Goal: Task Accomplishment & Management: Use online tool/utility

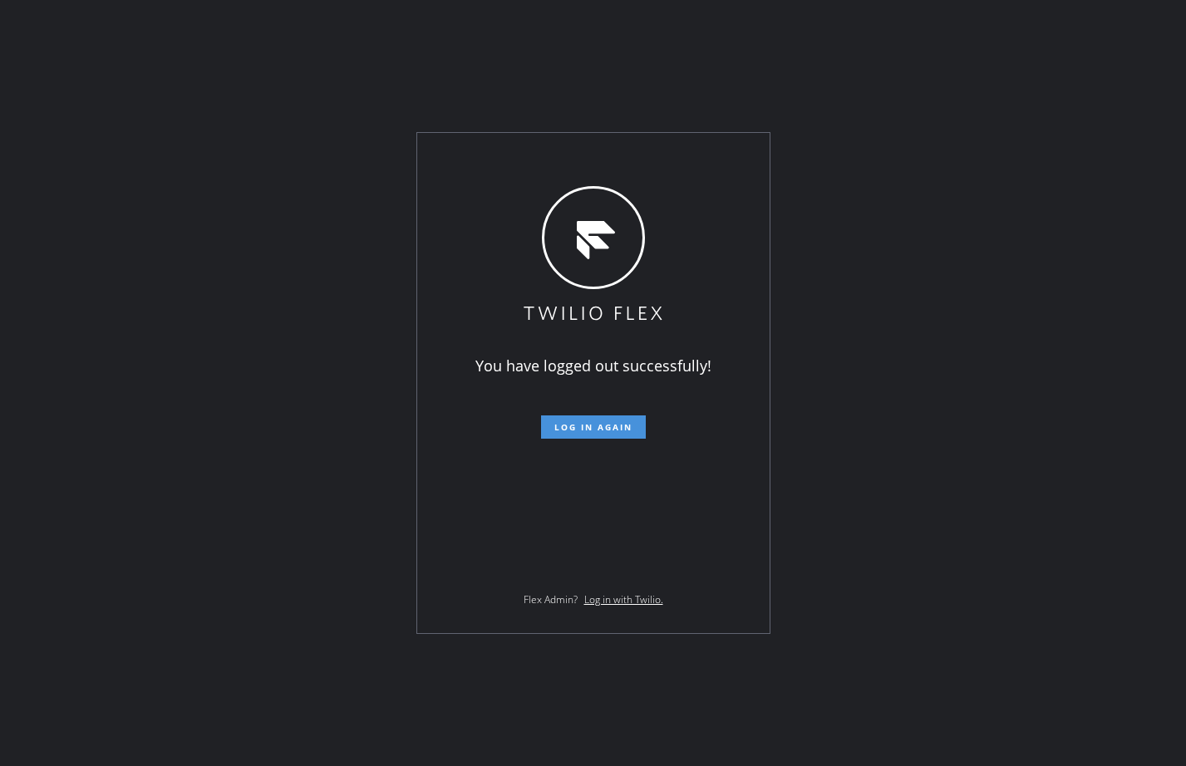
click at [592, 430] on span "Log in again" at bounding box center [593, 427] width 78 height 12
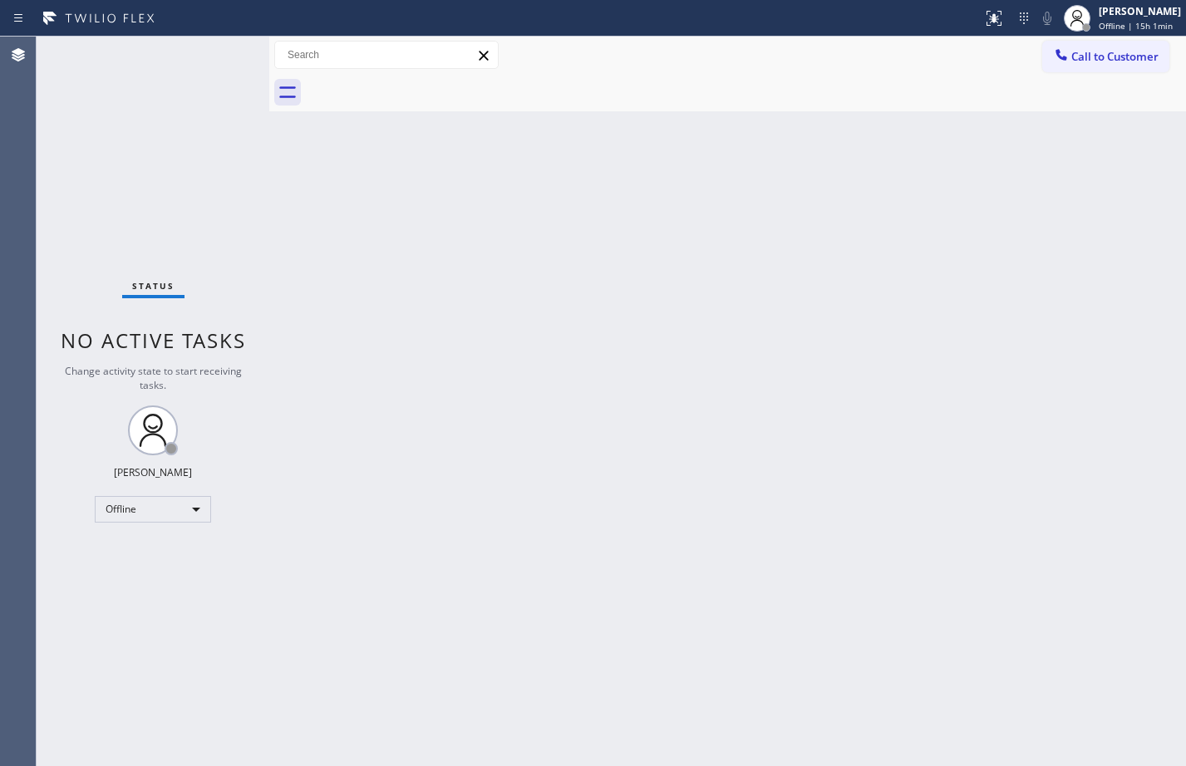
click at [234, 425] on div "Status No active tasks Change activity state to start receiving tasks. [PERSON_…" at bounding box center [153, 402] width 233 height 730
click at [189, 510] on div "Offline" at bounding box center [153, 509] width 116 height 27
click at [160, 544] on li "Available" at bounding box center [152, 554] width 113 height 20
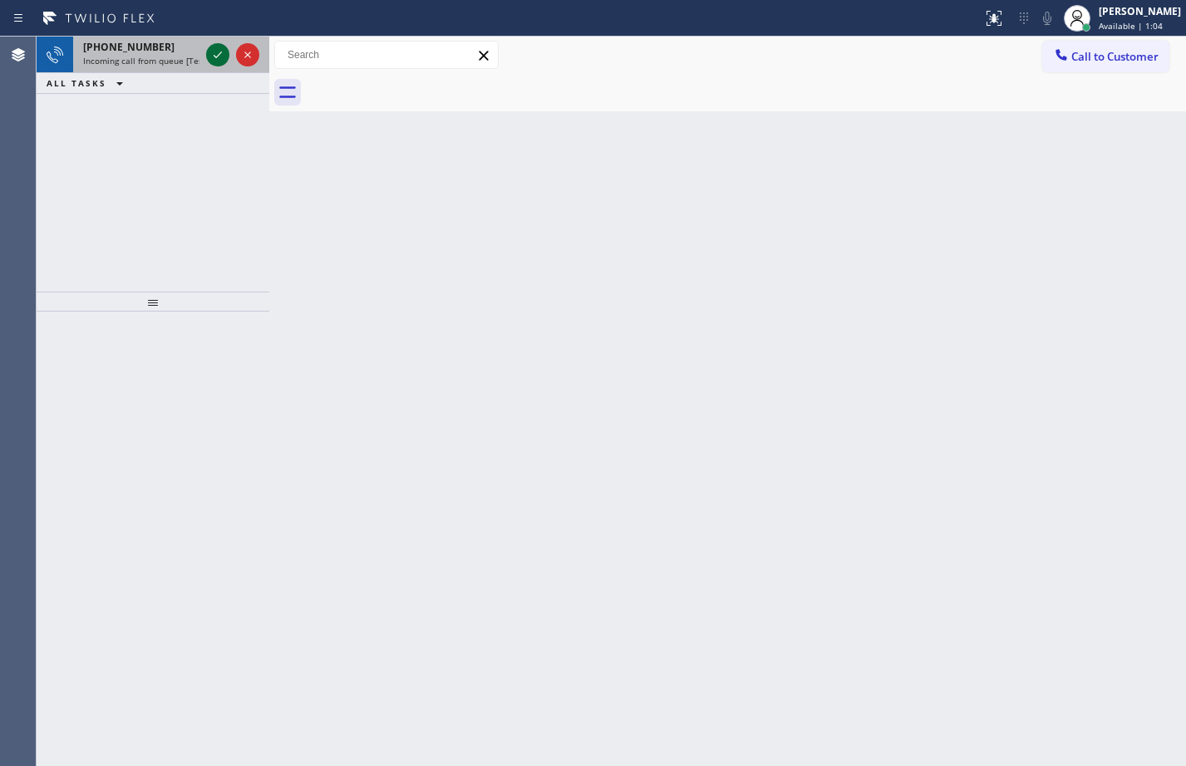
click at [208, 54] on icon at bounding box center [218, 55] width 20 height 20
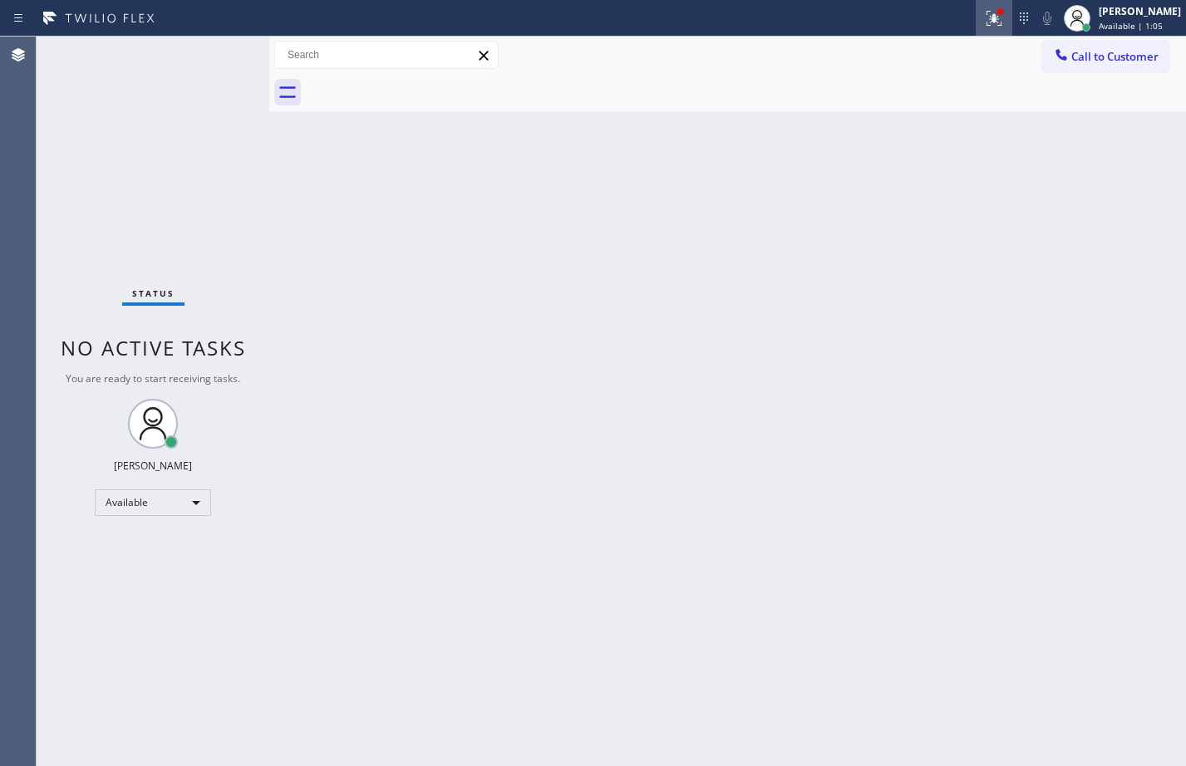
click at [984, 18] on icon at bounding box center [994, 18] width 20 height 20
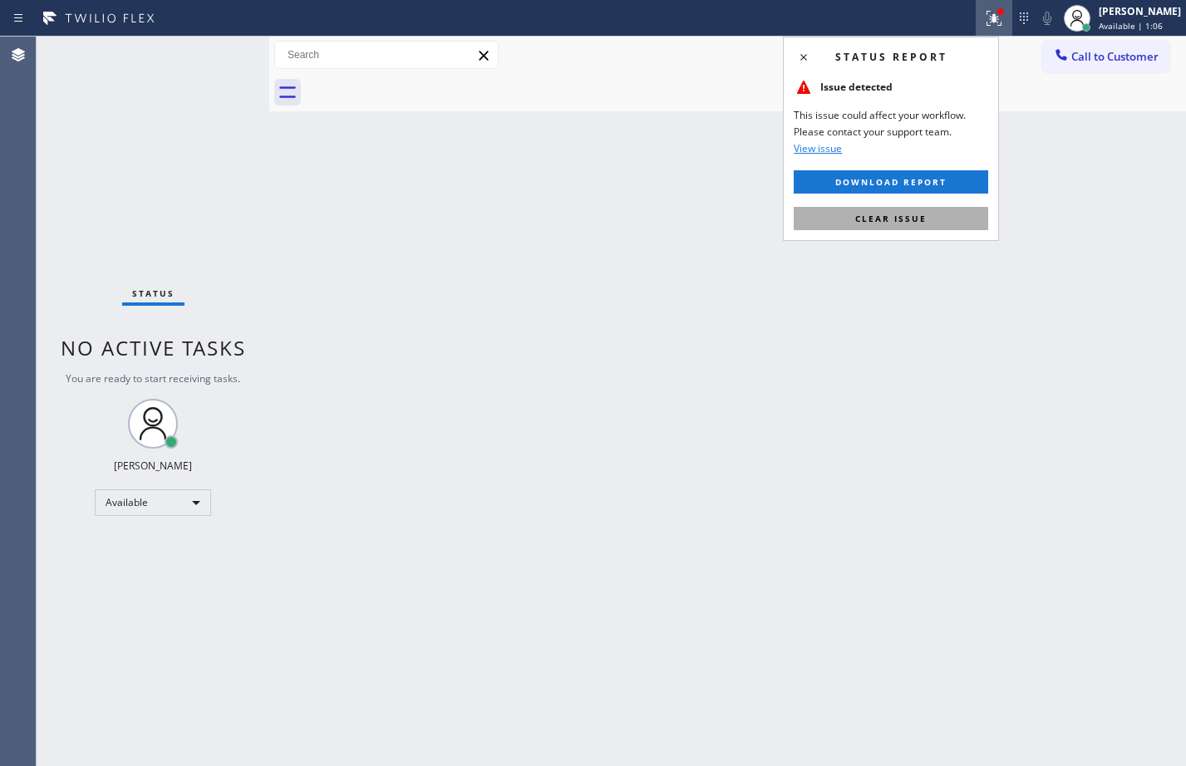
click at [827, 215] on button "Clear issue" at bounding box center [891, 218] width 194 height 23
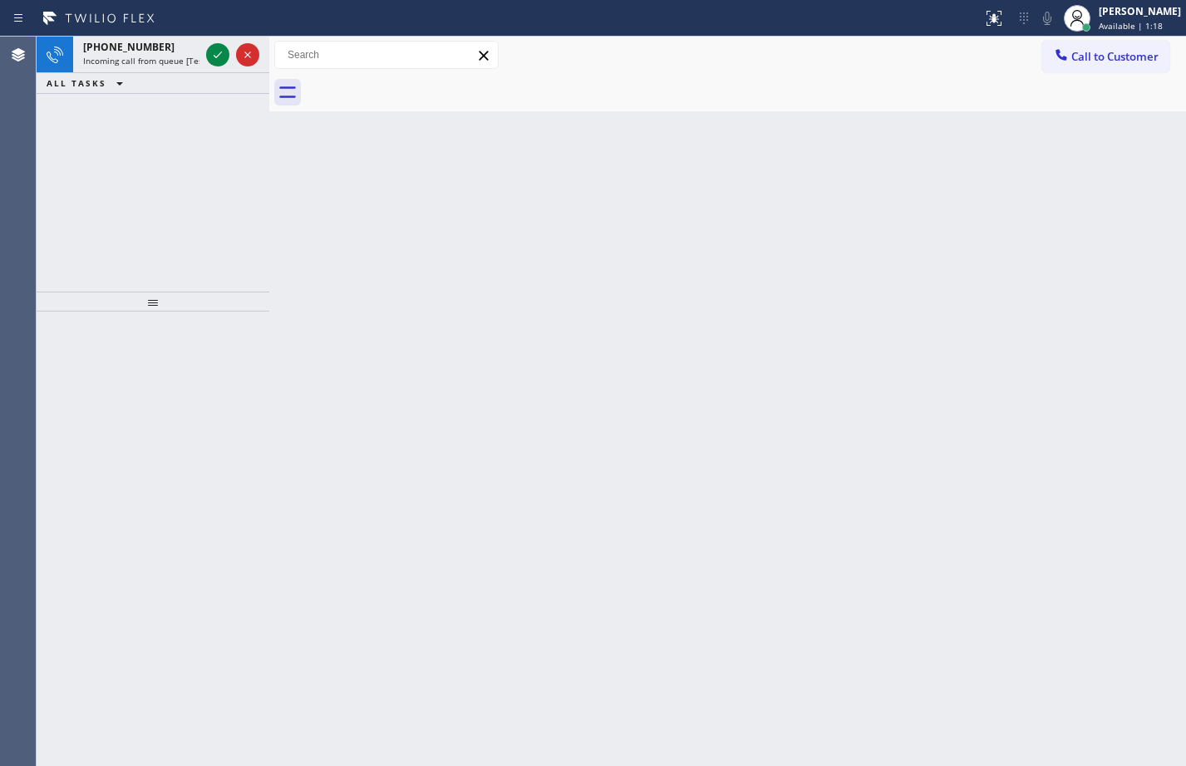
click at [305, 260] on div "Back to Dashboard Change Sender ID Customers Technicians Select a contact Outbo…" at bounding box center [727, 402] width 917 height 730
click at [216, 55] on icon at bounding box center [218, 55] width 20 height 20
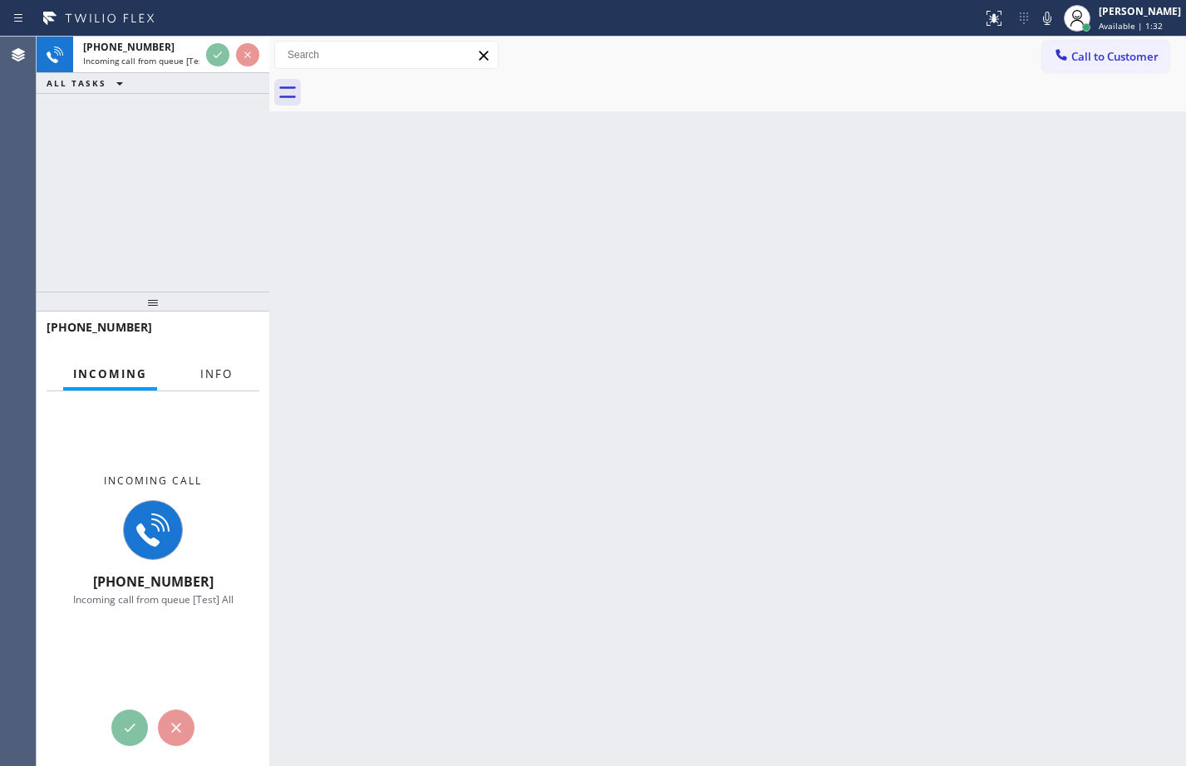
click at [208, 376] on span "Info" at bounding box center [216, 373] width 32 height 15
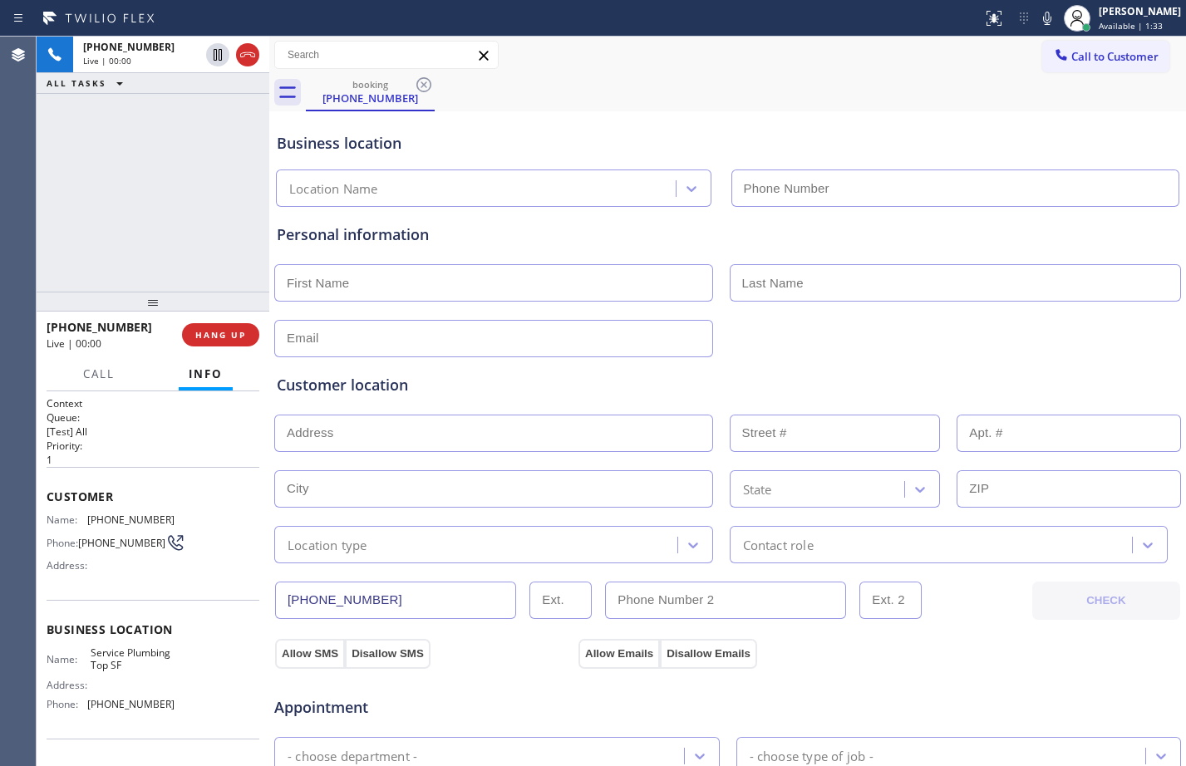
type input "[PHONE_NUMBER]"
click at [214, 341] on span "HANG UP" at bounding box center [220, 335] width 51 height 12
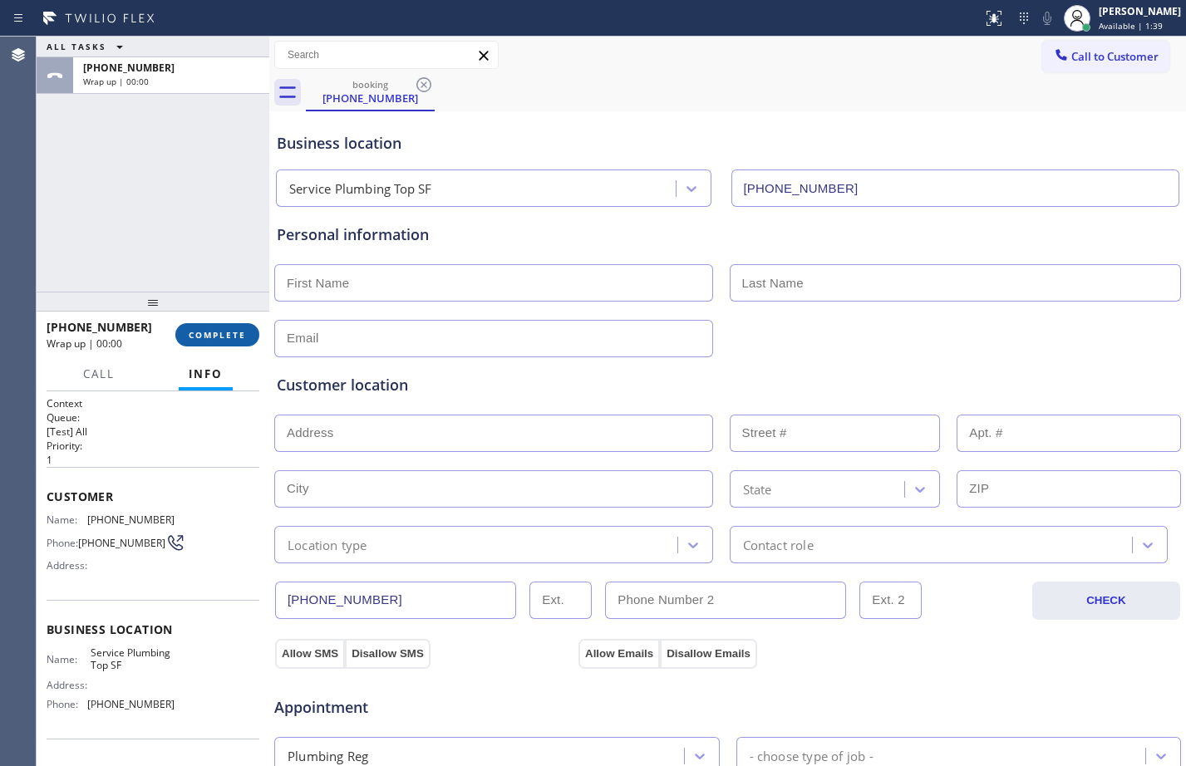
click at [214, 331] on span "COMPLETE" at bounding box center [217, 335] width 57 height 12
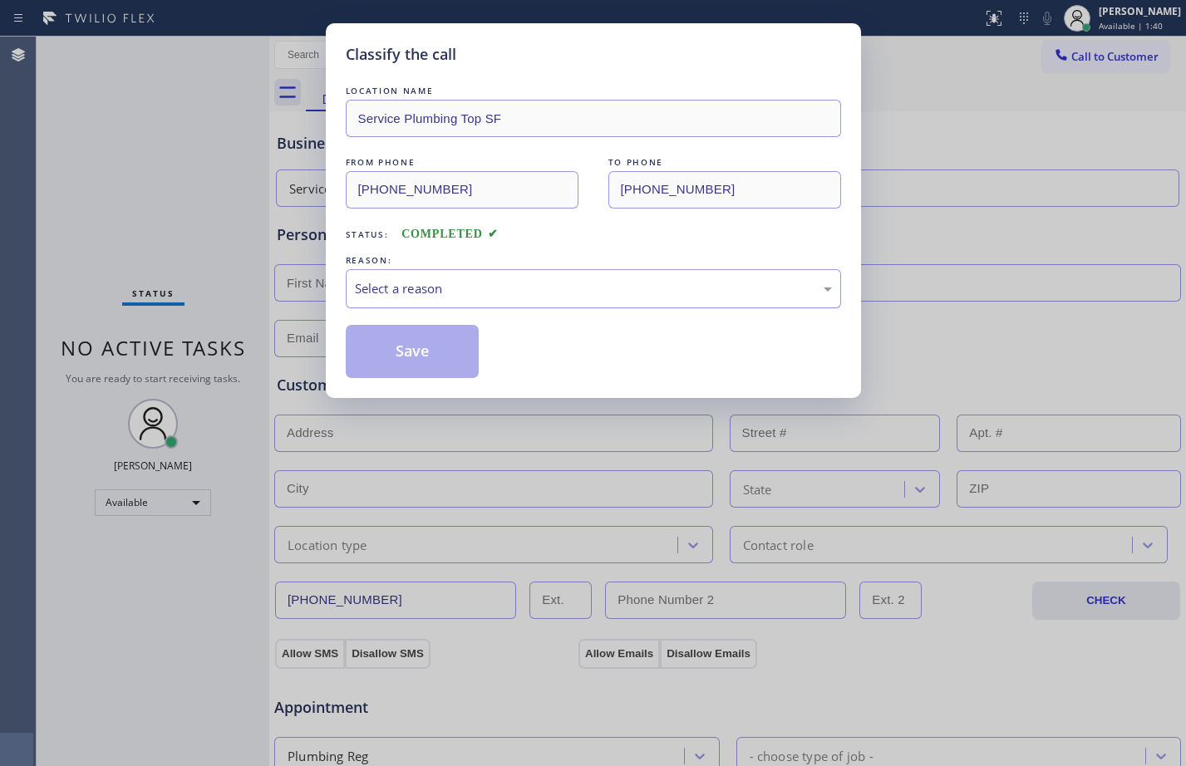
click at [472, 307] on div "Select a reason" at bounding box center [593, 288] width 495 height 39
click at [403, 371] on button "Save" at bounding box center [413, 351] width 134 height 53
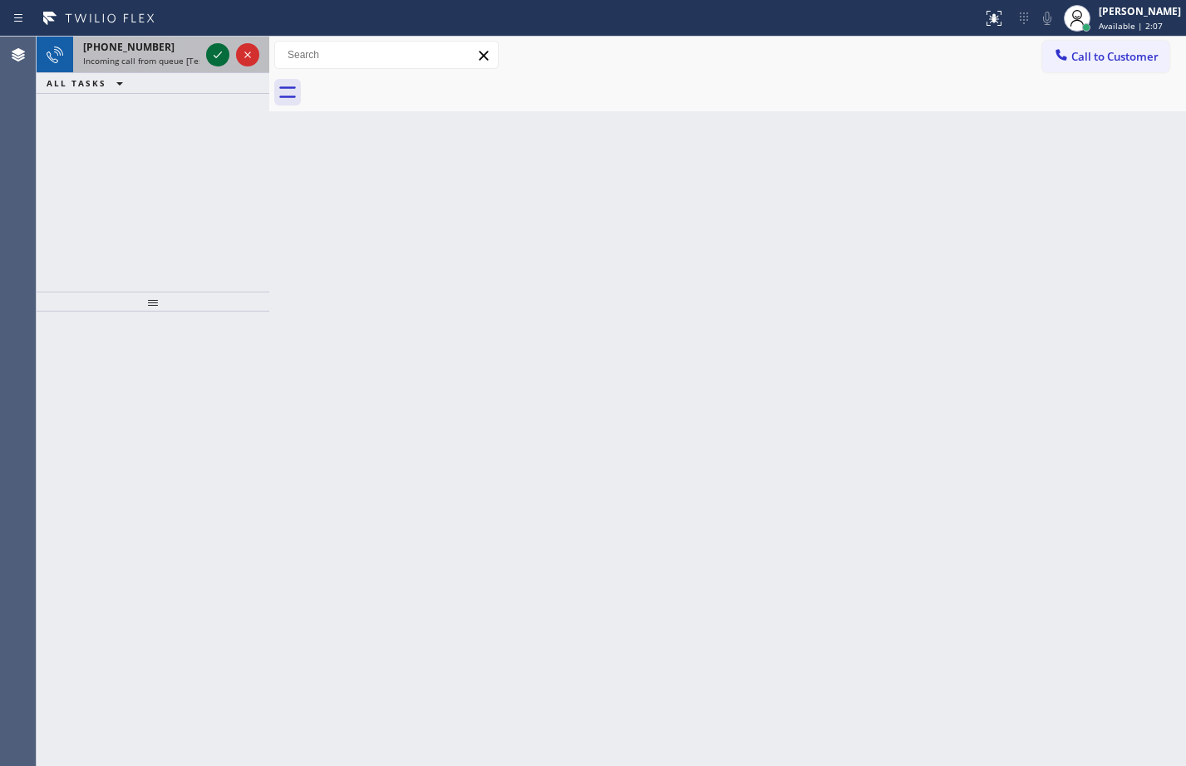
click at [215, 57] on icon at bounding box center [218, 55] width 8 height 7
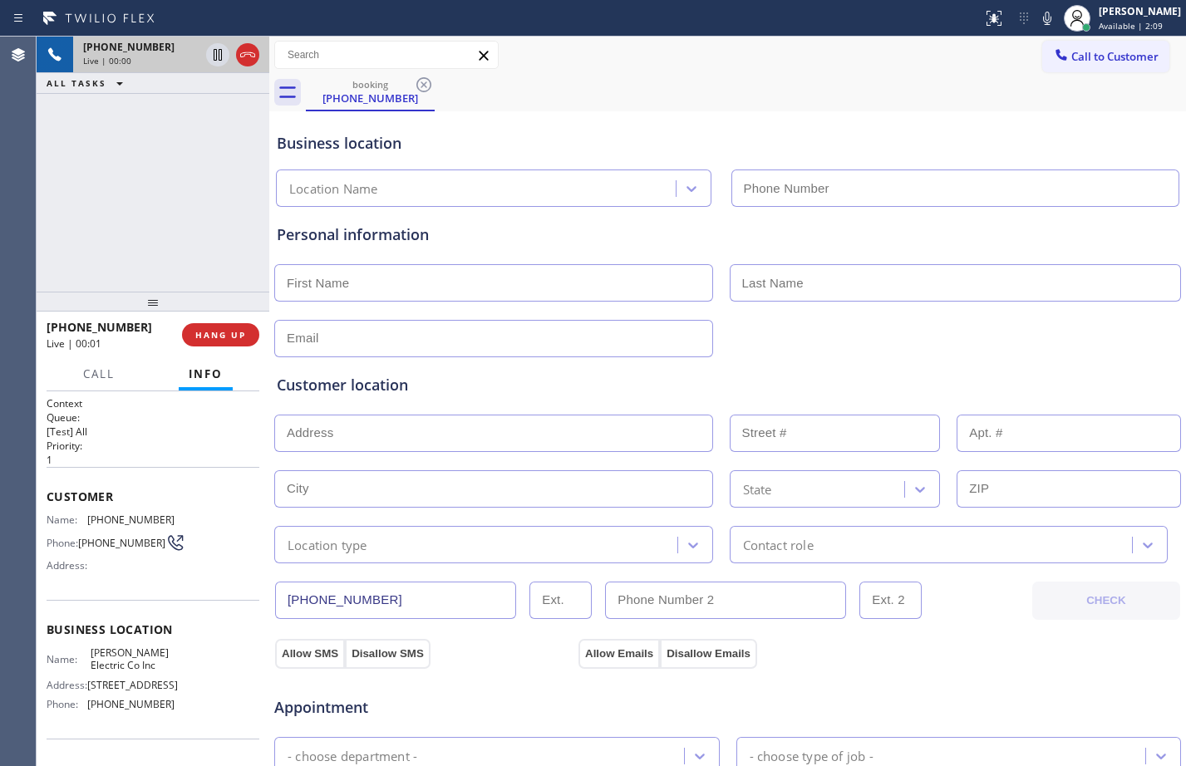
type input "[PHONE_NUMBER]"
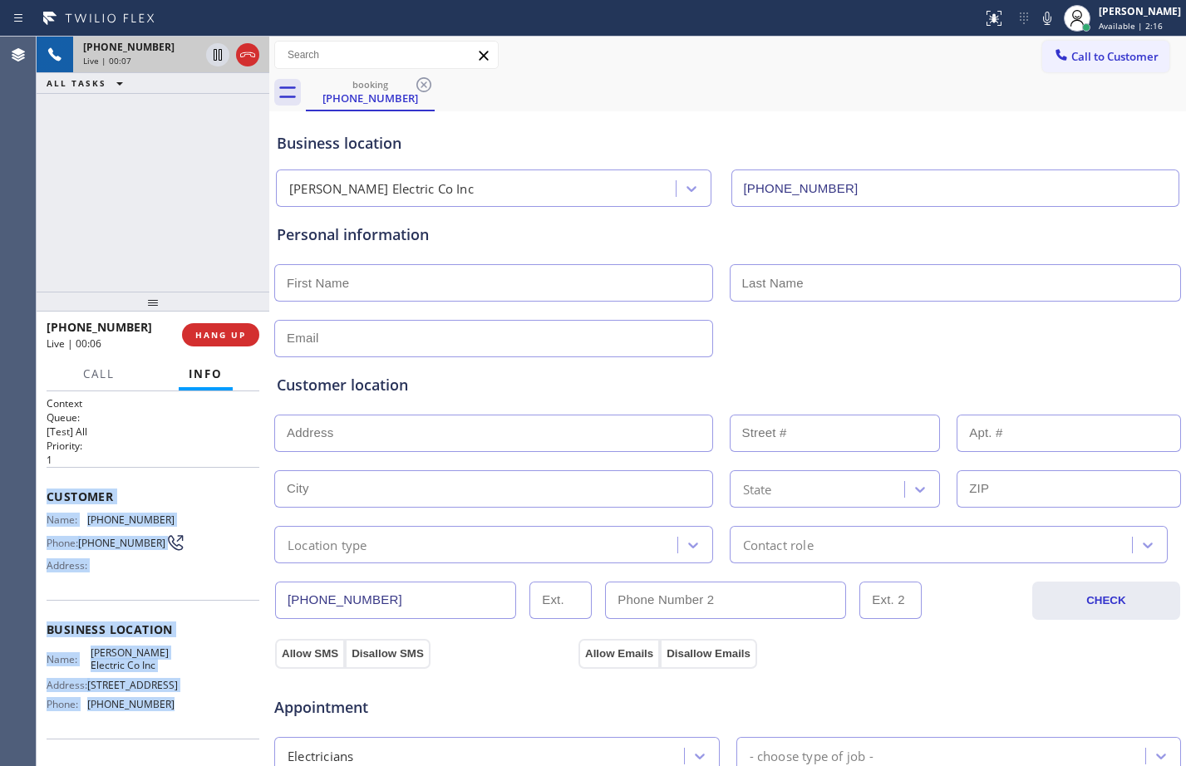
drag, startPoint x: 42, startPoint y: 497, endPoint x: 215, endPoint y: 726, distance: 287.1
click at [215, 726] on div "Context Queue: [Test] All Priority: 1 Customer Name: [PHONE_NUMBER] Phone: [PHO…" at bounding box center [153, 578] width 233 height 375
copy div "Customer Name: [PHONE_NUMBER] Phone: [PHONE_NUMBER] Address: Business location …"
click at [224, 338] on span "HANG UP" at bounding box center [220, 335] width 51 height 12
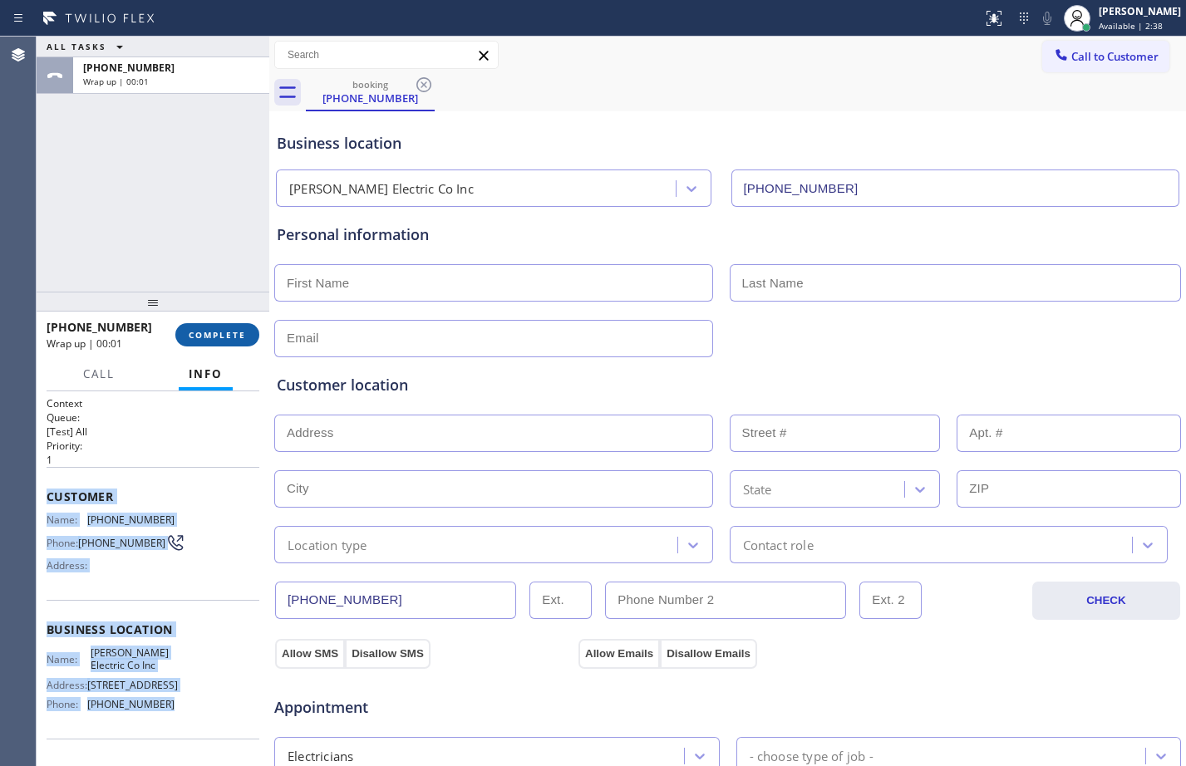
click at [224, 331] on span "COMPLETE" at bounding box center [217, 335] width 57 height 12
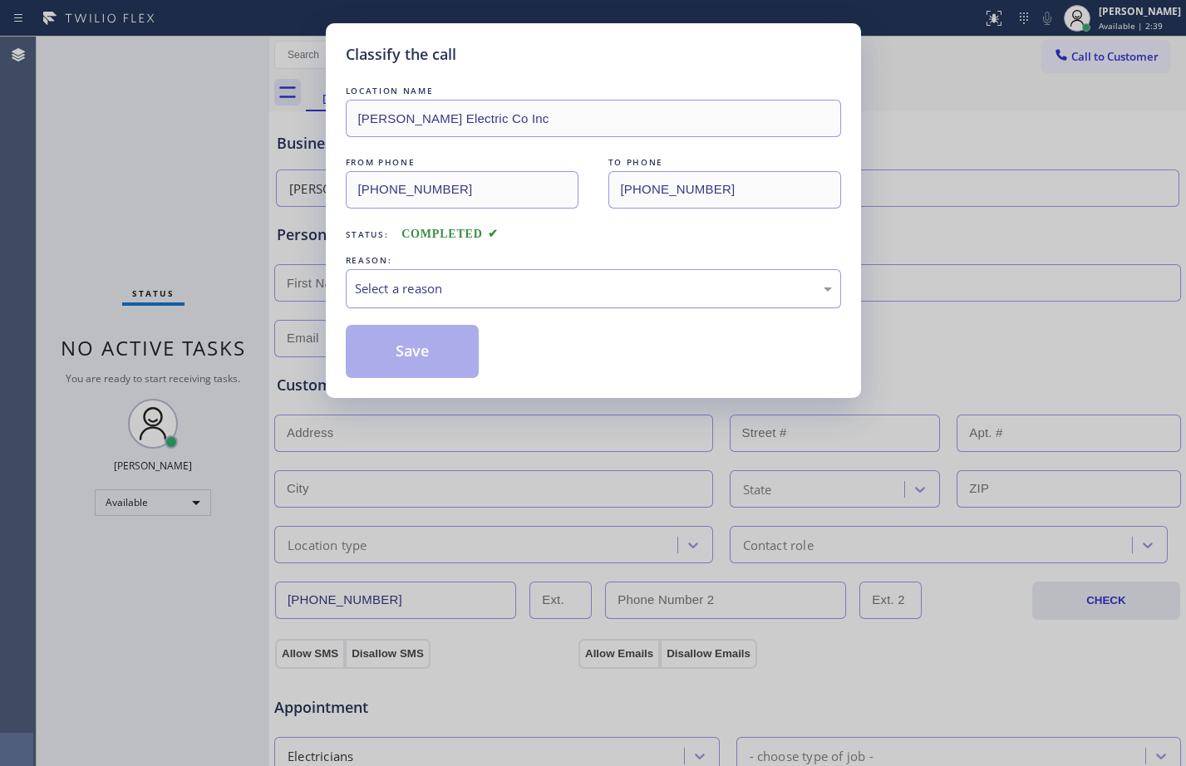
click at [450, 291] on div "Select a reason" at bounding box center [593, 288] width 477 height 19
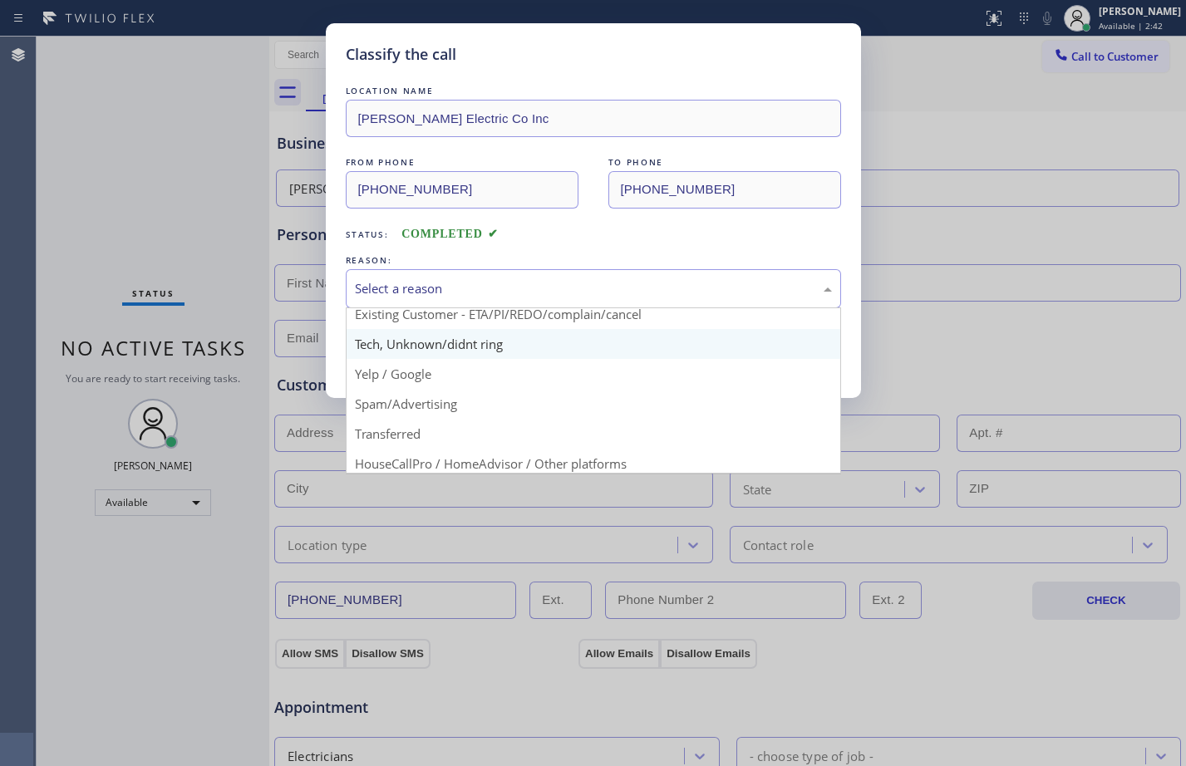
scroll to position [105, 0]
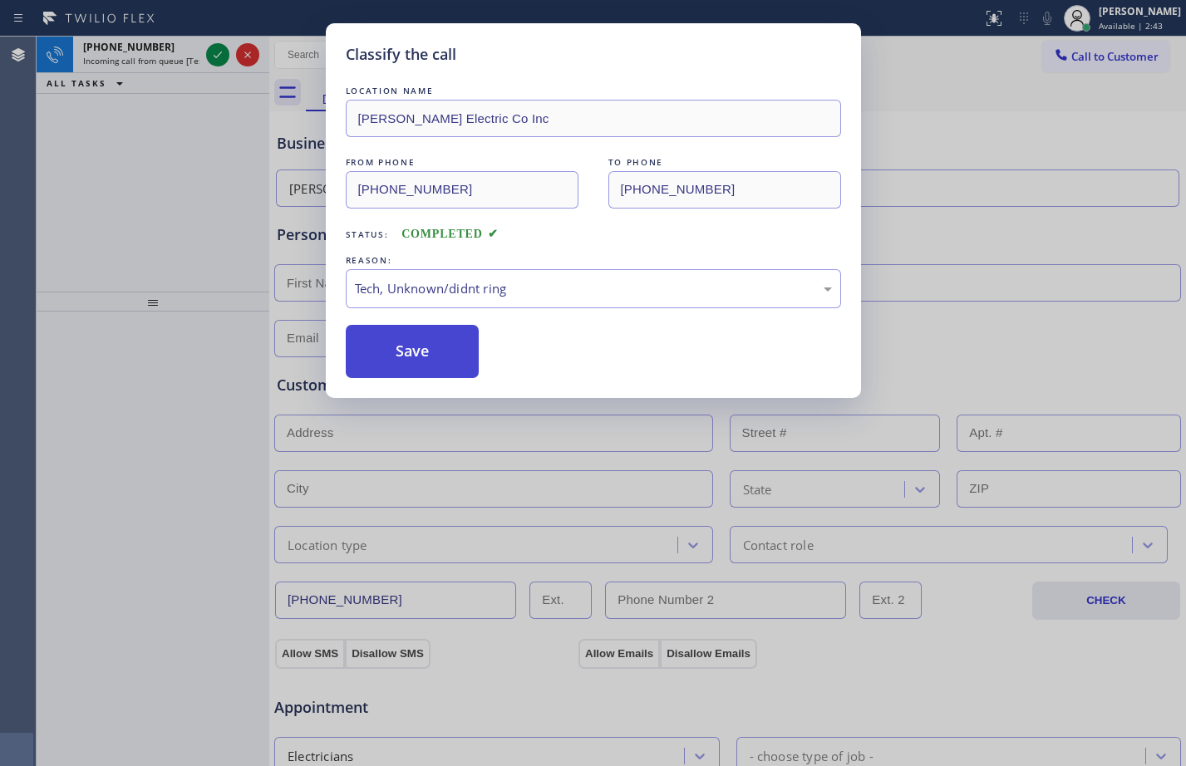
click at [401, 364] on button "Save" at bounding box center [413, 351] width 134 height 53
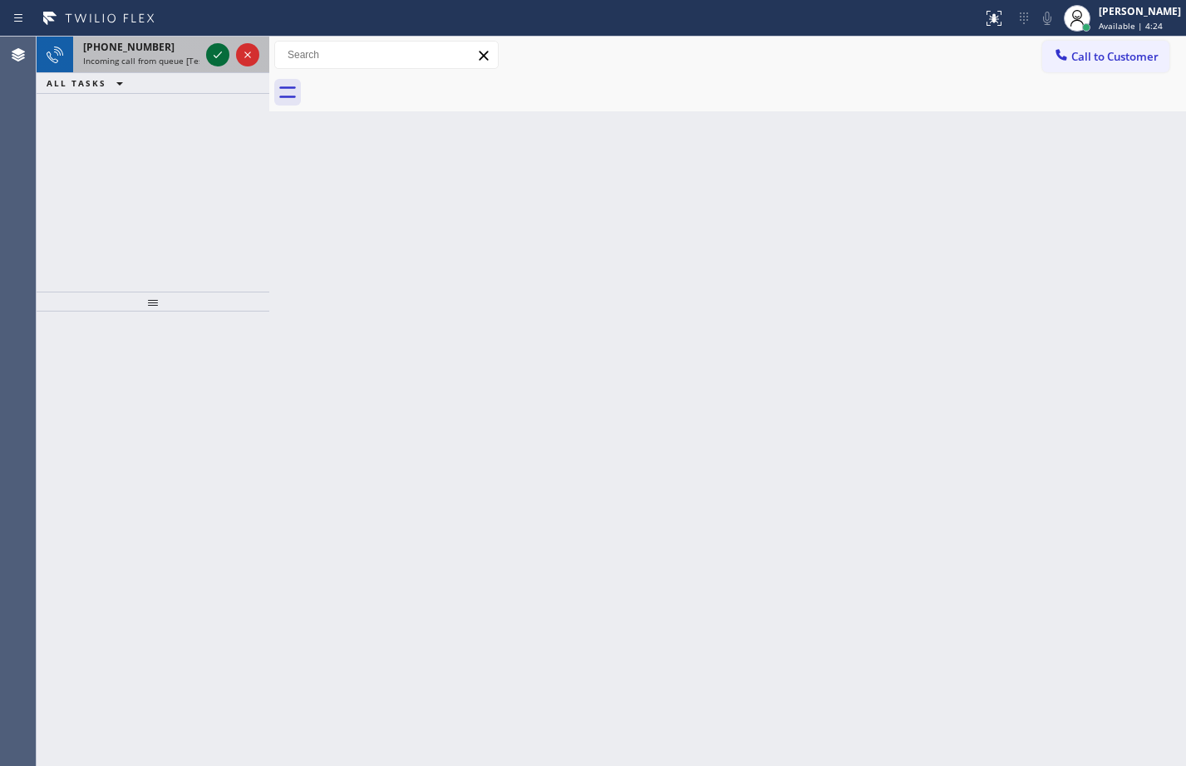
click at [210, 58] on icon at bounding box center [218, 55] width 20 height 20
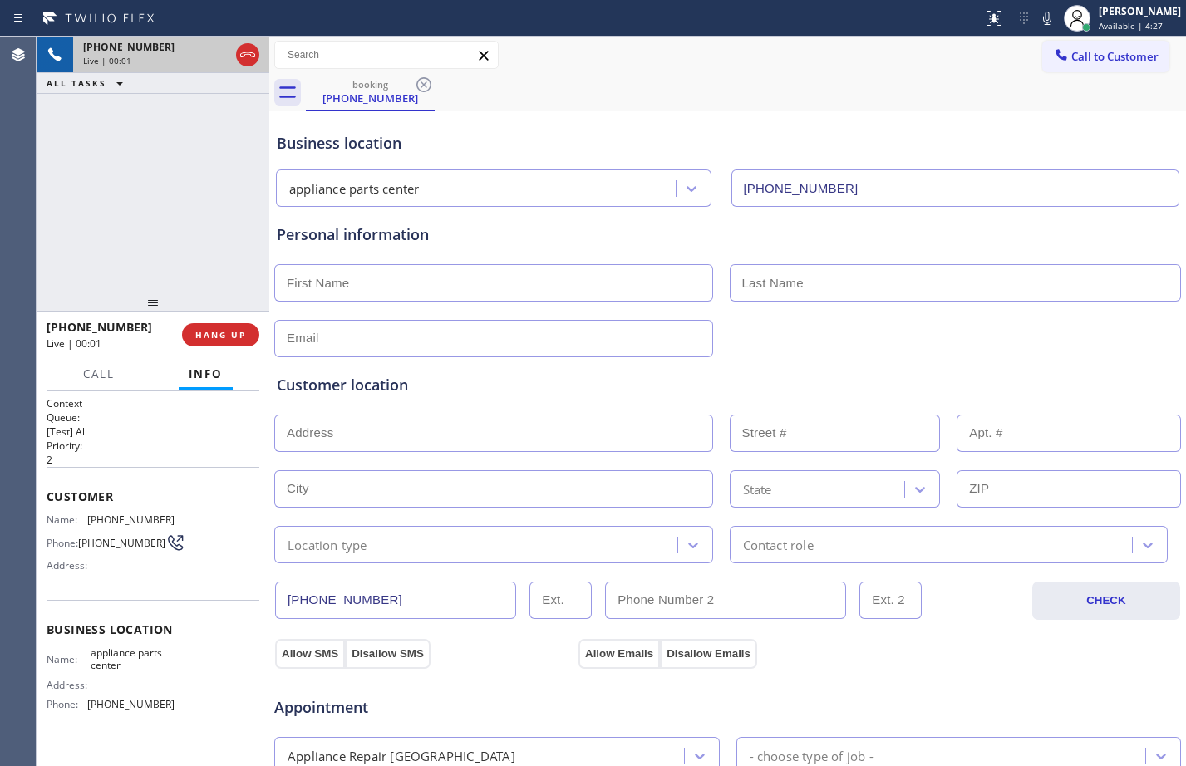
type input "[PHONE_NUMBER]"
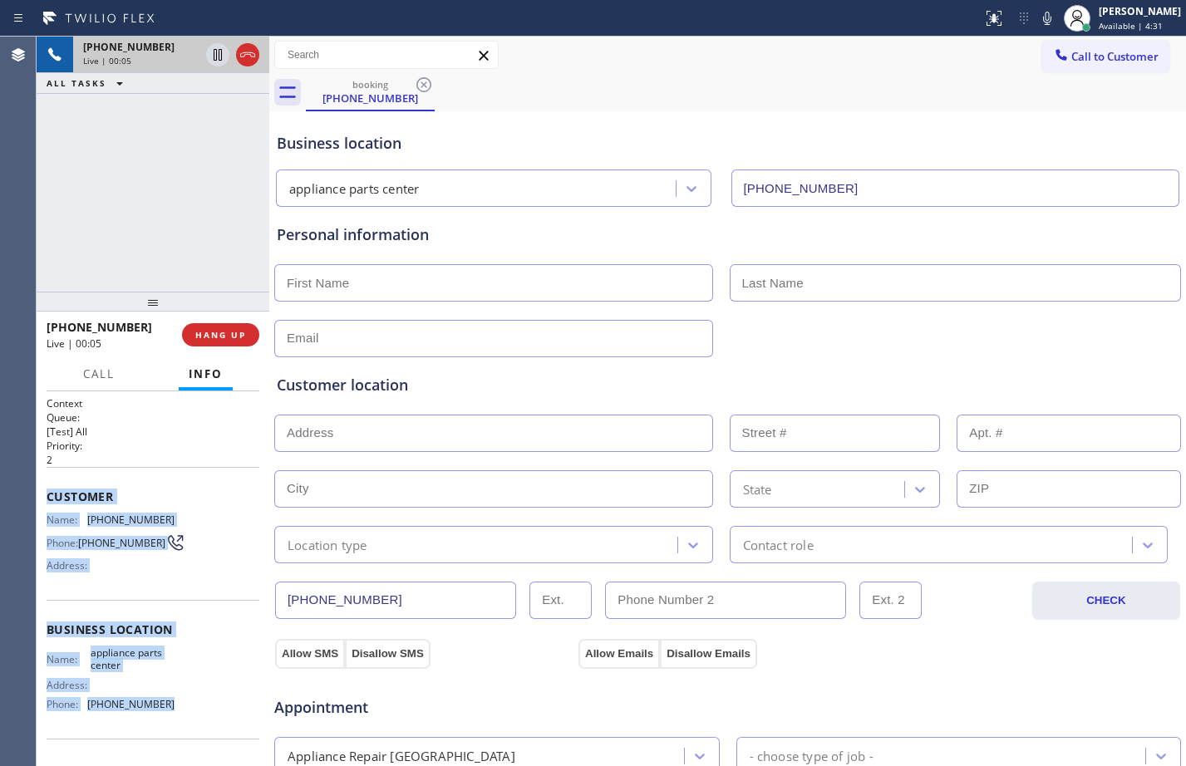
drag, startPoint x: 44, startPoint y: 502, endPoint x: 186, endPoint y: 706, distance: 248.3
click at [186, 706] on div "Context Queue: [Test] All Priority: 2 Customer Name: [PHONE_NUMBER] Phone: [PHO…" at bounding box center [153, 578] width 233 height 375
copy div "Customer Name: [PHONE_NUMBER] Phone: [PHONE_NUMBER] Address: Business location …"
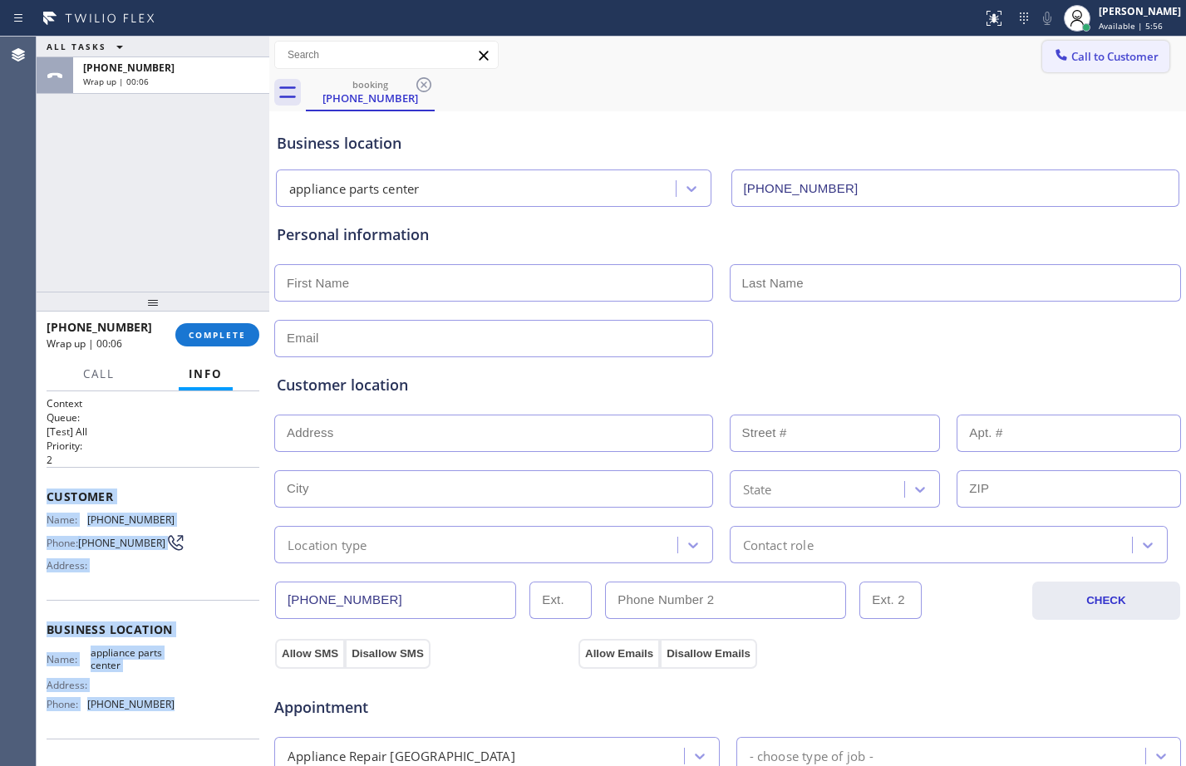
click at [1079, 70] on button "Call to Customer" at bounding box center [1105, 57] width 127 height 32
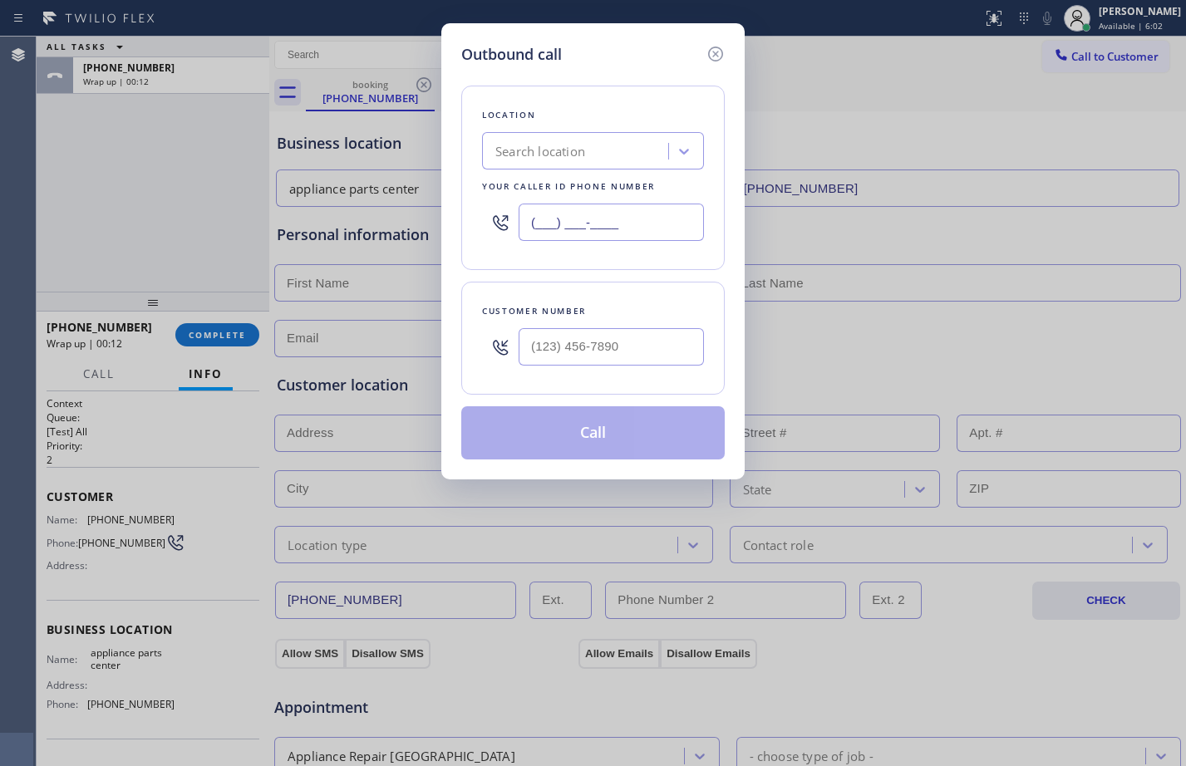
click at [597, 217] on input "(___) ___-____" at bounding box center [611, 222] width 185 height 37
paste input "817) 482-5346"
type input "[PHONE_NUMBER]"
click at [583, 345] on input "(___) ___-____" at bounding box center [611, 346] width 185 height 37
paste input "817) 975-8296"
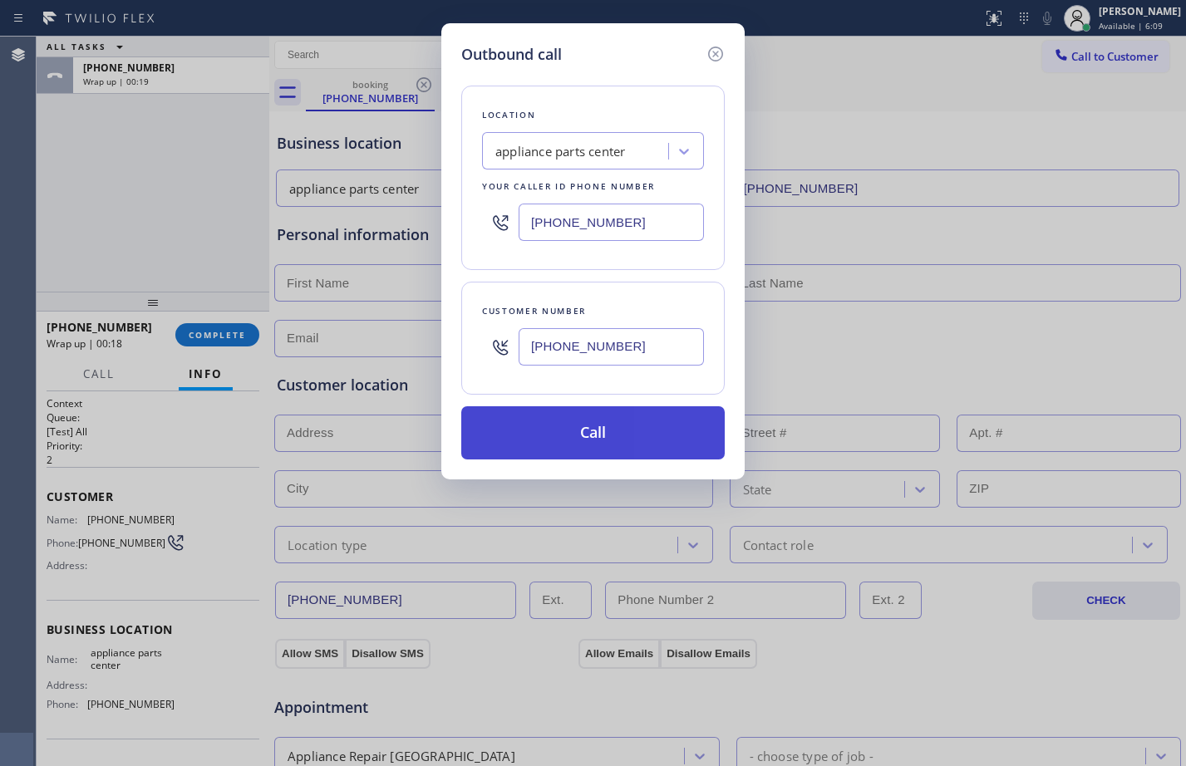
type input "[PHONE_NUMBER]"
click at [548, 423] on button "Call" at bounding box center [592, 432] width 263 height 53
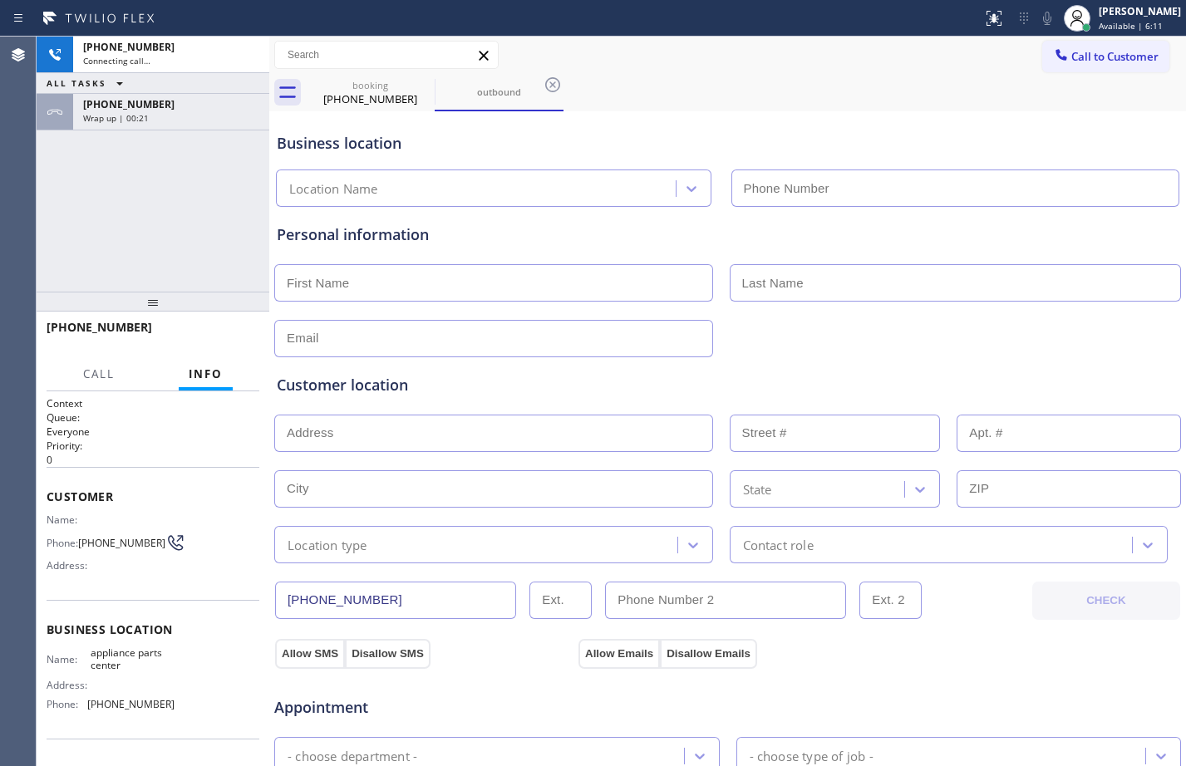
type input "[PHONE_NUMBER]"
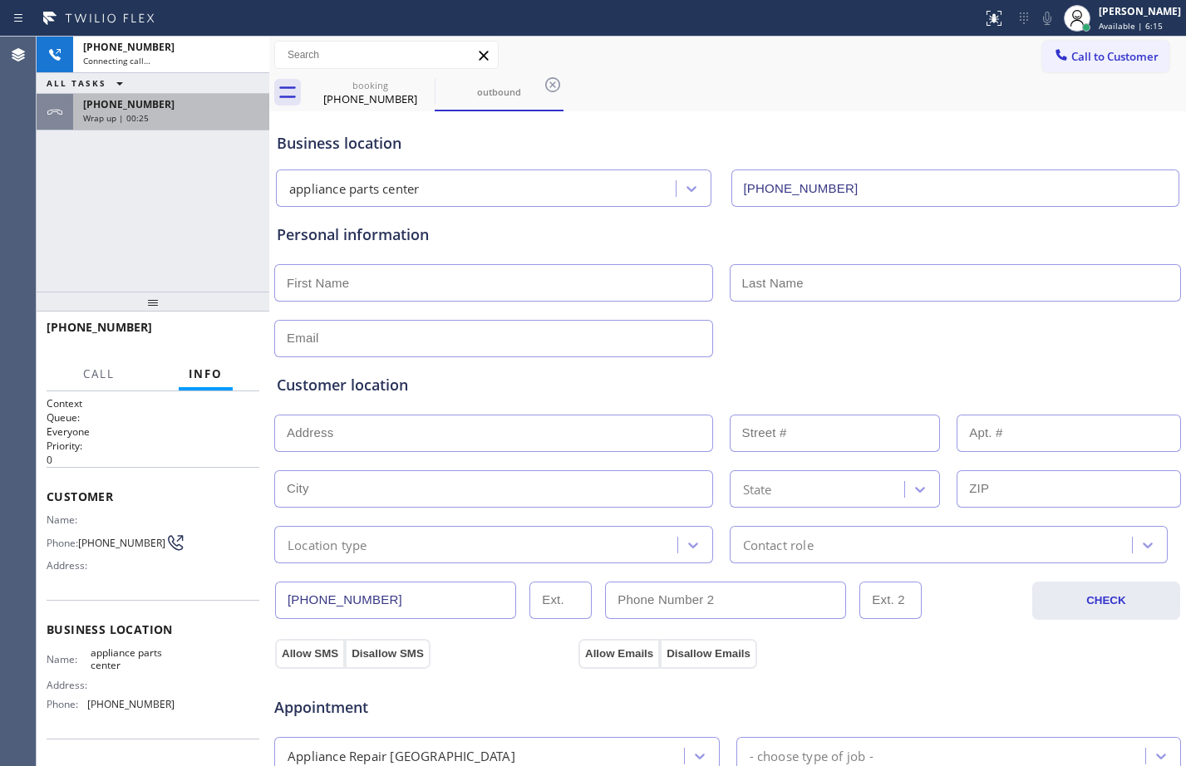
click at [120, 123] on span "Wrap up | 00:25" at bounding box center [116, 118] width 66 height 12
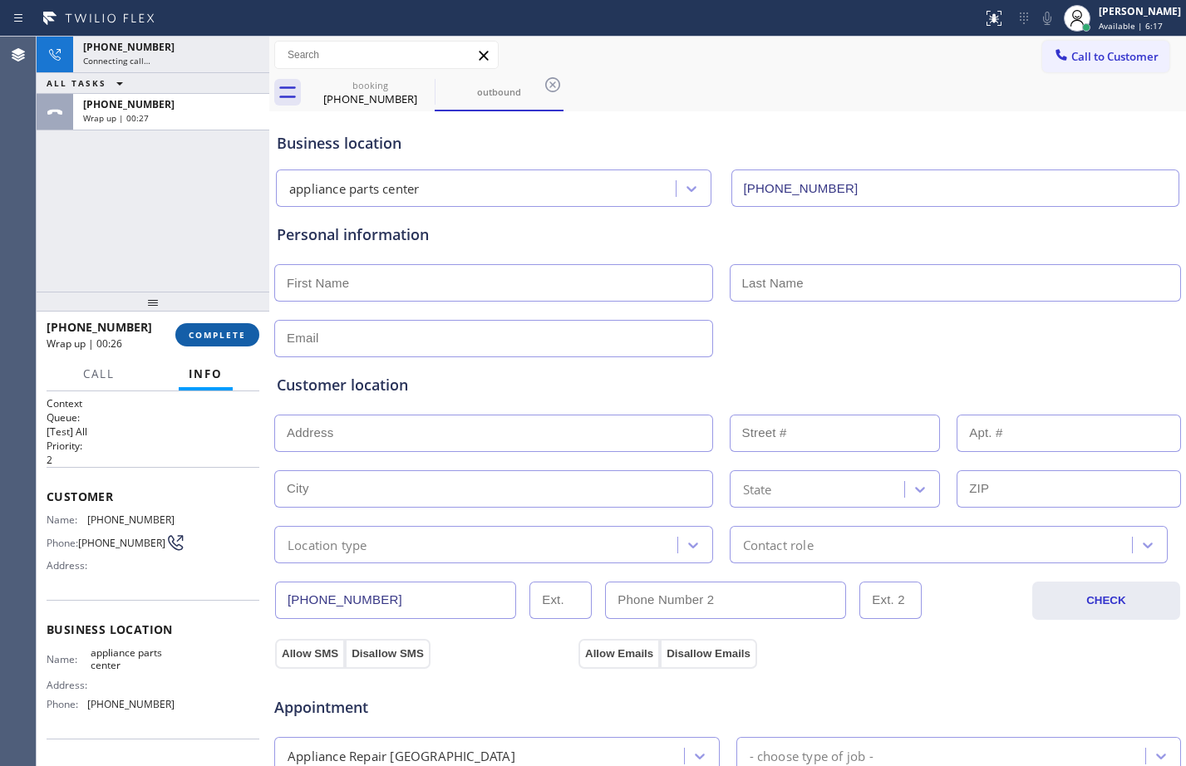
click at [208, 330] on span "COMPLETE" at bounding box center [217, 335] width 57 height 12
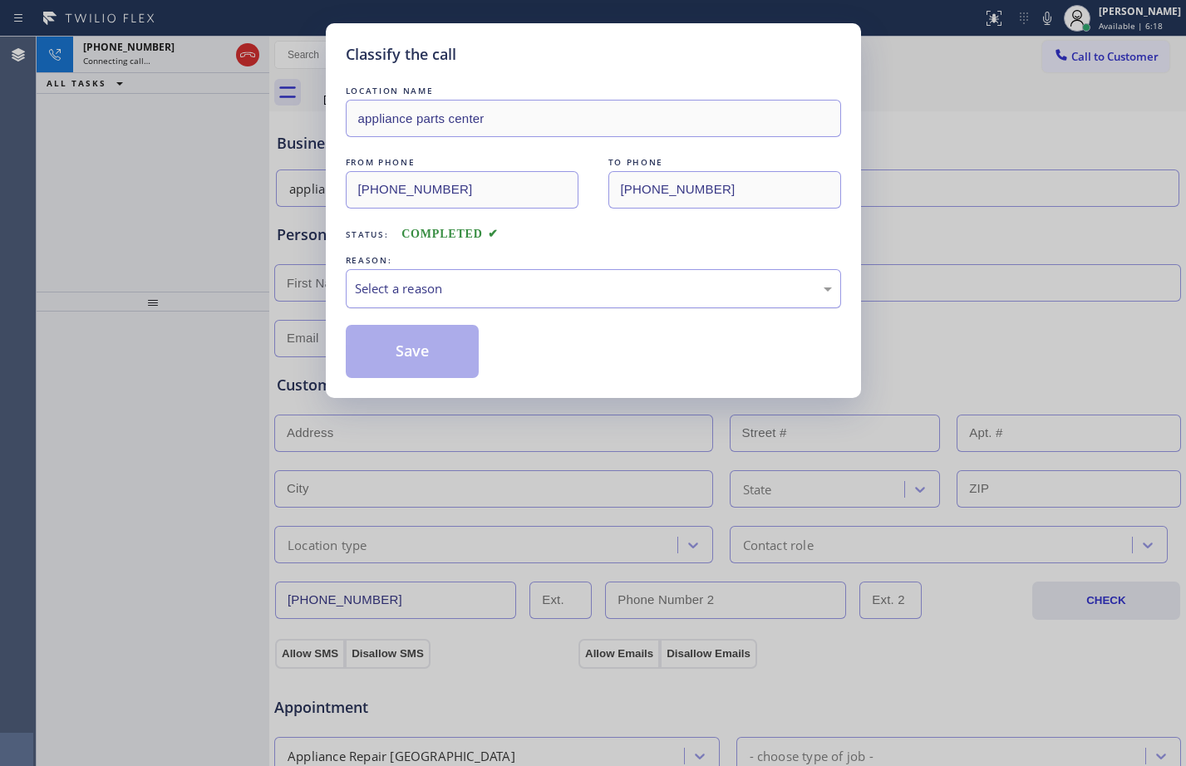
click at [533, 302] on div "Select a reason" at bounding box center [593, 288] width 495 height 39
click at [430, 343] on button "Save" at bounding box center [413, 351] width 134 height 53
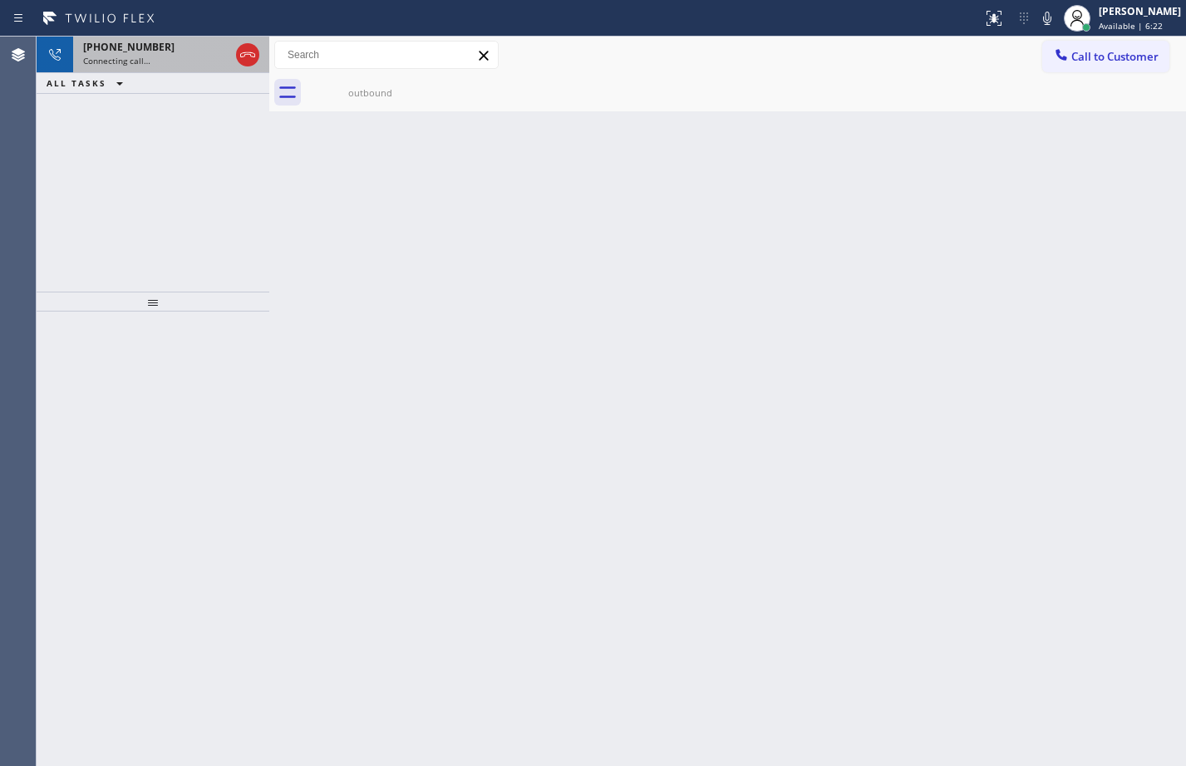
click at [157, 57] on div "Connecting call…" at bounding box center [156, 61] width 146 height 12
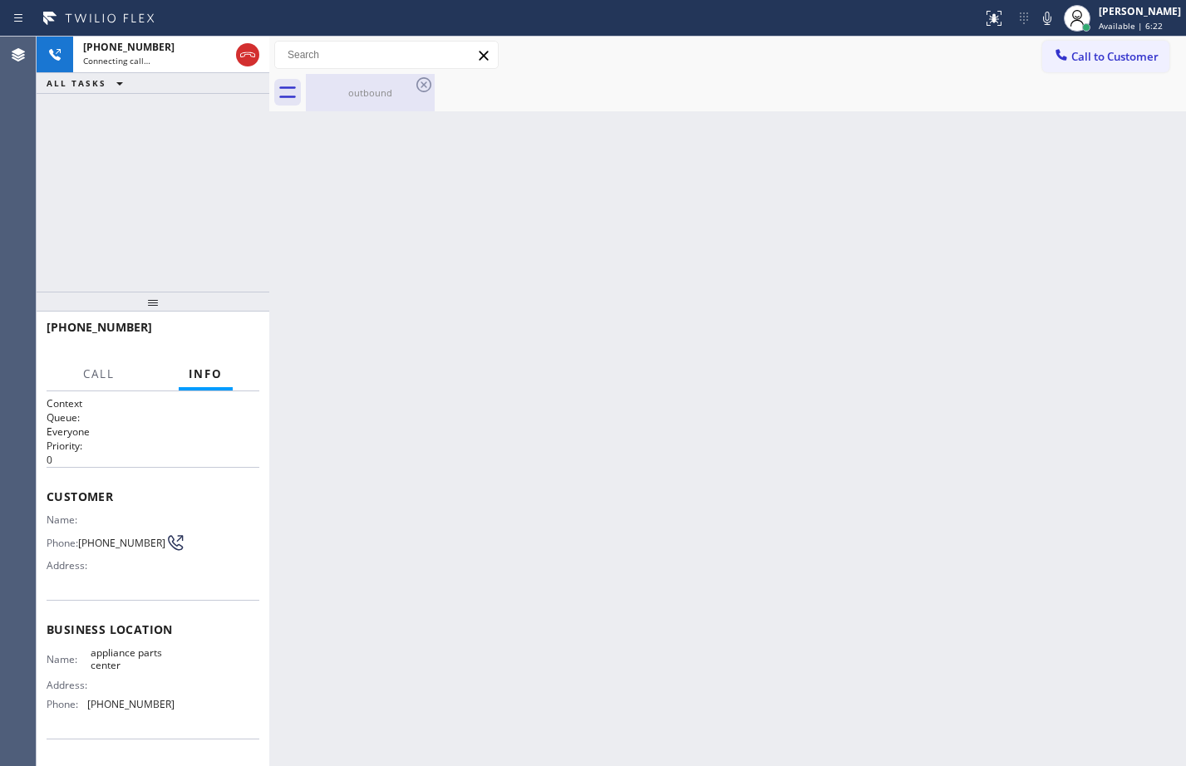
click at [341, 89] on div "outbound" at bounding box center [369, 92] width 125 height 12
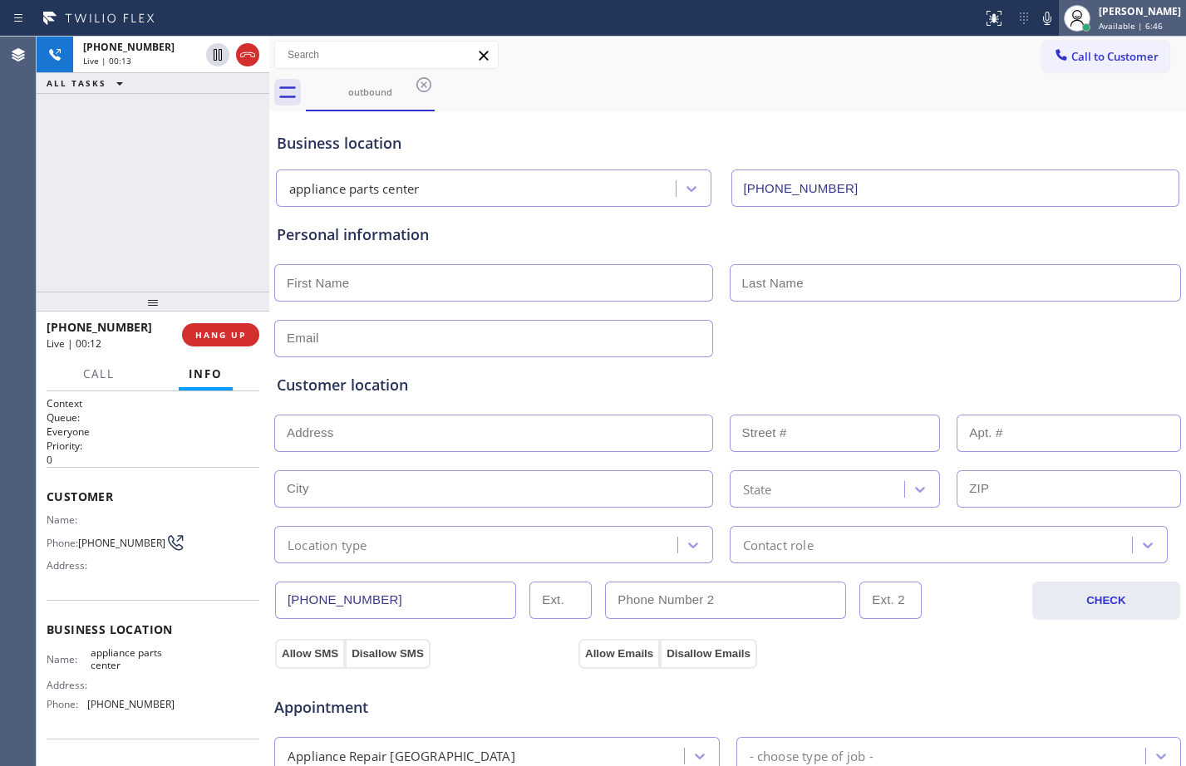
click at [1099, 10] on div "[PERSON_NAME]" at bounding box center [1140, 11] width 82 height 14
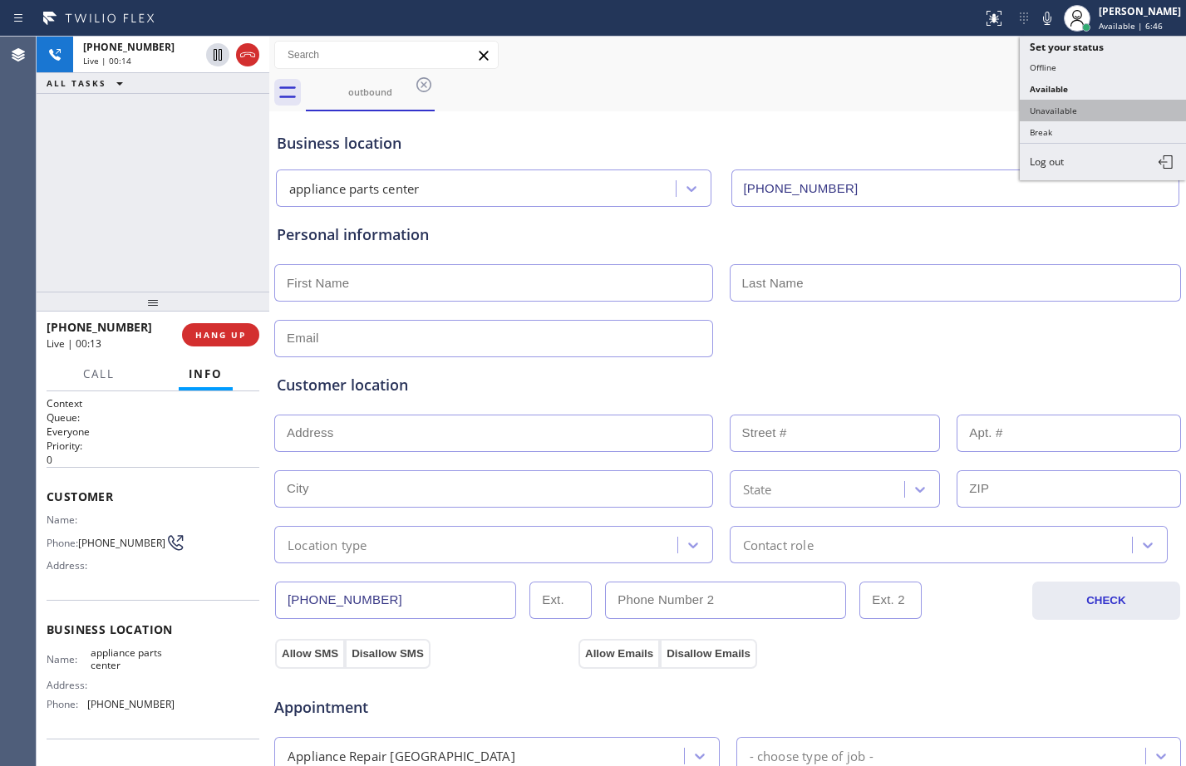
click at [1079, 117] on button "Unavailable" at bounding box center [1103, 111] width 166 height 22
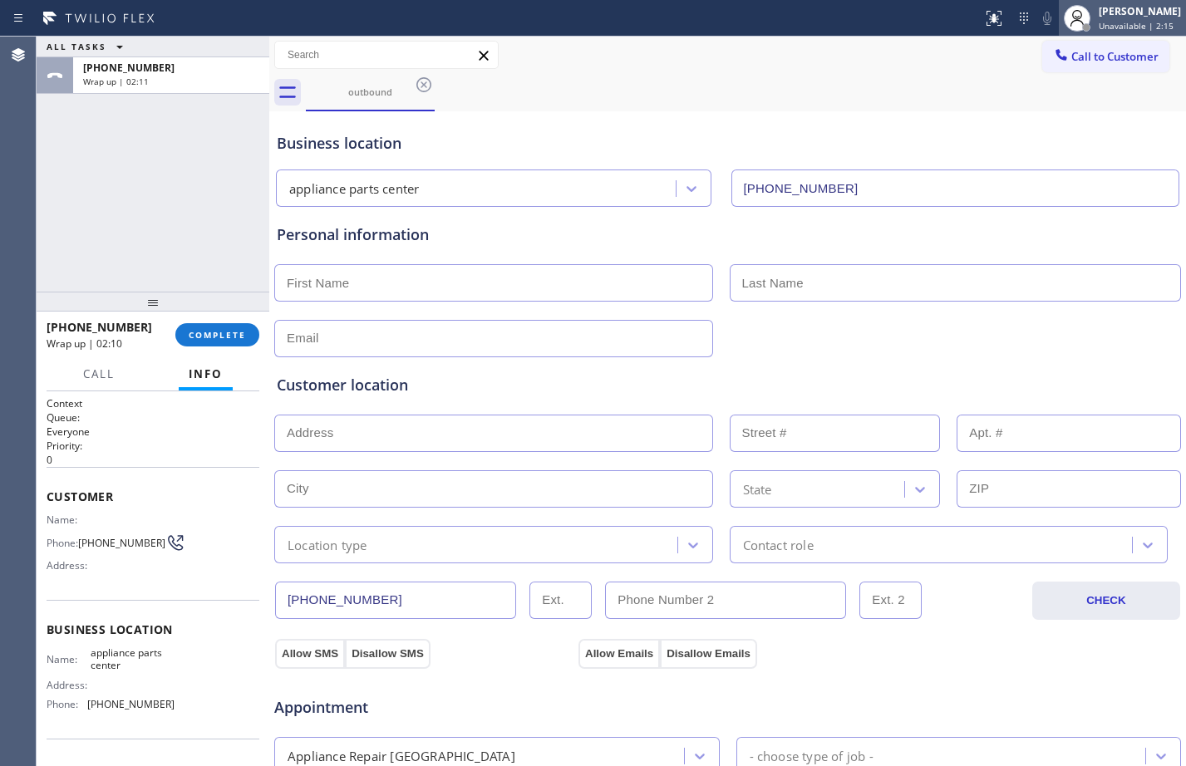
click at [1131, 7] on div "[PERSON_NAME]" at bounding box center [1140, 11] width 82 height 14
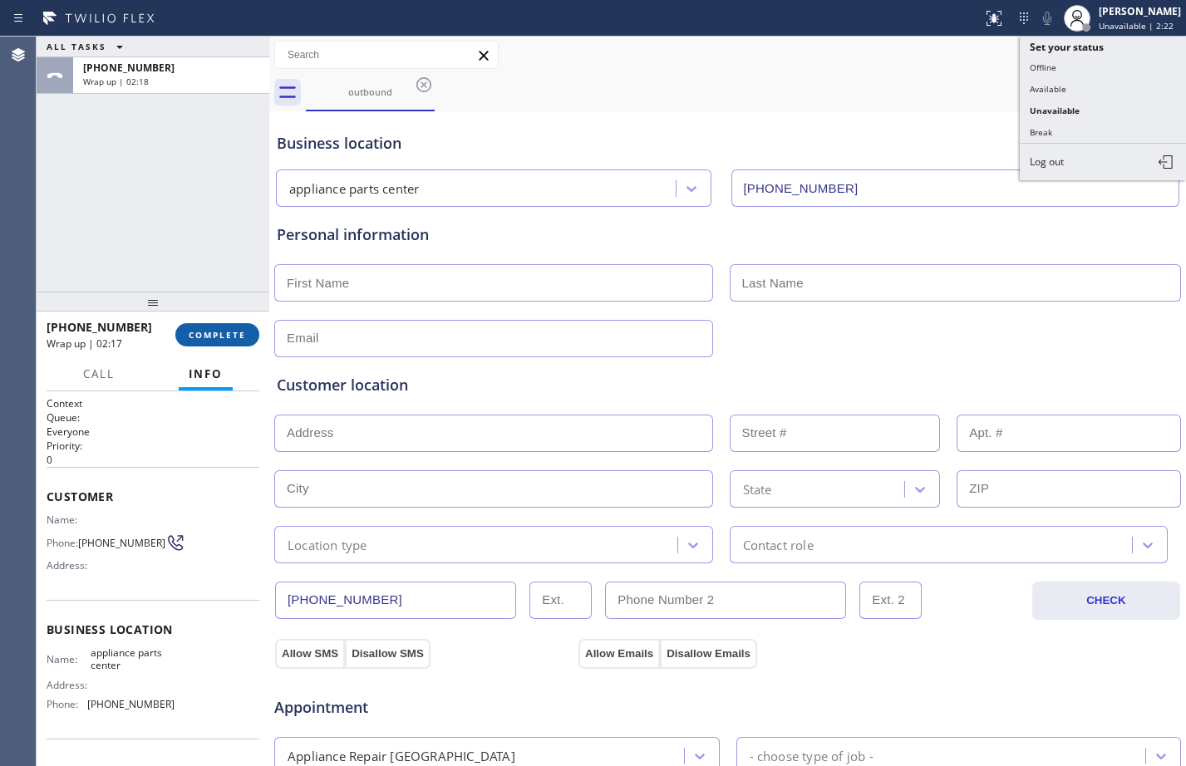
click at [228, 337] on span "COMPLETE" at bounding box center [217, 335] width 57 height 12
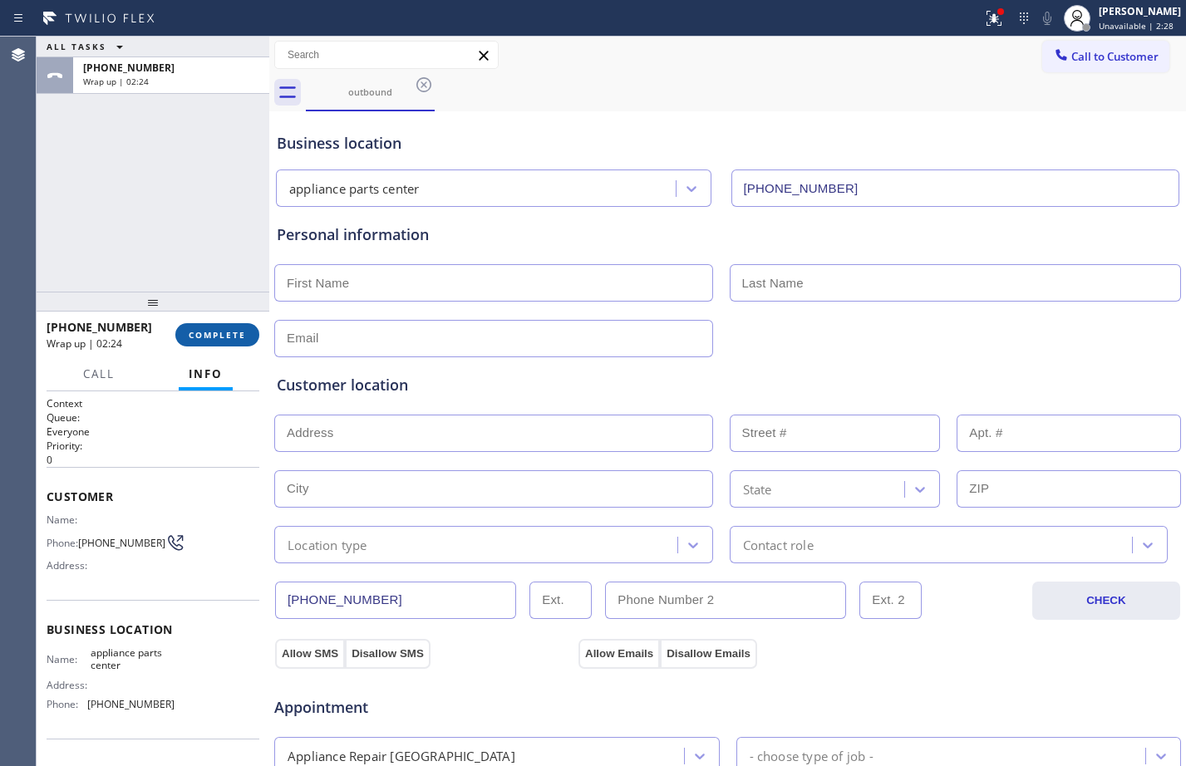
click at [237, 340] on span "COMPLETE" at bounding box center [217, 335] width 57 height 12
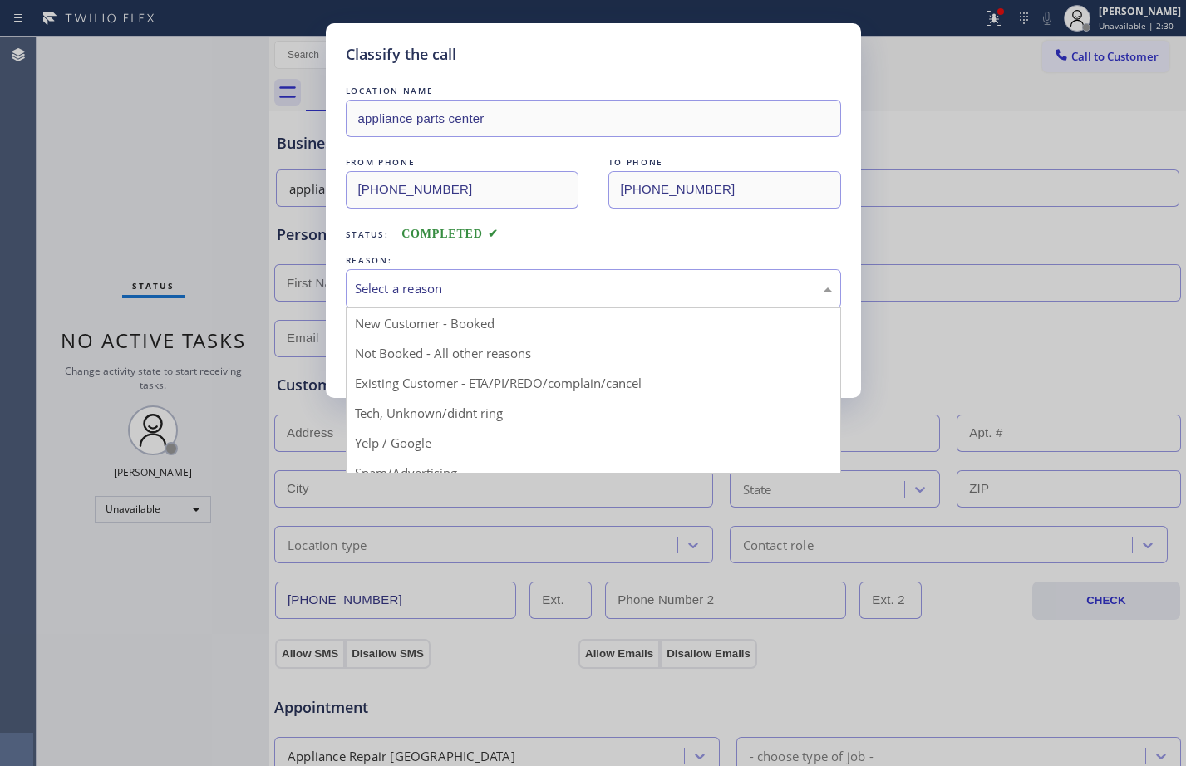
click at [546, 297] on div "Select a reason" at bounding box center [593, 288] width 477 height 19
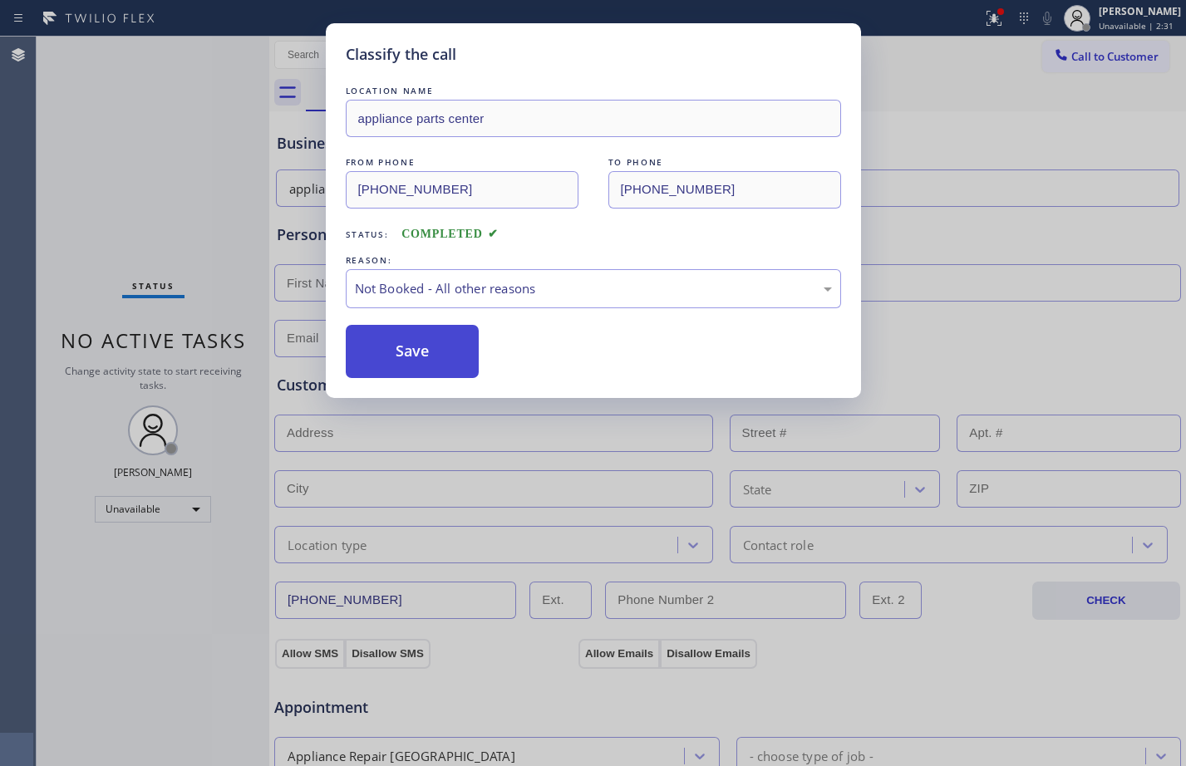
click at [456, 354] on button "Save" at bounding box center [413, 351] width 134 height 53
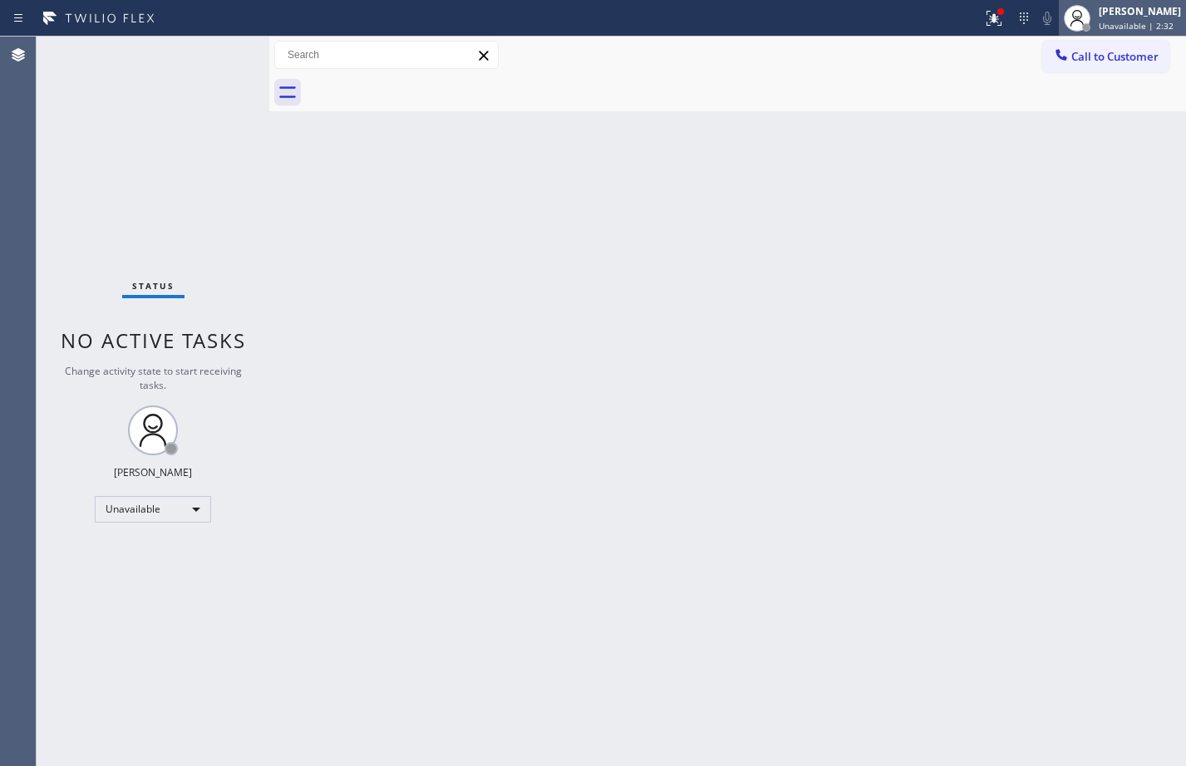
click at [1148, 32] on div "[PERSON_NAME] Unavailable | 2:32" at bounding box center [1122, 18] width 127 height 37
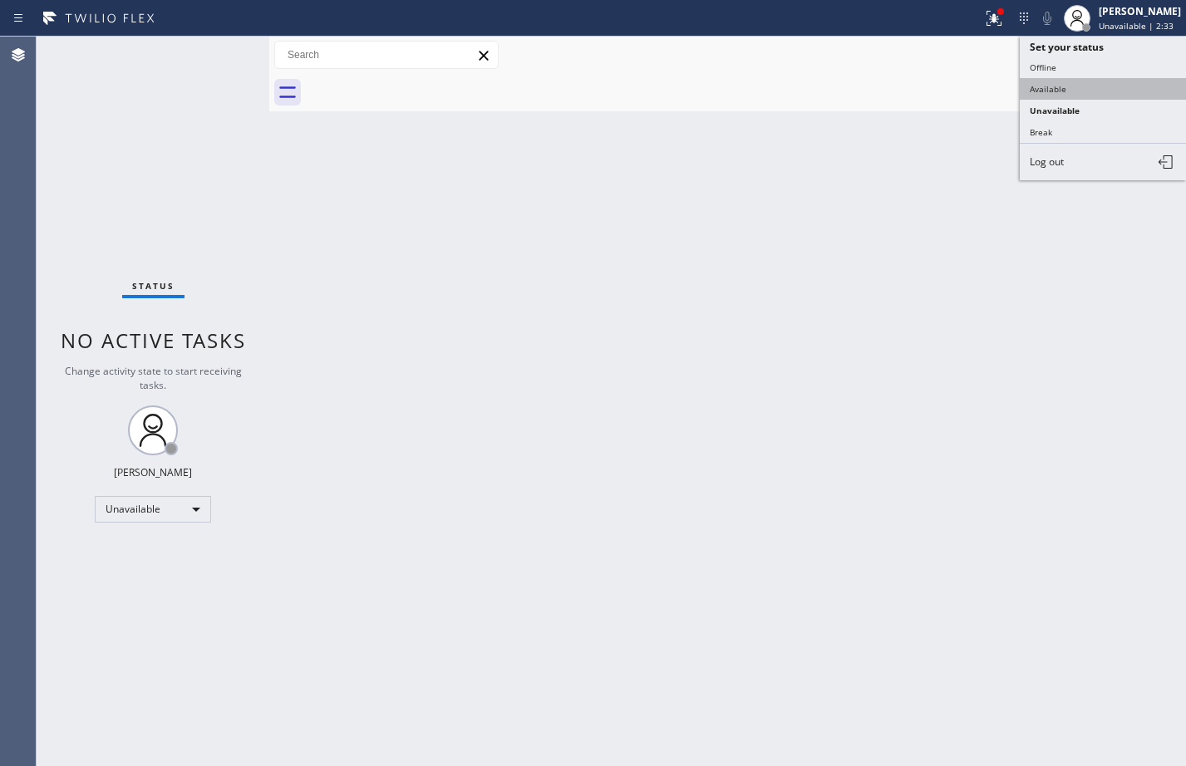
click at [1043, 93] on button "Available" at bounding box center [1103, 89] width 166 height 22
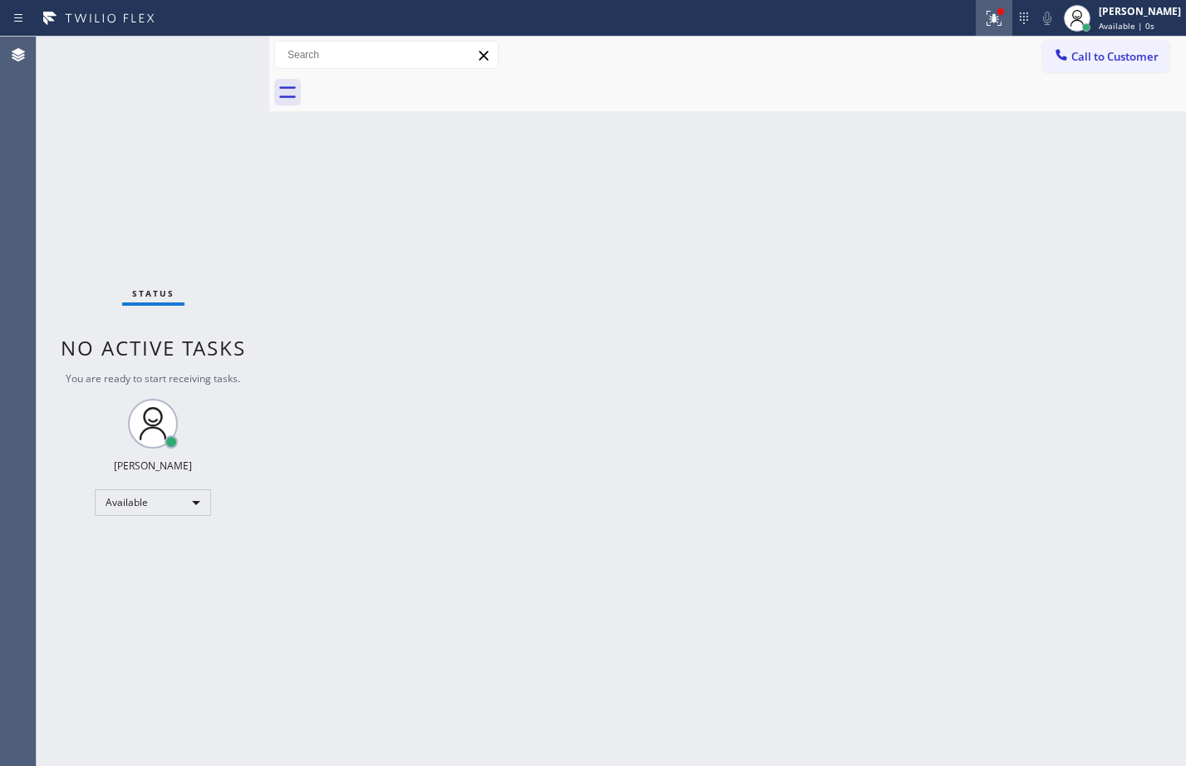
click at [976, 29] on button at bounding box center [994, 18] width 37 height 37
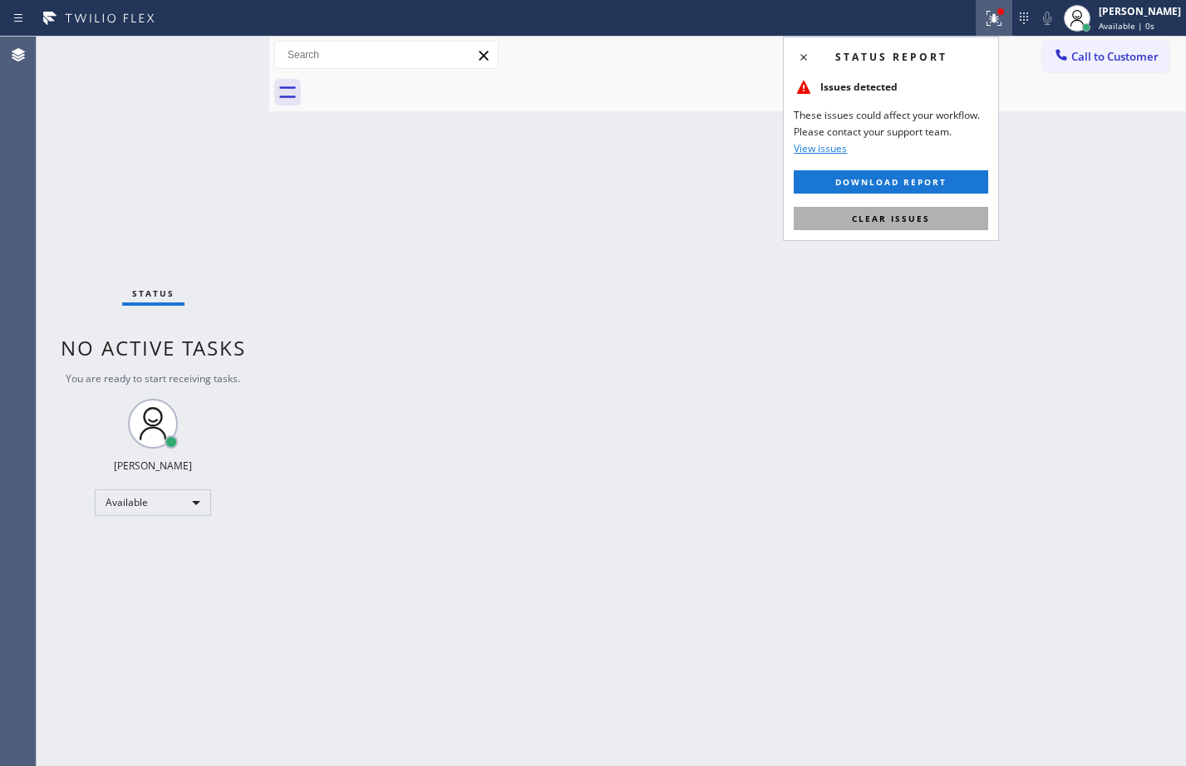
click at [944, 213] on button "Clear issues" at bounding box center [891, 218] width 194 height 23
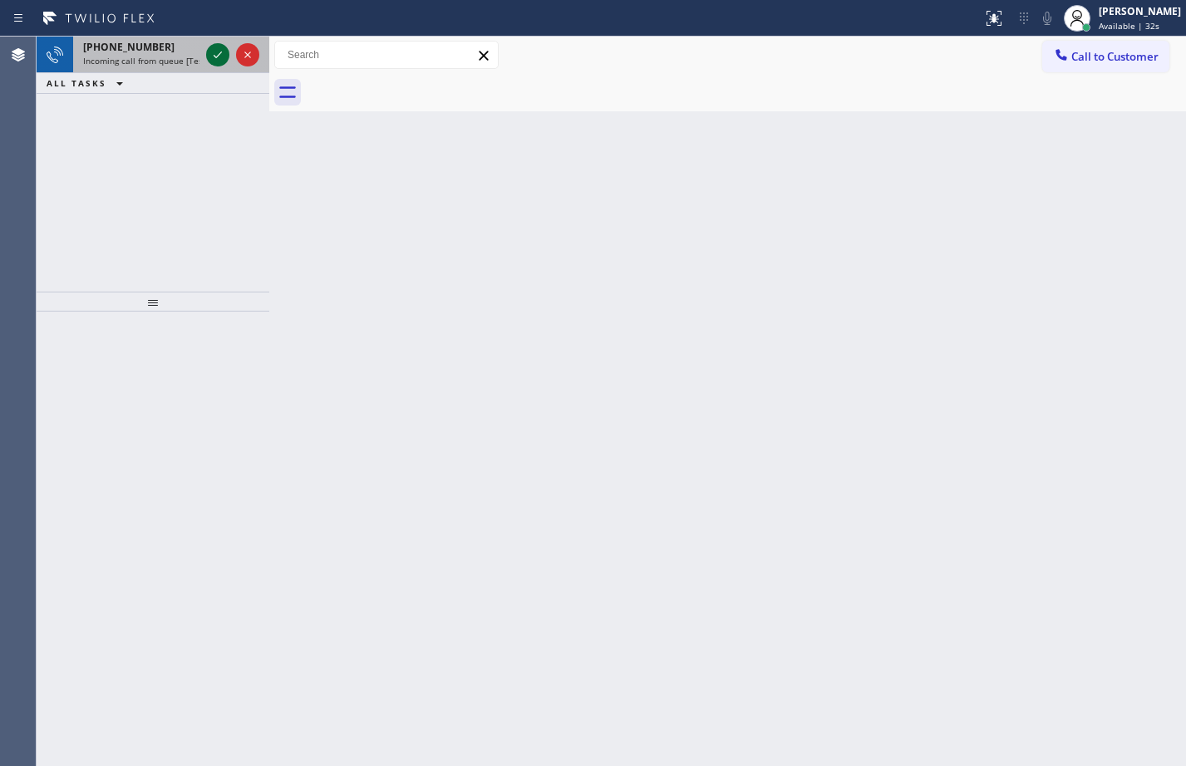
click at [209, 51] on icon at bounding box center [218, 55] width 20 height 20
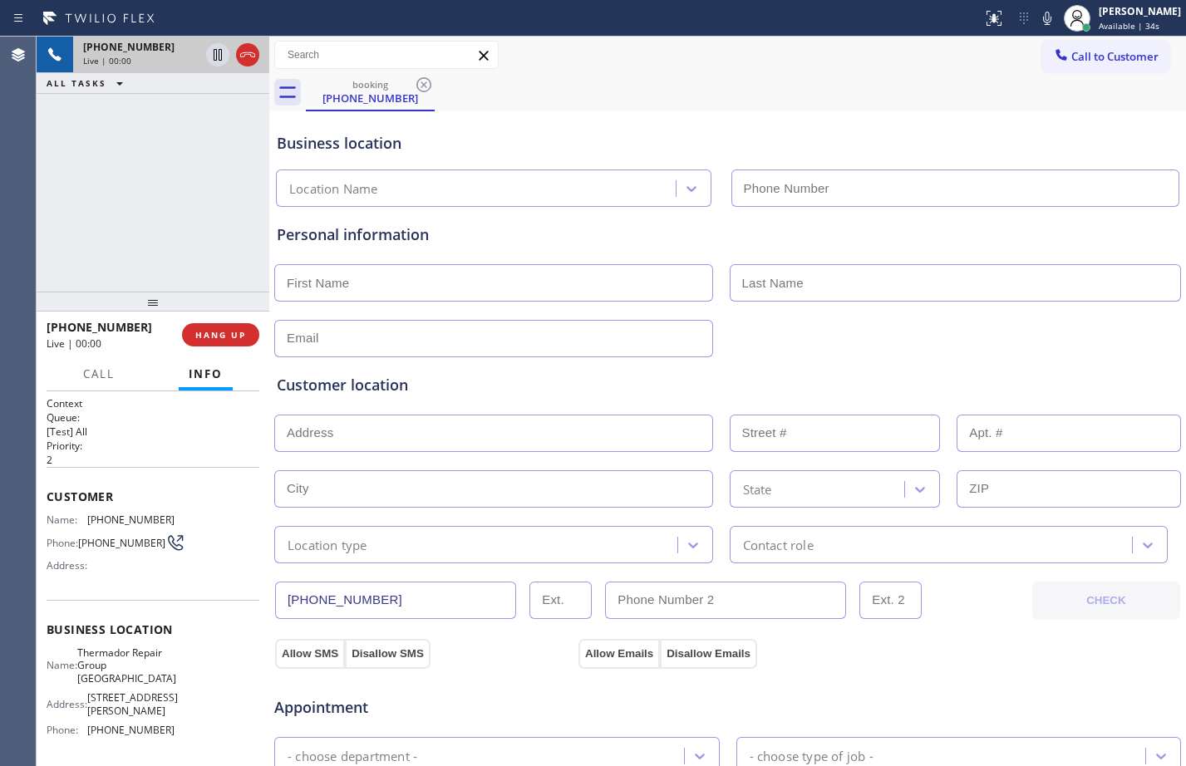
type input "[PHONE_NUMBER]"
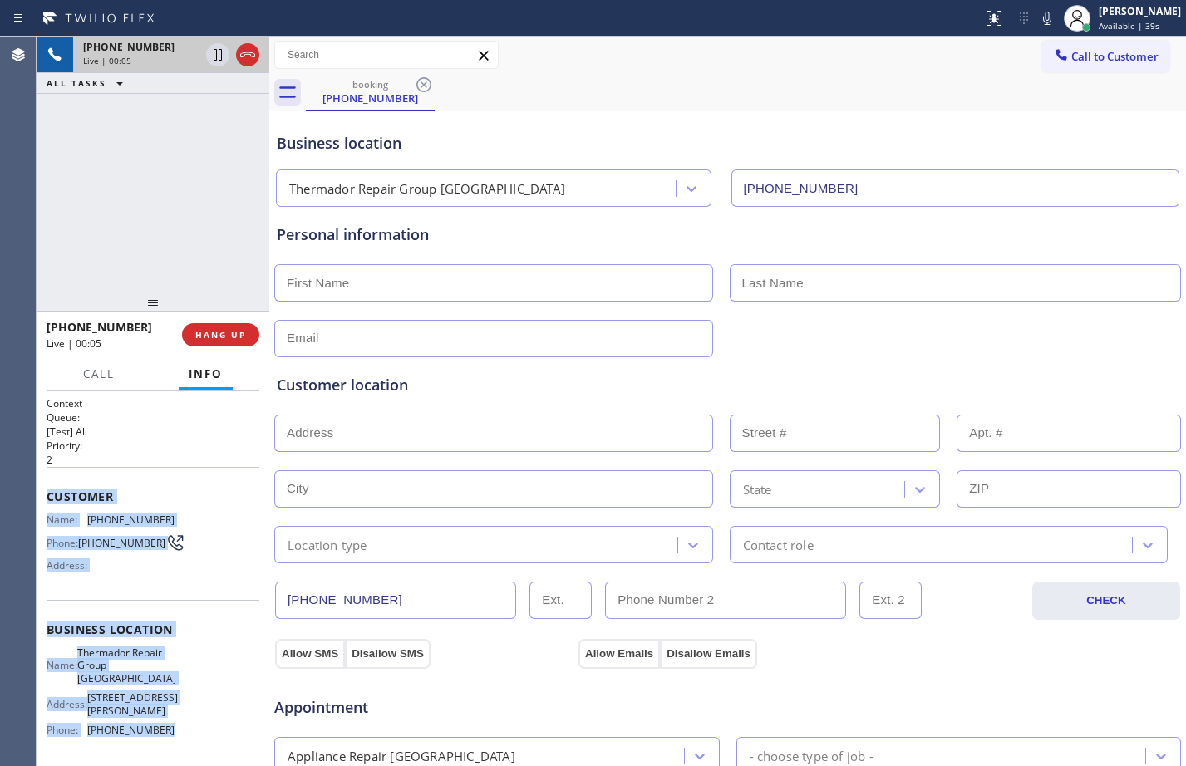
drag, startPoint x: 42, startPoint y: 498, endPoint x: 171, endPoint y: 720, distance: 256.6
click at [171, 720] on div "Context Queue: [Test] All Priority: 2 Customer Name: [PHONE_NUMBER] Phone: [PHO…" at bounding box center [153, 578] width 233 height 375
copy div "Customer Name: [PHONE_NUMBER] Phone: [PHONE_NUMBER] Address: Business location …"
click at [216, 57] on icon at bounding box center [218, 55] width 8 height 12
click at [1037, 14] on icon at bounding box center [1047, 18] width 20 height 20
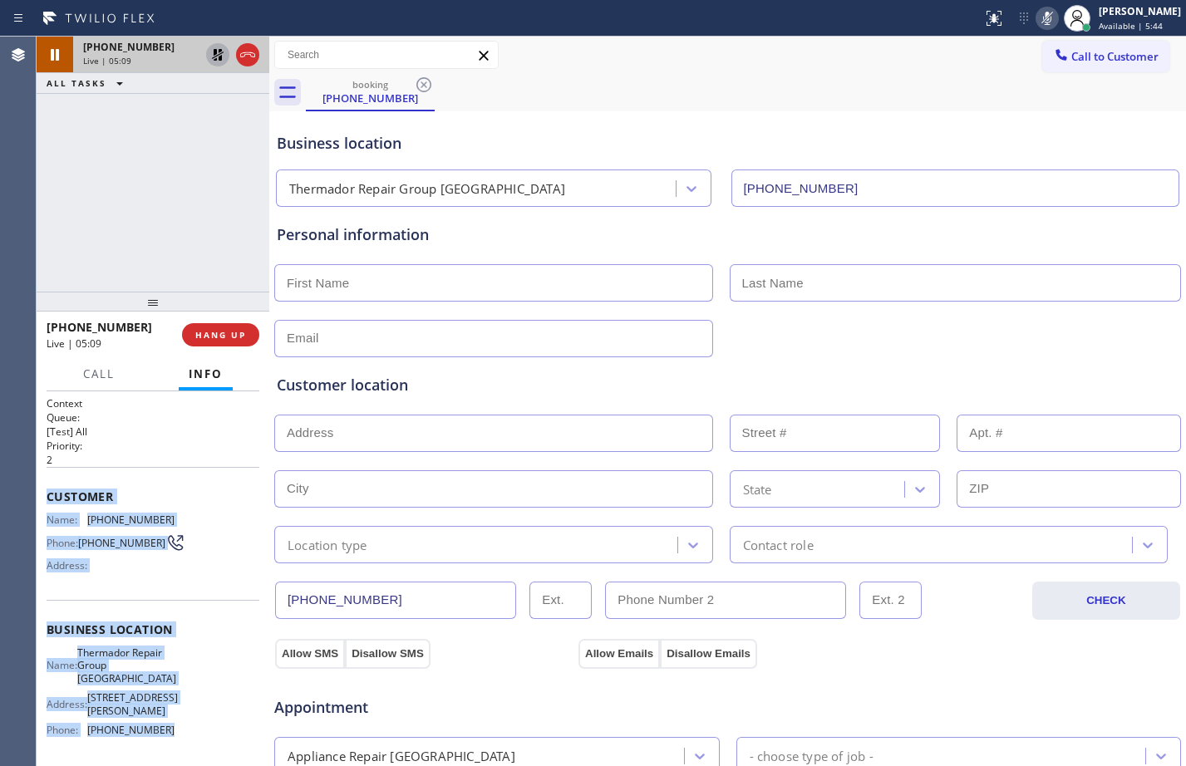
click at [214, 57] on icon at bounding box center [218, 55] width 20 height 20
click at [1037, 19] on icon at bounding box center [1047, 18] width 20 height 20
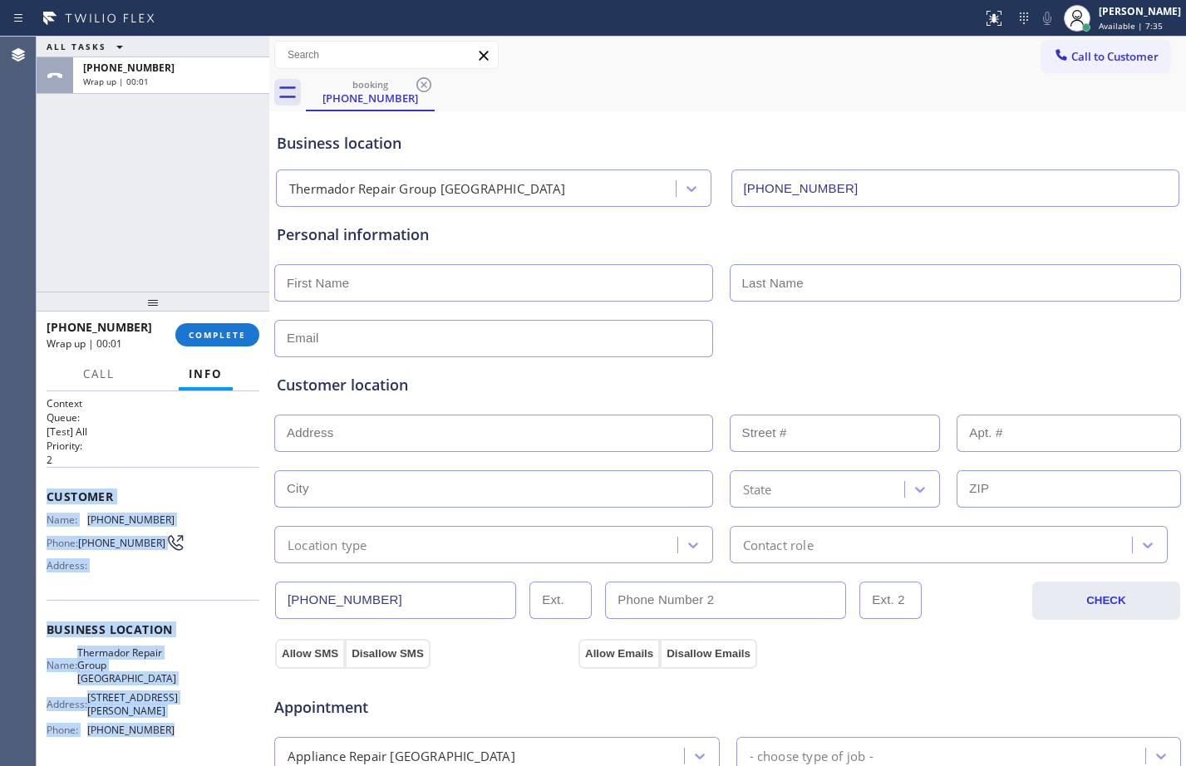
click at [352, 289] on input "text" at bounding box center [493, 282] width 439 height 37
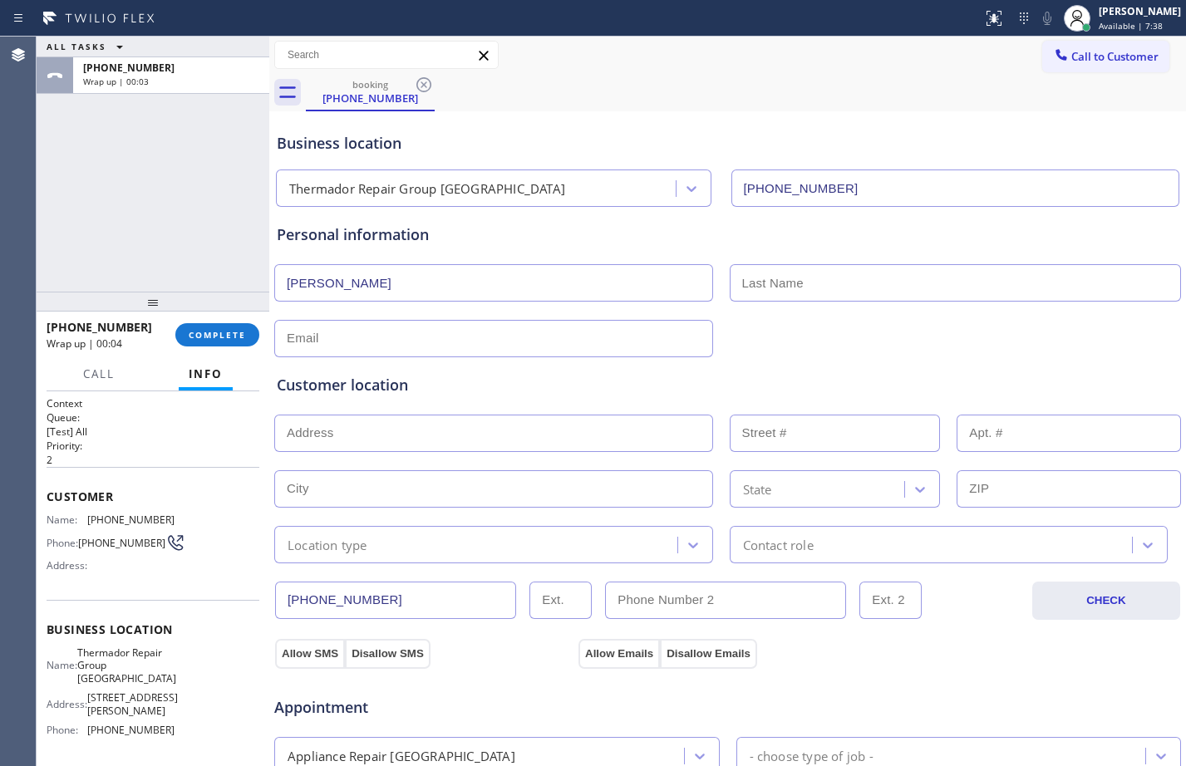
type input "[PERSON_NAME]"
type input "Young"
click at [356, 345] on input "text" at bounding box center [493, 338] width 439 height 37
paste input "[EMAIL_ADDRESS][DOMAIN_NAME]"
type input "[EMAIL_ADDRESS][DOMAIN_NAME]"
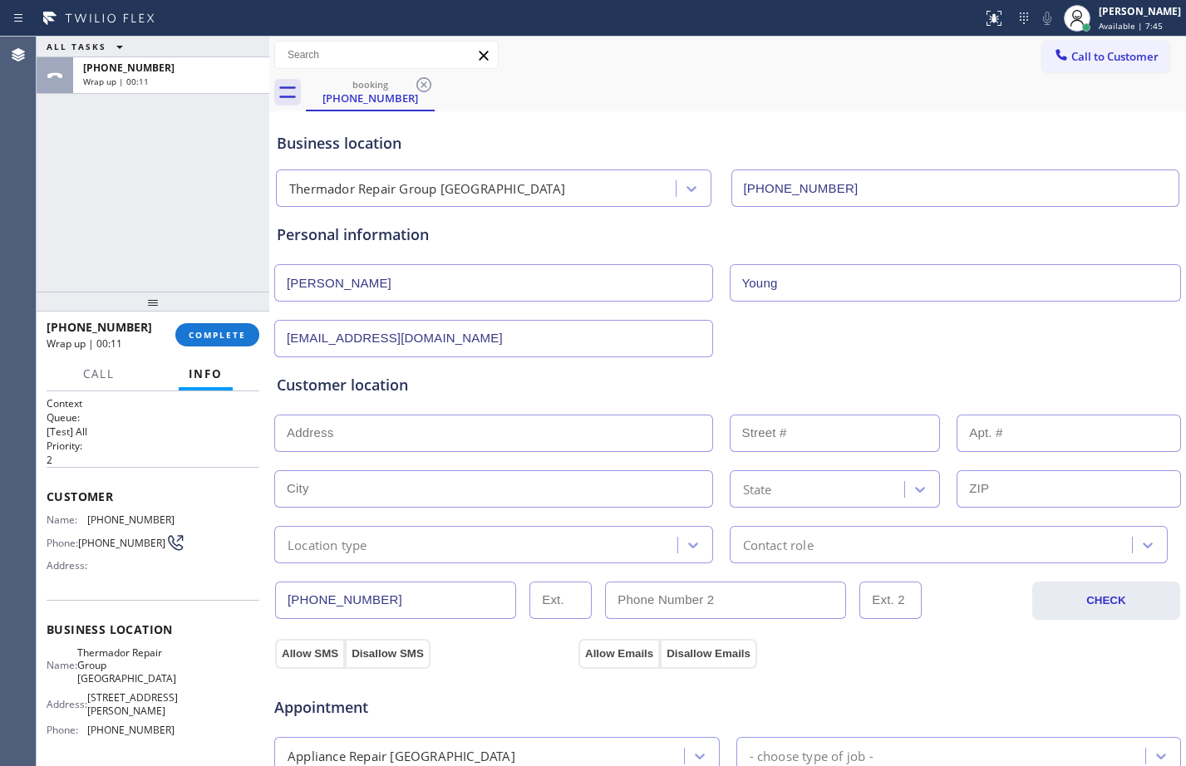
click at [370, 448] on input "text" at bounding box center [493, 433] width 439 height 37
click at [369, 431] on input "text" at bounding box center [493, 433] width 439 height 37
paste input "[STREET_ADDRESS]"
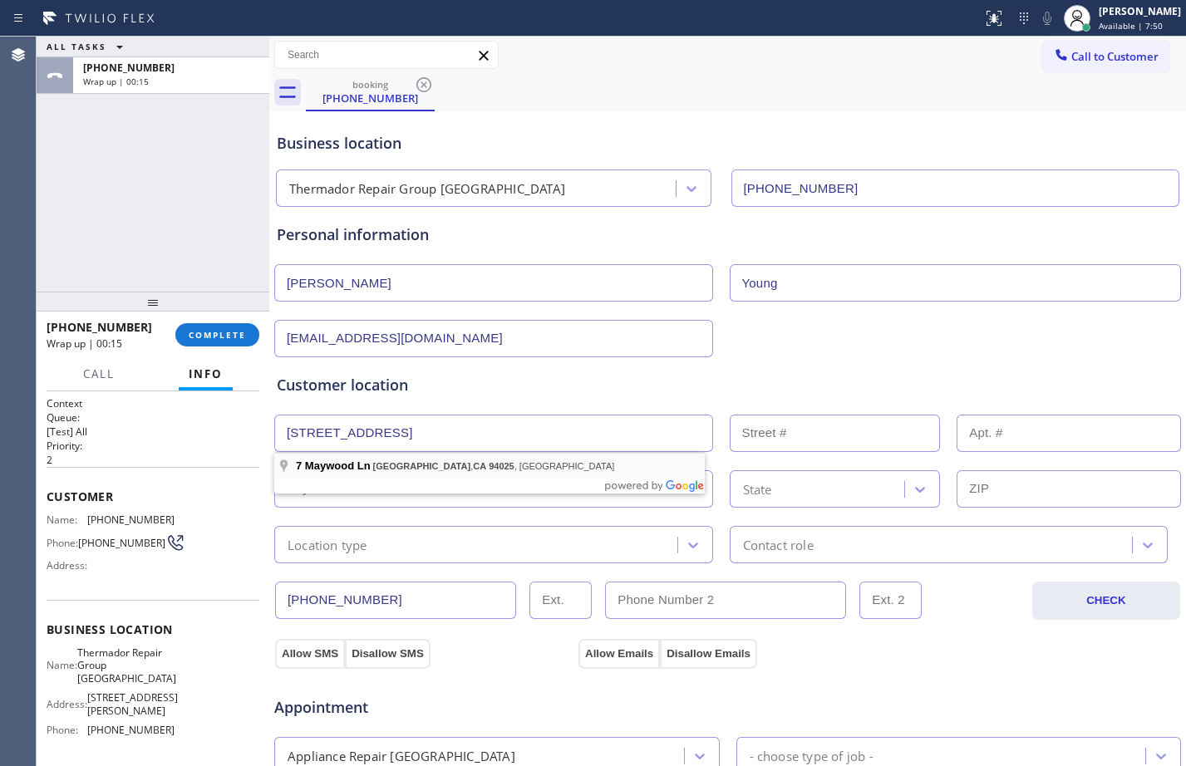
type input "[STREET_ADDRESS]"
type input "7"
type input "[GEOGRAPHIC_DATA]"
type input "94025"
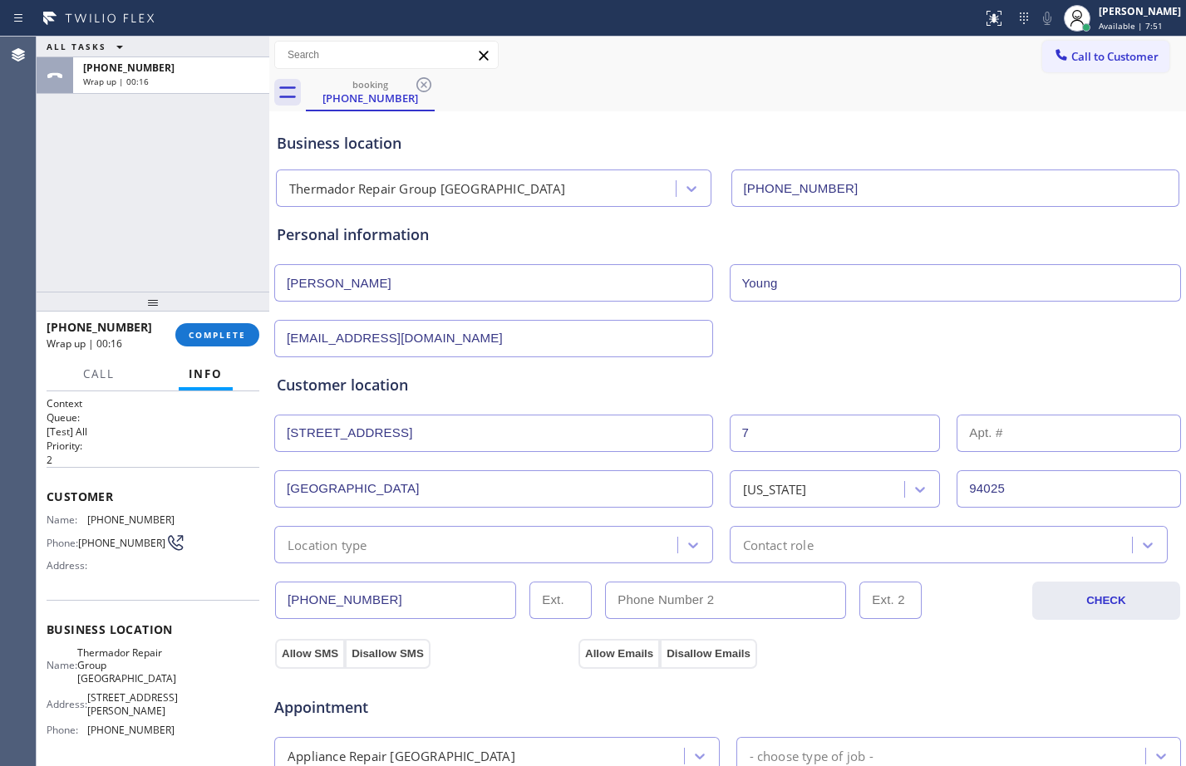
click at [362, 556] on div "Location type" at bounding box center [493, 544] width 439 height 37
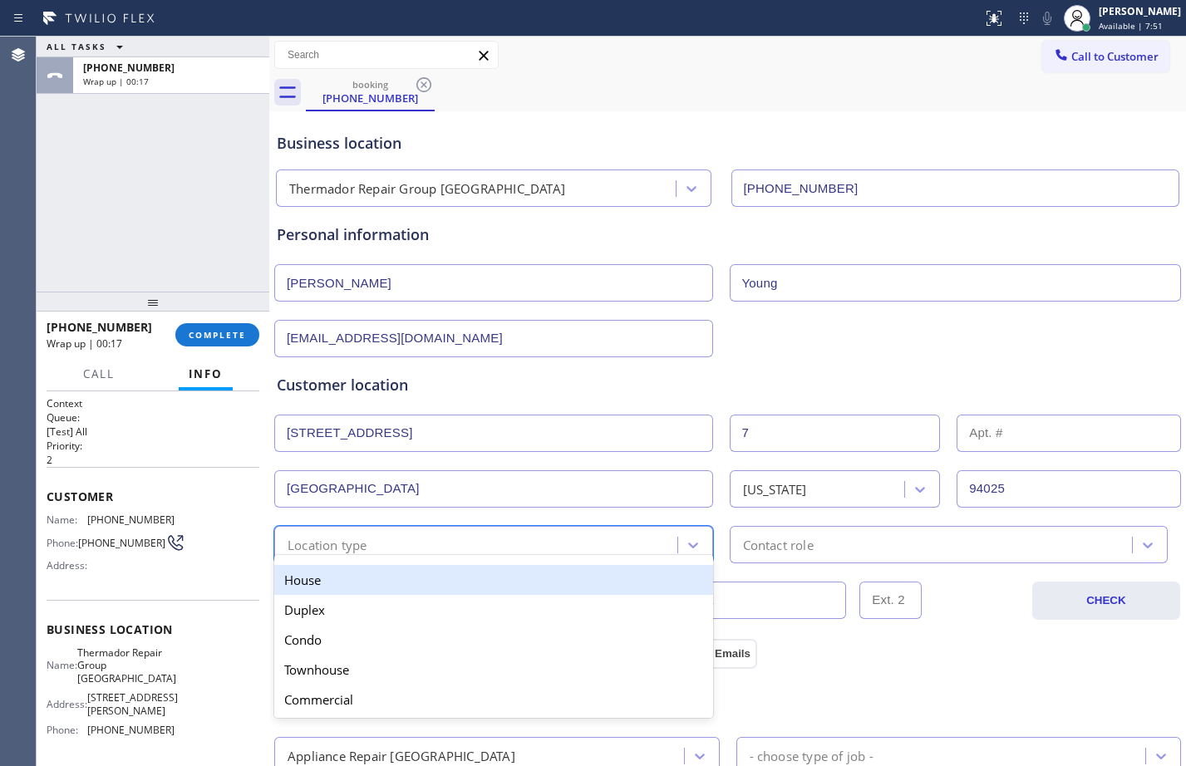
click at [366, 581] on div "House" at bounding box center [493, 580] width 439 height 30
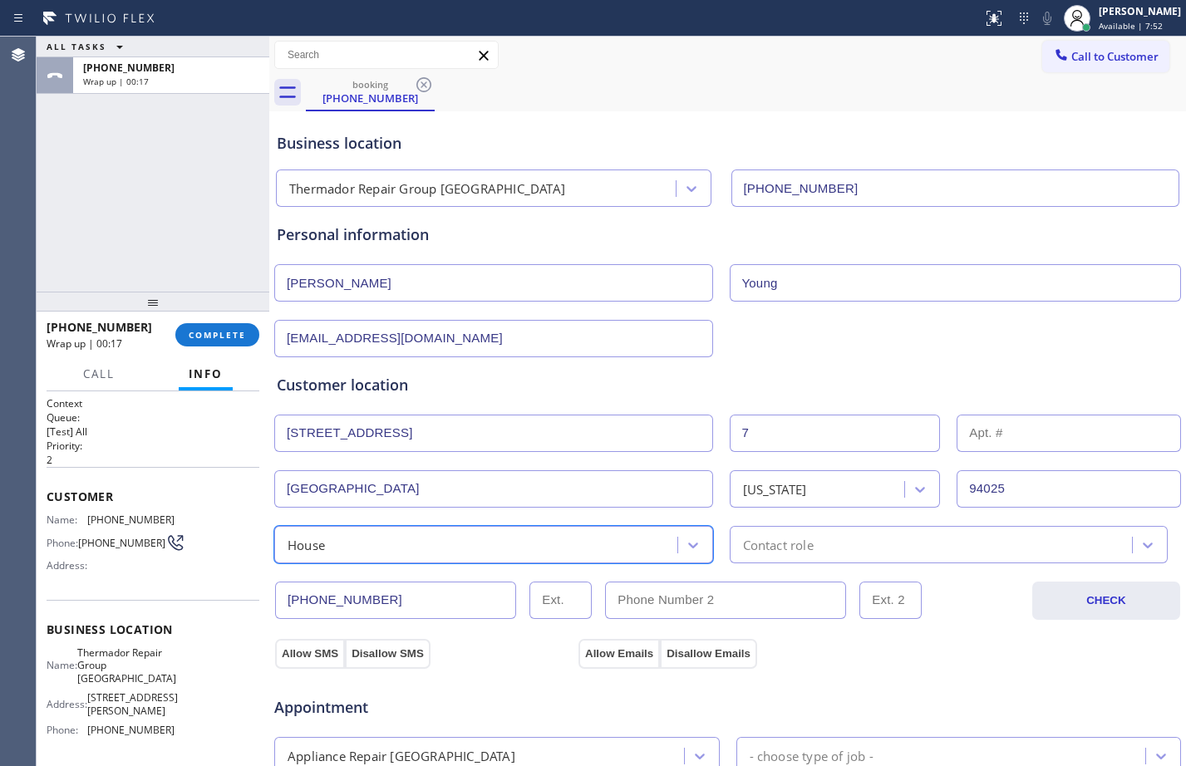
click at [863, 558] on div "Contact role" at bounding box center [949, 544] width 439 height 37
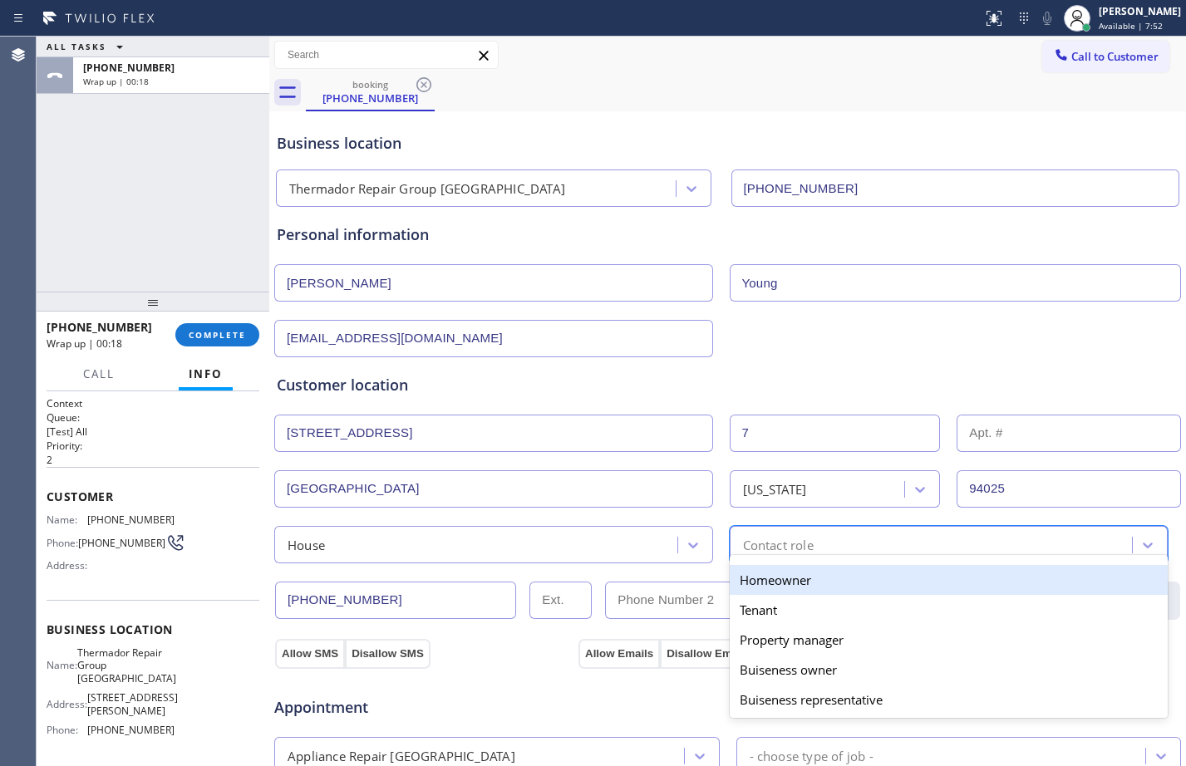
click at [781, 583] on div "Homeowner" at bounding box center [949, 580] width 439 height 30
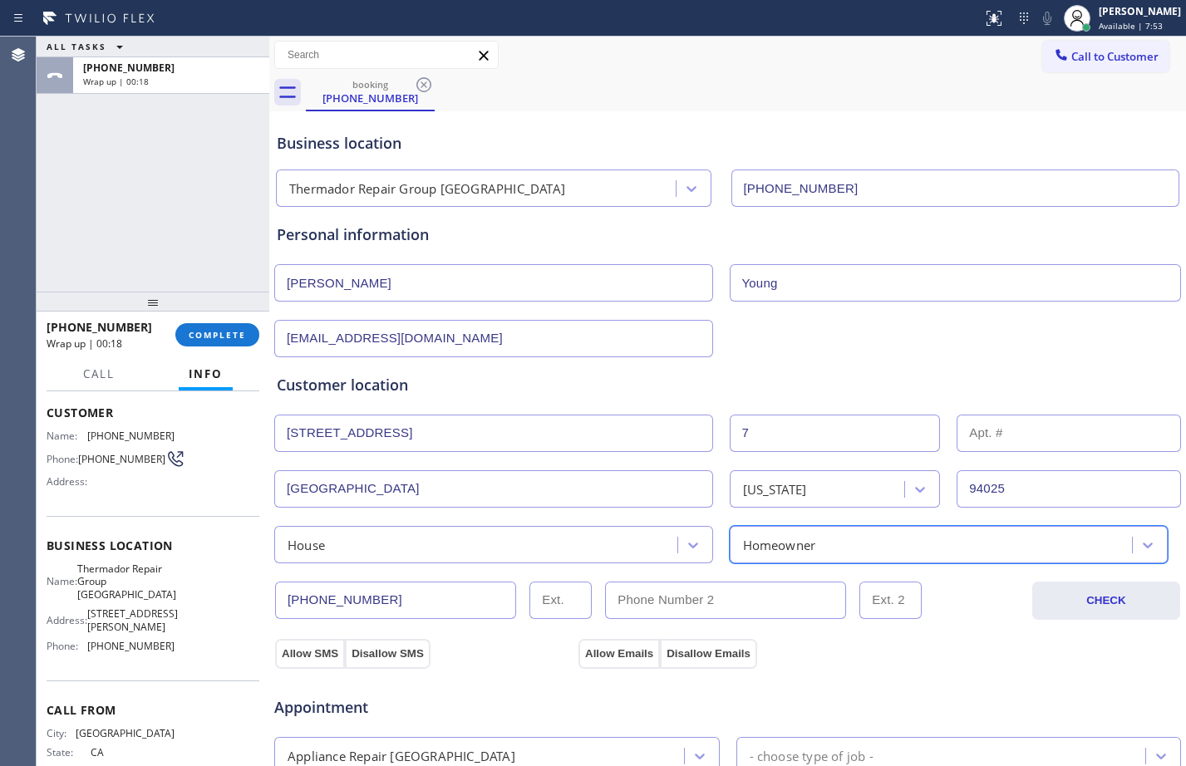
scroll to position [122, 0]
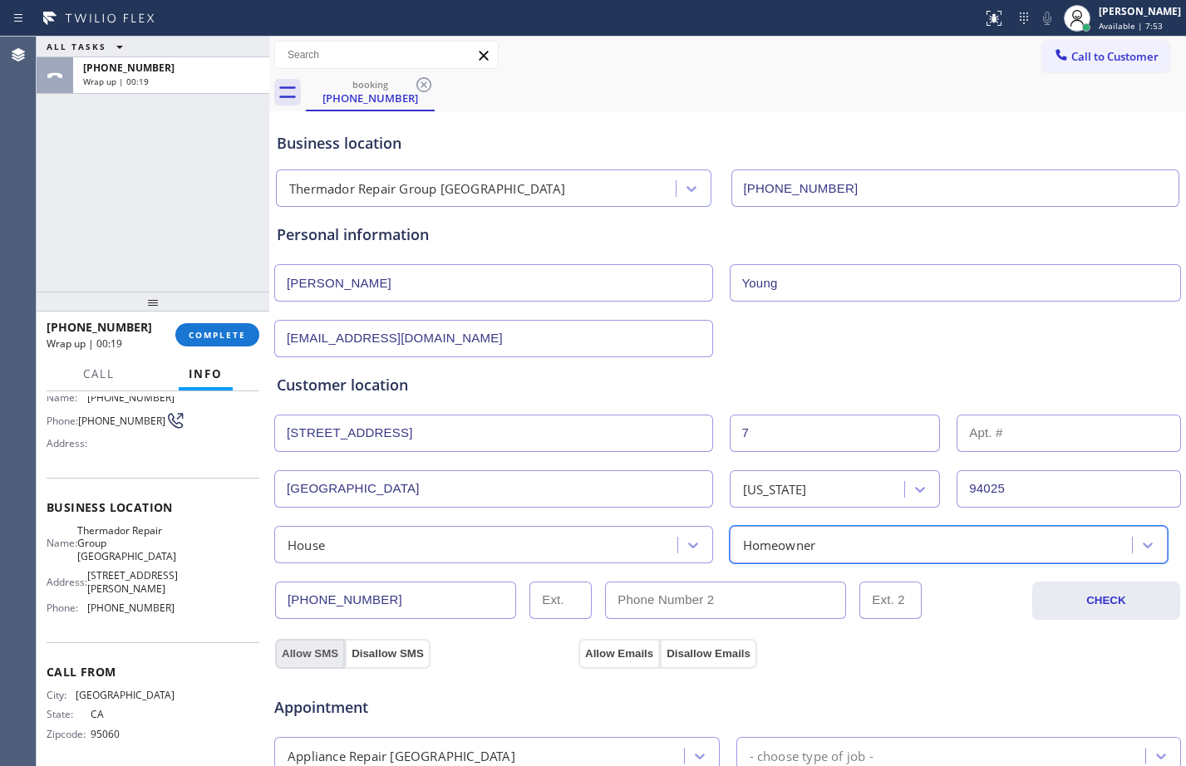
click at [328, 643] on button "Allow SMS" at bounding box center [310, 654] width 70 height 30
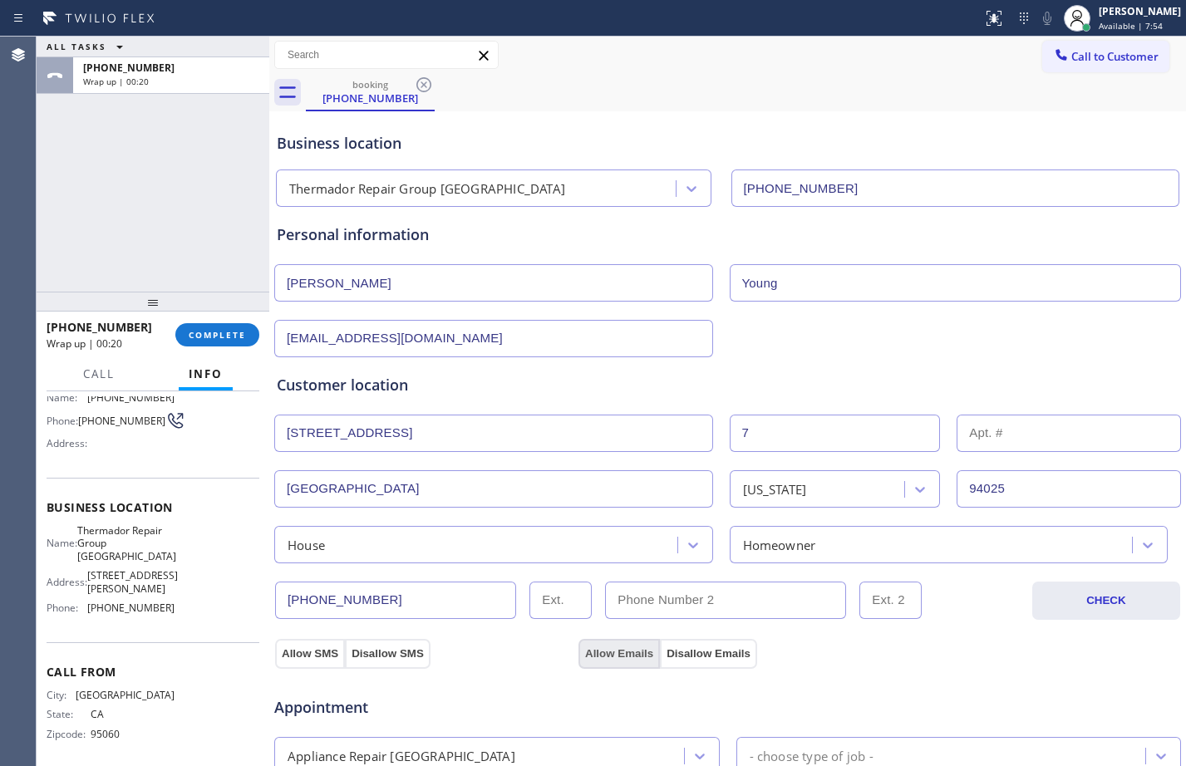
click at [609, 655] on button "Allow Emails" at bounding box center [618, 654] width 81 height 30
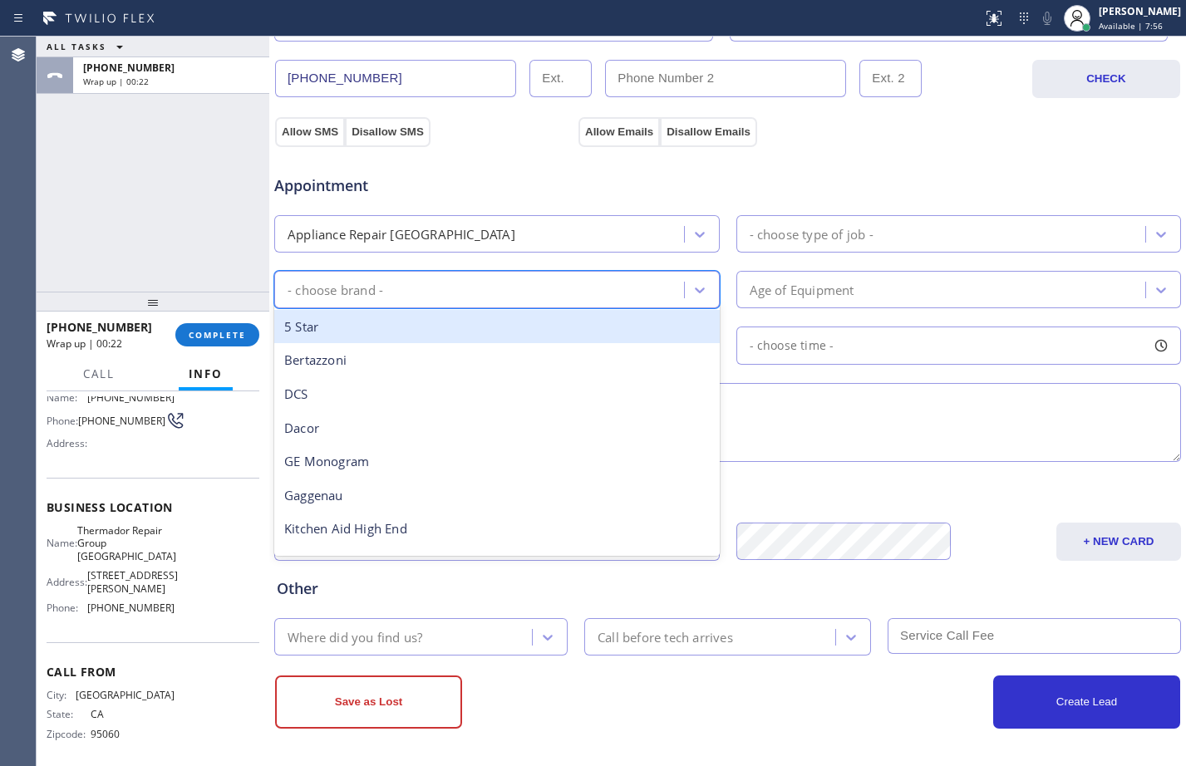
click at [432, 278] on div "- choose brand -" at bounding box center [481, 289] width 405 height 29
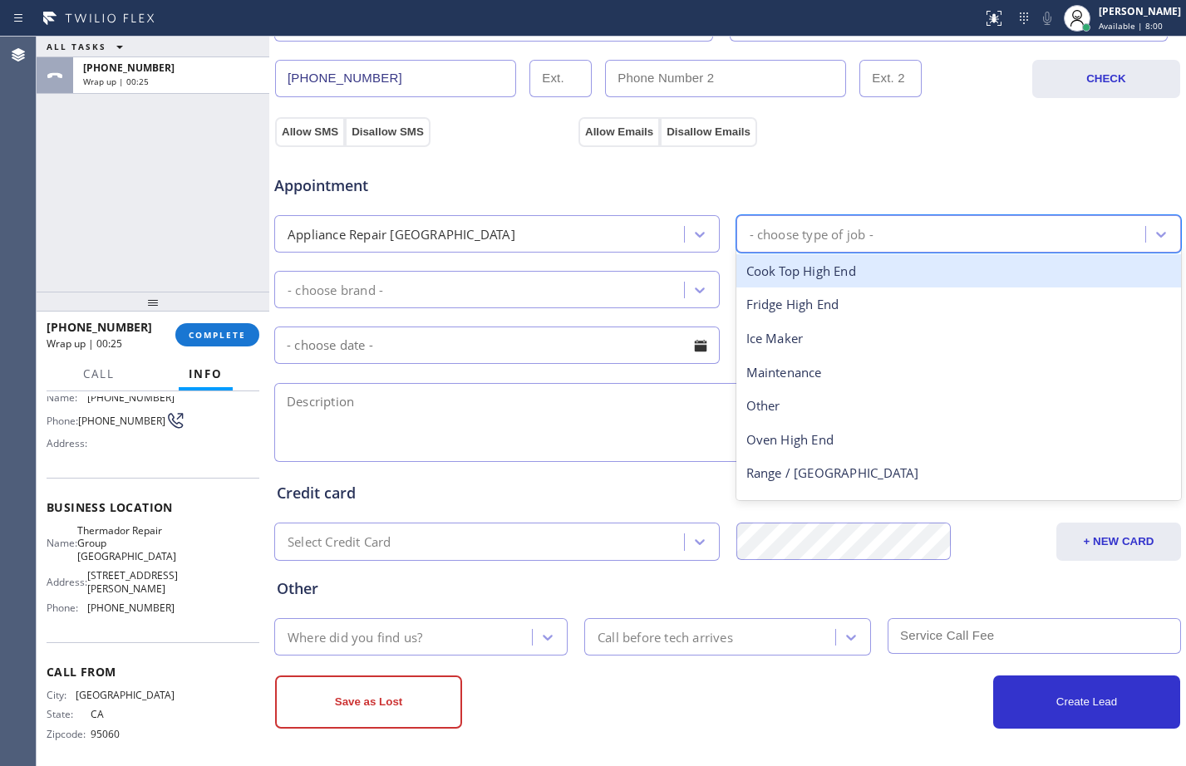
click at [804, 243] on div "- choose type of job -" at bounding box center [812, 233] width 124 height 19
click at [808, 260] on div "Cook Top High End" at bounding box center [958, 271] width 445 height 34
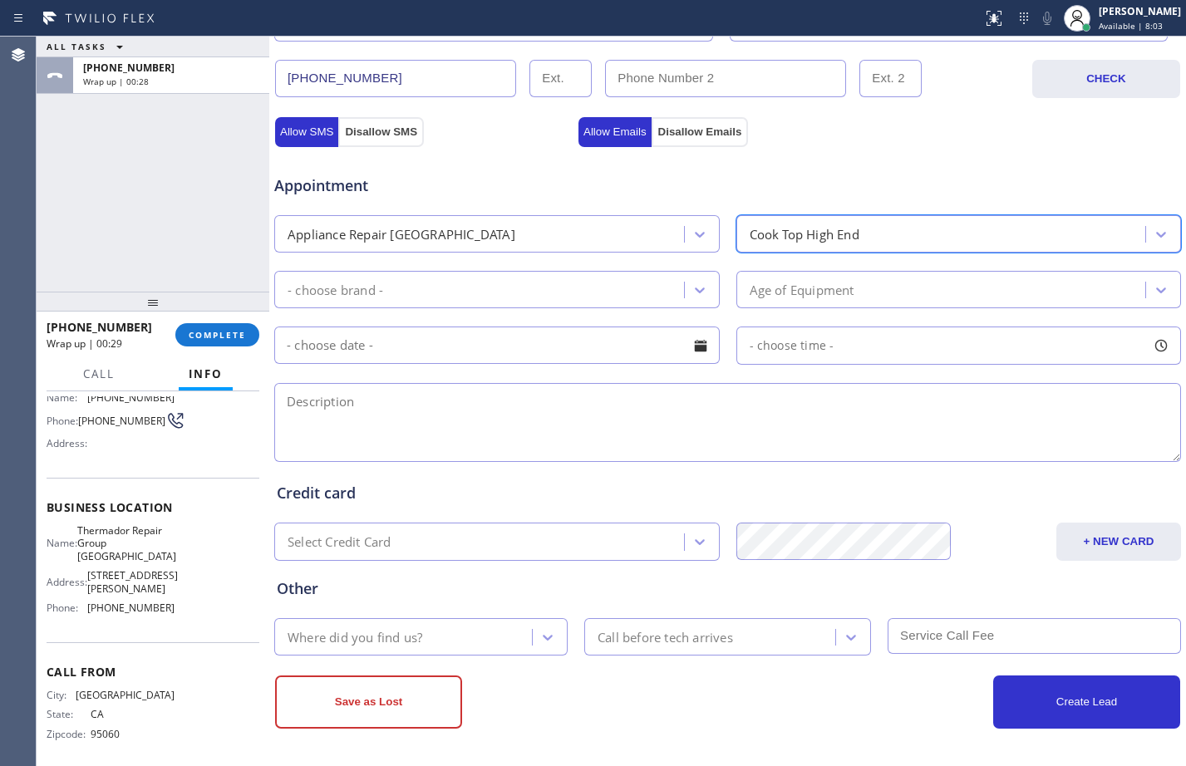
click at [549, 272] on div "- choose brand -" at bounding box center [496, 289] width 445 height 37
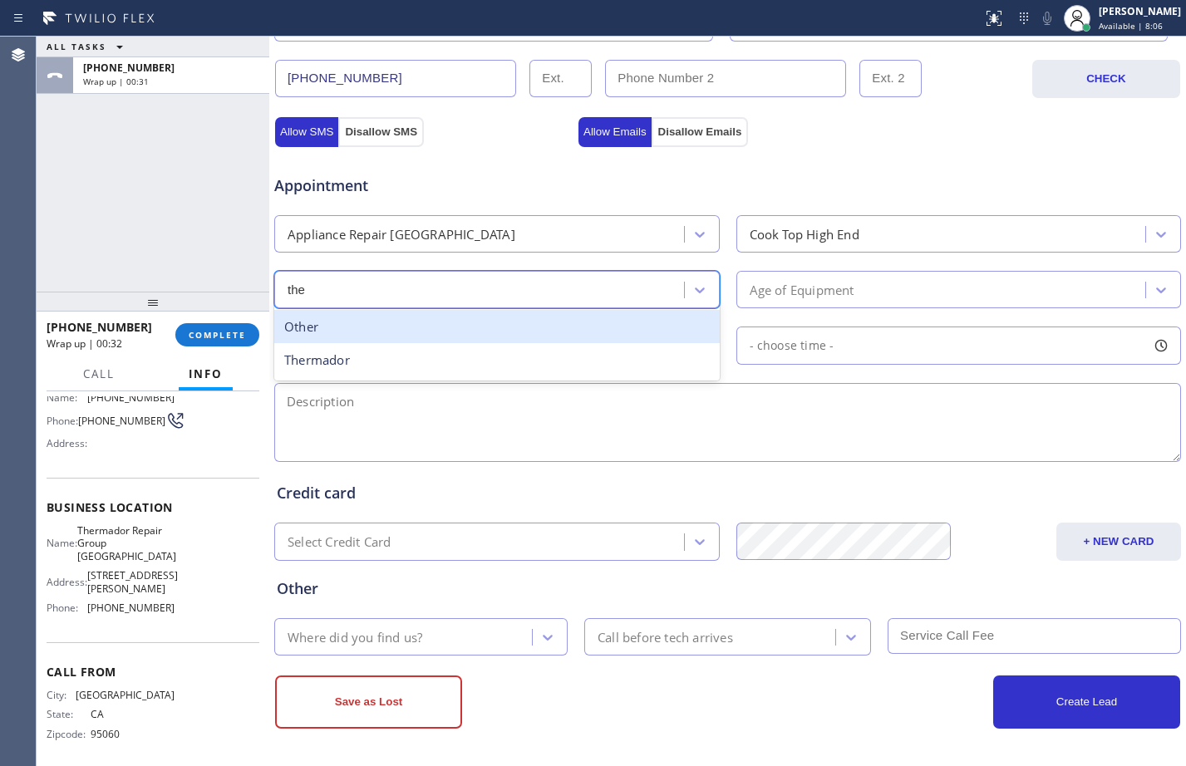
type input "ther"
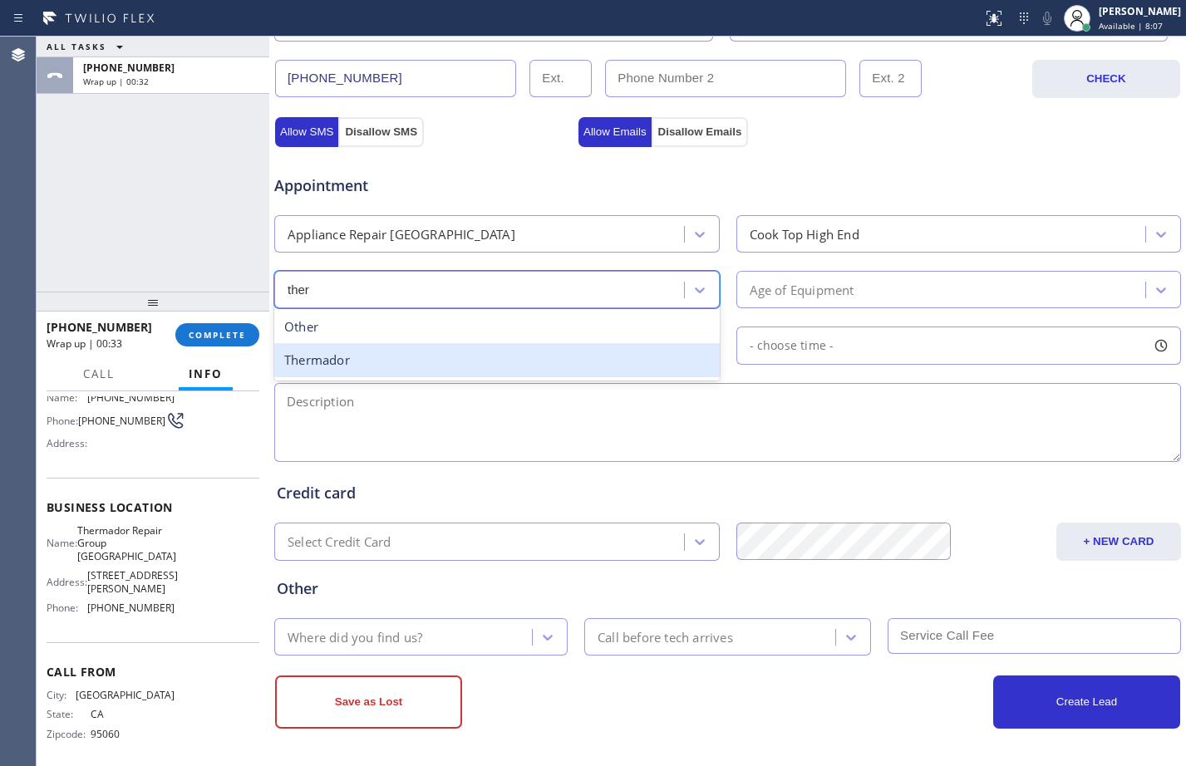
click at [521, 344] on div "Thermador" at bounding box center [496, 360] width 445 height 34
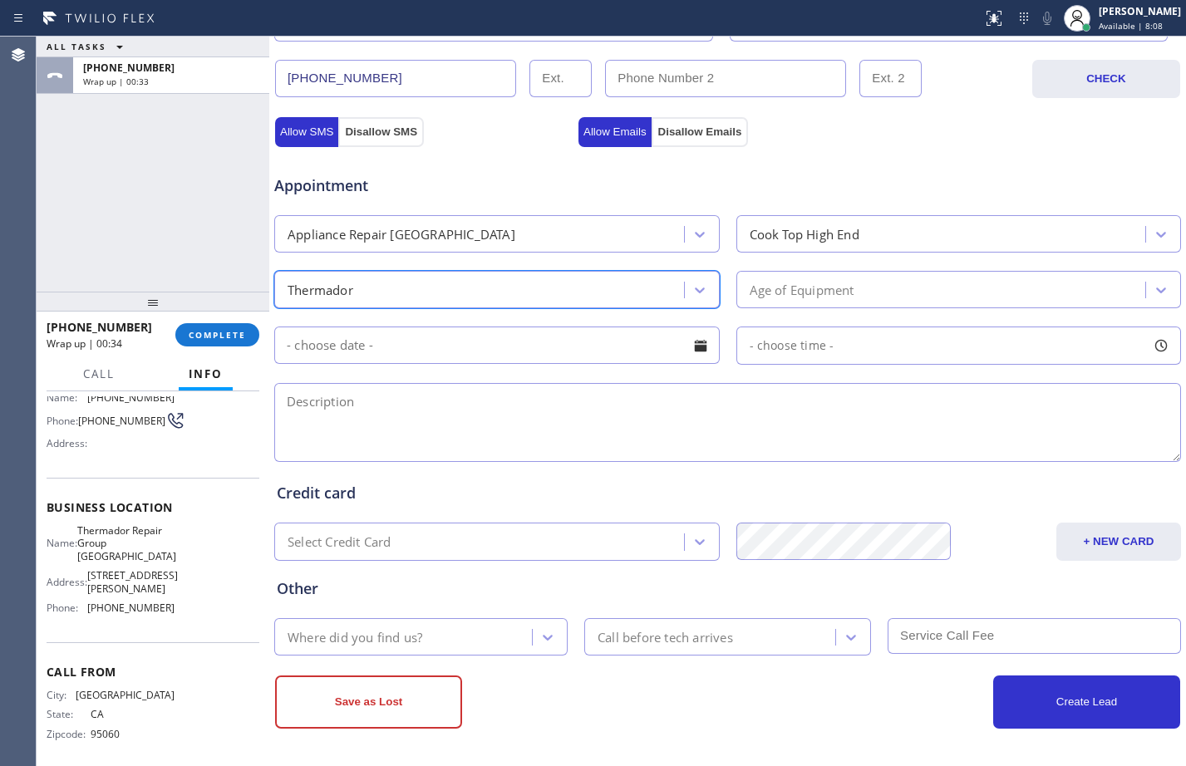
click at [817, 296] on div "Age of Equipment" at bounding box center [802, 289] width 105 height 19
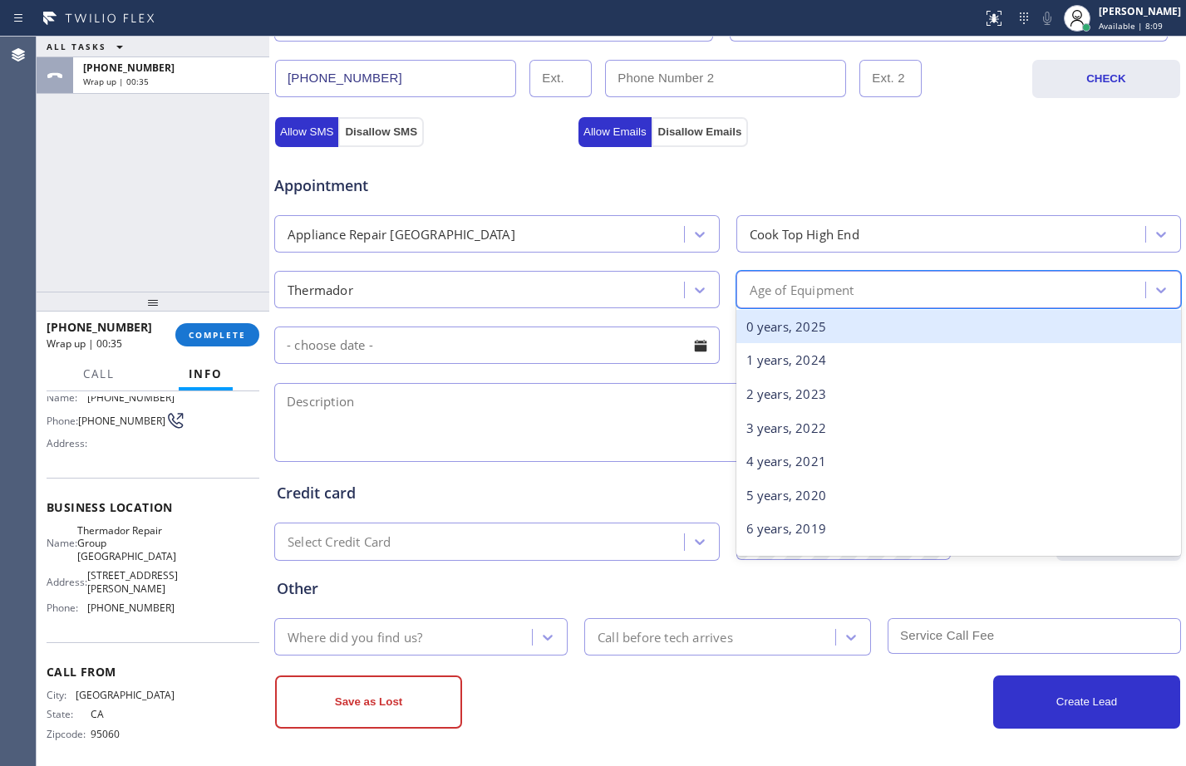
type input "1"
type input "1998"
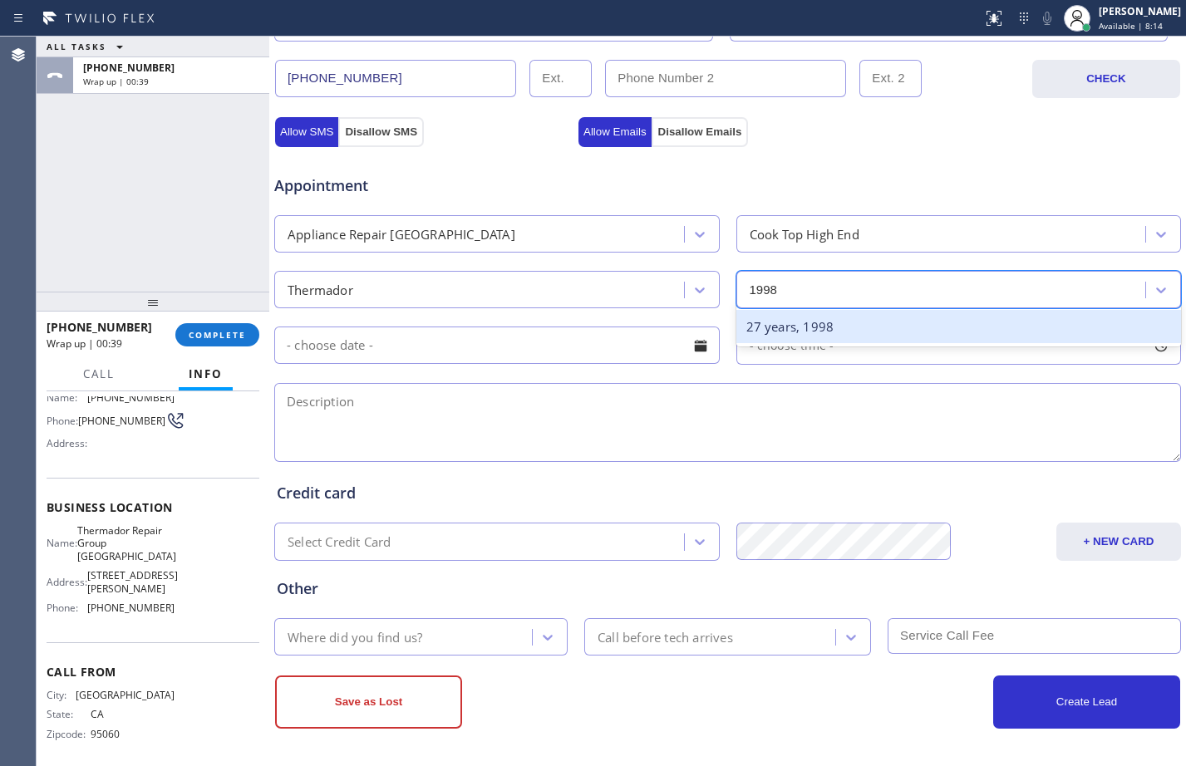
click at [835, 327] on div "27 years, 1998" at bounding box center [958, 327] width 445 height 34
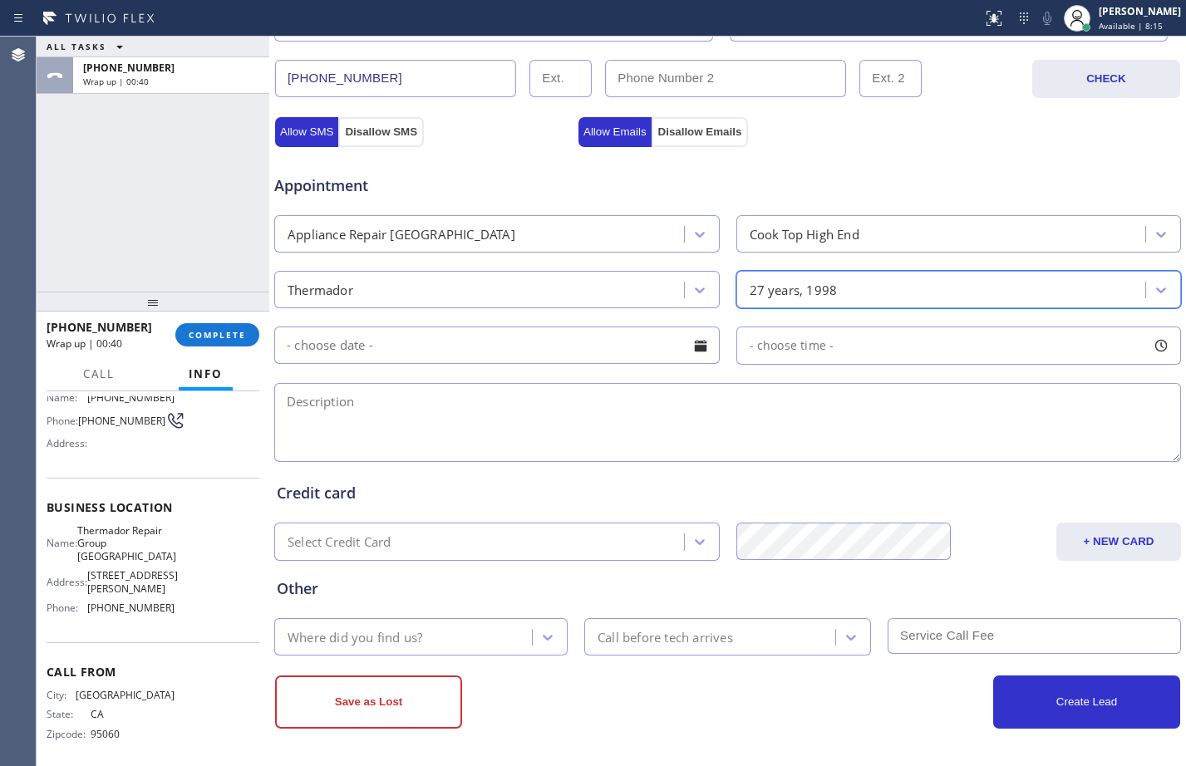
click at [468, 338] on input "text" at bounding box center [496, 345] width 445 height 37
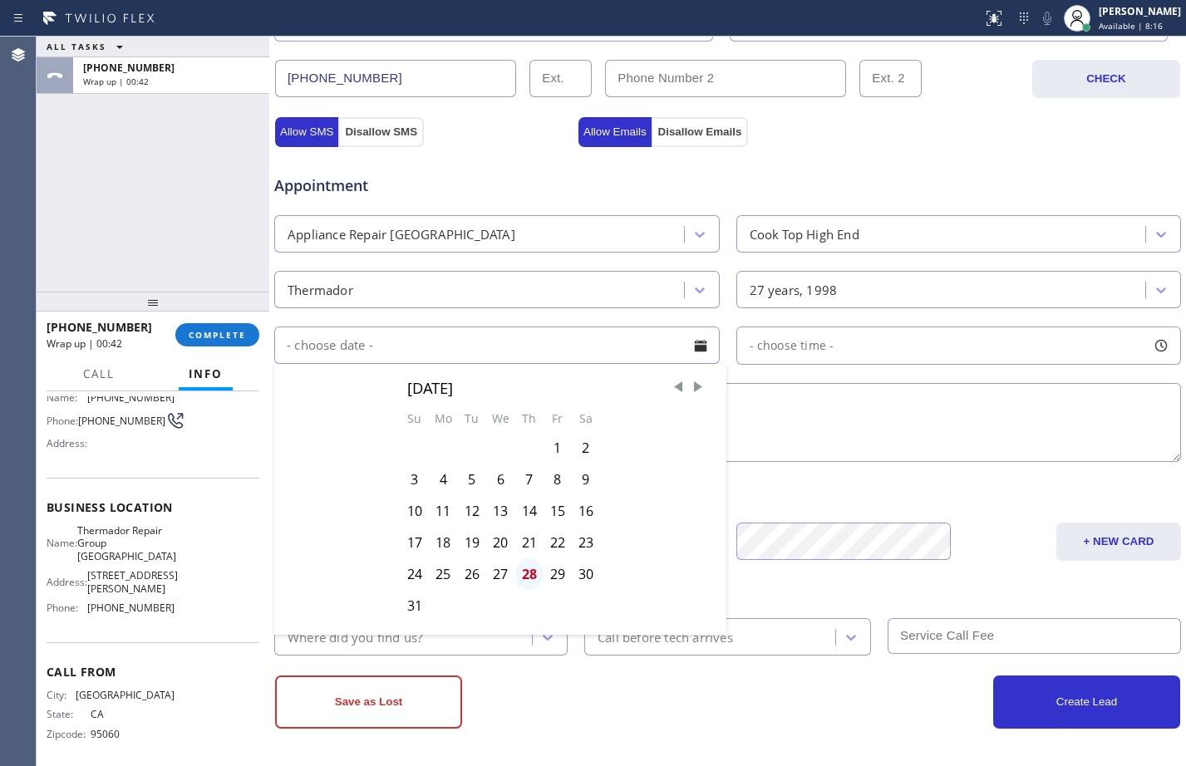
click at [524, 573] on div "28" at bounding box center [529, 574] width 28 height 32
type input "[DATE]"
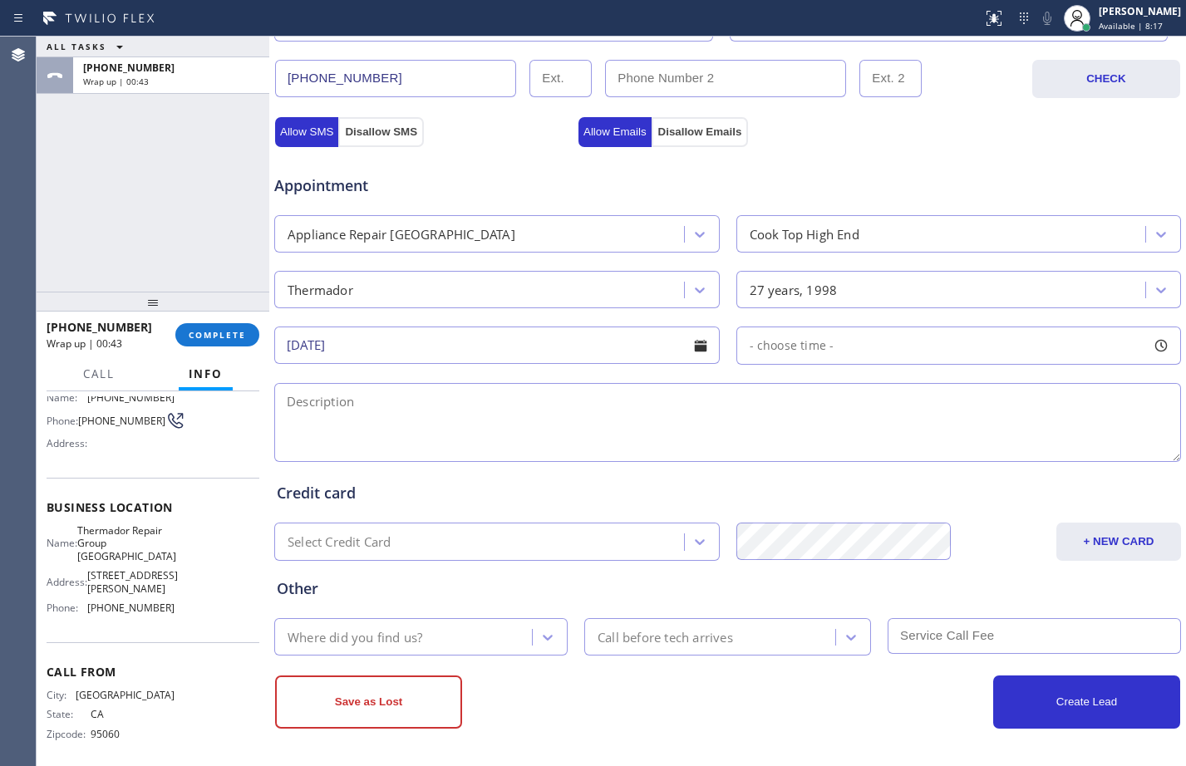
click at [790, 341] on span "- choose time -" at bounding box center [792, 345] width 85 height 16
drag, startPoint x: 749, startPoint y: 445, endPoint x: 896, endPoint y: 467, distance: 148.7
click at [896, 467] on div "FROM TILL 8:00 AM 1:00 PM" at bounding box center [946, 425] width 421 height 120
drag, startPoint x: 742, startPoint y: 443, endPoint x: 810, endPoint y: 448, distance: 68.3
click at [810, 448] on div at bounding box center [816, 447] width 20 height 35
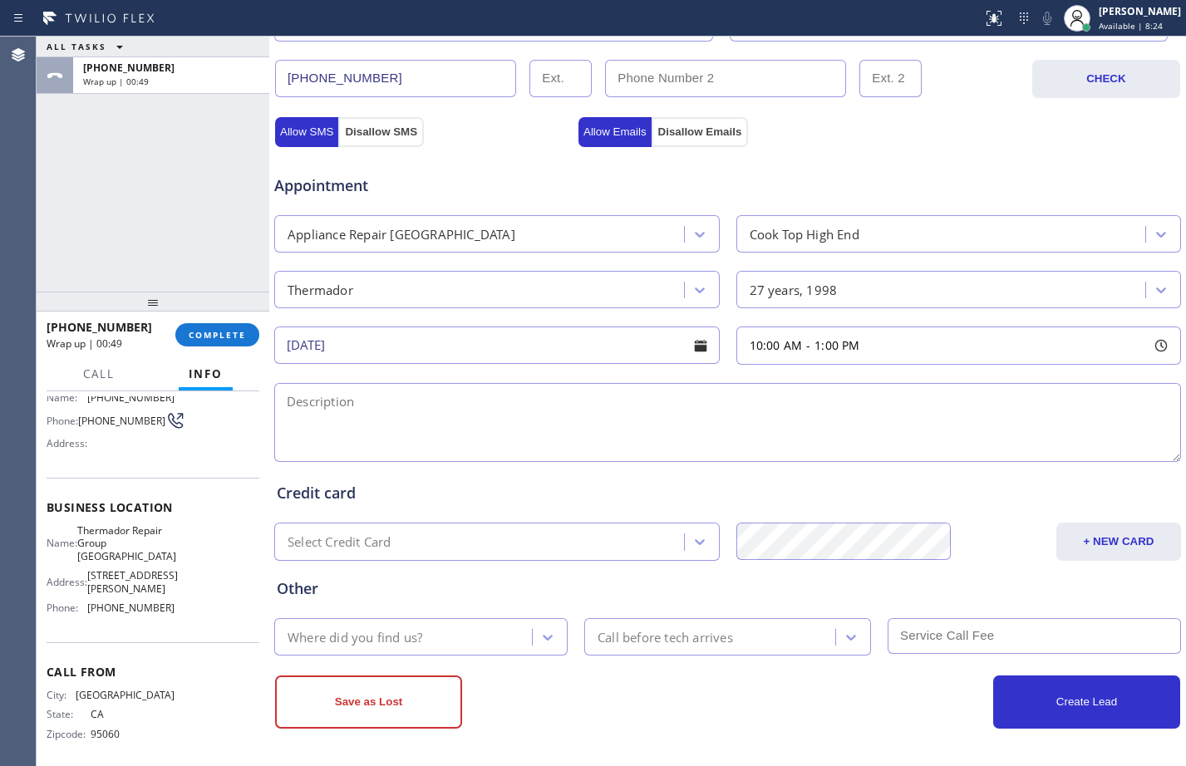
click at [615, 399] on textarea at bounding box center [727, 422] width 907 height 79
click at [492, 408] on textarea "10-1/$95/" at bounding box center [727, 422] width 907 height 79
paste textarea "Thermador roof blower cooktop/fan blade hit the outside metal of the enclosure/…"
click at [366, 422] on textarea "10-1/$95/Thermador roof blower cooktop/fan blade hit the outside metal of the e…" at bounding box center [727, 422] width 907 height 79
paste textarea "Thermador Repair Group [GEOGRAPHIC_DATA]"
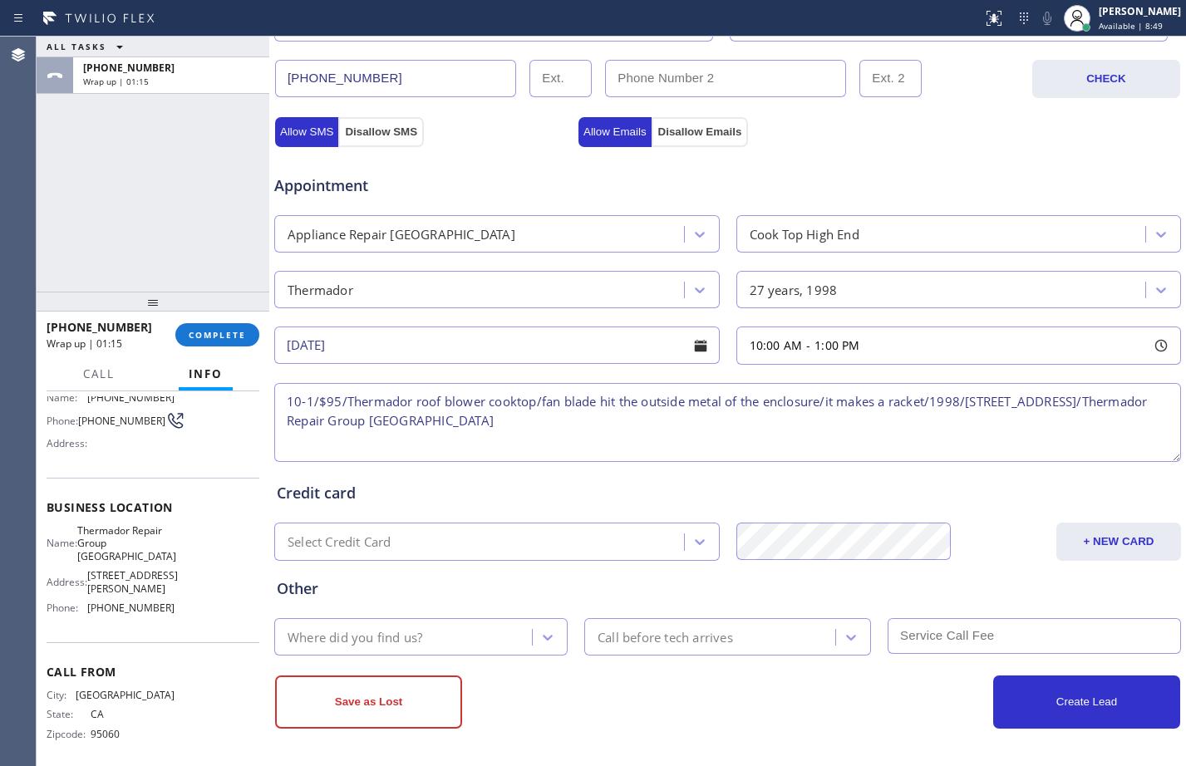
click at [936, 406] on textarea "10-1/$95/Thermador roof blower cooktop/fan blade hit the outside metal of the e…" at bounding box center [727, 422] width 907 height 79
click at [691, 413] on textarea "10-1/$95/Thermador roof blower cooktop/fan blade hit the outside metal of the e…" at bounding box center [727, 422] width 907 height 79
click at [1016, 406] on textarea "10-1/$95/Thermador roof blower cooktop/fan blade hit the outside metal of the e…" at bounding box center [727, 422] width 907 height 79
click at [671, 417] on textarea "10-1/$95/Thermador roof blower cooktop/fan blade hit the outside metal of the e…" at bounding box center [727, 422] width 907 height 79
paste textarea "Please call customer 30 minutes prior to arrival"
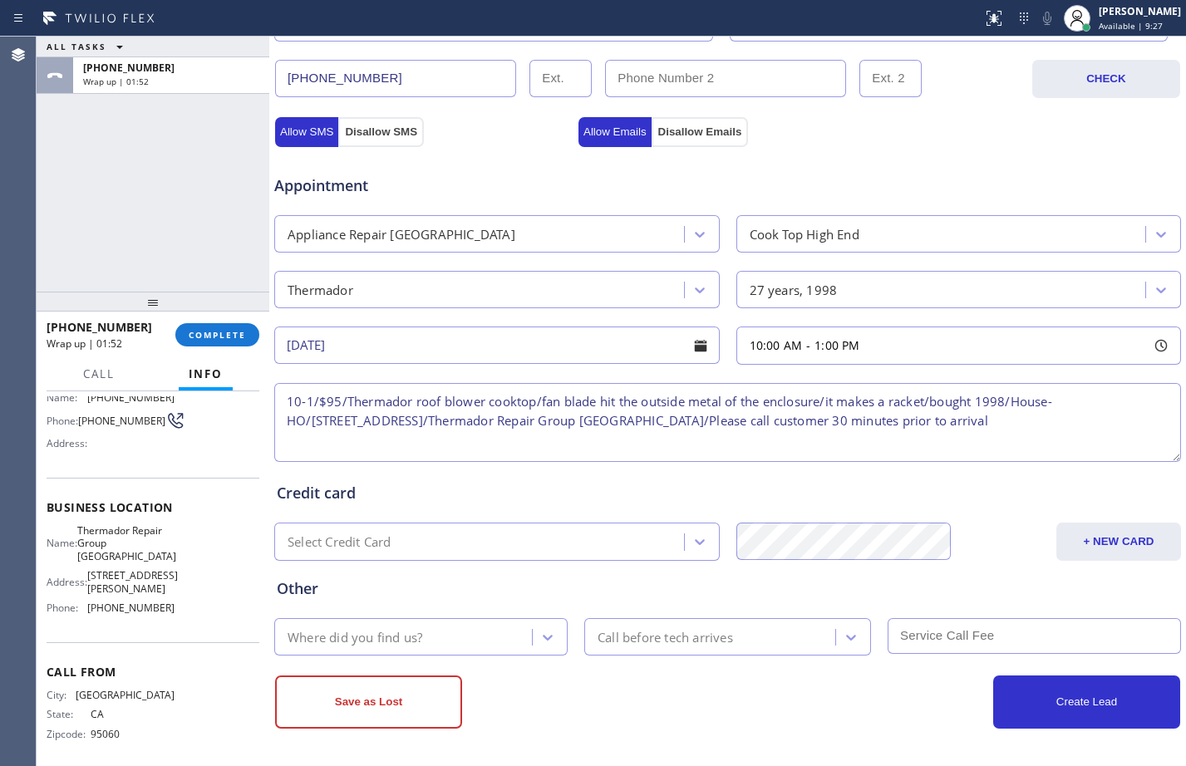
type textarea "10-1/$95/Thermador roof blower cooktop/fan blade hit the outside metal of the e…"
click at [412, 637] on div "Where did you find us?" at bounding box center [355, 636] width 135 height 19
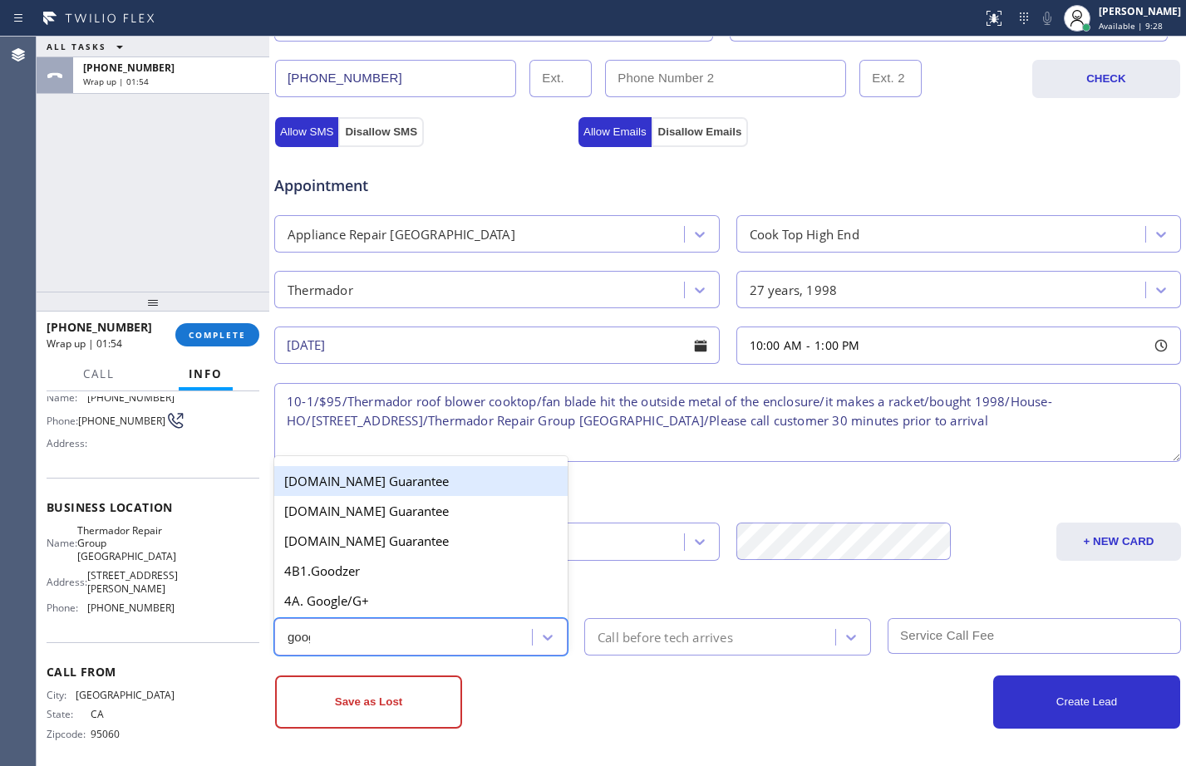
type input "googl"
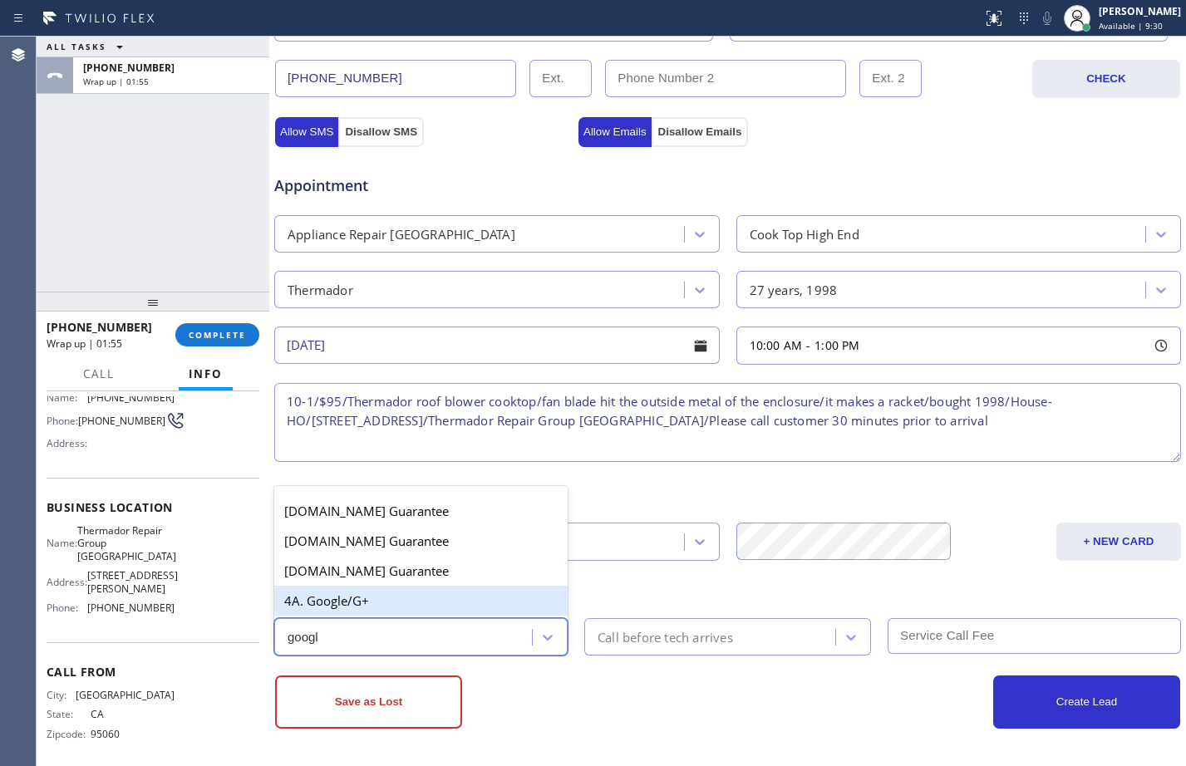
click at [386, 591] on div "4A. Google/G+" at bounding box center [420, 601] width 293 height 30
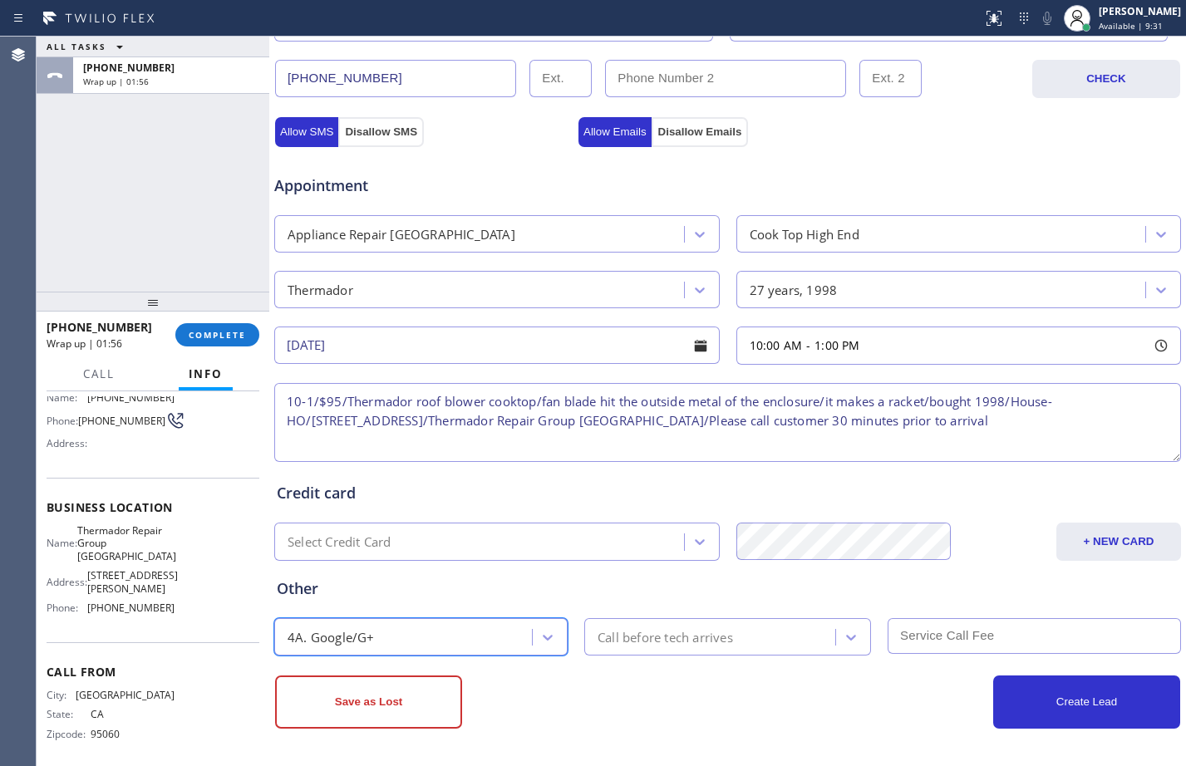
click at [673, 652] on div "Call before tech arrives" at bounding box center [727, 636] width 287 height 37
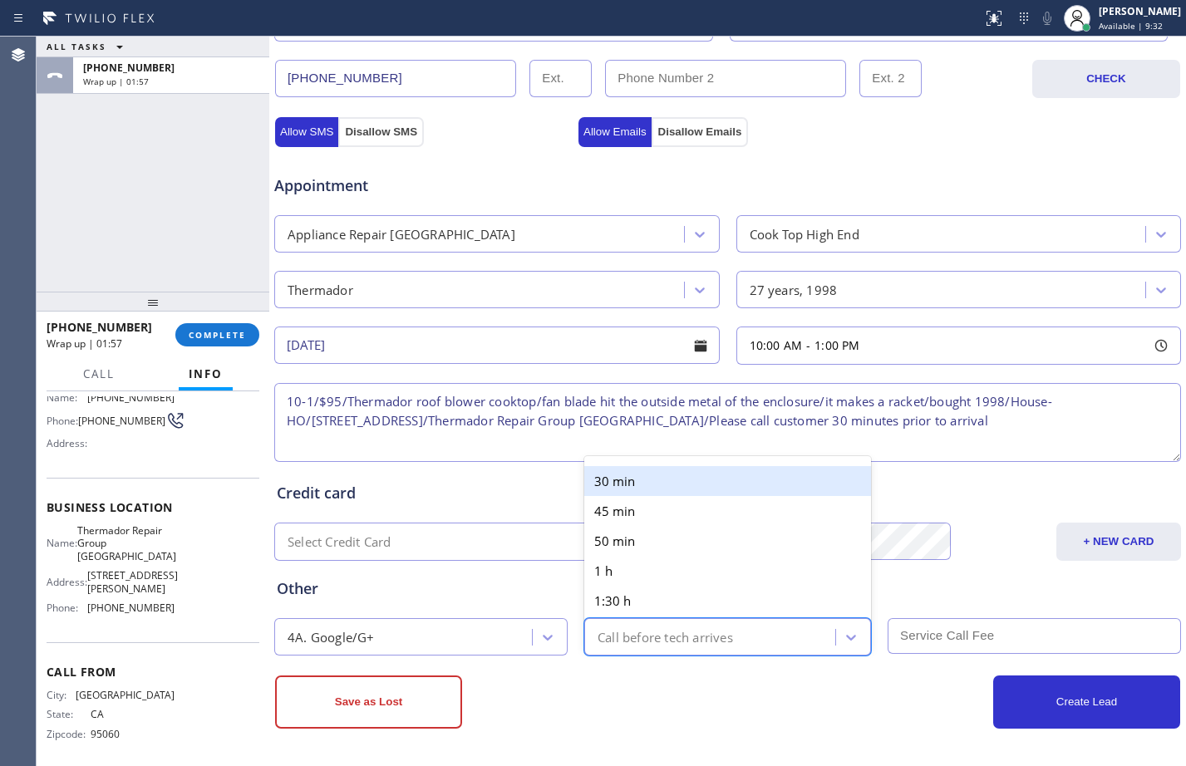
click at [658, 475] on div "30 min" at bounding box center [727, 481] width 287 height 30
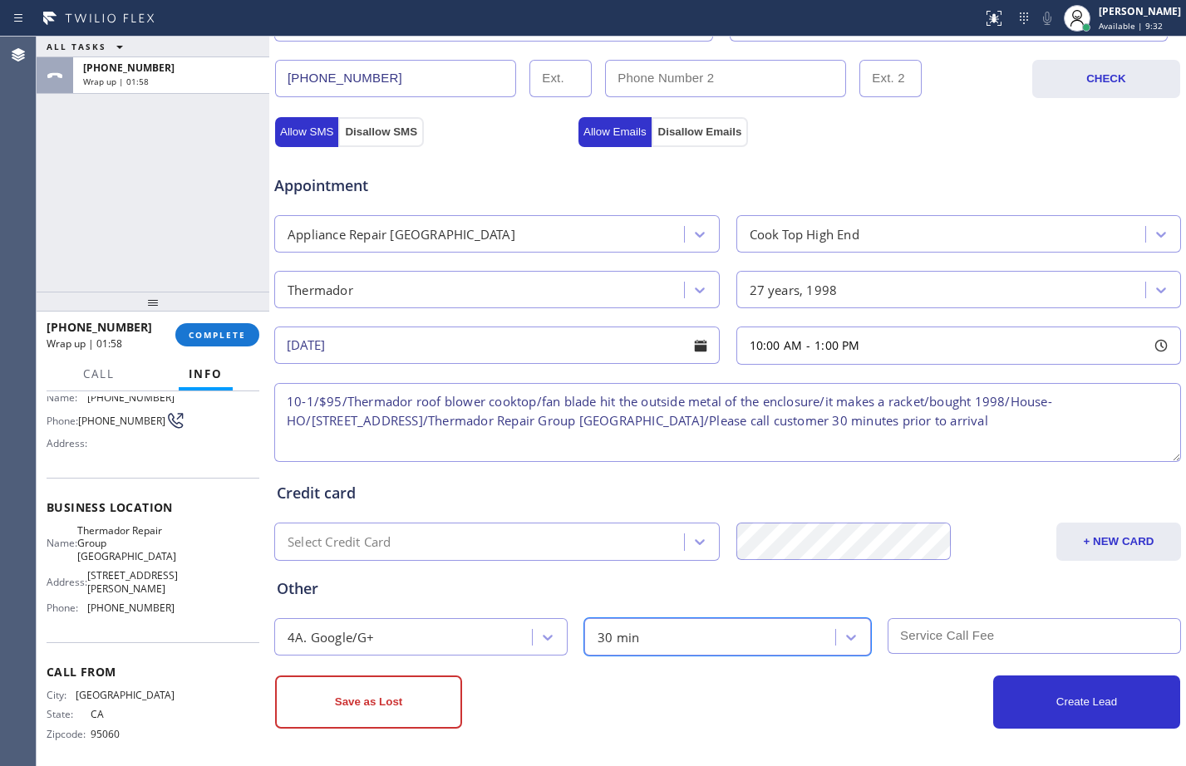
click at [918, 643] on input "text" at bounding box center [1034, 636] width 293 height 36
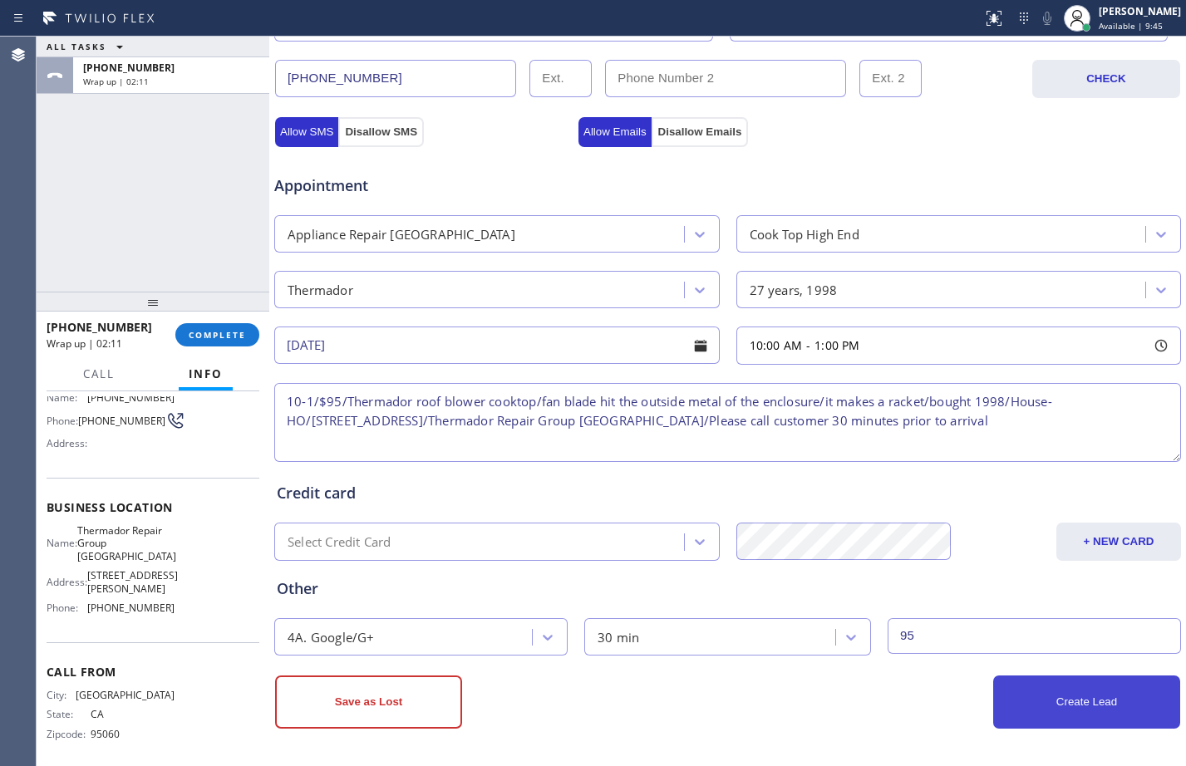
type input "95"
click at [1055, 690] on button "Create Lead" at bounding box center [1086, 702] width 187 height 53
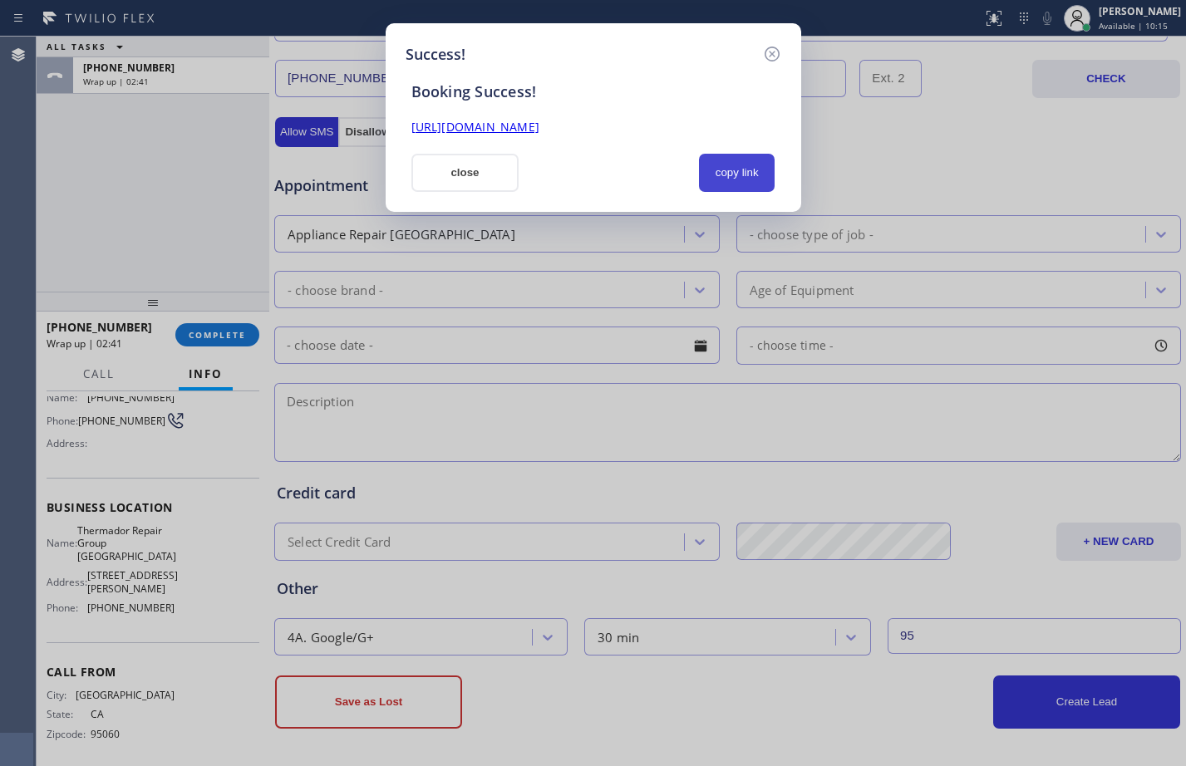
click at [735, 180] on button "copy link" at bounding box center [737, 173] width 76 height 38
click at [467, 170] on button "close" at bounding box center [465, 173] width 108 height 38
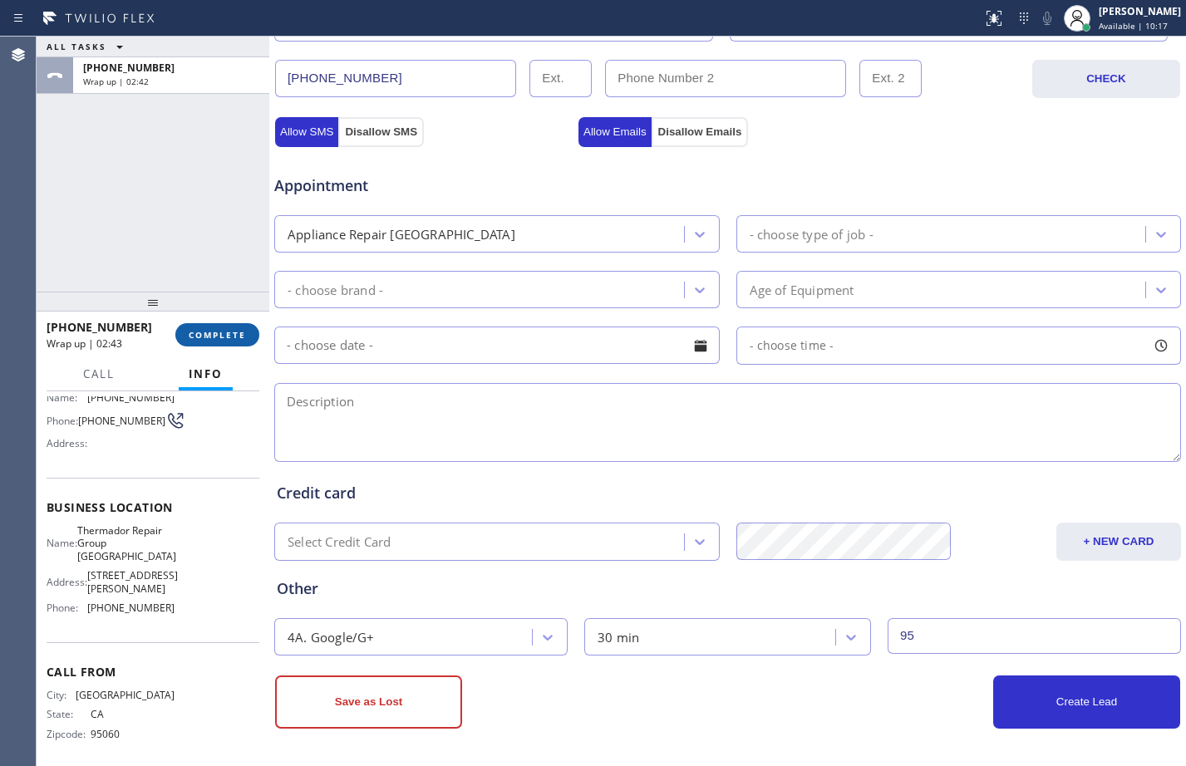
click at [209, 340] on span "COMPLETE" at bounding box center [217, 335] width 57 height 12
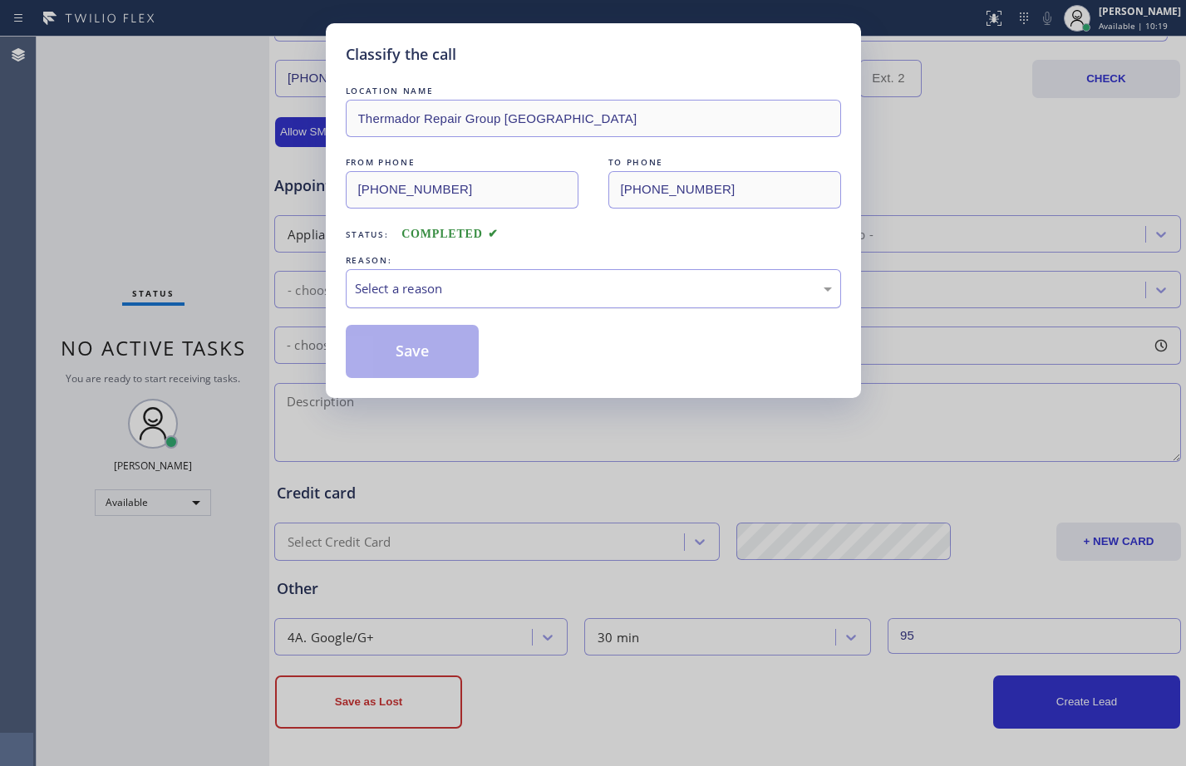
click at [447, 298] on div "Select a reason" at bounding box center [593, 288] width 477 height 19
click at [411, 336] on button "Save" at bounding box center [413, 351] width 134 height 53
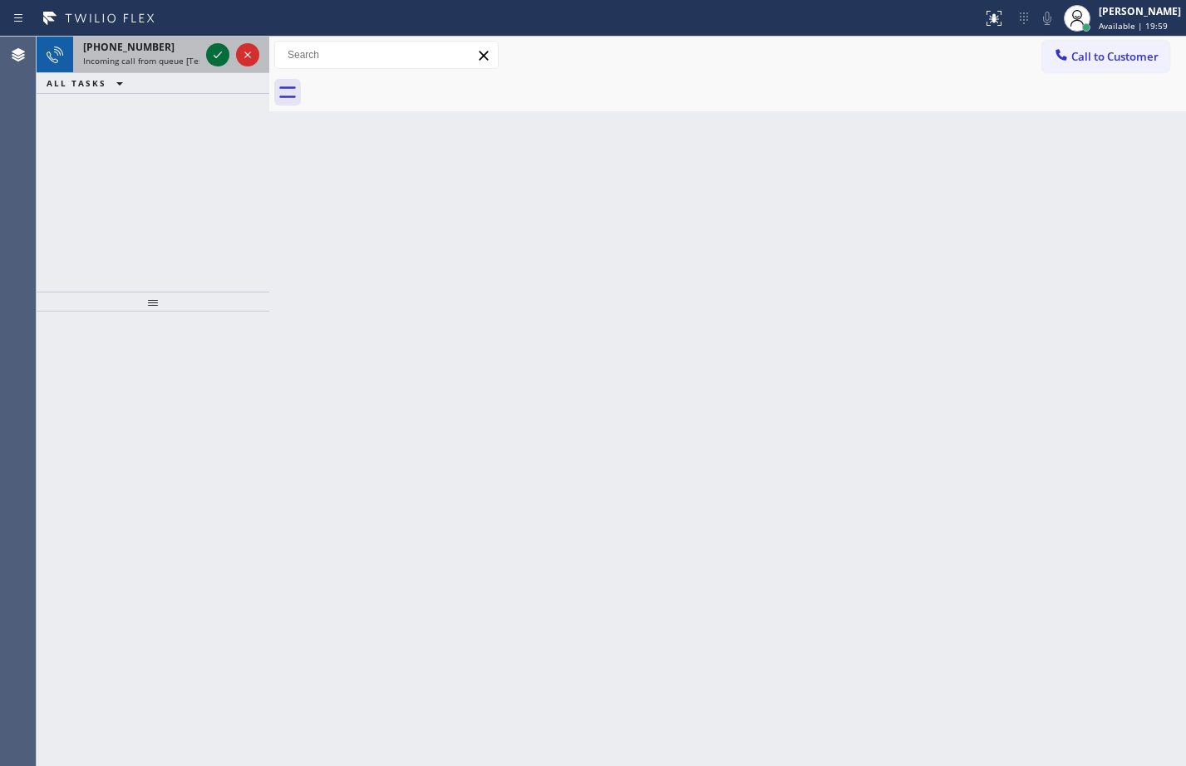
click at [217, 57] on icon at bounding box center [218, 55] width 8 height 7
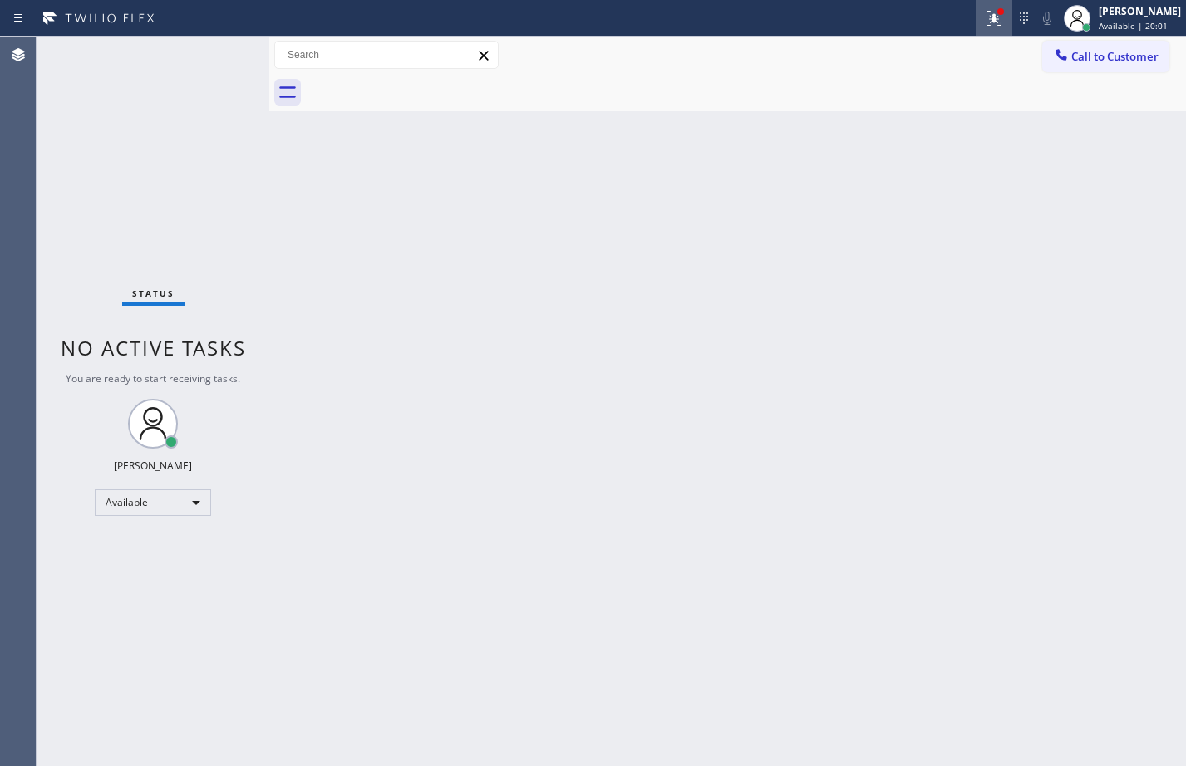
click at [986, 26] on icon at bounding box center [994, 18] width 20 height 20
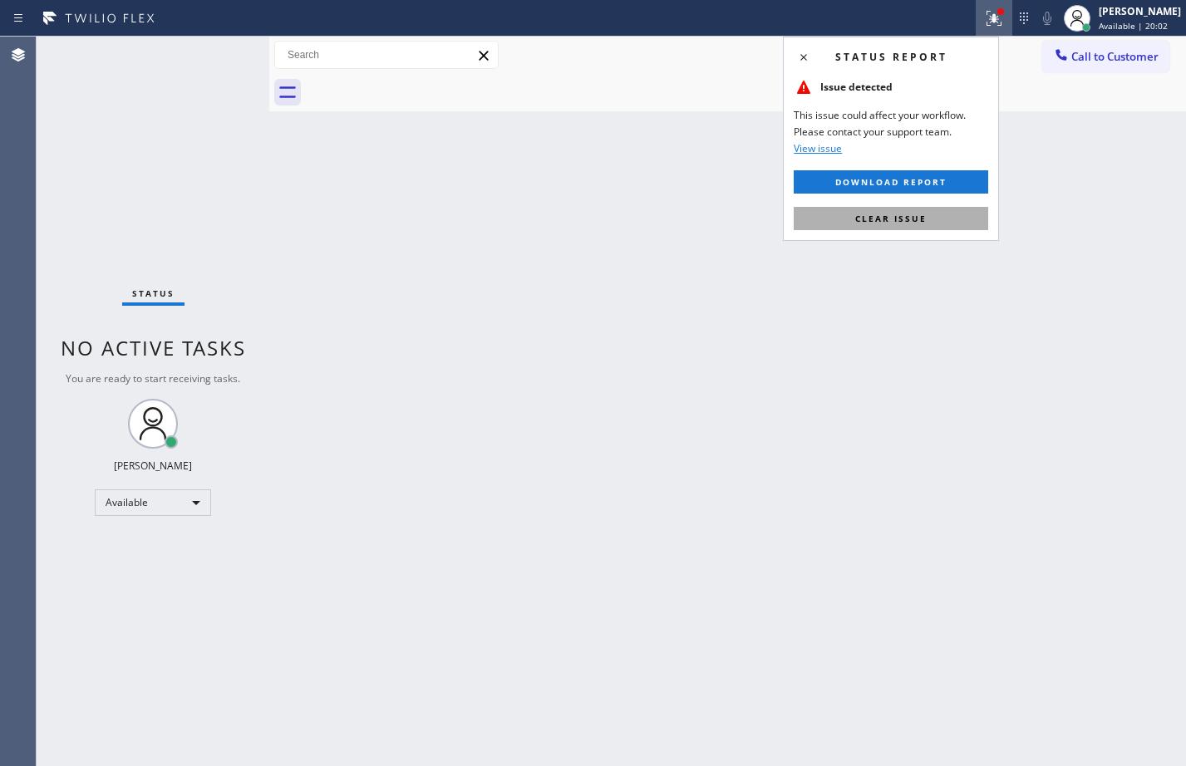
click at [897, 210] on button "Clear issue" at bounding box center [891, 218] width 194 height 23
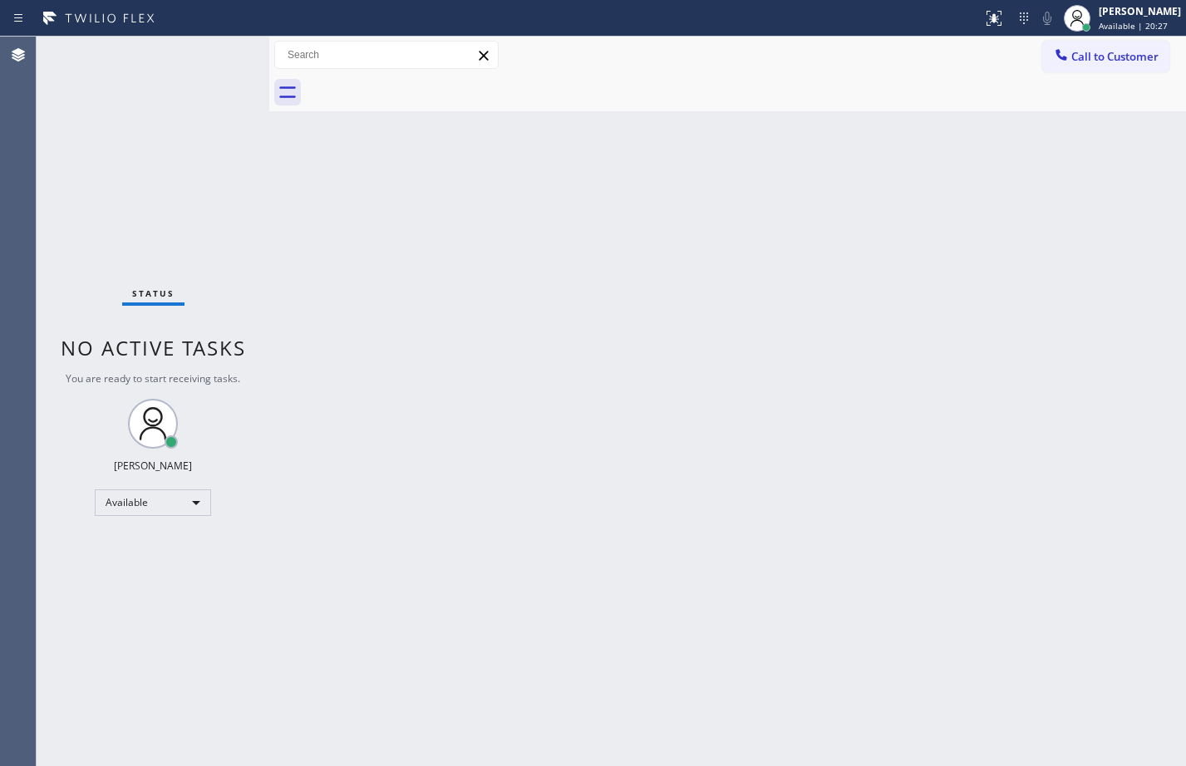
click at [335, 298] on div "Back to Dashboard Change Sender ID Customers Technicians Select a contact Outbo…" at bounding box center [727, 402] width 917 height 730
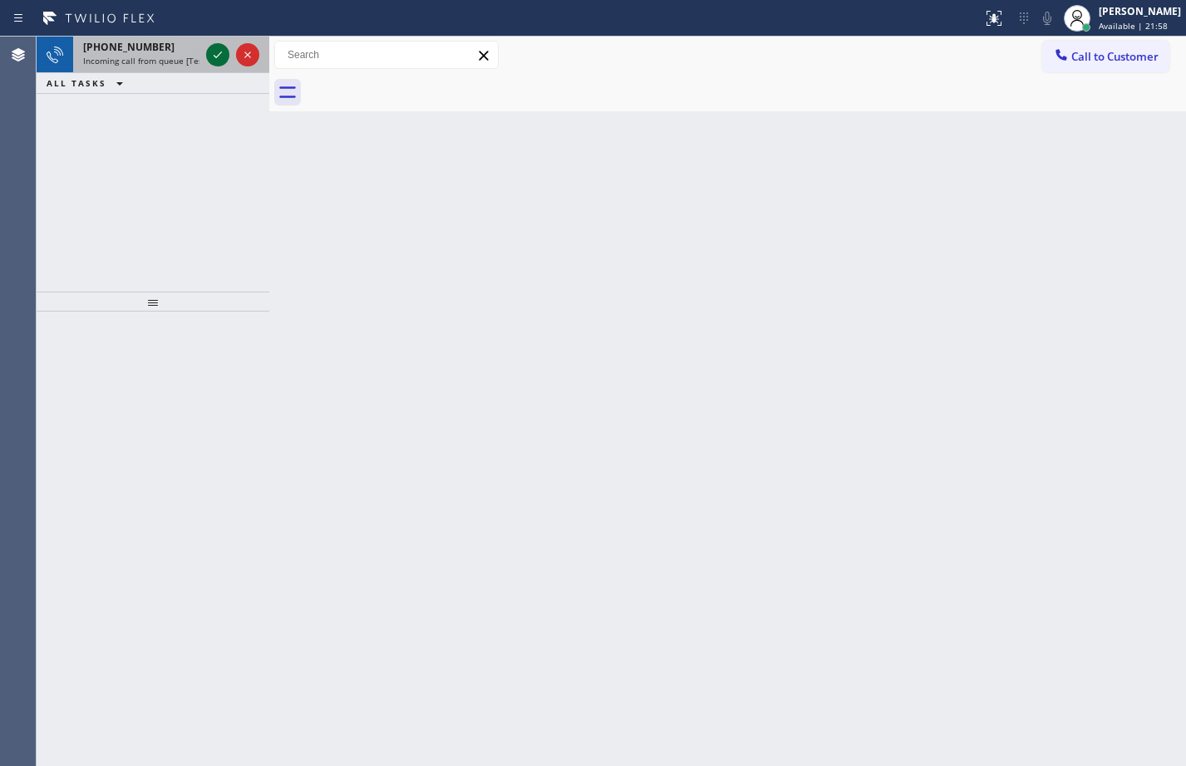
click at [223, 58] on icon at bounding box center [218, 55] width 20 height 20
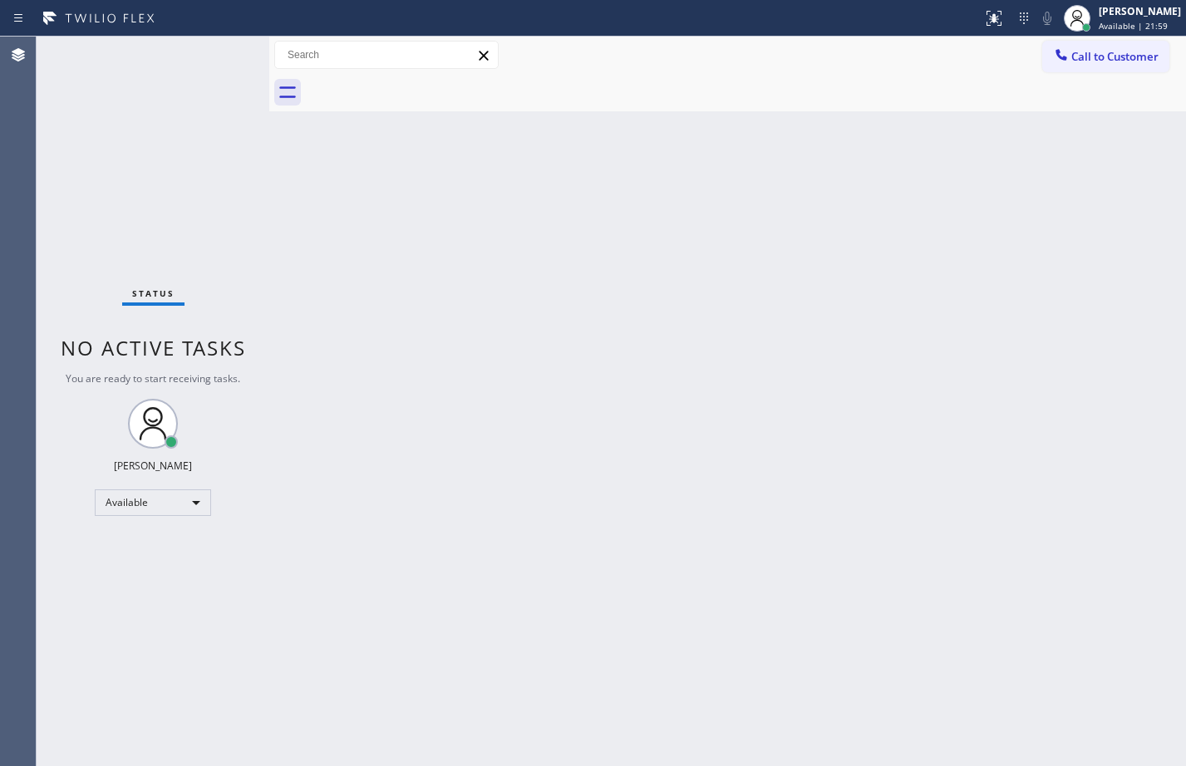
click at [211, 53] on div "Status No active tasks You are ready to start receiving tasks. [PERSON_NAME] Av…" at bounding box center [153, 402] width 233 height 730
click at [976, 30] on button at bounding box center [994, 18] width 37 height 37
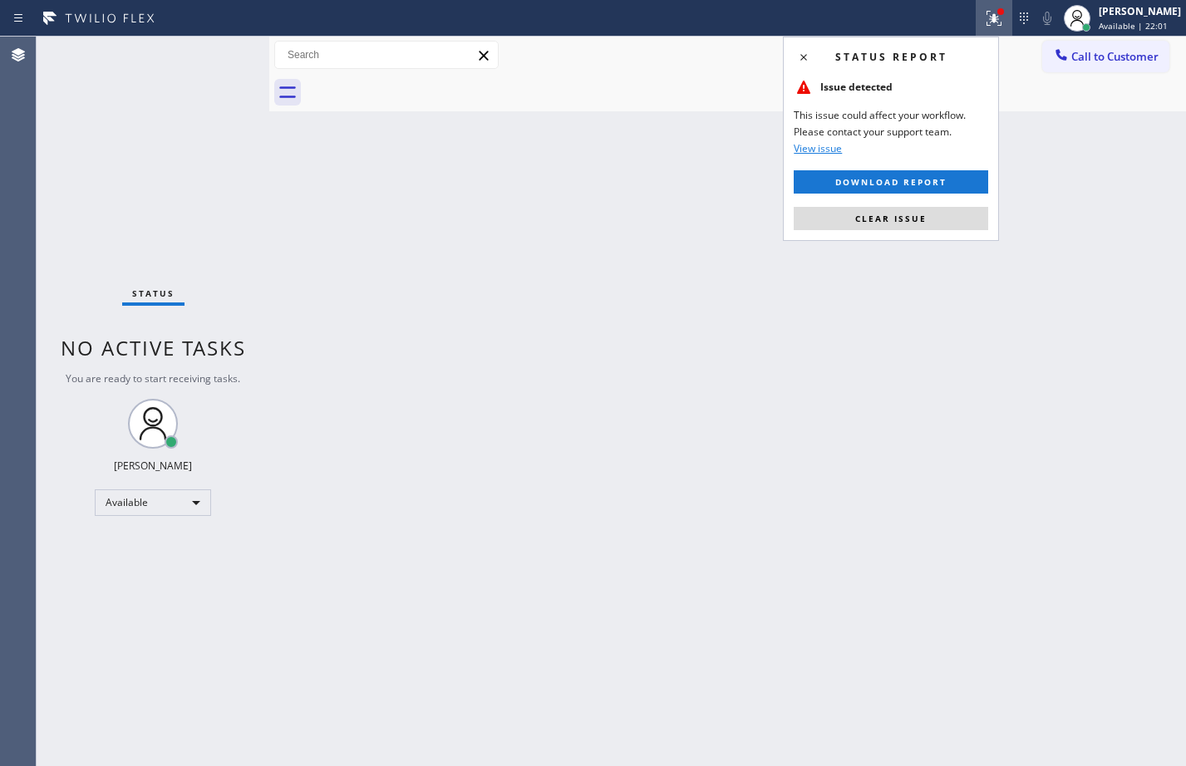
click at [898, 214] on span "Clear issue" at bounding box center [890, 219] width 71 height 12
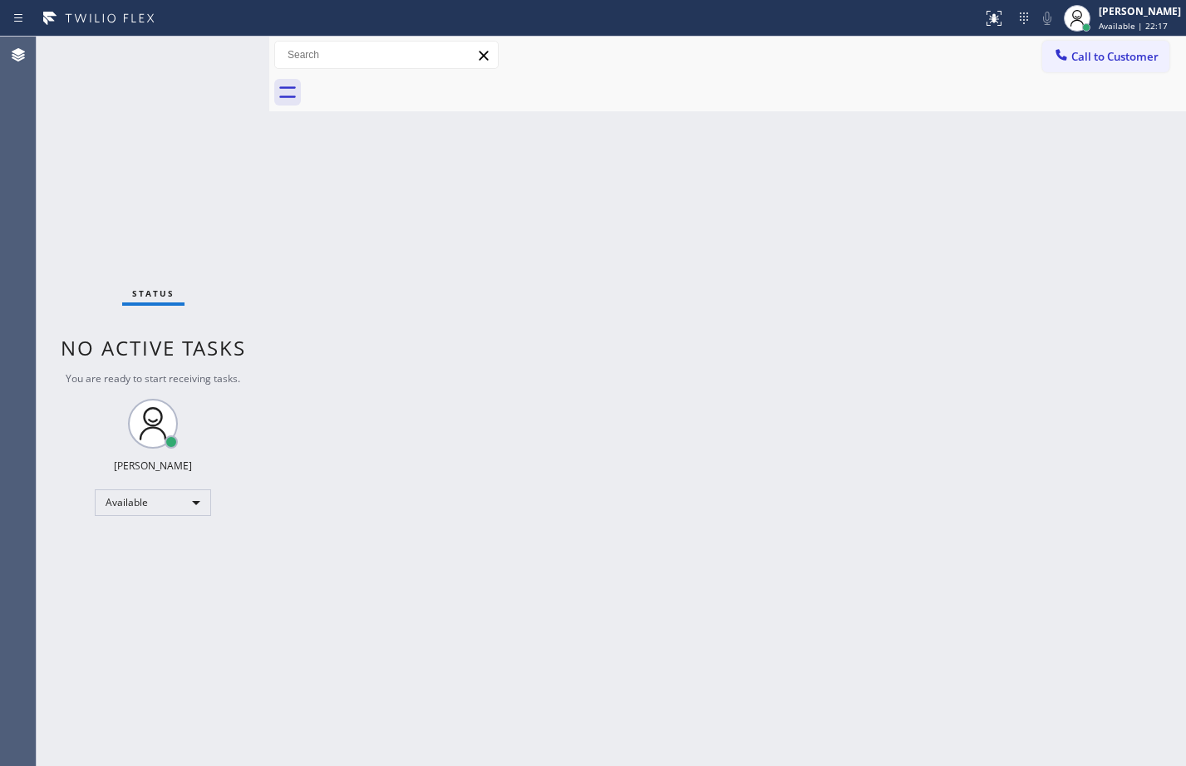
click at [217, 55] on div "Status No active tasks You are ready to start receiving tasks. [PERSON_NAME] Av…" at bounding box center [153, 402] width 233 height 730
click at [660, 365] on div "Back to Dashboard Change Sender ID Customers Technicians Select a contact Outbo…" at bounding box center [727, 402] width 917 height 730
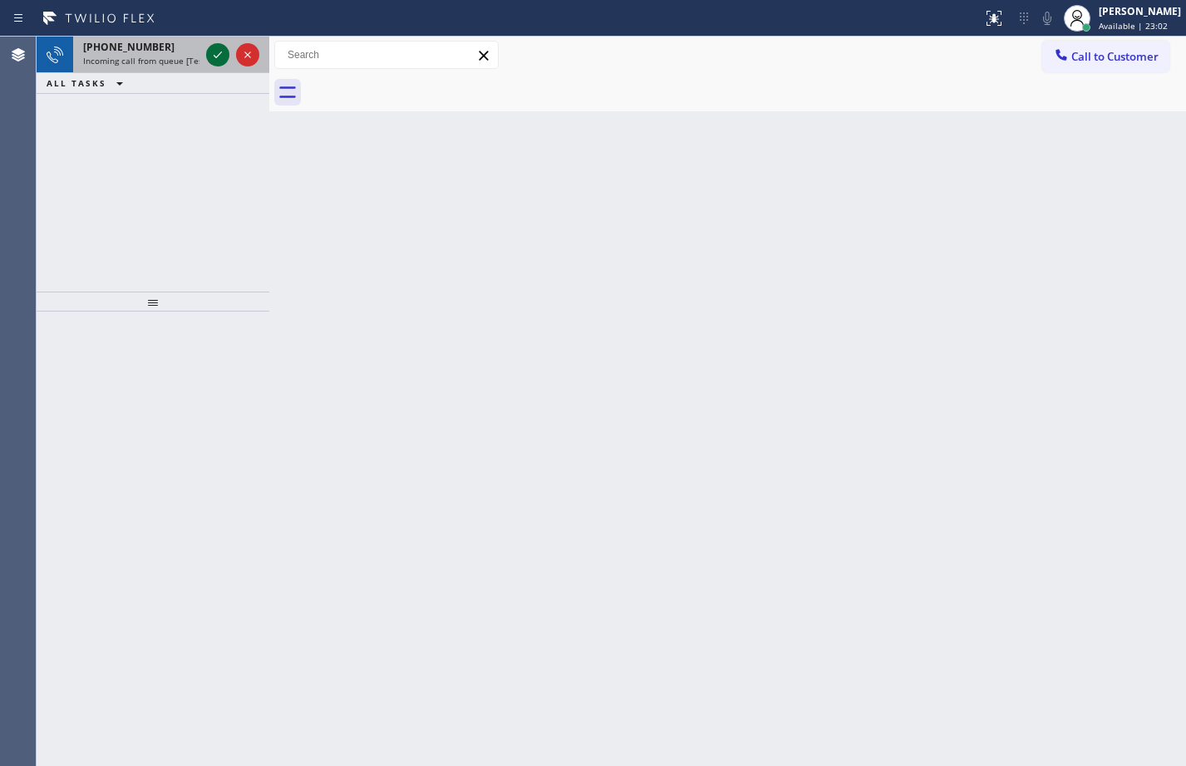
click at [220, 61] on icon at bounding box center [218, 55] width 20 height 20
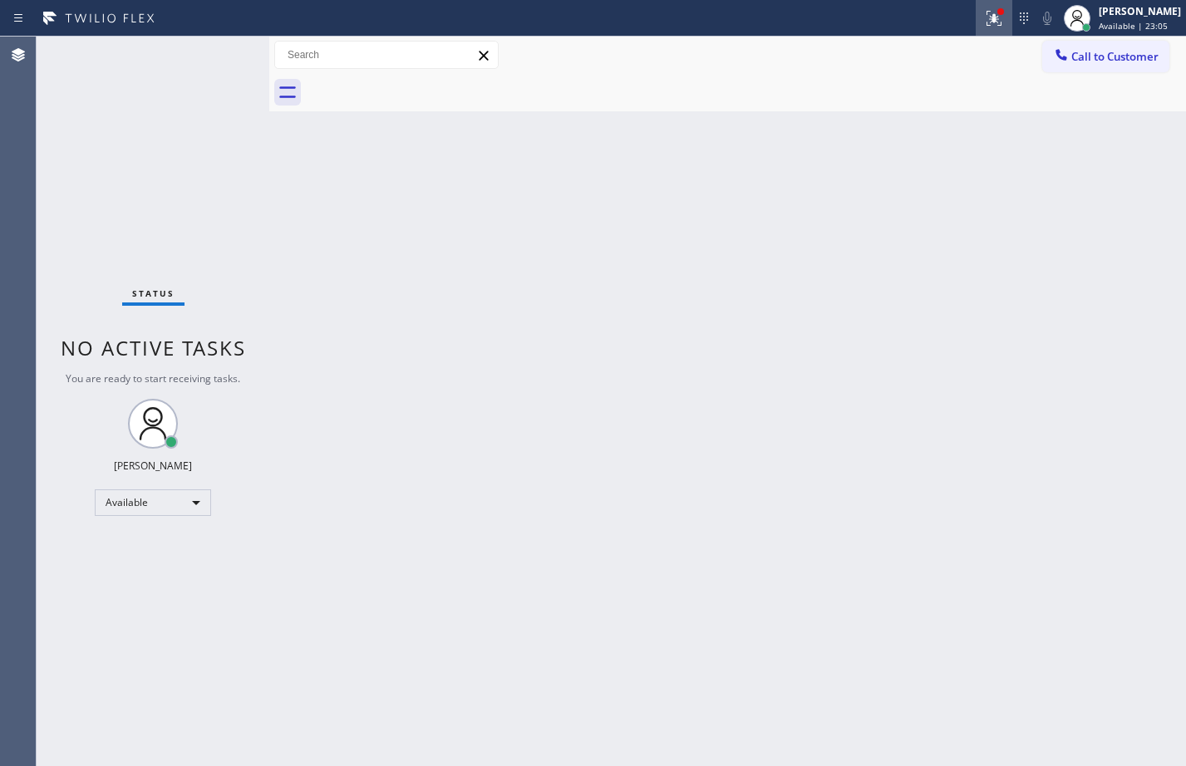
click at [984, 18] on icon at bounding box center [994, 18] width 20 height 20
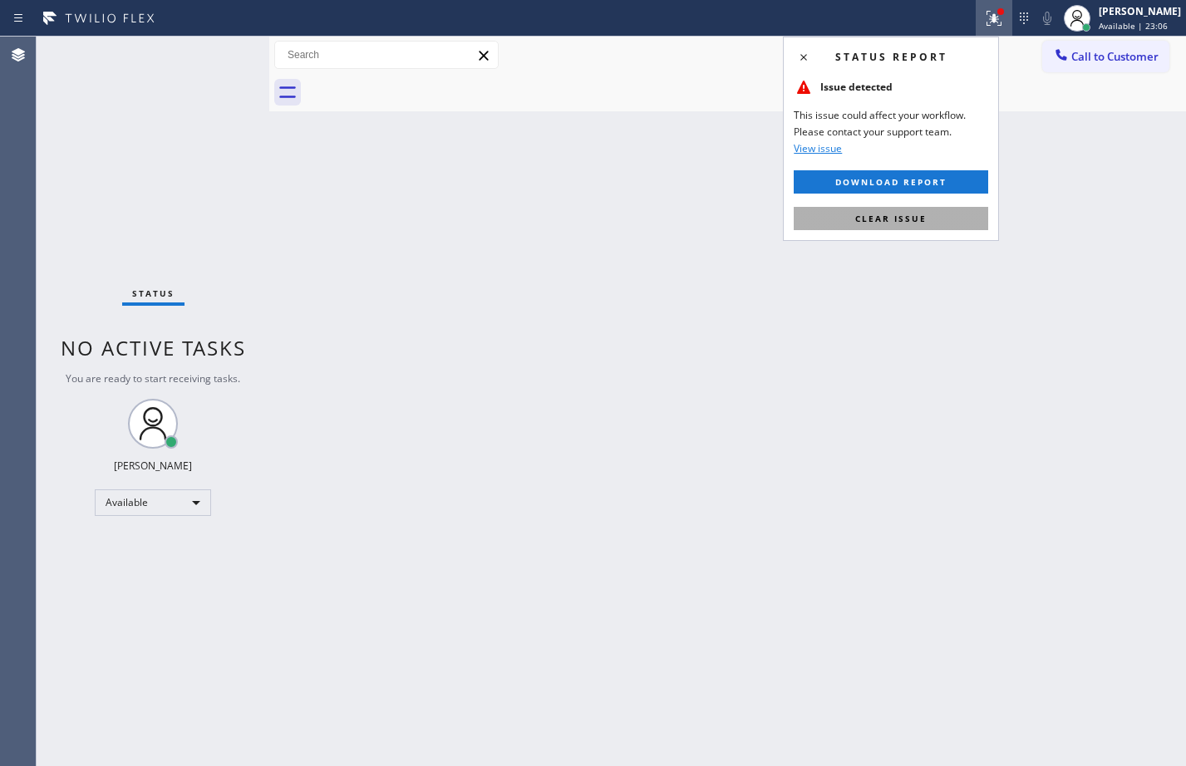
click at [902, 222] on span "Clear issue" at bounding box center [890, 219] width 71 height 12
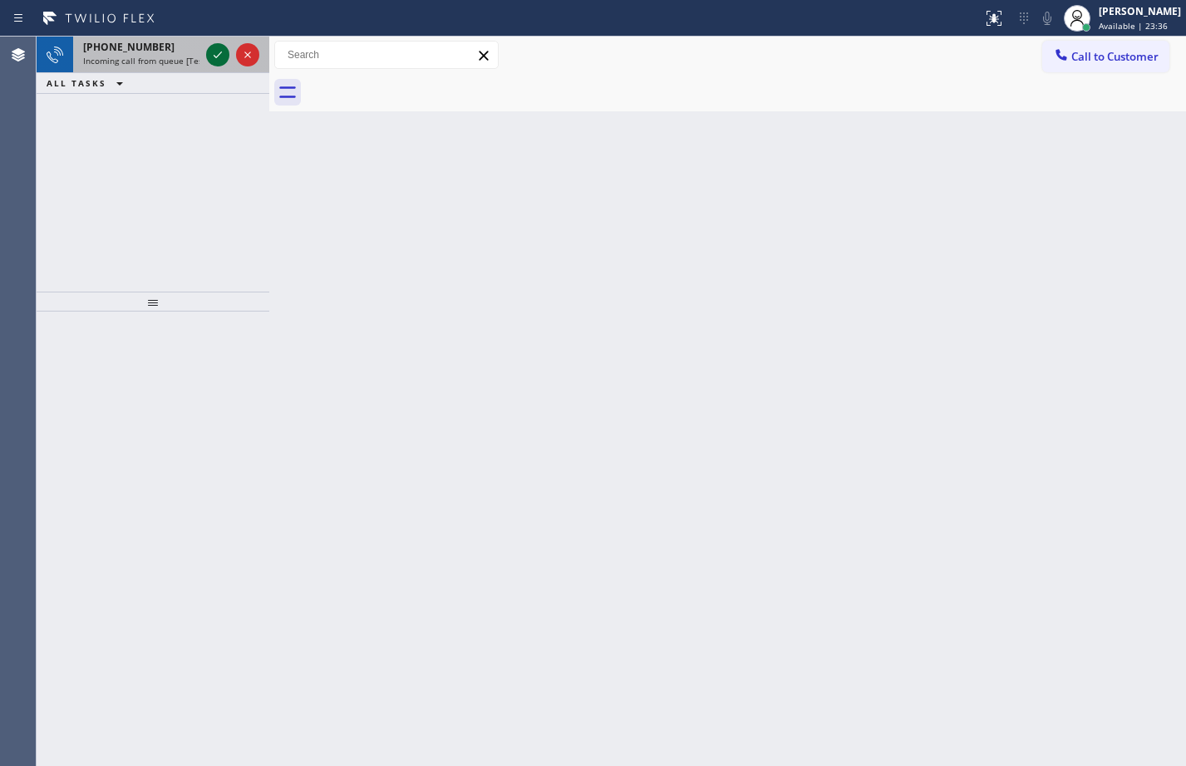
click at [224, 47] on icon at bounding box center [218, 55] width 20 height 20
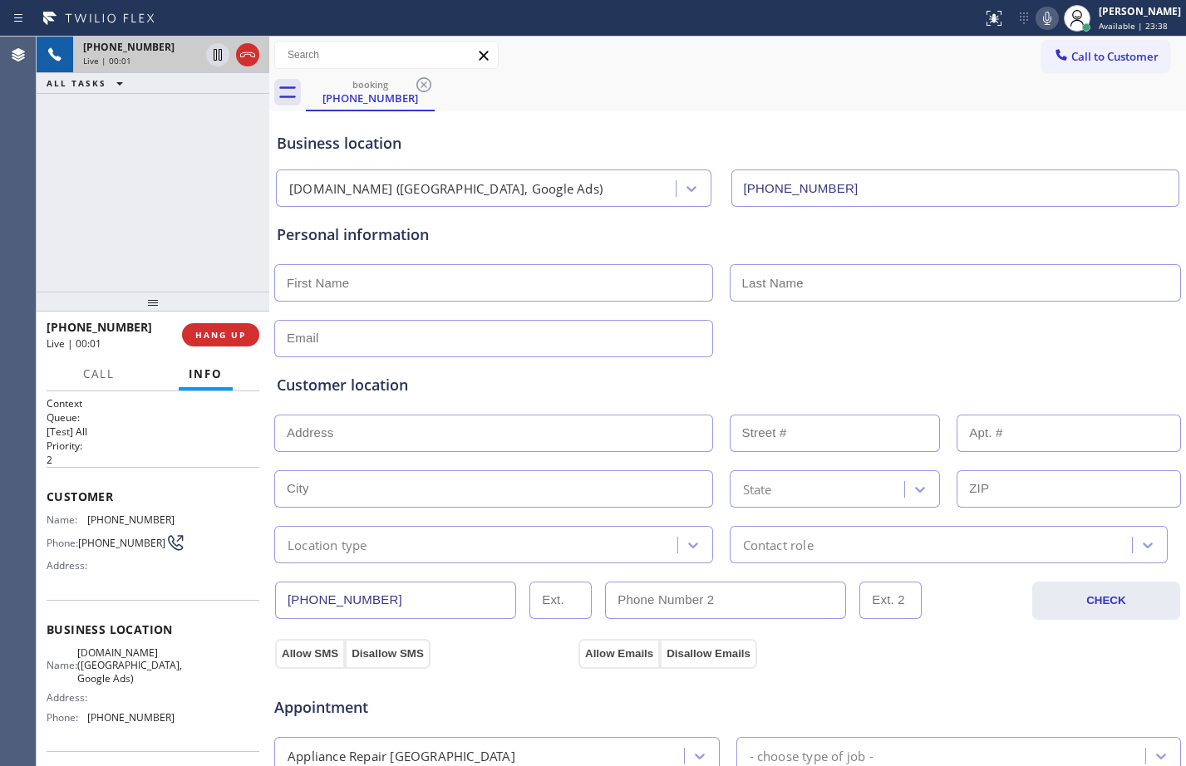
type input "[PHONE_NUMBER]"
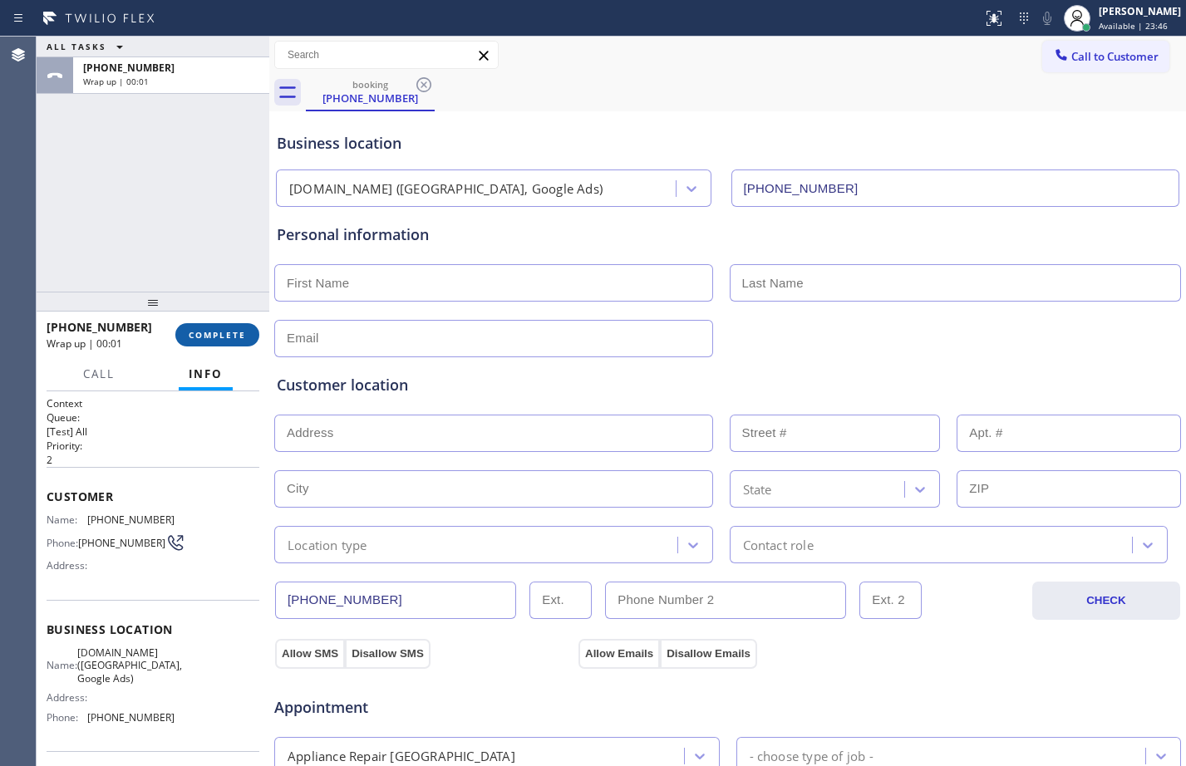
click at [237, 339] on span "COMPLETE" at bounding box center [217, 335] width 57 height 12
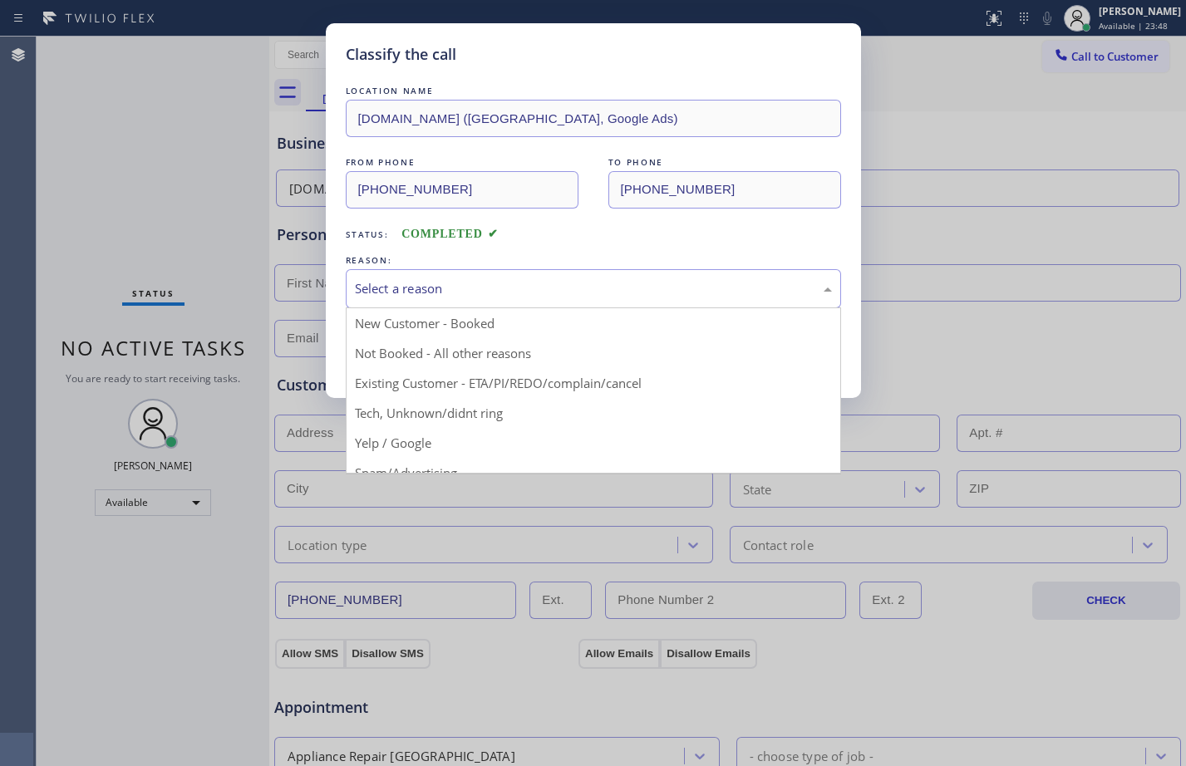
click at [657, 275] on div "Select a reason" at bounding box center [593, 288] width 495 height 39
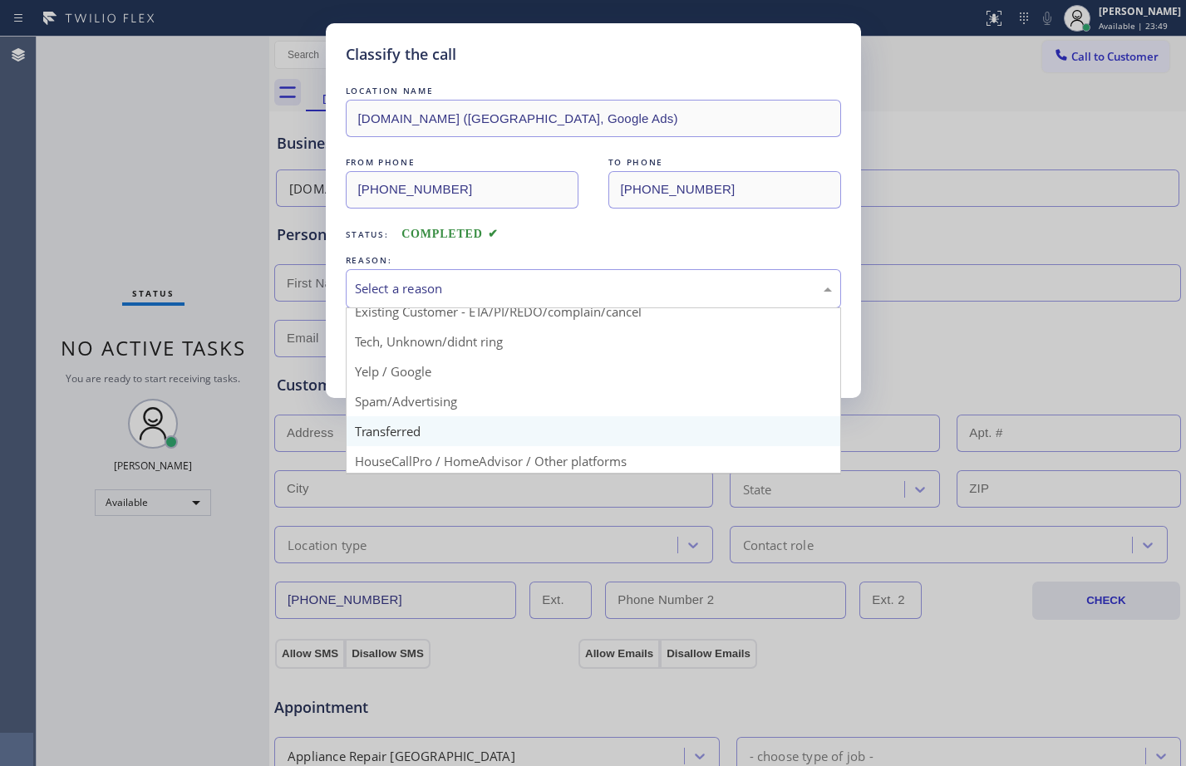
scroll to position [105, 0]
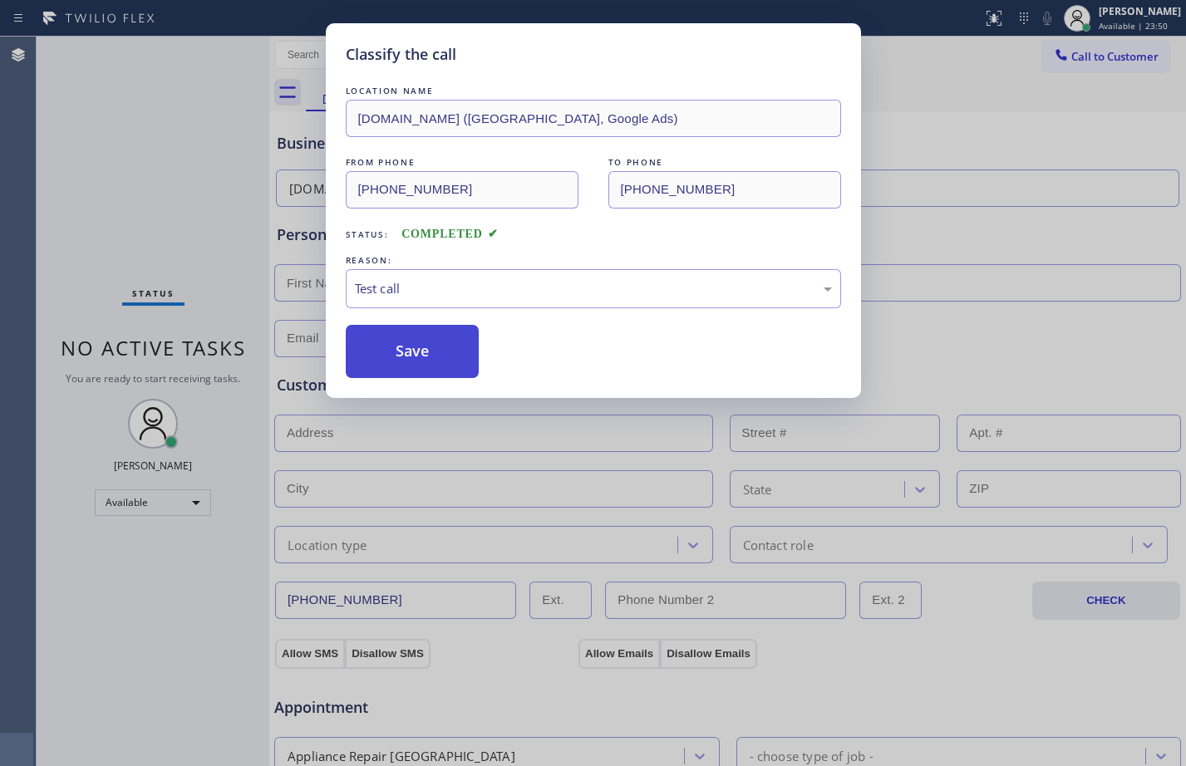
click at [396, 359] on button "Save" at bounding box center [413, 351] width 134 height 53
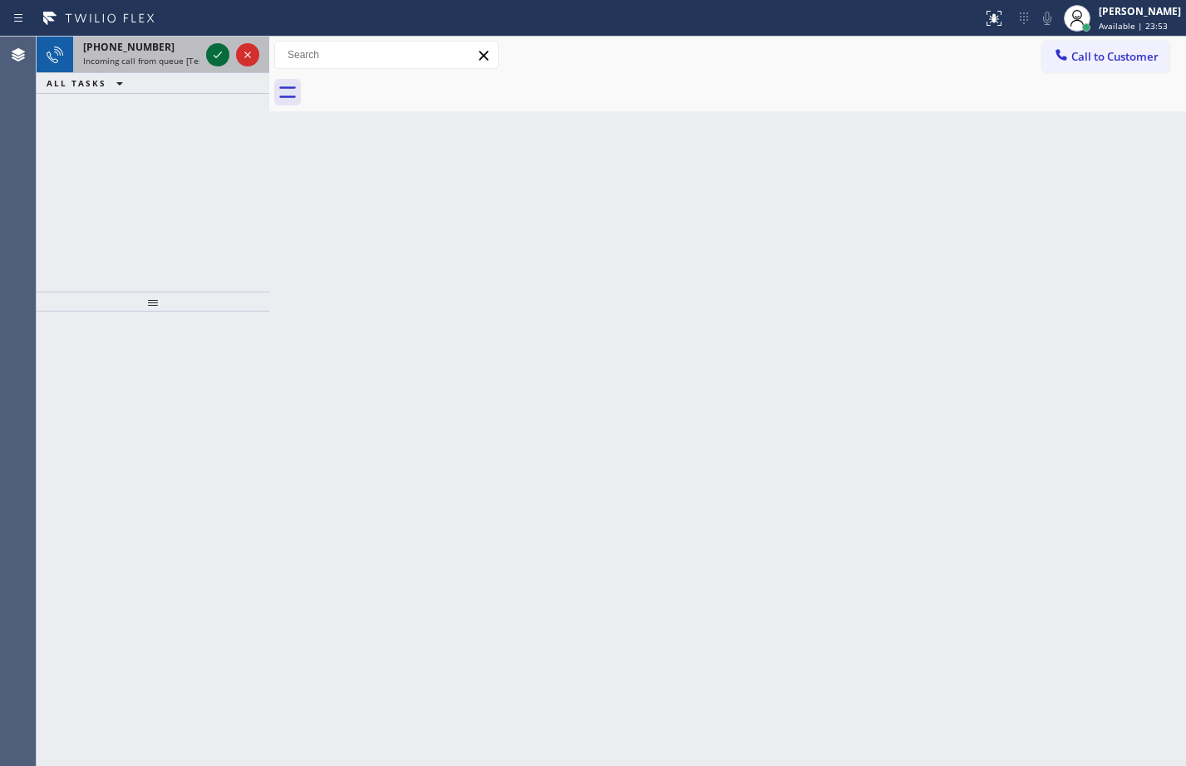
click at [220, 46] on icon at bounding box center [218, 55] width 20 height 20
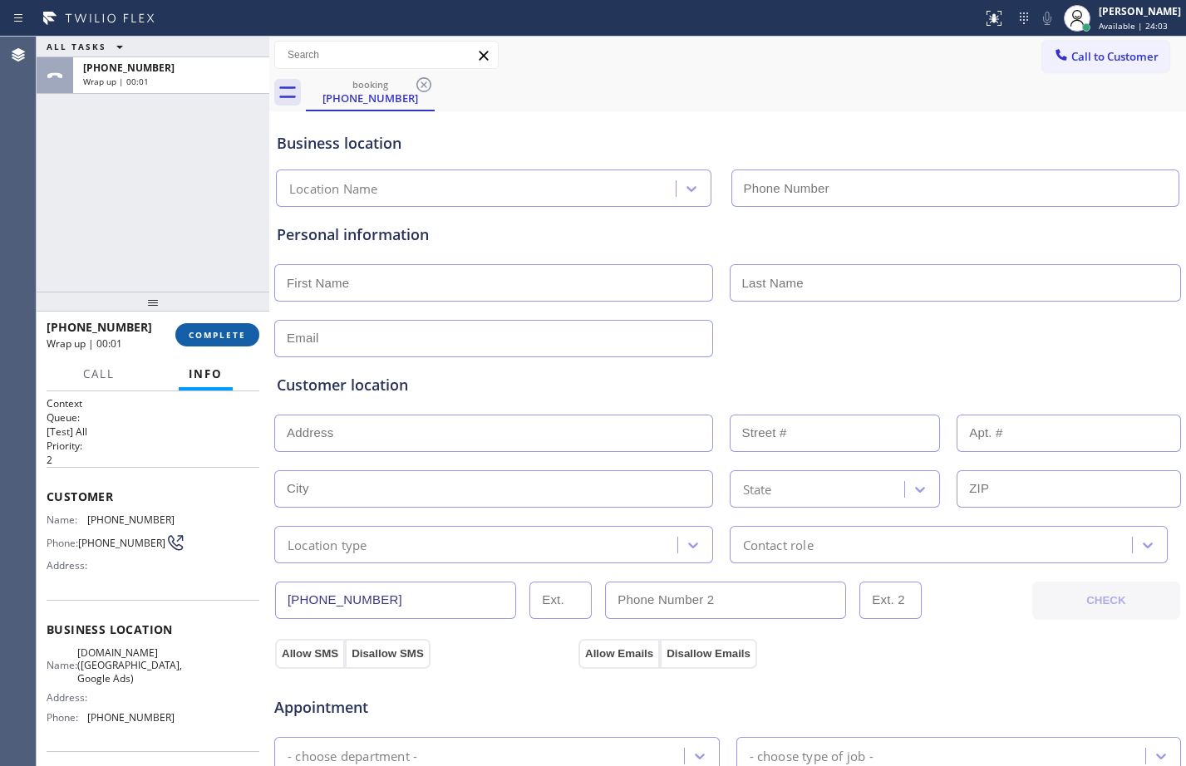
click at [226, 336] on span "COMPLETE" at bounding box center [217, 335] width 57 height 12
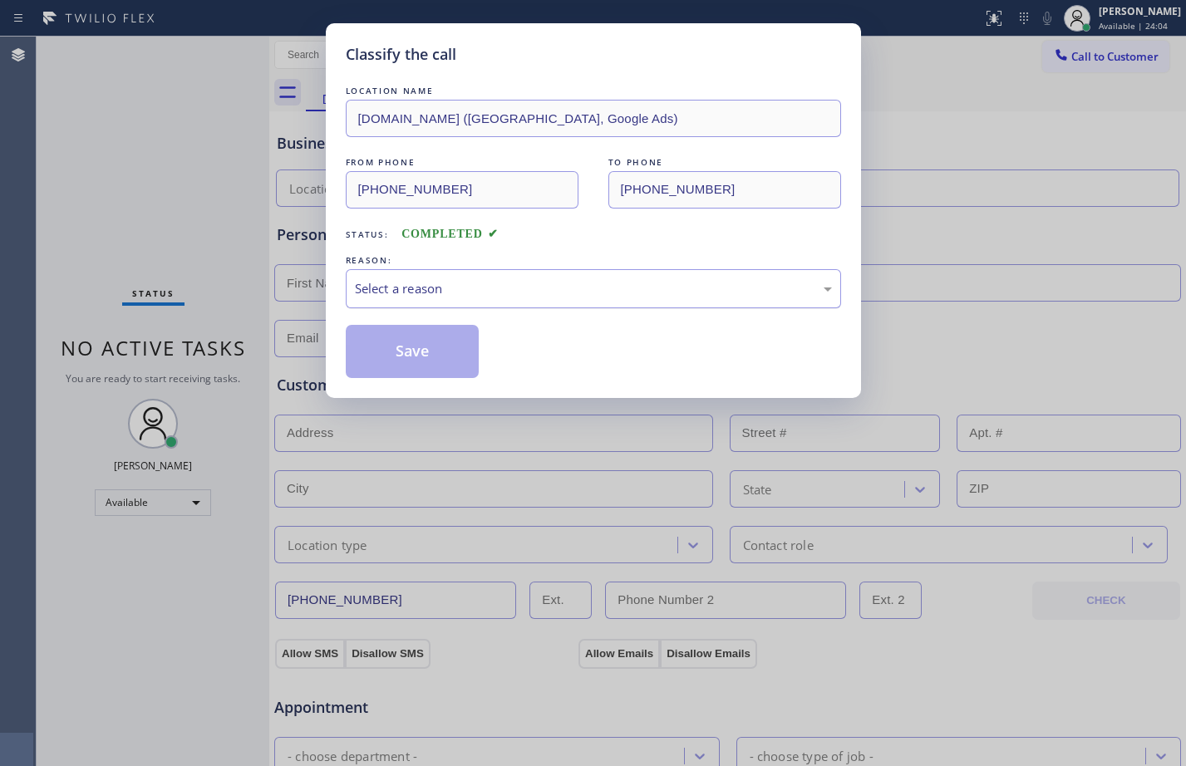
click at [388, 293] on div "Select a reason" at bounding box center [593, 288] width 477 height 19
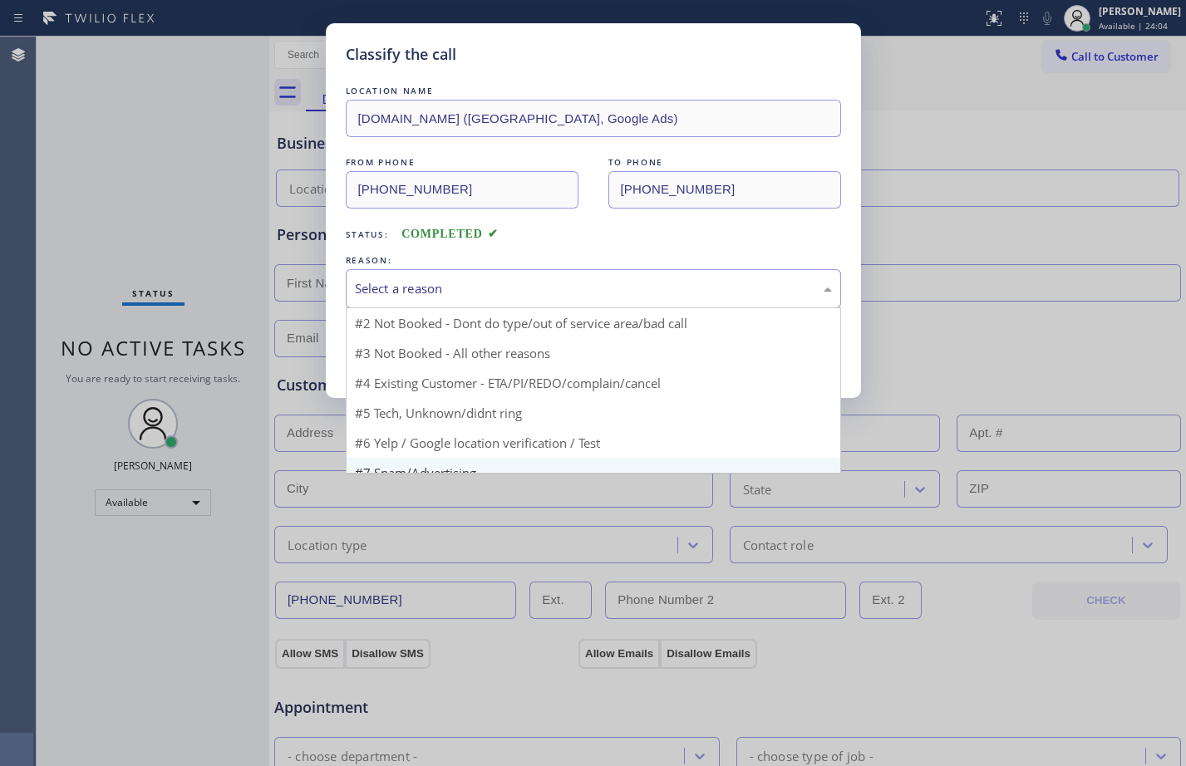
scroll to position [45, 0]
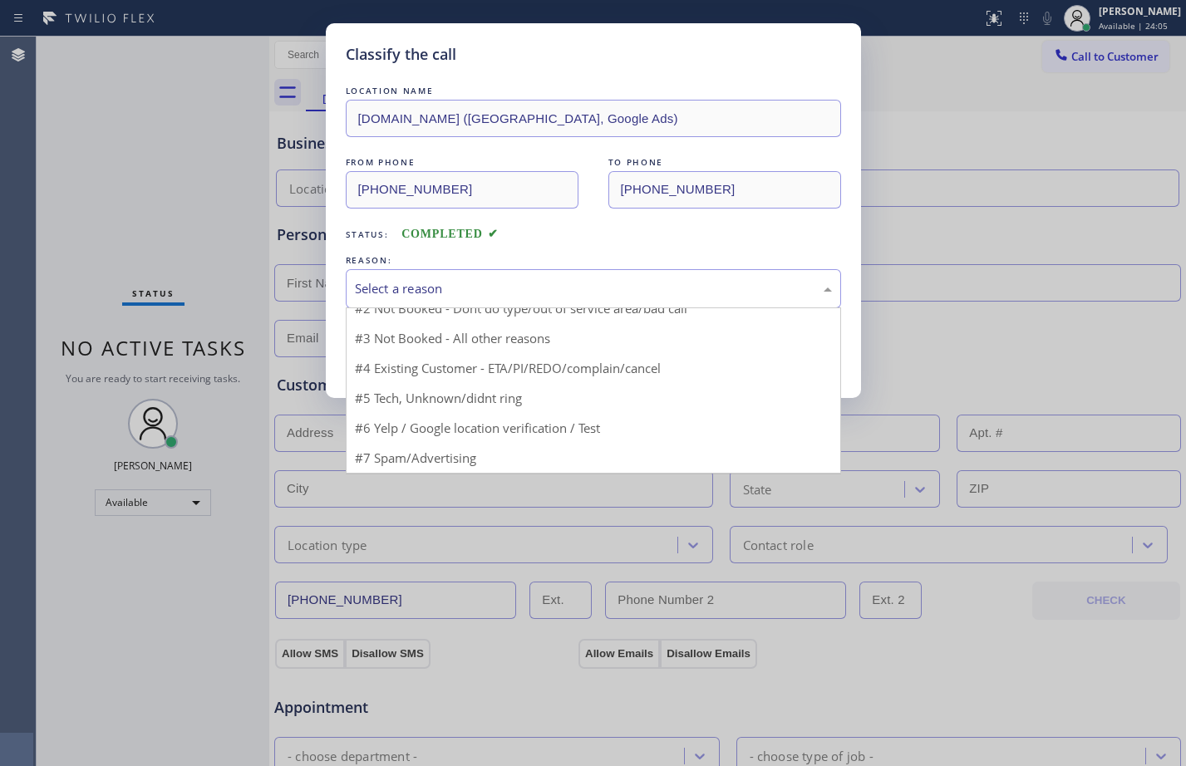
click at [1097, 239] on div "Classify the call LOCATION NAME [DOMAIN_NAME] ([GEOGRAPHIC_DATA], Google Ads) F…" at bounding box center [593, 383] width 1186 height 766
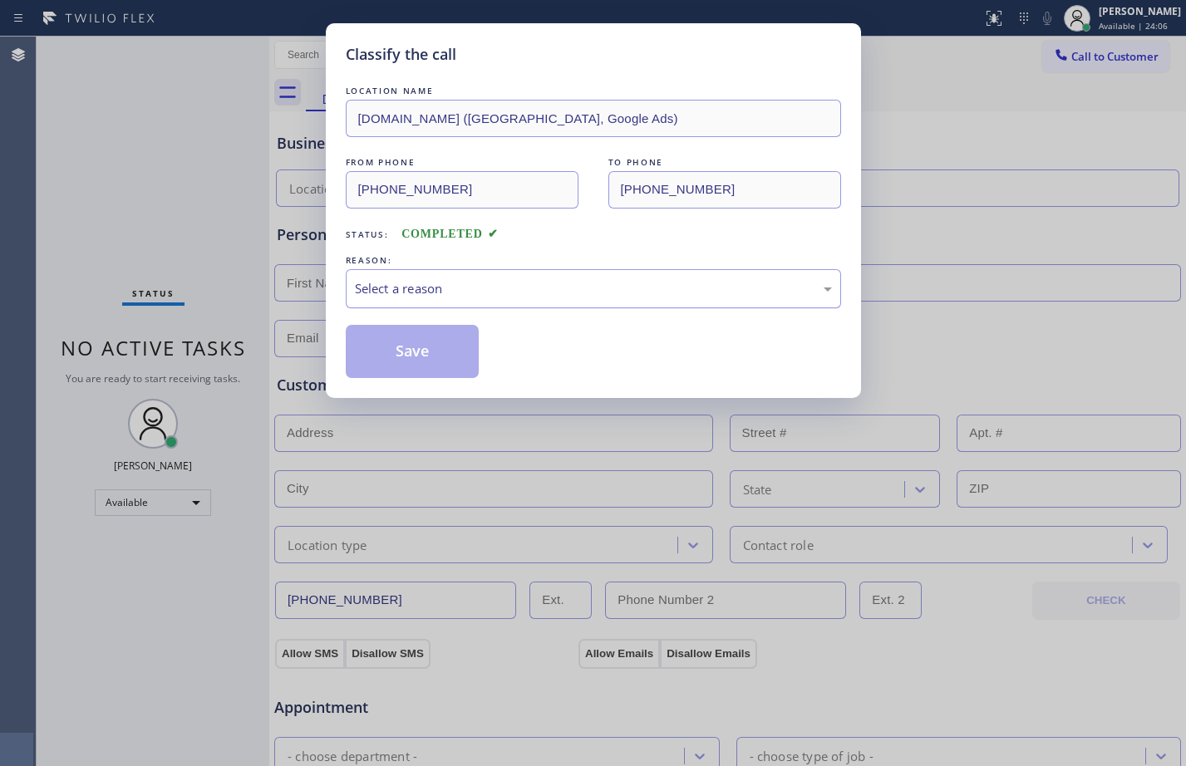
click at [651, 285] on div "Select a reason" at bounding box center [593, 288] width 477 height 19
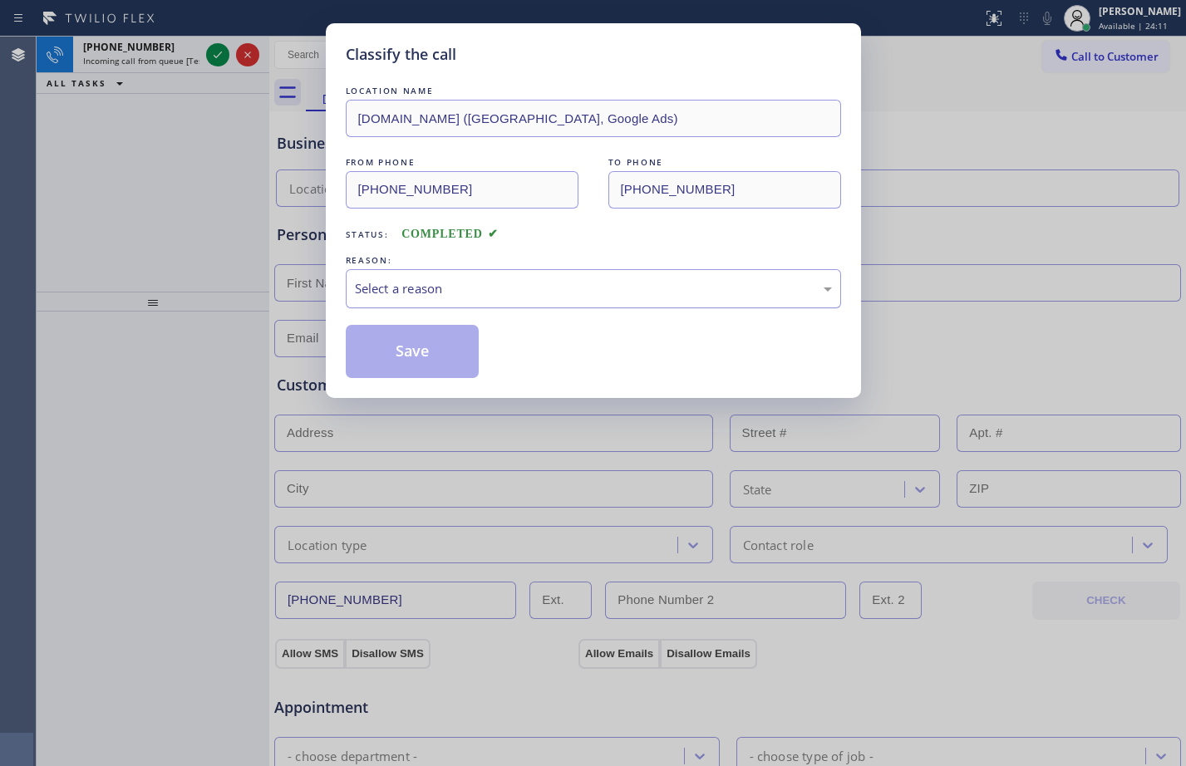
click at [444, 288] on div "Select a reason" at bounding box center [593, 288] width 477 height 19
click at [303, 280] on div "Classify the call LOCATION NAME [DOMAIN_NAME] ([GEOGRAPHIC_DATA], Google Ads) F…" at bounding box center [593, 383] width 1186 height 766
click at [593, 293] on div "Select a reason" at bounding box center [593, 288] width 477 height 19
click at [434, 358] on button "Save" at bounding box center [413, 351] width 134 height 53
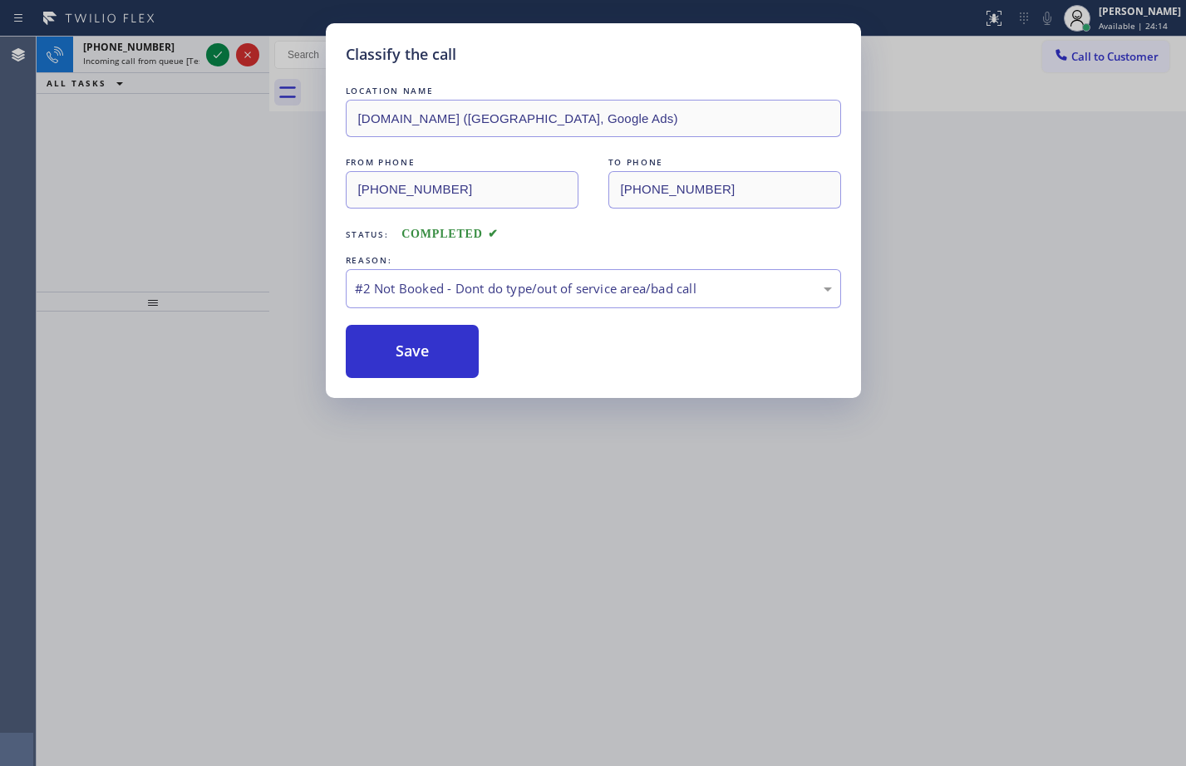
click at [217, 56] on div "Classify the call LOCATION NAME Service Plumbing Top SF FROM PHONE [PHONE_NUMBE…" at bounding box center [611, 402] width 1149 height 730
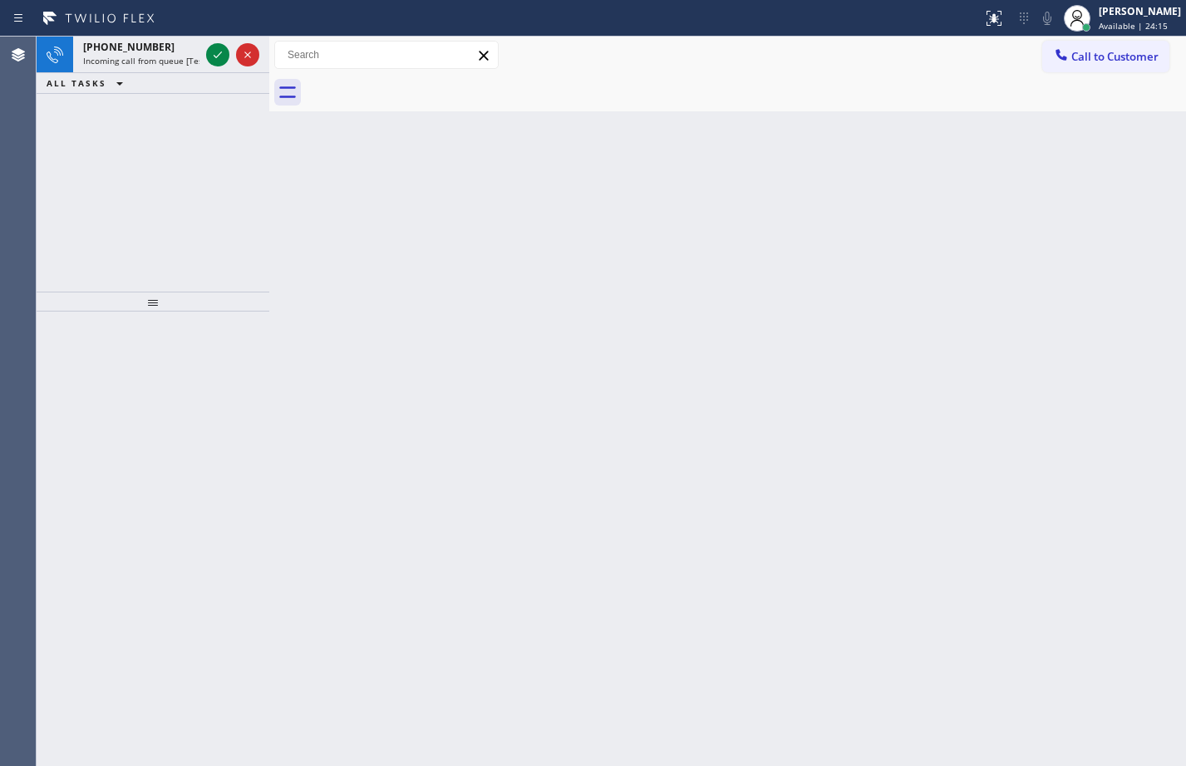
click at [217, 56] on icon at bounding box center [218, 55] width 20 height 20
click at [214, 55] on icon at bounding box center [218, 55] width 20 height 20
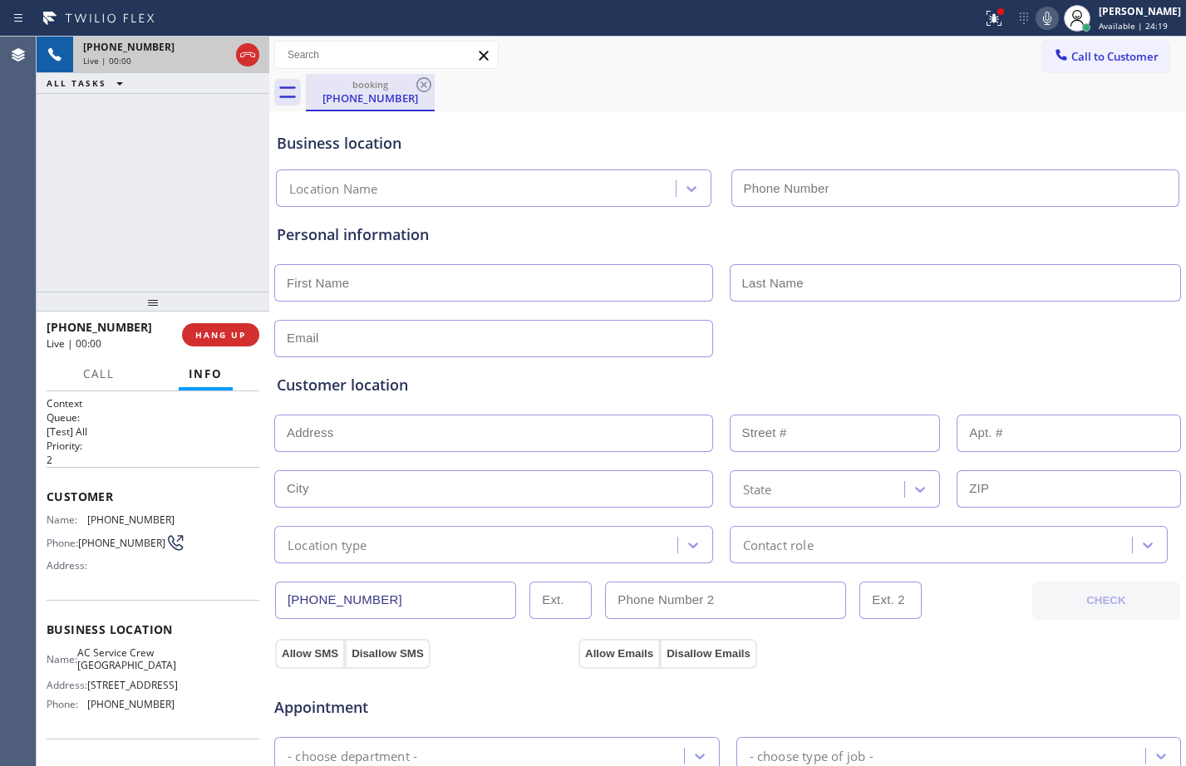
type input "[PHONE_NUMBER]"
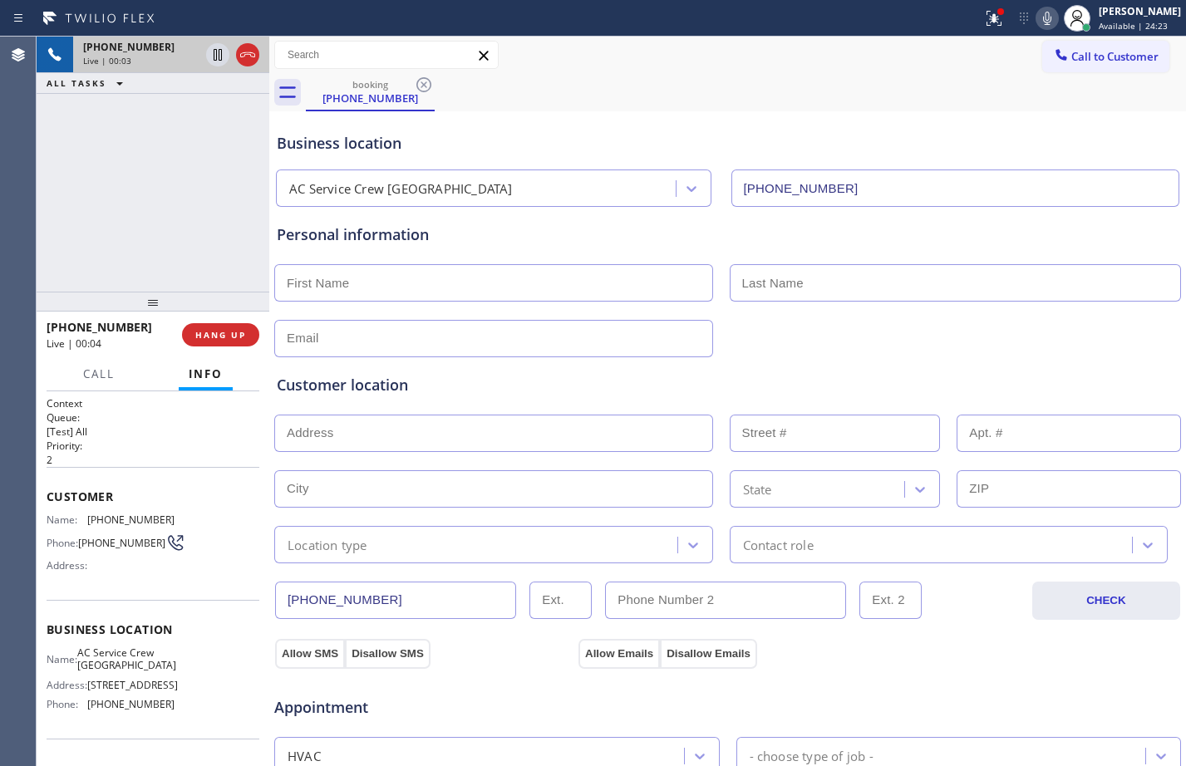
click at [51, 497] on span "Customer" at bounding box center [153, 497] width 213 height 16
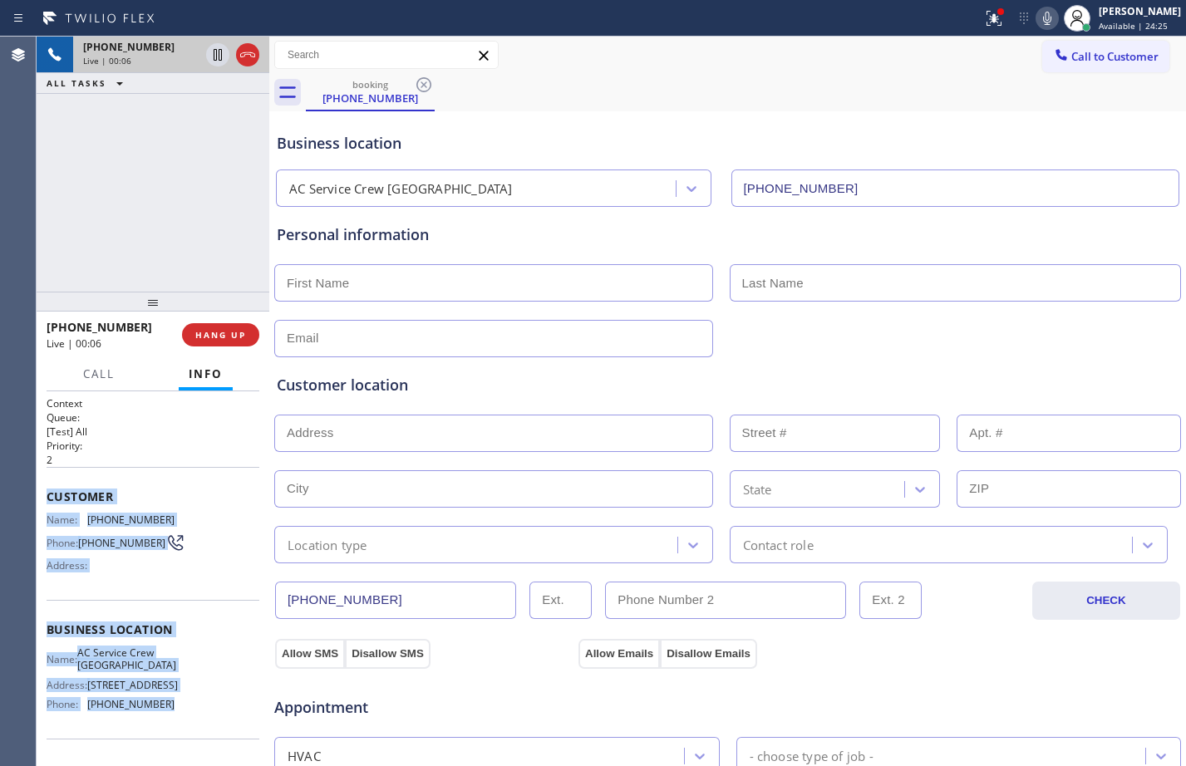
drag, startPoint x: 47, startPoint y: 496, endPoint x: 173, endPoint y: 739, distance: 273.6
click at [173, 739] on div "Context Queue: [Test] All Priority: 2 Customer Name: [PHONE_NUMBER] Phone: [PHO…" at bounding box center [153, 630] width 213 height 468
copy div "Customer Name: [PHONE_NUMBER] Phone: [PHONE_NUMBER] Address: Business location …"
click at [986, 18] on icon at bounding box center [991, 17] width 10 height 12
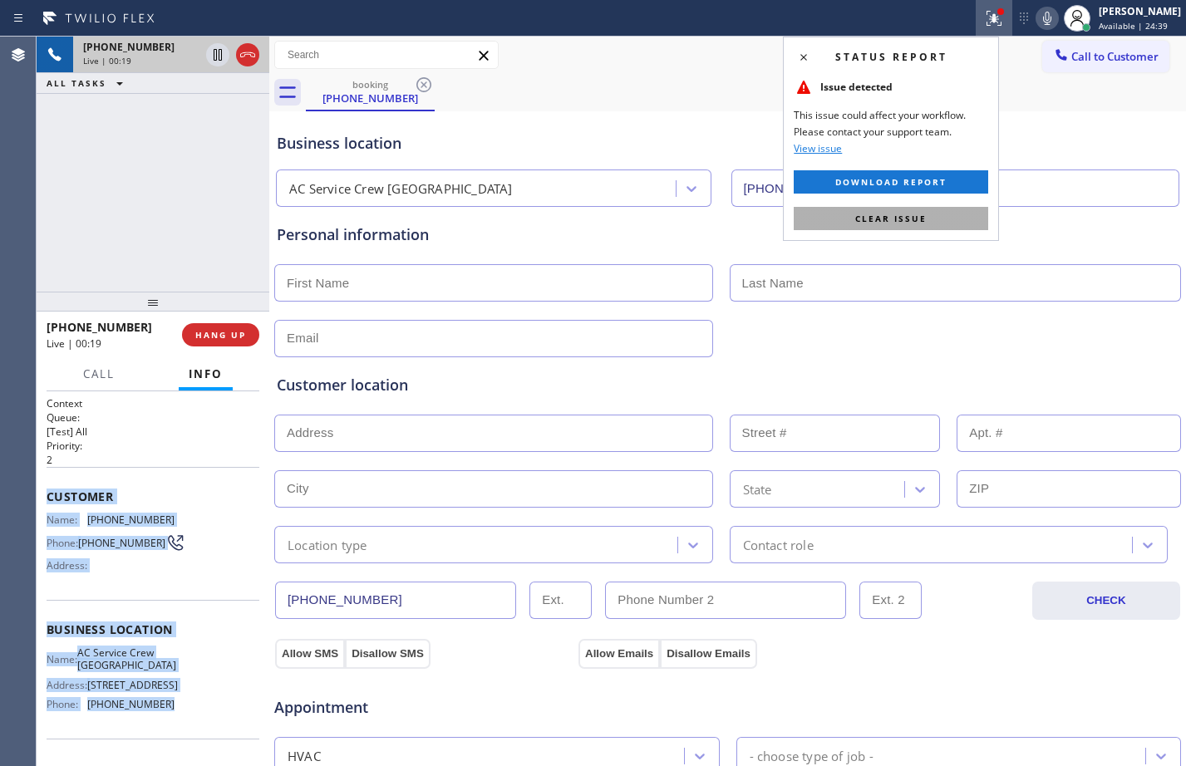
click at [898, 217] on span "Clear issue" at bounding box center [890, 219] width 71 height 12
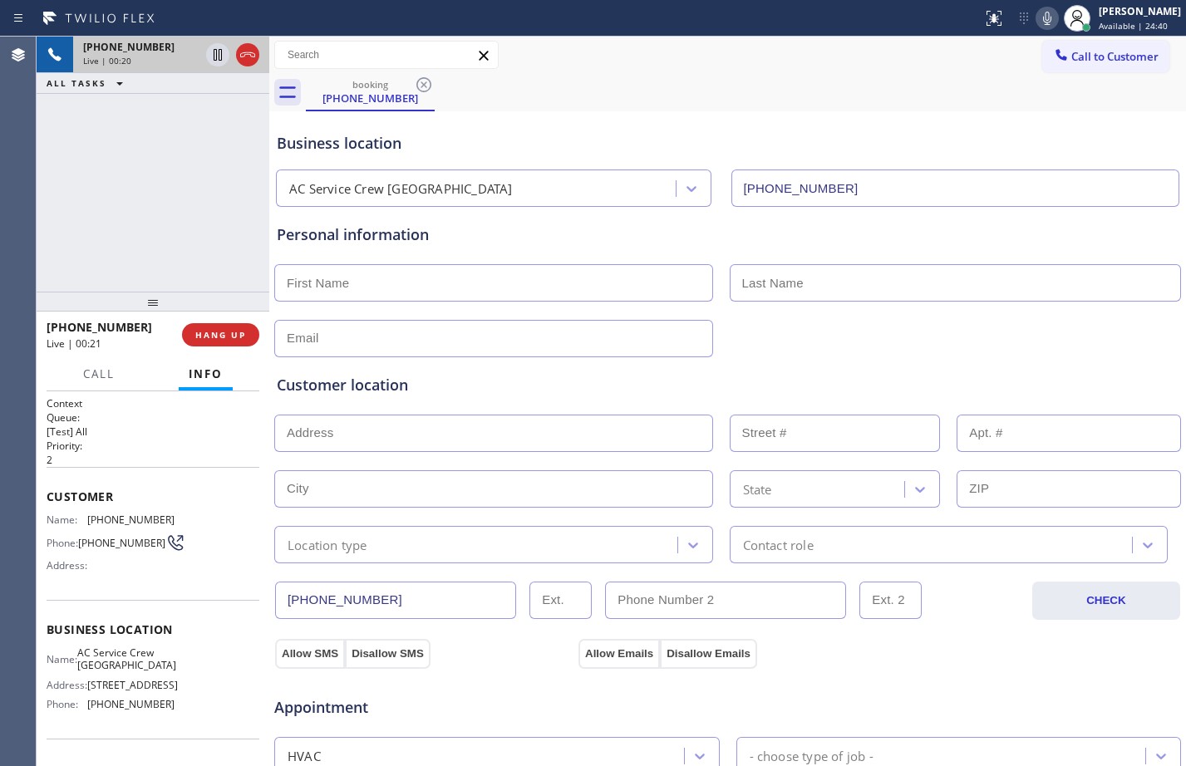
click at [165, 231] on div "[PHONE_NUMBER] Live | 00:20 ALL TASKS ALL TASKS ACTIVE TASKS TASKS IN WRAP UP" at bounding box center [153, 164] width 233 height 255
click at [40, 494] on div "Context Queue: [Test] All Priority: 2 Customer Name: [PHONE_NUMBER] Phone: [PHO…" at bounding box center [153, 578] width 233 height 375
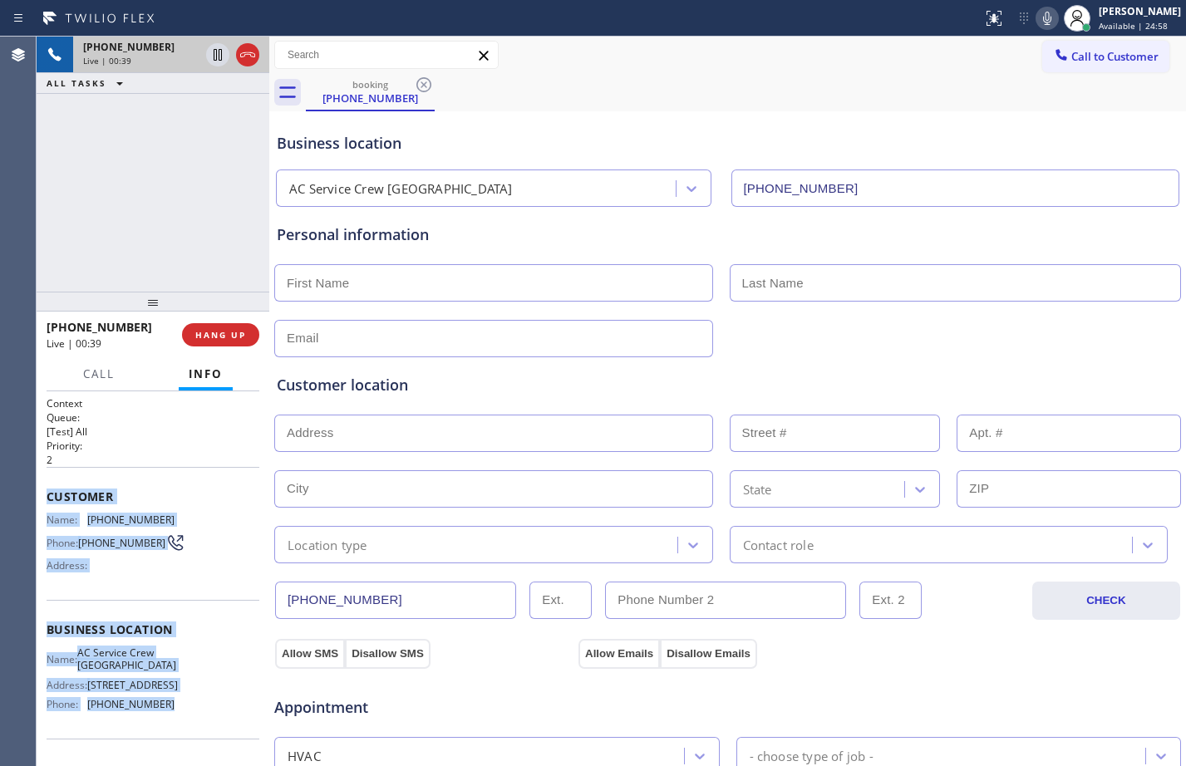
drag, startPoint x: 40, startPoint y: 494, endPoint x: 217, endPoint y: 731, distance: 295.7
click at [217, 731] on div "Context Queue: [Test] All Priority: 2 Customer Name: [PHONE_NUMBER] Phone: [PHO…" at bounding box center [153, 578] width 233 height 375
copy div "Customer Name: [PHONE_NUMBER] Phone: [PHONE_NUMBER] Address: Business location …"
click at [216, 57] on icon at bounding box center [218, 55] width 8 height 12
click at [1037, 22] on icon at bounding box center [1047, 18] width 20 height 20
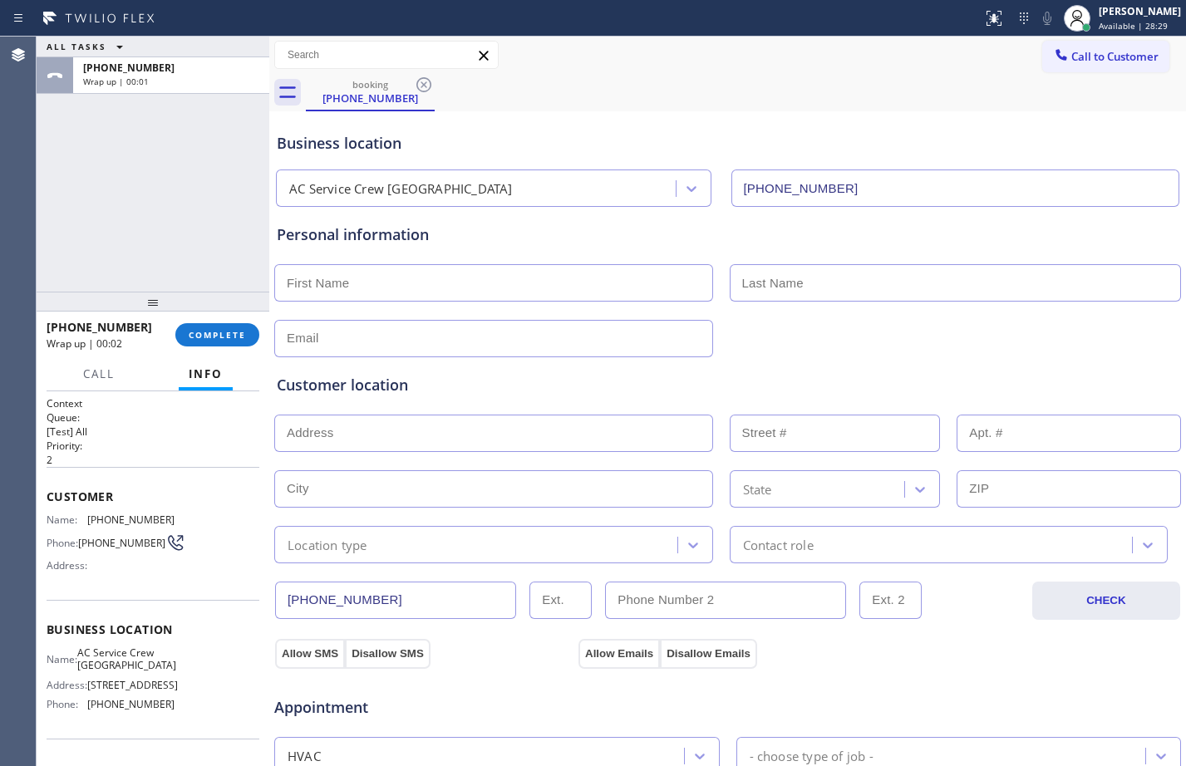
click at [106, 168] on div "ALL TASKS ALL TASKS ACTIVE TASKS TASKS IN WRAP UP [PHONE_NUMBER] Wrap up | 00:01" at bounding box center [153, 164] width 233 height 255
drag, startPoint x: 1132, startPoint y: 12, endPoint x: 1119, endPoint y: 17, distance: 13.8
click at [1132, 12] on div "[PERSON_NAME]" at bounding box center [1140, 11] width 82 height 14
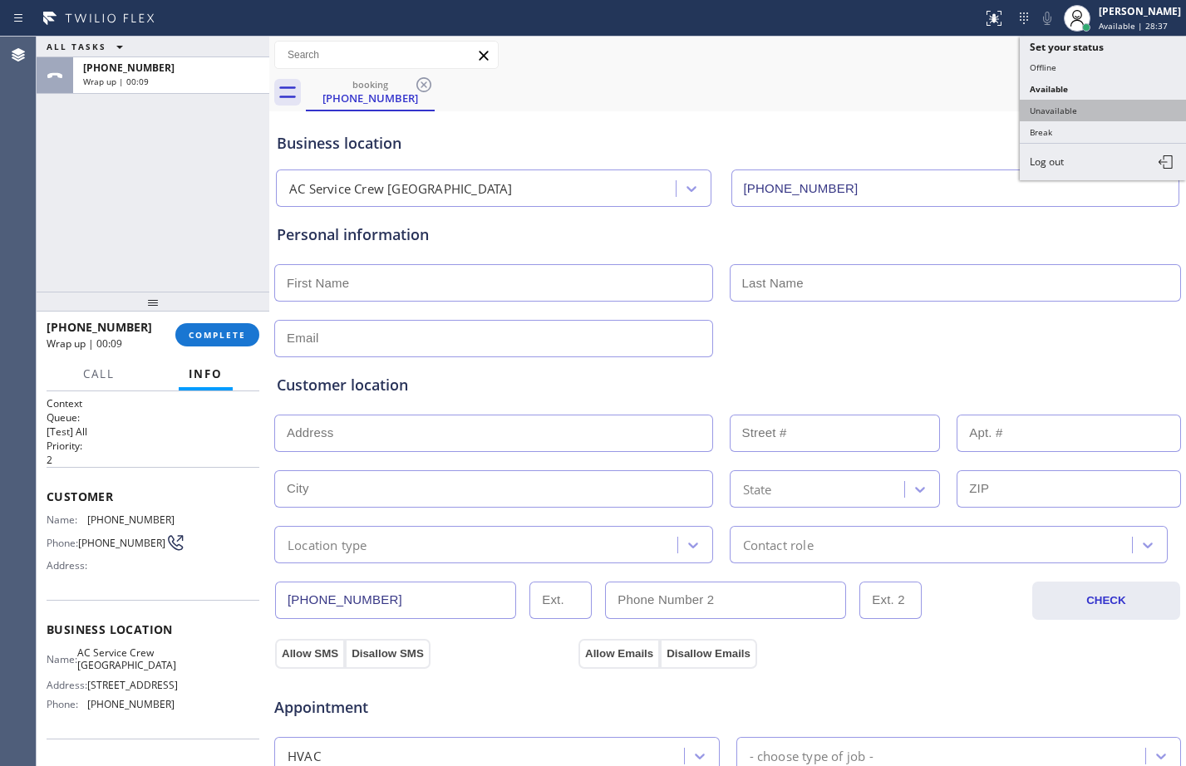
click at [1090, 106] on button "Unavailable" at bounding box center [1103, 111] width 166 height 22
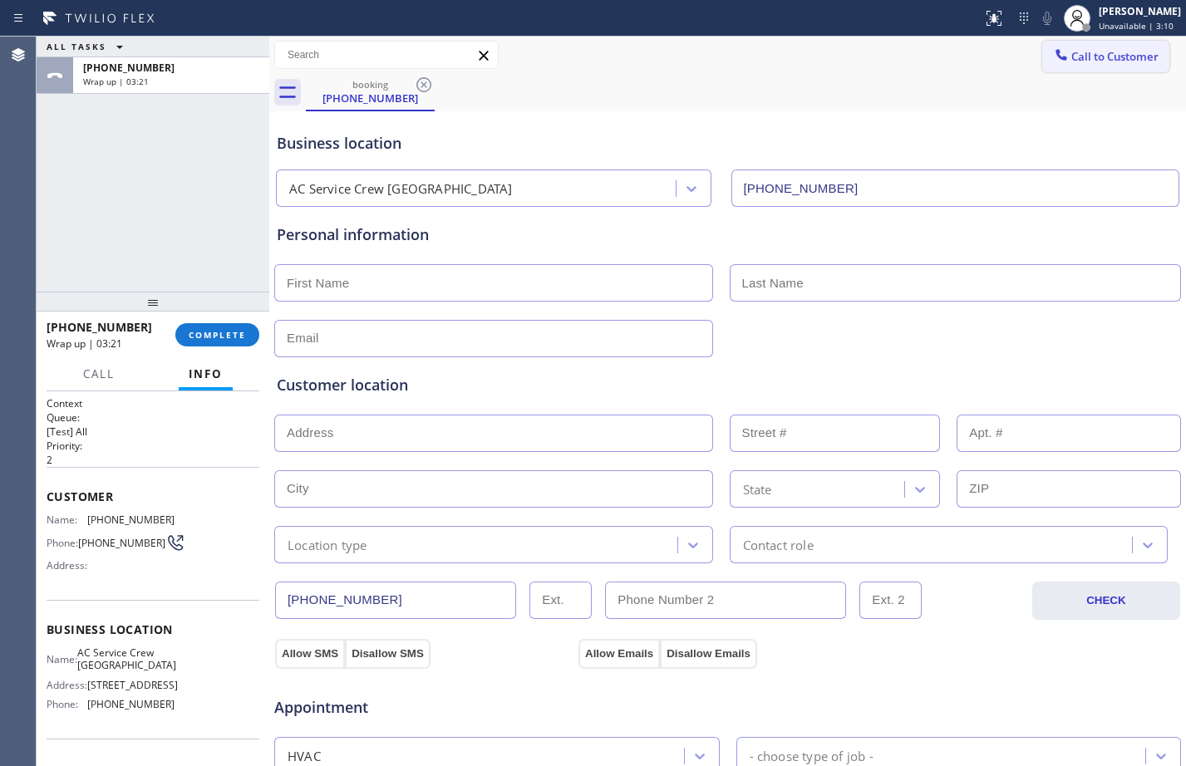
click at [1112, 71] on button "Call to Customer" at bounding box center [1105, 57] width 127 height 32
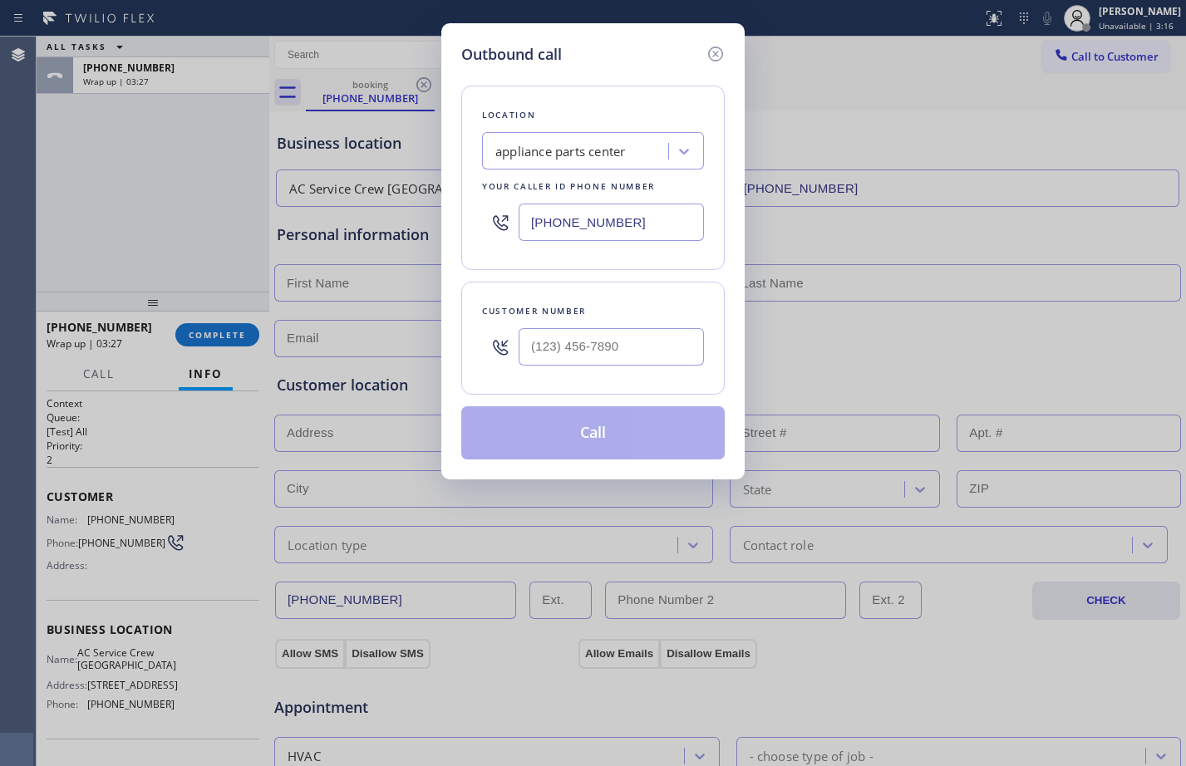
drag, startPoint x: 633, startPoint y: 221, endPoint x: 305, endPoint y: 214, distance: 328.3
click at [305, 214] on div "Outbound call Location appliance parts center Your caller id phone number [PHON…" at bounding box center [593, 383] width 1186 height 766
paste input "650) 830-3155"
type input "[PHONE_NUMBER]"
click at [563, 357] on input "(___) ___-____" at bounding box center [611, 346] width 185 height 37
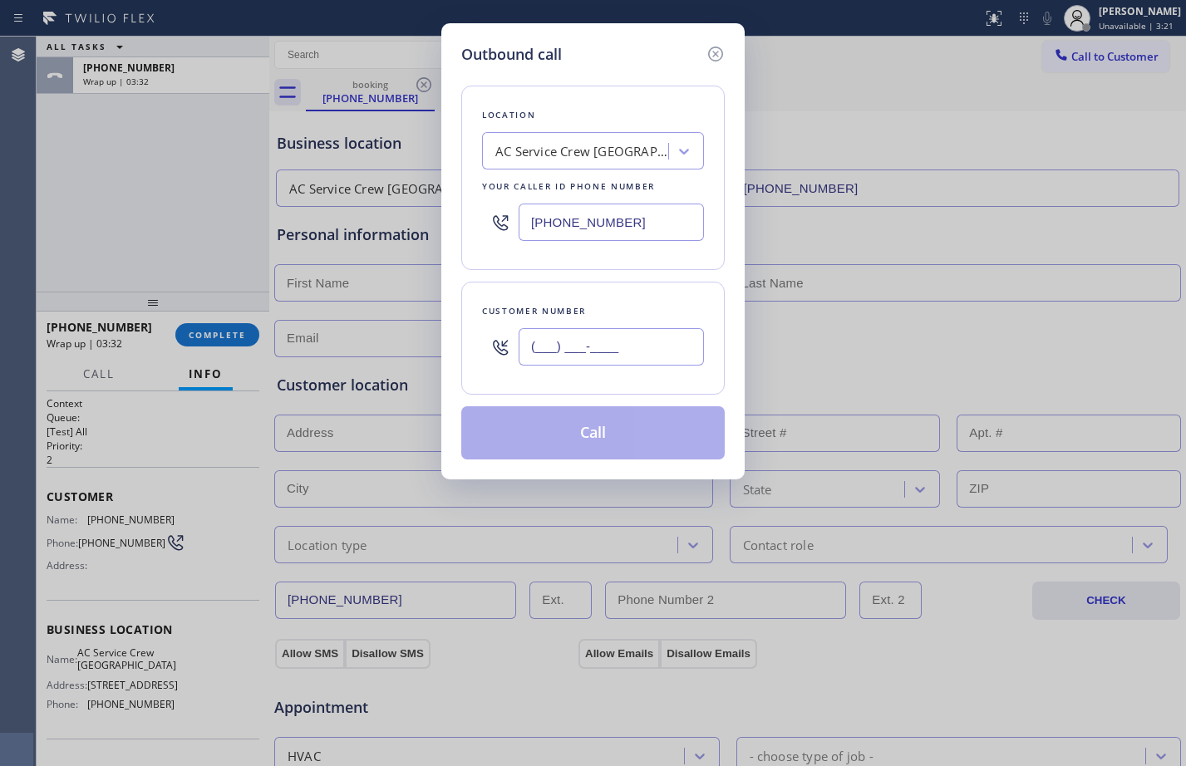
paste input "650) 440-2251"
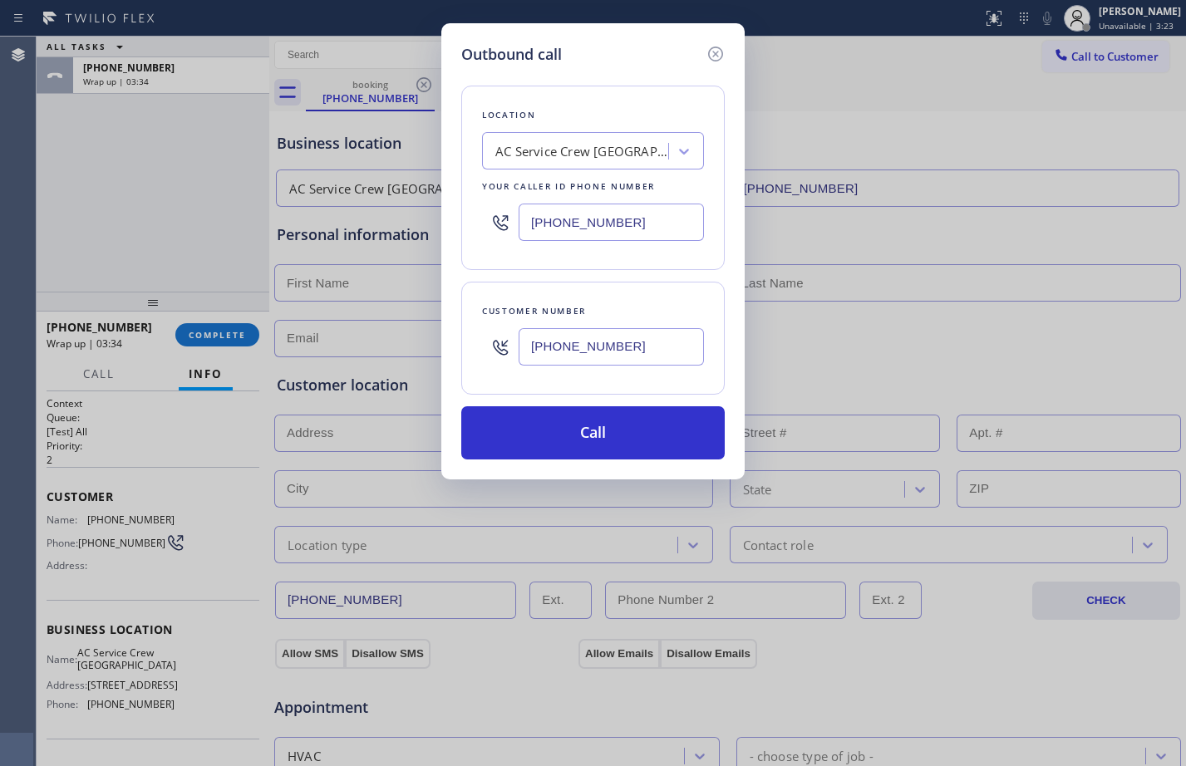
type input "[PHONE_NUMBER]"
click at [152, 223] on div "Outbound call Location AC Service Crew [GEOGRAPHIC_DATA] Your caller id phone n…" at bounding box center [593, 383] width 1186 height 766
click at [337, 201] on div "Outbound call Location AC Service Crew [GEOGRAPHIC_DATA] Your caller id phone n…" at bounding box center [593, 383] width 1186 height 766
click at [633, 435] on button "Call" at bounding box center [592, 432] width 263 height 53
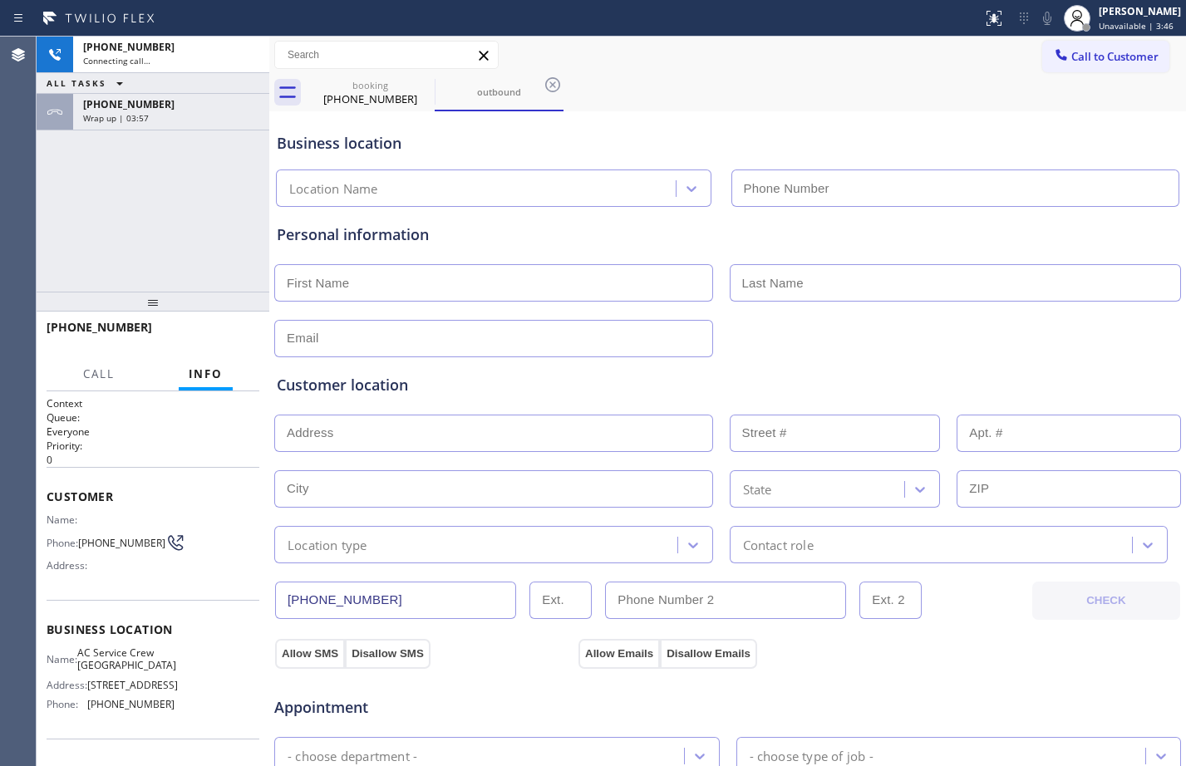
type input "[PHONE_NUMBER]"
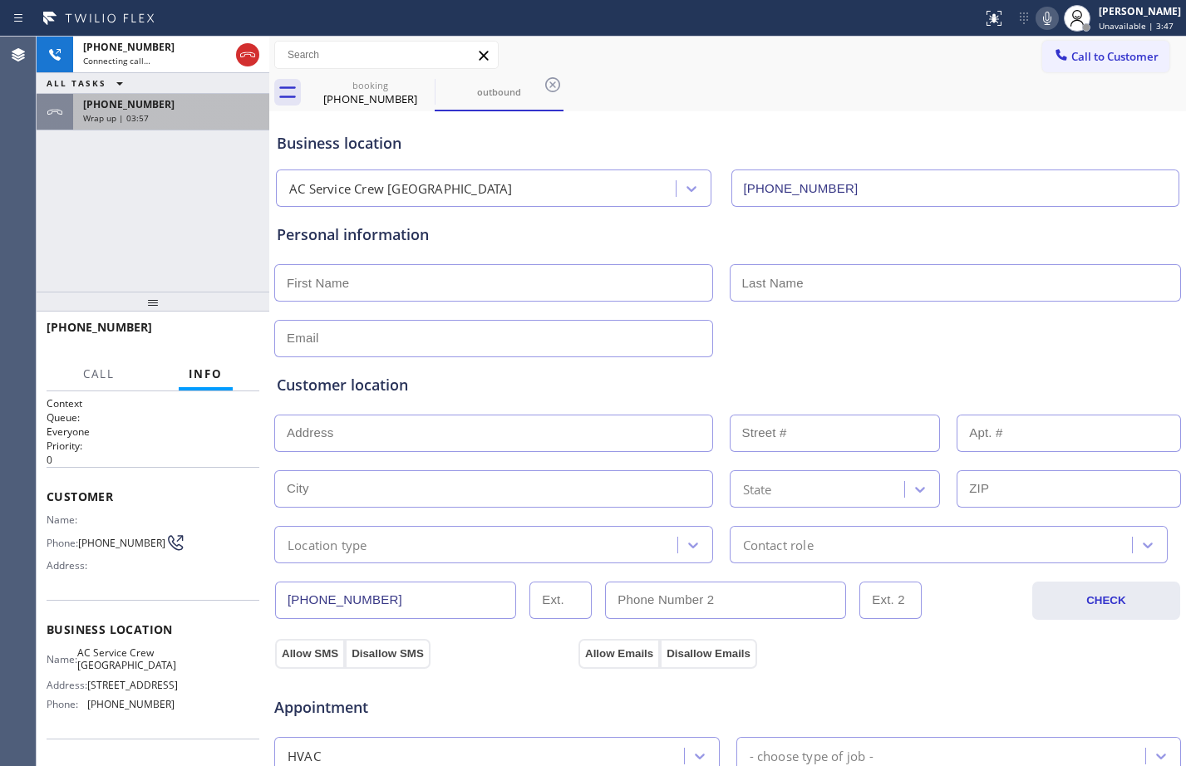
click at [173, 101] on div "[PHONE_NUMBER]" at bounding box center [171, 104] width 176 height 14
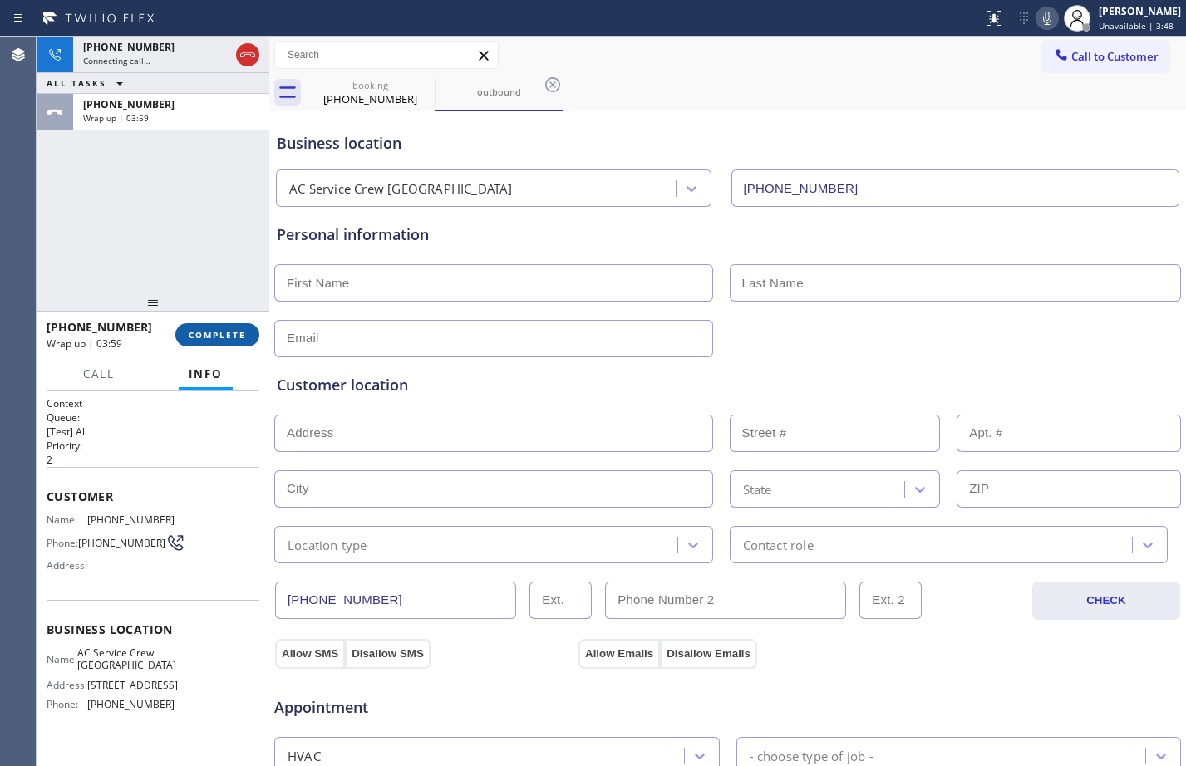
click at [205, 326] on button "COMPLETE" at bounding box center [217, 334] width 84 height 23
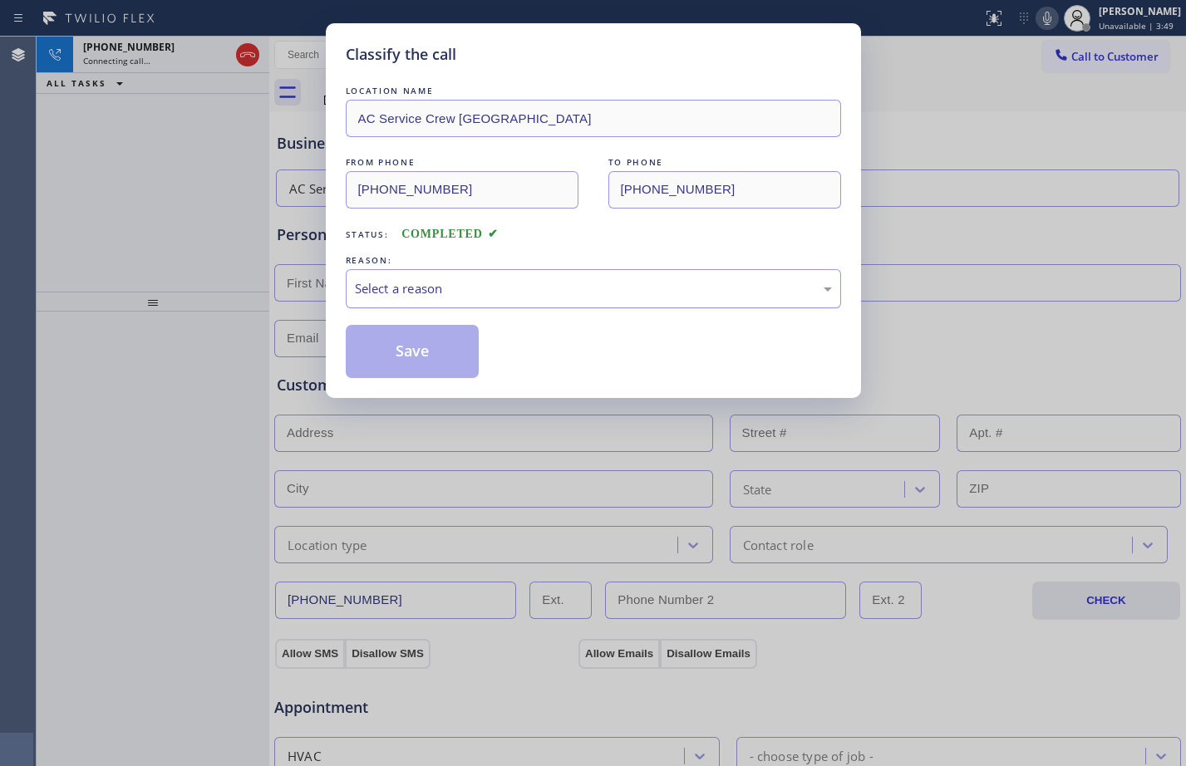
click at [398, 285] on div "Select a reason" at bounding box center [593, 288] width 477 height 19
click at [416, 343] on button "Save" at bounding box center [413, 351] width 134 height 53
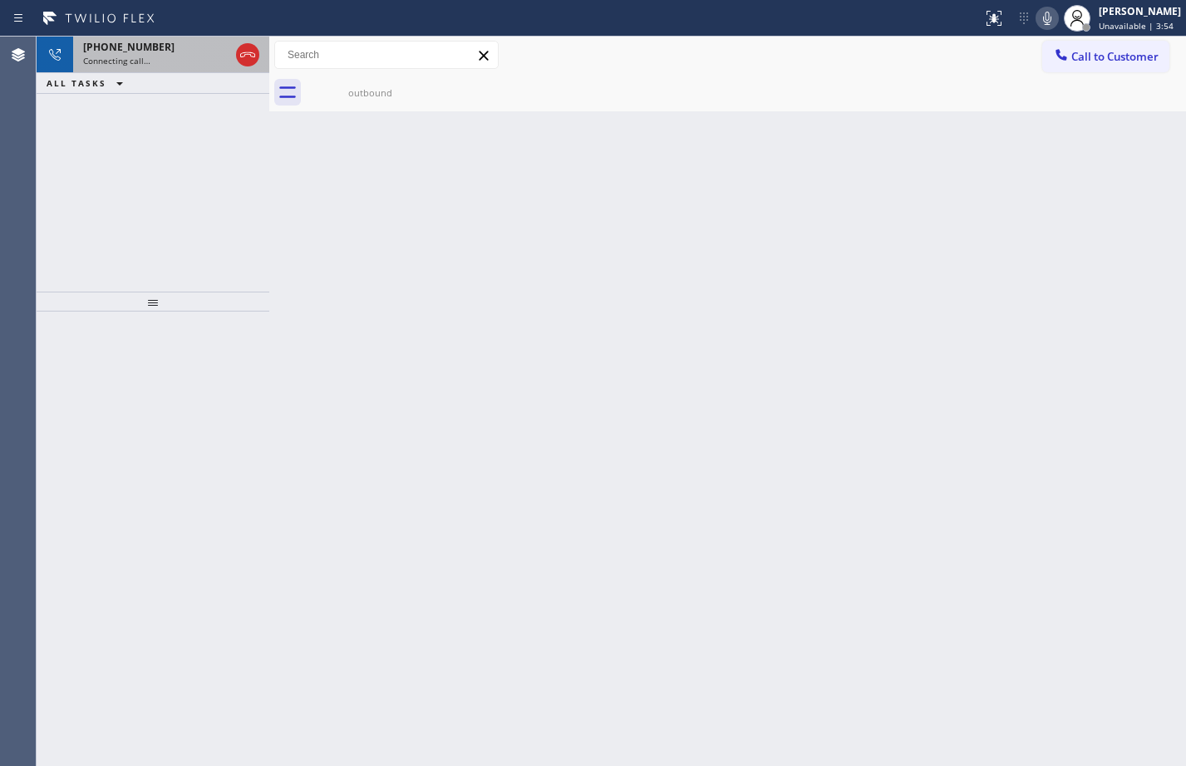
click at [128, 44] on span "[PHONE_NUMBER]" at bounding box center [128, 47] width 91 height 14
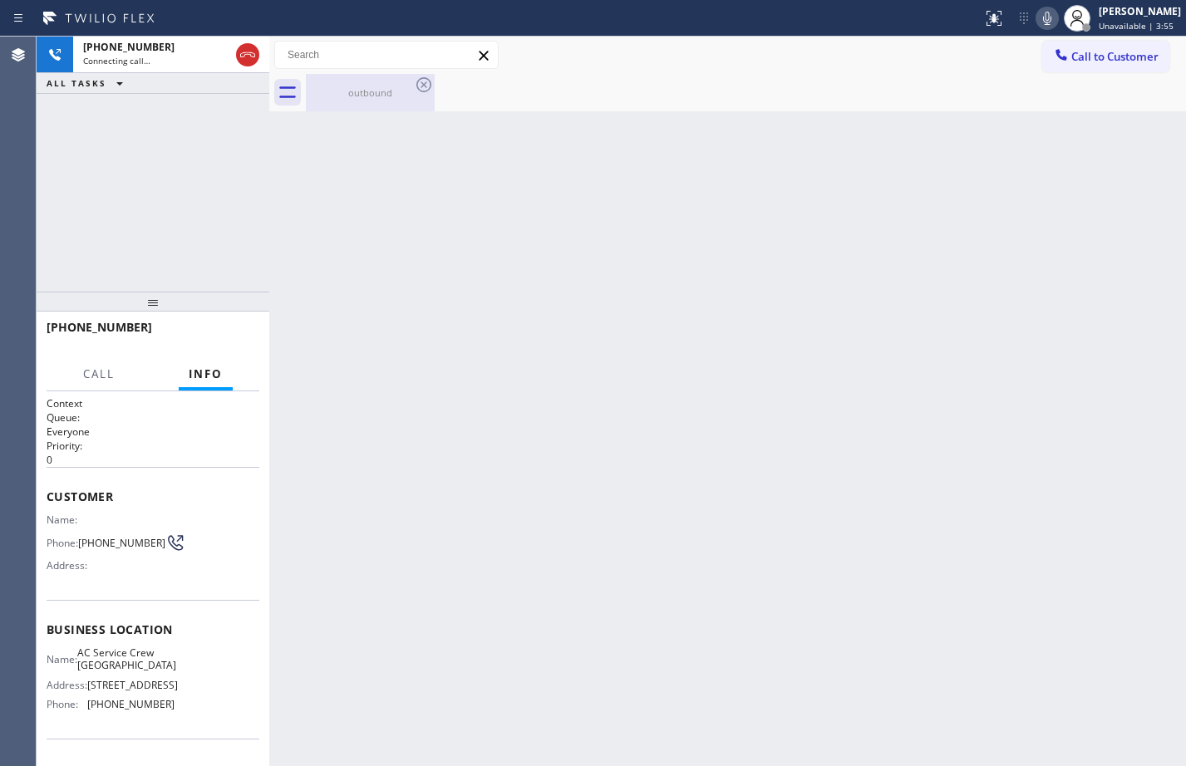
click at [367, 101] on div "outbound" at bounding box center [369, 92] width 125 height 37
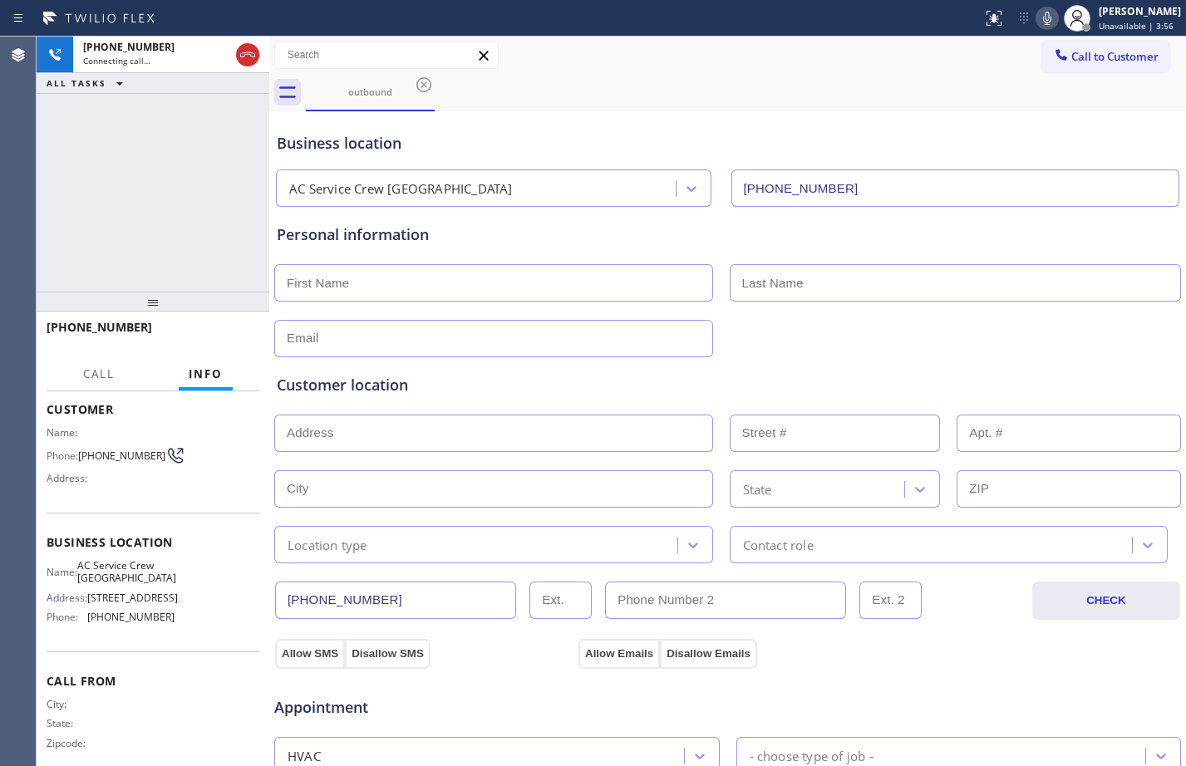
scroll to position [122, 0]
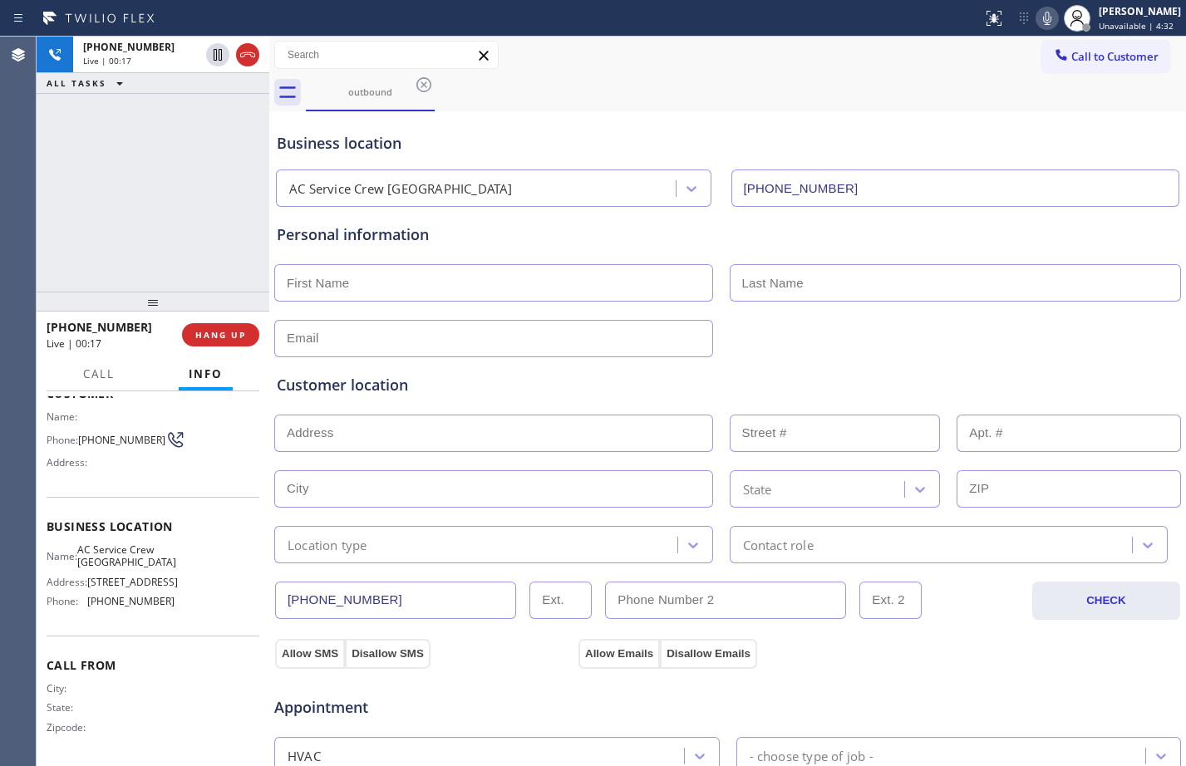
click at [181, 175] on div "[PHONE_NUMBER] Live | 00:17 ALL TASKS ALL TASKS ACTIVE TASKS TASKS IN WRAP UP" at bounding box center [153, 164] width 233 height 255
click at [204, 332] on span "HANG UP" at bounding box center [220, 335] width 51 height 12
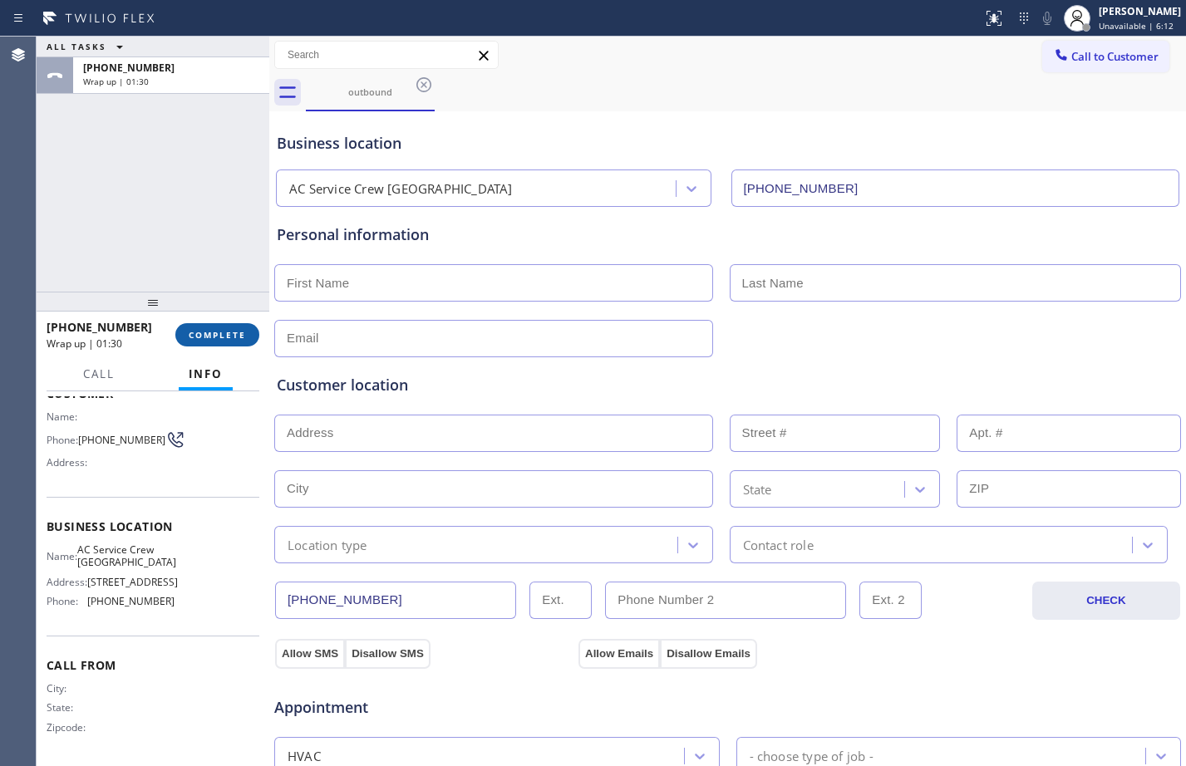
click at [239, 342] on button "COMPLETE" at bounding box center [217, 334] width 84 height 23
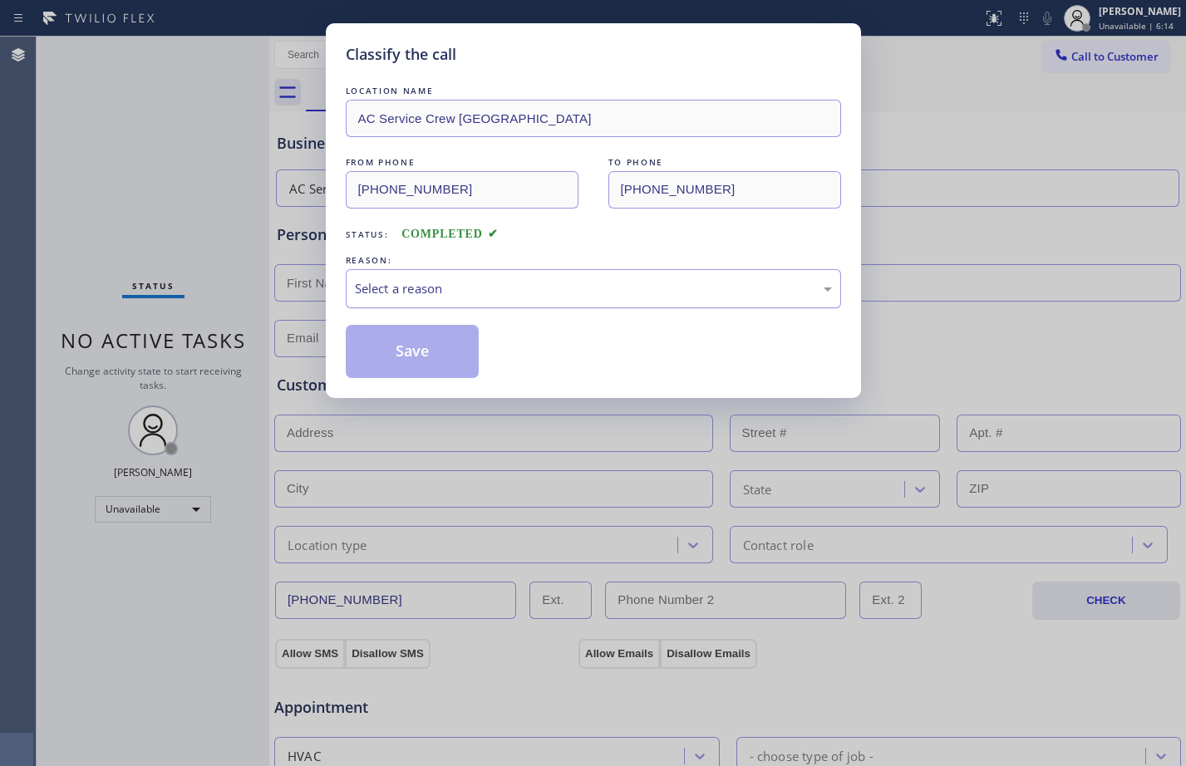
click at [438, 273] on div "Select a reason" at bounding box center [593, 288] width 495 height 39
click at [440, 345] on button "Save" at bounding box center [413, 351] width 134 height 53
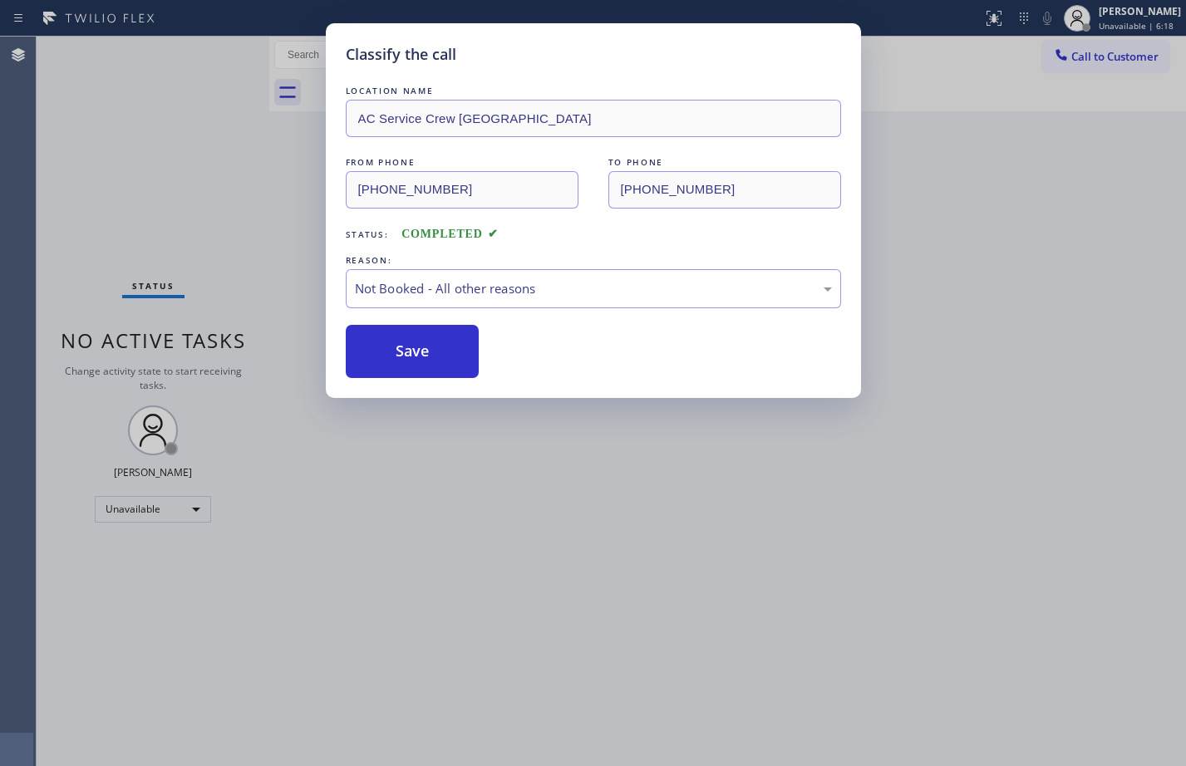
click at [1116, 23] on div "Status report No issues detected If you experience an issue, please download th…" at bounding box center [593, 383] width 1186 height 766
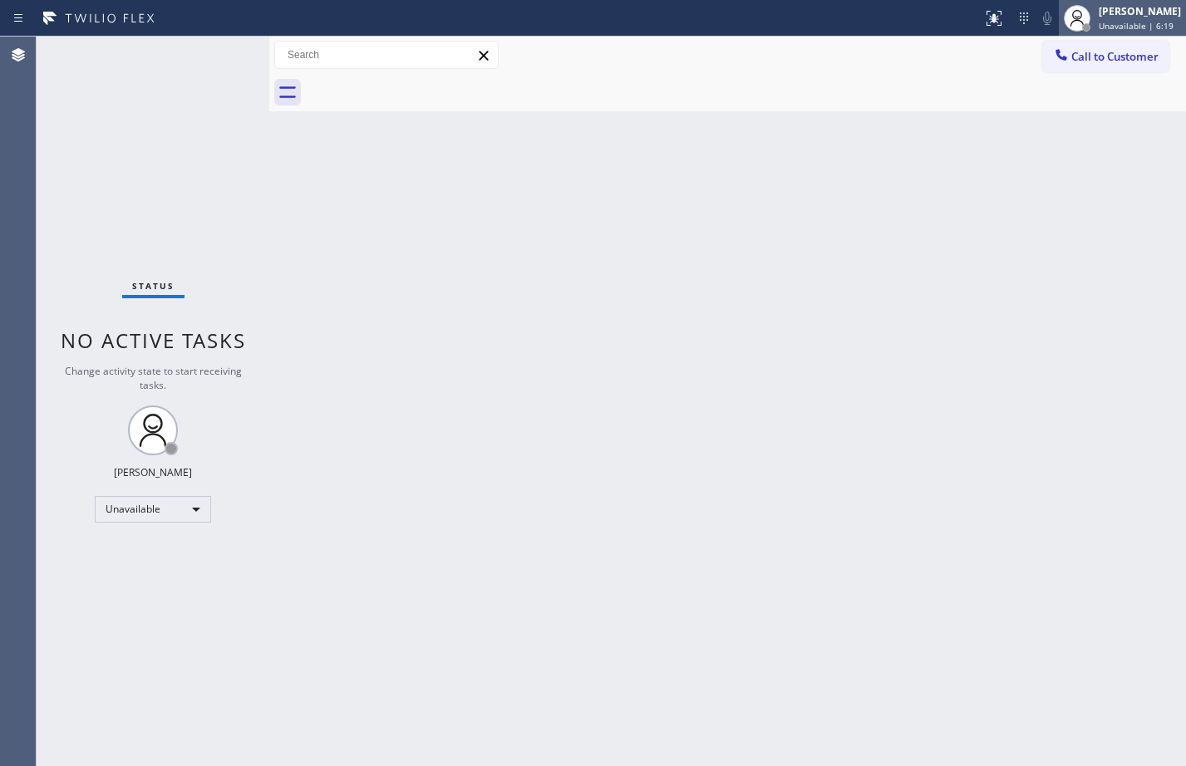
click at [1101, 28] on span "Unavailable | 6:19" at bounding box center [1136, 26] width 75 height 12
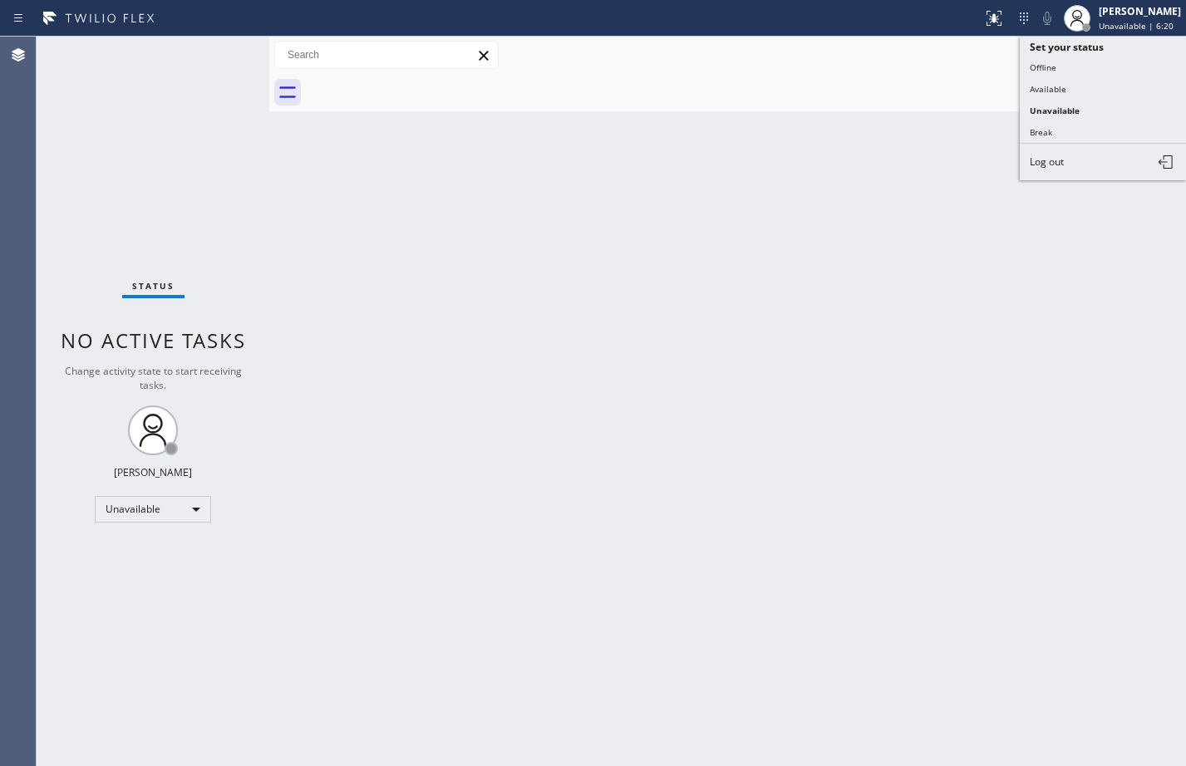
click at [1048, 94] on button "Available" at bounding box center [1103, 89] width 166 height 22
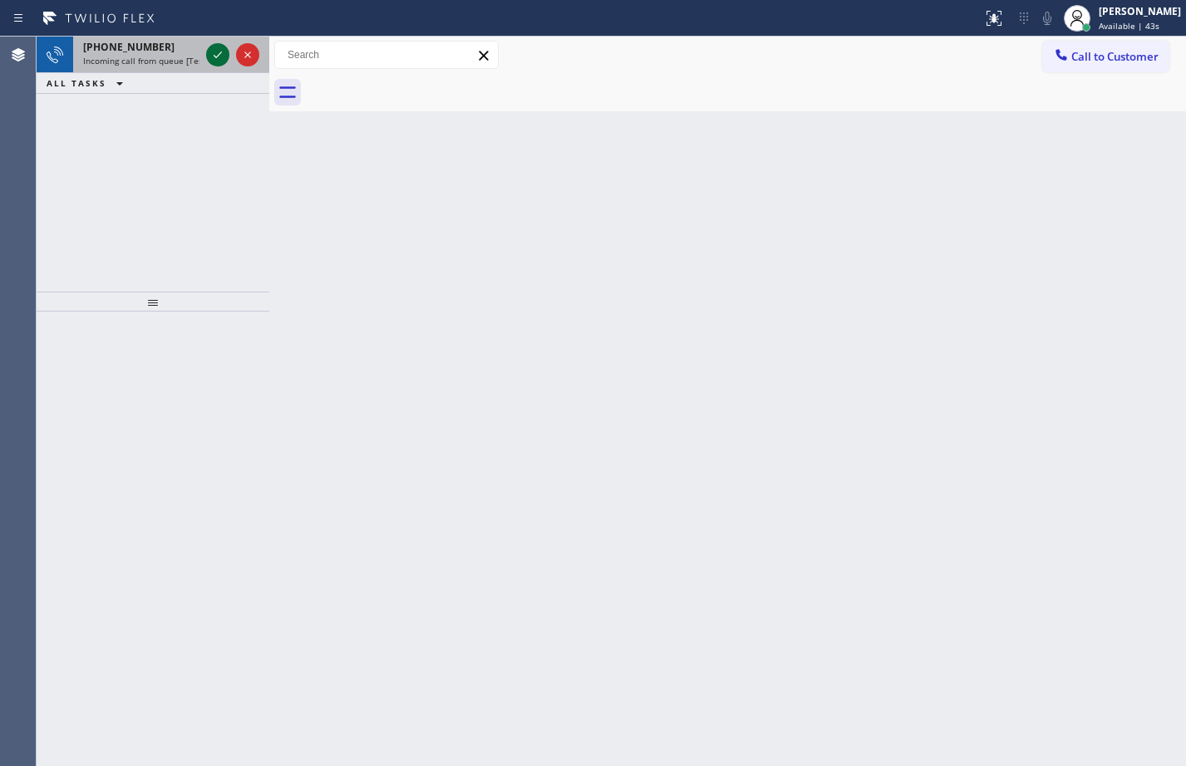
click at [222, 62] on icon at bounding box center [218, 55] width 20 height 20
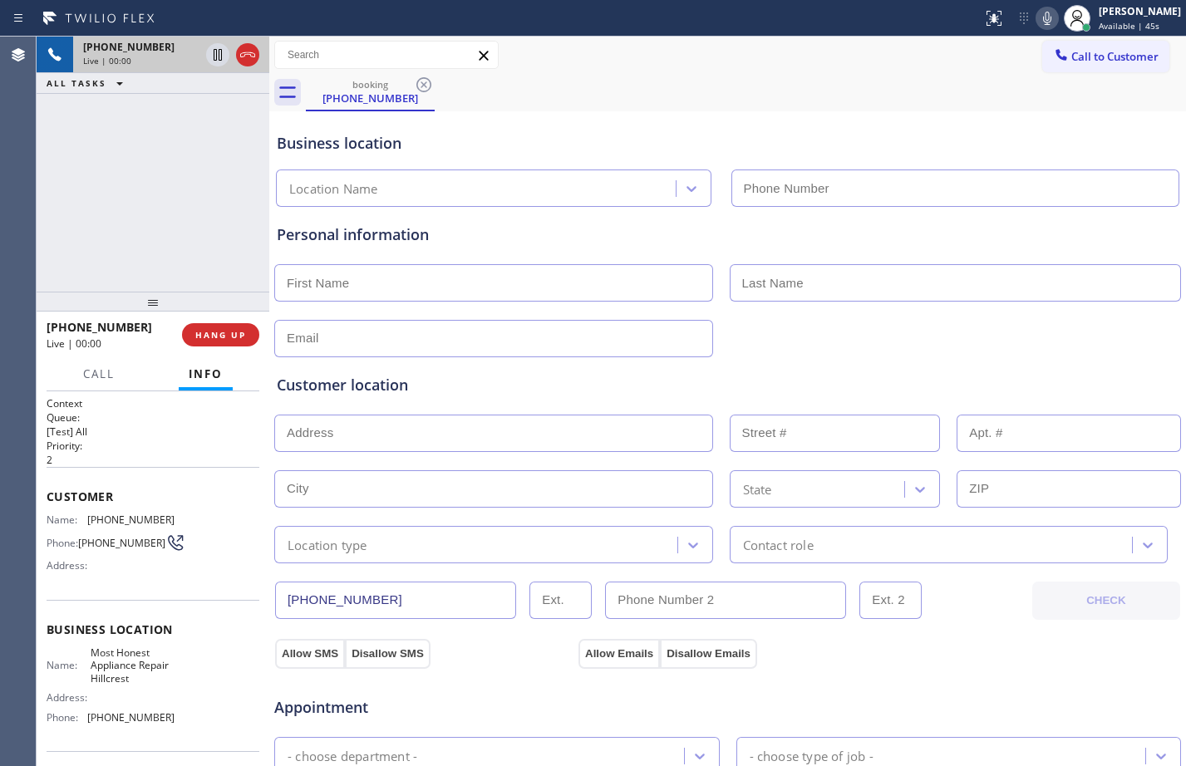
type input "[PHONE_NUMBER]"
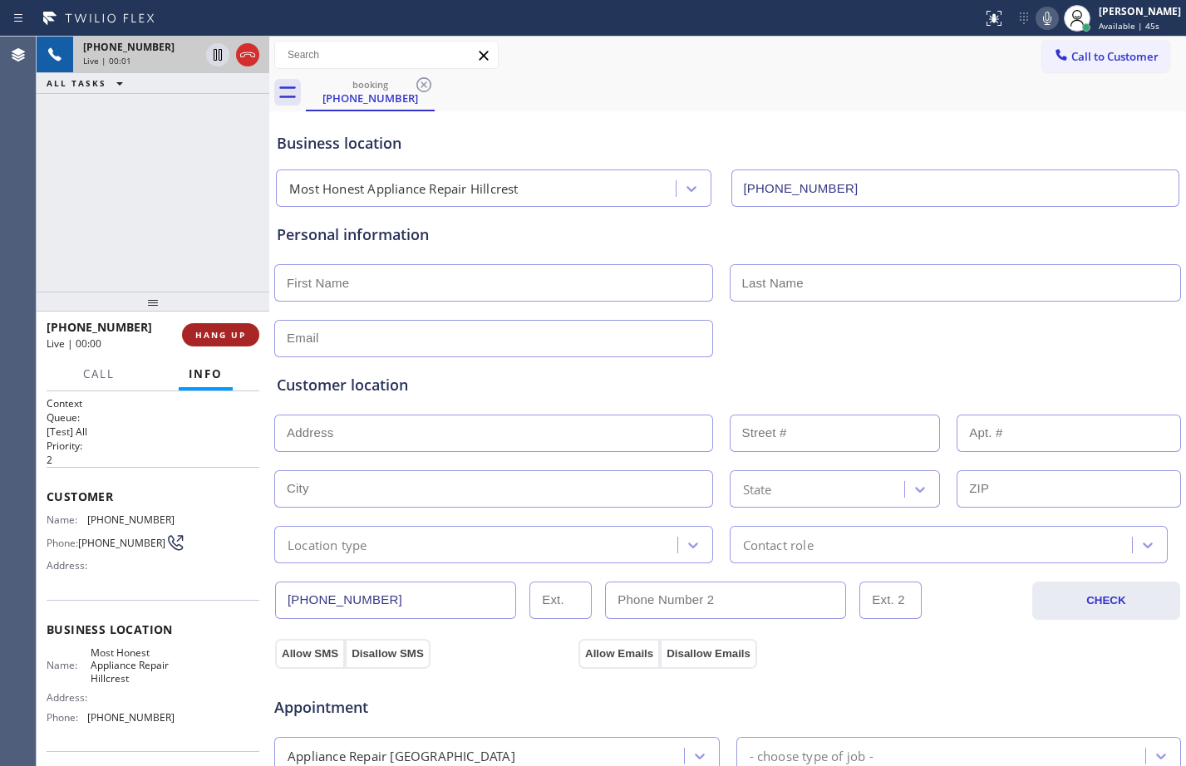
click at [199, 335] on span "HANG UP" at bounding box center [220, 335] width 51 height 12
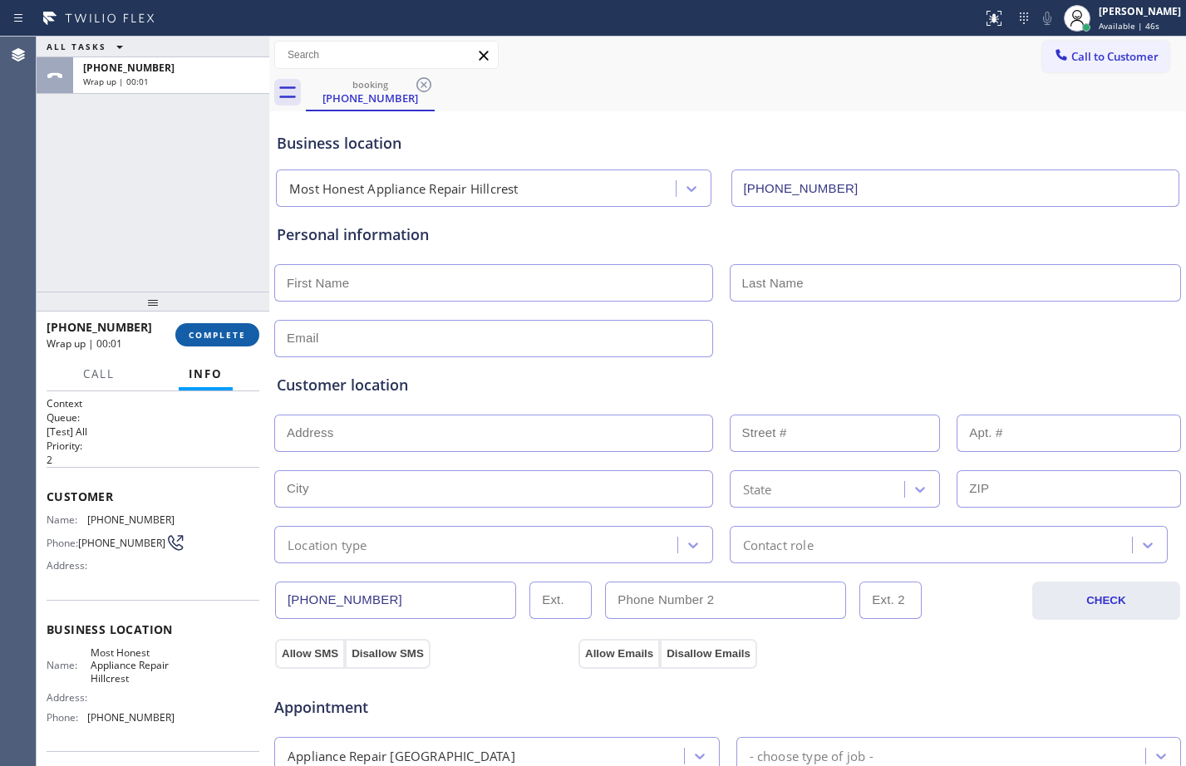
click at [214, 336] on span "COMPLETE" at bounding box center [217, 335] width 57 height 12
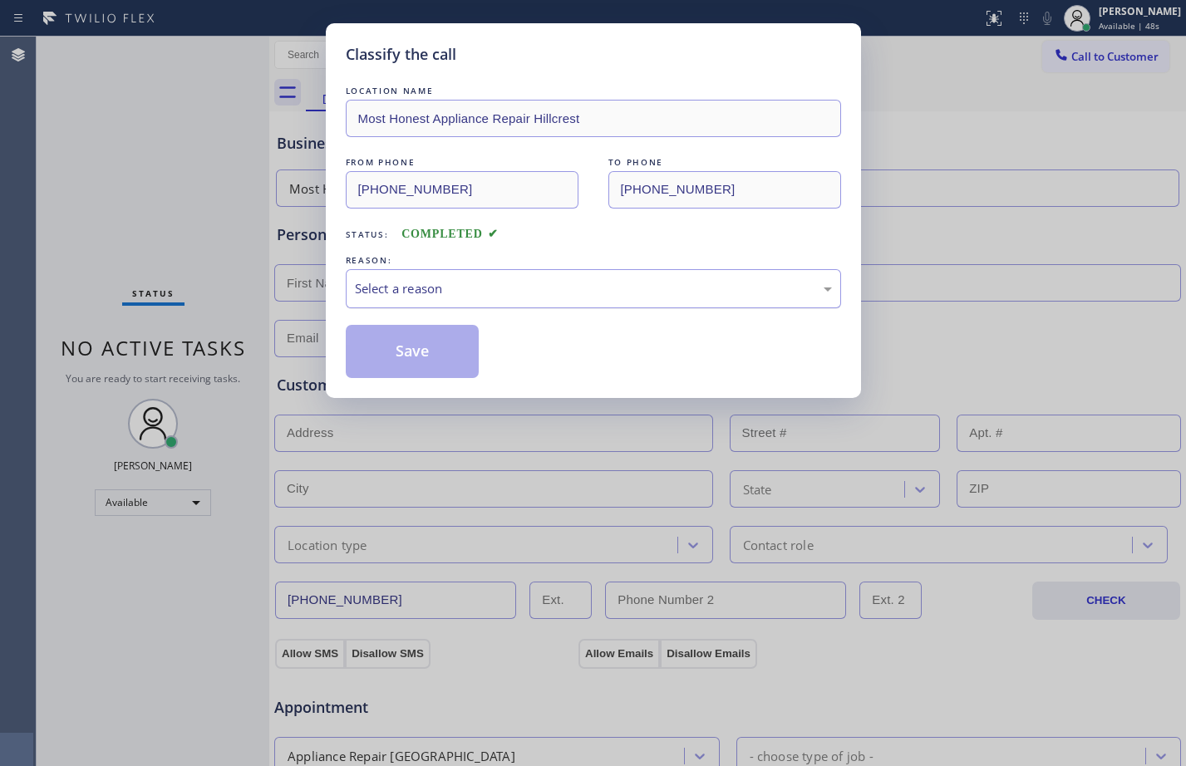
click at [482, 298] on div "Select a reason" at bounding box center [593, 288] width 477 height 19
click at [514, 298] on div "Not Booked - All other reasons" at bounding box center [593, 288] width 495 height 39
click at [397, 352] on button "Save" at bounding box center [413, 351] width 134 height 53
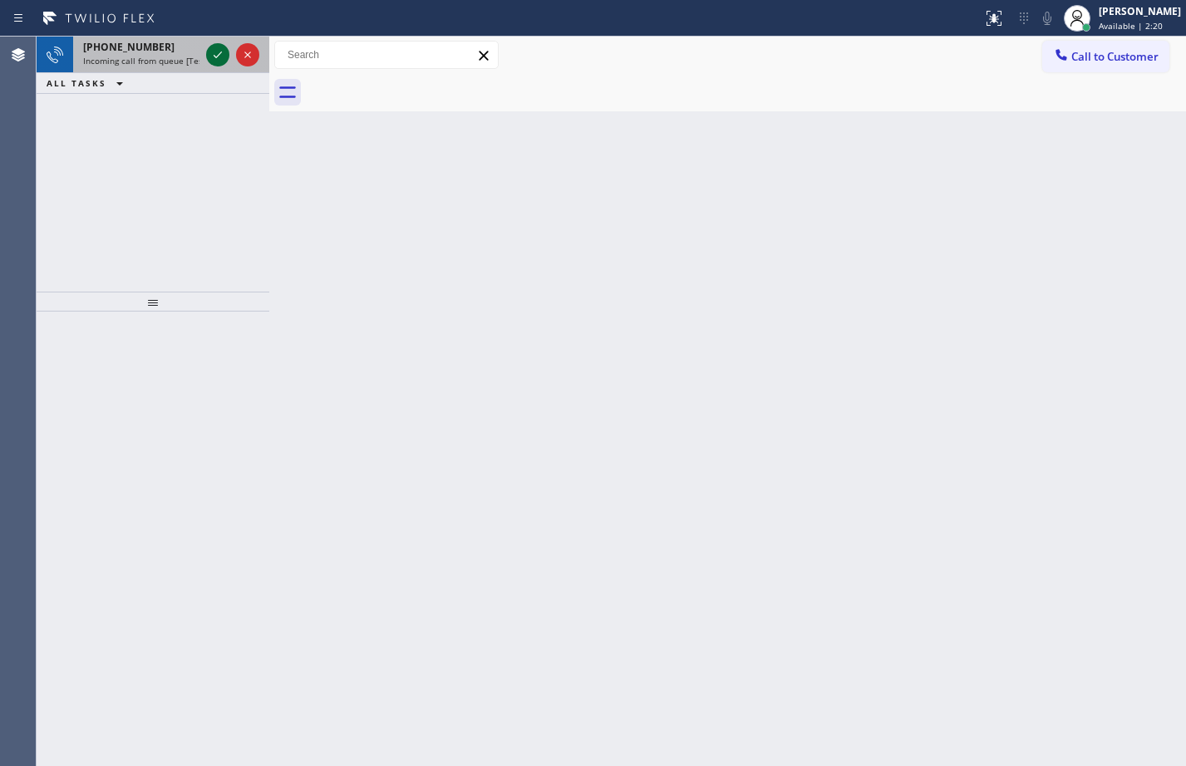
click at [209, 61] on icon at bounding box center [218, 55] width 20 height 20
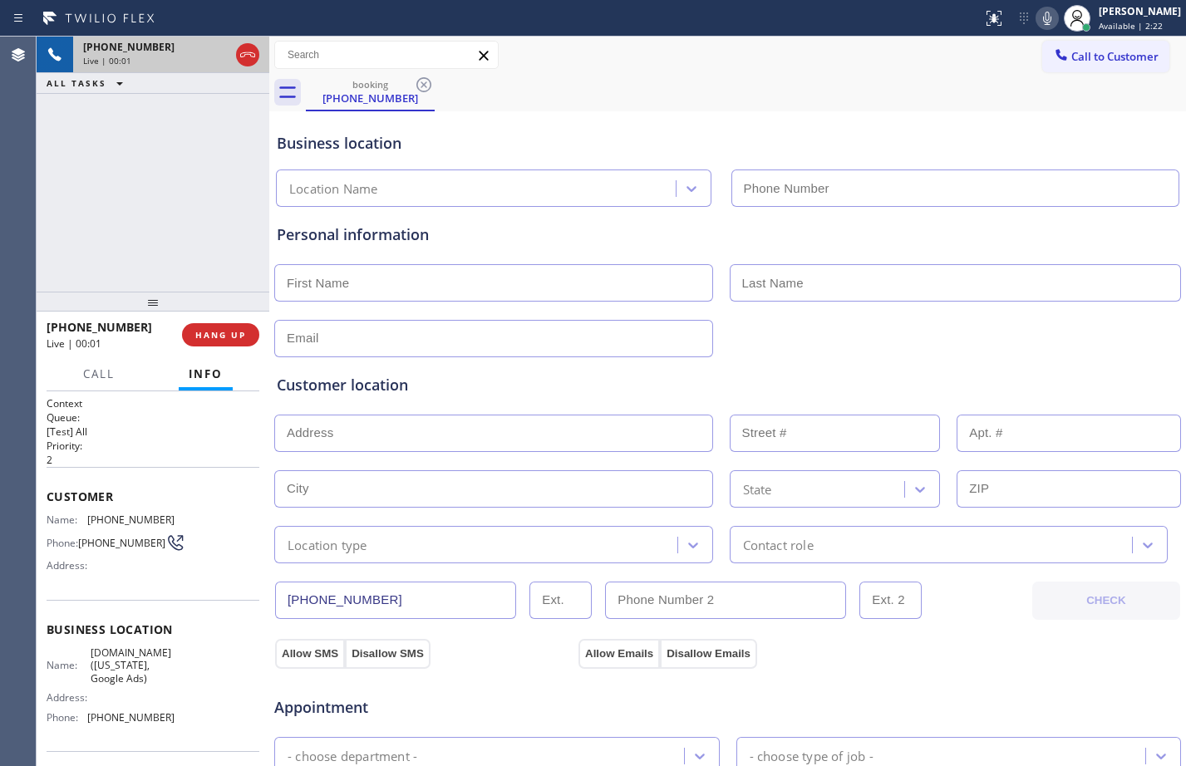
type input "[PHONE_NUMBER]"
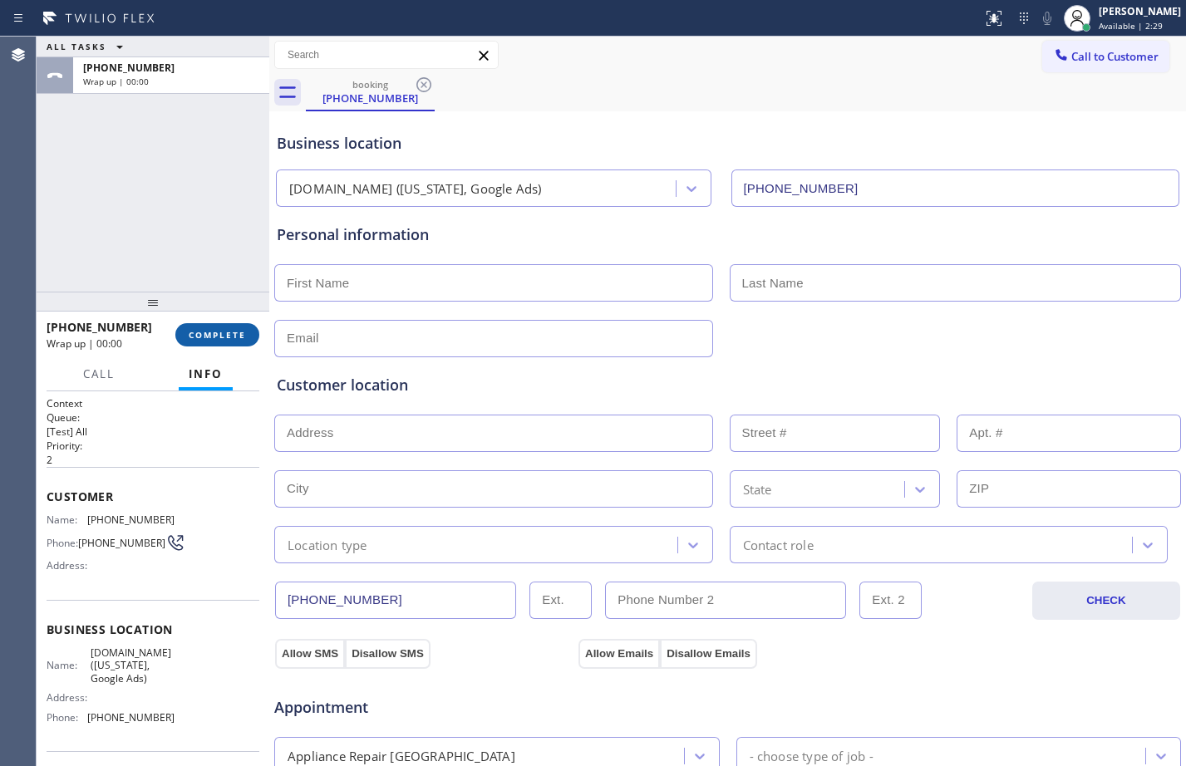
click at [222, 341] on span "COMPLETE" at bounding box center [217, 335] width 57 height 12
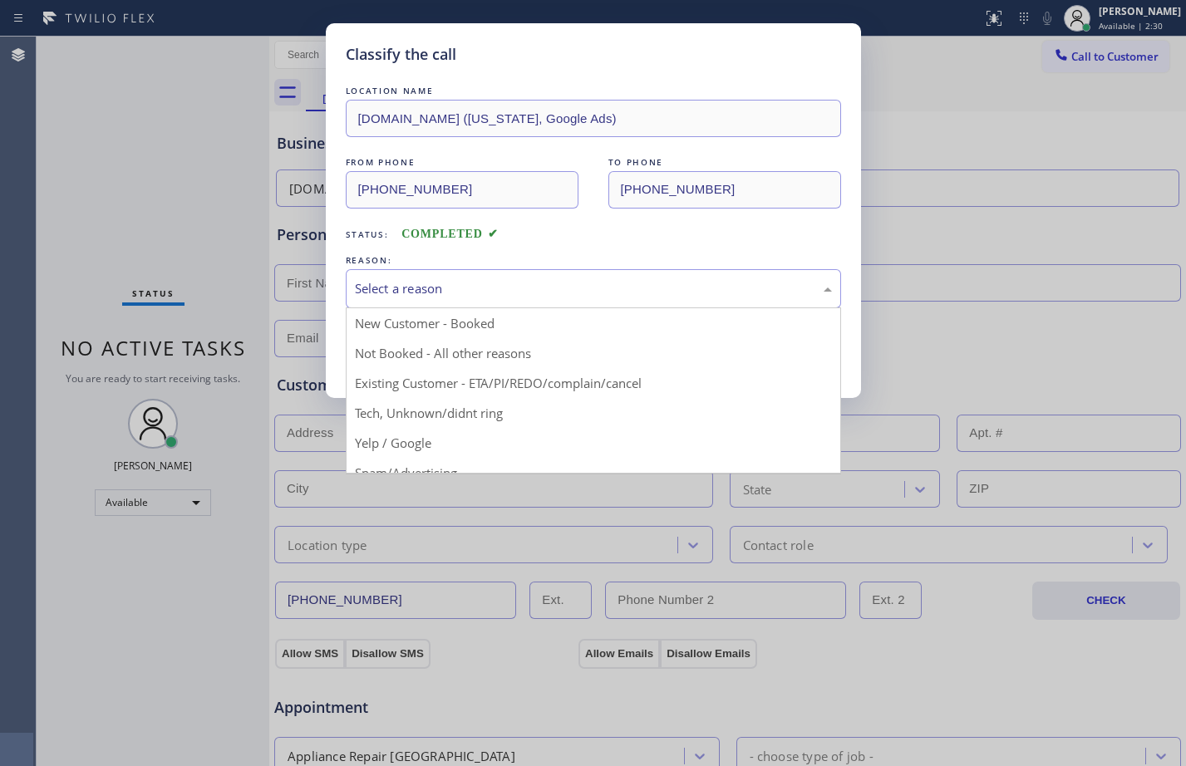
click at [600, 300] on div "Select a reason" at bounding box center [593, 288] width 495 height 39
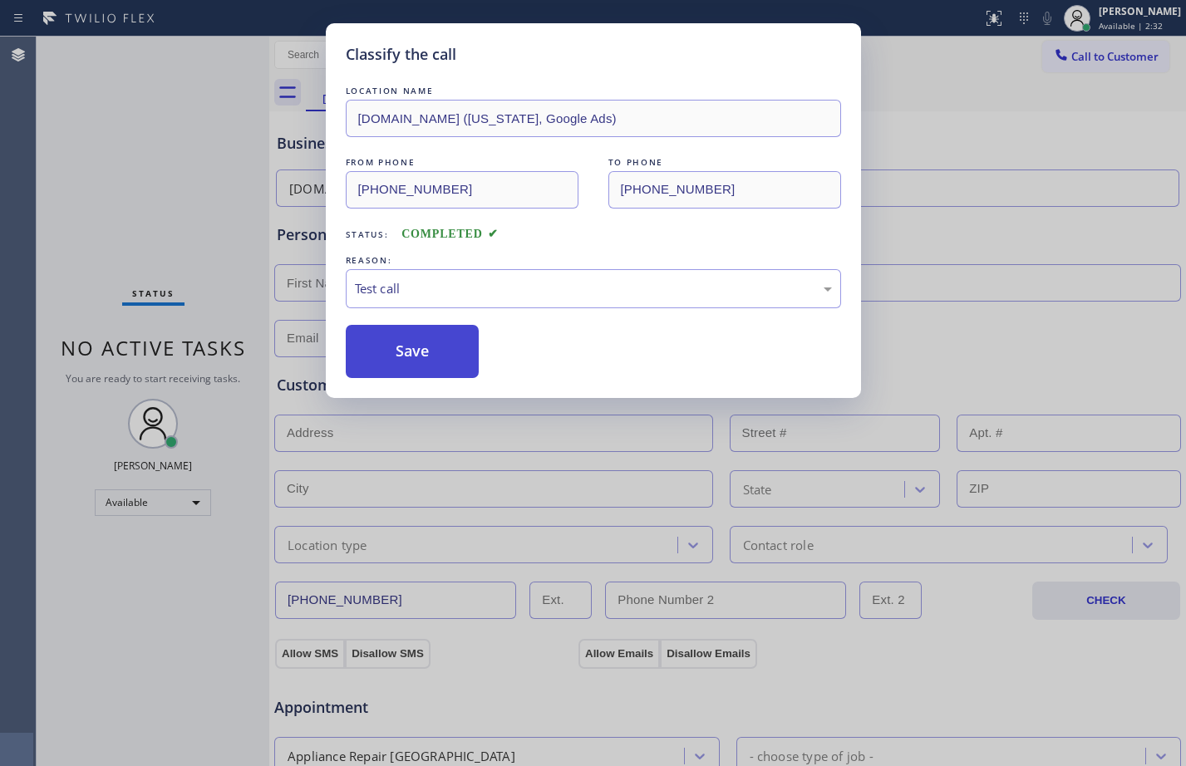
click at [412, 343] on button "Save" at bounding box center [413, 351] width 134 height 53
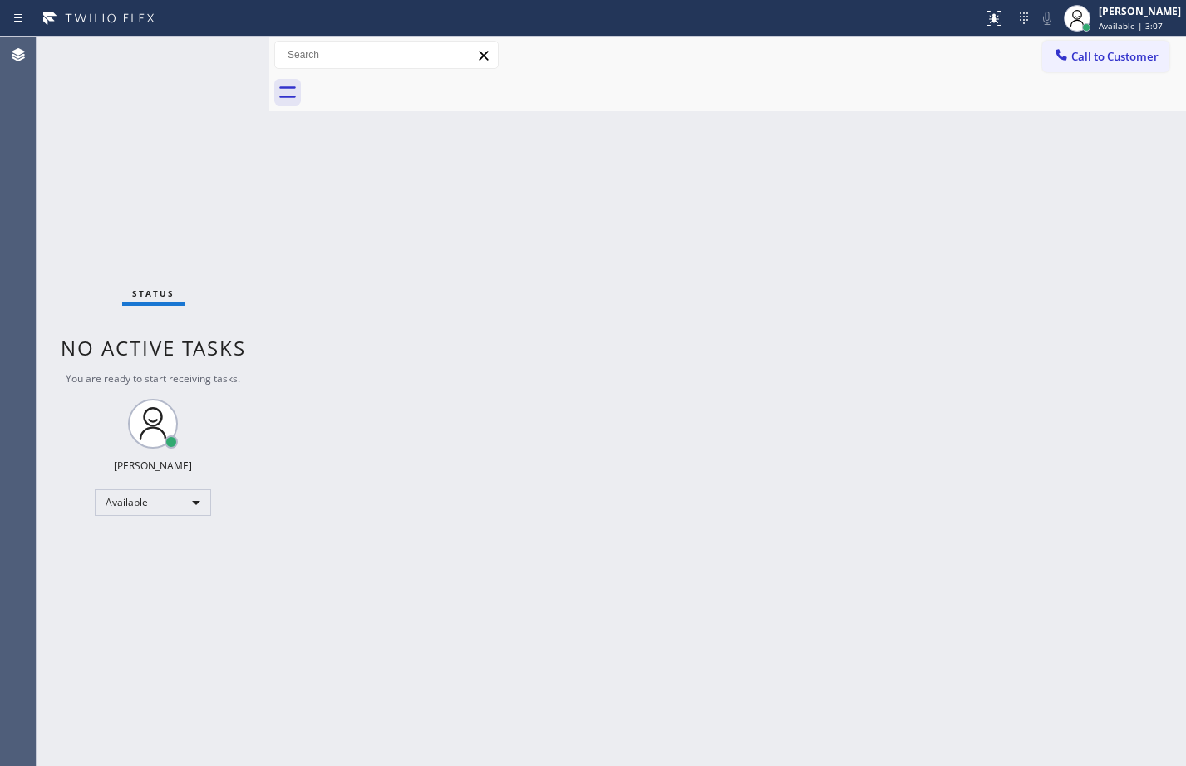
click at [211, 49] on div "Status No active tasks You are ready to start receiving tasks. [PERSON_NAME] Av…" at bounding box center [153, 402] width 233 height 730
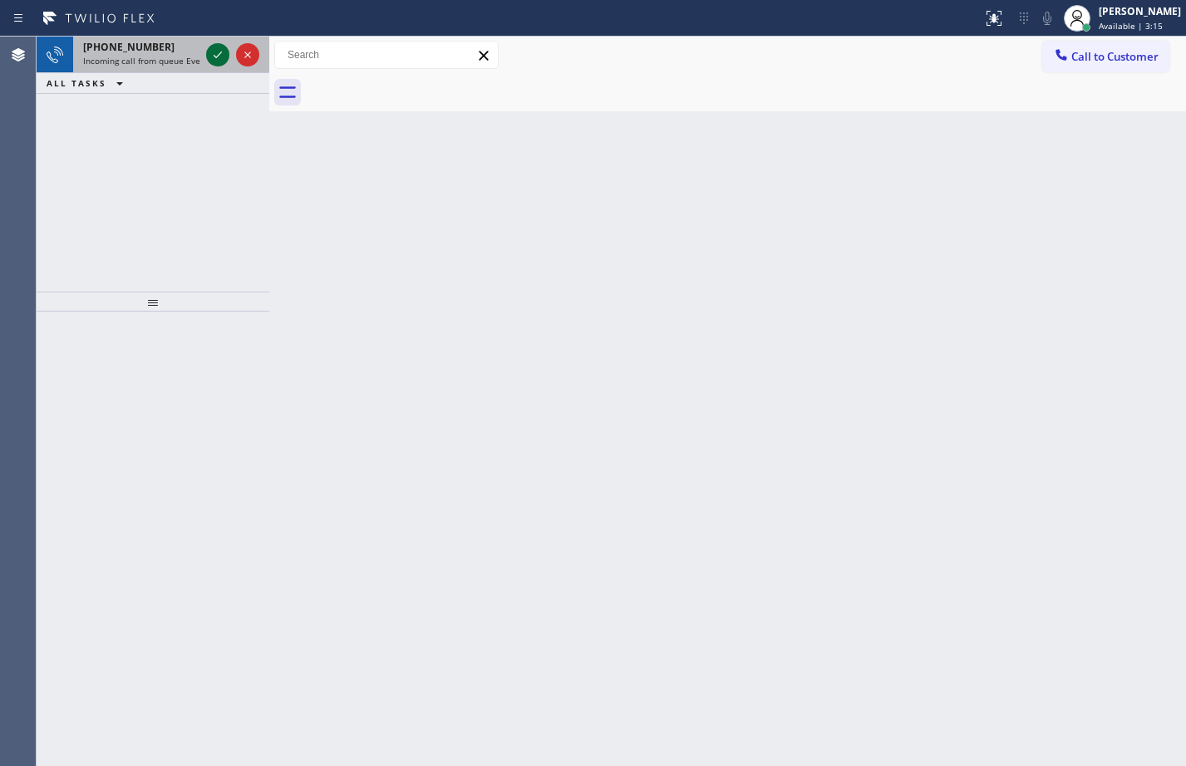
click at [222, 53] on icon at bounding box center [218, 55] width 20 height 20
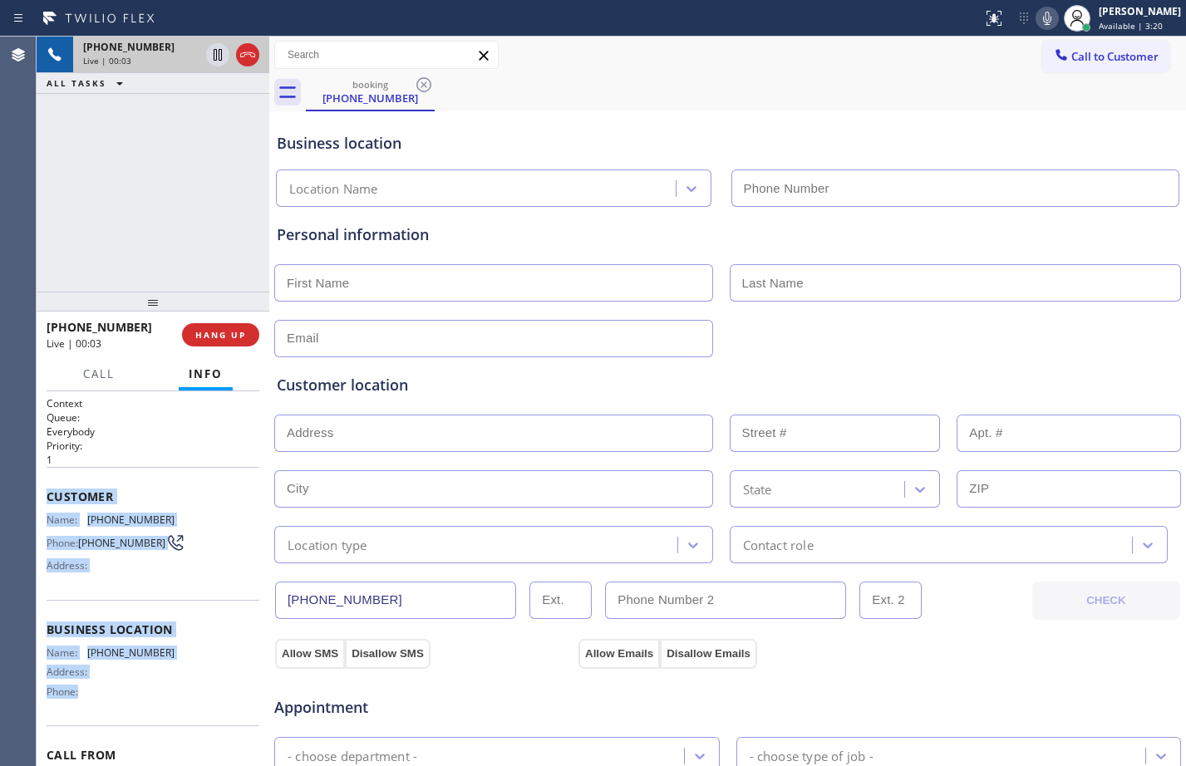
drag, startPoint x: 46, startPoint y: 496, endPoint x: 167, endPoint y: 699, distance: 236.3
click at [167, 699] on div "Context Queue: Everybody Priority: 1 Customer Name: [PHONE_NUMBER] Phone: [PHON…" at bounding box center [153, 578] width 233 height 375
copy div "Customer Name: [PHONE_NUMBER] Phone: [PHONE_NUMBER] Address: Business location …"
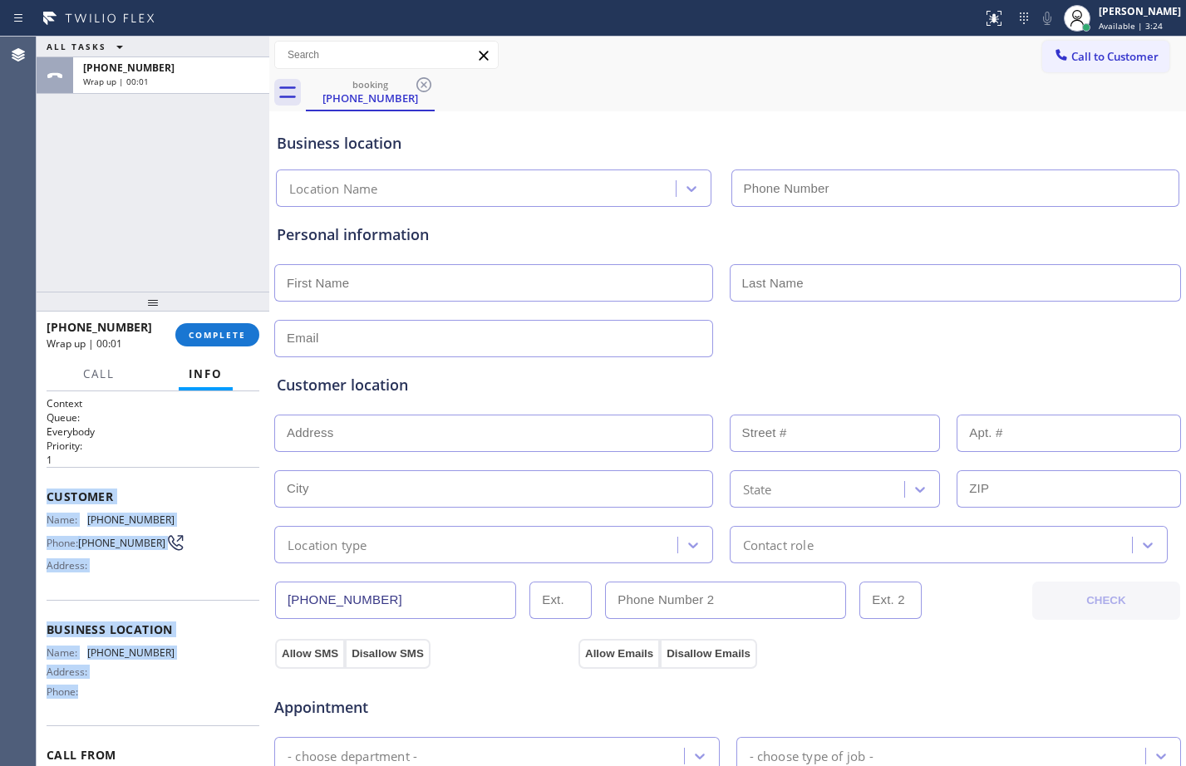
drag, startPoint x: 233, startPoint y: 332, endPoint x: 263, endPoint y: 324, distance: 31.1
click at [233, 332] on span "COMPLETE" at bounding box center [217, 335] width 57 height 12
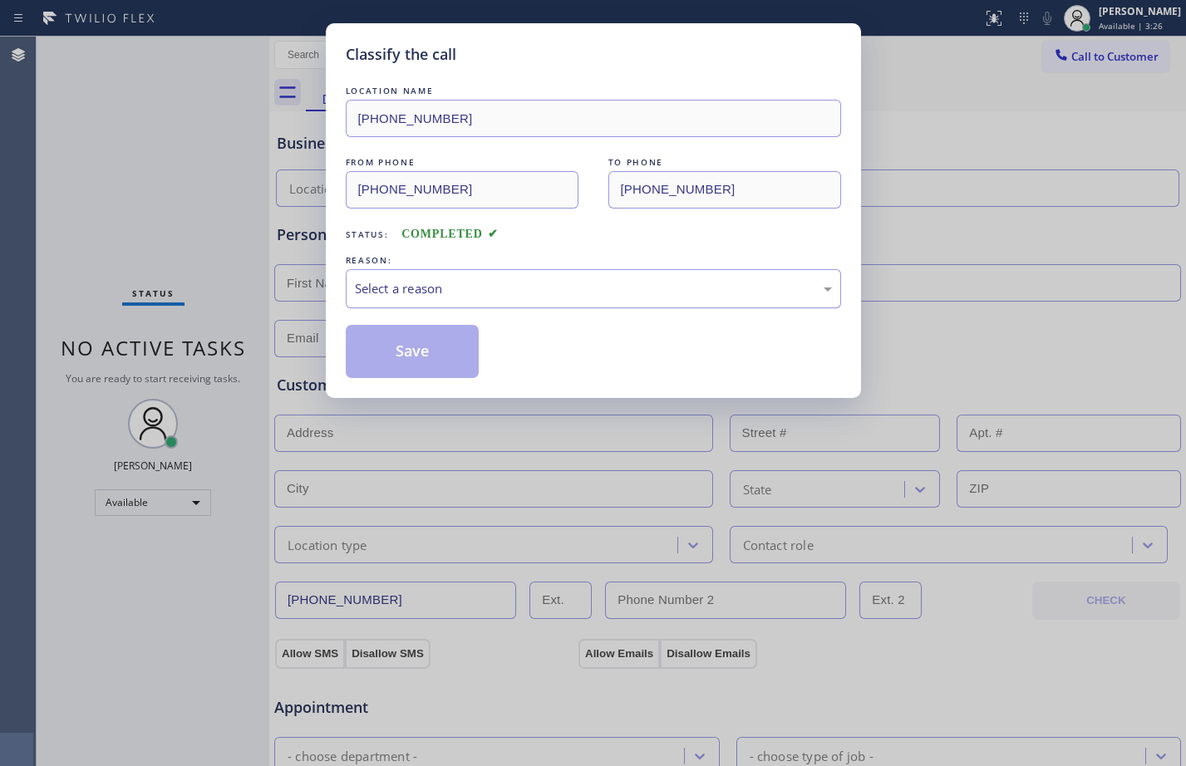
click at [513, 275] on div "Select a reason" at bounding box center [593, 288] width 495 height 39
click at [430, 327] on button "Save" at bounding box center [413, 351] width 134 height 53
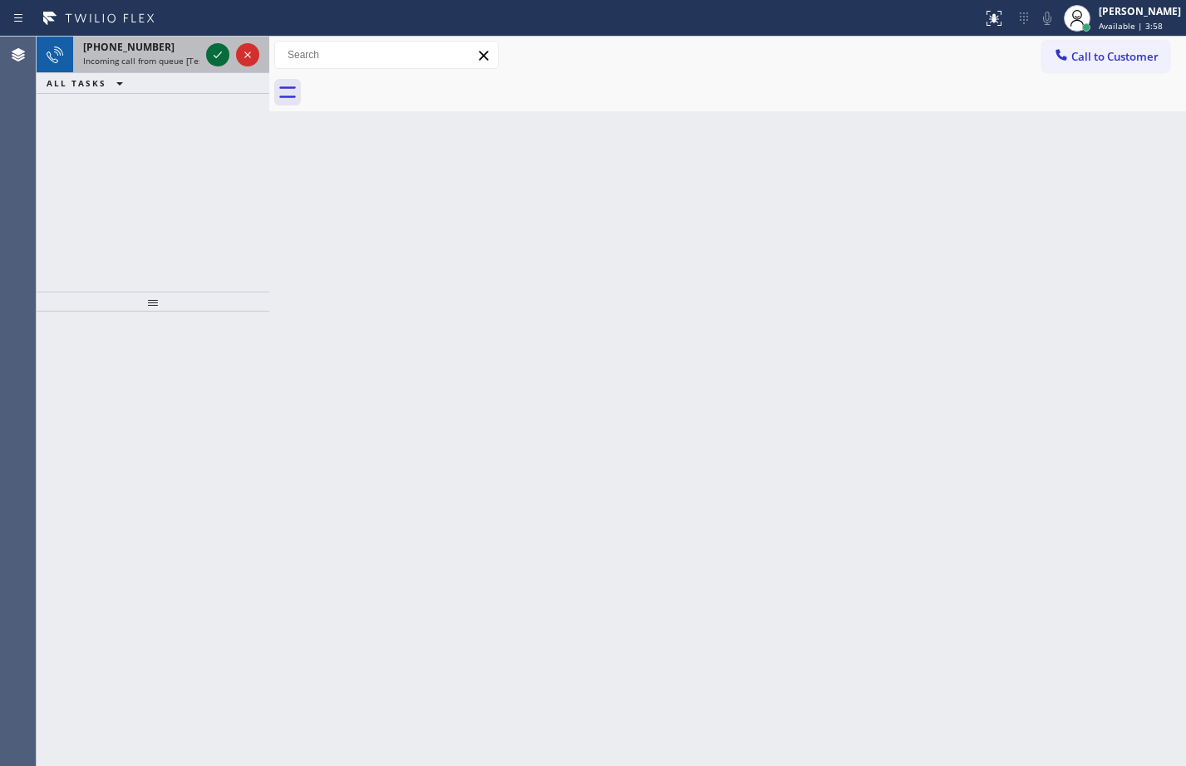
click at [214, 62] on icon at bounding box center [218, 55] width 20 height 20
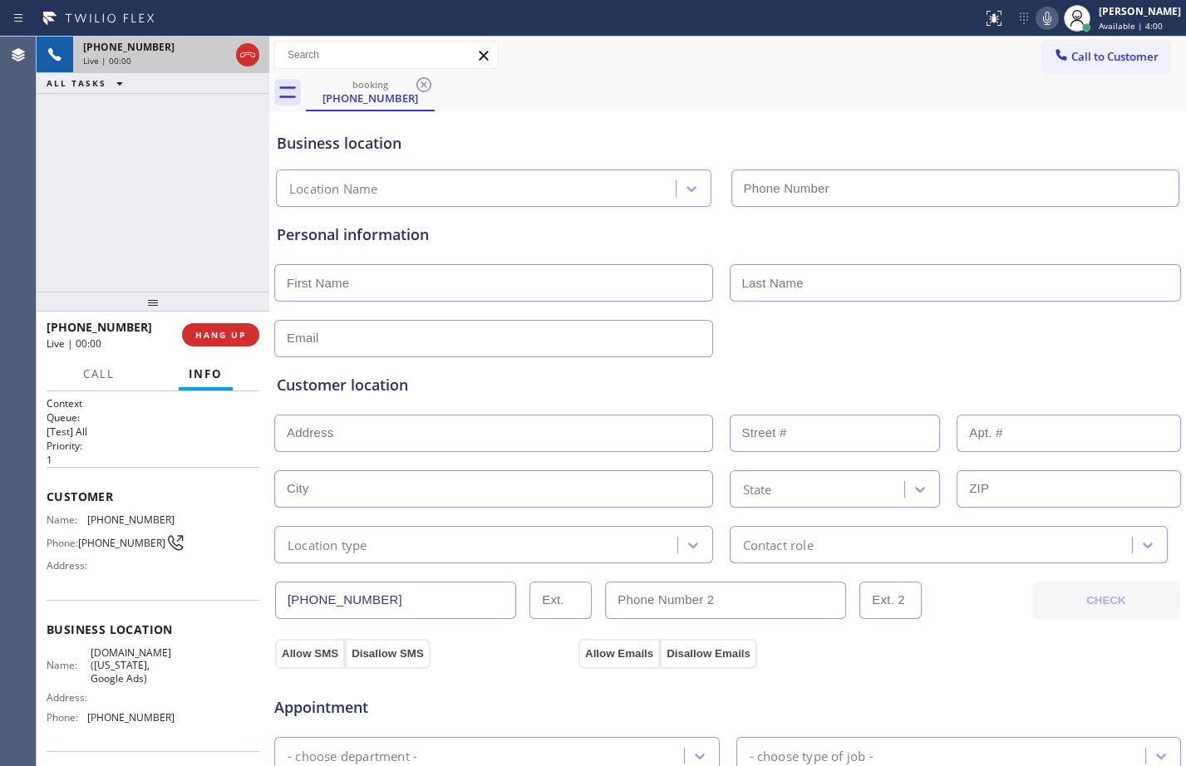
type input "[PHONE_NUMBER]"
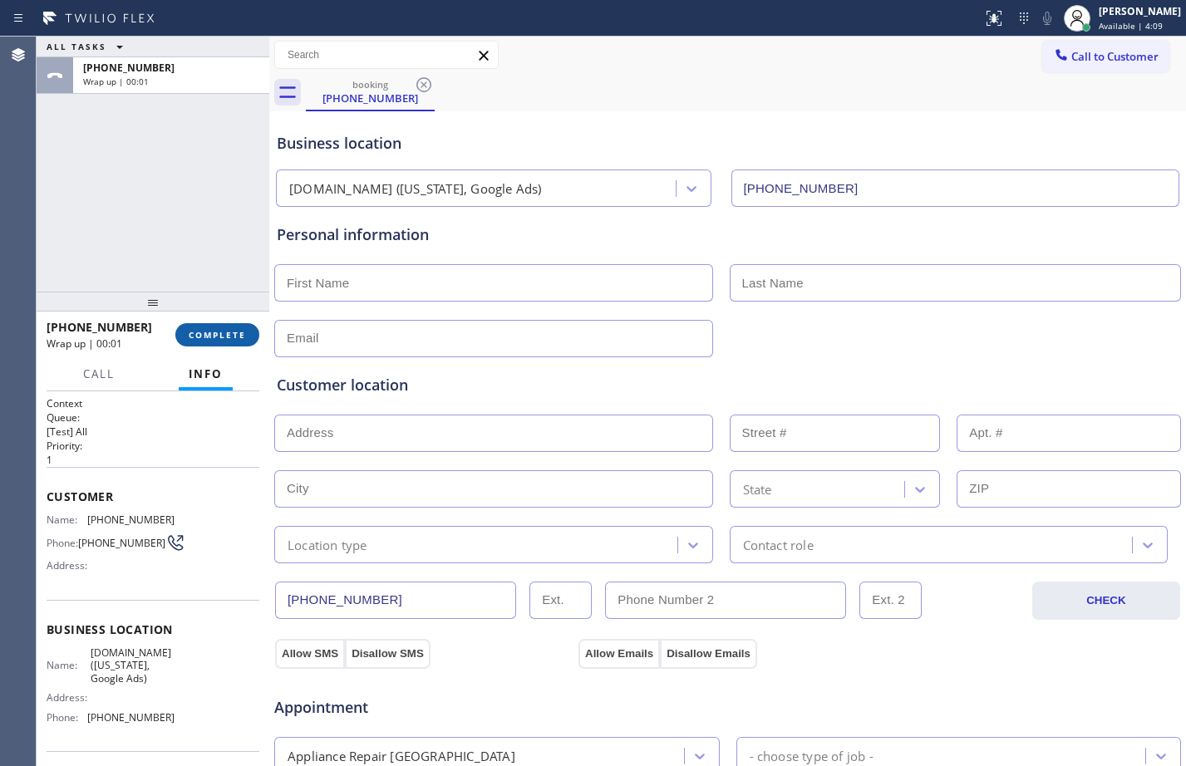
click at [207, 330] on span "COMPLETE" at bounding box center [217, 335] width 57 height 12
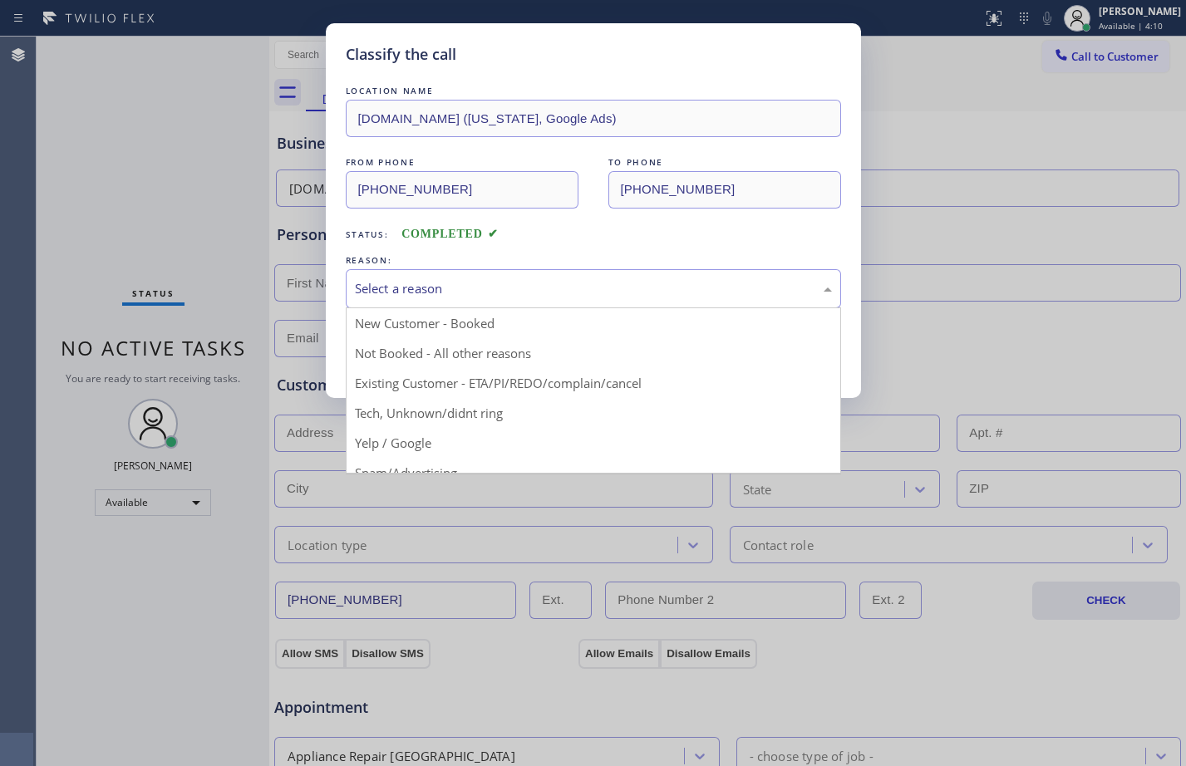
click at [490, 293] on div "Select a reason" at bounding box center [593, 288] width 477 height 19
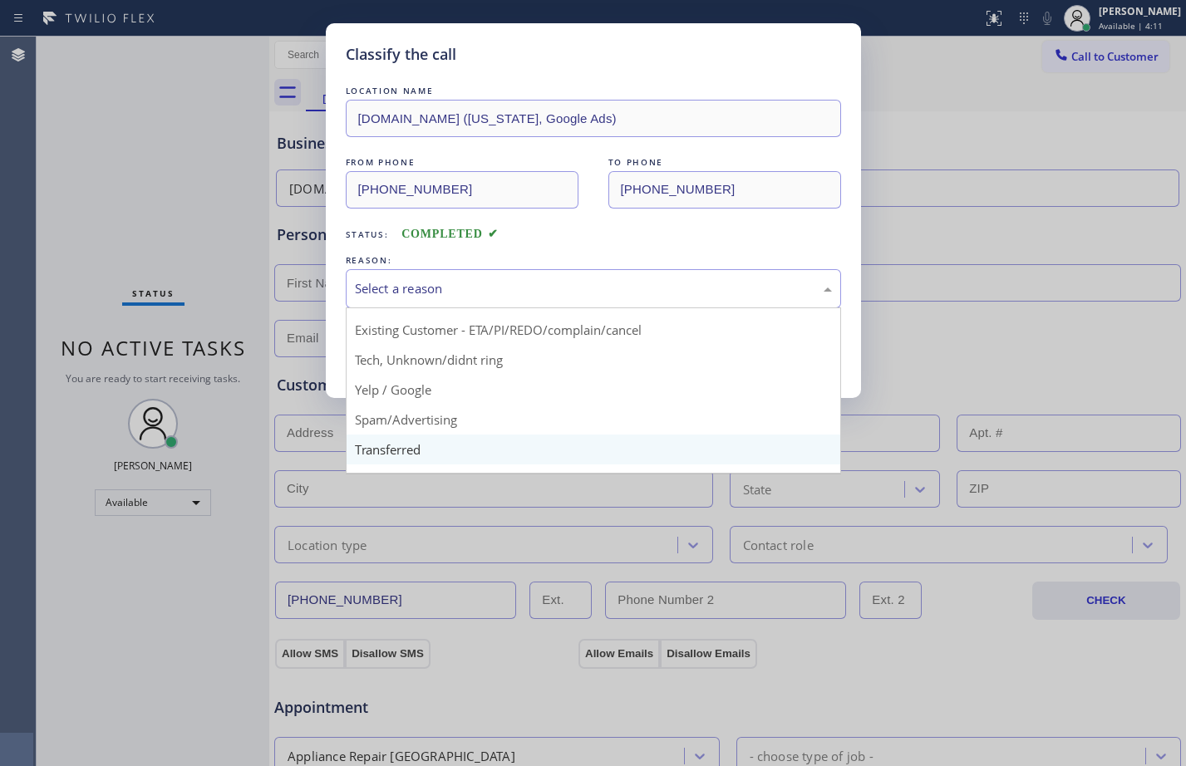
scroll to position [105, 0]
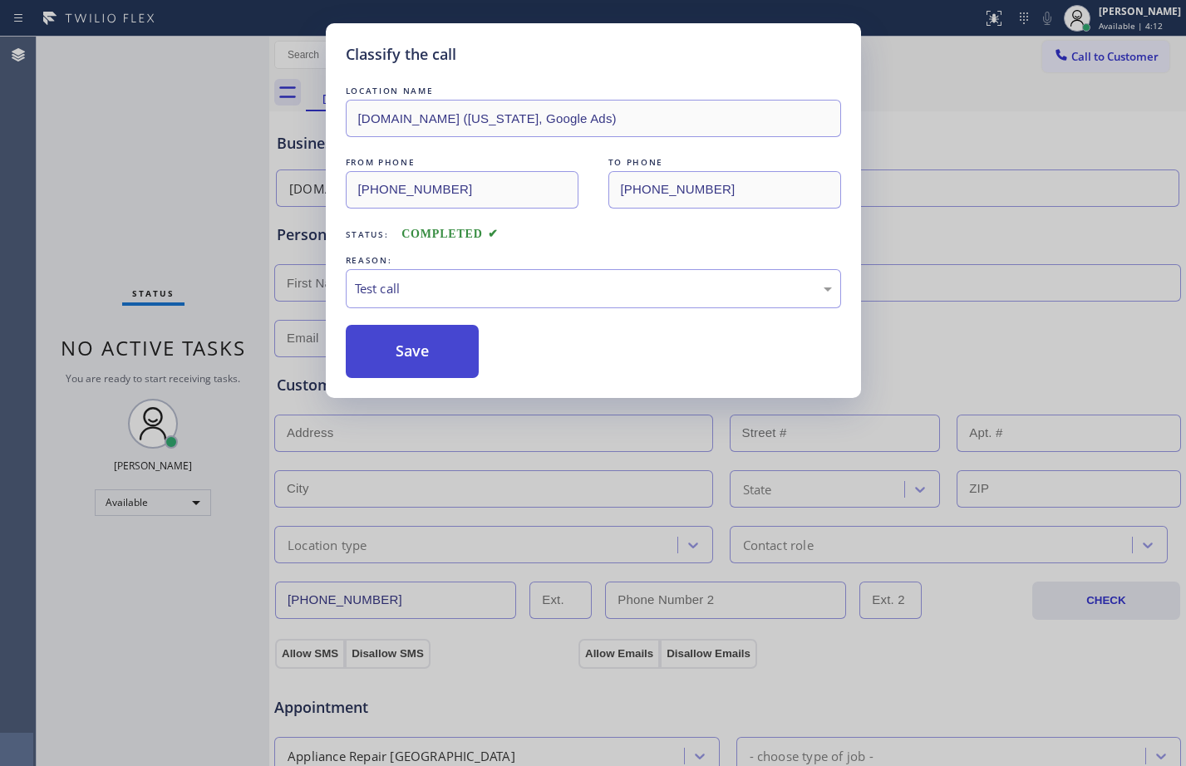
click at [407, 354] on button "Save" at bounding box center [413, 351] width 134 height 53
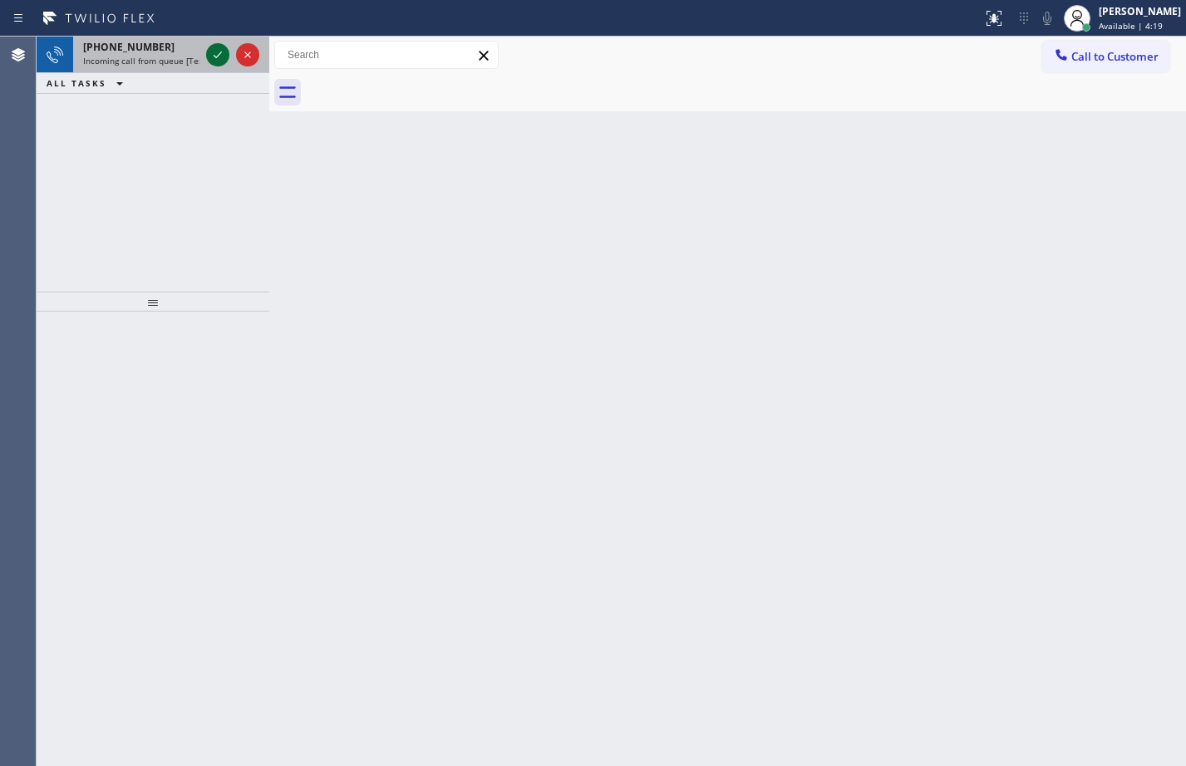
click at [217, 57] on icon at bounding box center [218, 55] width 8 height 7
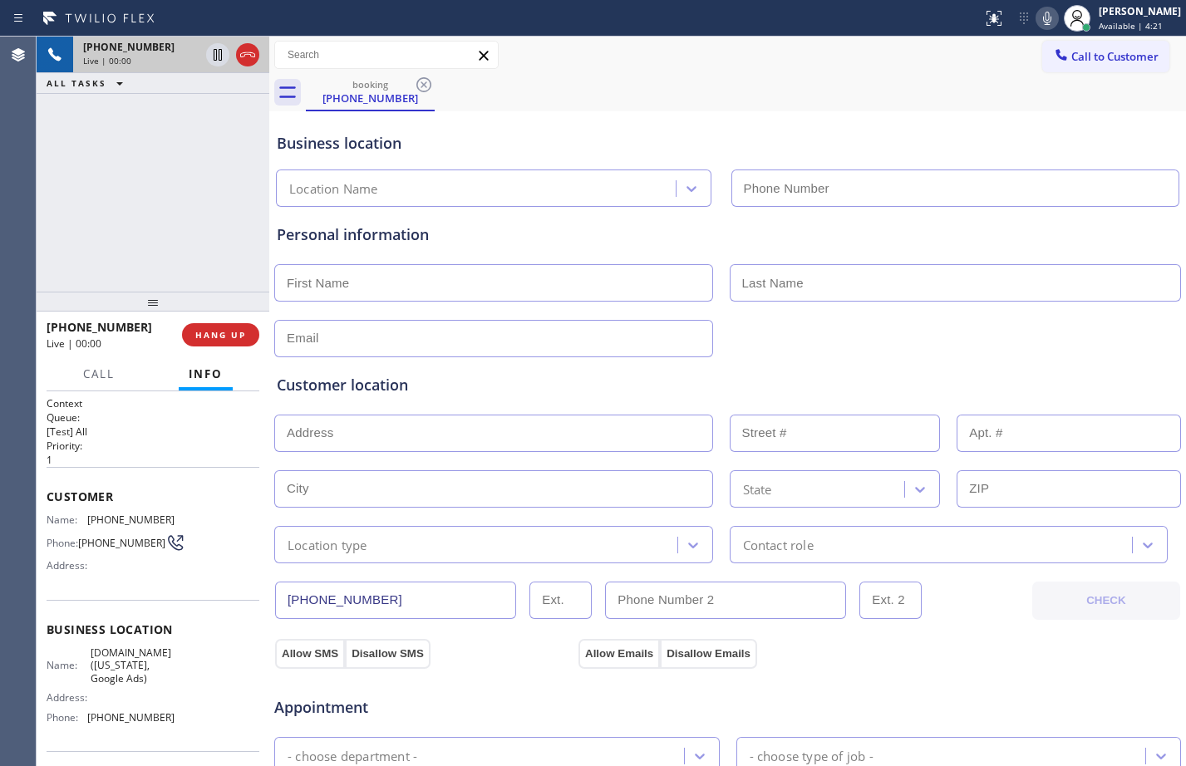
type input "[PHONE_NUMBER]"
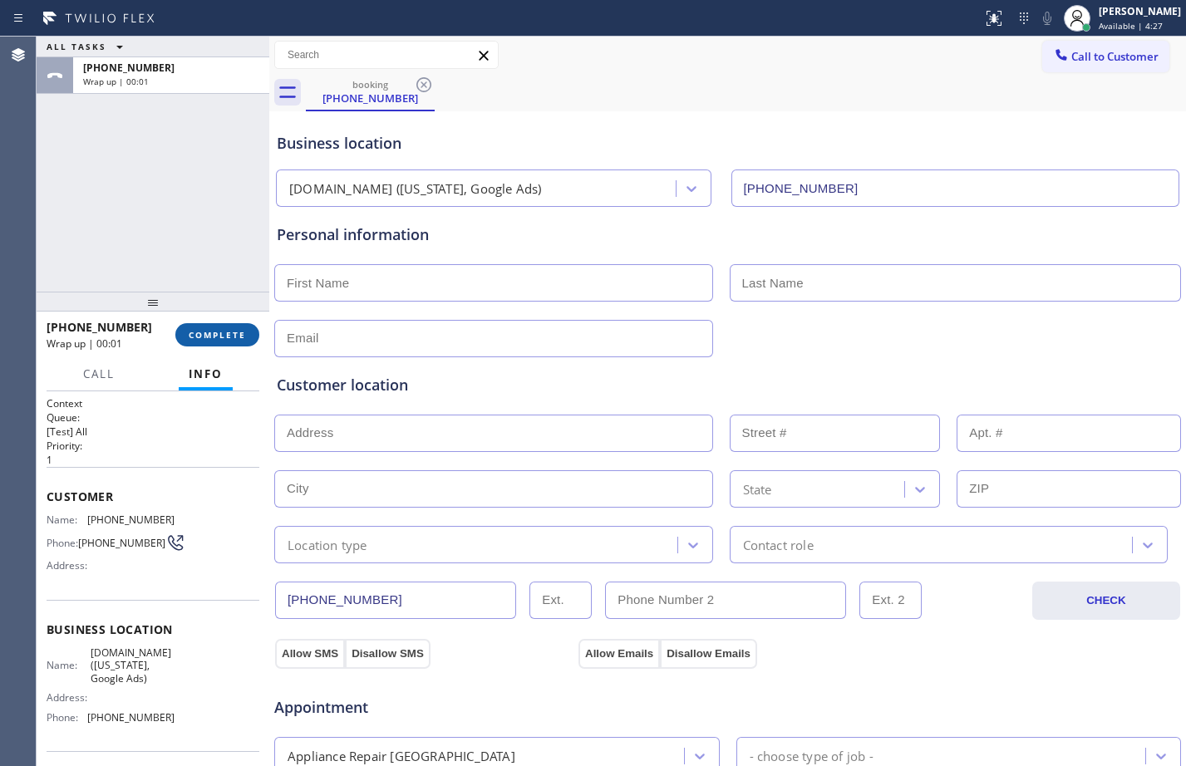
click at [203, 333] on span "COMPLETE" at bounding box center [217, 335] width 57 height 12
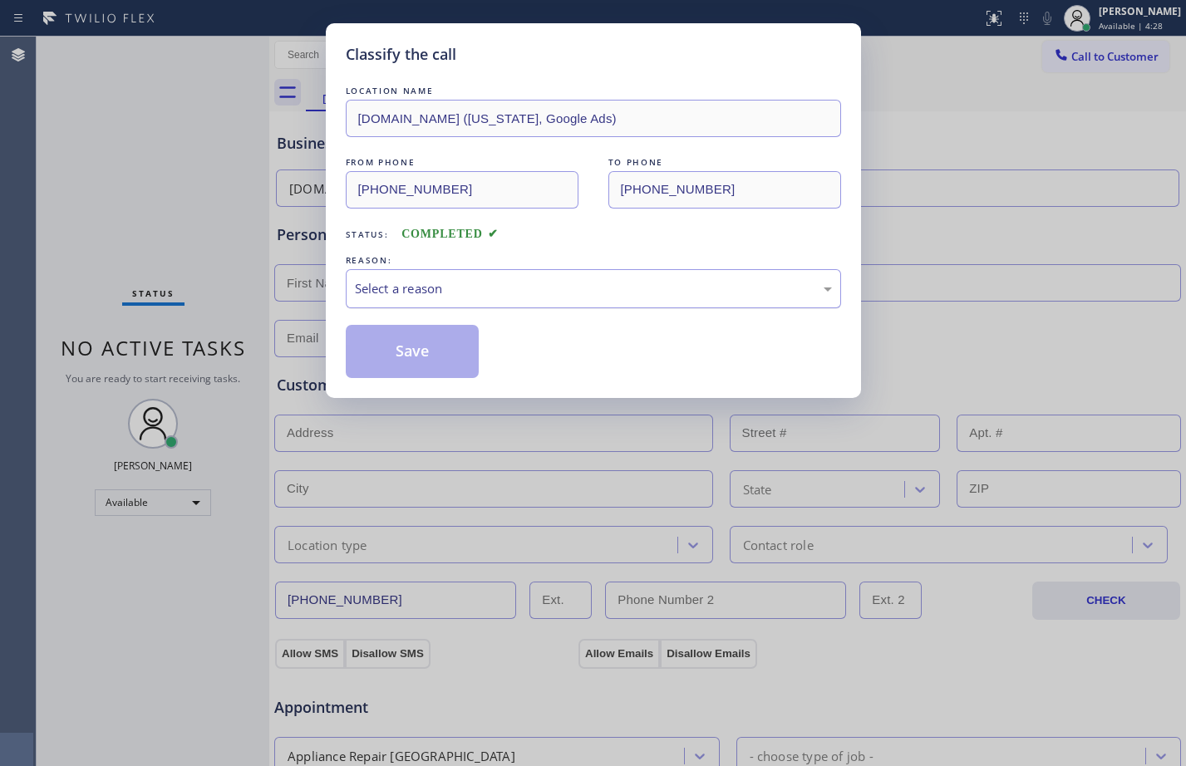
click at [524, 289] on div "Select a reason" at bounding box center [593, 288] width 477 height 19
click at [463, 291] on div "Tech, Unknown/didnt ring" at bounding box center [593, 288] width 477 height 19
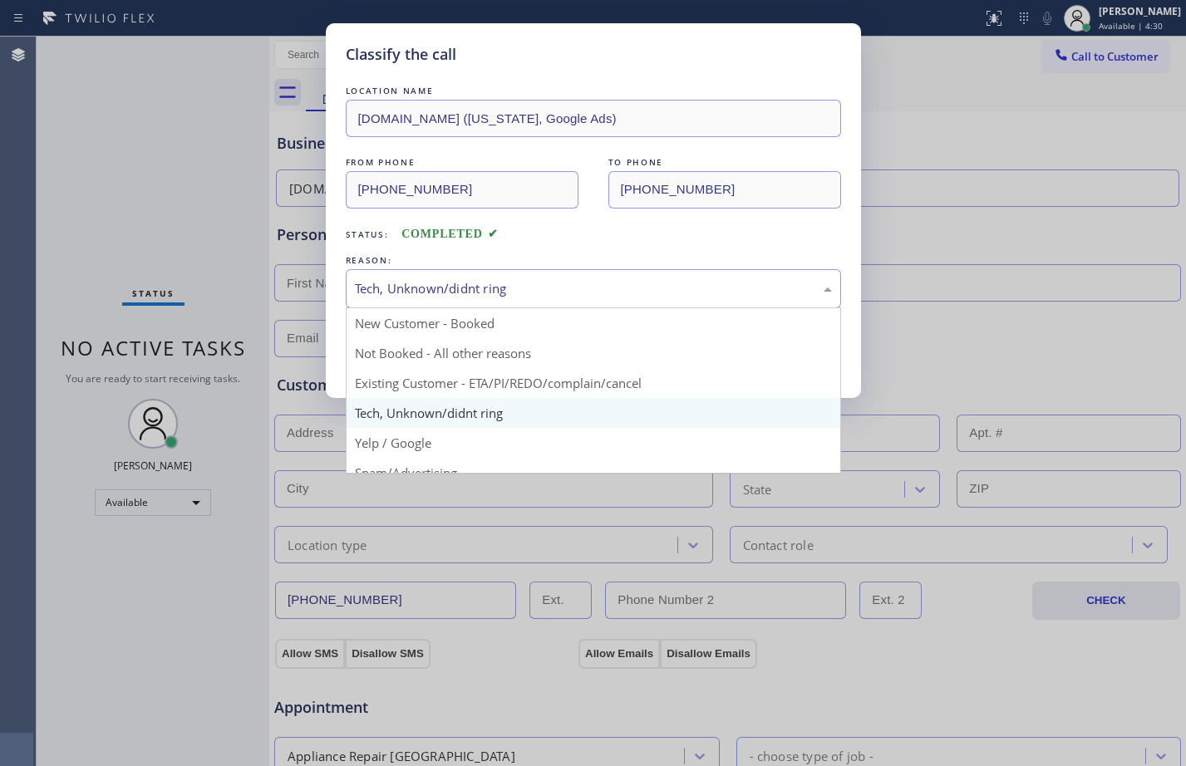
scroll to position [105, 0]
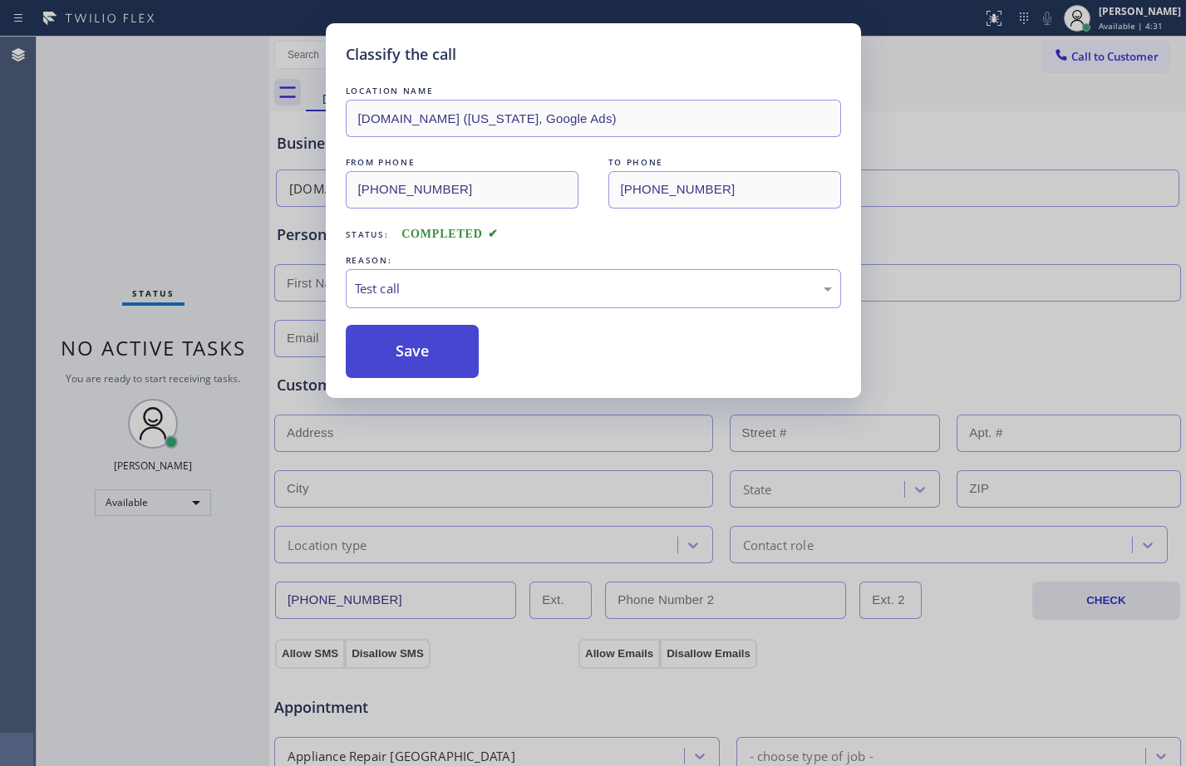
click at [444, 358] on button "Save" at bounding box center [413, 351] width 134 height 53
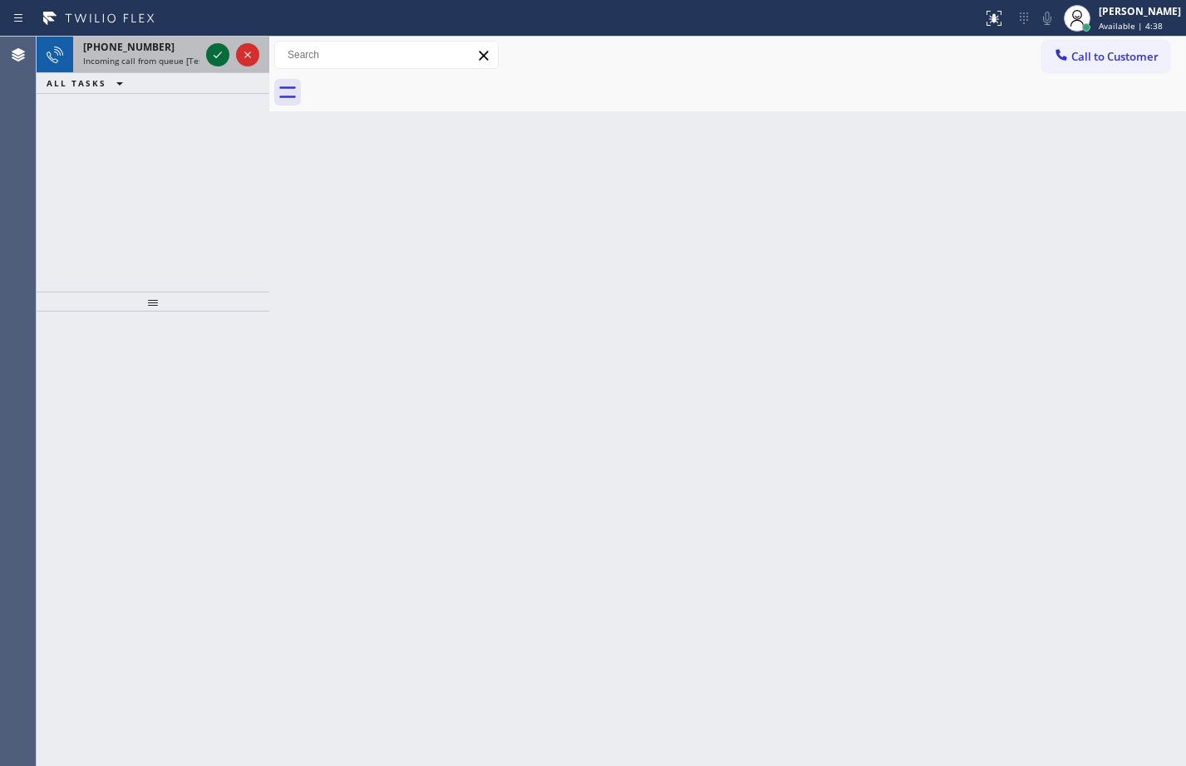
click at [222, 61] on icon at bounding box center [218, 55] width 20 height 20
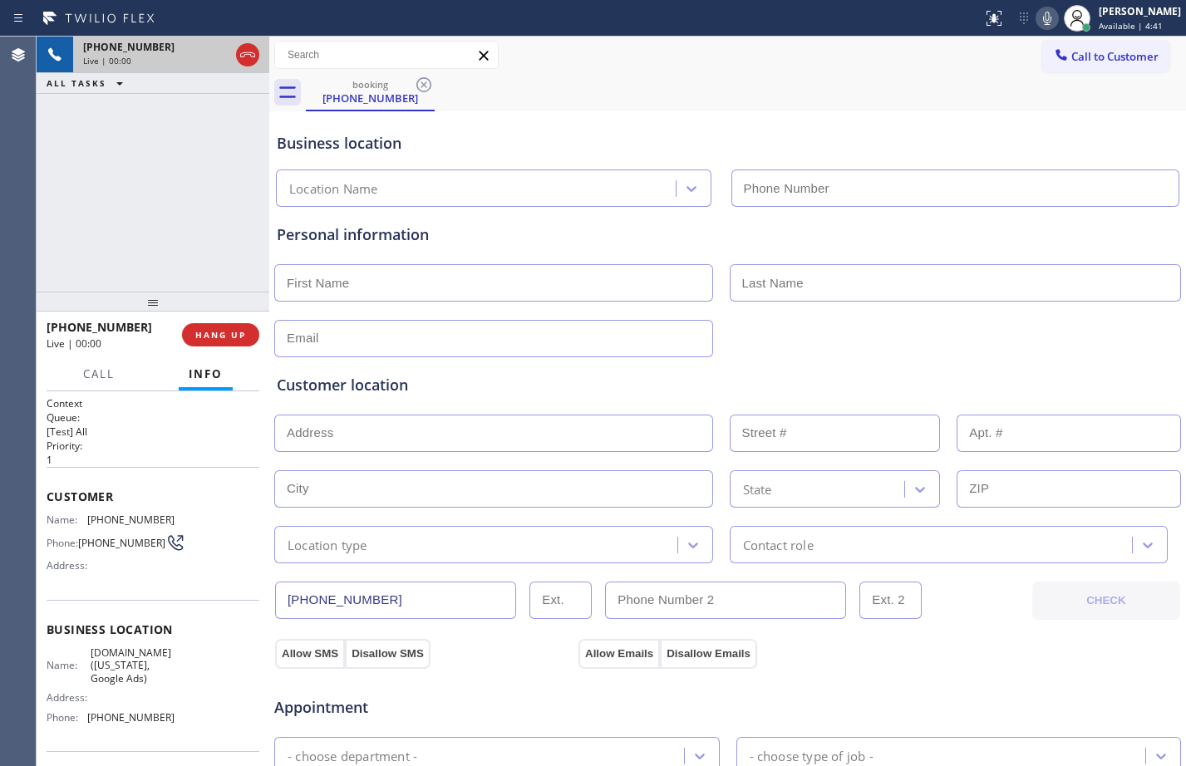
type input "[PHONE_NUMBER]"
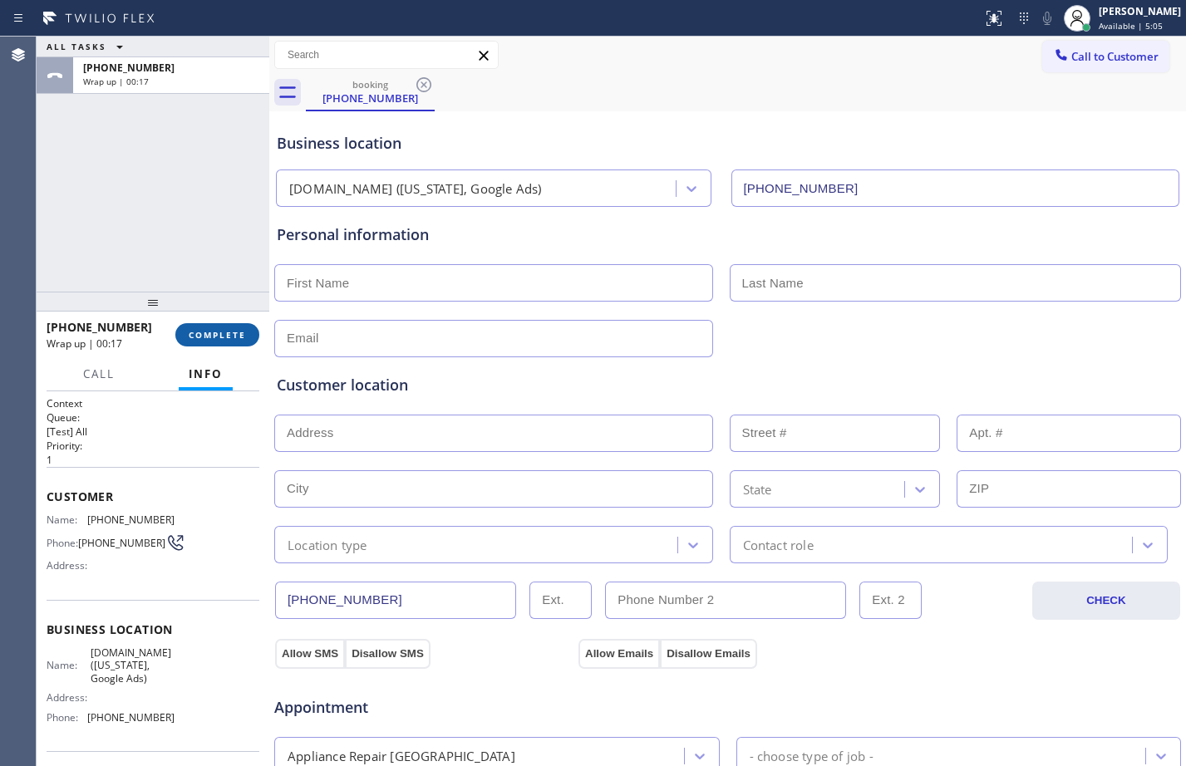
click at [214, 332] on span "COMPLETE" at bounding box center [217, 335] width 57 height 12
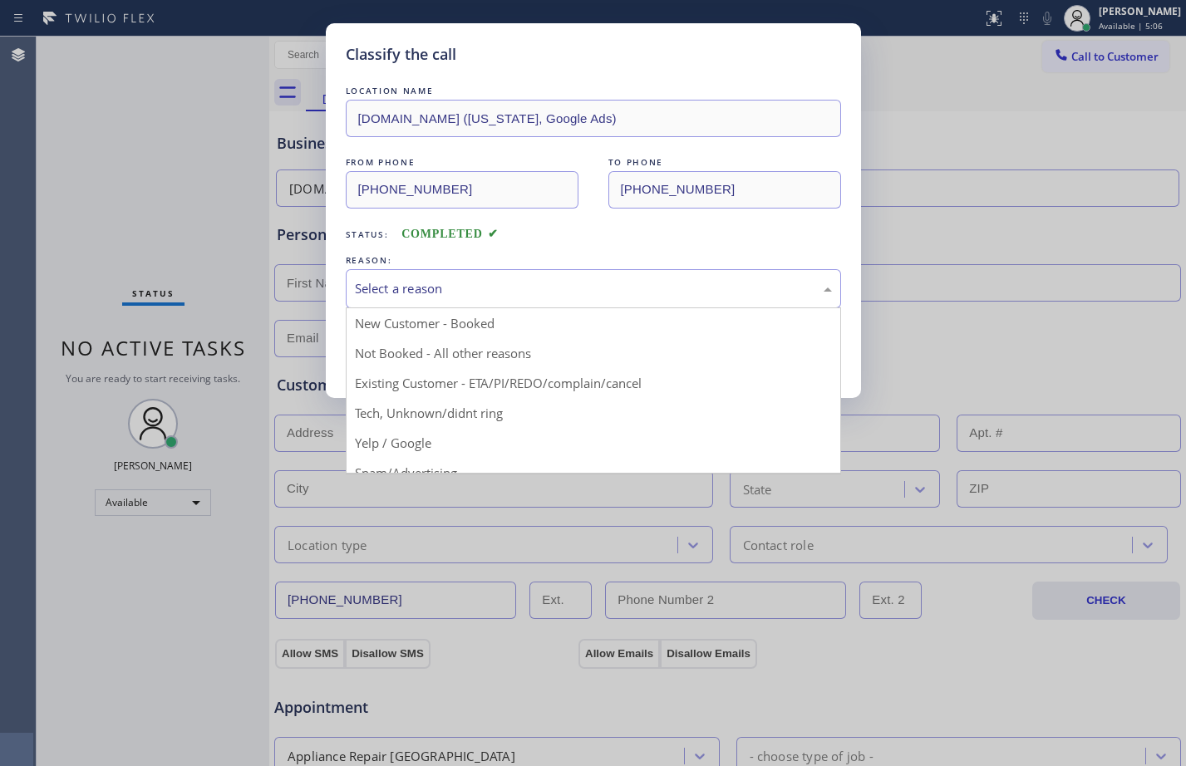
click at [455, 293] on div "Select a reason" at bounding box center [593, 288] width 477 height 19
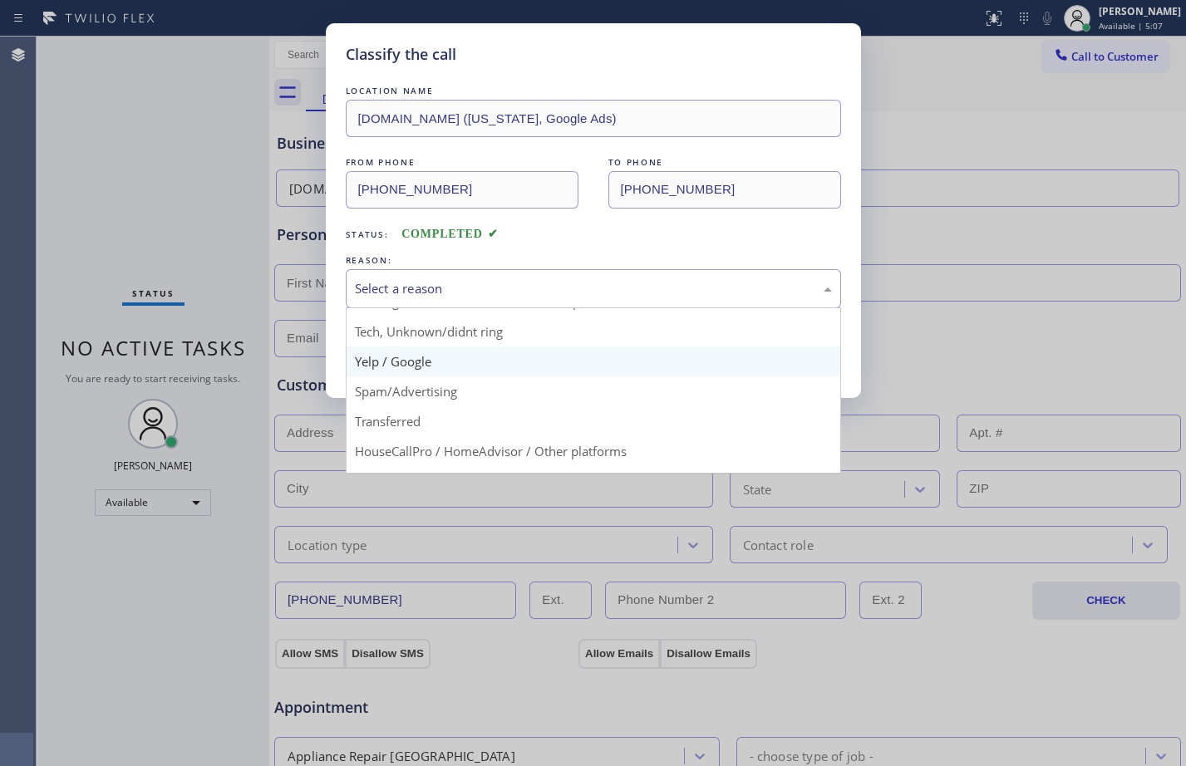
scroll to position [105, 0]
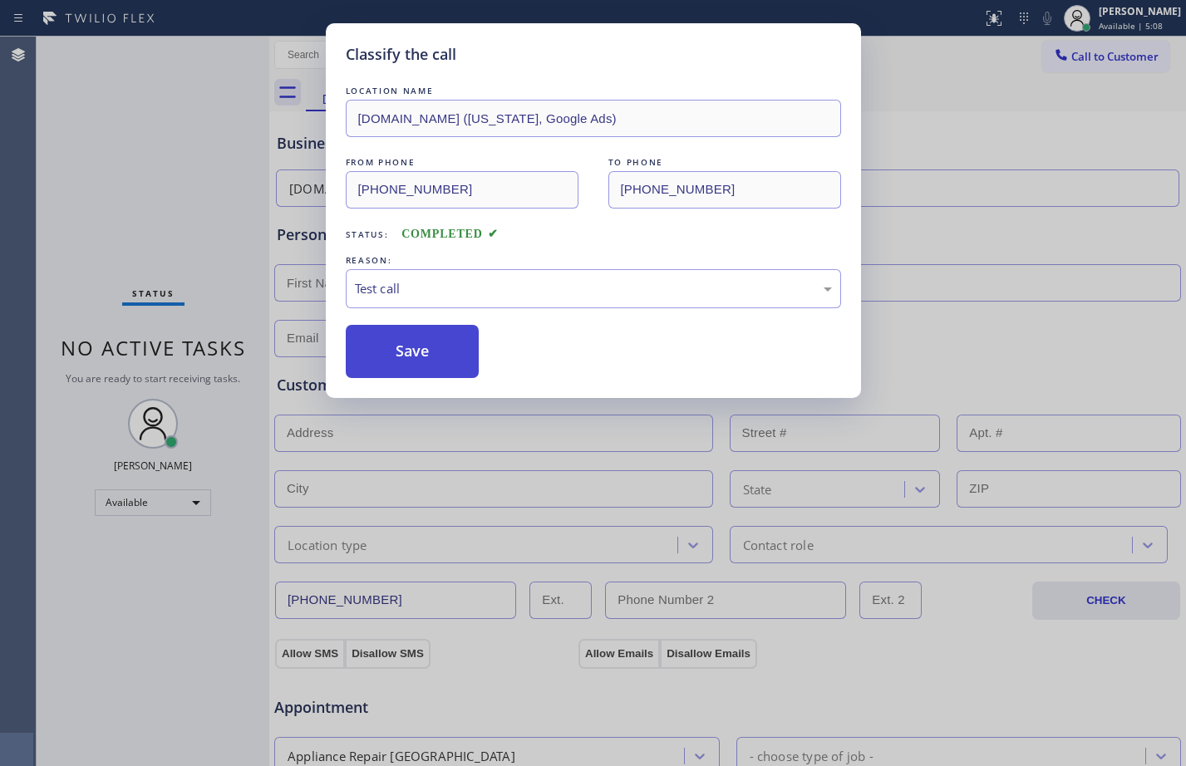
click at [388, 358] on button "Save" at bounding box center [413, 351] width 134 height 53
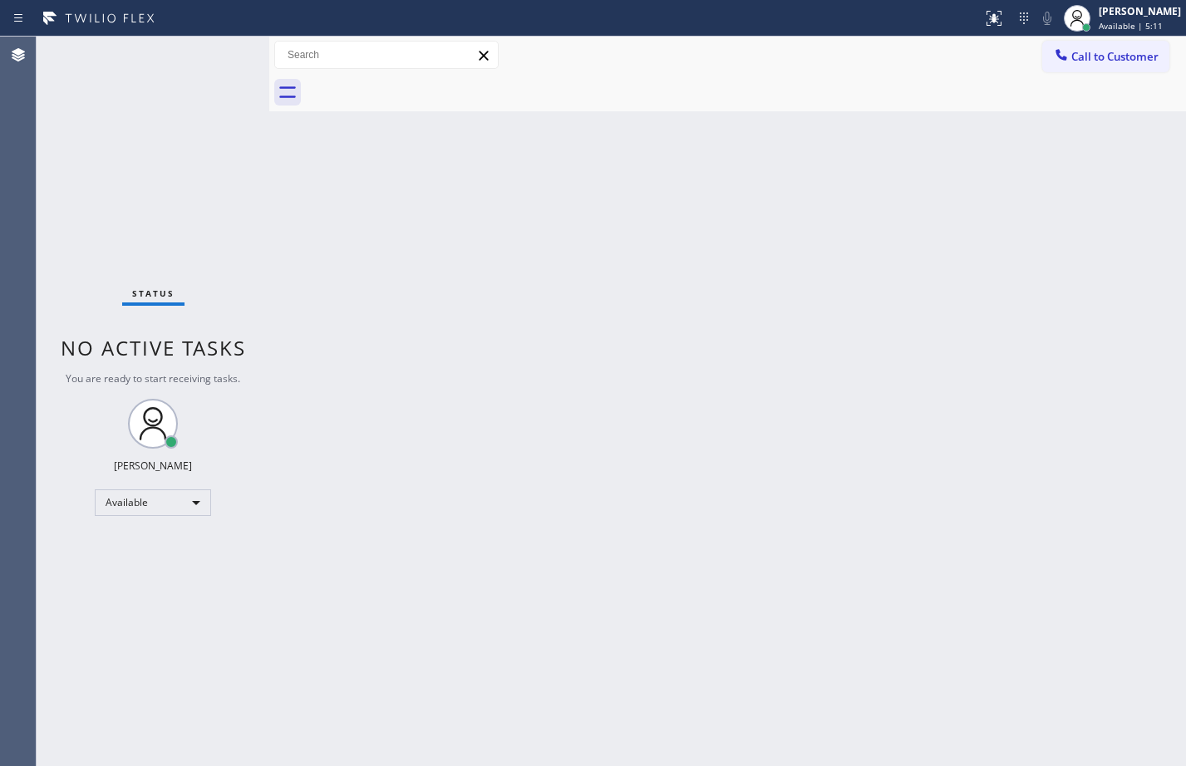
click at [220, 57] on div "Status No active tasks You are ready to start receiving tasks. [PERSON_NAME] Av…" at bounding box center [153, 402] width 233 height 730
click at [258, 199] on div "Status No active tasks You are ready to start receiving tasks. [PERSON_NAME] Av…" at bounding box center [153, 402] width 233 height 730
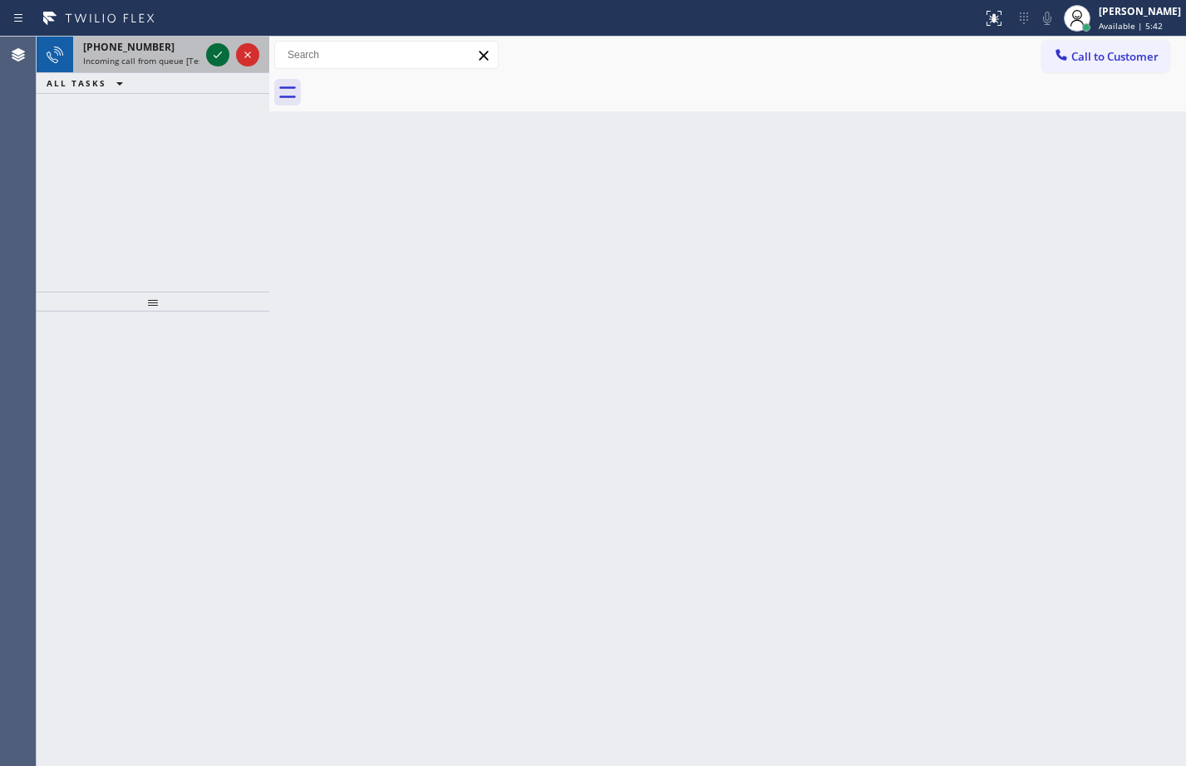
click at [223, 51] on icon at bounding box center [218, 55] width 20 height 20
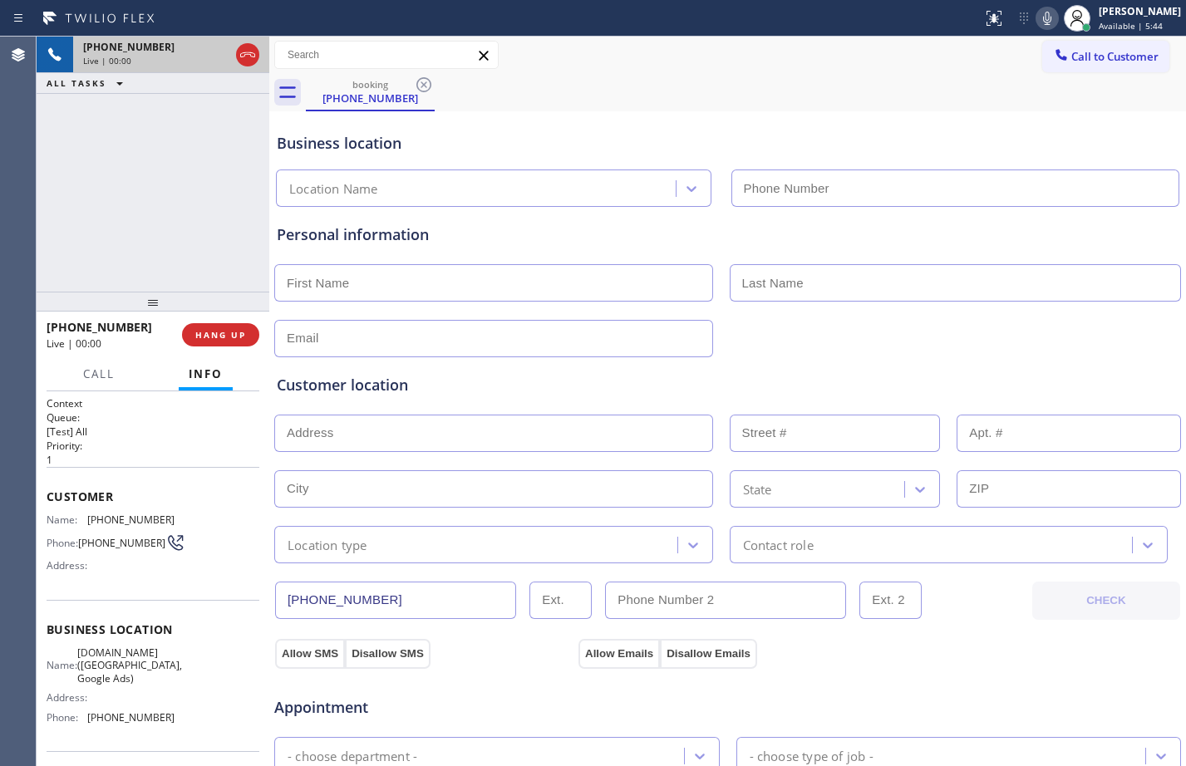
type input "[PHONE_NUMBER]"
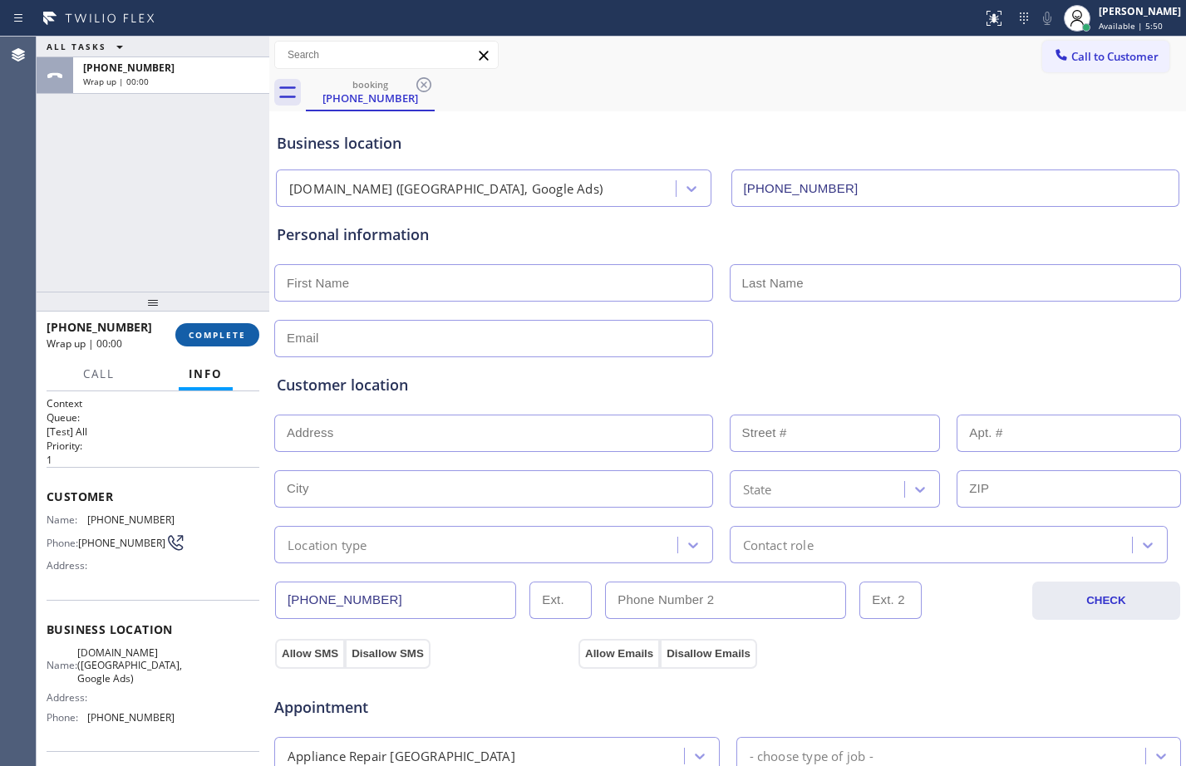
click at [228, 332] on span "COMPLETE" at bounding box center [217, 335] width 57 height 12
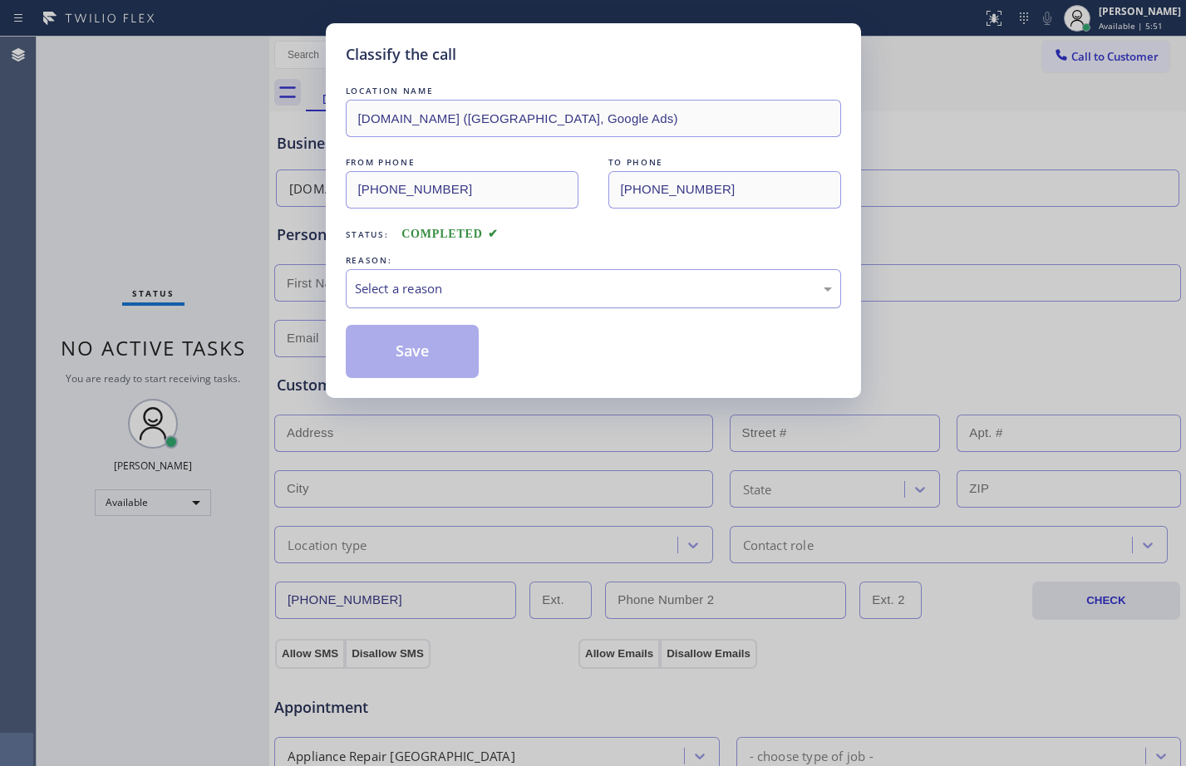
click at [524, 279] on div "Select a reason" at bounding box center [593, 288] width 477 height 19
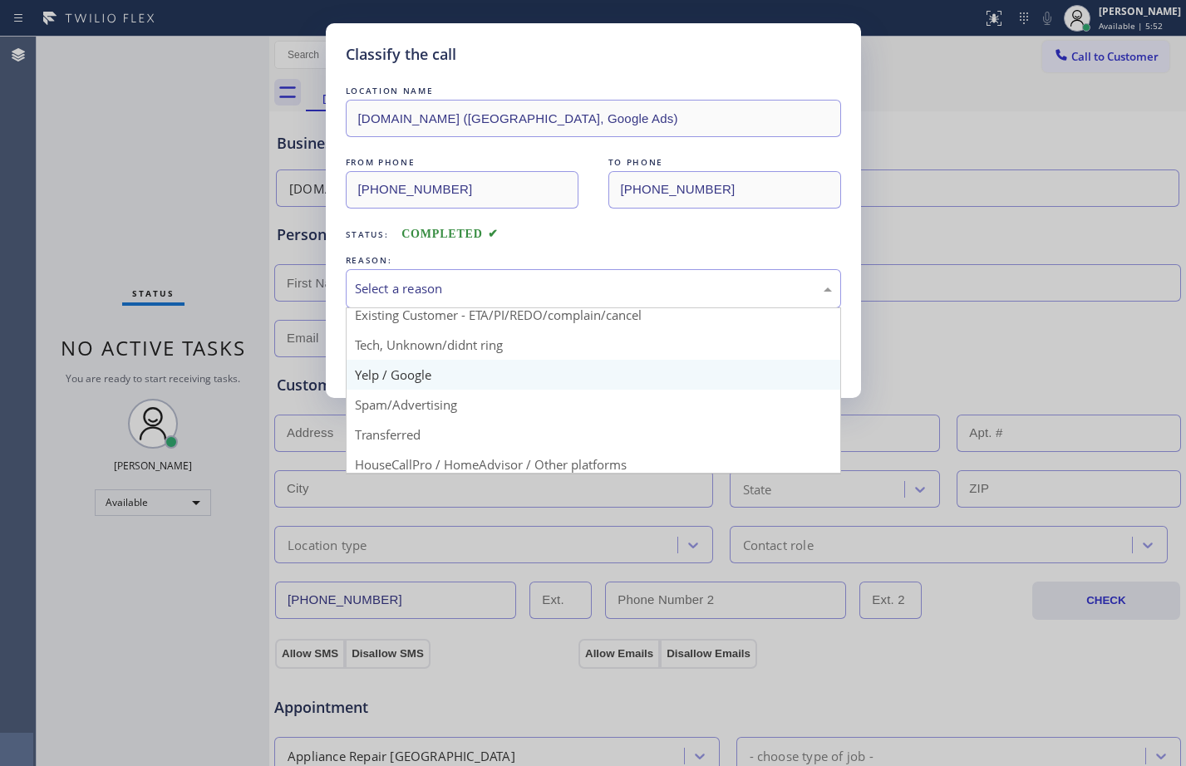
scroll to position [105, 0]
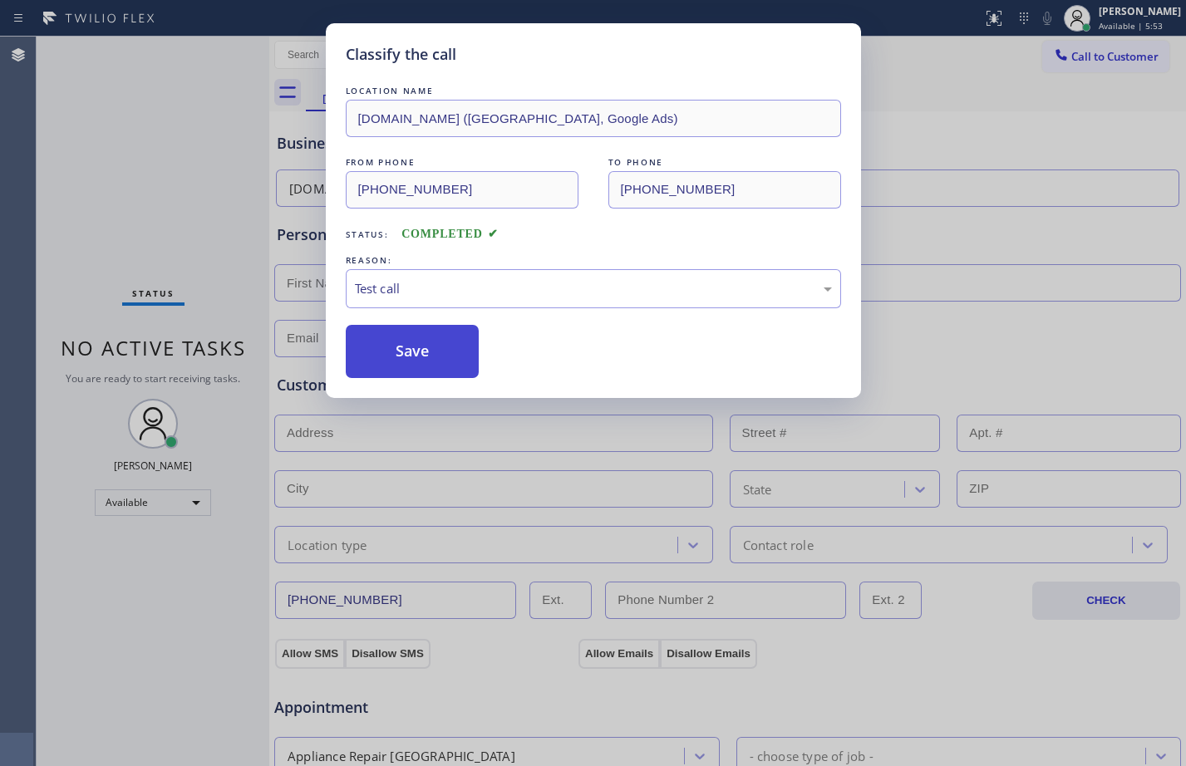
click at [411, 352] on button "Save" at bounding box center [413, 351] width 134 height 53
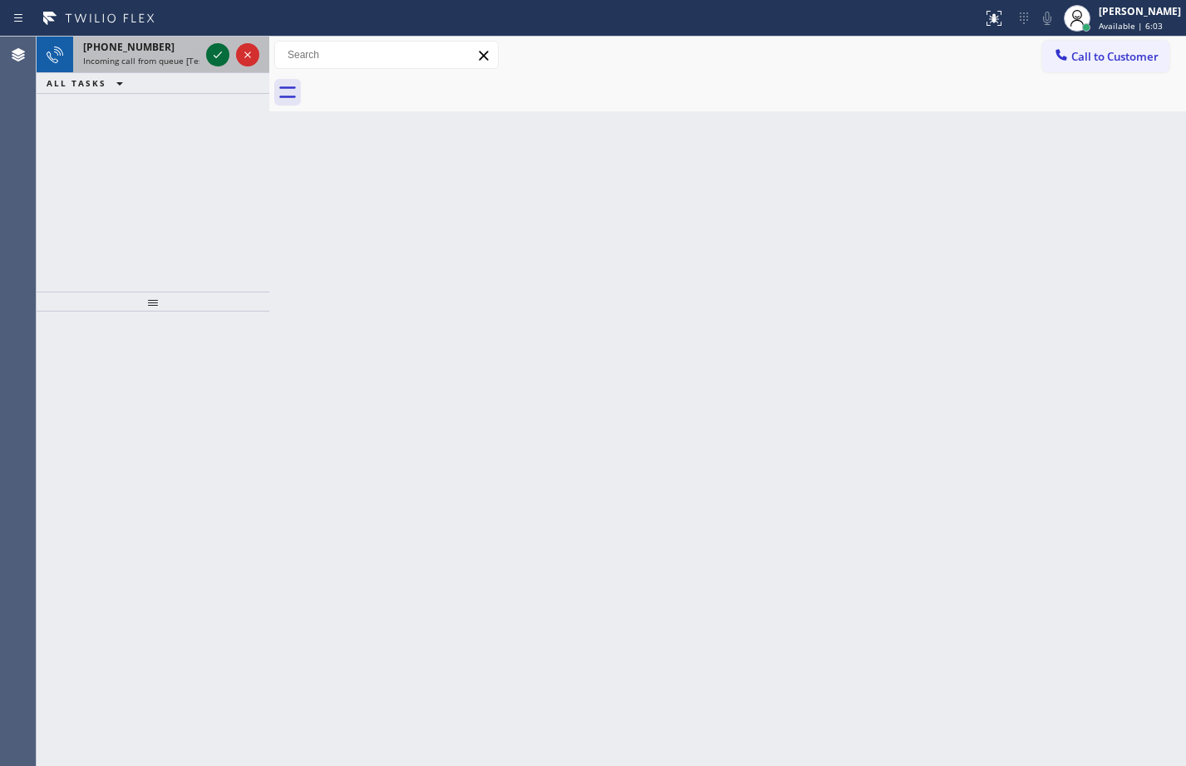
click at [223, 58] on icon at bounding box center [218, 55] width 20 height 20
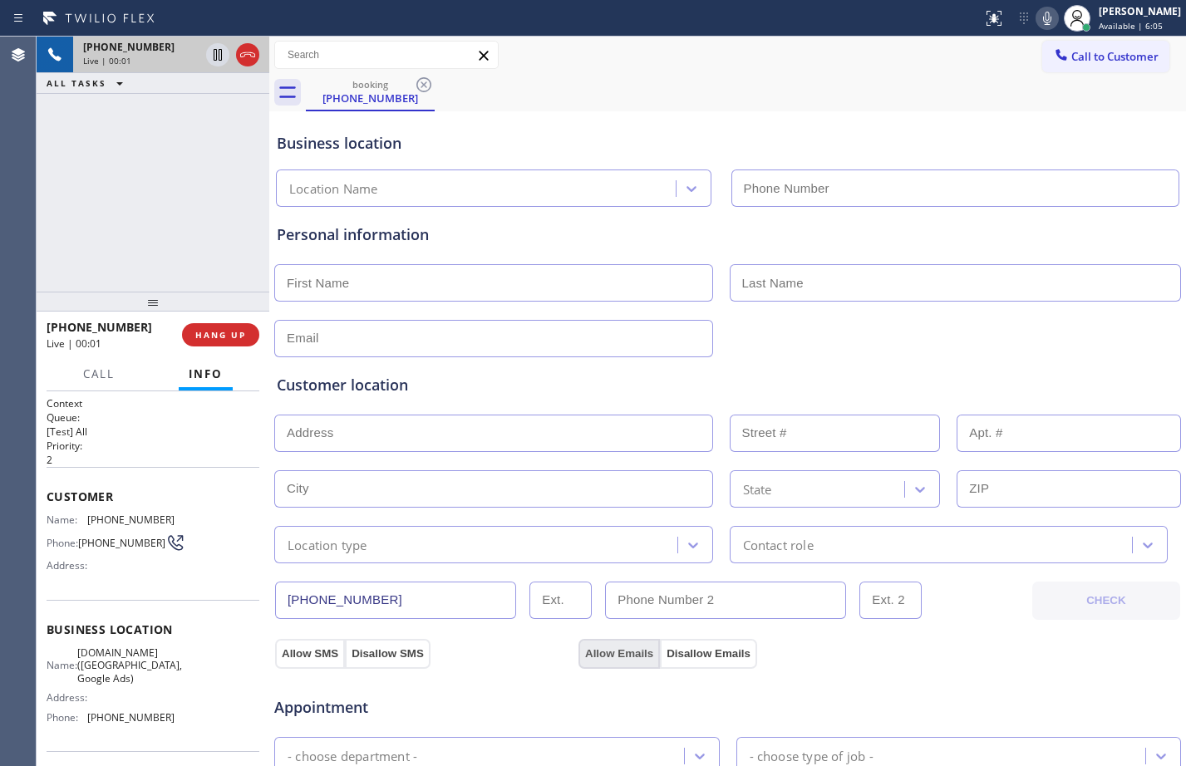
type input "[PHONE_NUMBER]"
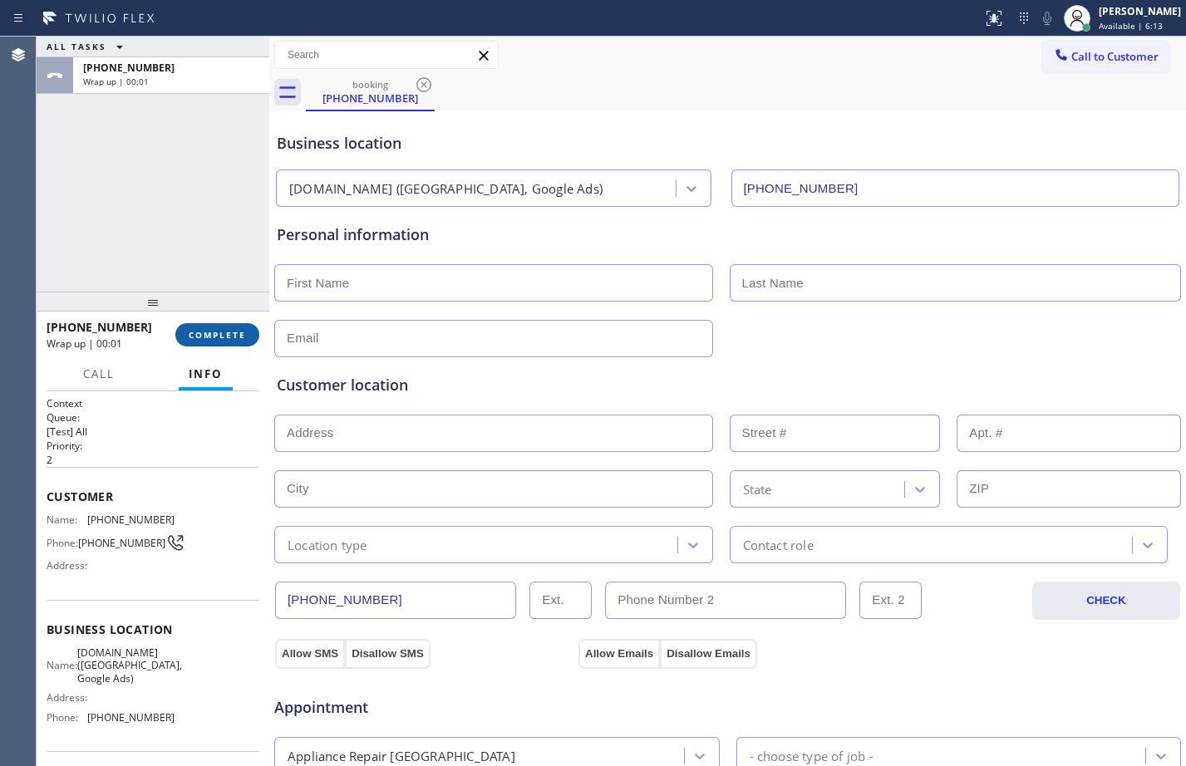
click at [228, 342] on button "COMPLETE" at bounding box center [217, 334] width 84 height 23
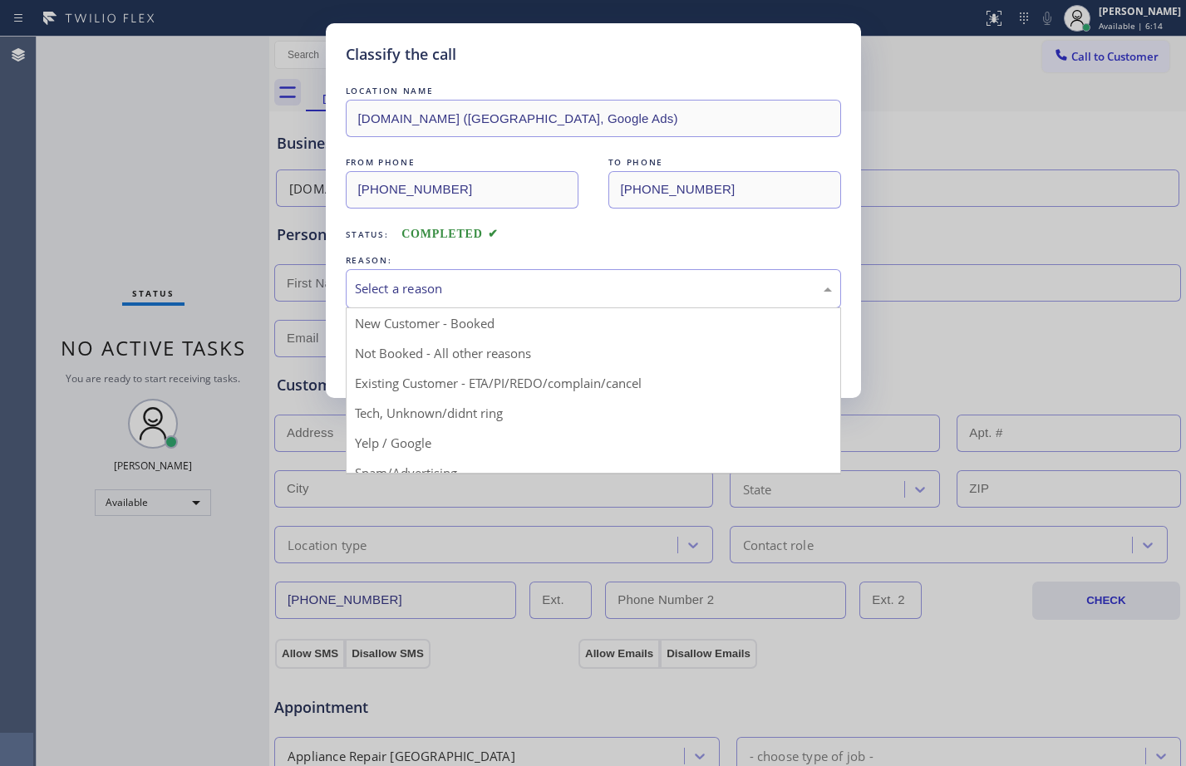
click at [452, 287] on div "Select a reason" at bounding box center [593, 288] width 477 height 19
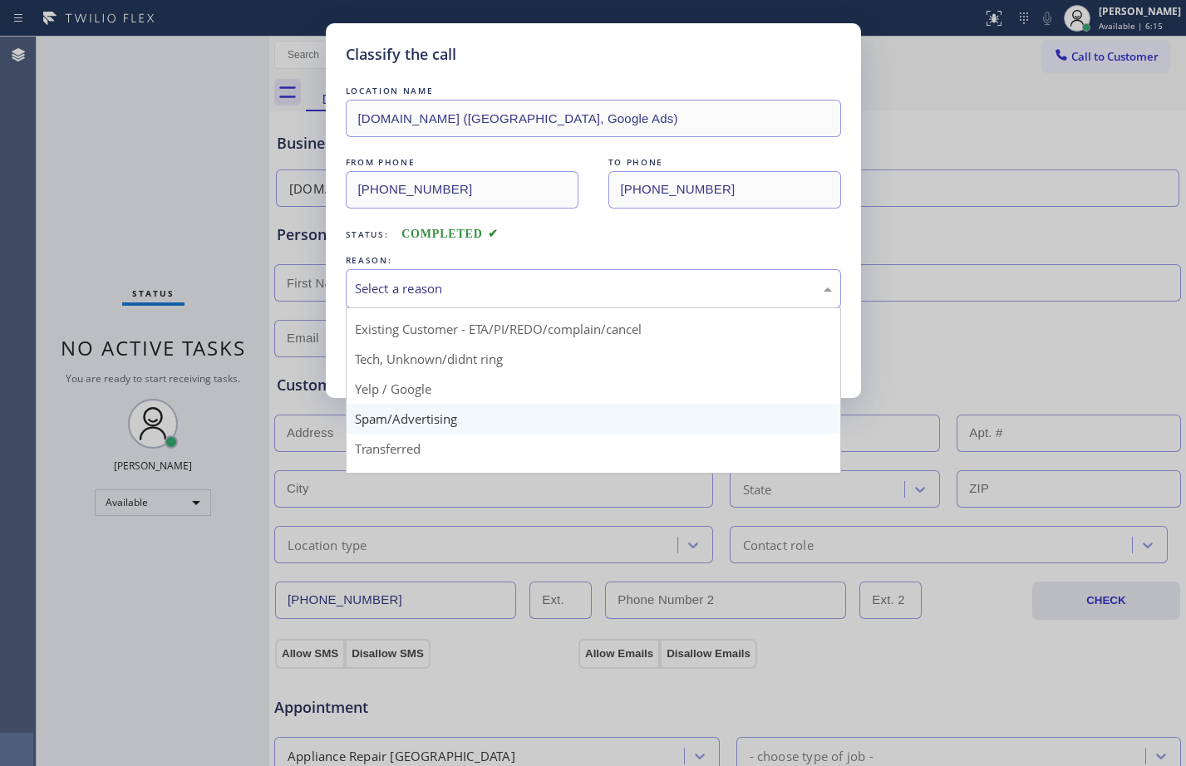
scroll to position [105, 0]
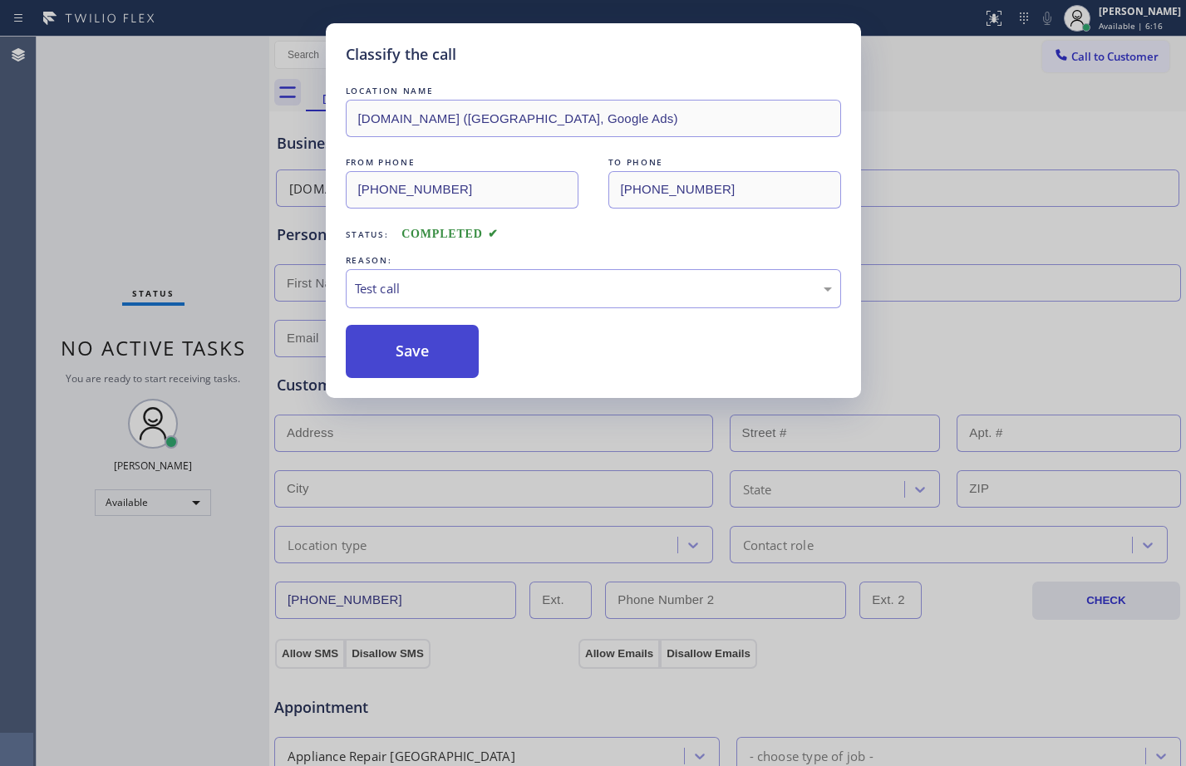
click at [458, 359] on button "Save" at bounding box center [413, 351] width 134 height 53
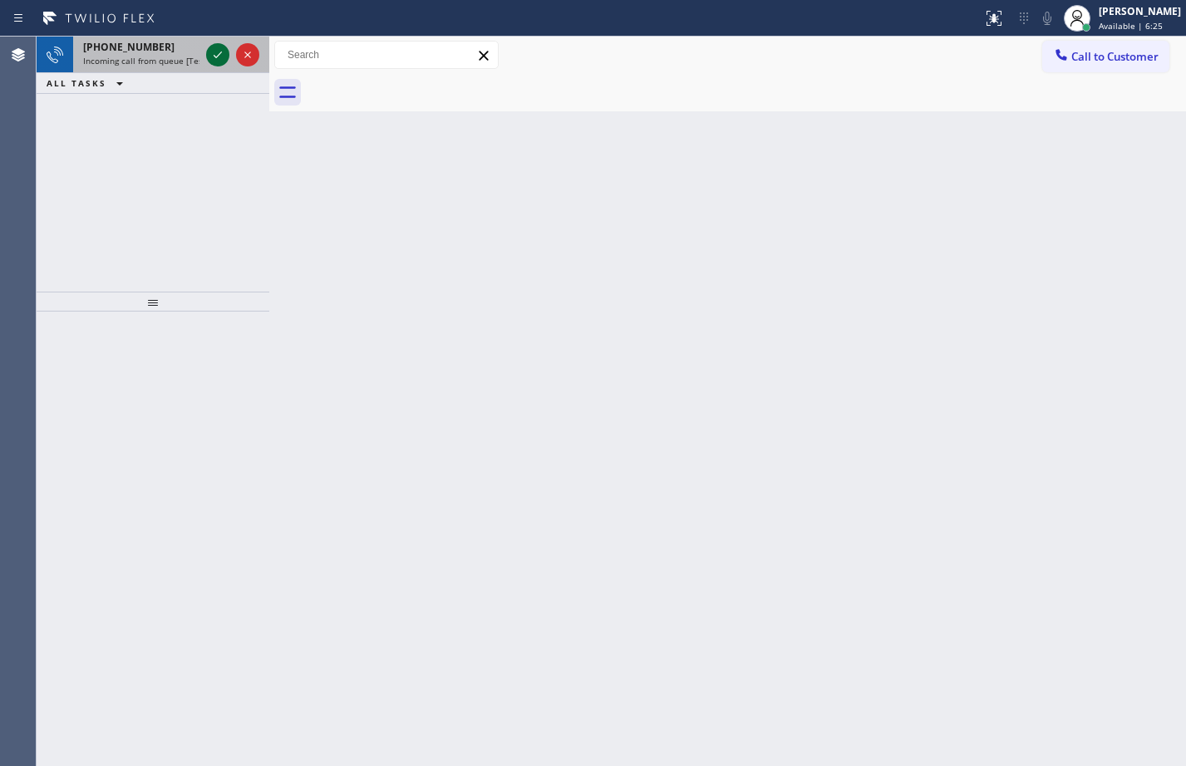
click at [217, 48] on icon at bounding box center [218, 55] width 20 height 20
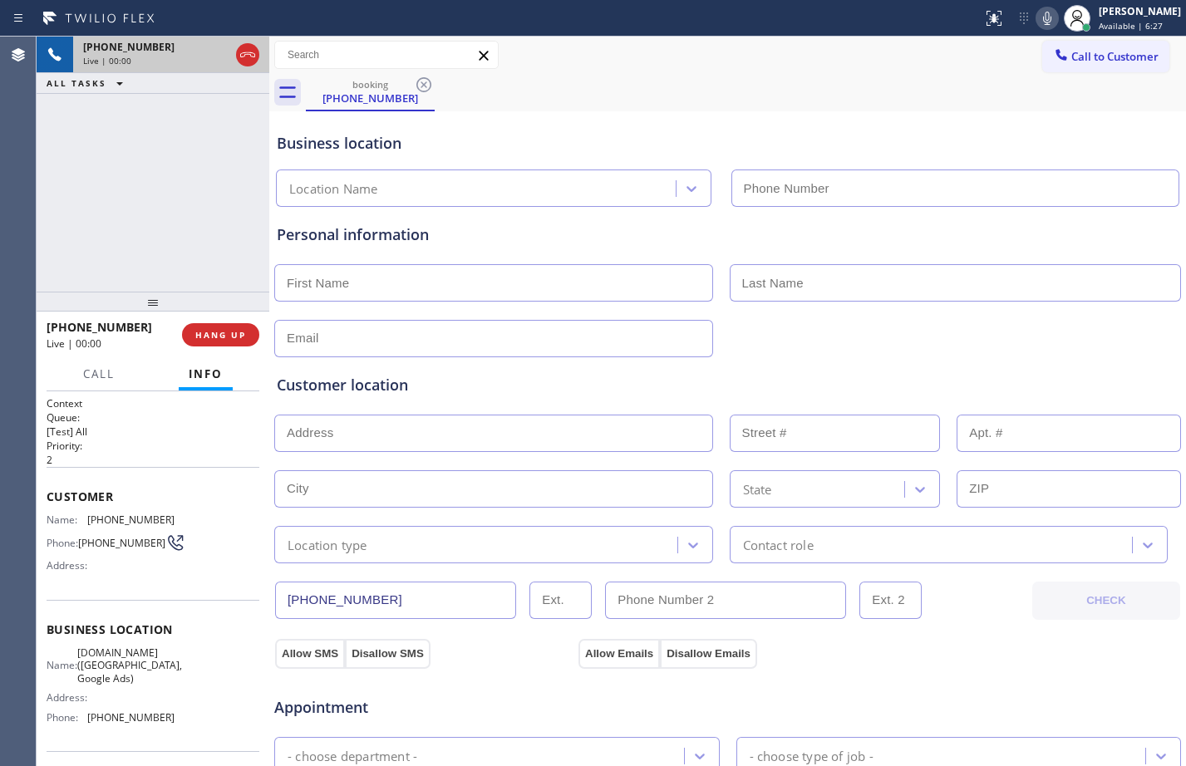
type input "[PHONE_NUMBER]"
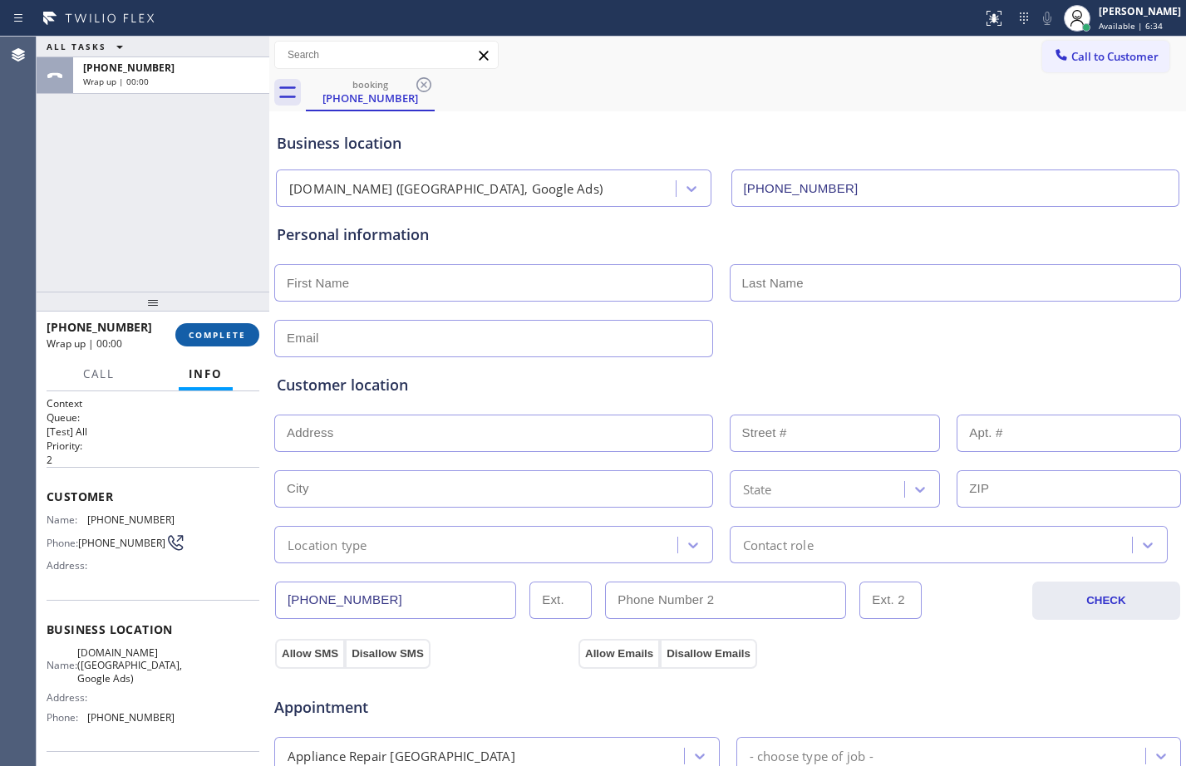
click at [219, 342] on button "COMPLETE" at bounding box center [217, 334] width 84 height 23
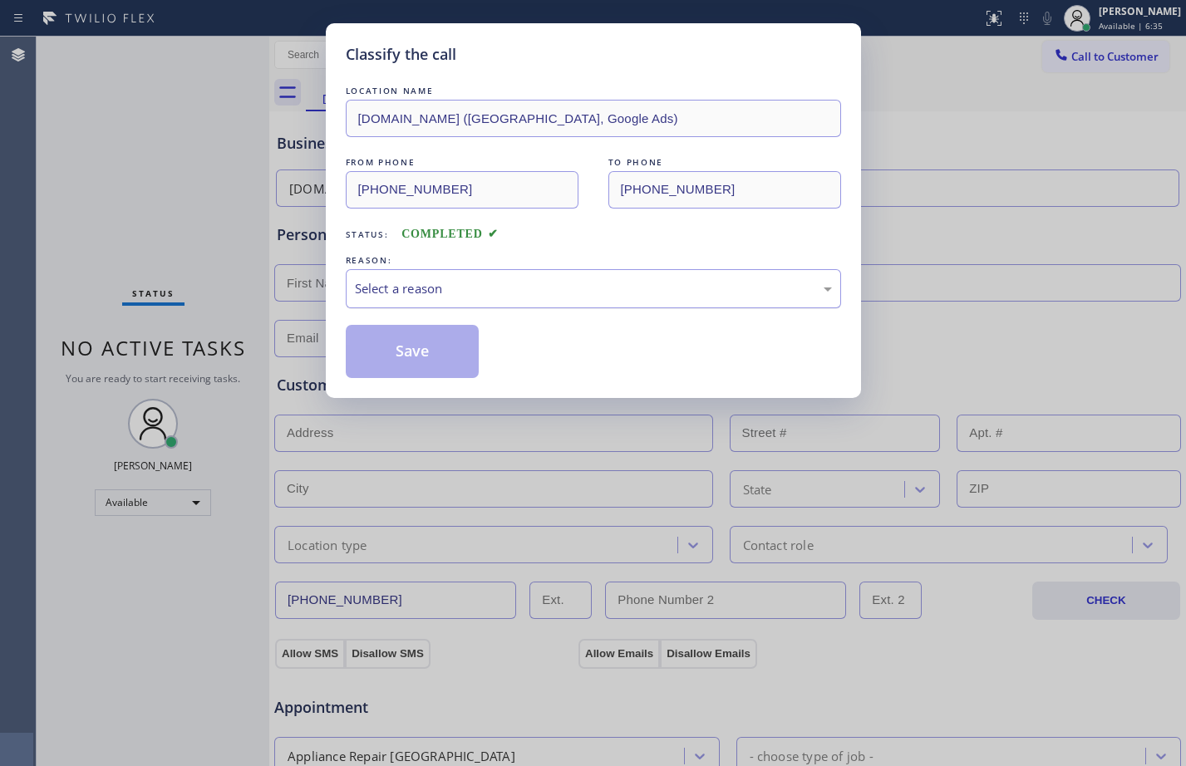
click at [448, 280] on div "Select a reason" at bounding box center [593, 288] width 477 height 19
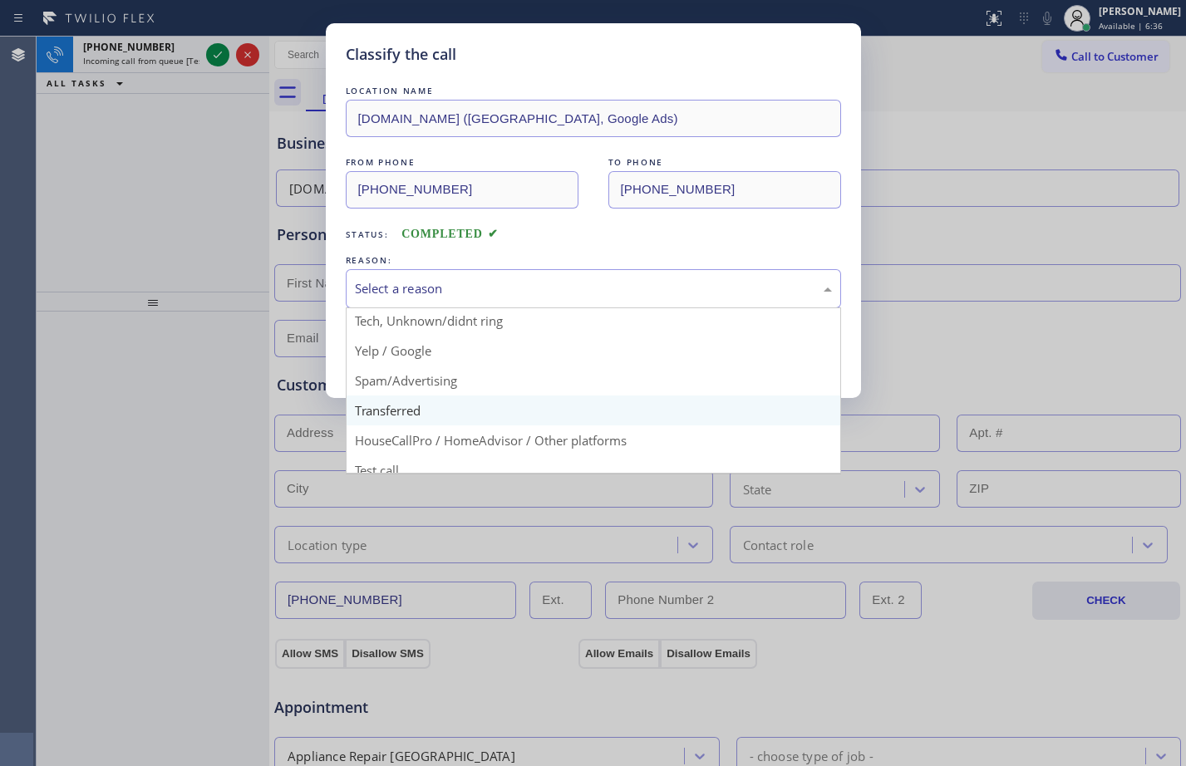
scroll to position [105, 0]
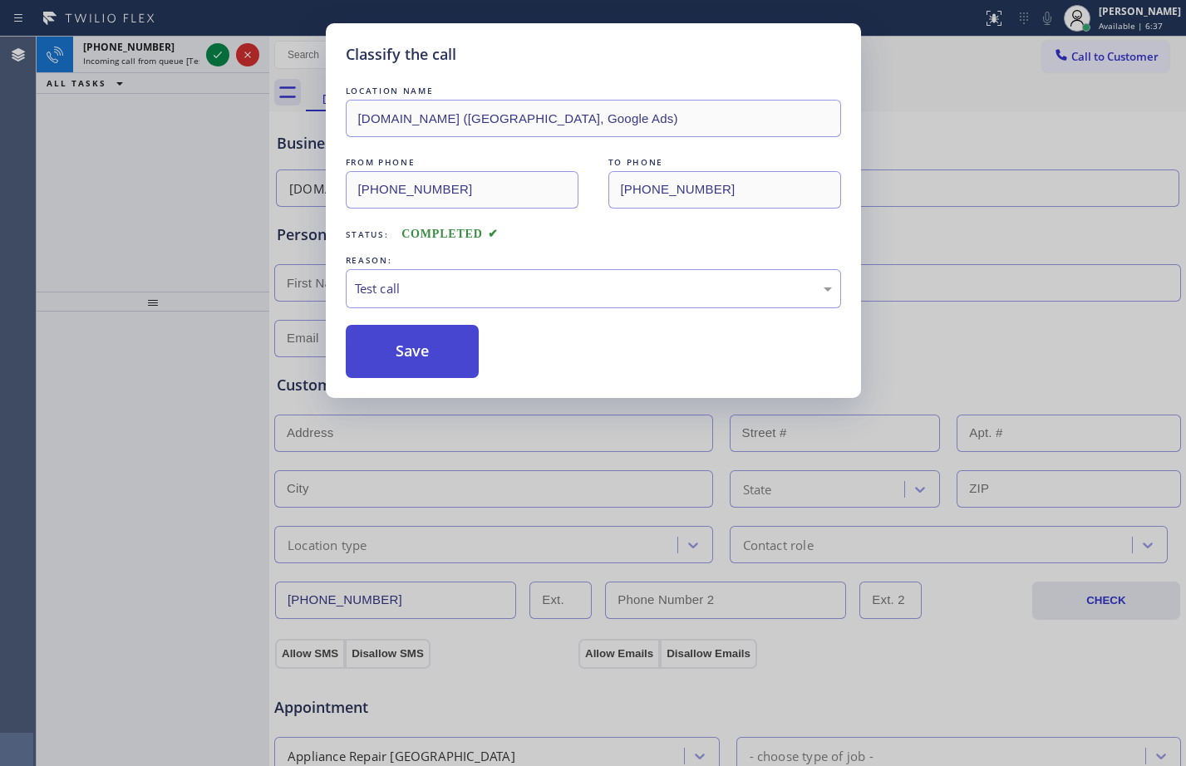
click at [431, 347] on button "Save" at bounding box center [413, 351] width 134 height 53
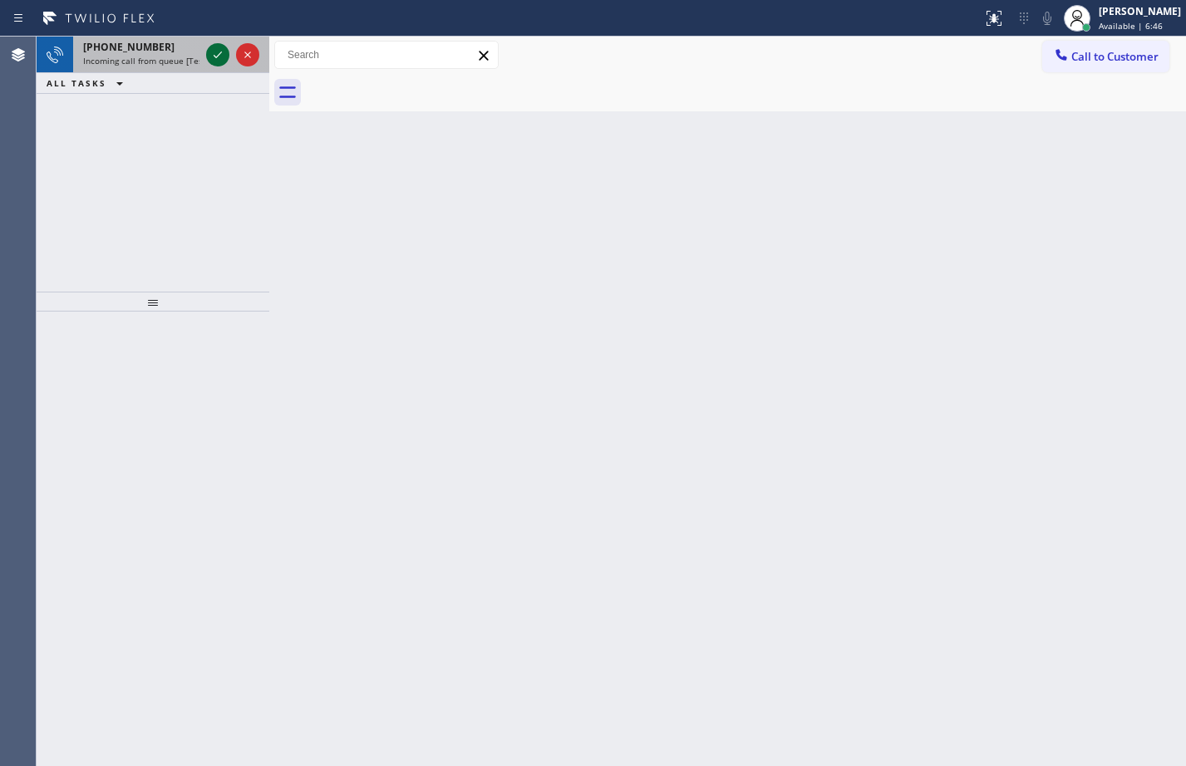
click at [224, 62] on icon at bounding box center [218, 55] width 20 height 20
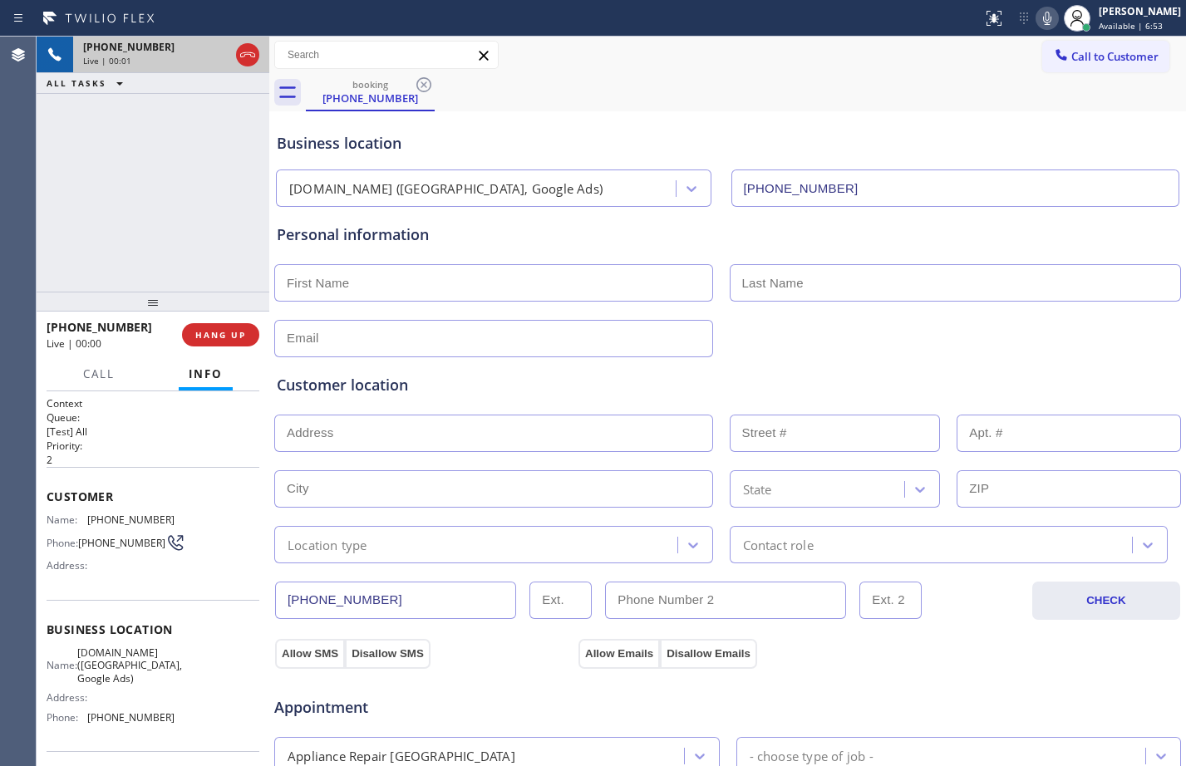
type input "[PHONE_NUMBER]"
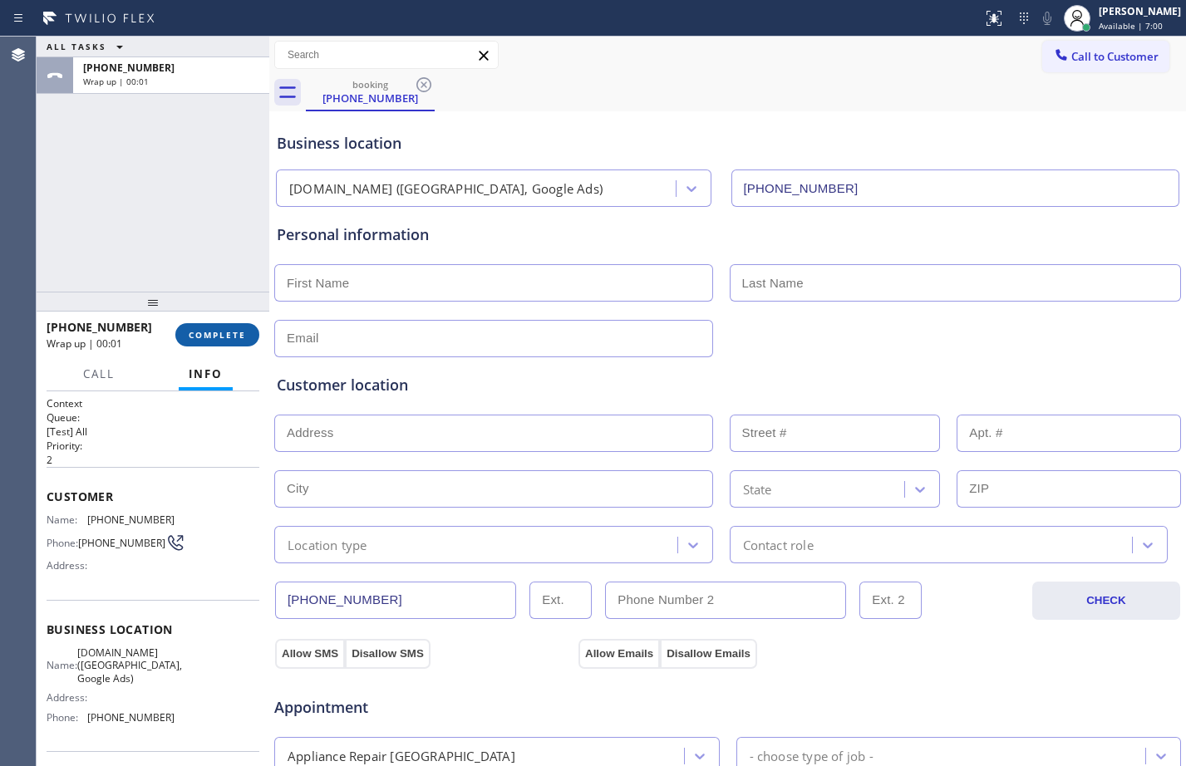
click at [220, 337] on span "COMPLETE" at bounding box center [217, 335] width 57 height 12
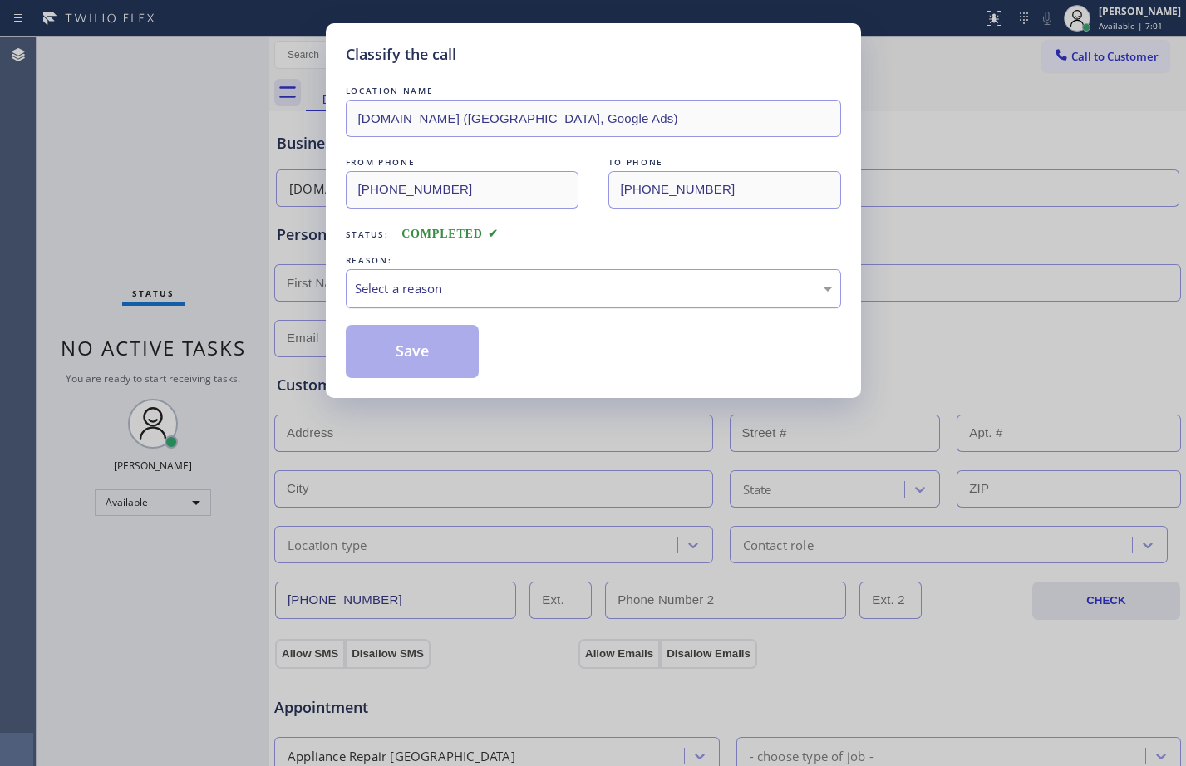
click at [425, 279] on div "Select a reason" at bounding box center [593, 288] width 477 height 19
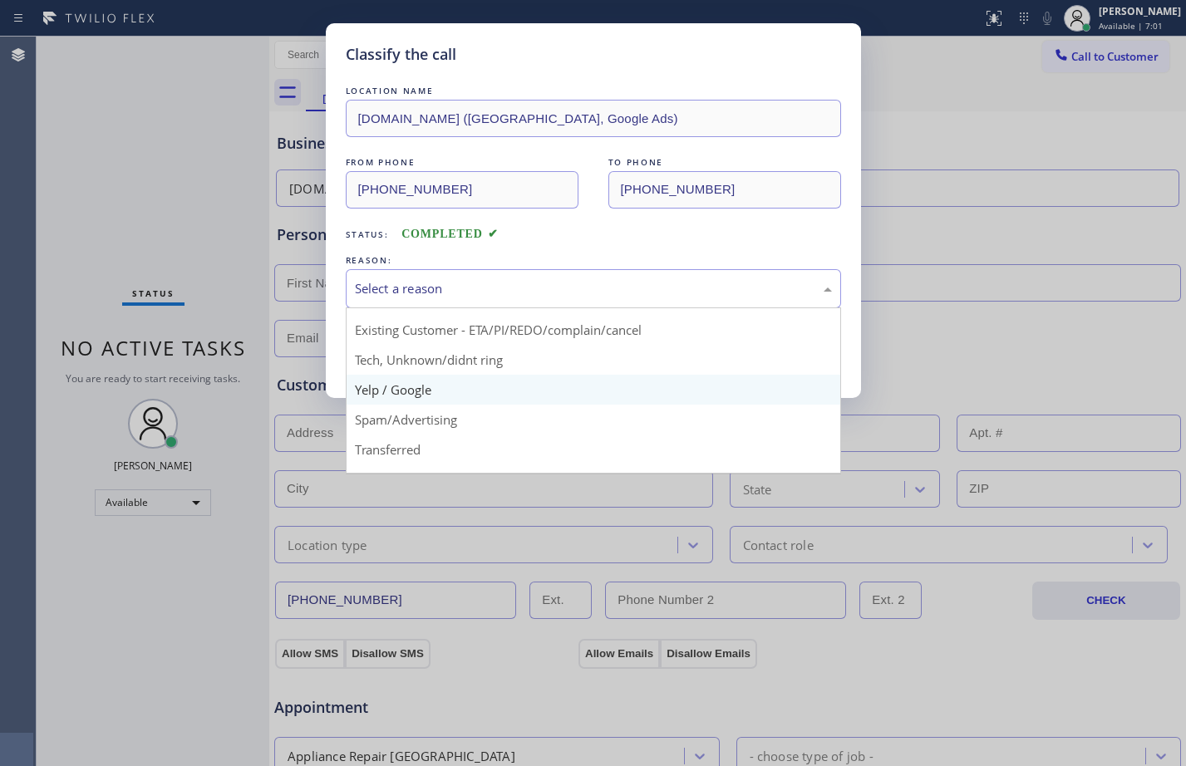
scroll to position [105, 0]
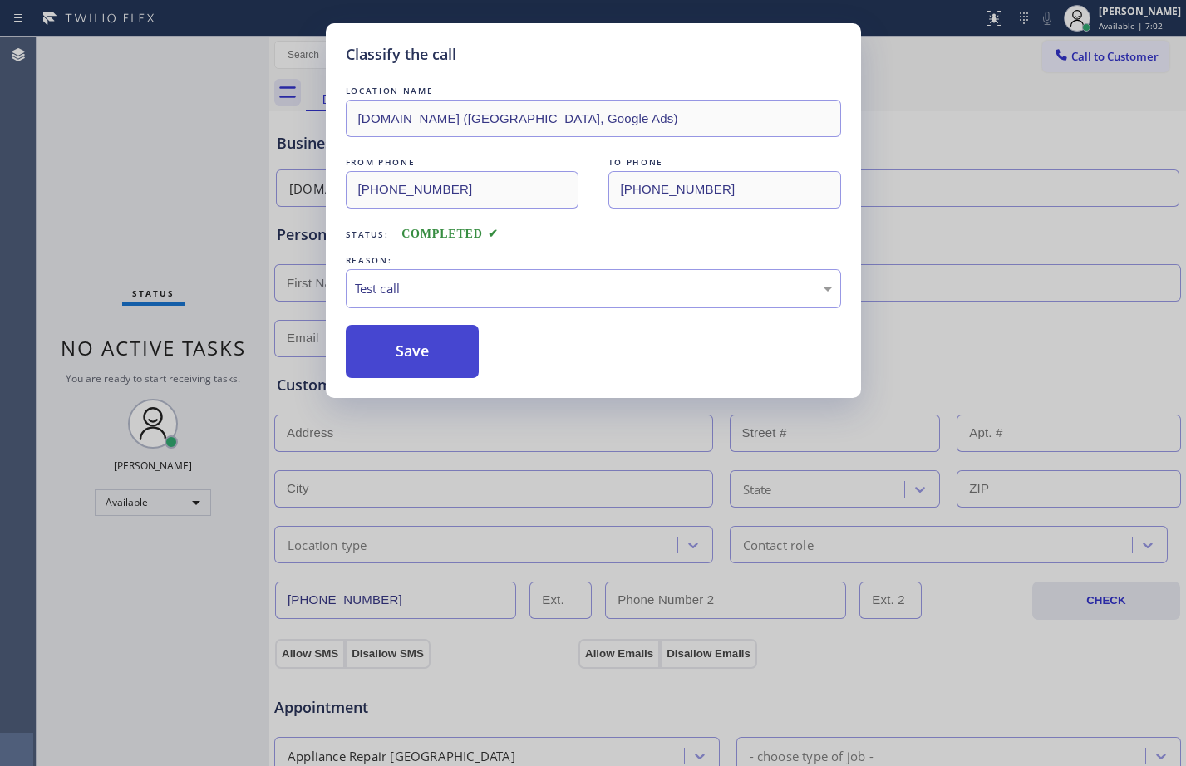
click at [409, 348] on button "Save" at bounding box center [413, 351] width 134 height 53
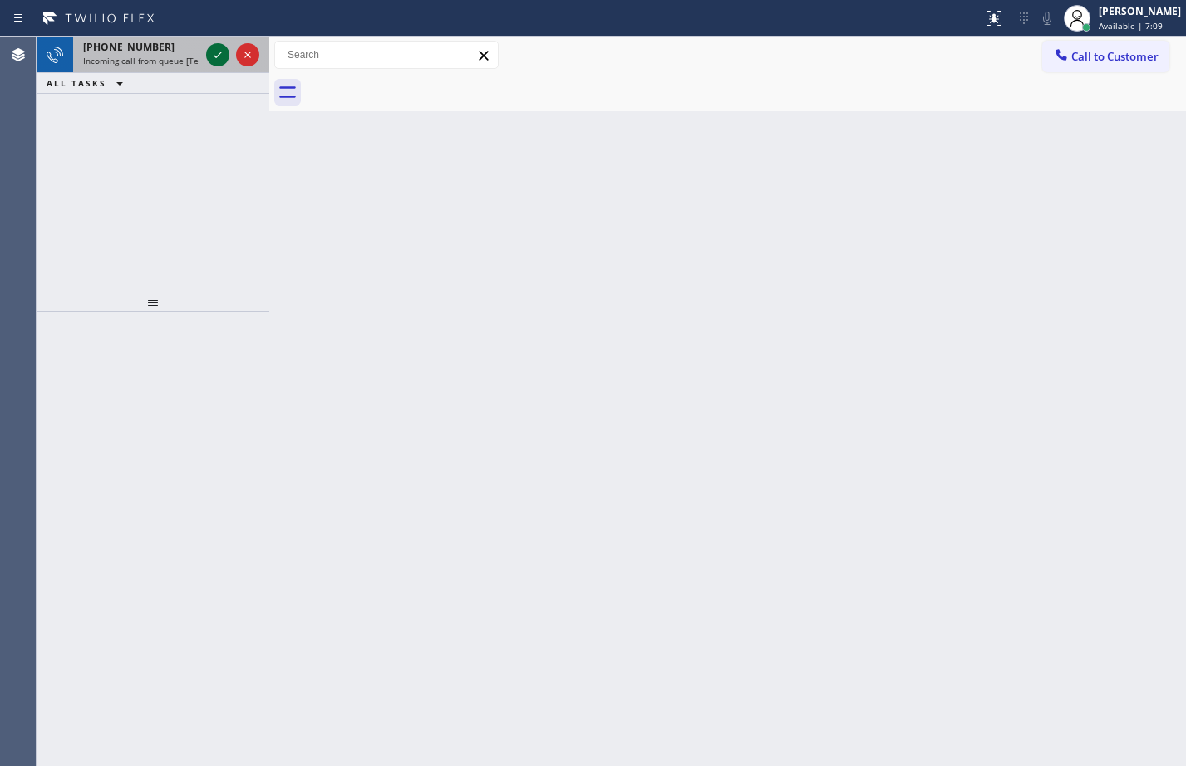
click at [224, 55] on icon at bounding box center [218, 55] width 20 height 20
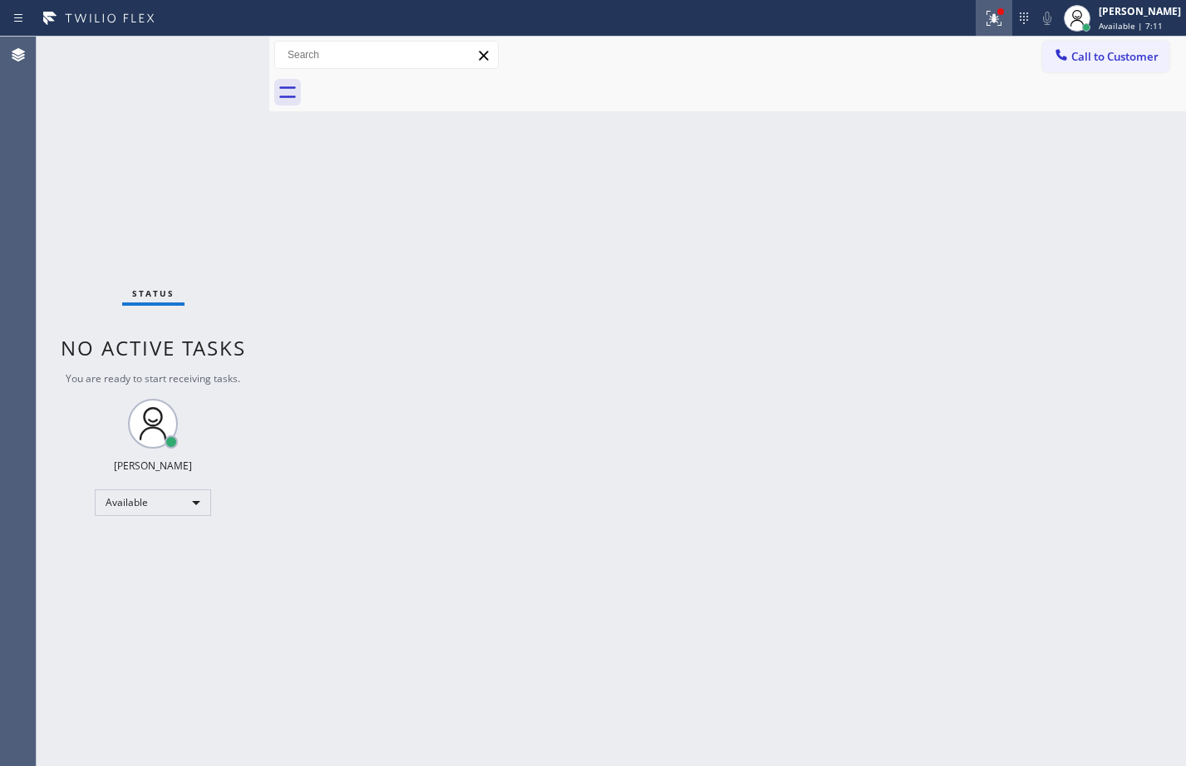
click at [980, 28] on button at bounding box center [994, 18] width 37 height 37
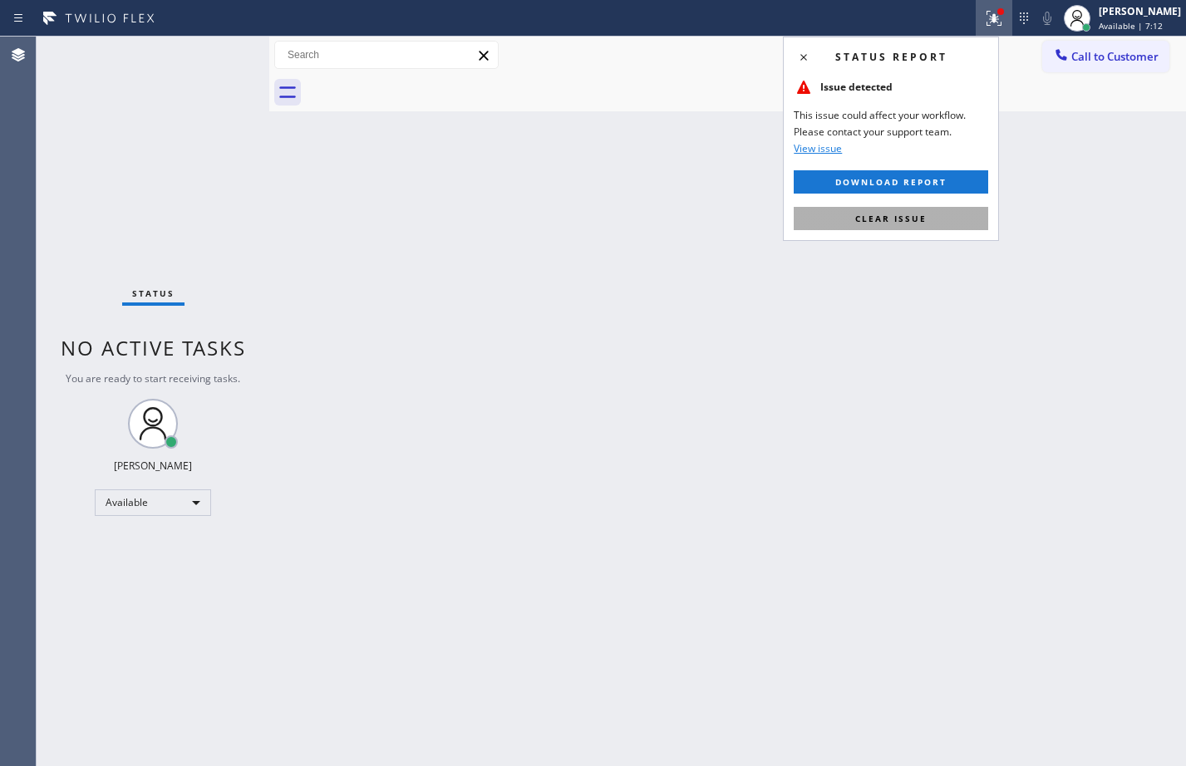
click at [902, 223] on span "Clear issue" at bounding box center [890, 219] width 71 height 12
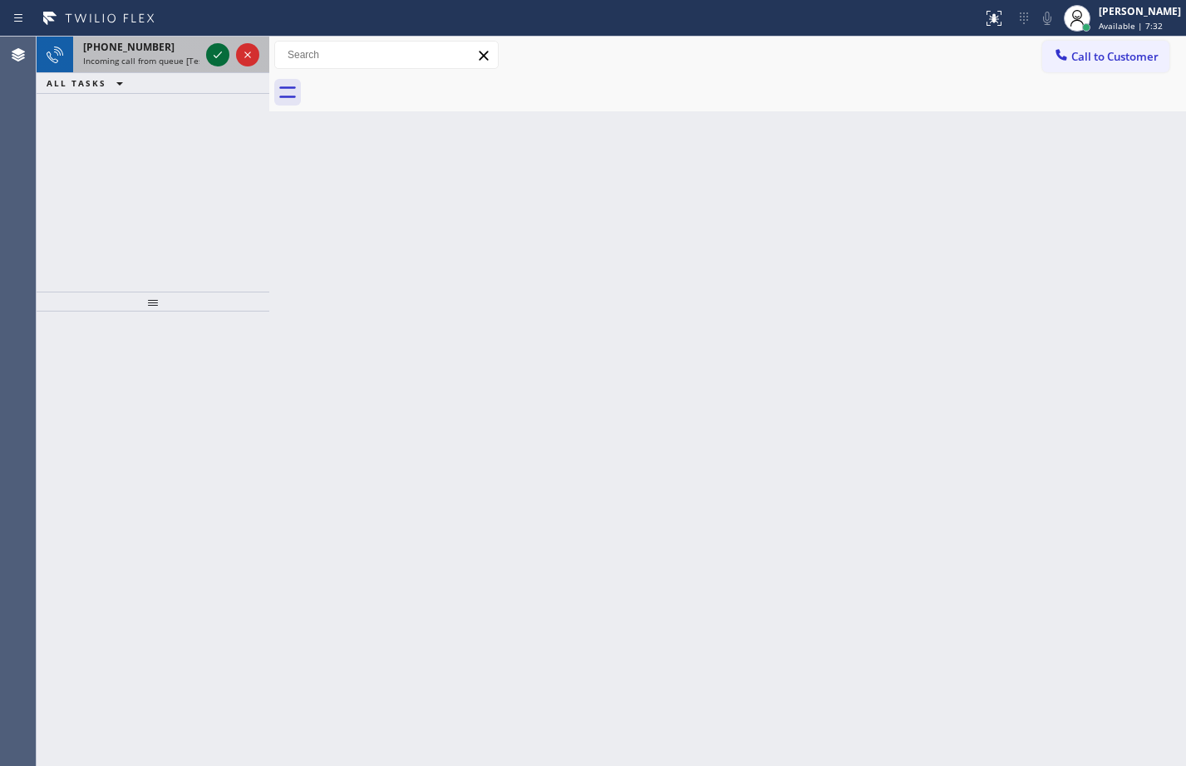
click at [215, 48] on icon at bounding box center [218, 55] width 20 height 20
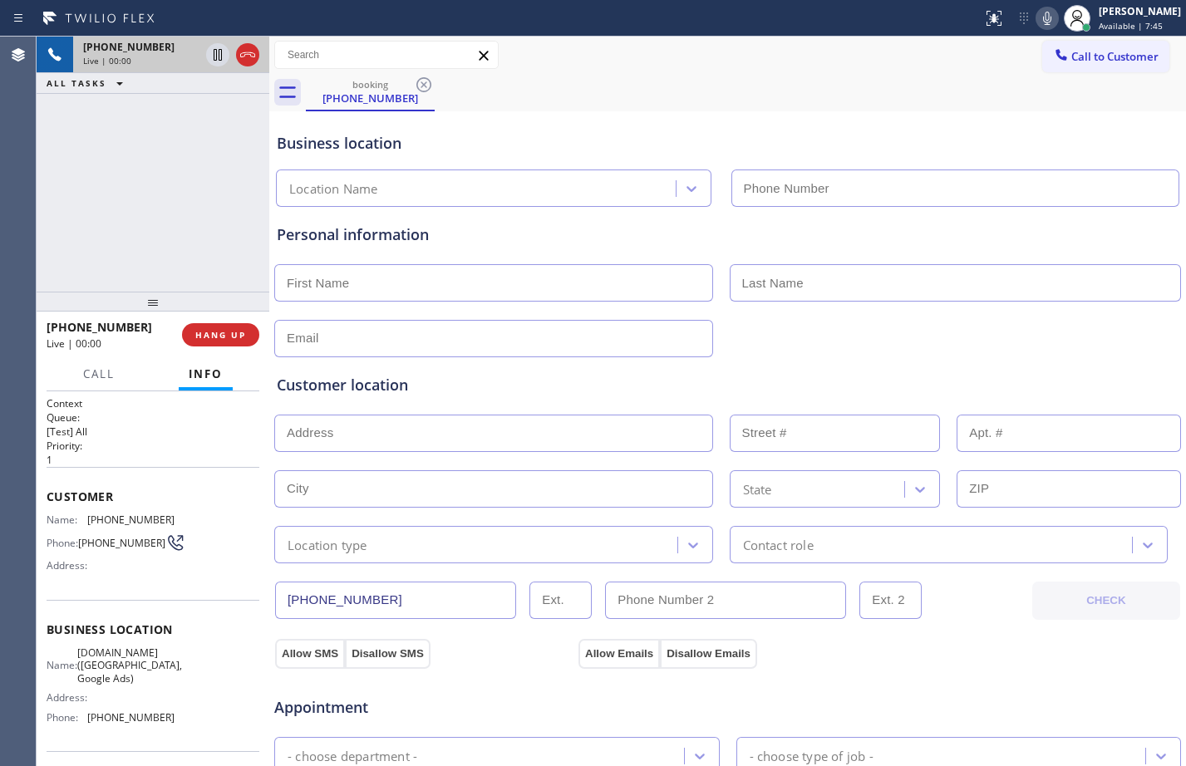
type input "[PHONE_NUMBER]"
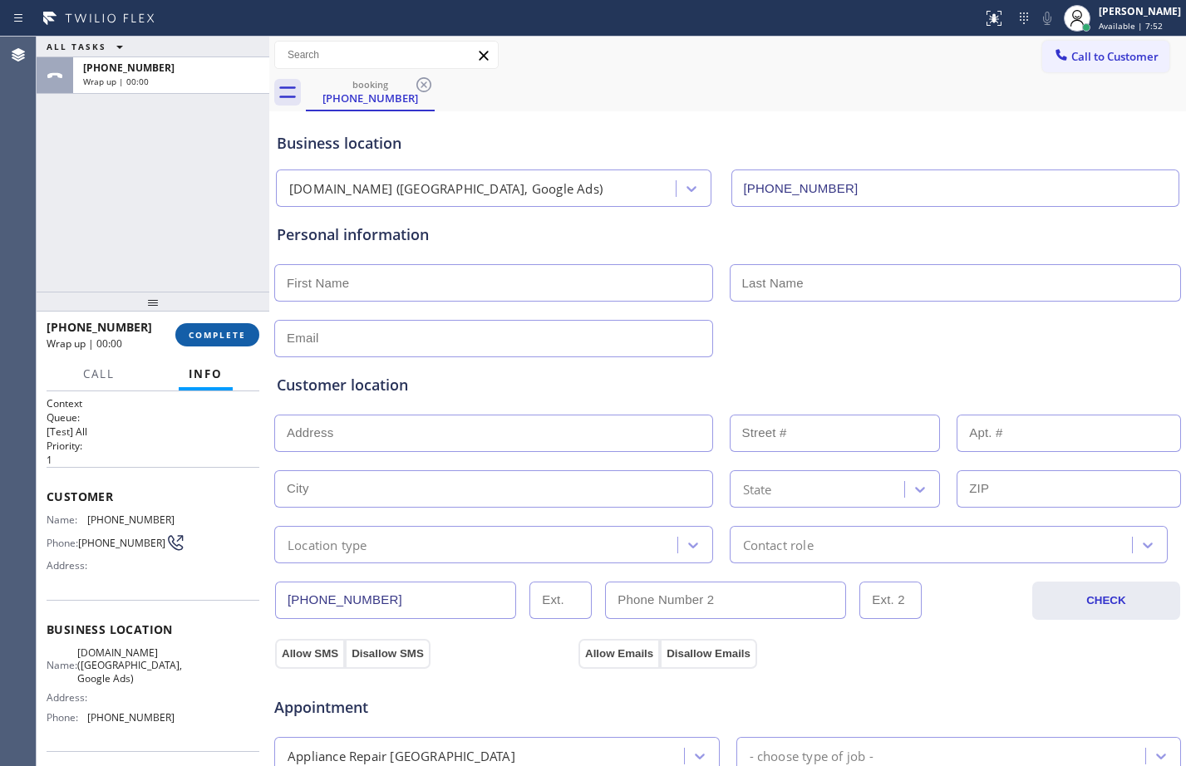
click at [214, 329] on span "COMPLETE" at bounding box center [217, 335] width 57 height 12
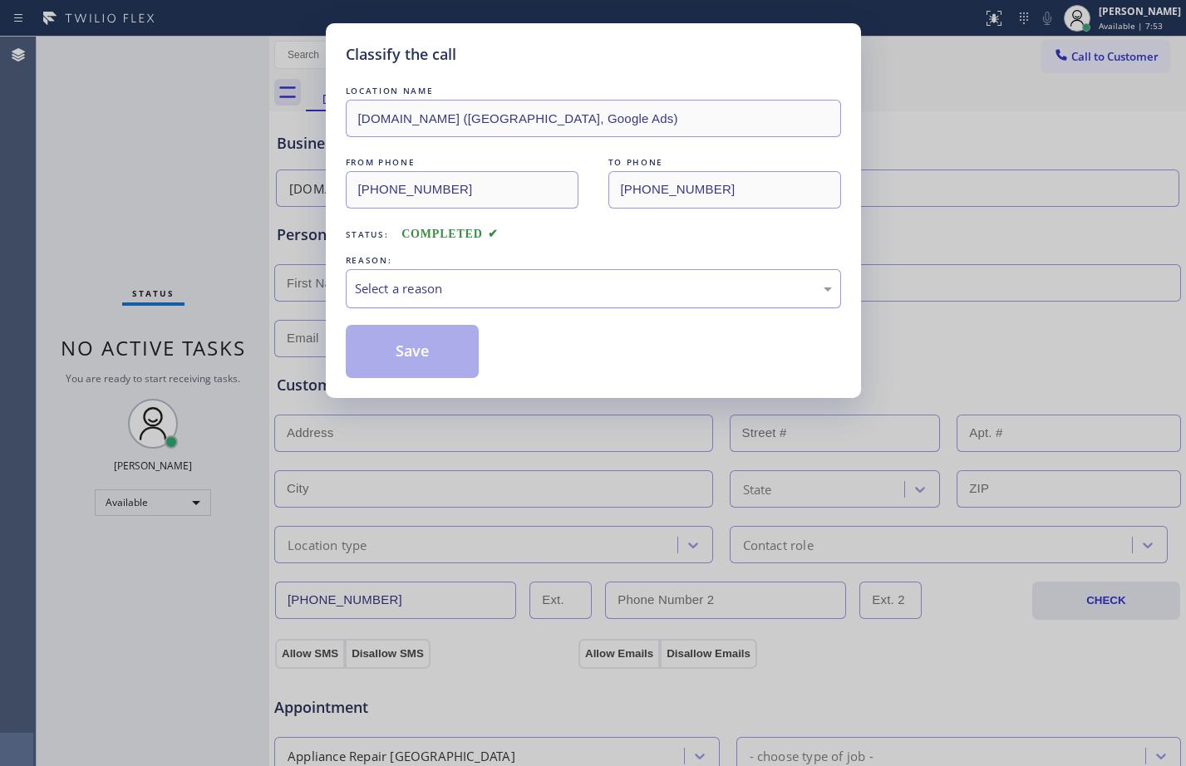
click at [606, 293] on div "Select a reason" at bounding box center [593, 288] width 477 height 19
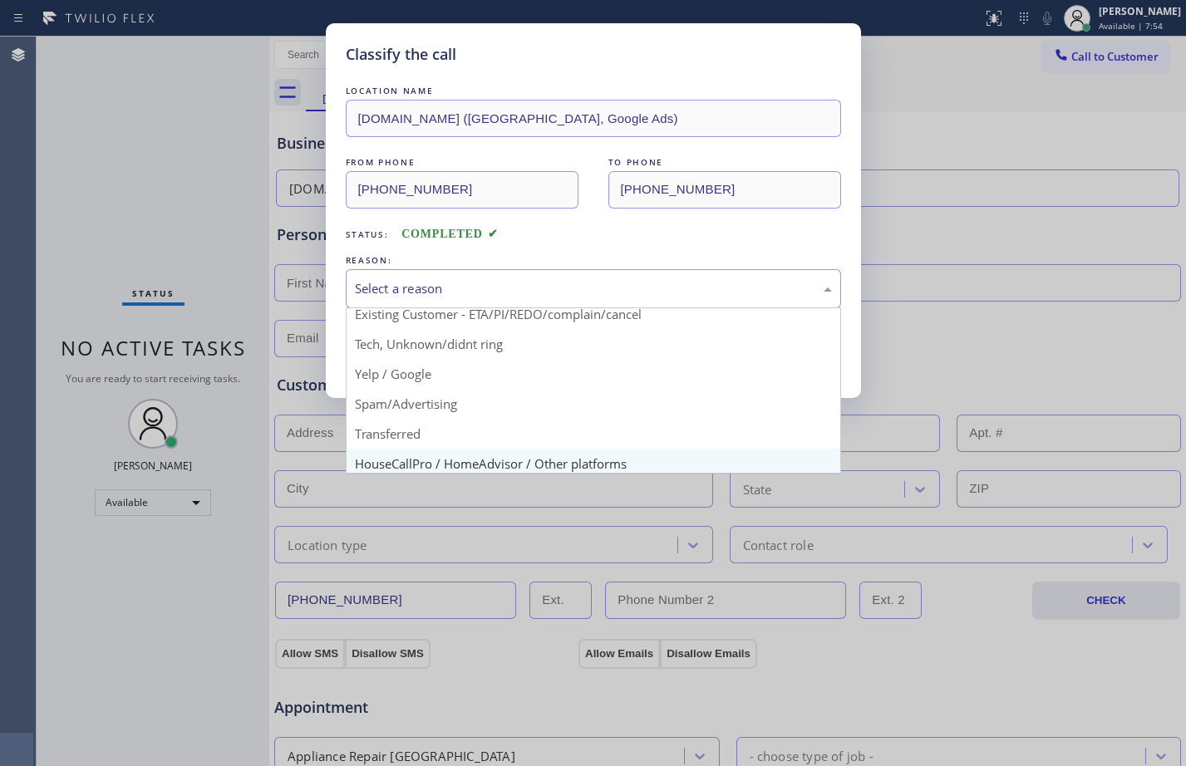
scroll to position [105, 0]
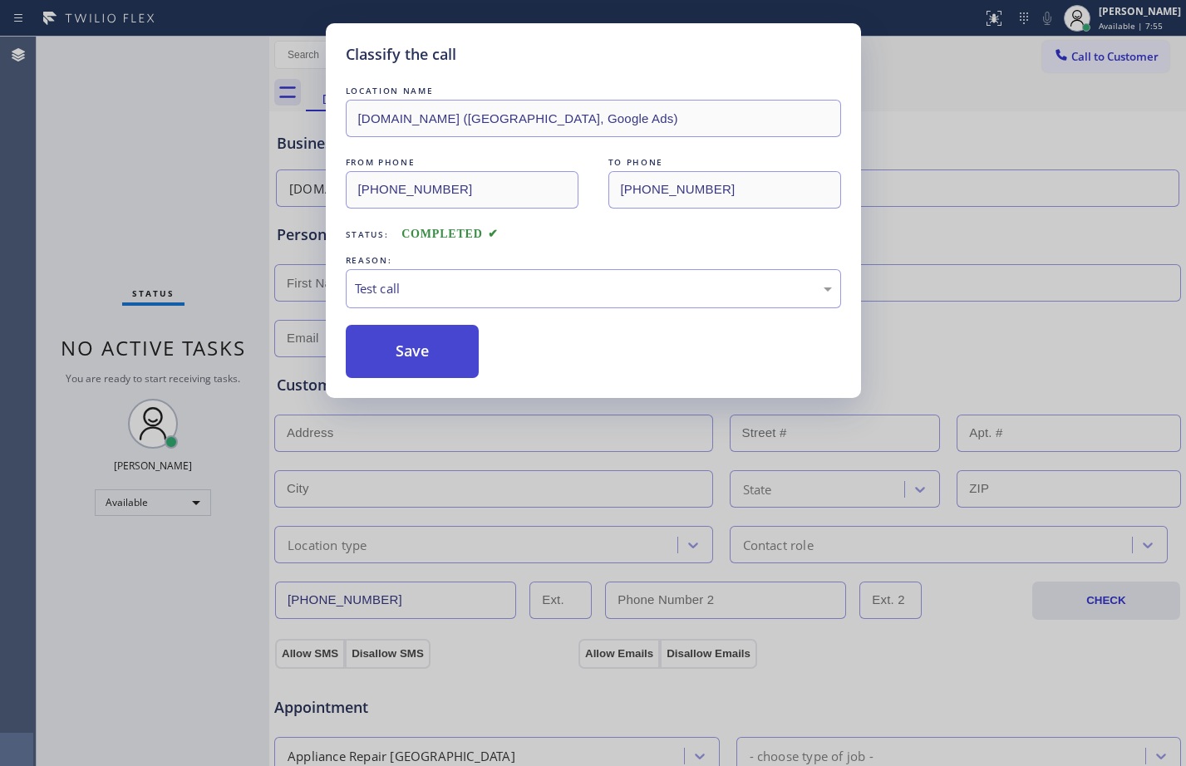
click at [425, 362] on button "Save" at bounding box center [413, 351] width 134 height 53
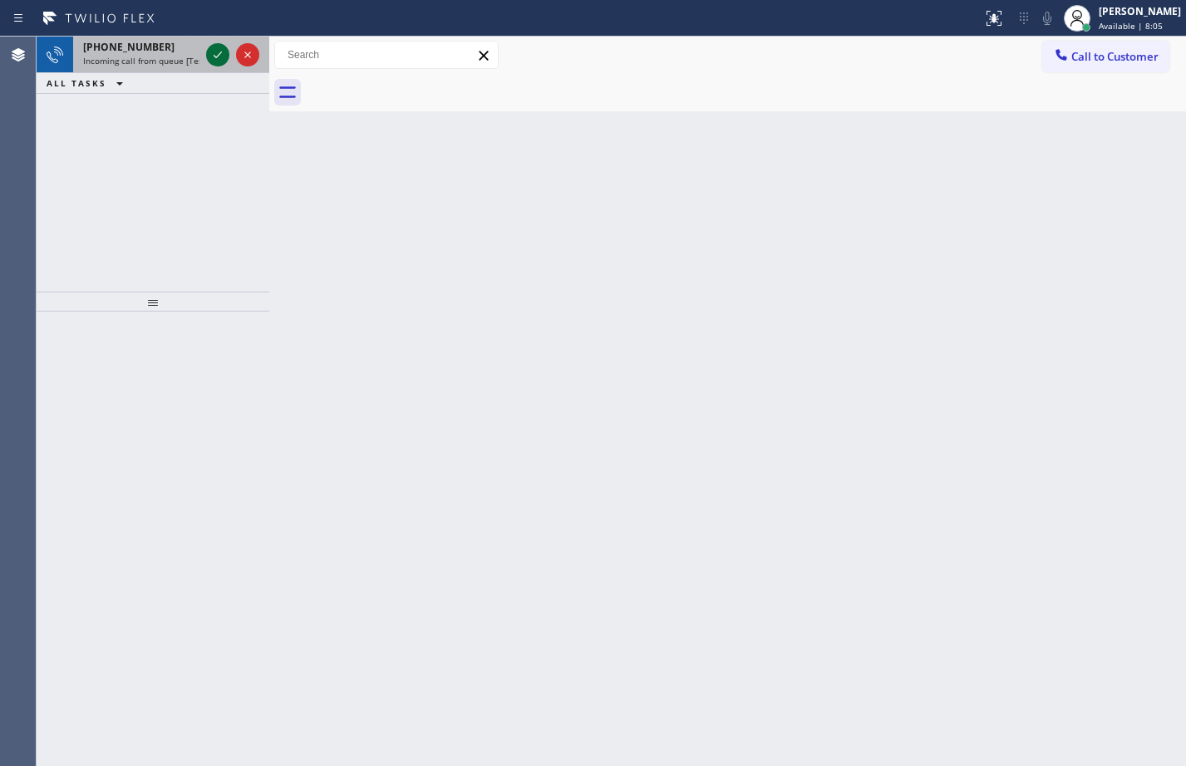
click at [217, 57] on icon at bounding box center [218, 55] width 8 height 7
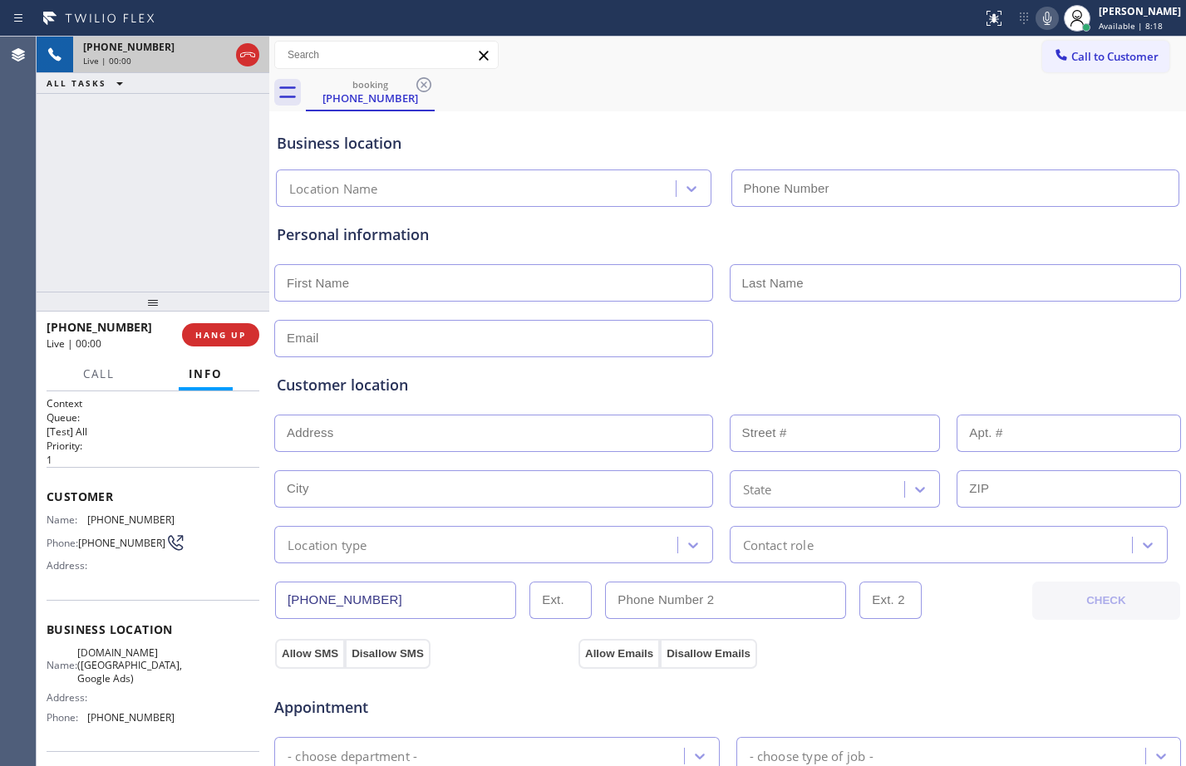
type input "[PHONE_NUMBER]"
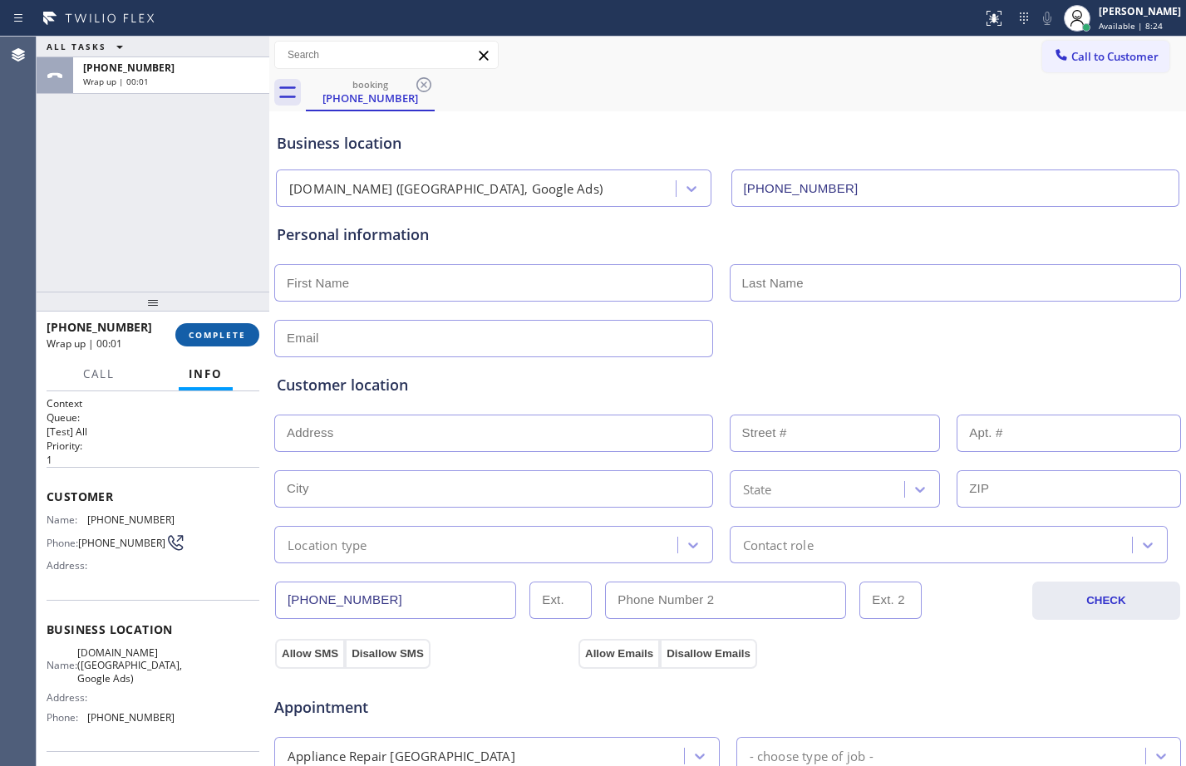
click at [209, 345] on button "COMPLETE" at bounding box center [217, 334] width 84 height 23
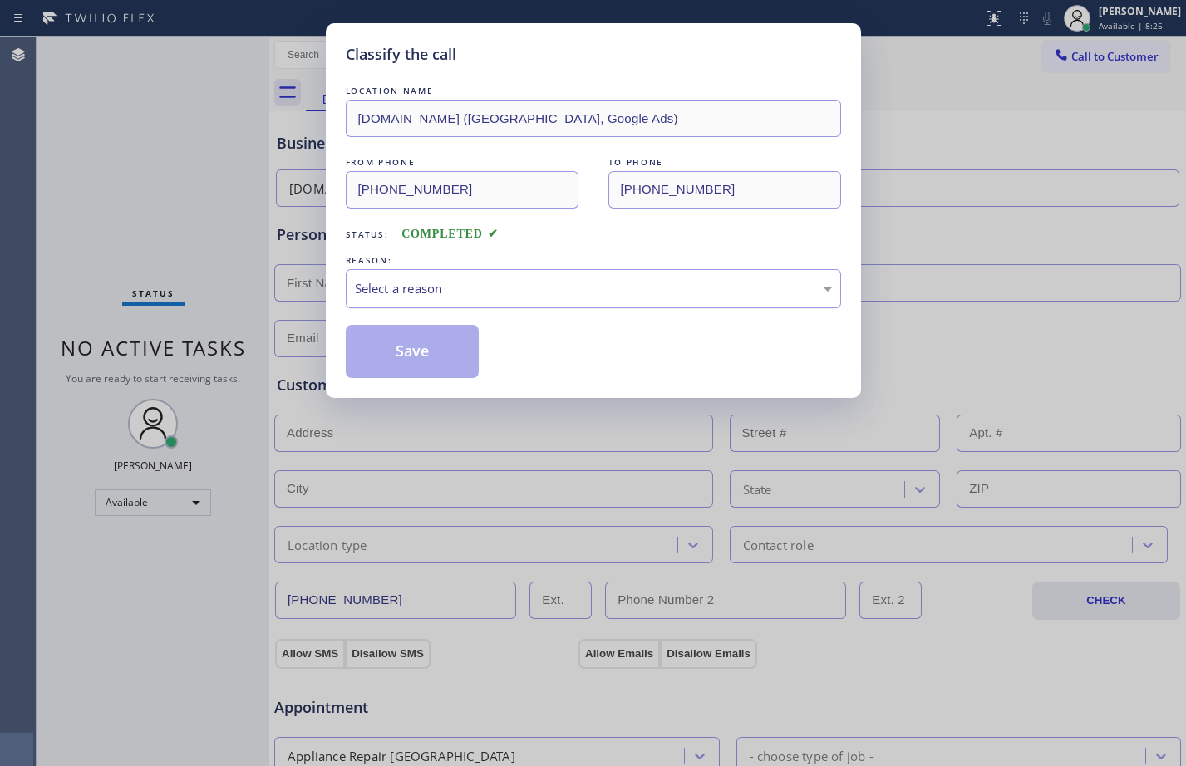
click at [408, 296] on div "Select a reason" at bounding box center [593, 288] width 477 height 19
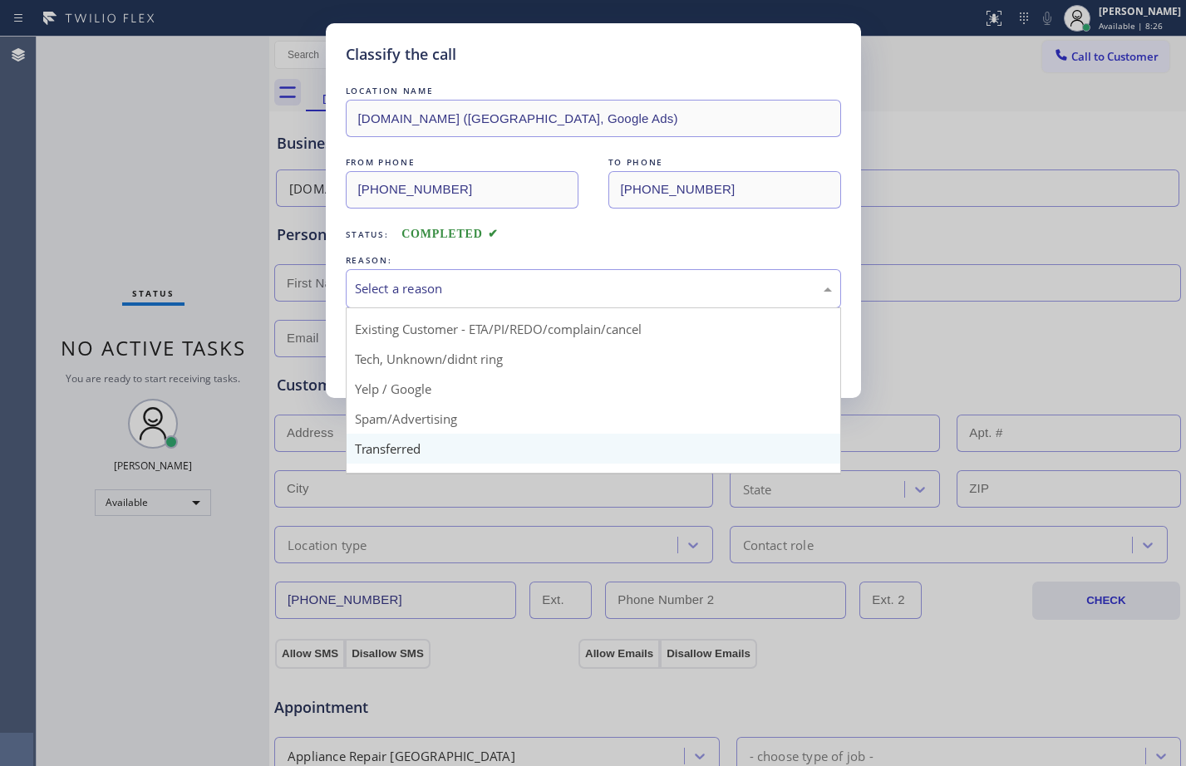
scroll to position [105, 0]
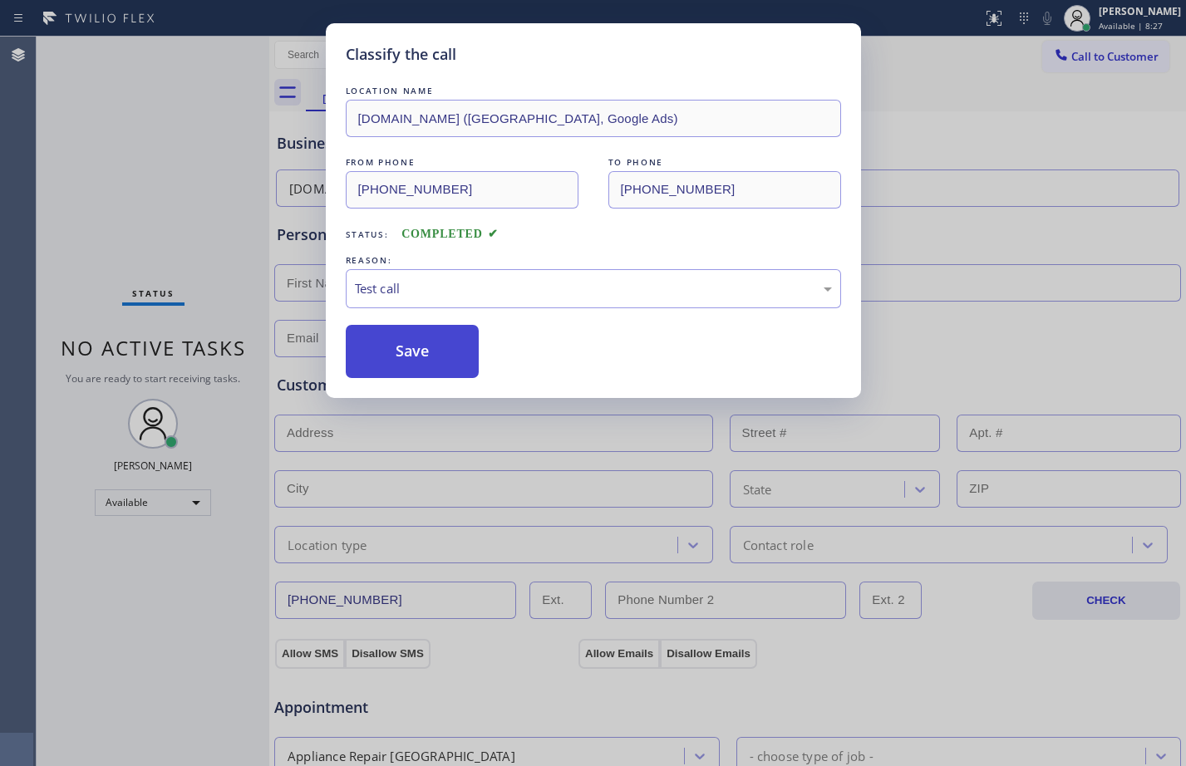
click at [406, 351] on button "Save" at bounding box center [413, 351] width 134 height 53
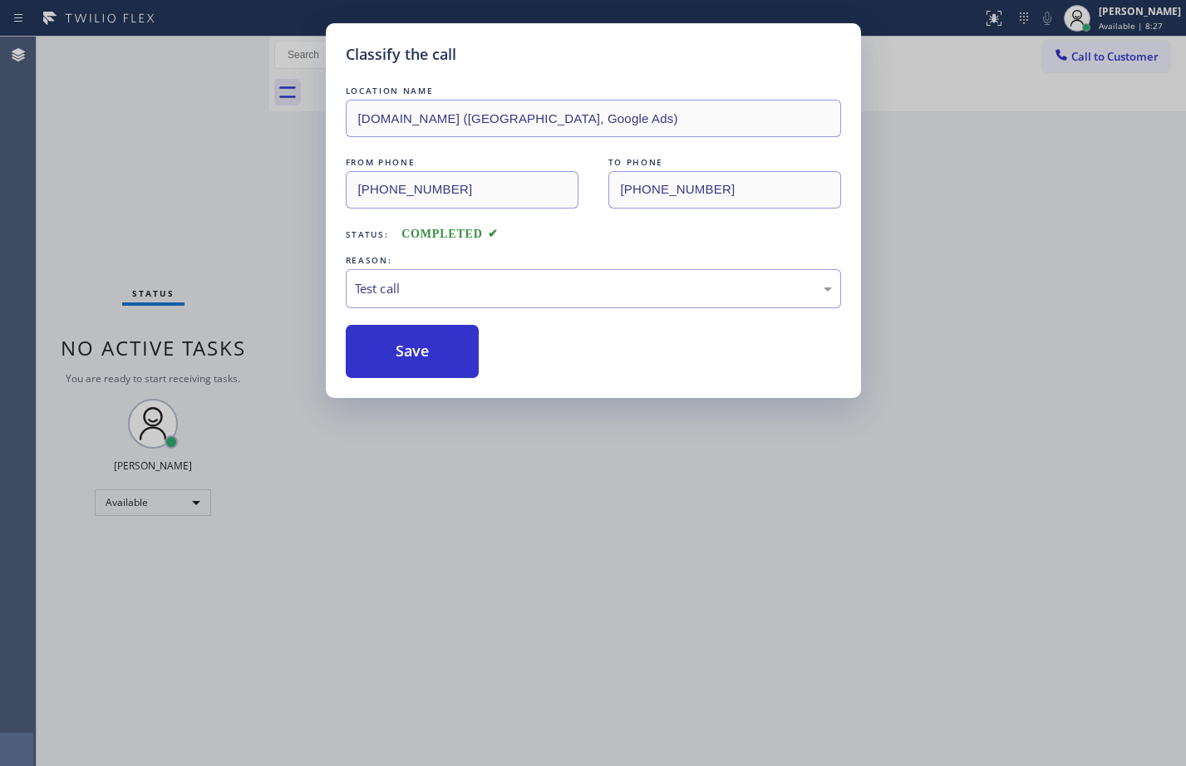
click at [204, 193] on div "Classify the call LOCATION NAME [DOMAIN_NAME] ([GEOGRAPHIC_DATA], Google Ads) F…" at bounding box center [593, 383] width 1186 height 766
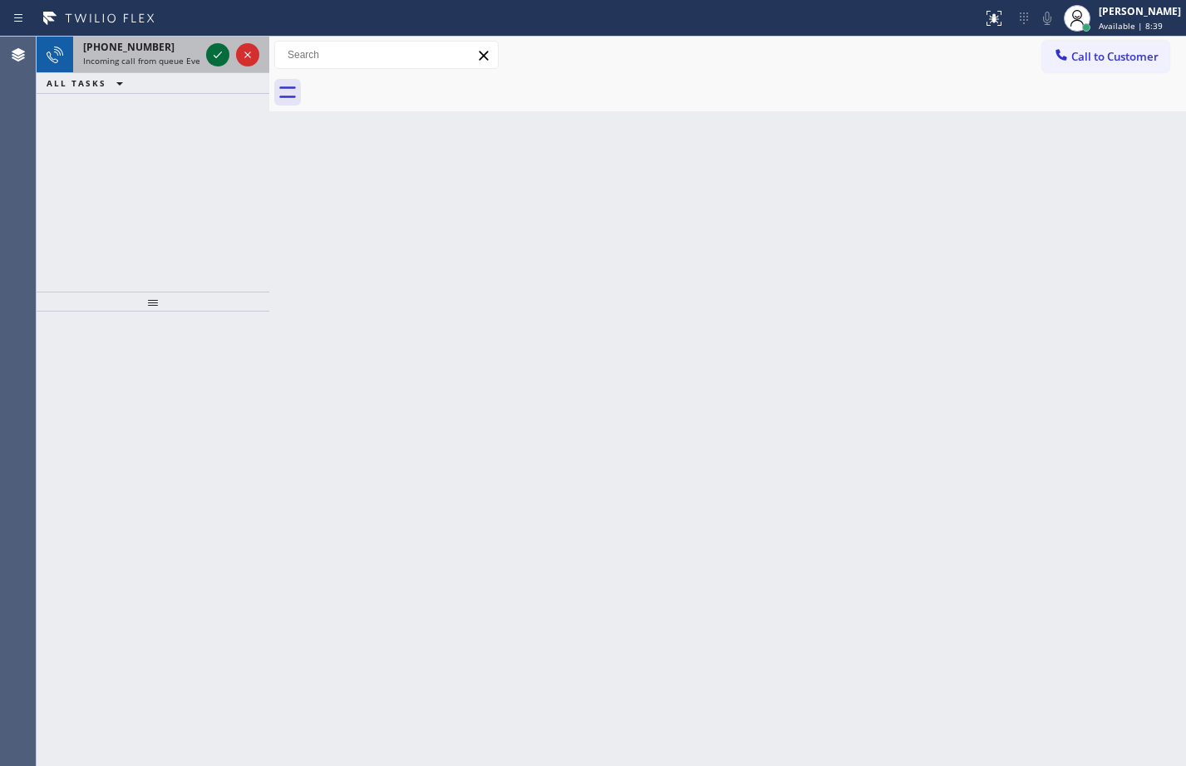
click at [220, 47] on icon at bounding box center [218, 55] width 20 height 20
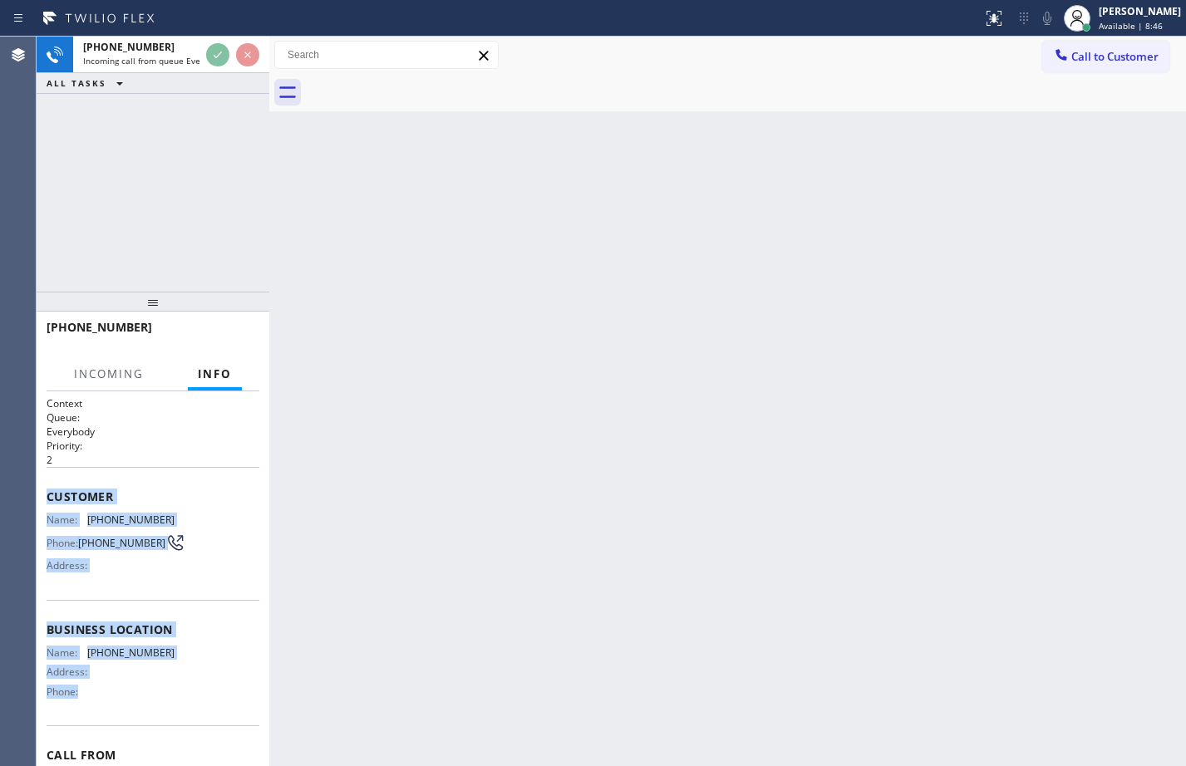
drag, startPoint x: 48, startPoint y: 497, endPoint x: 175, endPoint y: 691, distance: 231.9
click at [175, 691] on div "Context Queue: Everybody Priority: 2 Customer Name: [PHONE_NUMBER] Phone: [PHON…" at bounding box center [153, 623] width 213 height 455
copy div "Customer Name: [PHONE_NUMBER] Phone: [PHONE_NUMBER] Address: Business location …"
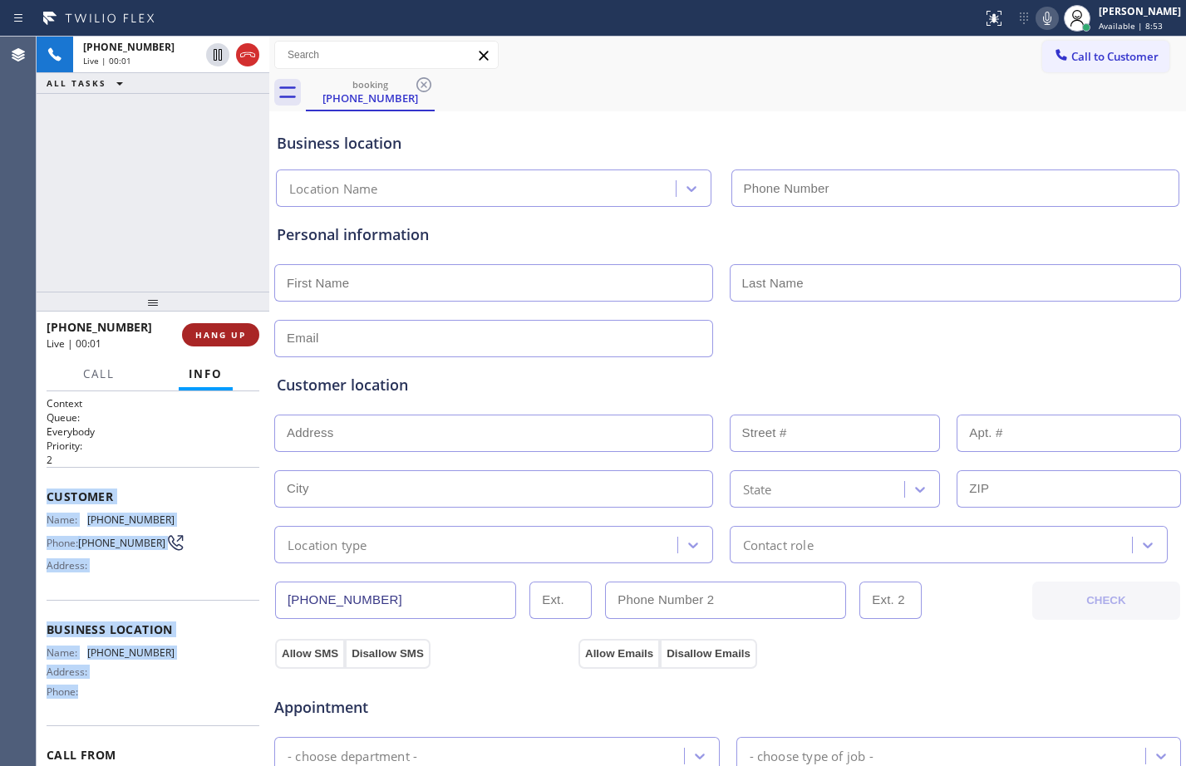
click at [199, 328] on button "HANG UP" at bounding box center [220, 334] width 77 height 23
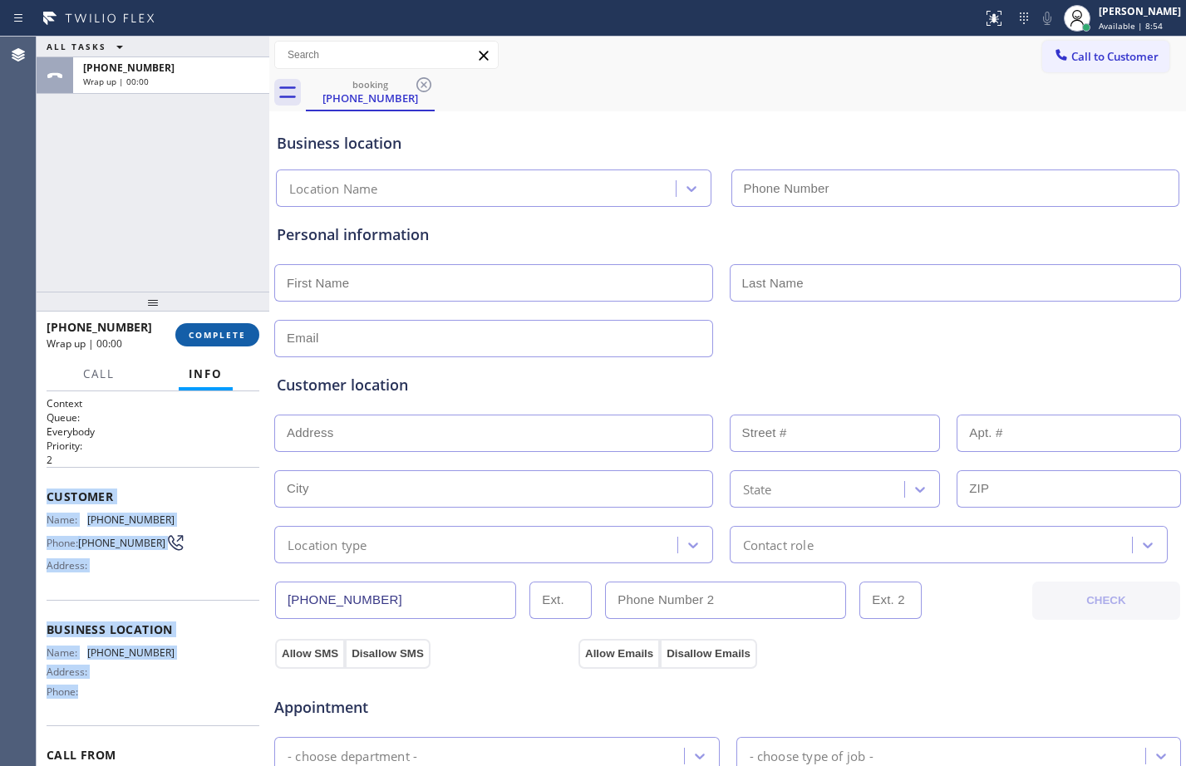
click at [243, 339] on span "COMPLETE" at bounding box center [217, 335] width 57 height 12
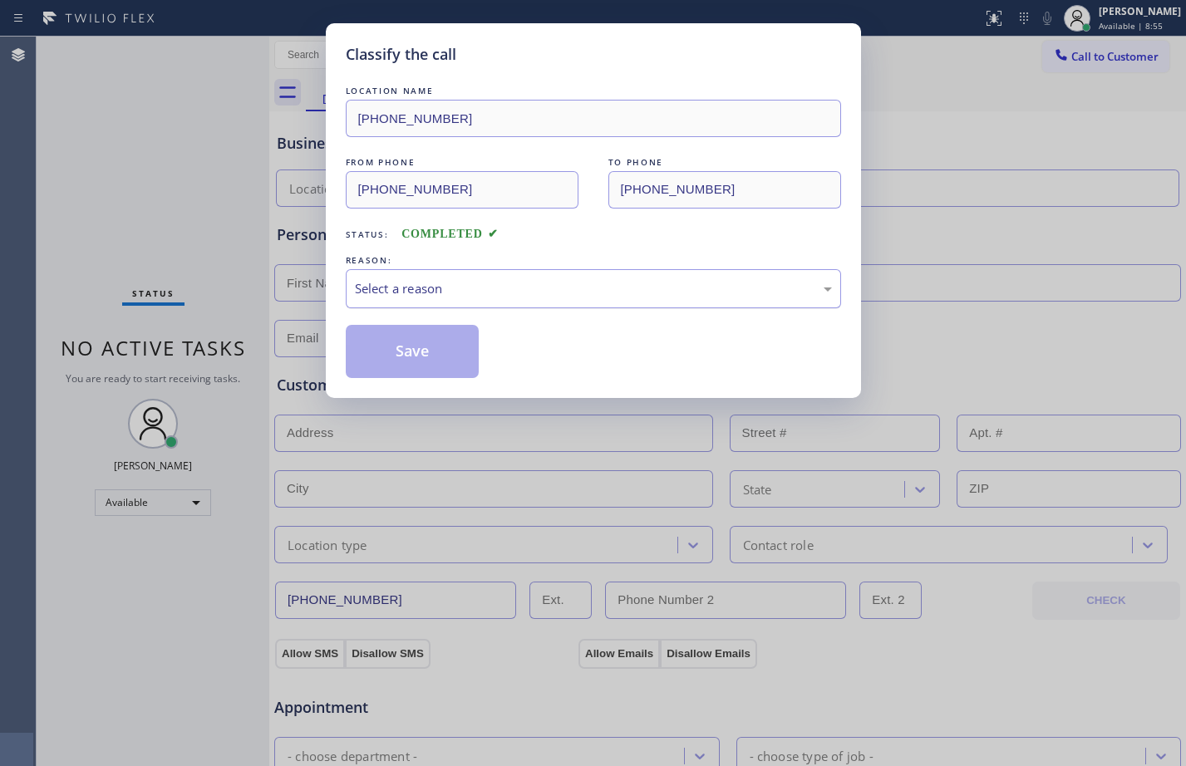
click at [601, 279] on div "Select a reason" at bounding box center [593, 288] width 477 height 19
click at [514, 285] on div "Not Booked - All other reasons" at bounding box center [593, 288] width 477 height 19
click at [396, 332] on button "Save" at bounding box center [413, 351] width 134 height 53
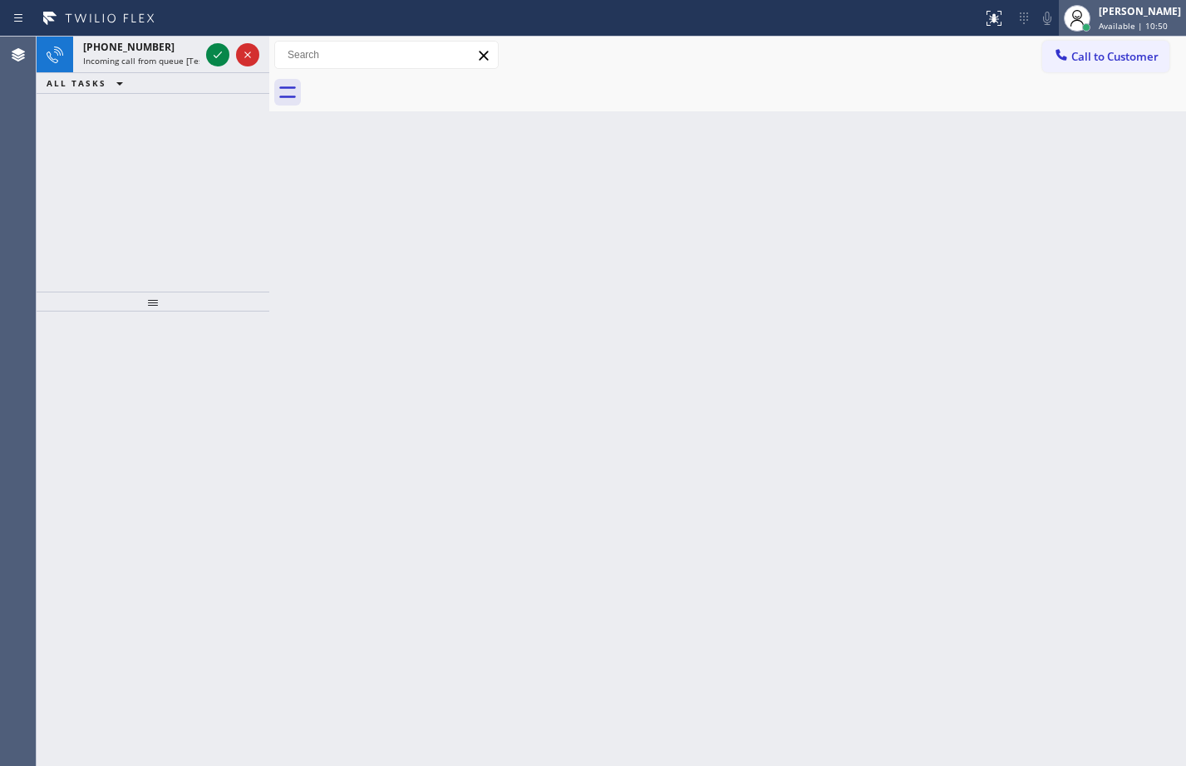
click at [1091, 34] on div "[PERSON_NAME] Available | 10:50" at bounding box center [1122, 18] width 127 height 37
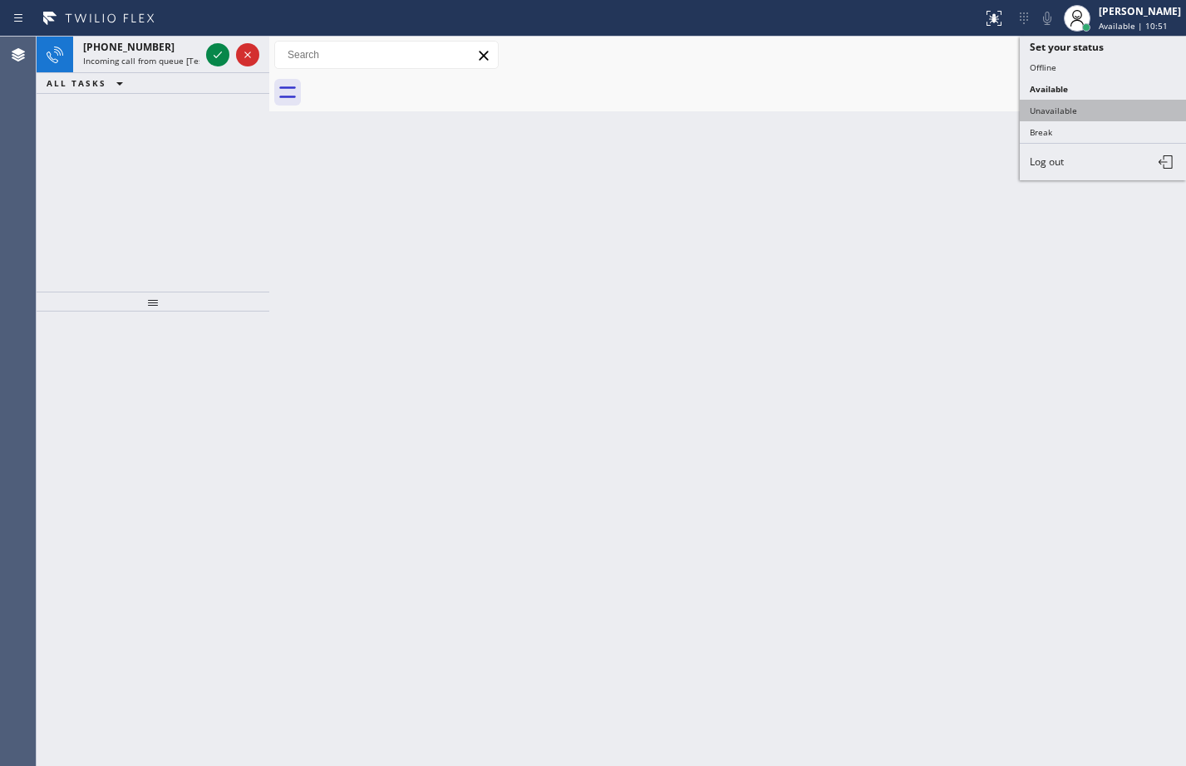
click at [1077, 116] on button "Unavailable" at bounding box center [1103, 111] width 166 height 22
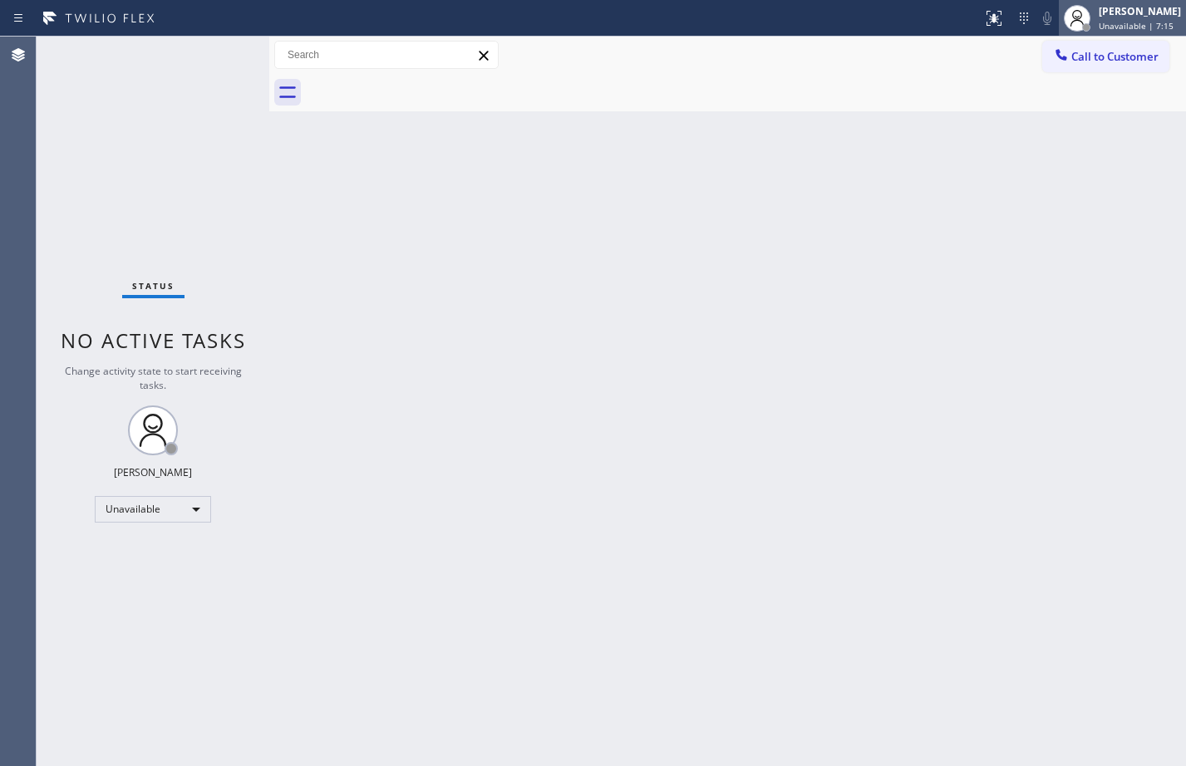
click at [1099, 21] on span "Unavailable | 7:15" at bounding box center [1136, 26] width 75 height 12
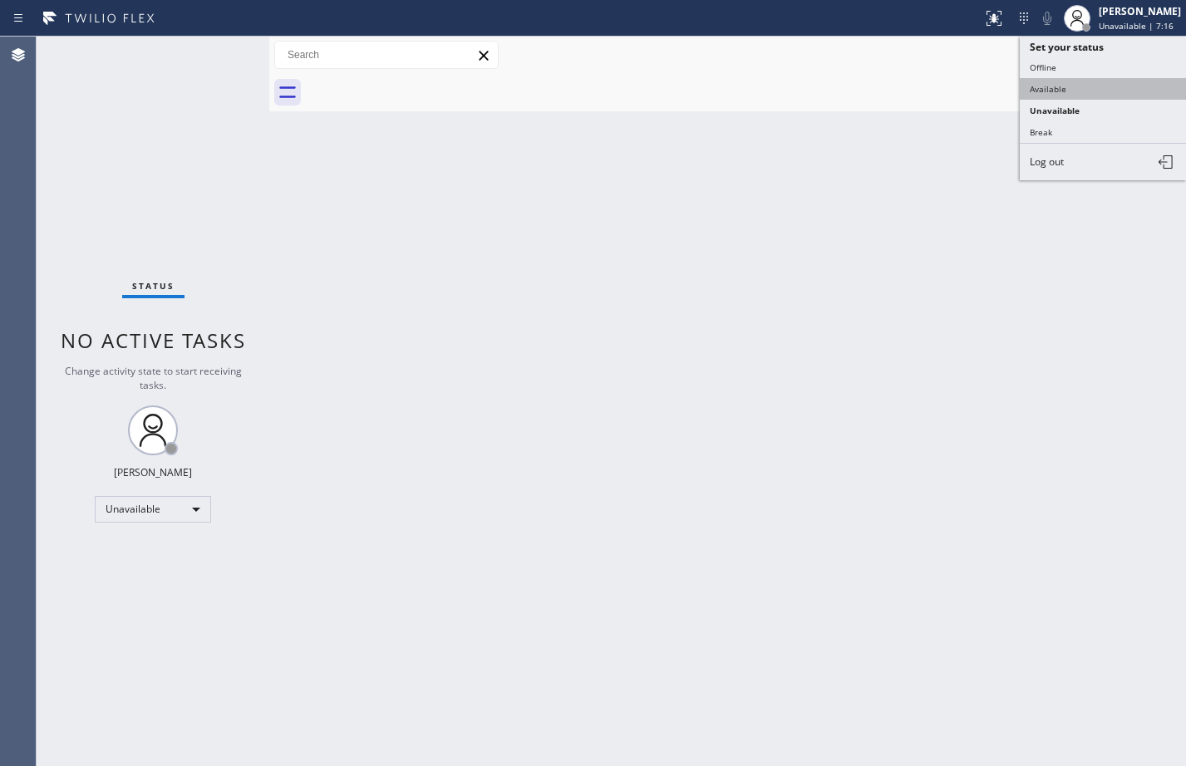
click at [1056, 96] on button "Available" at bounding box center [1103, 89] width 166 height 22
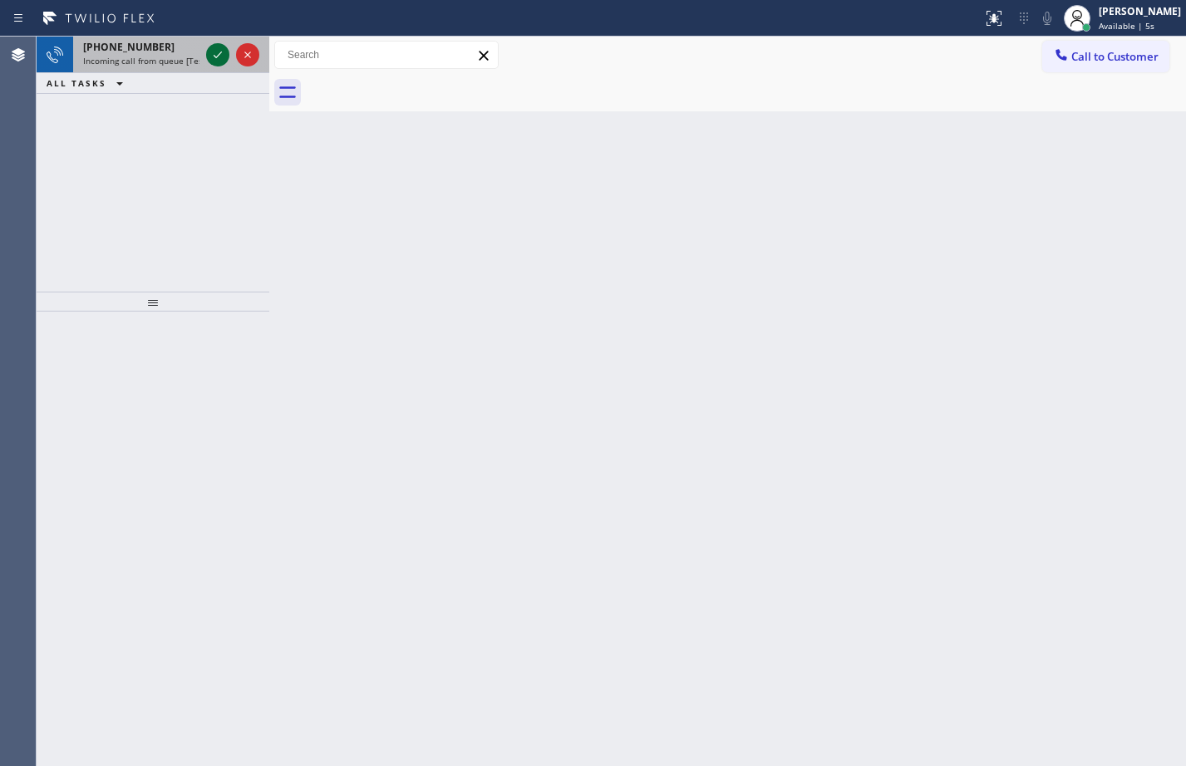
click at [219, 52] on icon at bounding box center [218, 55] width 20 height 20
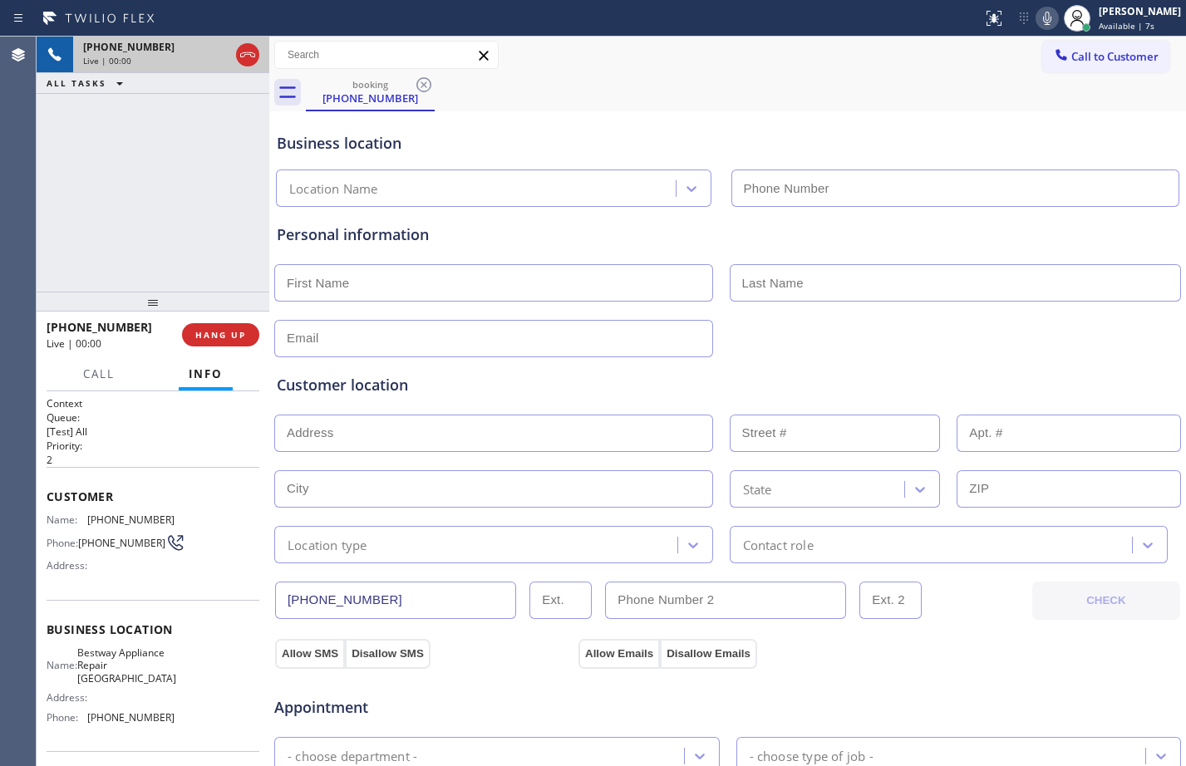
type input "[PHONE_NUMBER]"
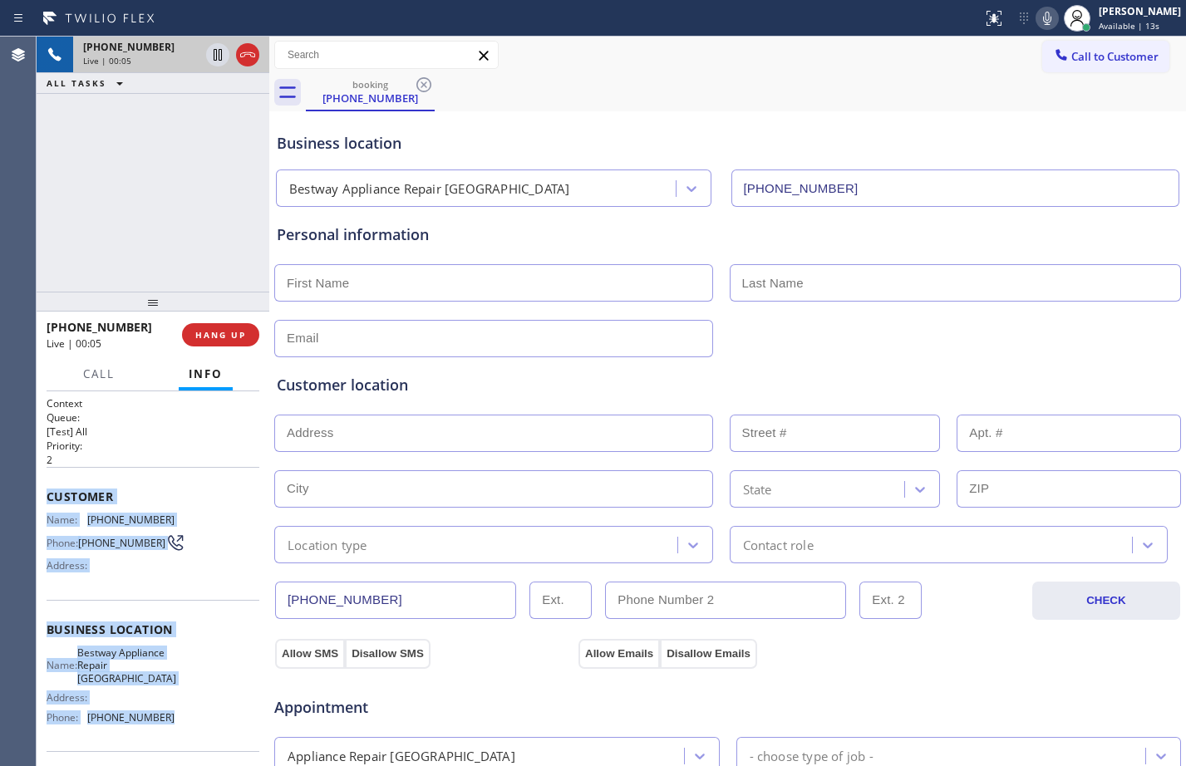
drag, startPoint x: 40, startPoint y: 489, endPoint x: 196, endPoint y: 727, distance: 284.4
click at [196, 727] on div "Context Queue: [Test] All Priority: 2 Customer Name: [PHONE_NUMBER] Phone: [PHO…" at bounding box center [153, 578] width 233 height 375
copy div "Customer Name: [PHONE_NUMBER] Phone: [PHONE_NUMBER] Address: Business location …"
click at [219, 53] on icon at bounding box center [218, 55] width 8 height 12
click at [1037, 22] on icon at bounding box center [1047, 18] width 20 height 20
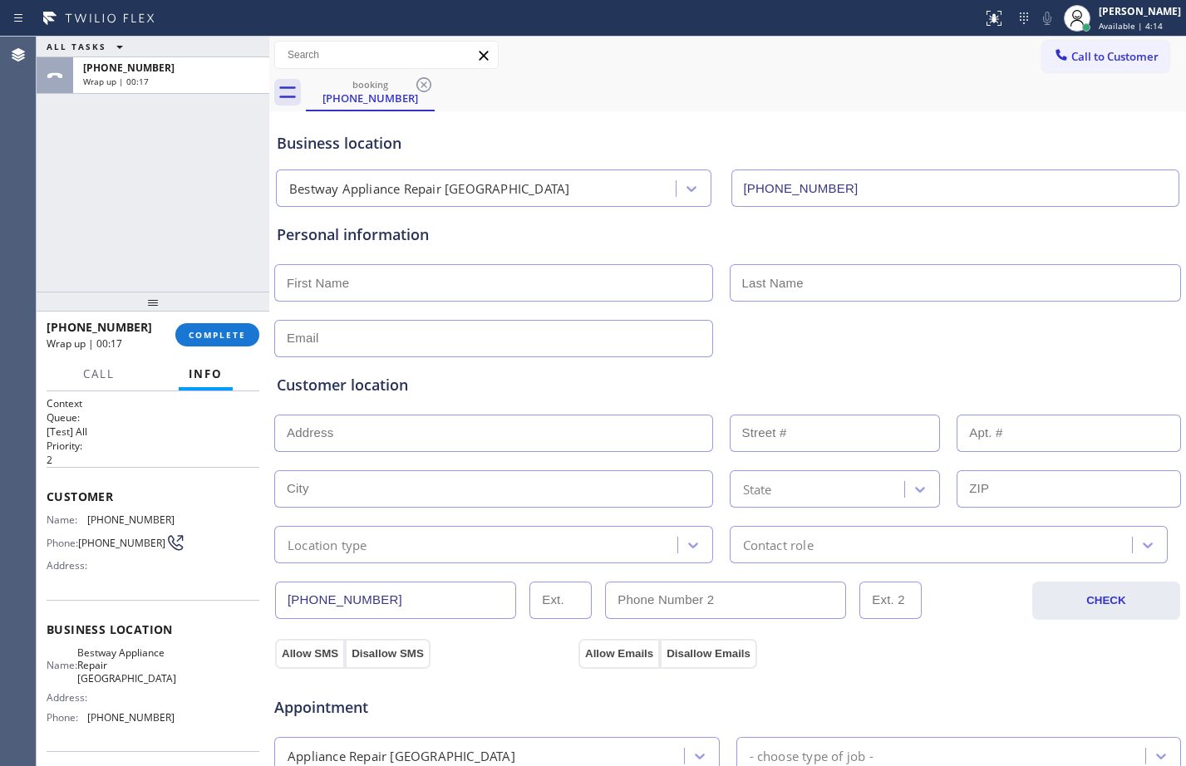
click at [1086, 40] on div "Call to Customer Outbound call Location Search location Your caller id phone nu…" at bounding box center [727, 55] width 917 height 37
click at [1119, 12] on div "[PERSON_NAME]" at bounding box center [1140, 11] width 82 height 14
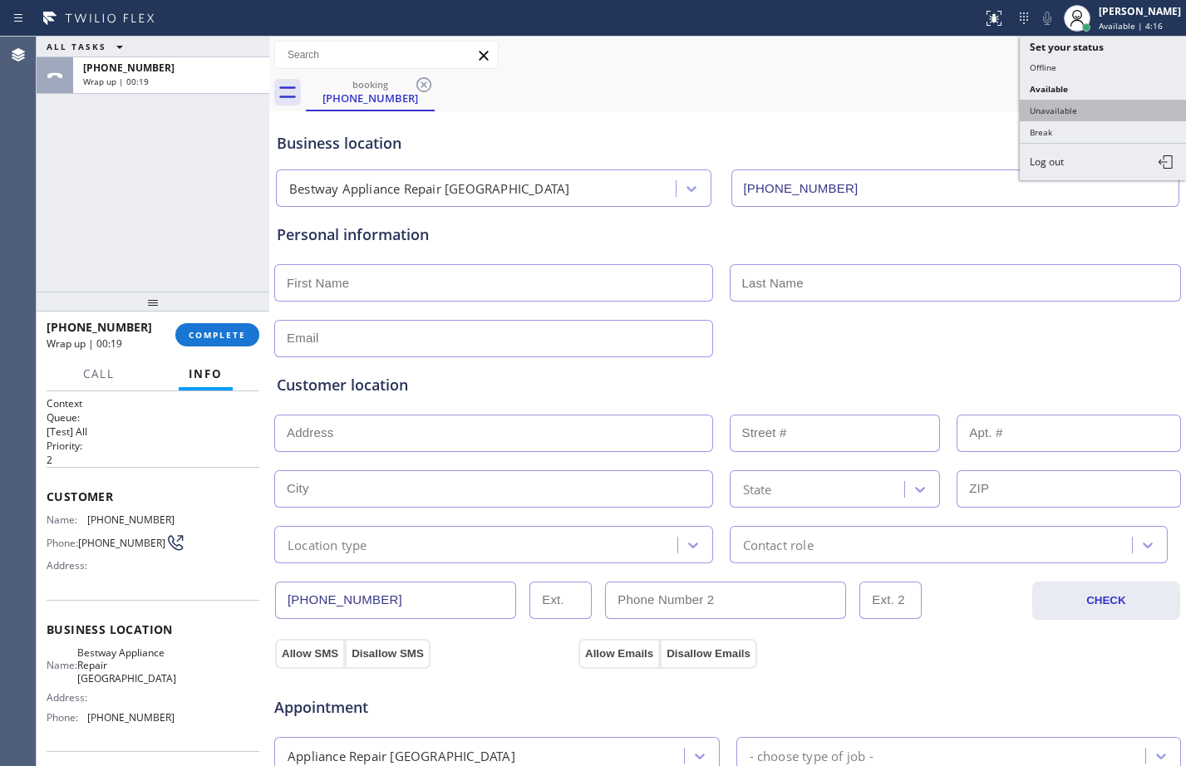
click at [1066, 108] on button "Unavailable" at bounding box center [1103, 111] width 166 height 22
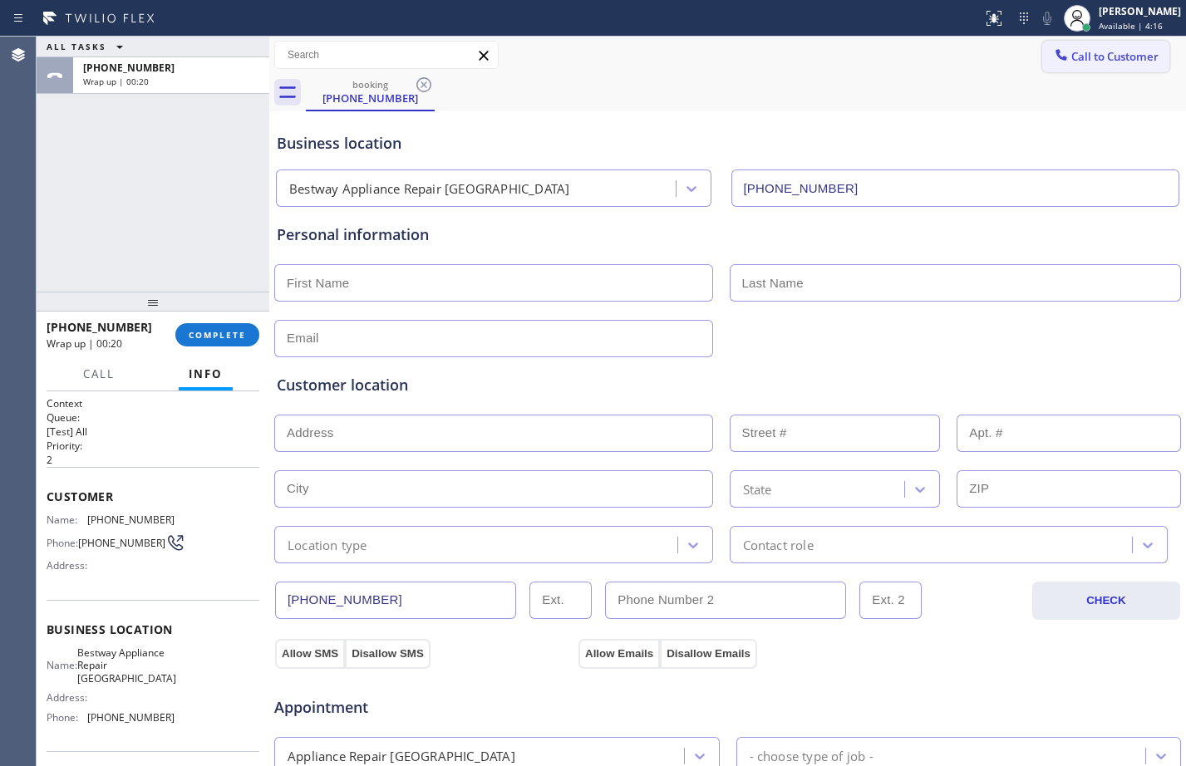
click at [1071, 58] on span "Call to Customer" at bounding box center [1114, 56] width 87 height 15
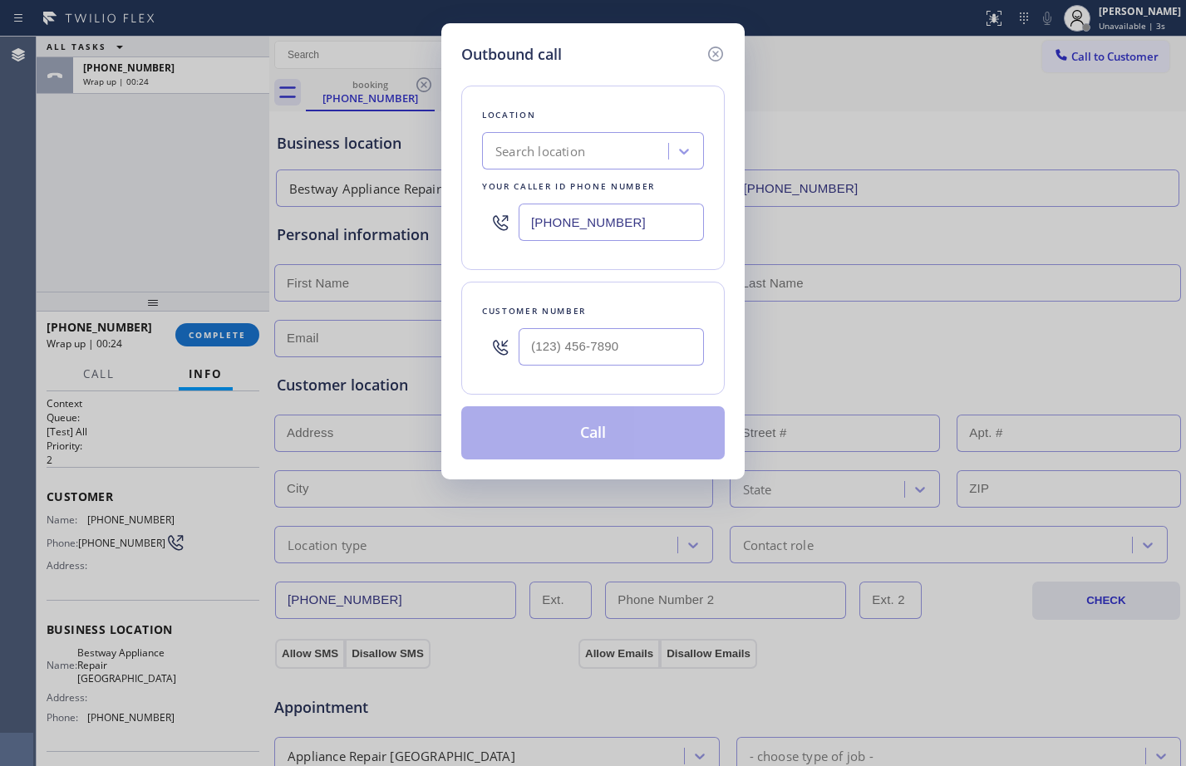
drag, startPoint x: 662, startPoint y: 233, endPoint x: 532, endPoint y: 210, distance: 132.4
click at [532, 210] on input "[PHONE_NUMBER]" at bounding box center [611, 222] width 185 height 37
paste input "708) 627-2211"
type input "[PHONE_NUMBER]"
click at [590, 352] on input "text" at bounding box center [611, 346] width 185 height 37
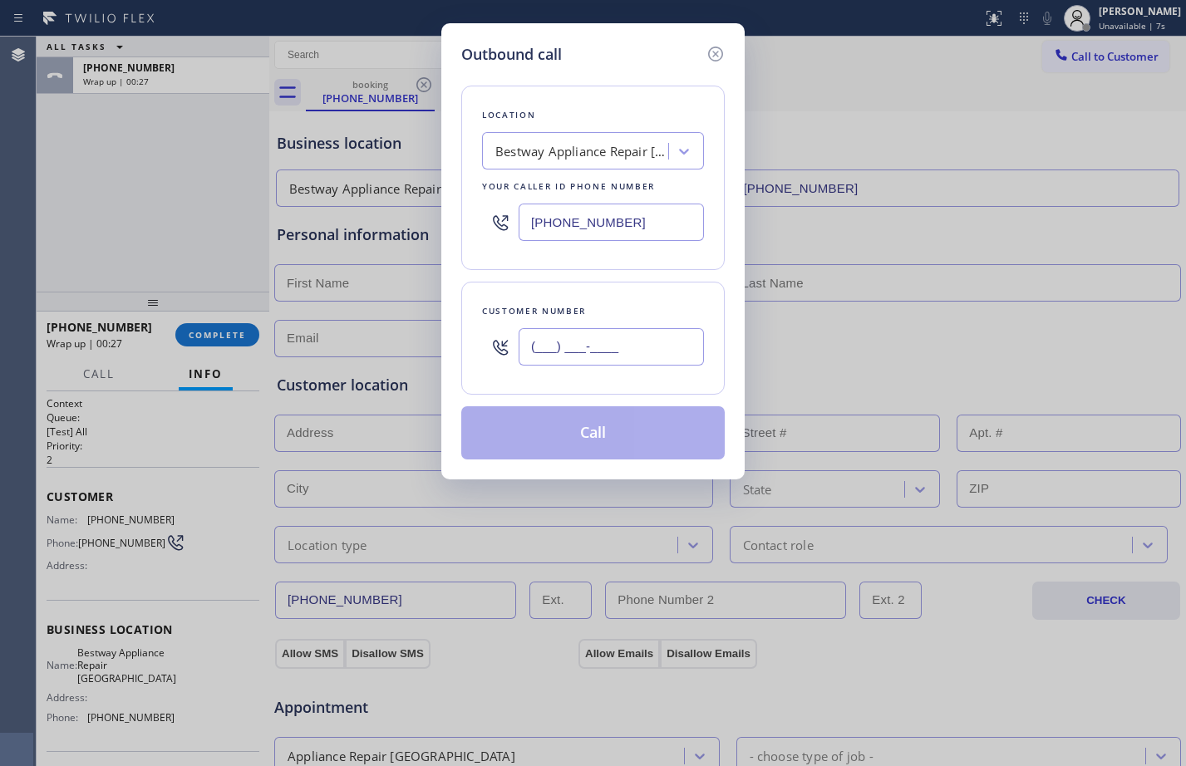
paste input "708) 557-1039"
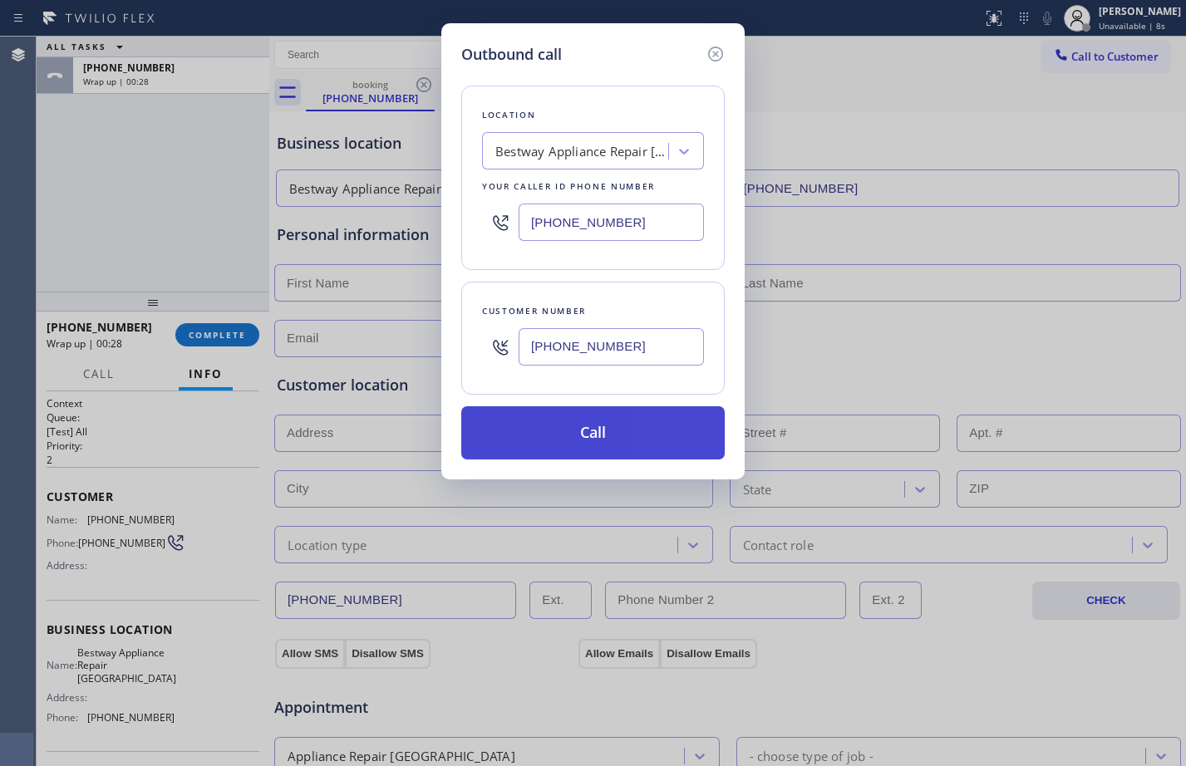
type input "[PHONE_NUMBER]"
click at [612, 438] on button "Call" at bounding box center [592, 432] width 263 height 53
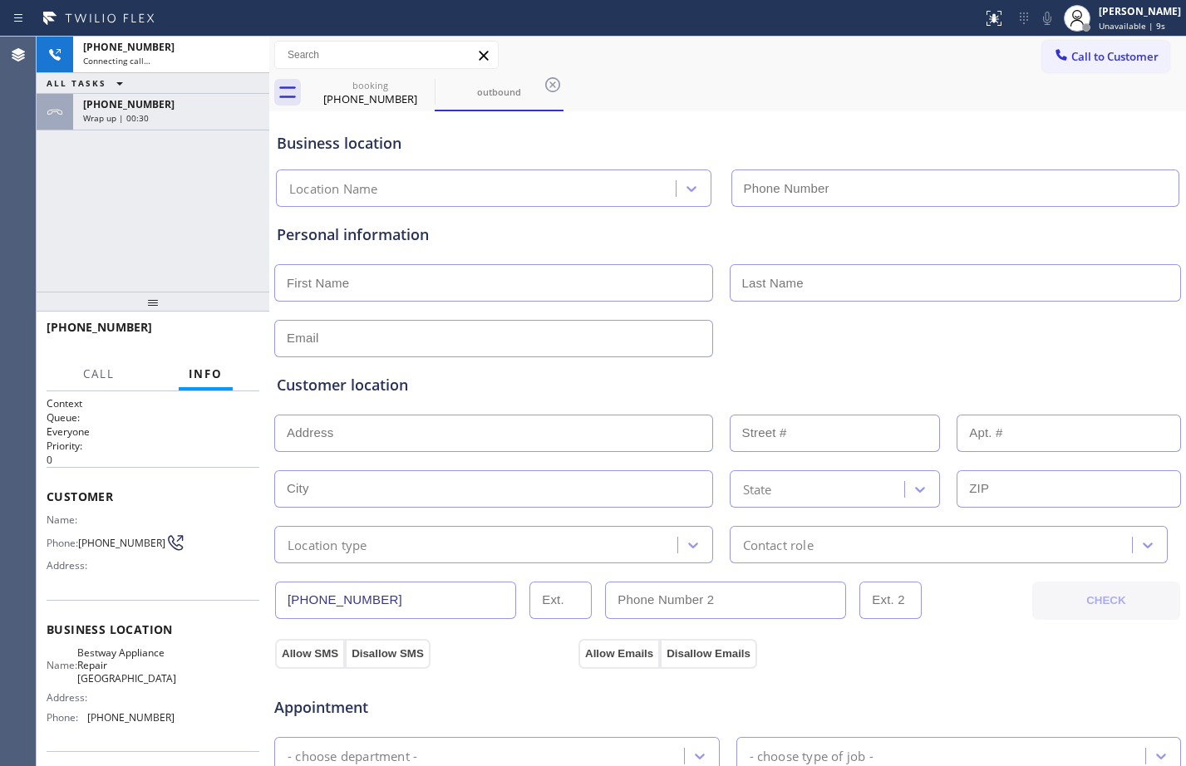
type input "[PHONE_NUMBER]"
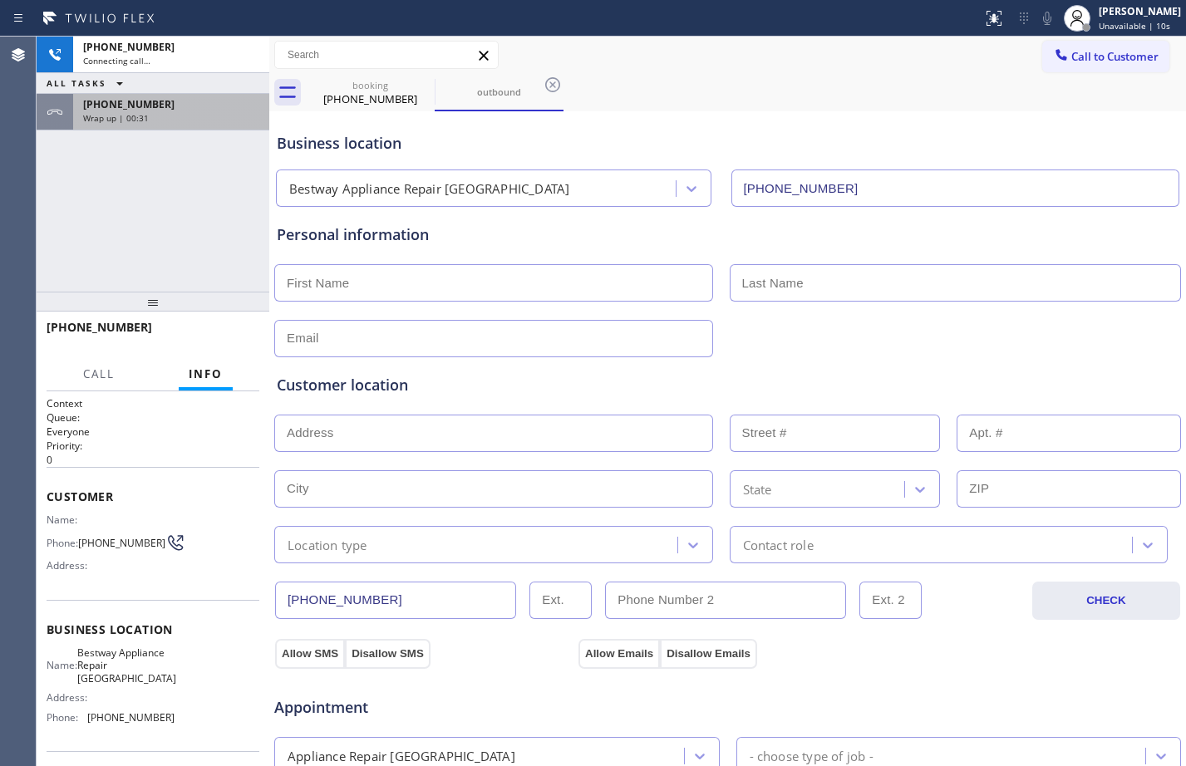
click at [207, 112] on div "Wrap up | 00:31" at bounding box center [171, 118] width 176 height 12
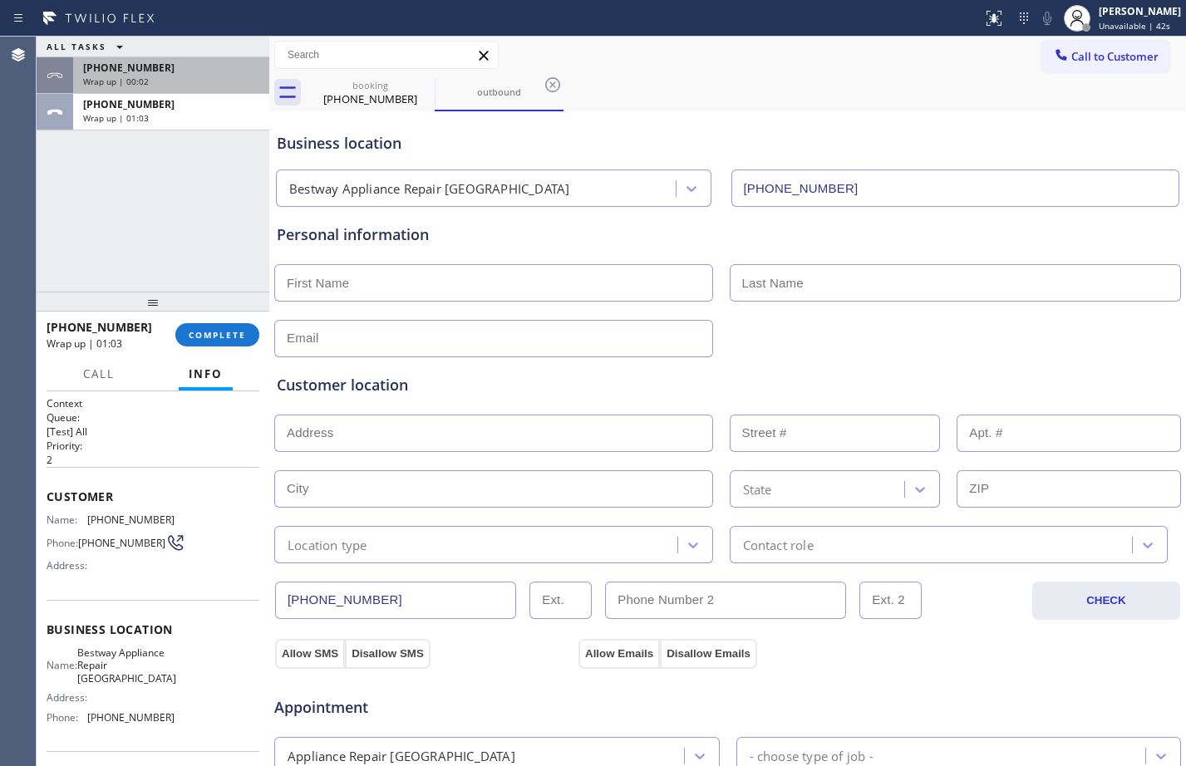
click at [190, 75] on div "[PHONE_NUMBER] Wrap up | 00:02" at bounding box center [167, 75] width 189 height 37
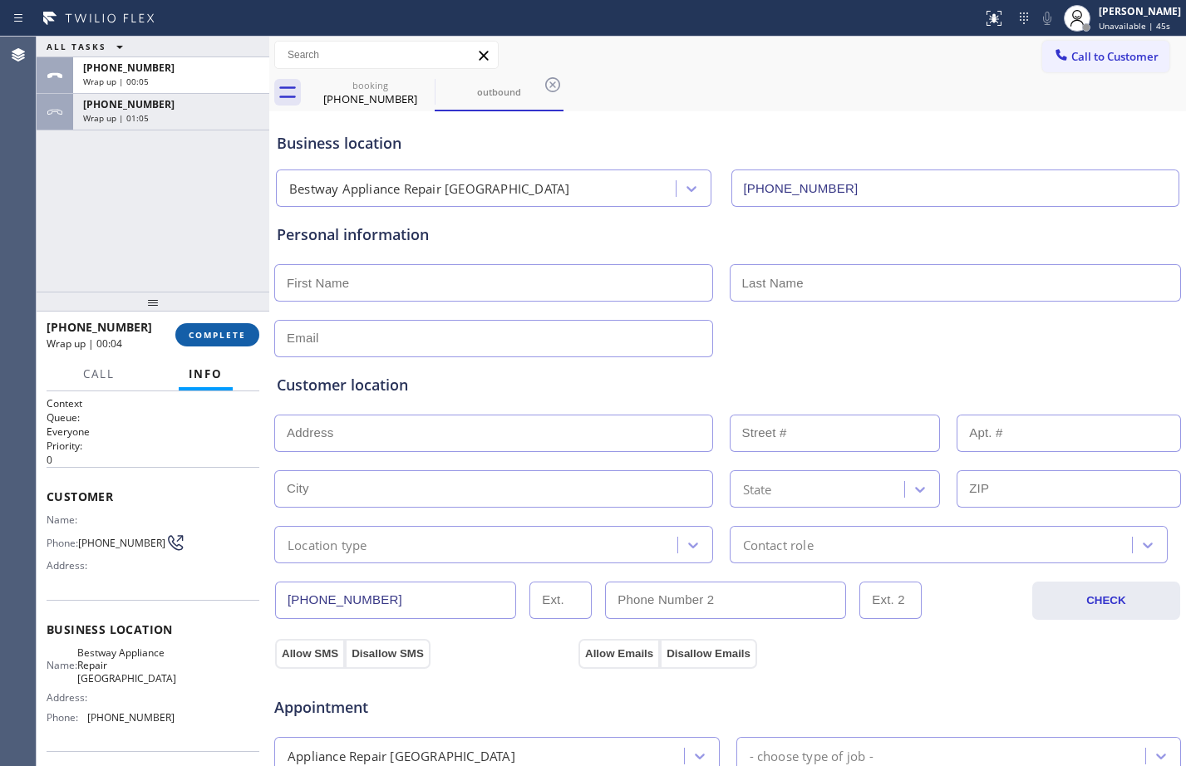
click at [218, 339] on span "COMPLETE" at bounding box center [217, 335] width 57 height 12
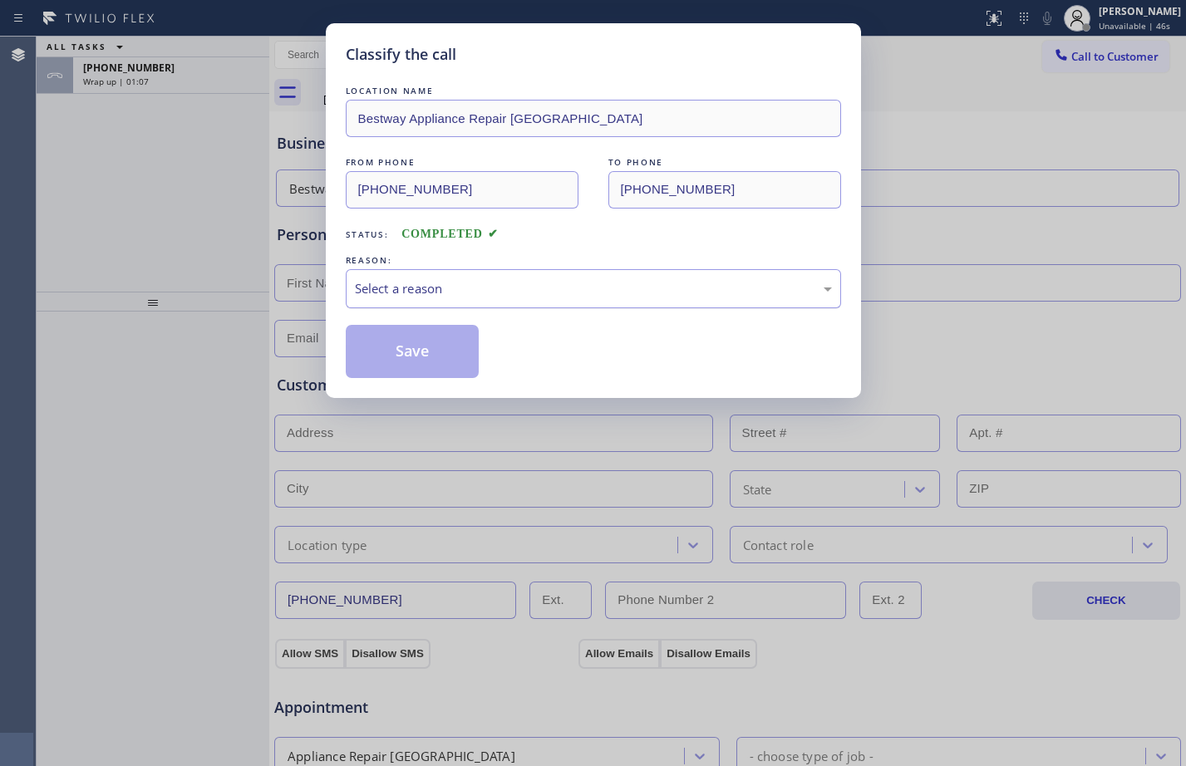
click at [637, 307] on div "Select a reason" at bounding box center [593, 288] width 495 height 39
click at [431, 345] on button "Save" at bounding box center [413, 351] width 134 height 53
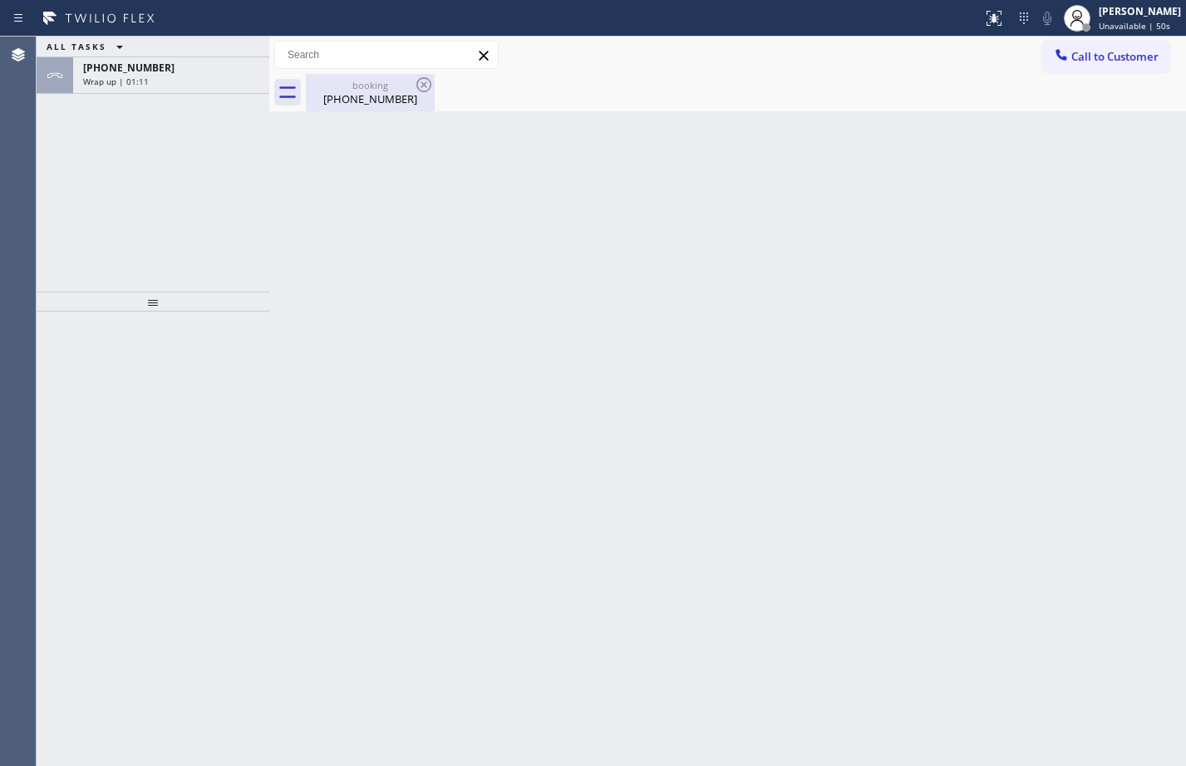
click at [336, 94] on div "[PHONE_NUMBER]" at bounding box center [369, 98] width 125 height 15
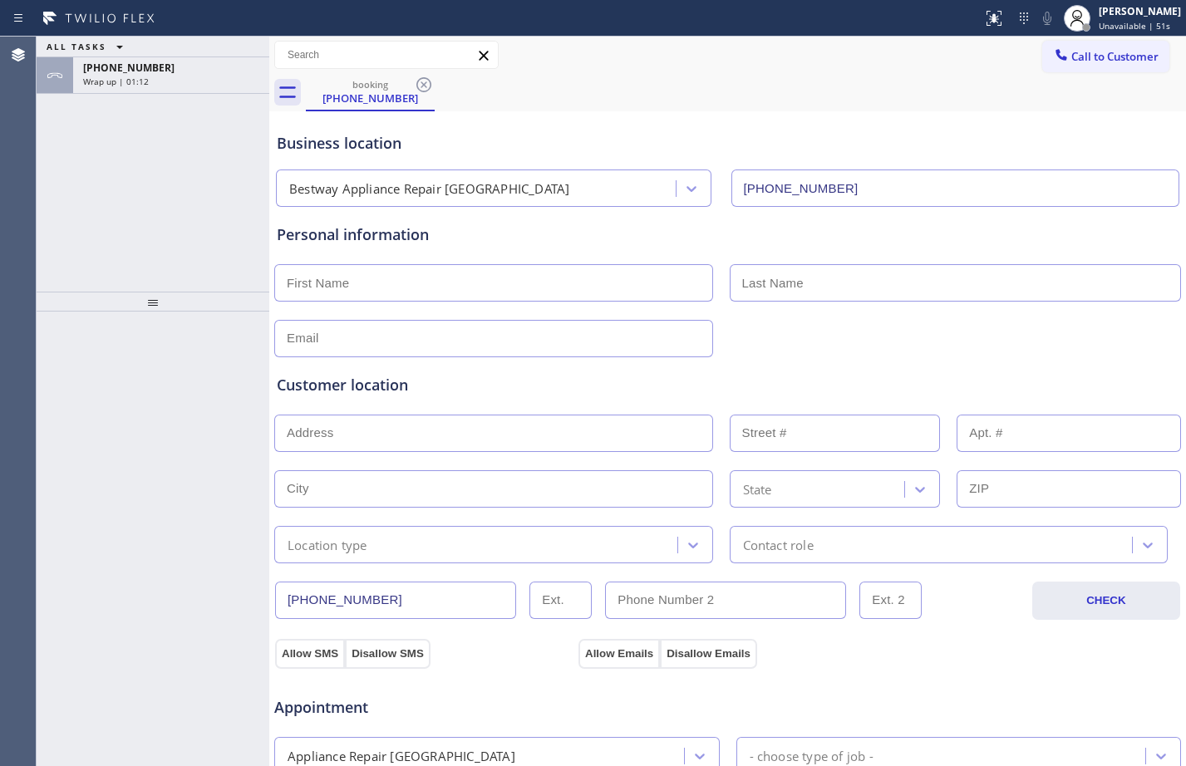
click at [375, 287] on input "text" at bounding box center [493, 282] width 439 height 37
type input "Mr."
type input "[PERSON_NAME]"
click at [619, 369] on div "Customer location >> ADD NEW ADDRESS << + NEW ADDRESS State Location type Conta…" at bounding box center [727, 460] width 908 height 206
click at [622, 351] on div "Customer location >> ADD NEW ADDRESS << + NEW ADDRESS State Location type Conta…" at bounding box center [727, 457] width 908 height 213
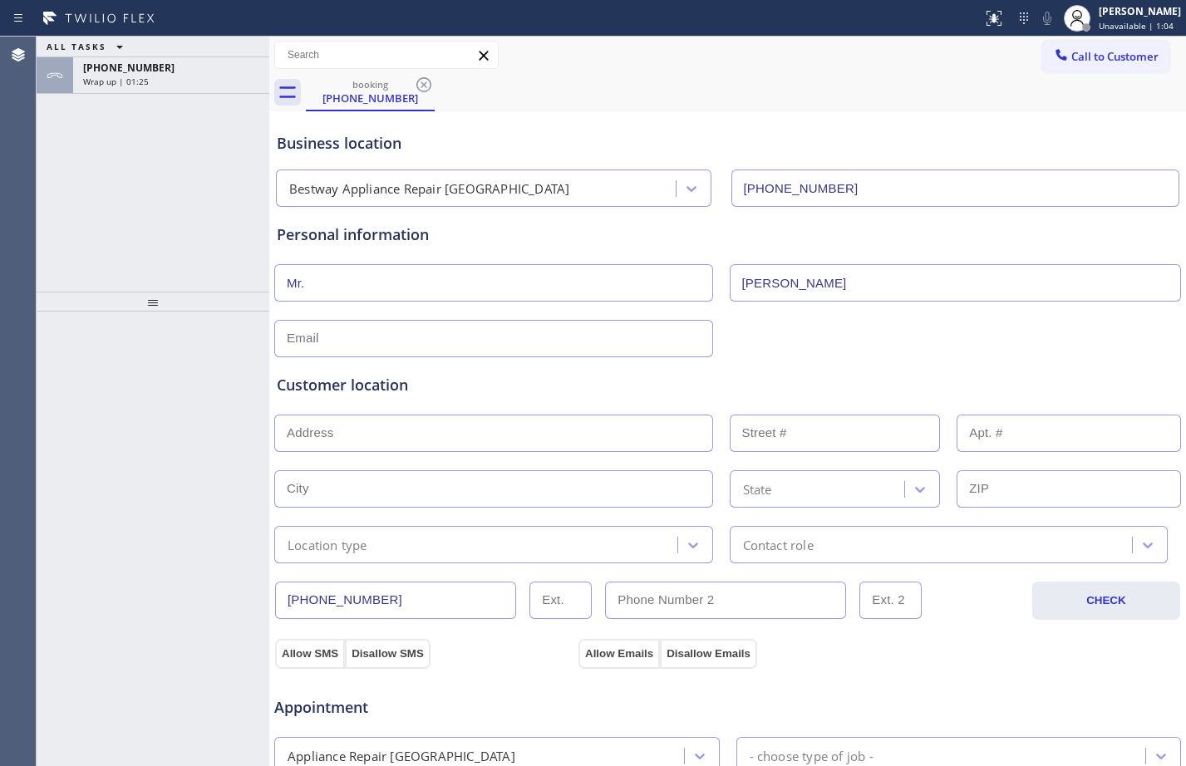
click at [623, 336] on input "text" at bounding box center [493, 338] width 439 height 37
click at [655, 339] on input "text" at bounding box center [493, 338] width 439 height 37
type input "N"
type input "[EMAIL_ADDRESS][DOMAIN_NAME]"
click at [657, 422] on input "text" at bounding box center [493, 433] width 439 height 37
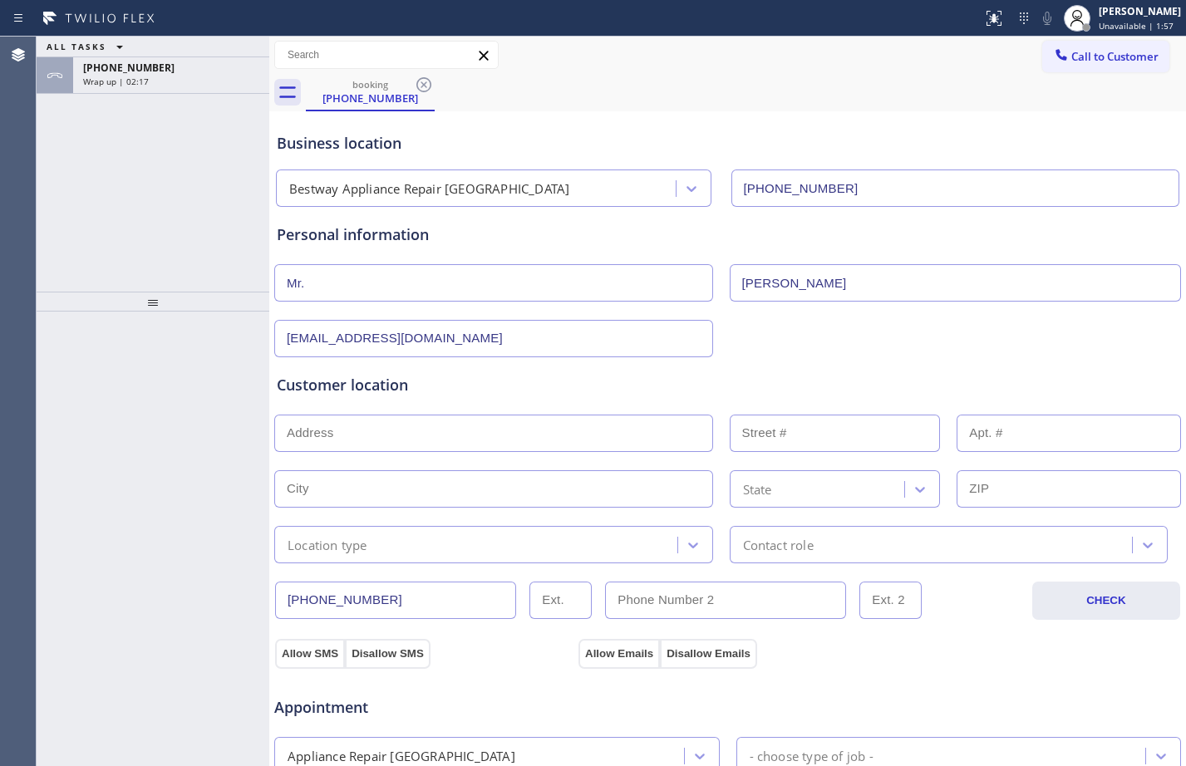
click at [985, 498] on input "text" at bounding box center [1069, 488] width 224 height 37
paste input "60467"
type input "60467"
click at [819, 486] on div "State" at bounding box center [820, 489] width 170 height 29
paste input "IL"
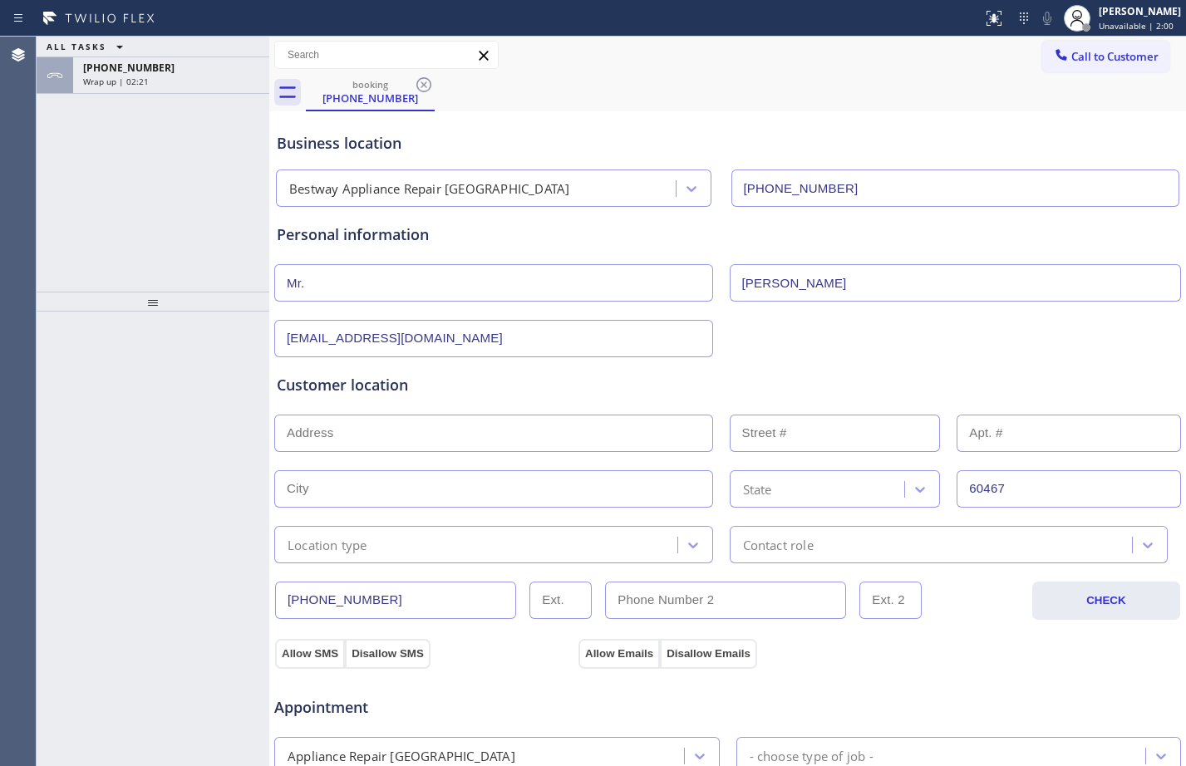
type input "IL"
click at [791, 524] on div "[US_STATE]" at bounding box center [835, 524] width 211 height 30
click at [435, 495] on input "text" at bounding box center [493, 488] width 439 height 37
type input "v"
paste input "[GEOGRAPHIC_DATA]"
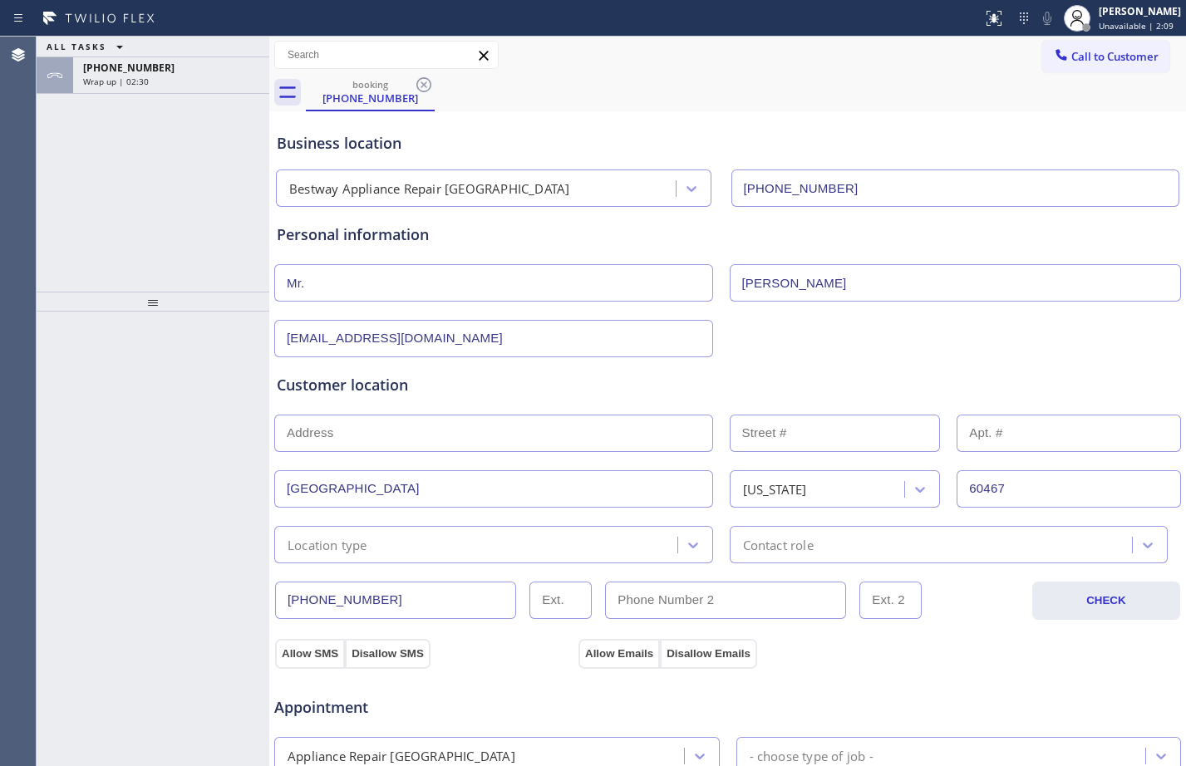
type input "[GEOGRAPHIC_DATA]"
click at [426, 431] on input "text" at bounding box center [493, 433] width 439 height 37
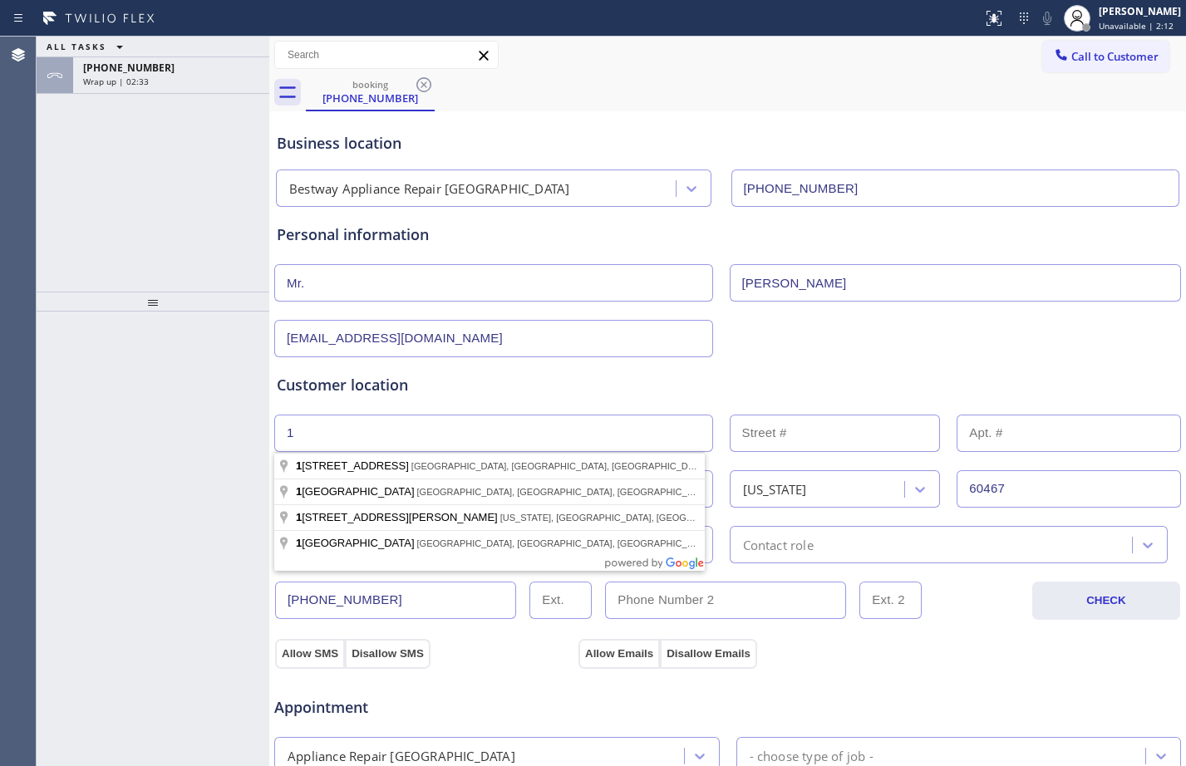
type input "1"
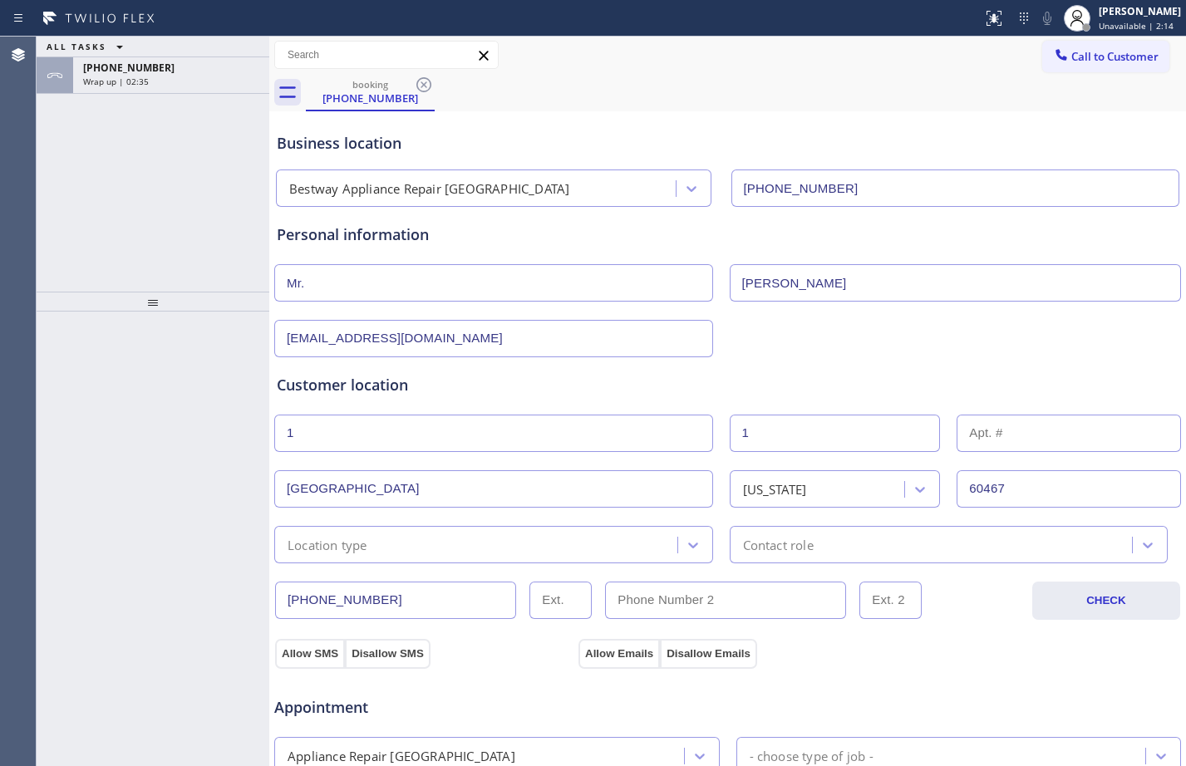
type input "1"
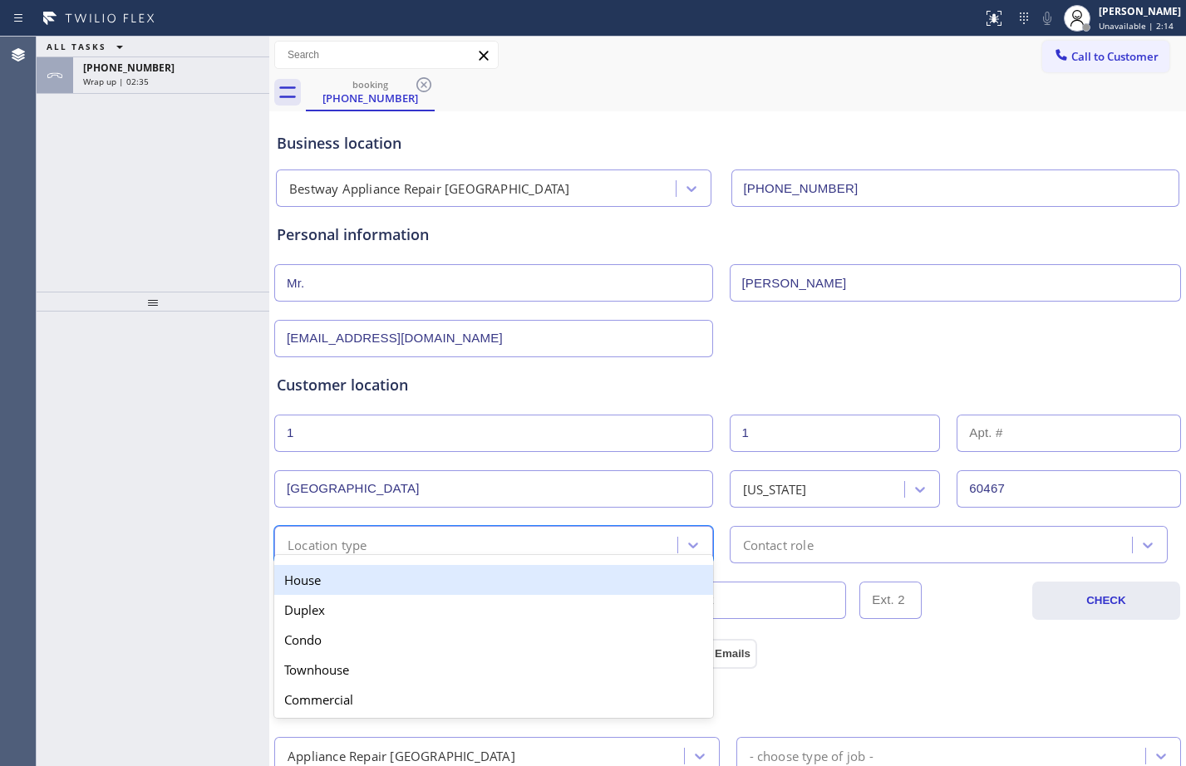
click at [409, 549] on div "Location type" at bounding box center [478, 544] width 398 height 29
click at [386, 584] on div "House" at bounding box center [493, 580] width 439 height 30
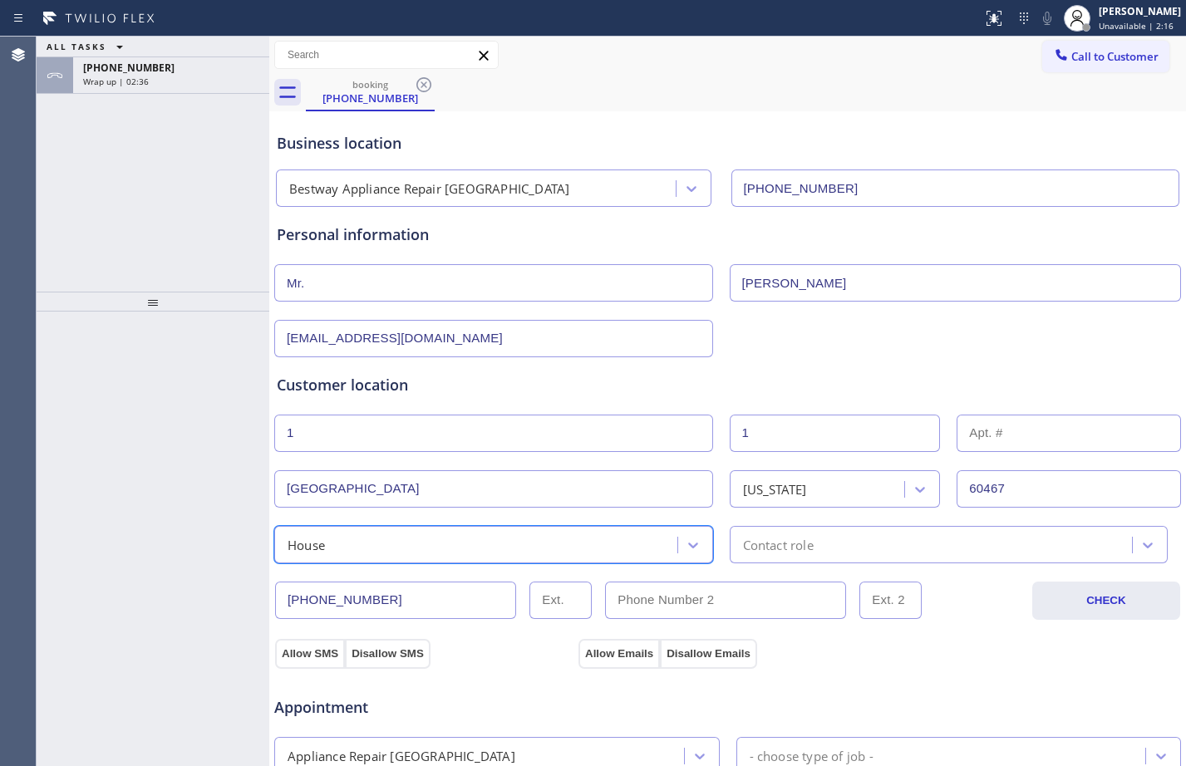
click at [902, 532] on div "Contact role" at bounding box center [934, 544] width 398 height 29
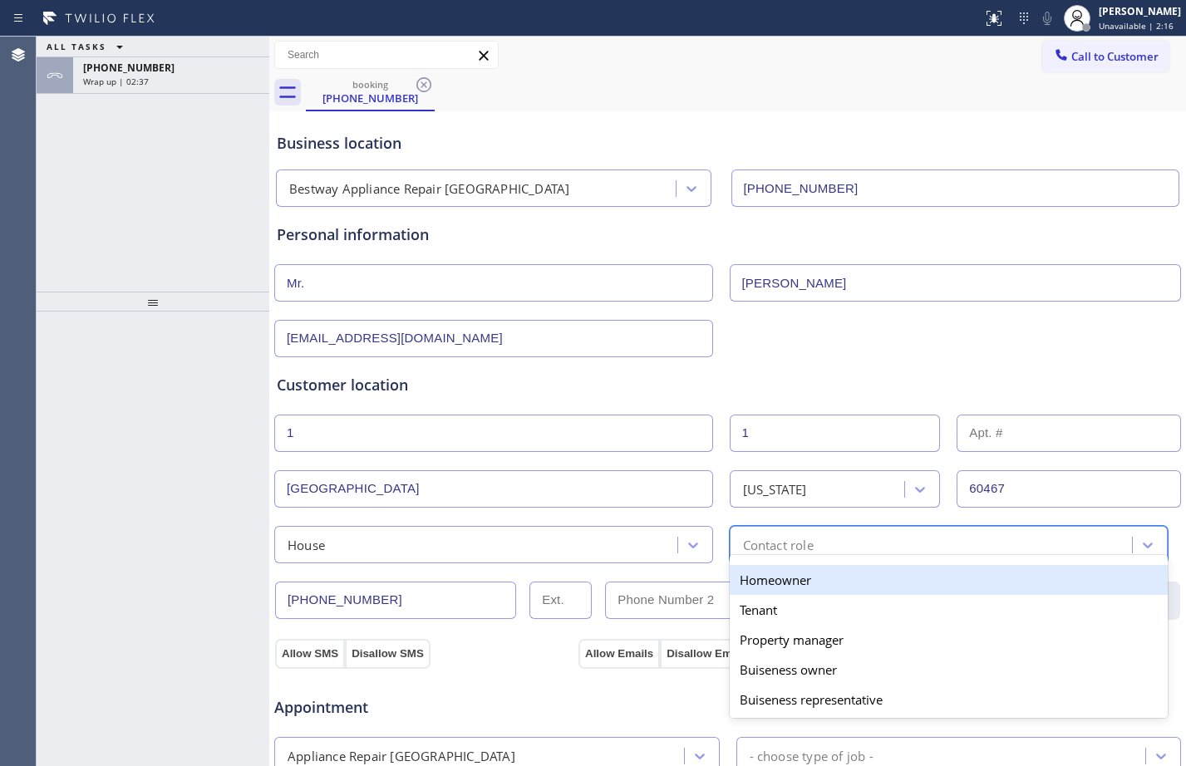
click at [809, 579] on div "Homeowner" at bounding box center [949, 580] width 439 height 30
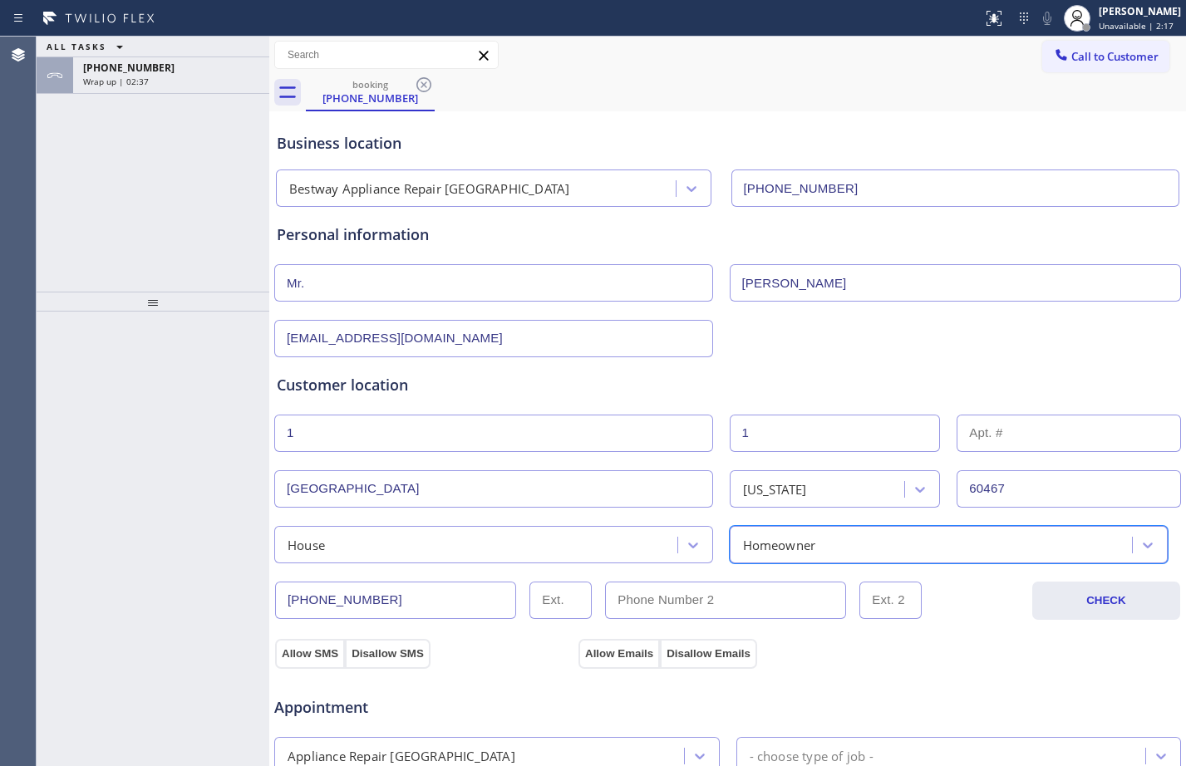
scroll to position [522, 0]
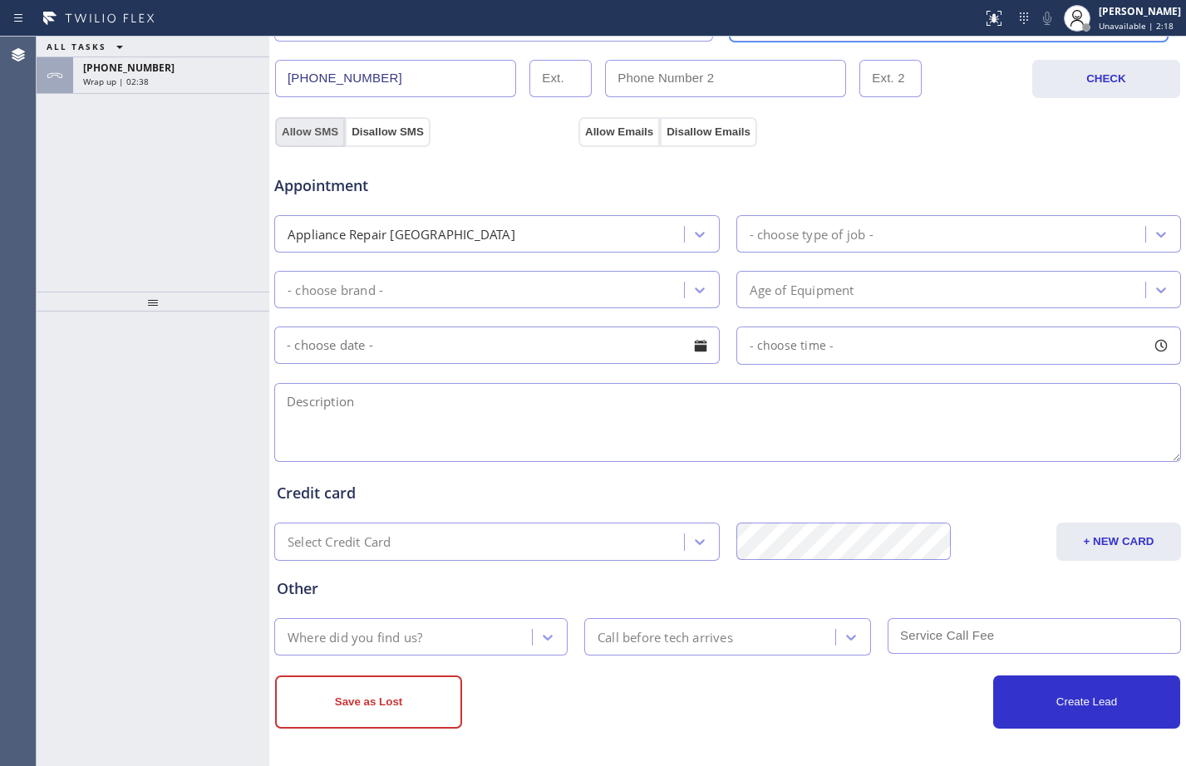
click at [313, 127] on button "Allow SMS" at bounding box center [310, 132] width 70 height 30
click at [597, 136] on button "Allow Emails" at bounding box center [618, 132] width 81 height 30
click at [505, 234] on div "Appliance Repair [GEOGRAPHIC_DATA]" at bounding box center [481, 233] width 405 height 29
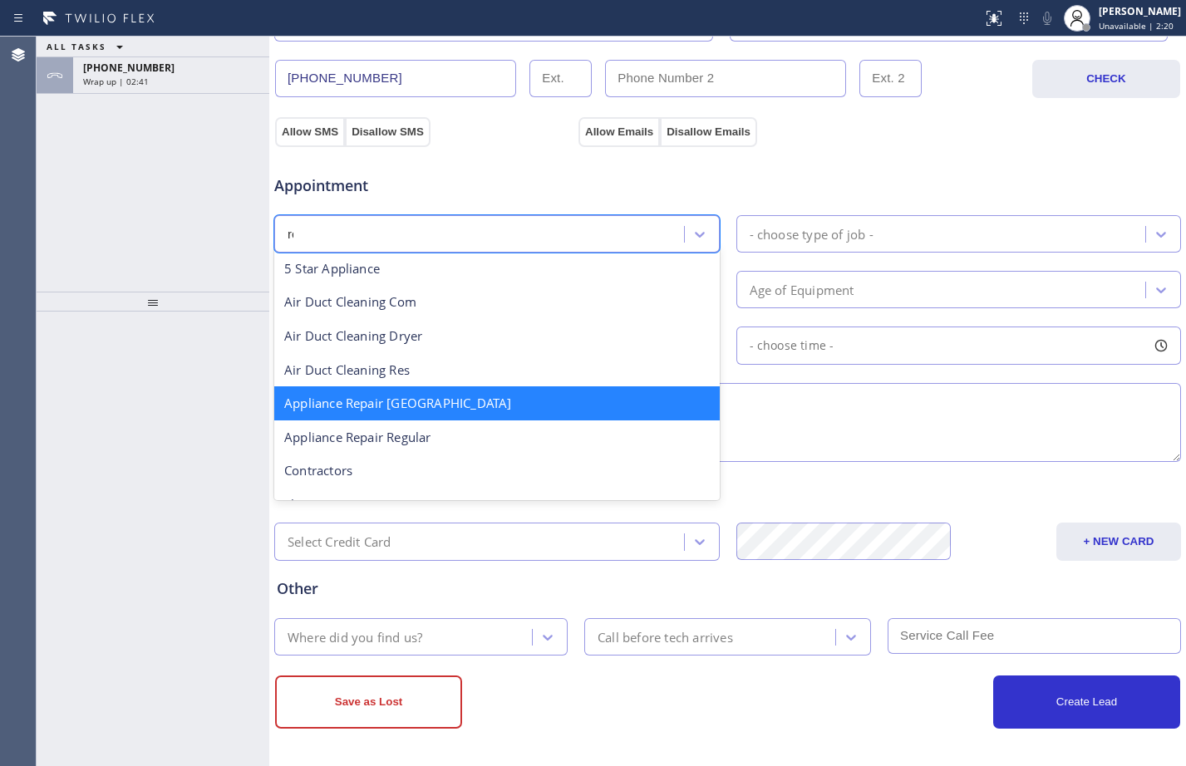
scroll to position [0, 0]
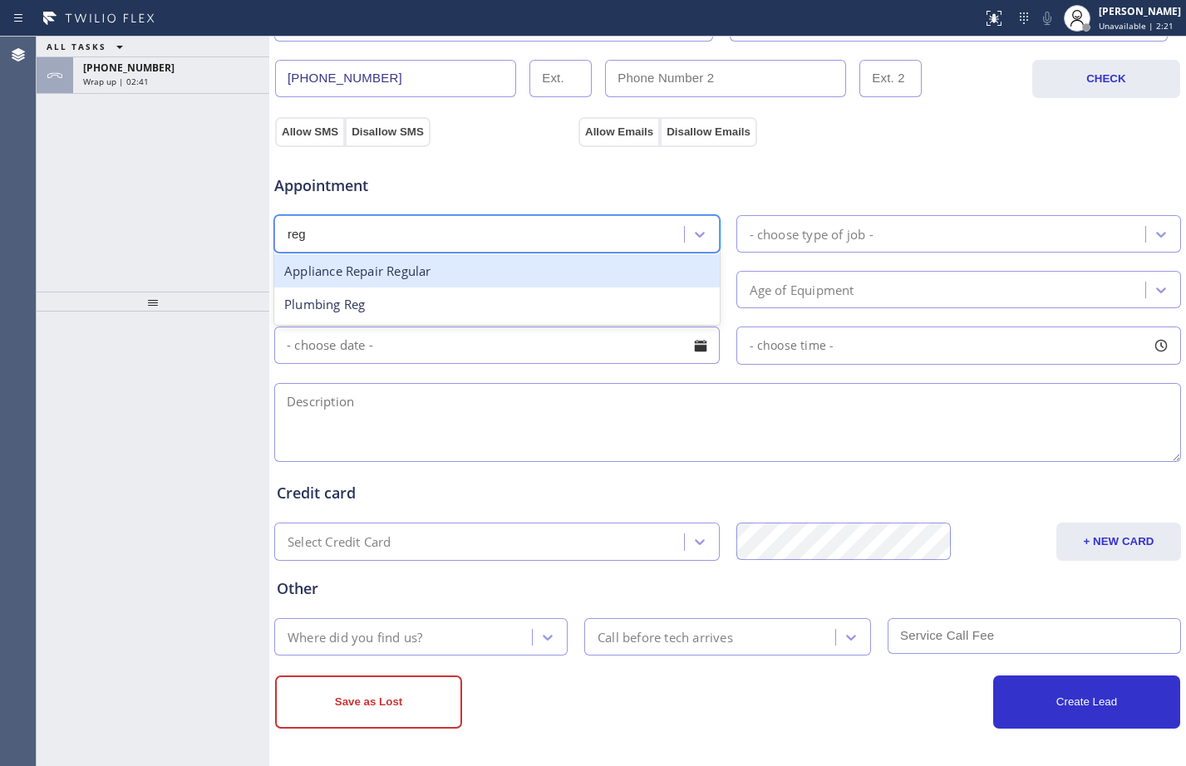
type input "regu"
click at [486, 262] on div "Appliance Repair Regular" at bounding box center [496, 271] width 445 height 34
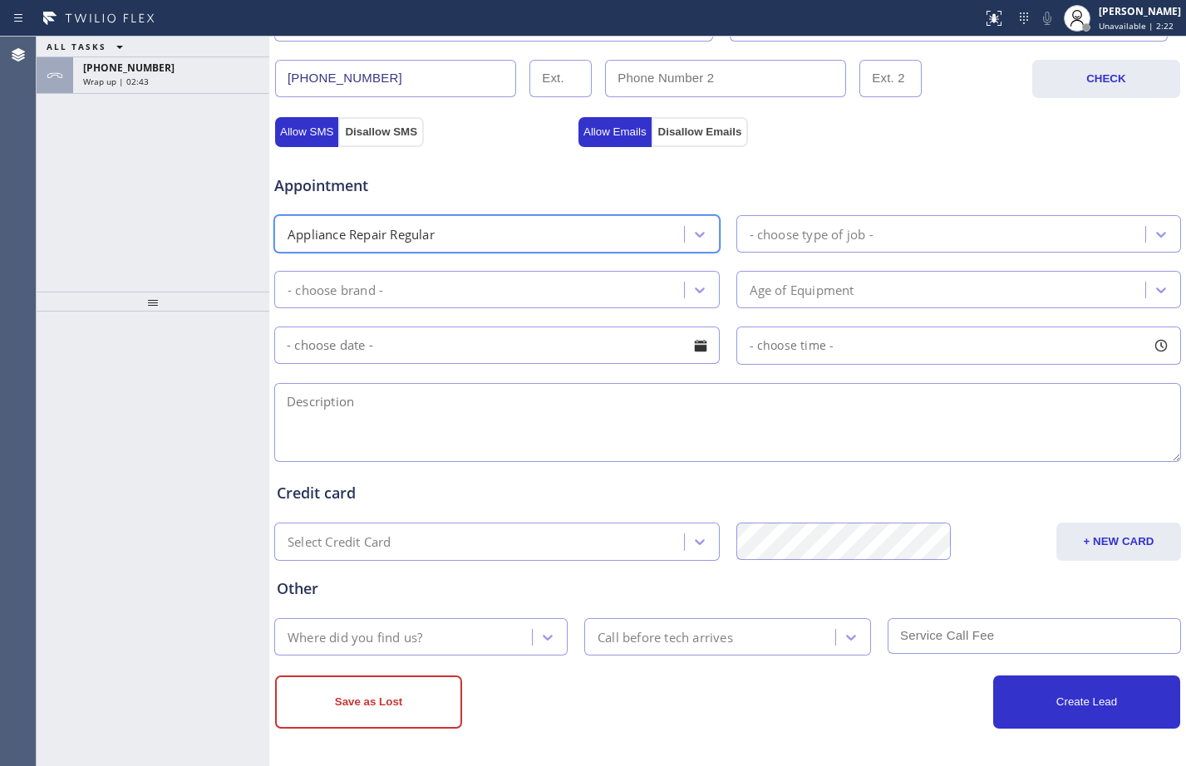
click at [775, 227] on div "- choose type of job -" at bounding box center [812, 233] width 124 height 19
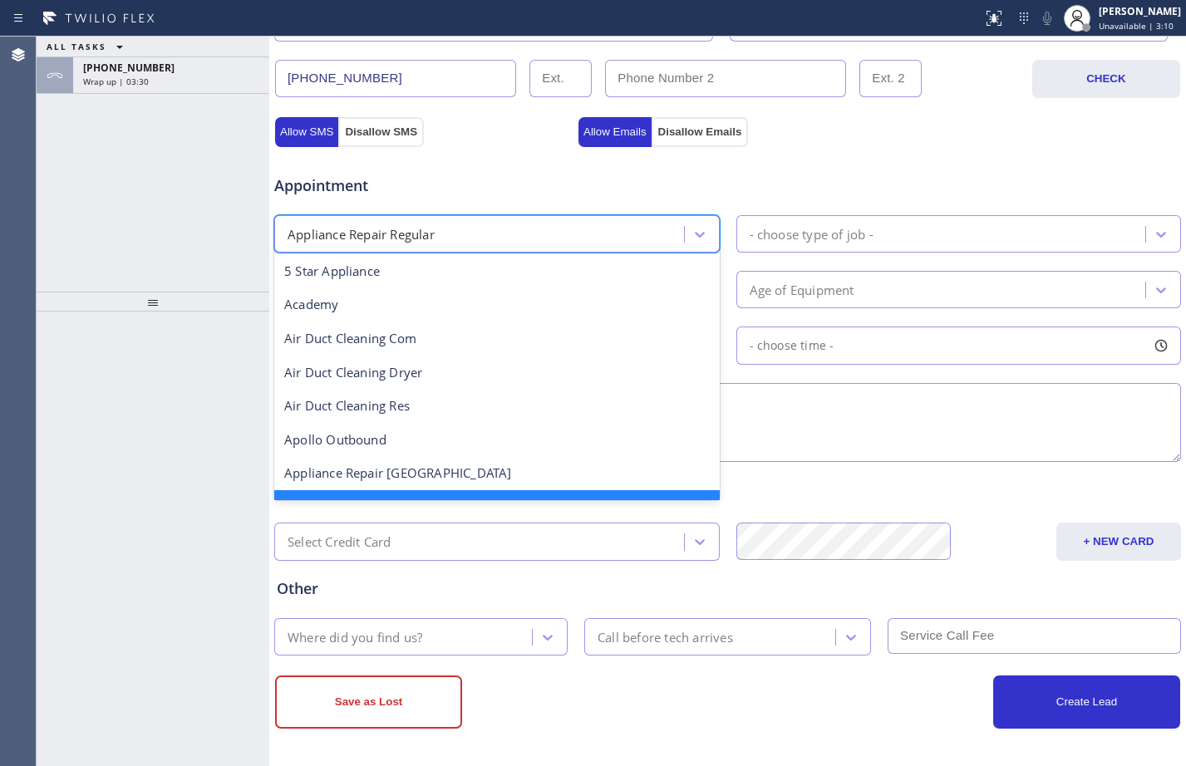
click at [558, 231] on div "Appliance Repair Regular" at bounding box center [481, 233] width 405 height 29
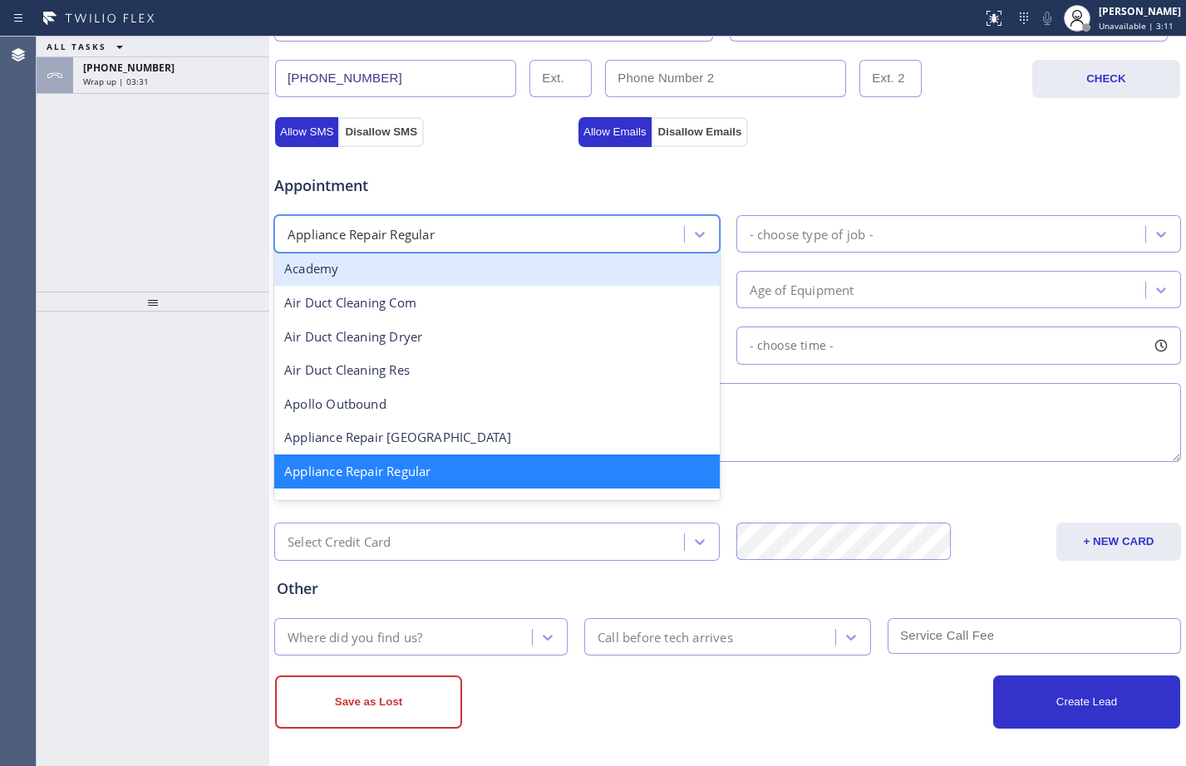
click at [838, 247] on div "- choose type of job -" at bounding box center [943, 233] width 405 height 29
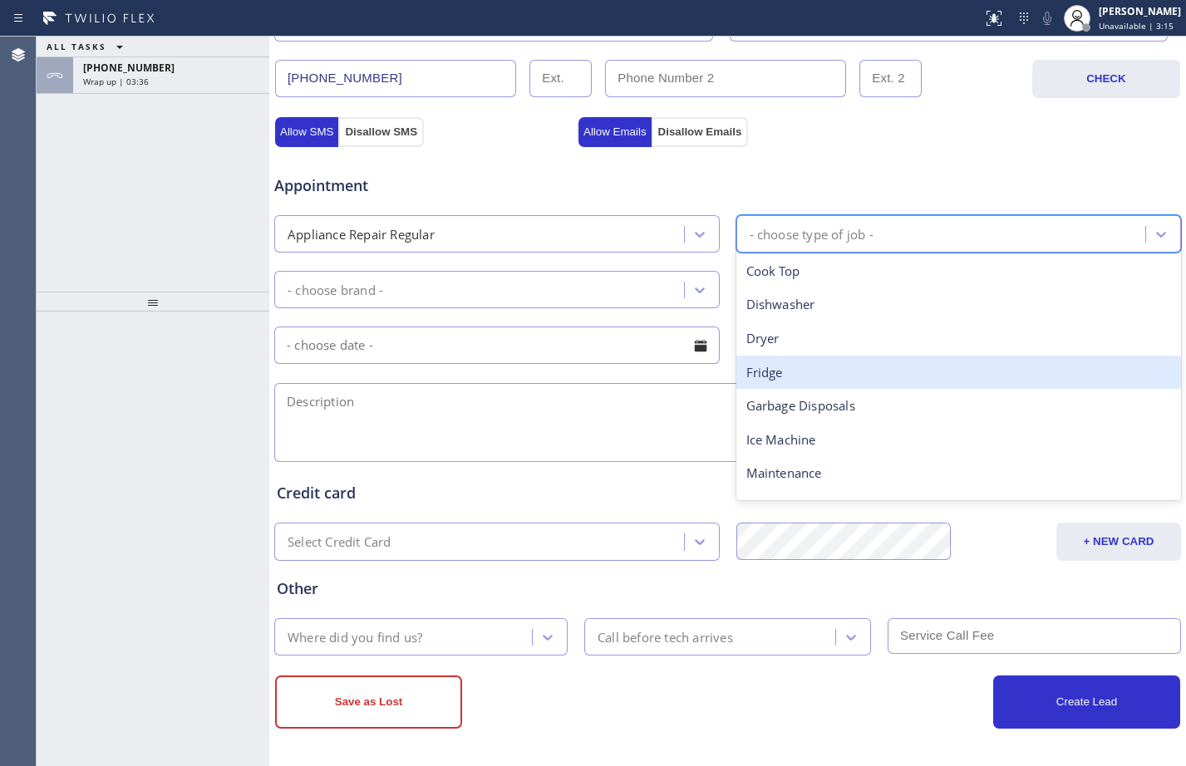
scroll to position [219, 0]
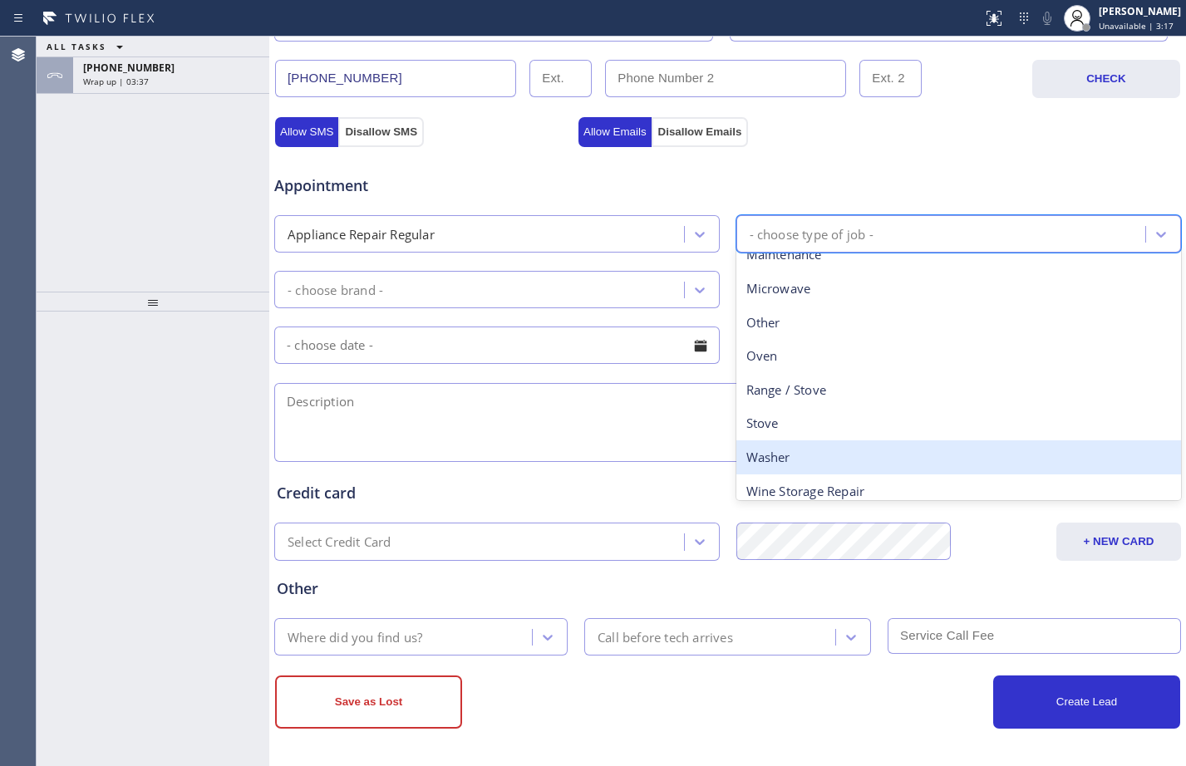
click at [782, 460] on div "Washer" at bounding box center [958, 457] width 445 height 34
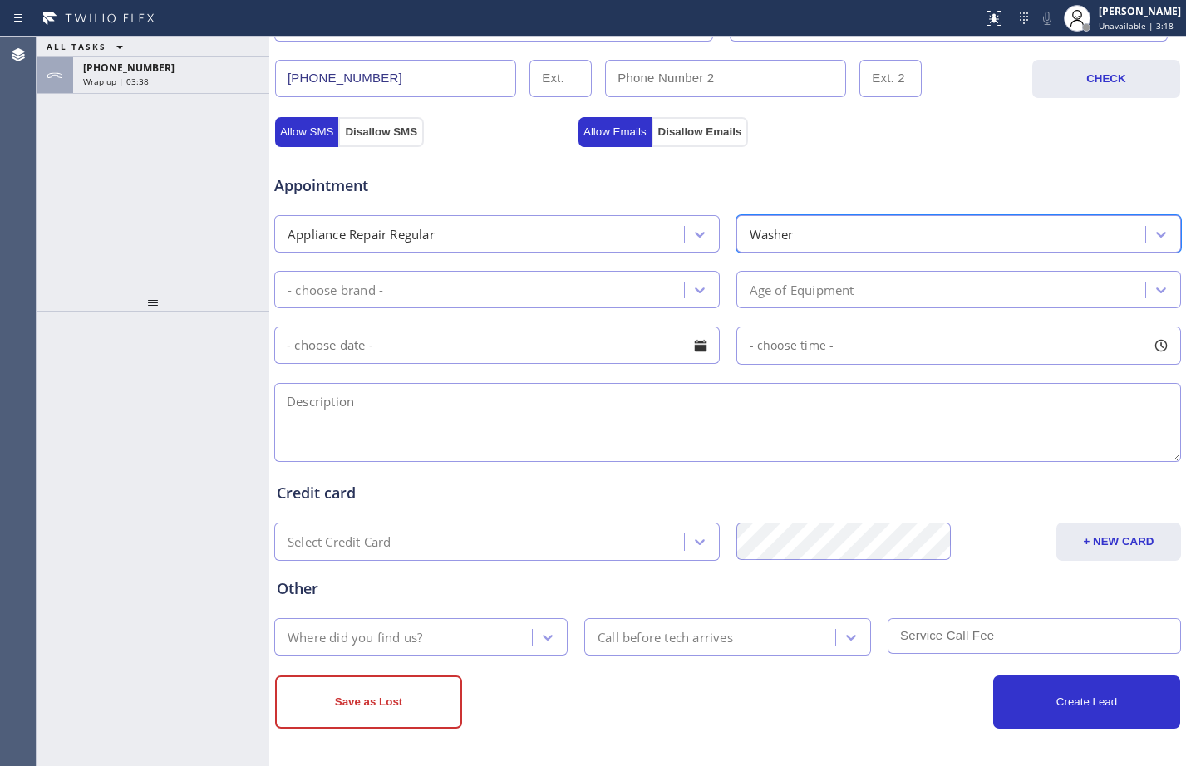
click at [504, 280] on div "- choose brand -" at bounding box center [481, 289] width 405 height 29
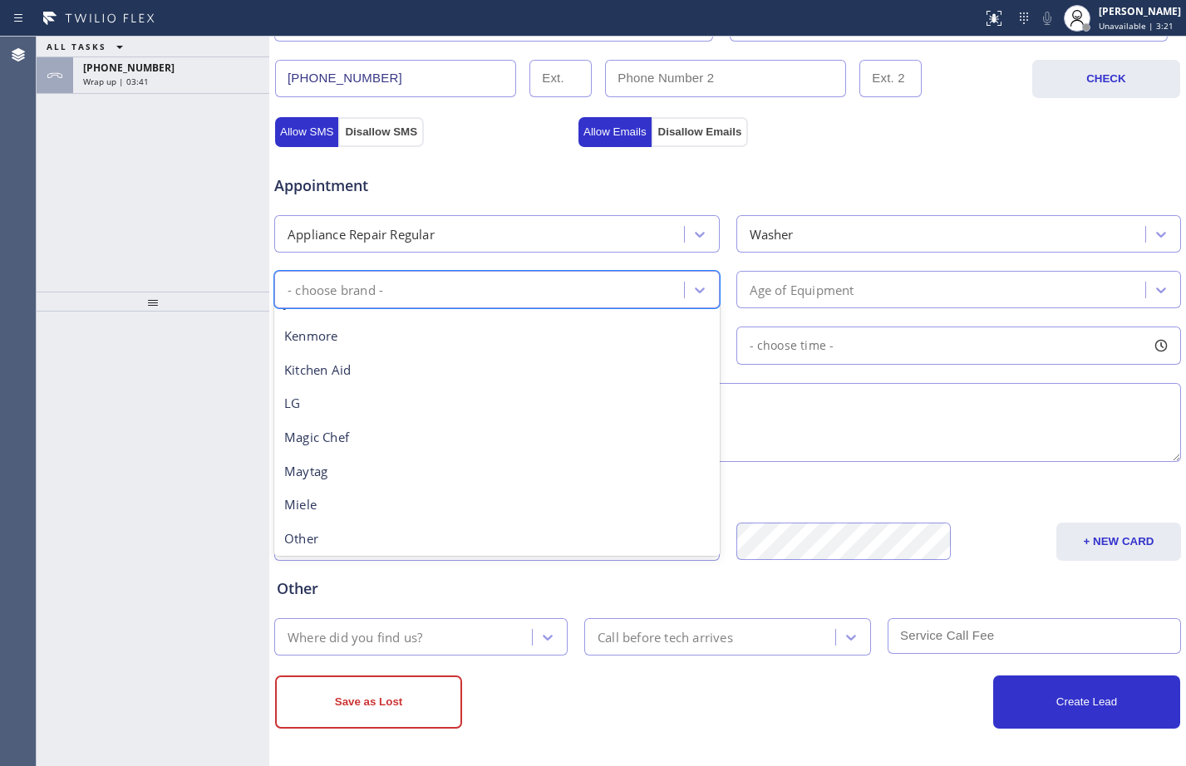
scroll to position [365, 0]
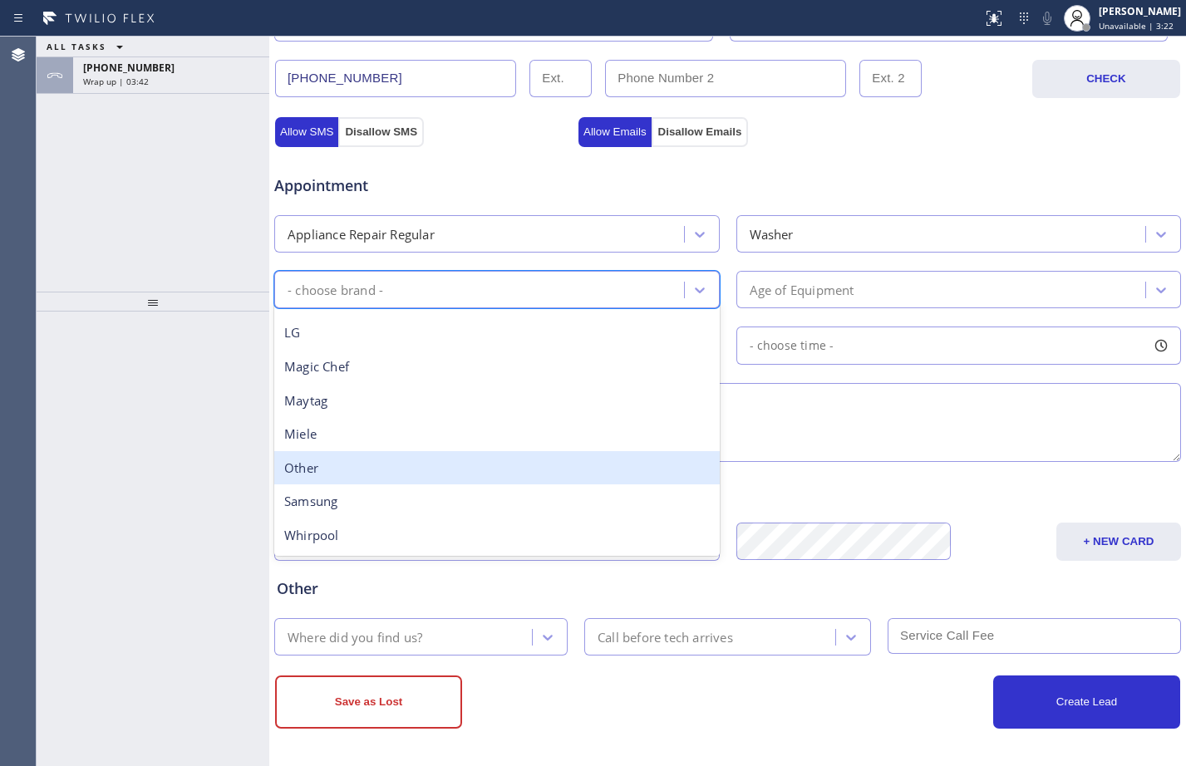
click at [308, 465] on div "Other" at bounding box center [496, 468] width 445 height 34
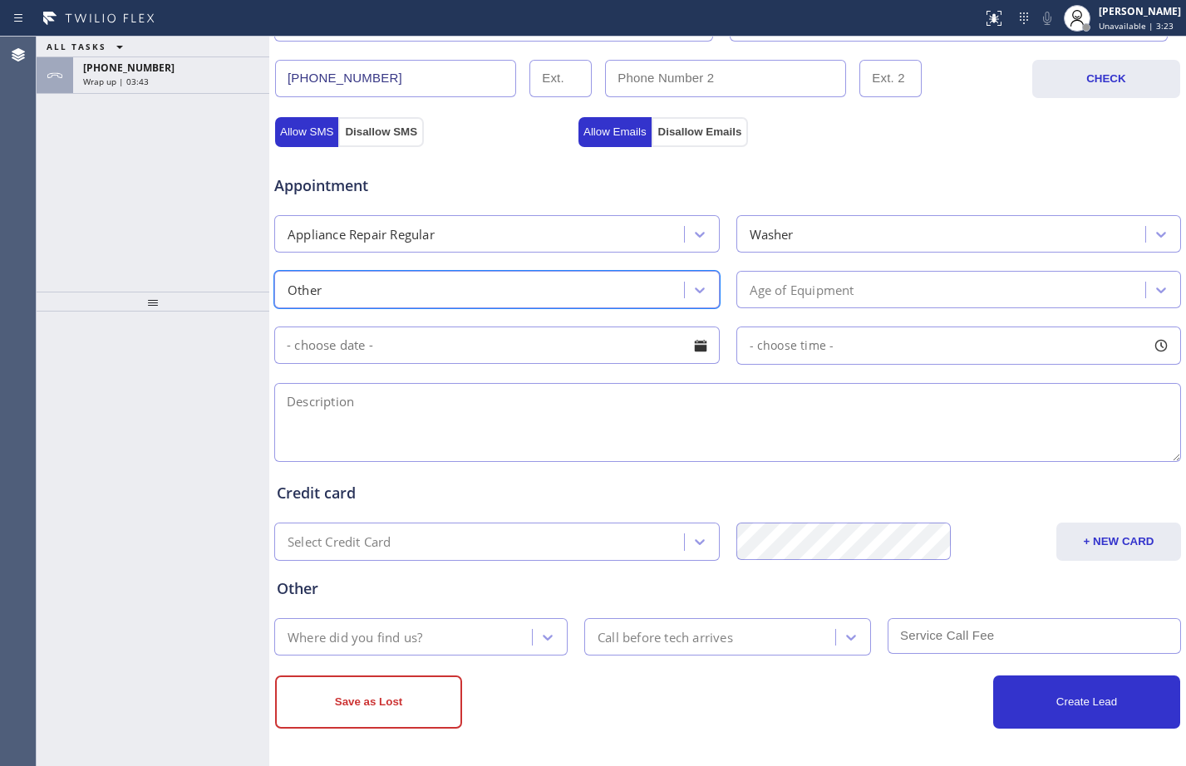
click at [937, 289] on div "Age of Equipment" at bounding box center [943, 289] width 405 height 29
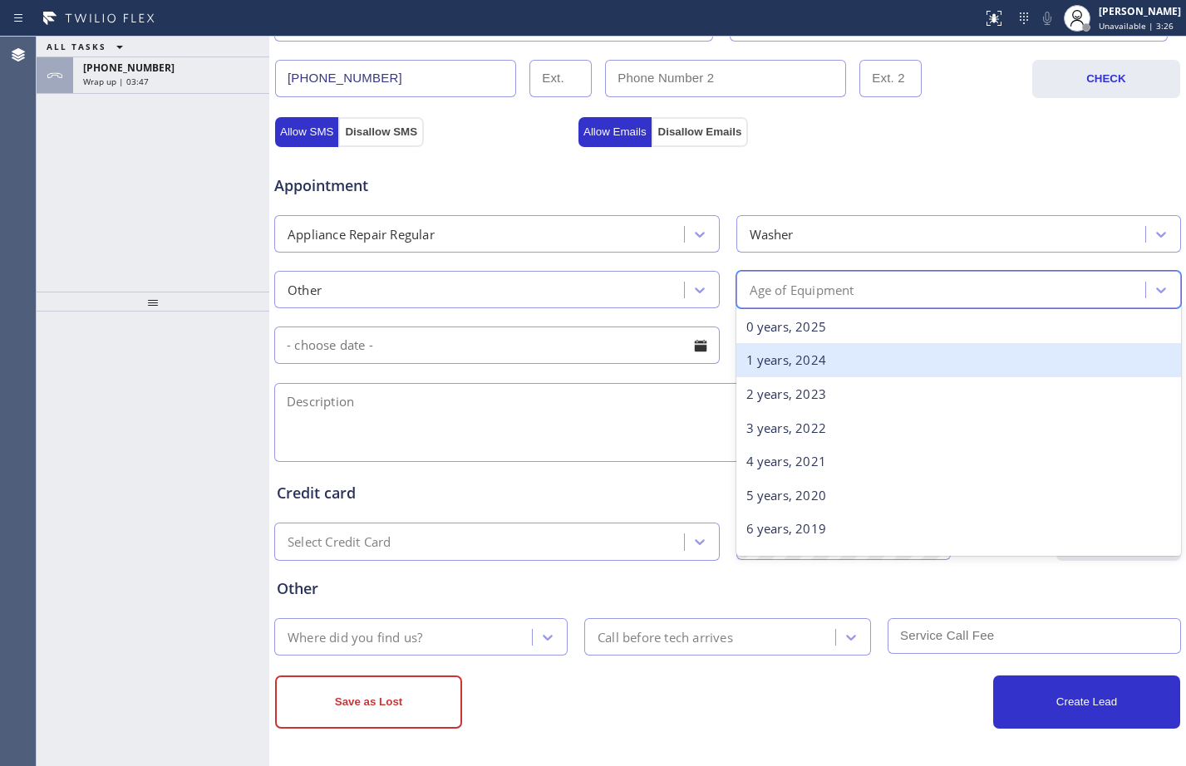
click at [794, 357] on div "1 years, 2024" at bounding box center [958, 360] width 445 height 34
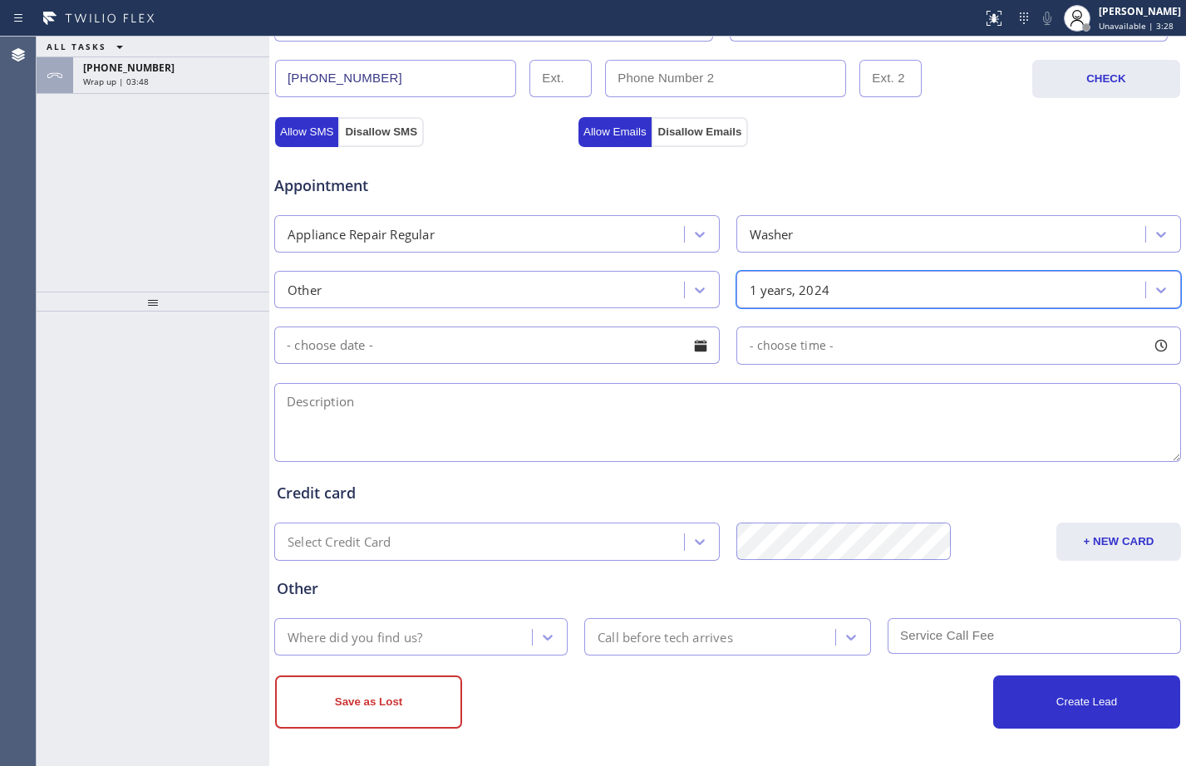
click at [405, 424] on textarea at bounding box center [727, 422] width 907 height 79
click at [419, 410] on textarea at bounding box center [727, 422] width 907 height 79
paste textarea "replace bearing and seal/washer/Speed Queen/it's leaking and makes some noise […"
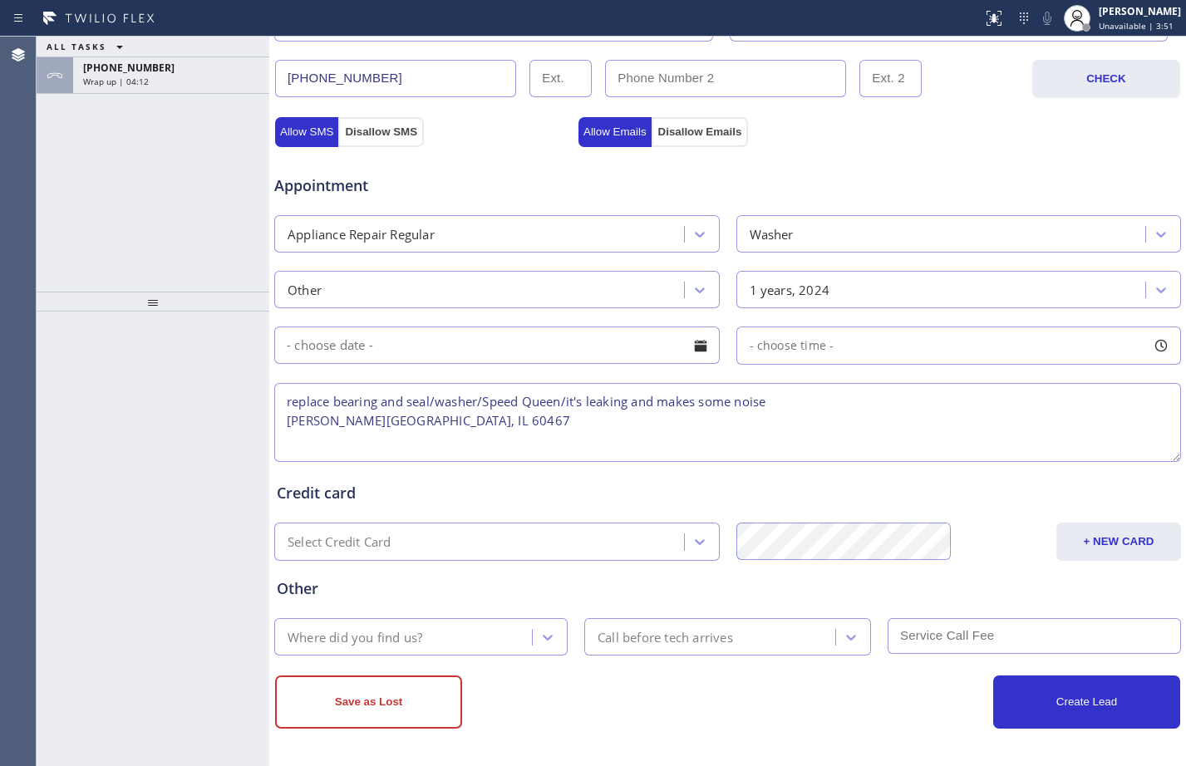
click at [283, 403] on textarea "replace bearing and seal/washer/Speed Queen/it's leaking and makes some noise […" at bounding box center [727, 422] width 907 height 79
click at [407, 399] on textarea "cx wants to replace bearing and seal/washer/Speed Queen/it's leaking and makes …" at bounding box center [727, 422] width 907 height 79
click at [303, 425] on textarea "cx wants to replace the bearing and seal/washer/Speed Queen/it's leaking and ma…" at bounding box center [727, 422] width 907 height 79
click at [1053, 398] on textarea "cx wants to replace the bearing and seal/washer/Speed Queen/it's leaking and ma…" at bounding box center [727, 422] width 907 height 79
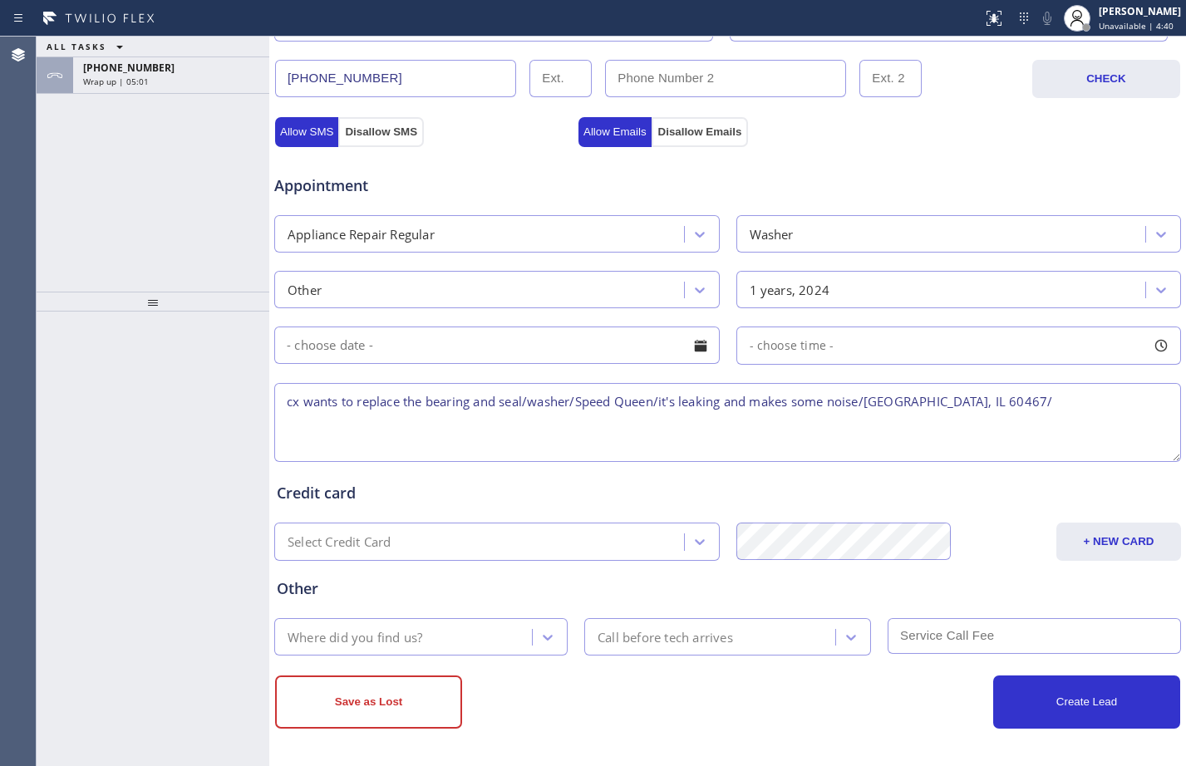
click at [87, 450] on div at bounding box center [153, 539] width 233 height 455
click at [1022, 423] on textarea "cx wants to replace the bearing and seal/washer/Speed Queen/it's leaking and ma…" at bounding box center [727, 422] width 907 height 79
click at [1045, 406] on textarea "cx wants to replace the bearing and seal/washer/Speed Queen/it's leaking and ma…" at bounding box center [727, 422] width 907 height 79
paste textarea "Bestway Appliance Repair [GEOGRAPHIC_DATA]"
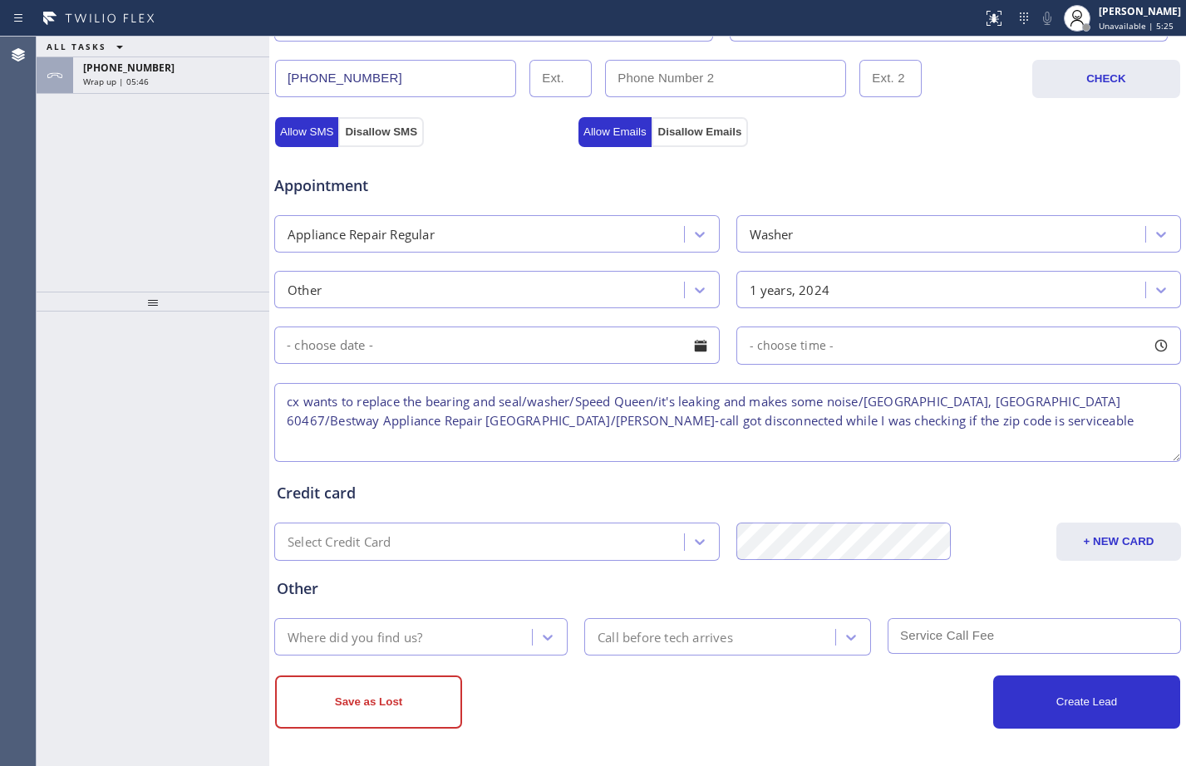
click at [910, 415] on textarea "cx wants to replace the bearing and seal/washer/Speed Queen/it's leaking and ma…" at bounding box center [727, 422] width 907 height 79
type textarea "cx wants to replace the bearing and seal/washer/Speed Queen/it's leaking and ma…"
click at [479, 637] on div "Where did you find us?" at bounding box center [405, 636] width 253 height 29
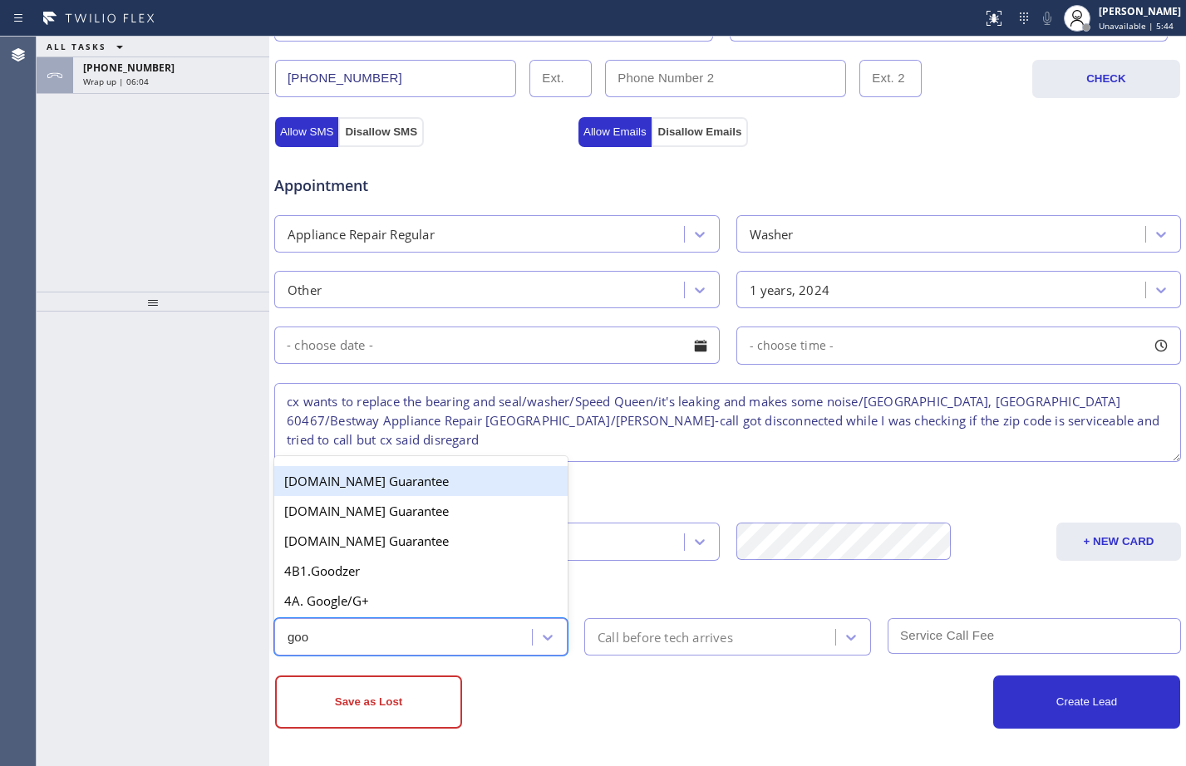
type input "goog"
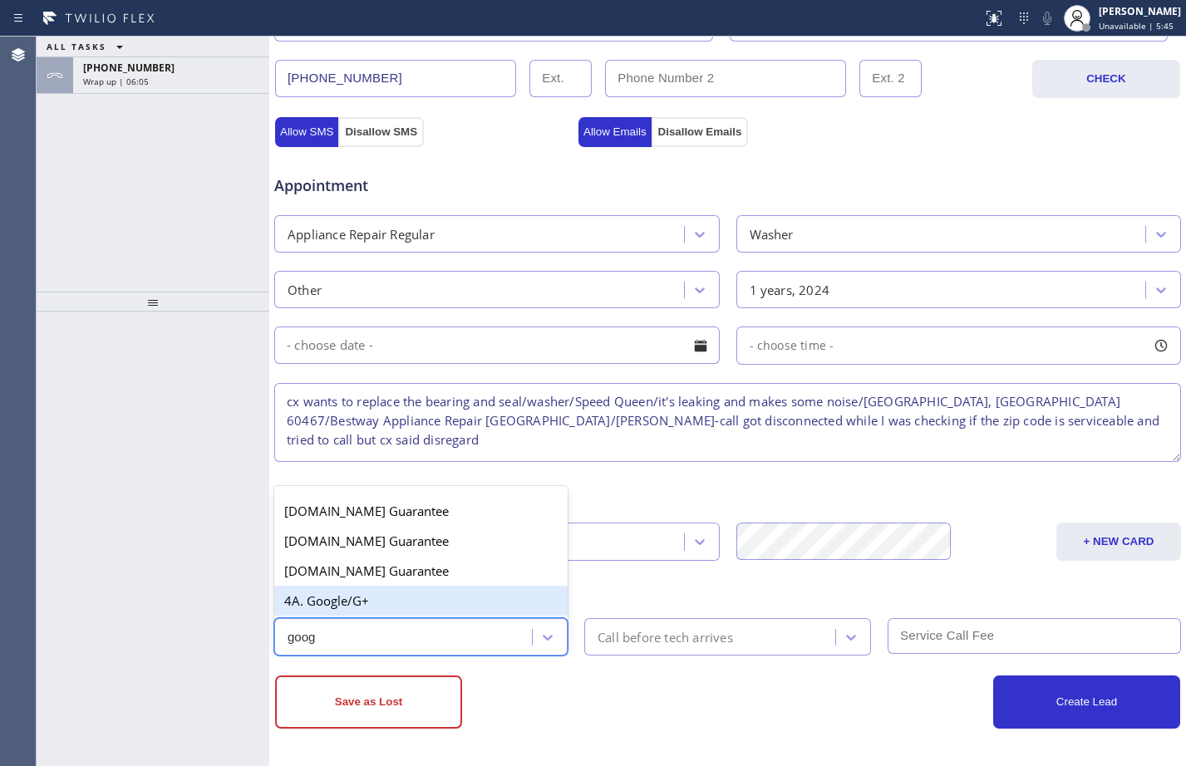
click at [477, 595] on div "4A. Google/G+" at bounding box center [420, 601] width 293 height 30
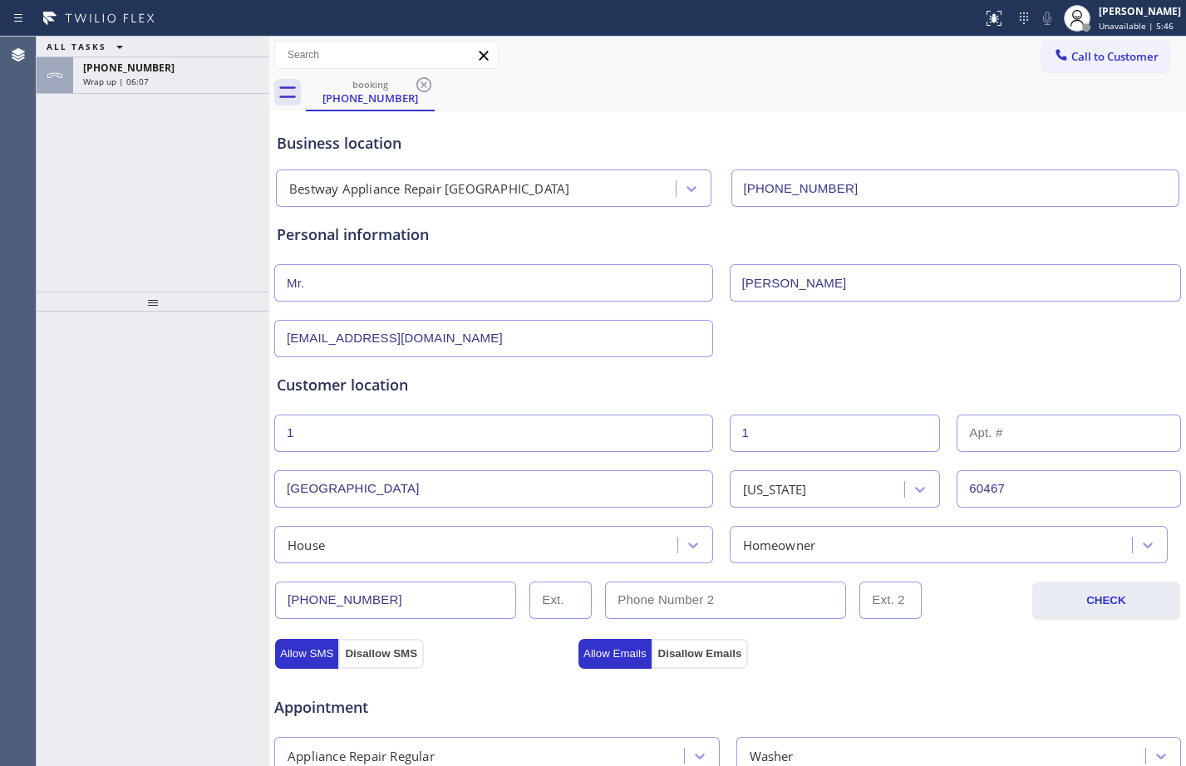
scroll to position [522, 0]
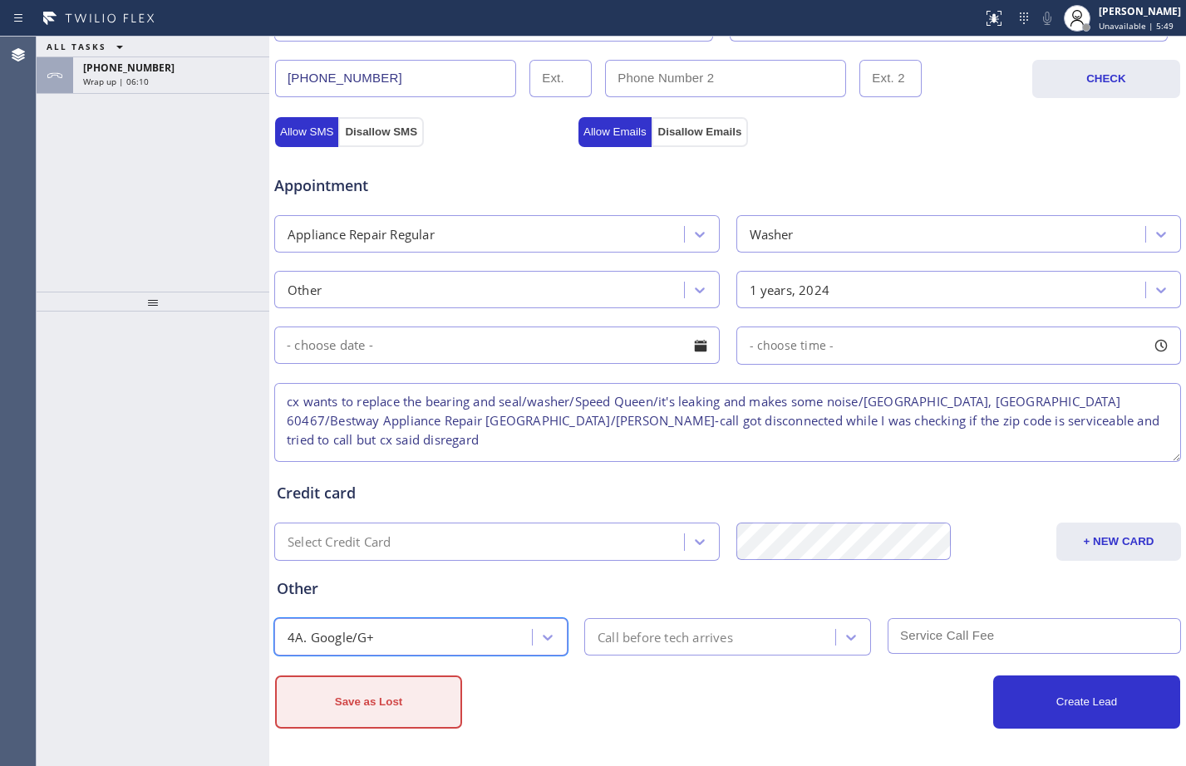
click at [375, 701] on button "Save as Lost" at bounding box center [368, 702] width 187 height 53
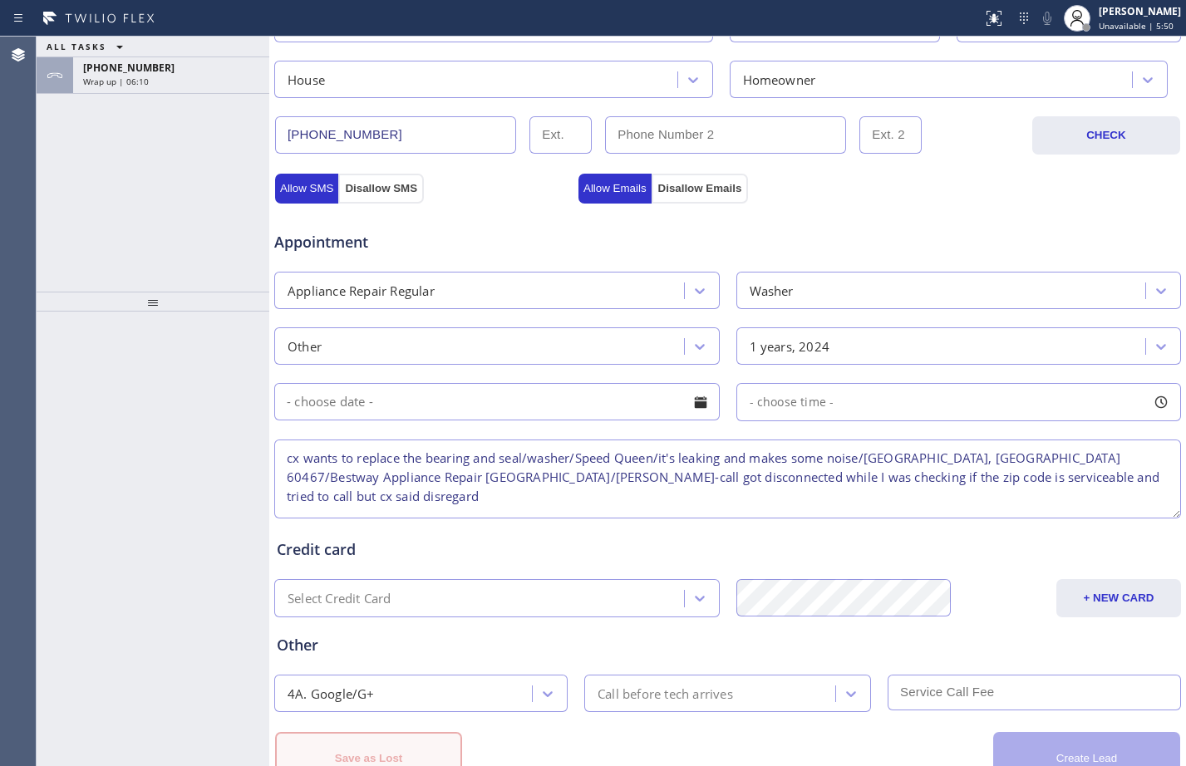
scroll to position [578, 0]
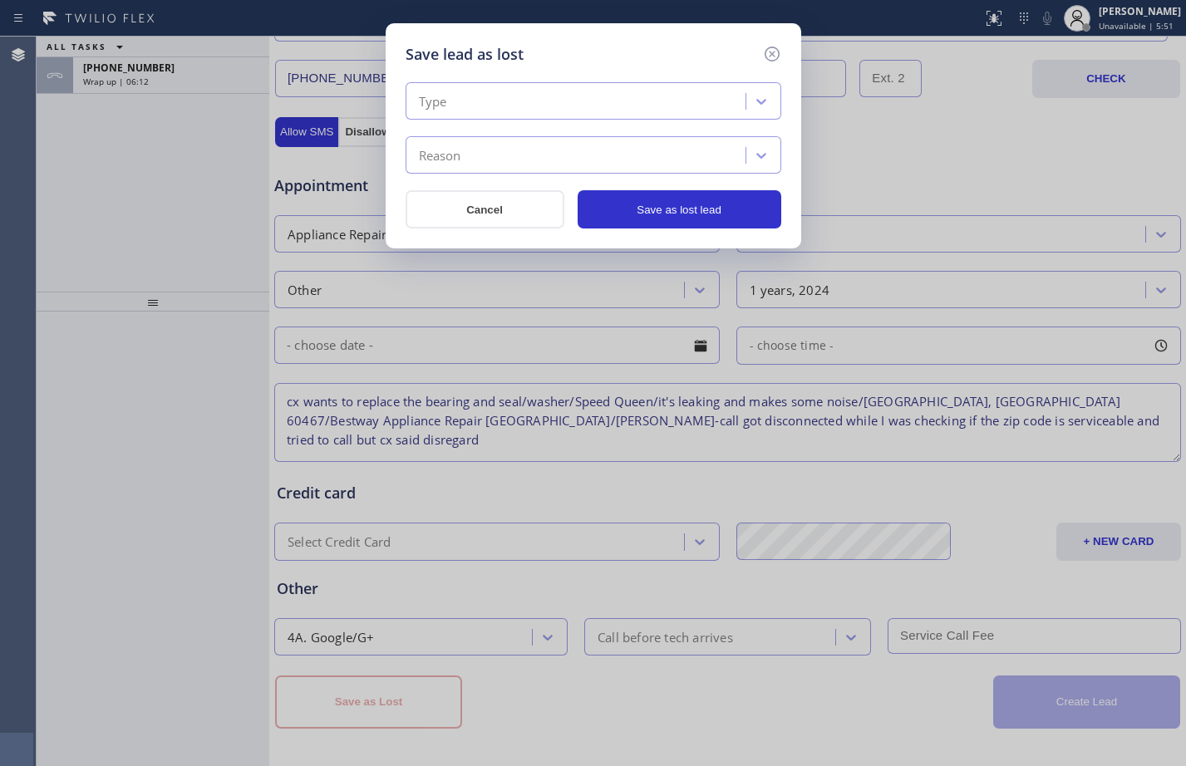
click at [494, 100] on div "Type" at bounding box center [578, 101] width 335 height 29
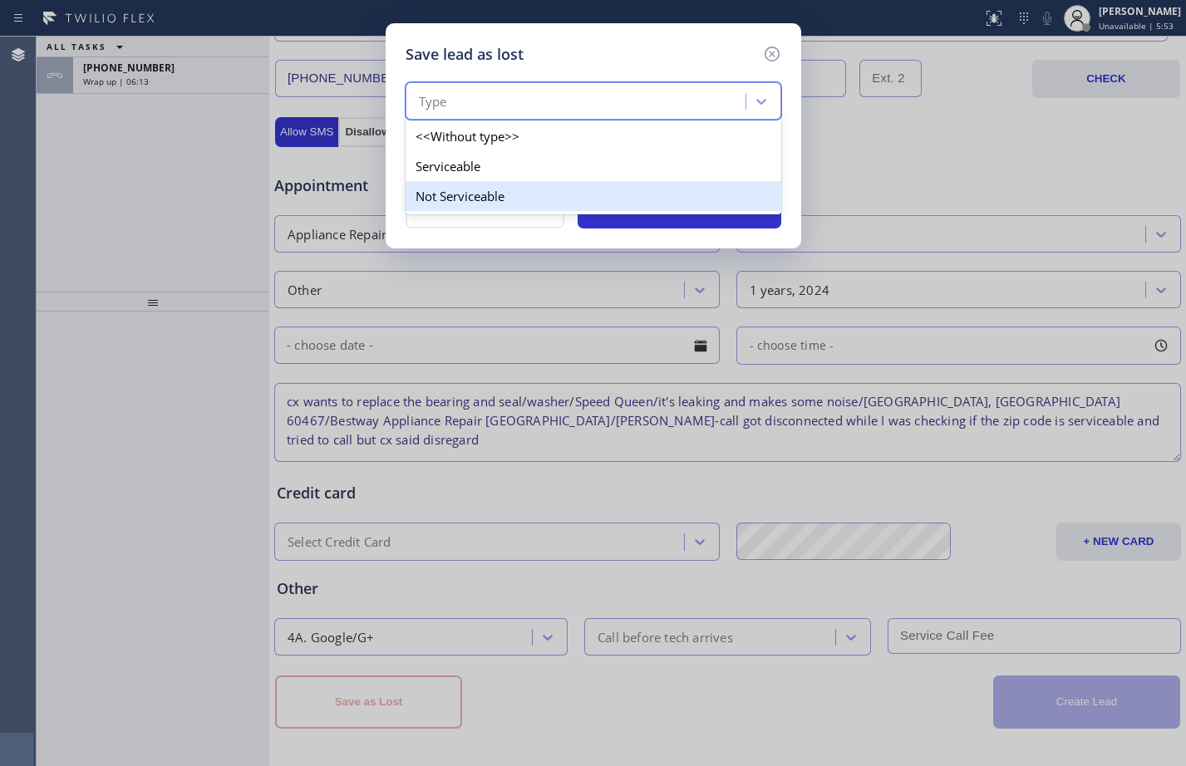
click at [489, 194] on div "Not Serviceable" at bounding box center [594, 196] width 376 height 30
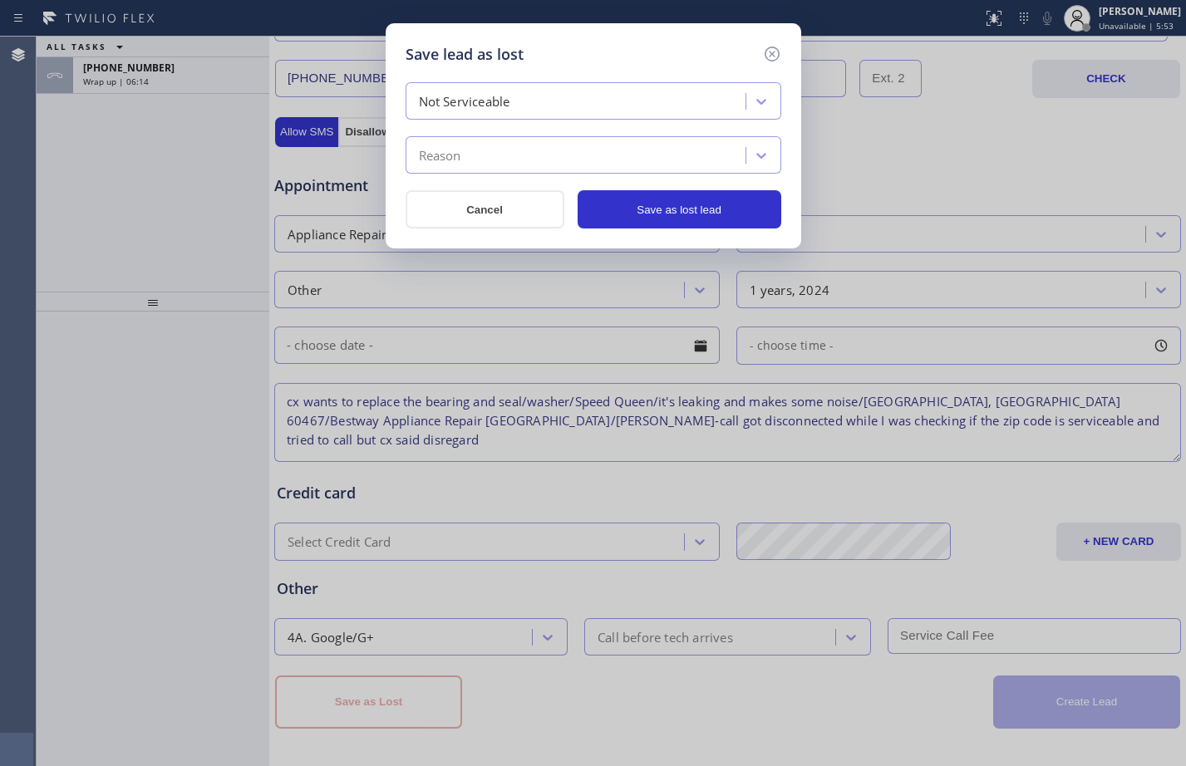
click at [510, 152] on div "Reason" at bounding box center [578, 155] width 335 height 29
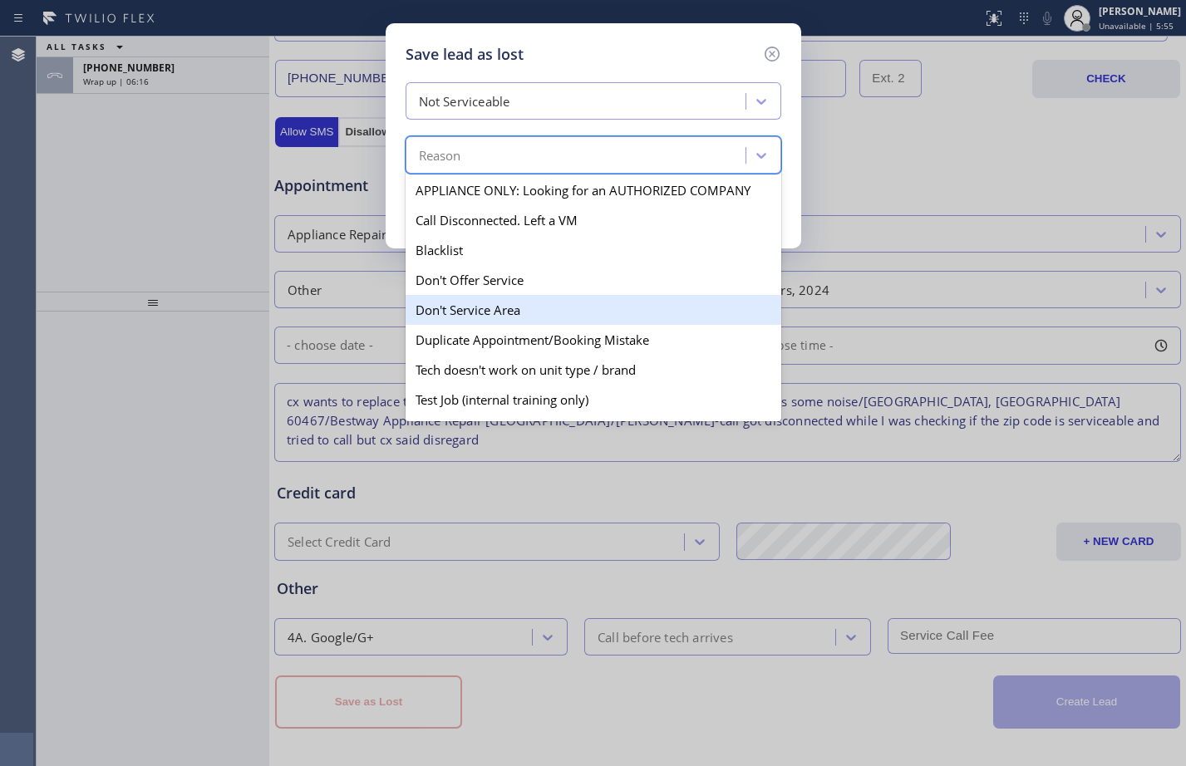
click at [470, 316] on div "Don't Service Area" at bounding box center [594, 310] width 376 height 30
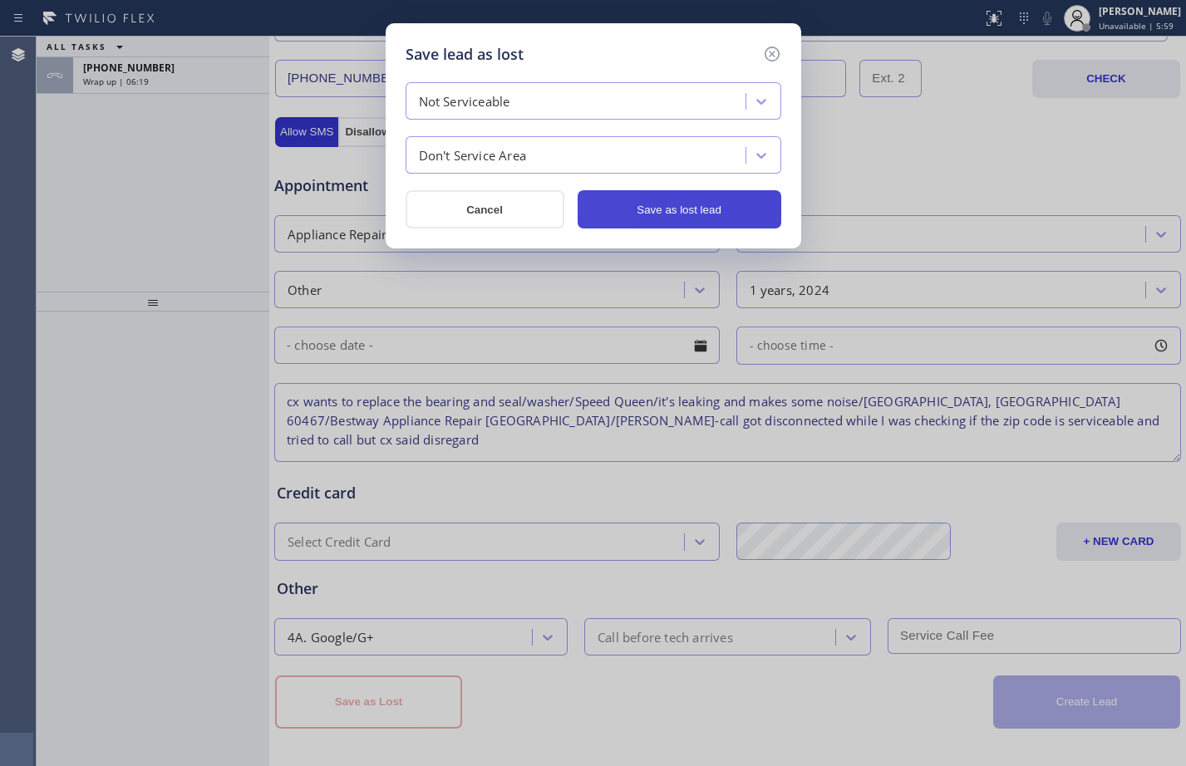
click at [646, 201] on button "Save as lost lead" at bounding box center [680, 209] width 204 height 38
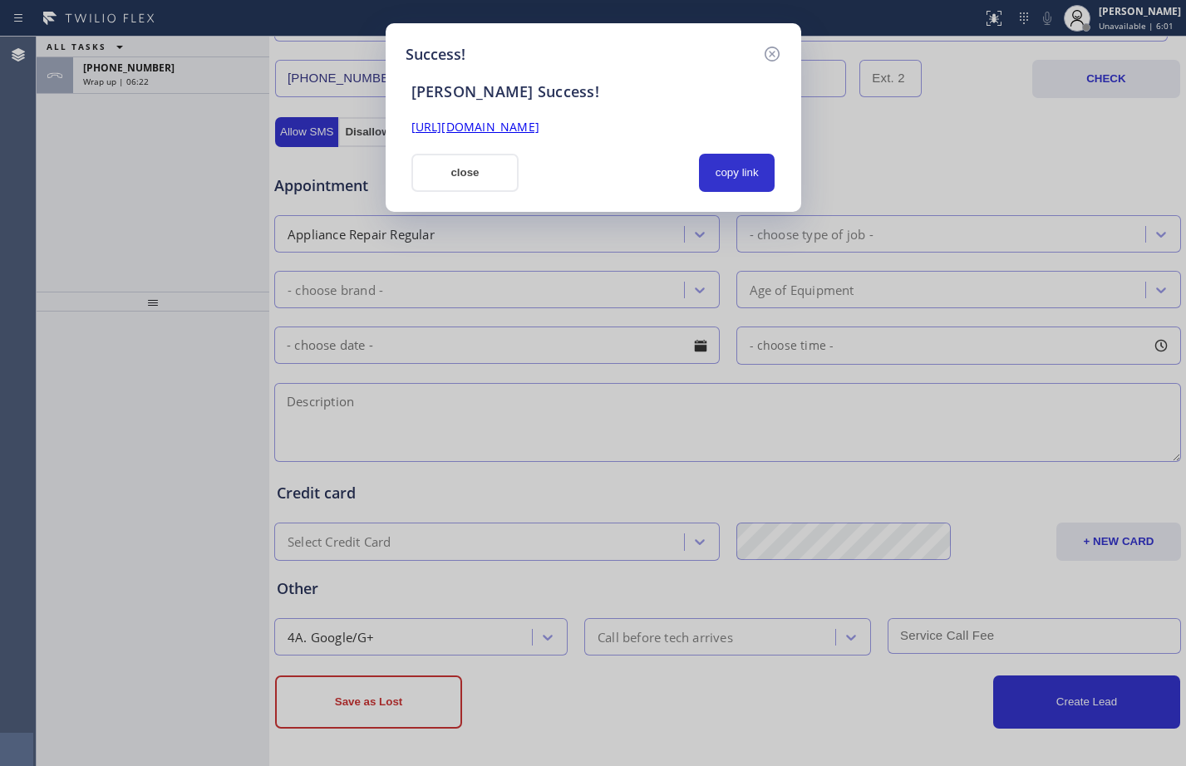
click at [539, 130] on link "[URL][DOMAIN_NAME]" at bounding box center [475, 127] width 128 height 16
click at [495, 175] on button "close" at bounding box center [465, 173] width 108 height 38
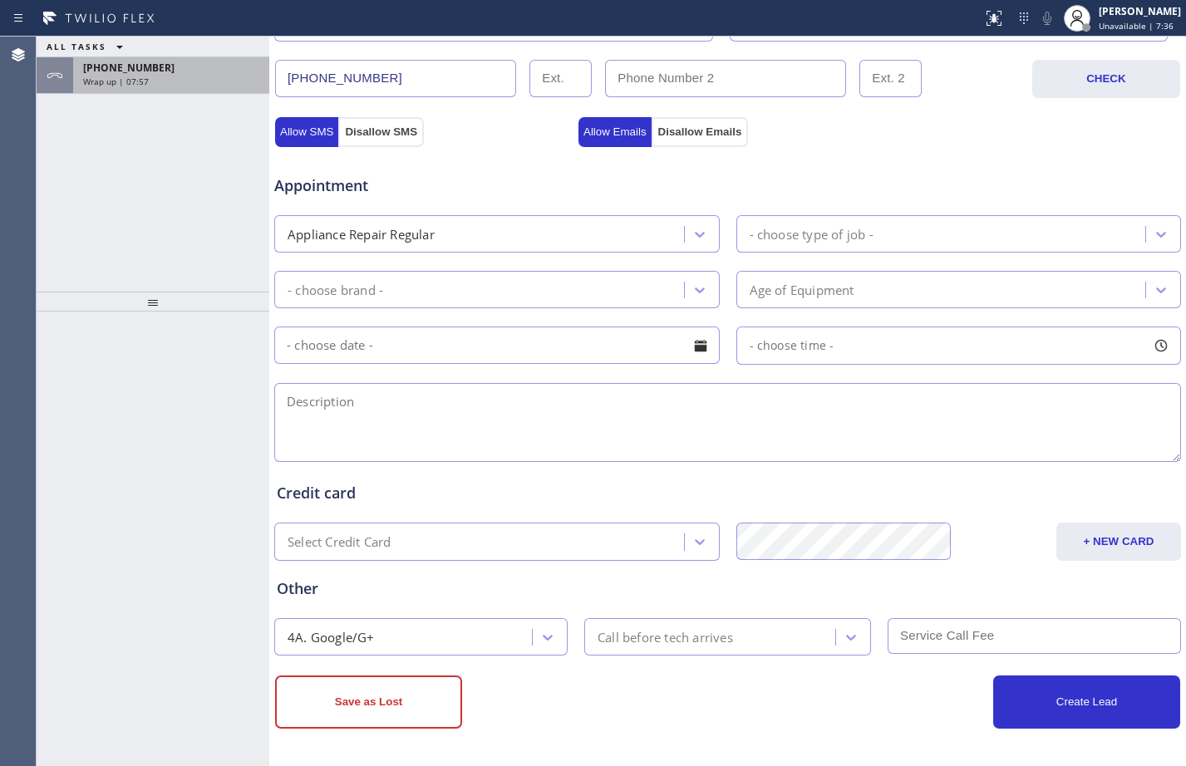
click at [229, 76] on div "Wrap up | 07:57" at bounding box center [171, 82] width 176 height 12
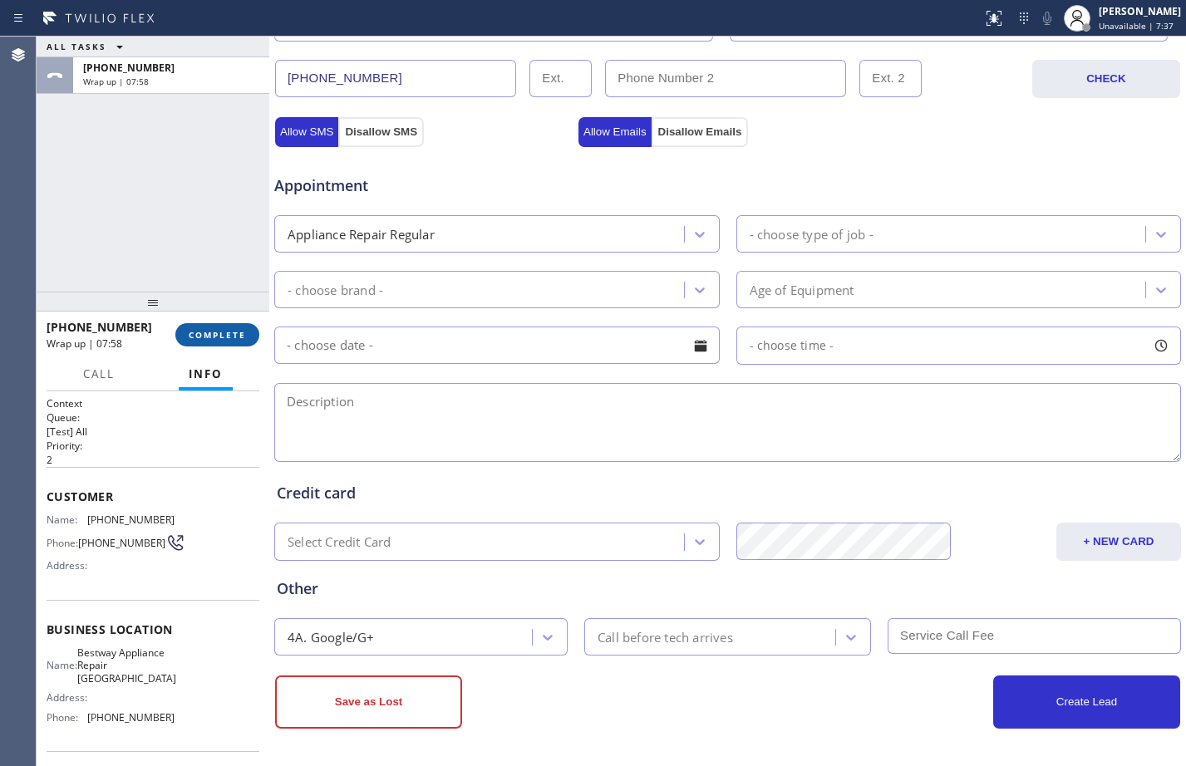
click at [213, 337] on span "COMPLETE" at bounding box center [217, 335] width 57 height 12
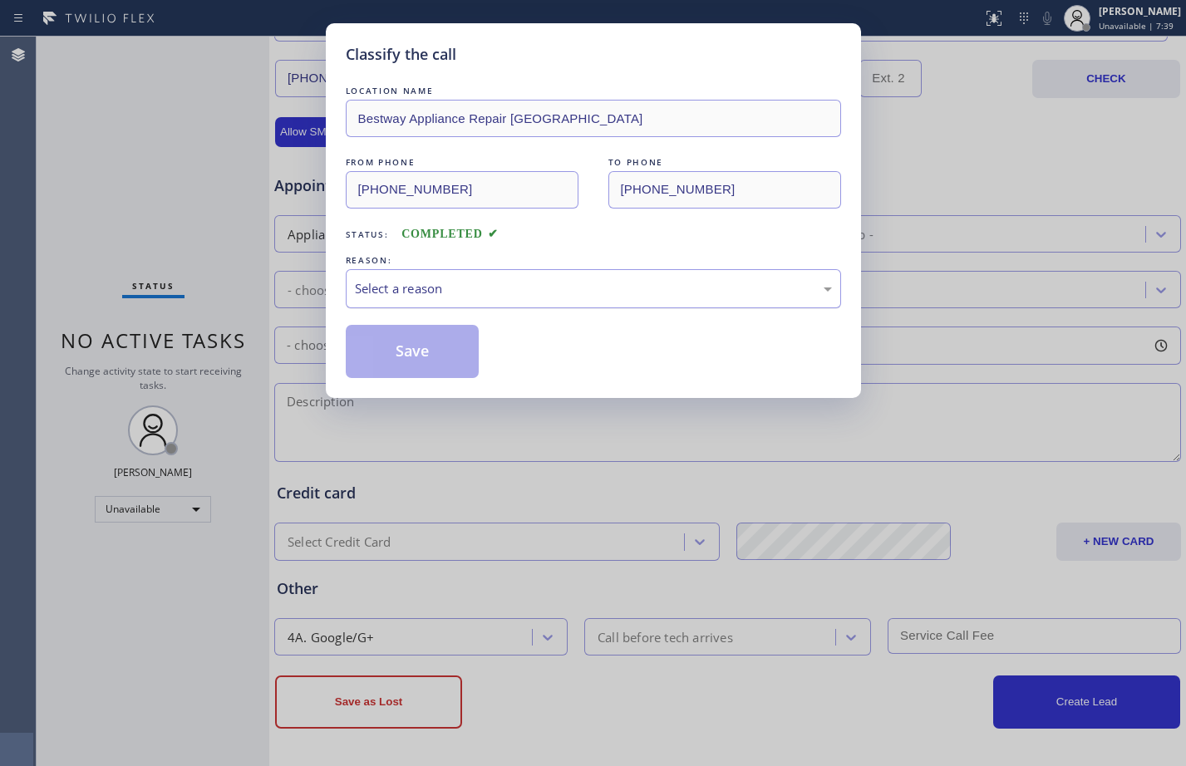
click at [462, 293] on div "Select a reason" at bounding box center [593, 288] width 477 height 19
click at [426, 333] on button "Save" at bounding box center [413, 351] width 134 height 53
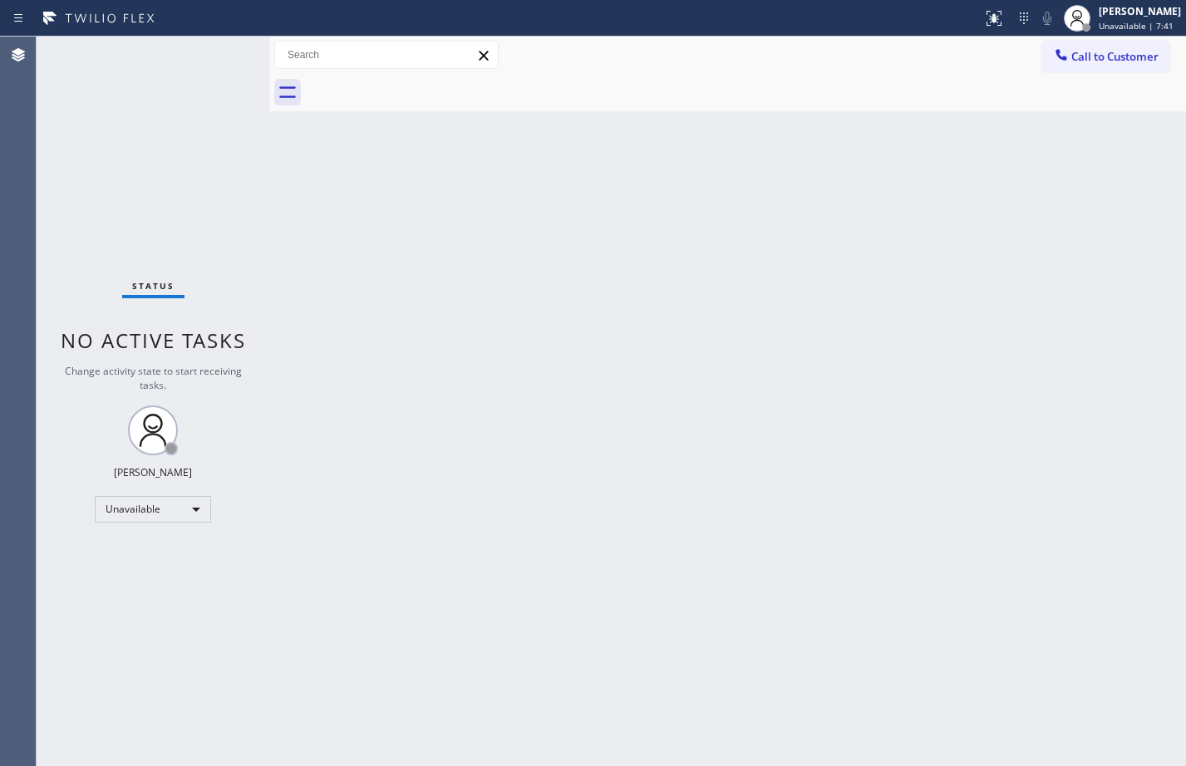
click at [137, 156] on div "Status No active tasks Change activity state to start receiving tasks. [PERSON_…" at bounding box center [153, 402] width 233 height 730
click at [1099, 16] on div "[PERSON_NAME]" at bounding box center [1140, 11] width 82 height 14
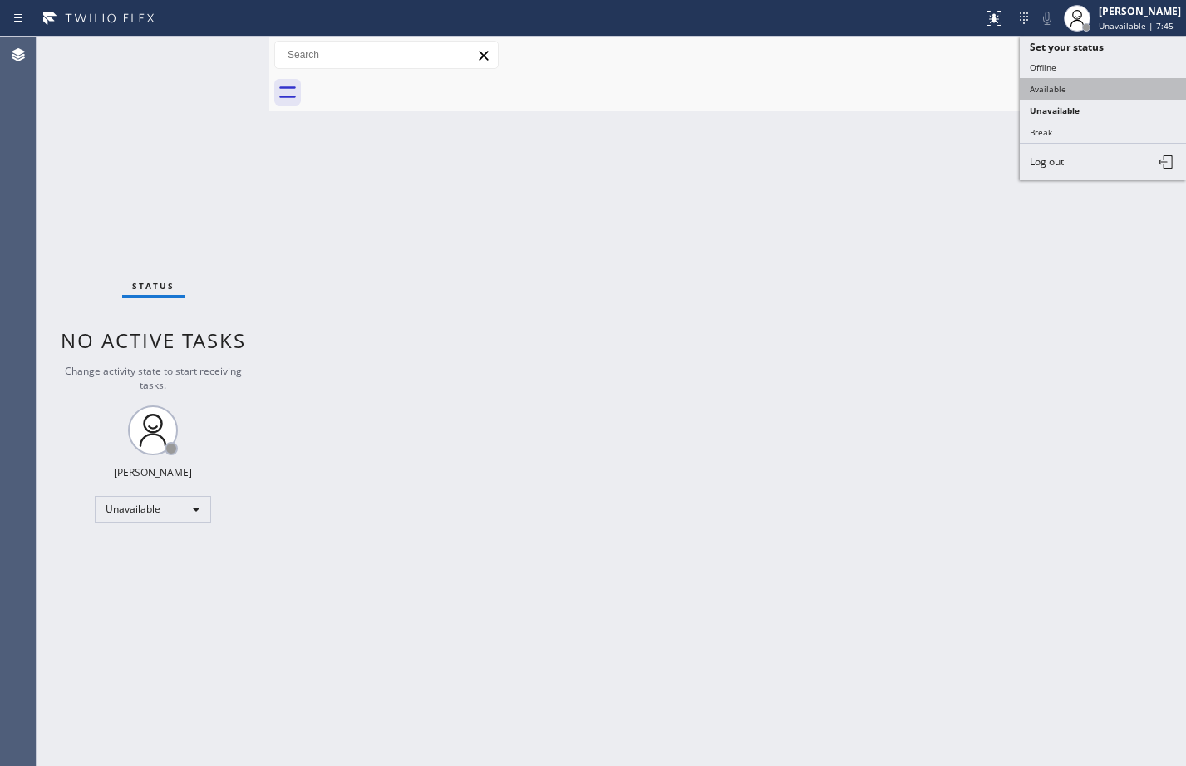
click at [1074, 87] on button "Available" at bounding box center [1103, 89] width 166 height 22
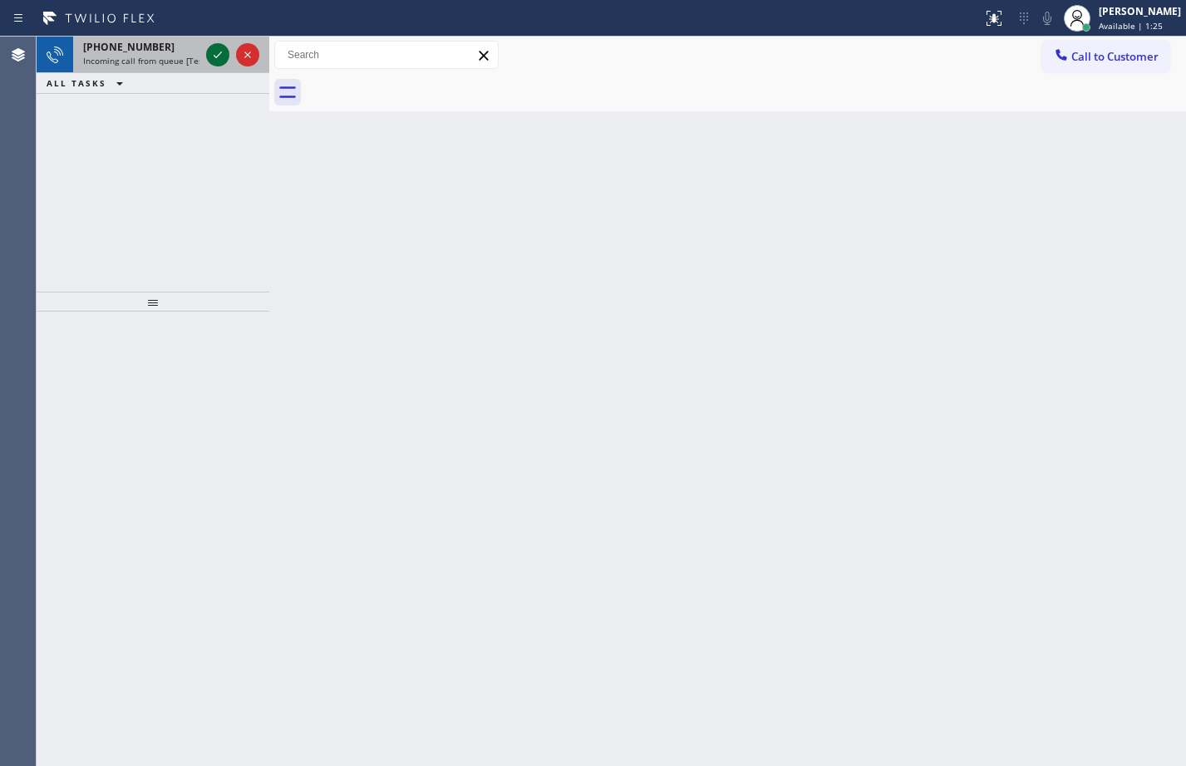
click at [214, 56] on icon at bounding box center [218, 55] width 20 height 20
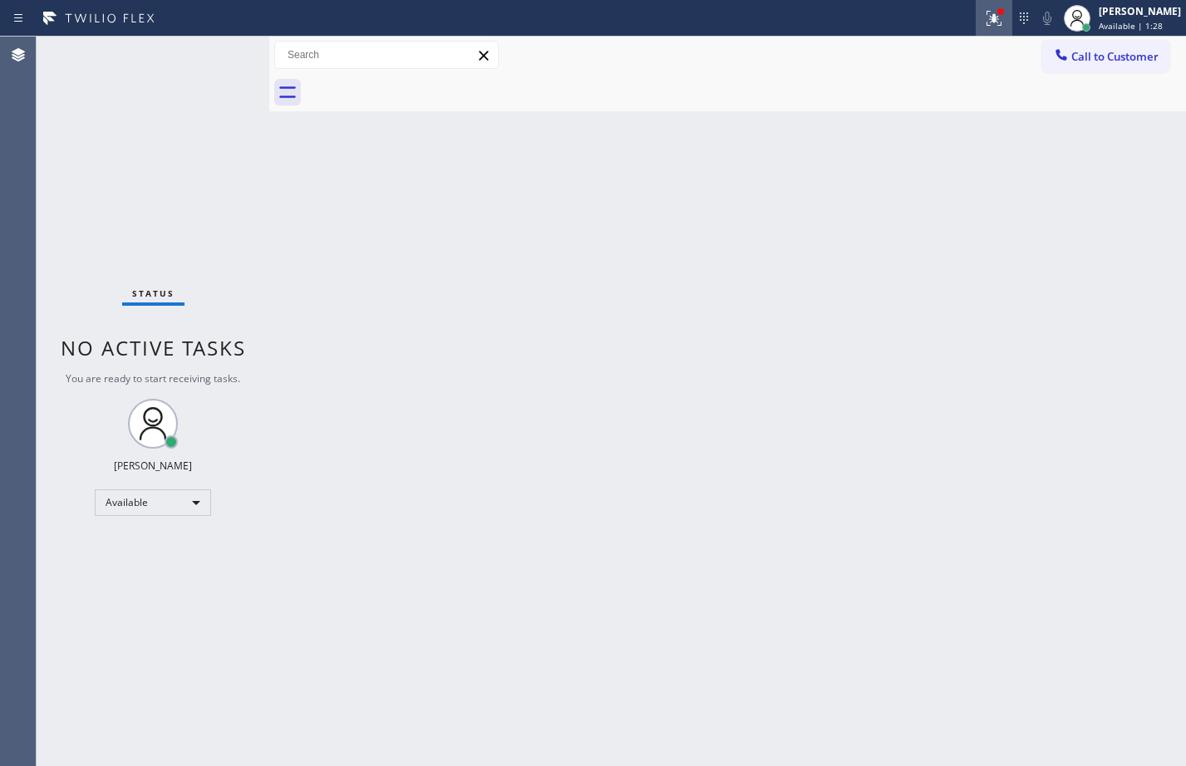
click at [984, 20] on icon at bounding box center [994, 18] width 20 height 20
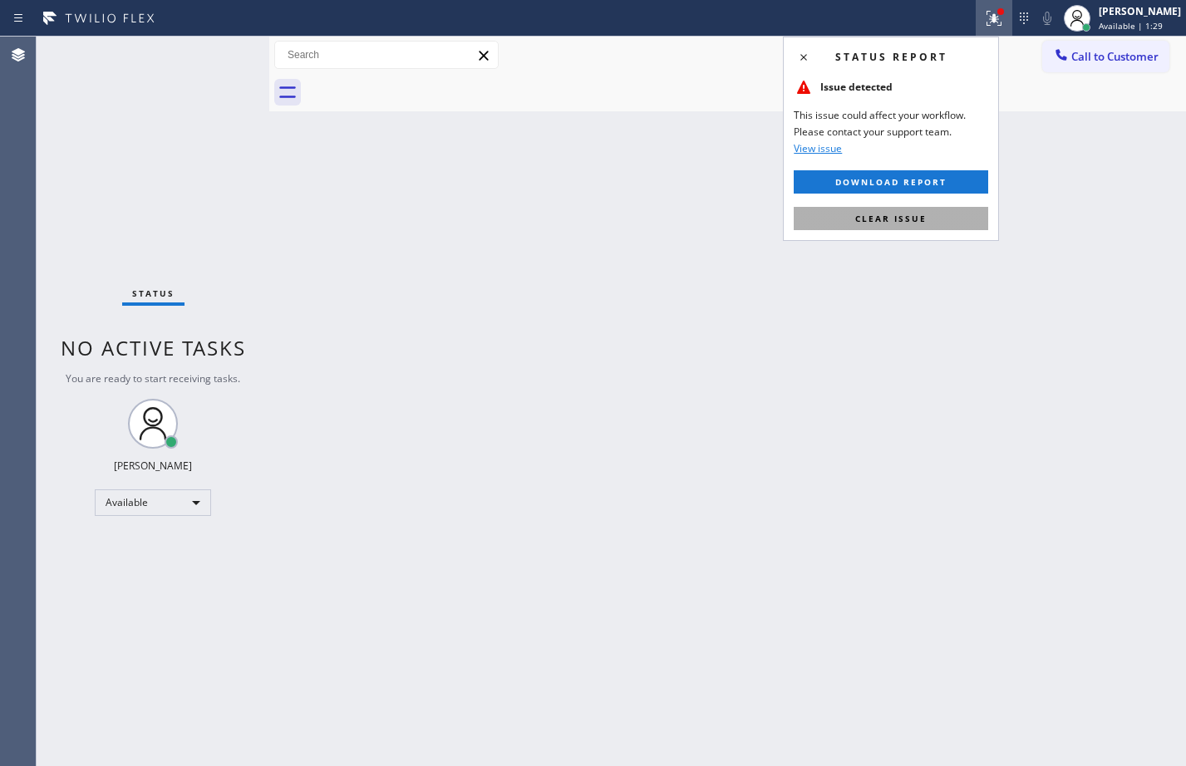
click at [926, 216] on button "Clear issue" at bounding box center [891, 218] width 194 height 23
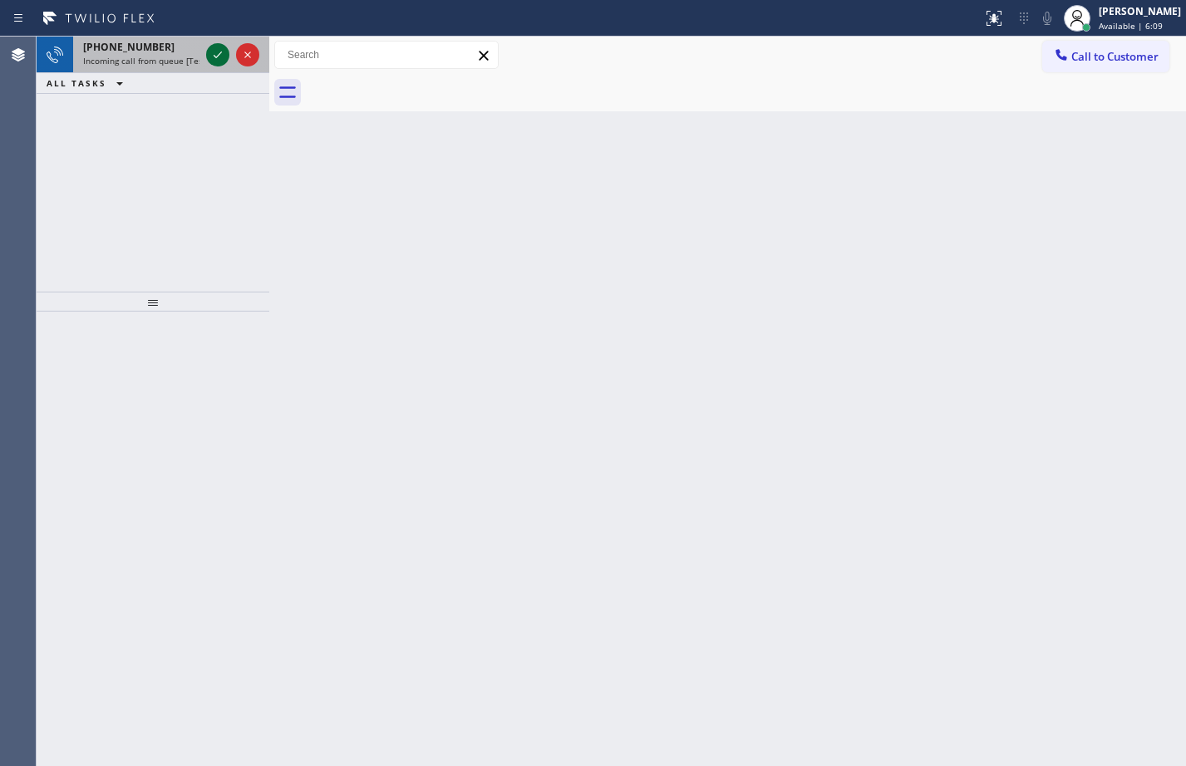
drag, startPoint x: 215, startPoint y: 67, endPoint x: 223, endPoint y: 63, distance: 8.6
click at [215, 67] on div at bounding box center [233, 55] width 60 height 37
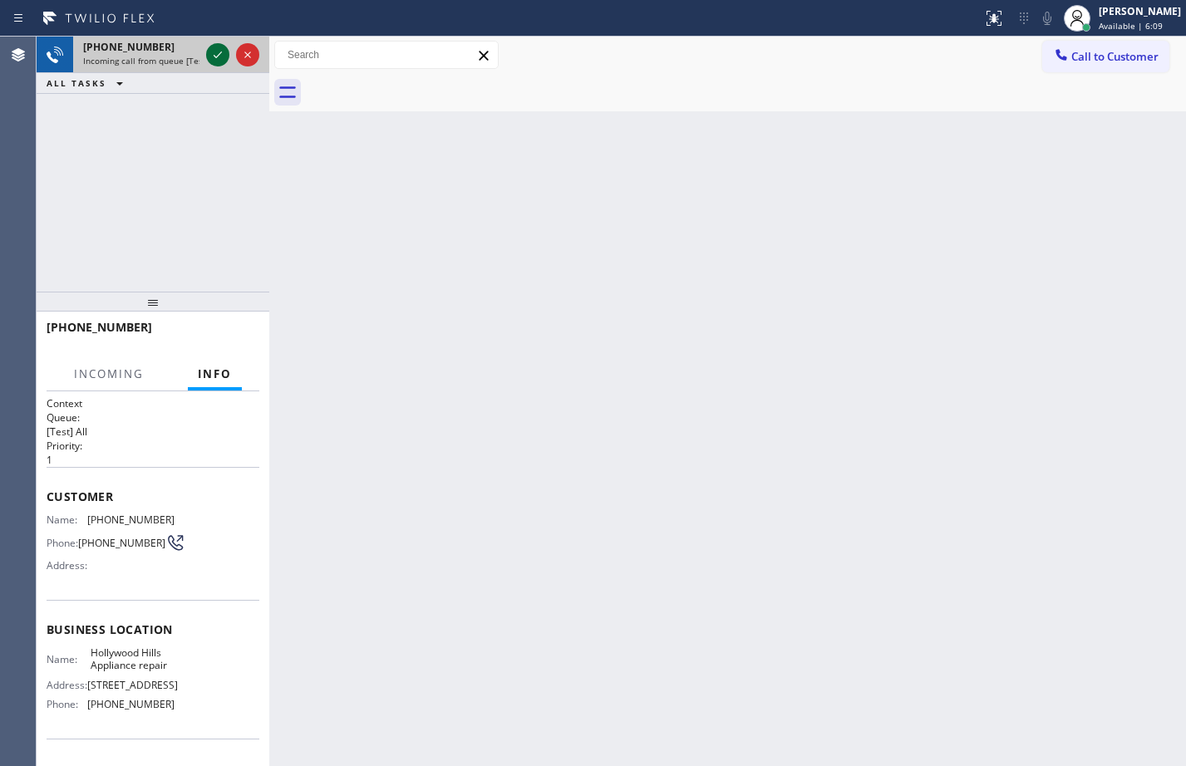
click at [221, 62] on icon at bounding box center [218, 55] width 20 height 20
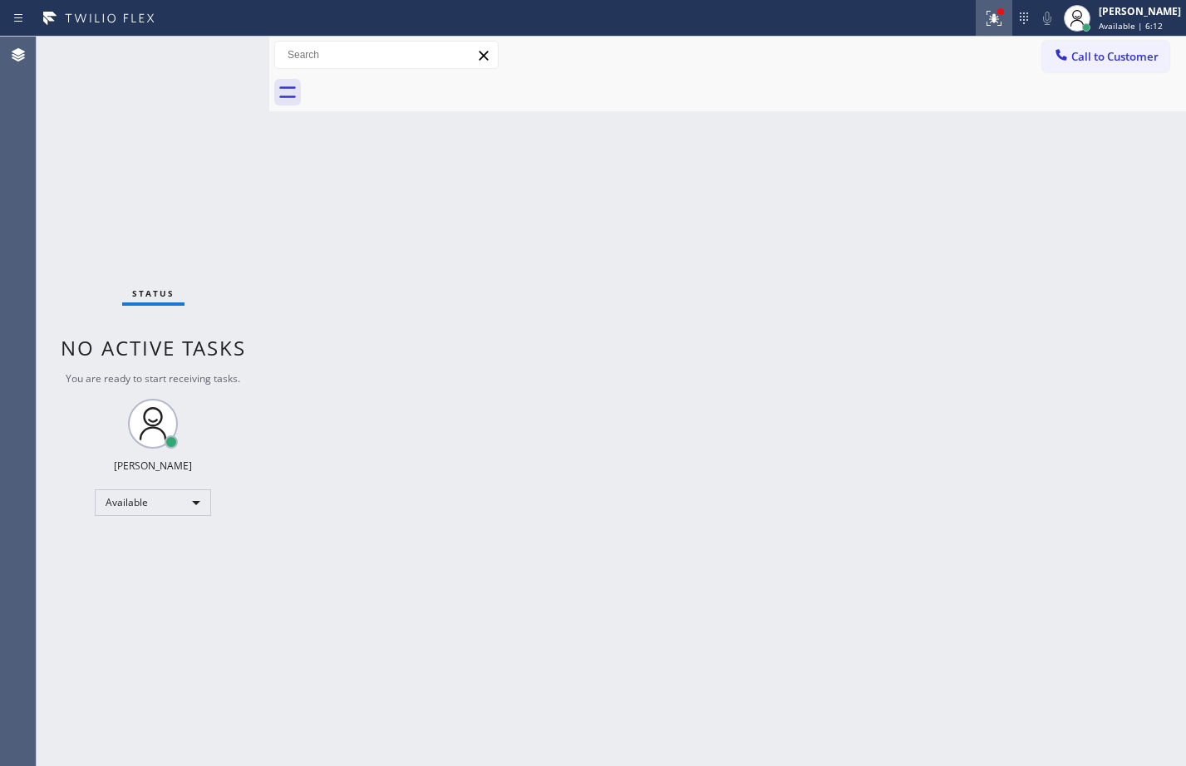
click at [989, 15] on icon at bounding box center [994, 16] width 10 height 6
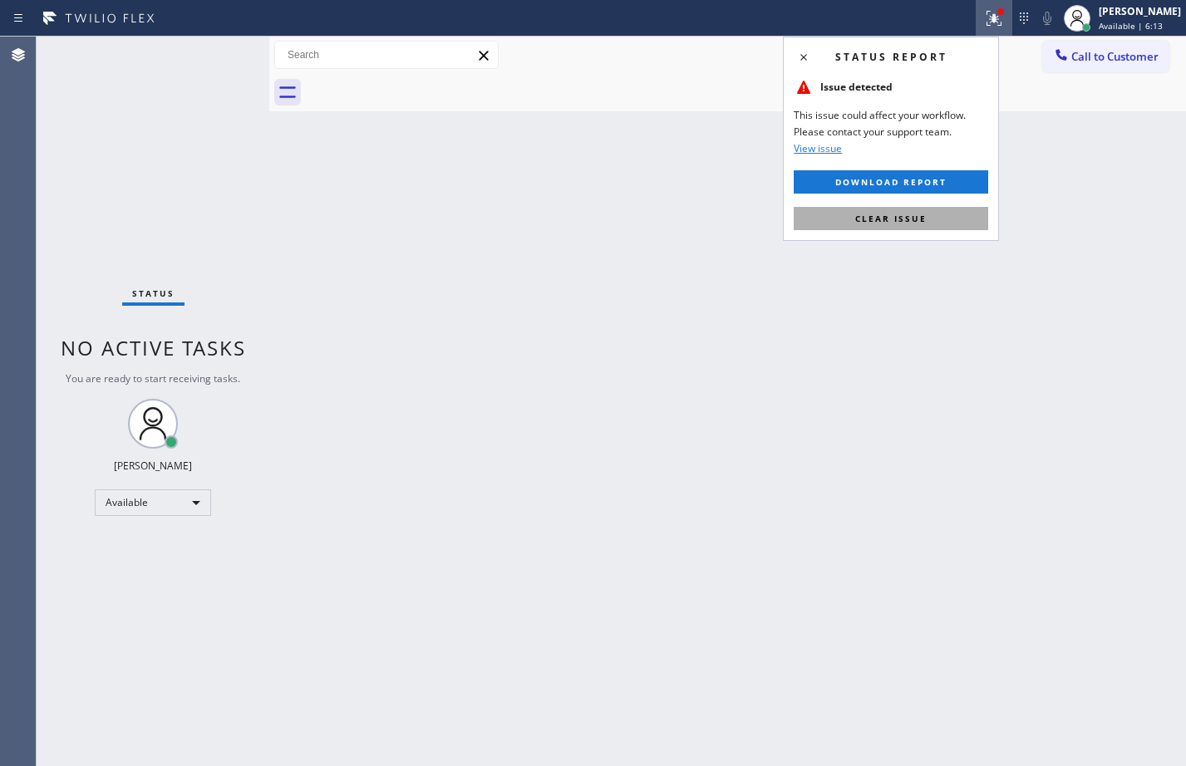
click at [923, 224] on span "Clear issue" at bounding box center [890, 219] width 71 height 12
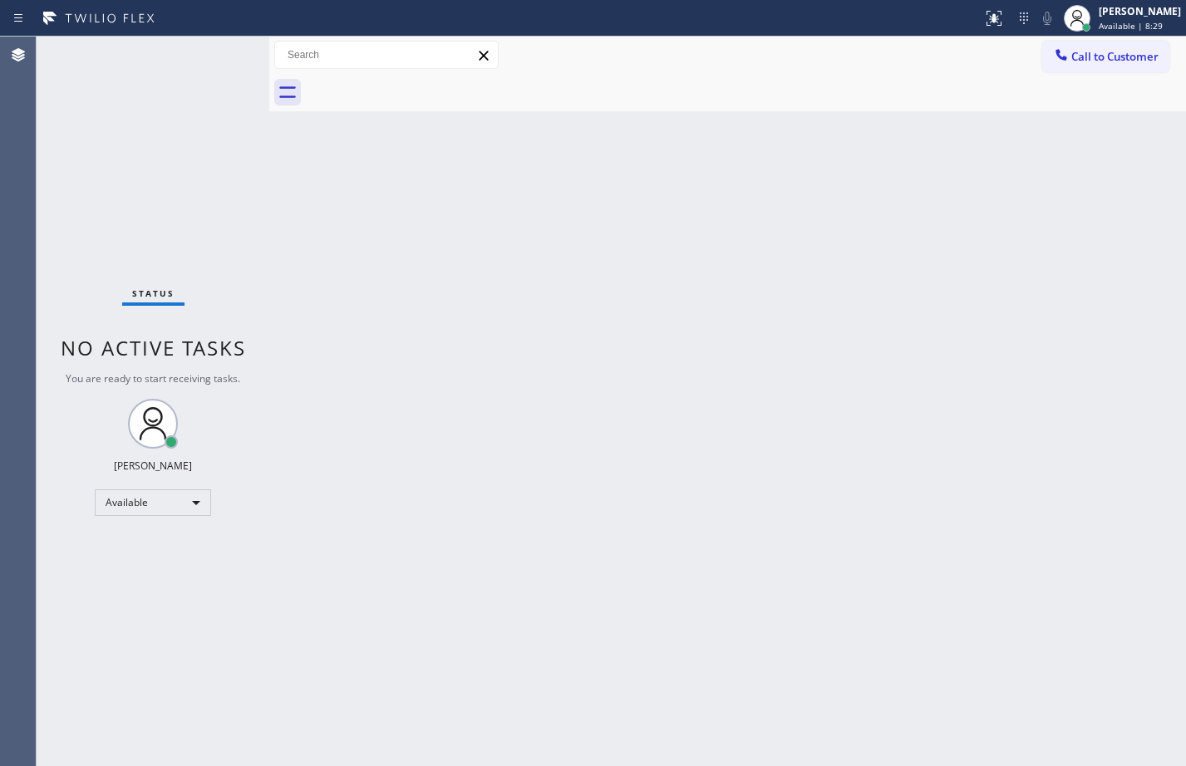
click at [297, 550] on div "Back to Dashboard Change Sender ID Customers Technicians Select a contact Outbo…" at bounding box center [727, 402] width 917 height 730
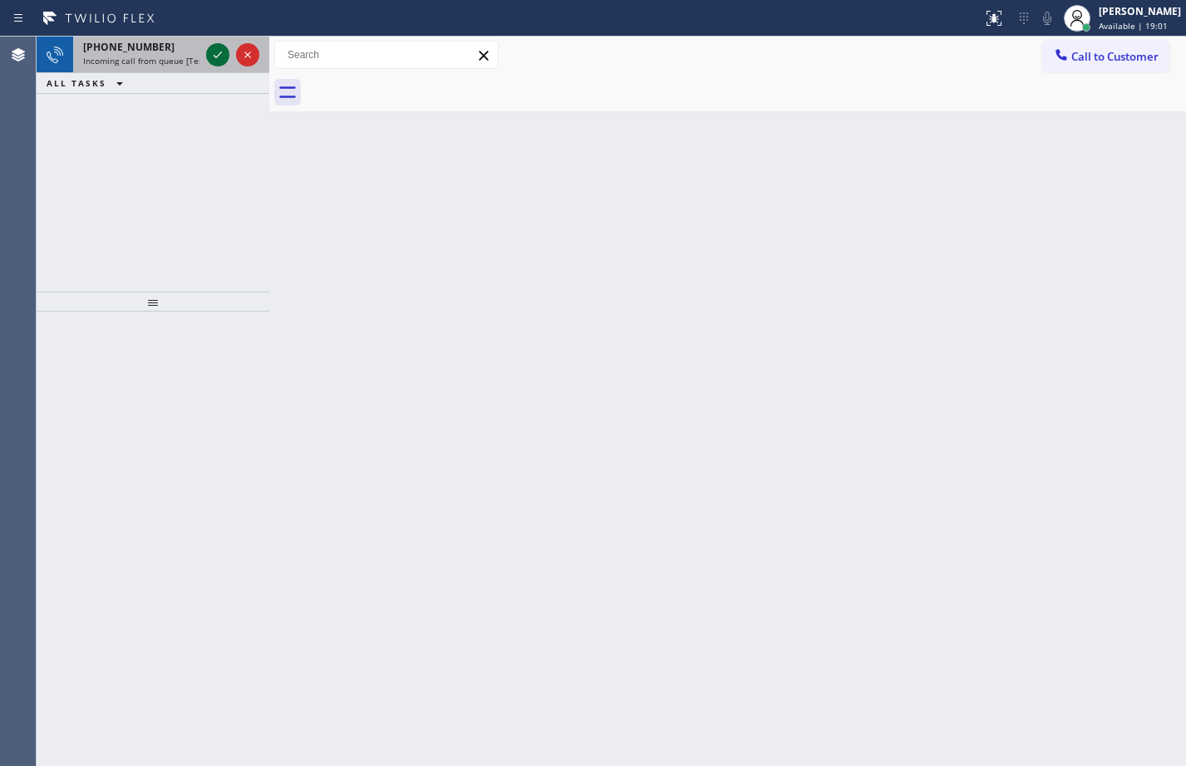
click at [213, 62] on icon at bounding box center [218, 55] width 20 height 20
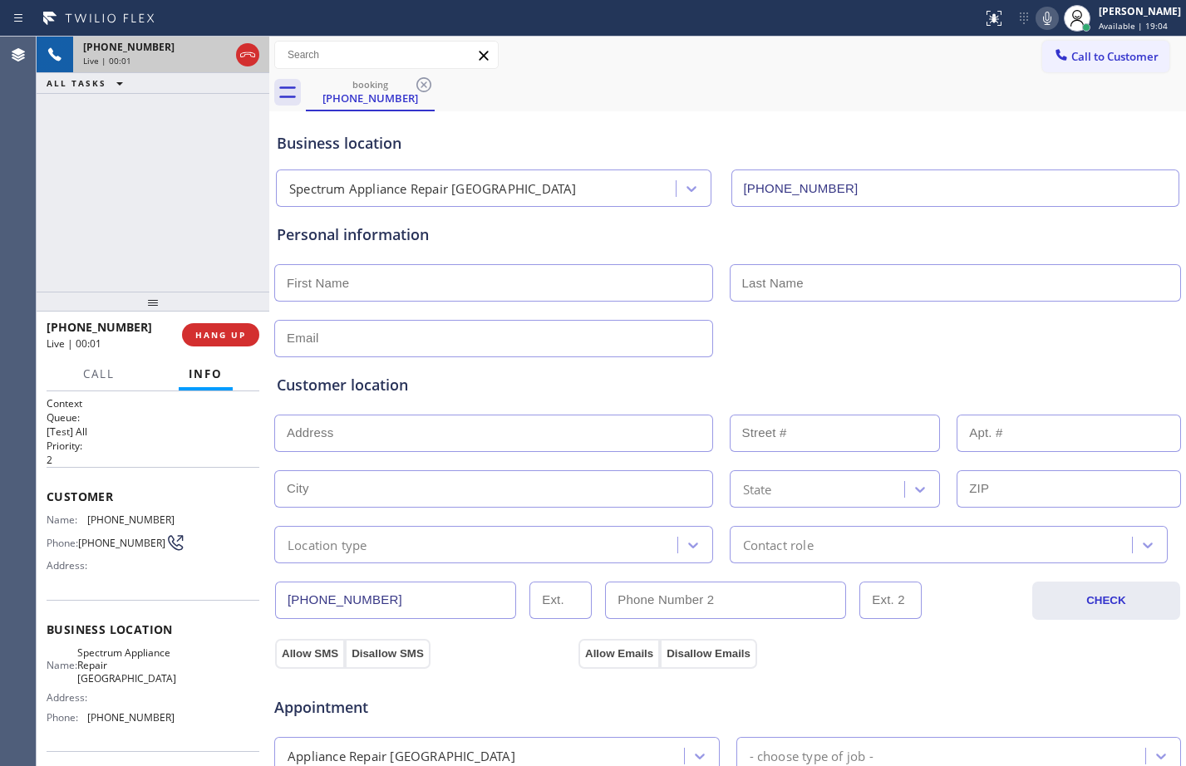
type input "[PHONE_NUMBER]"
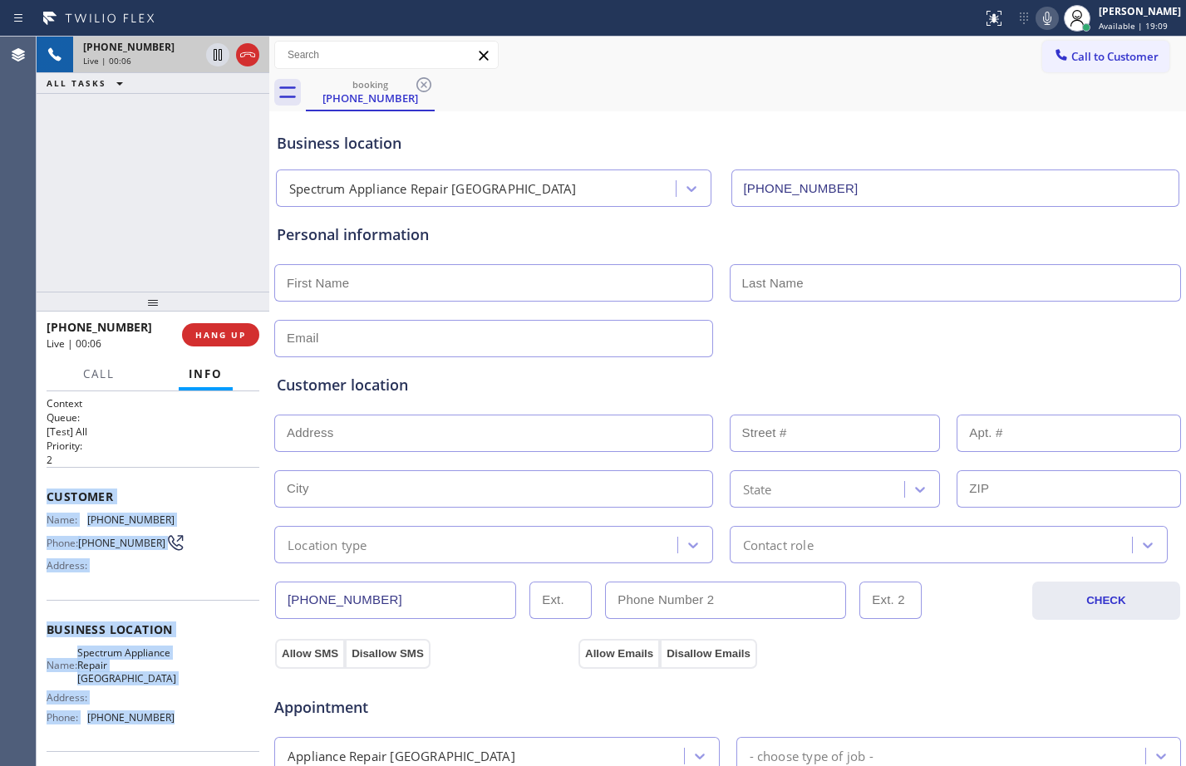
drag, startPoint x: 42, startPoint y: 501, endPoint x: 176, endPoint y: 740, distance: 274.6
click at [176, 740] on div "Context Queue: [Test] All Priority: 2 Customer Name: [PHONE_NUMBER] Phone: [PHO…" at bounding box center [153, 578] width 233 height 375
copy div "Customer Name: [PHONE_NUMBER] Phone: [PHONE_NUMBER] Address: Business location …"
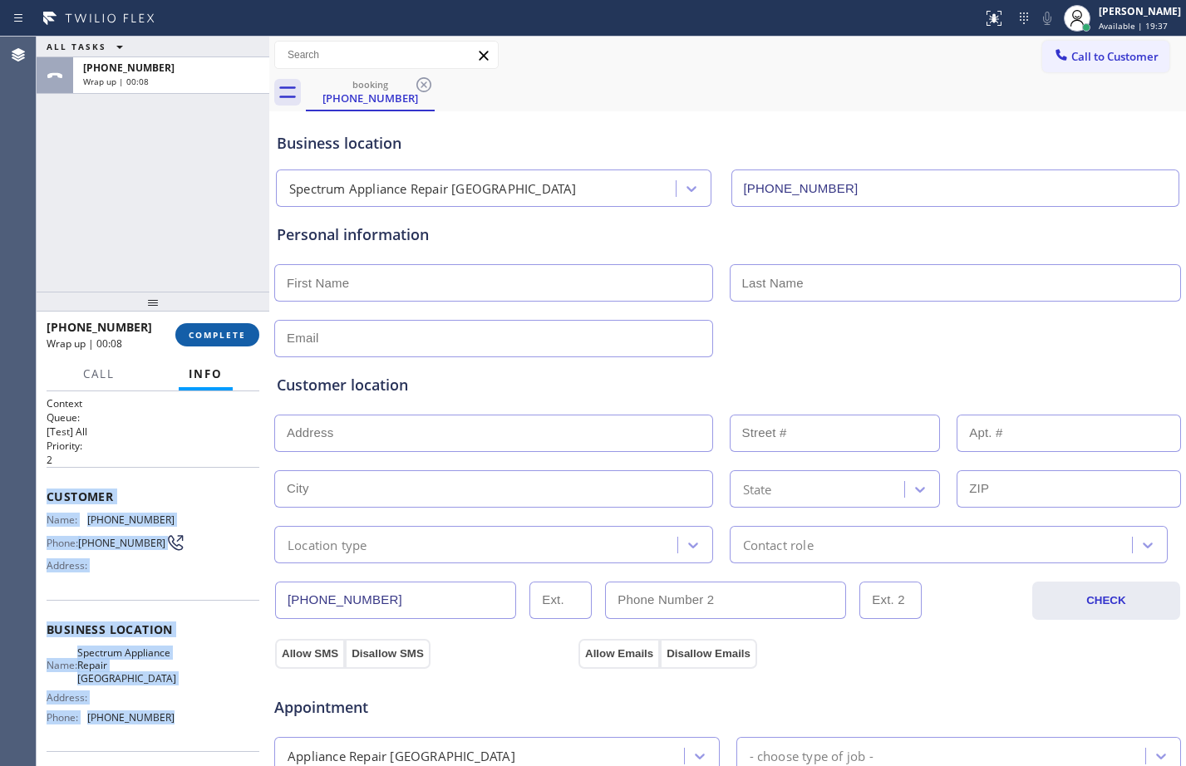
click at [234, 343] on button "COMPLETE" at bounding box center [217, 334] width 84 height 23
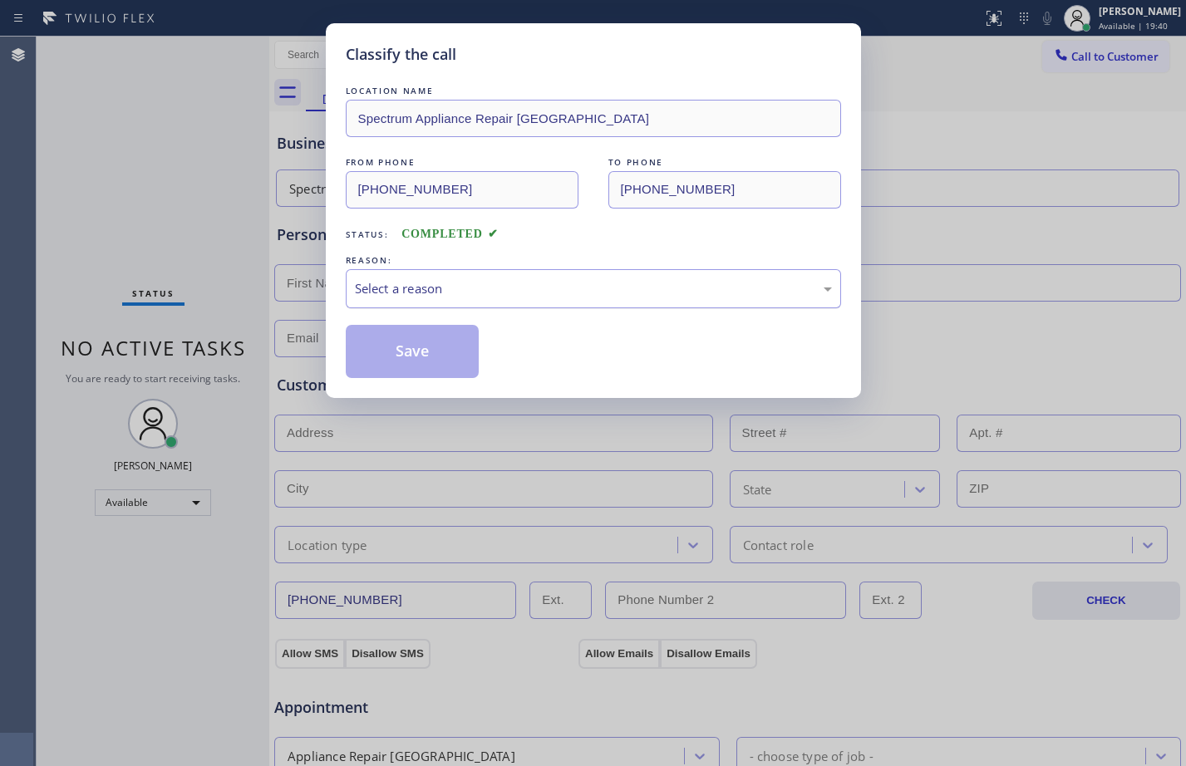
click at [701, 298] on div "Select a reason" at bounding box center [593, 288] width 495 height 39
click at [435, 342] on button "Save" at bounding box center [413, 351] width 134 height 53
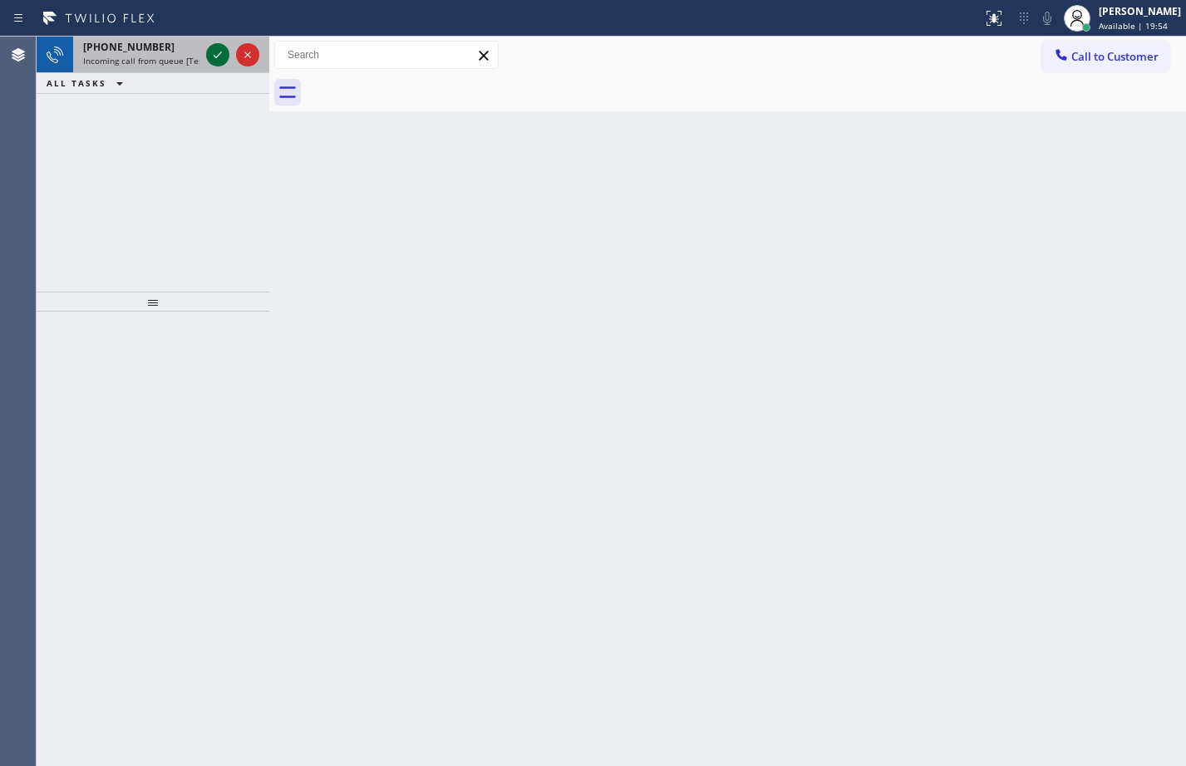
click at [219, 56] on icon at bounding box center [218, 55] width 20 height 20
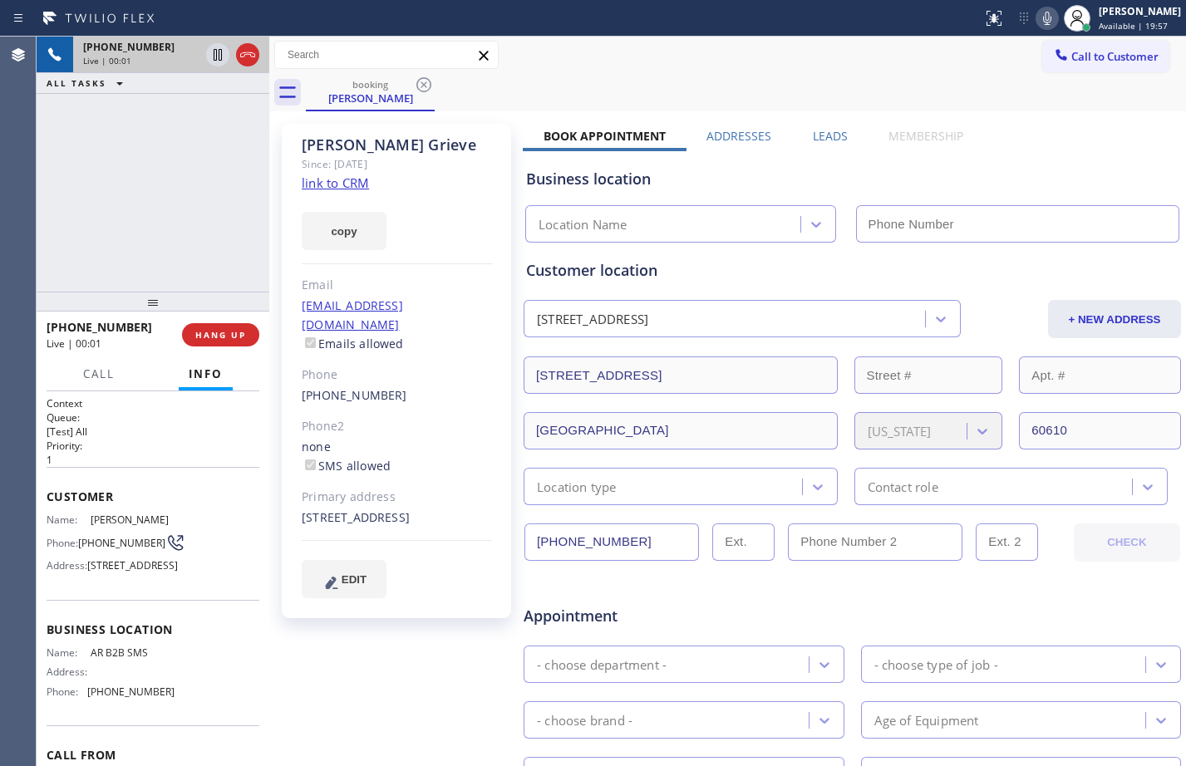
type input "[PHONE_NUMBER]"
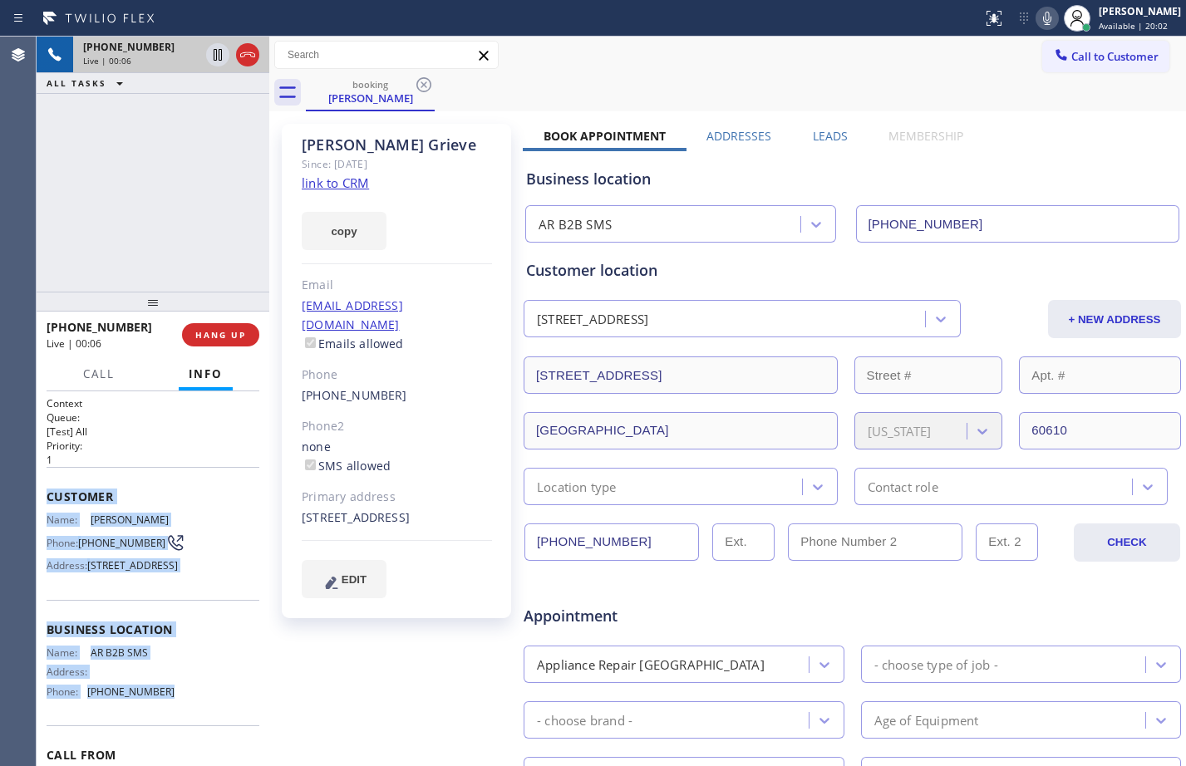
drag, startPoint x: 42, startPoint y: 498, endPoint x: 234, endPoint y: 732, distance: 302.9
click at [234, 732] on div "Context Queue: [Test] All Priority: 1 Customer Name: [PERSON_NAME] Phone: [PHON…" at bounding box center [153, 578] width 233 height 375
copy div "Customer Name: [PERSON_NAME] Phone: [PHONE_NUMBER] Address: [STREET_ADDRESS] Bu…"
click at [219, 63] on icon at bounding box center [218, 55] width 20 height 20
click at [1038, 16] on icon at bounding box center [1047, 18] width 20 height 20
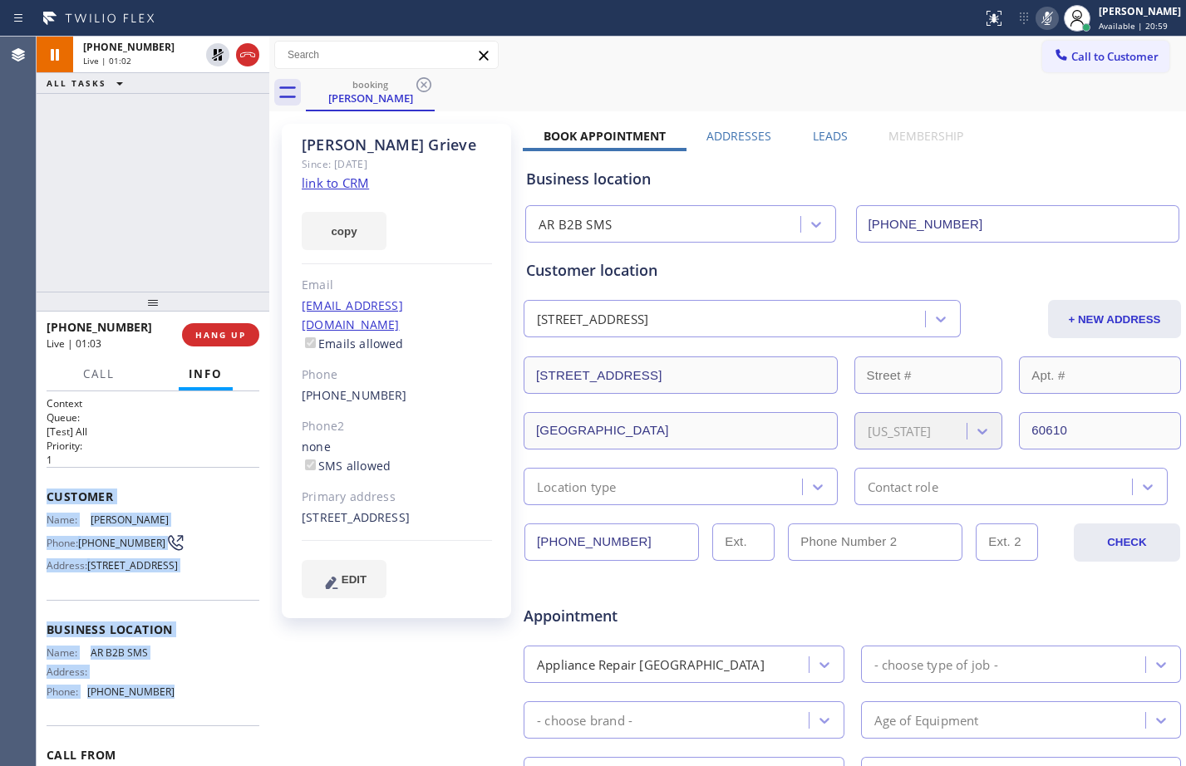
click at [353, 182] on link "link to CRM" at bounding box center [335, 183] width 67 height 17
click at [224, 56] on icon at bounding box center [218, 55] width 20 height 20
click at [1037, 13] on icon at bounding box center [1047, 18] width 20 height 20
click at [215, 57] on icon at bounding box center [218, 55] width 20 height 20
click at [1038, 12] on icon at bounding box center [1047, 18] width 20 height 20
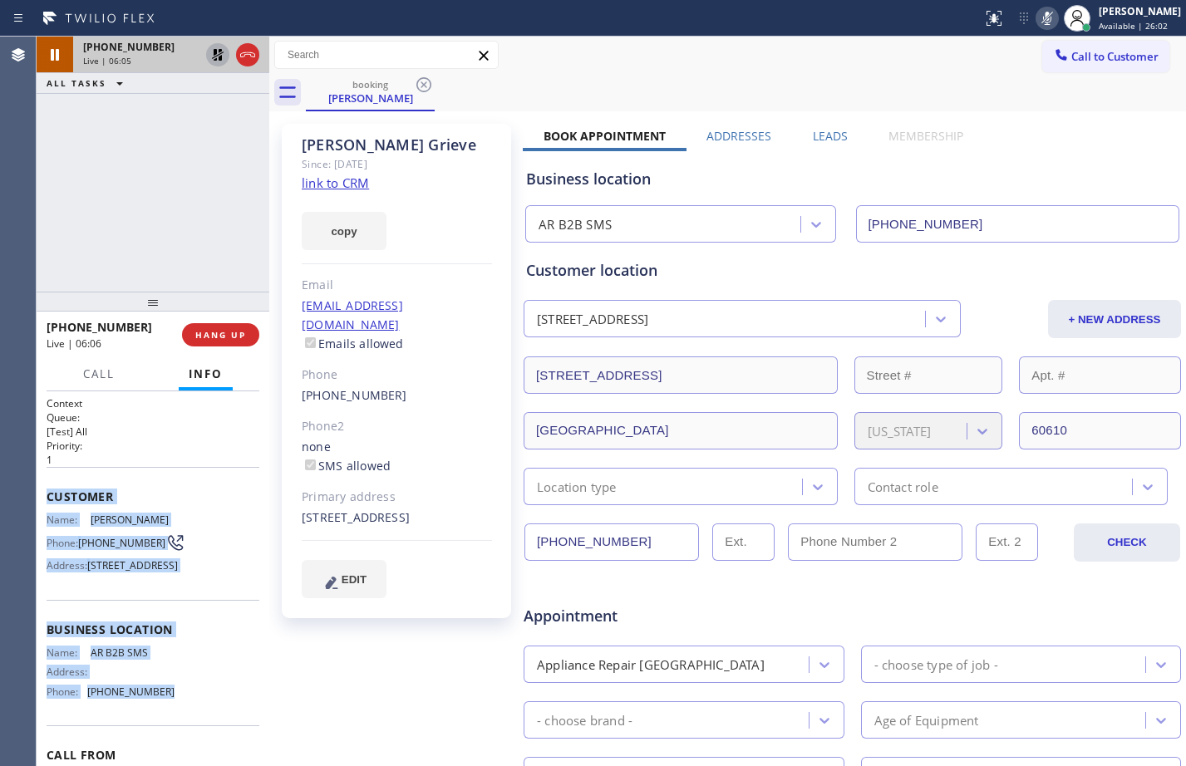
click at [211, 64] on icon at bounding box center [218, 55] width 20 height 20
click at [1037, 20] on icon at bounding box center [1047, 18] width 20 height 20
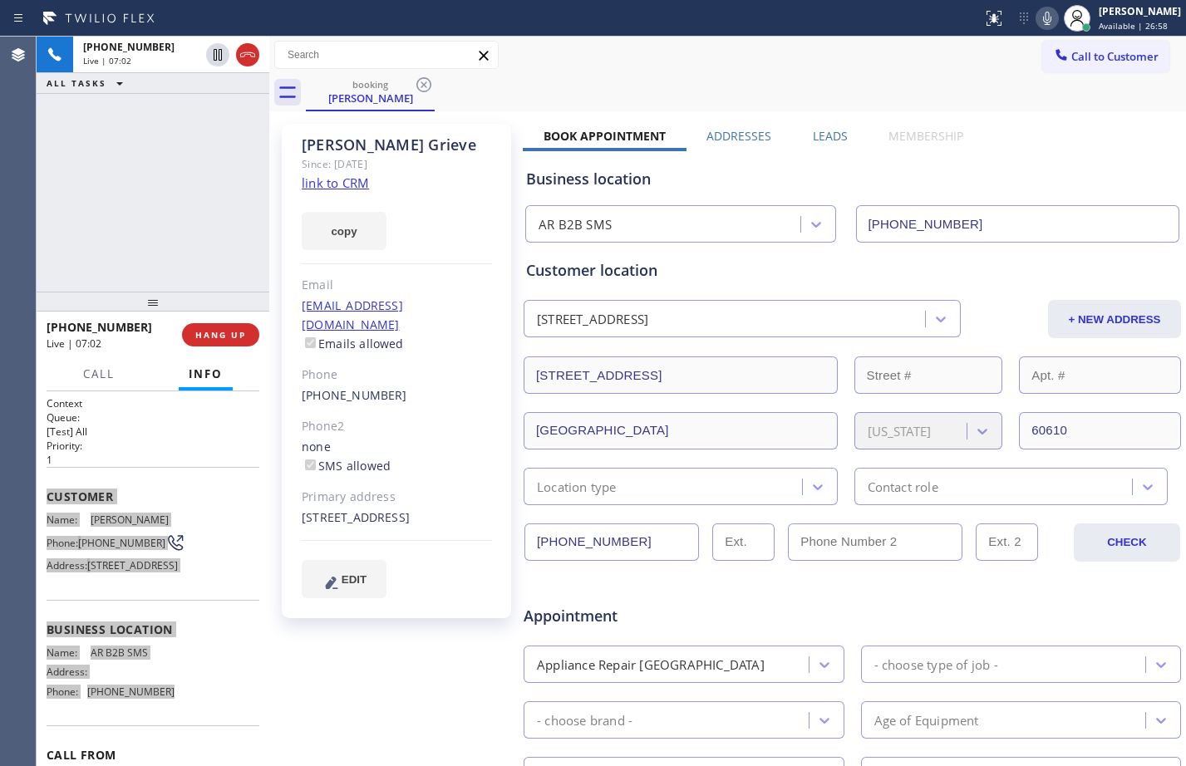
scroll to position [430, 0]
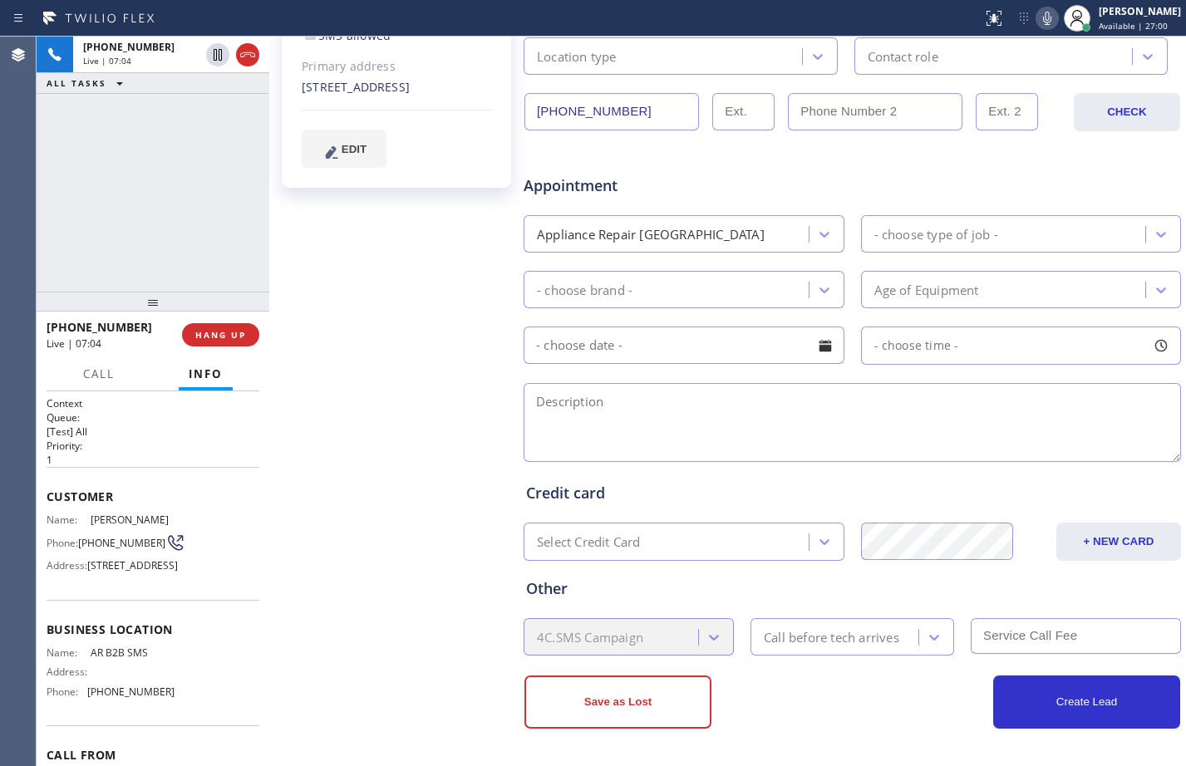
click at [711, 428] on textarea at bounding box center [852, 422] width 657 height 79
click at [622, 400] on textarea at bounding box center [852, 422] width 657 height 79
click at [632, 404] on textarea at bounding box center [852, 422] width 657 height 79
click at [686, 422] on textarea at bounding box center [852, 422] width 657 height 79
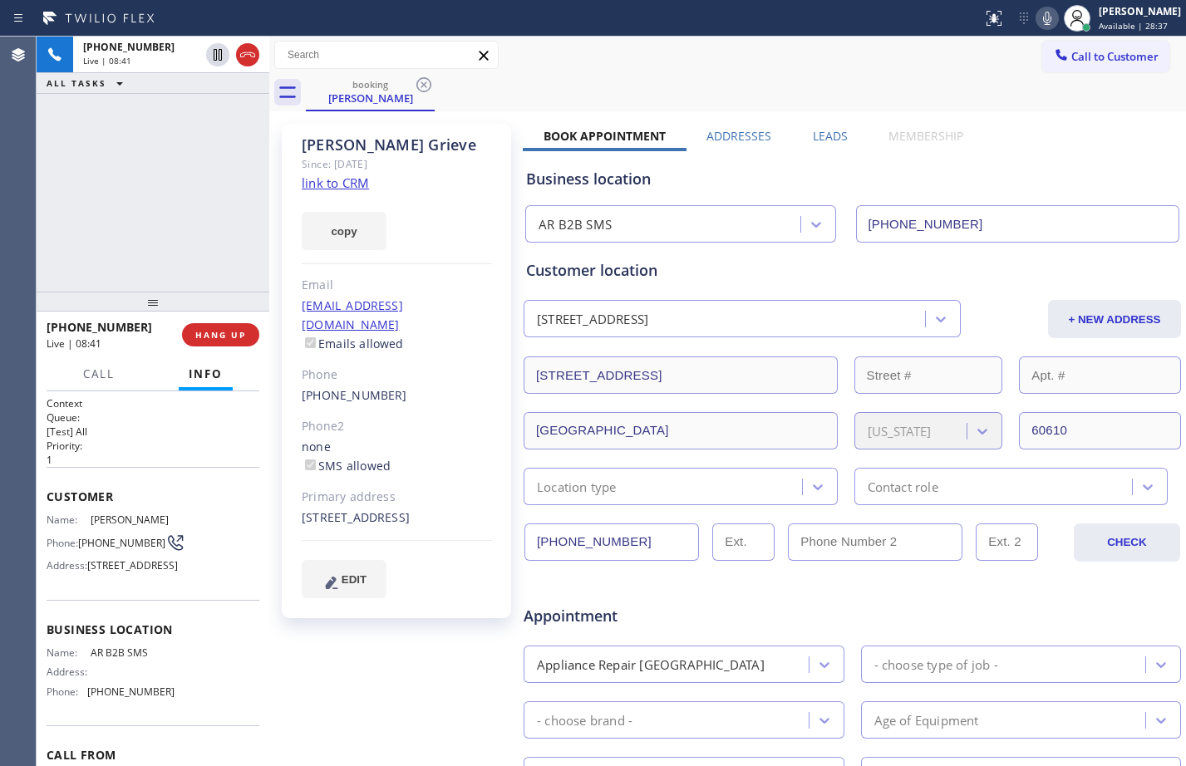
click at [688, 602] on div "Appointment" at bounding box center [632, 607] width 220 height 39
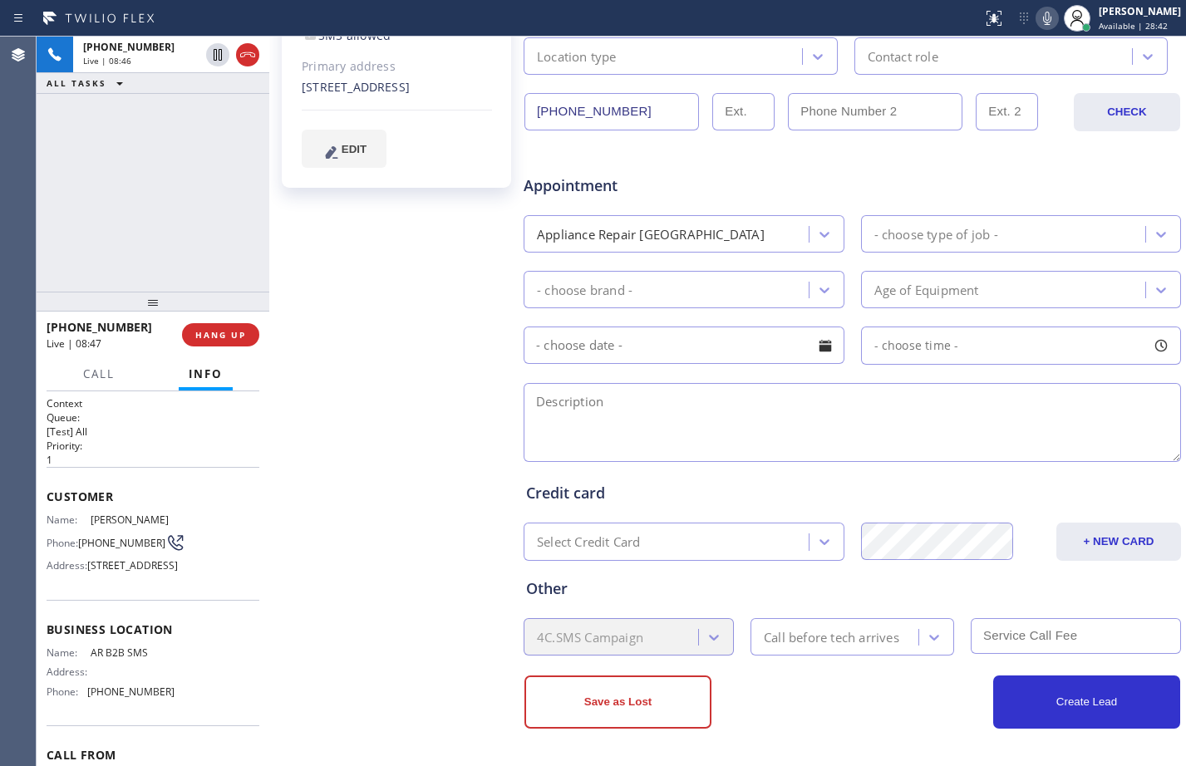
click at [381, 371] on div "[PERSON_NAME] Since: [DATE] link to CRM copy Email [EMAIL_ADDRESS][DOMAIN_NAME]…" at bounding box center [397, 223] width 249 height 1077
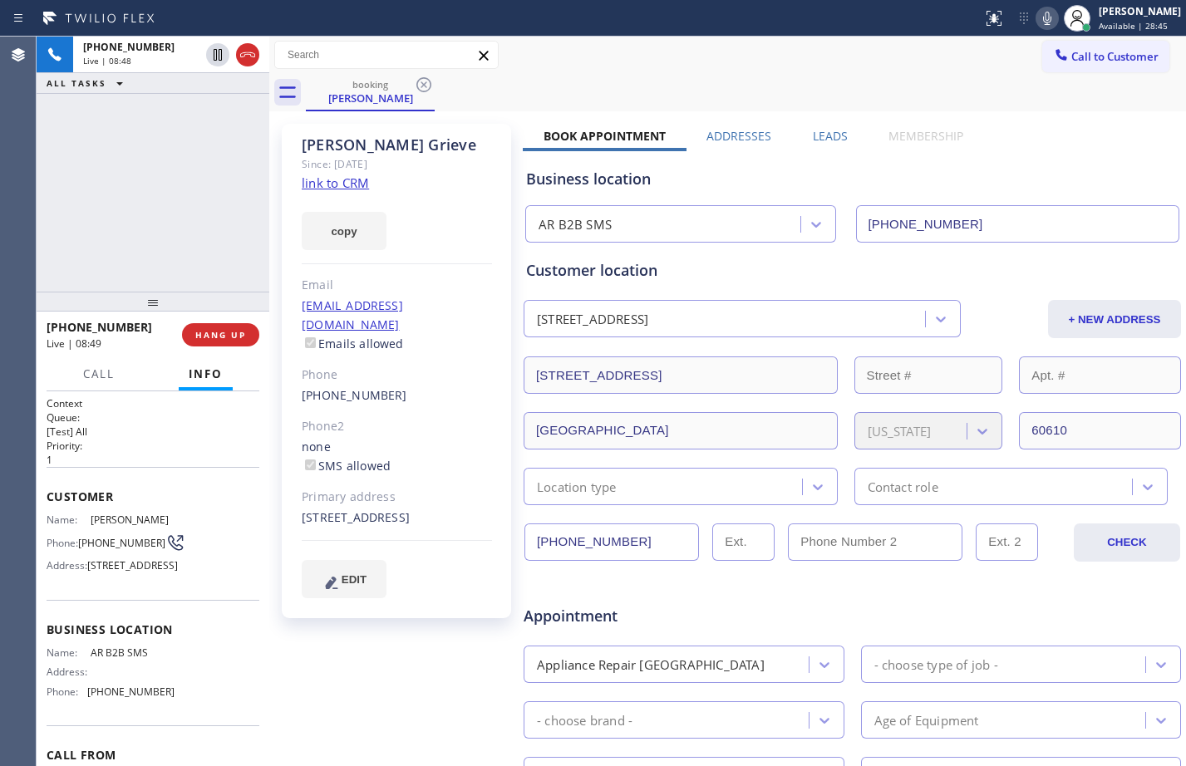
click at [730, 494] on div "Location type" at bounding box center [665, 486] width 273 height 29
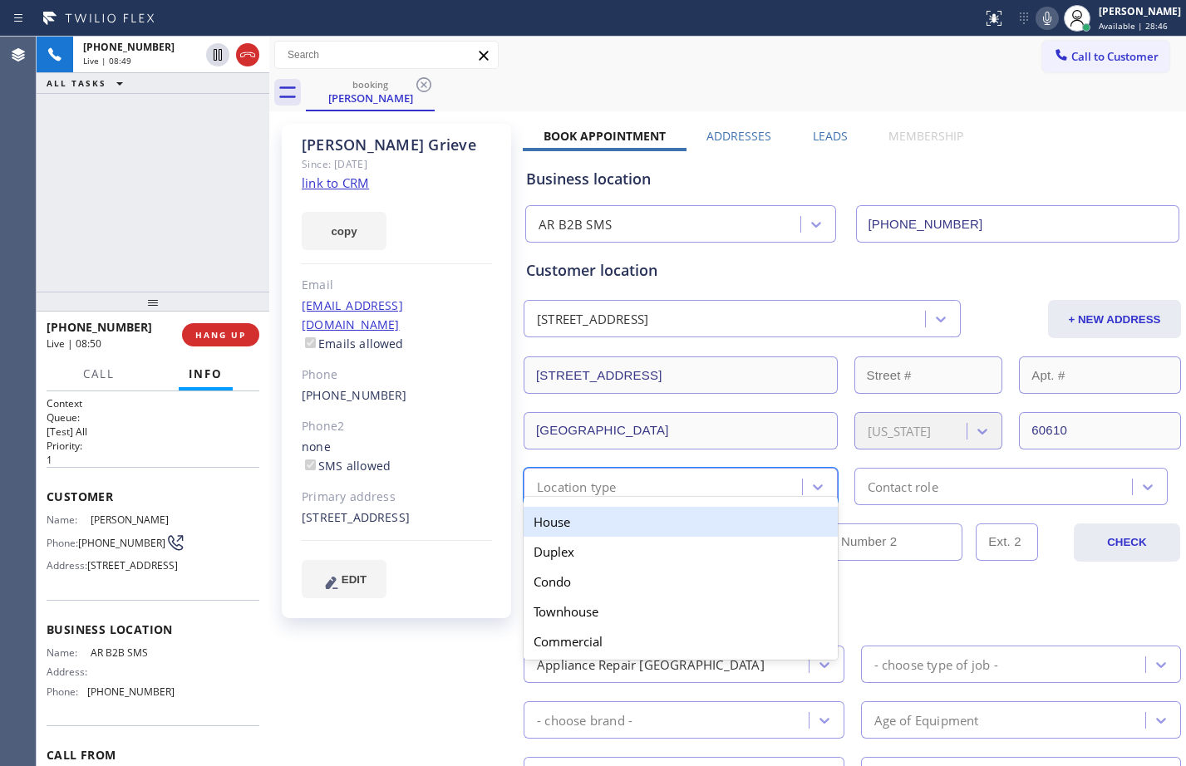
click at [614, 508] on div "House" at bounding box center [681, 522] width 314 height 30
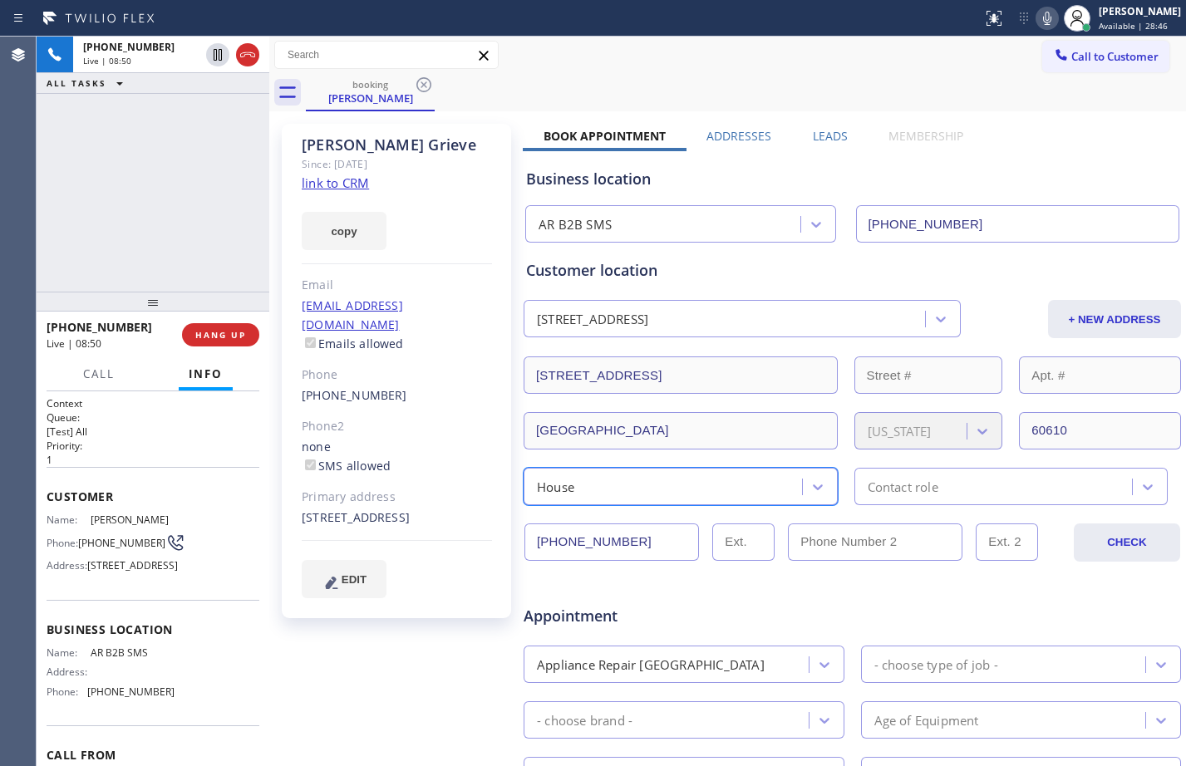
click at [992, 478] on div "Contact role" at bounding box center [995, 486] width 273 height 29
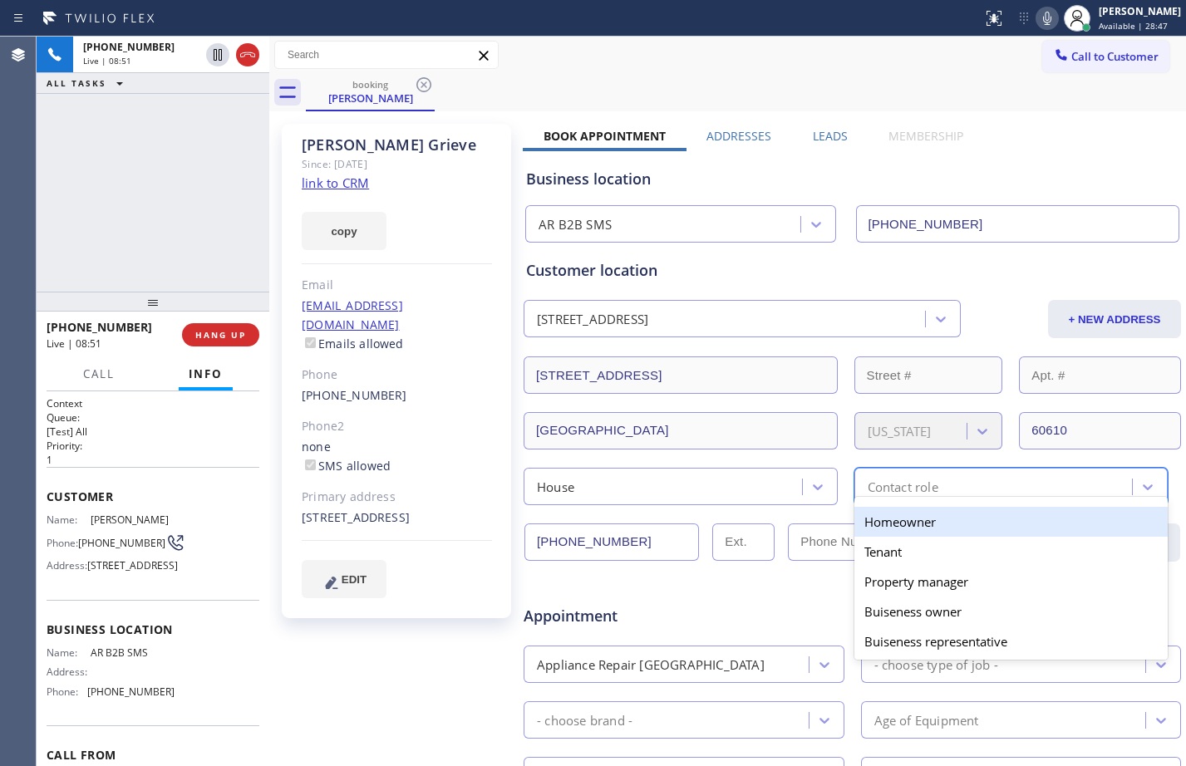
click at [932, 524] on div "Homeowner" at bounding box center [1011, 522] width 314 height 30
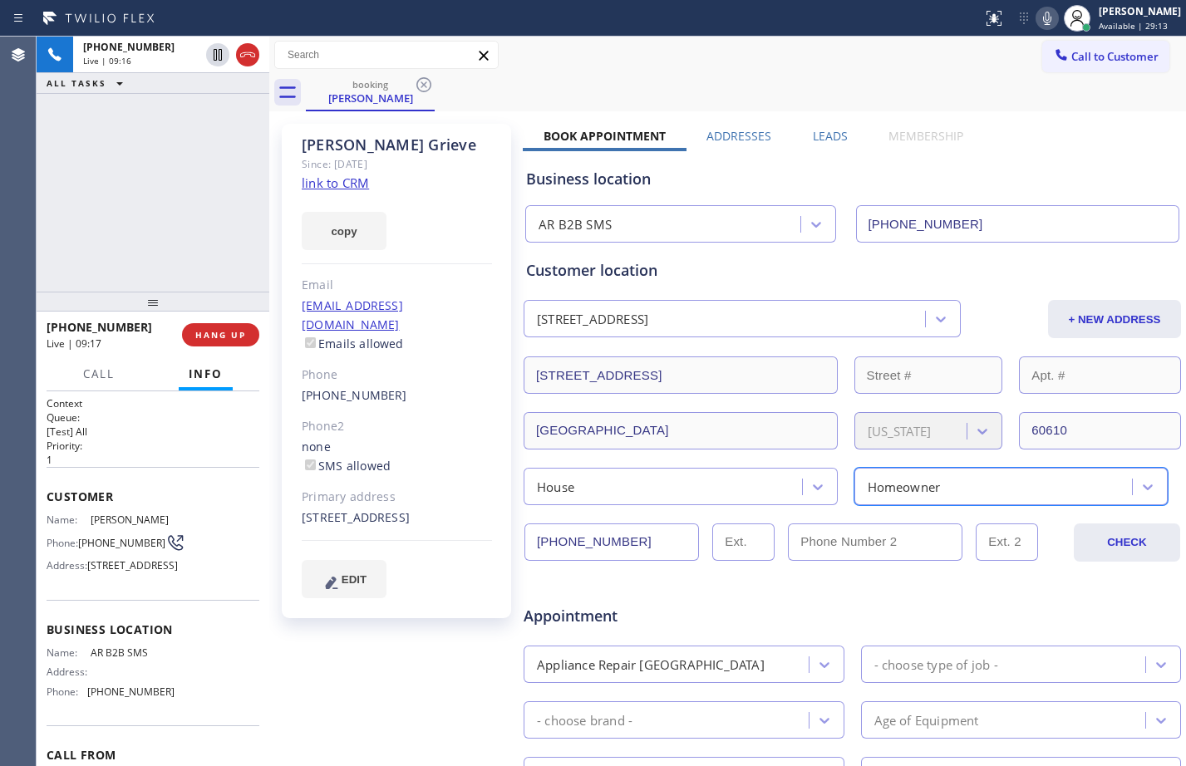
scroll to position [430, 0]
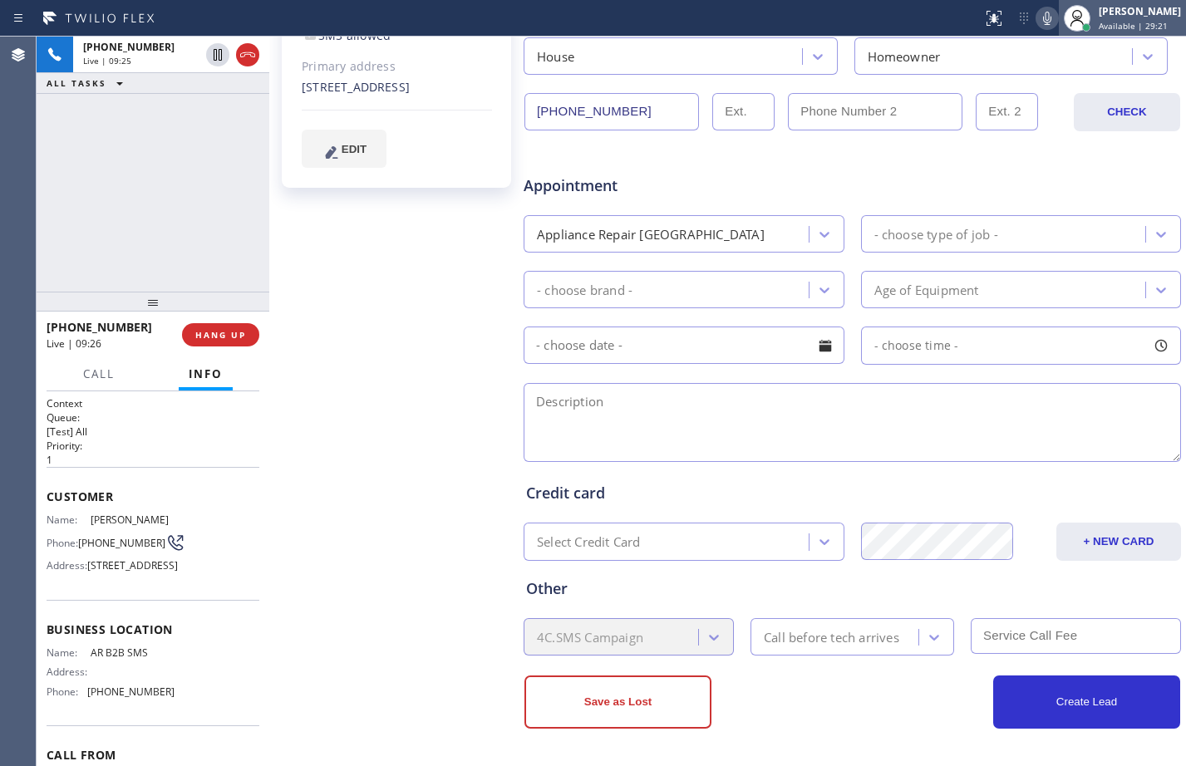
click at [1072, 17] on icon at bounding box center [1077, 18] width 20 height 20
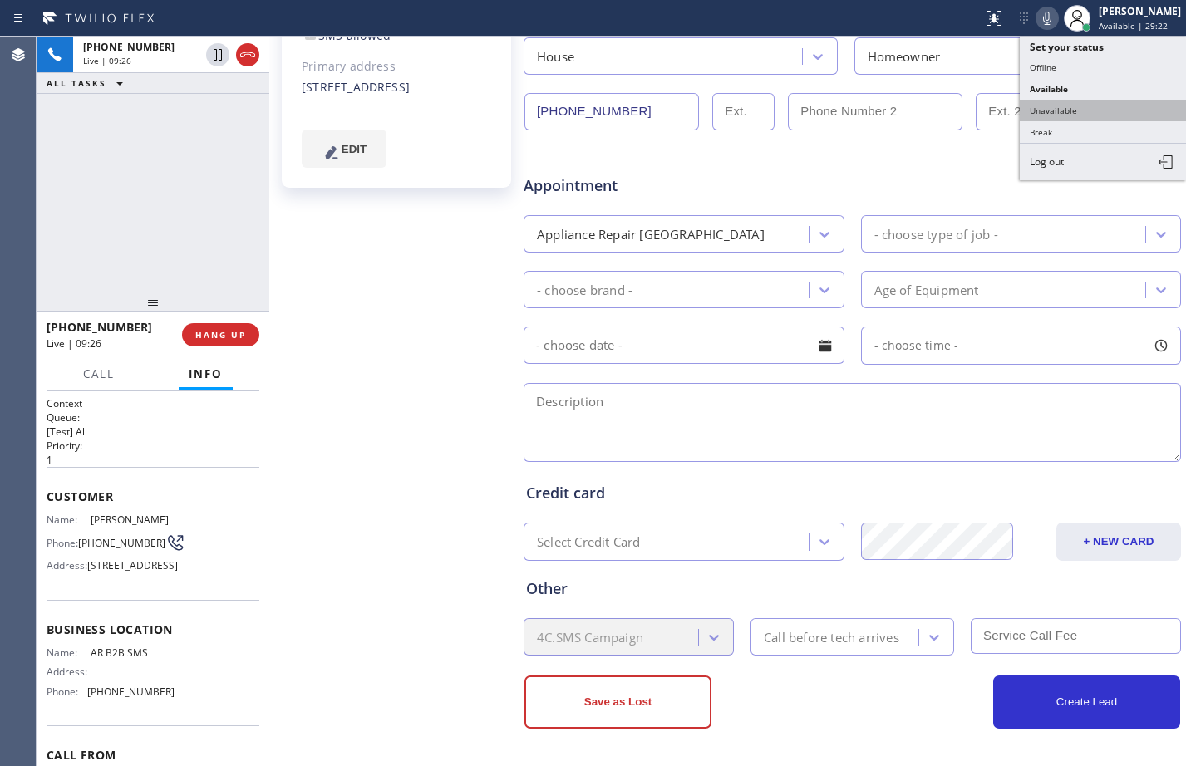
click at [1080, 106] on button "Unavailable" at bounding box center [1103, 111] width 166 height 22
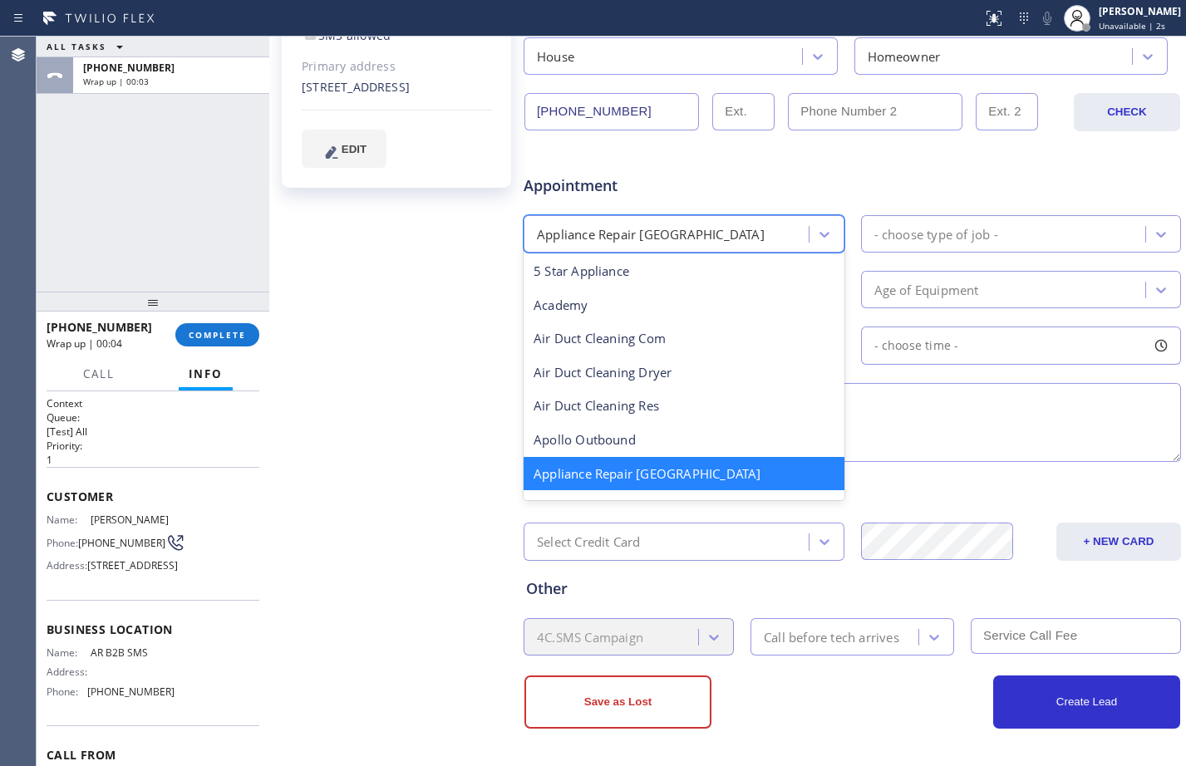
click at [769, 241] on div "Appliance Repair [GEOGRAPHIC_DATA]" at bounding box center [669, 233] width 280 height 29
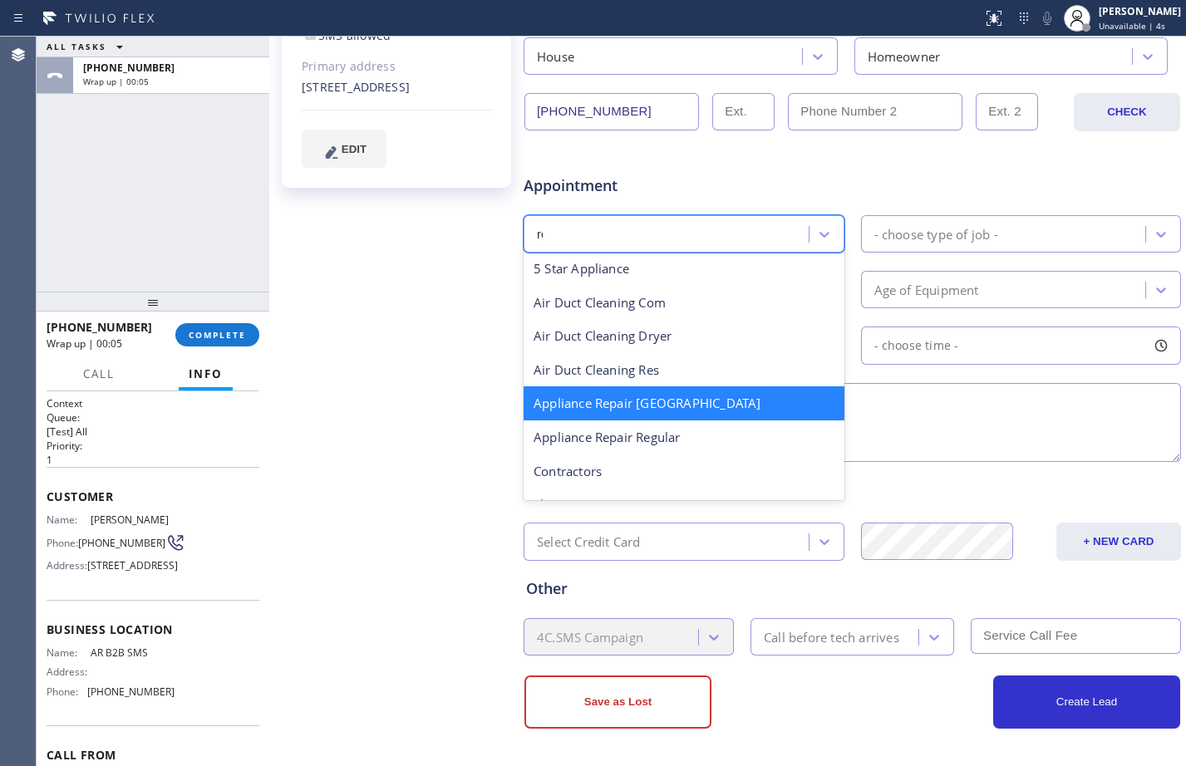
scroll to position [0, 0]
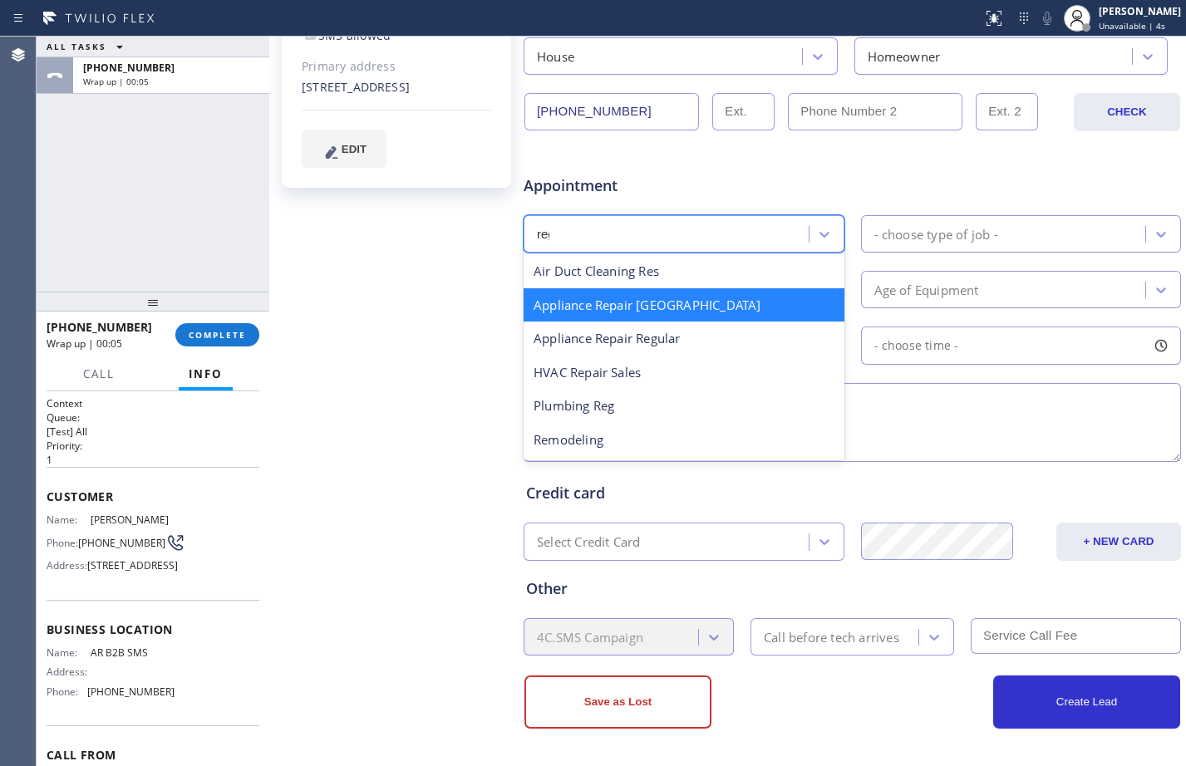
type input "regu"
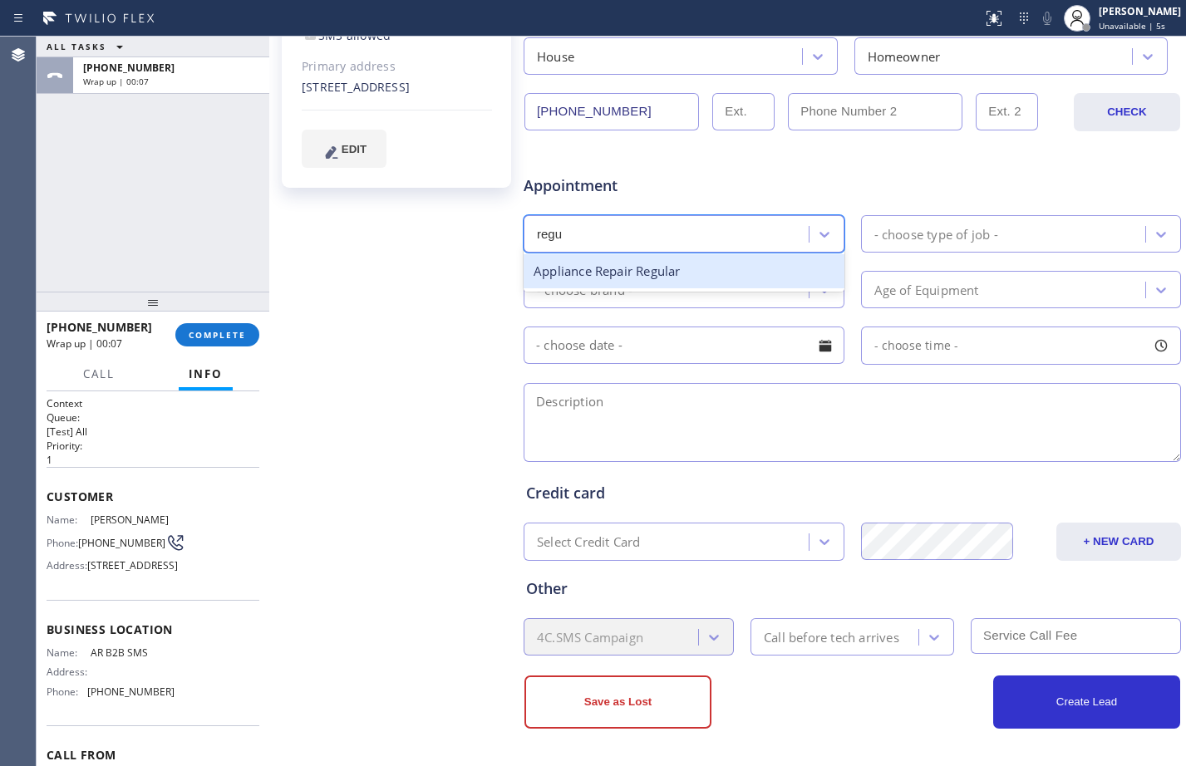
click at [760, 265] on div "Appliance Repair Regular" at bounding box center [684, 271] width 321 height 34
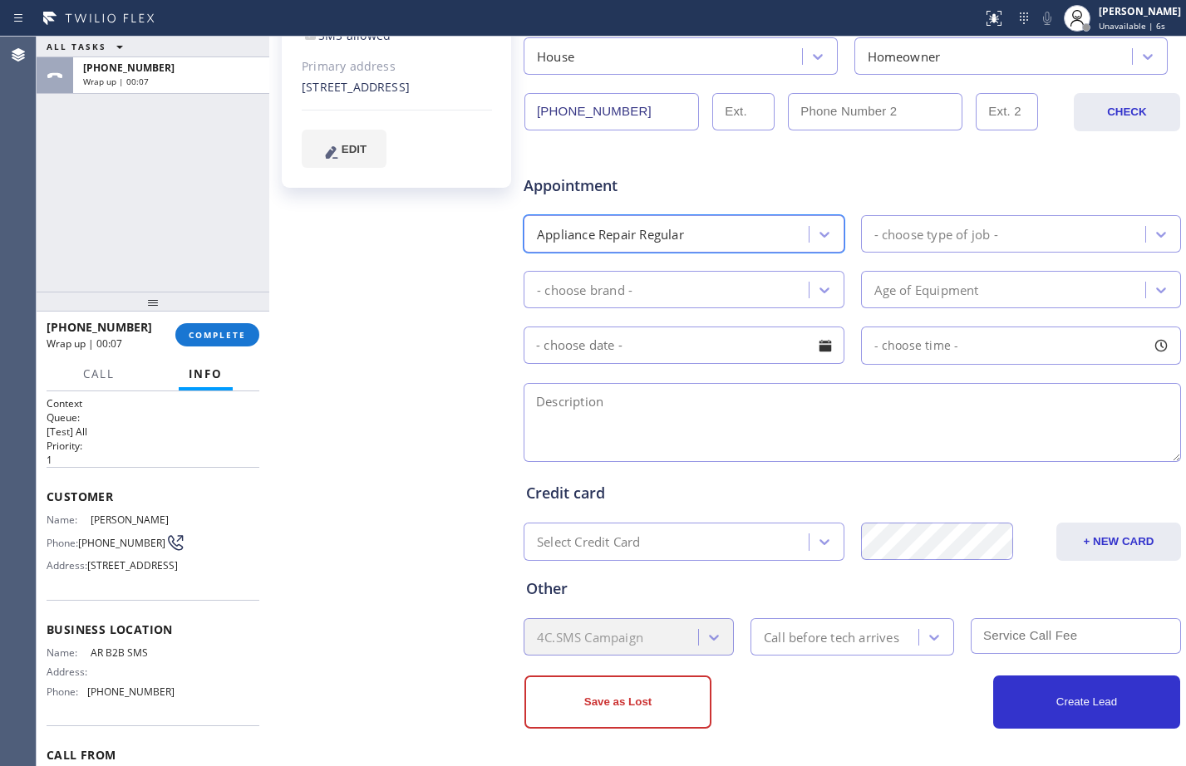
click at [971, 245] on div "- choose type of job -" at bounding box center [1006, 233] width 280 height 29
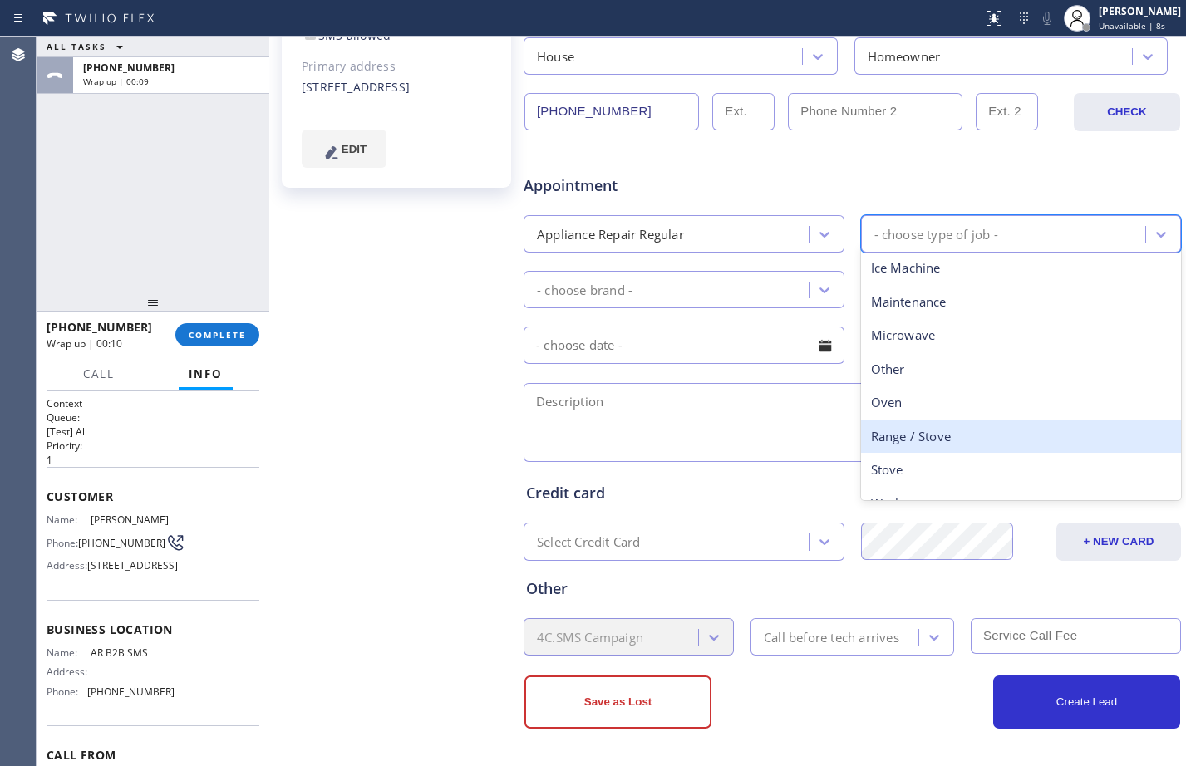
scroll to position [229, 0]
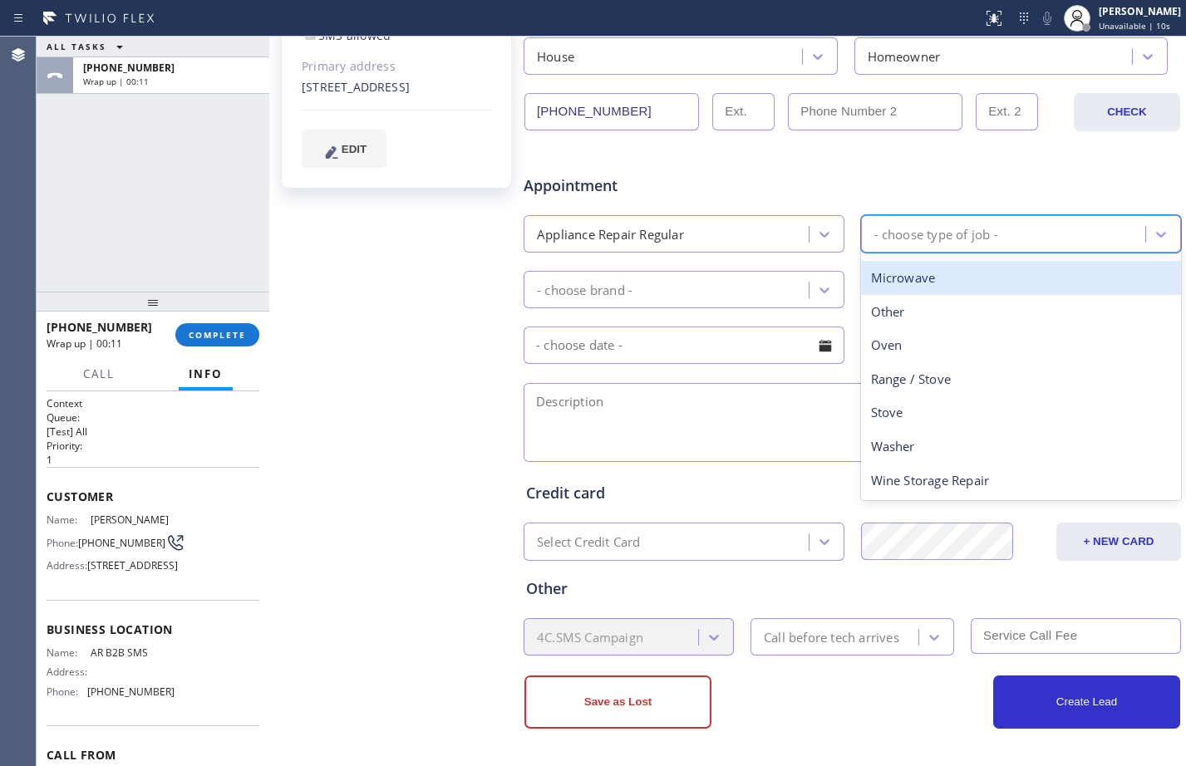
click at [947, 280] on div "Microwave" at bounding box center [1021, 278] width 321 height 34
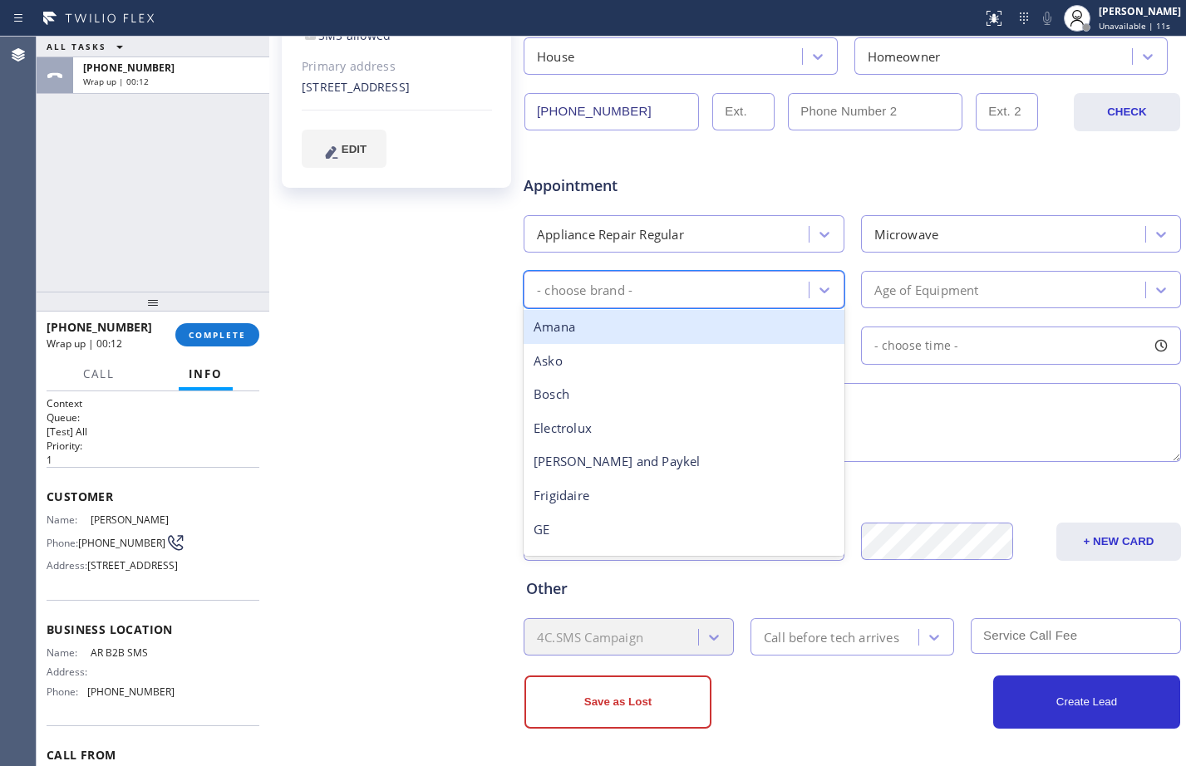
click at [659, 291] on div "- choose brand -" at bounding box center [669, 289] width 280 height 29
type input "v"
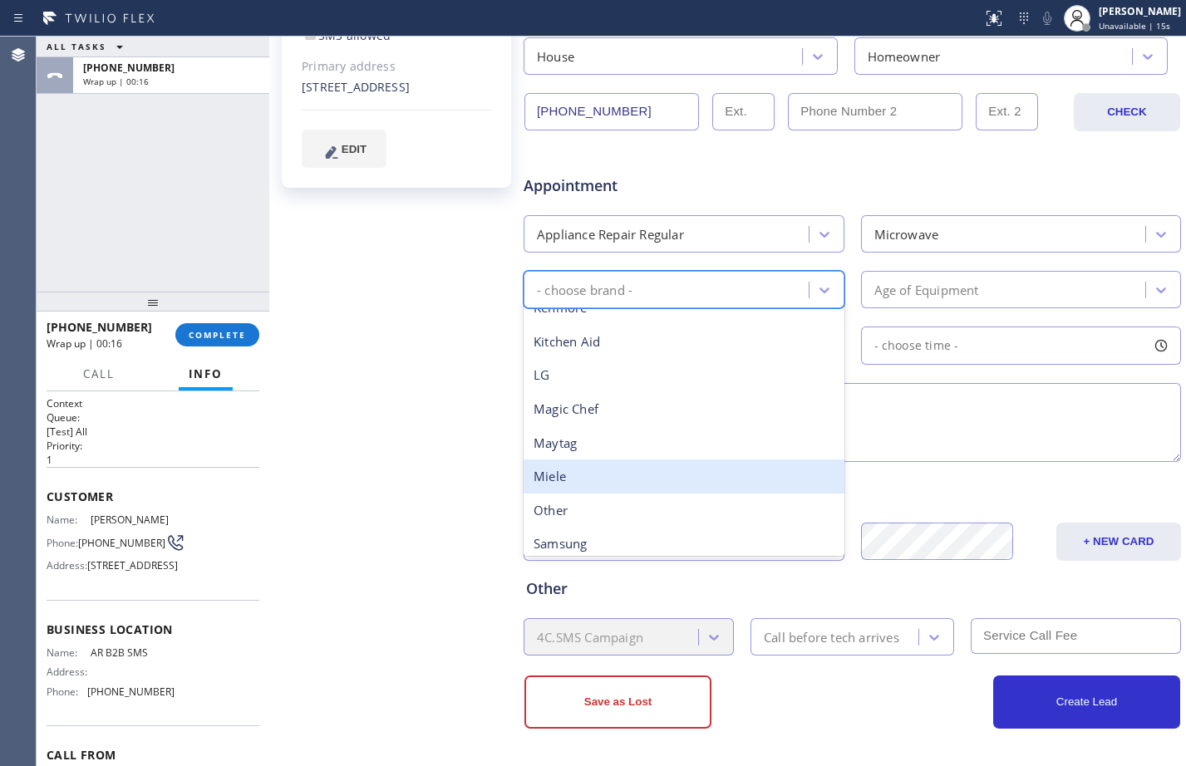
scroll to position [365, 0]
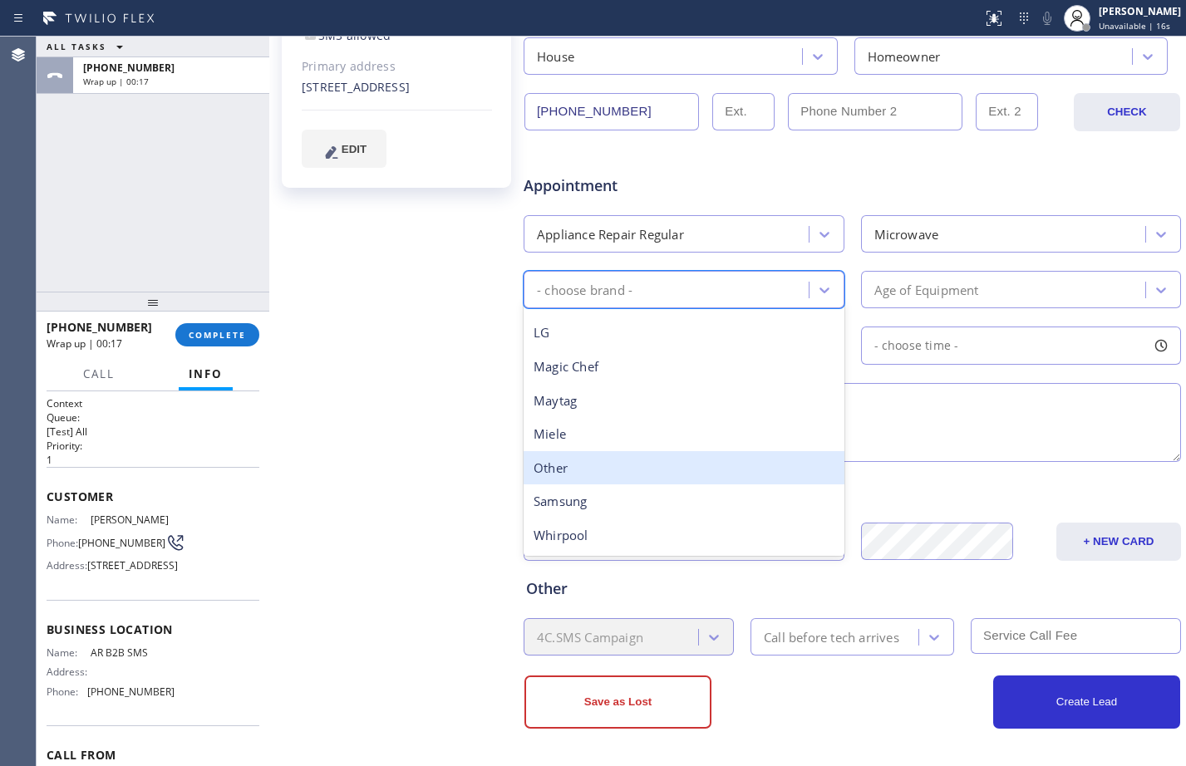
click at [592, 470] on div "Other" at bounding box center [684, 468] width 321 height 34
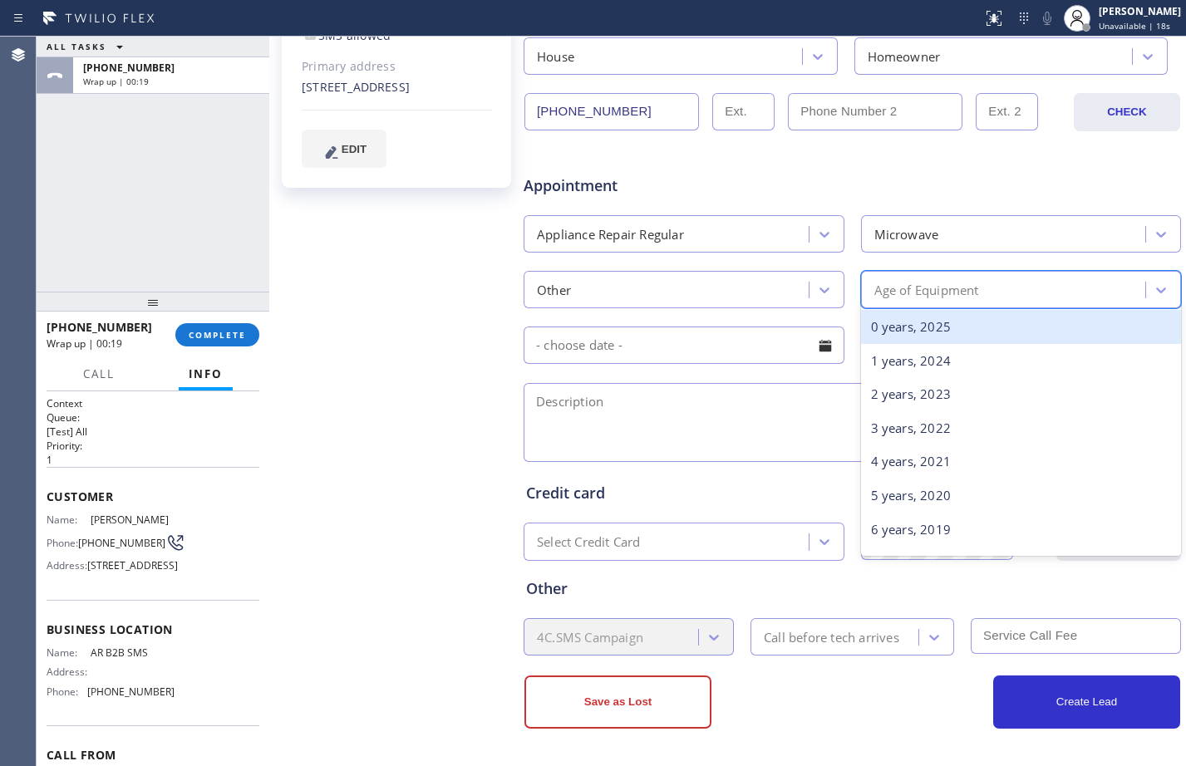
click at [884, 288] on div "Age of Equipment" at bounding box center [926, 289] width 105 height 19
type input "10"
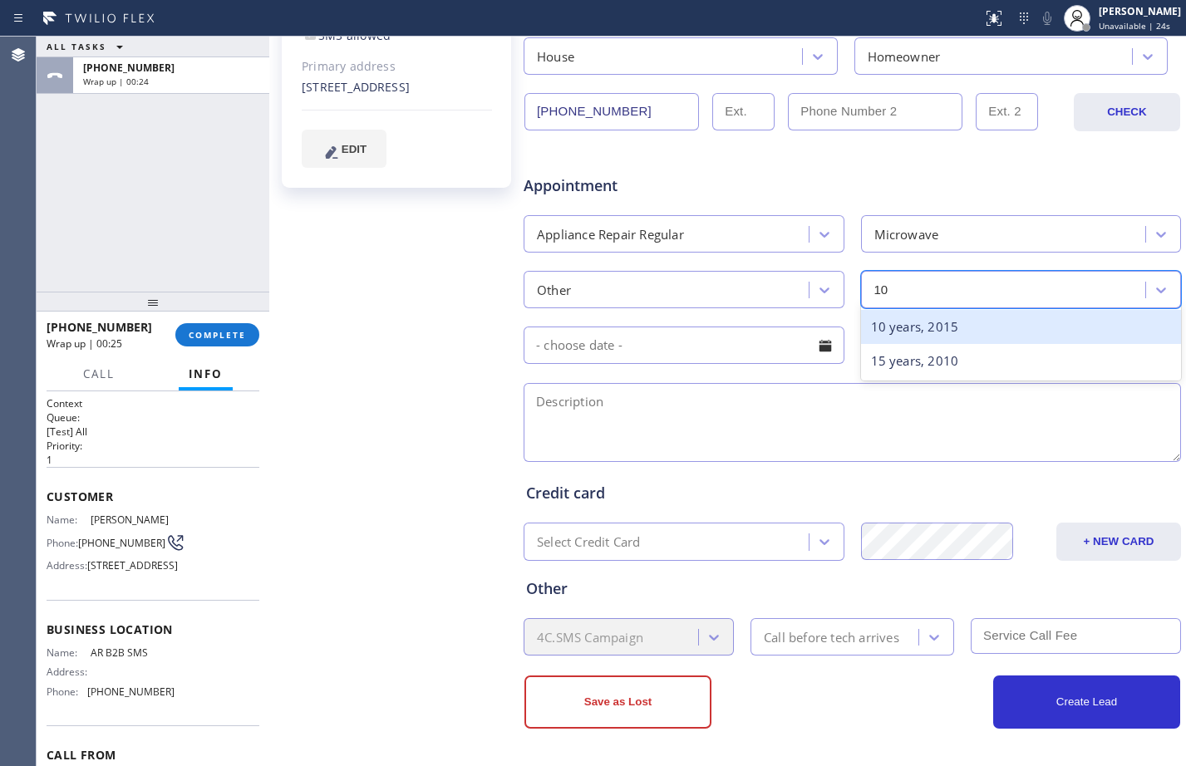
click at [935, 331] on div "10 years, 2015" at bounding box center [1021, 327] width 321 height 34
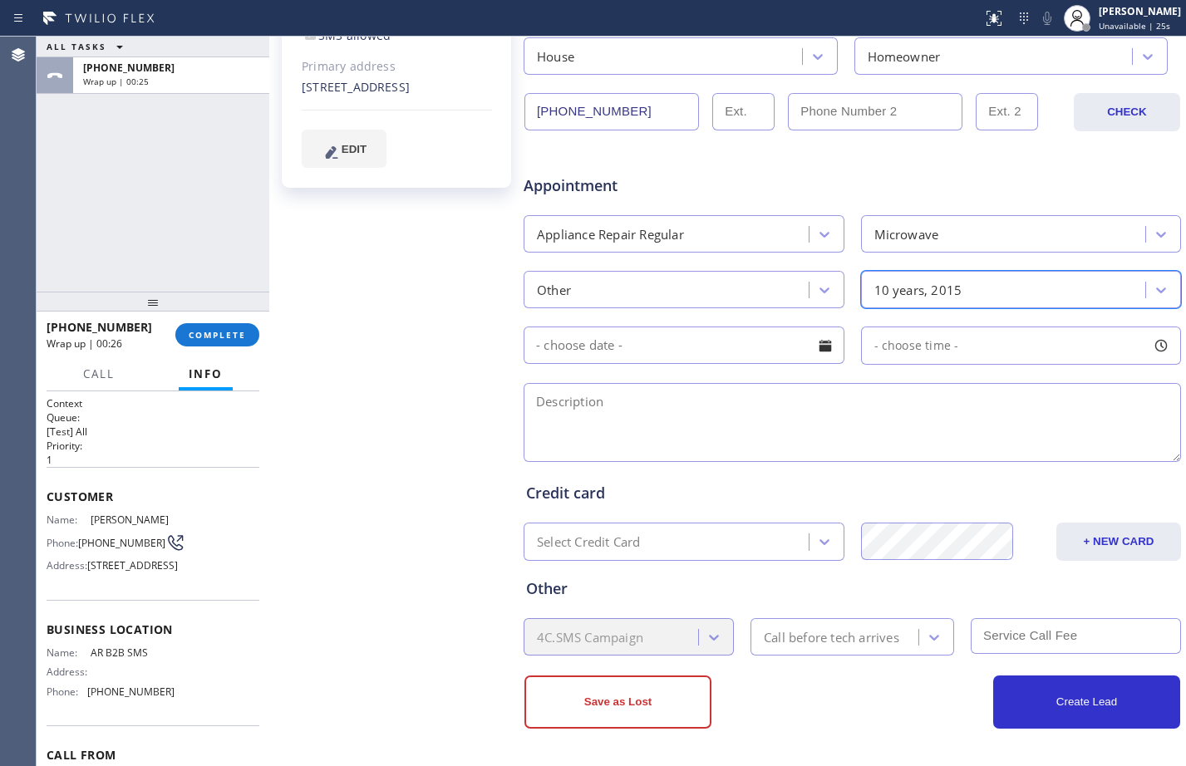
click at [688, 342] on input "text" at bounding box center [684, 345] width 321 height 37
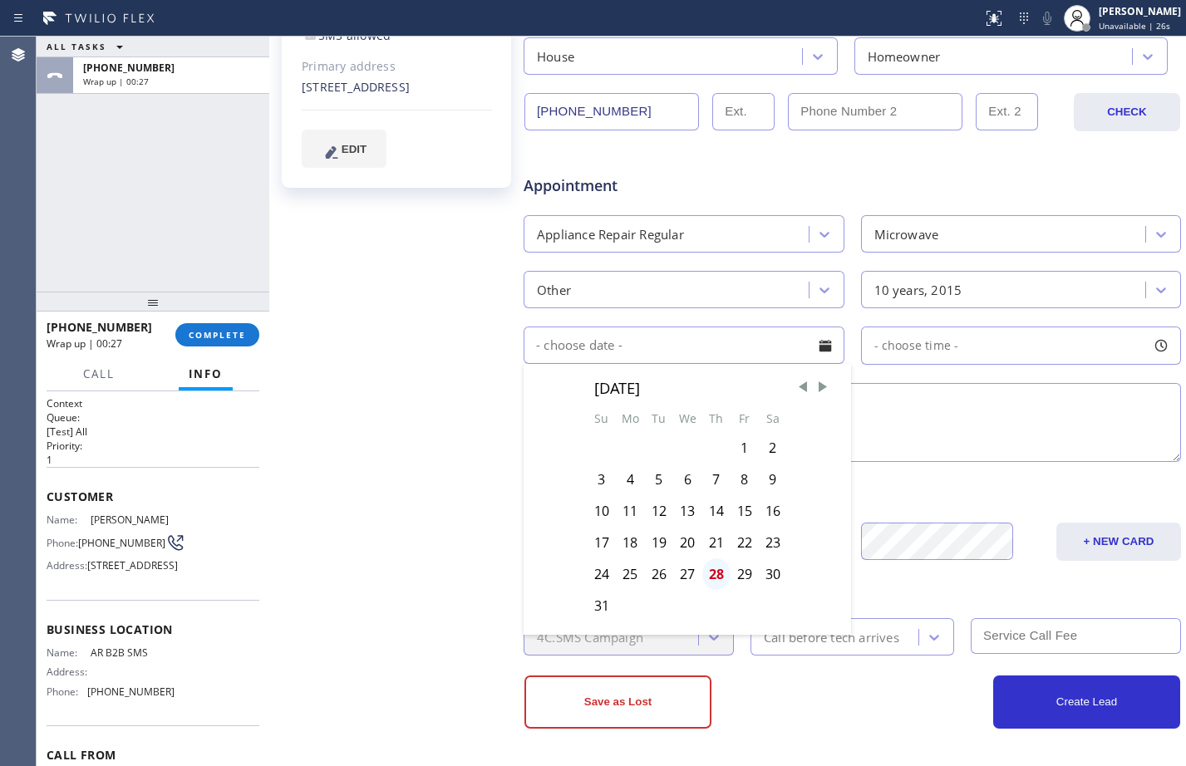
click at [711, 575] on div "28" at bounding box center [716, 574] width 28 height 32
type input "[DATE]"
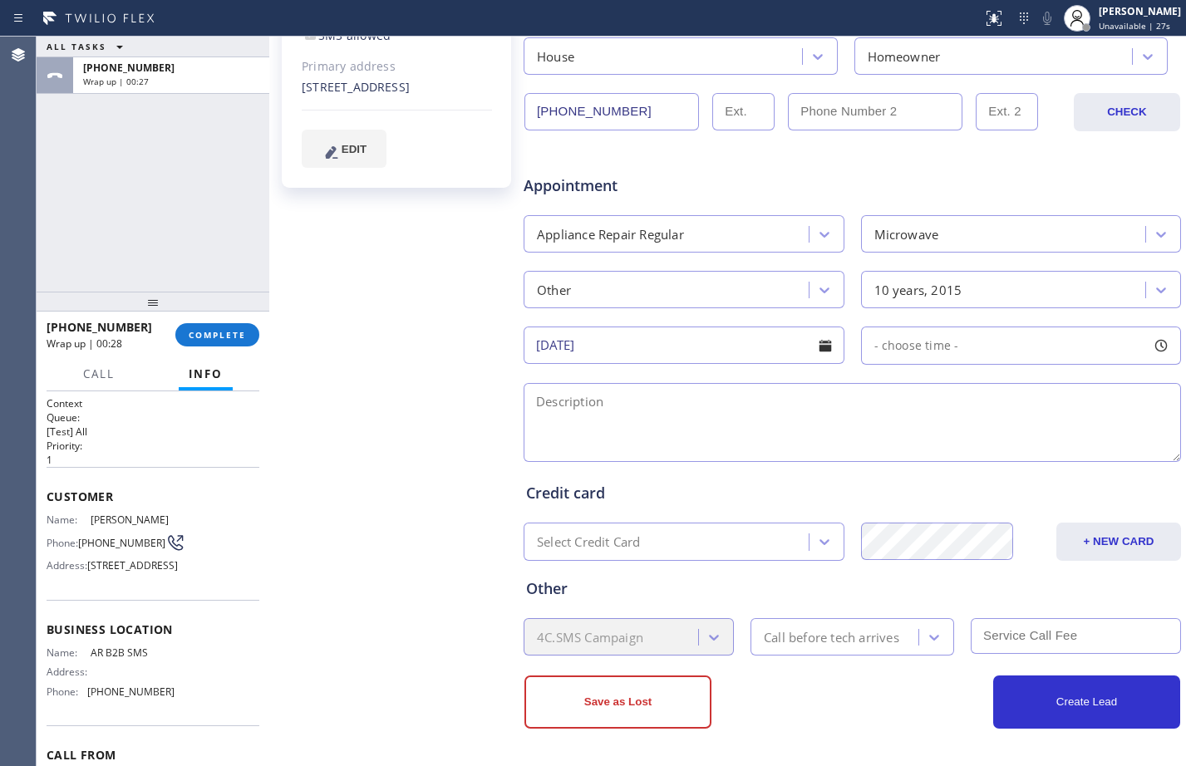
click at [943, 350] on span "- choose time -" at bounding box center [916, 345] width 85 height 16
drag, startPoint x: 871, startPoint y: 445, endPoint x: 1039, endPoint y: 456, distance: 168.3
click at [1040, 456] on div at bounding box center [1050, 447] width 20 height 35
drag, startPoint x: 869, startPoint y: 445, endPoint x: 971, endPoint y: 444, distance: 101.4
click at [975, 444] on div at bounding box center [985, 447] width 20 height 35
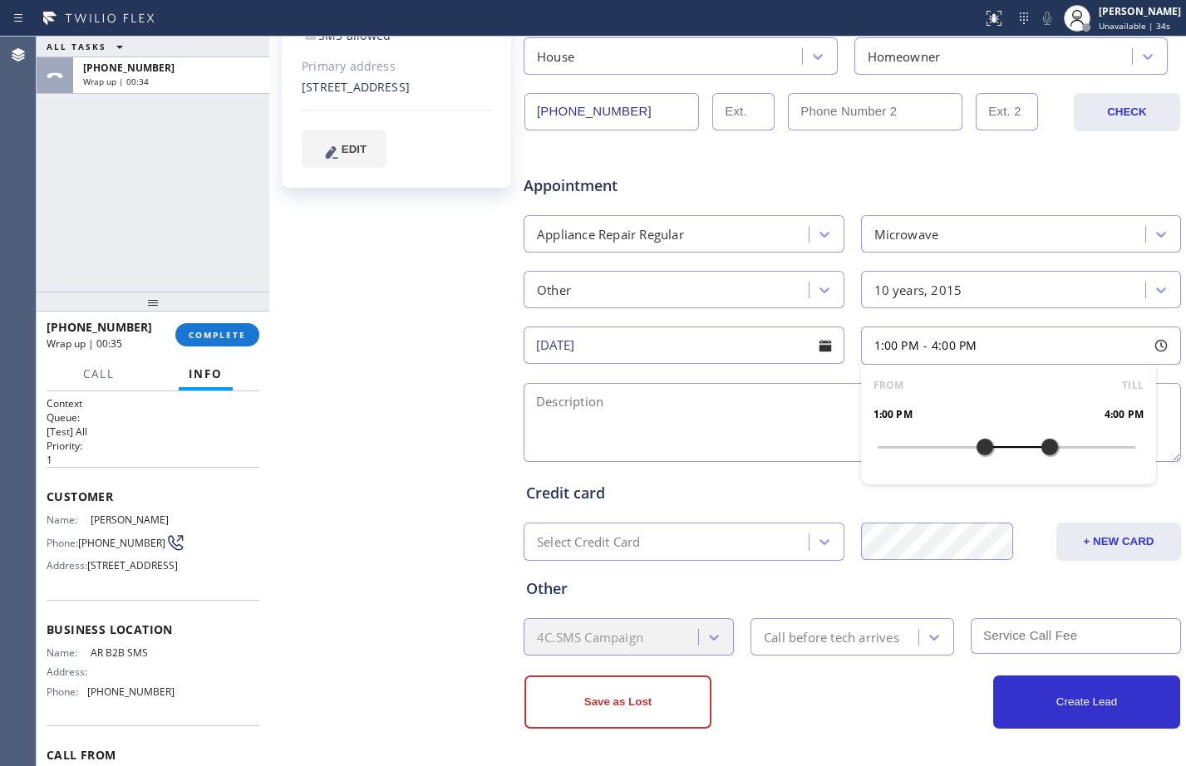
click at [790, 411] on textarea at bounding box center [852, 422] width 657 height 79
click at [977, 391] on textarea "1-4/travel fee $75/20% off for the labor/Viking microwave/" at bounding box center [852, 422] width 657 height 79
paste textarea "stop working/no power at al"
click at [1084, 398] on textarea "1-4/travel fee $75/20% off for the labor/Viking microwave/stop working/no power…" at bounding box center [852, 422] width 657 height 79
click at [1079, 389] on textarea "1-4/travel fee $75/20% off for the labor/Viking microwave/stop working/no power…" at bounding box center [852, 422] width 657 height 79
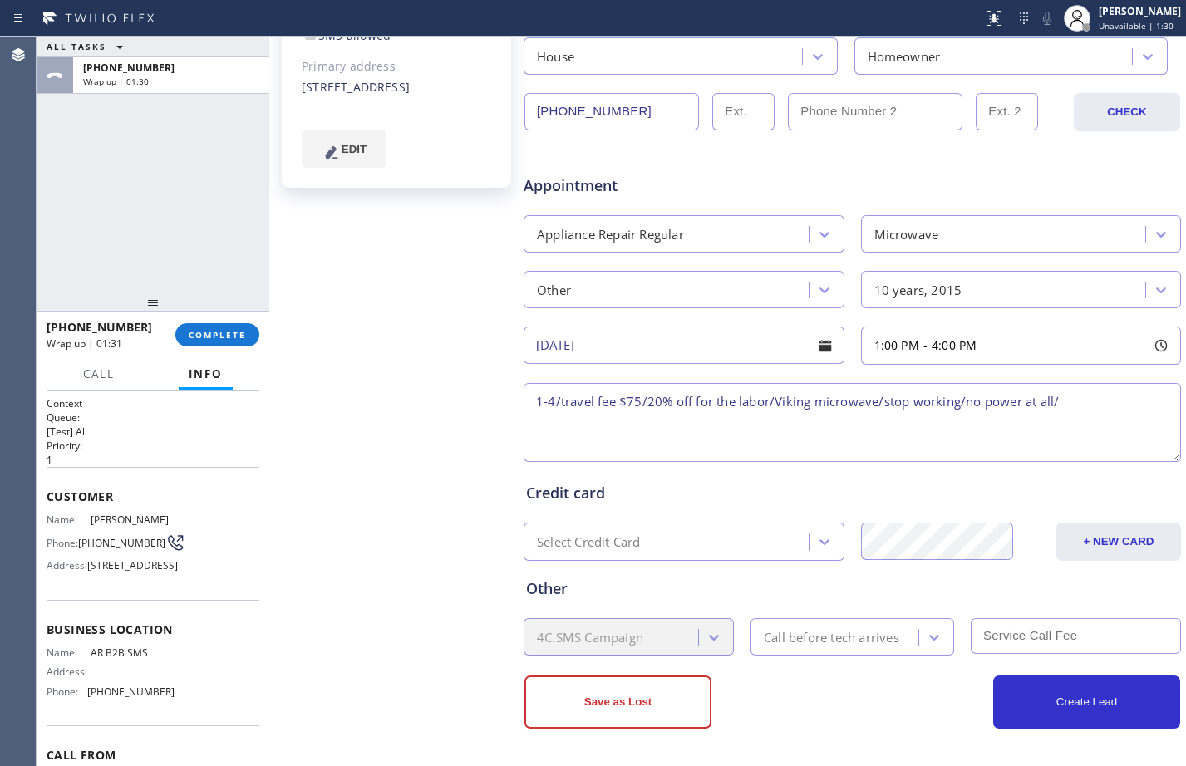
paste textarea "5-10 years"
click at [303, 78] on div "[STREET_ADDRESS]" at bounding box center [397, 87] width 190 height 19
drag, startPoint x: 303, startPoint y: 72, endPoint x: 362, endPoint y: 91, distance: 62.0
click at [362, 91] on div "[STREET_ADDRESS]" at bounding box center [397, 87] width 190 height 19
click at [1136, 391] on textarea "1-4/travel fee $75/20% off for the labor/Viking microwave/stop working/no power…" at bounding box center [852, 422] width 657 height 79
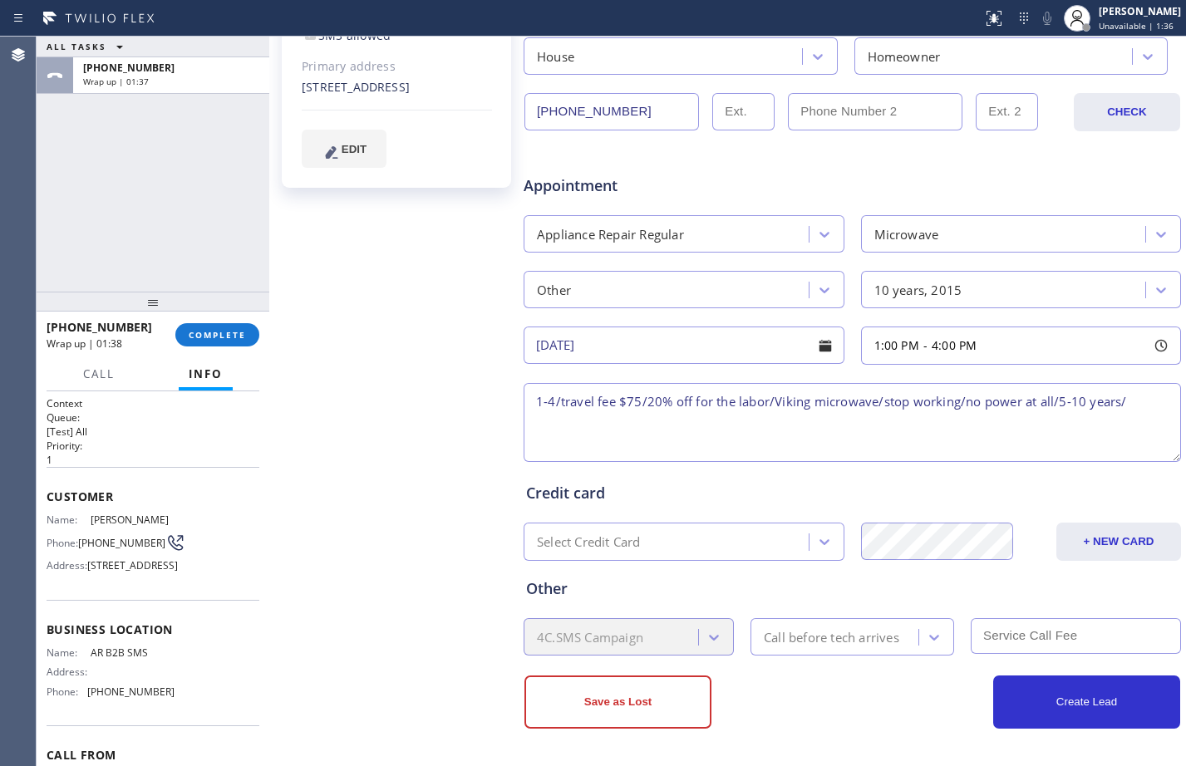
paste textarea "[STREET_ADDRESS]"
click at [1122, 396] on textarea "1-4/travel fee $75/20% off for the labor/Viking microwave/stop working/no power…" at bounding box center [852, 422] width 657 height 79
click at [994, 426] on textarea "1-4/travel fee $75/20% off for the labor/Viking microwave/stop working/no power…" at bounding box center [852, 422] width 657 height 79
click at [955, 427] on textarea "1-4/travel fee $75/20% off for the labor/Viking microwave/stop working/no power…" at bounding box center [852, 422] width 657 height 79
paste textarea "[STREET_ADDRESS]"
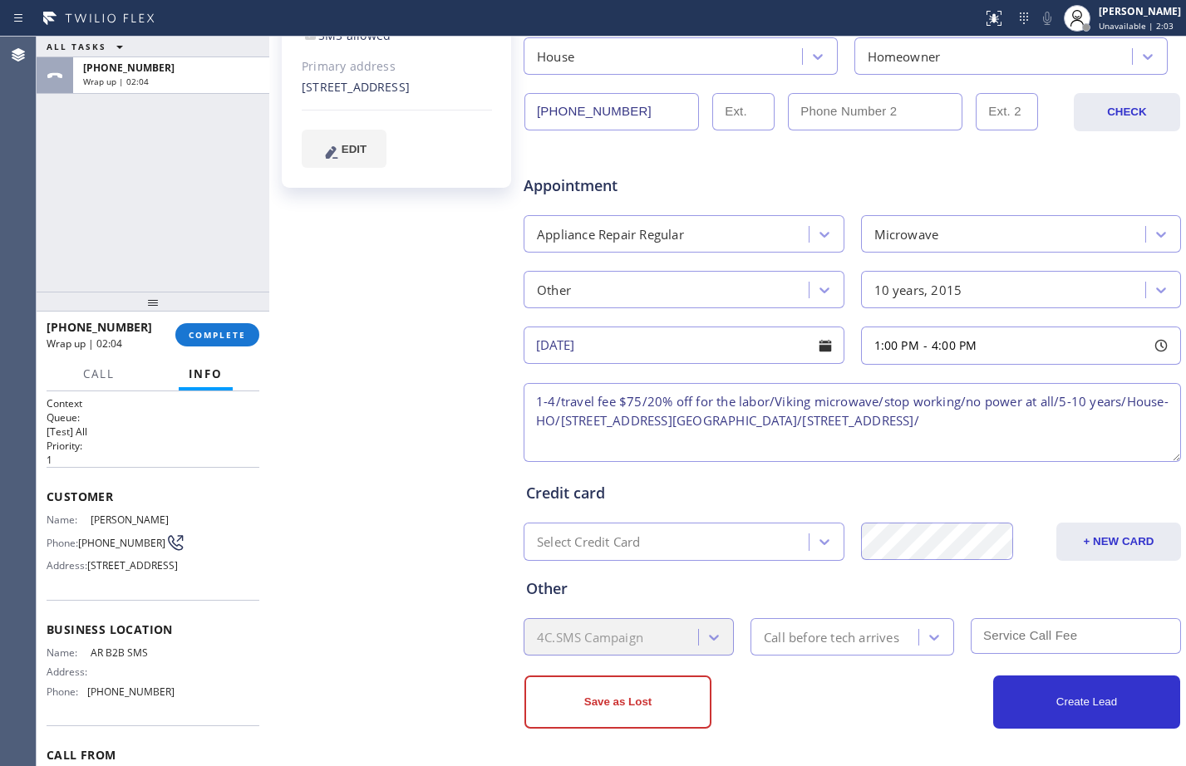
paste textarea "Please call customer 30 minutes prior to arrival"
type textarea "1-4/travel fee $75/20% off for the labor/Viking microwave/stop working/no power…"
click at [858, 627] on div "Call before tech arrives" at bounding box center [836, 636] width 163 height 29
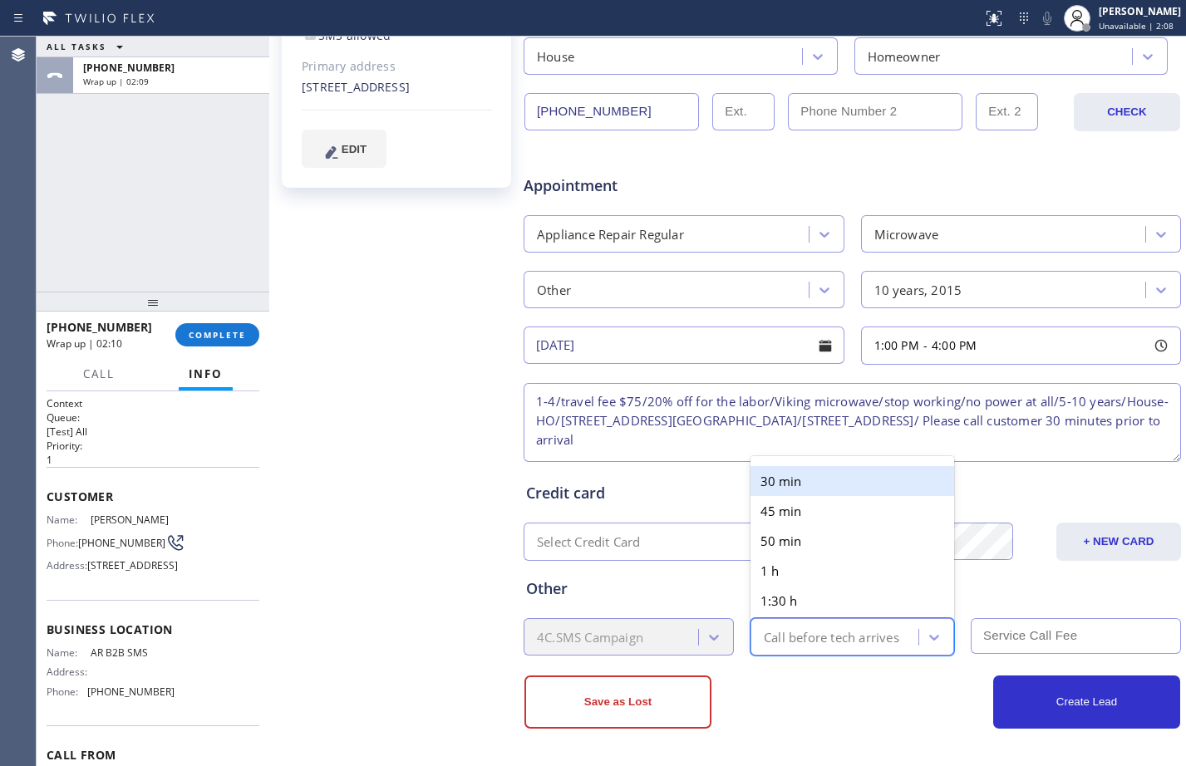
click at [793, 478] on div "30 min" at bounding box center [852, 481] width 204 height 30
click at [1124, 639] on input "text" at bounding box center [1076, 636] width 210 height 36
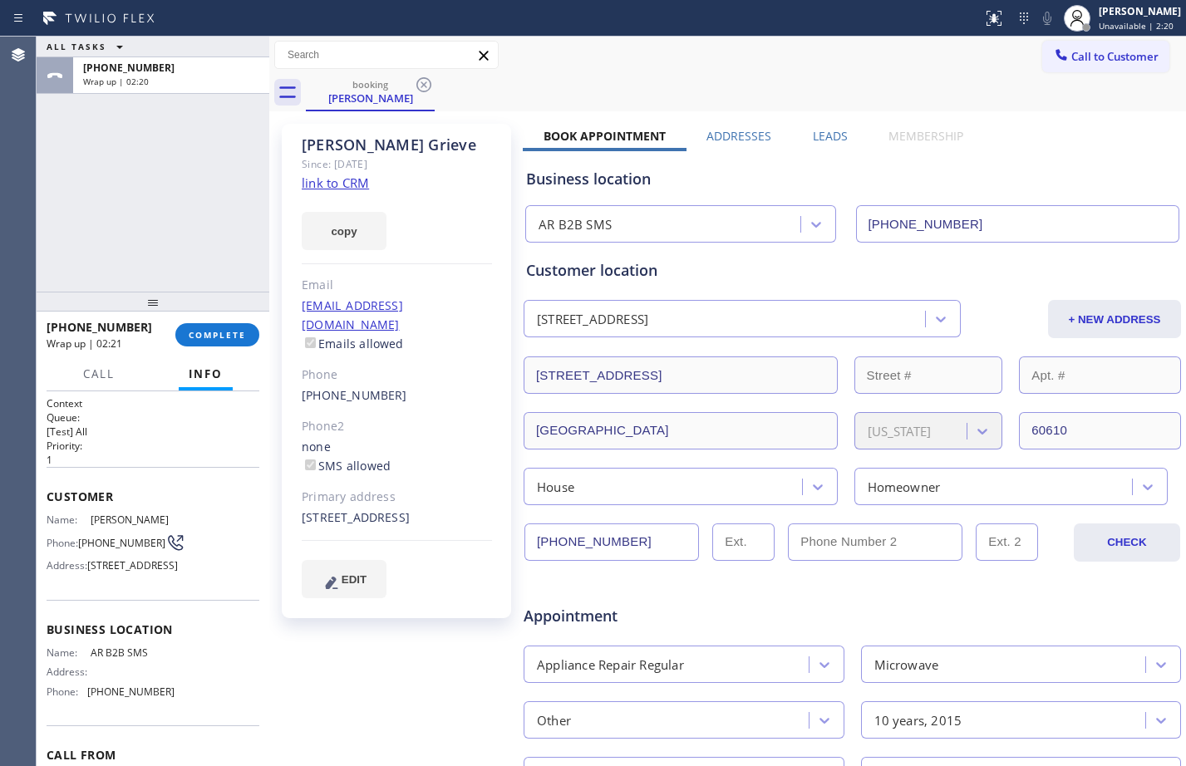
scroll to position [430, 0]
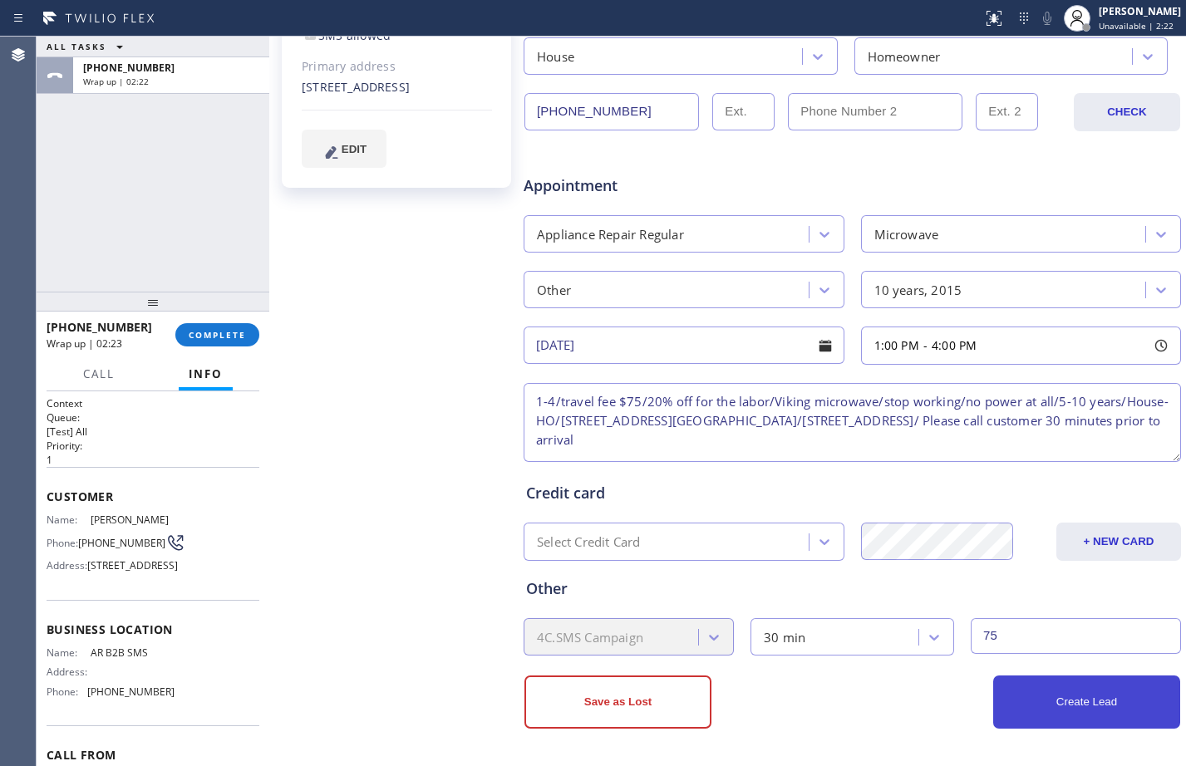
type input "75"
click at [1075, 701] on button "Create Lead" at bounding box center [1086, 702] width 187 height 53
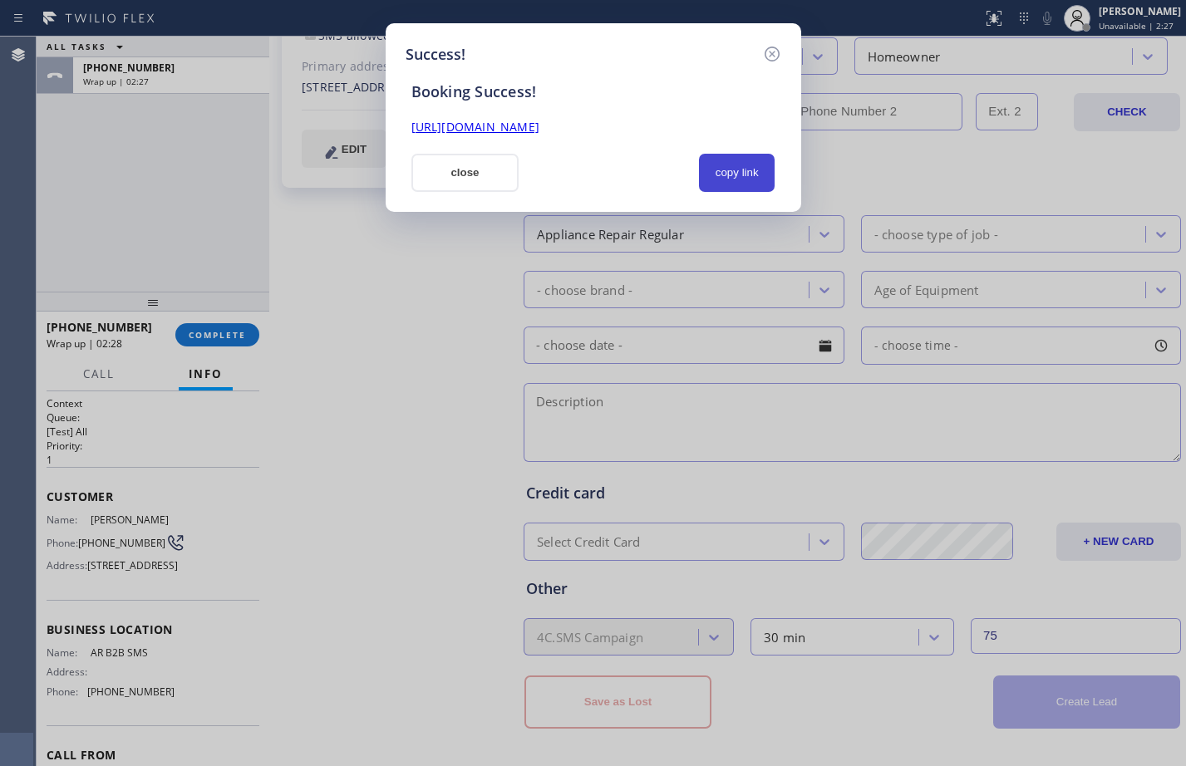
click at [724, 162] on button "copy link" at bounding box center [737, 173] width 76 height 38
click at [539, 124] on link "[URL][DOMAIN_NAME]" at bounding box center [475, 127] width 128 height 16
click at [489, 164] on button "close" at bounding box center [465, 173] width 108 height 38
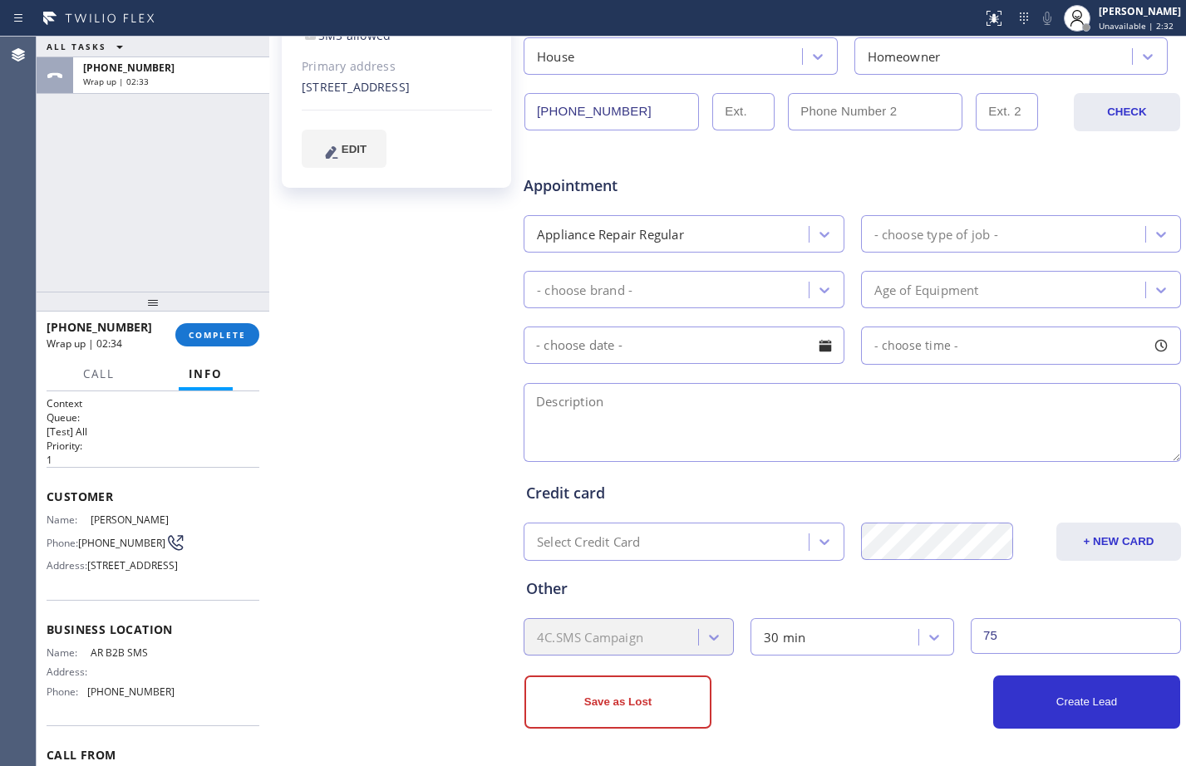
scroll to position [0, 0]
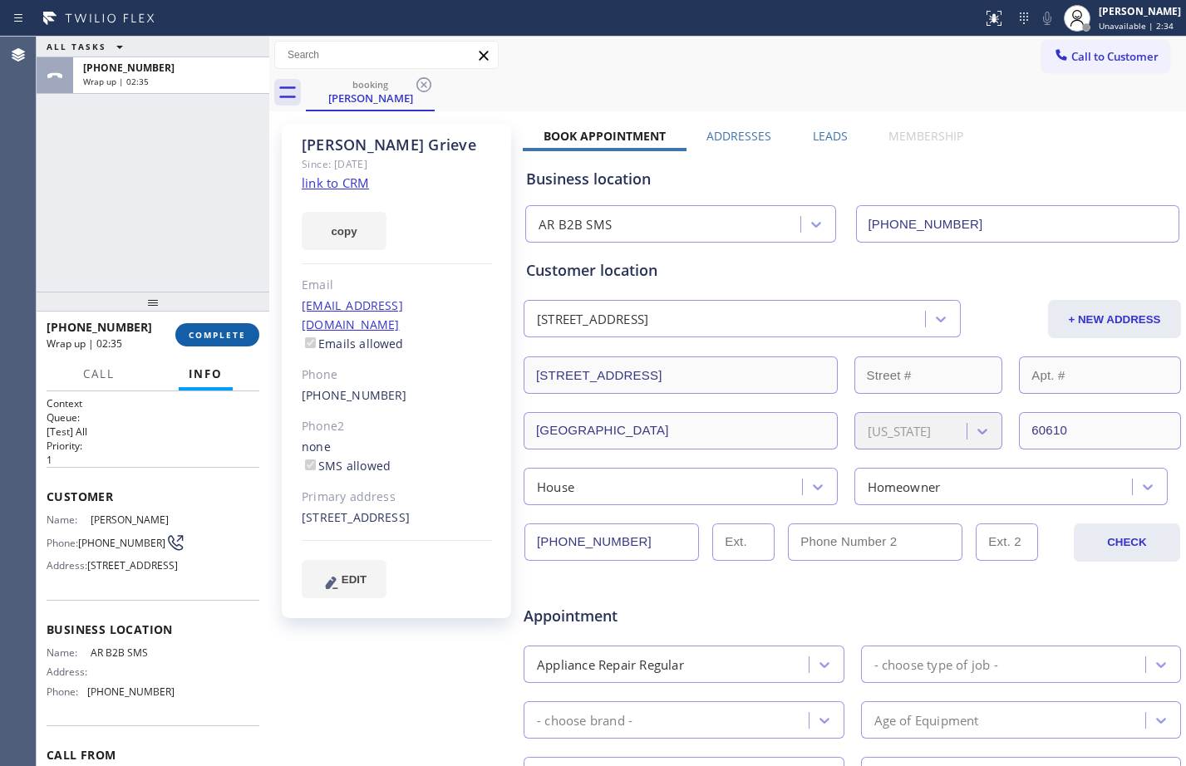
click at [235, 337] on span "COMPLETE" at bounding box center [217, 335] width 57 height 12
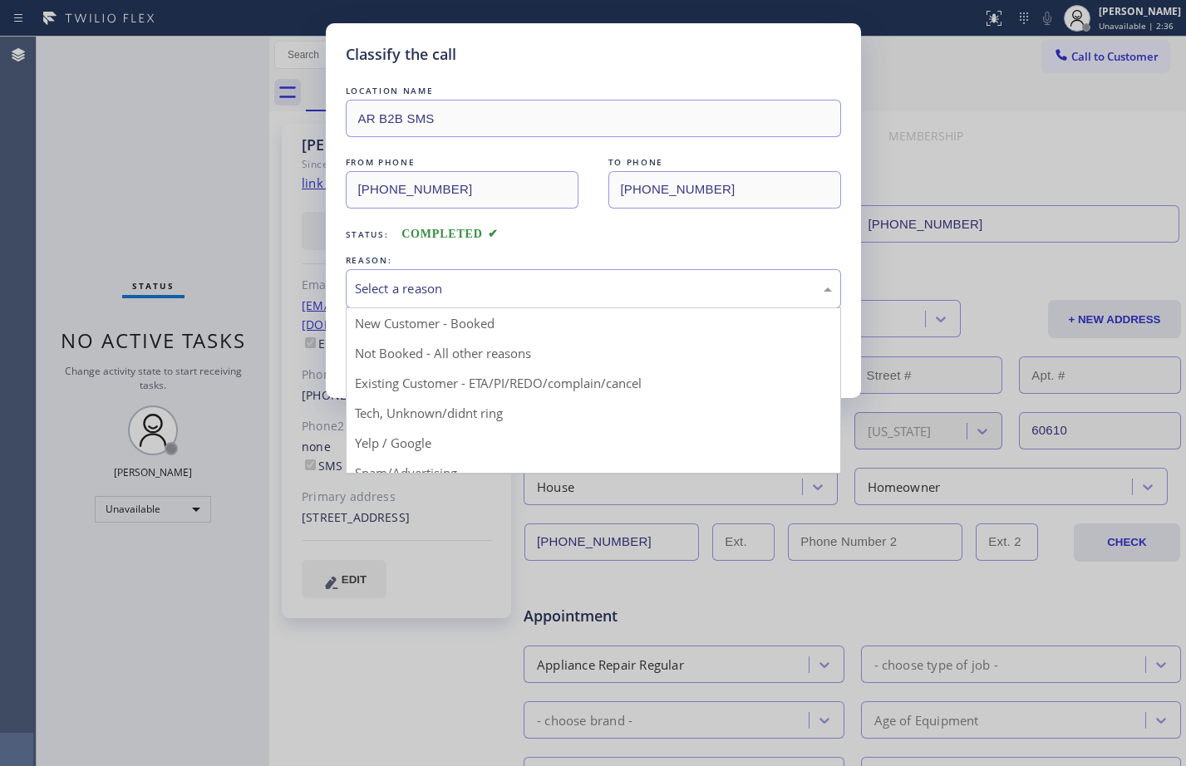
click at [664, 269] on div "Select a reason" at bounding box center [593, 288] width 495 height 39
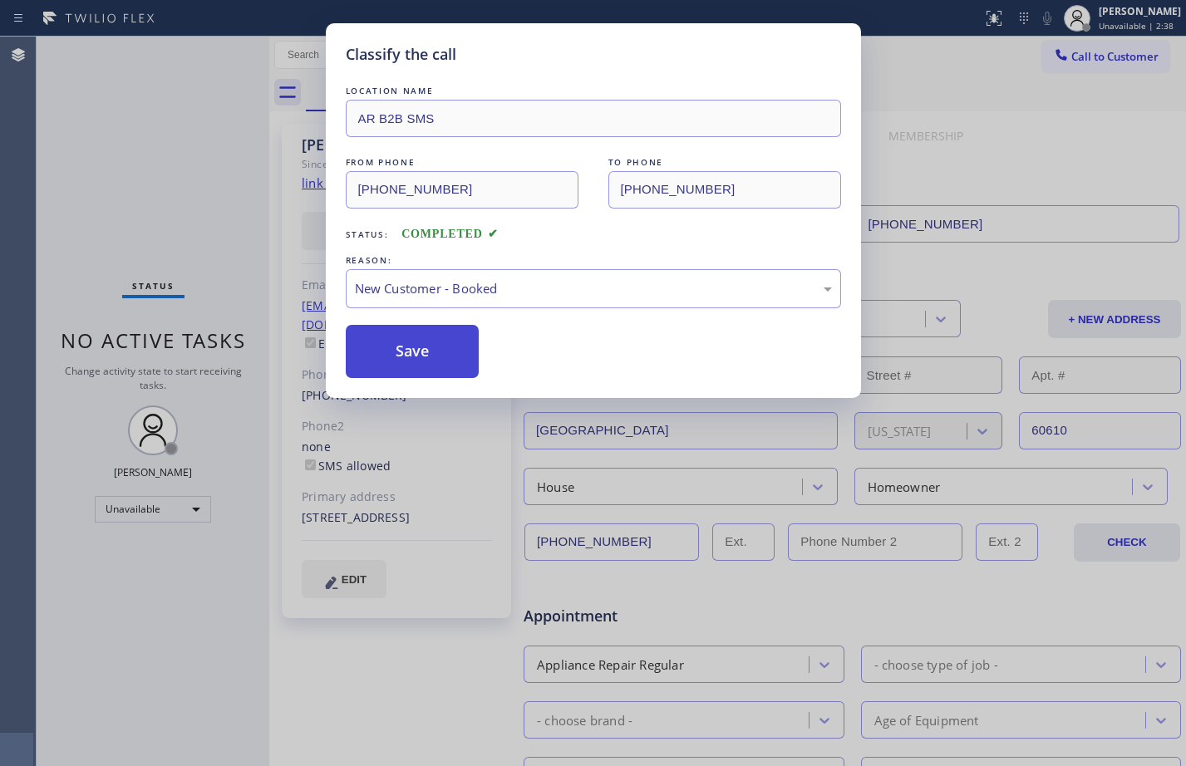
click at [416, 333] on button "Save" at bounding box center [413, 351] width 134 height 53
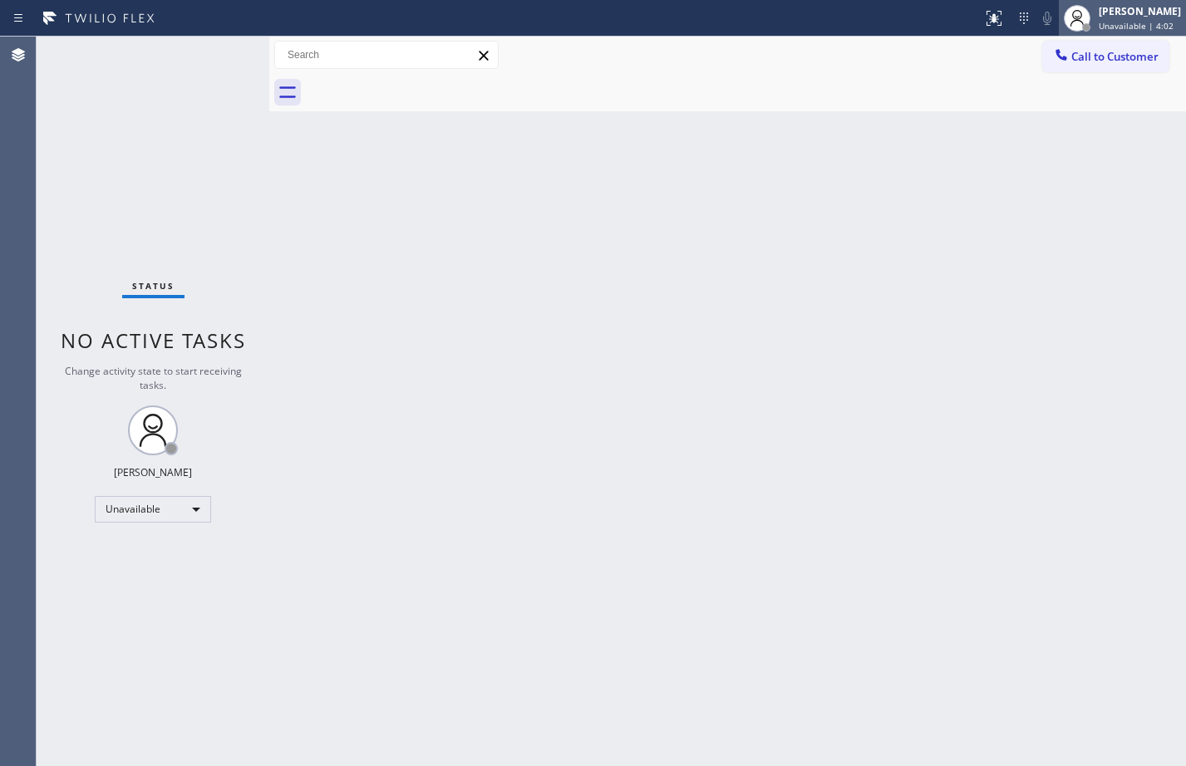
click at [1108, 2] on div "[PERSON_NAME] Unavailable | 4:02" at bounding box center [1122, 18] width 127 height 37
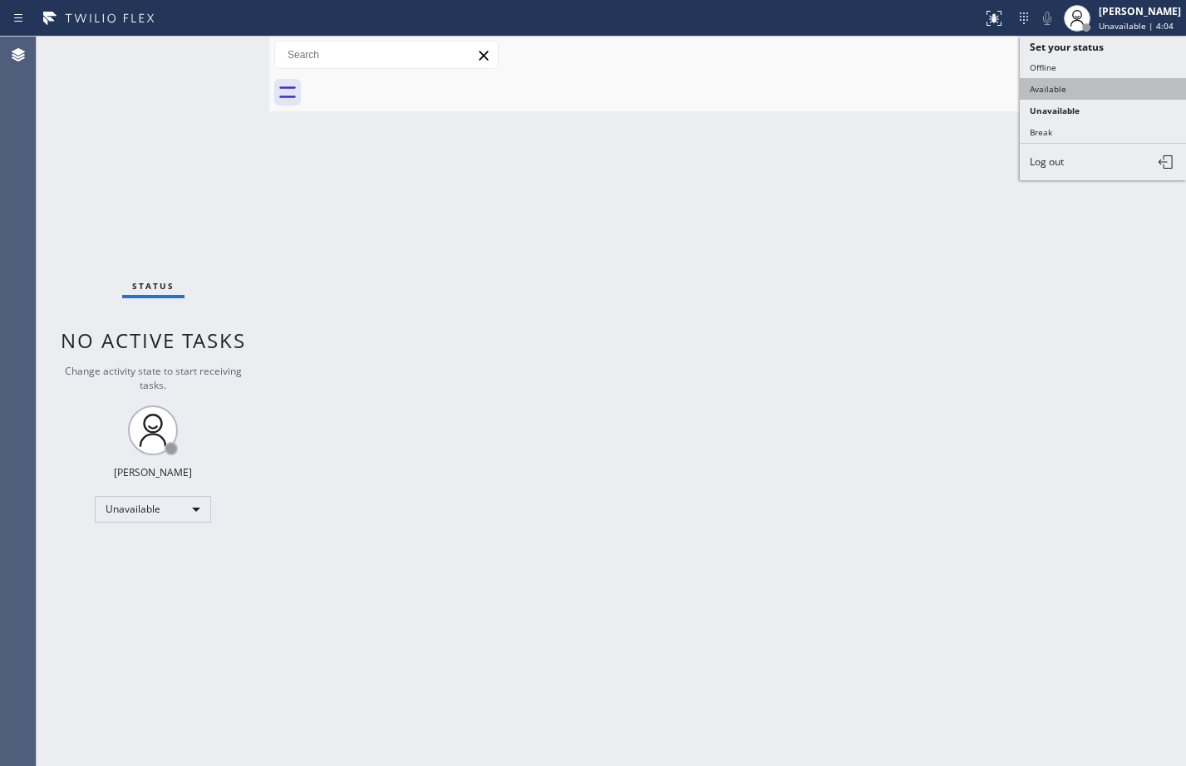
click at [1070, 95] on button "Available" at bounding box center [1103, 89] width 166 height 22
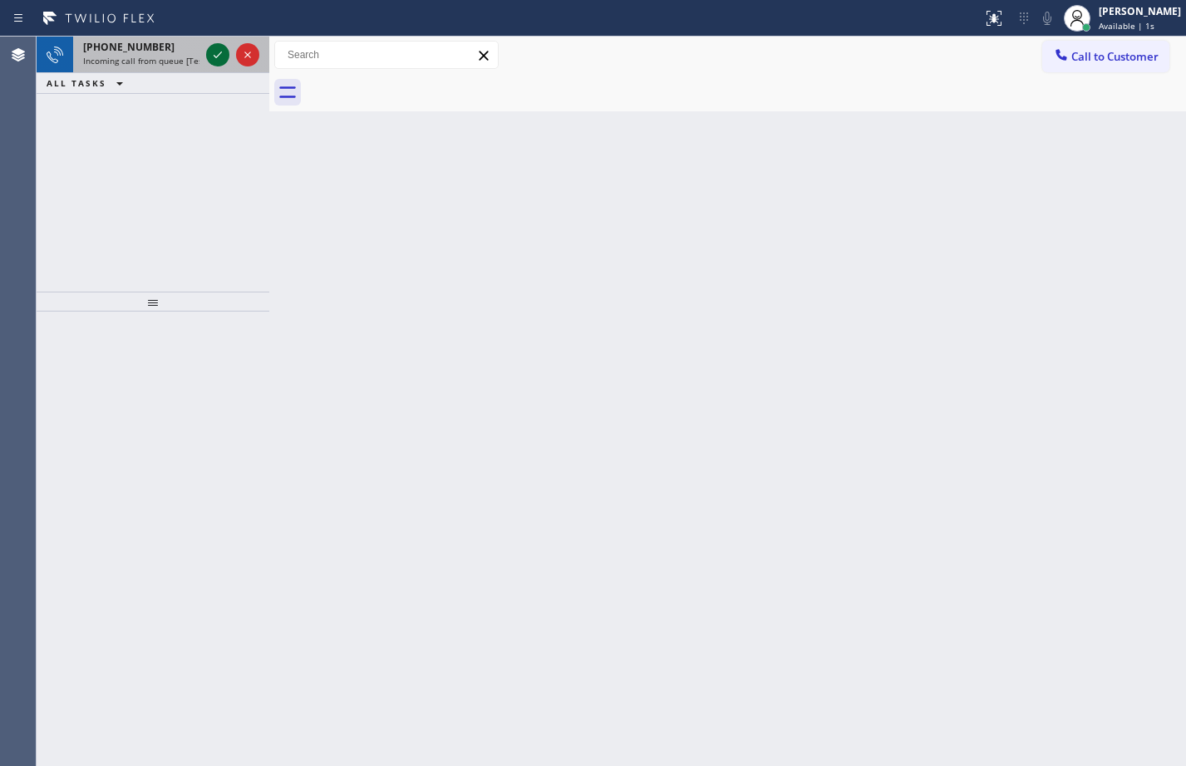
click at [215, 58] on icon at bounding box center [218, 55] width 20 height 20
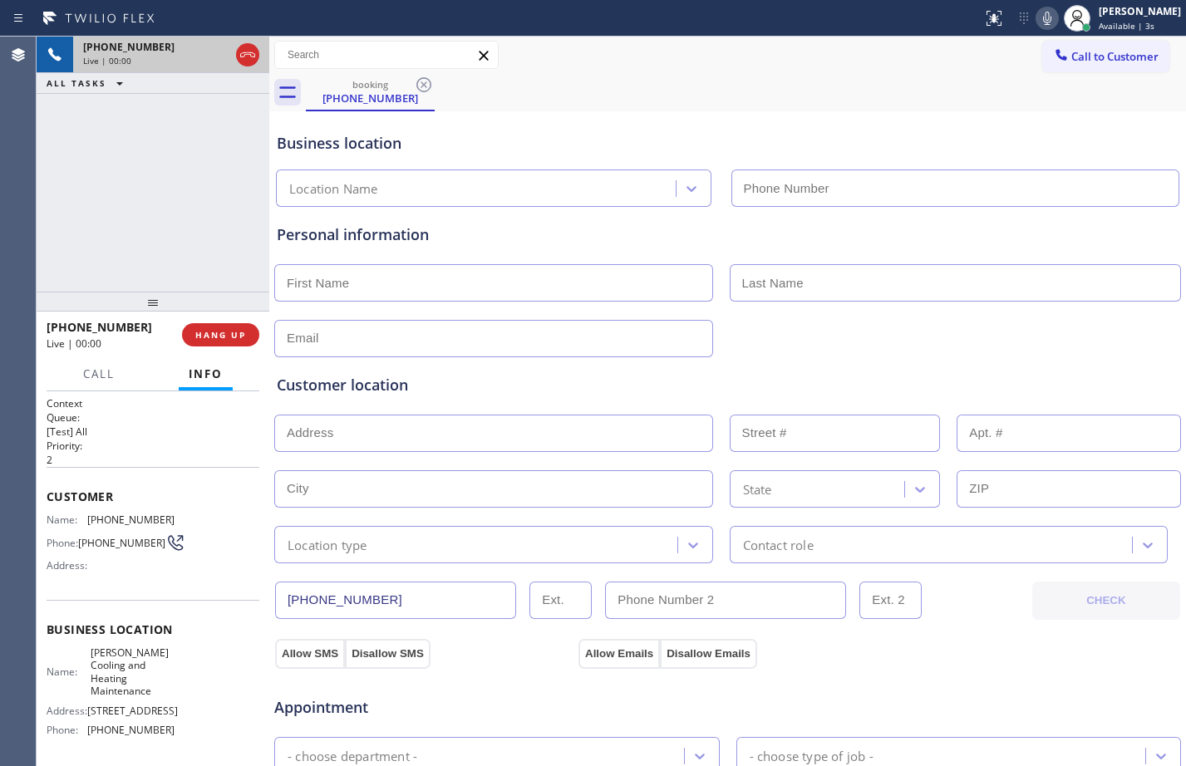
type input "[PHONE_NUMBER]"
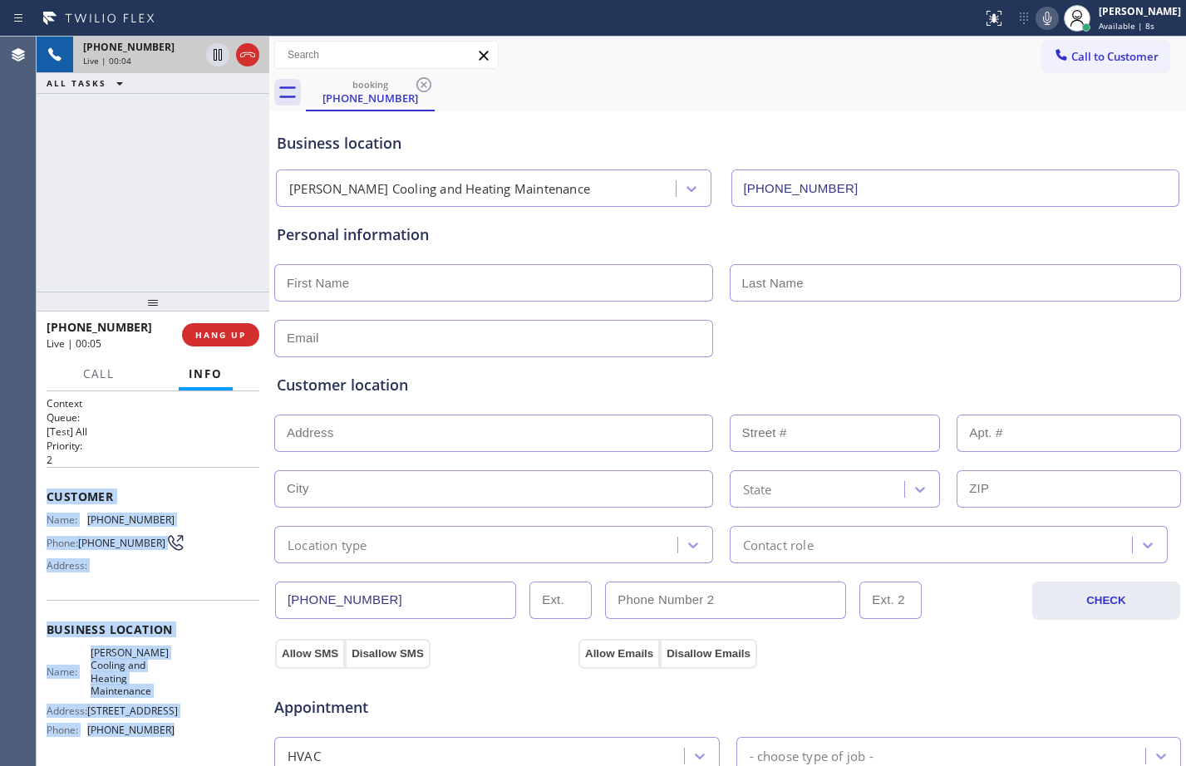
drag, startPoint x: 42, startPoint y: 494, endPoint x: 177, endPoint y: 716, distance: 260.0
click at [177, 716] on div "Context Queue: [Test] All Priority: 2 Customer Name: [PHONE_NUMBER] Phone: [PHO…" at bounding box center [153, 578] width 233 height 375
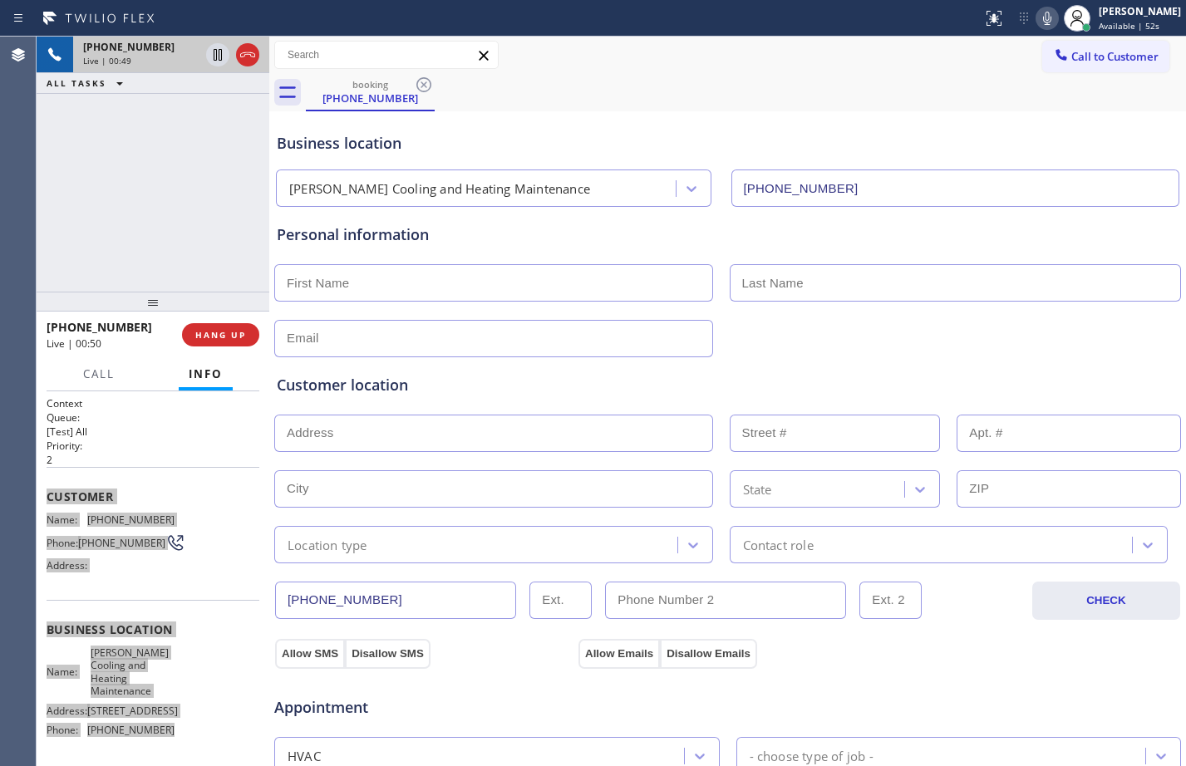
scroll to position [522, 0]
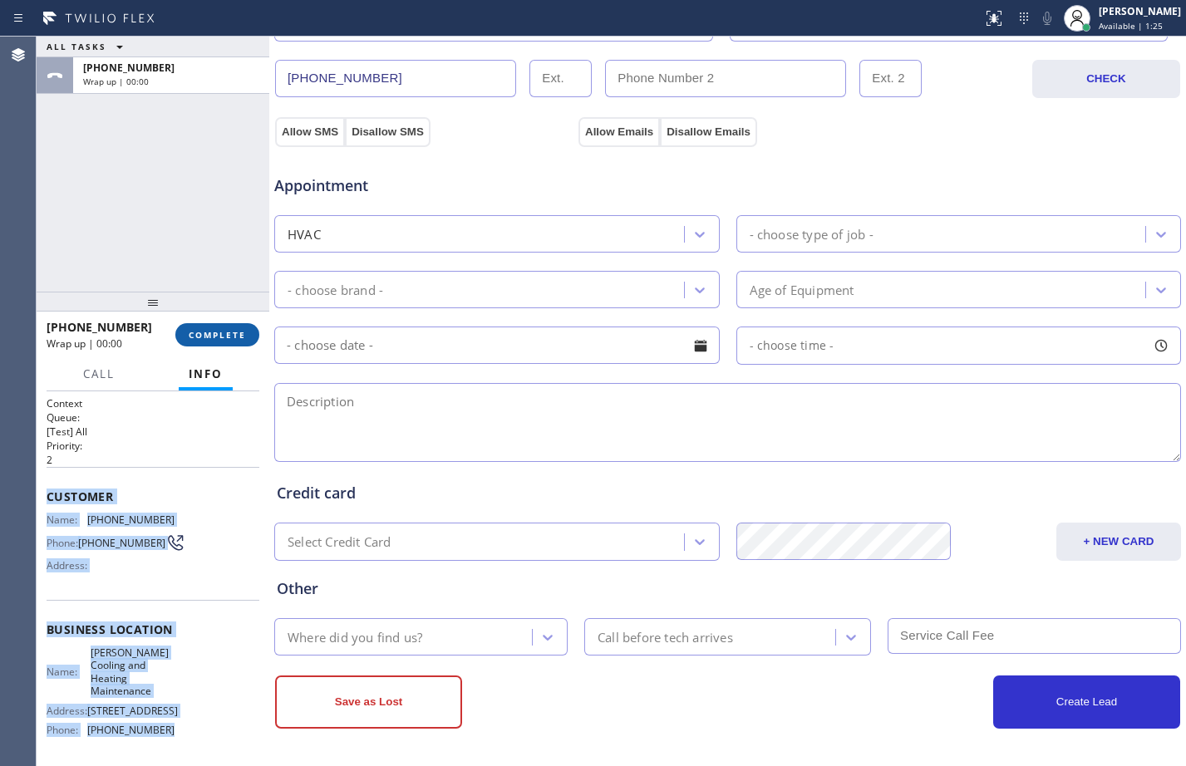
click at [219, 331] on span "COMPLETE" at bounding box center [217, 335] width 57 height 12
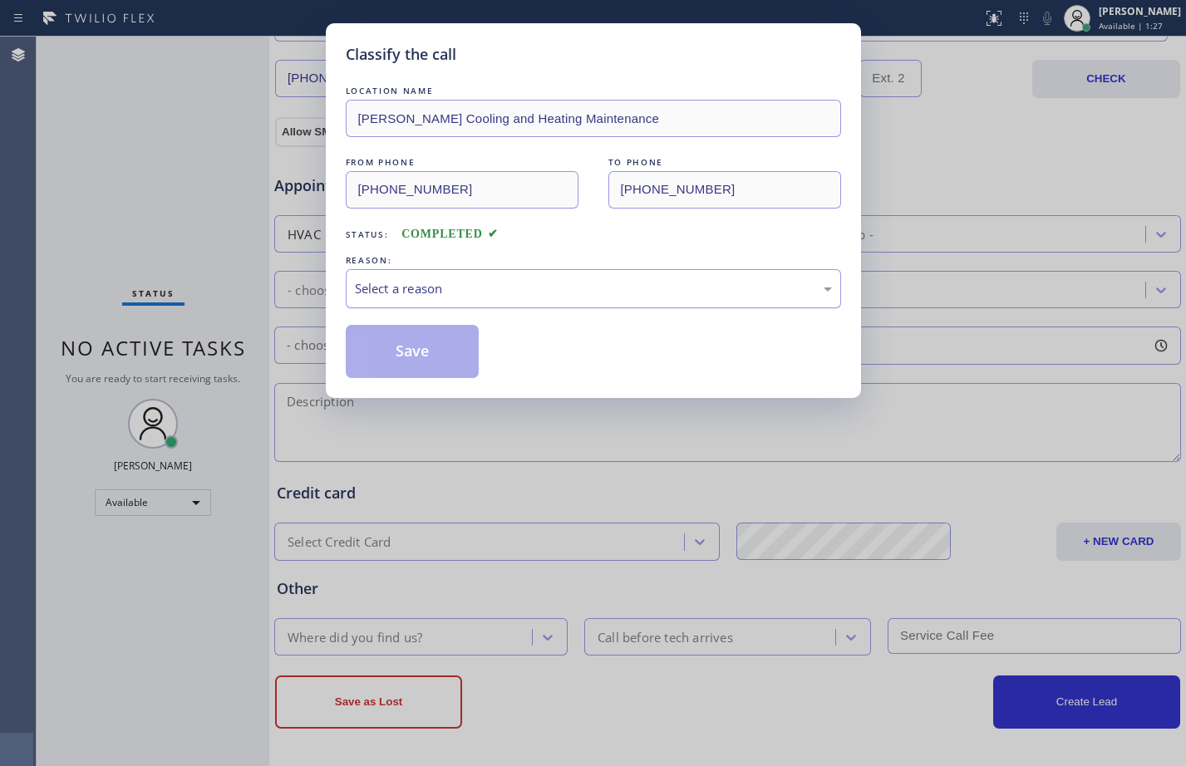
click at [446, 290] on div "Select a reason" at bounding box center [593, 288] width 477 height 19
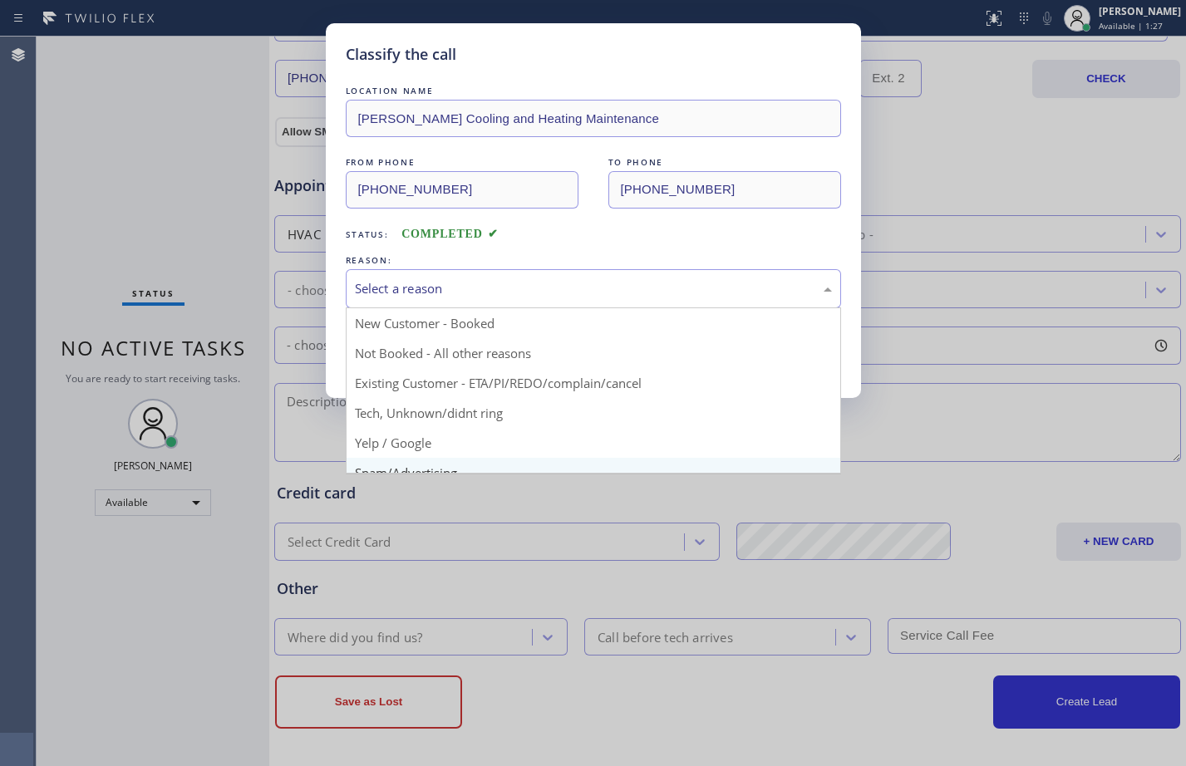
scroll to position [105, 0]
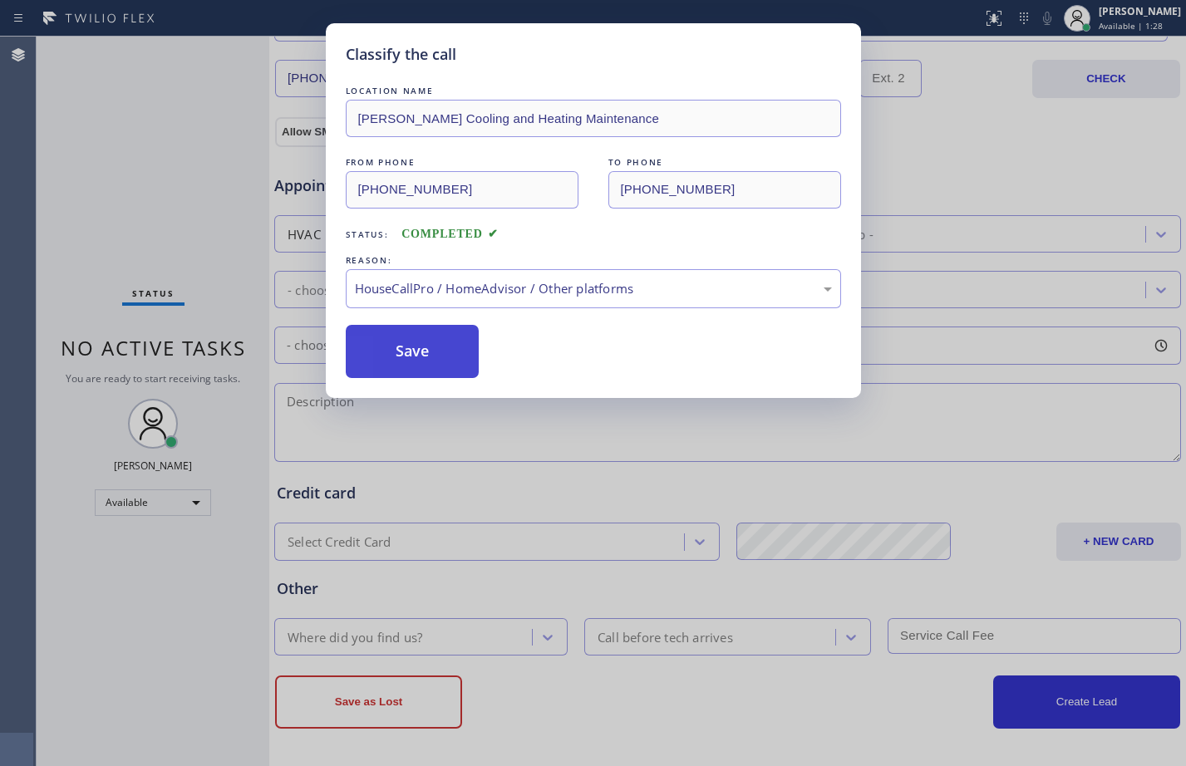
click at [346, 325] on button "Save" at bounding box center [413, 351] width 134 height 53
click at [453, 354] on button "Save" at bounding box center [413, 351] width 134 height 53
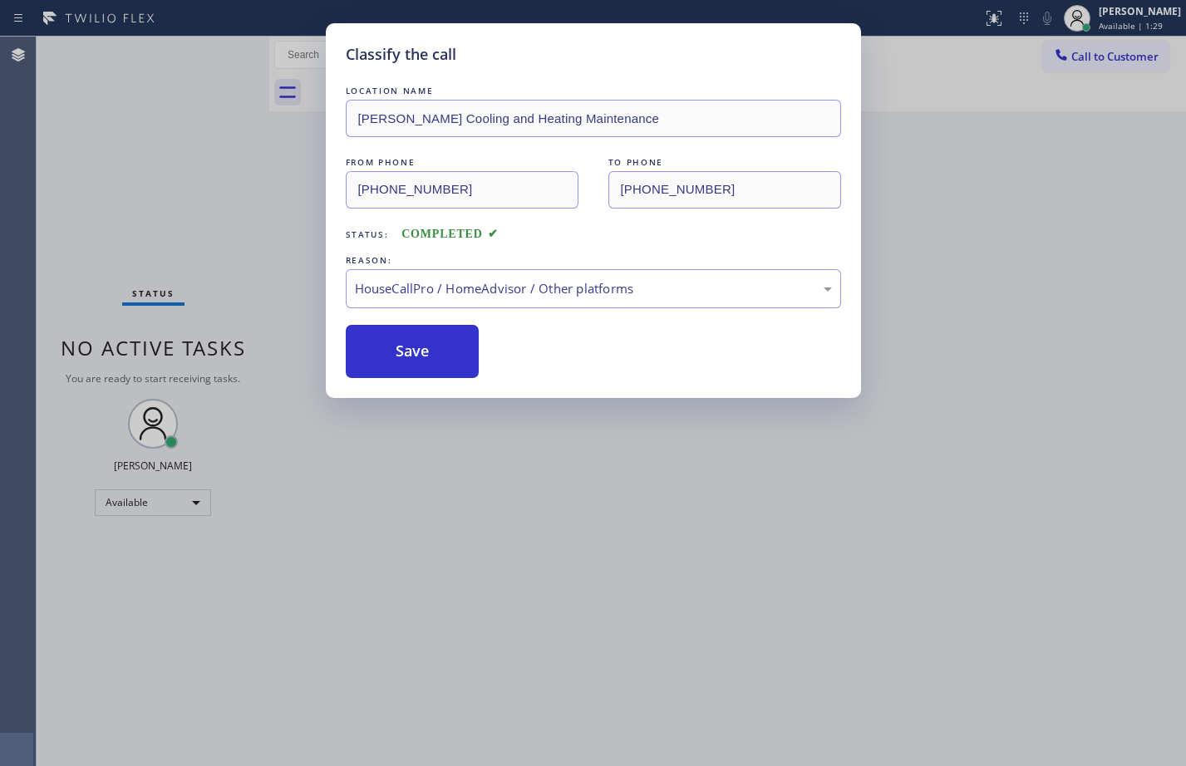
scroll to position [0, 0]
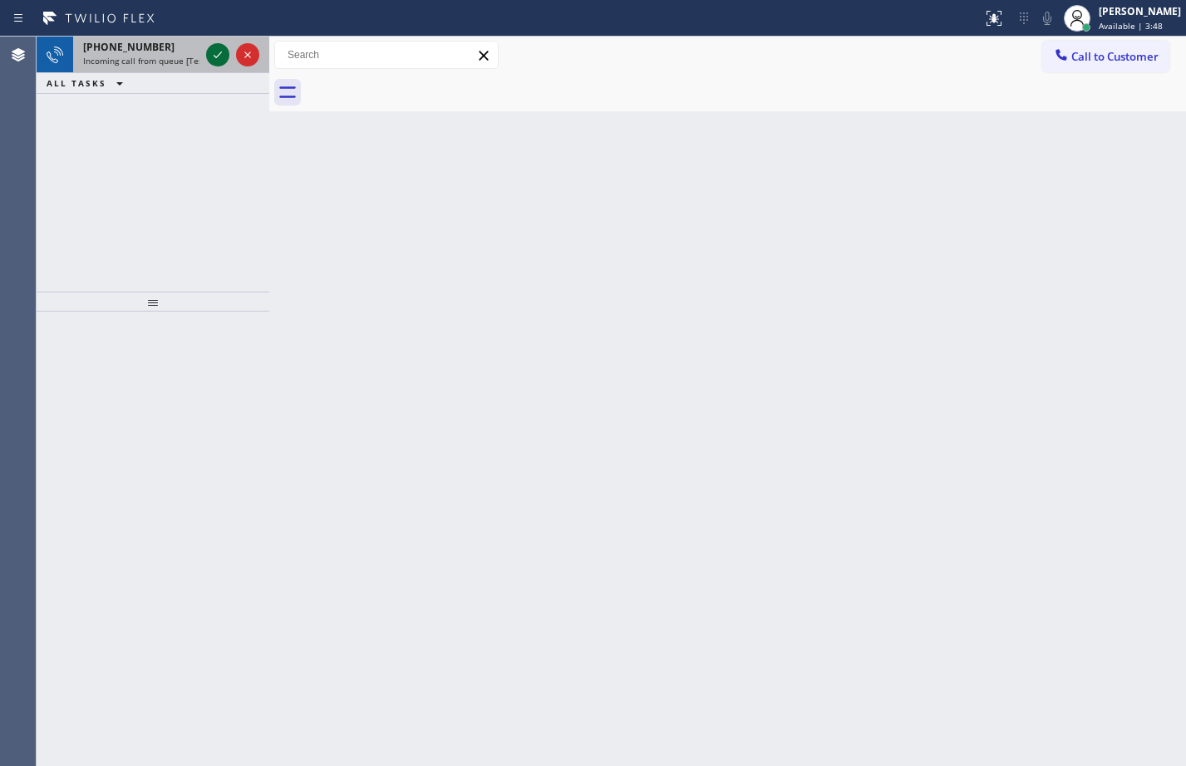
click at [216, 56] on icon at bounding box center [218, 55] width 20 height 20
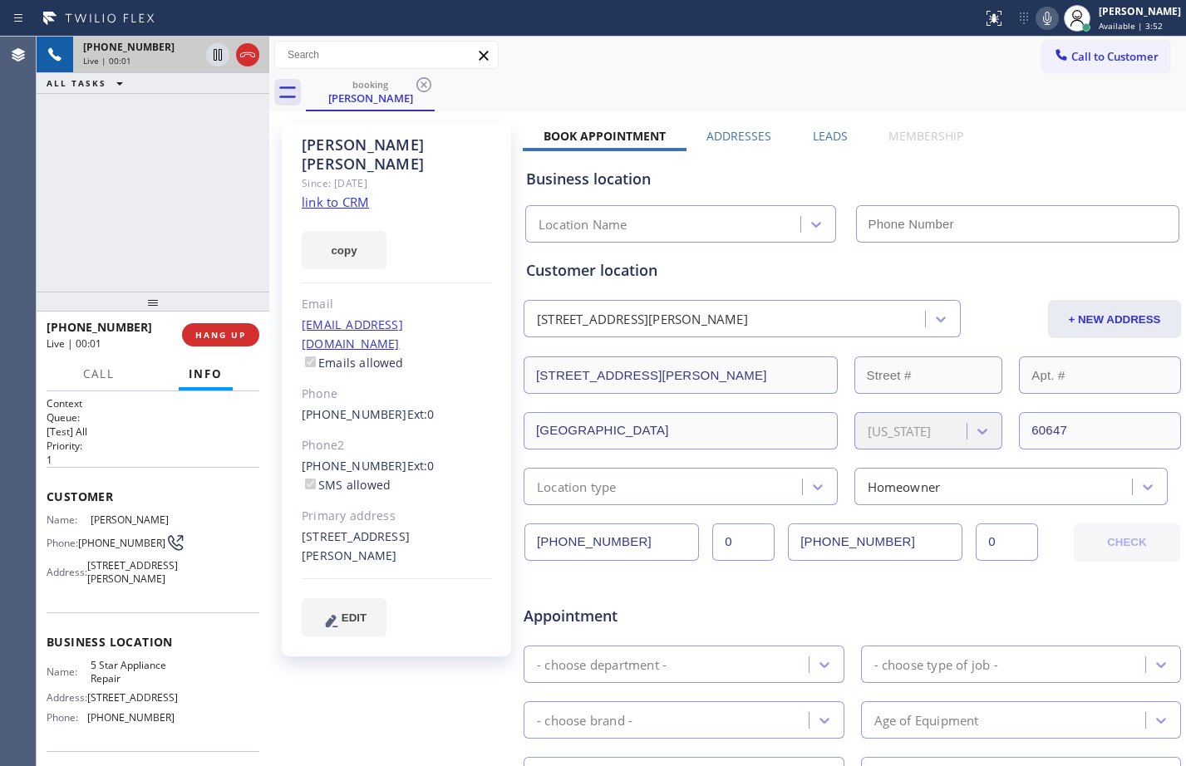
type input "[PHONE_NUMBER]"
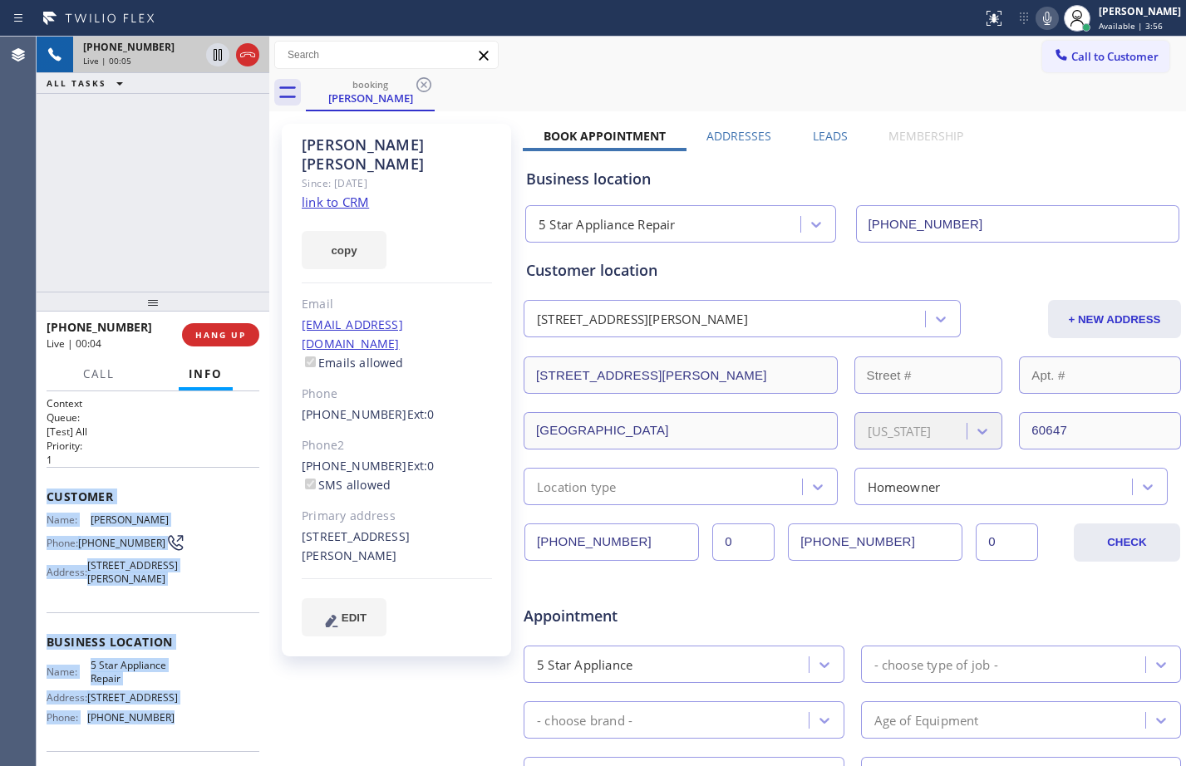
drag, startPoint x: 47, startPoint y: 500, endPoint x: 170, endPoint y: 740, distance: 269.1
click at [170, 740] on div "Context Queue: [Test] All Priority: 1 Customer Name: [PERSON_NAME] Phone: [PHON…" at bounding box center [153, 636] width 213 height 481
click at [343, 194] on link "link to CRM" at bounding box center [335, 202] width 67 height 17
click at [220, 61] on icon at bounding box center [218, 55] width 20 height 20
click at [1037, 17] on icon at bounding box center [1047, 18] width 20 height 20
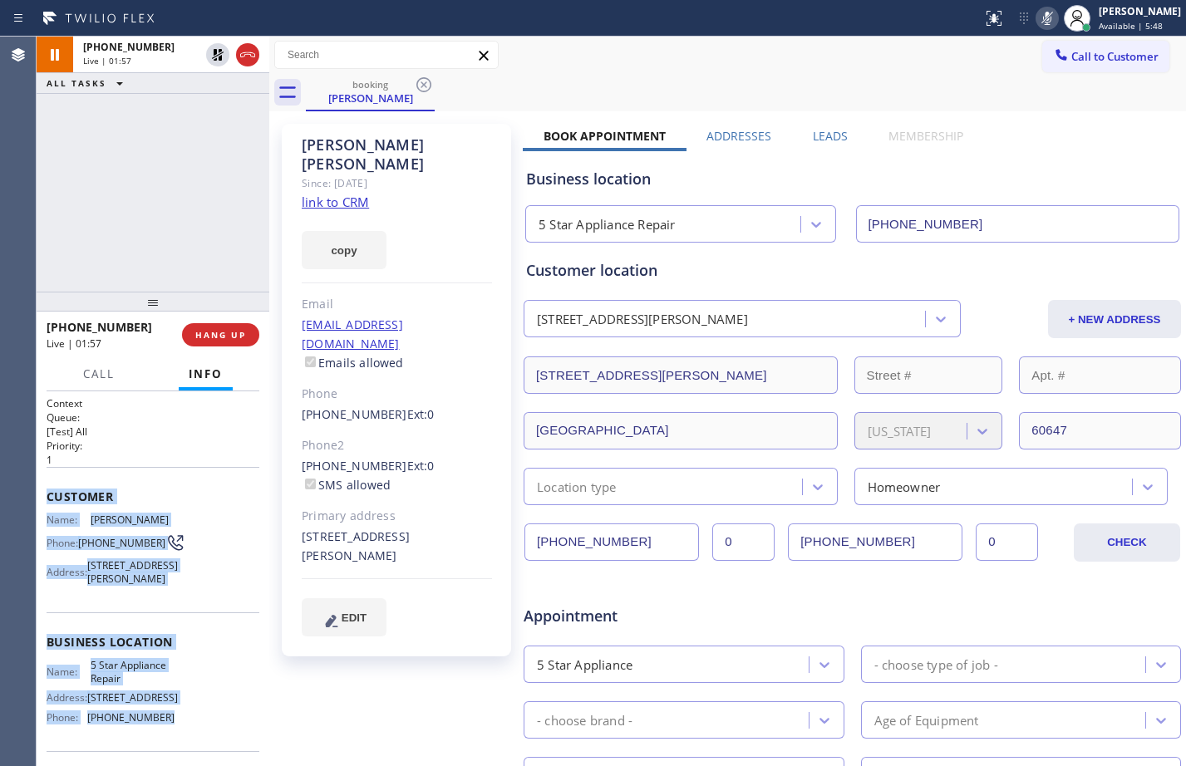
click at [180, 170] on div "[PHONE_NUMBER] Live | 01:57 ALL TASKS ALL TASKS ACTIVE TASKS TASKS IN WRAP UP" at bounding box center [153, 164] width 233 height 255
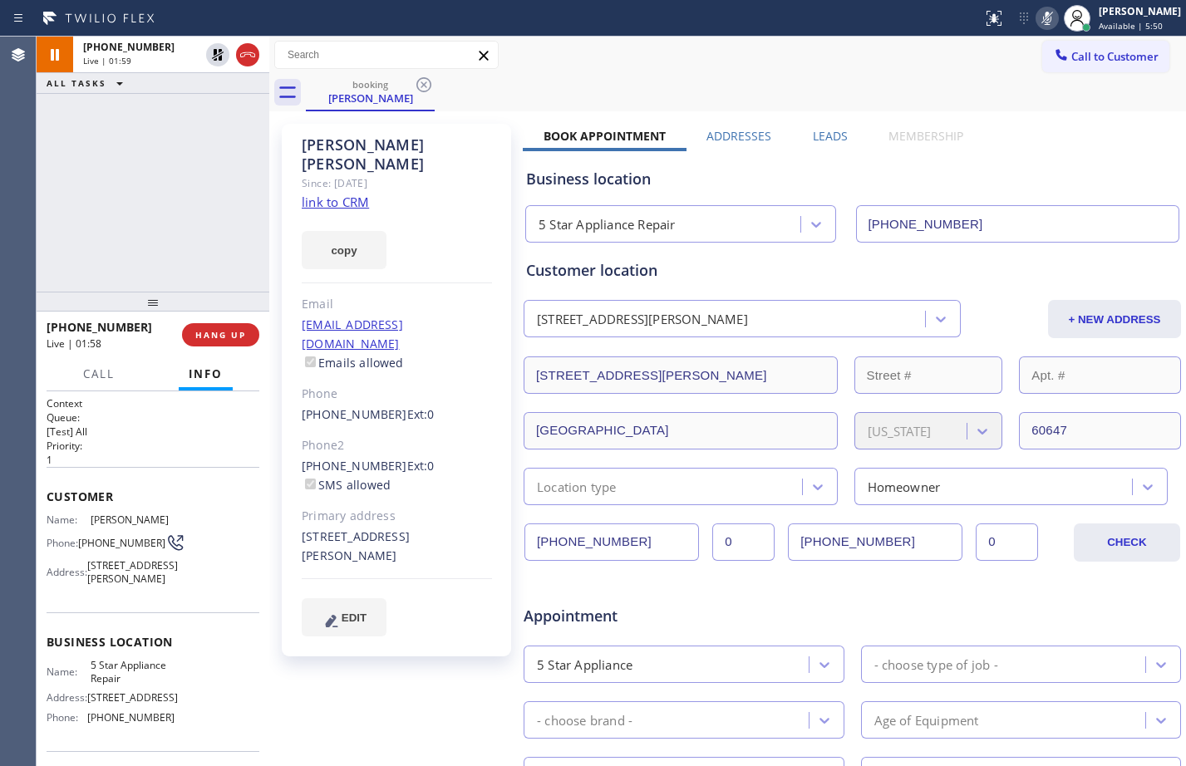
scroll to position [430, 0]
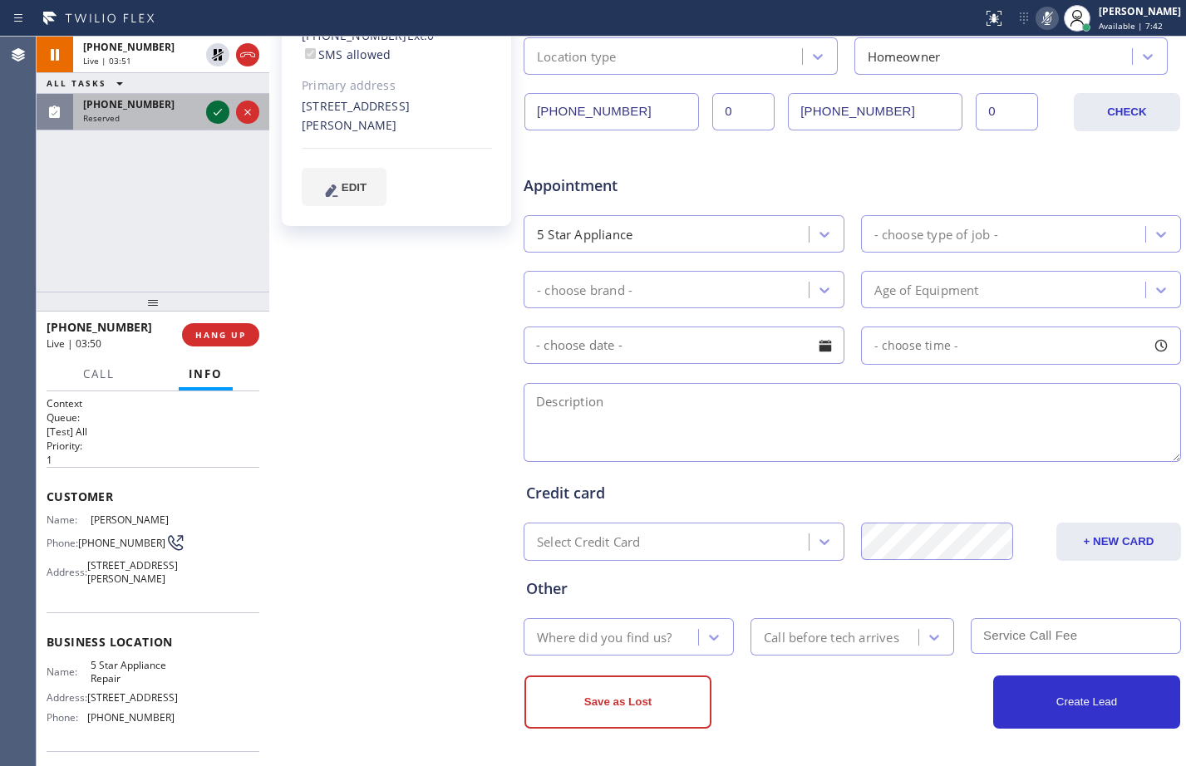
click at [214, 109] on icon at bounding box center [218, 112] width 20 height 20
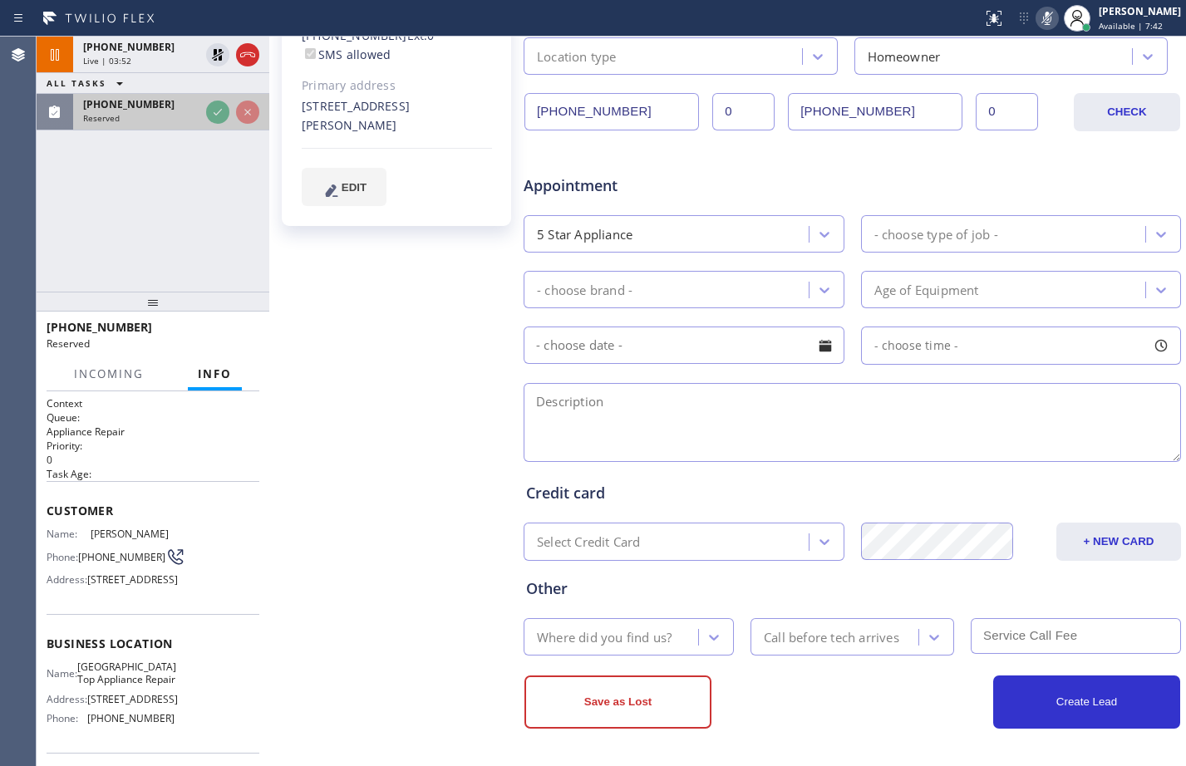
click at [168, 121] on div "Reserved" at bounding box center [141, 118] width 116 height 12
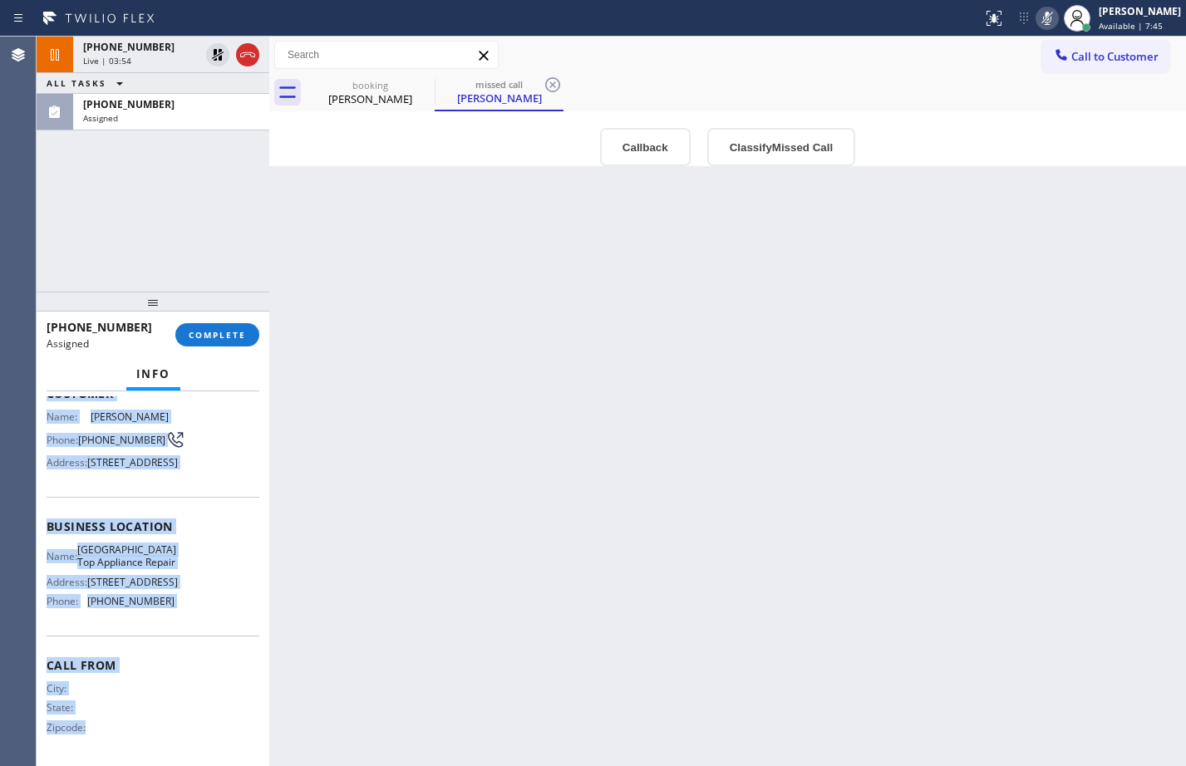
scroll to position [162, 0]
drag, startPoint x: 47, startPoint y: 512, endPoint x: 203, endPoint y: 612, distance: 185.8
click at [203, 612] on div "Context Queue: Appliance Repair Priority: 0 Task Age: Customer Name: [PERSON_NA…" at bounding box center [153, 520] width 213 height 482
click at [207, 330] on span "COMPLETE" at bounding box center [217, 335] width 57 height 12
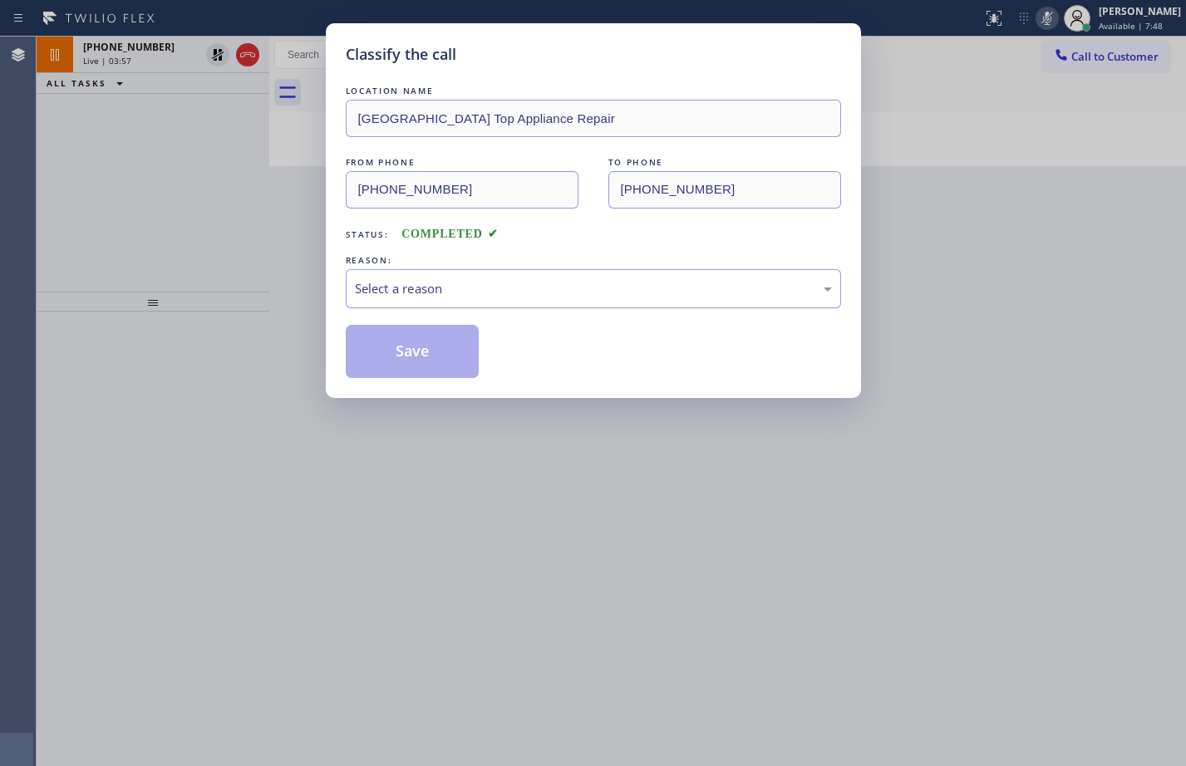
click at [450, 284] on div "Select a reason" at bounding box center [593, 288] width 477 height 19
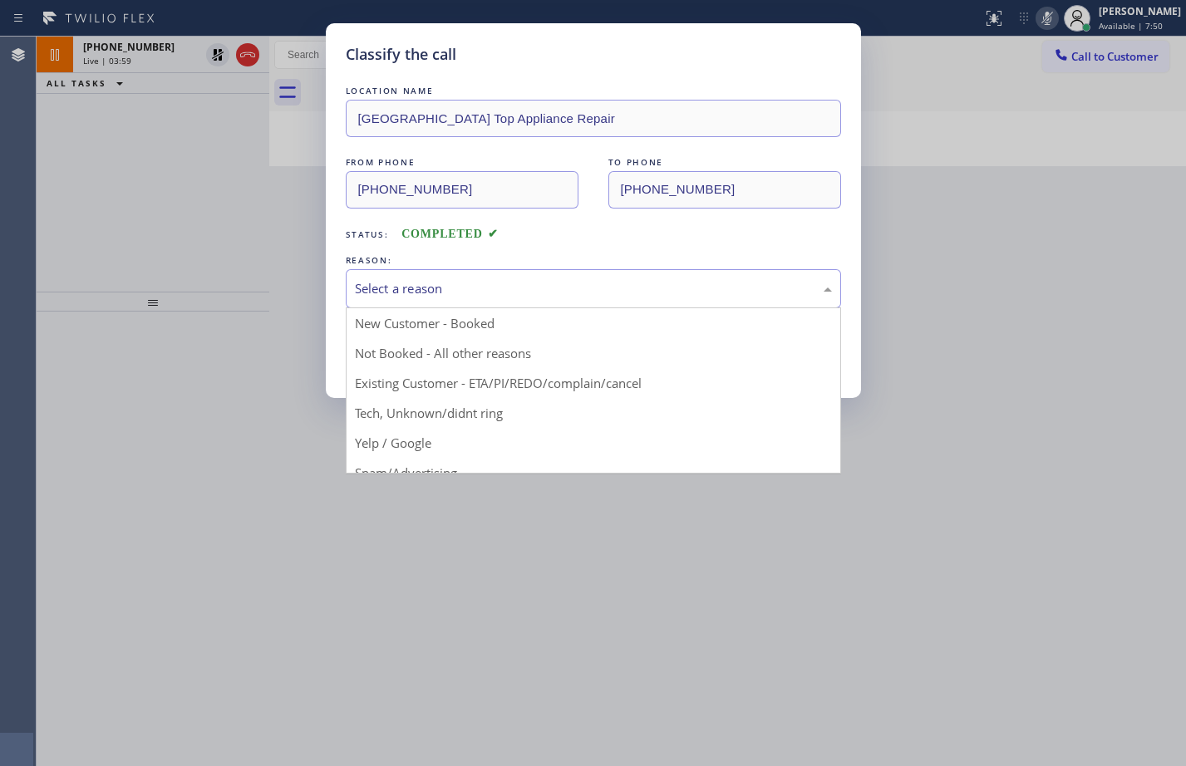
click at [125, 224] on div "Classify the call LOCATION NAME [GEOGRAPHIC_DATA] Top Appliance Repair FROM PHO…" at bounding box center [593, 383] width 1186 height 766
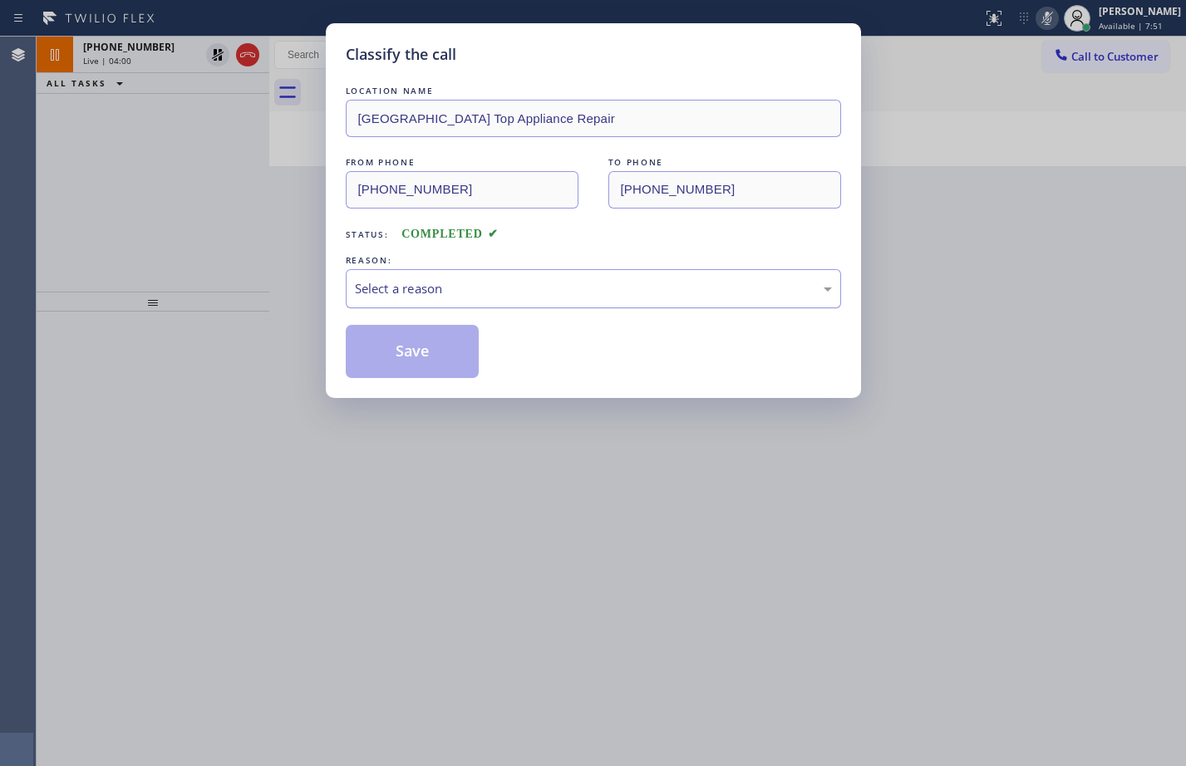
click at [454, 287] on div "Select a reason" at bounding box center [593, 288] width 477 height 19
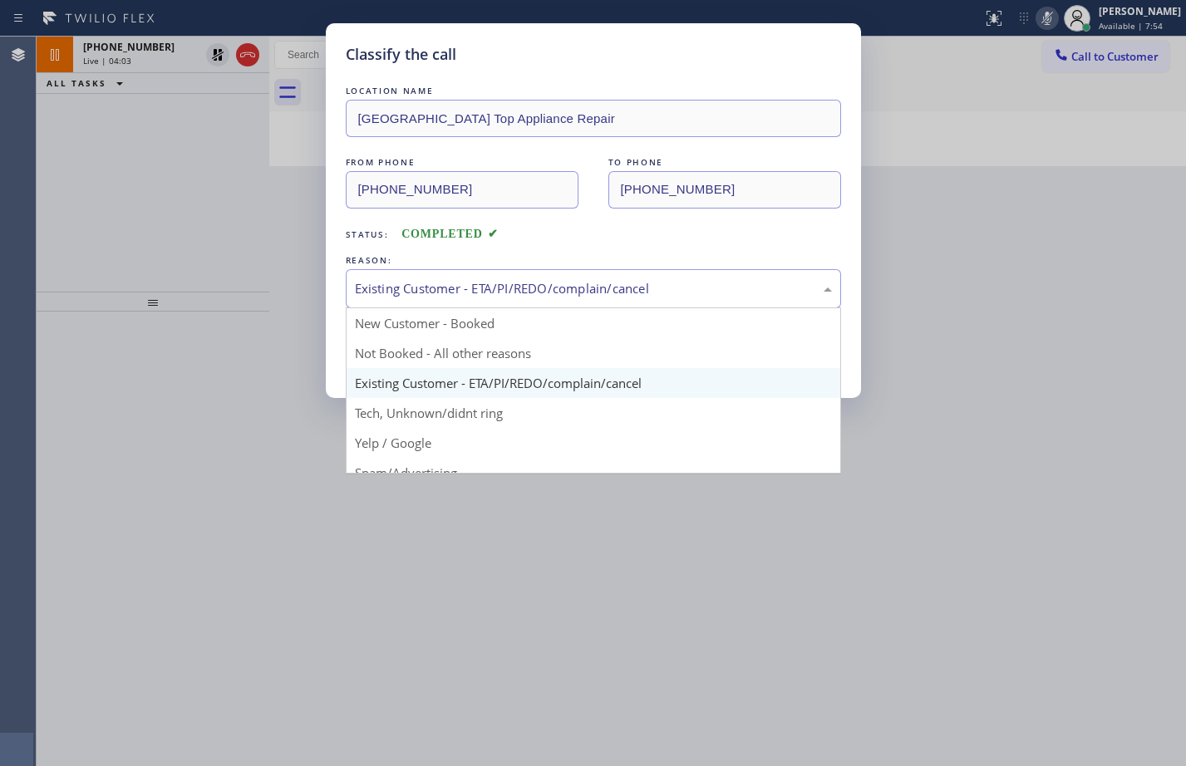
click at [455, 283] on div "Existing Customer - ETA/PI/REDO/complain/cancel" at bounding box center [593, 288] width 477 height 19
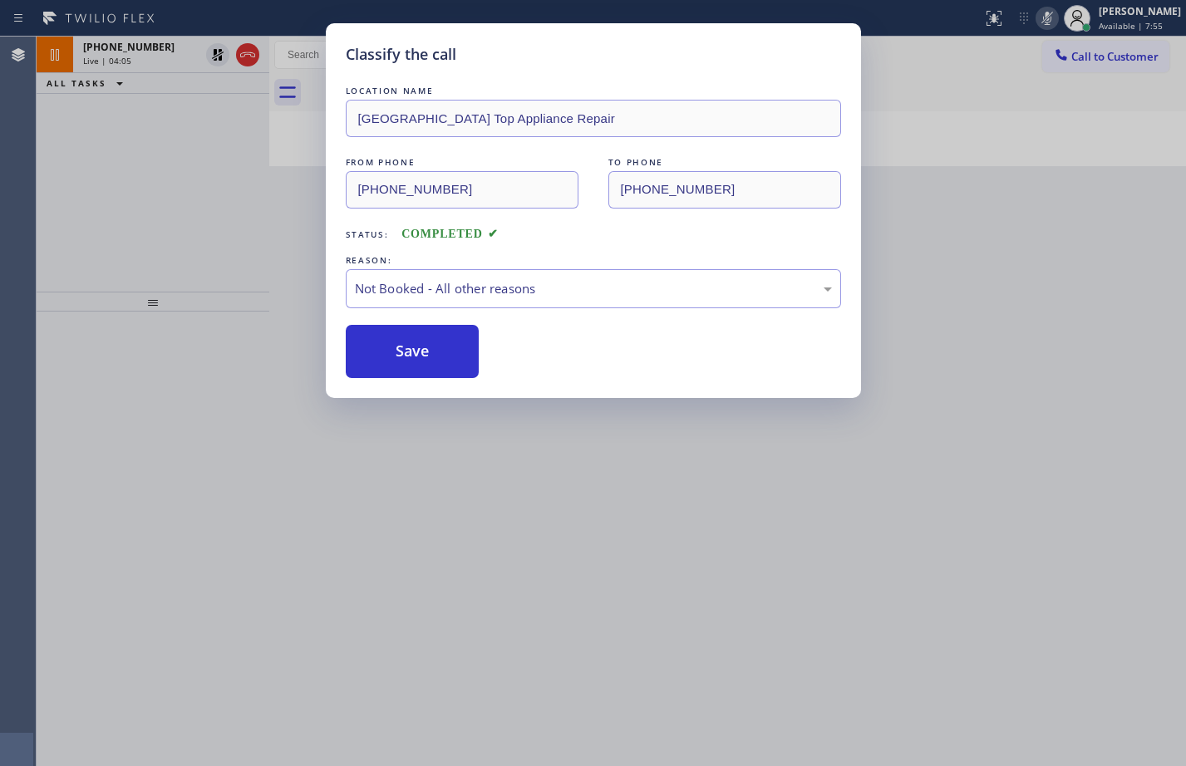
click at [432, 354] on button "Save" at bounding box center [413, 351] width 134 height 53
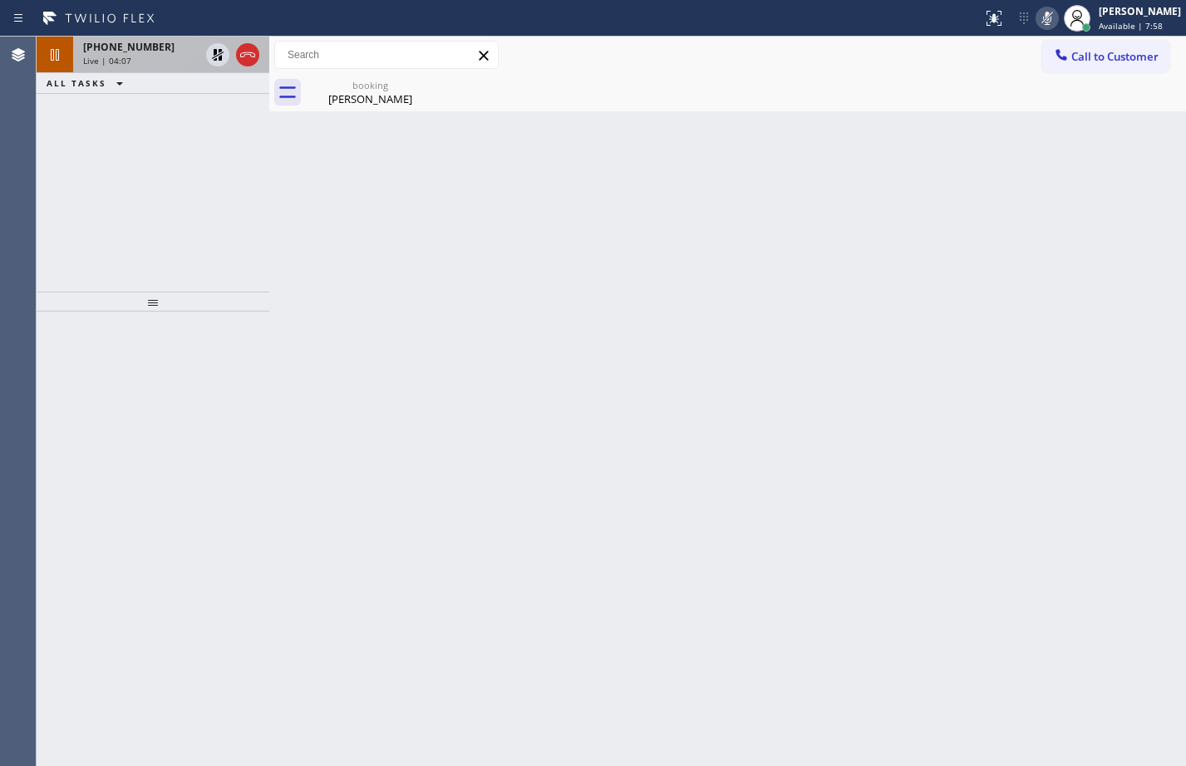
click at [137, 55] on div "Live | 04:07" at bounding box center [141, 61] width 116 height 12
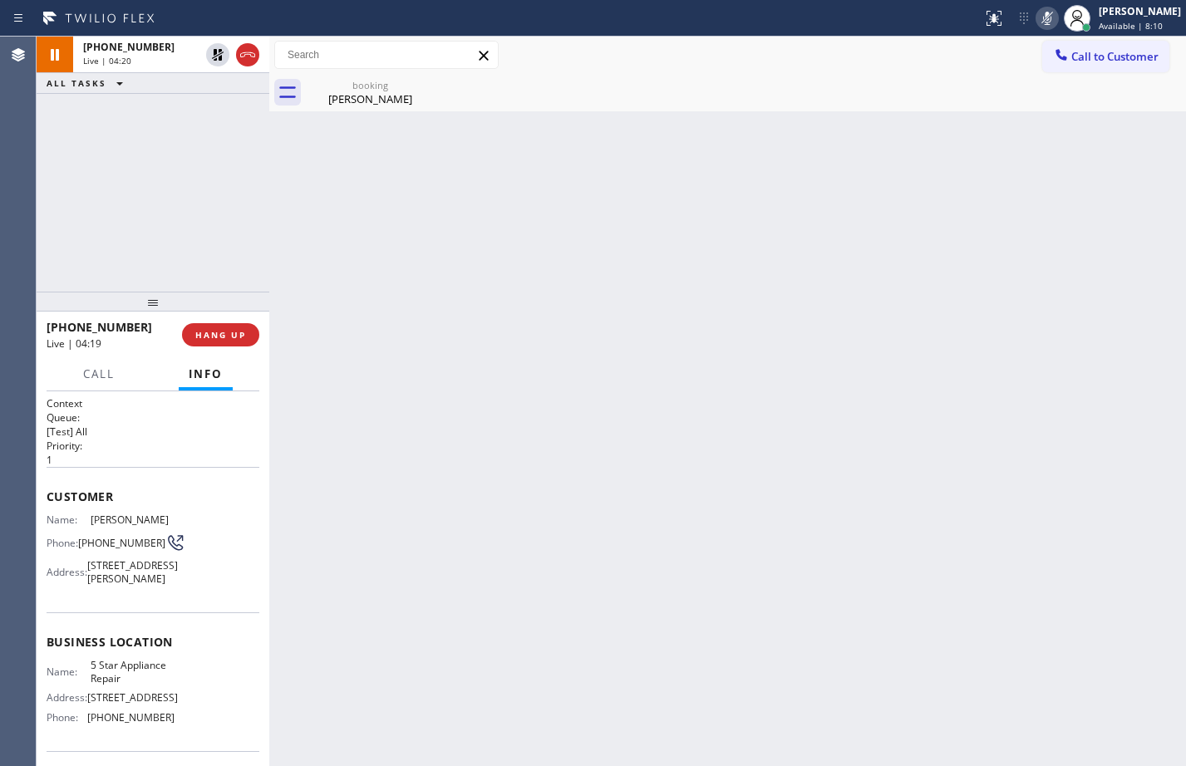
click at [170, 180] on div "[PHONE_NUMBER] Live | 04:20 ALL TASKS ALL TASKS ACTIVE TASKS TASKS IN WRAP UP" at bounding box center [153, 164] width 233 height 255
click at [345, 93] on div "[PERSON_NAME]" at bounding box center [369, 98] width 125 height 15
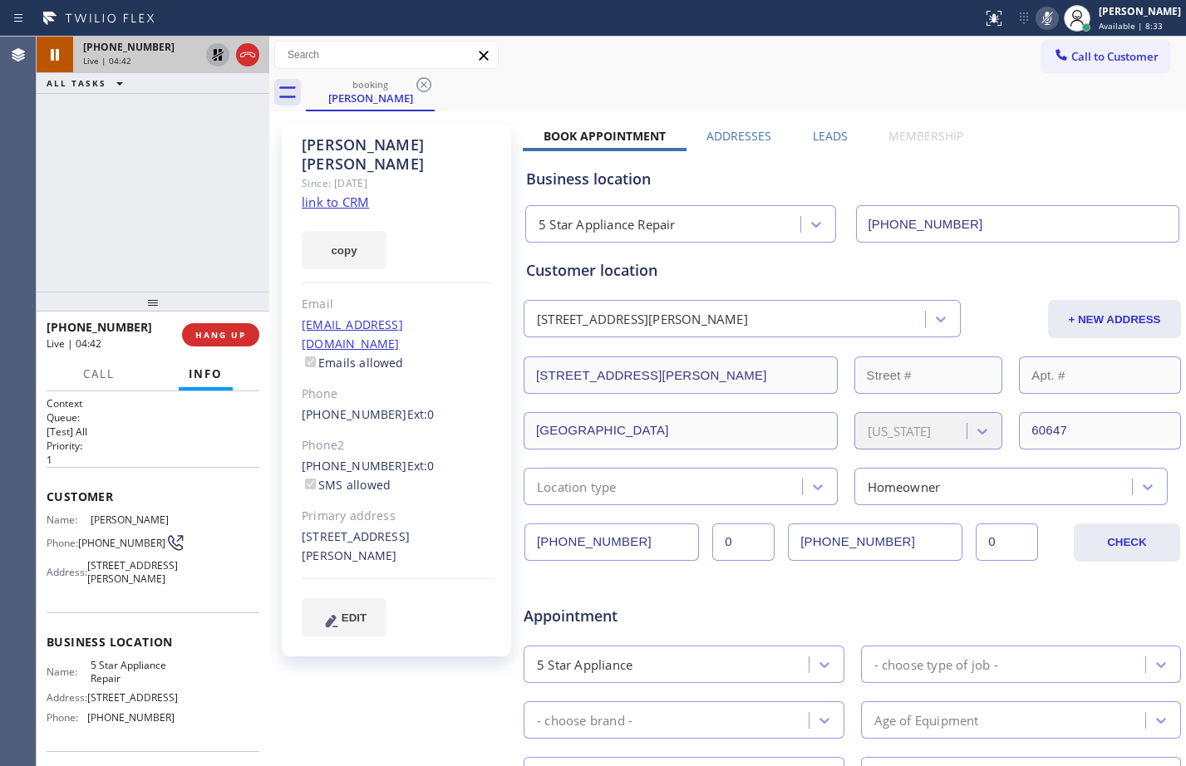
click at [214, 55] on icon at bounding box center [218, 55] width 12 height 12
click at [1037, 26] on icon at bounding box center [1047, 18] width 20 height 20
click at [218, 64] on icon at bounding box center [218, 55] width 20 height 20
click at [1038, 22] on icon at bounding box center [1047, 18] width 20 height 20
click at [204, 137] on div "[PHONE_NUMBER] Live | 07:12 ALL TASKS ALL TASKS ACTIVE TASKS TASKS IN WRAP UP" at bounding box center [153, 164] width 233 height 255
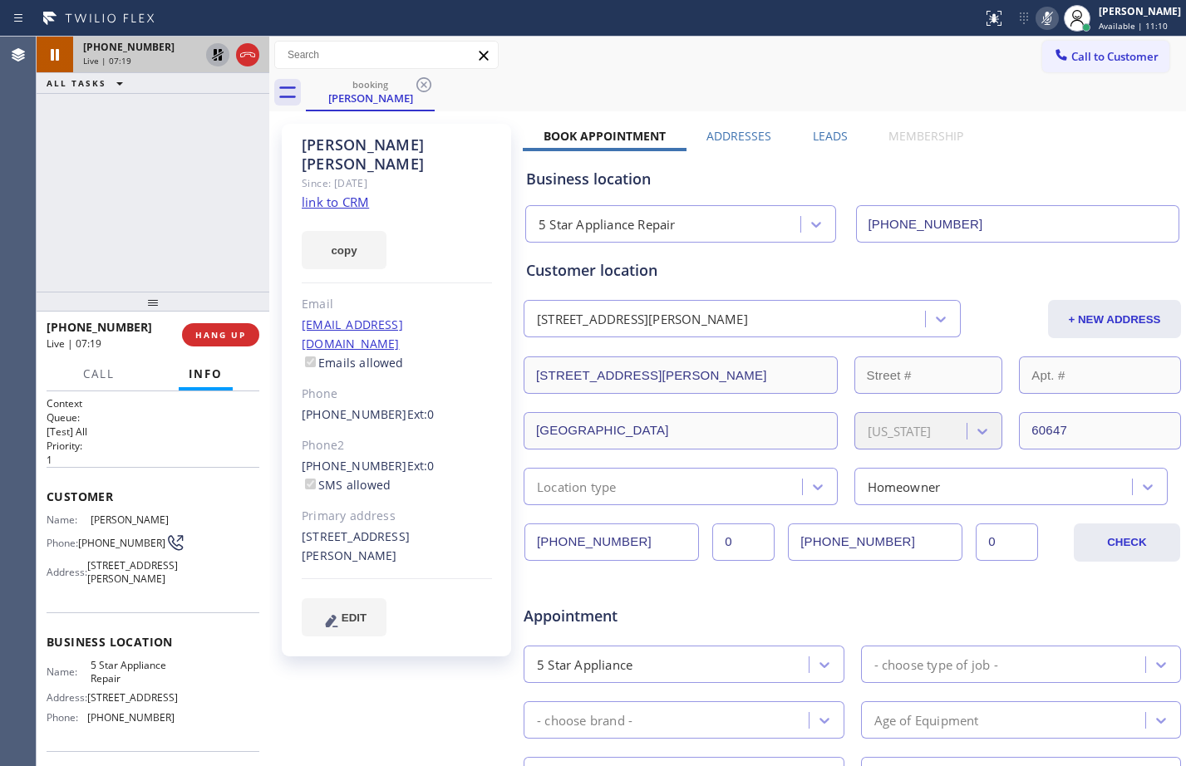
click at [213, 57] on icon at bounding box center [218, 55] width 20 height 20
click at [1043, 16] on icon at bounding box center [1047, 18] width 8 height 13
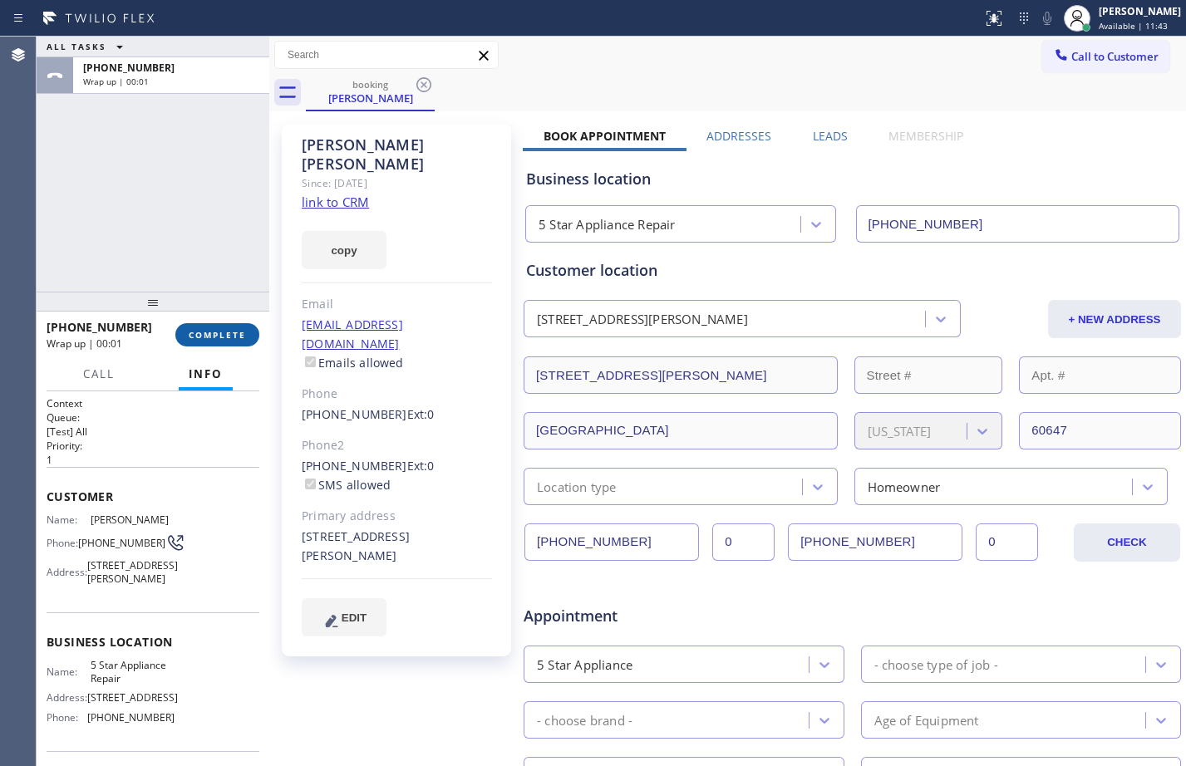
click at [224, 337] on span "COMPLETE" at bounding box center [217, 335] width 57 height 12
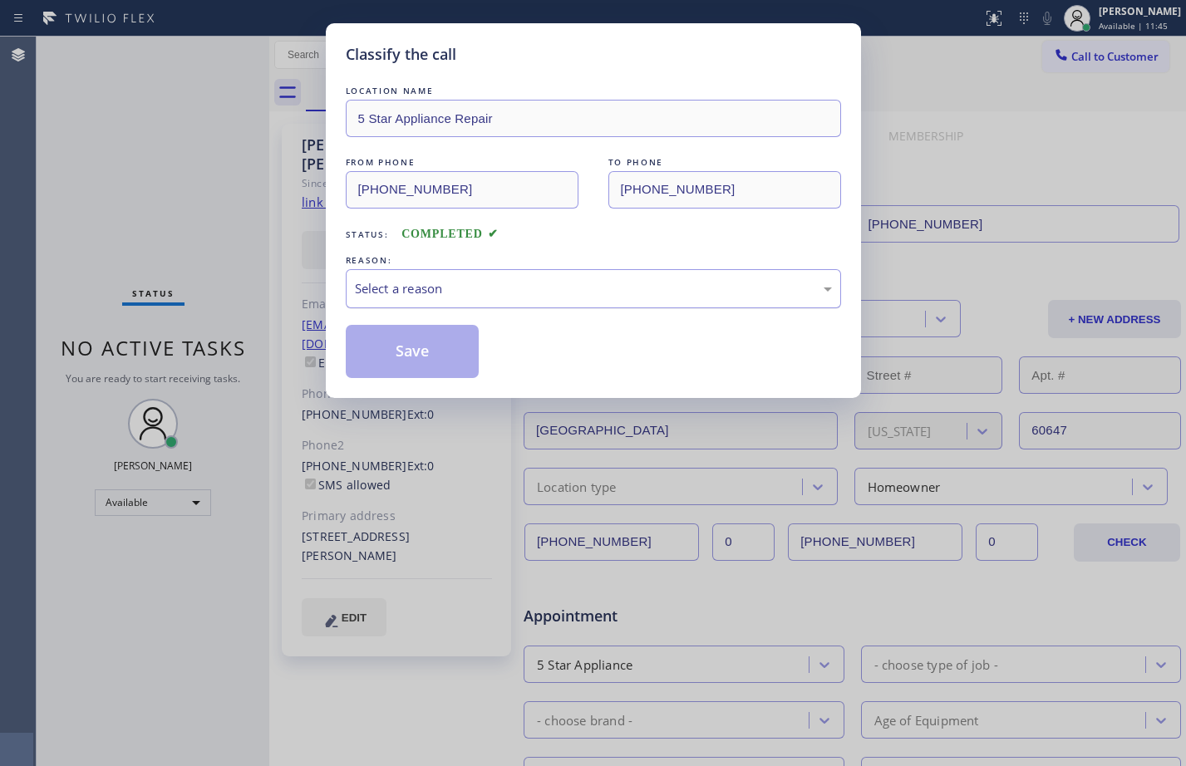
click at [660, 288] on div "Select a reason" at bounding box center [593, 288] width 477 height 19
click at [413, 365] on button "Save" at bounding box center [413, 351] width 134 height 53
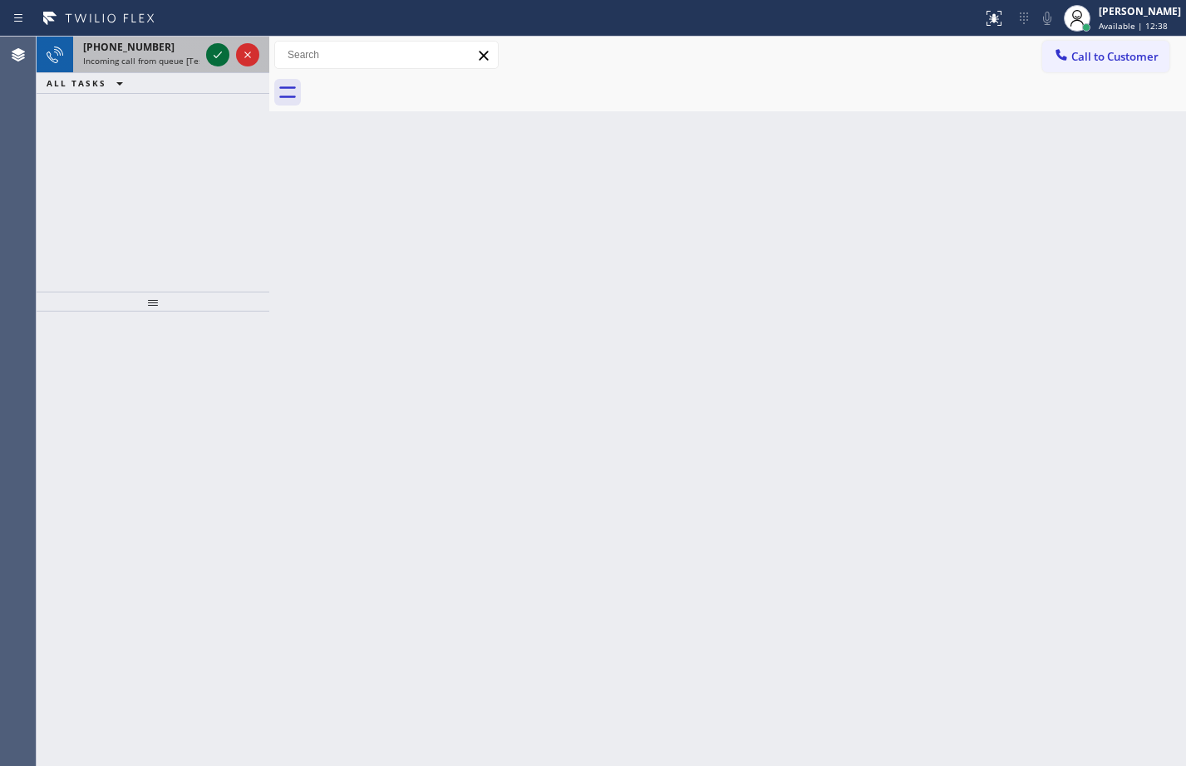
click at [212, 56] on icon at bounding box center [218, 55] width 20 height 20
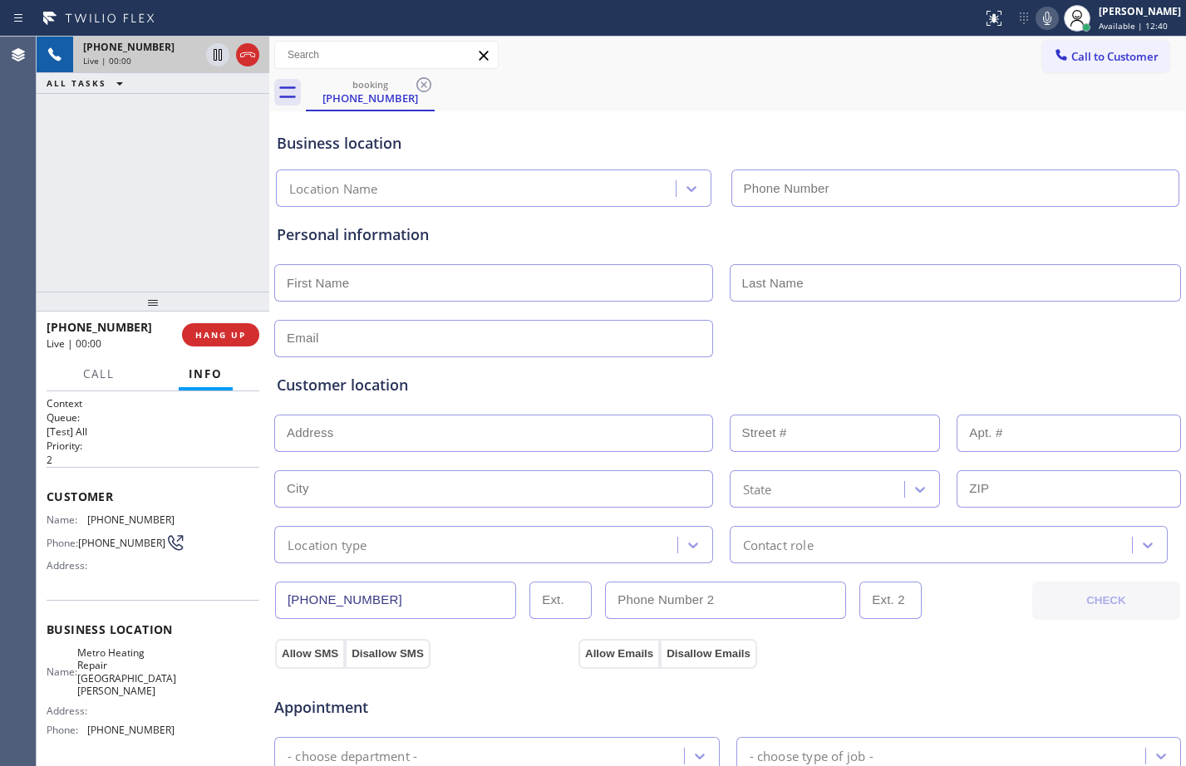
type input "[PHONE_NUMBER]"
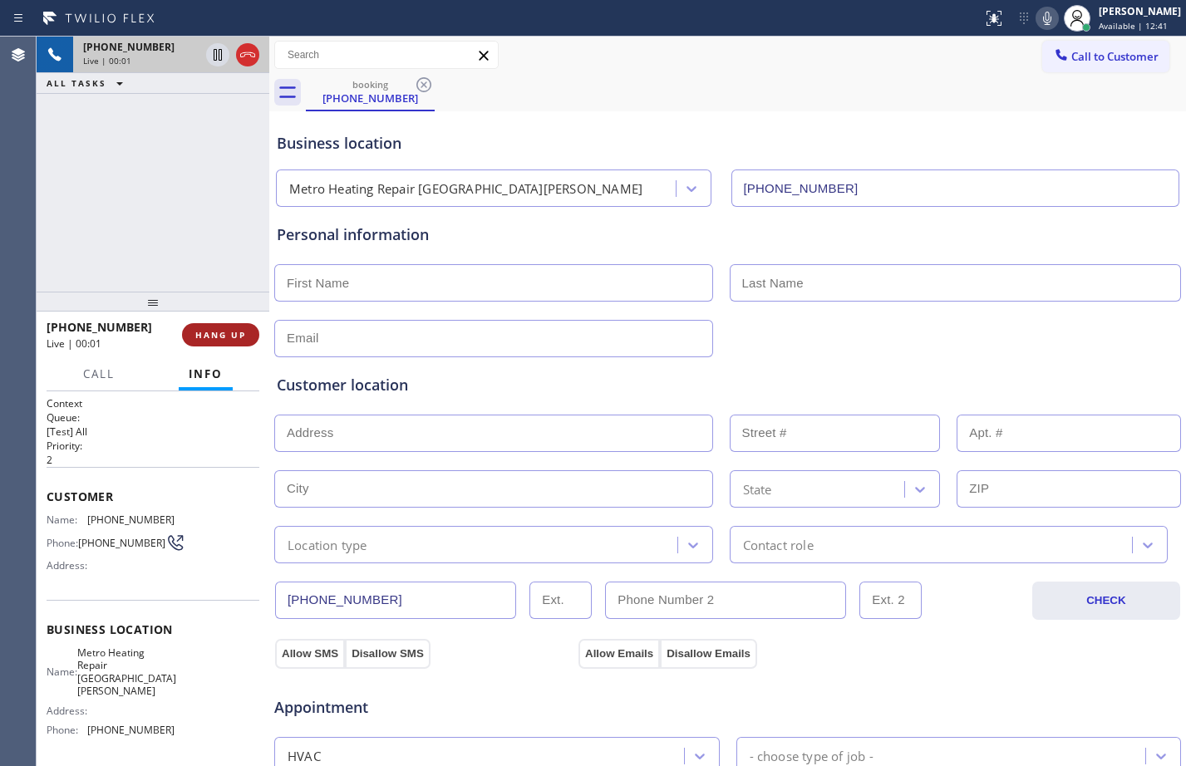
click at [236, 342] on button "HANG UP" at bounding box center [220, 334] width 77 height 23
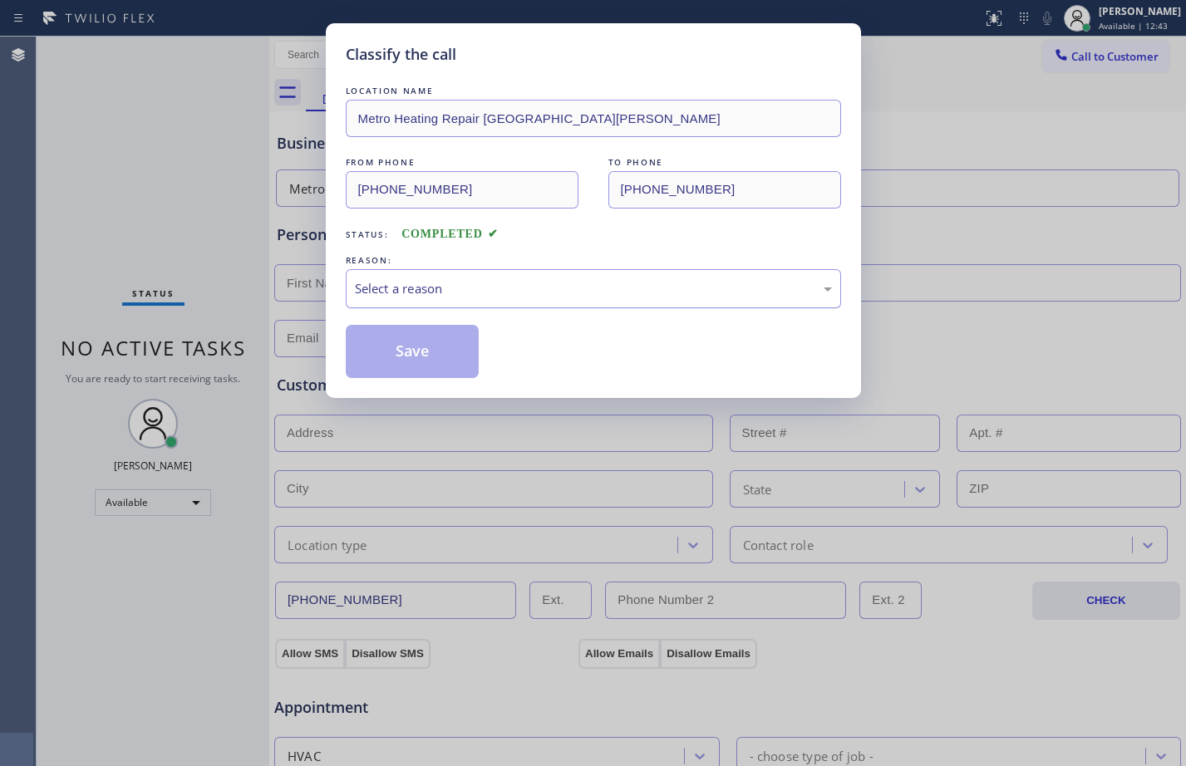
click at [472, 291] on div "Select a reason" at bounding box center [593, 288] width 477 height 19
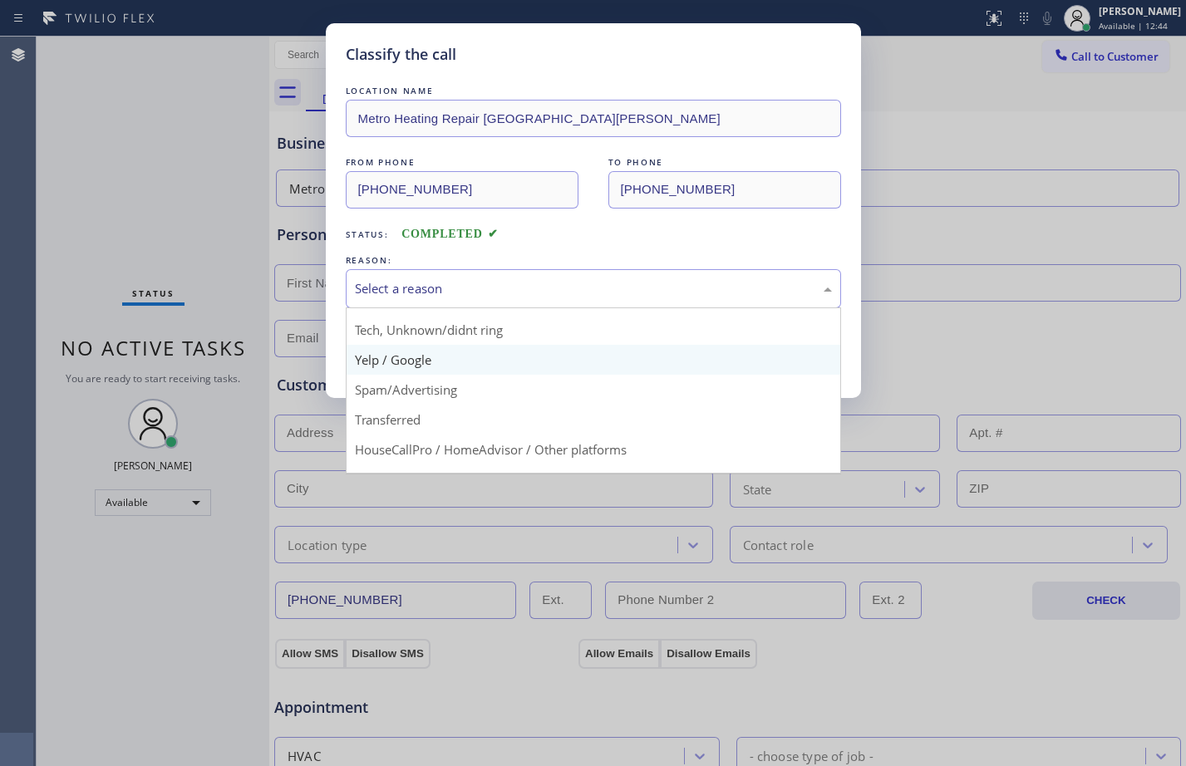
scroll to position [105, 0]
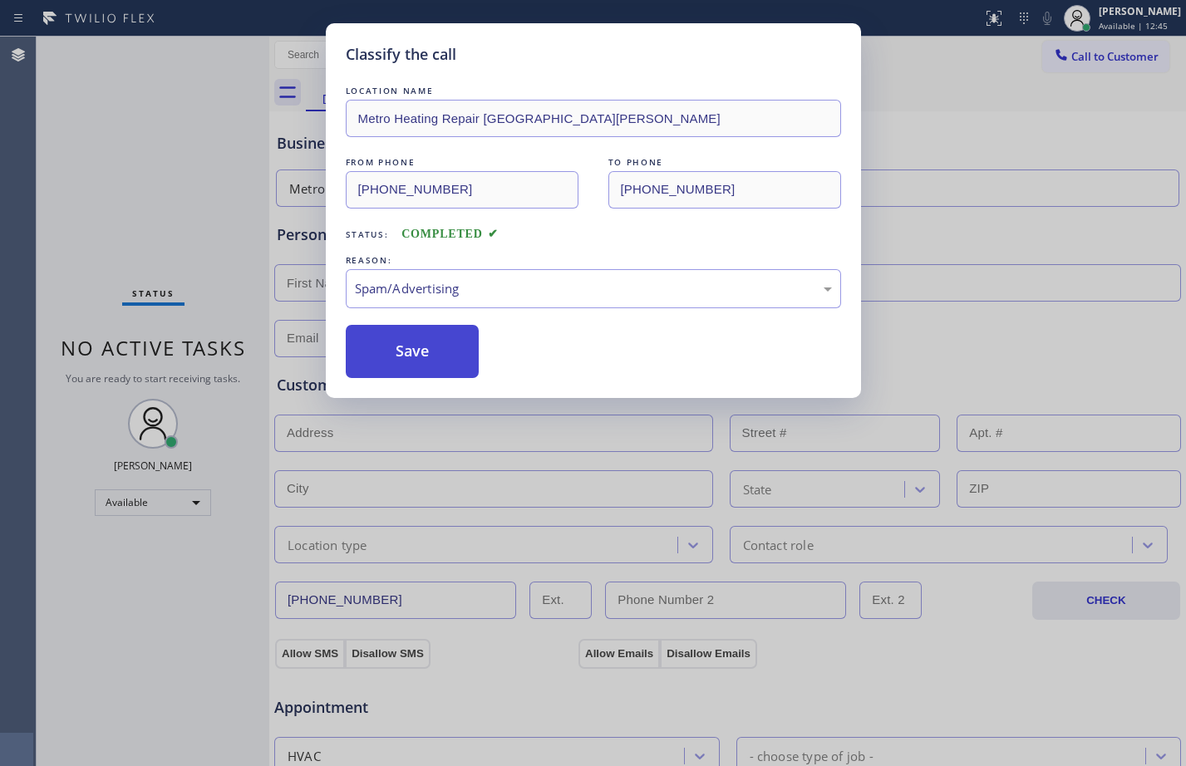
click at [425, 337] on button "Save" at bounding box center [413, 351] width 134 height 53
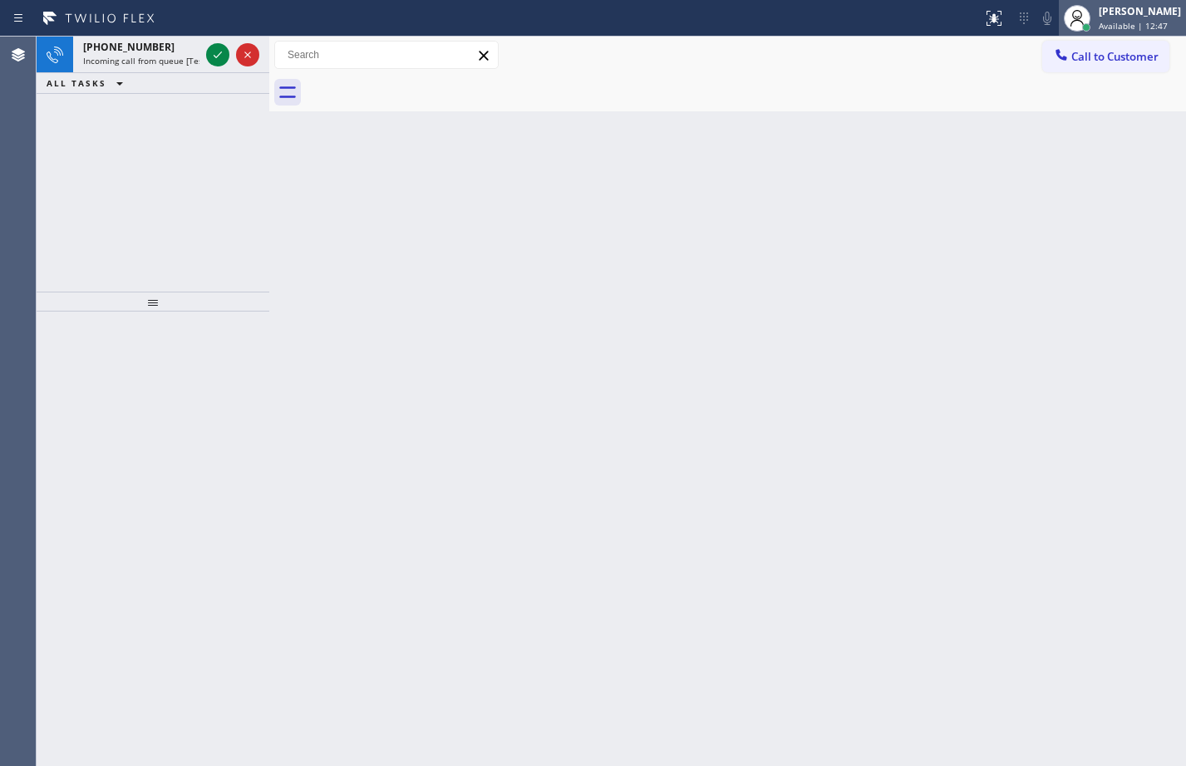
click at [1099, 16] on div "[PERSON_NAME]" at bounding box center [1140, 11] width 82 height 14
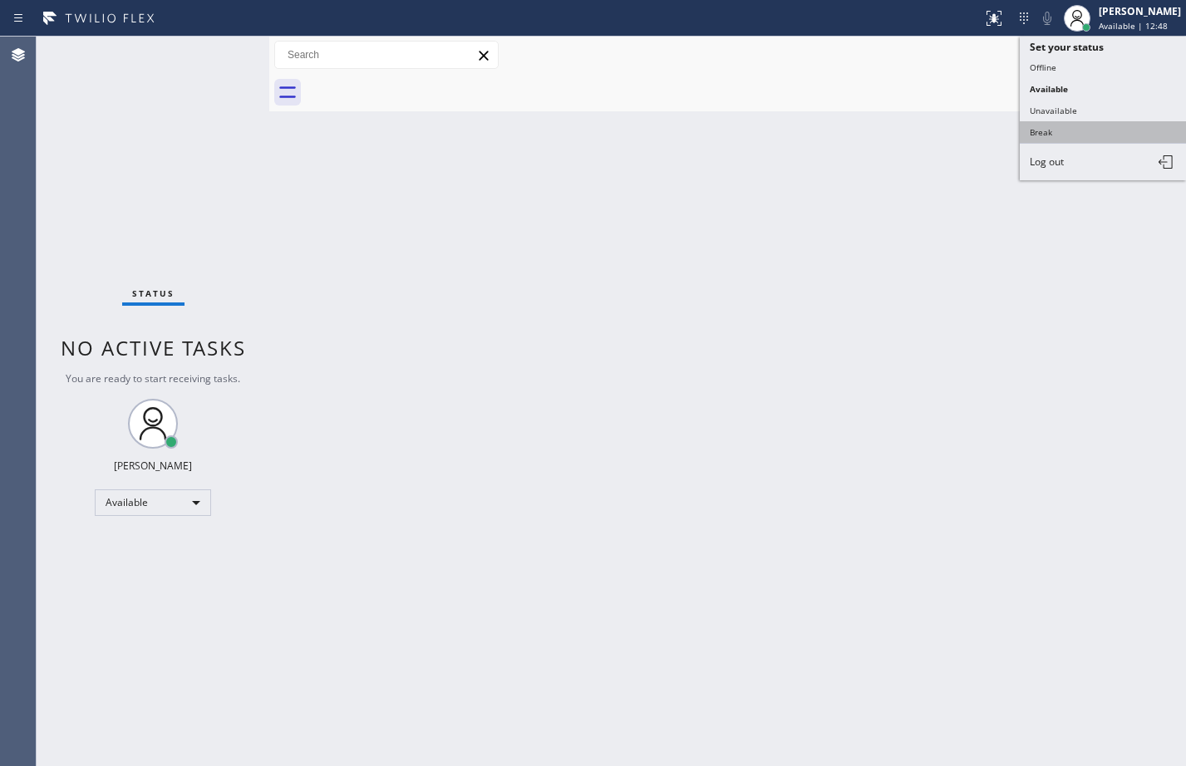
click at [1079, 131] on button "Break" at bounding box center [1103, 132] width 166 height 22
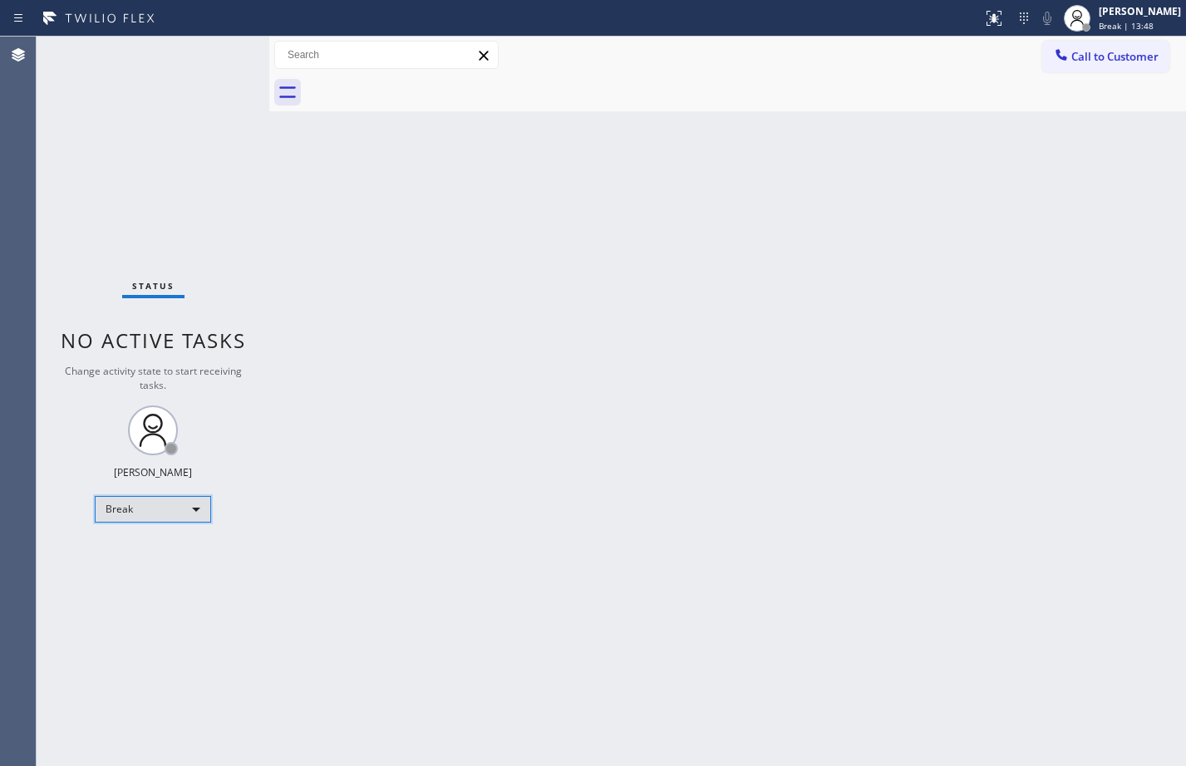
click at [175, 509] on div "Break" at bounding box center [153, 509] width 116 height 27
click at [153, 558] on li "Available" at bounding box center [152, 554] width 113 height 20
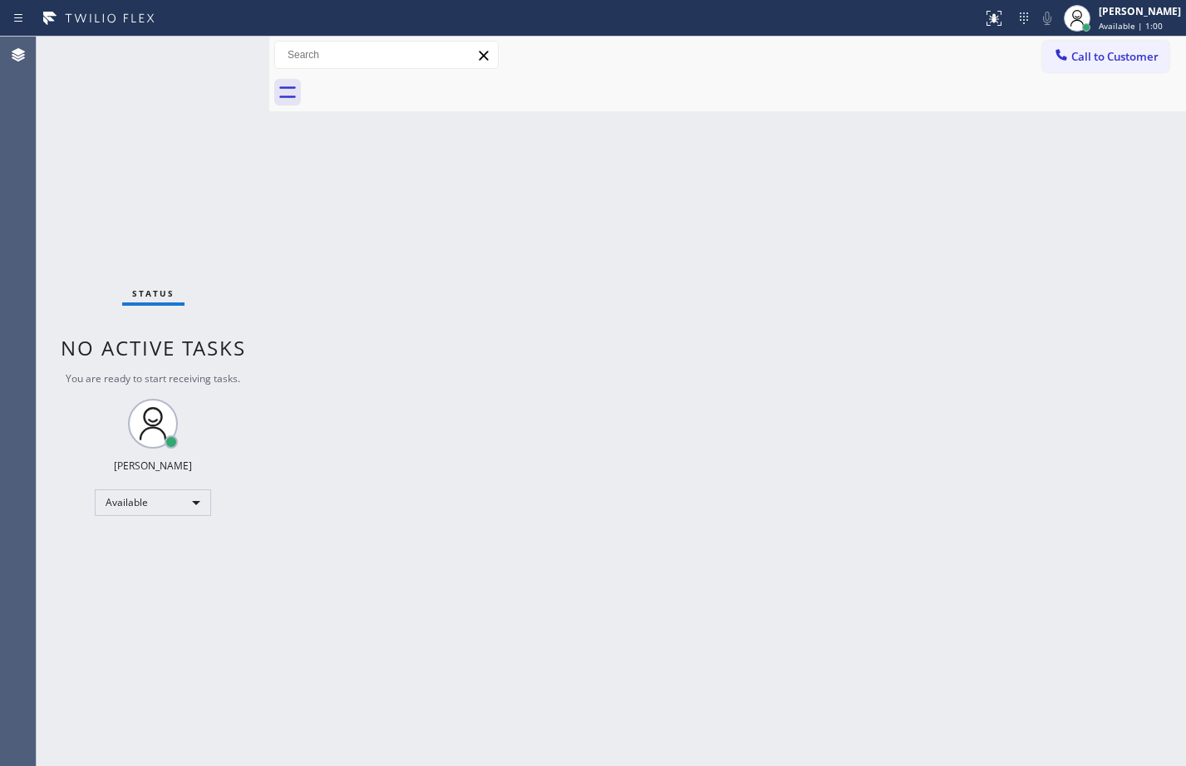
click at [842, 465] on div "Back to Dashboard Change Sender ID Customers Technicians Select a contact Outbo…" at bounding box center [727, 402] width 917 height 730
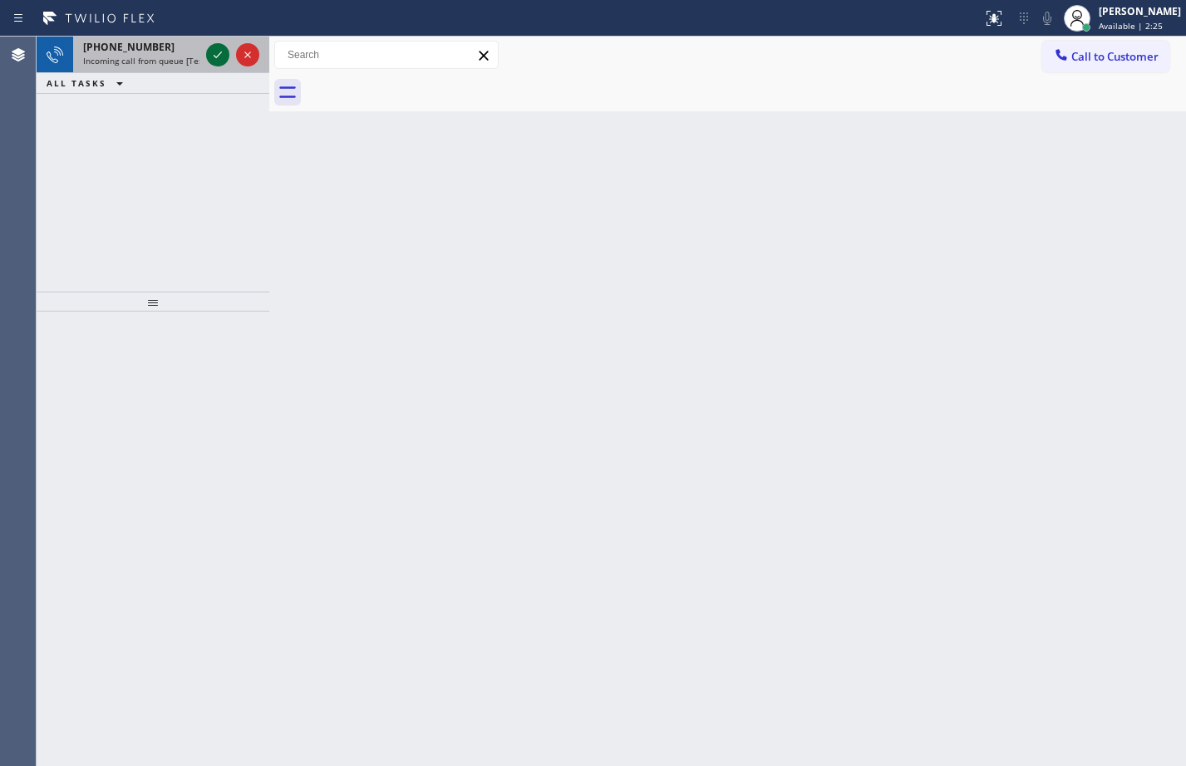
click at [210, 60] on icon at bounding box center [218, 55] width 20 height 20
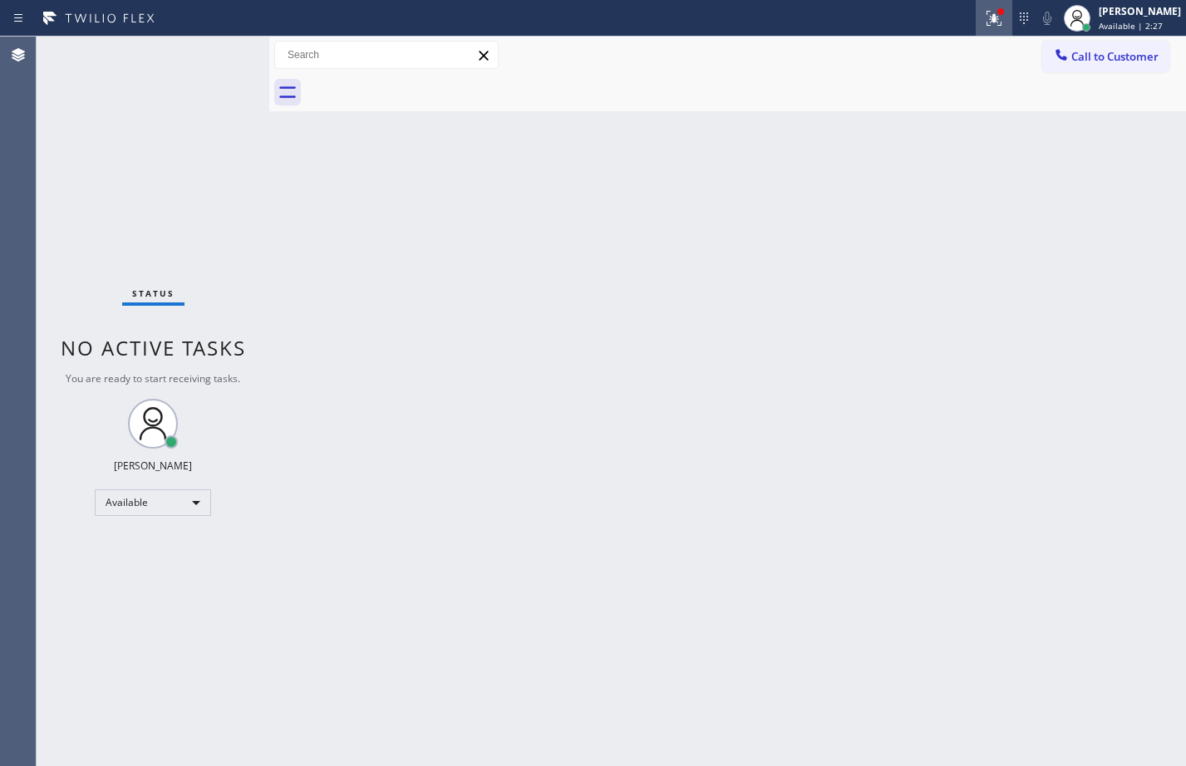
click at [984, 19] on icon at bounding box center [994, 18] width 20 height 20
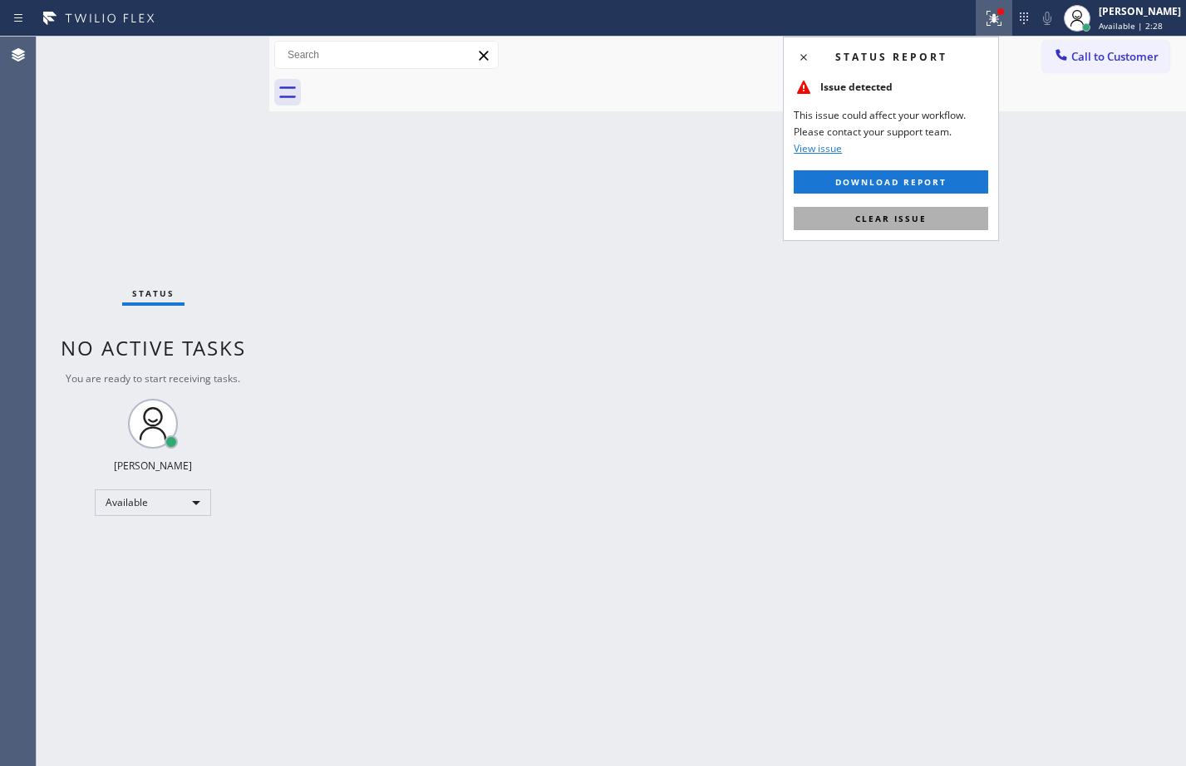
click at [882, 226] on button "Clear issue" at bounding box center [891, 218] width 194 height 23
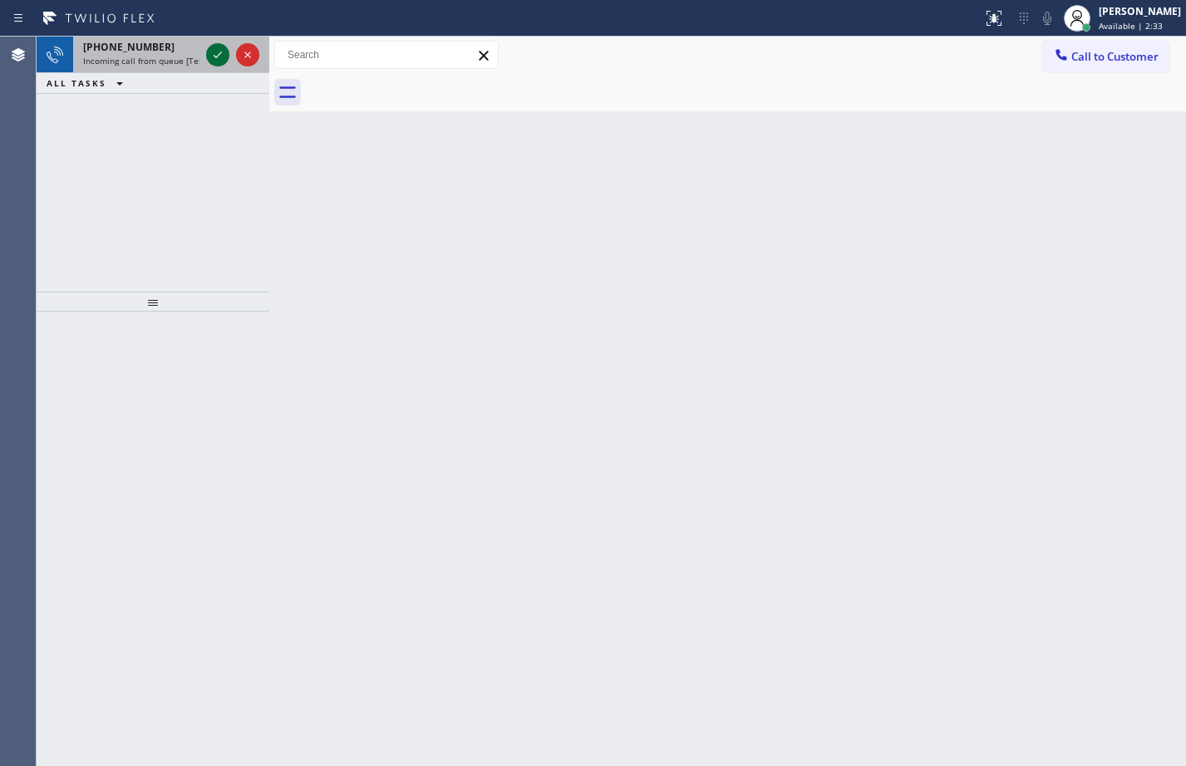
click at [220, 57] on icon at bounding box center [218, 55] width 20 height 20
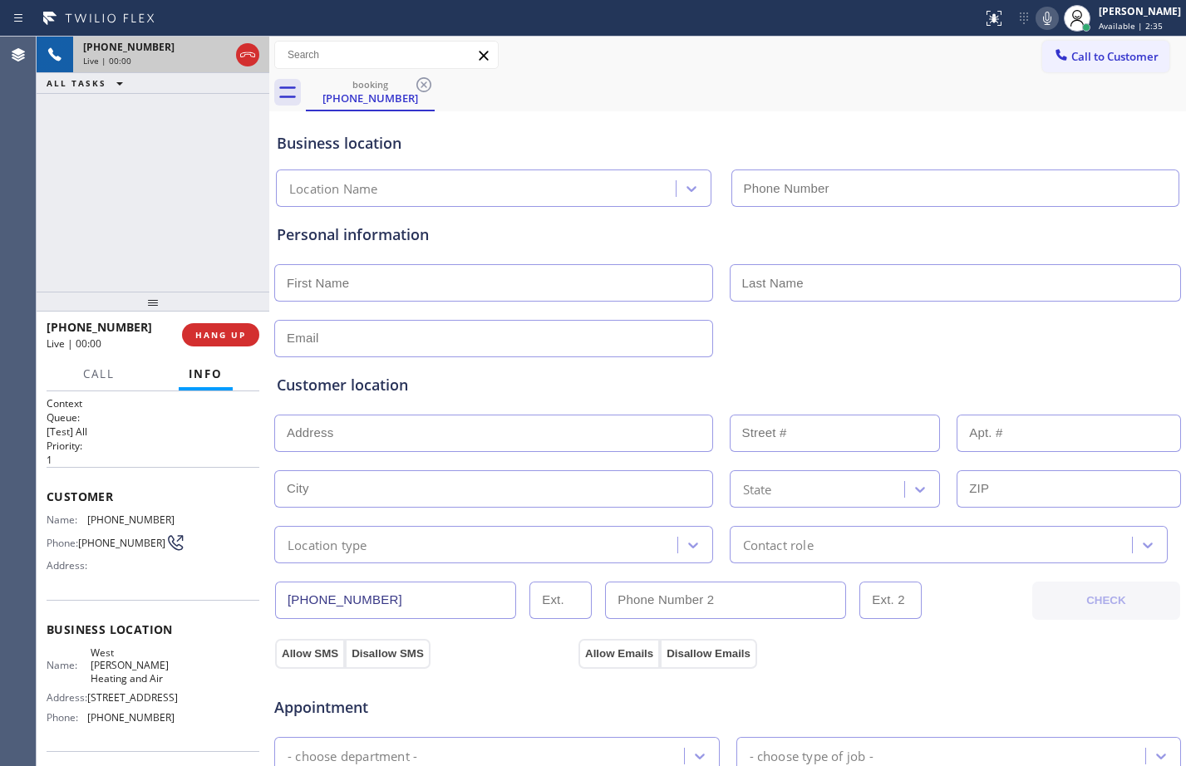
type input "[PHONE_NUMBER]"
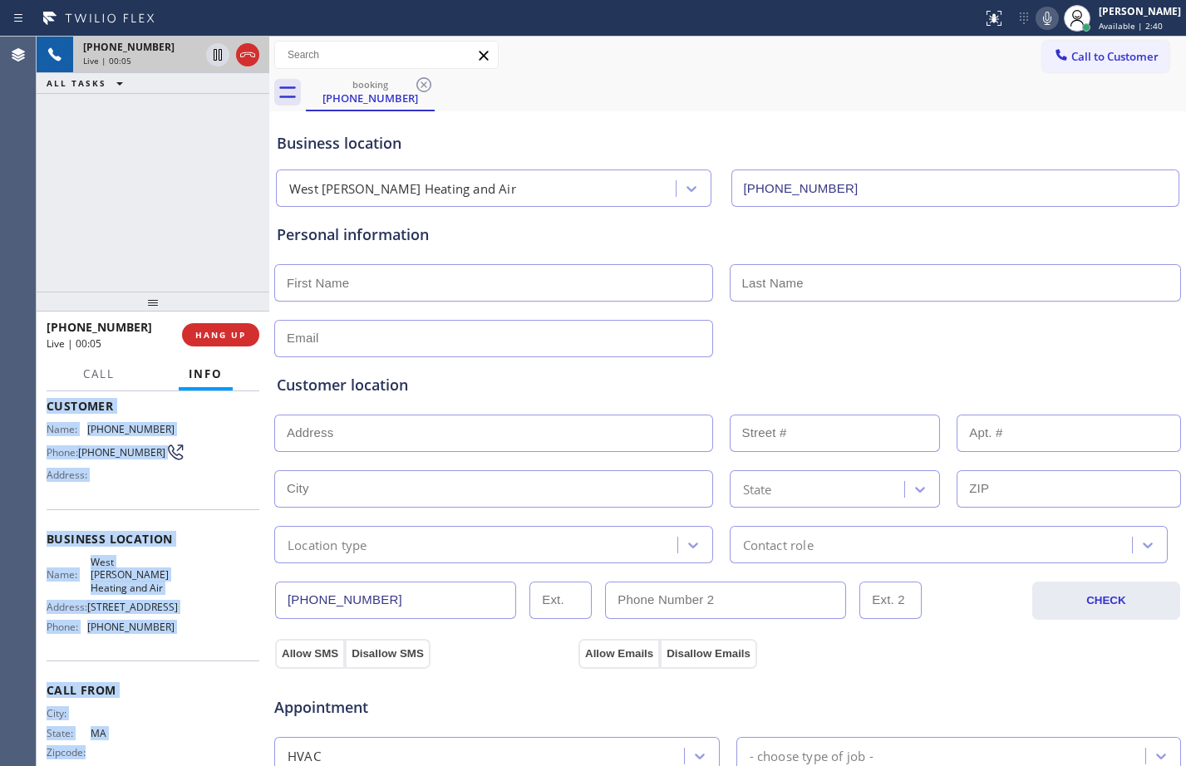
scroll to position [109, 0]
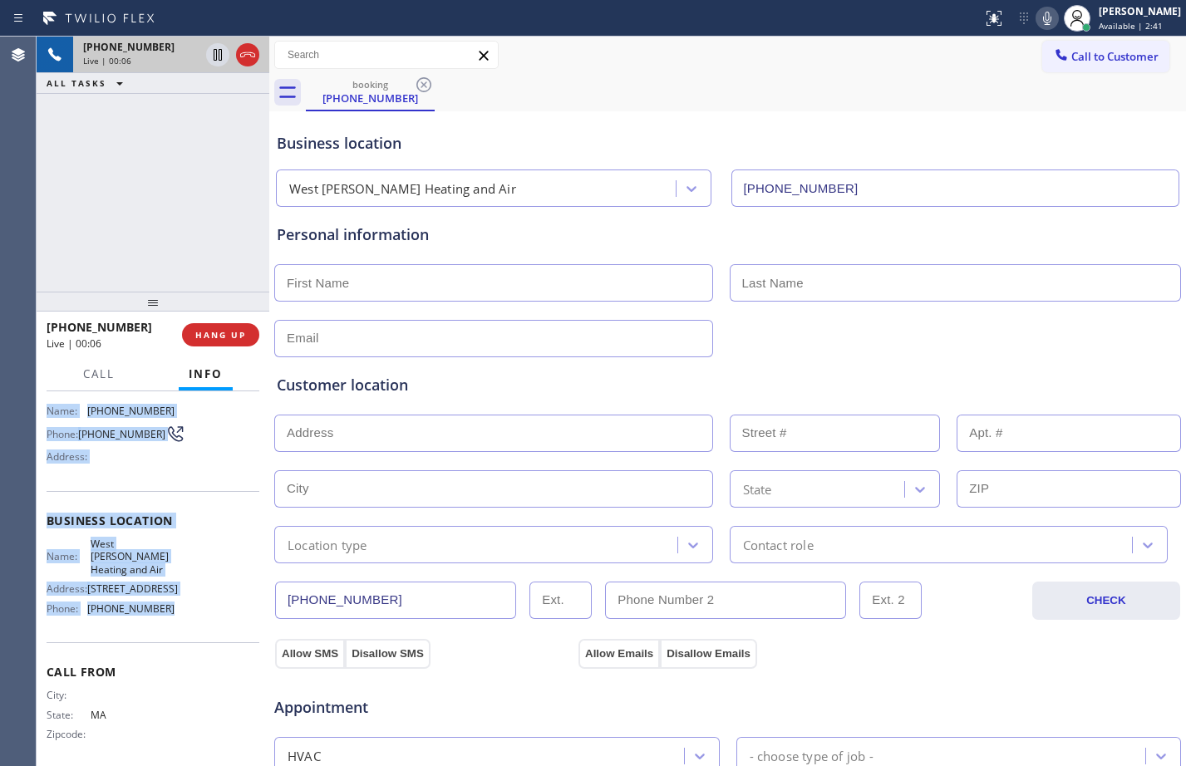
drag, startPoint x: 41, startPoint y: 497, endPoint x: 212, endPoint y: 599, distance: 199.4
click at [212, 599] on div "Context Queue: [Test] All Priority: 1 Customer Name: [PHONE_NUMBER] Phone: [PHO…" at bounding box center [153, 578] width 233 height 375
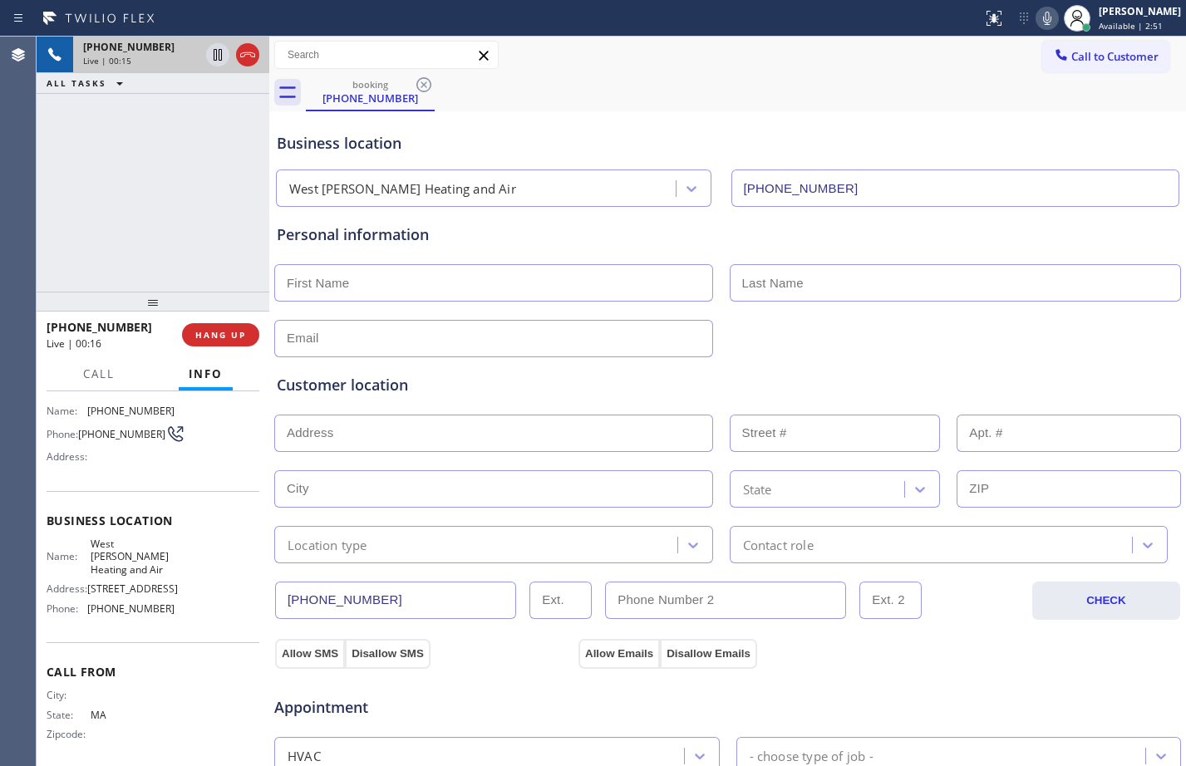
click at [172, 163] on div "[PHONE_NUMBER] Live | 00:15 ALL TASKS ALL TASKS ACTIVE TASKS TASKS IN WRAP UP" at bounding box center [153, 164] width 233 height 255
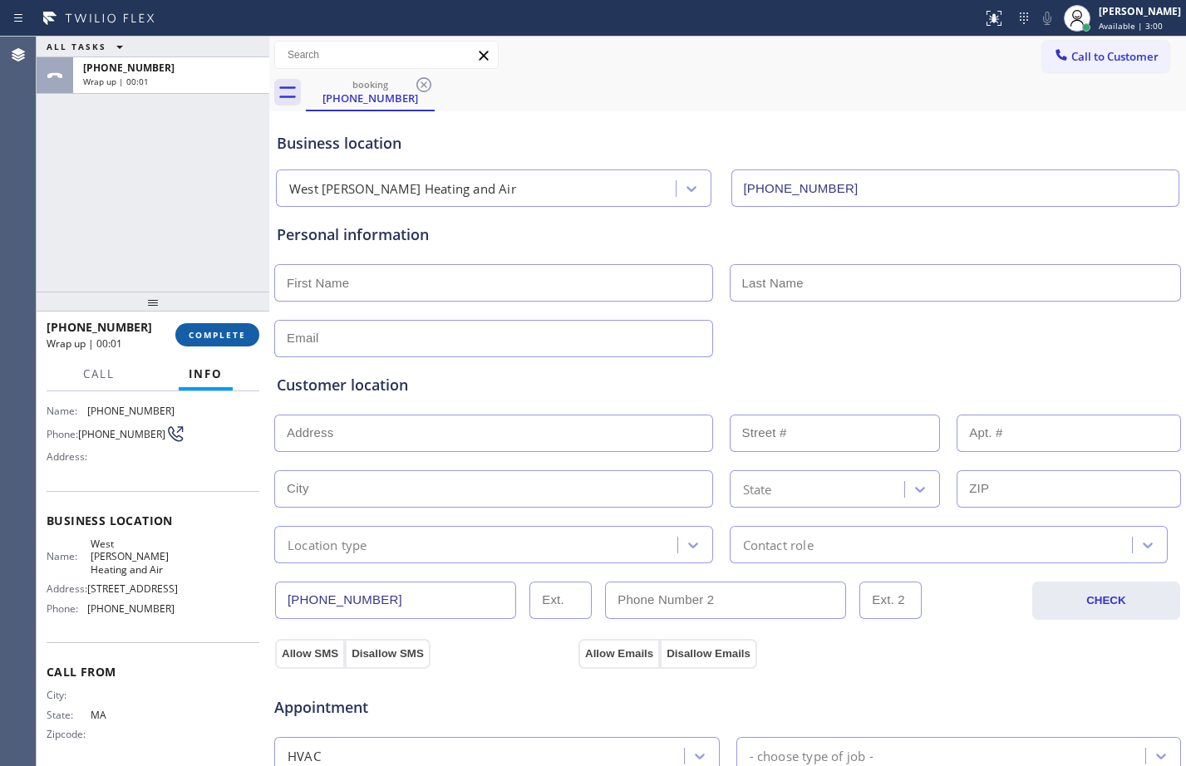
click at [236, 329] on span "COMPLETE" at bounding box center [217, 335] width 57 height 12
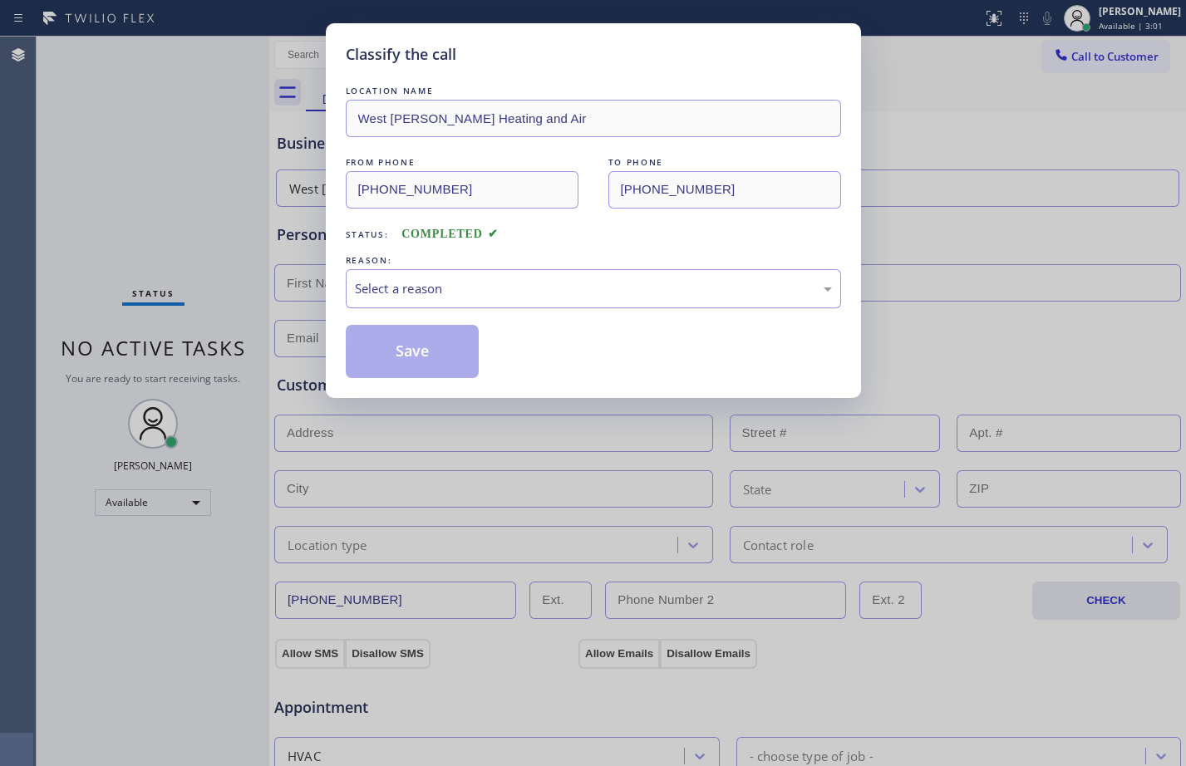
click at [598, 281] on div "Select a reason" at bounding box center [593, 288] width 477 height 19
click at [459, 346] on button "Save" at bounding box center [413, 351] width 134 height 53
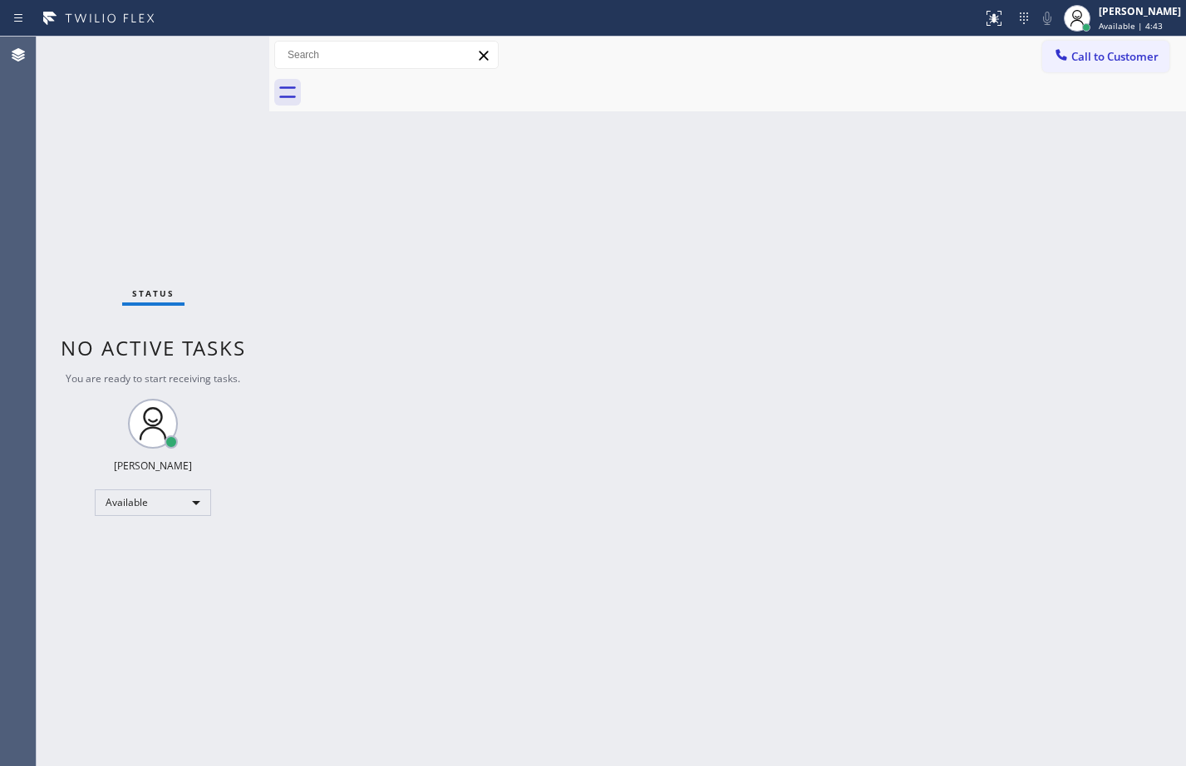
click at [366, 188] on div "Back to Dashboard Change Sender ID Customers Technicians Select a contact Outbo…" at bounding box center [727, 402] width 917 height 730
click at [210, 180] on div "Status No active tasks You are ready to start receiving tasks. [PERSON_NAME] Av…" at bounding box center [153, 402] width 233 height 730
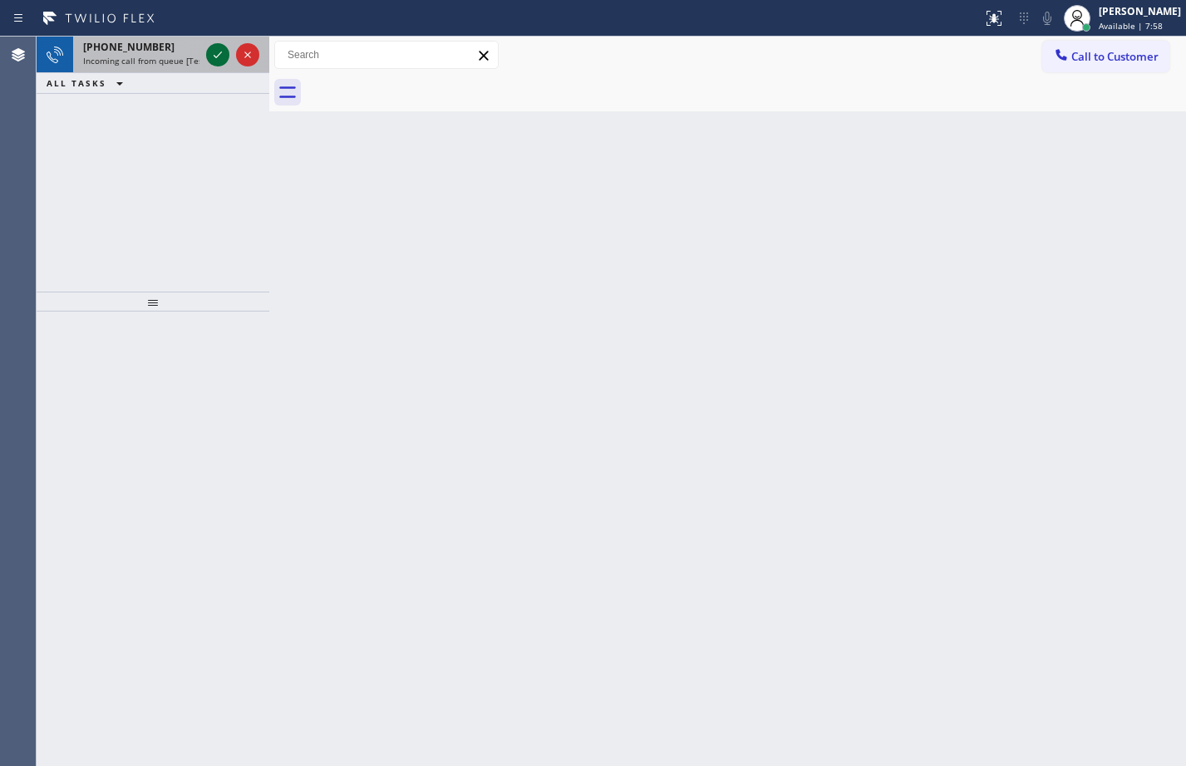
click at [215, 62] on icon at bounding box center [218, 55] width 20 height 20
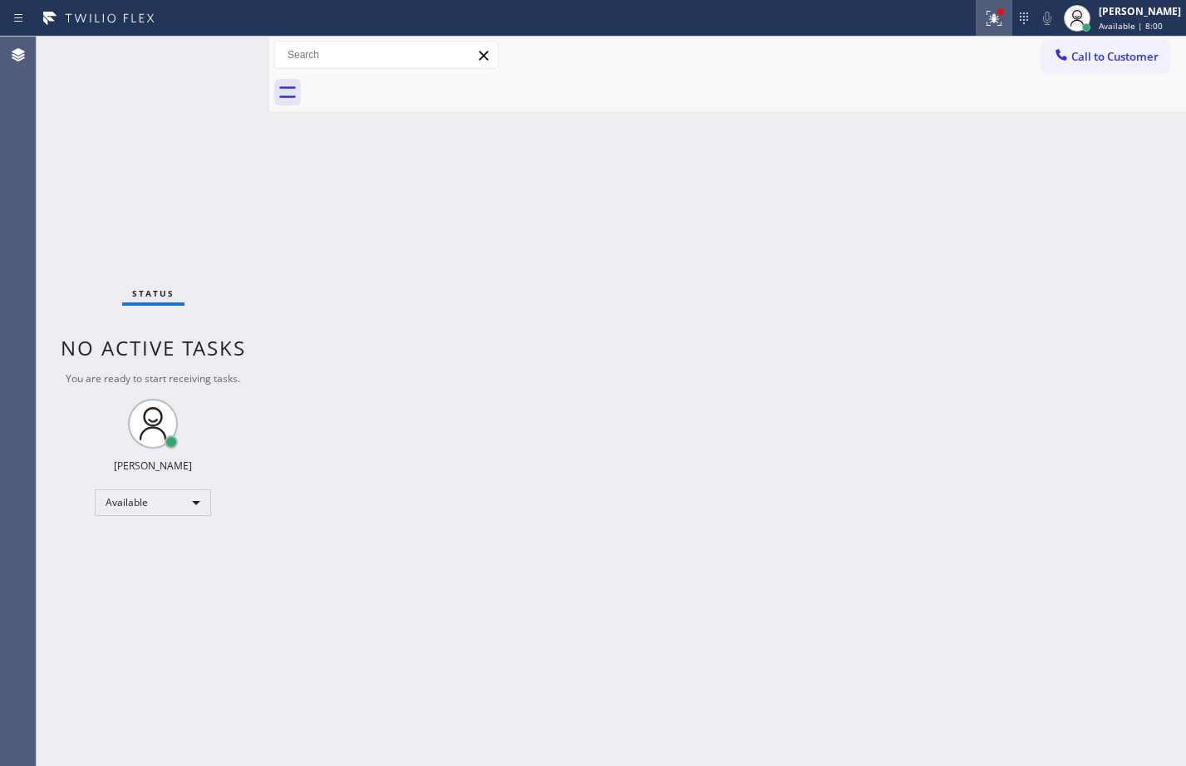
click at [987, 24] on icon at bounding box center [994, 18] width 20 height 20
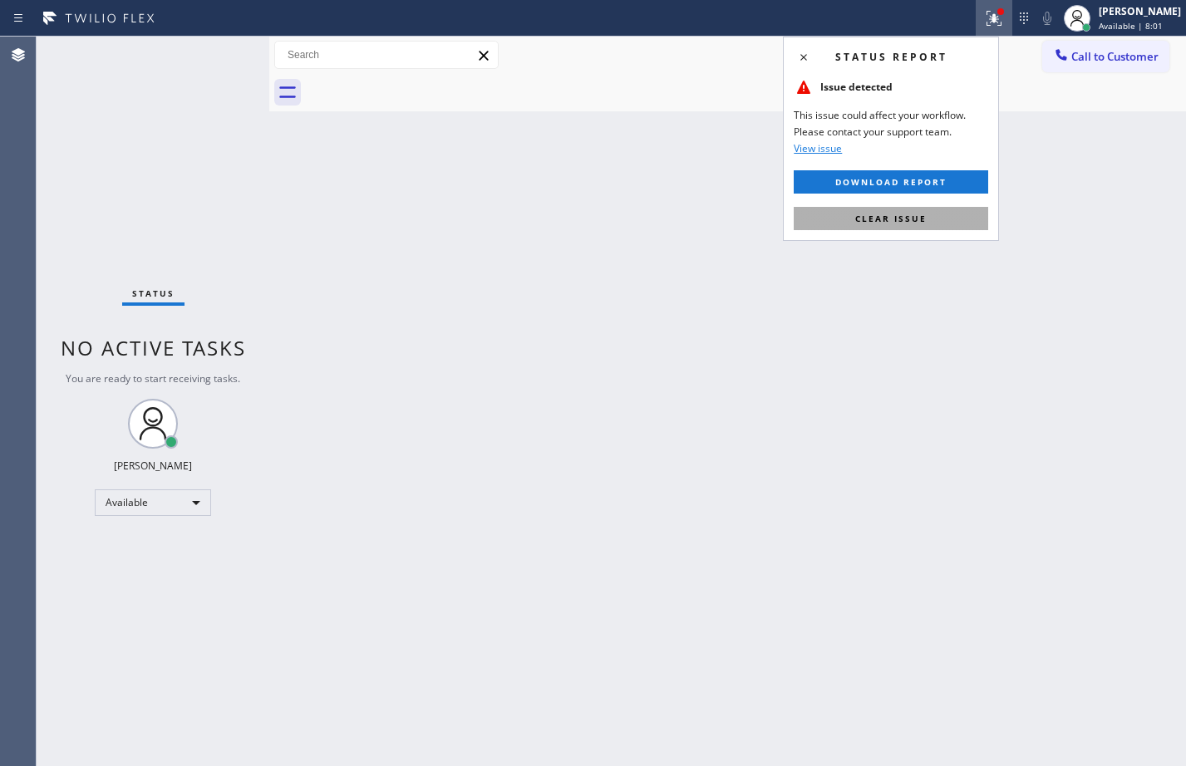
click at [932, 212] on button "Clear issue" at bounding box center [891, 218] width 194 height 23
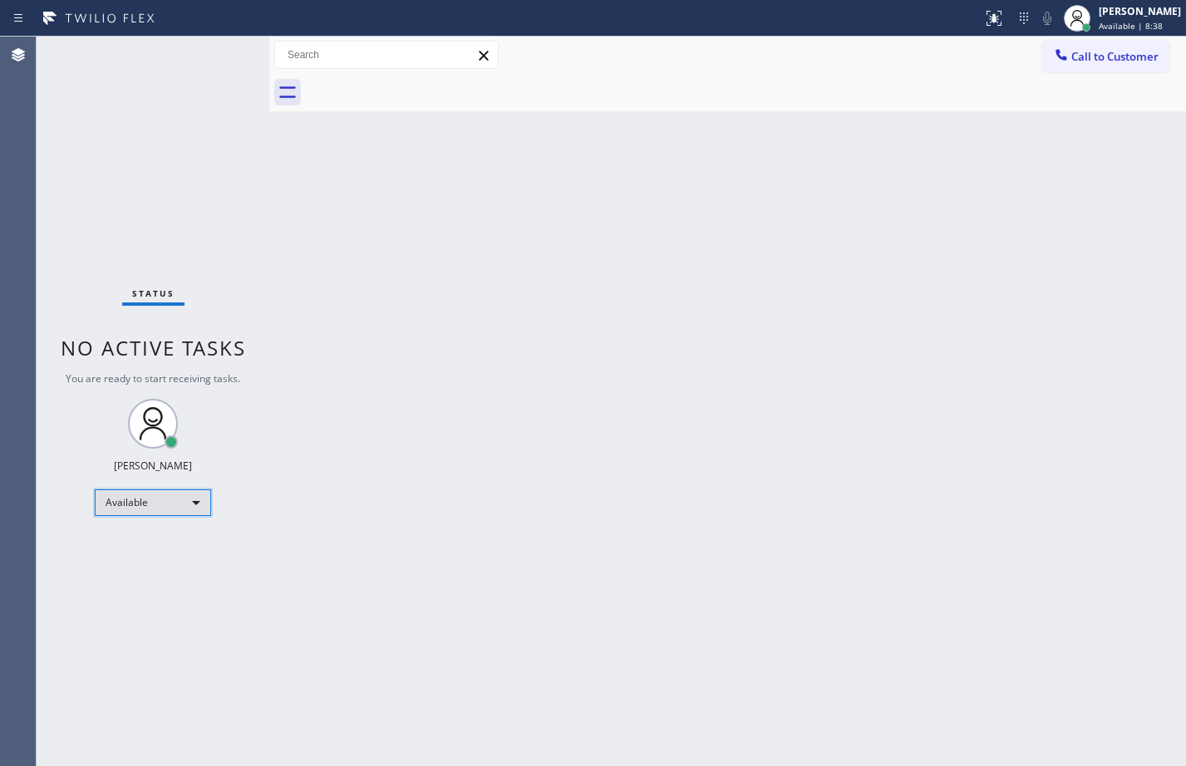
click at [192, 495] on div "Available" at bounding box center [153, 502] width 116 height 27
click at [142, 566] on li "Unavailable" at bounding box center [152, 568] width 113 height 20
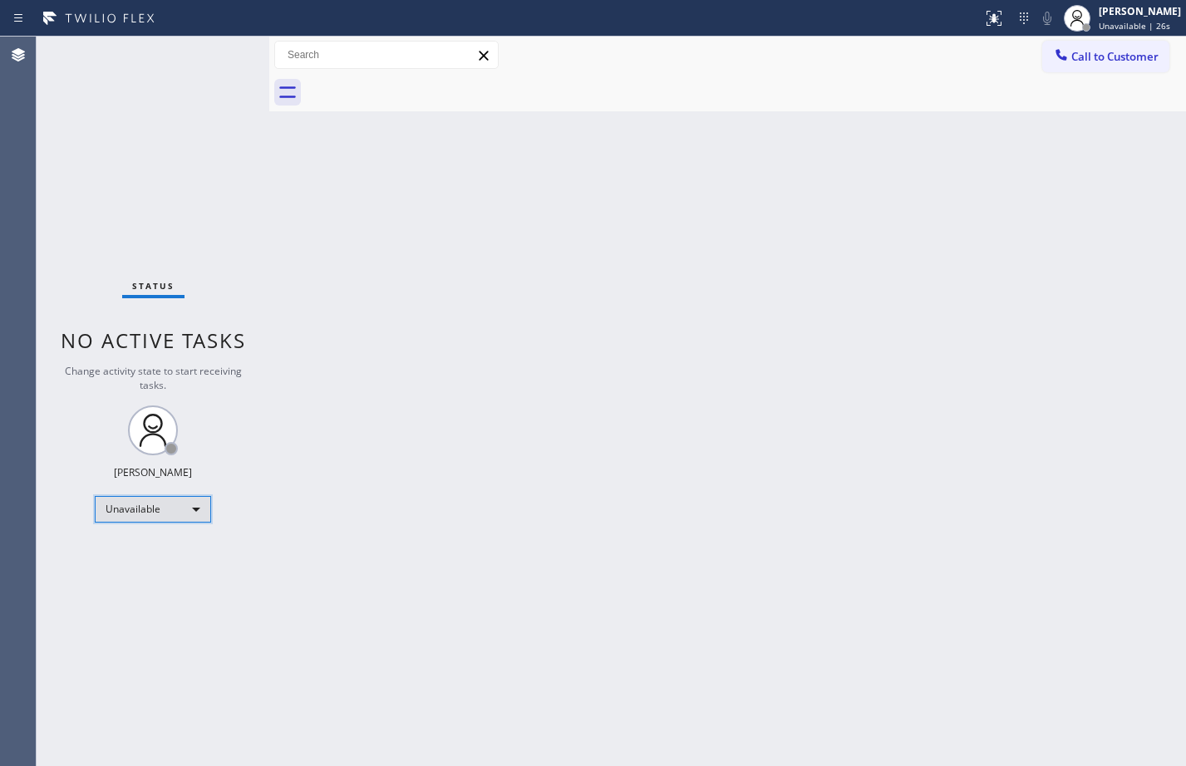
click at [149, 505] on div "Unavailable" at bounding box center [153, 509] width 116 height 27
click at [156, 554] on li "Available" at bounding box center [152, 554] width 113 height 20
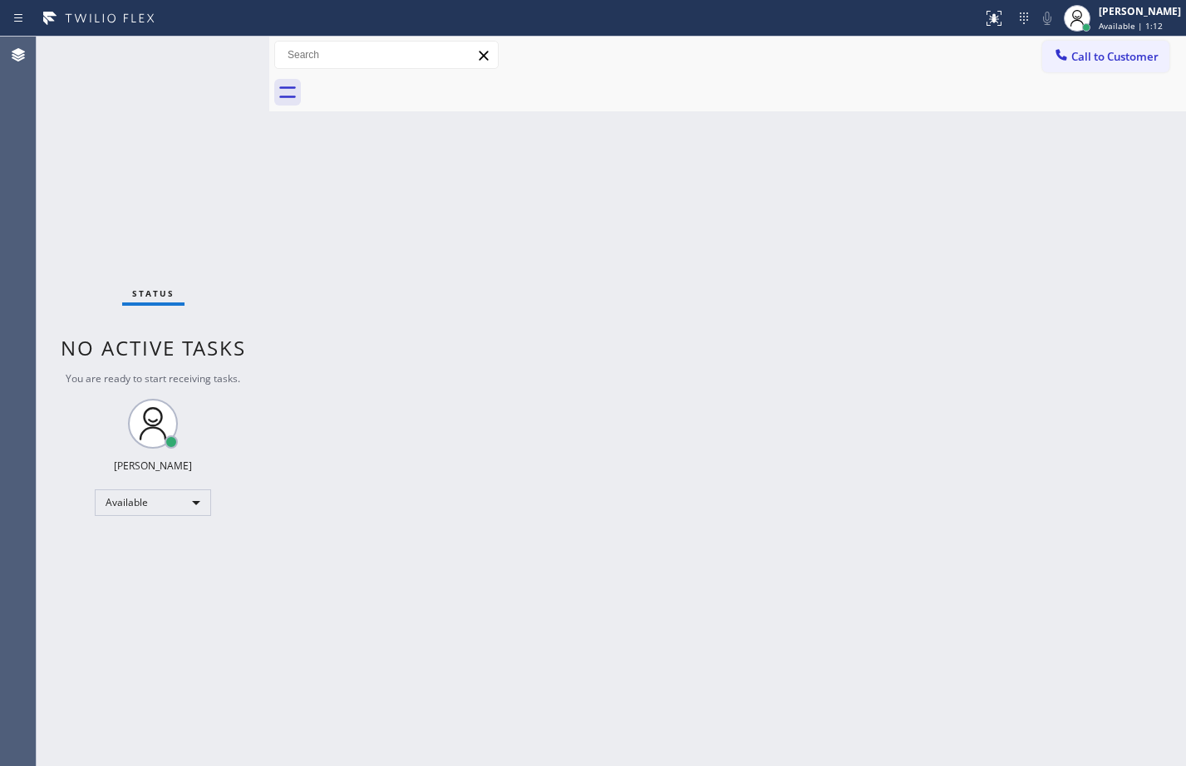
click at [313, 141] on div "Back to Dashboard Change Sender ID Customers Technicians Select a contact Outbo…" at bounding box center [727, 402] width 917 height 730
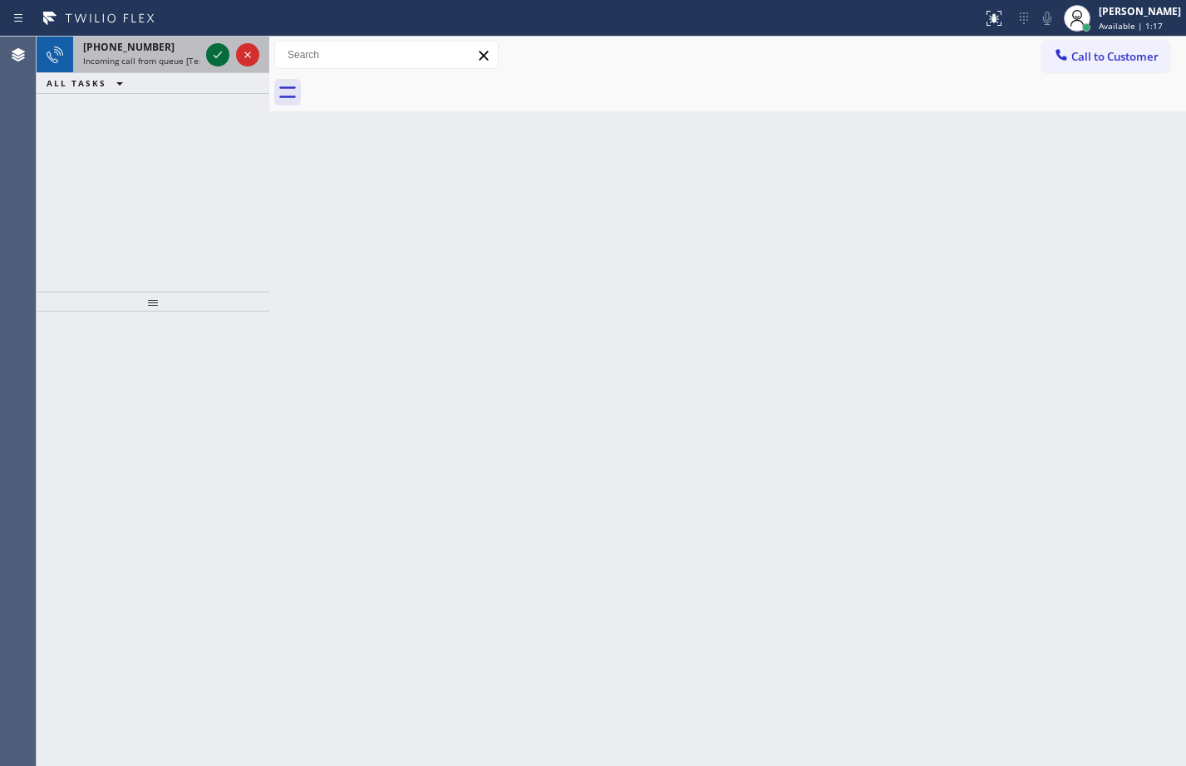
click at [214, 53] on icon at bounding box center [218, 55] width 20 height 20
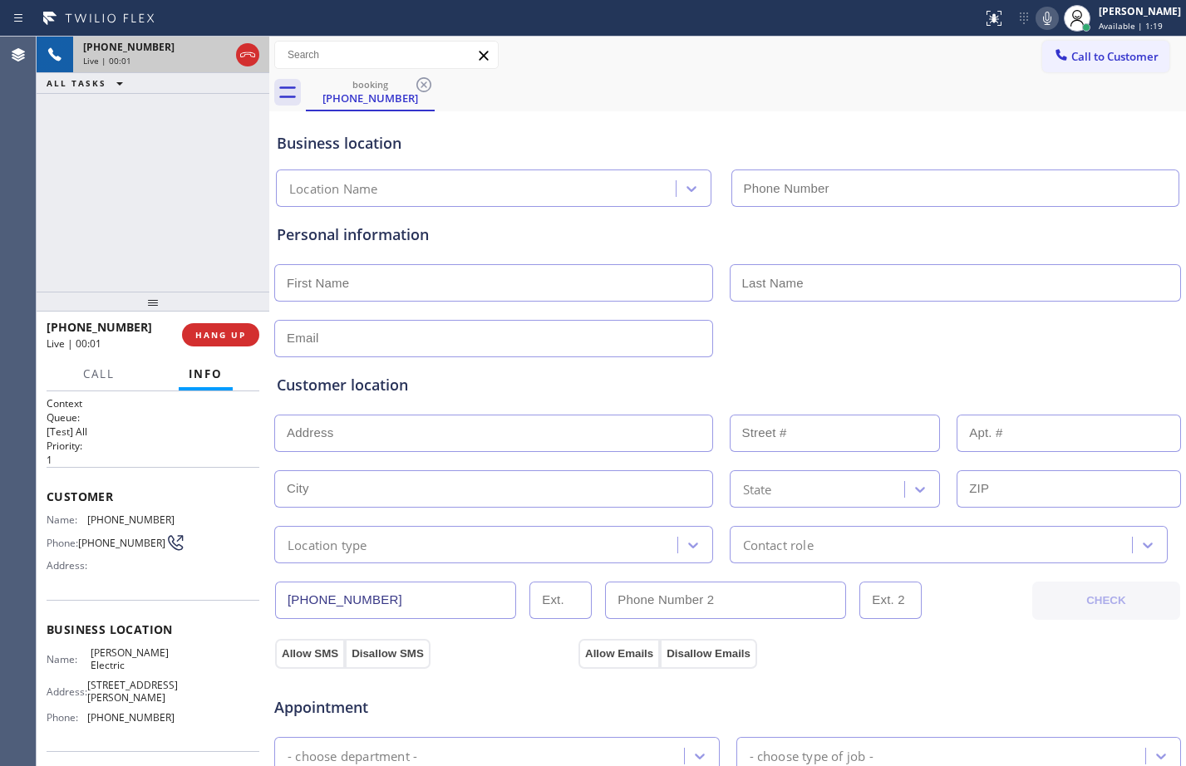
type input "[PHONE_NUMBER]"
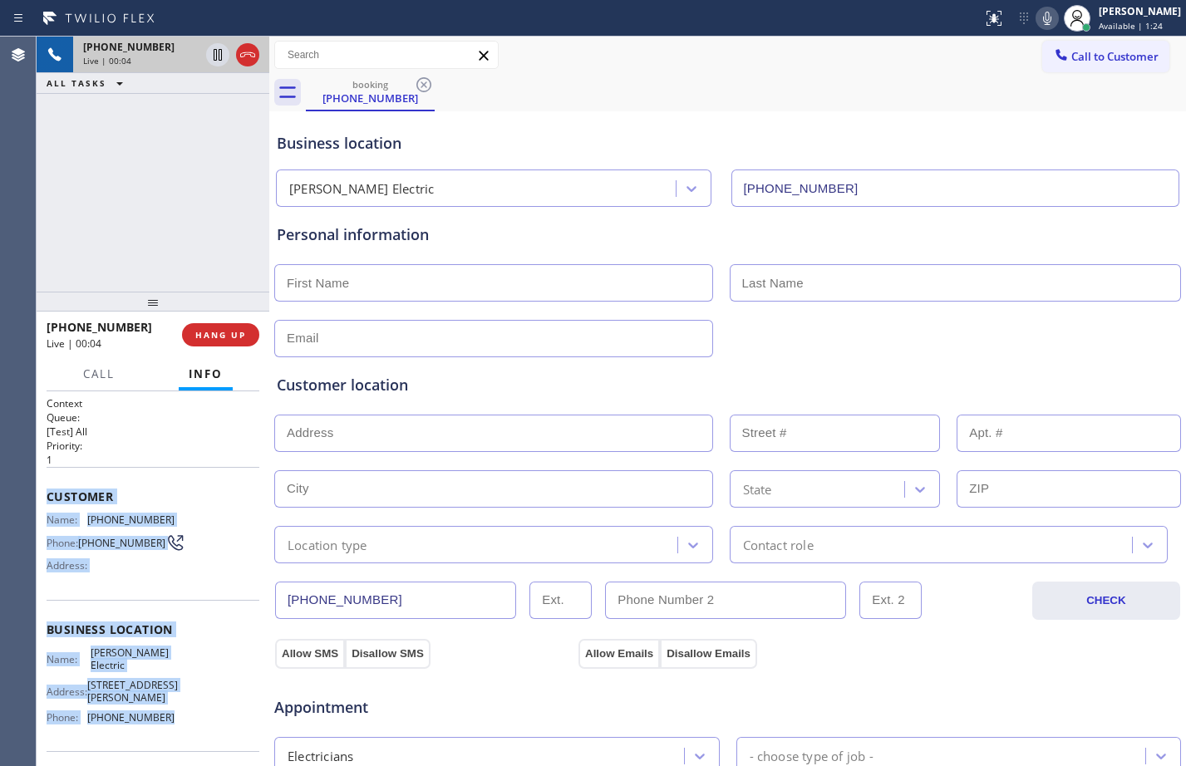
drag, startPoint x: 47, startPoint y: 501, endPoint x: 181, endPoint y: 728, distance: 263.8
click at [181, 728] on div "Context Queue: [Test] All Priority: 1 Customer Name: [PHONE_NUMBER] Phone: [PHO…" at bounding box center [153, 636] width 213 height 481
click at [203, 178] on div "[PHONE_NUMBER] Live | 01:23 ALL TASKS ALL TASKS ACTIVE TASKS TASKS IN WRAP UP" at bounding box center [153, 164] width 233 height 255
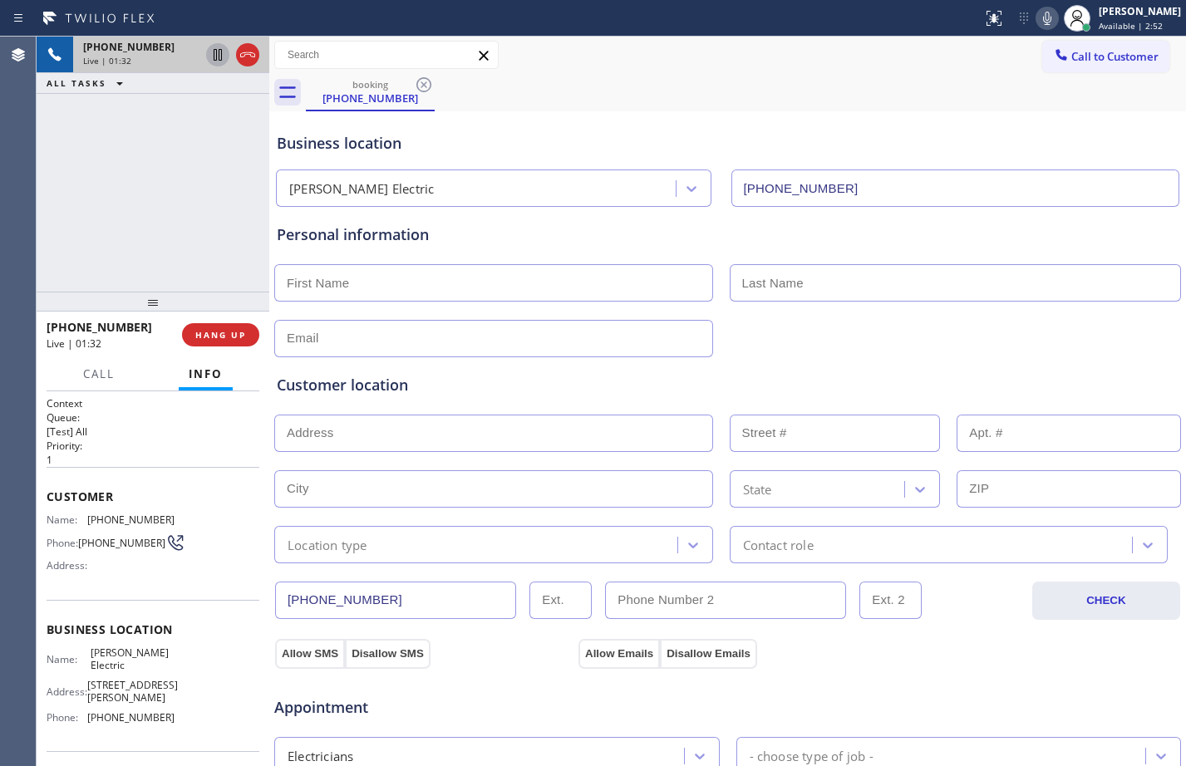
click at [215, 55] on icon at bounding box center [218, 55] width 20 height 20
click at [1037, 13] on icon at bounding box center [1047, 18] width 20 height 20
click at [219, 55] on icon at bounding box center [218, 55] width 12 height 12
click at [1045, 17] on div at bounding box center [1046, 18] width 23 height 20
click at [220, 58] on icon at bounding box center [218, 55] width 20 height 20
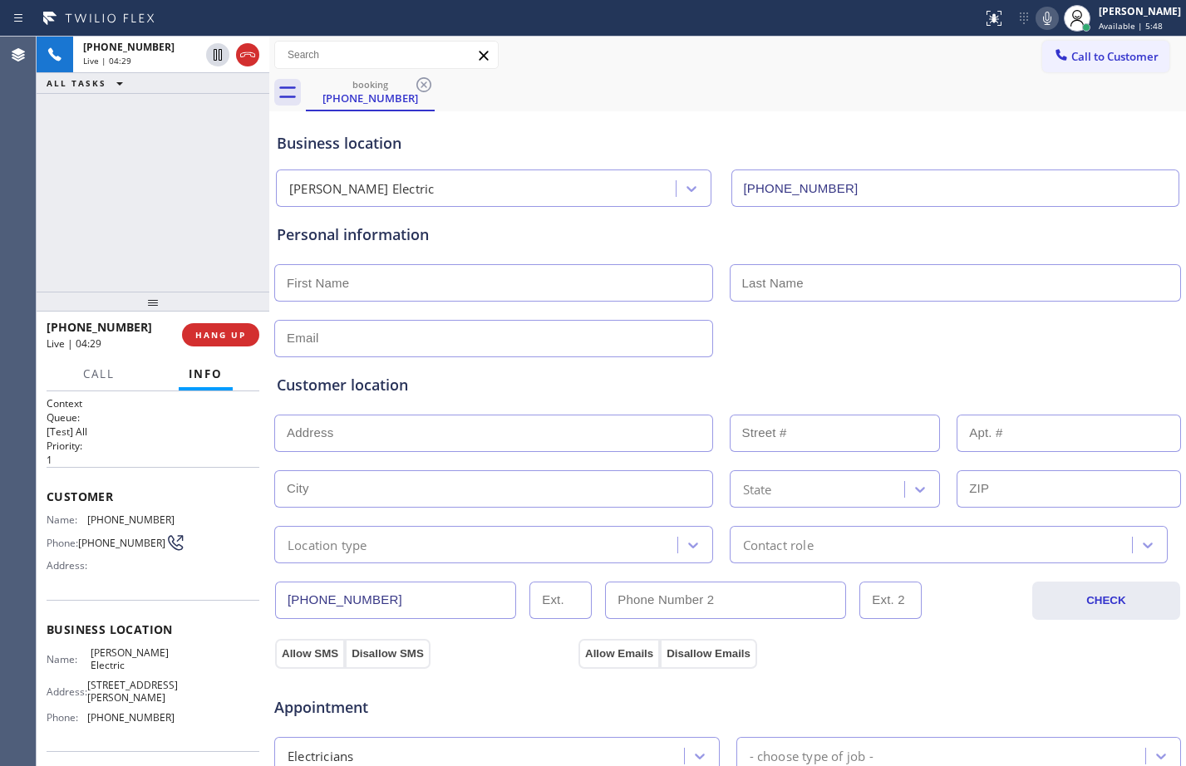
click at [1035, 28] on button at bounding box center [1046, 18] width 23 height 23
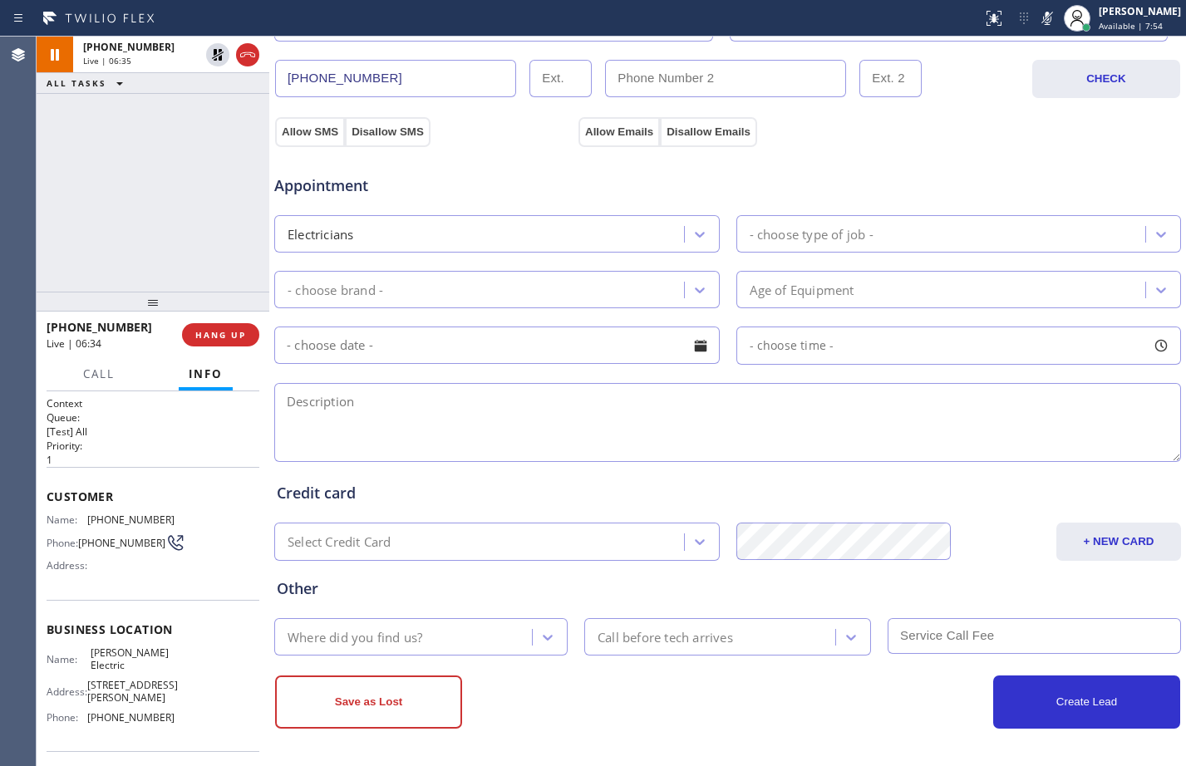
click at [170, 149] on div "[PHONE_NUMBER] Live | 06:35 ALL TASKS ALL TASKS ACTIVE TASKS TASKS IN WRAP UP" at bounding box center [153, 164] width 233 height 255
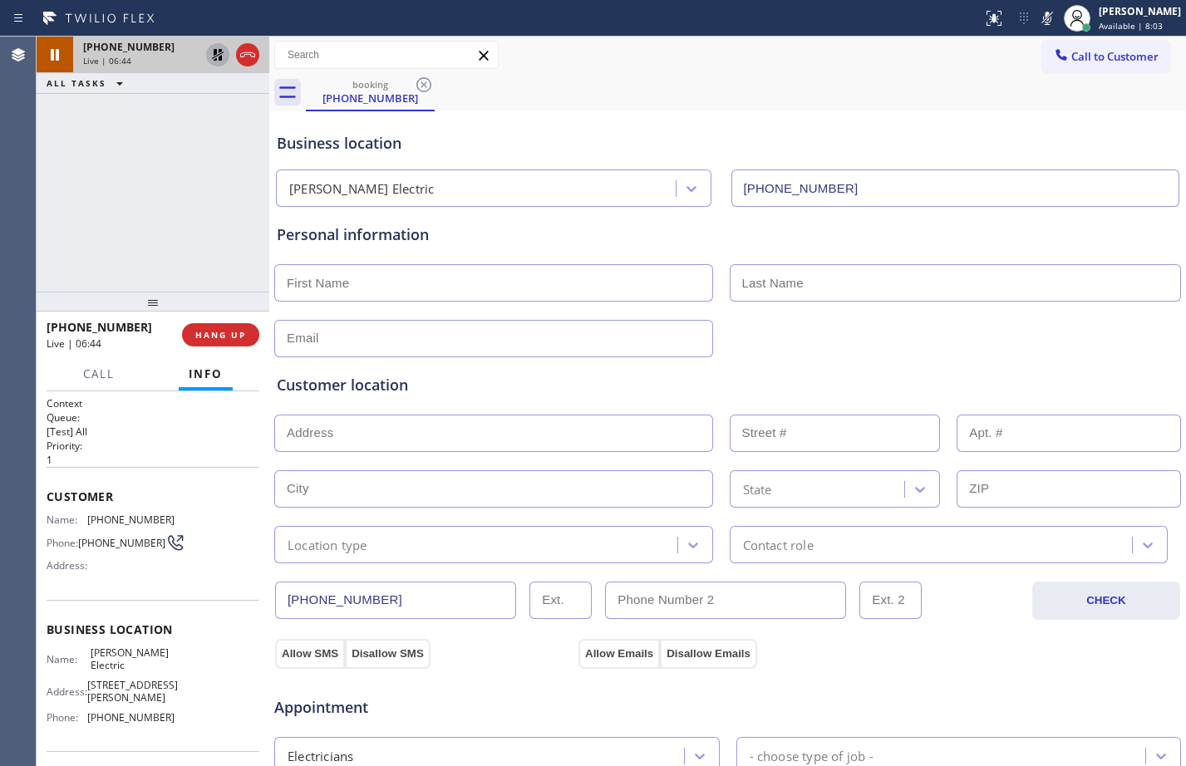
click at [216, 57] on icon at bounding box center [218, 55] width 12 height 12
click at [1037, 21] on icon at bounding box center [1047, 18] width 20 height 20
click at [163, 188] on div "[PHONE_NUMBER] Live | 07:24 ALL TASKS ALL TASKS ACTIVE TASKS TASKS IN WRAP UP" at bounding box center [153, 164] width 233 height 255
click at [214, 58] on icon at bounding box center [218, 55] width 8 height 12
click at [1040, 17] on icon at bounding box center [1047, 18] width 20 height 20
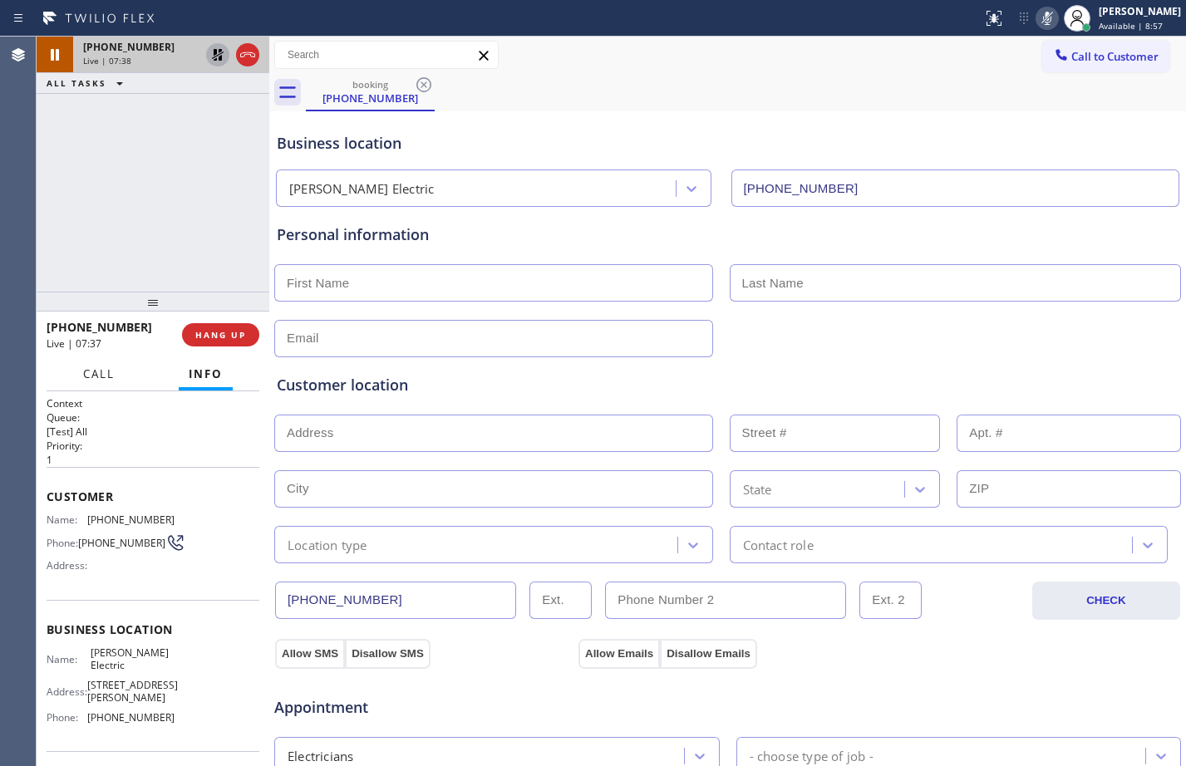
click at [94, 370] on span "Call" at bounding box center [99, 373] width 32 height 15
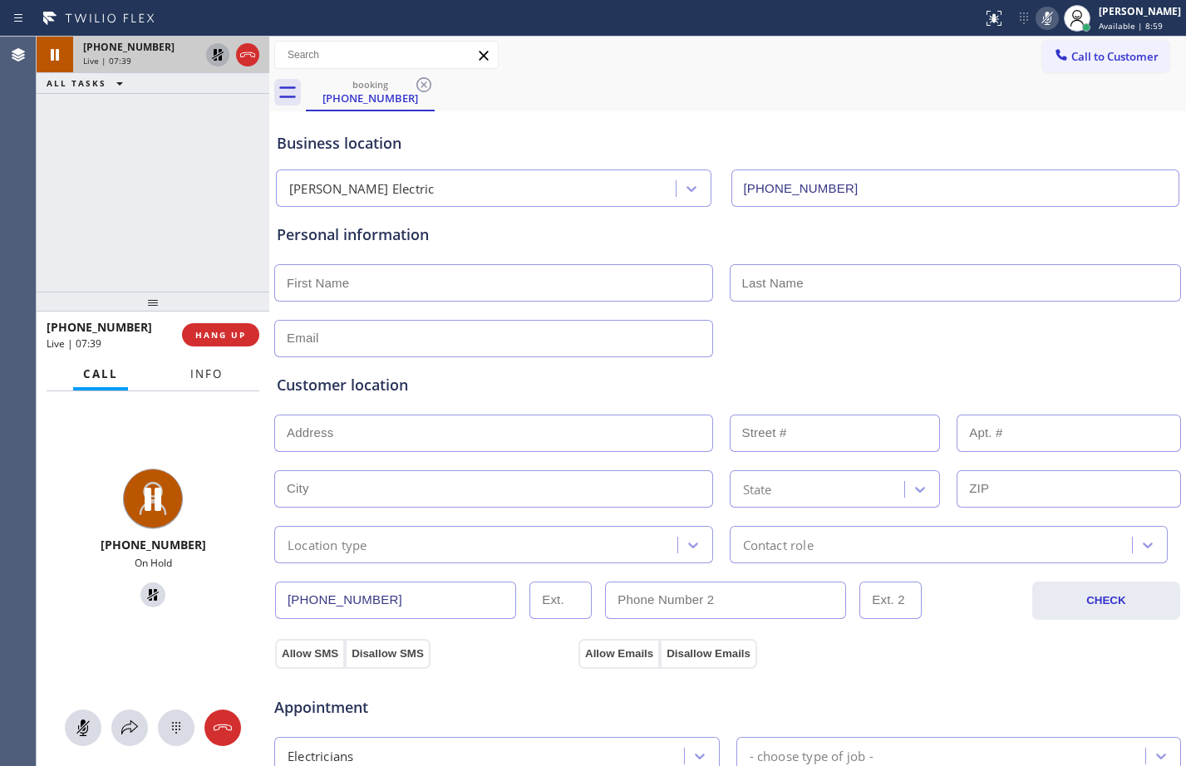
click at [184, 371] on button "Info" at bounding box center [206, 374] width 52 height 32
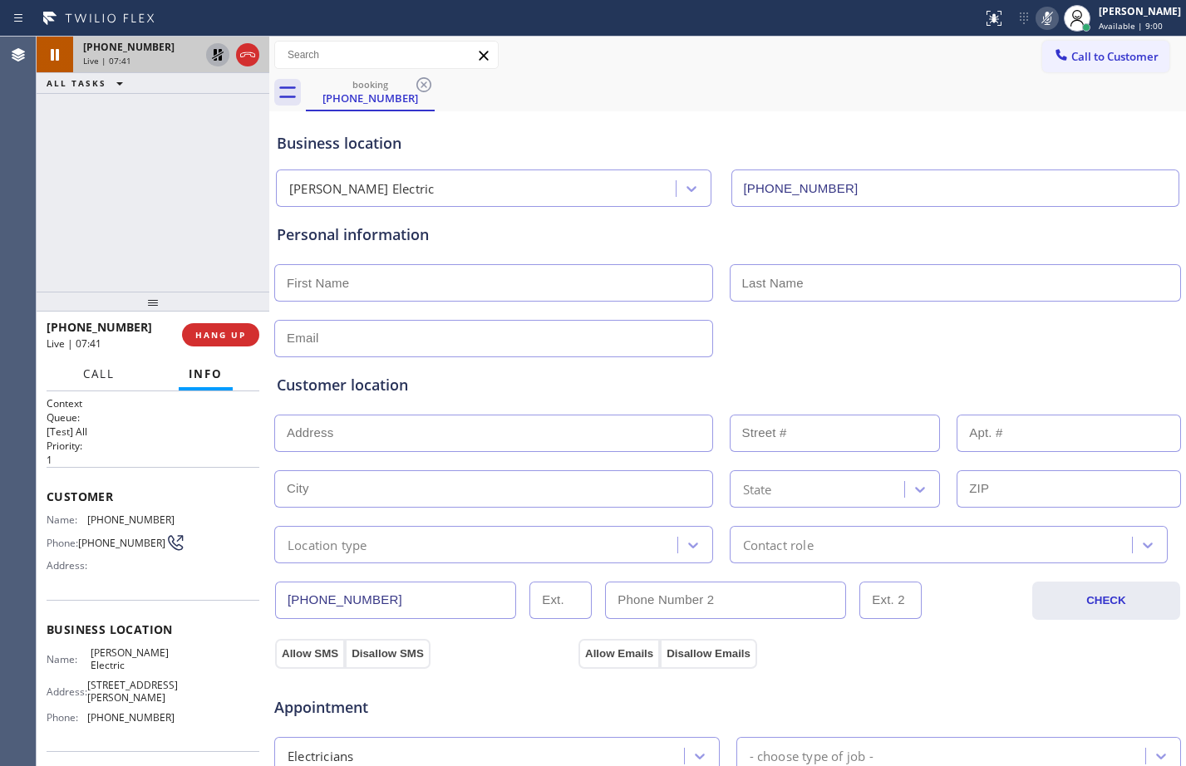
click at [116, 376] on button "Call" at bounding box center [99, 374] width 52 height 32
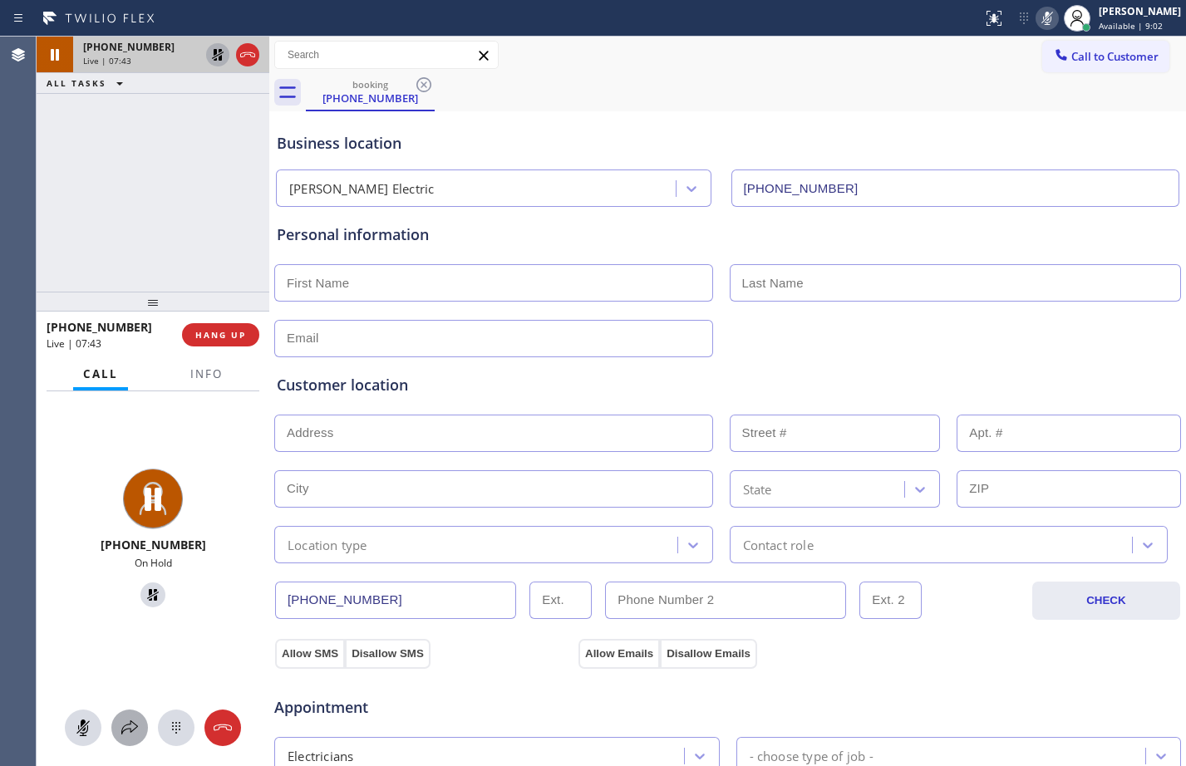
click at [136, 733] on icon at bounding box center [130, 728] width 20 height 20
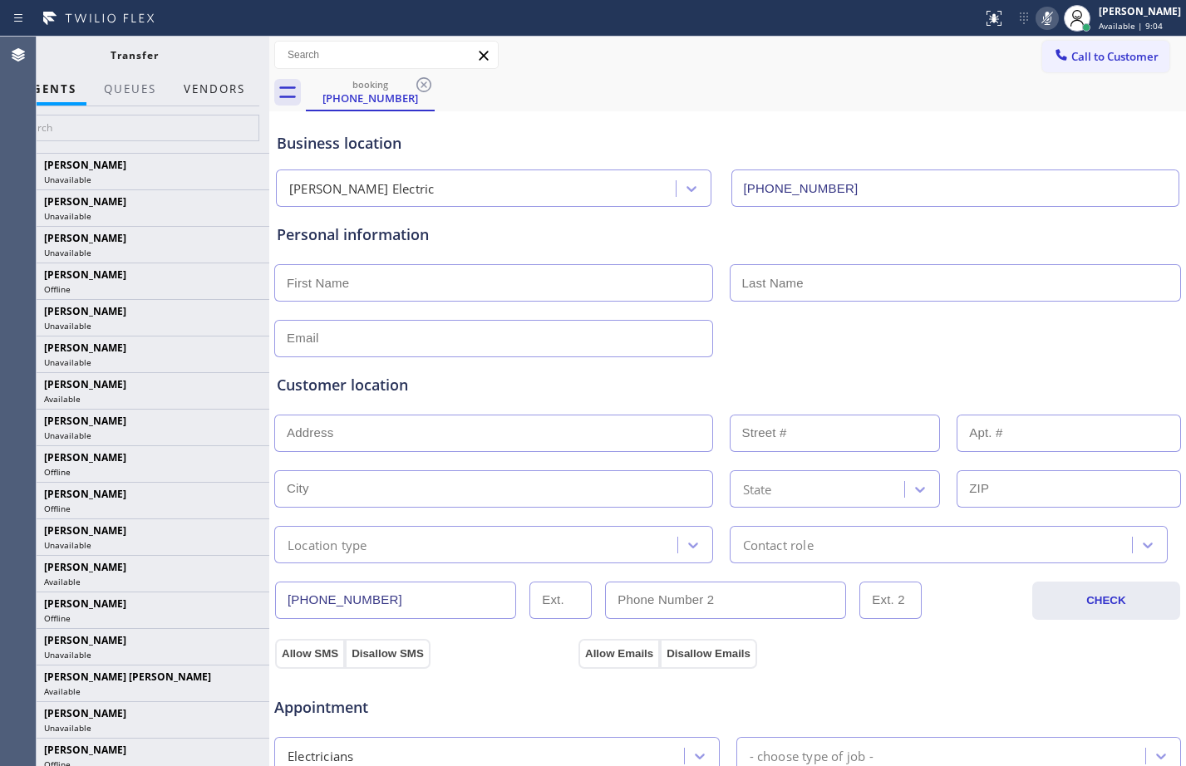
click at [213, 88] on button "Vendors" at bounding box center [214, 89] width 81 height 32
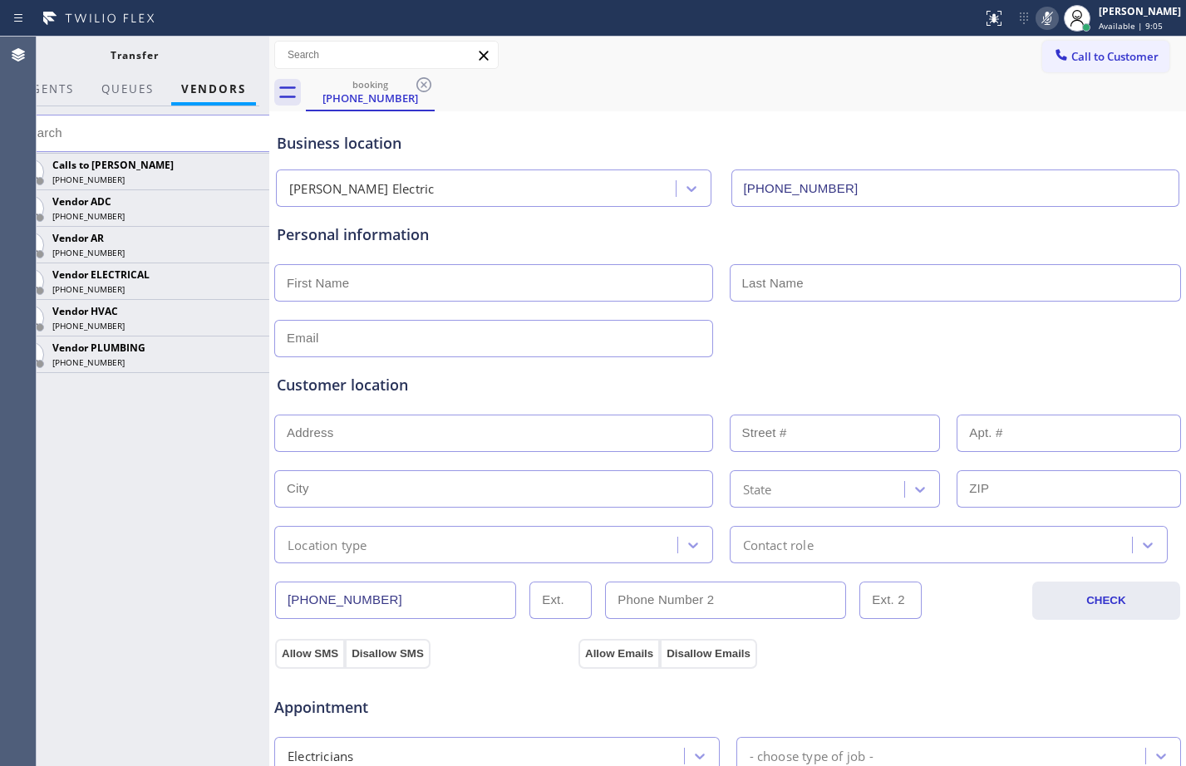
click at [174, 143] on input "text" at bounding box center [144, 133] width 270 height 37
click at [242, 286] on icon at bounding box center [247, 280] width 13 height 11
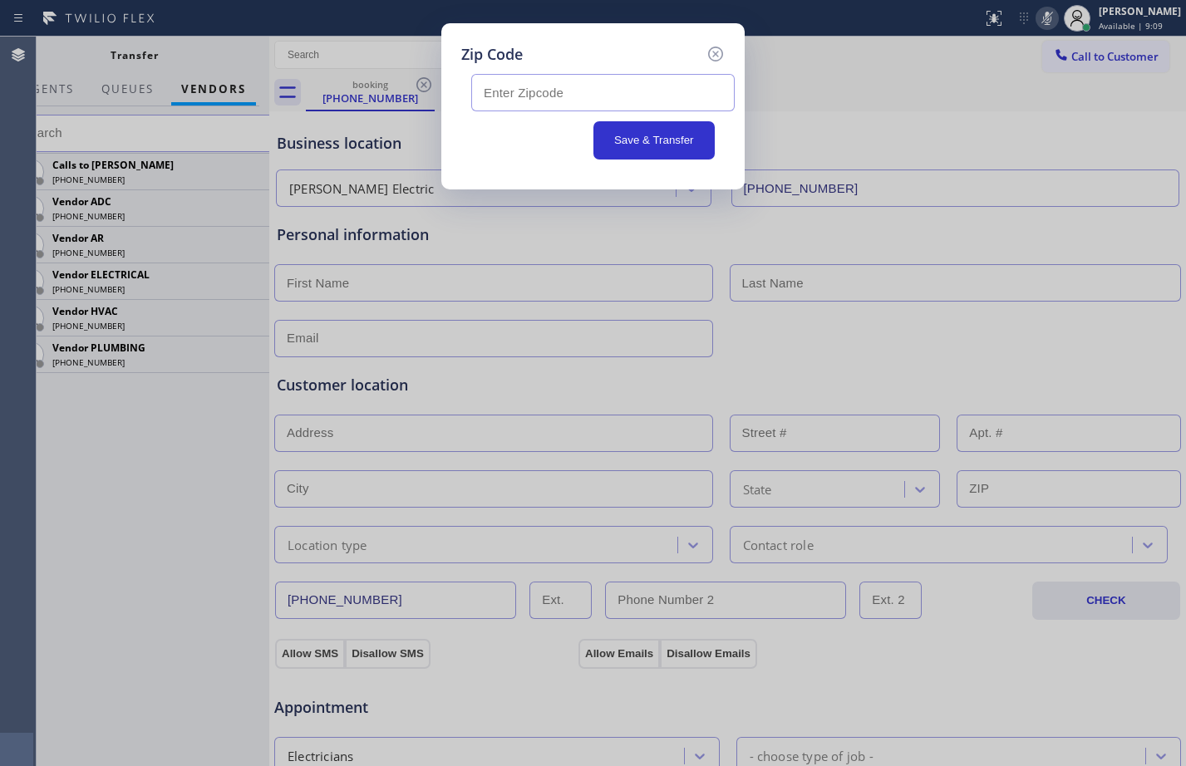
click at [627, 77] on input "text" at bounding box center [602, 92] width 263 height 37
paste input "77565"
type input "77565"
click at [635, 133] on button "Save & Transfer" at bounding box center [654, 140] width 122 height 38
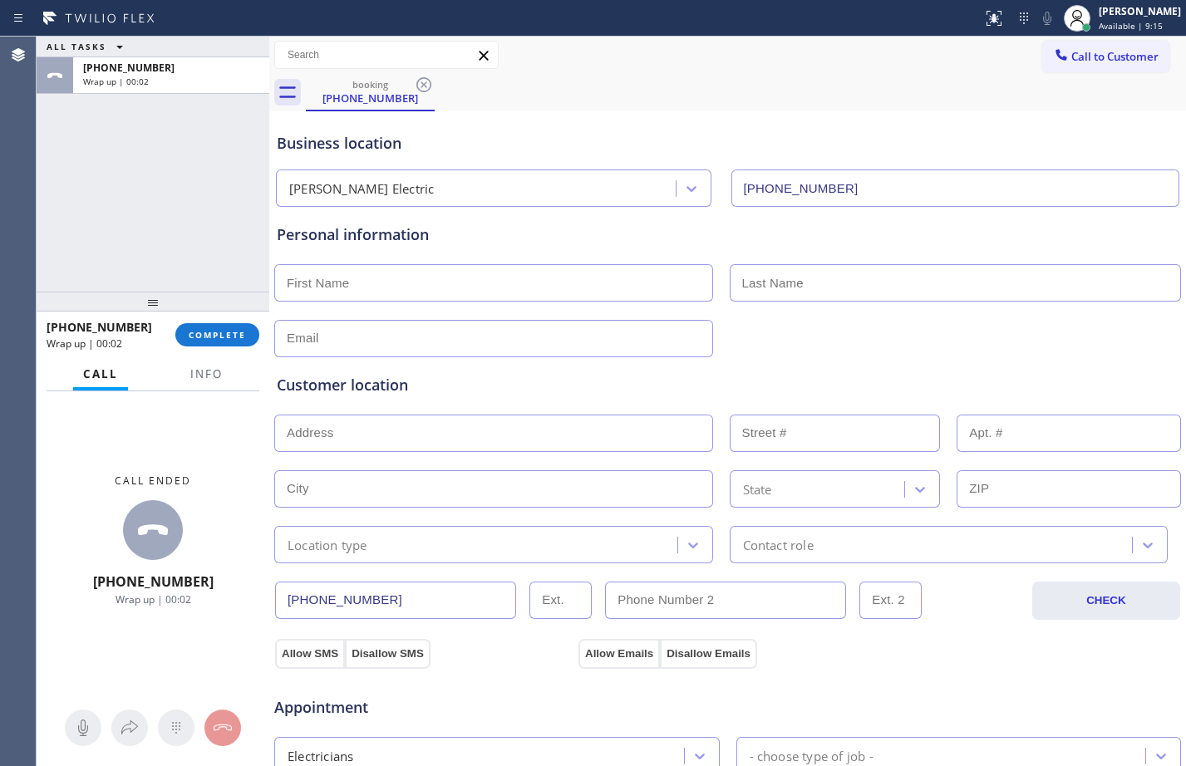
click at [565, 288] on input "text" at bounding box center [493, 282] width 439 height 37
click at [441, 293] on input "text" at bounding box center [493, 282] width 439 height 37
paste input "[PERSON_NAME]"
type input "[PERSON_NAME]"
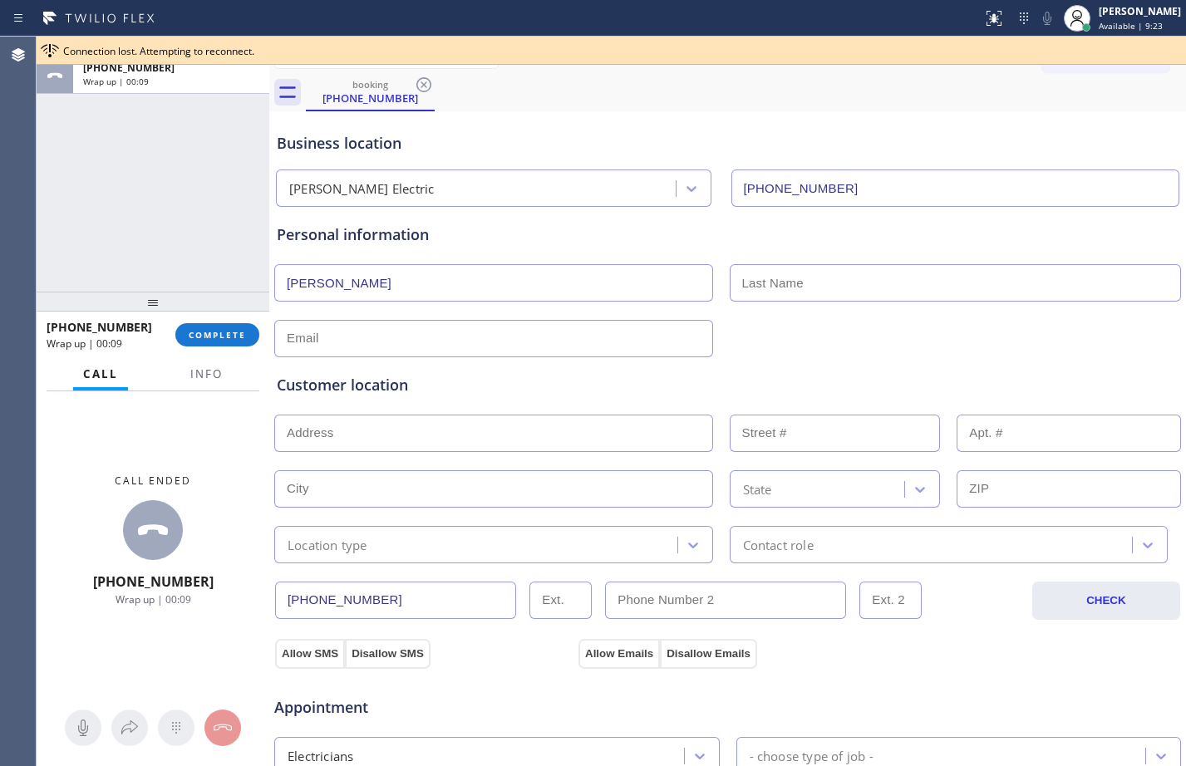
click at [824, 286] on input "text" at bounding box center [956, 282] width 452 height 37
paste input "[PERSON_NAME]"
type input "[PERSON_NAME]"
click at [1145, 21] on span "Available | 9:24" at bounding box center [1131, 26] width 64 height 12
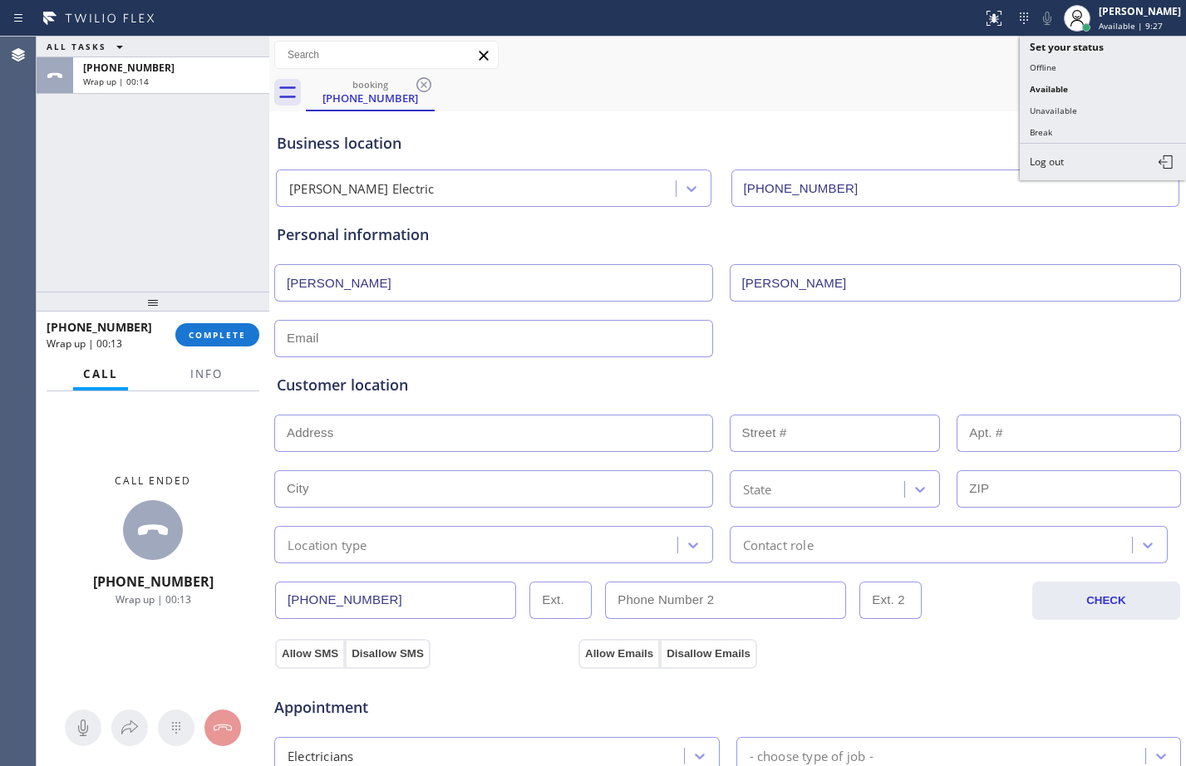
click at [450, 343] on input "text" at bounding box center [493, 338] width 439 height 37
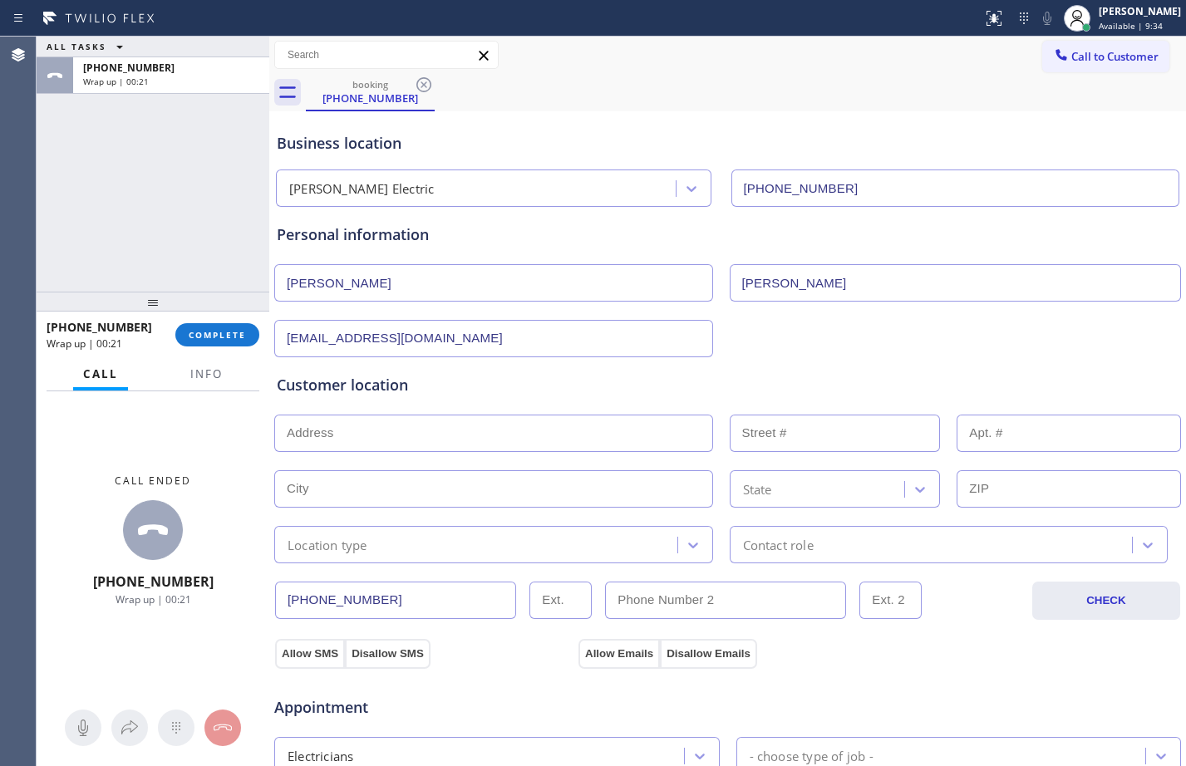
type input "[EMAIL_ADDRESS][DOMAIN_NAME]"
click at [511, 416] on input "text" at bounding box center [493, 433] width 439 height 37
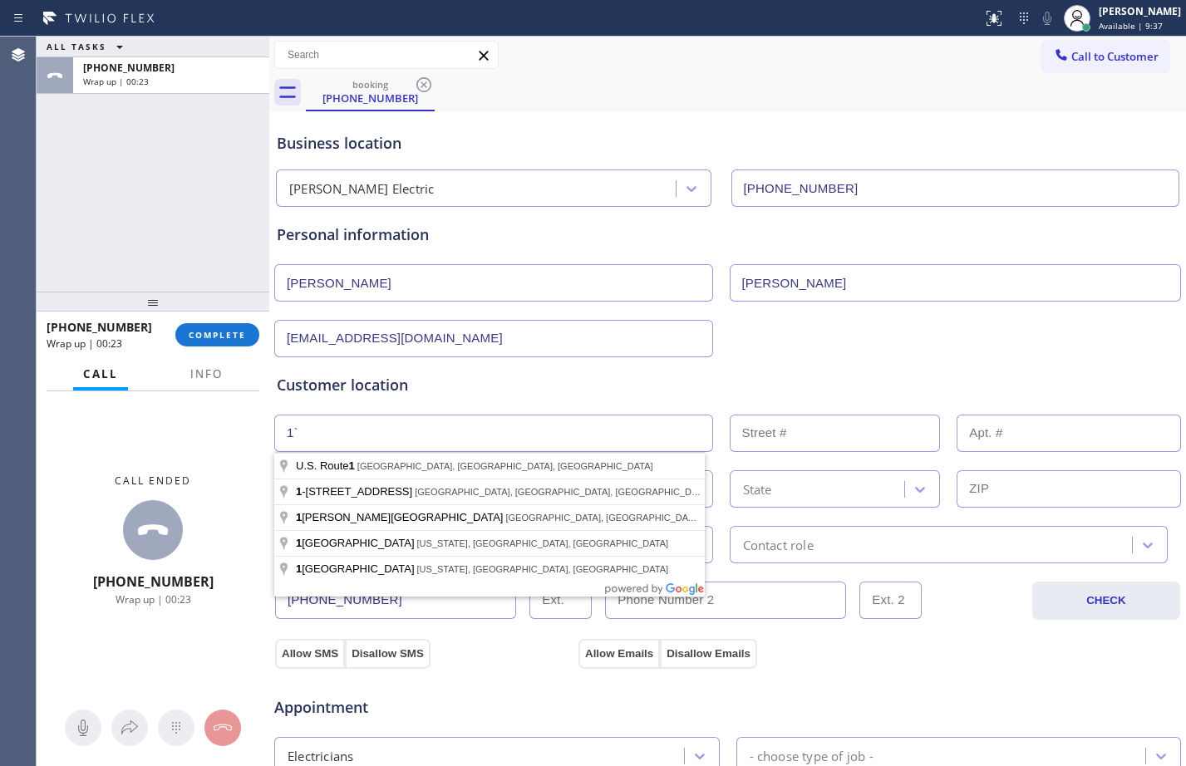
click at [809, 444] on input "text" at bounding box center [835, 433] width 211 height 37
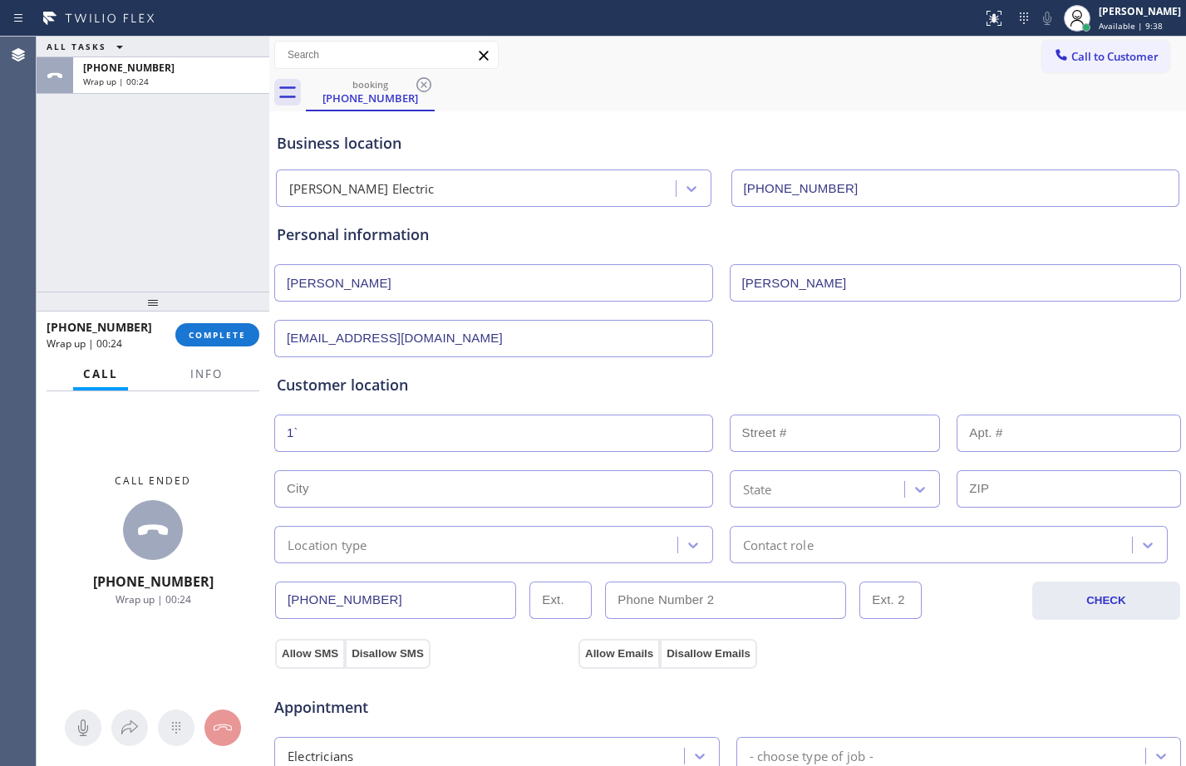
click at [464, 435] on input "1`" at bounding box center [493, 433] width 439 height 37
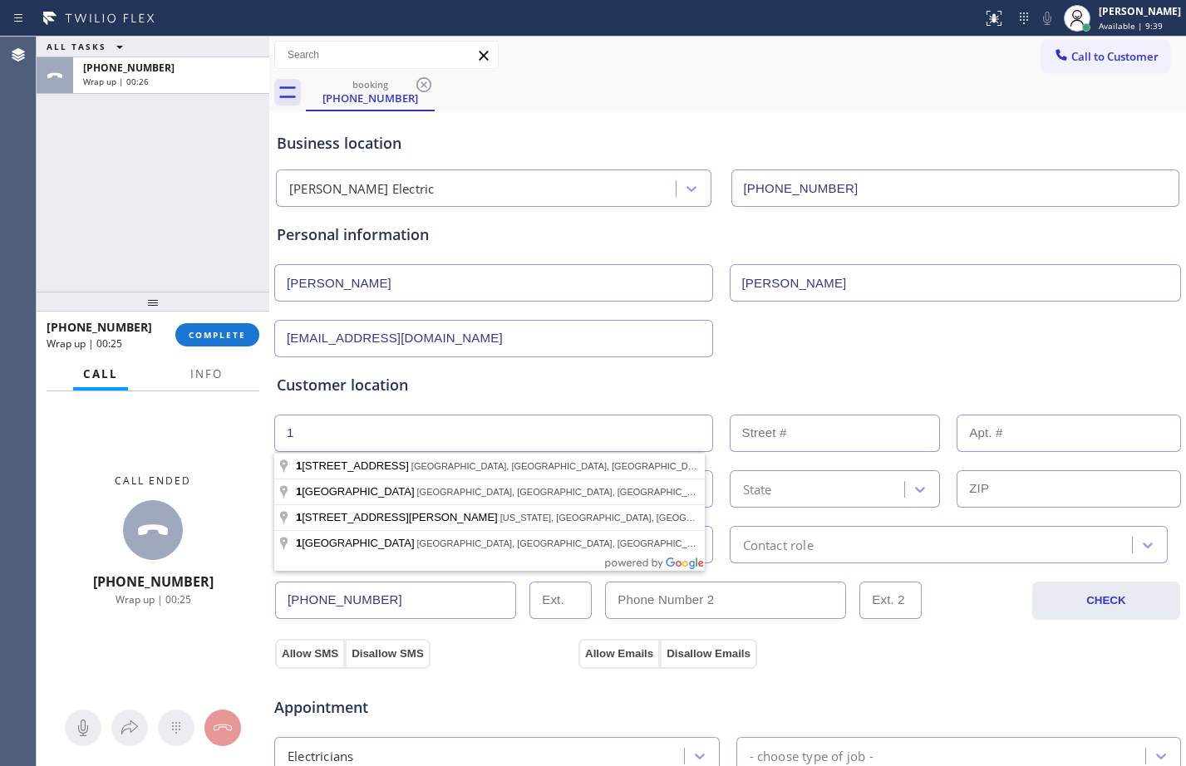
type input "1"
click at [745, 437] on input "text" at bounding box center [835, 433] width 211 height 37
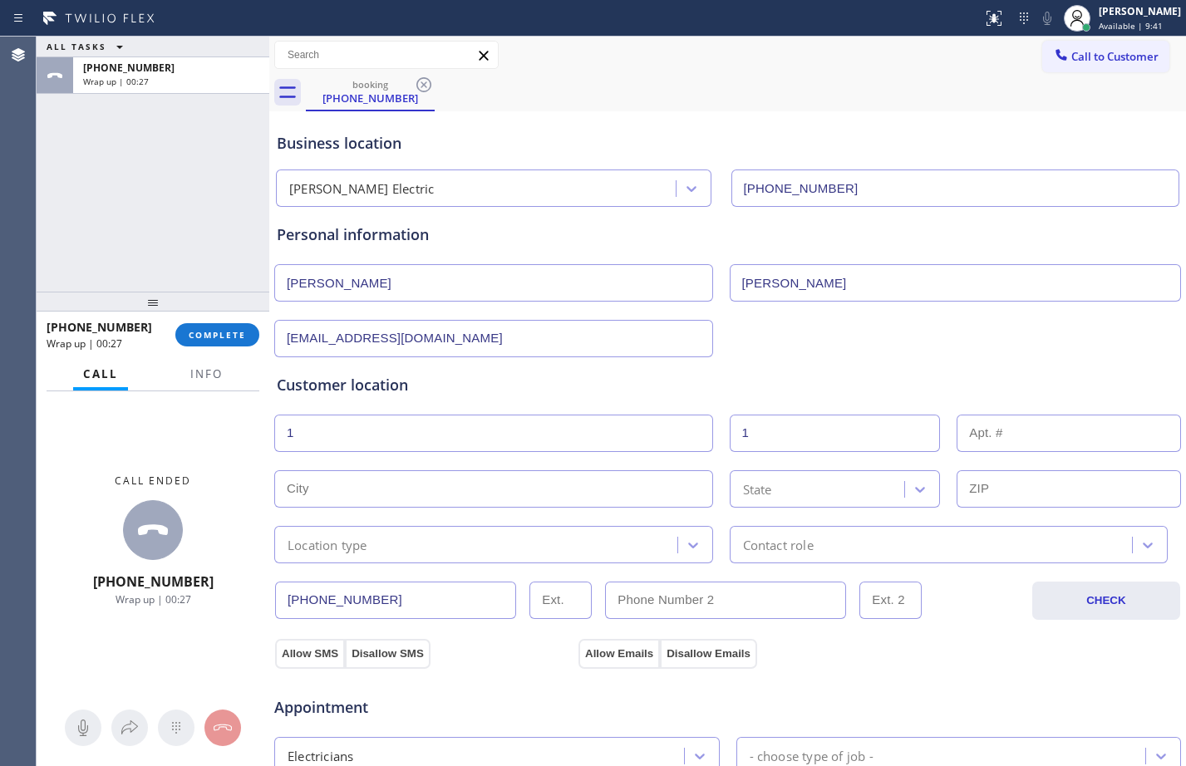
type input "1"
click at [556, 488] on input "text" at bounding box center [493, 488] width 439 height 37
click at [1029, 491] on input "text" at bounding box center [1069, 488] width 224 height 37
paste input "77565"
type input "77565"
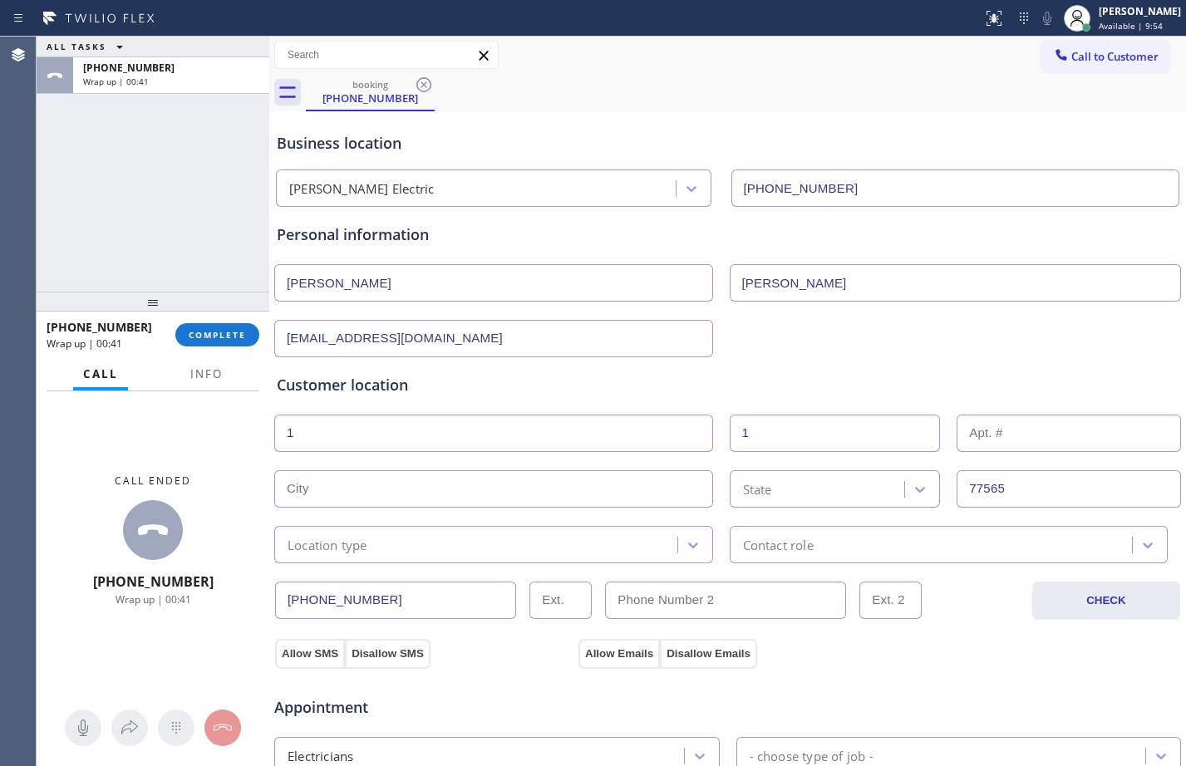
click at [781, 479] on div "State" at bounding box center [820, 489] width 170 height 29
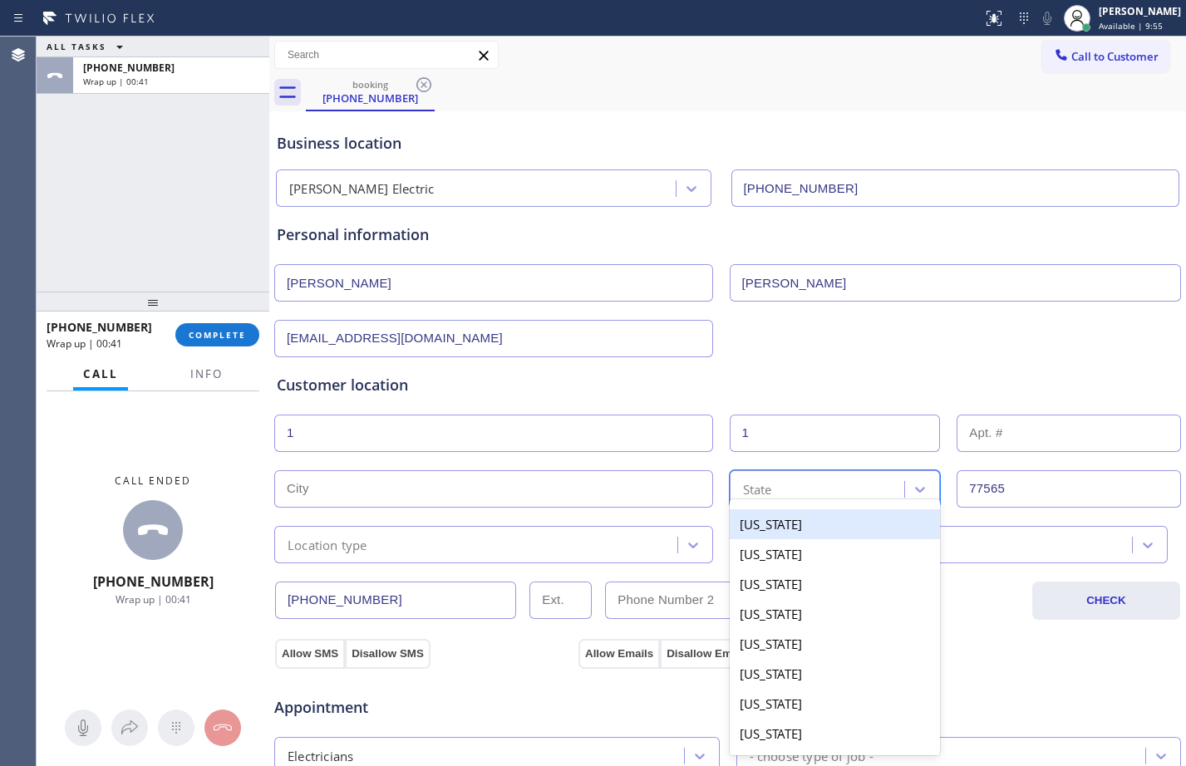
paste input "[GEOGRAPHIC_DATA]"
type input "[GEOGRAPHIC_DATA]"
click at [789, 520] on div "[US_STATE]" at bounding box center [835, 524] width 211 height 30
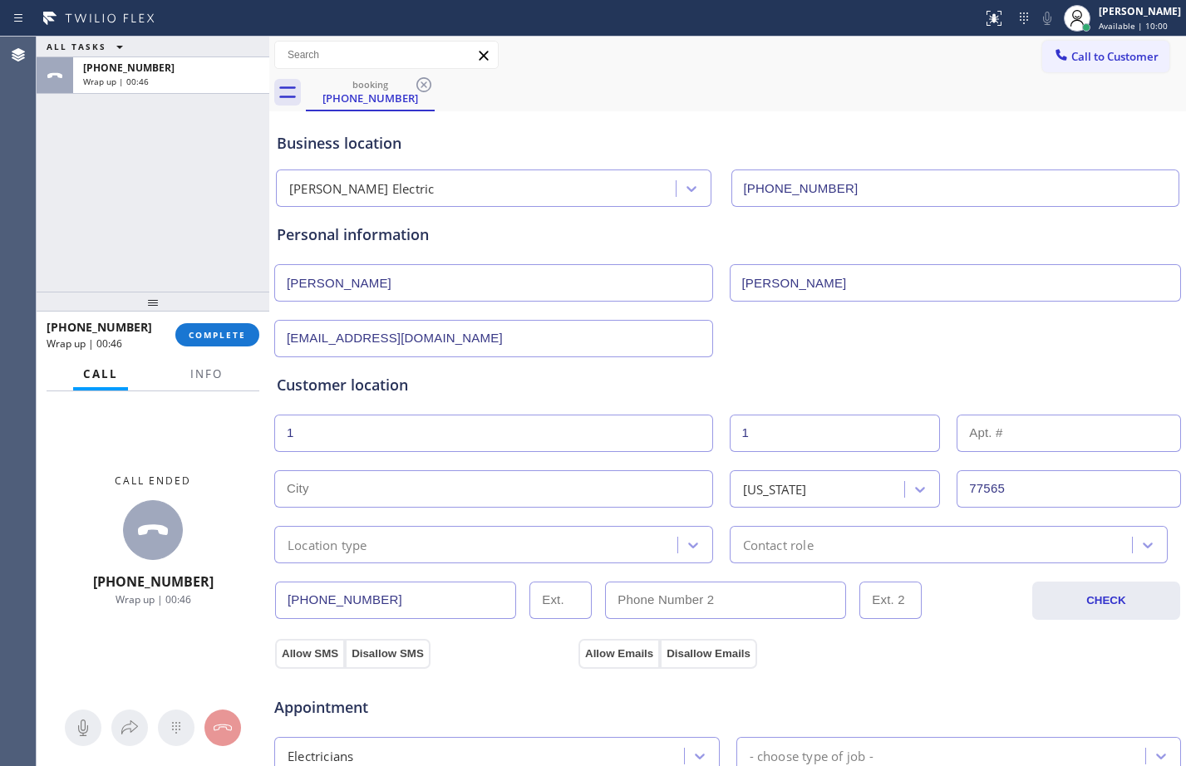
click at [387, 493] on input "text" at bounding box center [493, 488] width 439 height 37
paste input "Kemah"
type input "Kemah"
click at [408, 544] on div "Location type" at bounding box center [478, 544] width 398 height 29
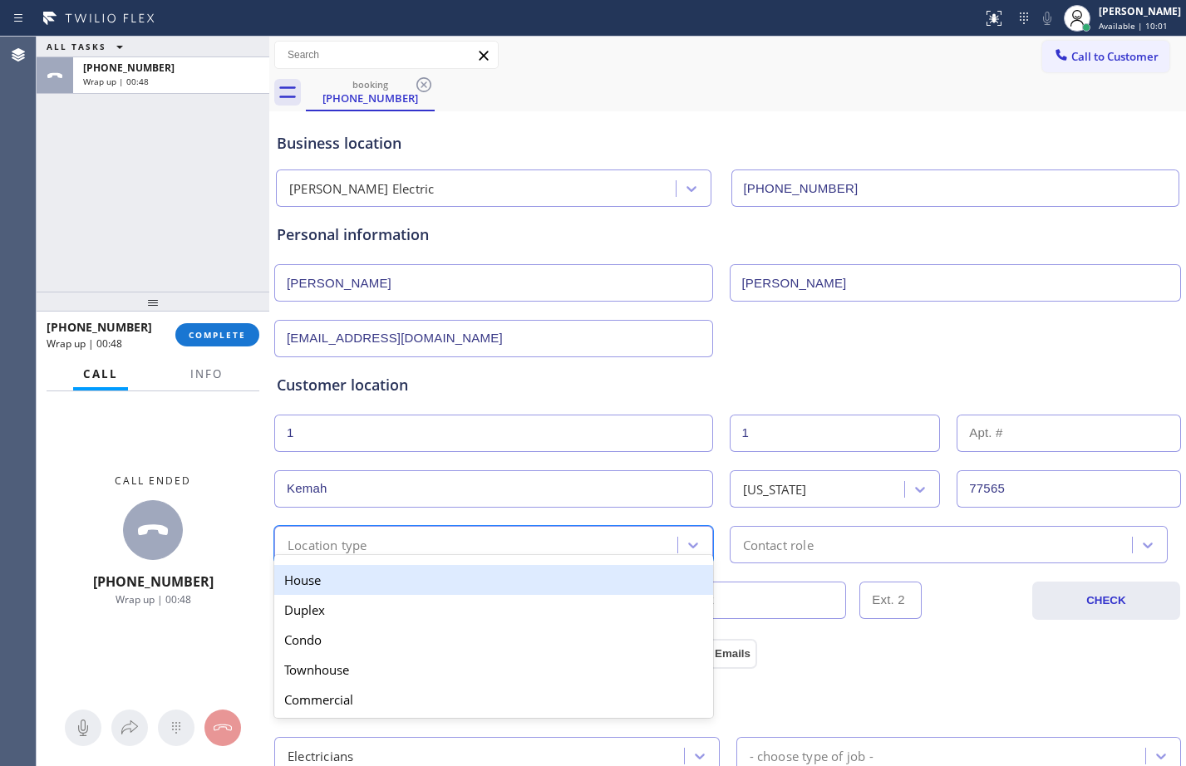
click at [398, 586] on div "House" at bounding box center [493, 580] width 439 height 30
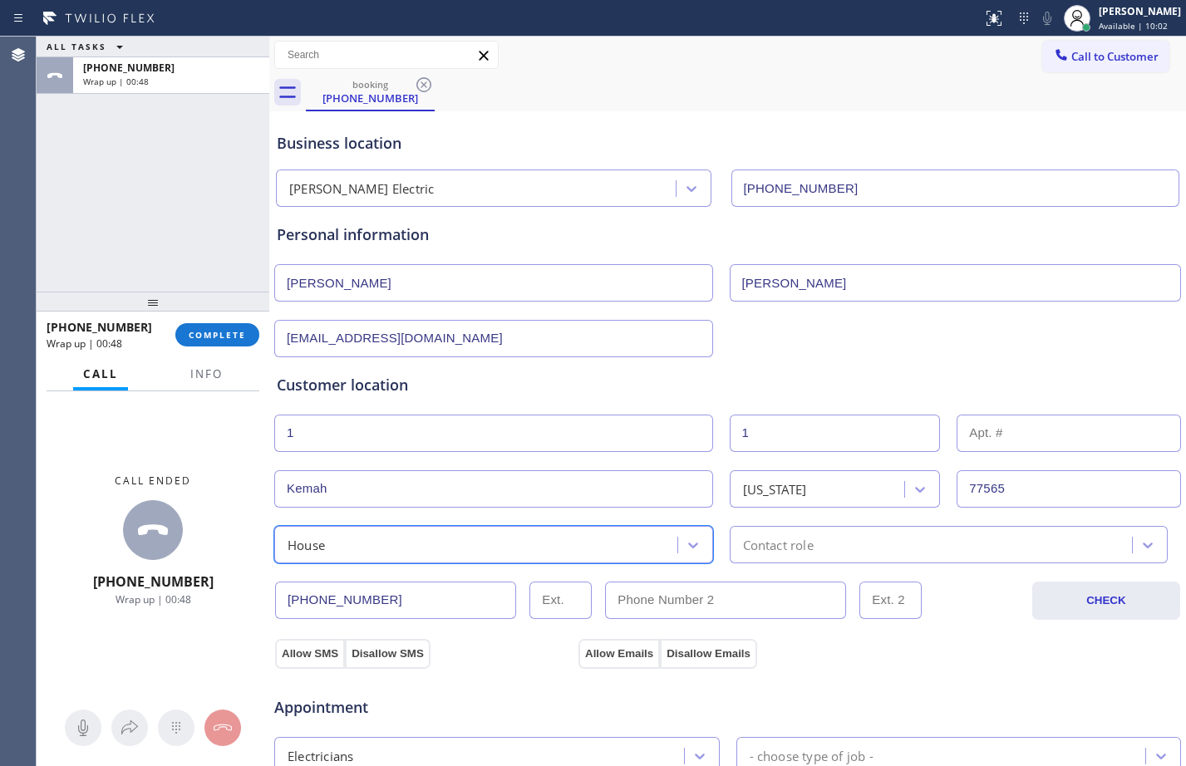
click at [818, 545] on div "Contact role" at bounding box center [934, 544] width 398 height 29
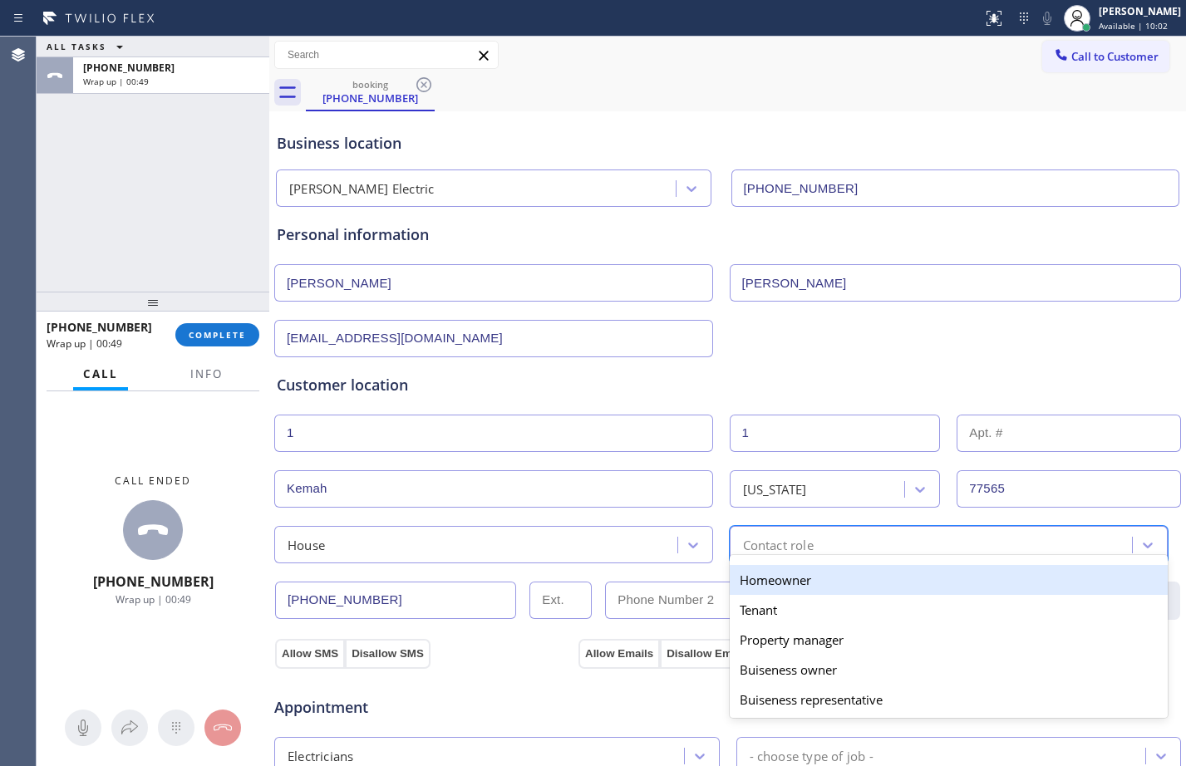
click at [755, 585] on div "Homeowner" at bounding box center [949, 580] width 439 height 30
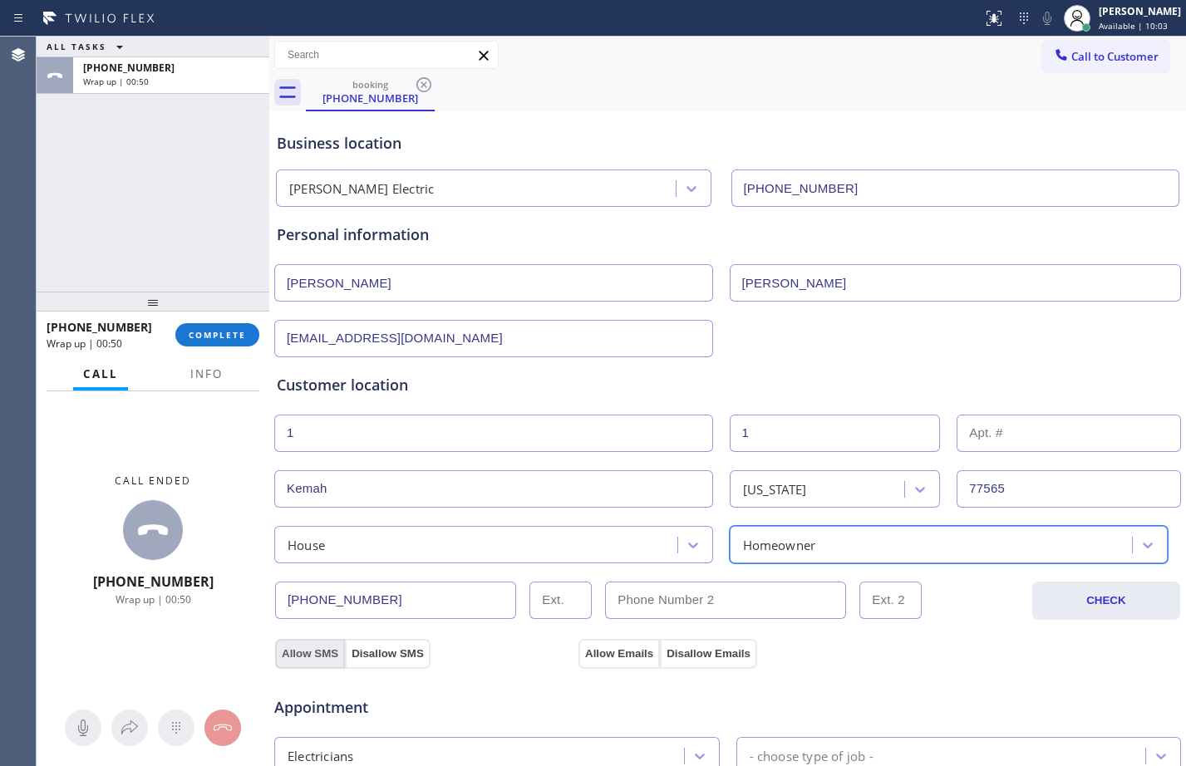
click at [320, 658] on button "Allow SMS" at bounding box center [310, 654] width 70 height 30
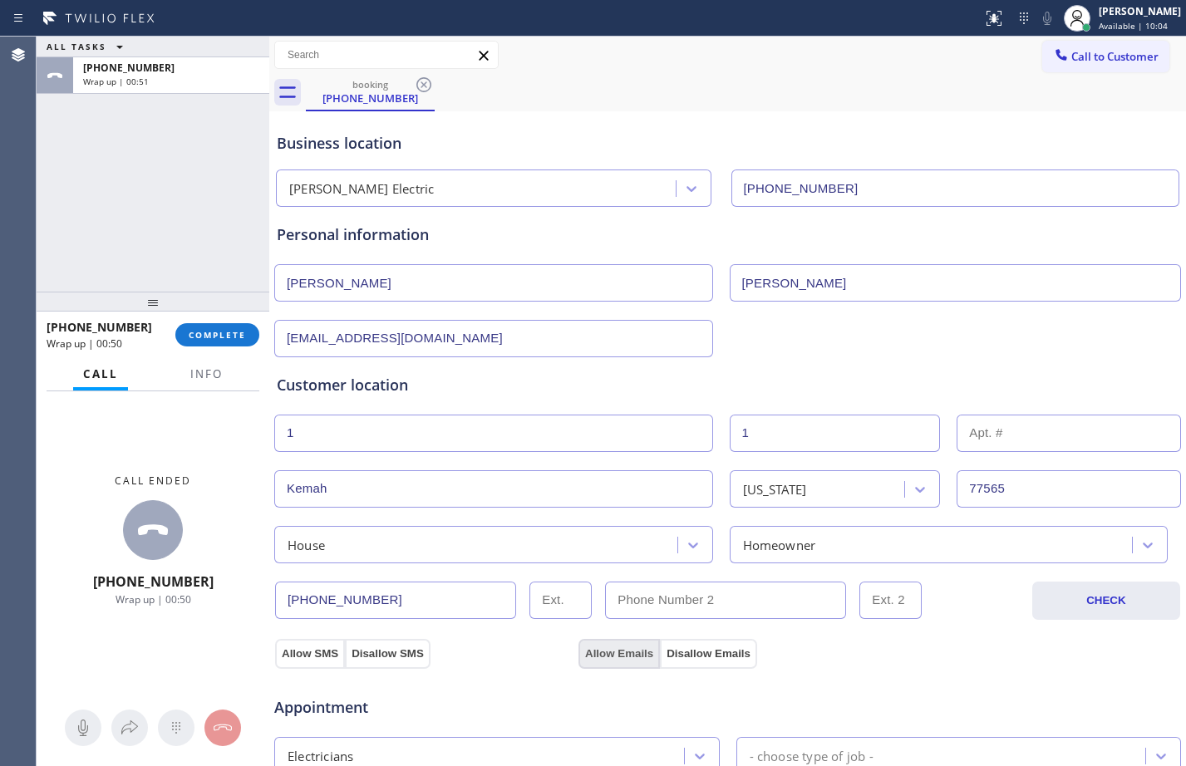
click at [639, 652] on button "Allow Emails" at bounding box center [618, 654] width 81 height 30
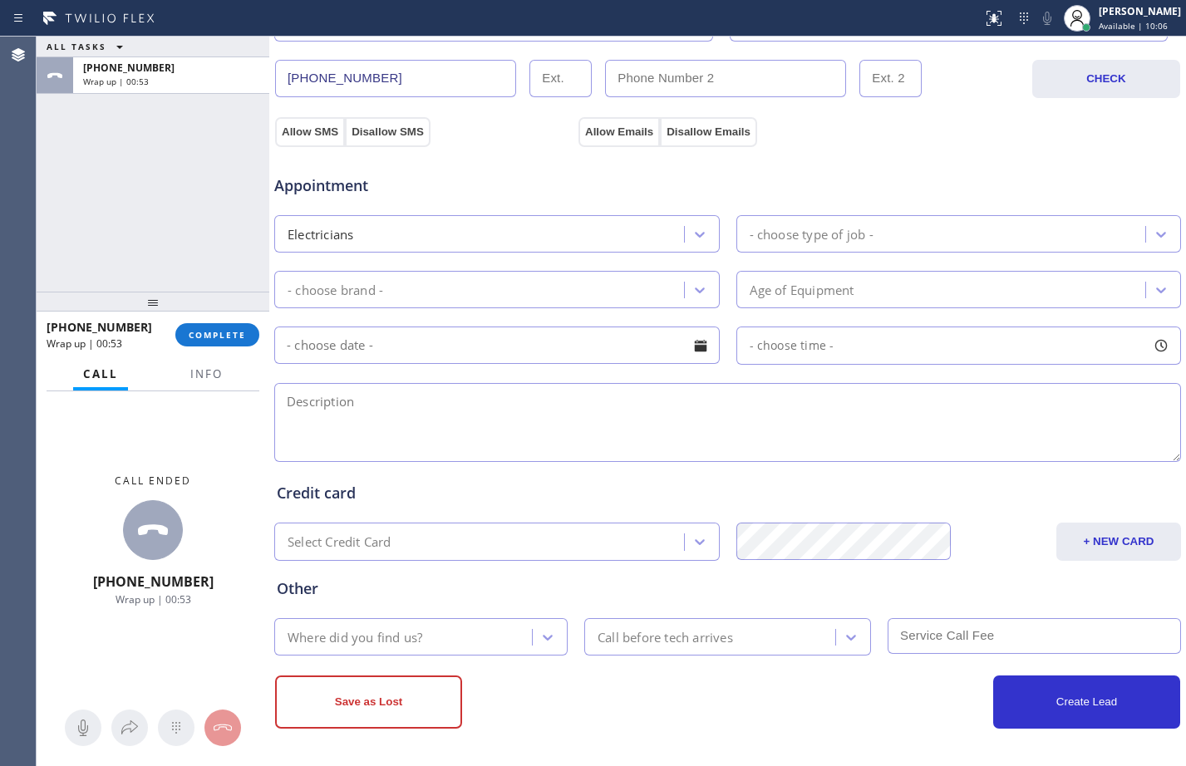
click at [878, 217] on div "- choose type of job -" at bounding box center [958, 233] width 445 height 37
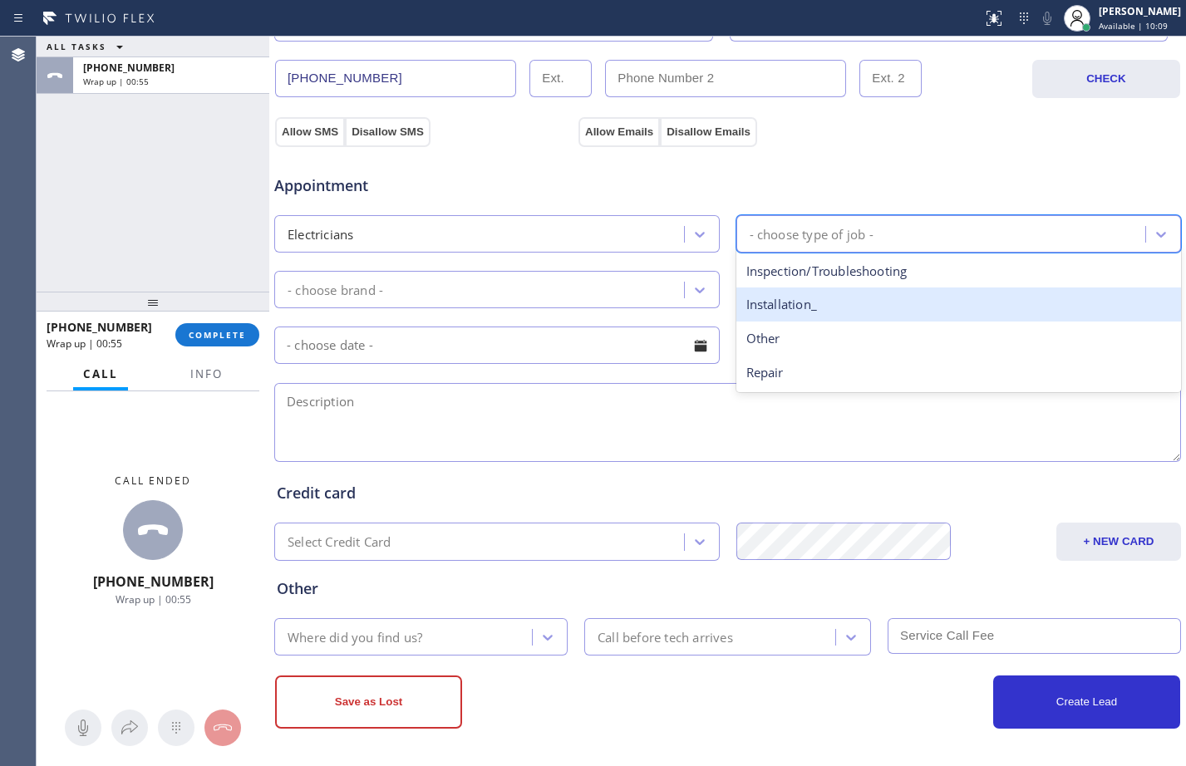
click at [841, 304] on div "Installation_" at bounding box center [958, 305] width 445 height 34
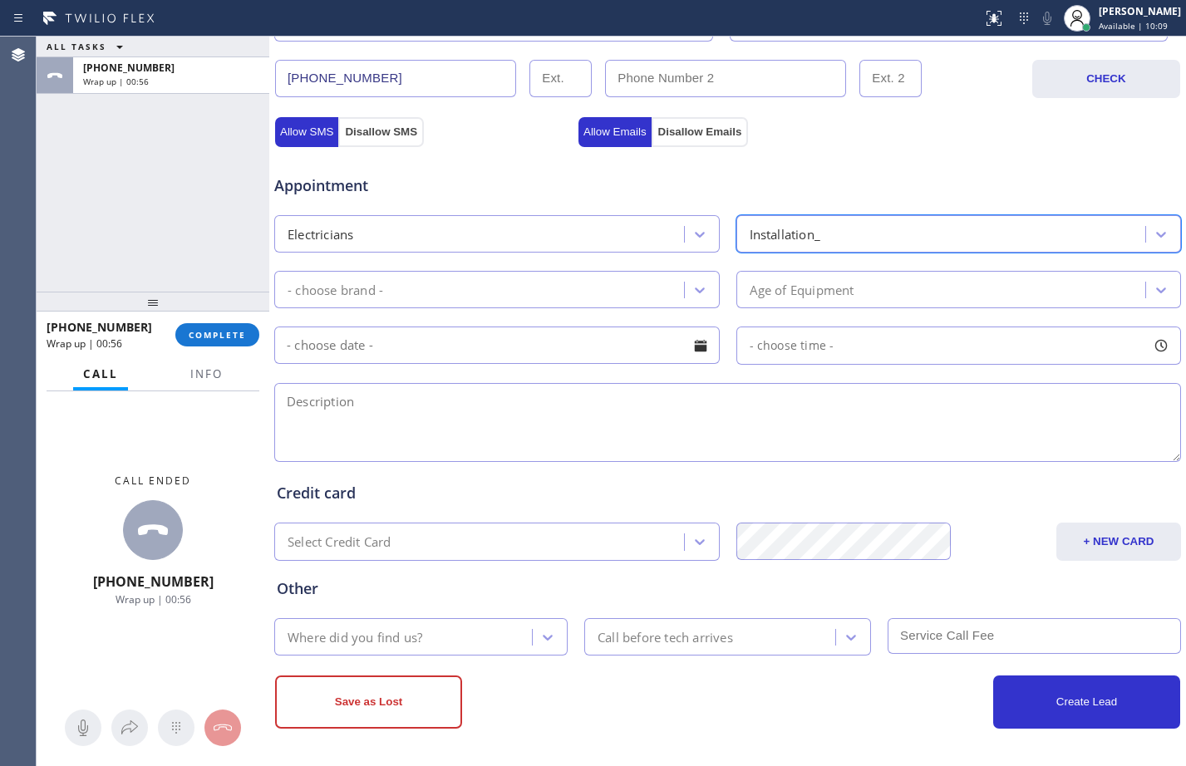
click at [576, 281] on div "- choose brand -" at bounding box center [481, 289] width 405 height 29
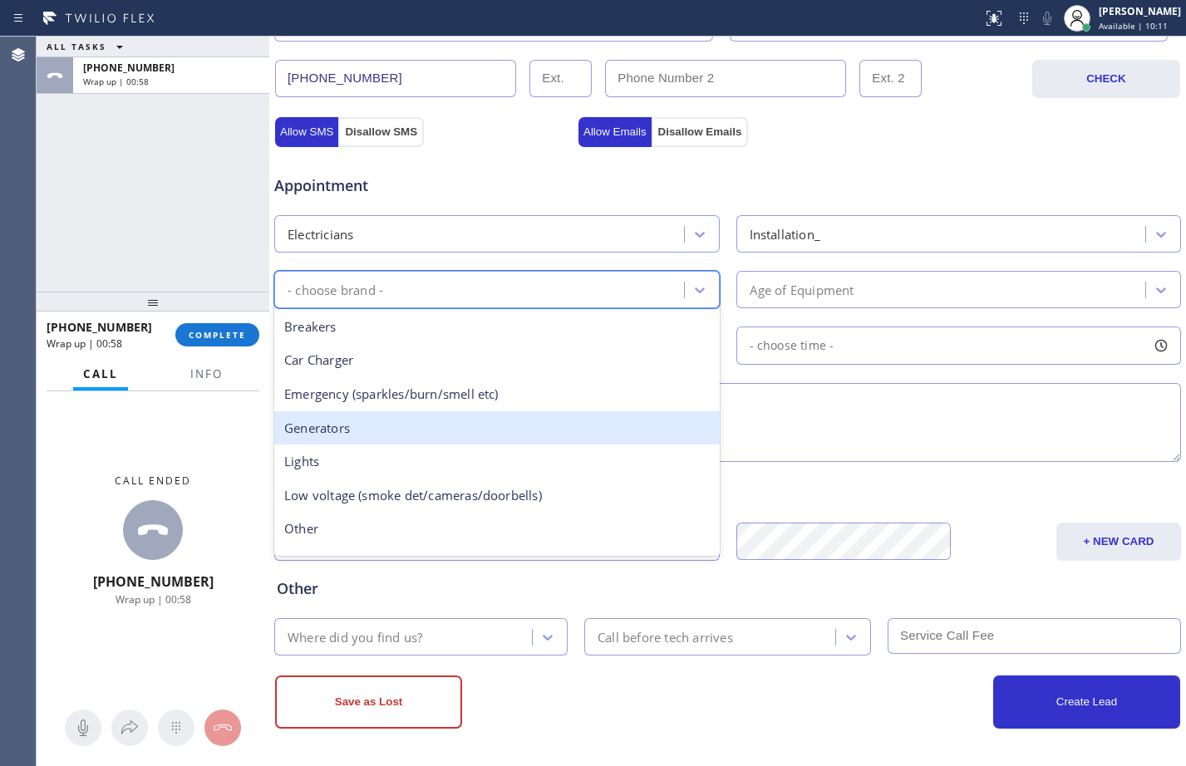
scroll to position [128, 0]
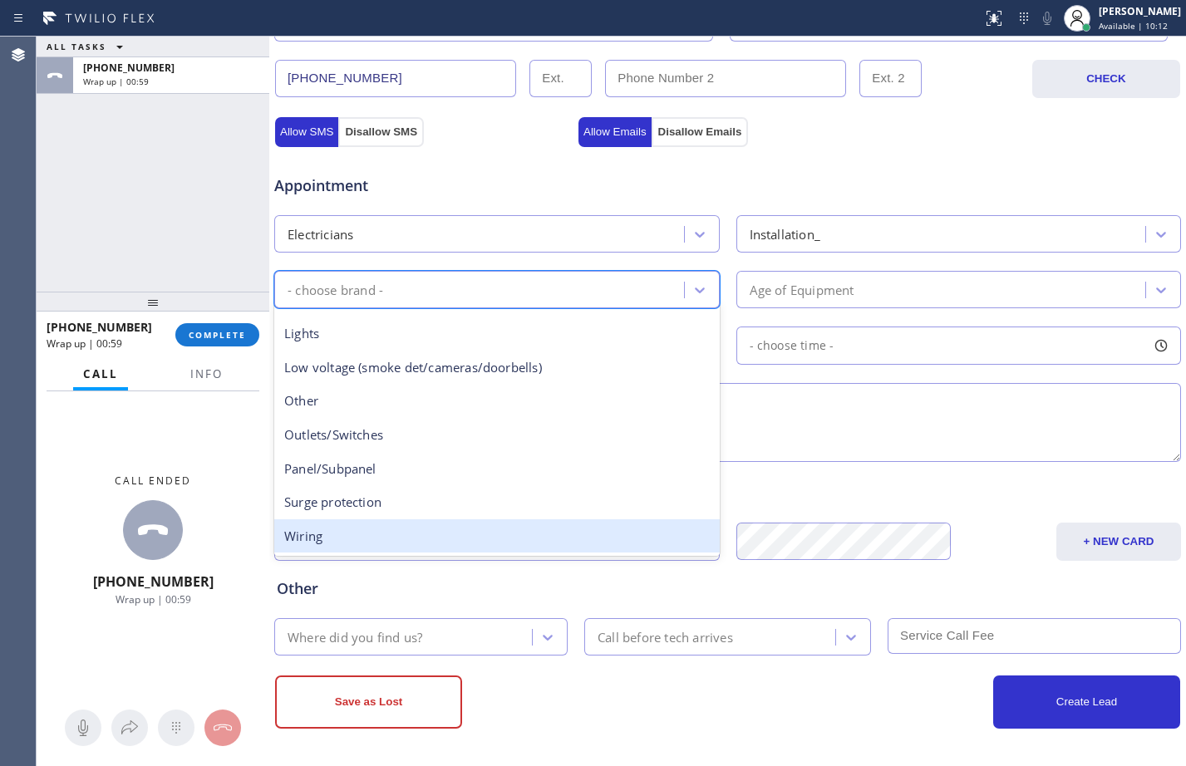
click at [364, 543] on div "Wiring" at bounding box center [496, 536] width 445 height 34
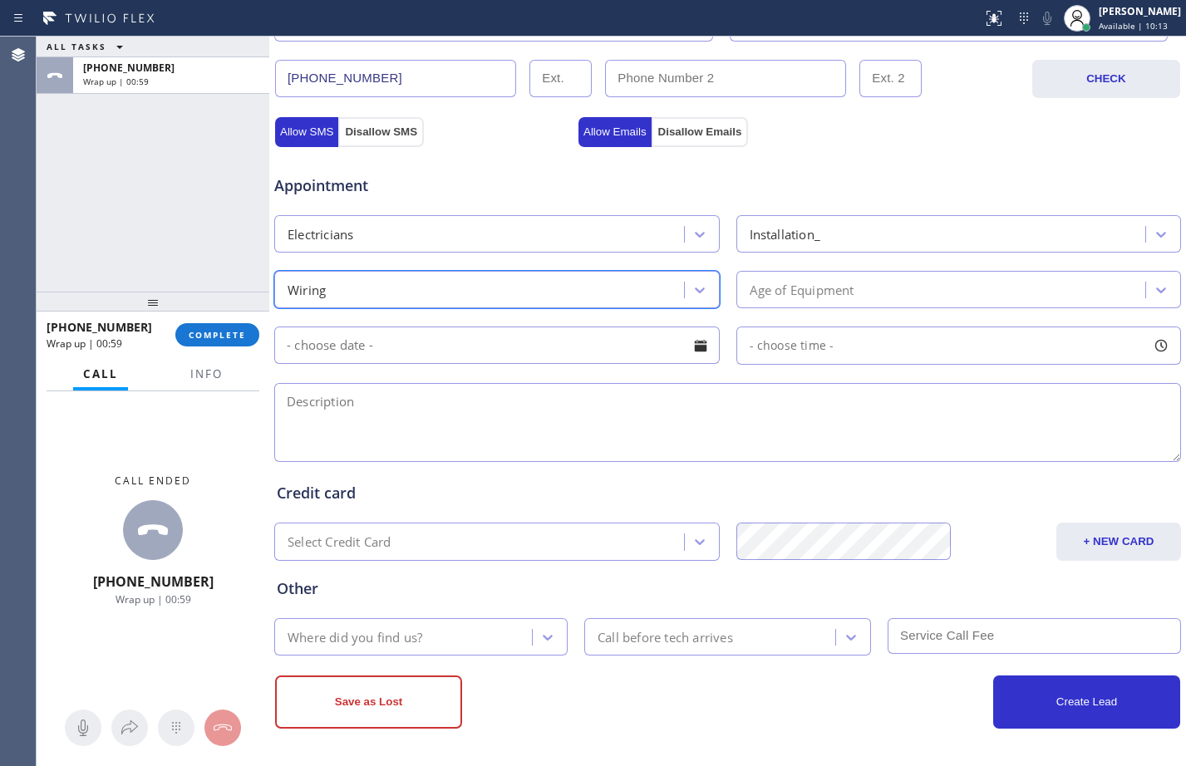
click at [868, 293] on div "Age of Equipment" at bounding box center [943, 289] width 405 height 29
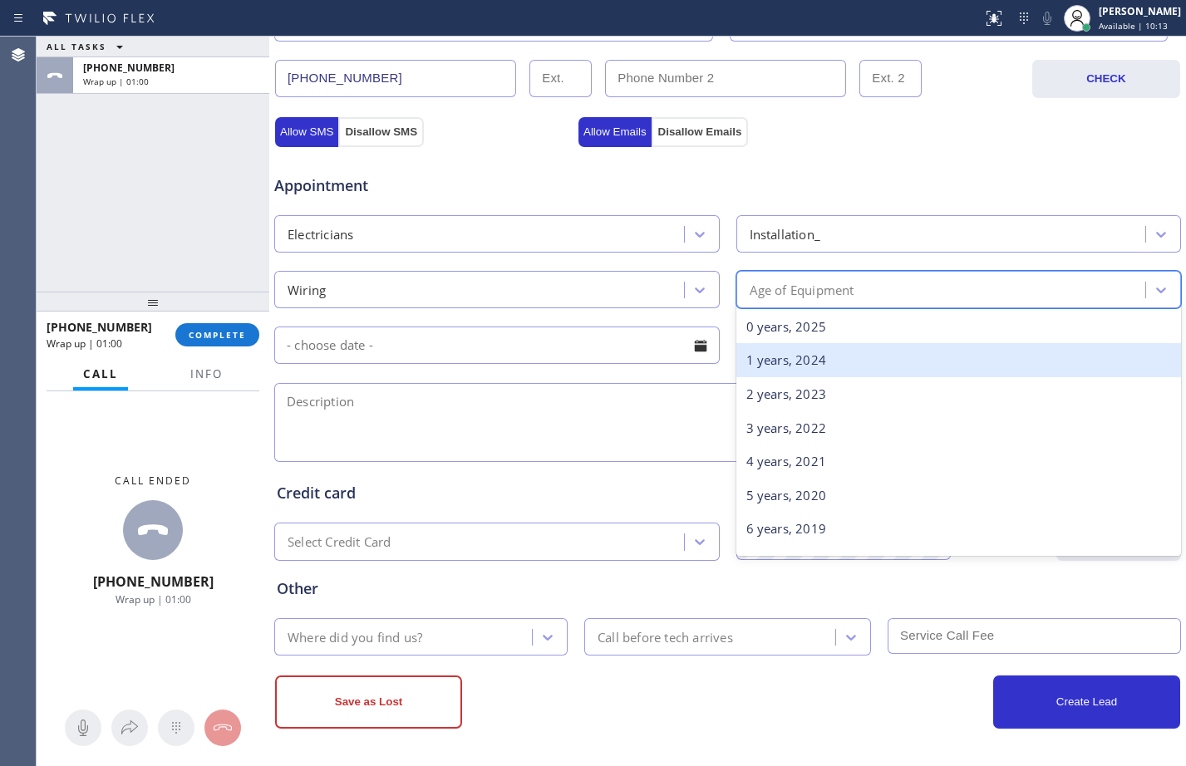
click at [804, 362] on div "1 years, 2024" at bounding box center [958, 360] width 445 height 34
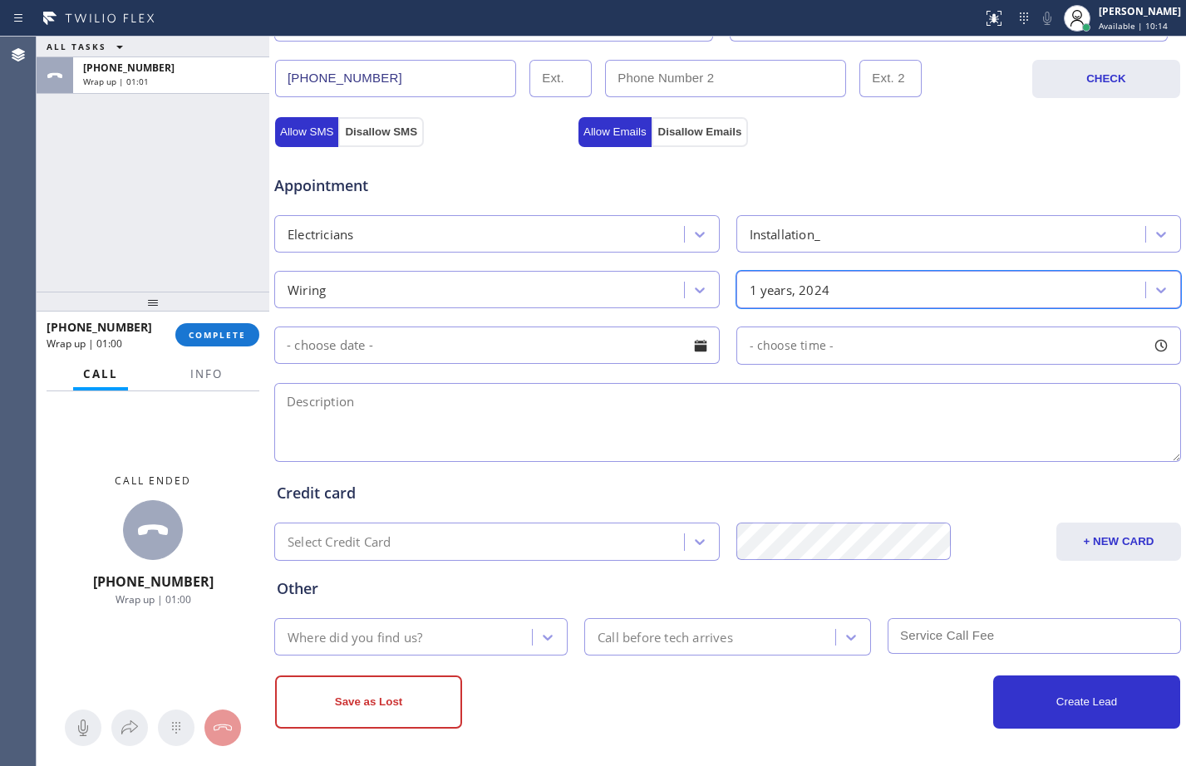
click at [499, 416] on textarea at bounding box center [727, 422] width 907 height 79
click at [691, 419] on textarea at bounding box center [727, 422] width 907 height 79
paste textarea "need to put a generator disconnect and also need to wire up in her garage/208 a…"
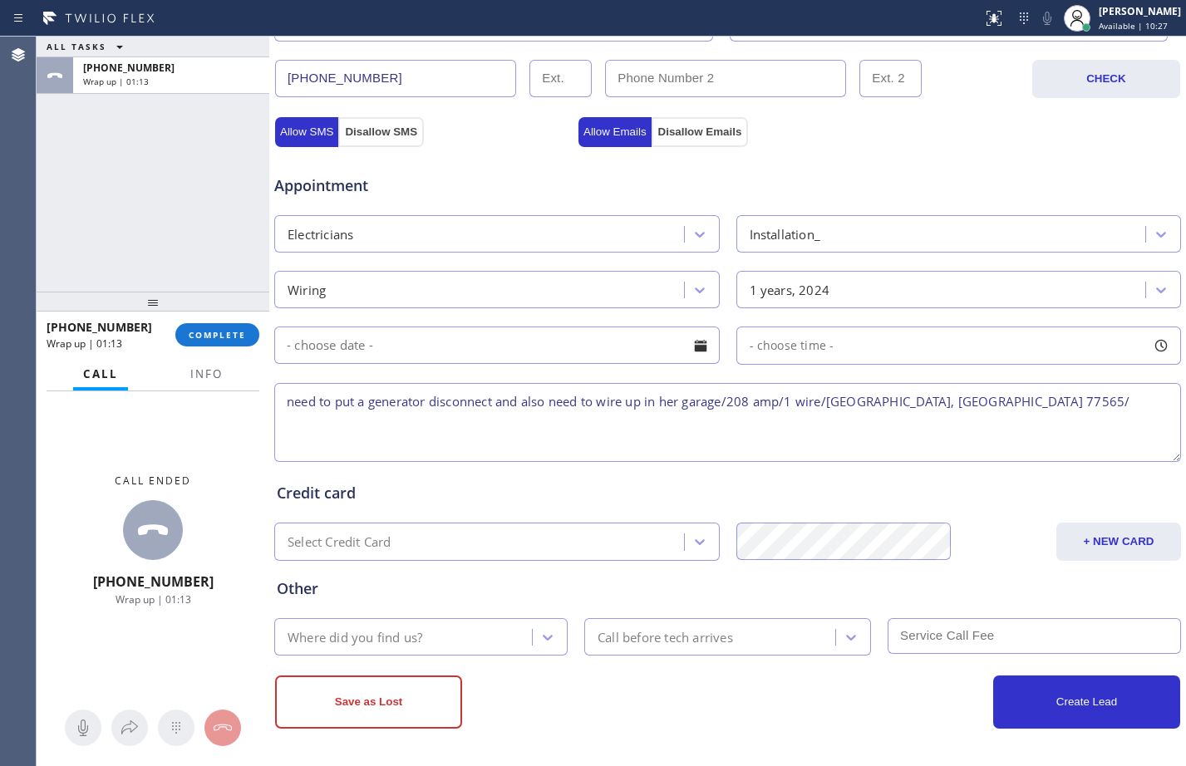
click at [963, 397] on textarea "need to put a generator disconnect and also need to wire up in her garage/208 a…" at bounding box center [727, 422] width 907 height 79
paste textarea "[PERSON_NAME] Electric"
click at [287, 406] on textarea "need to put a generator disconnect and also need to wire up in her garage/208 a…" at bounding box center [727, 422] width 907 height 79
click at [1031, 402] on textarea "need to put a generator disconnect and also need to wire up in her garage/208 a…" at bounding box center [727, 422] width 907 height 79
click at [421, 438] on textarea "need to put a generator disconnect and also need to wire up in her garage/208 a…" at bounding box center [727, 422] width 907 height 79
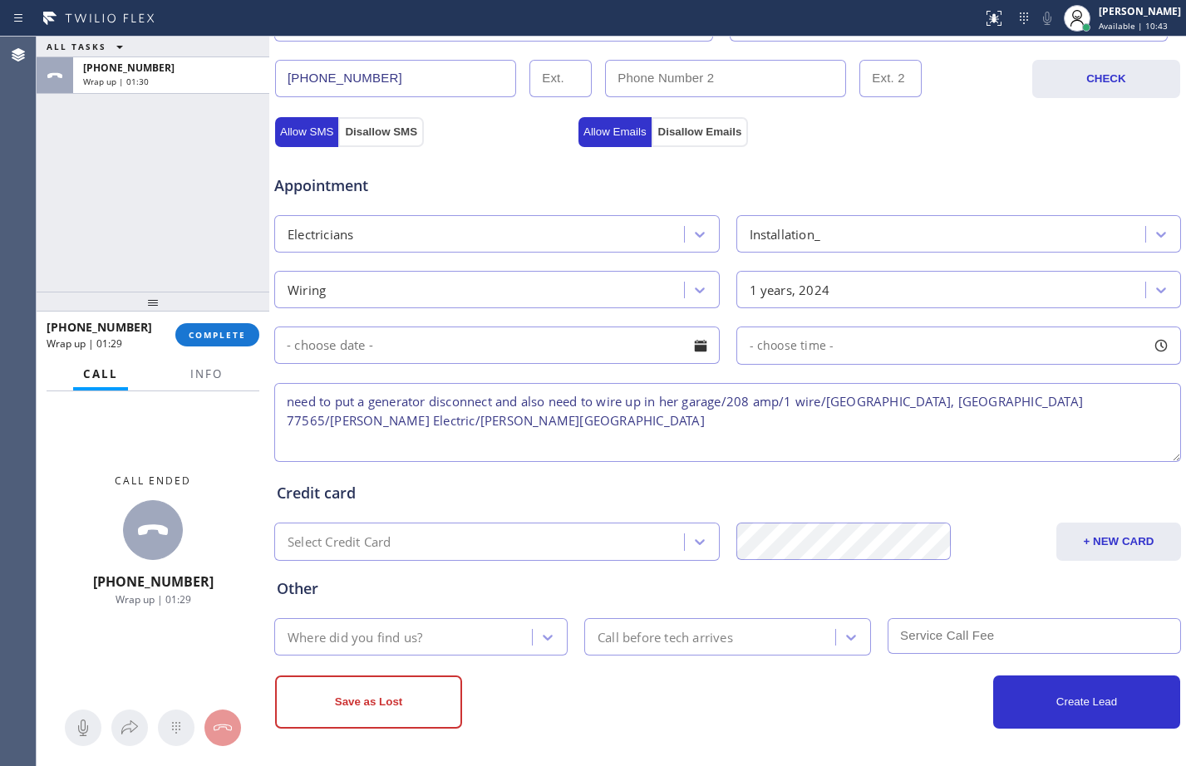
click at [1114, 406] on textarea "need to put a generator disconnect and also need to wire up in her garage/208 a…" at bounding box center [727, 422] width 907 height 79
type textarea "need to put a generator disconnect and also need to wire up in her garage/208 a…"
click at [1098, 400] on textarea "need to put a generator disconnect and also need to wire up in her garage/208 a…" at bounding box center [727, 422] width 907 height 79
click at [425, 625] on div "Where did you find us?" at bounding box center [405, 636] width 253 height 29
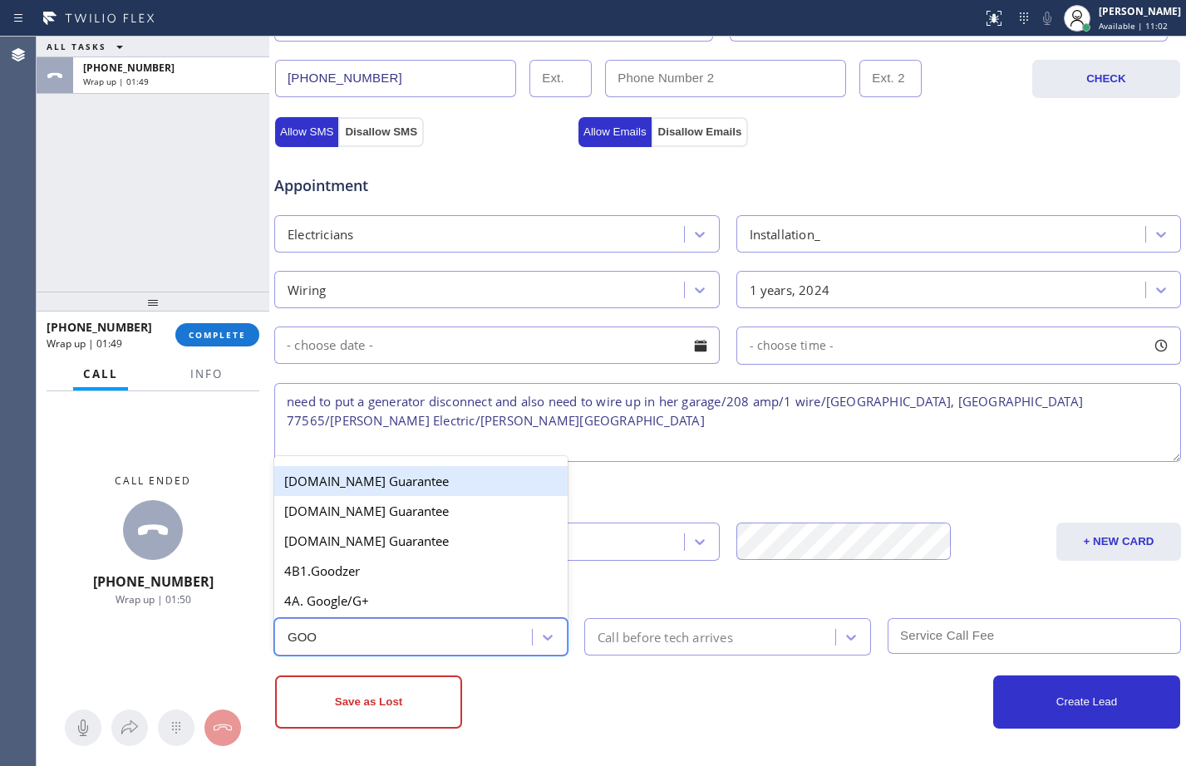
type input "GOOG"
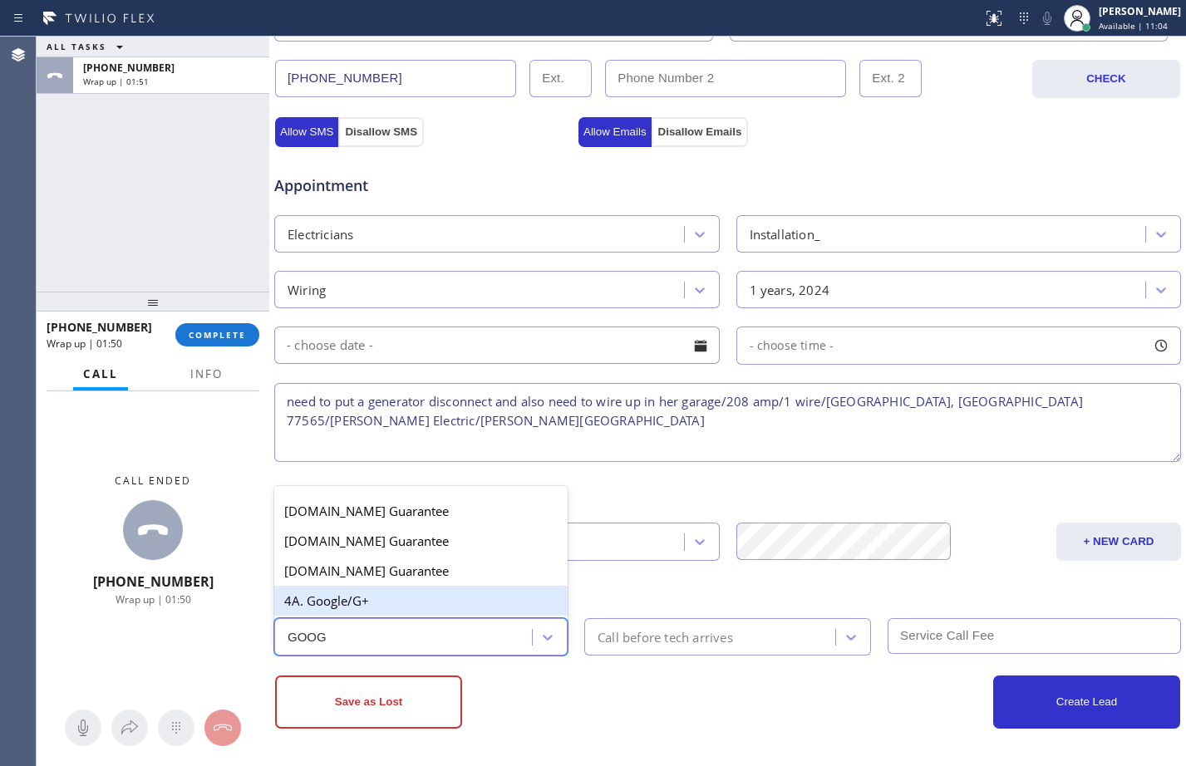
click at [350, 603] on div "4A. Google/G+" at bounding box center [420, 601] width 293 height 30
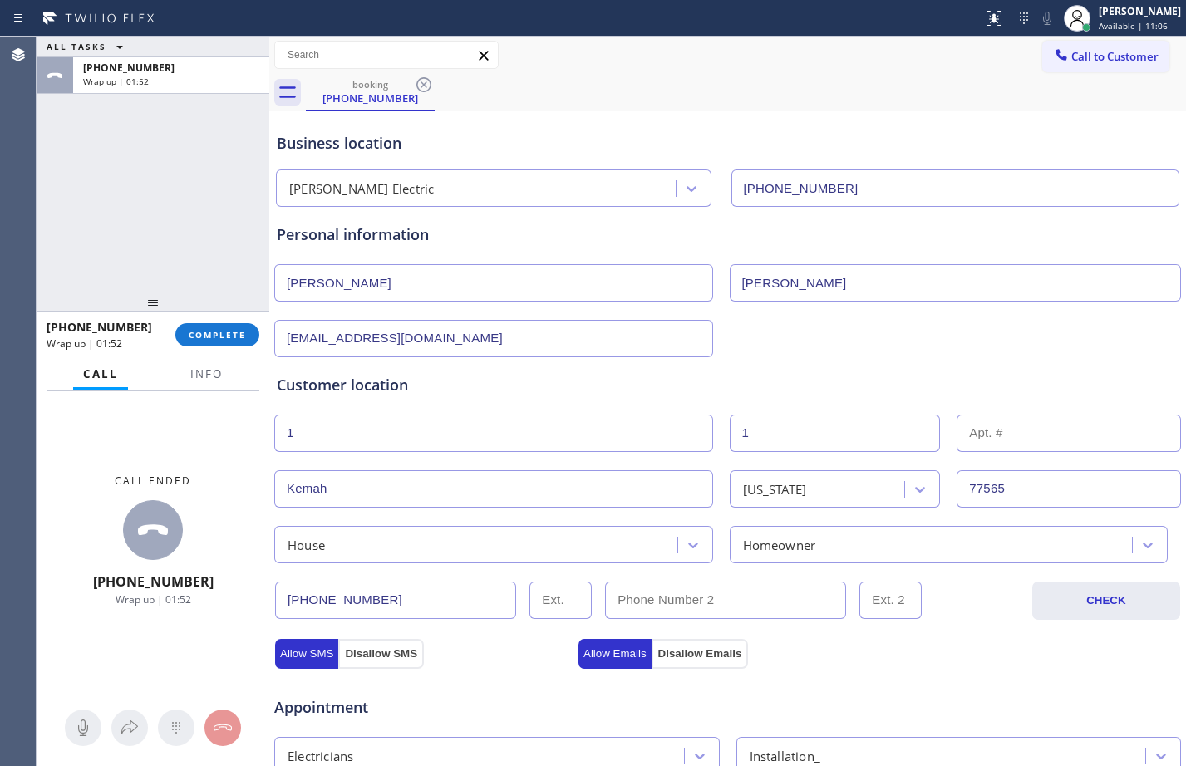
scroll to position [522, 0]
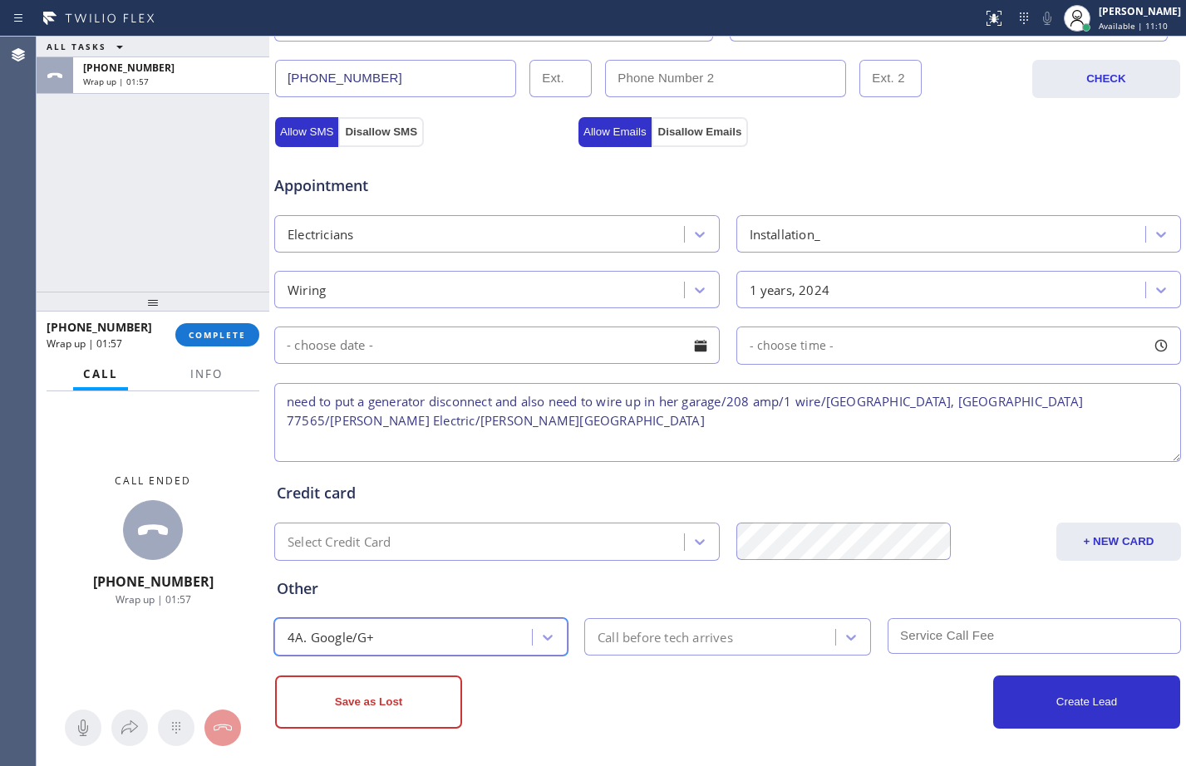
click at [1104, 403] on textarea "need to put a generator disconnect and also need to wire up in her garage/208 a…" at bounding box center [727, 422] width 907 height 79
click at [347, 702] on button "Save as Lost" at bounding box center [368, 702] width 187 height 53
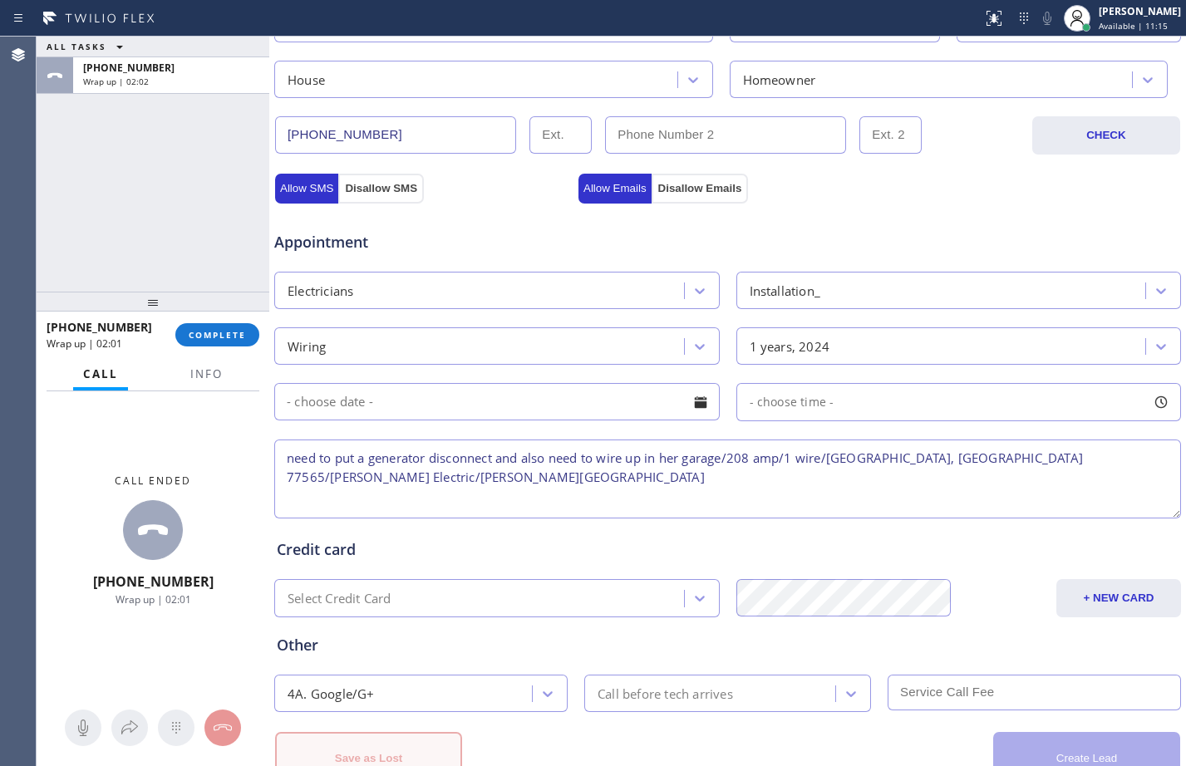
scroll to position [578, 0]
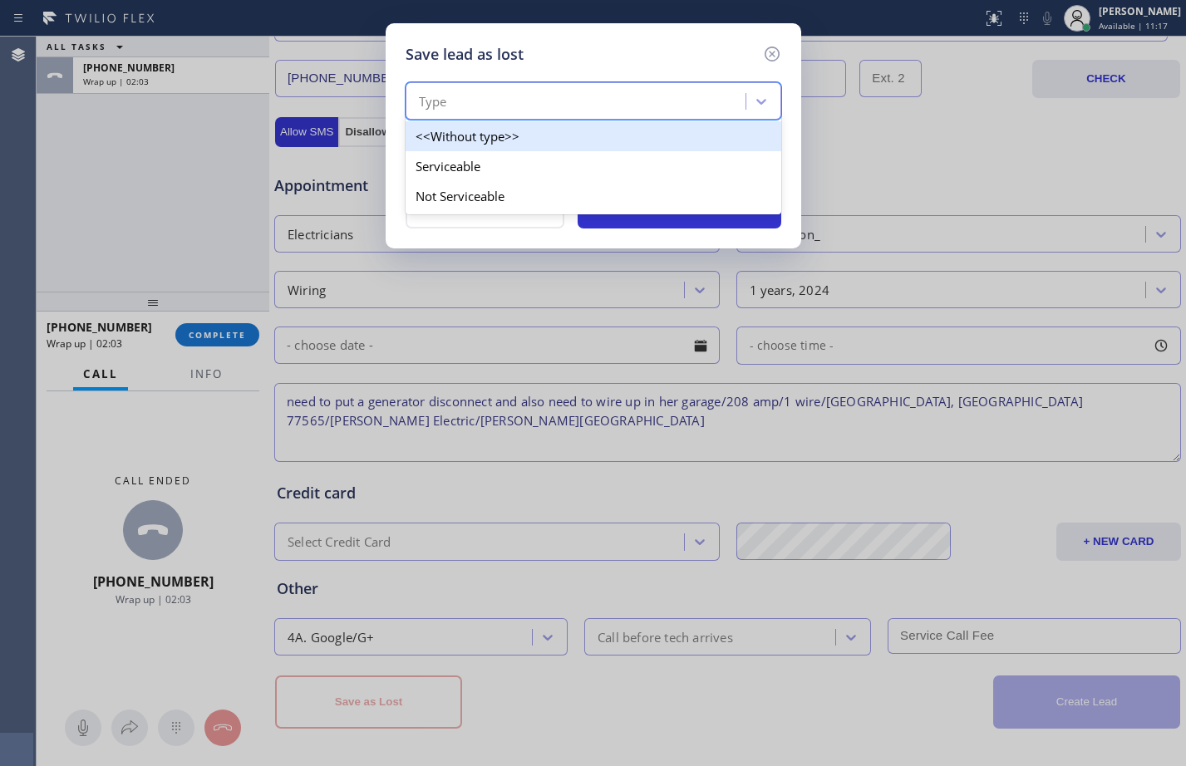
click at [681, 99] on div "Type" at bounding box center [578, 101] width 335 height 29
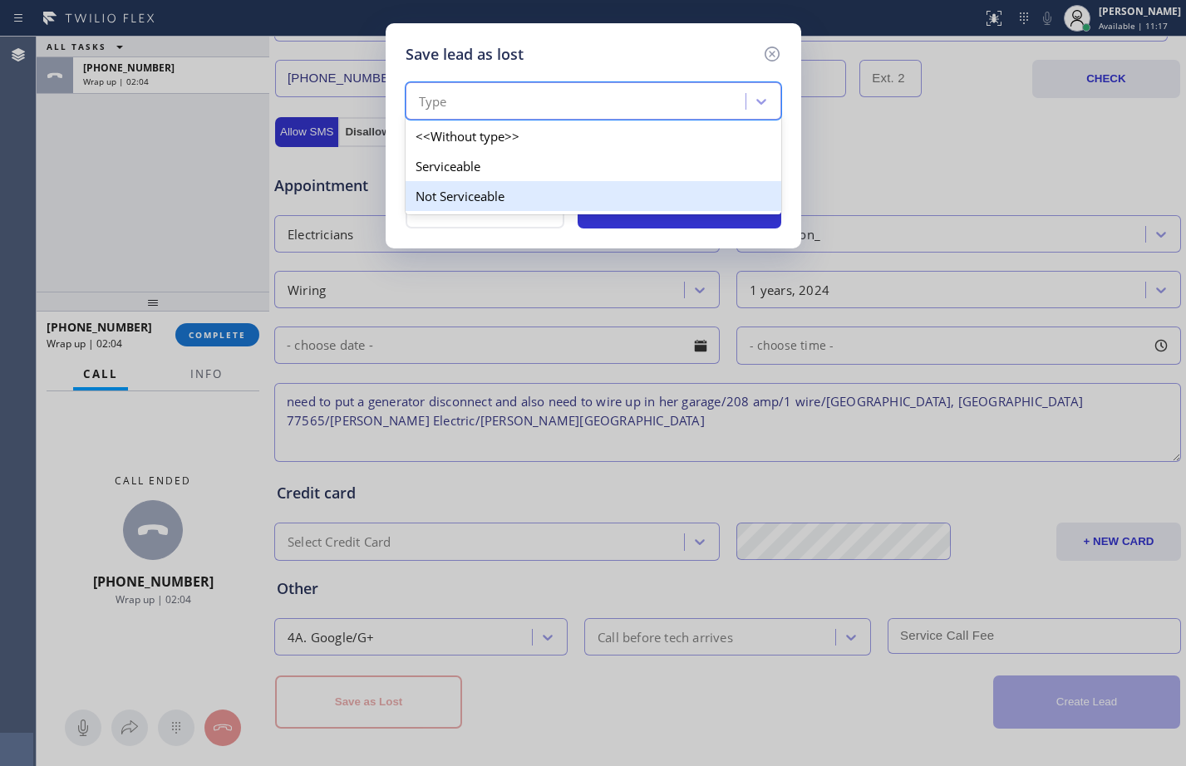
click at [487, 204] on div "Not Serviceable" at bounding box center [594, 196] width 376 height 30
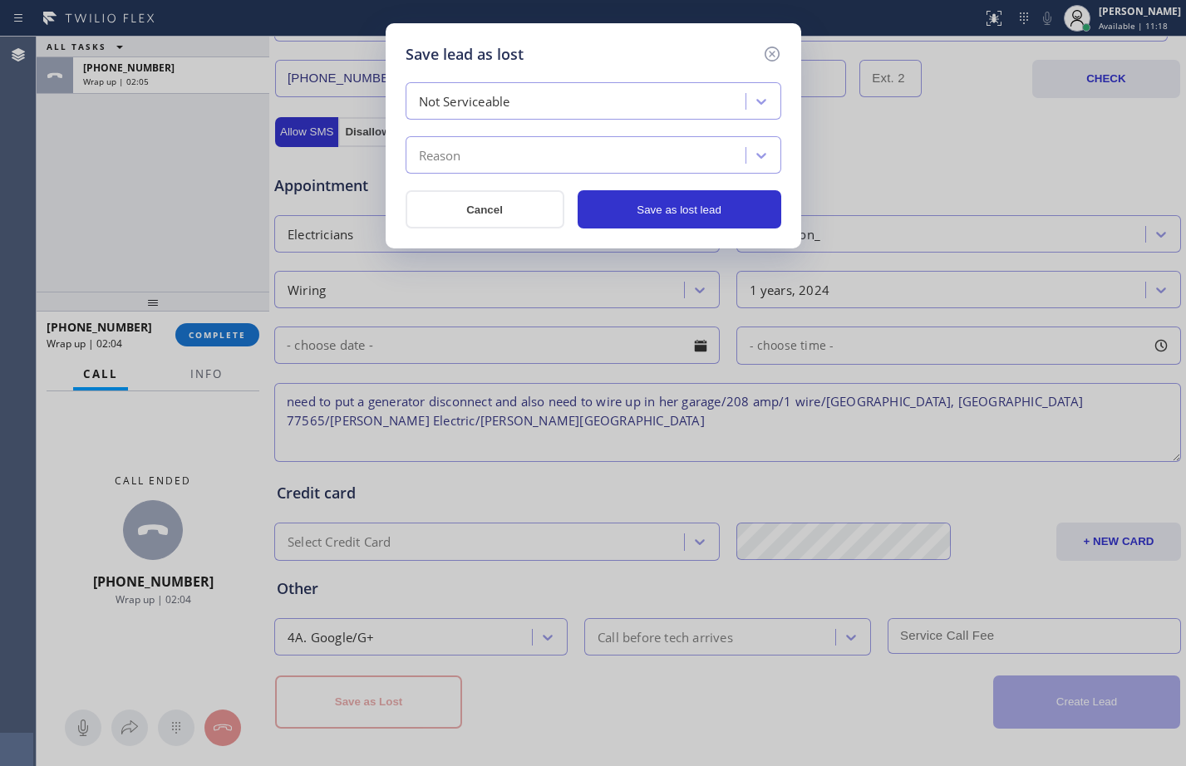
click at [502, 159] on div "Reason" at bounding box center [578, 155] width 335 height 29
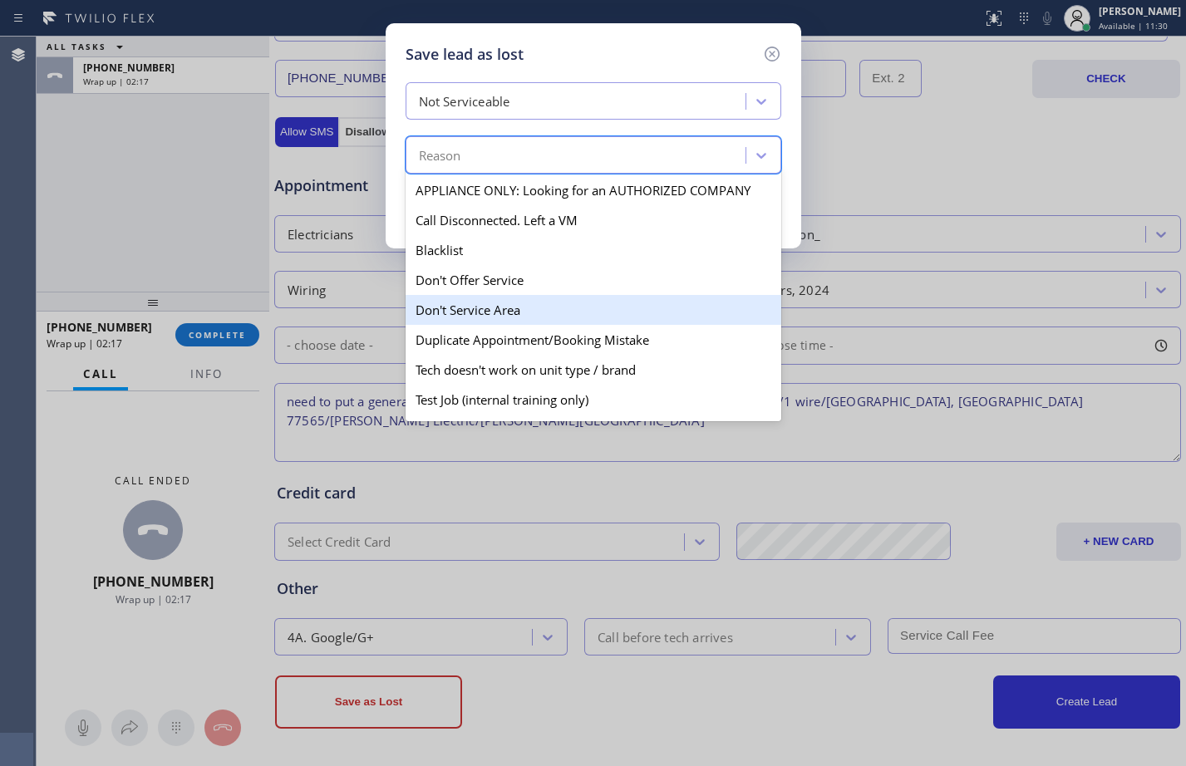
click at [514, 304] on div "Don't Service Area" at bounding box center [594, 310] width 376 height 30
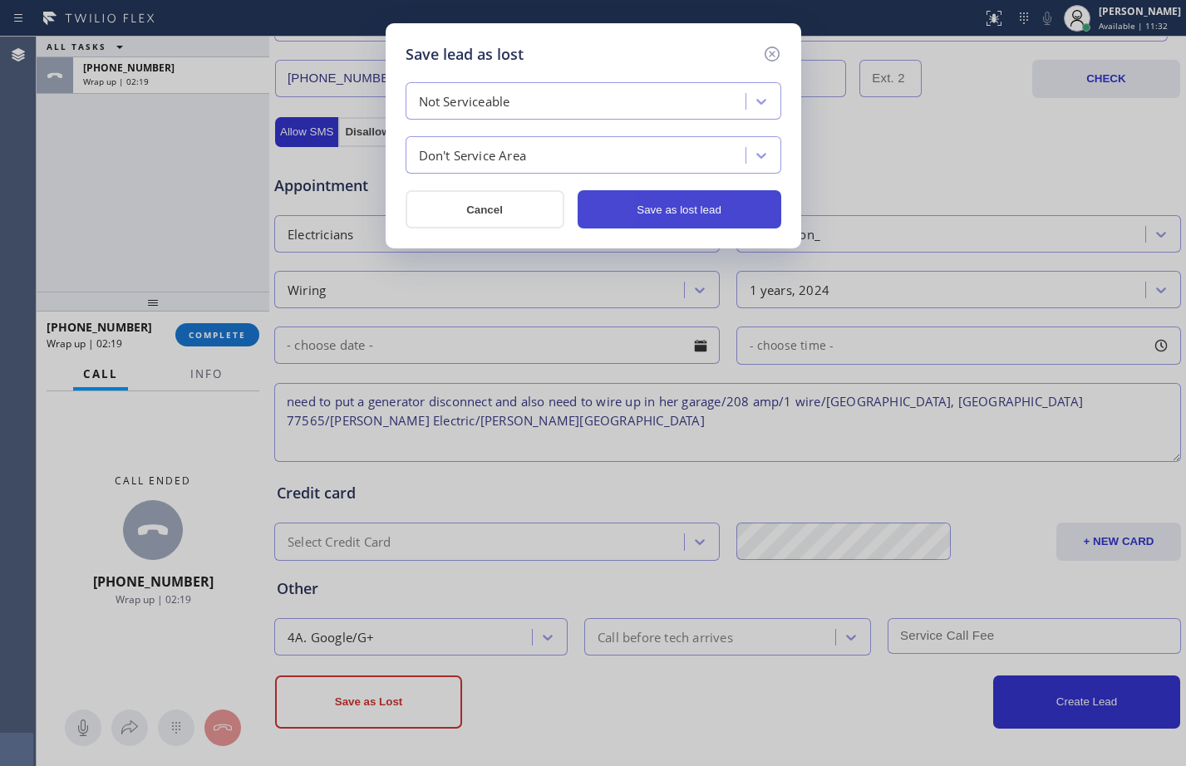
click at [642, 215] on button "Save as lost lead" at bounding box center [680, 209] width 204 height 38
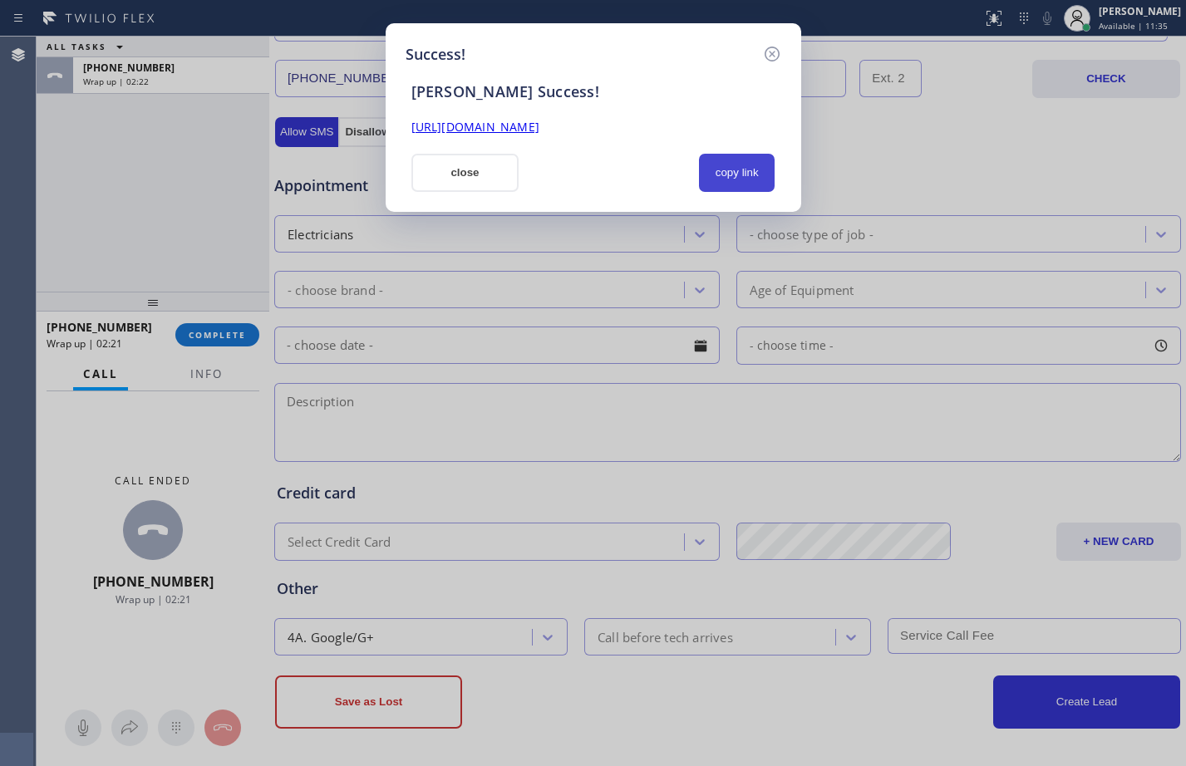
click at [721, 168] on button "copy link" at bounding box center [737, 173] width 76 height 38
click at [539, 123] on link "[URL][DOMAIN_NAME]" at bounding box center [475, 127] width 128 height 16
click at [469, 177] on button "close" at bounding box center [465, 173] width 108 height 38
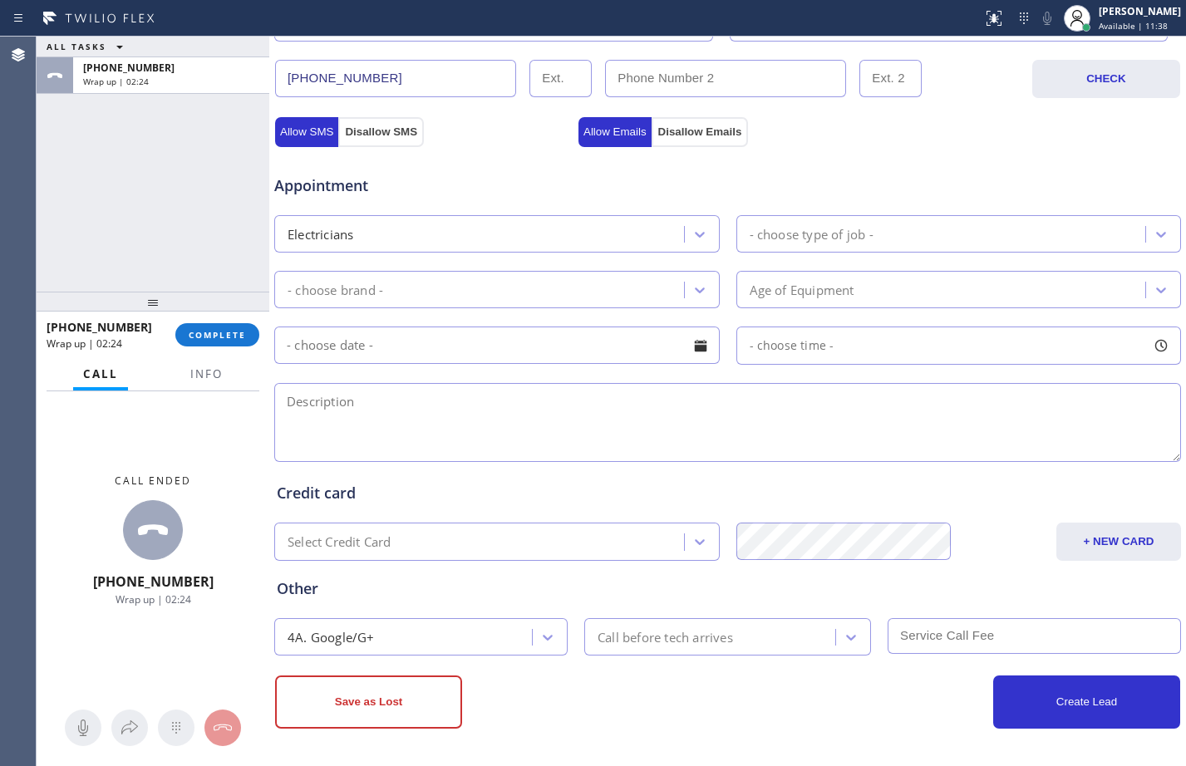
click at [247, 319] on div "[PHONE_NUMBER] Wrap up | 02:24 COMPLETE" at bounding box center [153, 334] width 213 height 43
click at [243, 326] on button "COMPLETE" at bounding box center [217, 334] width 84 height 23
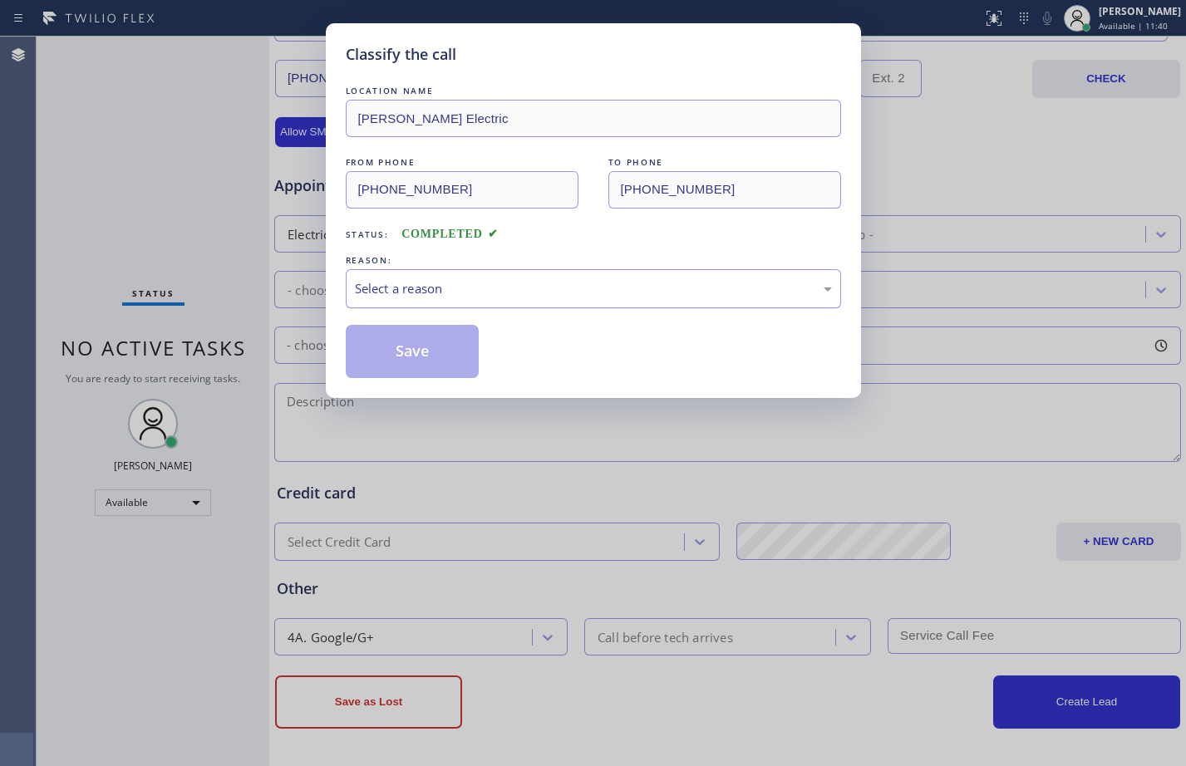
click at [541, 277] on div "Select a reason" at bounding box center [593, 288] width 495 height 39
click at [460, 352] on button "Save" at bounding box center [413, 351] width 134 height 53
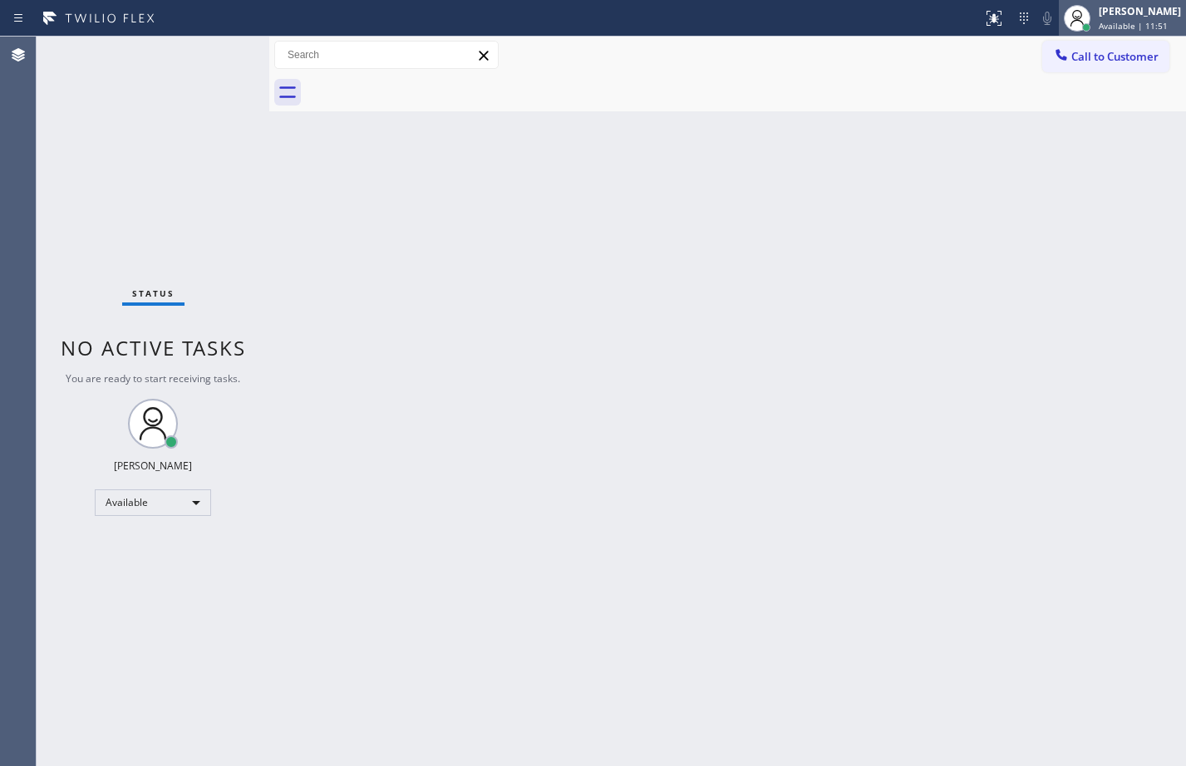
click at [1099, 28] on span "Available | 11:51" at bounding box center [1133, 26] width 69 height 12
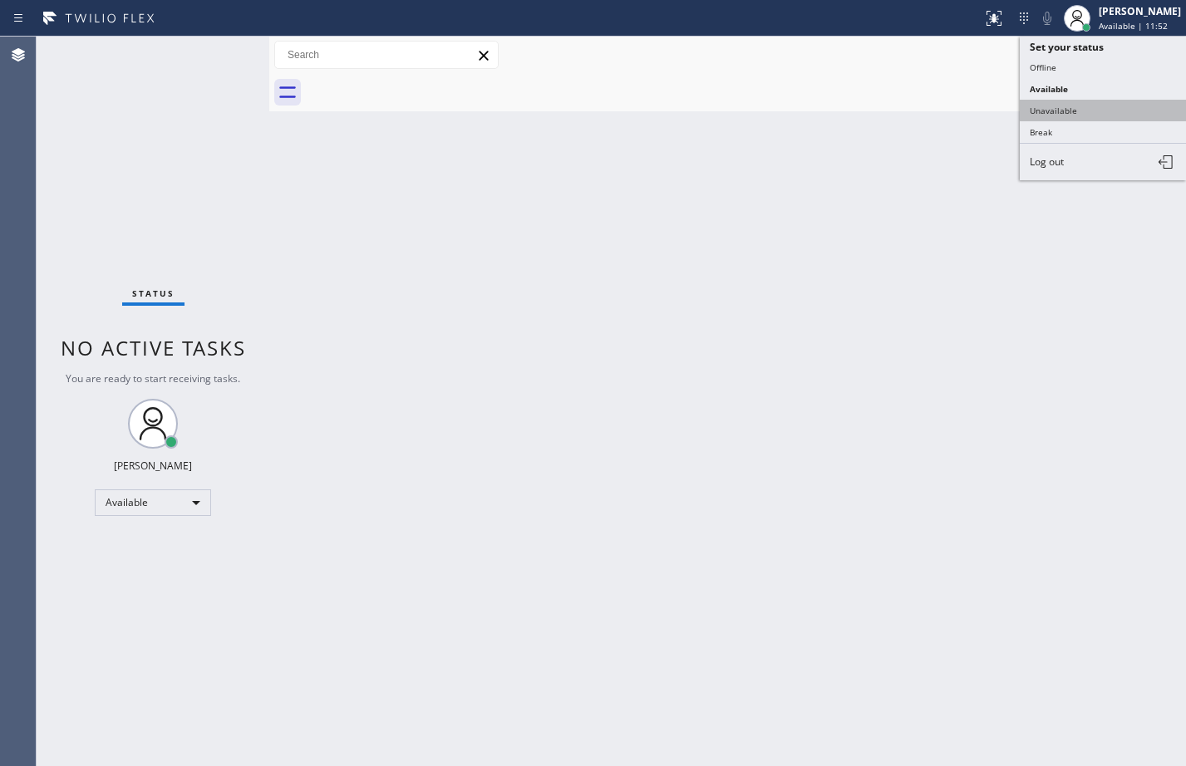
click at [1075, 101] on button "Unavailable" at bounding box center [1103, 111] width 166 height 22
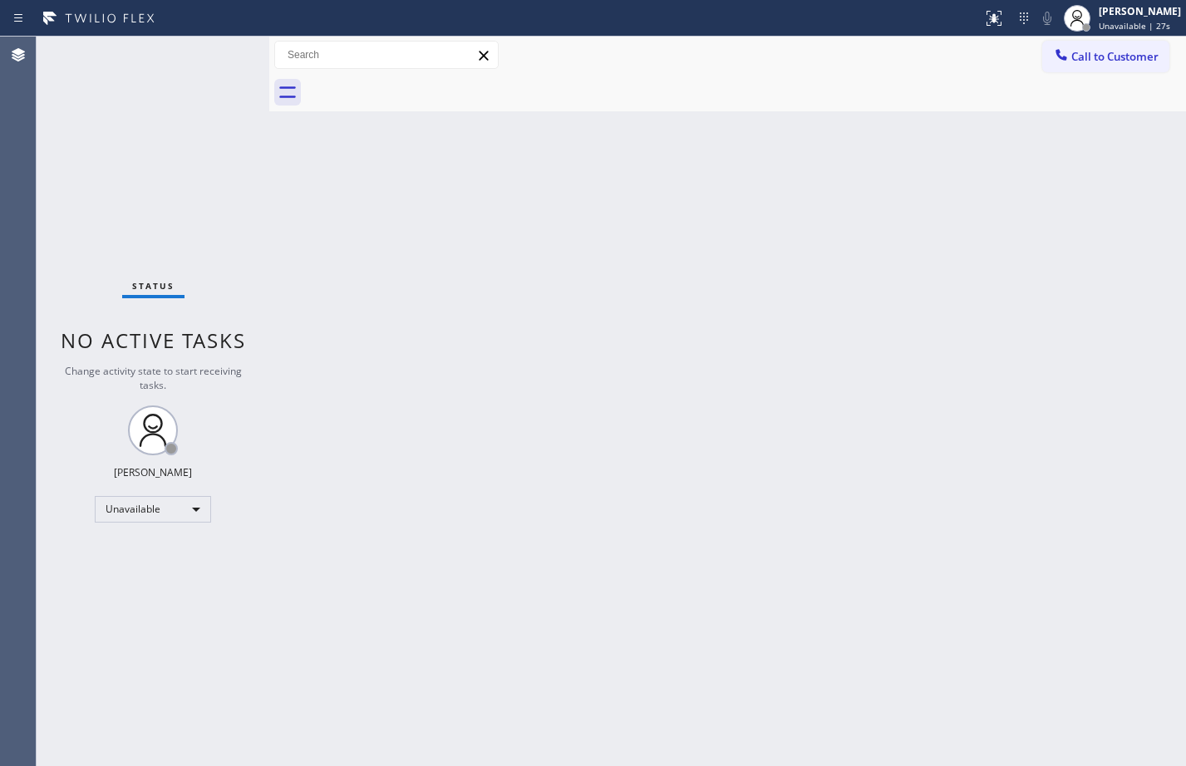
click at [1143, 37] on div "Call to Customer Outbound call Location Bestway Appliance Repair [GEOGRAPHIC_DA…" at bounding box center [727, 55] width 917 height 37
click at [1143, 31] on span "Unavailable | 27s" at bounding box center [1134, 26] width 71 height 12
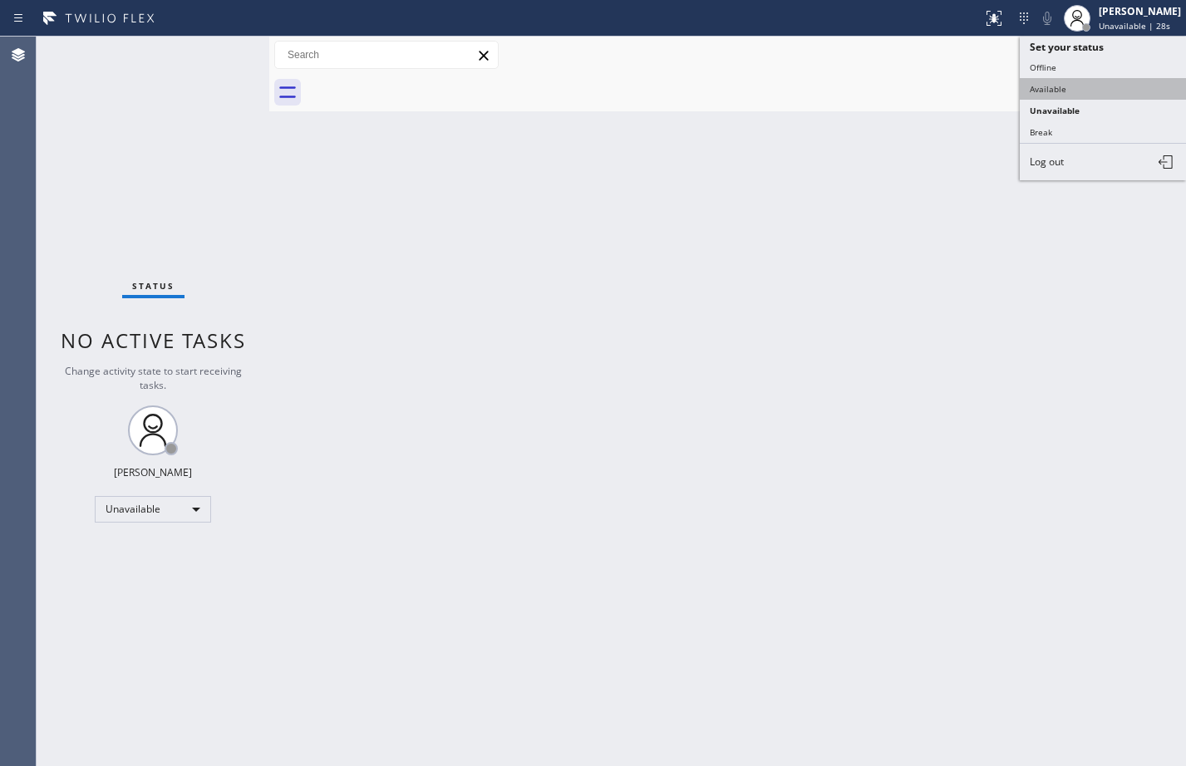
click at [1088, 81] on button "Available" at bounding box center [1103, 89] width 166 height 22
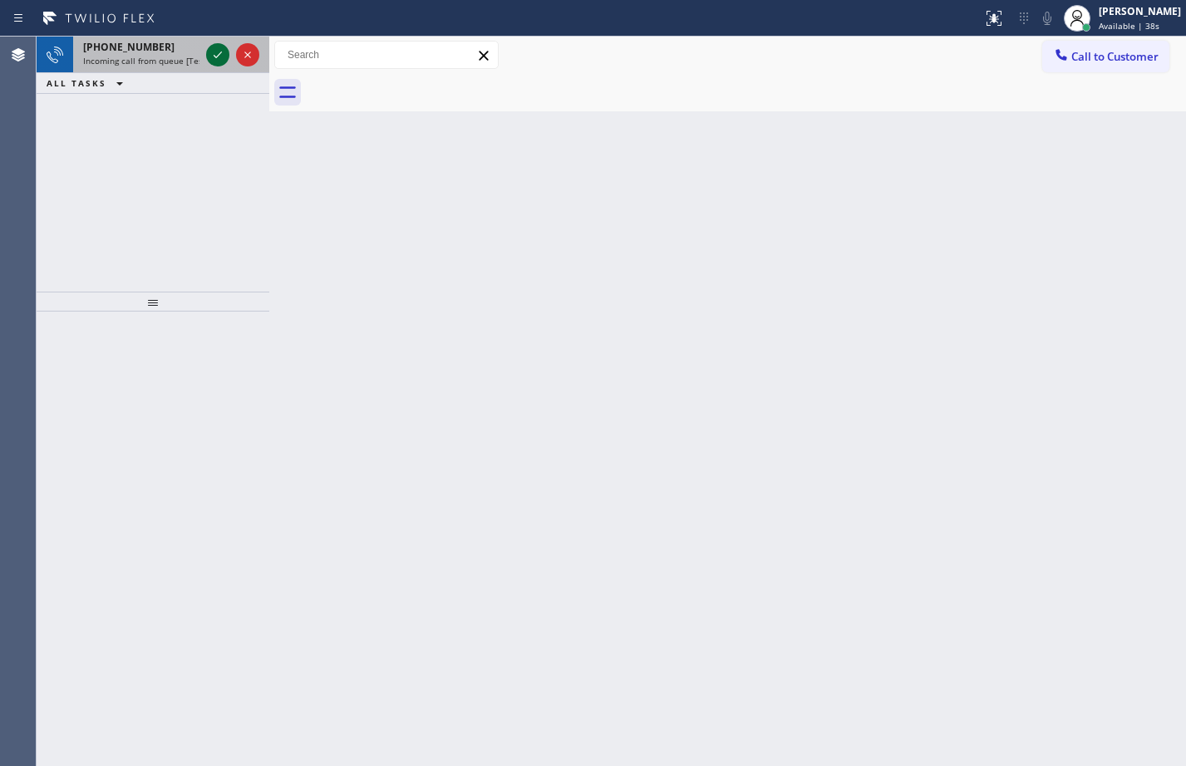
click at [217, 56] on icon at bounding box center [218, 55] width 20 height 20
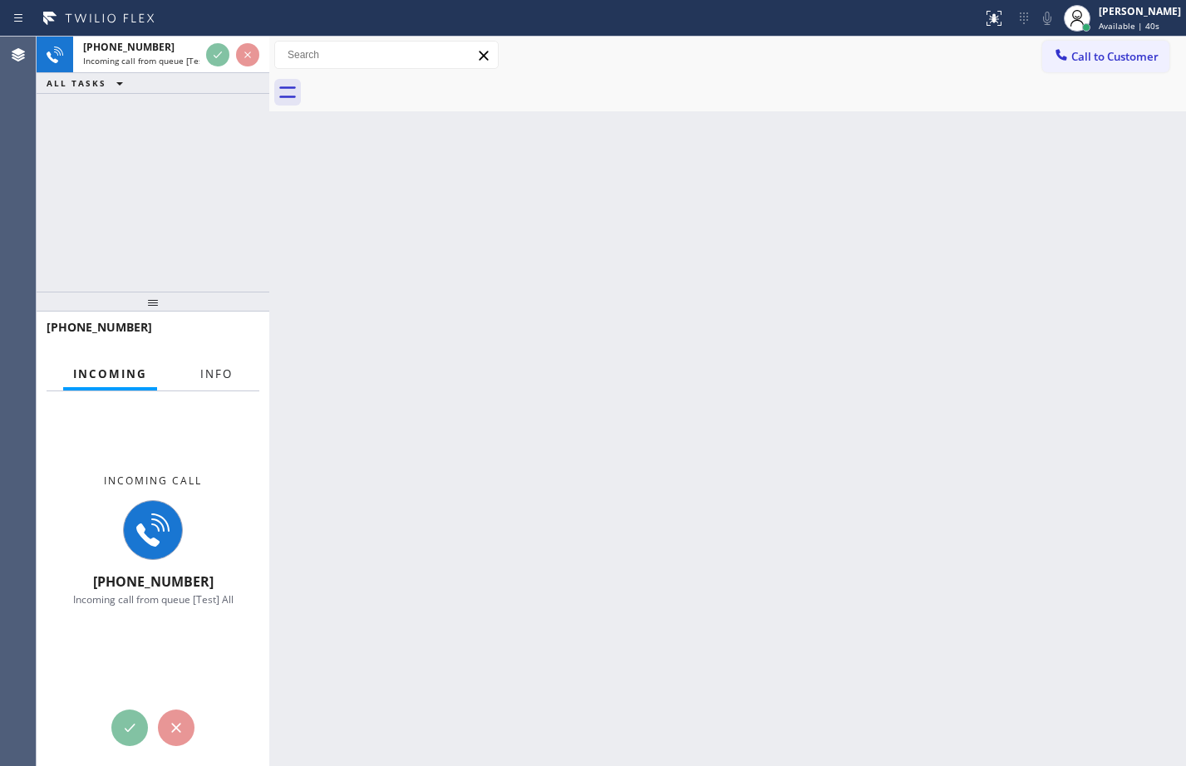
click at [210, 378] on span "Info" at bounding box center [216, 373] width 32 height 15
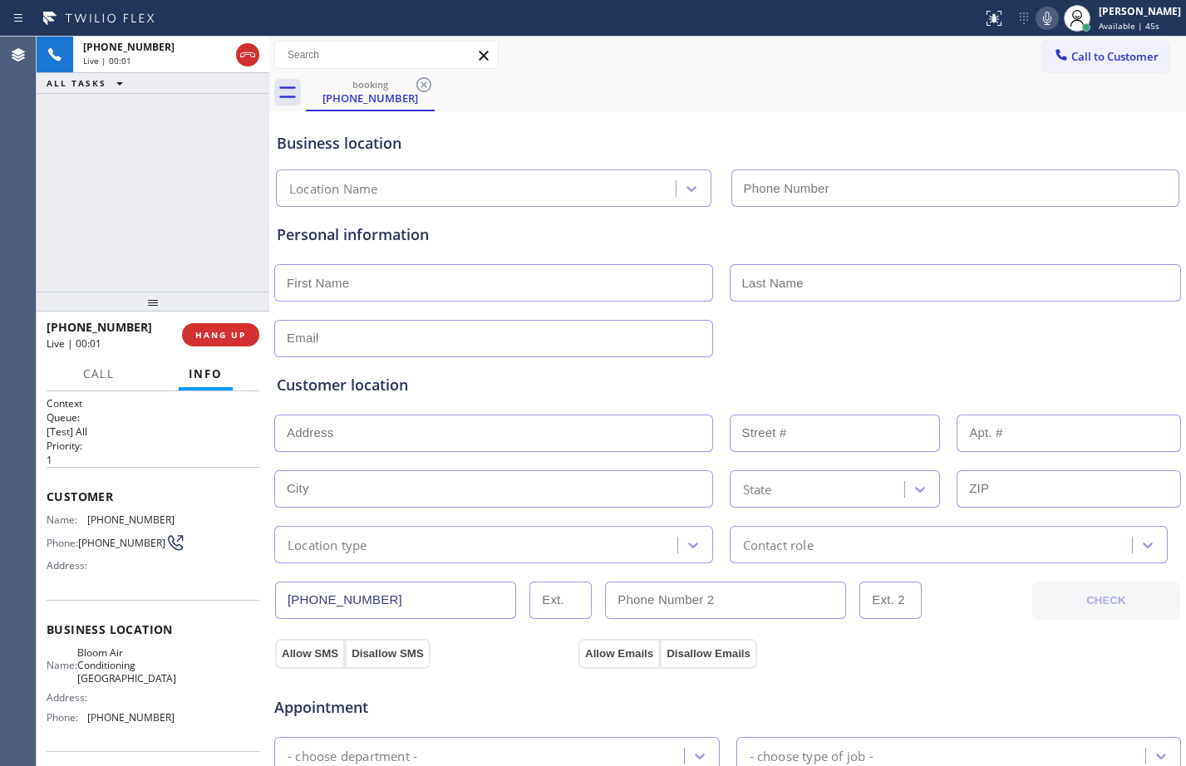
type input "[PHONE_NUMBER]"
click at [202, 320] on div "[PHONE_NUMBER] Live | 00:02 HANG UP" at bounding box center [153, 334] width 213 height 43
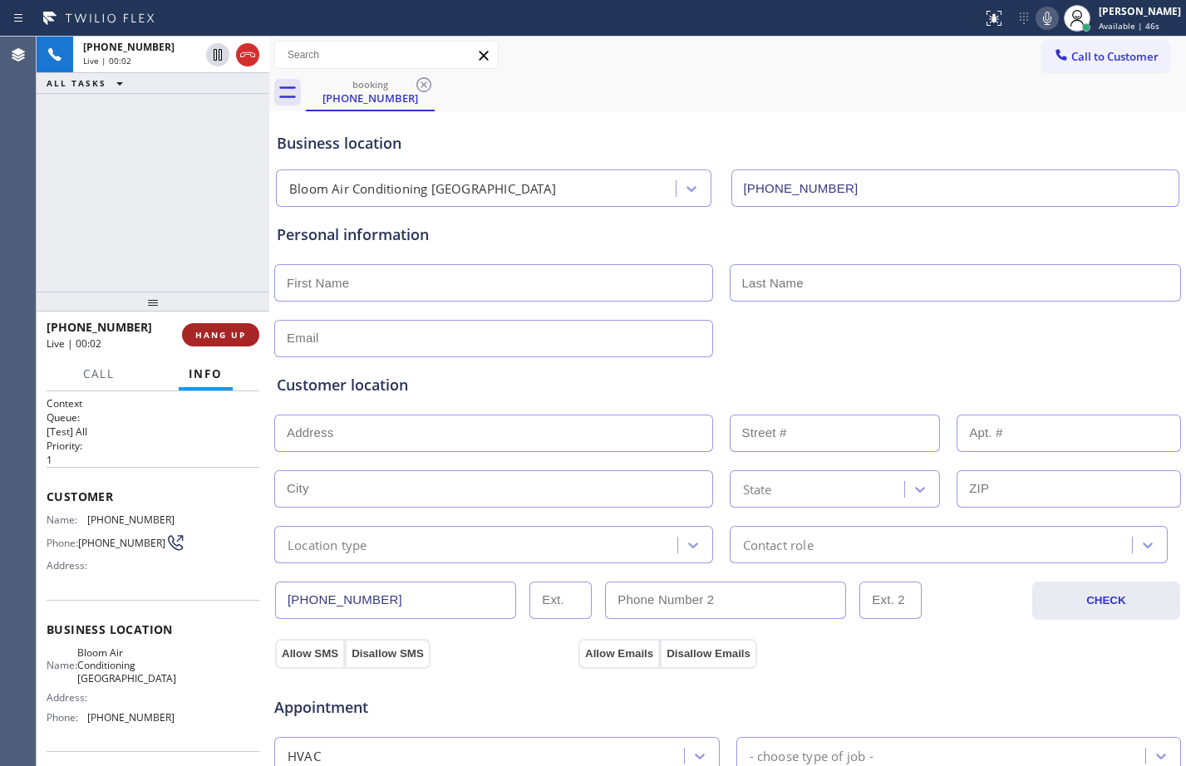
click at [208, 331] on span "HANG UP" at bounding box center [220, 335] width 51 height 12
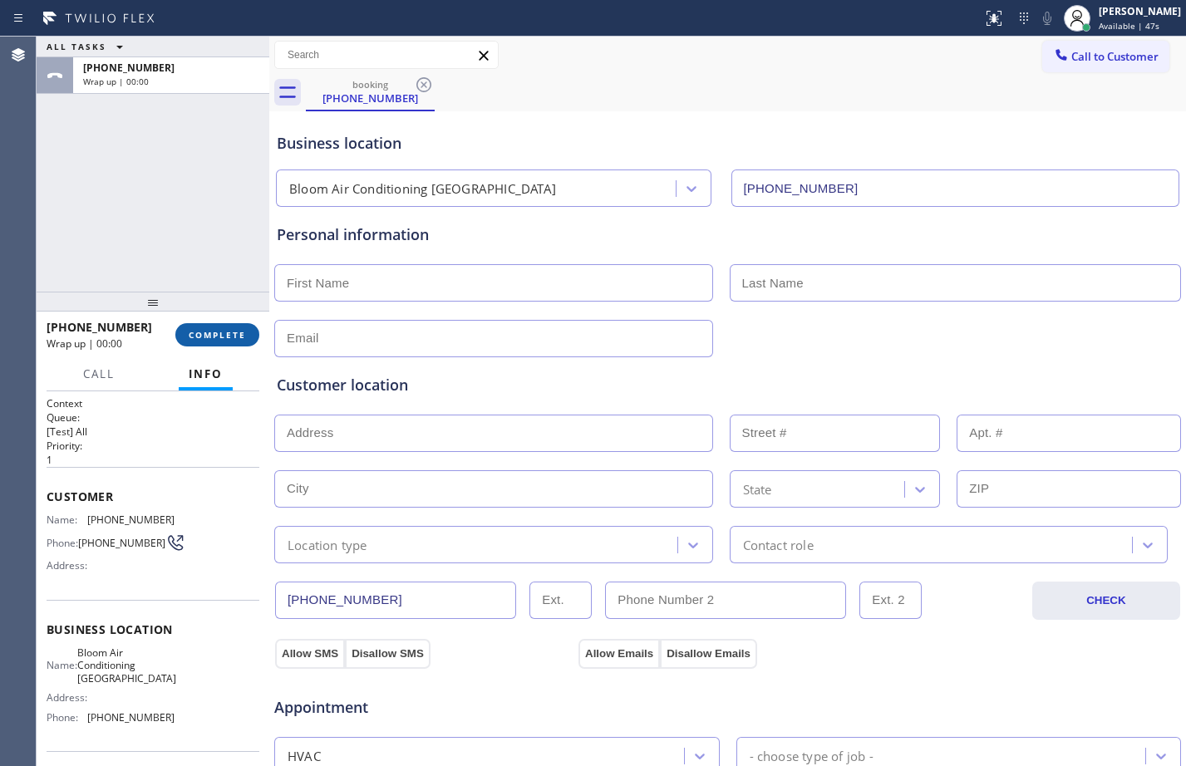
click at [209, 334] on span "COMPLETE" at bounding box center [217, 335] width 57 height 12
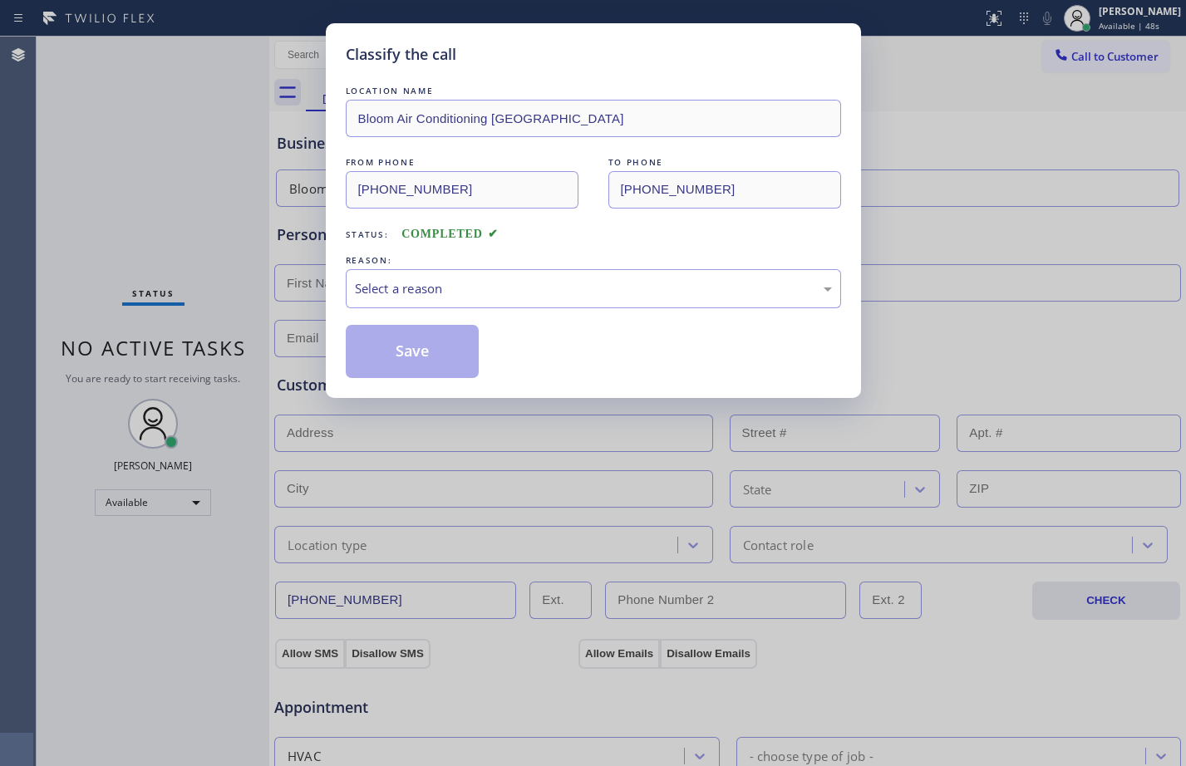
click at [624, 308] on div "LOCATION NAME Bloom Air Conditioning [GEOGRAPHIC_DATA] FROM PHONE [PHONE_NUMBER…" at bounding box center [593, 230] width 495 height 296
click at [518, 283] on div "Select a reason" at bounding box center [593, 288] width 477 height 19
click at [435, 348] on button "Save" at bounding box center [413, 351] width 134 height 53
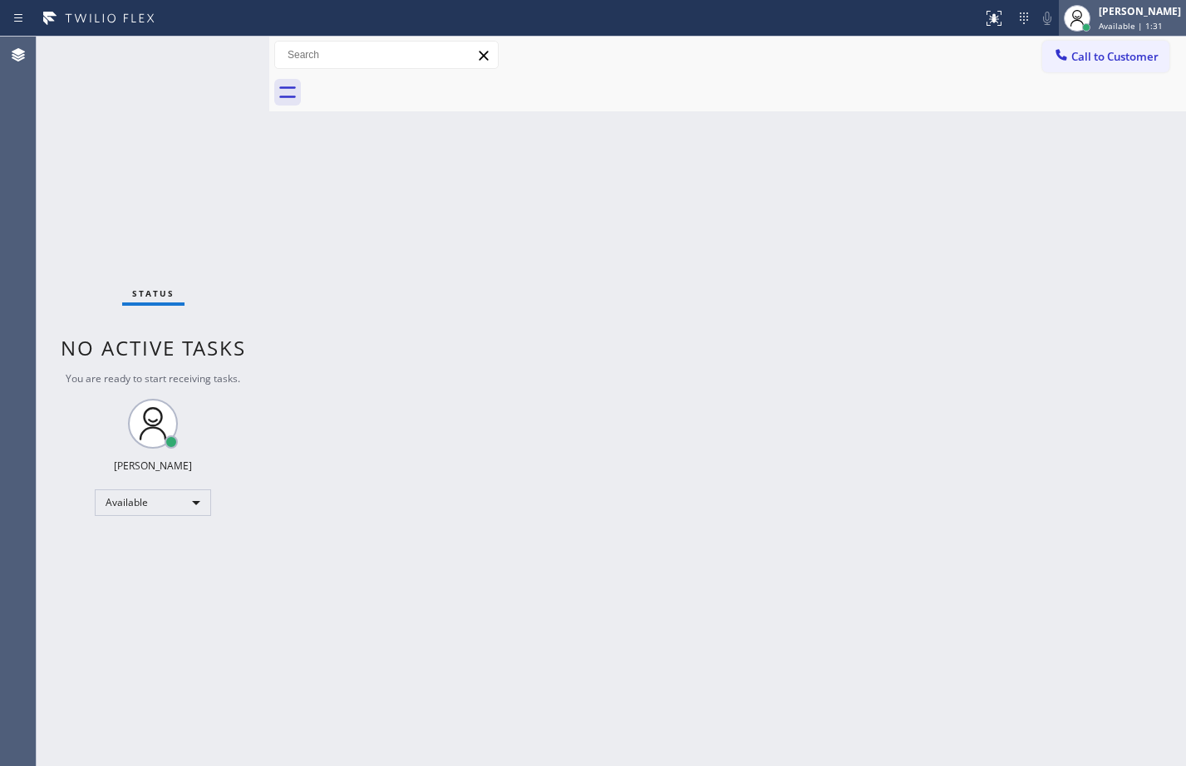
click at [1109, 8] on div "[PERSON_NAME]" at bounding box center [1140, 11] width 82 height 14
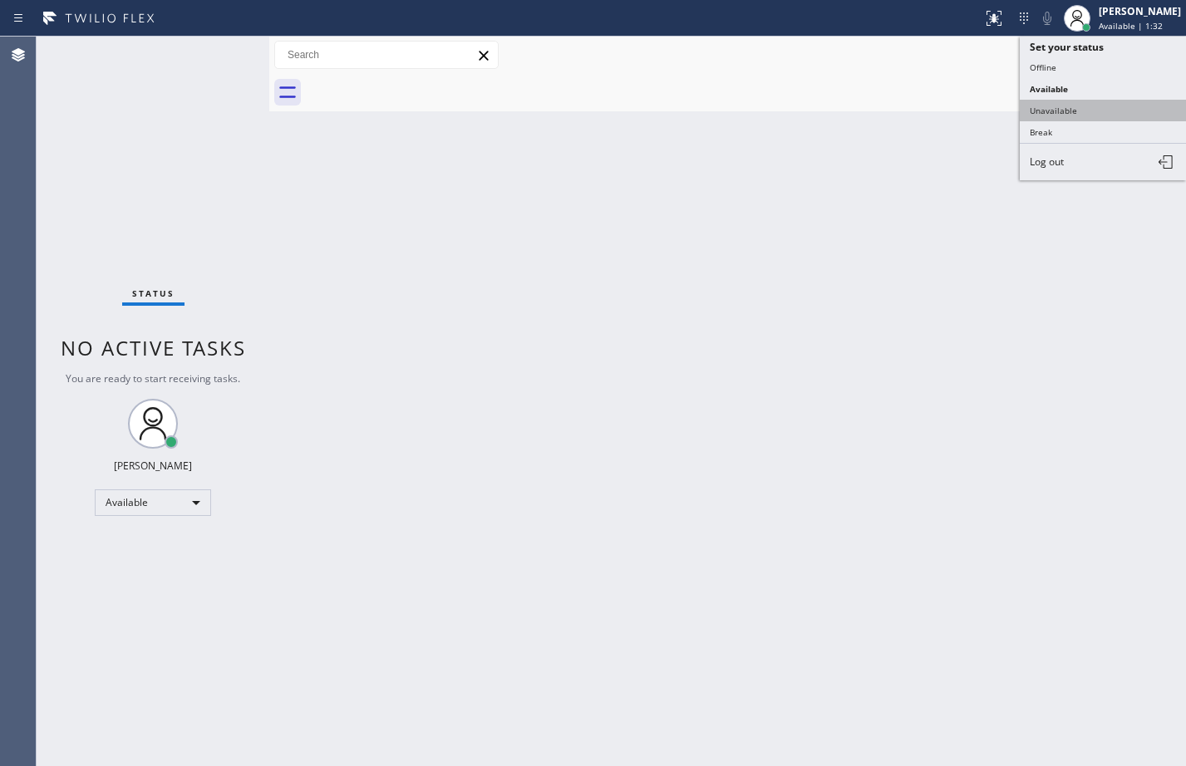
click at [1081, 104] on button "Unavailable" at bounding box center [1103, 111] width 166 height 22
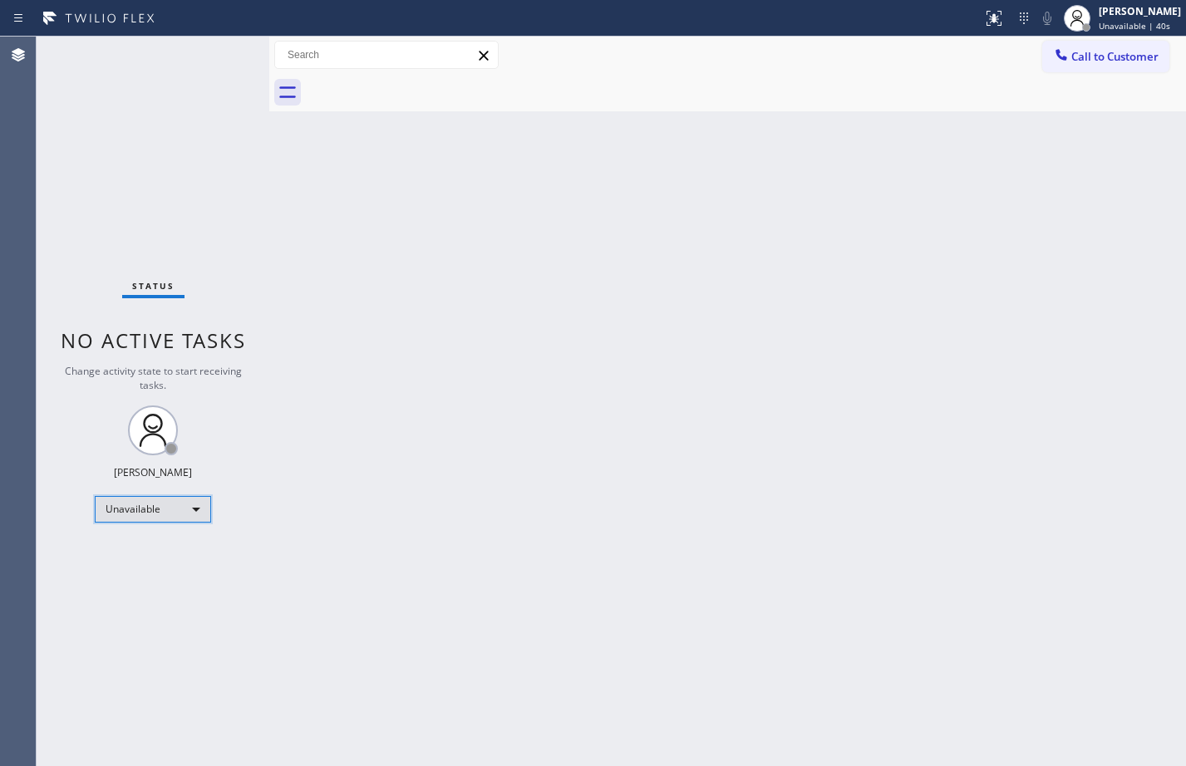
click at [184, 499] on div "Unavailable" at bounding box center [153, 509] width 116 height 27
click at [174, 555] on li "Available" at bounding box center [152, 554] width 113 height 20
click at [500, 507] on div "Back to Dashboard Change Sender ID Customers Technicians Select a contact Outbo…" at bounding box center [727, 402] width 917 height 730
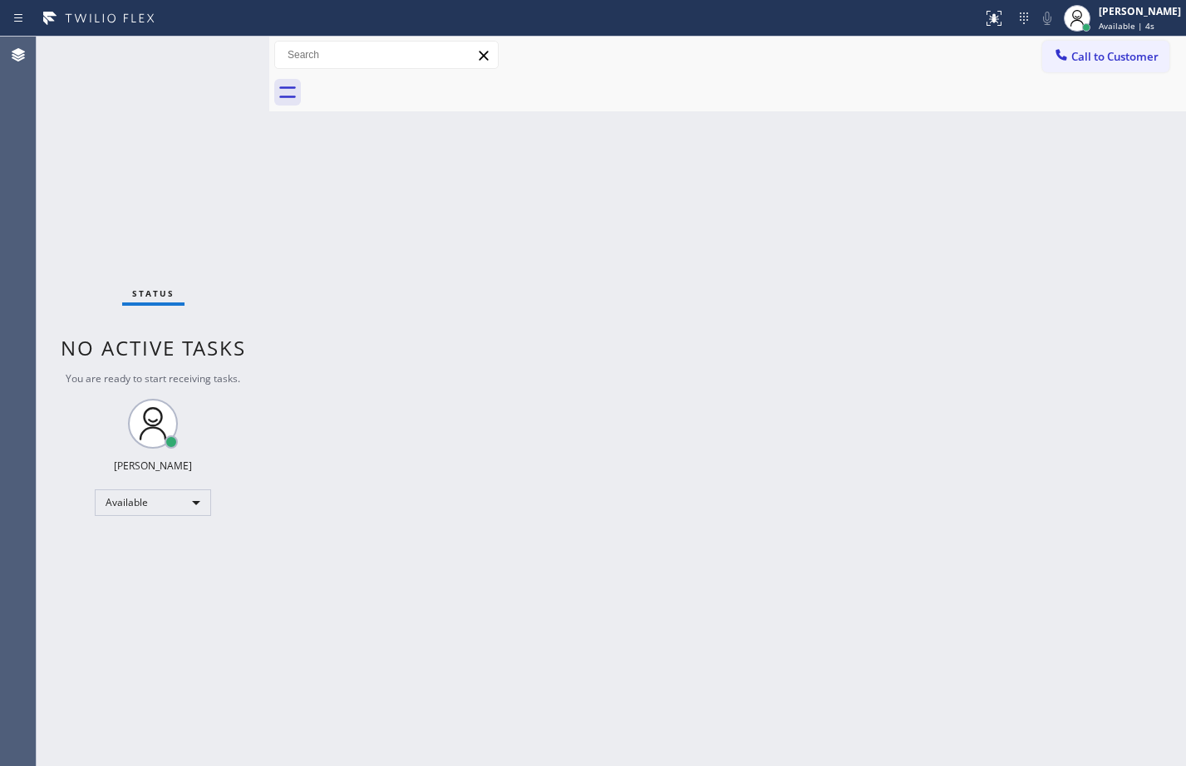
click at [327, 342] on div "Back to Dashboard Change Sender ID Customers Technicians Select a contact Outbo…" at bounding box center [727, 402] width 917 height 730
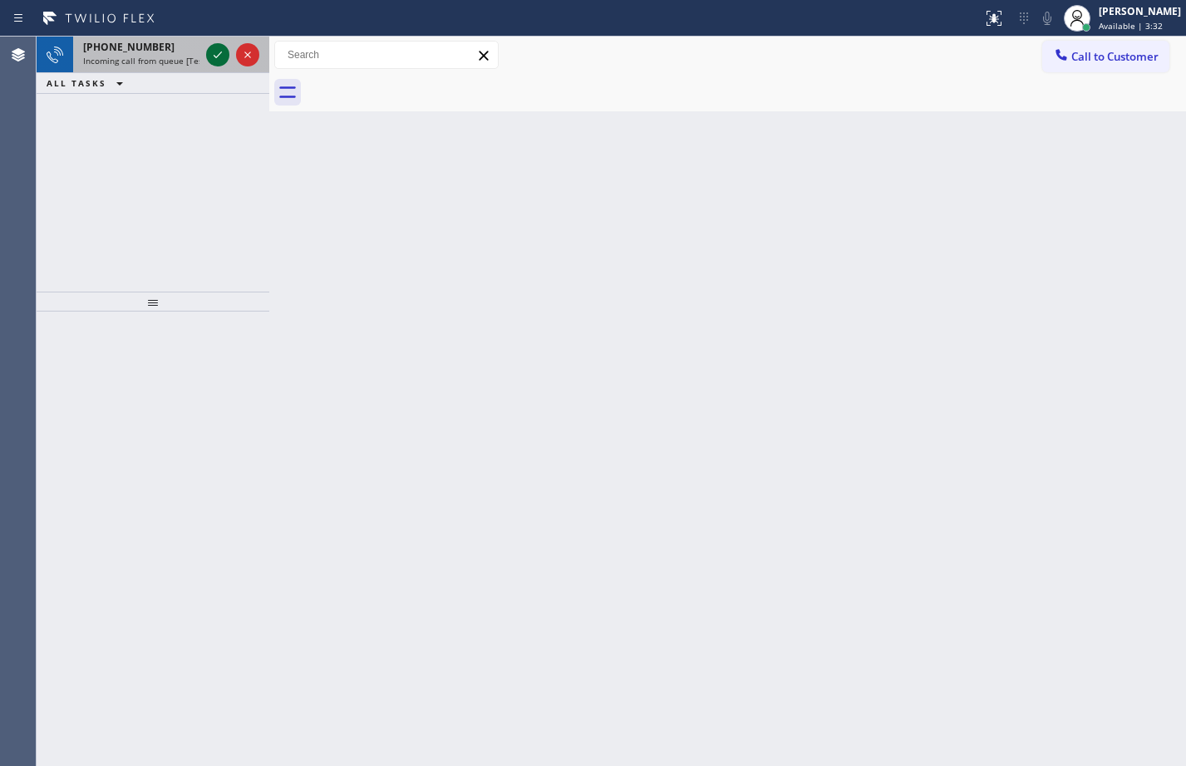
click at [224, 59] on icon at bounding box center [218, 55] width 20 height 20
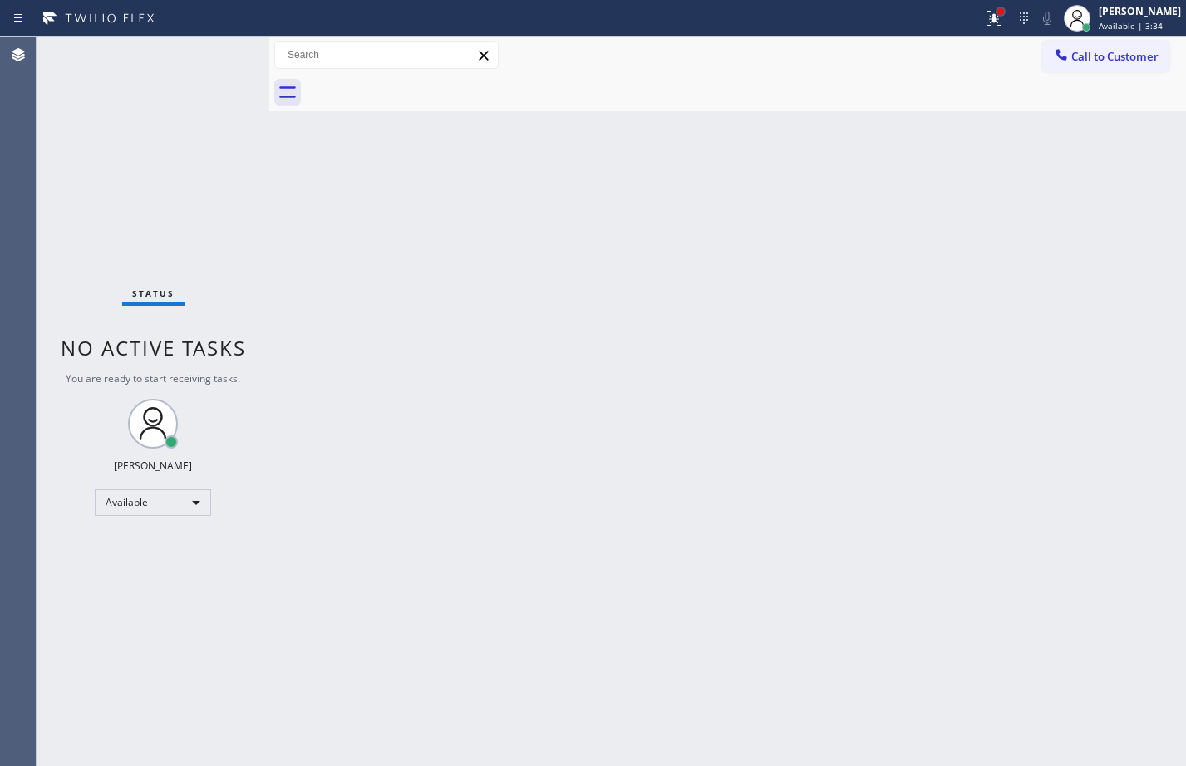
click at [997, 9] on div at bounding box center [1000, 11] width 7 height 7
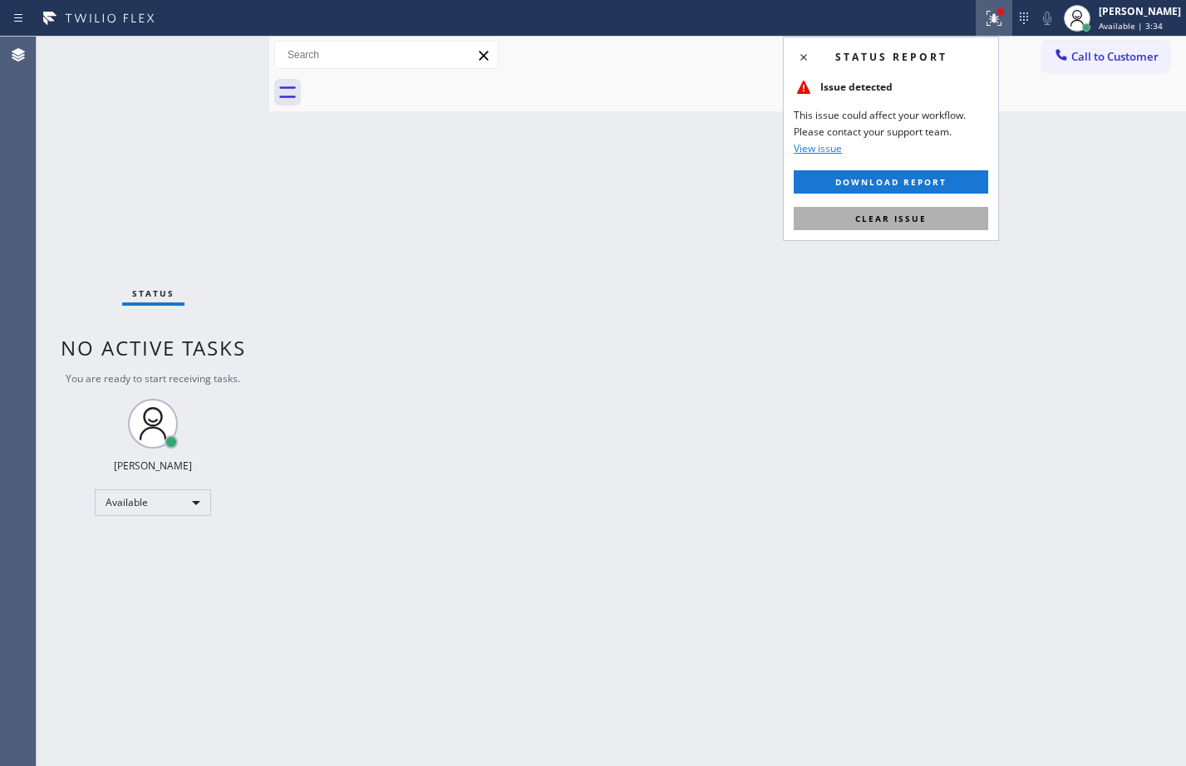
click at [901, 209] on button "Clear issue" at bounding box center [891, 218] width 194 height 23
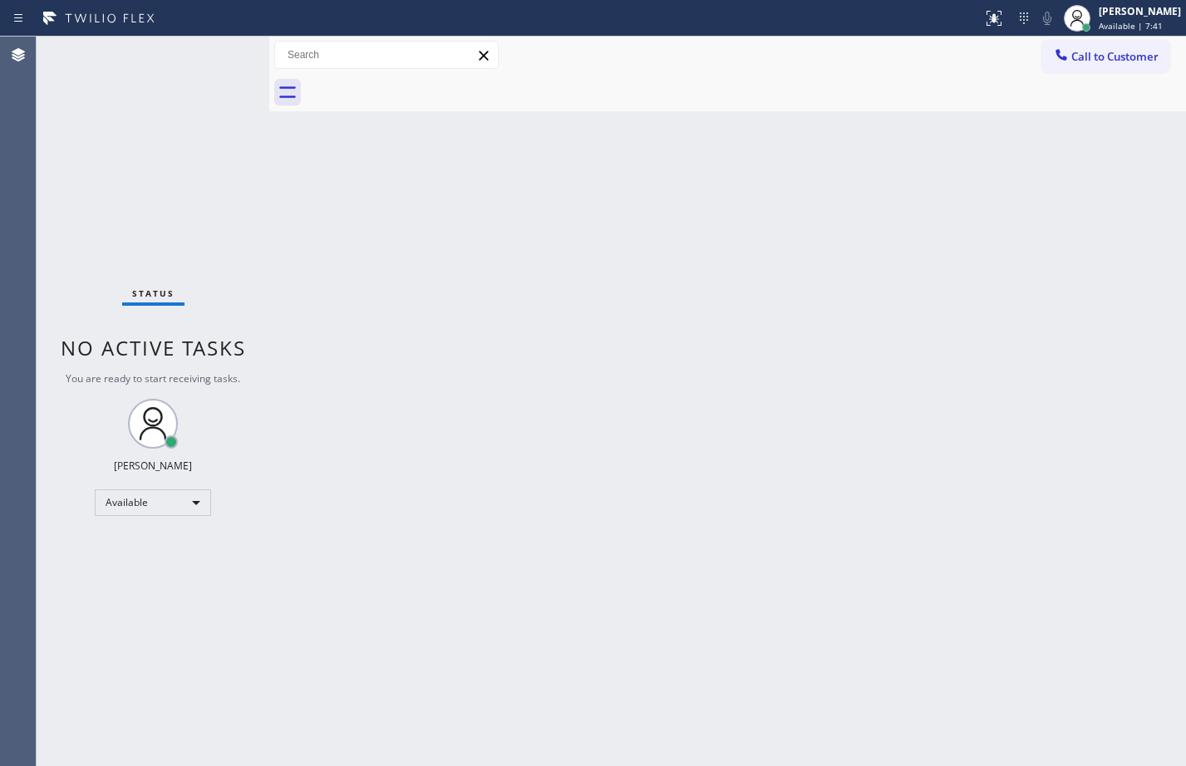
click at [232, 187] on div "Status No active tasks You are ready to start receiving tasks. [PERSON_NAME] Av…" at bounding box center [153, 402] width 233 height 730
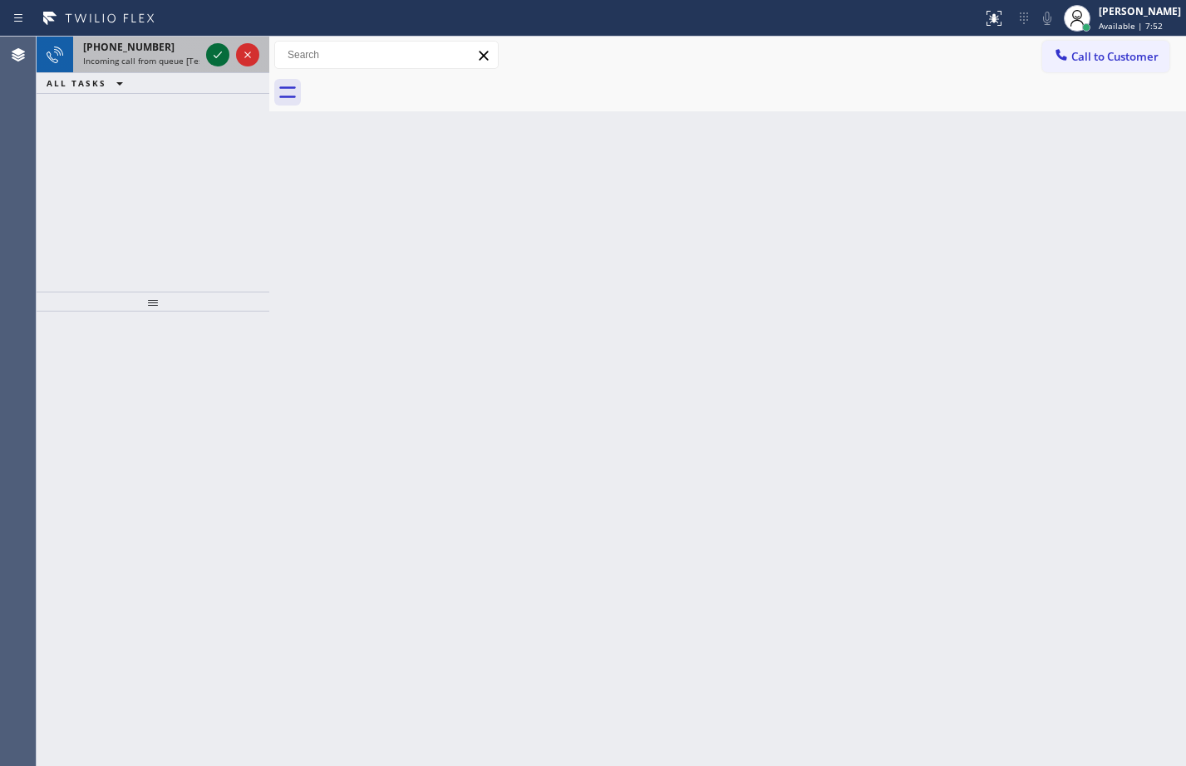
click at [220, 56] on icon at bounding box center [218, 55] width 20 height 20
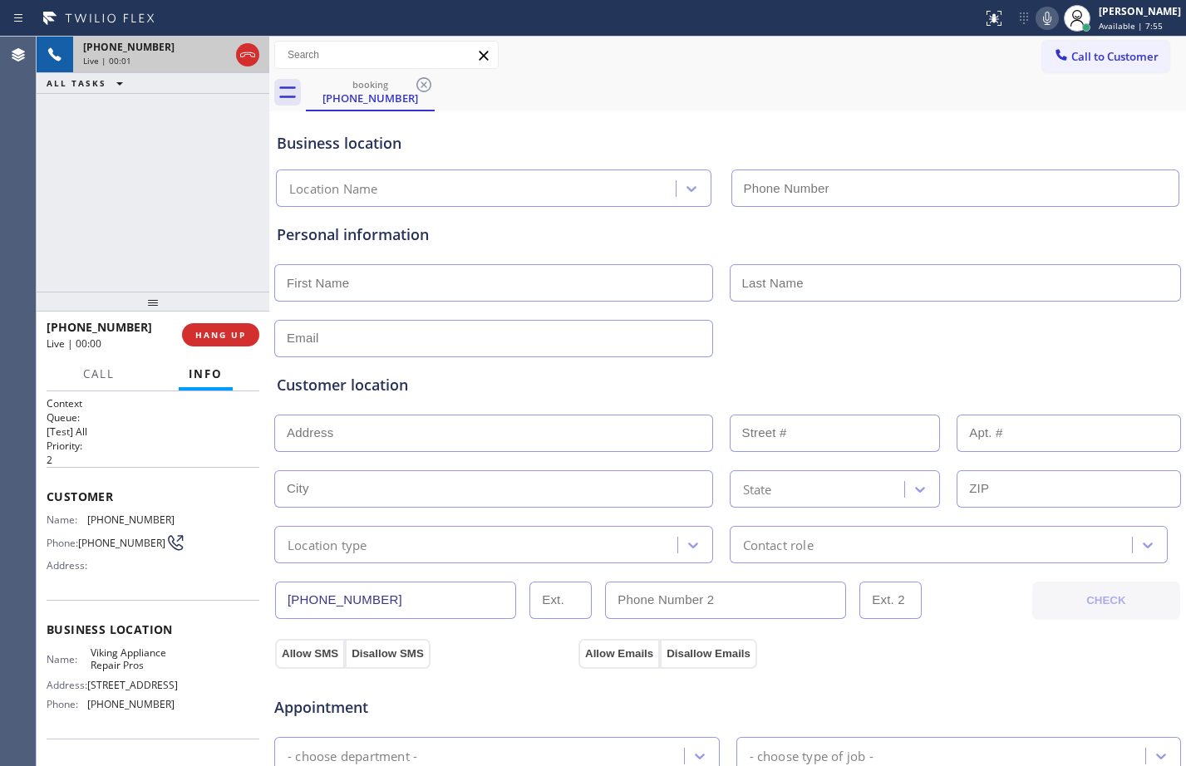
type input "[PHONE_NUMBER]"
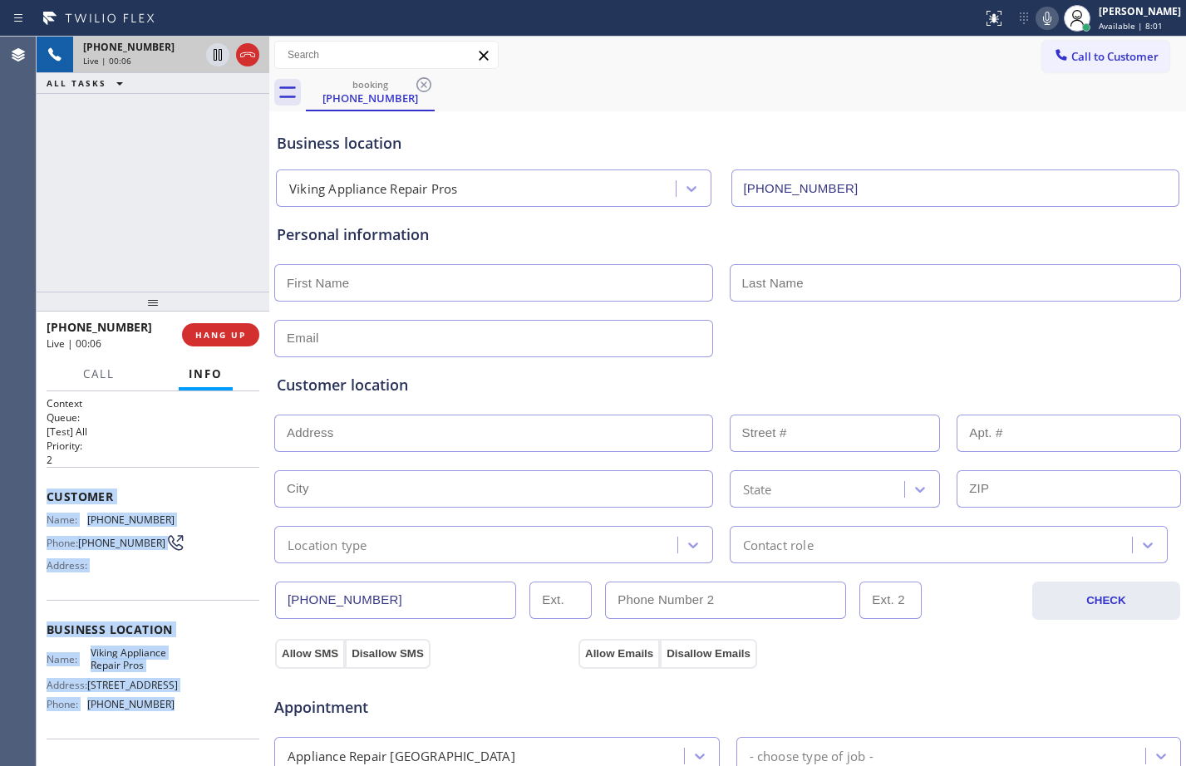
drag, startPoint x: 49, startPoint y: 497, endPoint x: 192, endPoint y: 725, distance: 268.9
click at [192, 725] on div "Context Queue: [Test] All Priority: 2 Customer Name: [PHONE_NUMBER] Phone: [PHO…" at bounding box center [153, 630] width 213 height 468
click at [226, 325] on button "HANG UP" at bounding box center [220, 334] width 77 height 23
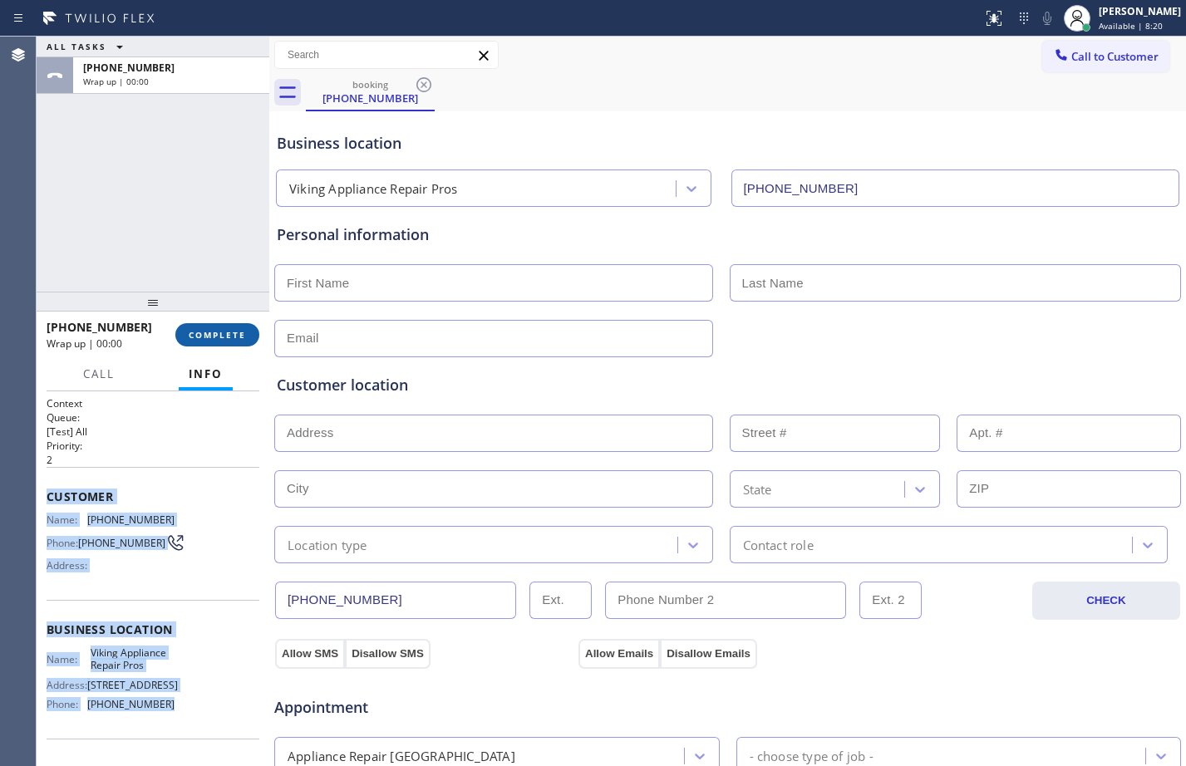
click at [224, 339] on span "COMPLETE" at bounding box center [217, 335] width 57 height 12
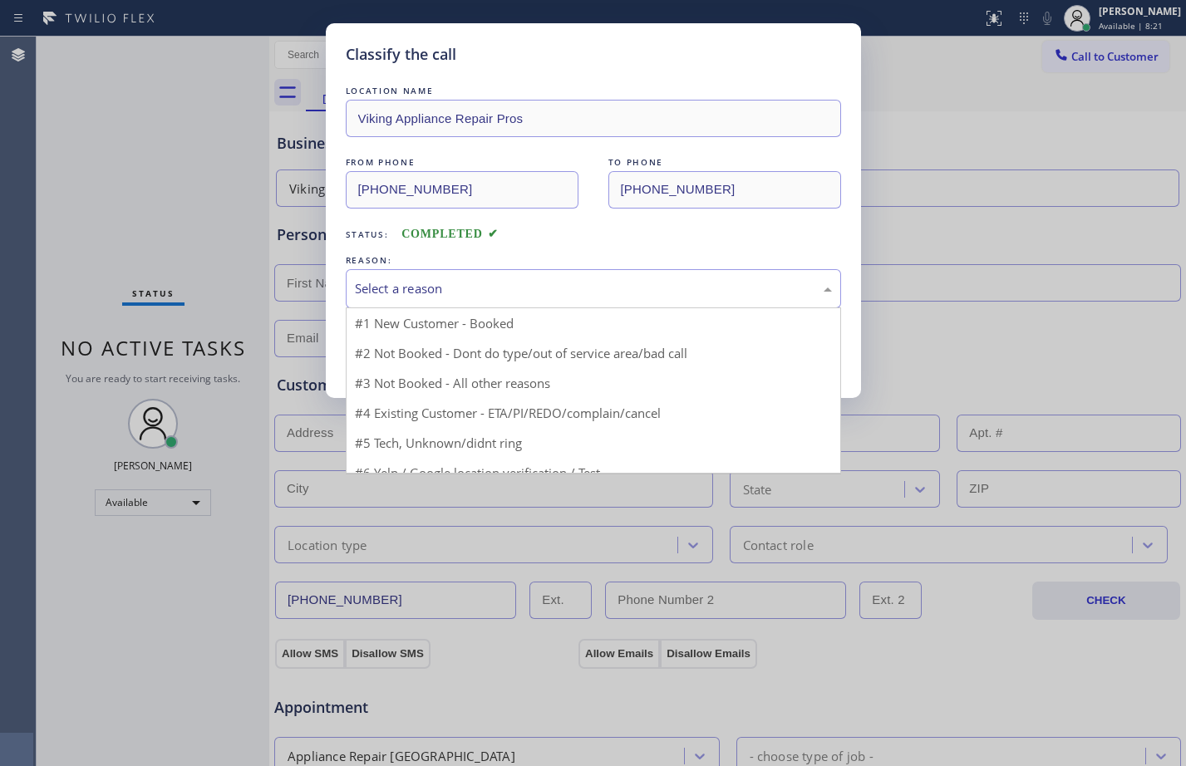
click at [657, 285] on div "Select a reason" at bounding box center [593, 288] width 477 height 19
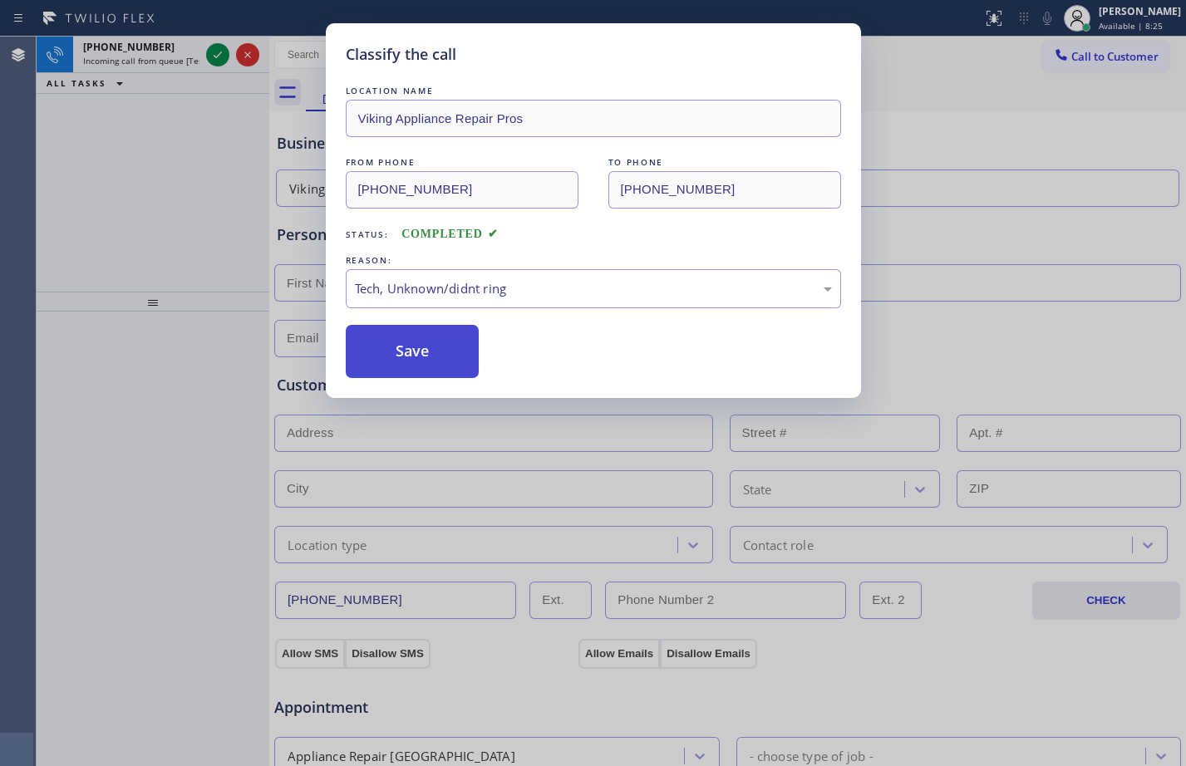
click at [406, 360] on button "Save" at bounding box center [413, 351] width 134 height 53
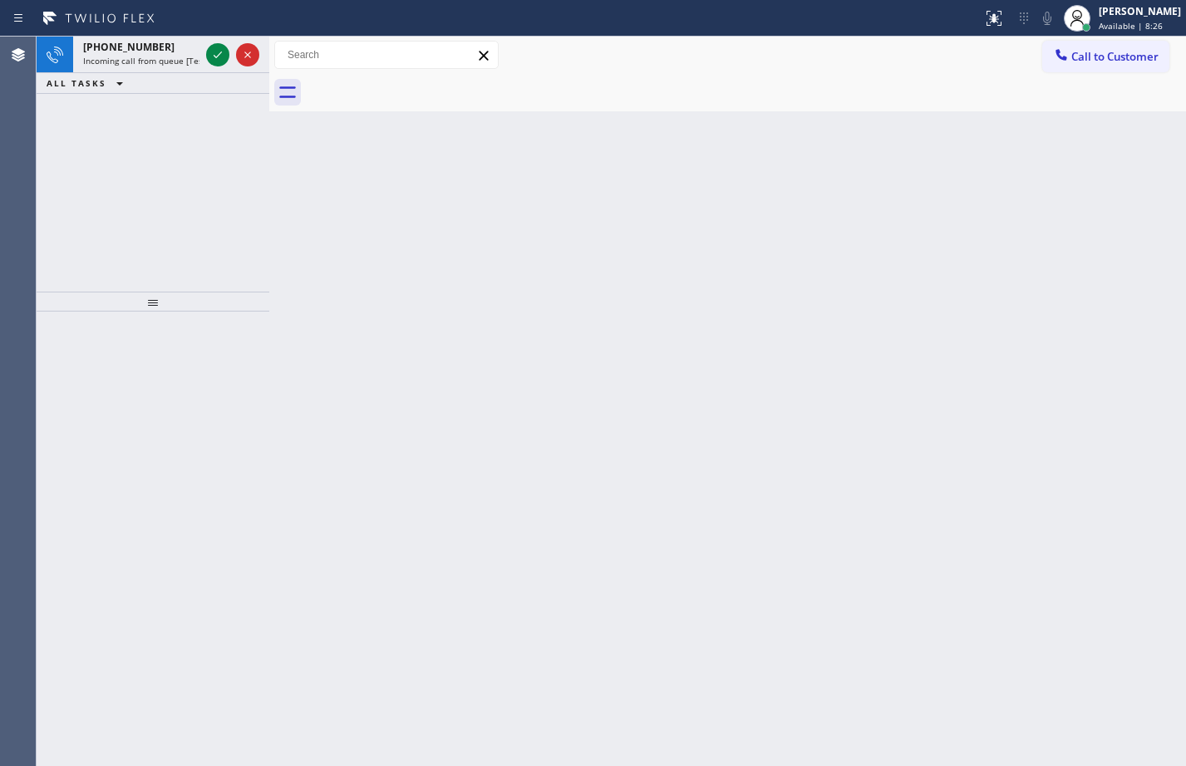
click at [214, 62] on icon at bounding box center [218, 55] width 20 height 20
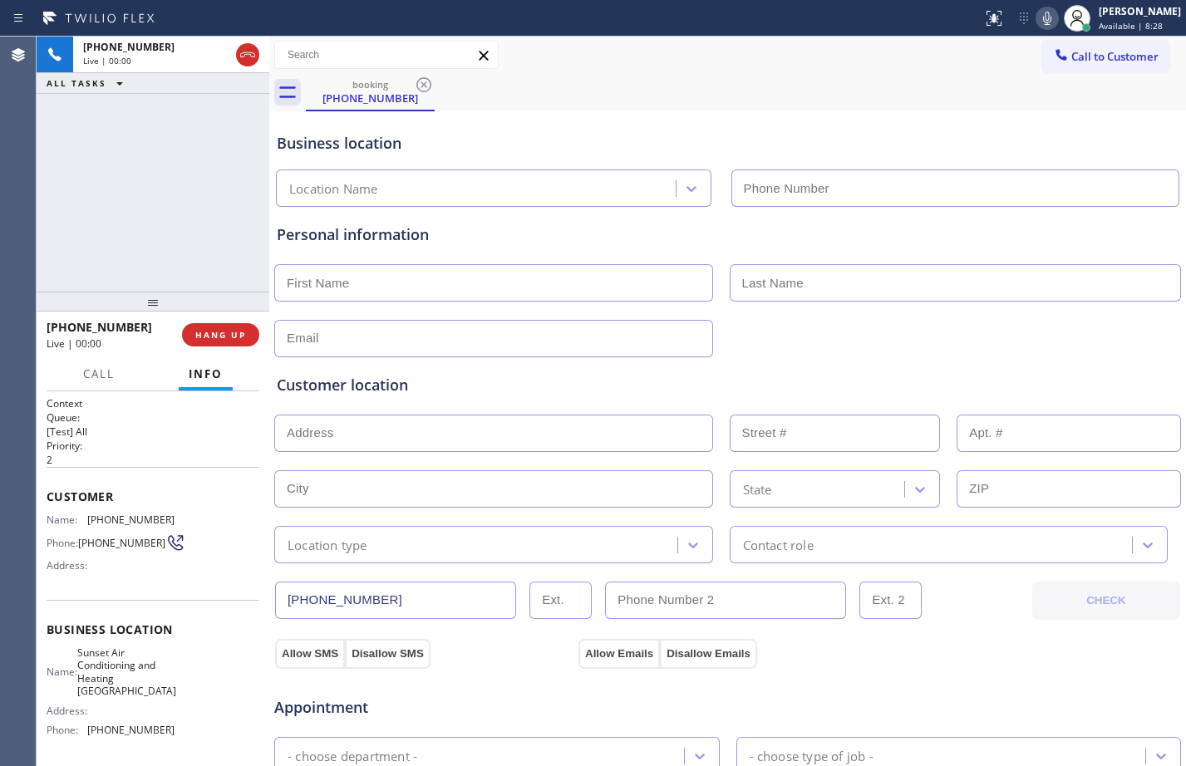
type input "[PHONE_NUMBER]"
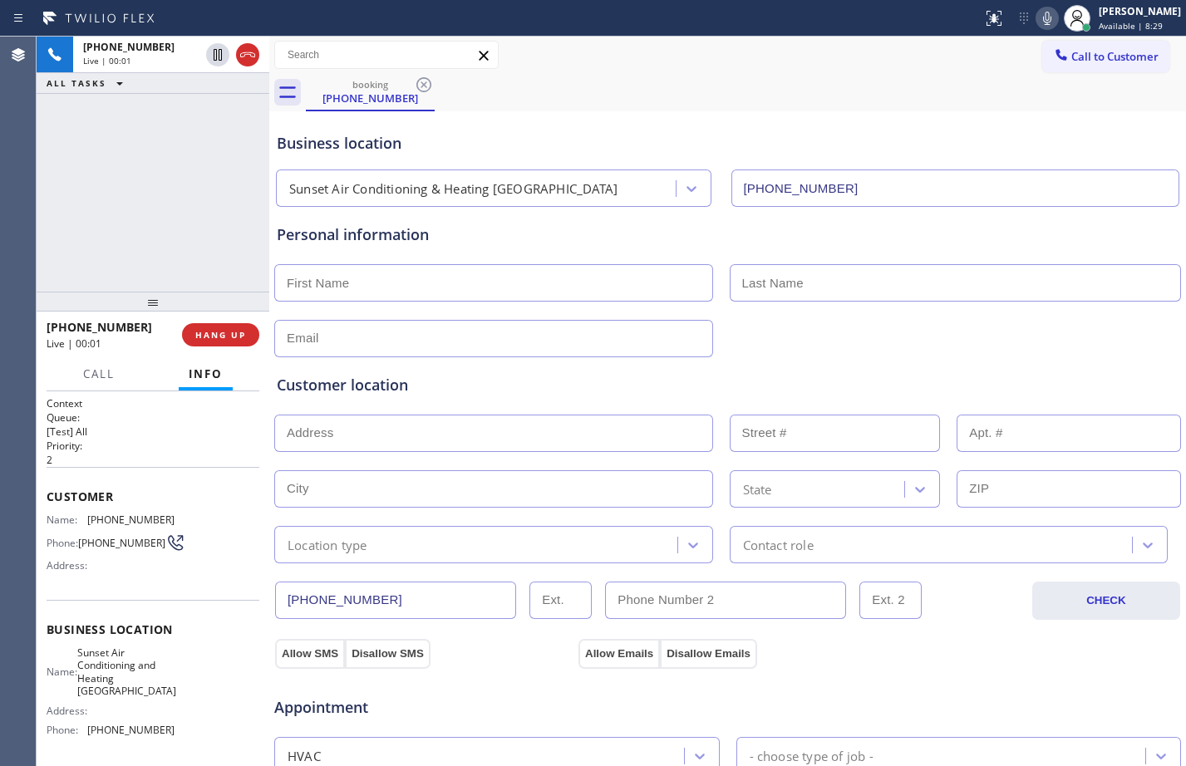
click at [219, 322] on div "[PHONE_NUMBER] Live | 00:01 HANG UP" at bounding box center [153, 334] width 213 height 43
click at [219, 335] on span "HANG UP" at bounding box center [220, 335] width 51 height 12
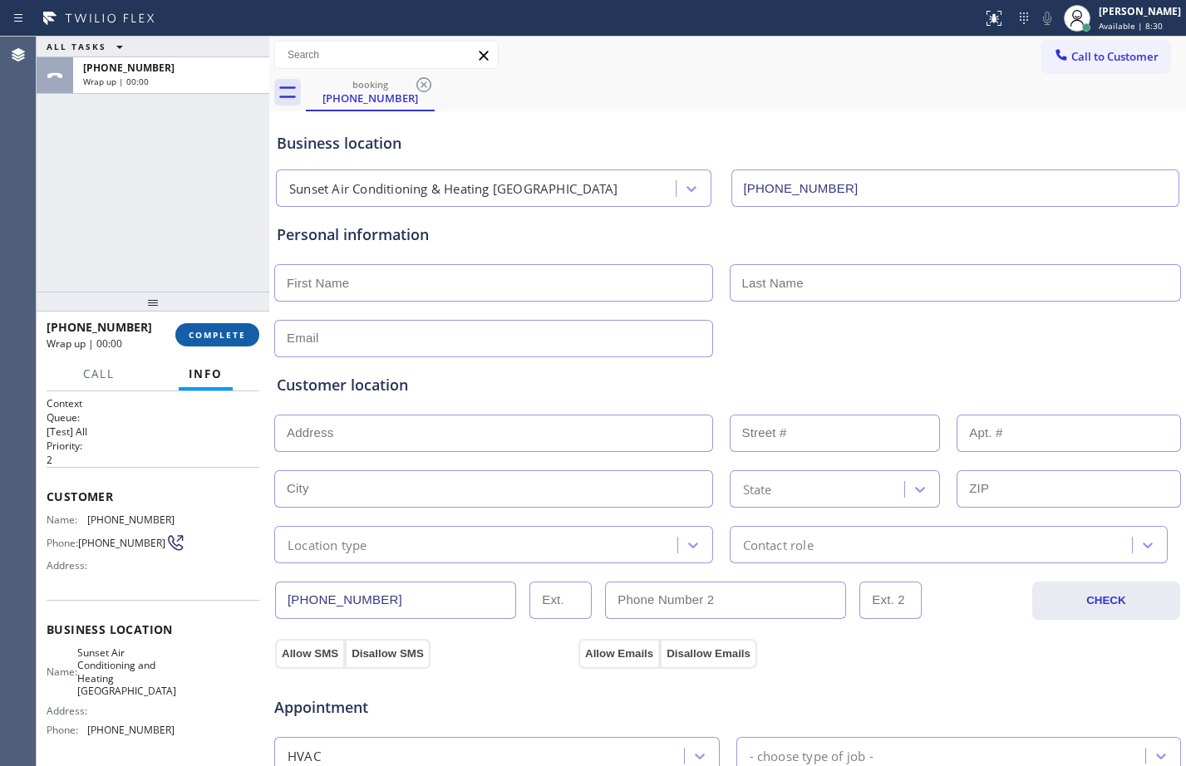
click at [220, 337] on span "COMPLETE" at bounding box center [217, 335] width 57 height 12
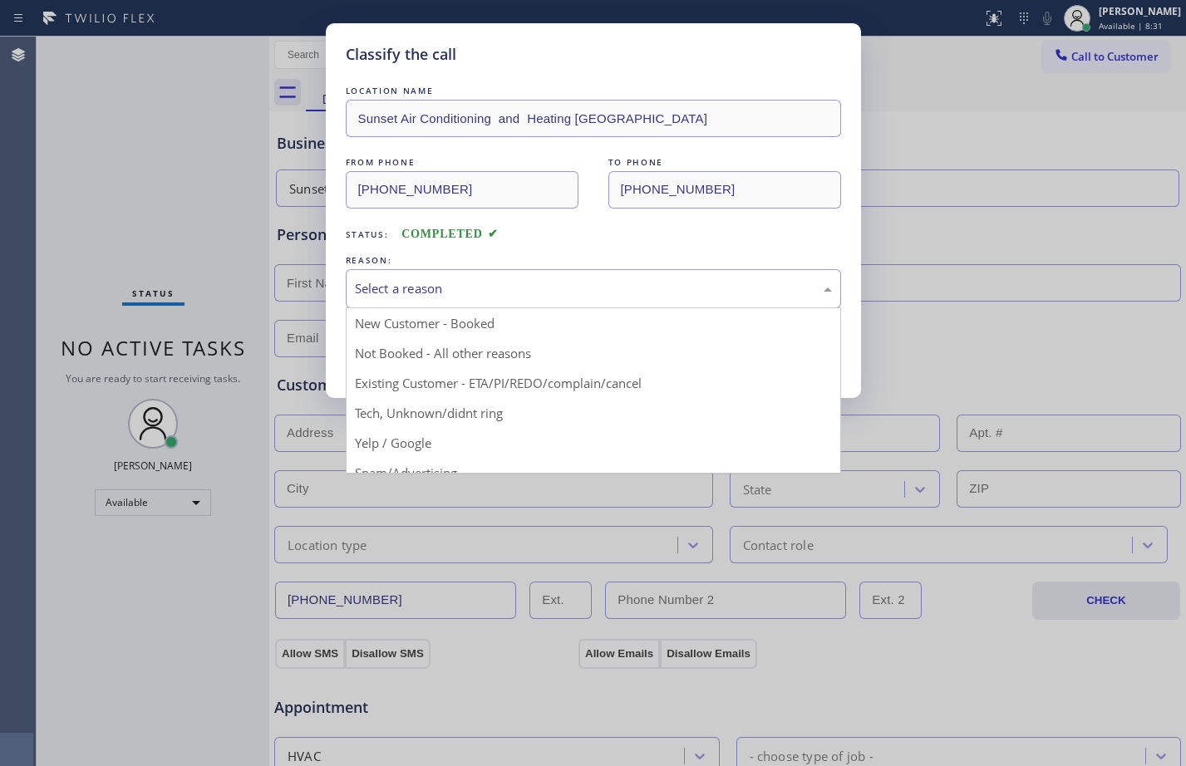
click at [441, 289] on div "Select a reason" at bounding box center [593, 288] width 477 height 19
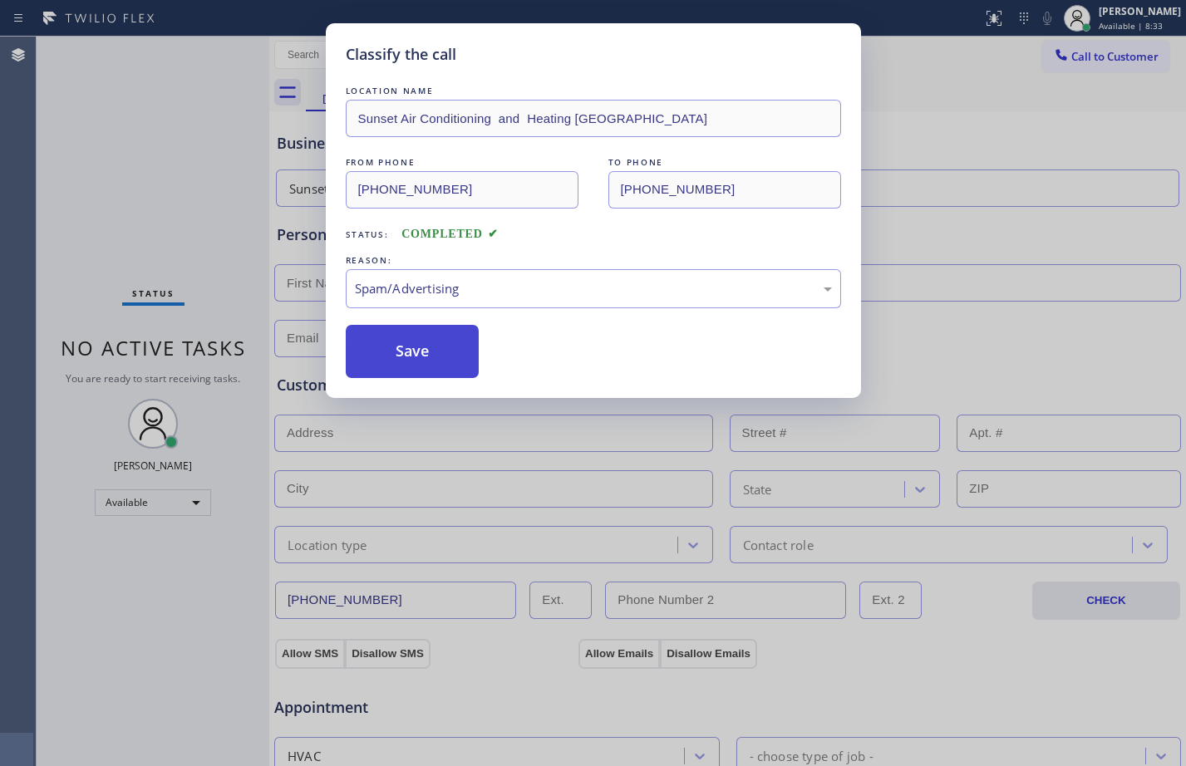
click at [440, 356] on button "Save" at bounding box center [413, 351] width 134 height 53
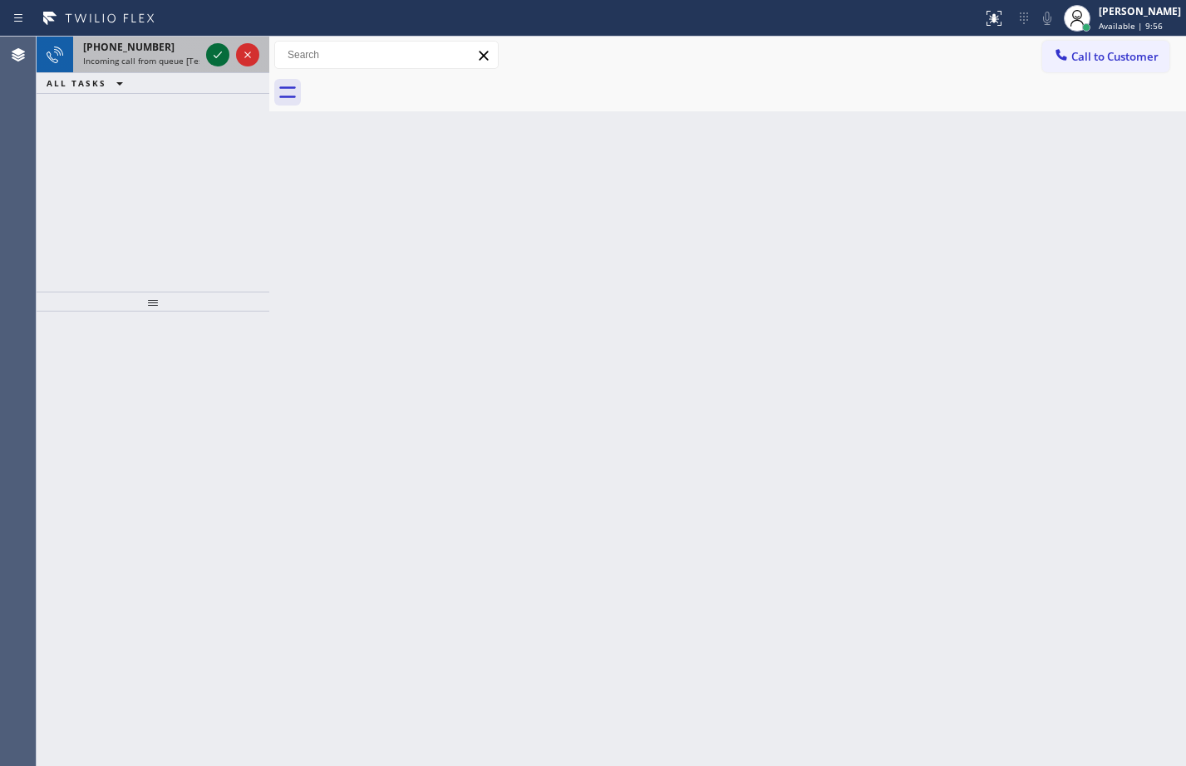
click at [211, 59] on icon at bounding box center [218, 55] width 20 height 20
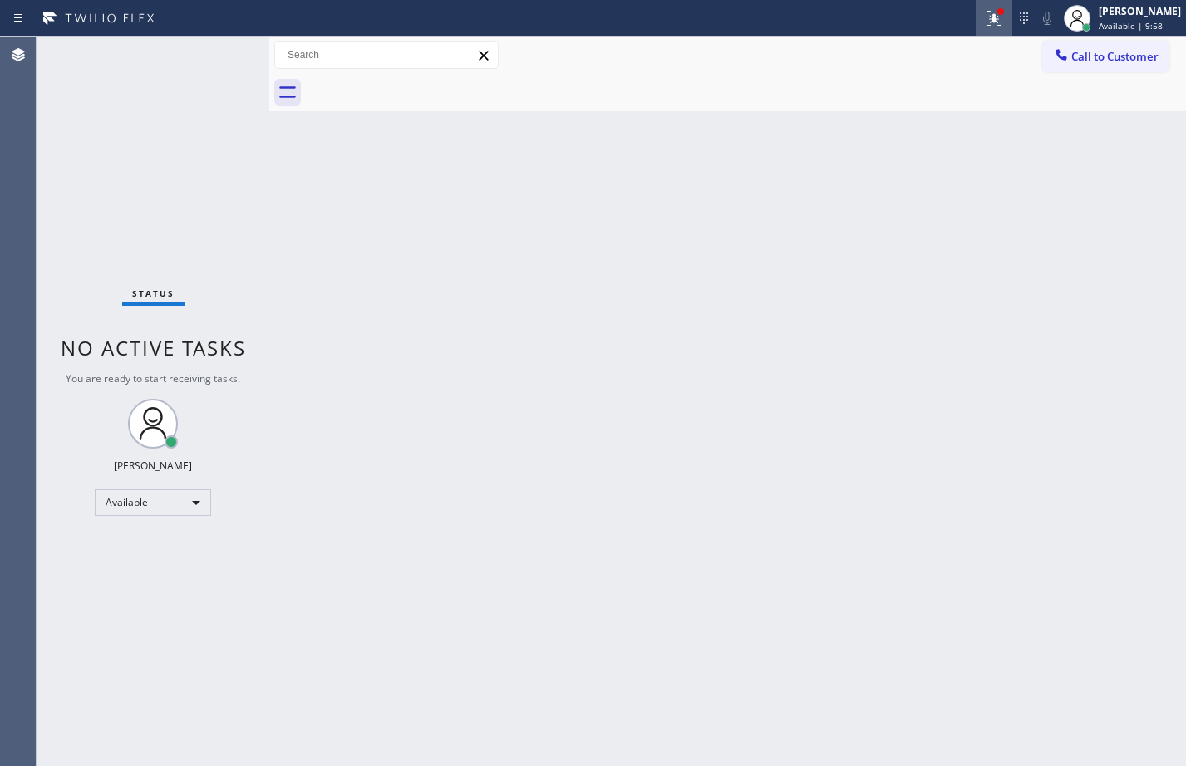
click at [991, 26] on icon at bounding box center [994, 18] width 20 height 20
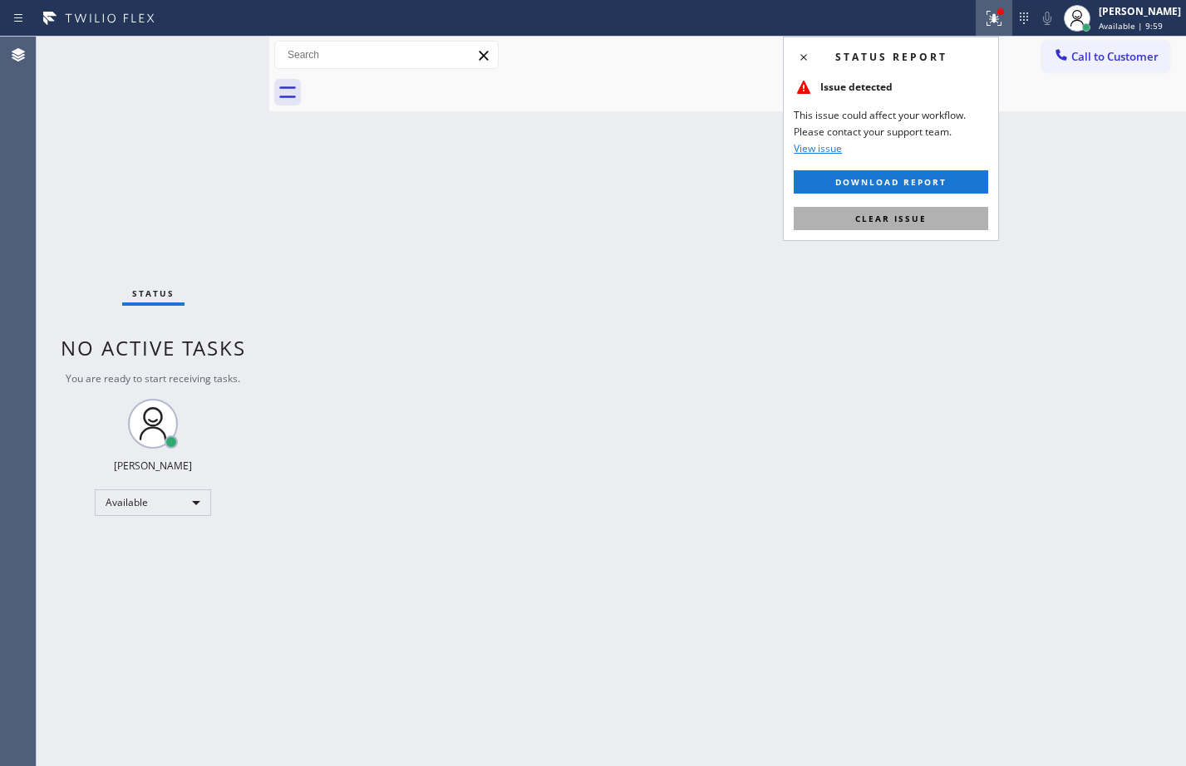
click at [908, 222] on span "Clear issue" at bounding box center [890, 219] width 71 height 12
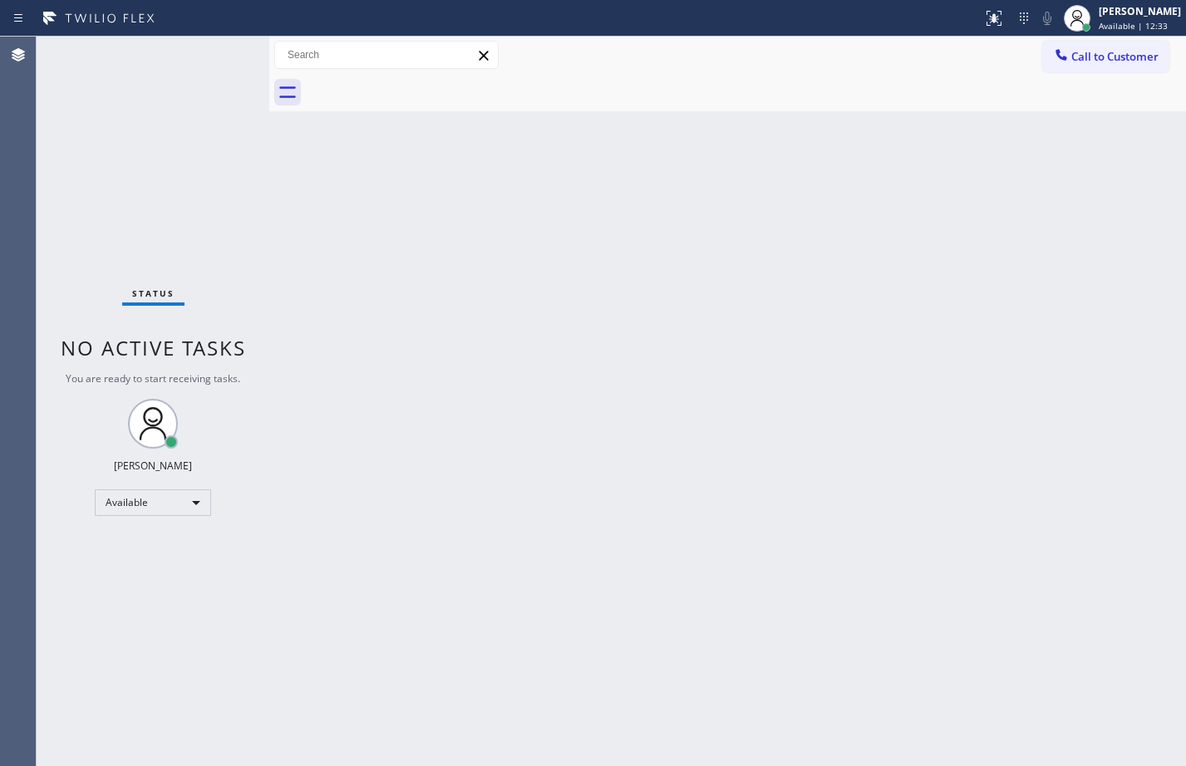
click at [210, 215] on div "Status No active tasks You are ready to start receiving tasks. [PERSON_NAME] Av…" at bounding box center [153, 402] width 233 height 730
click at [694, 393] on div "Back to Dashboard Change Sender ID Customers Technicians Select a contact Outbo…" at bounding box center [727, 402] width 917 height 730
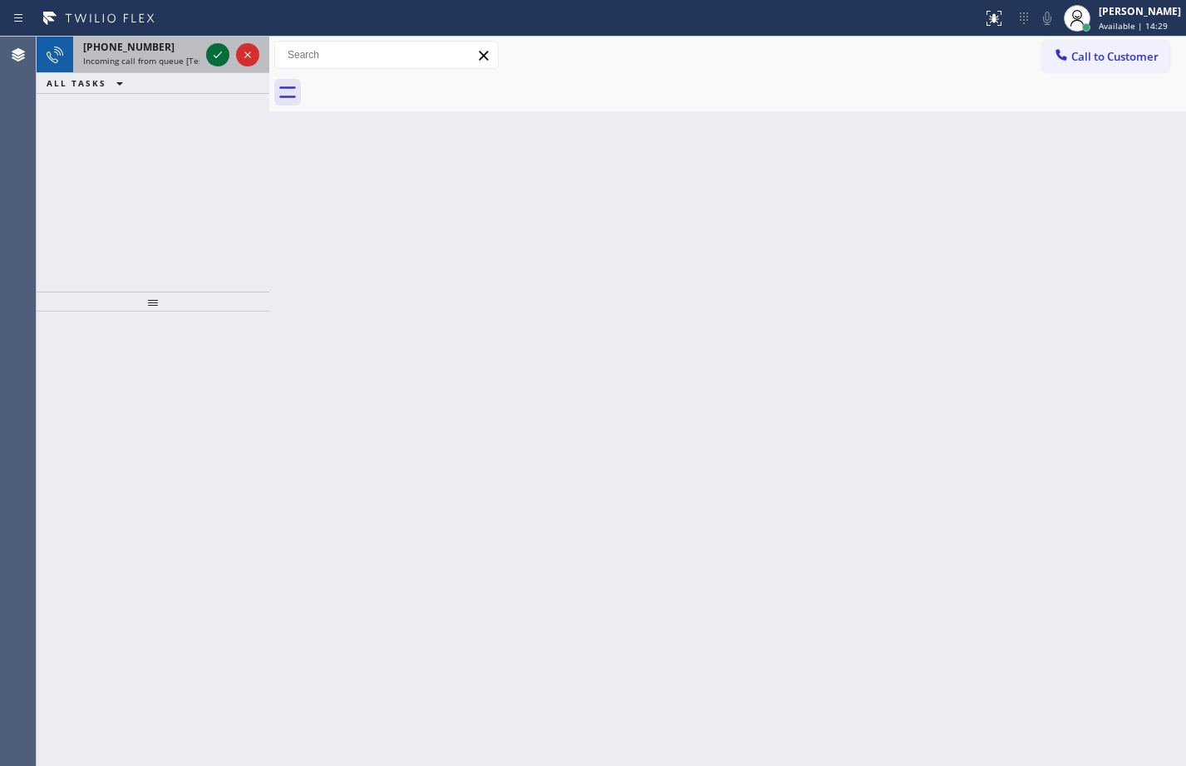
click at [214, 54] on icon at bounding box center [218, 55] width 20 height 20
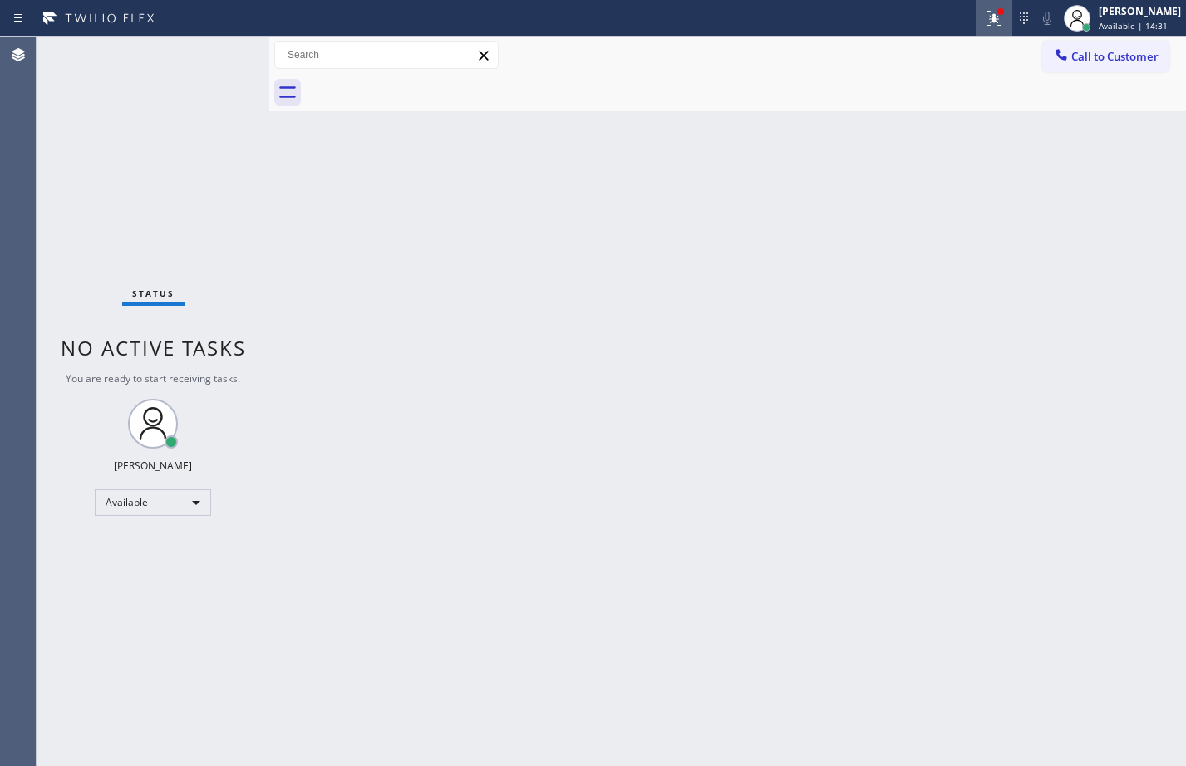
click at [984, 16] on icon at bounding box center [994, 18] width 20 height 20
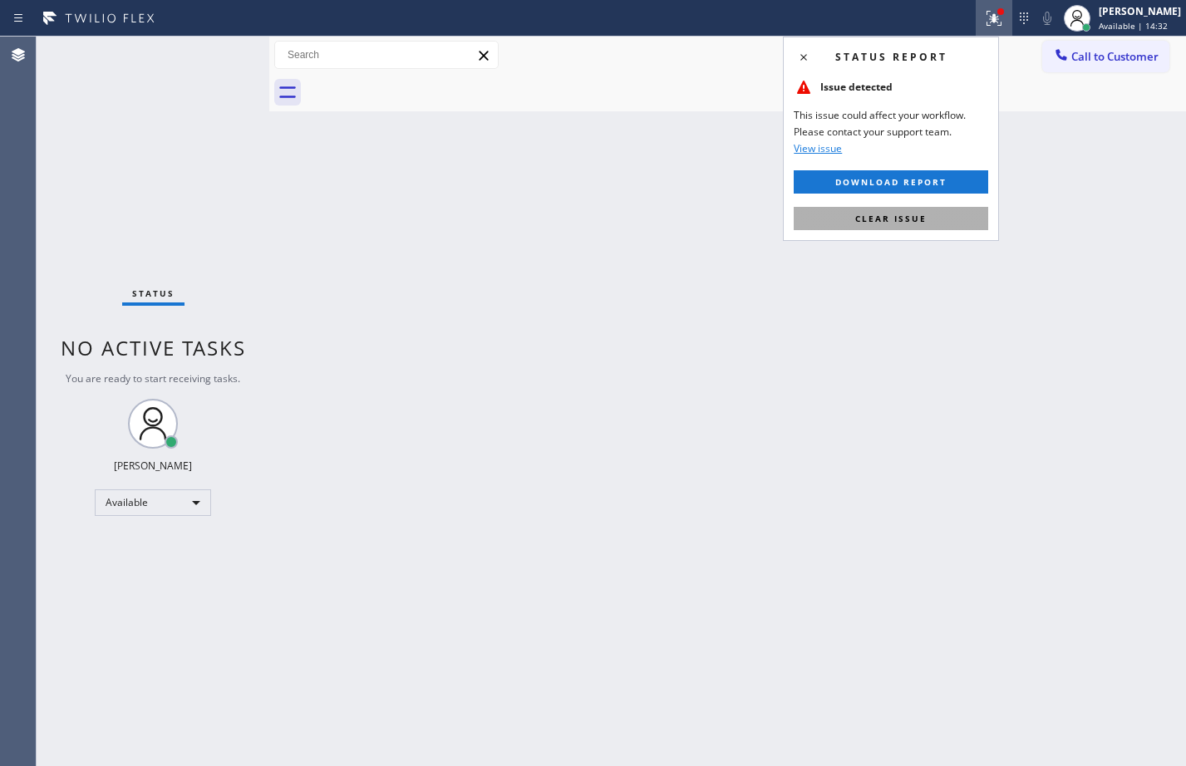
click at [859, 218] on span "Clear issue" at bounding box center [890, 219] width 71 height 12
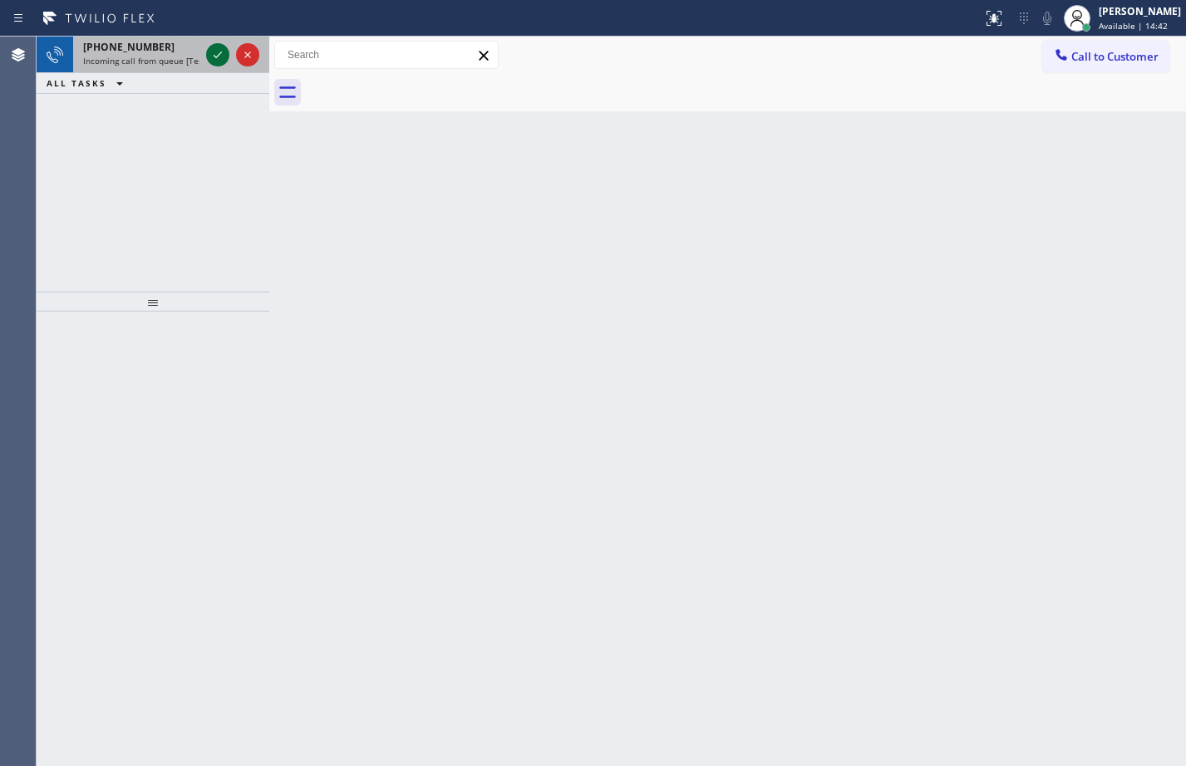
click at [215, 62] on icon at bounding box center [218, 55] width 20 height 20
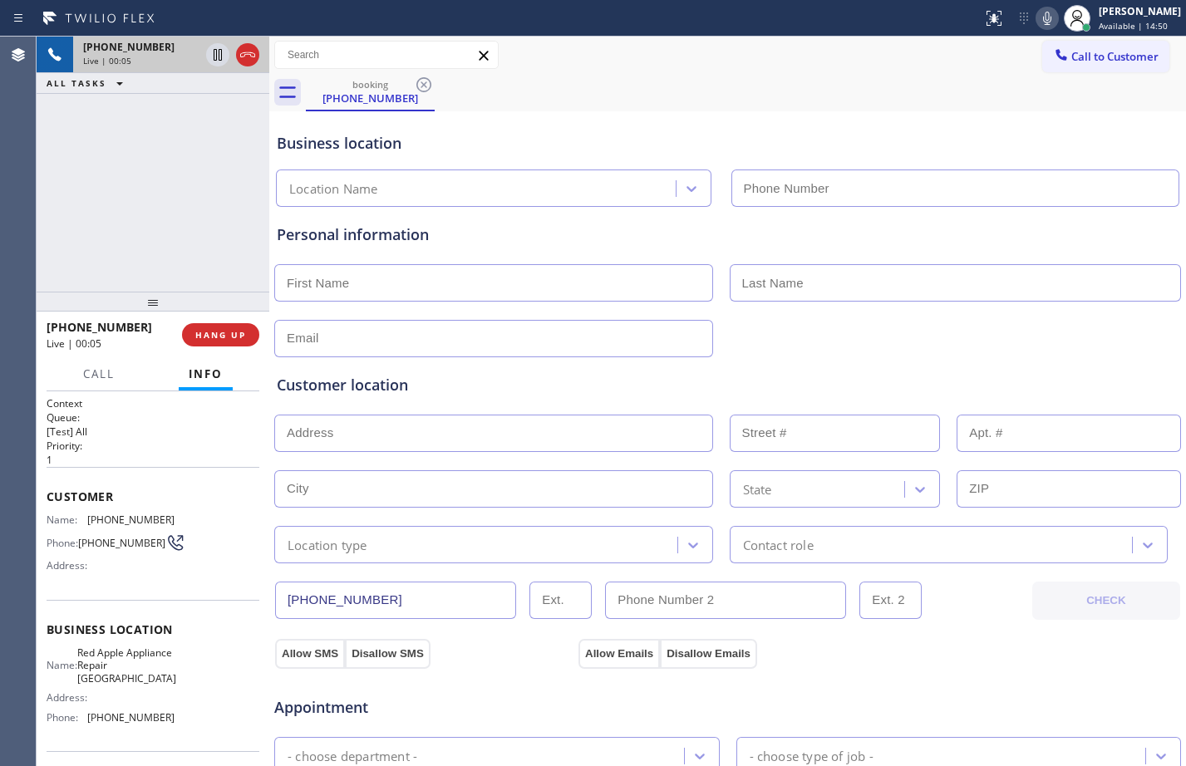
type input "[PHONE_NUMBER]"
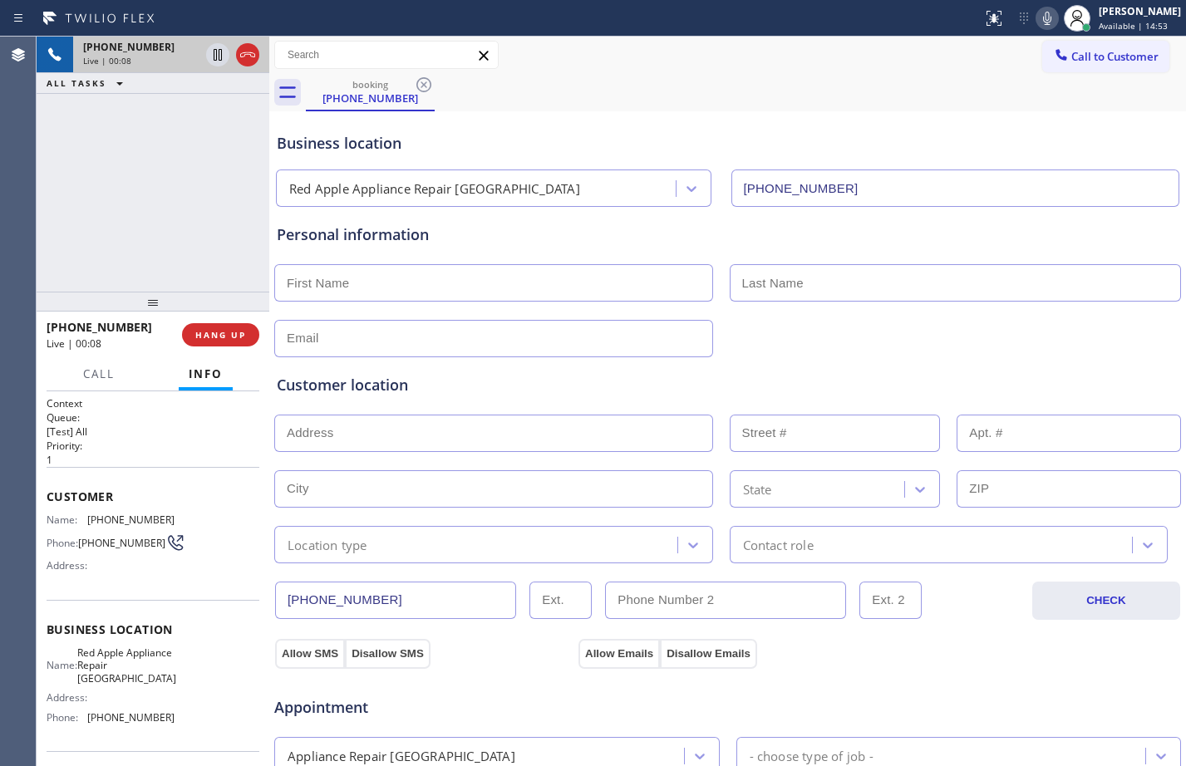
click at [40, 492] on div "Context Queue: [Test] All Priority: 1 Customer Name: [PHONE_NUMBER] Phone: [PHO…" at bounding box center [153, 578] width 233 height 375
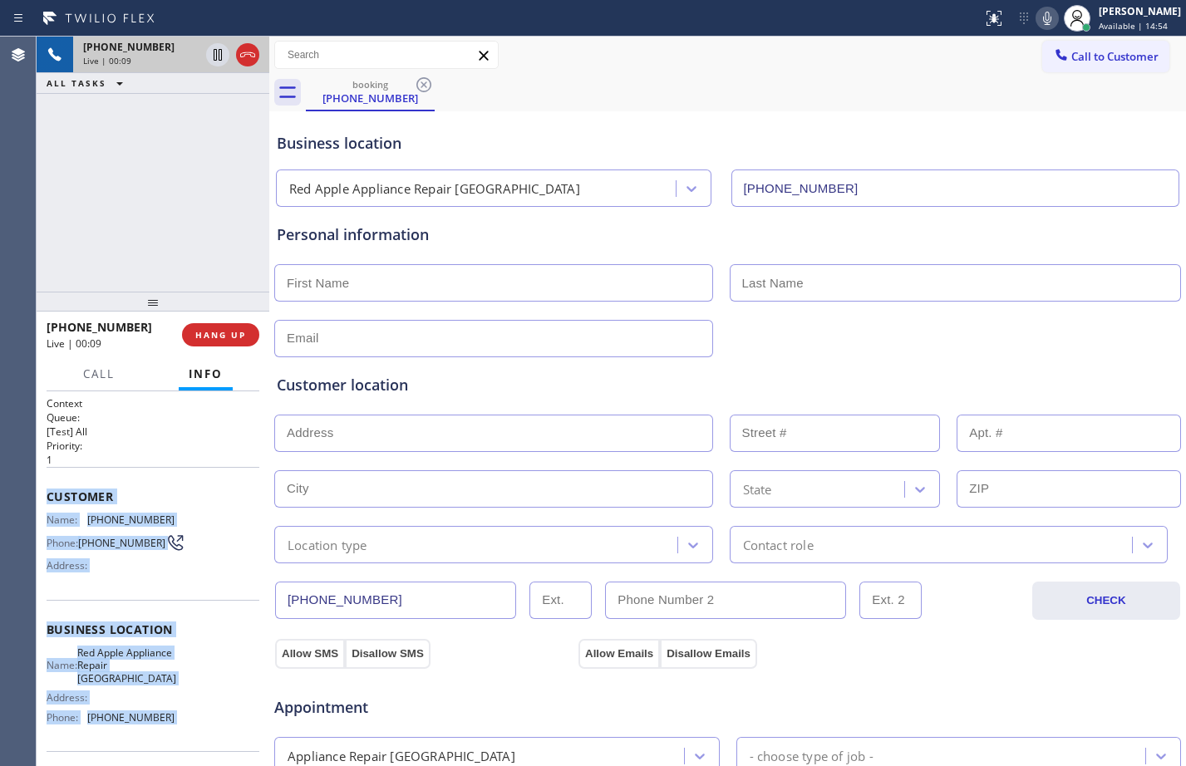
drag, startPoint x: 40, startPoint y: 492, endPoint x: 192, endPoint y: 734, distance: 285.7
click at [192, 734] on div "Context Queue: [Test] All Priority: 1 Customer Name: [PHONE_NUMBER] Phone: [PHO…" at bounding box center [153, 578] width 233 height 375
click at [218, 55] on icon at bounding box center [218, 55] width 20 height 20
click at [1037, 16] on icon at bounding box center [1047, 18] width 20 height 20
click at [474, 291] on input "text" at bounding box center [493, 282] width 439 height 37
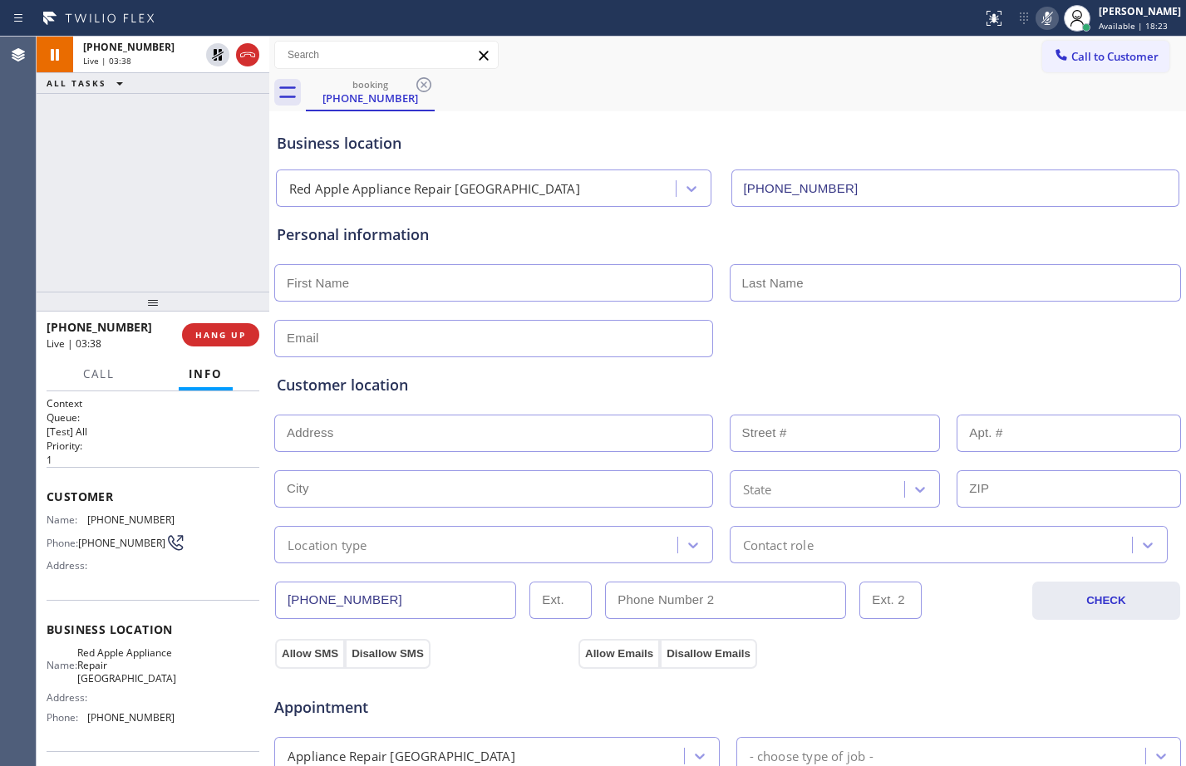
paste input "[PERSON_NAME]"
type input "[PERSON_NAME]"
click at [920, 276] on input "text" at bounding box center [956, 282] width 452 height 37
paste input "[PERSON_NAME]"
type input "[PERSON_NAME]"
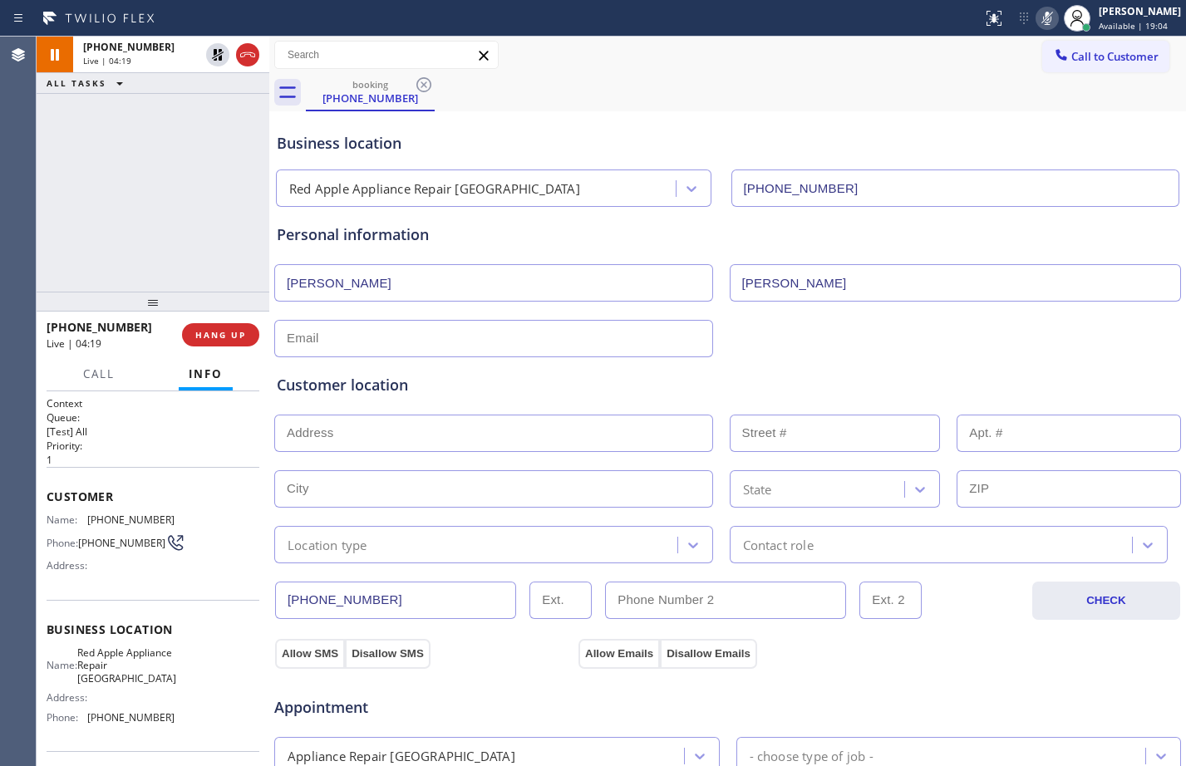
click at [425, 432] on input "text" at bounding box center [493, 433] width 439 height 37
click at [419, 438] on input "text" at bounding box center [493, 433] width 439 height 37
paste input "[STREET_ADDRESS],"
type input "[STREET_ADDRESS]"
type input "1720"
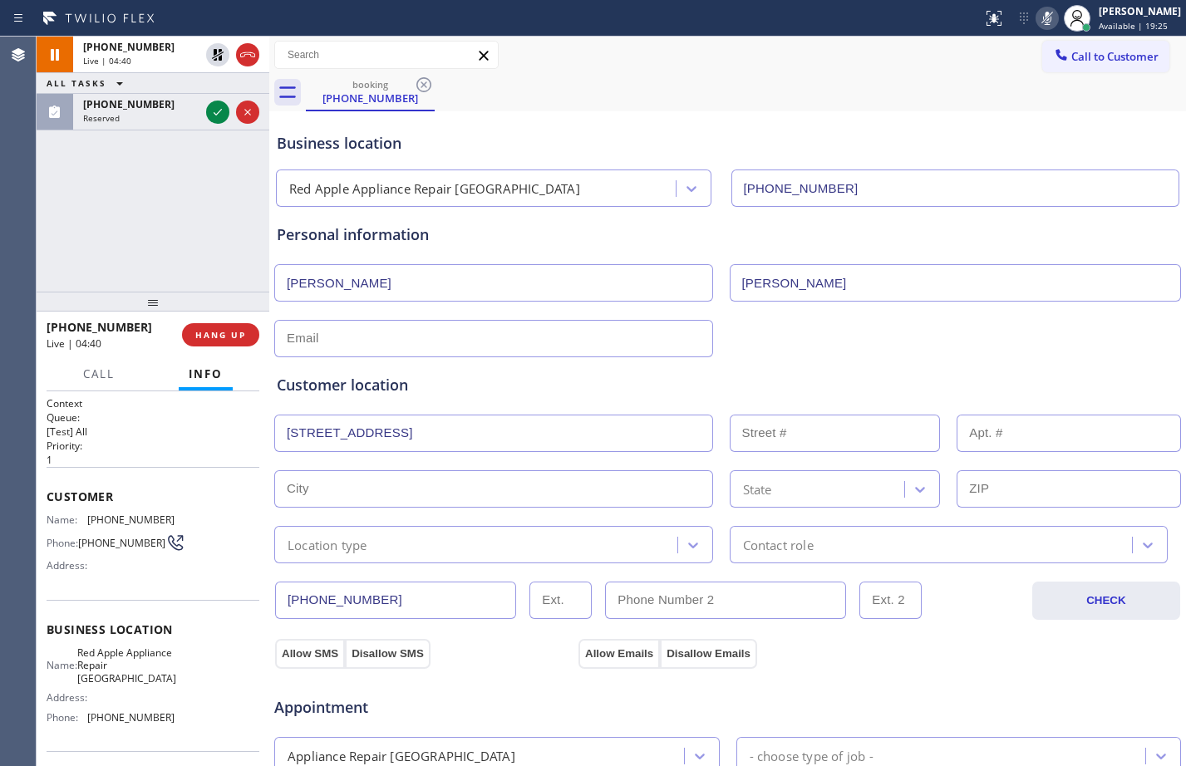
type input "Phoenix"
type input "85022"
click at [378, 547] on div "Location type" at bounding box center [478, 544] width 398 height 29
click at [392, 538] on div "Location type" at bounding box center [478, 544] width 398 height 29
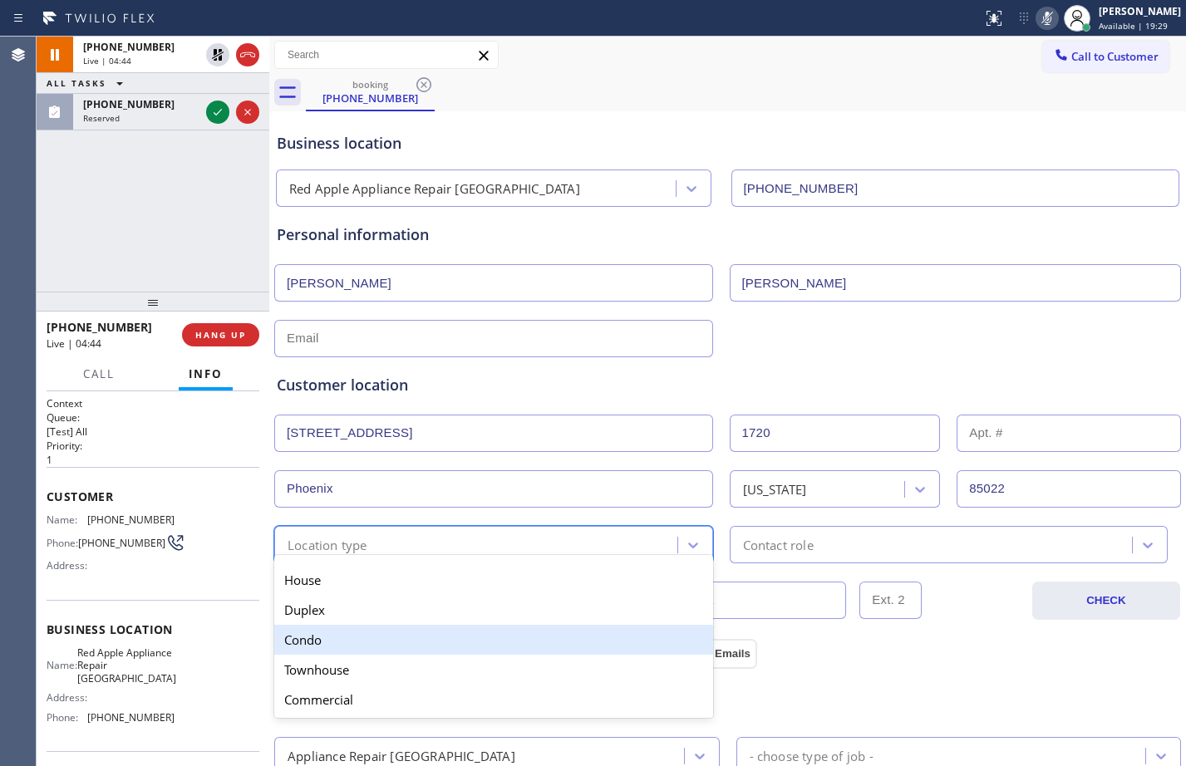
click at [317, 645] on div "Condo" at bounding box center [493, 640] width 439 height 30
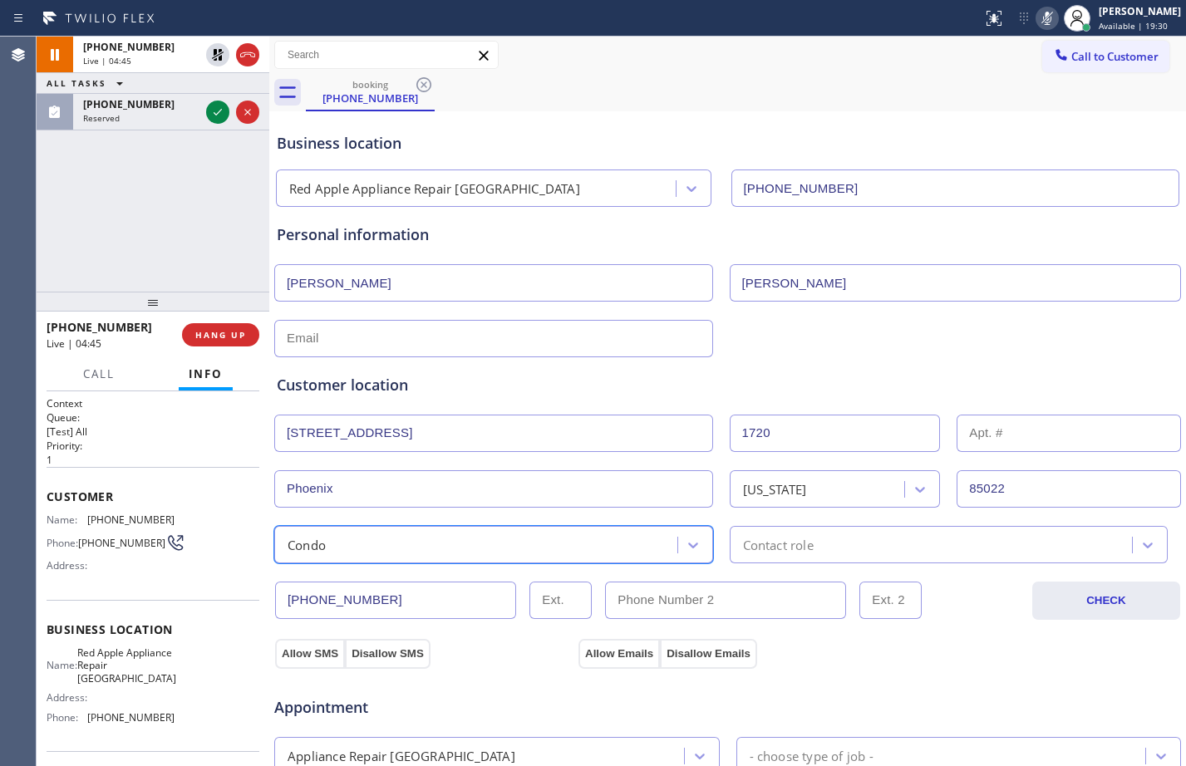
click at [809, 551] on div "Contact role" at bounding box center [934, 544] width 398 height 29
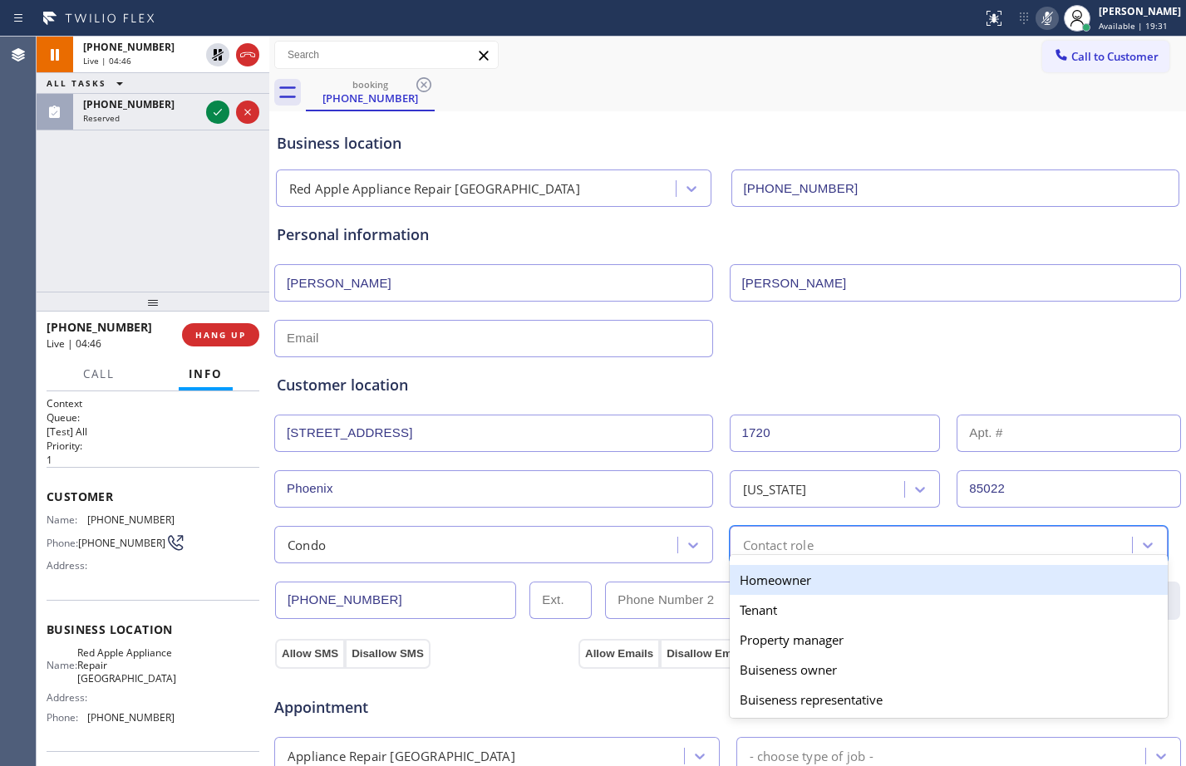
click at [776, 585] on div "Homeowner" at bounding box center [949, 580] width 439 height 30
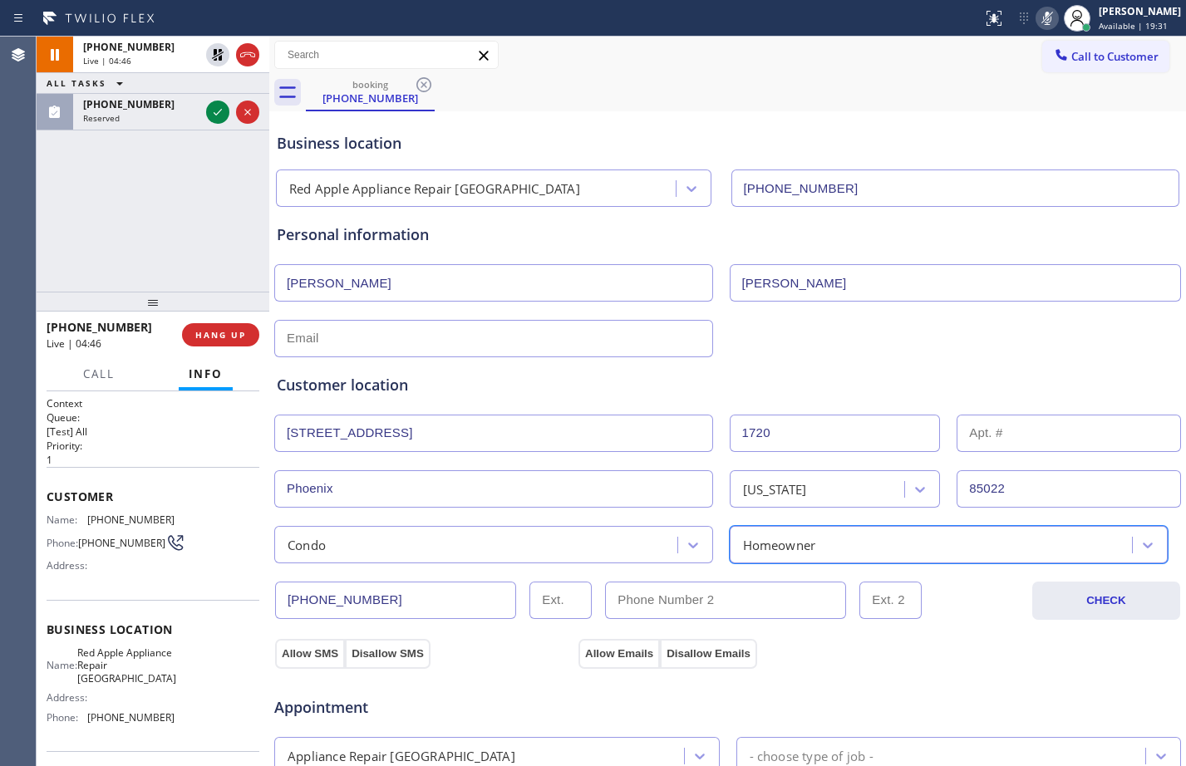
scroll to position [522, 0]
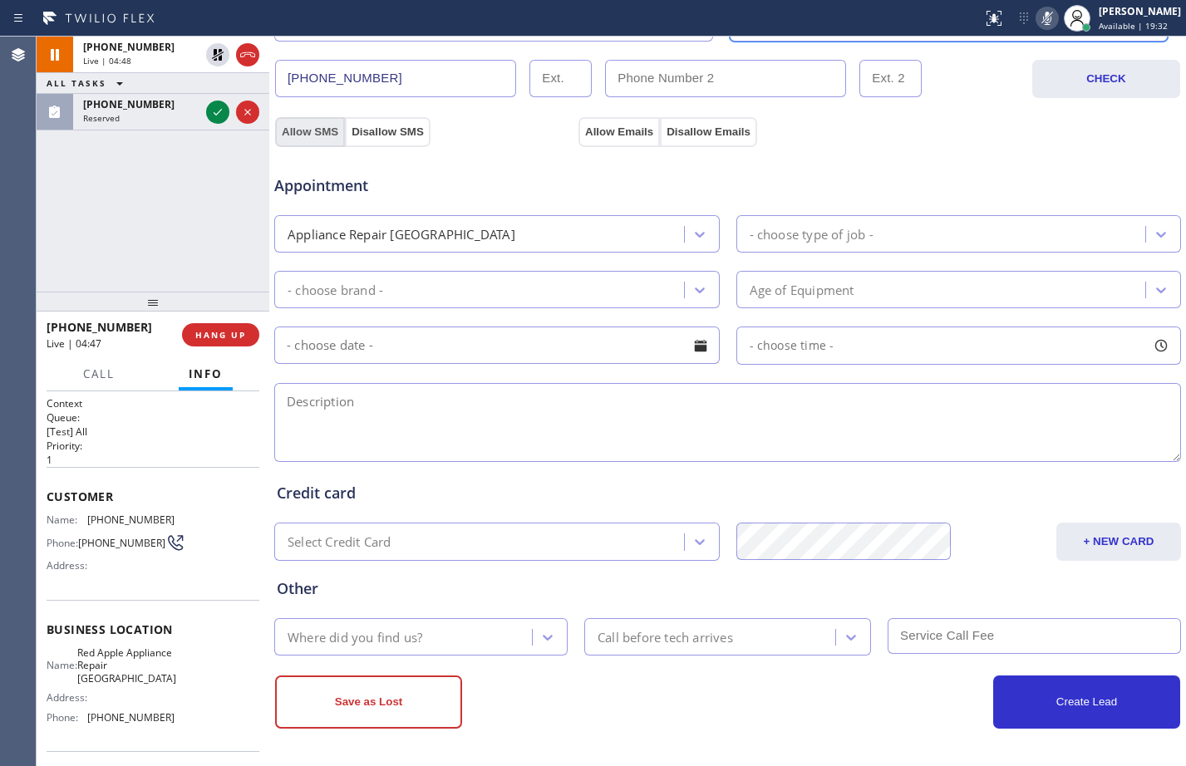
click at [312, 125] on button "Allow SMS" at bounding box center [310, 132] width 70 height 30
click at [621, 124] on button "Allow Emails" at bounding box center [618, 132] width 81 height 30
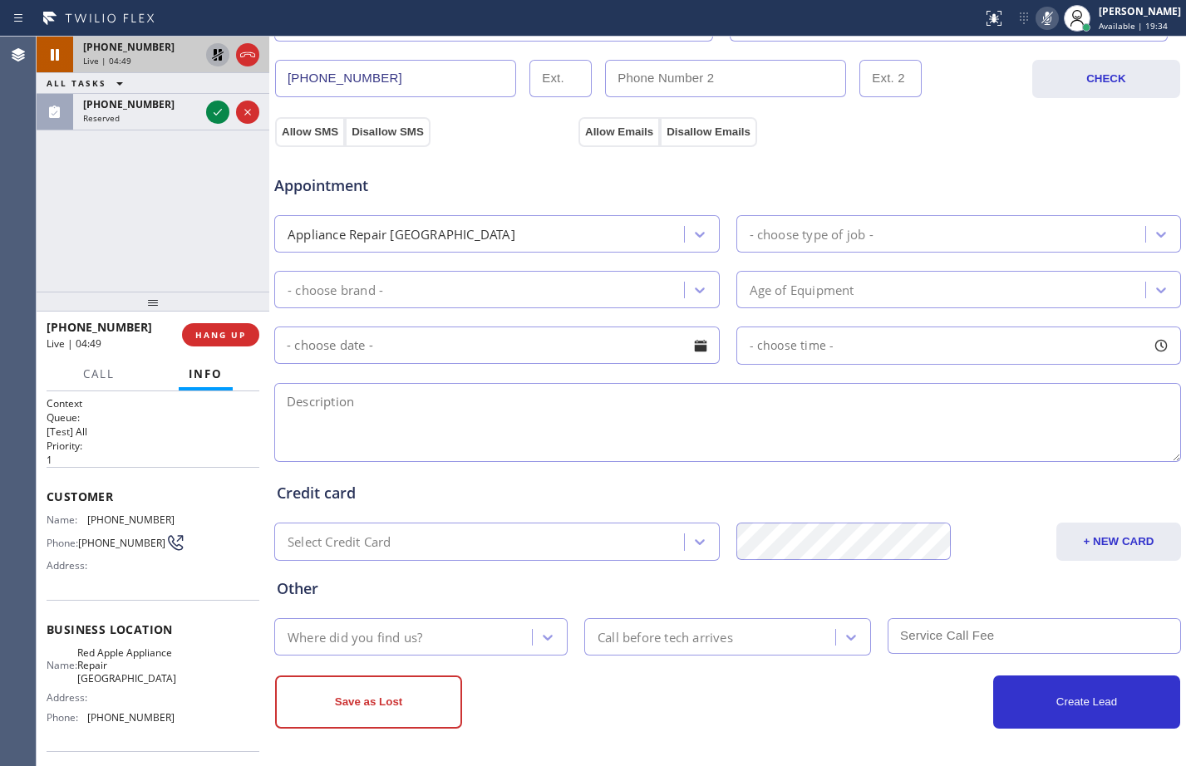
click at [216, 46] on icon at bounding box center [218, 55] width 20 height 20
click at [1037, 17] on icon at bounding box center [1047, 18] width 20 height 20
click at [560, 234] on div "Appliance Repair [GEOGRAPHIC_DATA]" at bounding box center [481, 233] width 405 height 29
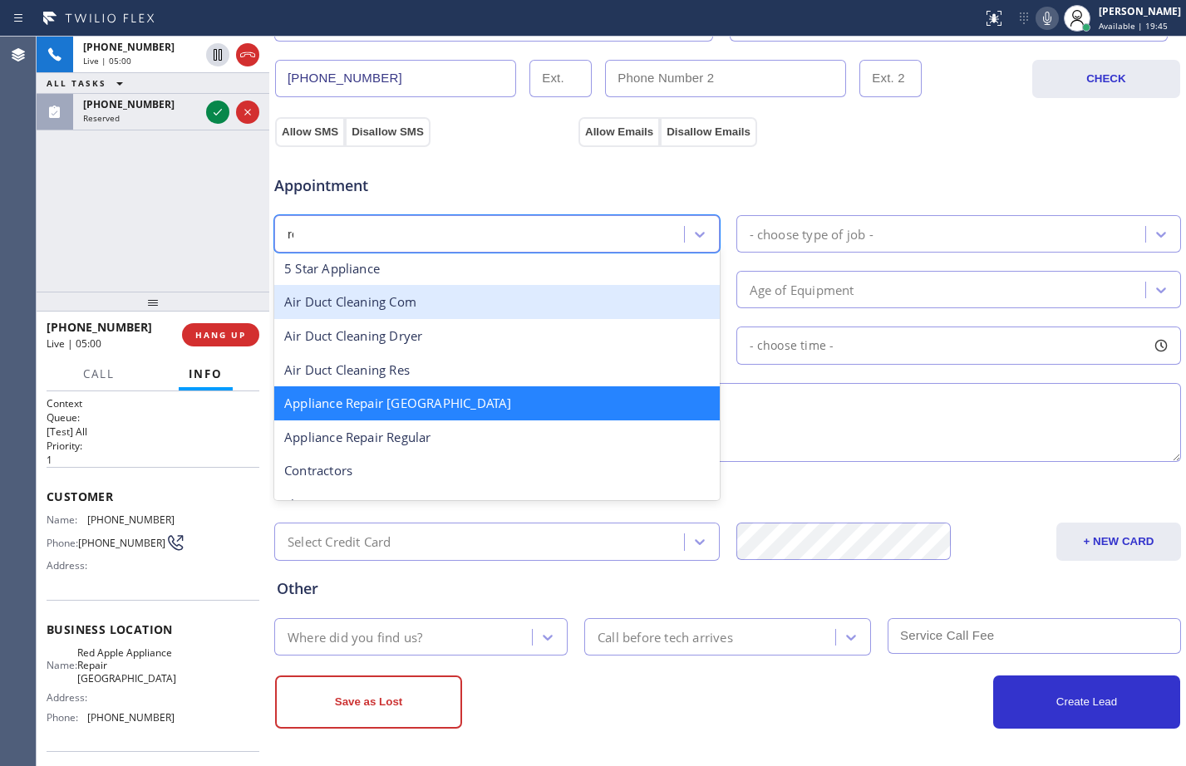
scroll to position [0, 0]
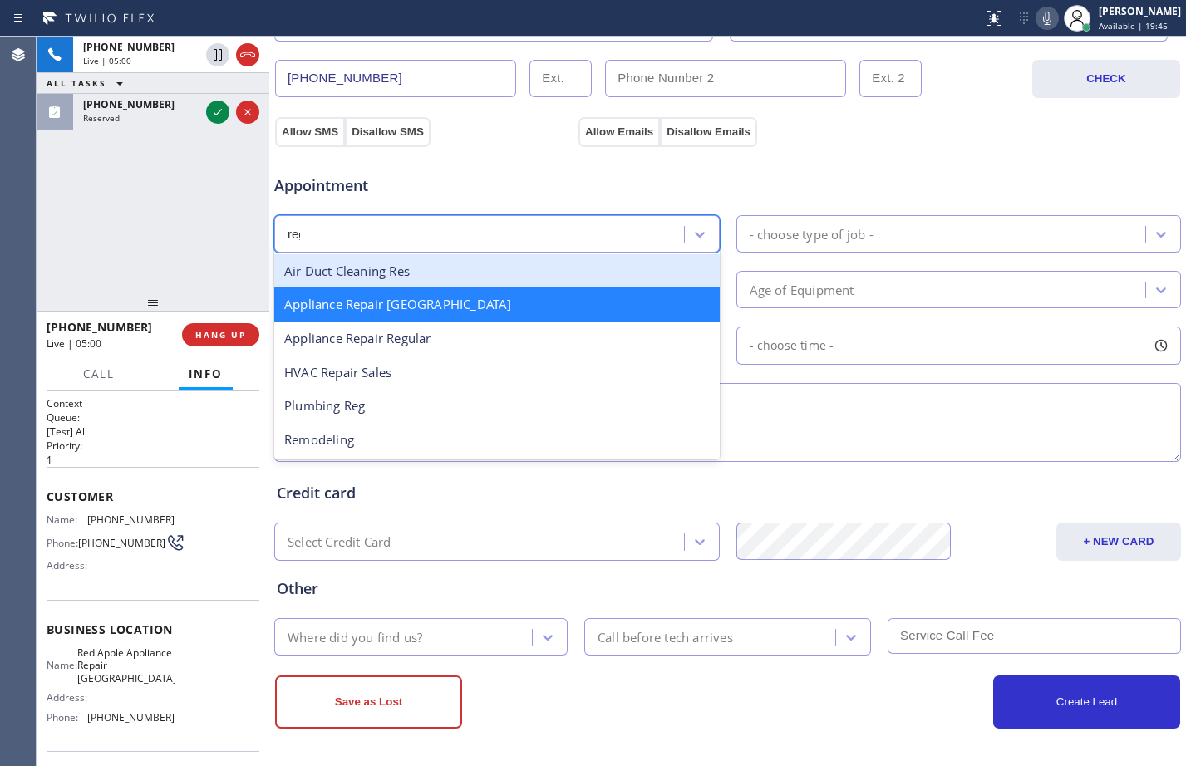
type input "regu"
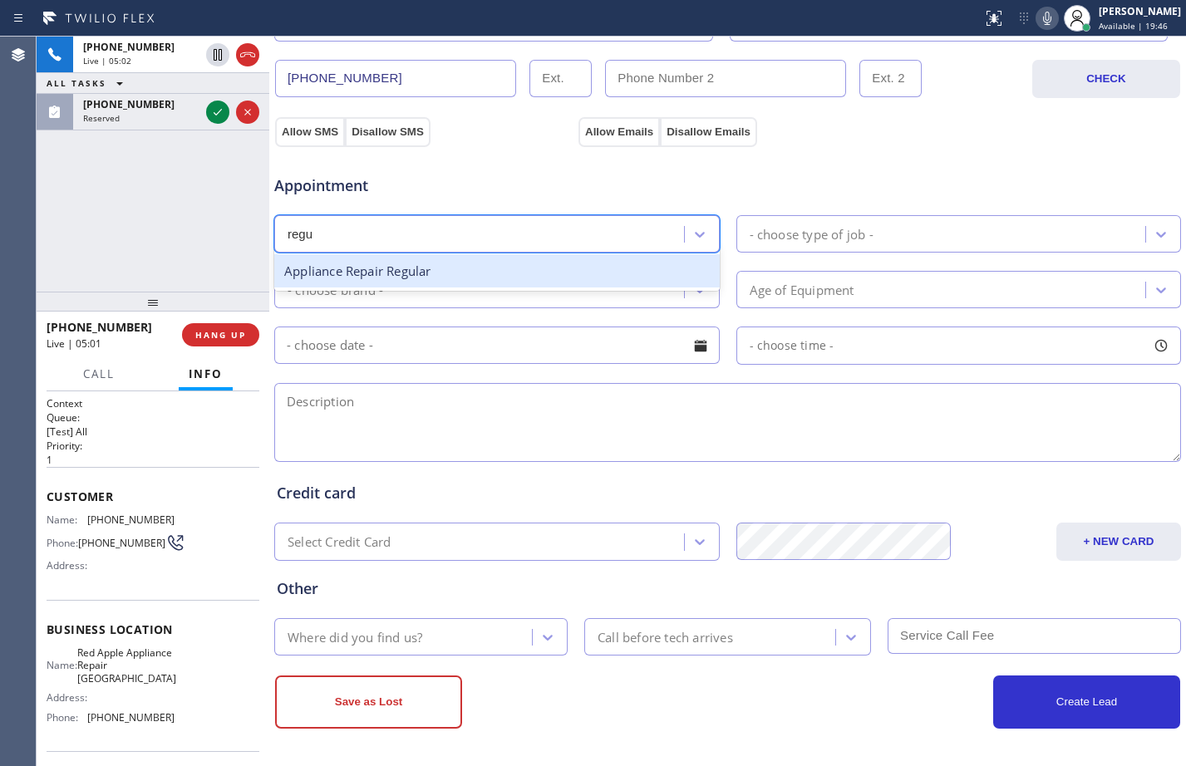
click at [485, 273] on div "Appliance Repair Regular" at bounding box center [496, 271] width 445 height 34
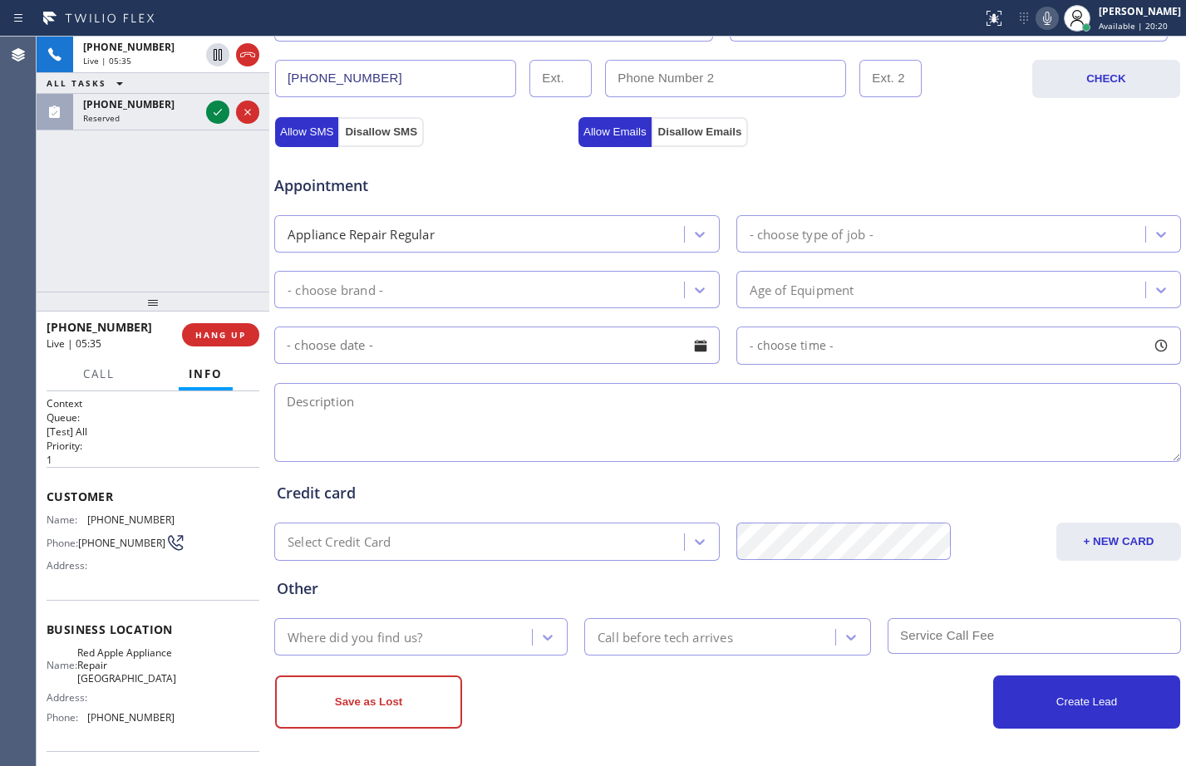
click at [847, 244] on div "- choose type of job -" at bounding box center [943, 233] width 405 height 29
click at [218, 115] on icon at bounding box center [218, 112] width 20 height 20
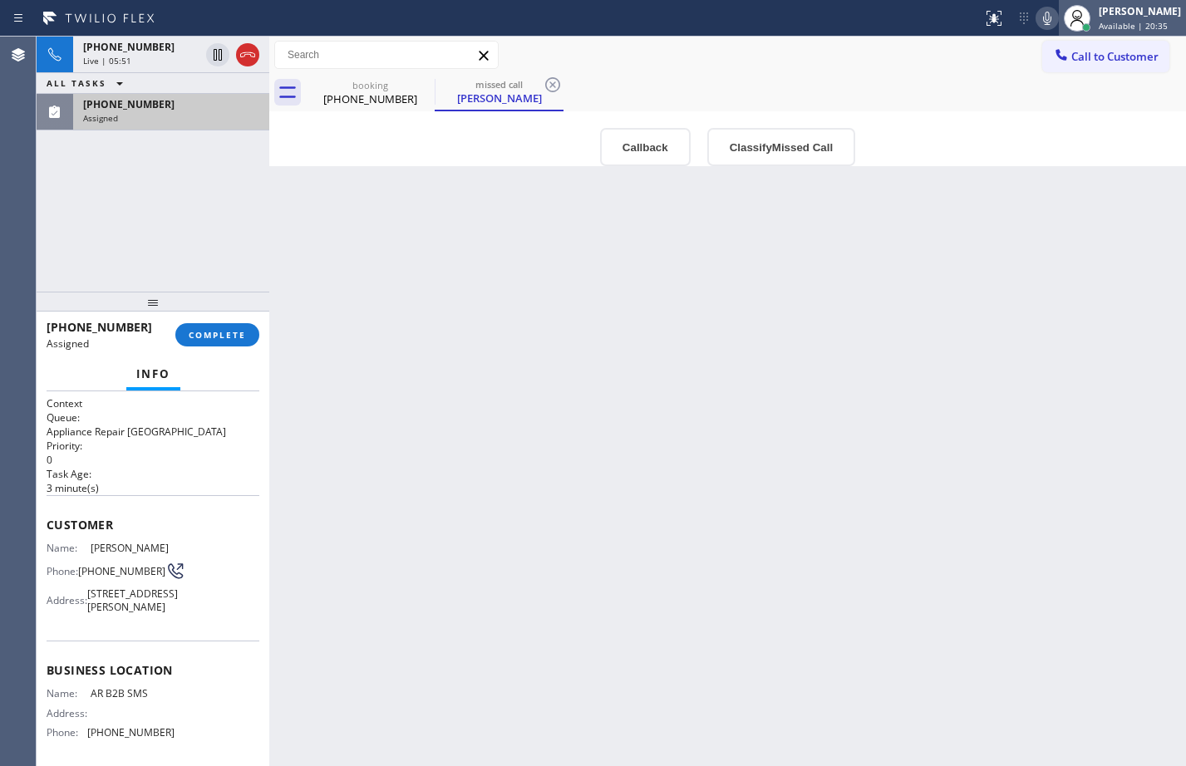
click at [1104, 8] on div "[PERSON_NAME]" at bounding box center [1140, 11] width 82 height 14
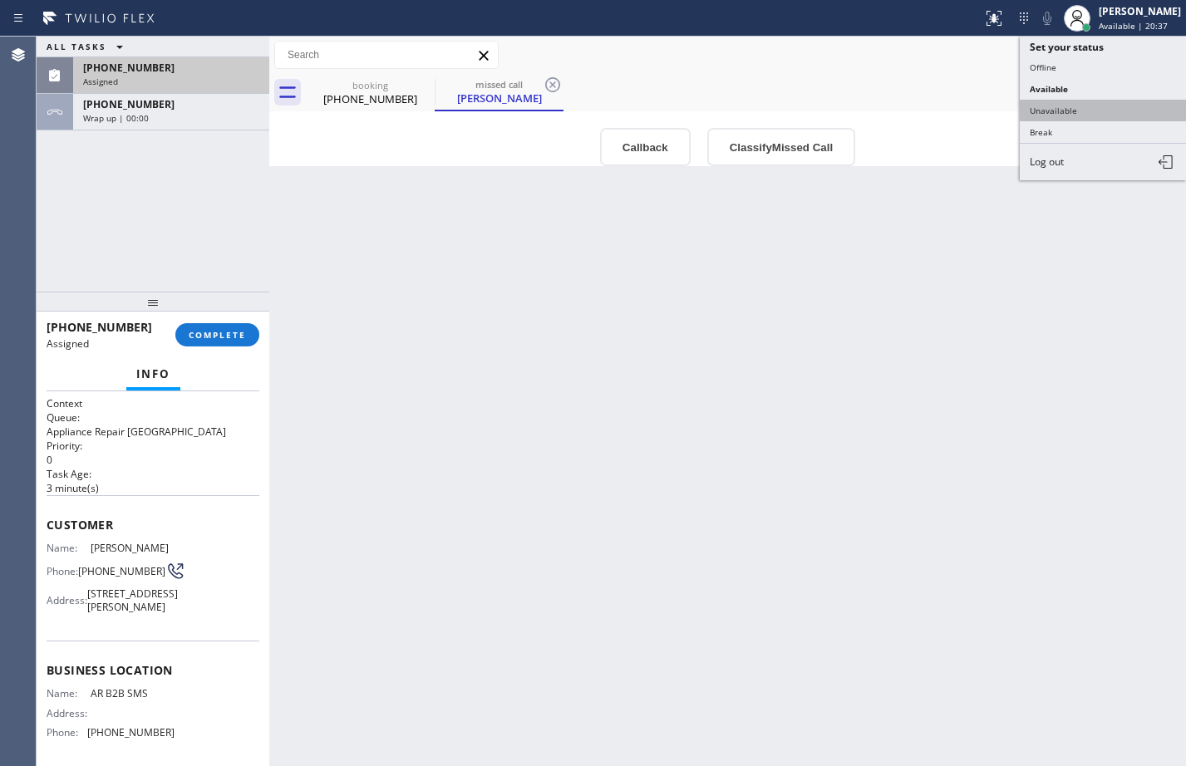
click at [1090, 101] on button "Unavailable" at bounding box center [1103, 111] width 166 height 22
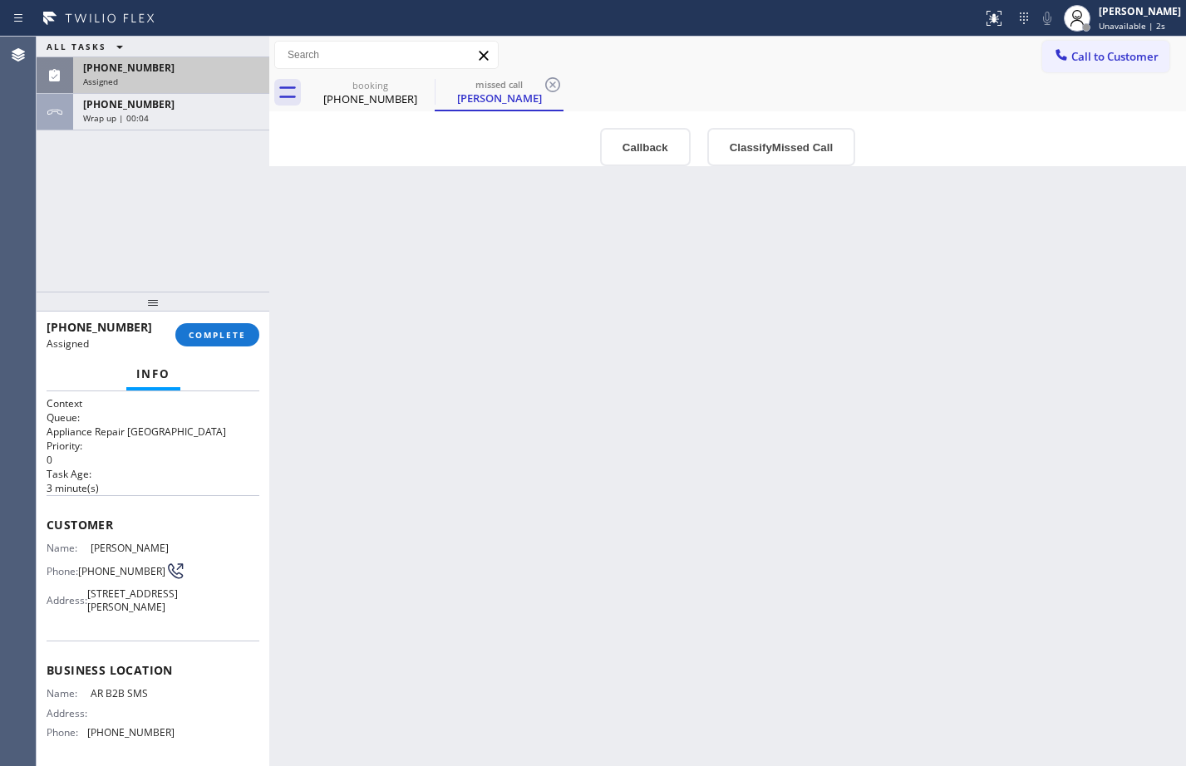
click at [44, 525] on div "Context Queue: Appliance Repair High End Priority: 0 Task Age: [DEMOGRAPHIC_DAT…" at bounding box center [153, 578] width 233 height 375
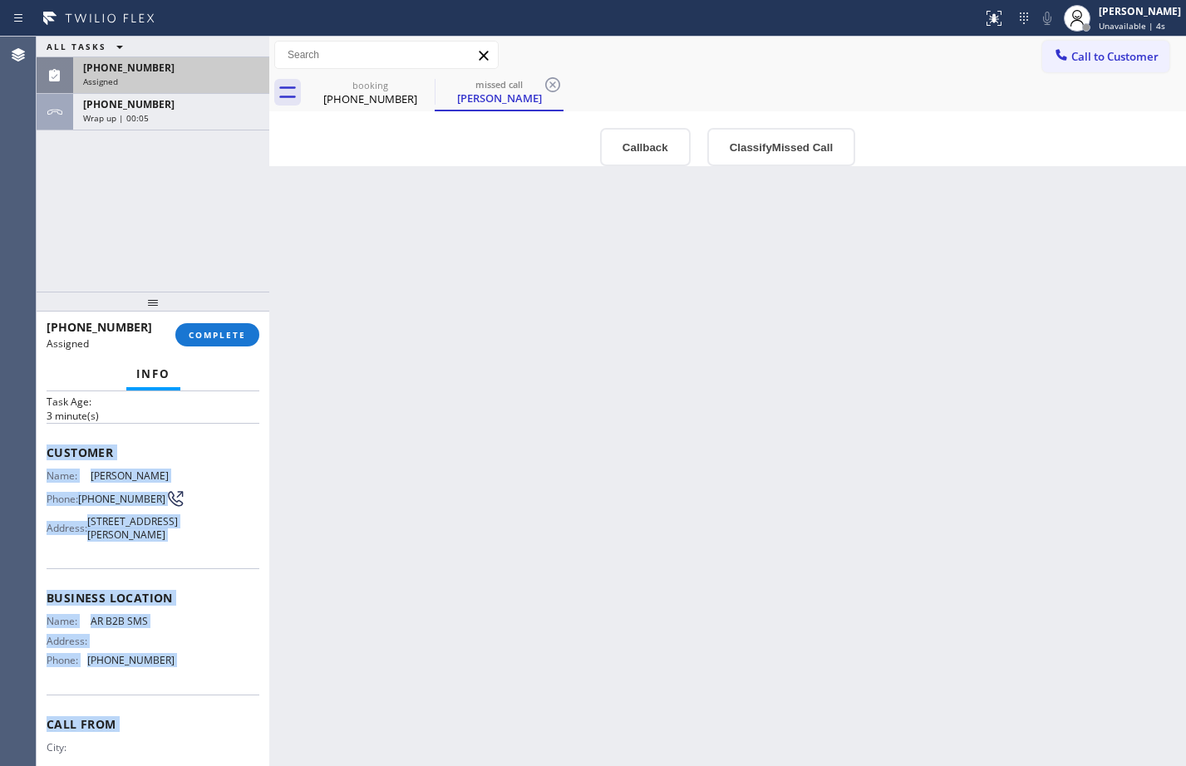
scroll to position [176, 0]
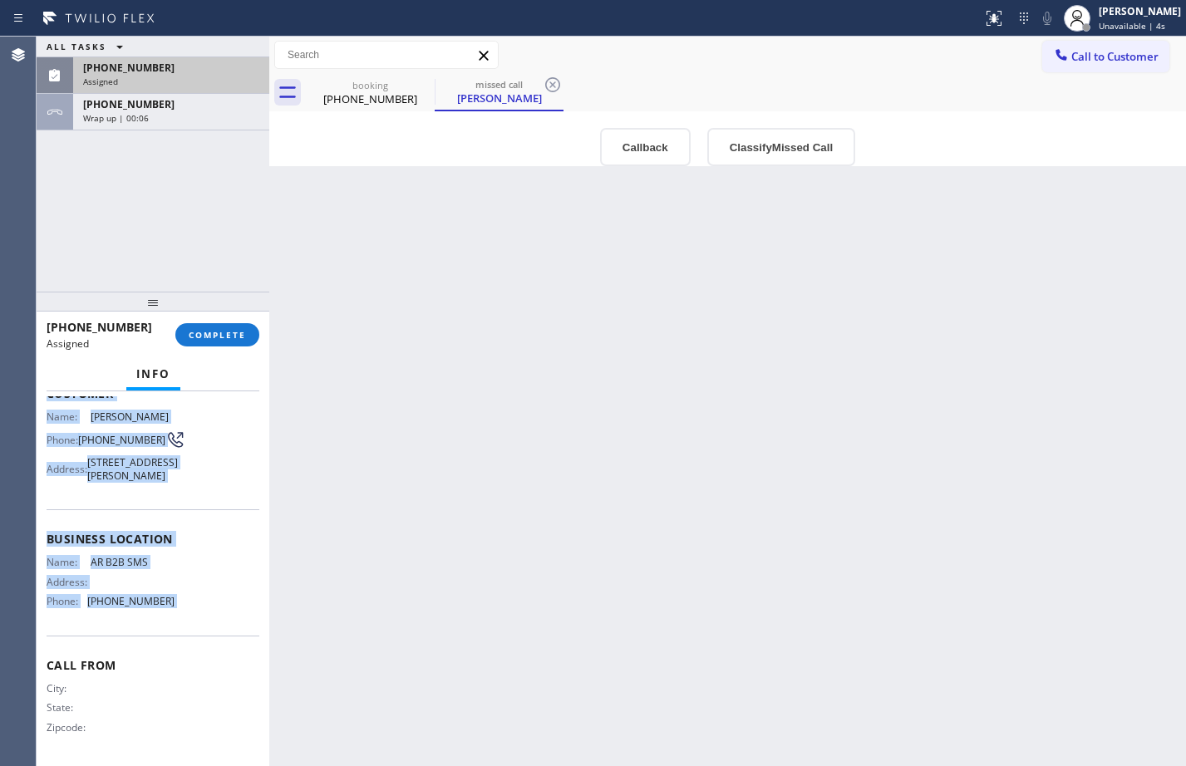
drag, startPoint x: 44, startPoint y: 525, endPoint x: 177, endPoint y: 607, distance: 155.9
click at [177, 607] on div "Context Queue: Appliance Repair High End Priority: 0 Task Age: [DEMOGRAPHIC_DAT…" at bounding box center [153, 578] width 233 height 375
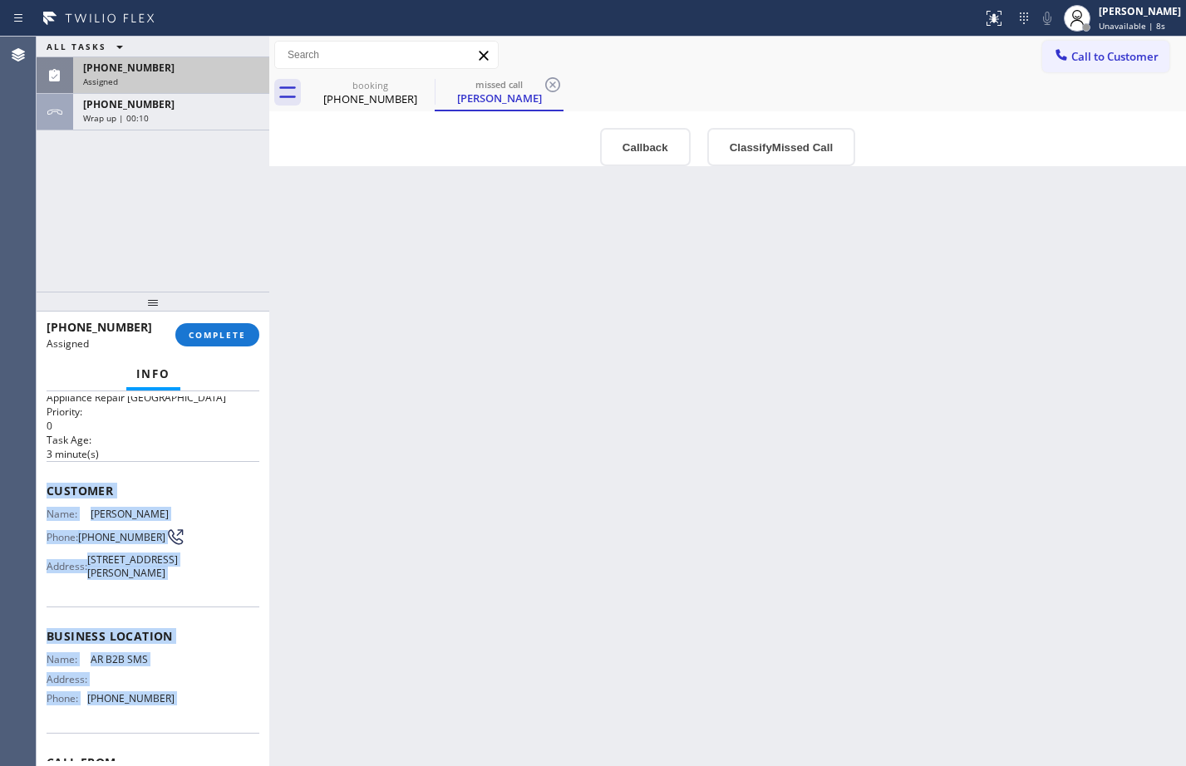
scroll to position [0, 0]
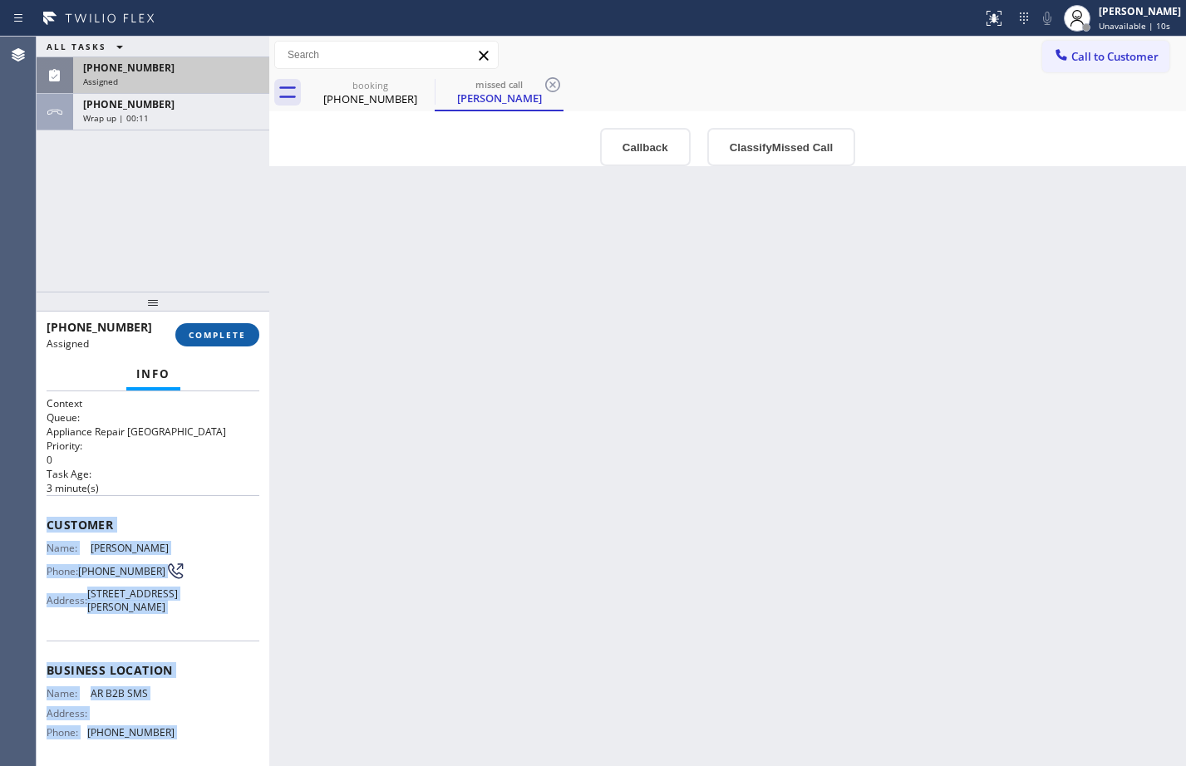
click at [215, 340] on span "COMPLETE" at bounding box center [217, 335] width 57 height 12
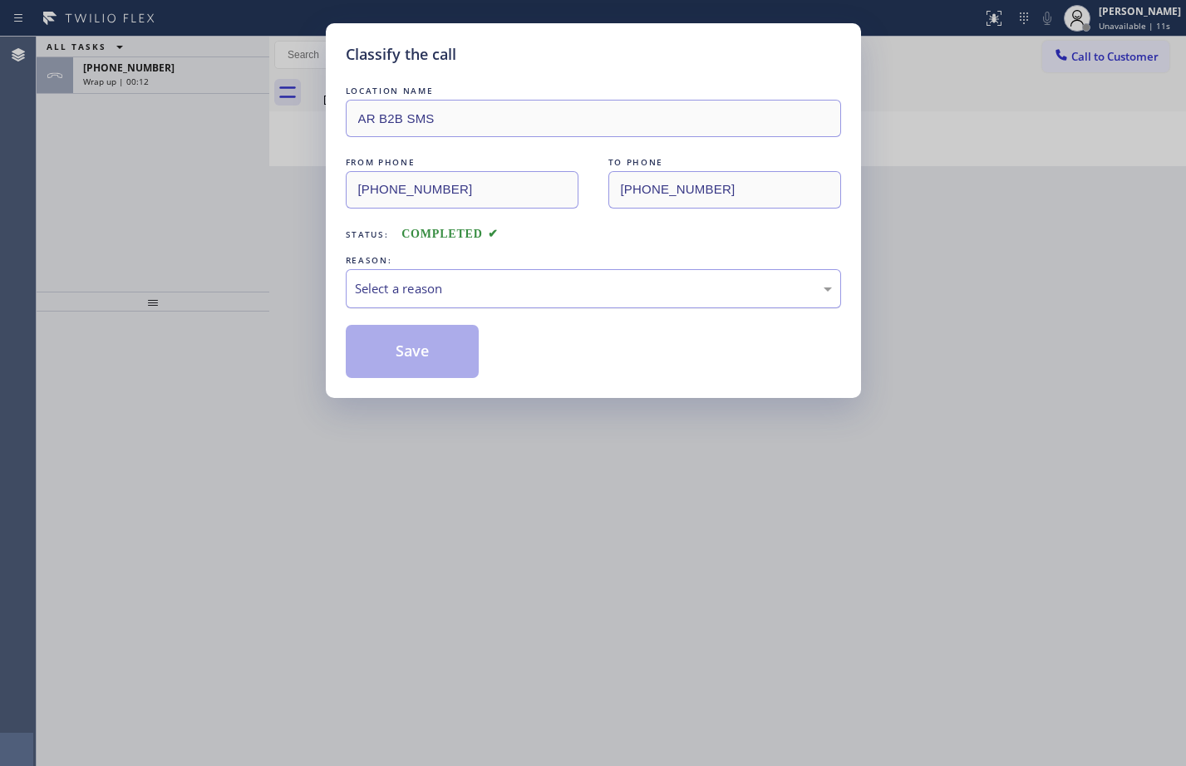
click at [459, 283] on div "Select a reason" at bounding box center [593, 288] width 477 height 19
click at [437, 339] on button "Save" at bounding box center [413, 351] width 134 height 53
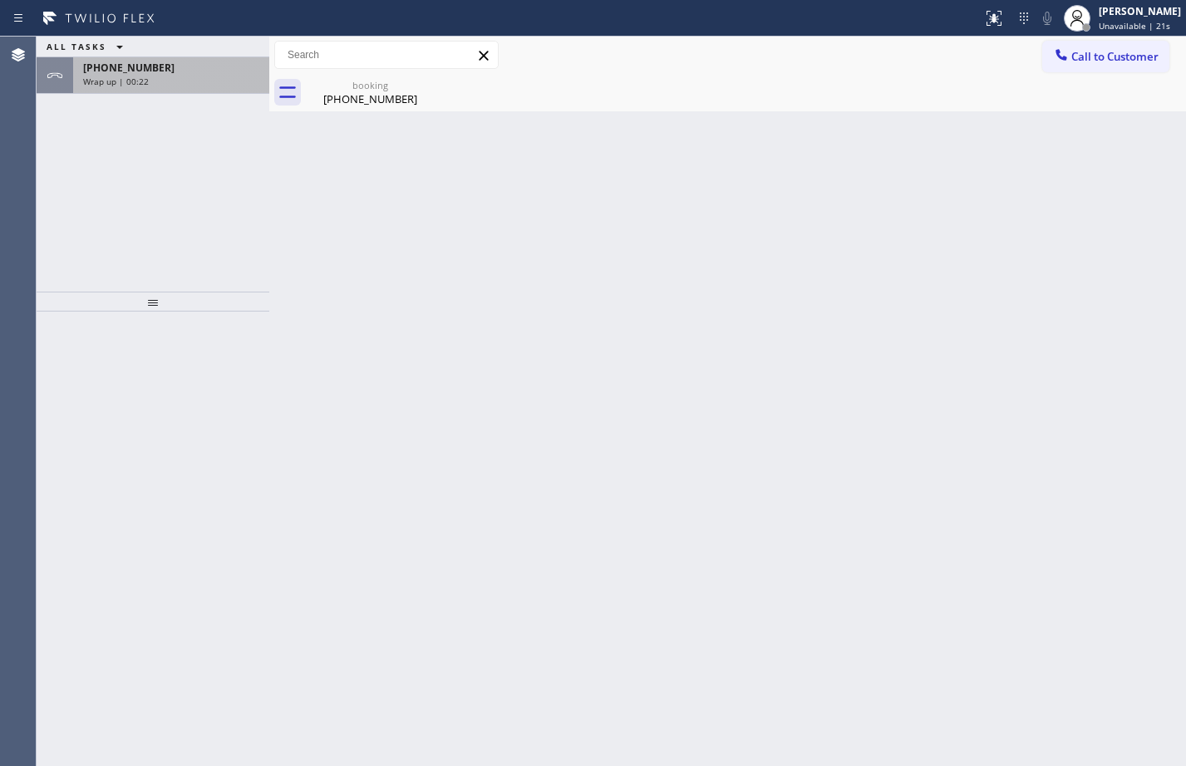
click at [126, 75] on div "[PHONE_NUMBER] Wrap up | 00:22" at bounding box center [167, 75] width 189 height 37
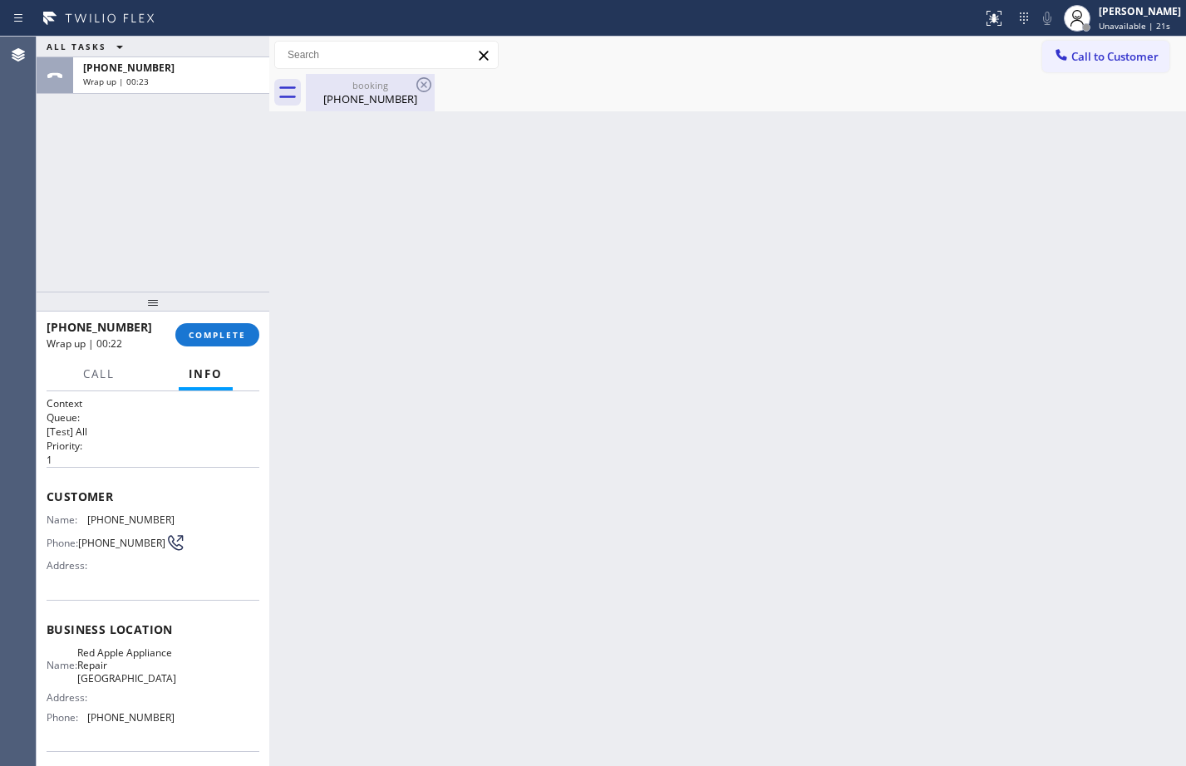
click at [387, 98] on div "[PHONE_NUMBER]" at bounding box center [369, 98] width 125 height 15
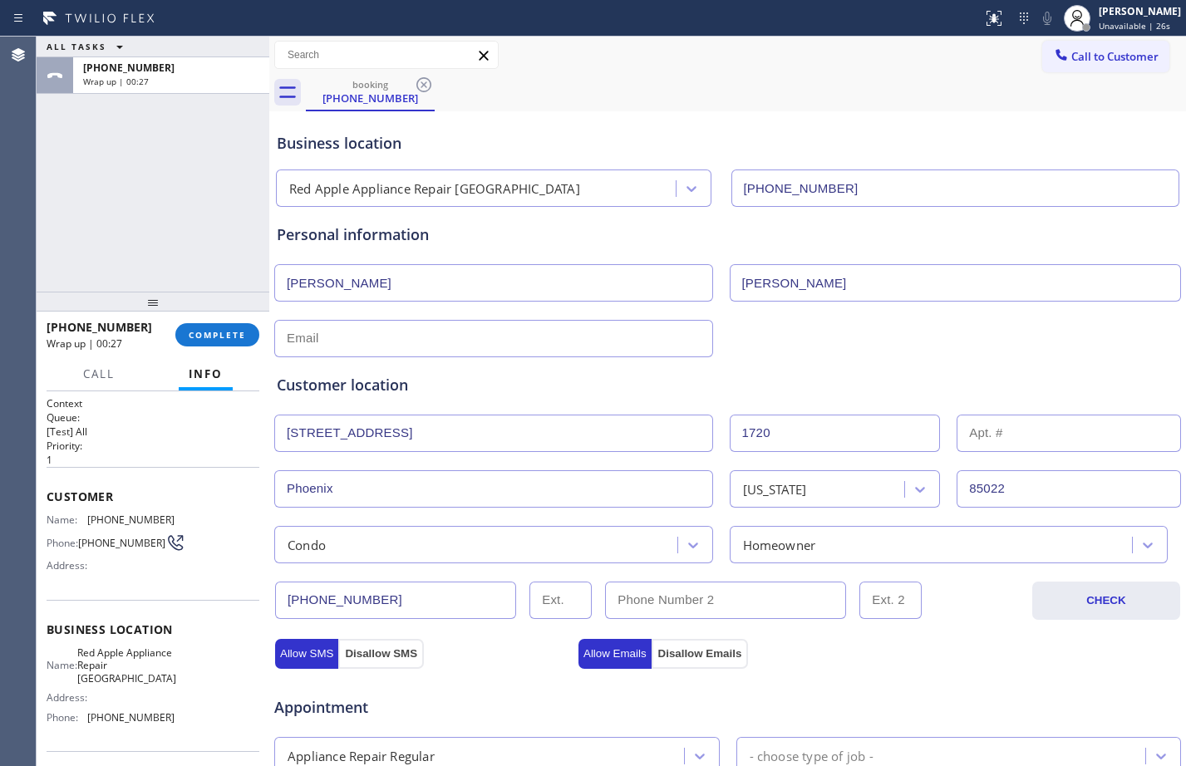
click at [466, 345] on input "text" at bounding box center [493, 338] width 439 height 37
paste input "[EMAIL_ADDRESS][DOMAIN_NAME]"
click at [289, 329] on input "[EMAIL_ADDRESS][DOMAIN_NAME]" at bounding box center [493, 338] width 439 height 37
type input "[EMAIL_ADDRESS][DOMAIN_NAME]"
click at [1009, 440] on input "text" at bounding box center [1069, 433] width 224 height 37
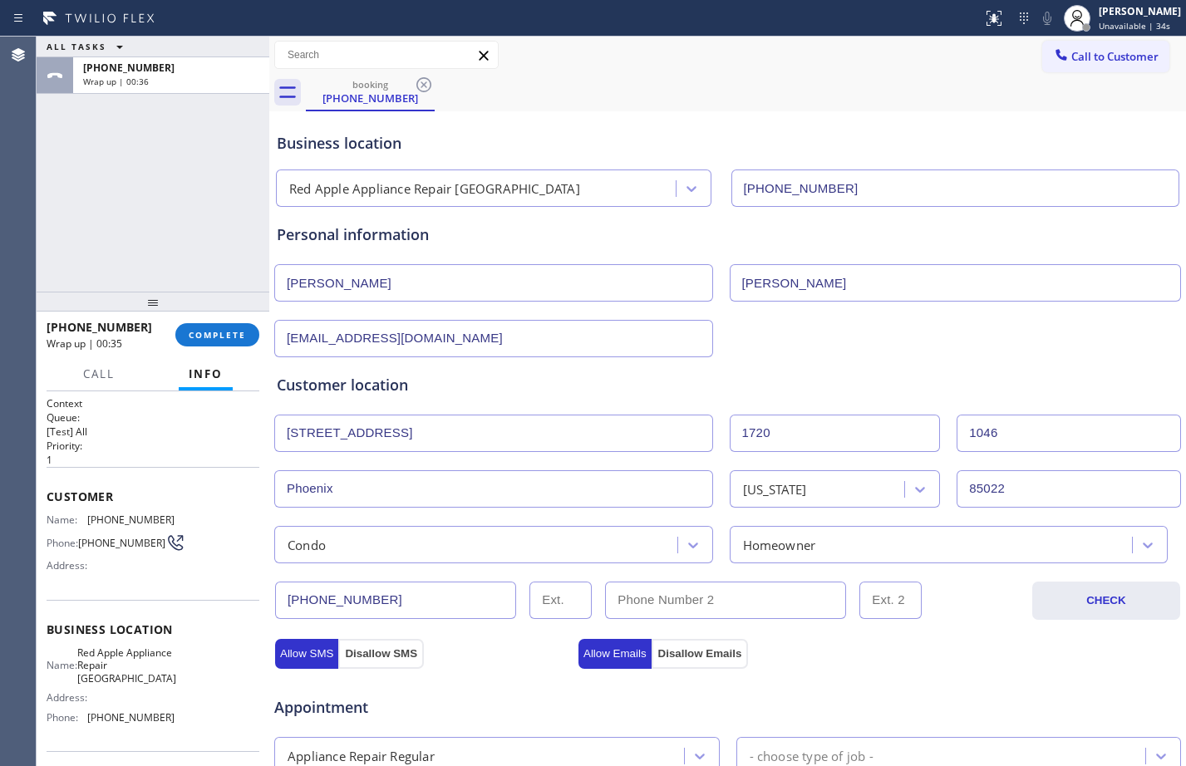
scroll to position [522, 0]
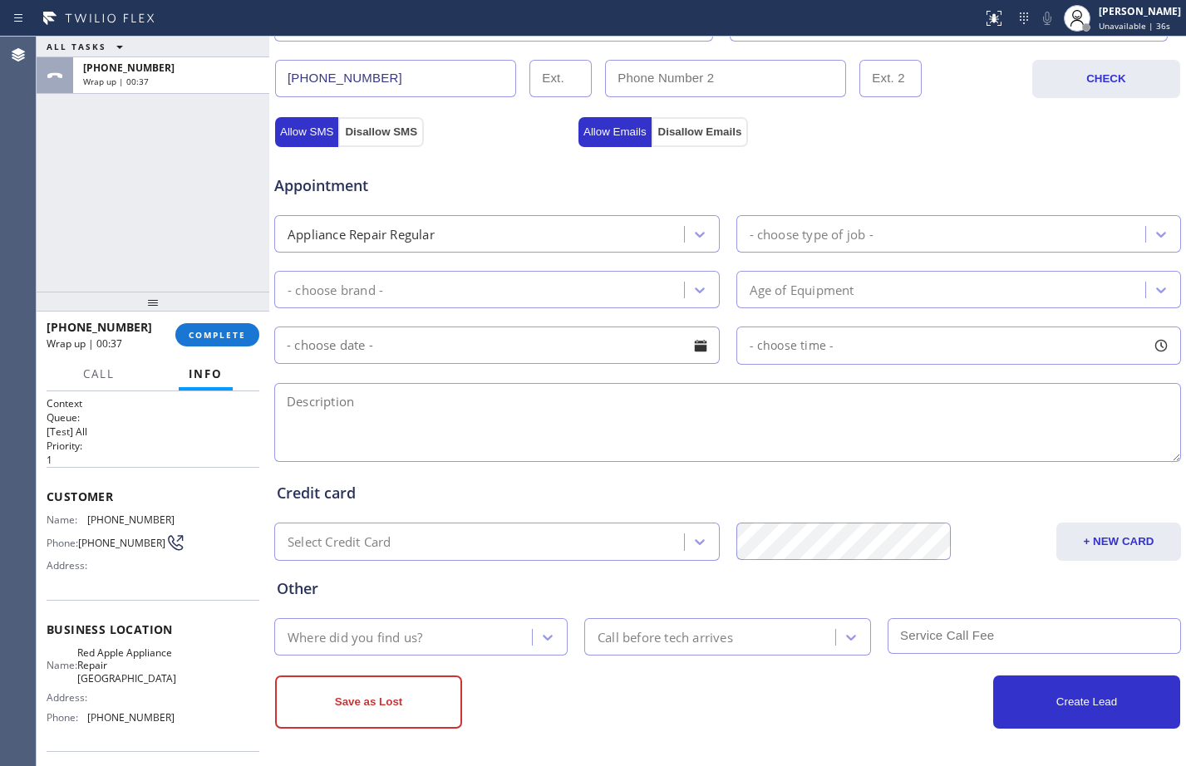
type input "1046"
click at [379, 285] on div "- choose brand -" at bounding box center [336, 289] width 96 height 19
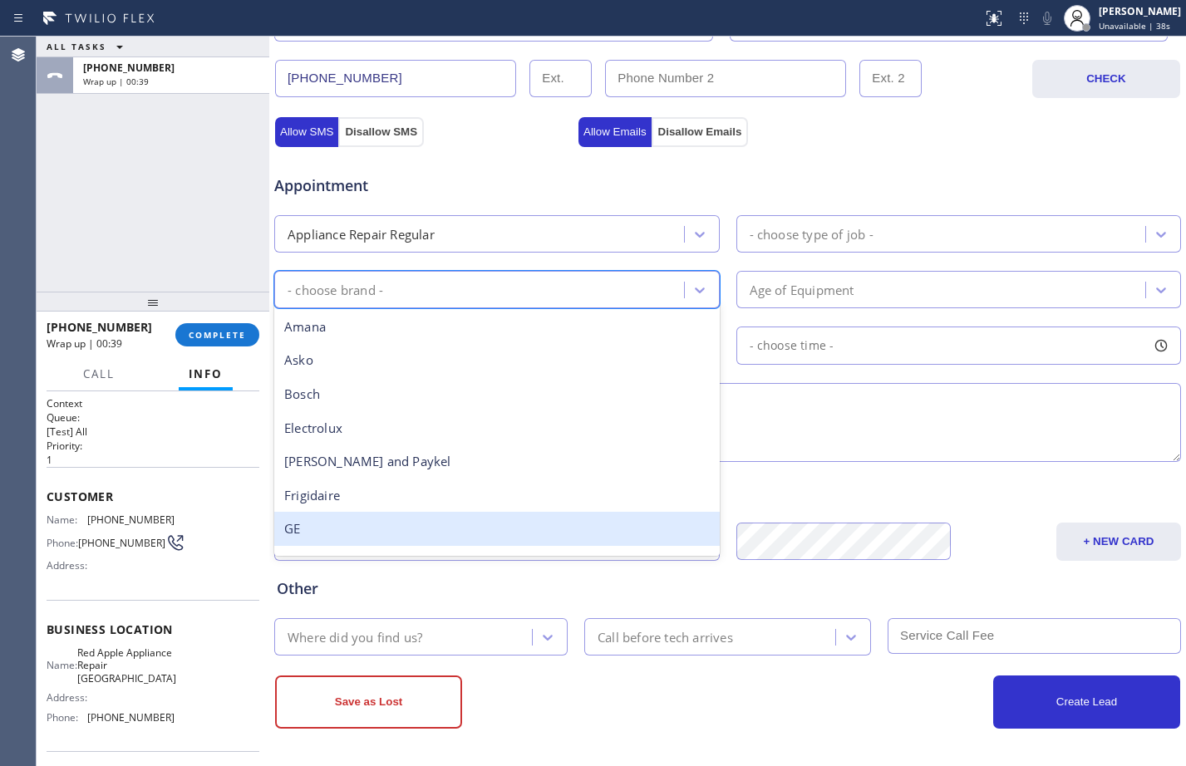
click at [288, 532] on div "GE" at bounding box center [496, 529] width 445 height 34
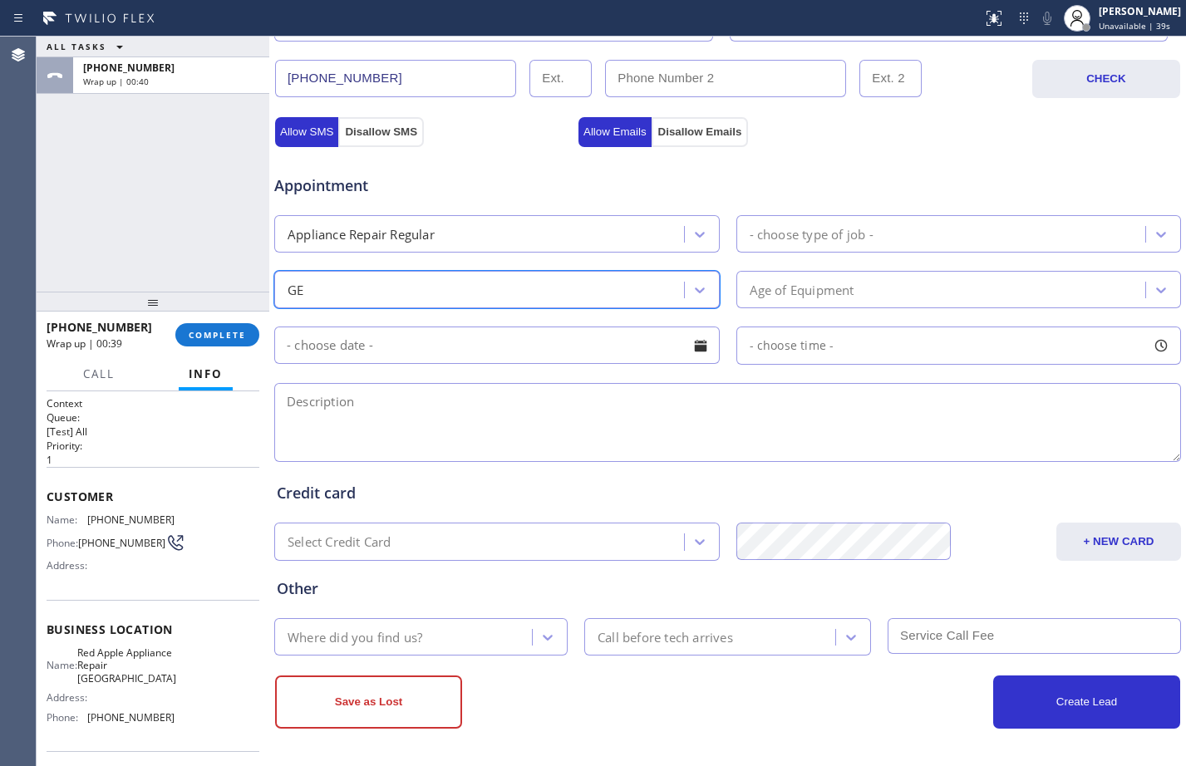
click at [898, 222] on div "- choose type of job -" at bounding box center [943, 233] width 405 height 29
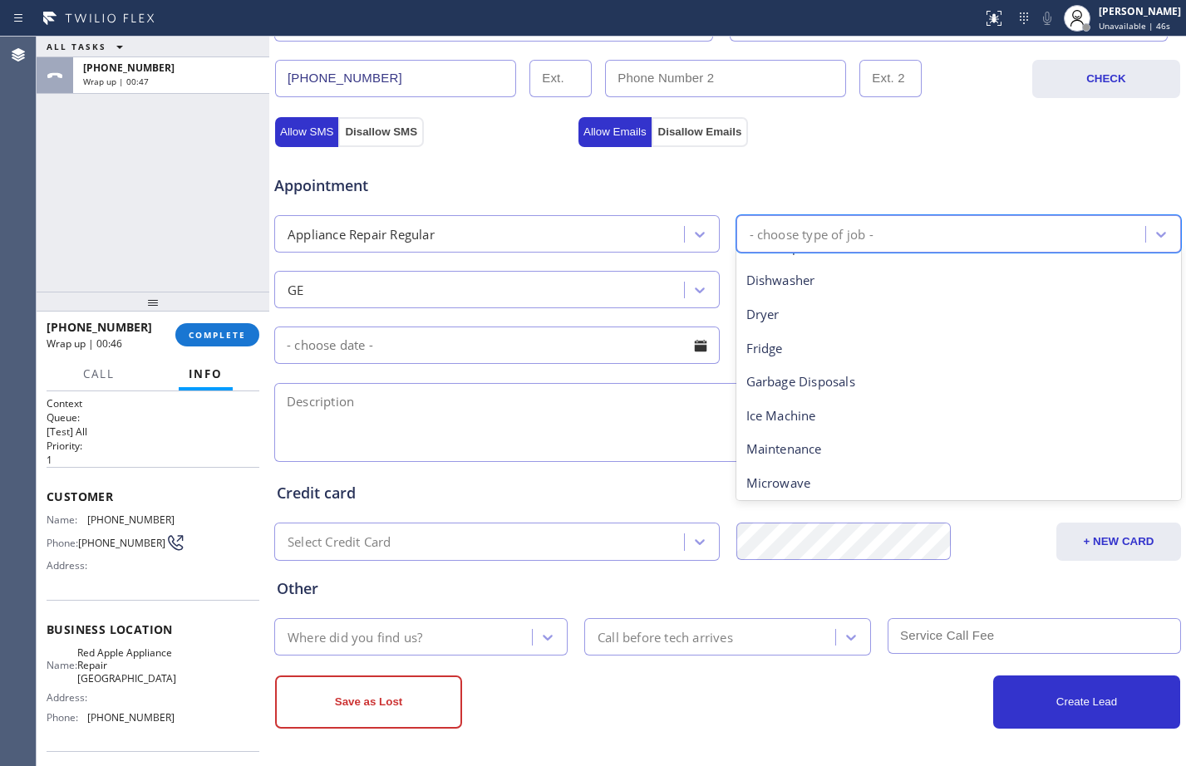
scroll to position [0, 0]
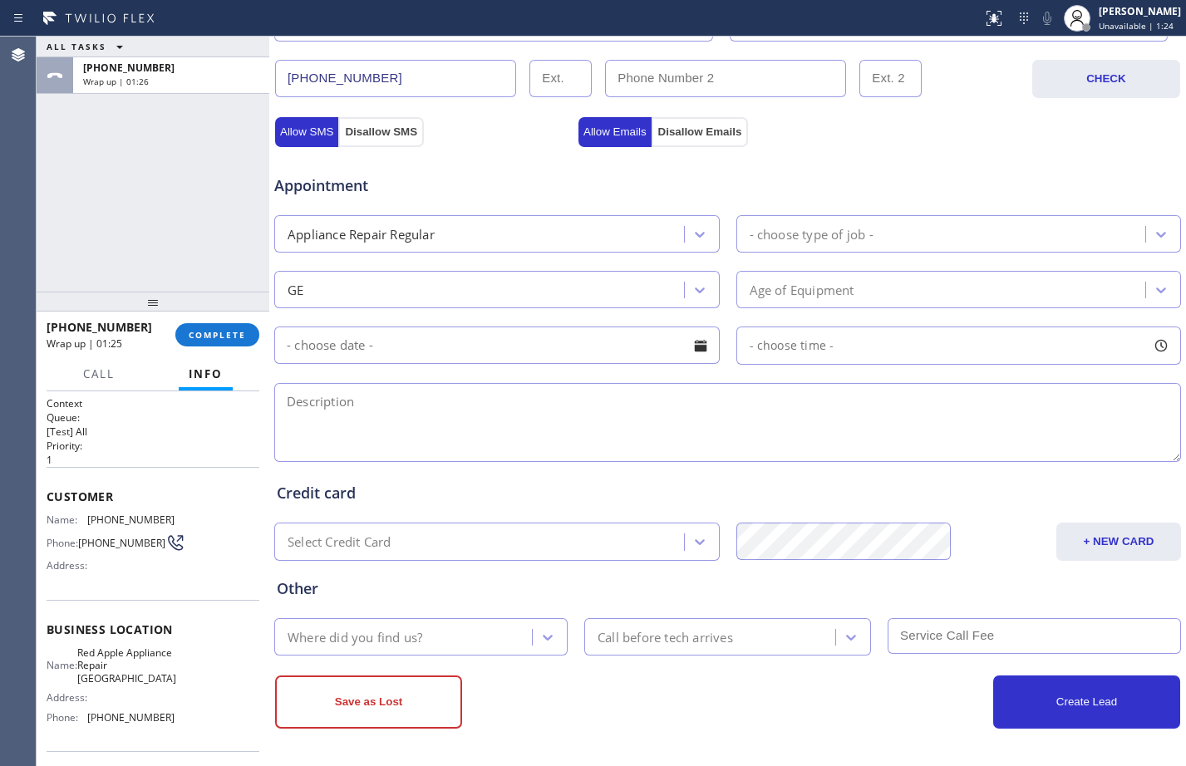
click at [797, 234] on div "- choose type of job -" at bounding box center [812, 233] width 124 height 19
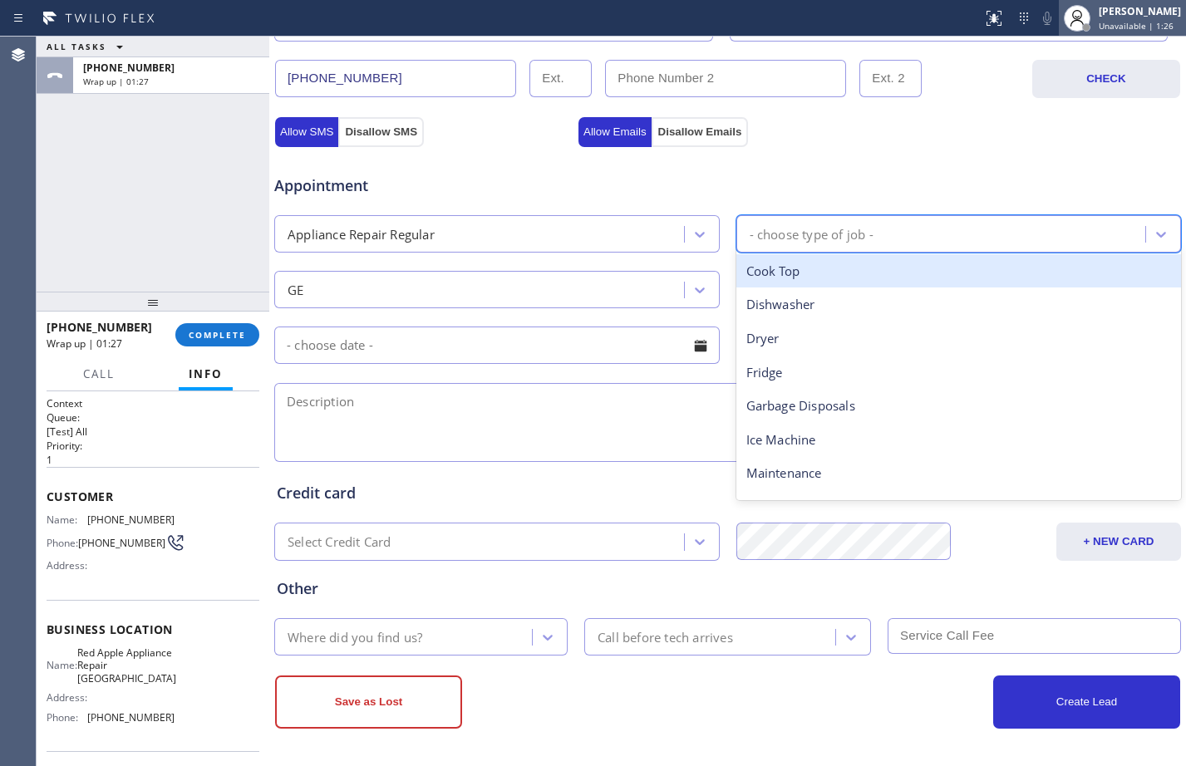
click at [1105, 12] on div "[PERSON_NAME]" at bounding box center [1140, 11] width 82 height 14
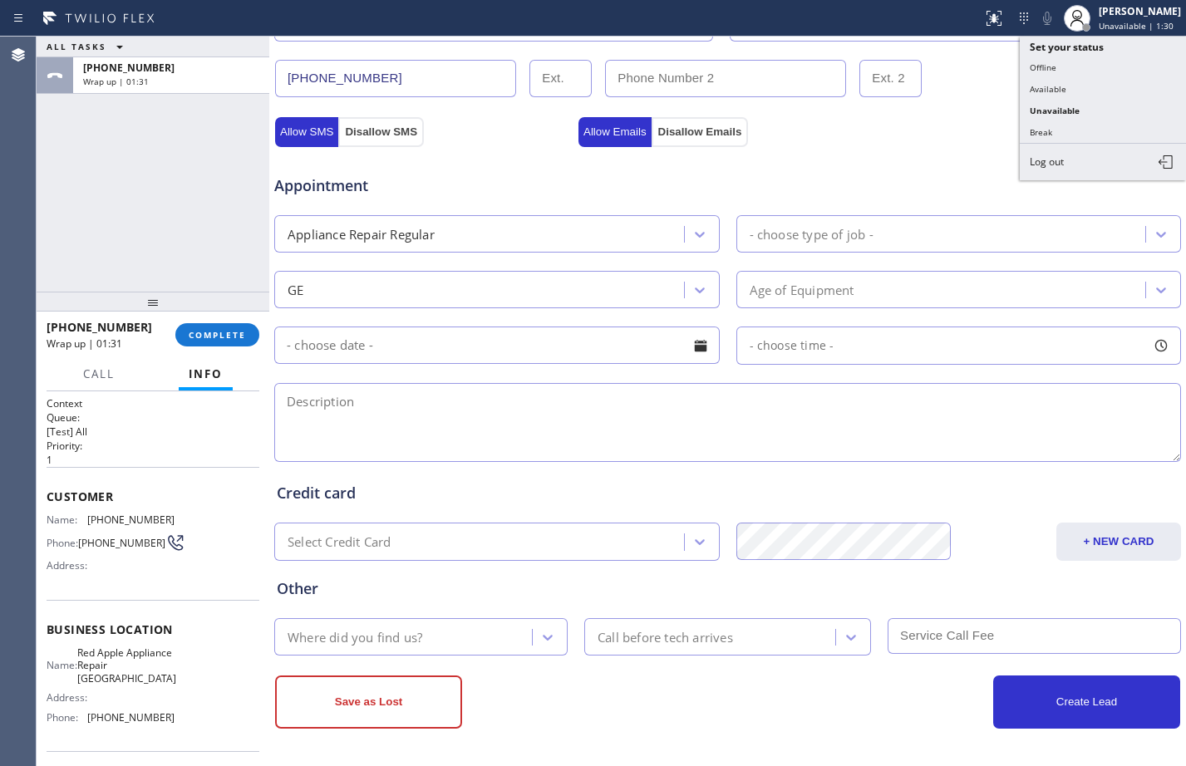
click at [902, 192] on div "Appointment" at bounding box center [728, 176] width 910 height 42
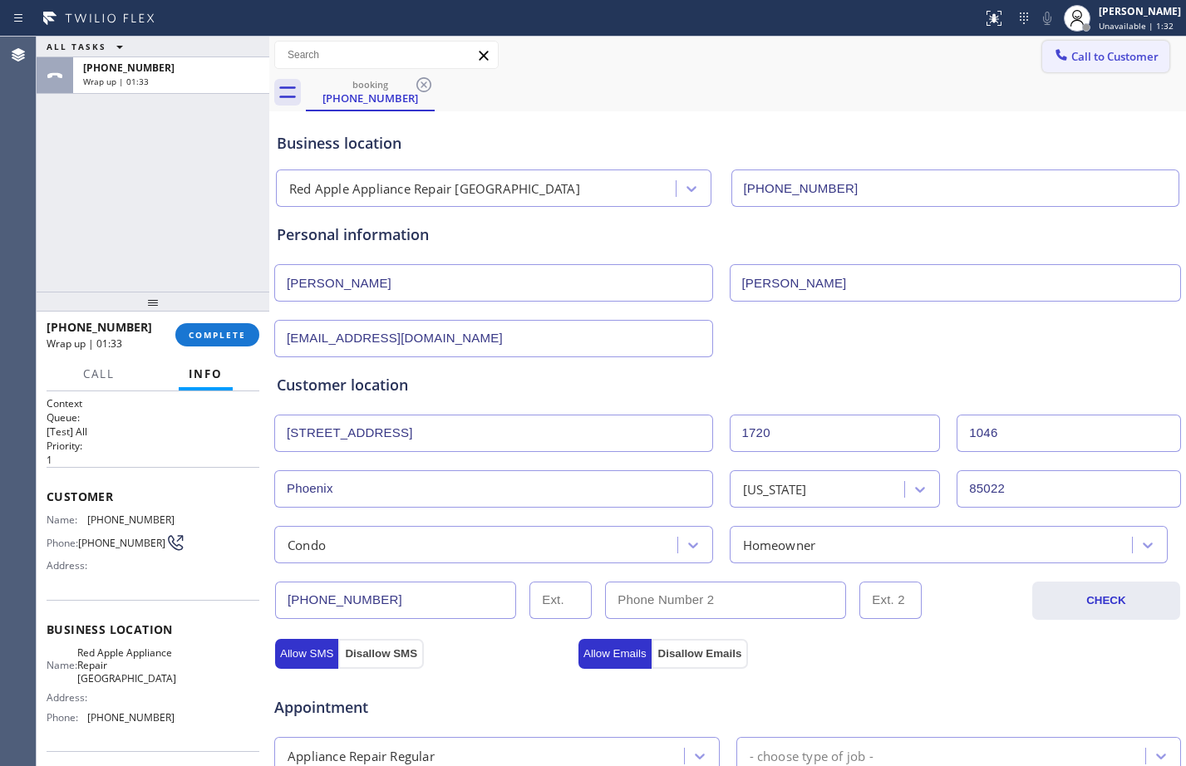
click at [1099, 70] on button "Call to Customer" at bounding box center [1105, 57] width 127 height 32
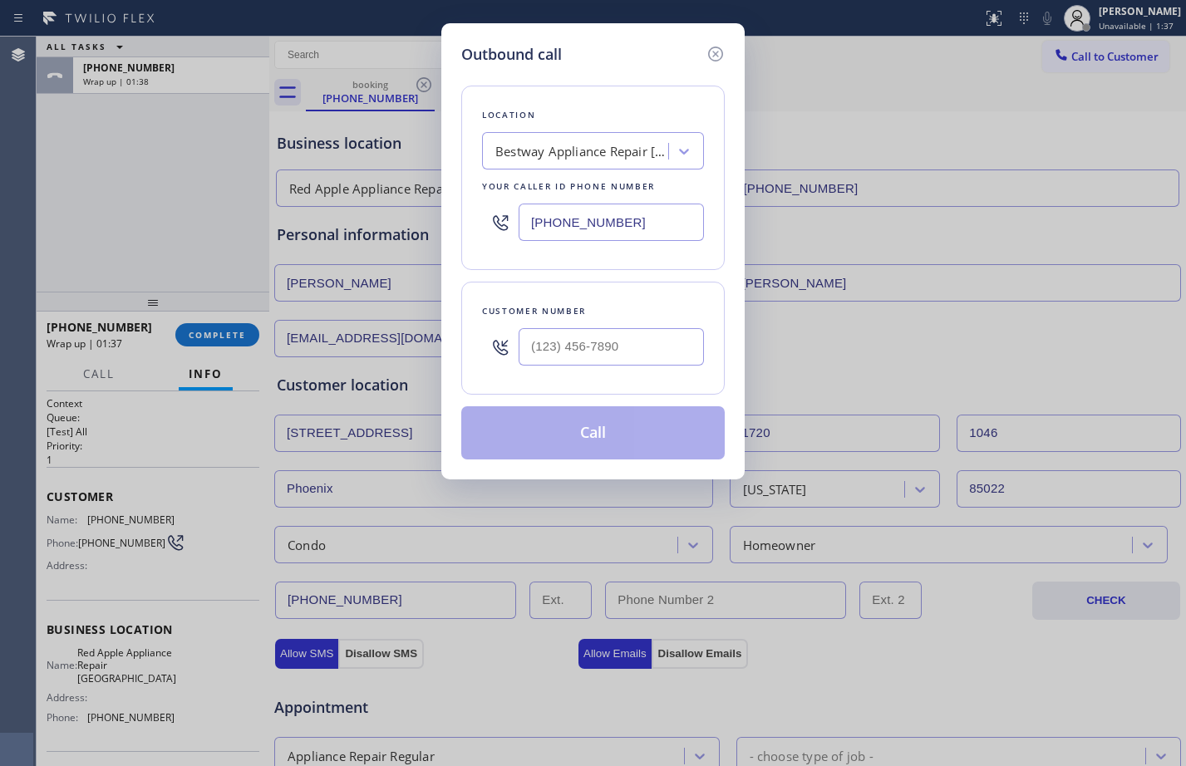
drag, startPoint x: 692, startPoint y: 222, endPoint x: 187, endPoint y: 174, distance: 507.6
click at [187, 174] on div "Outbound call Location Bestway Appliance Repair [GEOGRAPHIC_DATA] Your caller i…" at bounding box center [593, 383] width 1186 height 766
paste input "928) 723-1640"
type input "[PHONE_NUMBER]"
click at [637, 352] on input "(___) ___-____" at bounding box center [611, 346] width 185 height 37
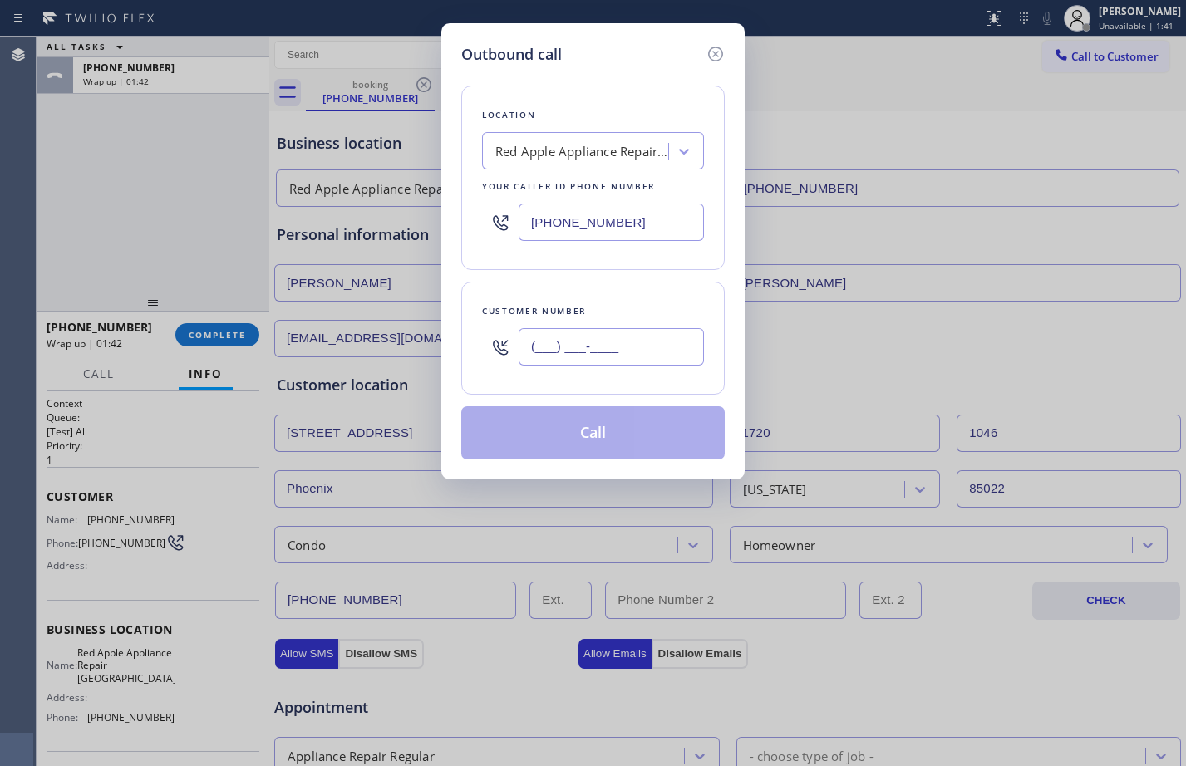
paste input "757) 513-3393"
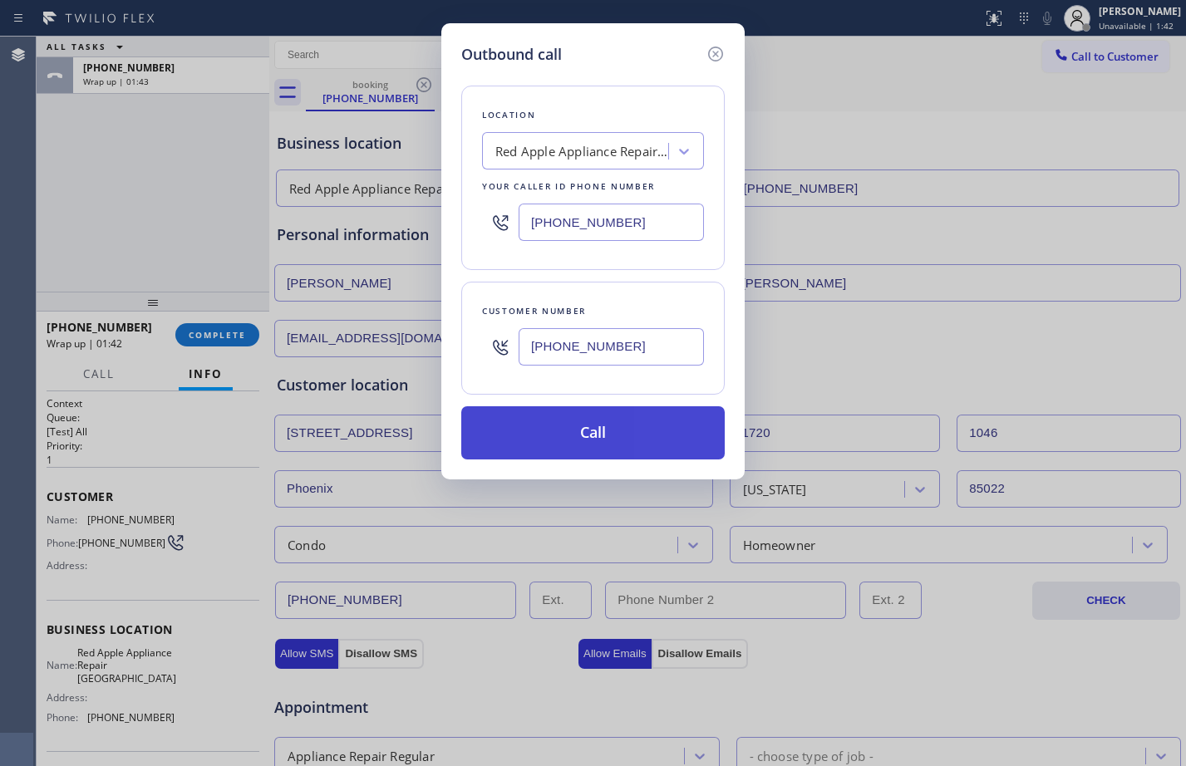
type input "[PHONE_NUMBER]"
click at [601, 437] on button "Call" at bounding box center [592, 432] width 263 height 53
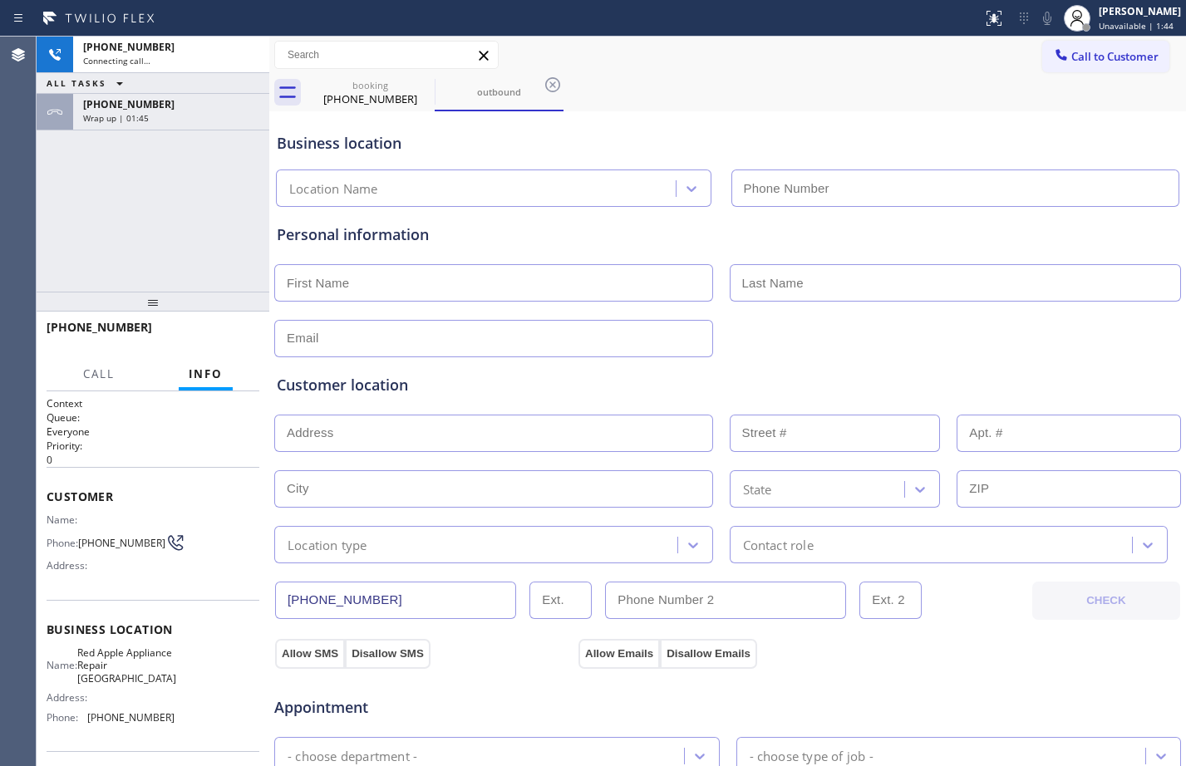
type input "[PHONE_NUMBER]"
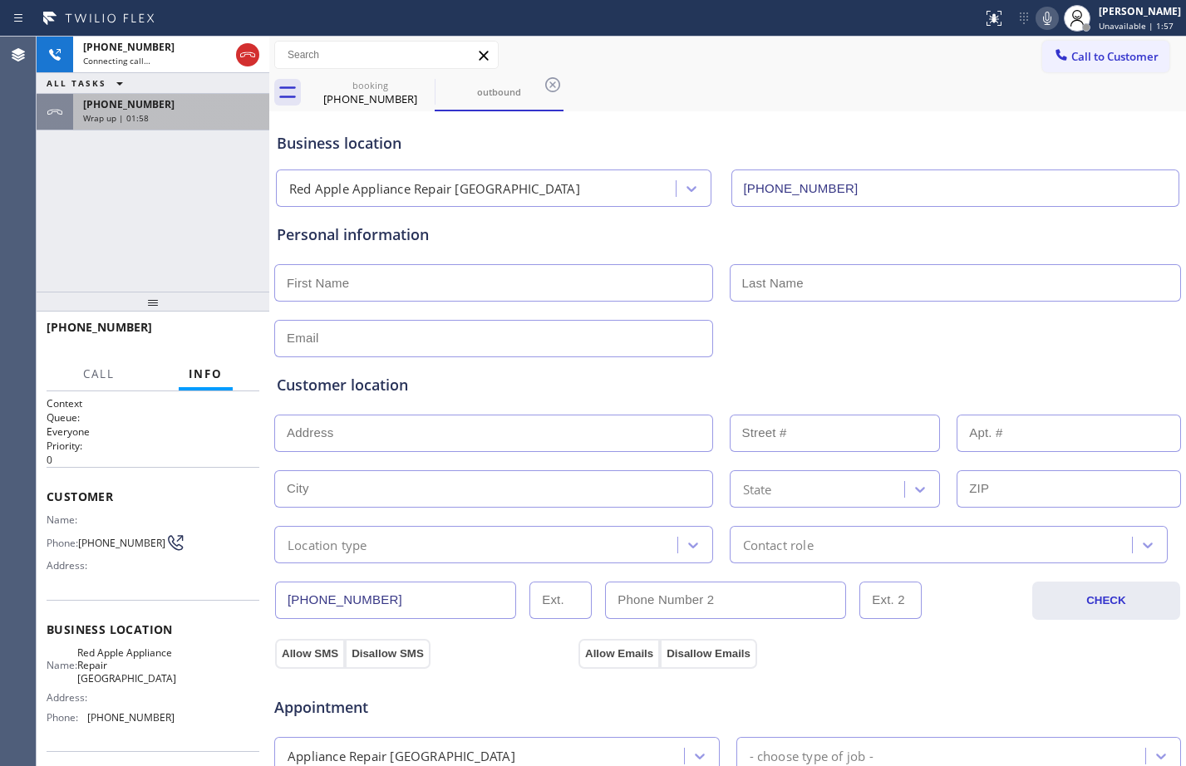
click at [184, 122] on div "Wrap up | 01:58" at bounding box center [171, 118] width 176 height 12
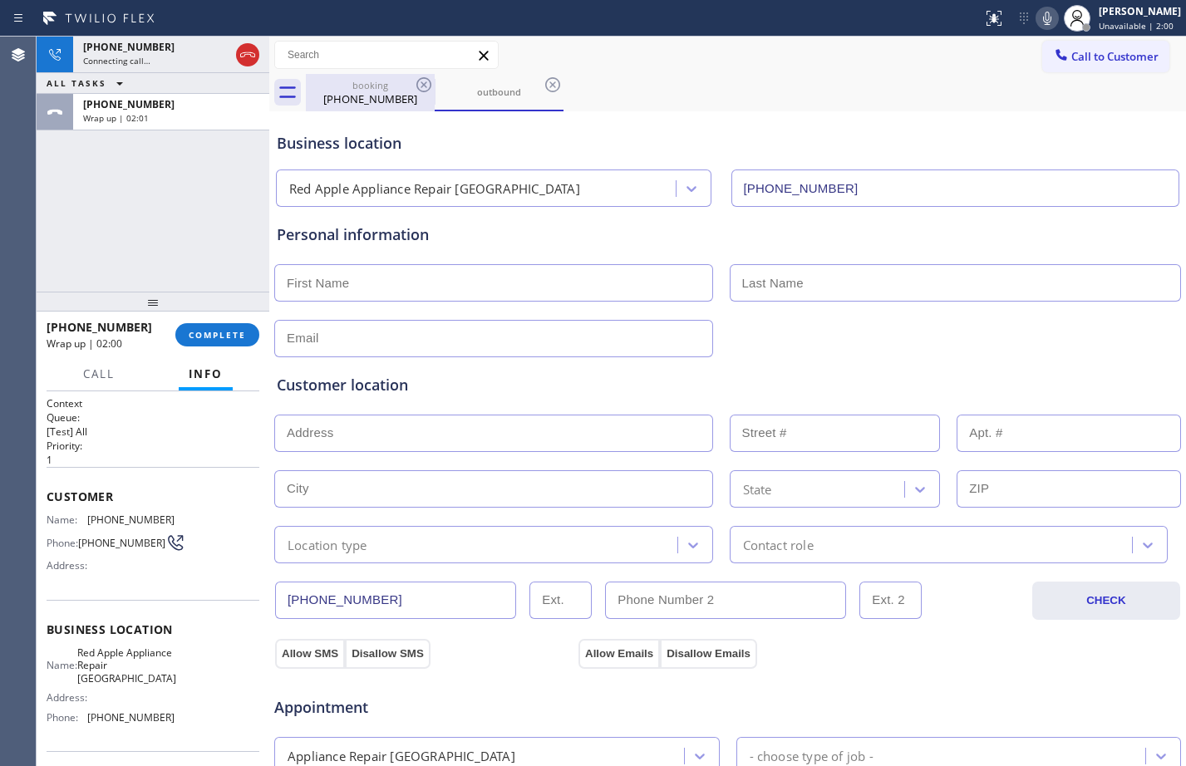
click at [376, 85] on div "booking" at bounding box center [369, 85] width 125 height 12
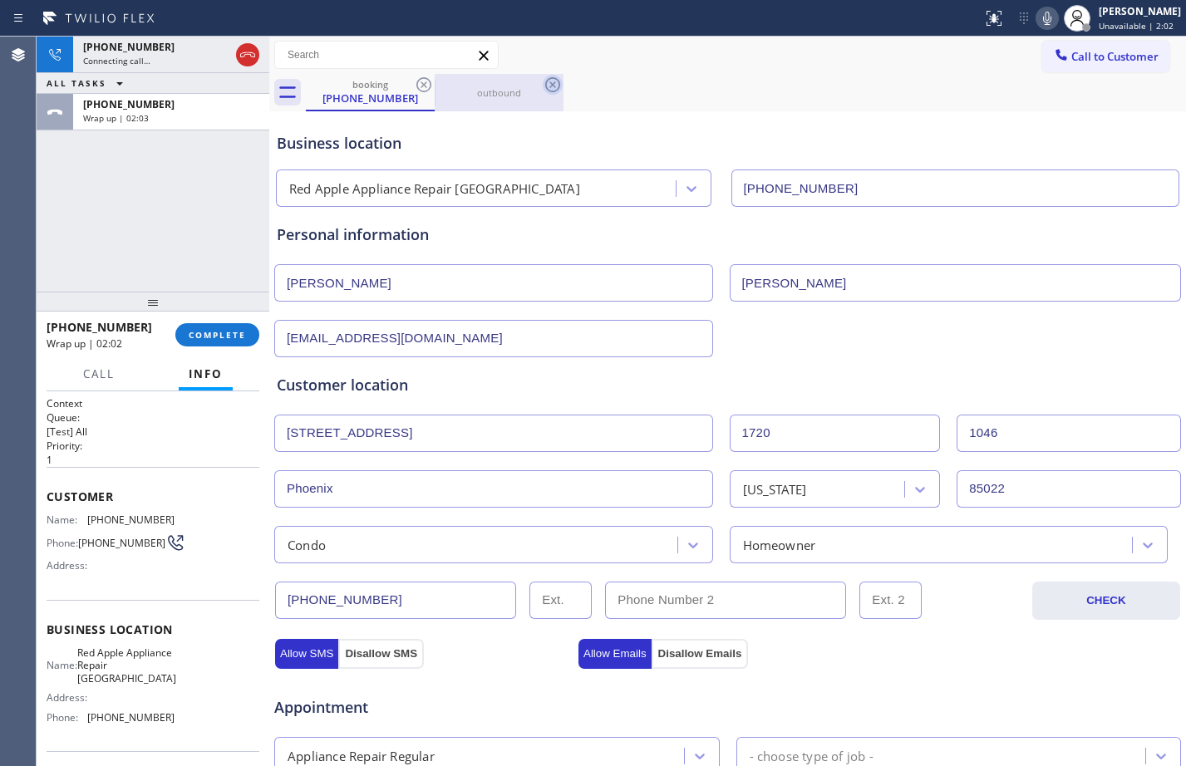
click at [550, 89] on icon at bounding box center [553, 85] width 20 height 20
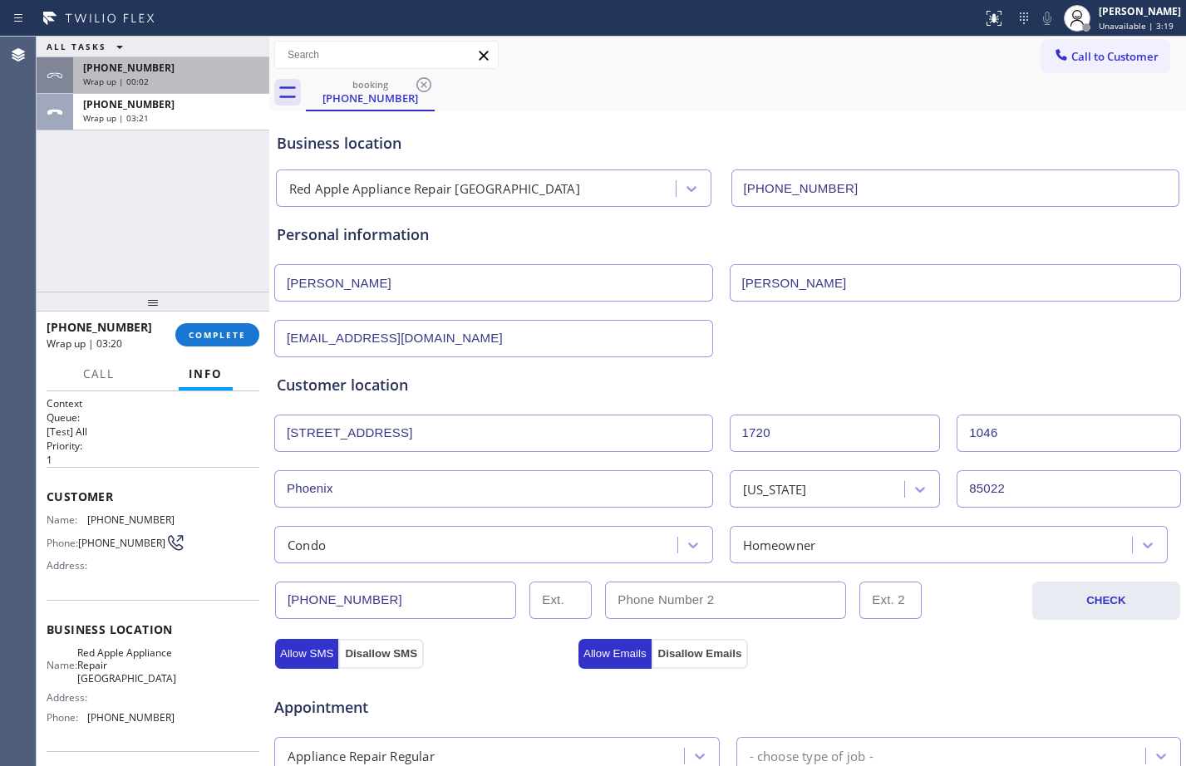
drag, startPoint x: 224, startPoint y: 72, endPoint x: 232, endPoint y: 90, distance: 19.0
click at [224, 72] on div "[PHONE_NUMBER]" at bounding box center [171, 68] width 176 height 14
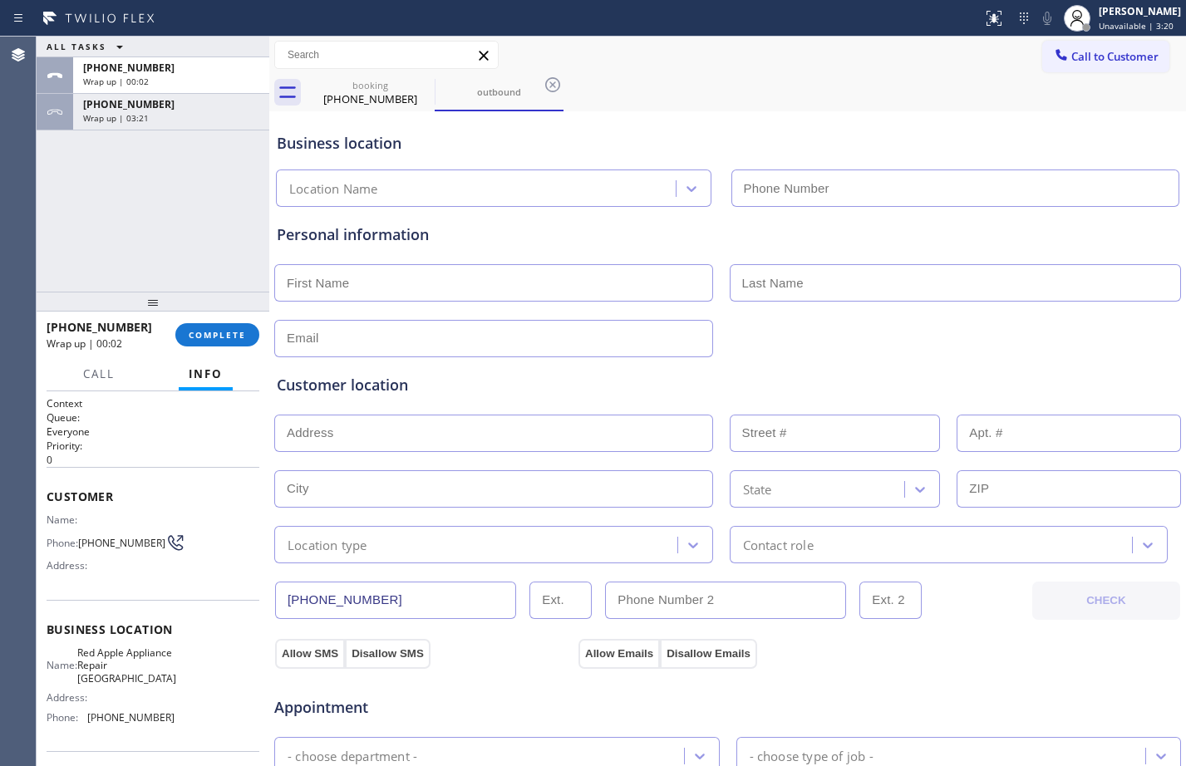
type input "[PHONE_NUMBER]"
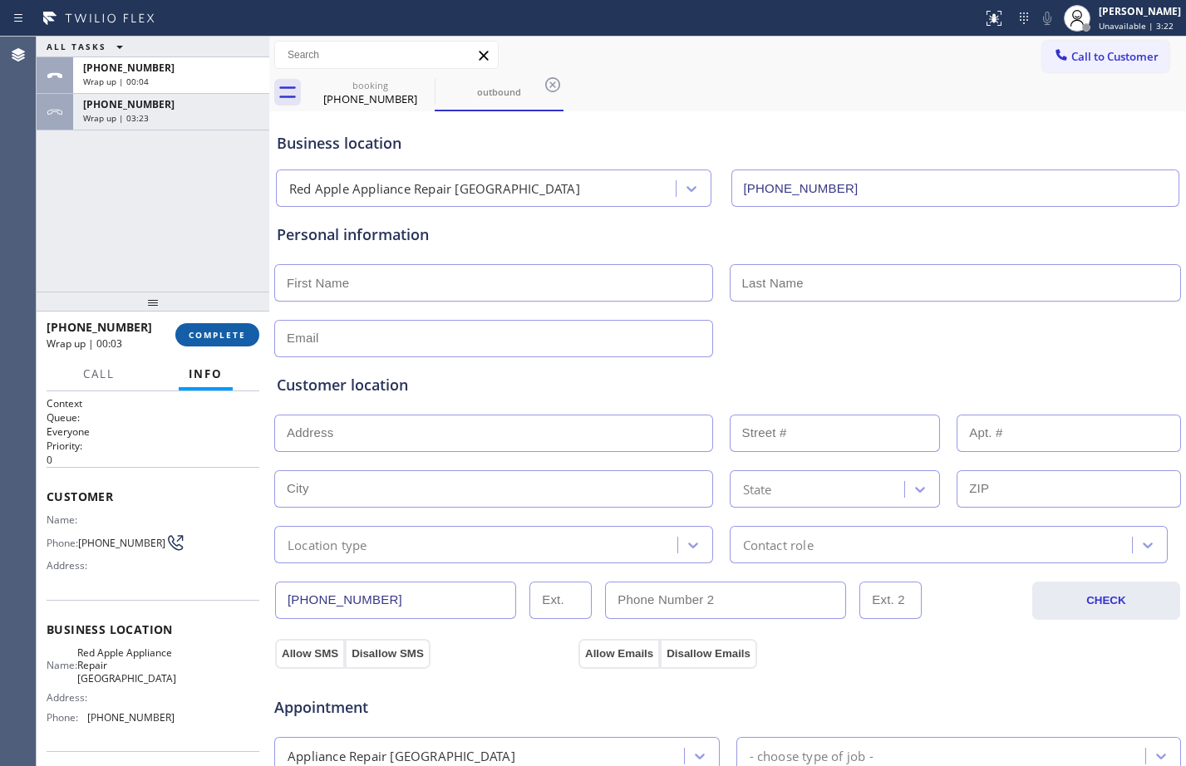
click at [230, 338] on span "COMPLETE" at bounding box center [217, 335] width 57 height 12
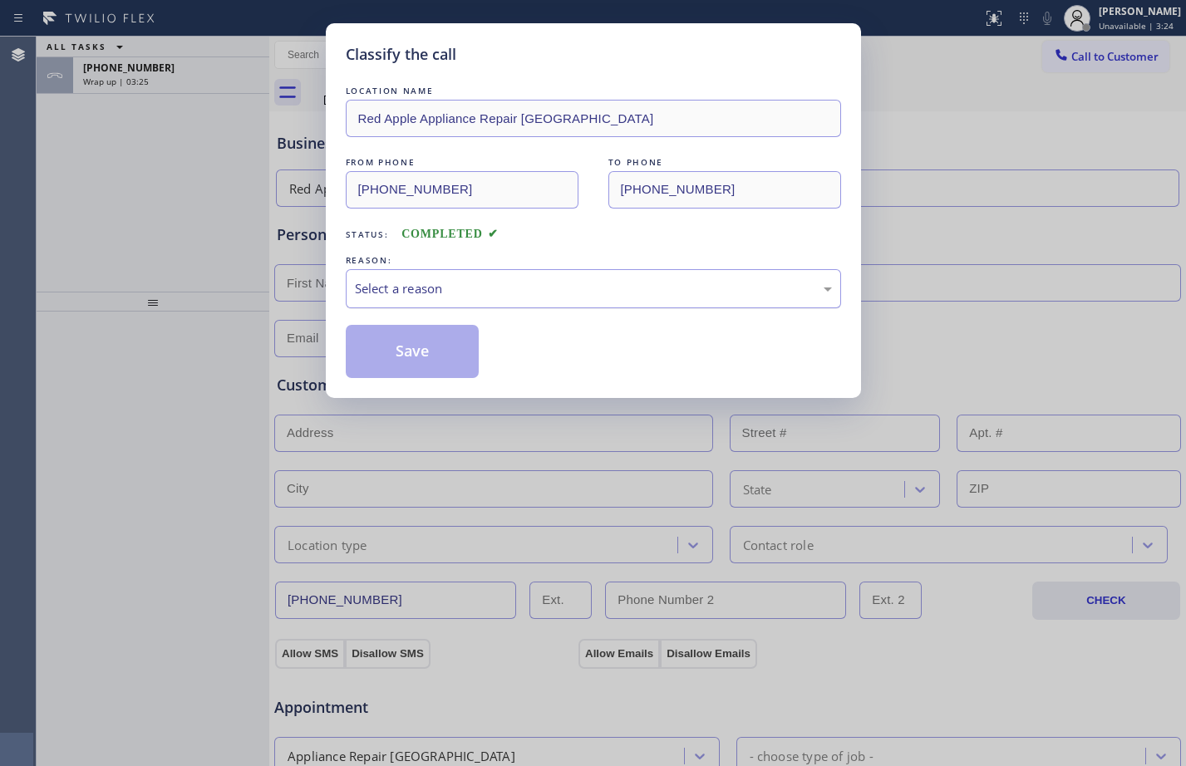
click at [411, 283] on div "Select a reason" at bounding box center [593, 288] width 477 height 19
click at [437, 352] on button "Save" at bounding box center [413, 351] width 134 height 53
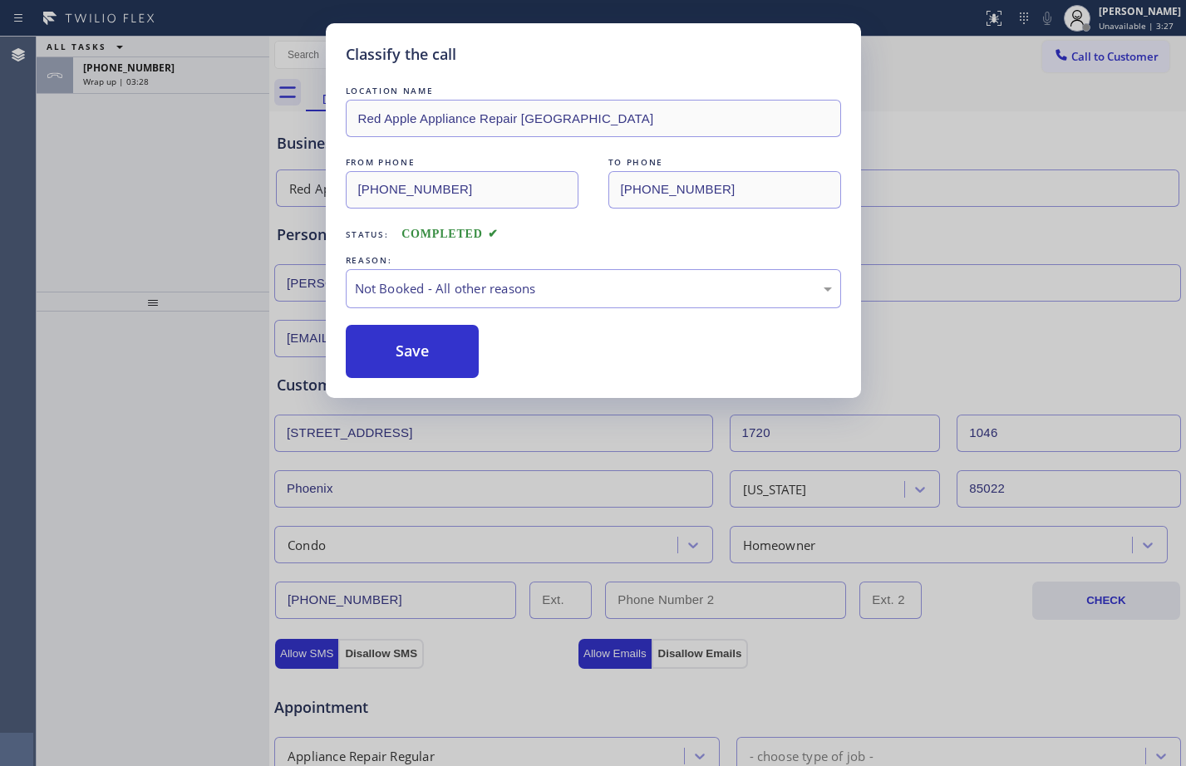
click at [194, 174] on div "Classify the call LOCATION NAME Red Apple Appliance Repair Phoenix FROM PHONE […" at bounding box center [593, 383] width 1186 height 766
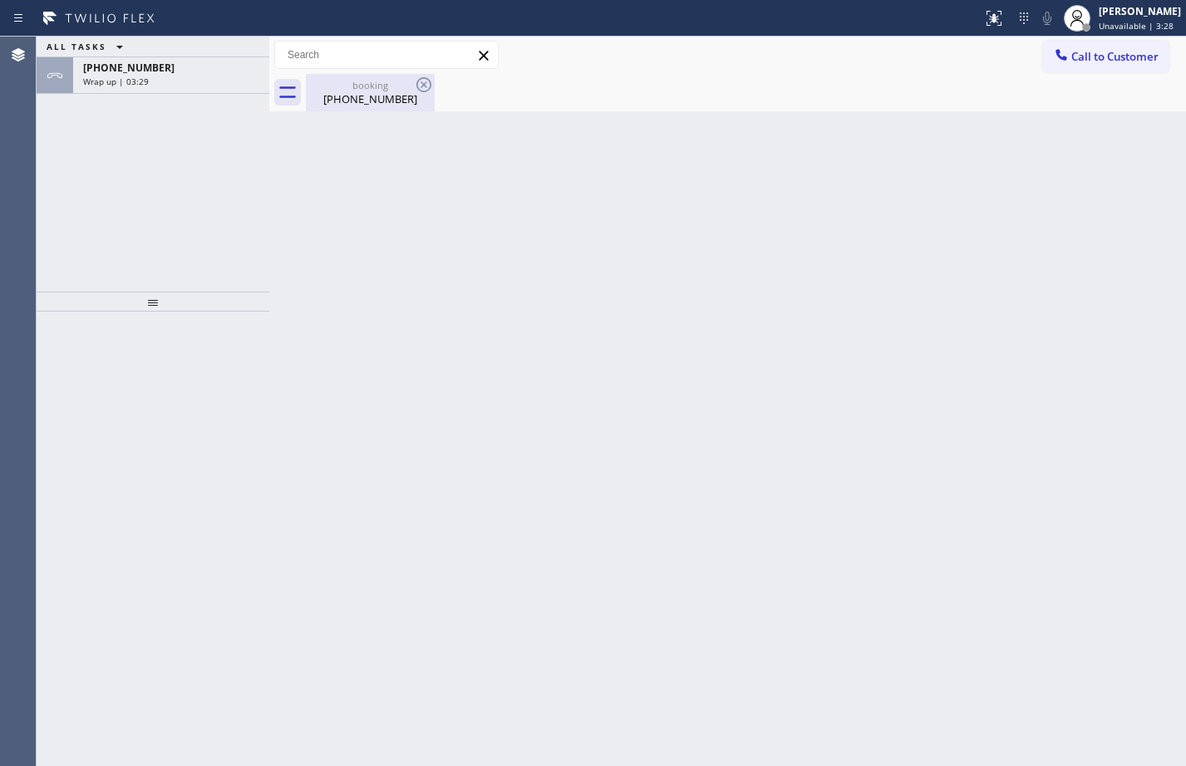
click at [357, 97] on div "[PHONE_NUMBER]" at bounding box center [369, 98] width 125 height 15
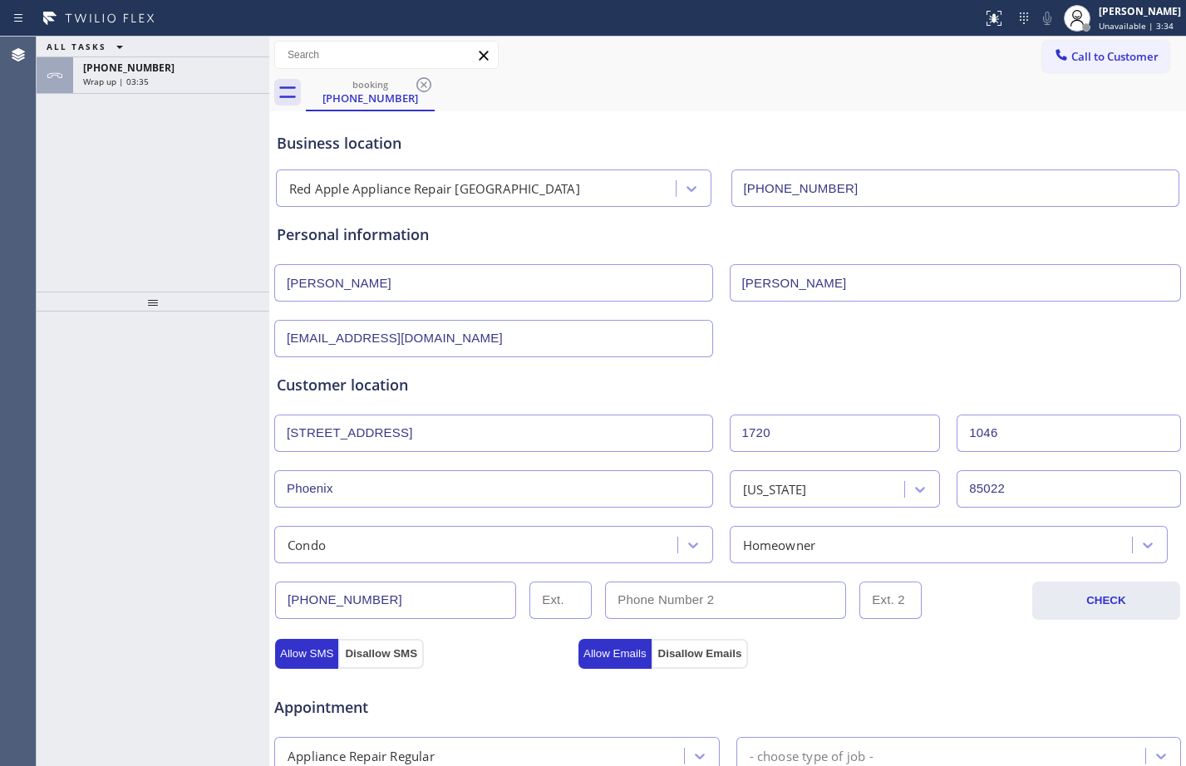
scroll to position [522, 0]
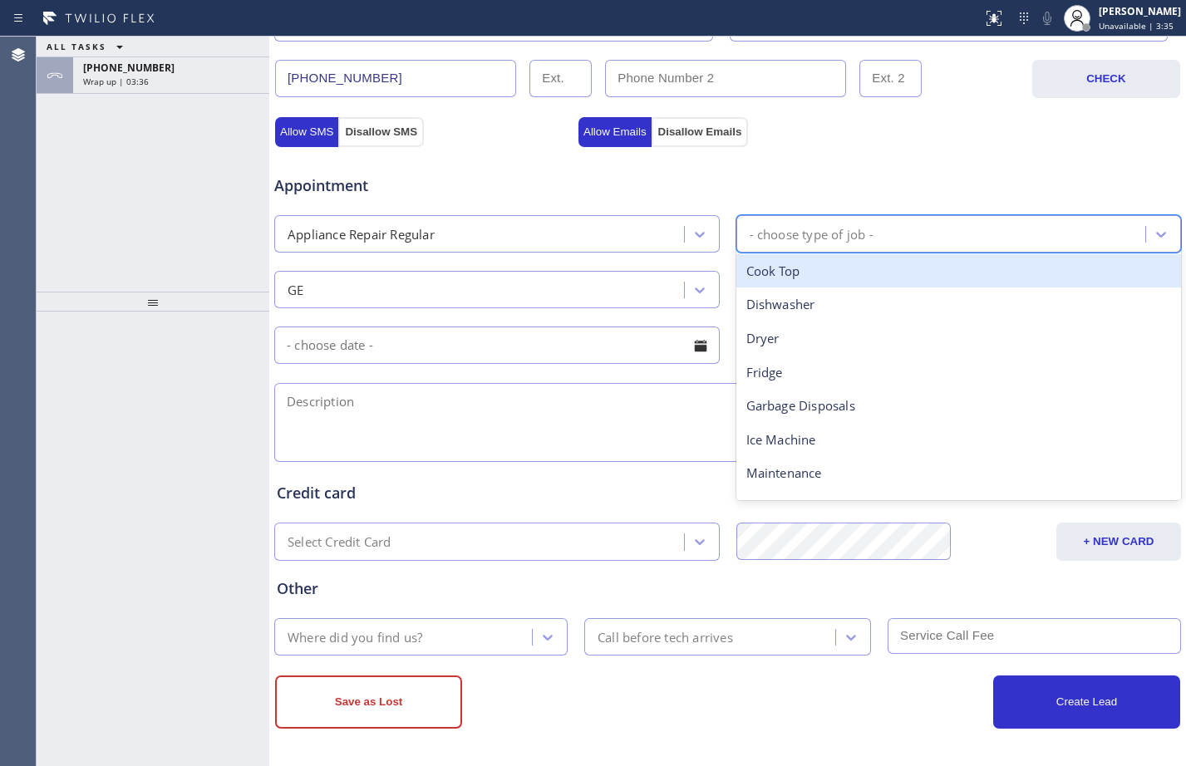
click at [839, 247] on div "- choose type of job -" at bounding box center [943, 233] width 405 height 29
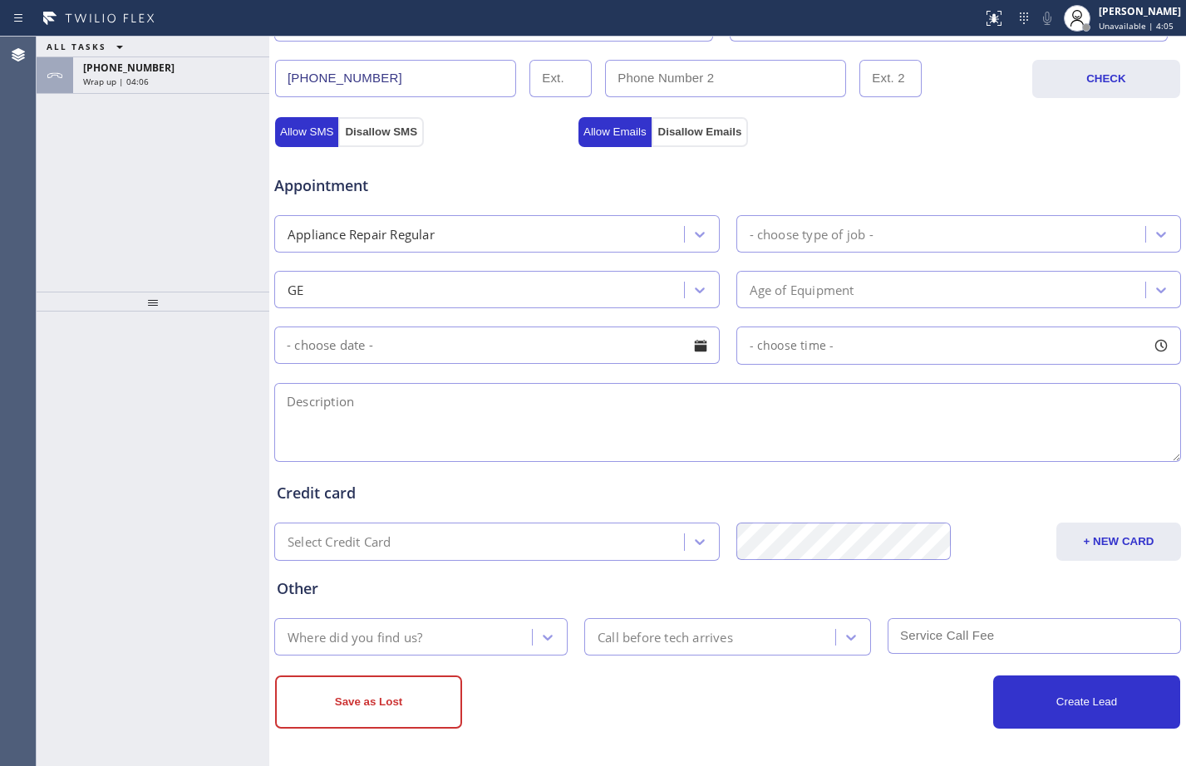
click at [163, 483] on div at bounding box center [153, 539] width 233 height 455
drag, startPoint x: 145, startPoint y: 559, endPoint x: 135, endPoint y: 556, distance: 10.5
click at [145, 559] on div at bounding box center [153, 539] width 233 height 455
click at [1009, 239] on div "- choose type of job -" at bounding box center [943, 233] width 405 height 29
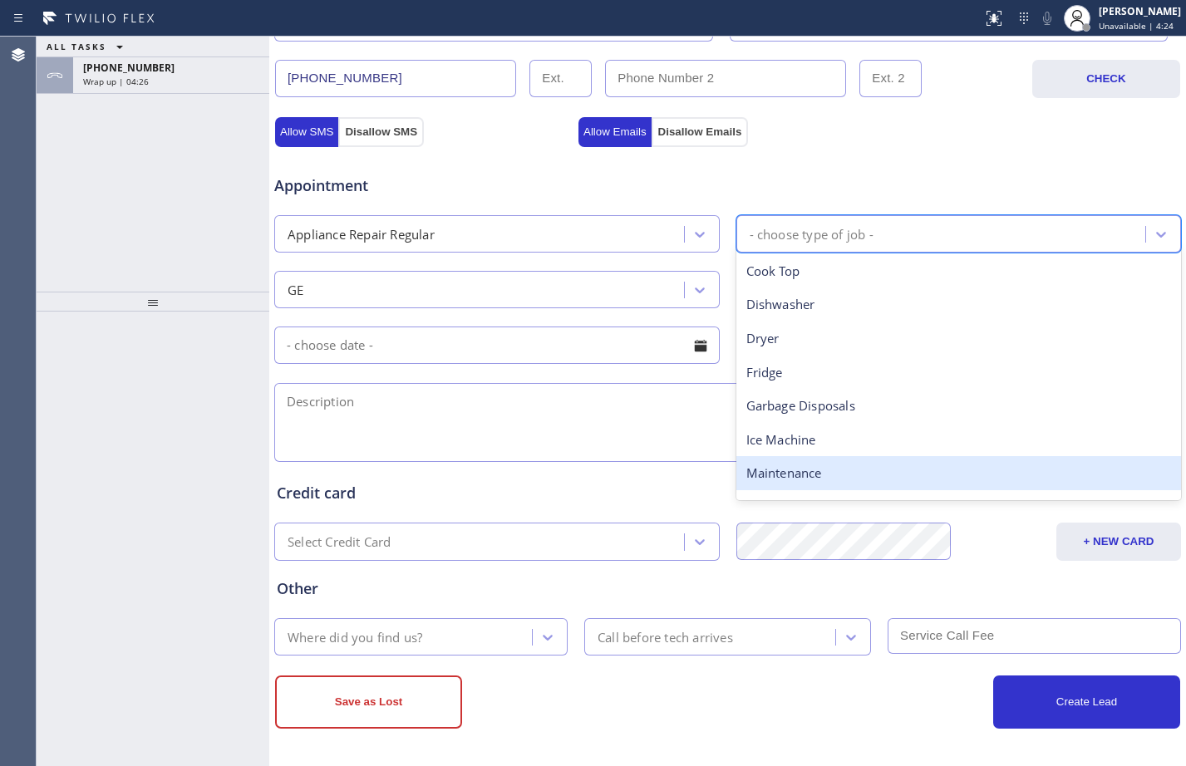
scroll to position [219, 0]
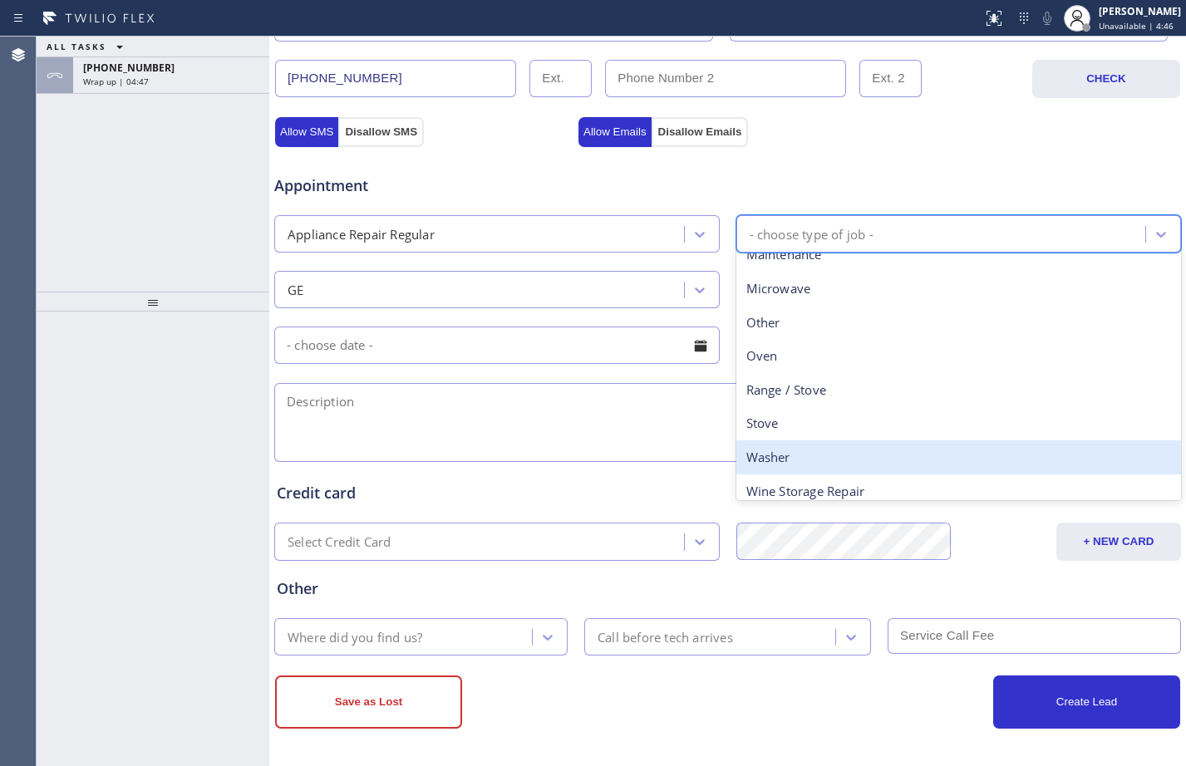
click at [898, 456] on div "Washer" at bounding box center [958, 457] width 445 height 34
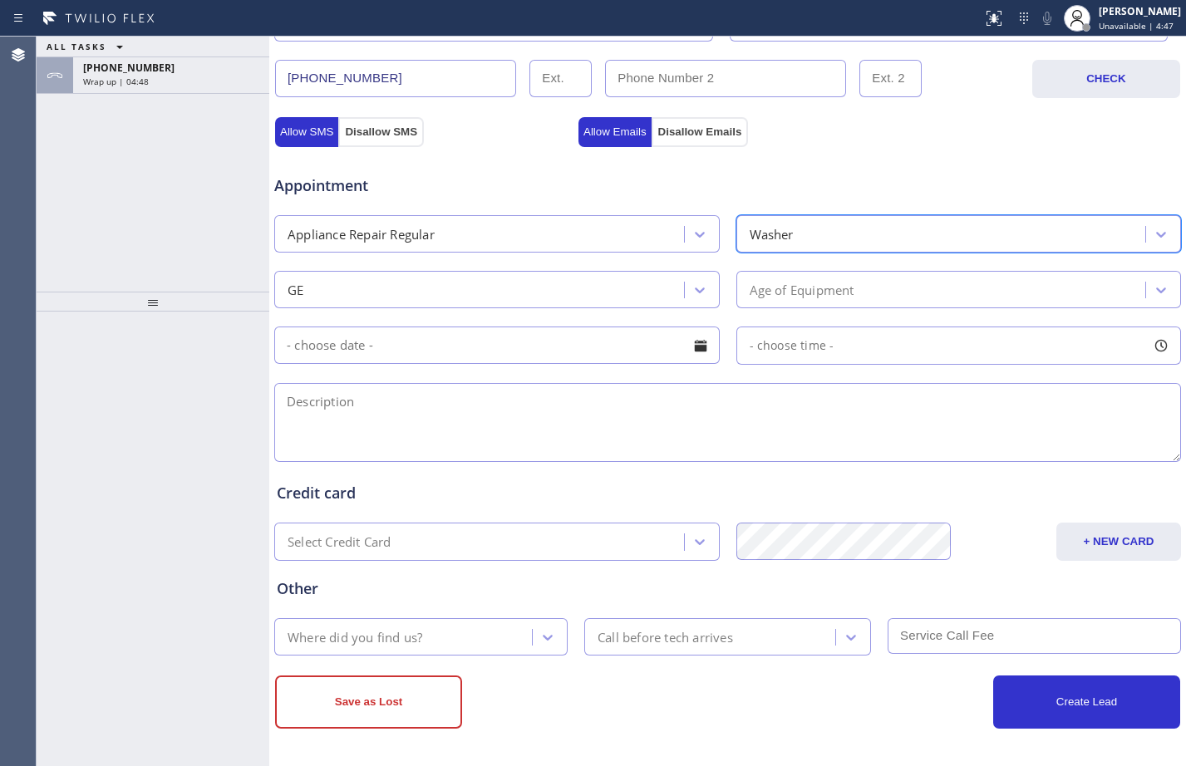
click at [916, 290] on div "Age of Equipment" at bounding box center [943, 289] width 405 height 29
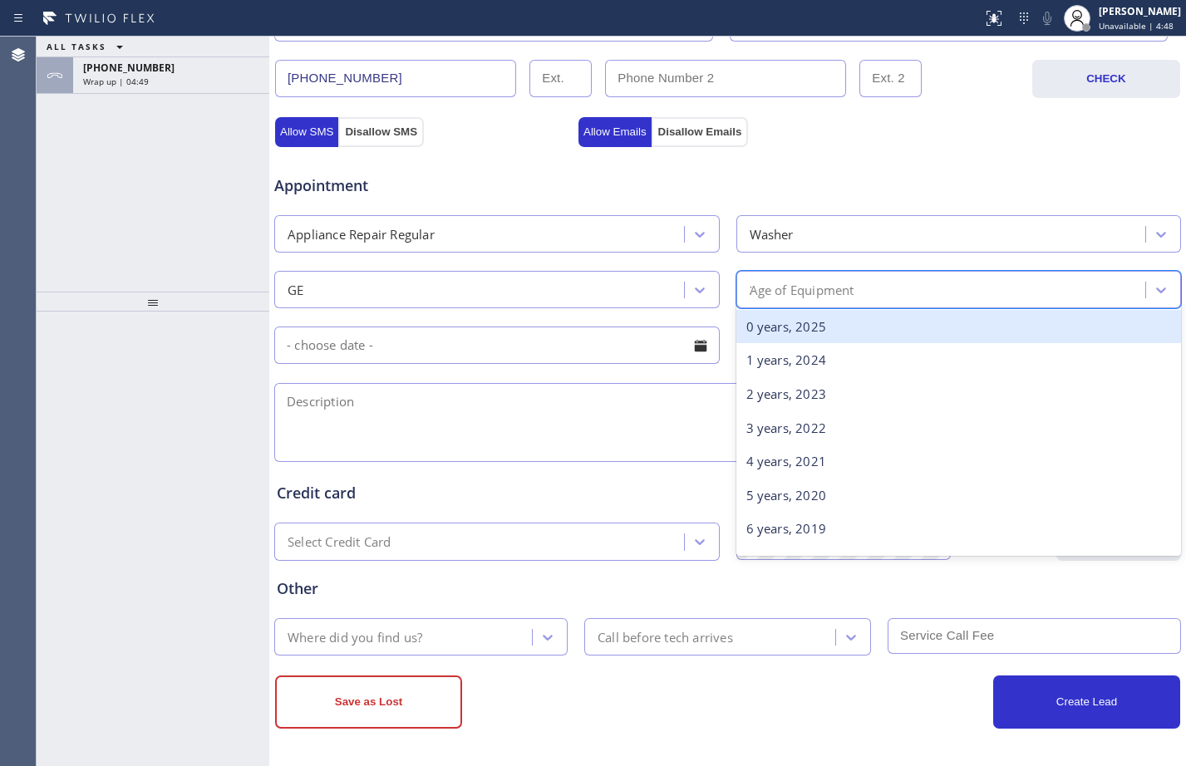
type input "12"
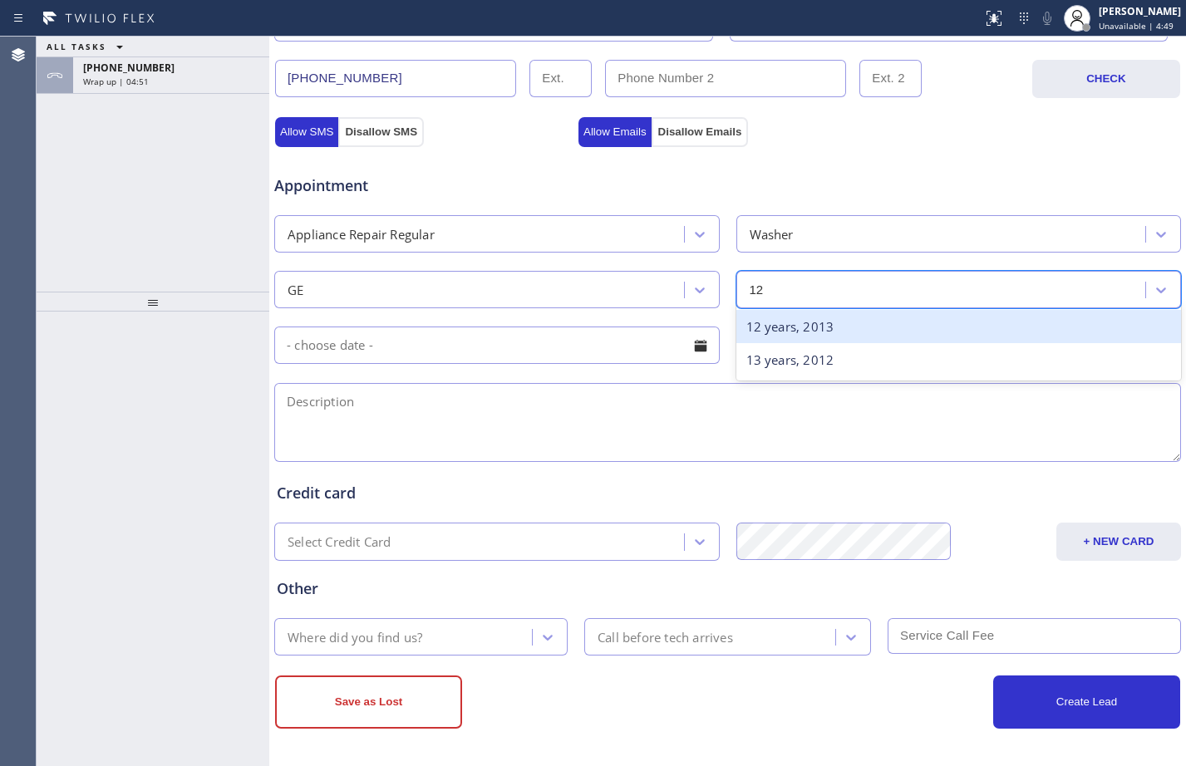
click at [913, 327] on div "12 years, 2013" at bounding box center [958, 327] width 445 height 34
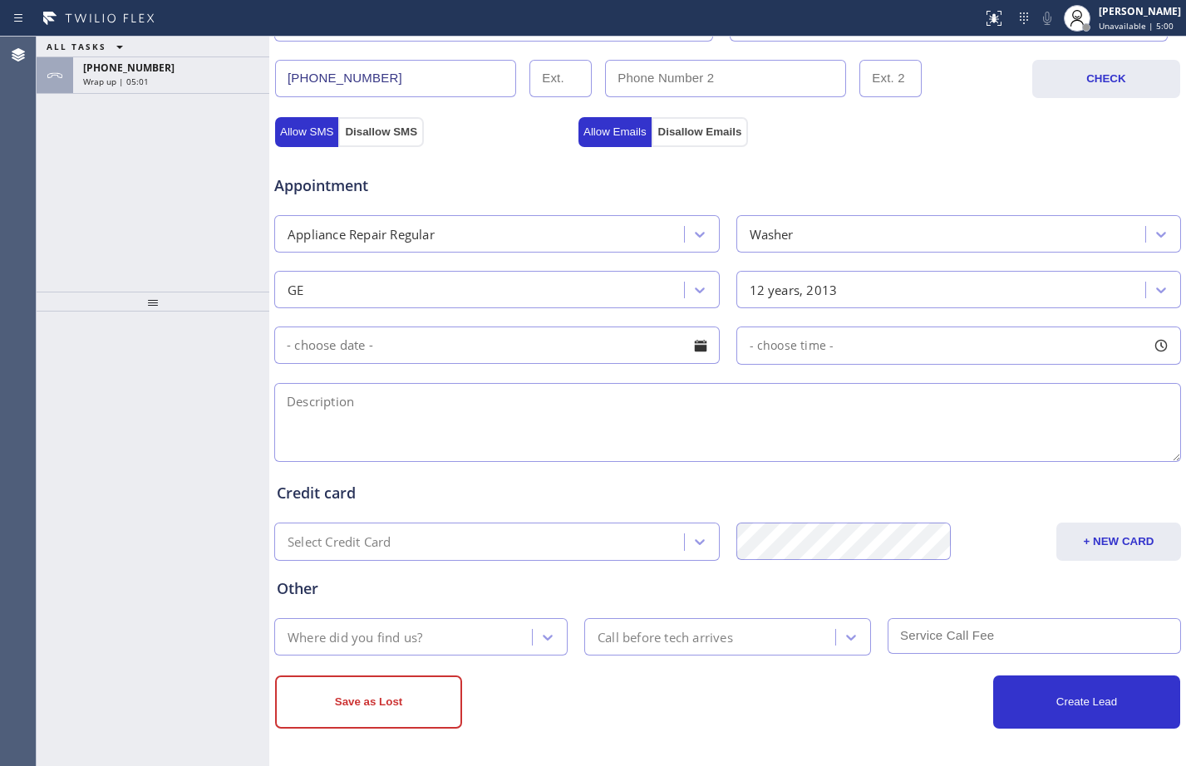
click at [621, 422] on textarea at bounding box center [727, 422] width 907 height 79
click at [713, 406] on textarea "12-3/free SCF/GE-dryer and washer combo/" at bounding box center [727, 422] width 907 height 79
click at [733, 403] on textarea "12-3/free SCF/GE-dryer and washer combo/it's stacked and has a" at bounding box center [727, 422] width 907 height 79
paste textarea "leaking from transmission goes up into the tube"
click at [1043, 404] on textarea "12-3/free SCF/GE-dryer and washer combo/it's stacked and has a leaking from tra…" at bounding box center [727, 422] width 907 height 79
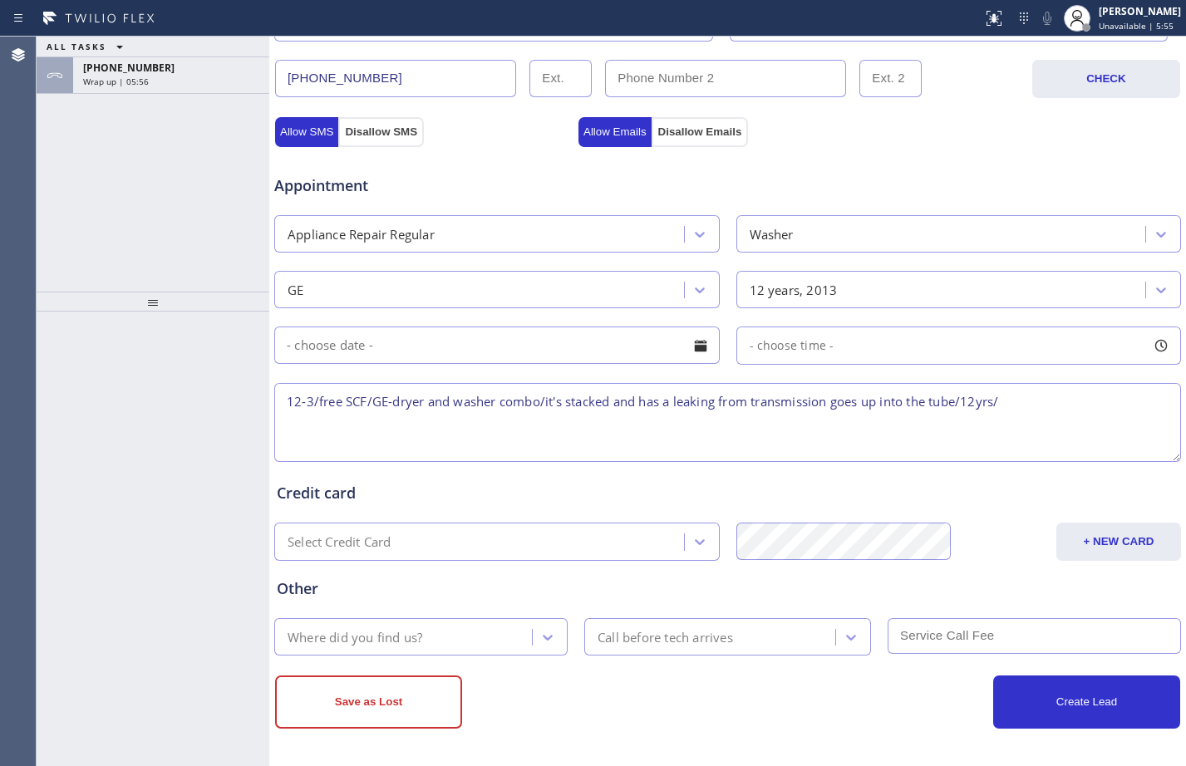
paste textarea "1720 E [PERSON_NAME] Unit 1046 Phoenix 85022"
click at [1003, 401] on textarea "12-3/free SCF/GE-dryer and washer combo/it's stacked and has a leaking from tra…" at bounding box center [727, 422] width 907 height 79
click at [658, 422] on textarea "12-3/free SCF/GE-dryer and washer combo/it's stacked and has a leaking from tra…" at bounding box center [727, 422] width 907 height 79
click at [589, 415] on textarea "12-3/free SCF/GE-dryer and washer combo/it's stacked and has a leaking from tra…" at bounding box center [727, 422] width 907 height 79
paste textarea "Red Apple Appliance Repair [GEOGRAPHIC_DATA]"
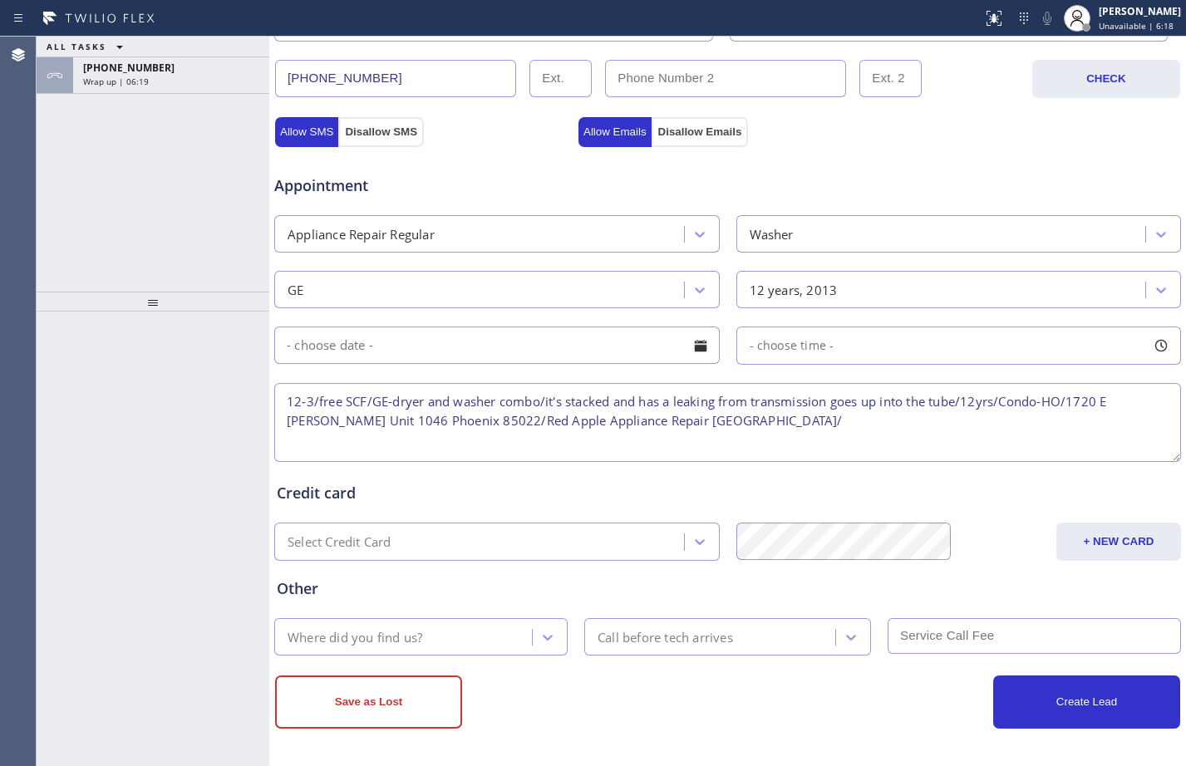
paste textarea "Please call customer 30 minutes prior to arrival"
drag, startPoint x: 1070, startPoint y: 401, endPoint x: 513, endPoint y: 424, distance: 558.1
click at [513, 424] on textarea "12-3/free SCF/GE-dryer and washer combo/it's stacked and has a leaking from tra…" at bounding box center [727, 422] width 907 height 79
paste textarea "Thunderbird [STREET_ADDRESS]"
click at [448, 423] on textarea "12-3/free SCF/GE-dryer and washer combo/it's stacked and has a leaking from tra…" at bounding box center [727, 422] width 907 height 79
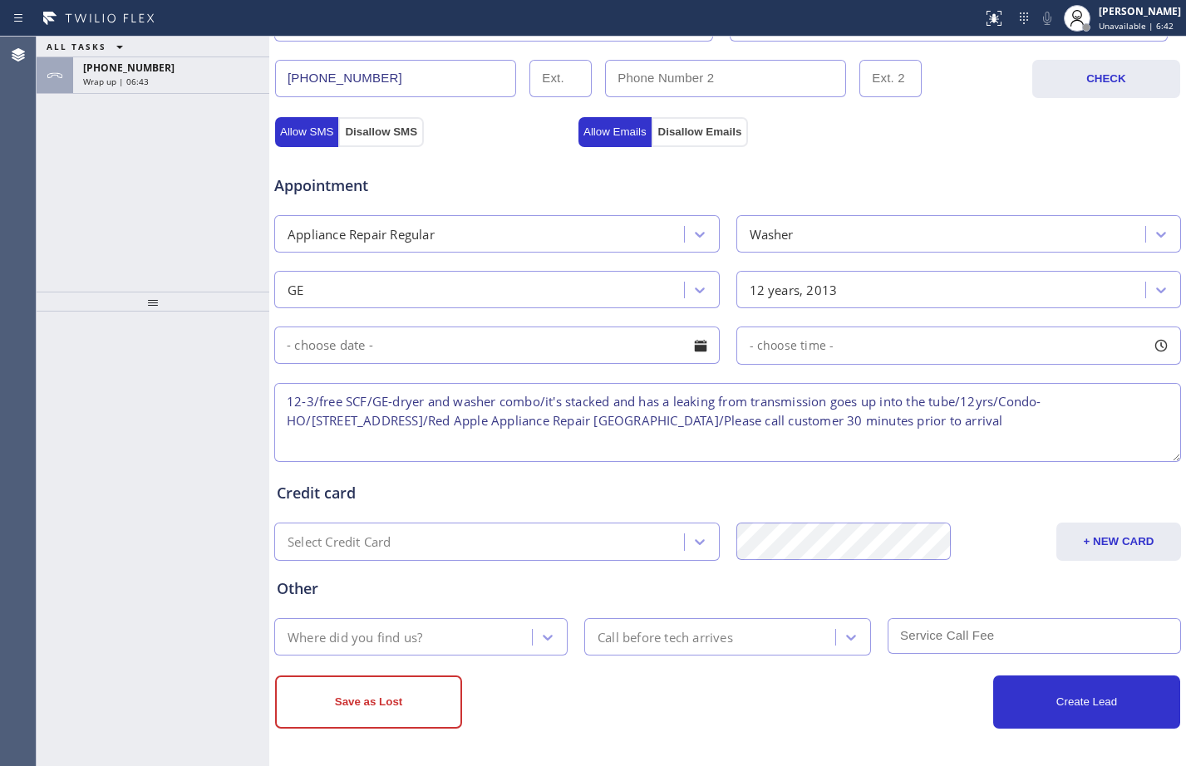
click at [1120, 428] on textarea "12-3/free SCF/GE-dryer and washer combo/it's stacked and has a leaking from tra…" at bounding box center [727, 422] width 907 height 79
type textarea "12-3/free SCF/GE-dryer and washer combo/it's stacked and has a leaking from tra…"
click at [426, 624] on div "Where did you find us?" at bounding box center [405, 636] width 253 height 29
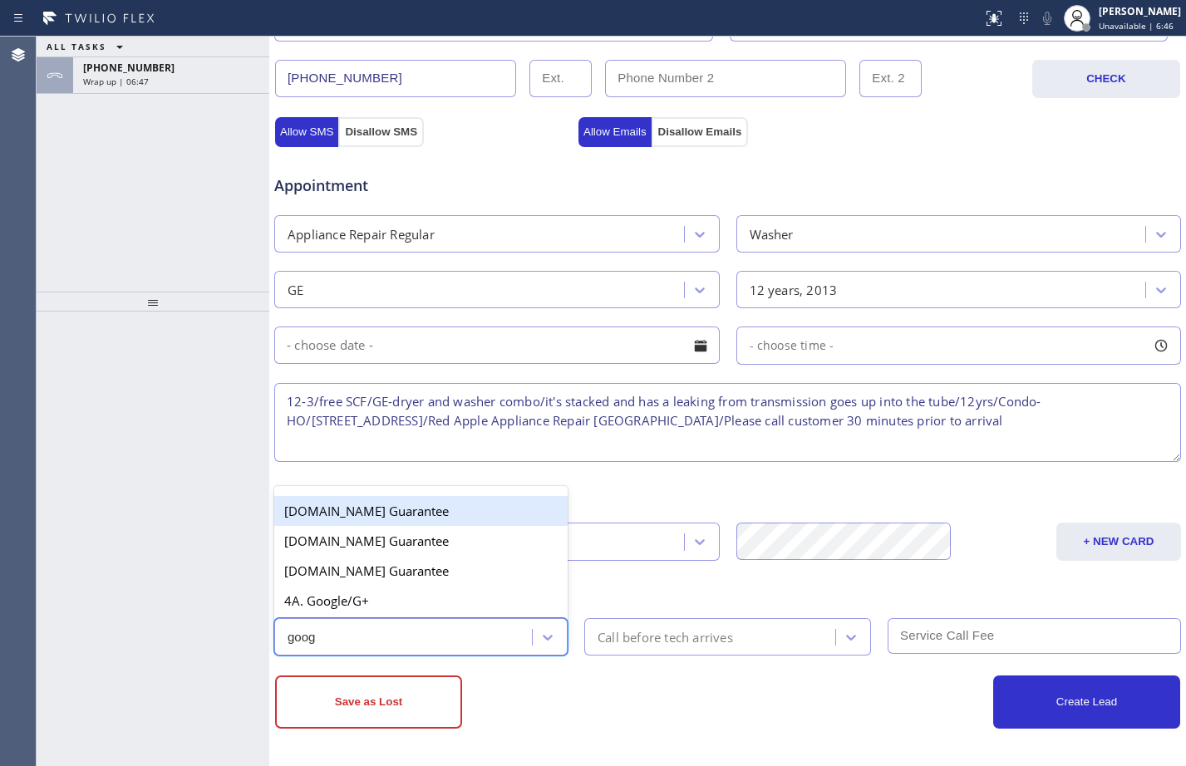
type input "googl"
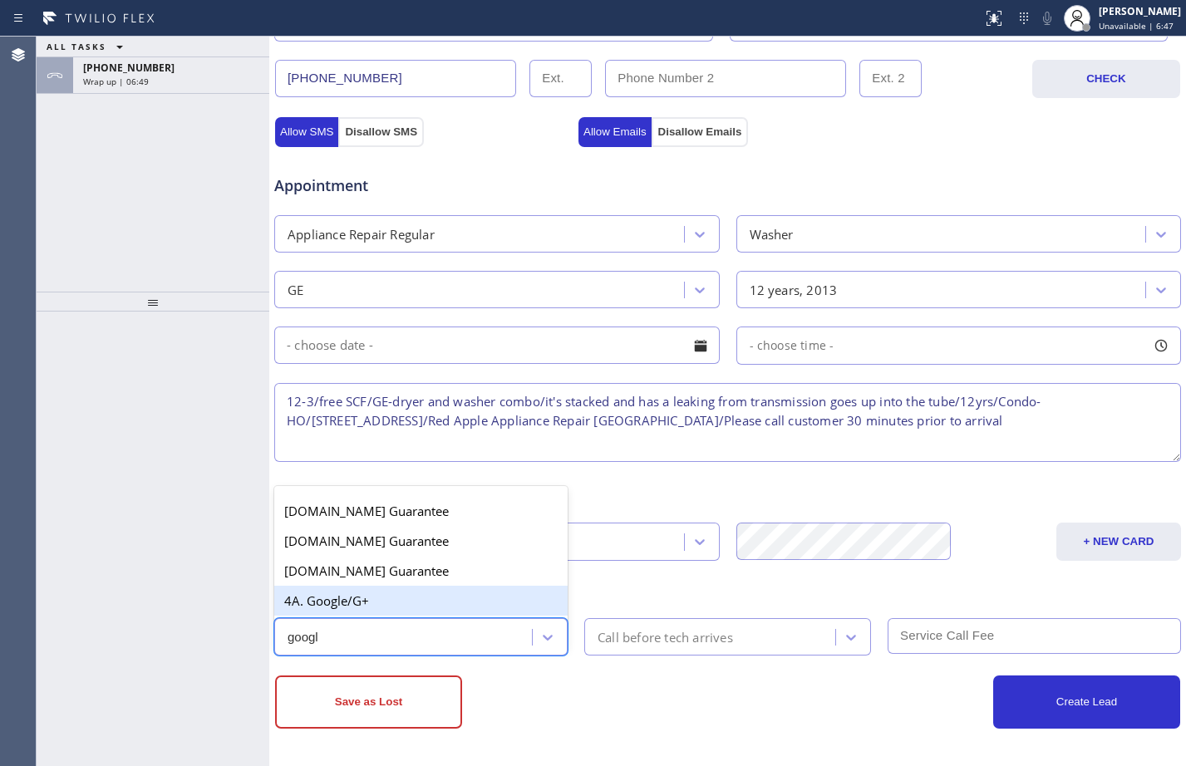
click at [397, 601] on div "4A. Google/G+" at bounding box center [420, 601] width 293 height 30
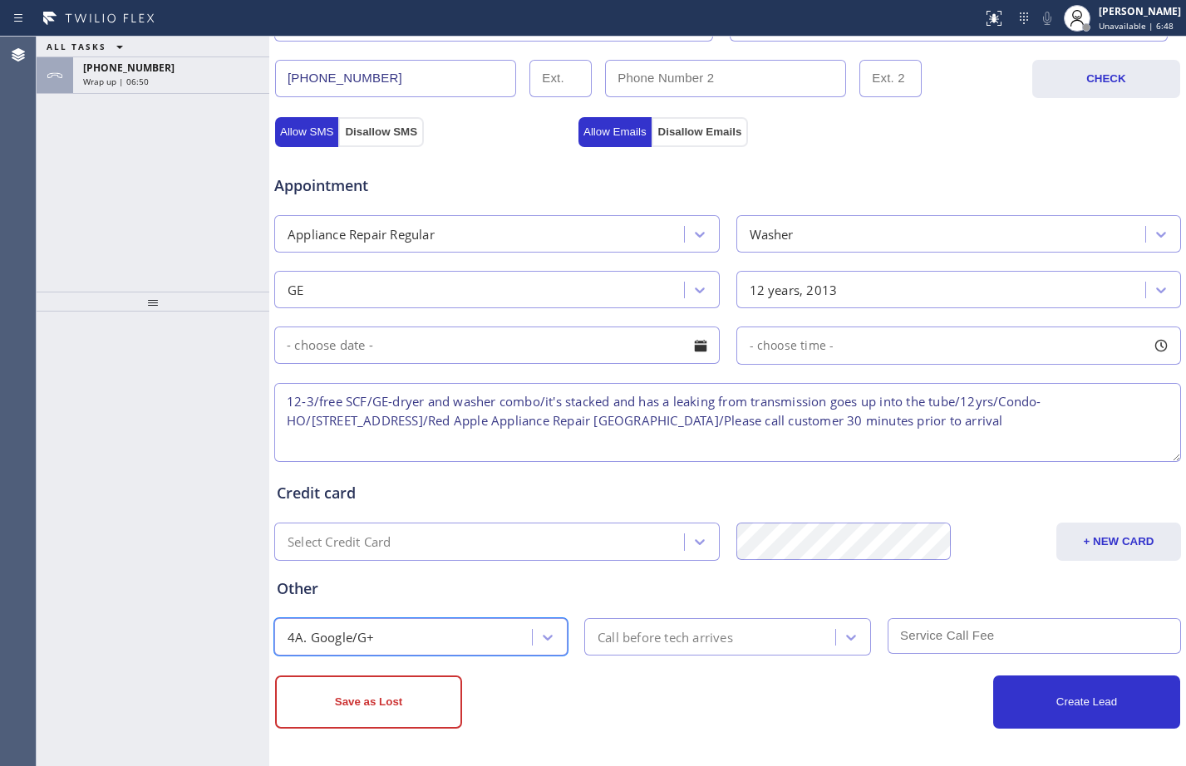
click at [760, 638] on div "Call before tech arrives" at bounding box center [712, 636] width 246 height 29
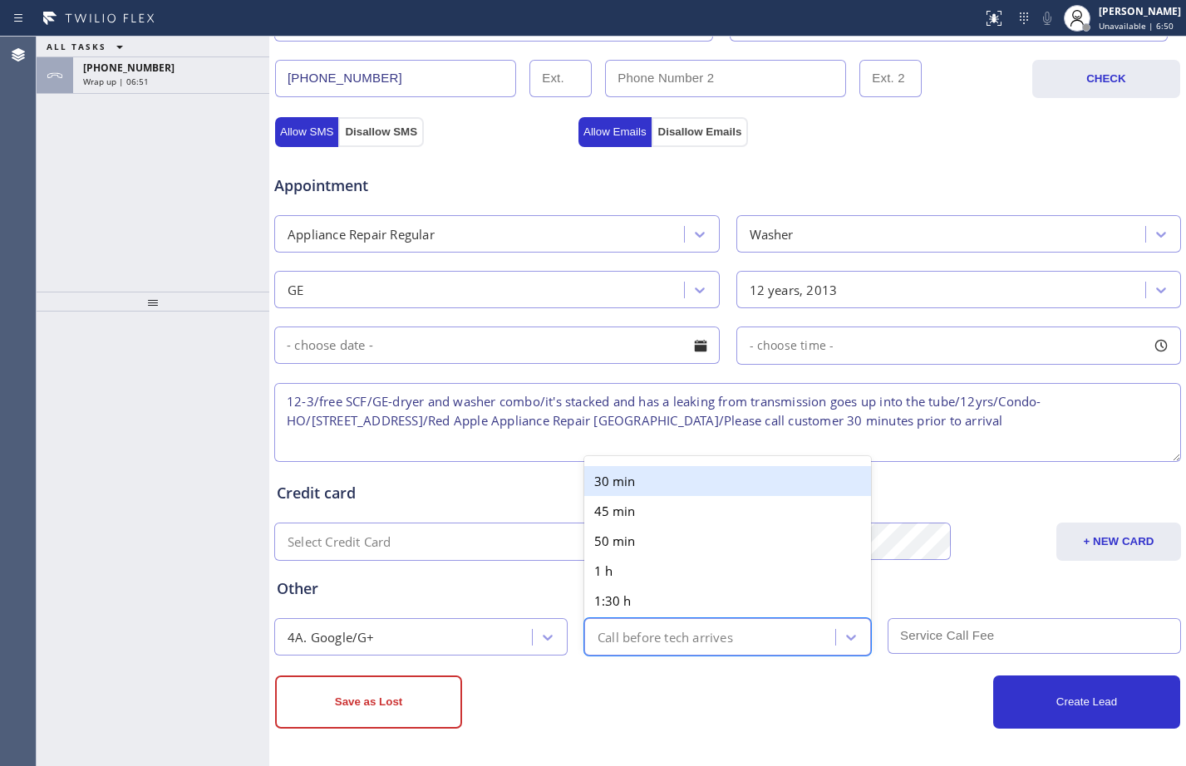
click at [671, 489] on div "30 min" at bounding box center [727, 481] width 287 height 30
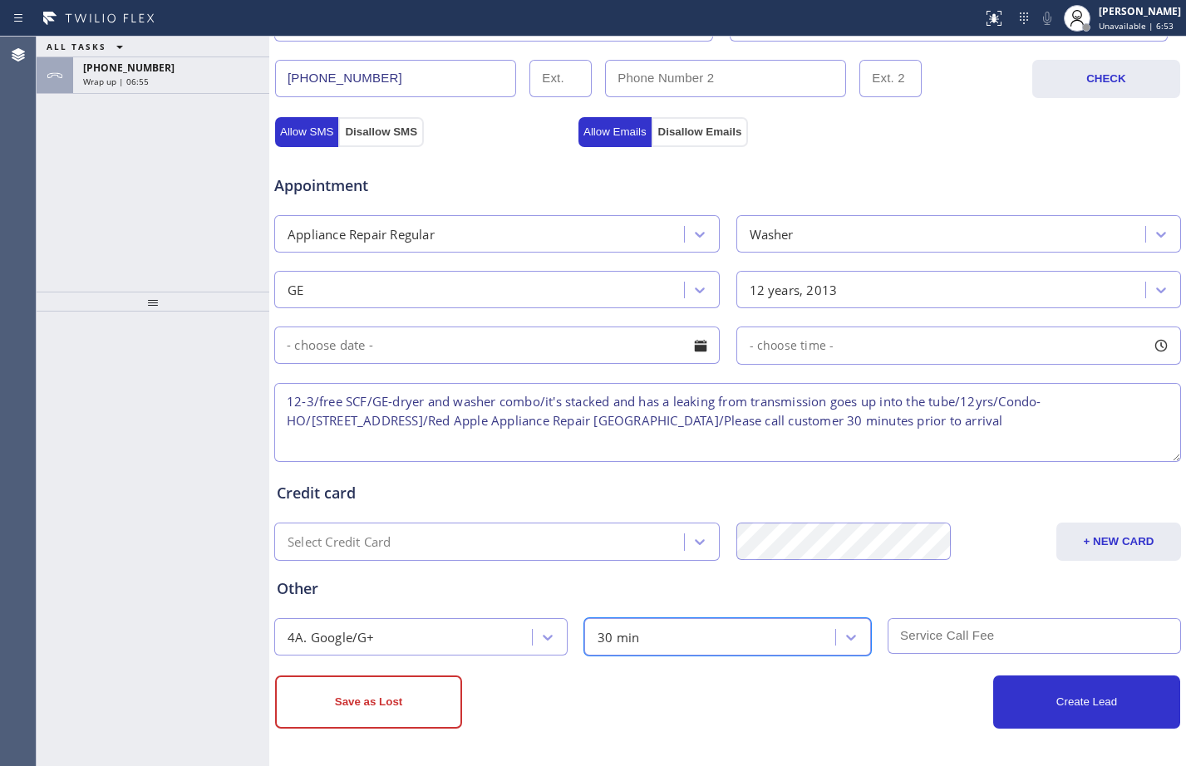
click at [583, 331] on input "text" at bounding box center [496, 345] width 445 height 37
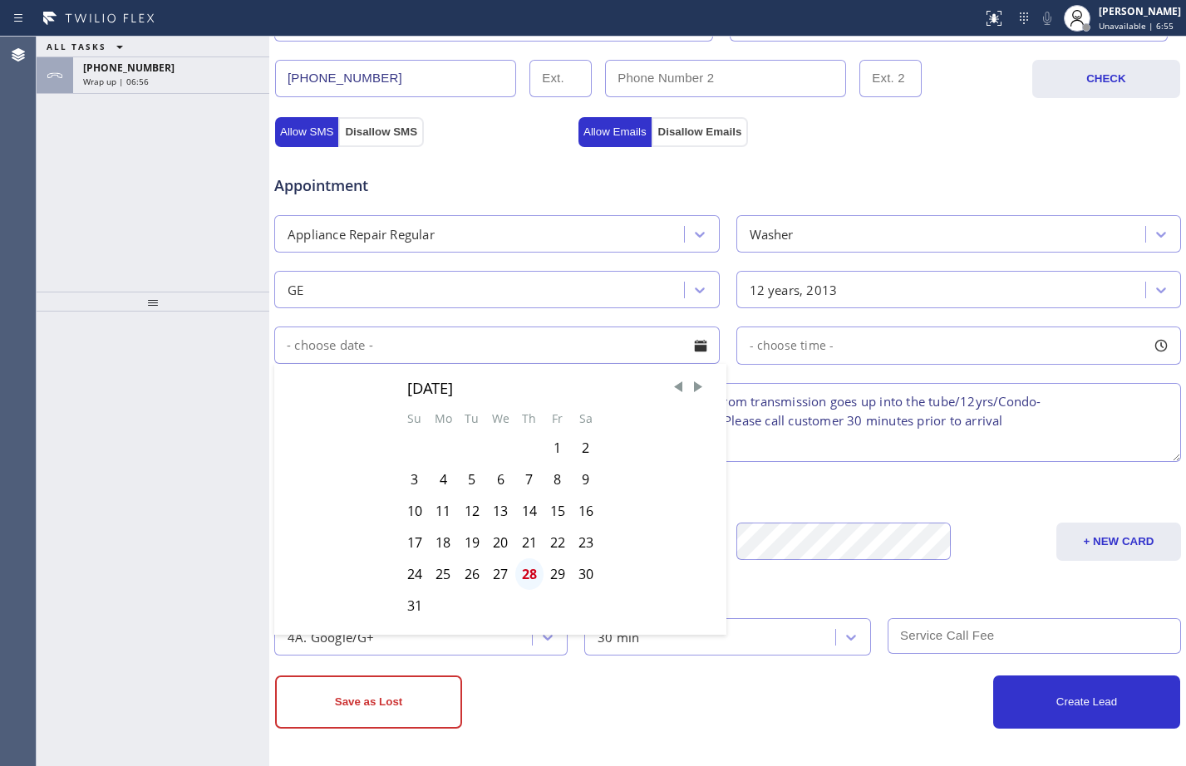
click at [537, 571] on div "28" at bounding box center [529, 574] width 28 height 32
type input "[DATE]"
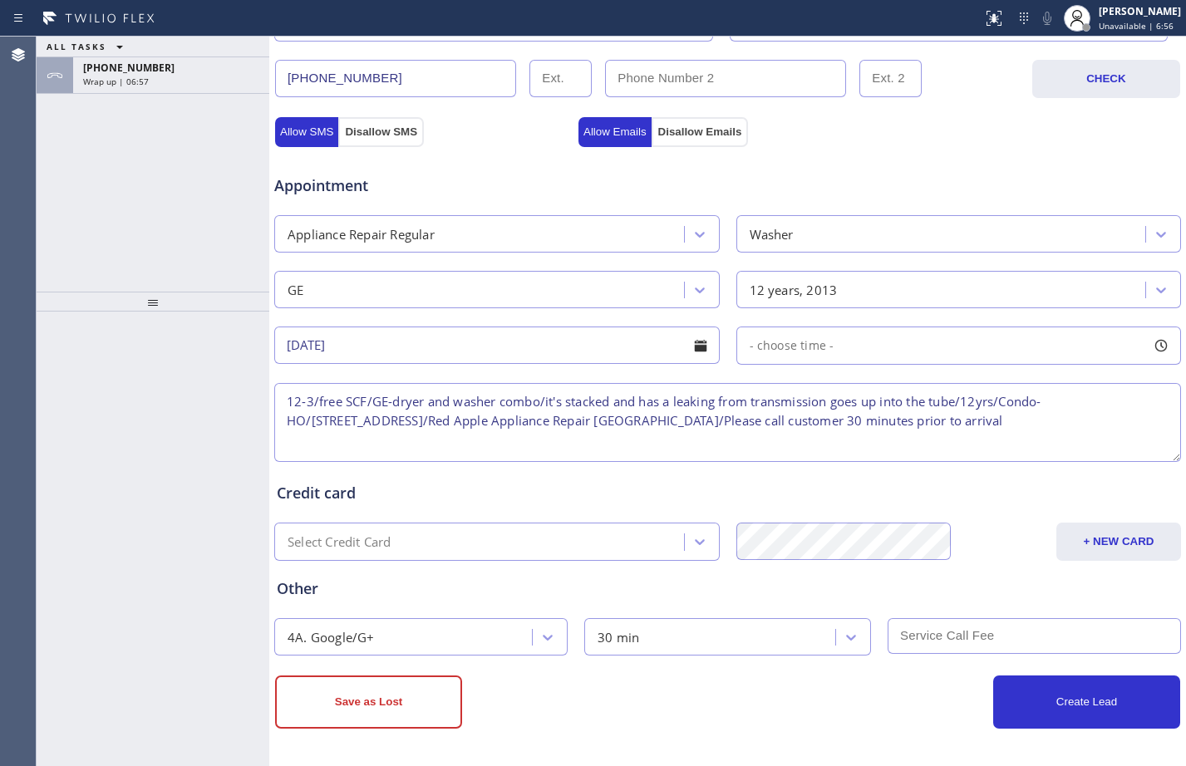
click at [928, 363] on div "- choose time -" at bounding box center [958, 346] width 445 height 38
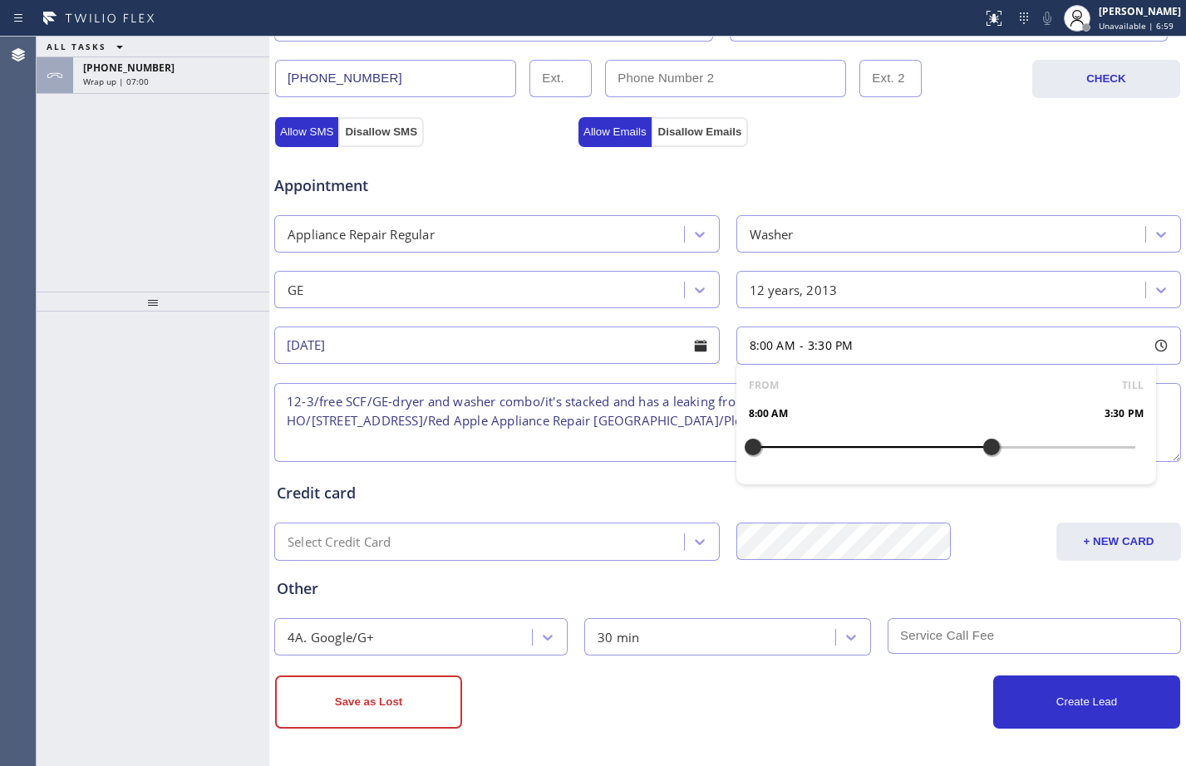
drag, startPoint x: 753, startPoint y: 450, endPoint x: 976, endPoint y: 460, distance: 223.8
click at [981, 460] on div at bounding box center [991, 447] width 20 height 35
drag, startPoint x: 976, startPoint y: 460, endPoint x: 961, endPoint y: 455, distance: 16.3
click at [966, 455] on div at bounding box center [976, 447] width 20 height 35
drag, startPoint x: 758, startPoint y: 449, endPoint x: 864, endPoint y: 455, distance: 106.5
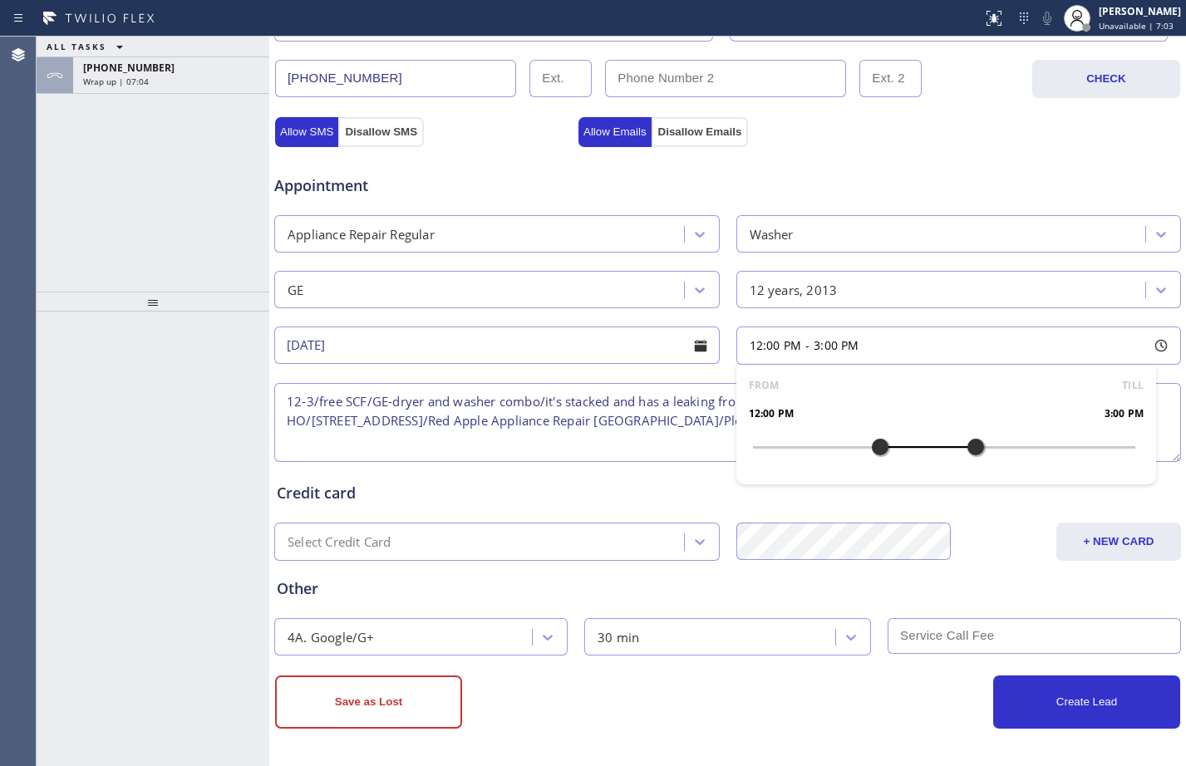
click at [864, 447] on div at bounding box center [944, 447] width 383 height 0
click at [90, 455] on div at bounding box center [153, 539] width 233 height 455
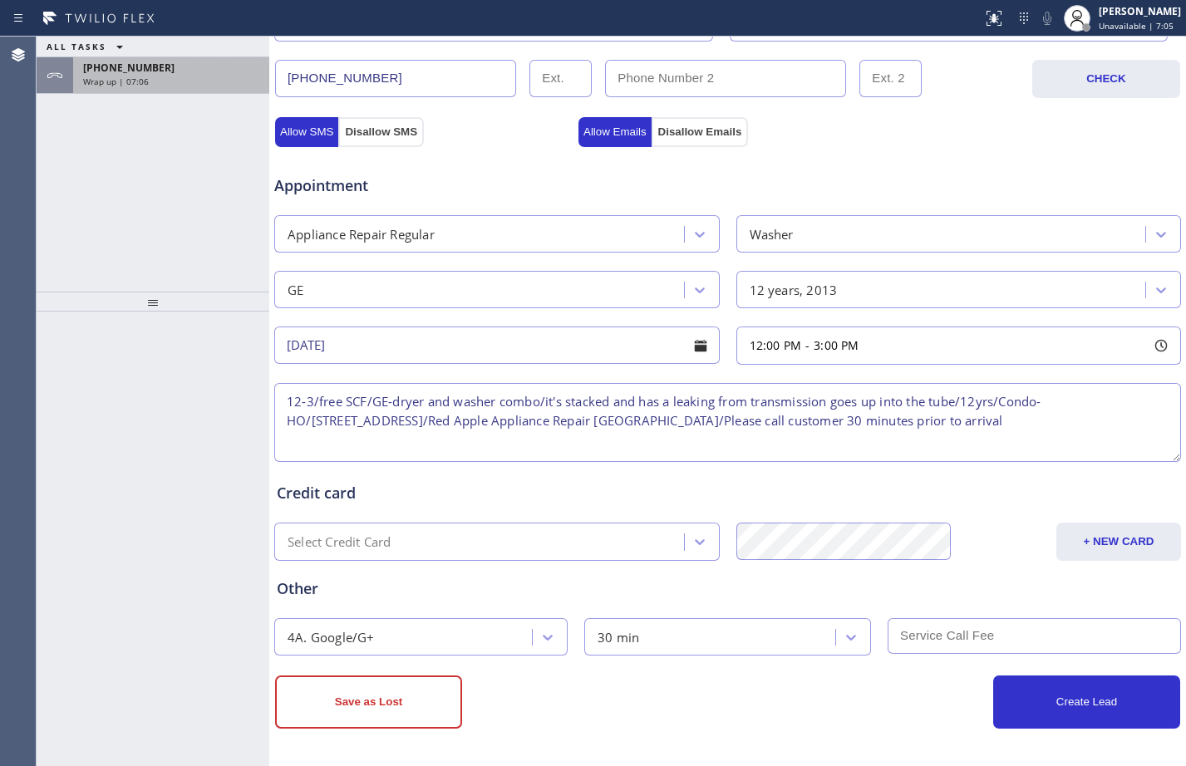
click at [140, 76] on span "Wrap up | 07:06" at bounding box center [116, 82] width 66 height 12
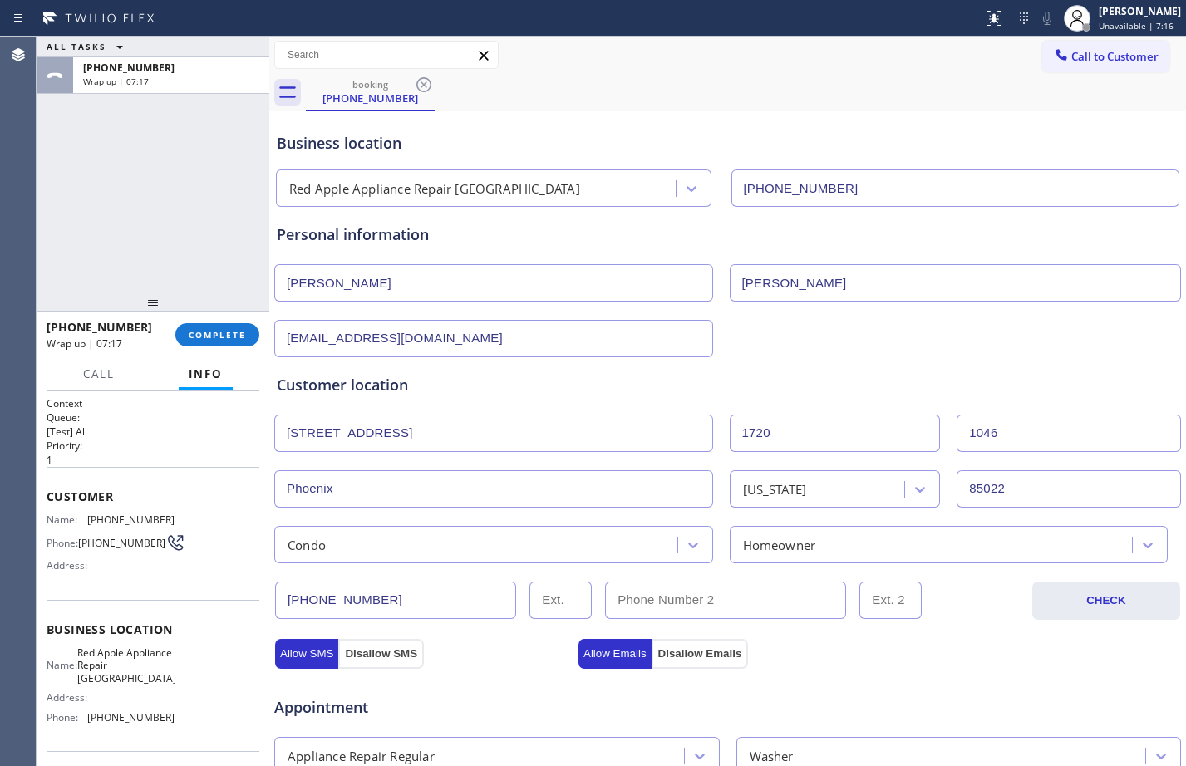
scroll to position [522, 0]
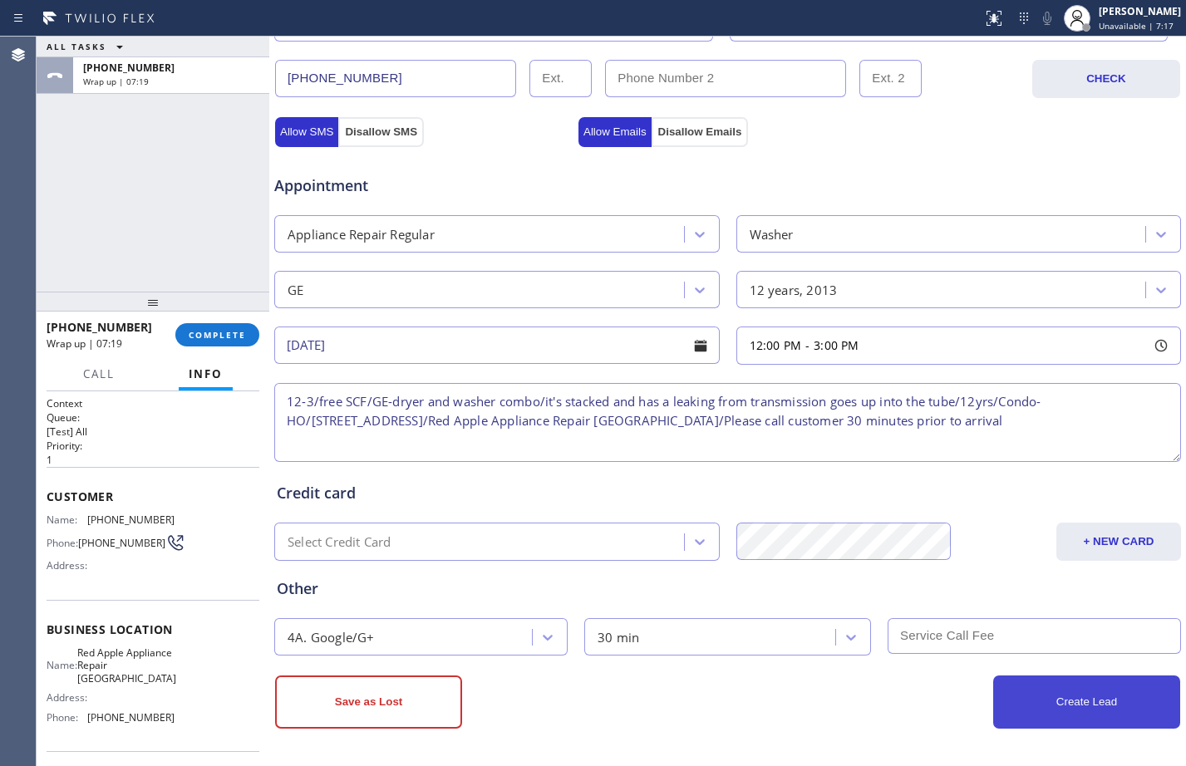
click at [1102, 700] on button "Create Lead" at bounding box center [1086, 702] width 187 height 53
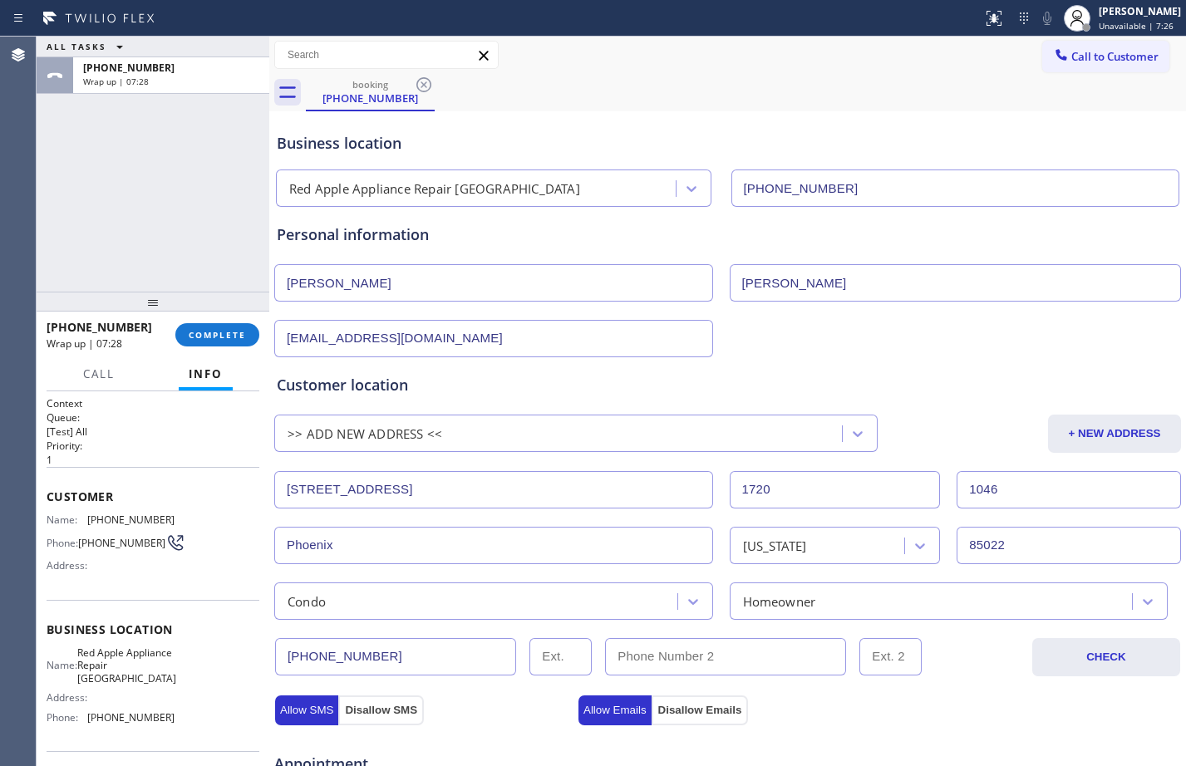
scroll to position [578, 0]
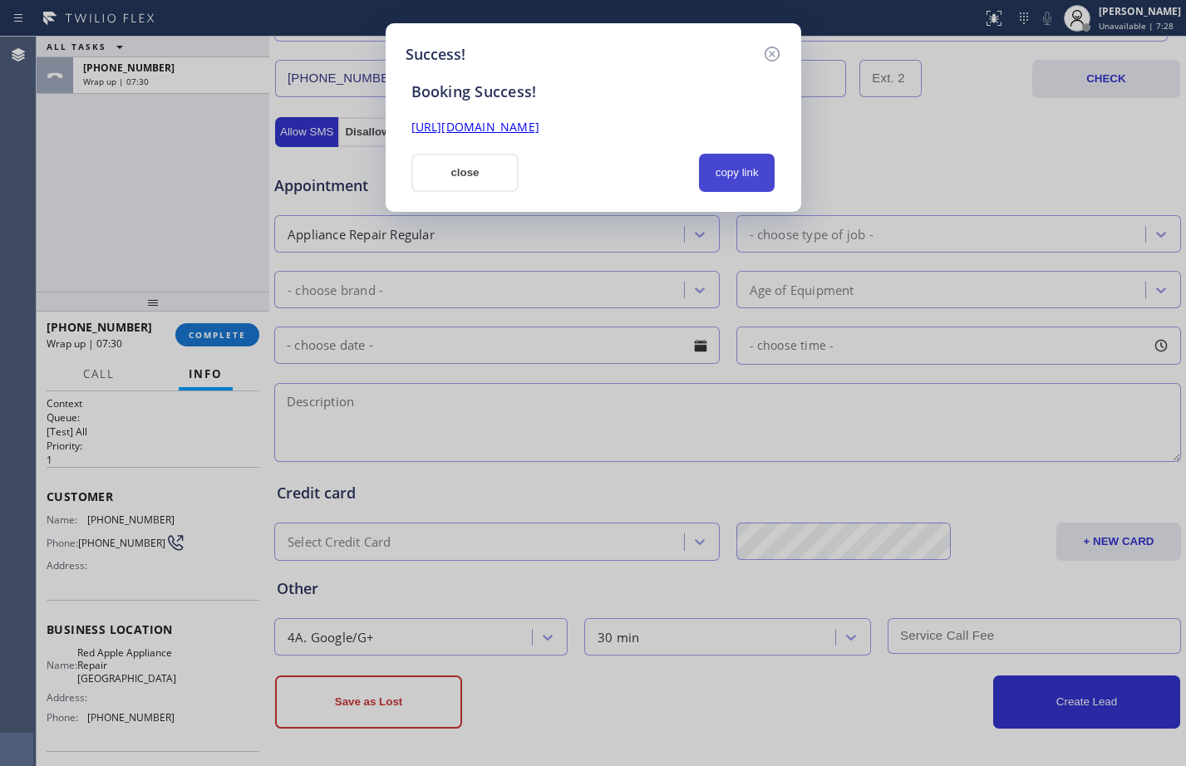
click at [750, 176] on button "copy link" at bounding box center [737, 173] width 76 height 38
click at [539, 125] on link "[URL][DOMAIN_NAME]" at bounding box center [475, 127] width 128 height 16
click at [446, 168] on button "close" at bounding box center [465, 173] width 108 height 38
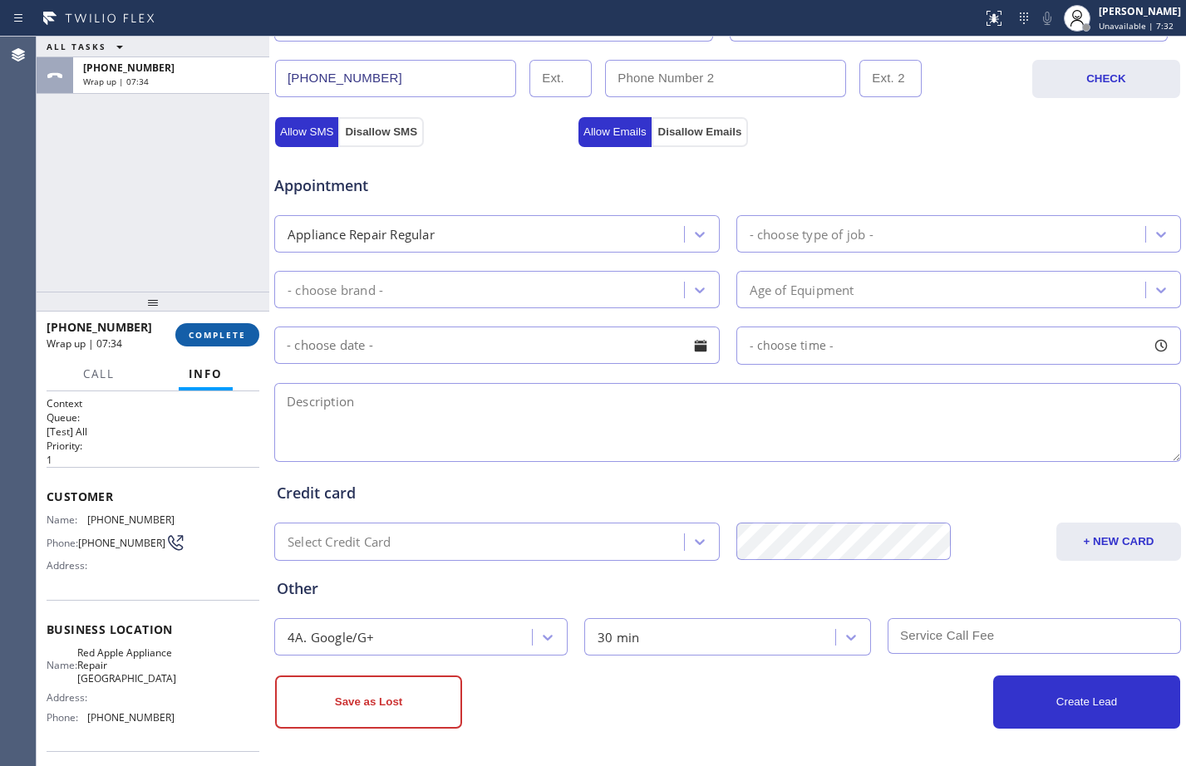
click at [228, 333] on span "COMPLETE" at bounding box center [217, 335] width 57 height 12
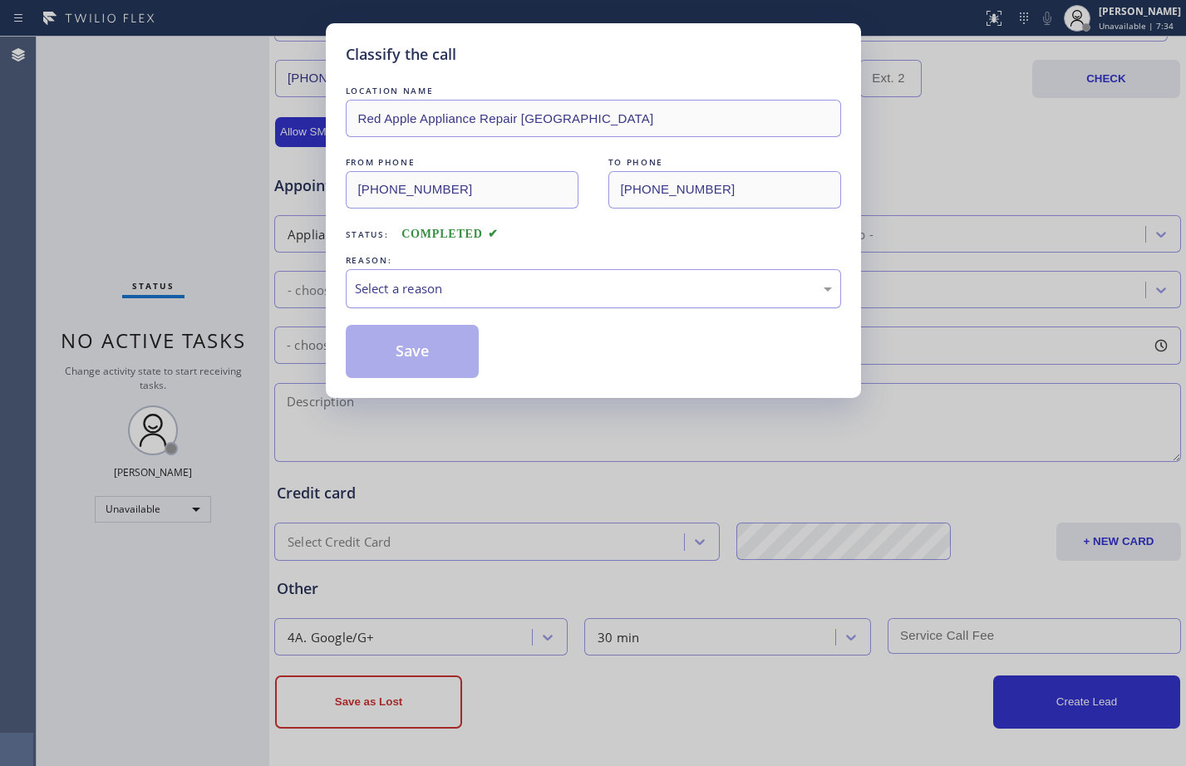
click at [514, 278] on div "Select a reason" at bounding box center [593, 288] width 495 height 39
click at [416, 357] on button "Save" at bounding box center [413, 351] width 134 height 53
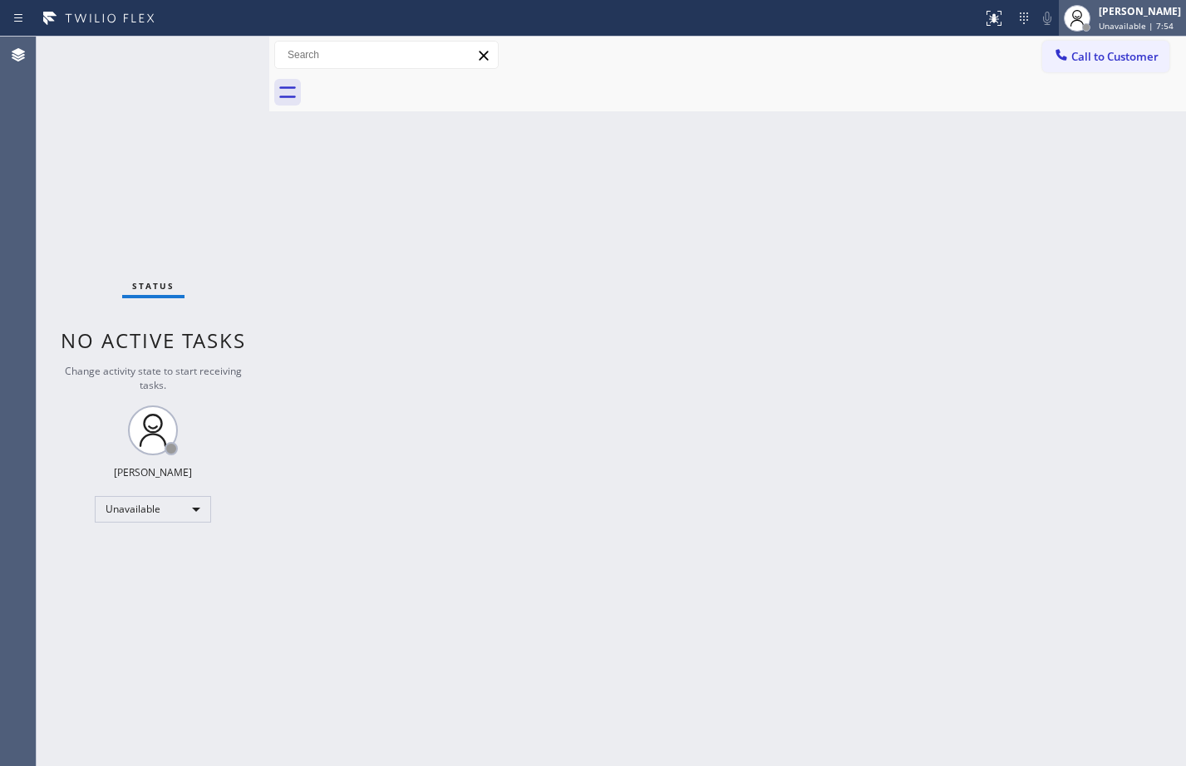
click at [1147, 20] on span "Unavailable | 7:54" at bounding box center [1136, 26] width 75 height 12
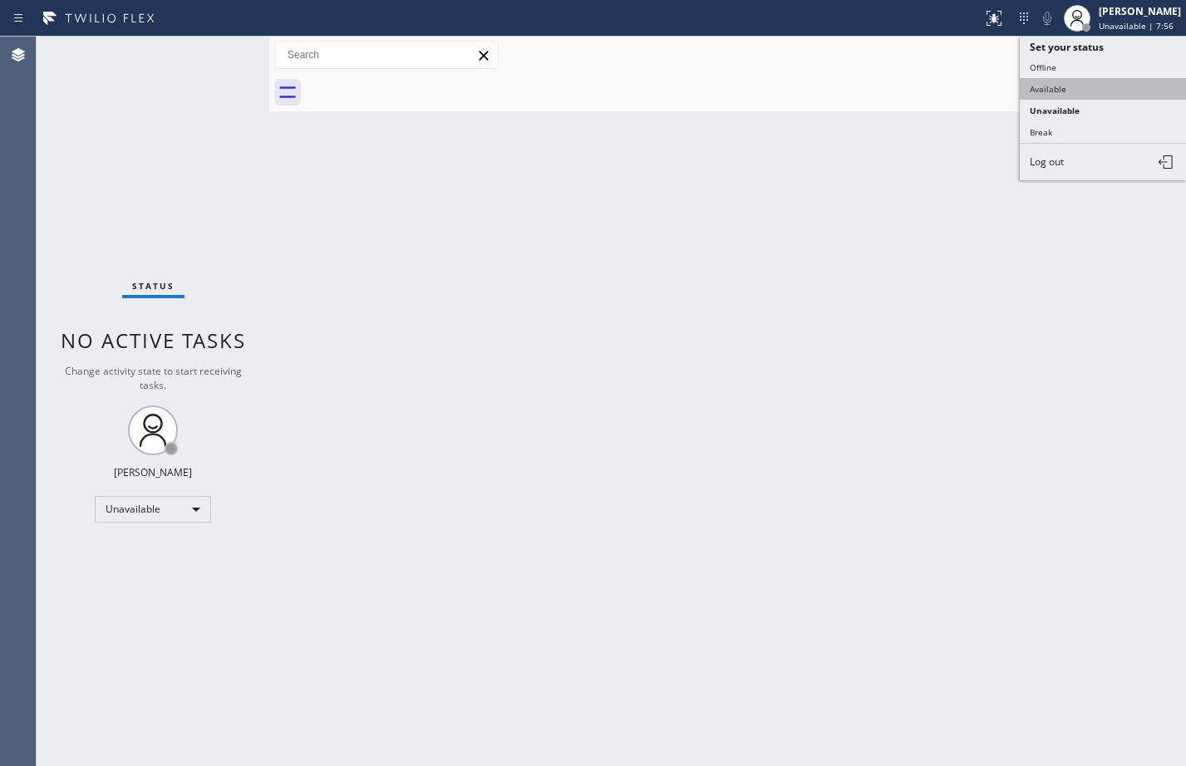
click at [1069, 85] on button "Available" at bounding box center [1103, 89] width 166 height 22
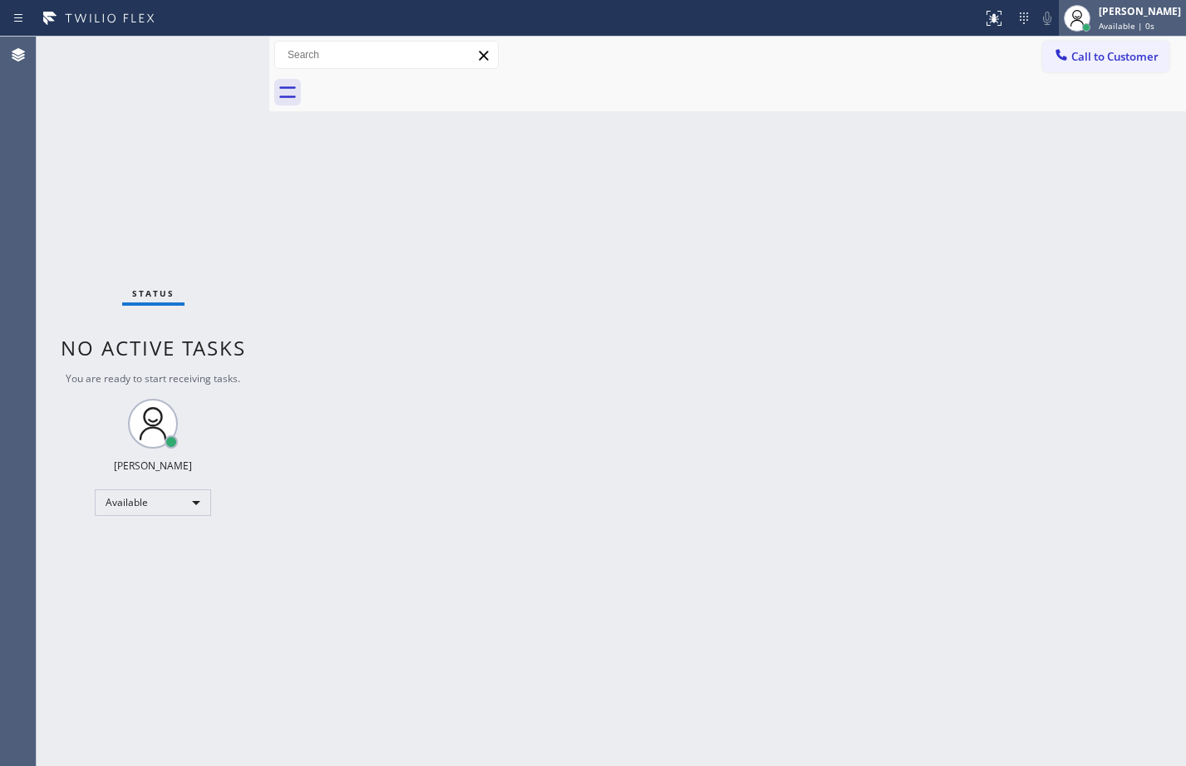
click at [1124, 9] on div "[PERSON_NAME]" at bounding box center [1140, 11] width 82 height 14
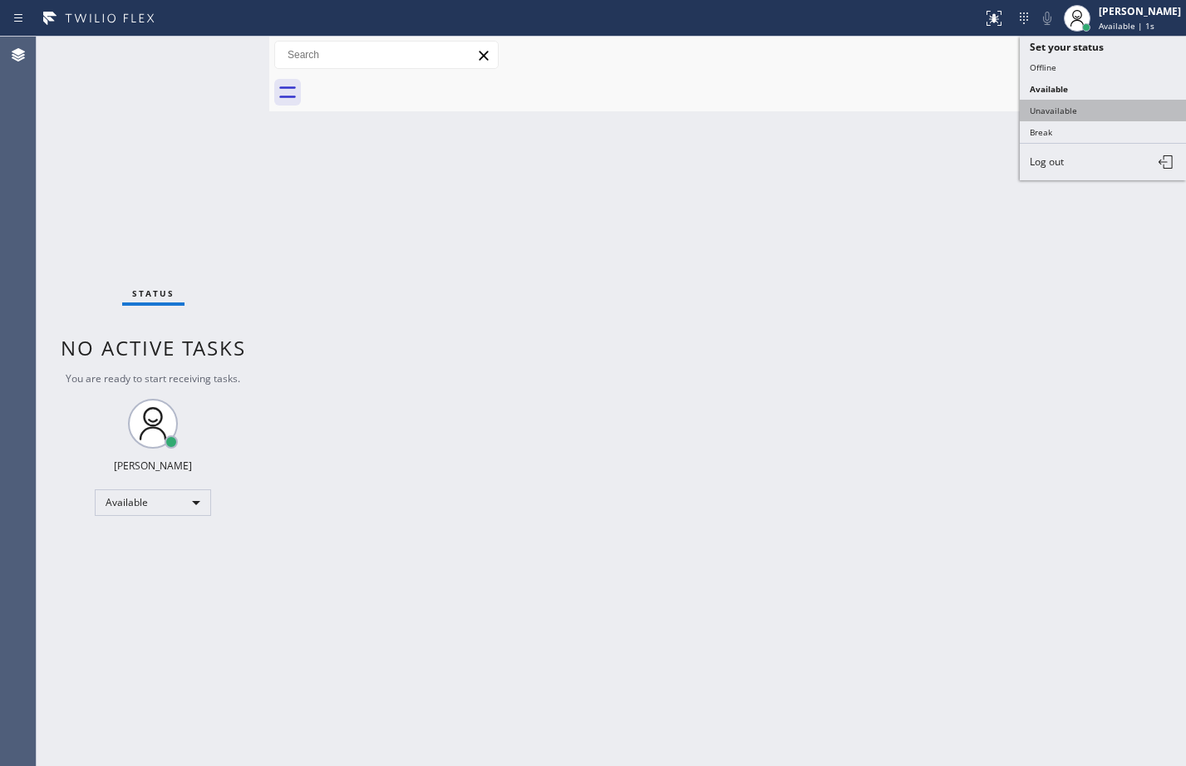
click at [1080, 109] on button "Unavailable" at bounding box center [1103, 111] width 166 height 22
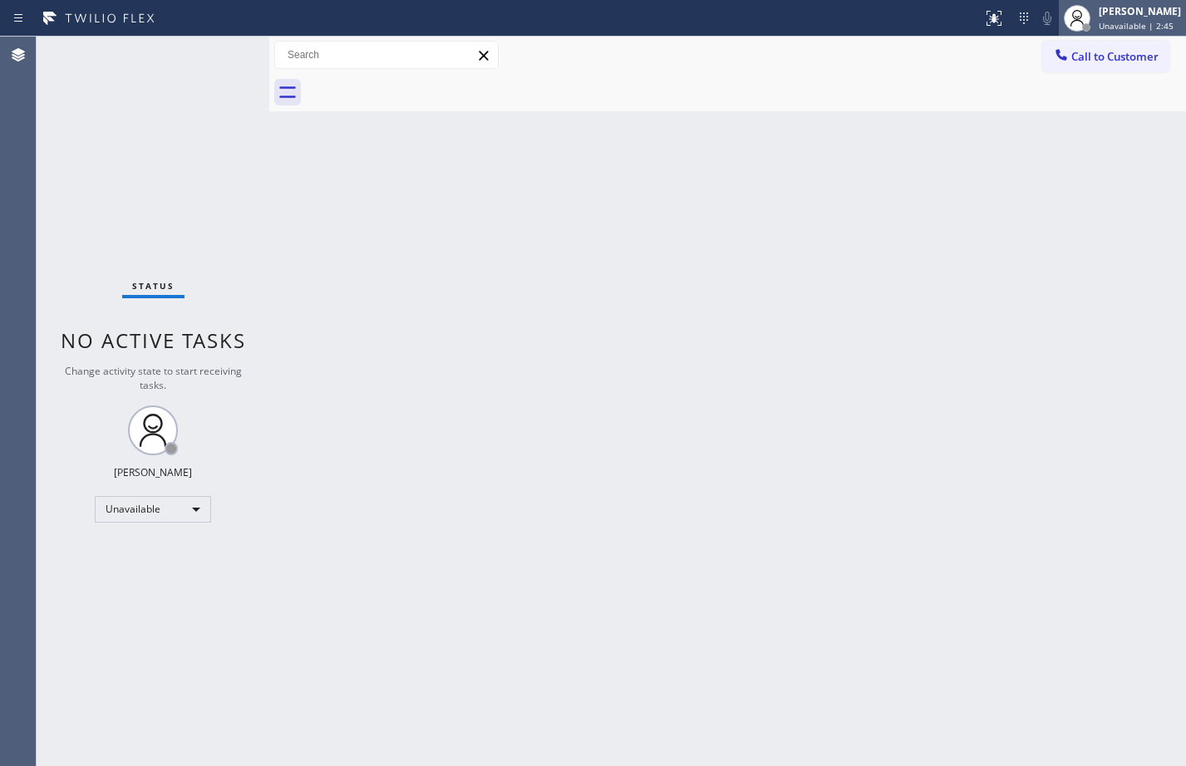
click at [1161, 12] on div "[PERSON_NAME]" at bounding box center [1140, 11] width 82 height 14
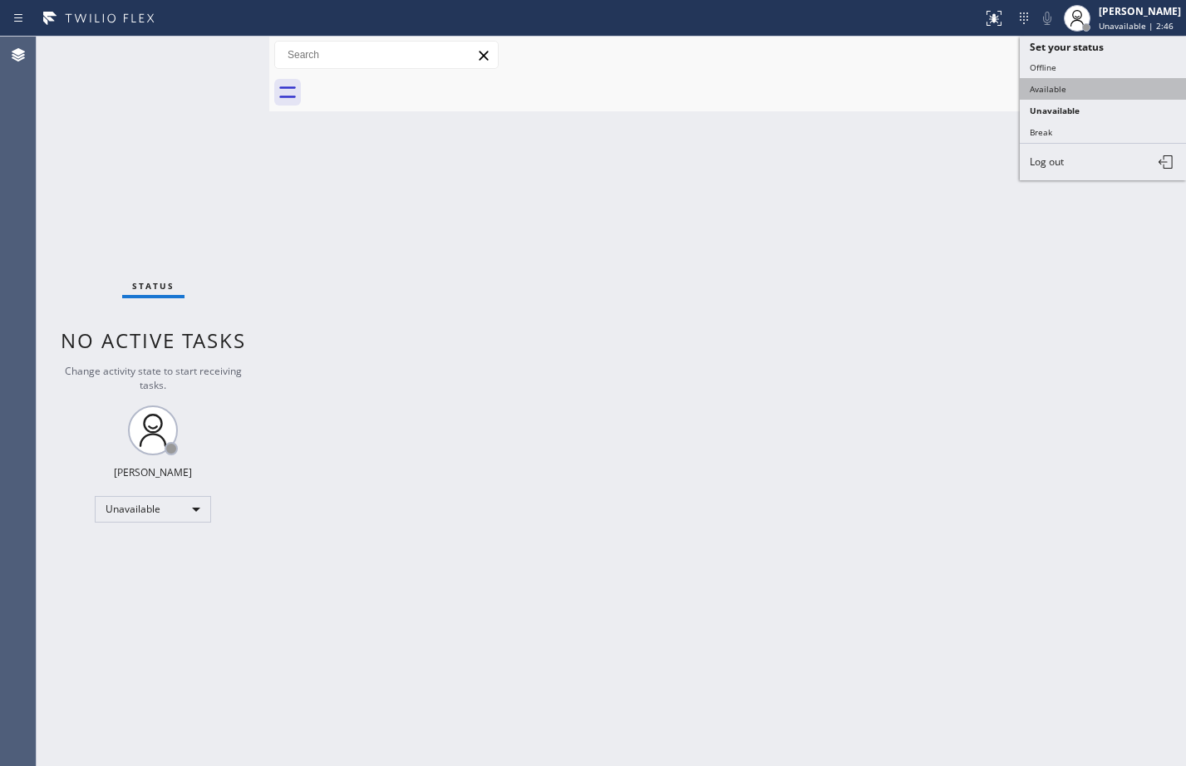
click at [1053, 93] on button "Available" at bounding box center [1103, 89] width 166 height 22
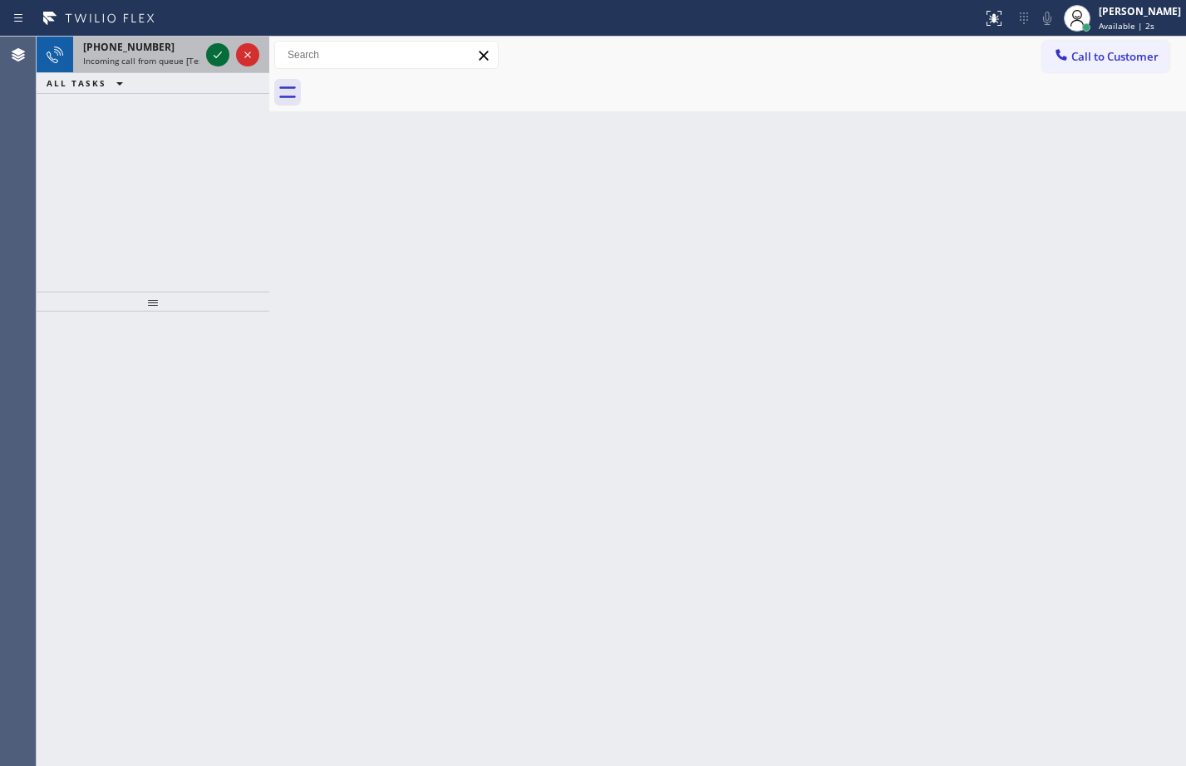
click at [218, 49] on icon at bounding box center [218, 55] width 20 height 20
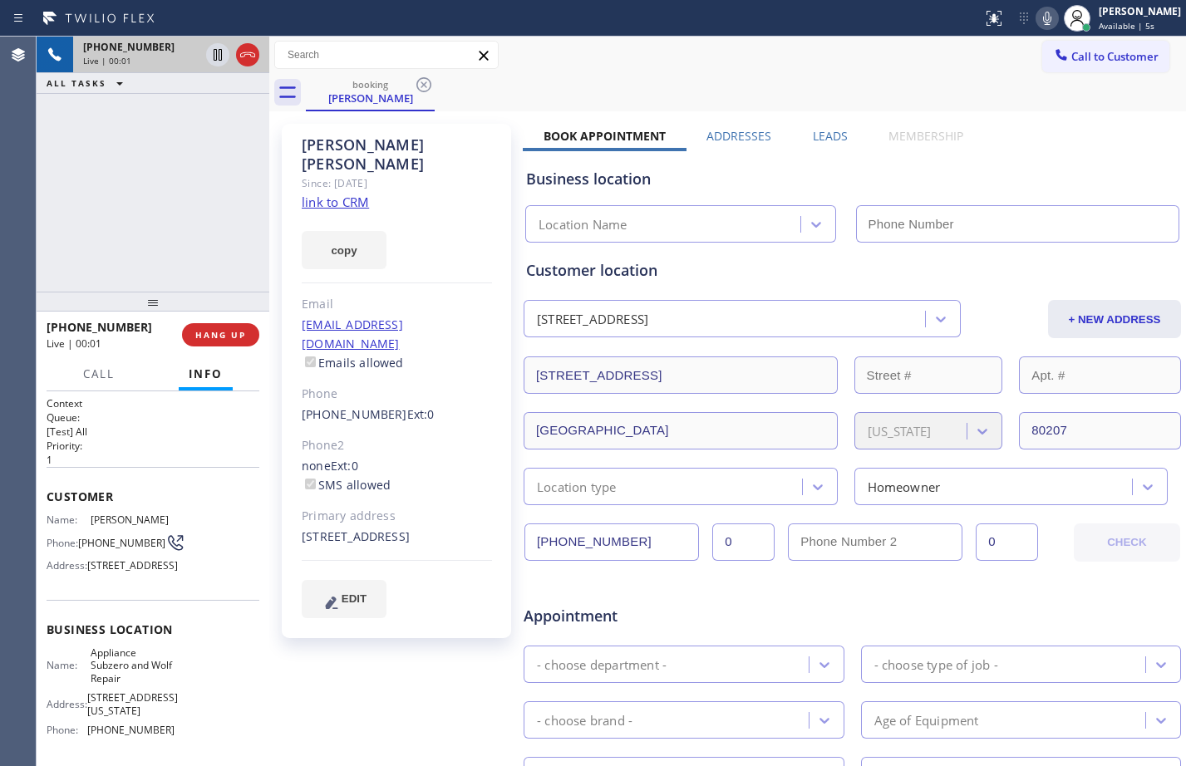
type input "[PHONE_NUMBER]"
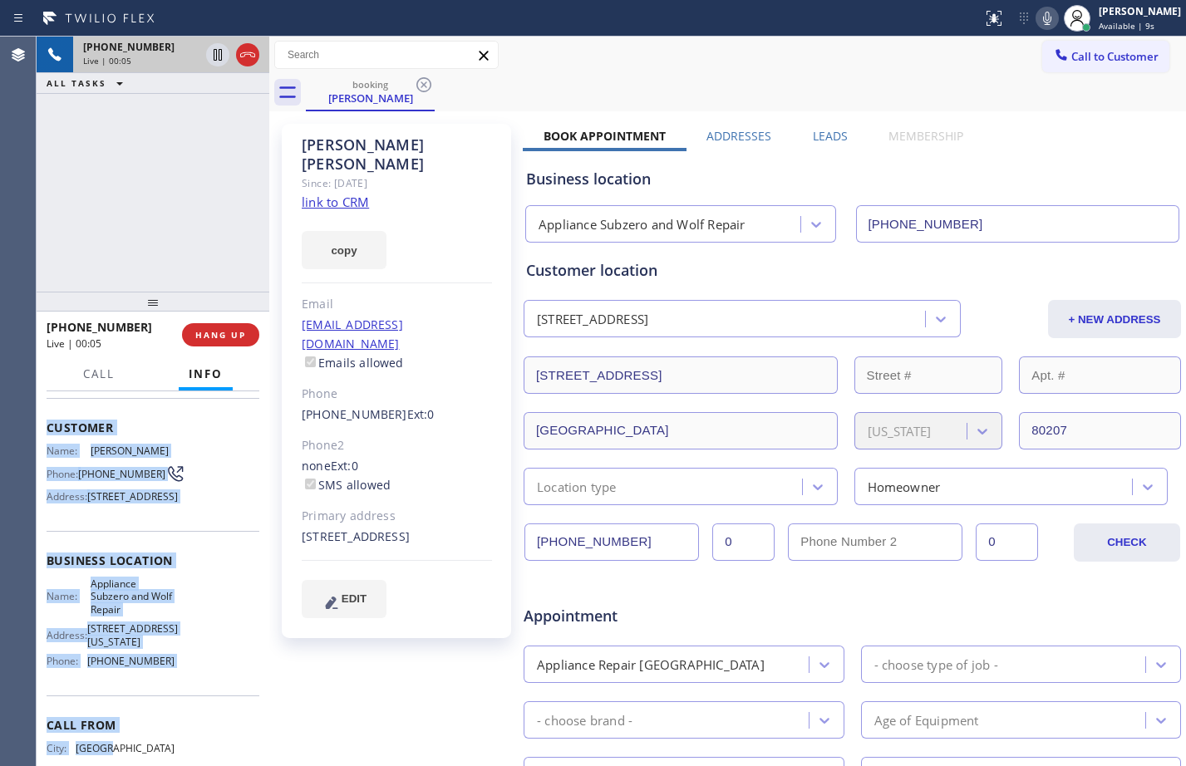
scroll to position [160, 0]
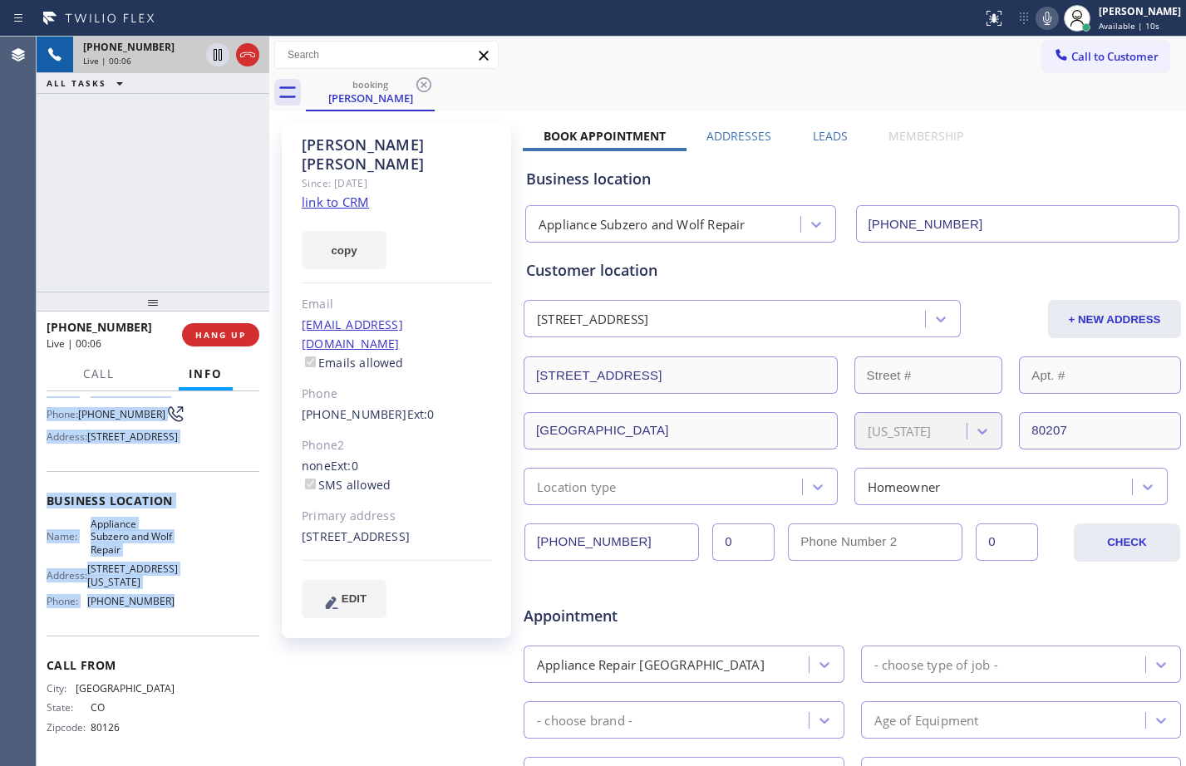
drag, startPoint x: 44, startPoint y: 495, endPoint x: 189, endPoint y: 607, distance: 182.5
click at [189, 607] on div "Context Queue: [Test] All Priority: 1 Customer Name: [PERSON_NAME] Phone: [PHON…" at bounding box center [153, 578] width 233 height 375
click at [308, 194] on link "link to CRM" at bounding box center [335, 202] width 67 height 17
click at [214, 57] on icon at bounding box center [218, 55] width 8 height 12
click at [1043, 17] on icon at bounding box center [1047, 18] width 8 height 13
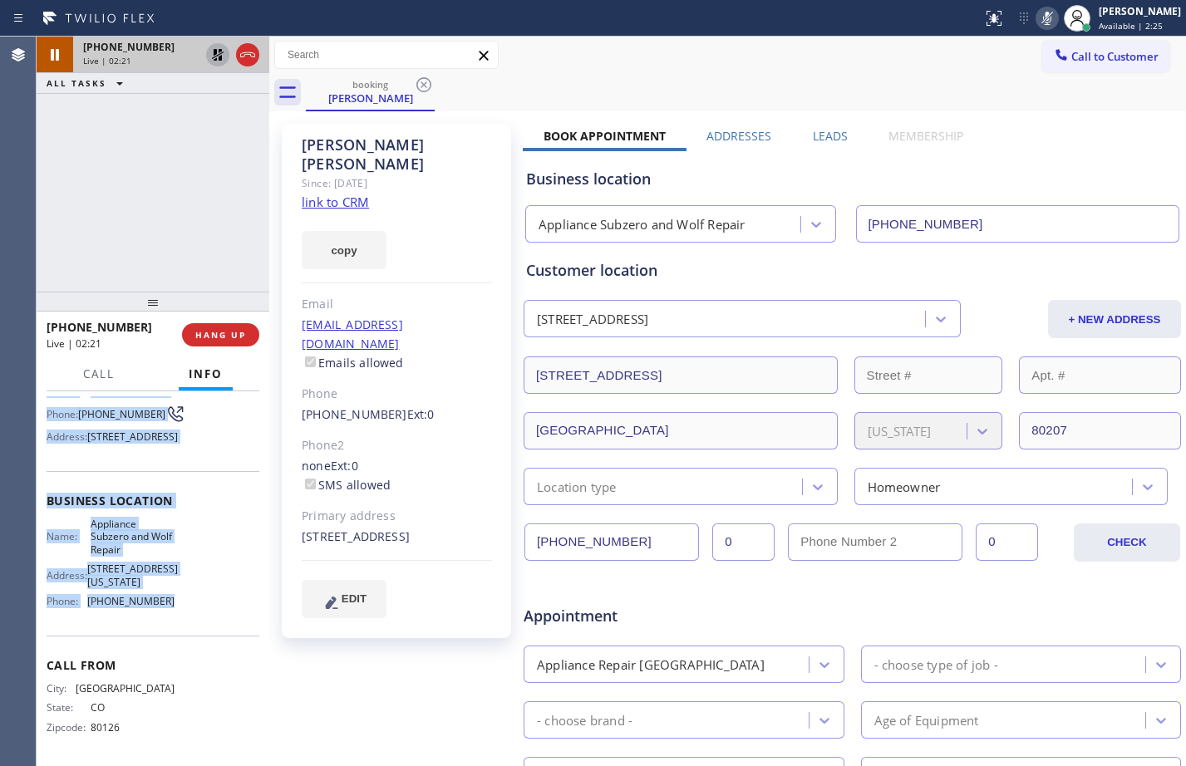
click at [217, 54] on icon at bounding box center [218, 55] width 20 height 20
click at [1037, 18] on icon at bounding box center [1047, 18] width 20 height 20
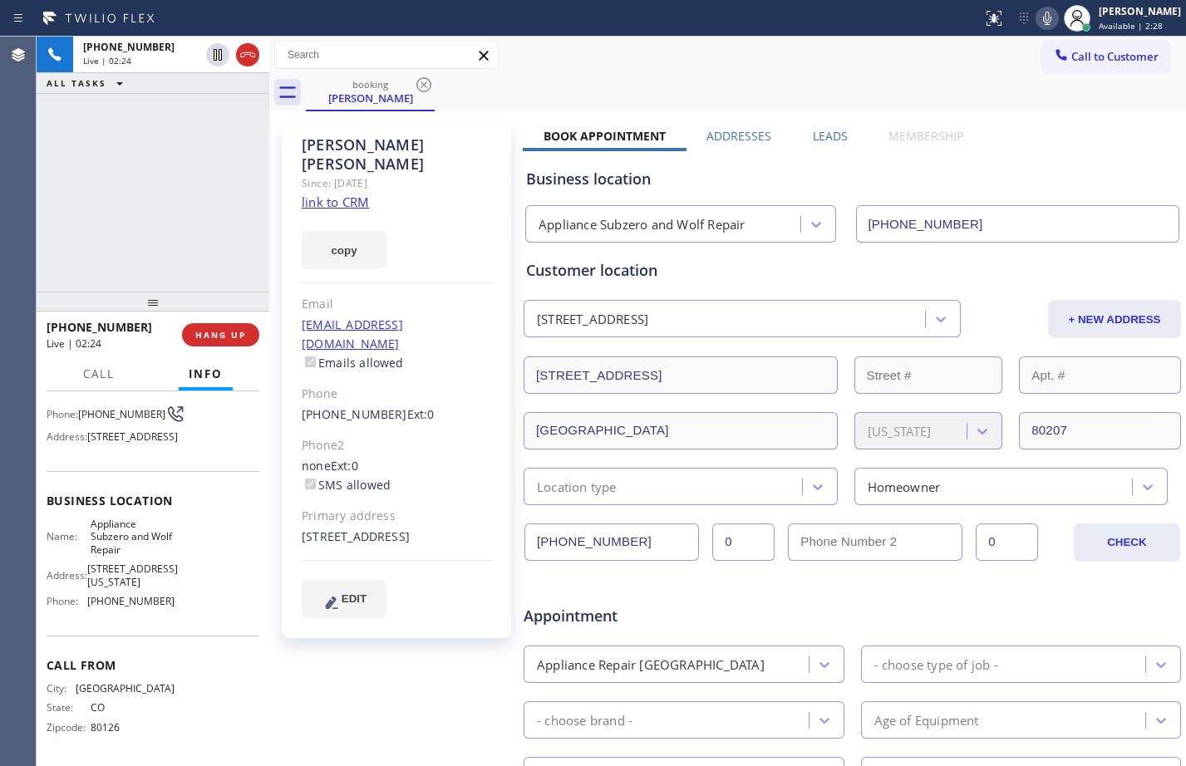
click at [167, 278] on div "[PHONE_NUMBER] Live | 02:24 ALL TASKS ALL TASKS ACTIVE TASKS TASKS IN WRAP UP" at bounding box center [153, 164] width 233 height 255
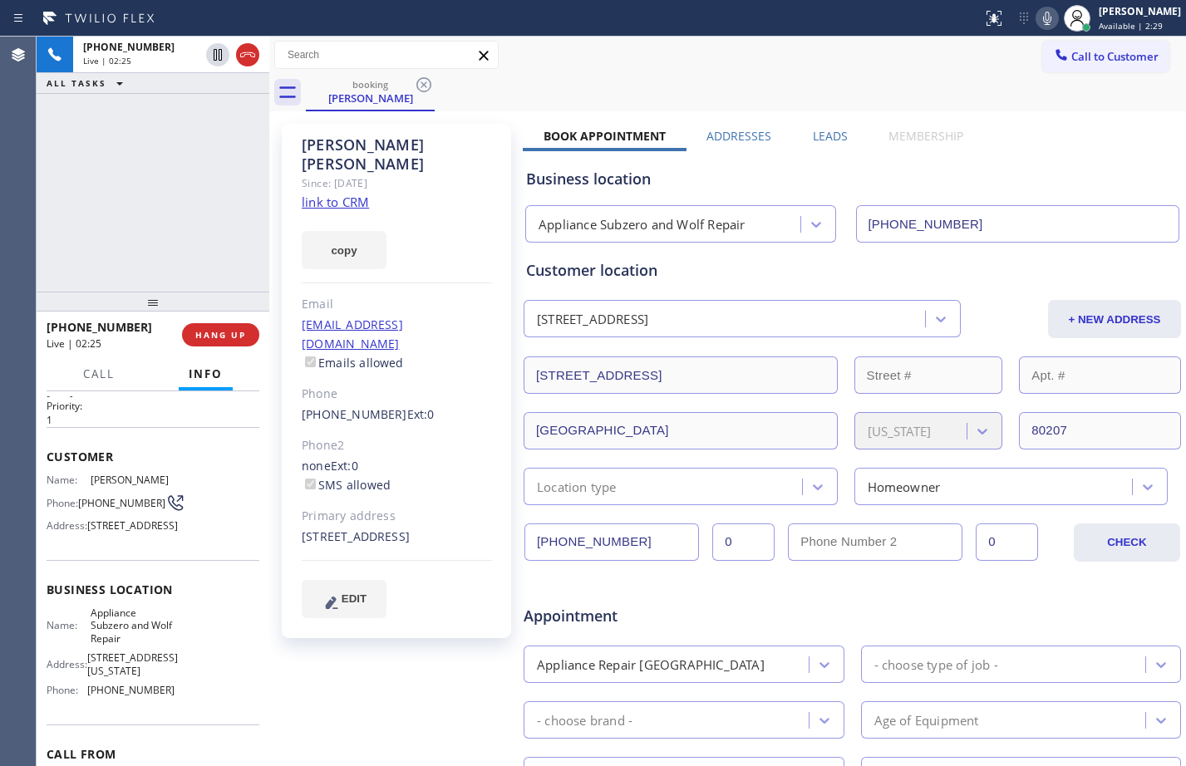
scroll to position [0, 0]
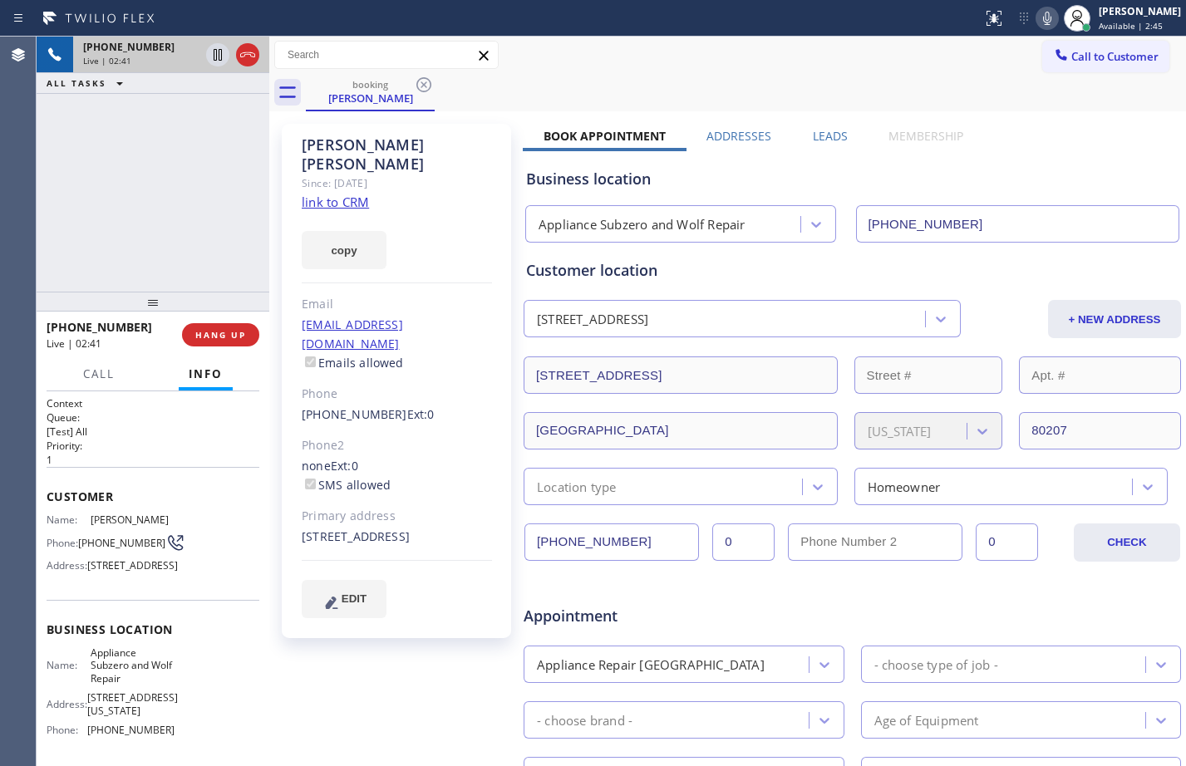
drag, startPoint x: 219, startPoint y: 53, endPoint x: 239, endPoint y: 42, distance: 22.7
click at [219, 53] on icon at bounding box center [218, 55] width 8 height 12
click at [1041, 20] on icon at bounding box center [1047, 18] width 20 height 20
click at [220, 135] on div "[PHONE_NUMBER] Live | 04:13 ALL TASKS ALL TASKS ACTIVE TASKS TASKS IN WRAP UP" at bounding box center [153, 164] width 233 height 255
click at [228, 64] on div at bounding box center [217, 55] width 23 height 20
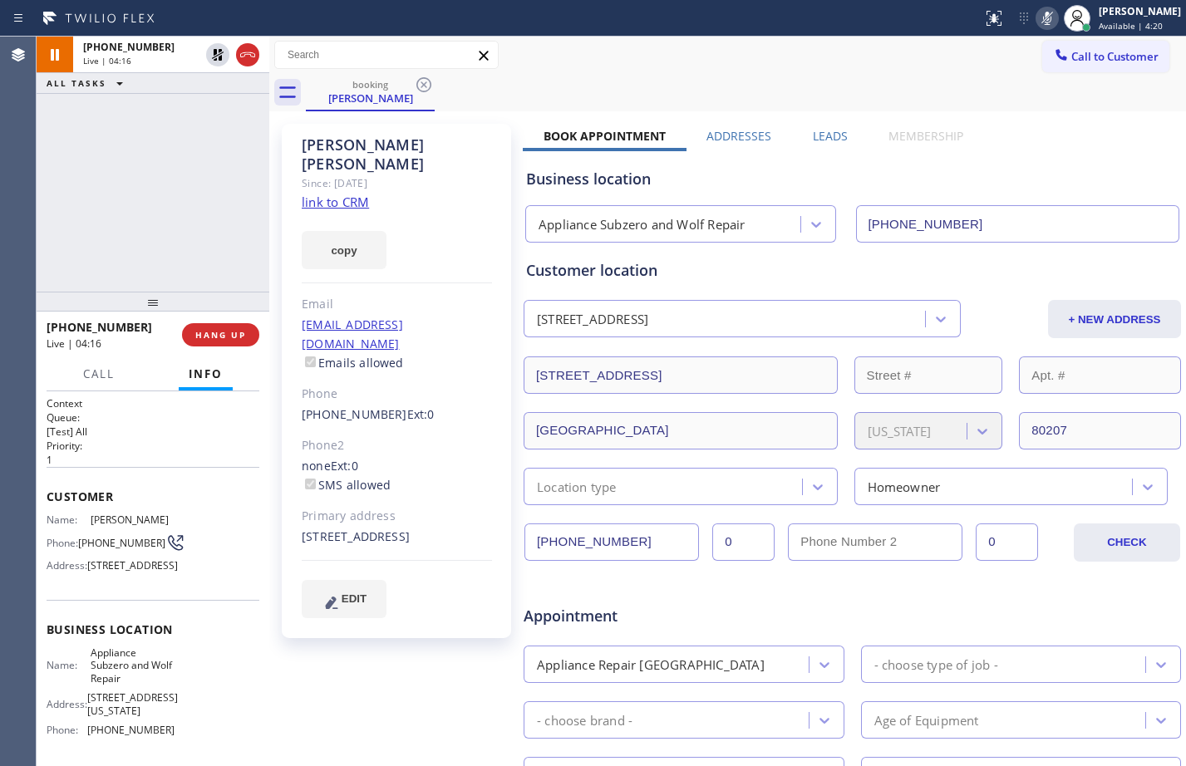
click at [1044, 17] on icon at bounding box center [1047, 18] width 20 height 20
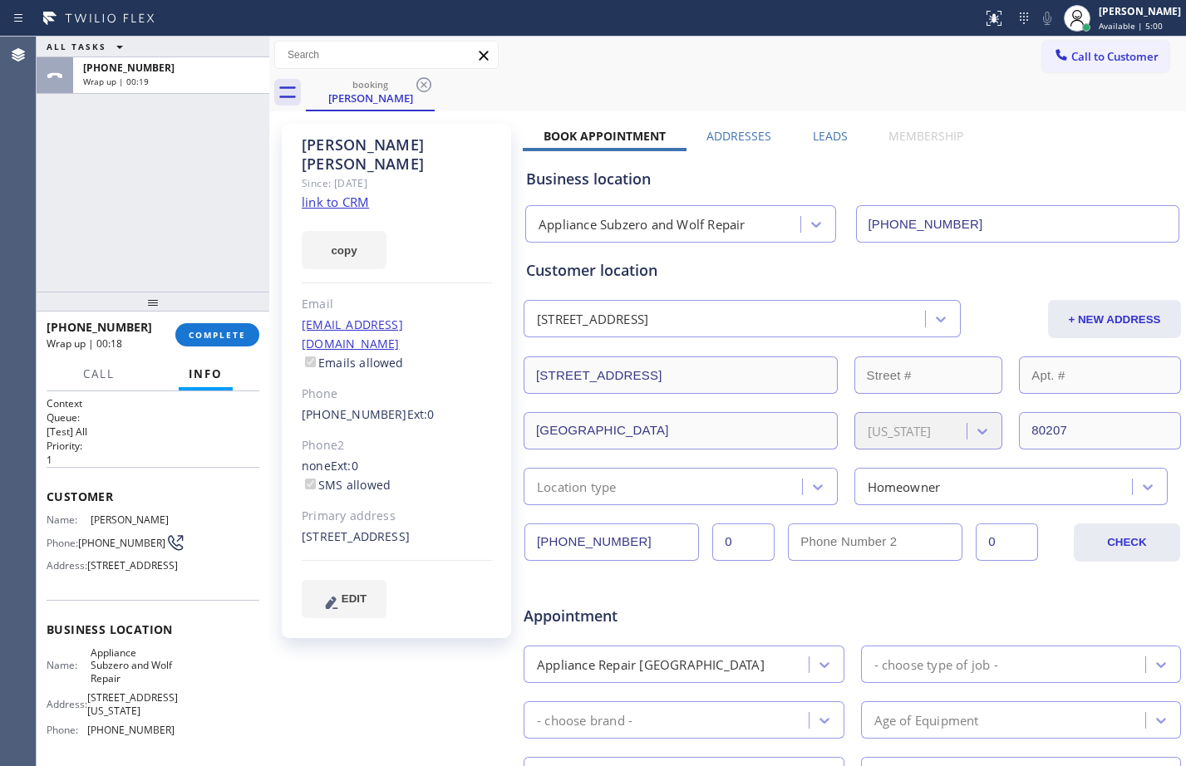
click at [180, 174] on div "ALL TASKS ALL TASKS ACTIVE TASKS TASKS IN WRAP UP [PHONE_NUMBER] Wrap up | 00:19" at bounding box center [153, 164] width 233 height 255
click at [214, 331] on span "COMPLETE" at bounding box center [217, 335] width 57 height 12
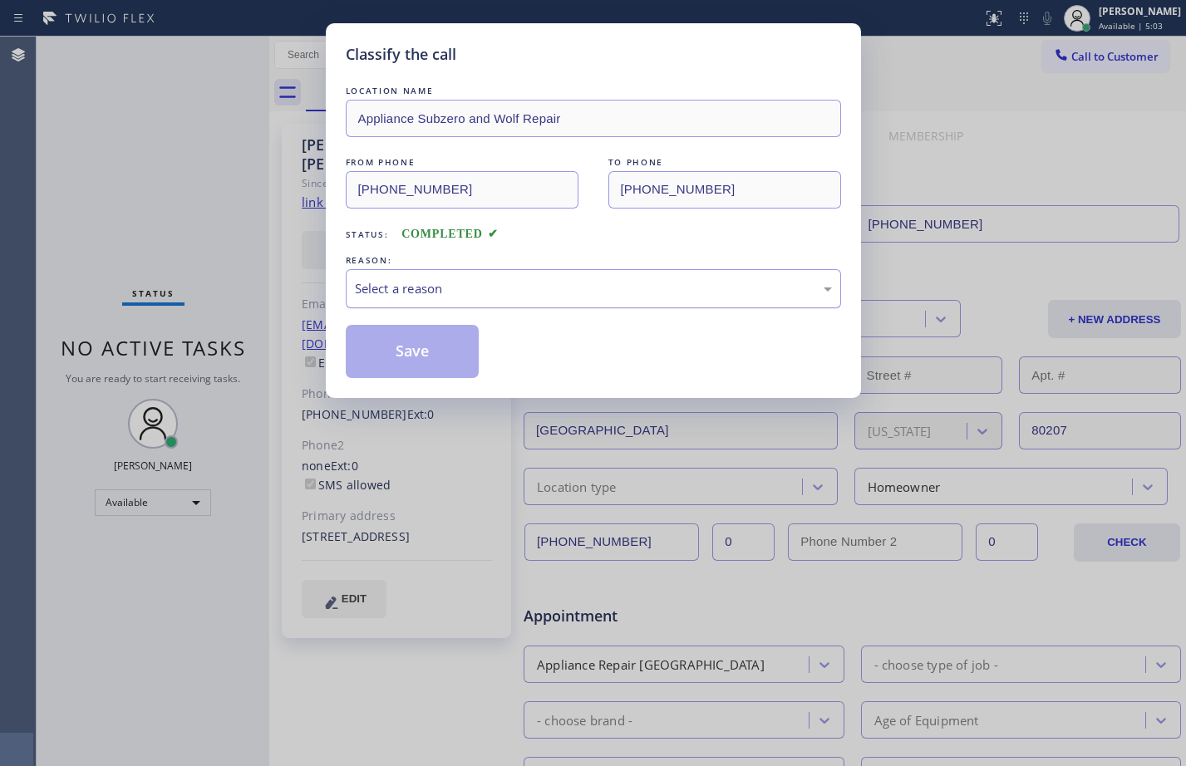
click at [745, 291] on div "Select a reason" at bounding box center [593, 288] width 477 height 19
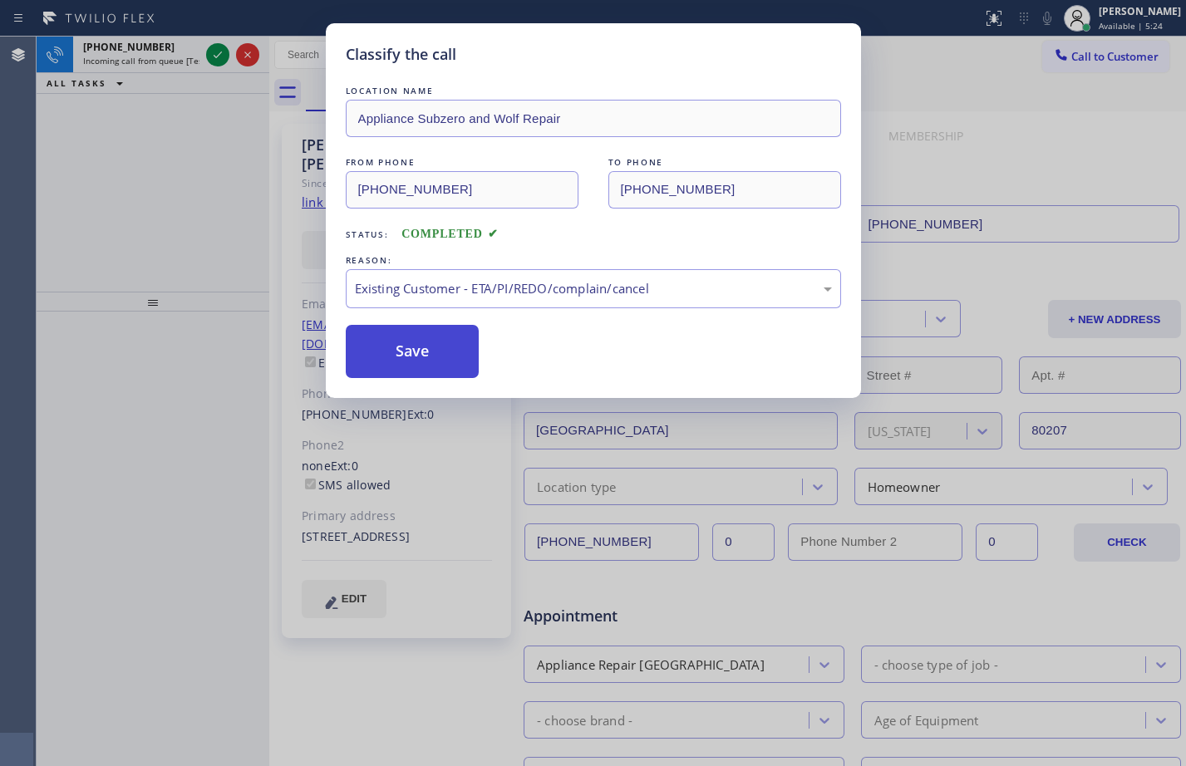
click at [417, 367] on button "Save" at bounding box center [413, 351] width 134 height 53
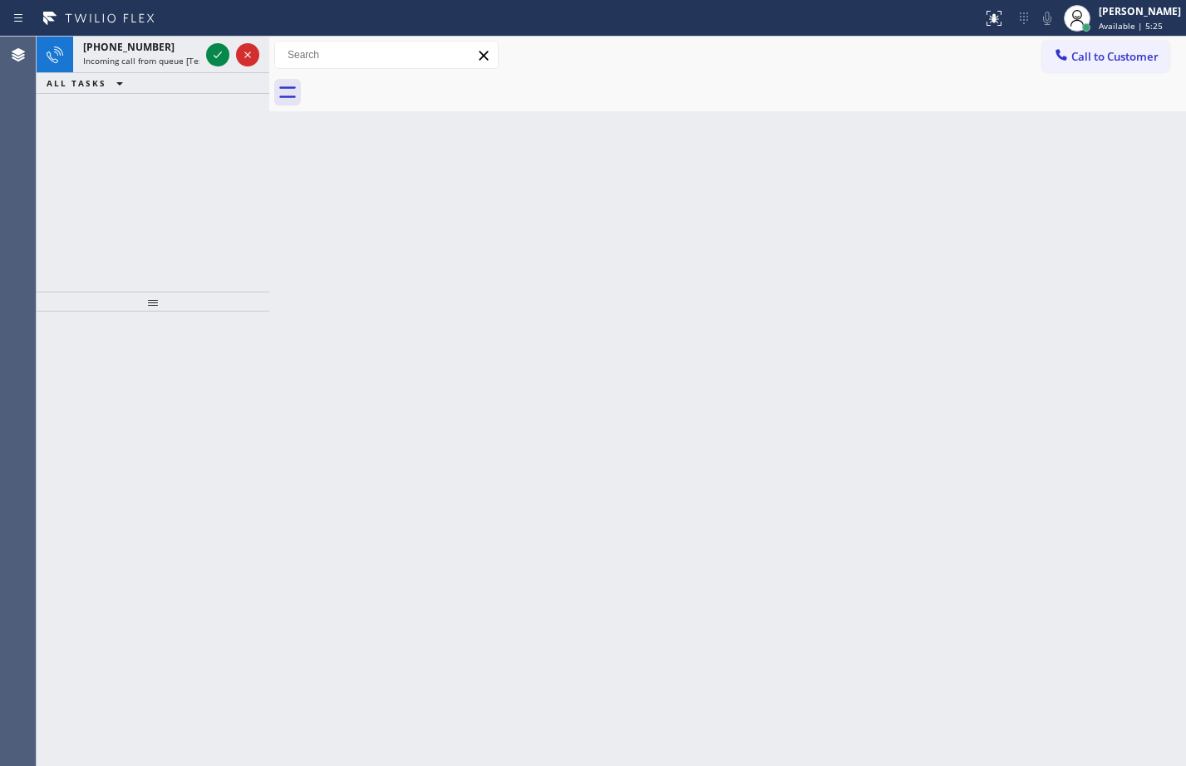
click at [221, 57] on icon at bounding box center [218, 55] width 20 height 20
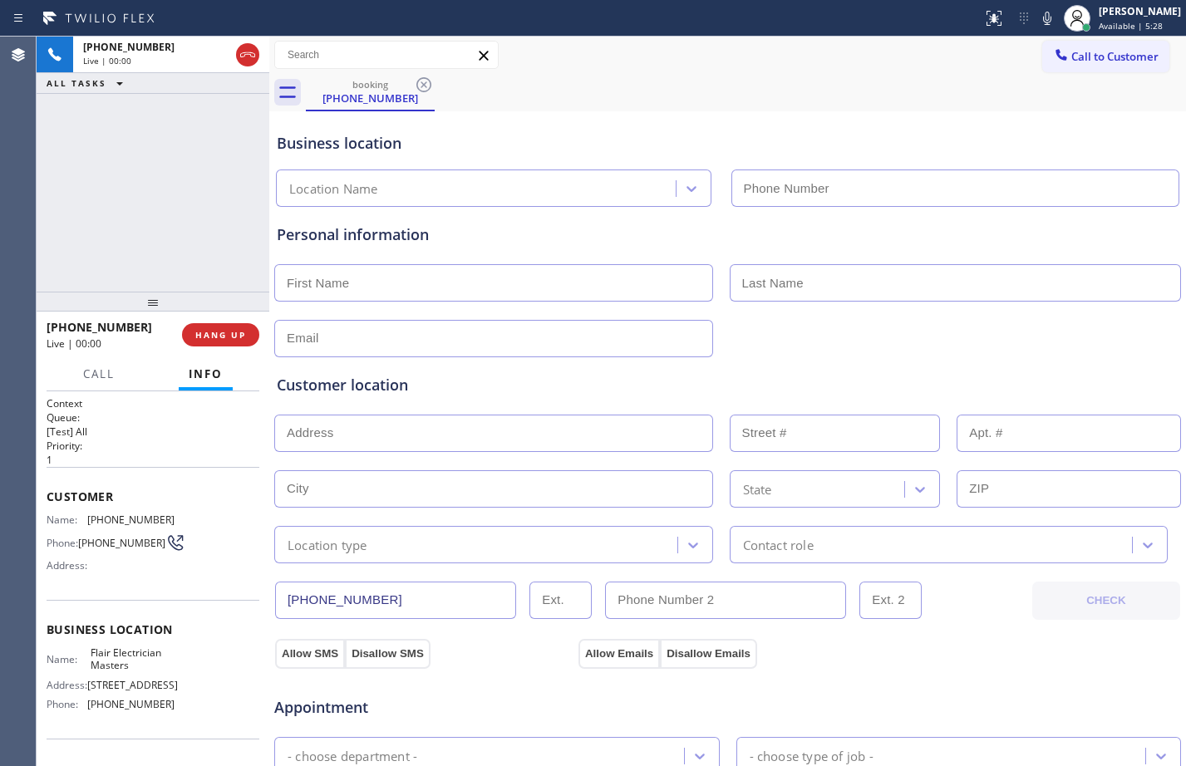
type input "(949) 899-6124"
click at [52, 495] on span "Customer" at bounding box center [153, 497] width 213 height 16
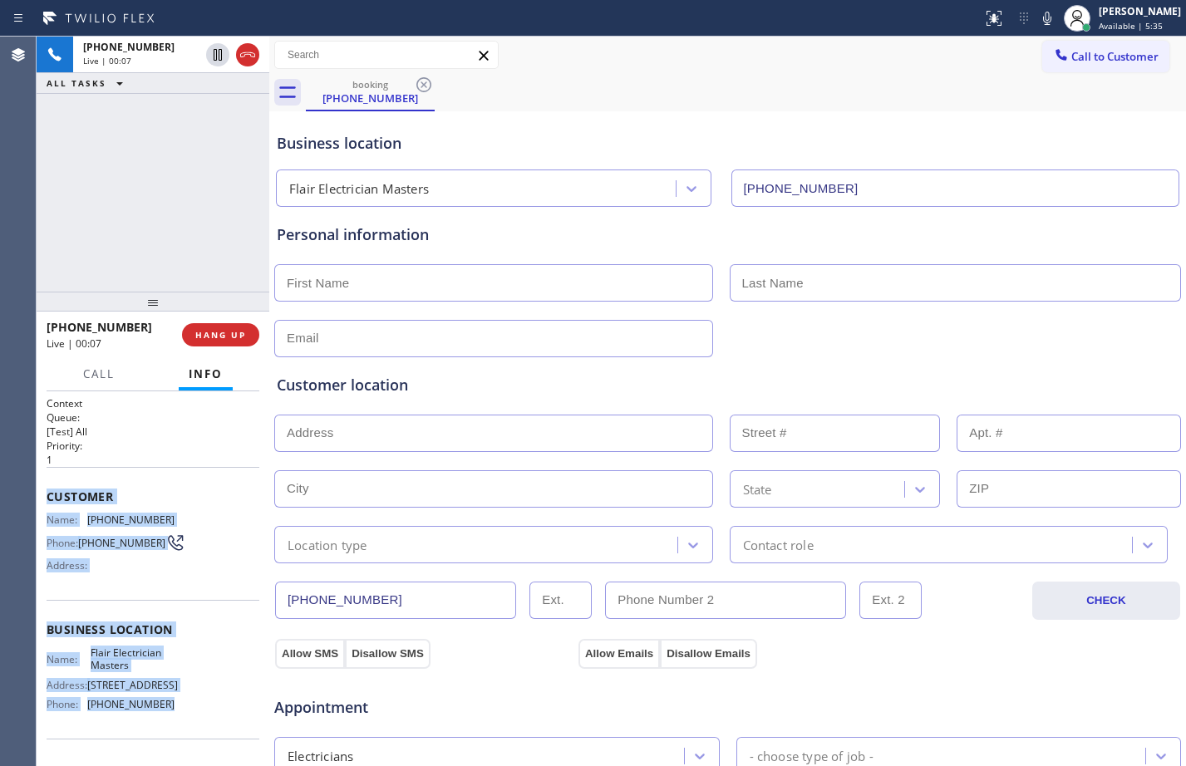
drag, startPoint x: 44, startPoint y: 504, endPoint x: 194, endPoint y: 730, distance: 271.1
click at [194, 730] on div "Context Queue: [Test] All Priority: 1 Customer Name: (310) 808-5010 Phone: (310…" at bounding box center [153, 578] width 233 height 375
copy div "Customer Name: (310) 808-5010 Phone: (310) 808-5010 Address: Business location …"
click at [211, 62] on icon at bounding box center [218, 55] width 20 height 20
click at [1043, 22] on icon at bounding box center [1047, 18] width 8 height 13
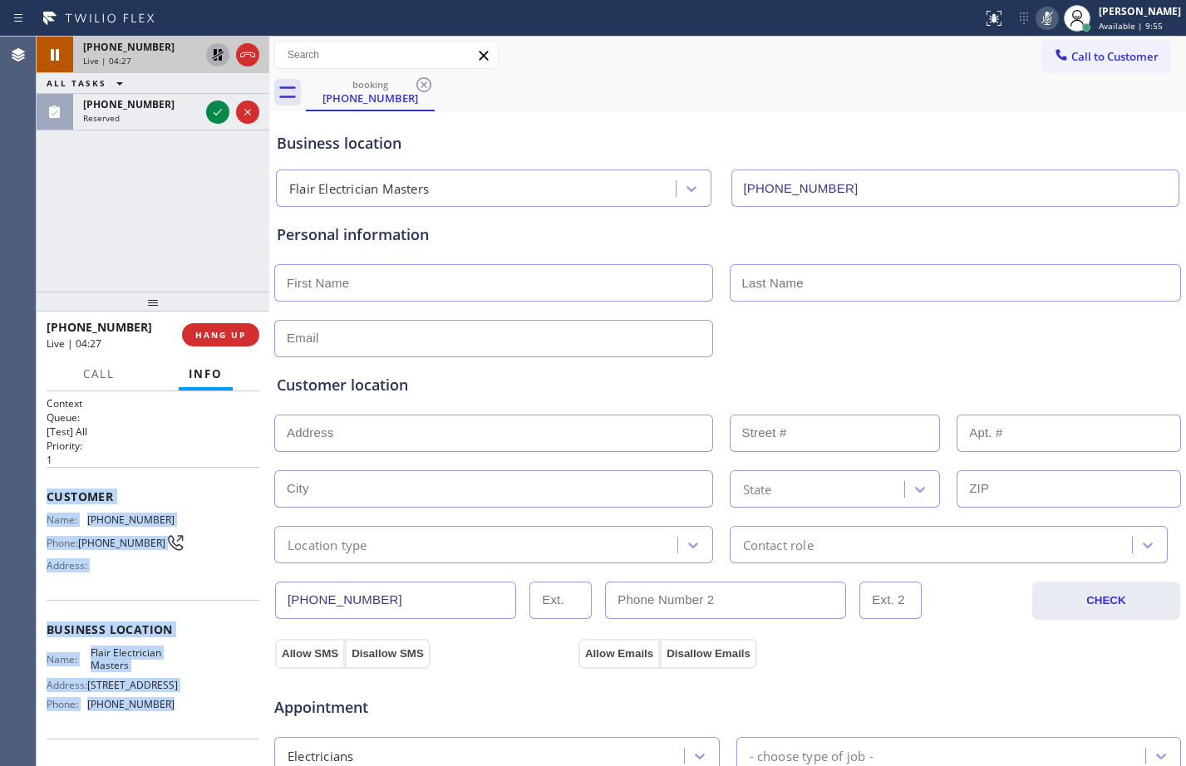
click at [223, 63] on icon at bounding box center [218, 55] width 20 height 20
click at [1042, 20] on icon at bounding box center [1047, 18] width 20 height 20
click at [224, 58] on icon at bounding box center [218, 55] width 20 height 20
click at [1043, 12] on icon at bounding box center [1047, 18] width 8 height 13
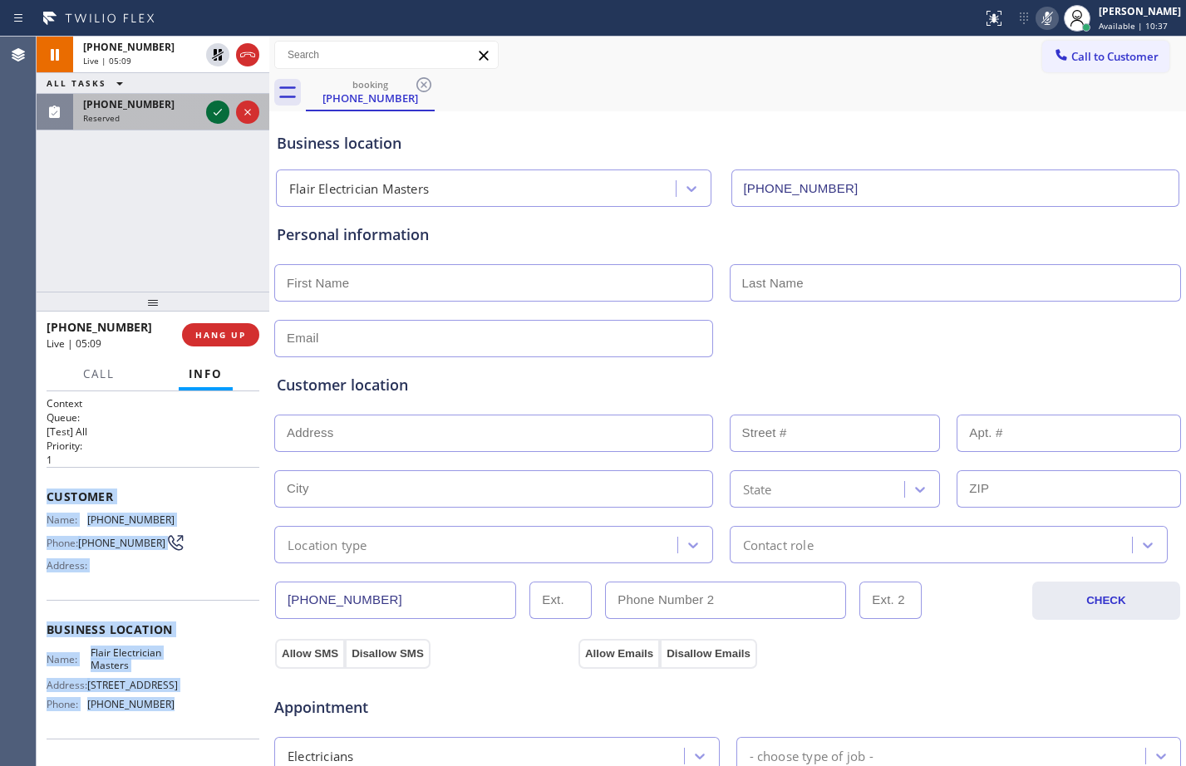
click at [211, 112] on icon at bounding box center [218, 112] width 20 height 20
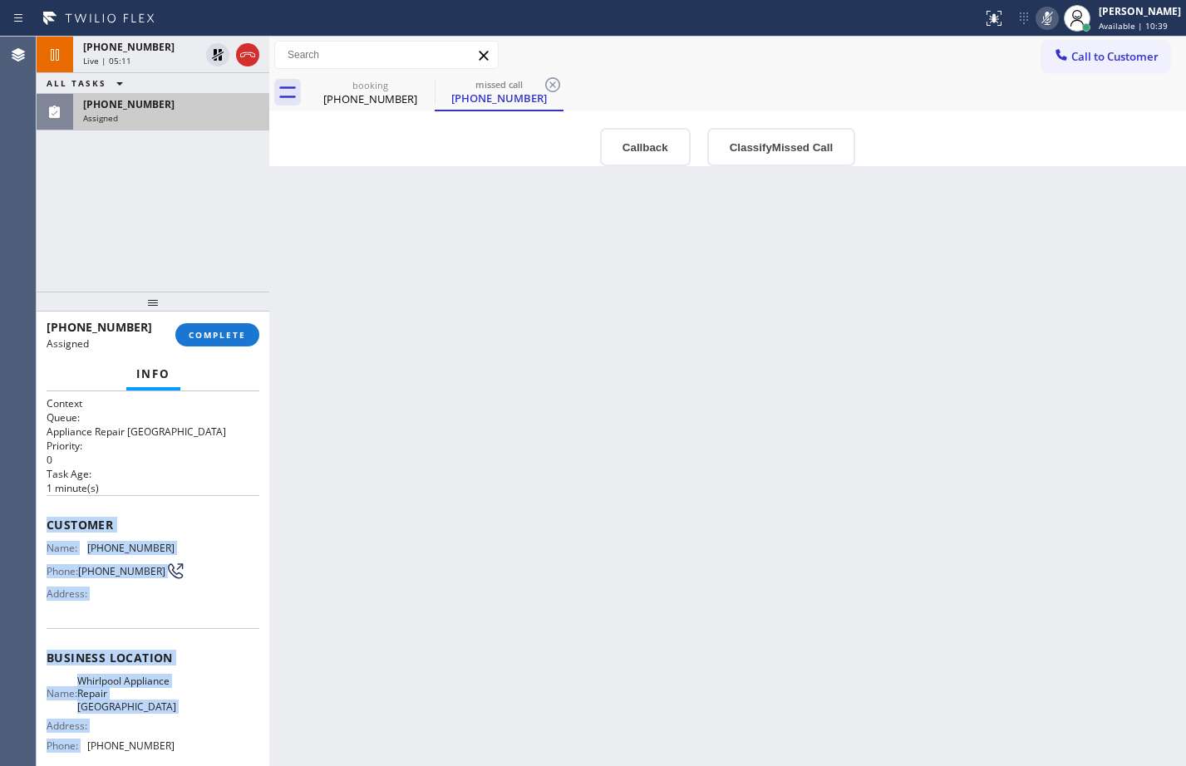
click at [150, 112] on div "Assigned" at bounding box center [171, 118] width 176 height 12
click at [163, 521] on span "Customer" at bounding box center [153, 525] width 213 height 16
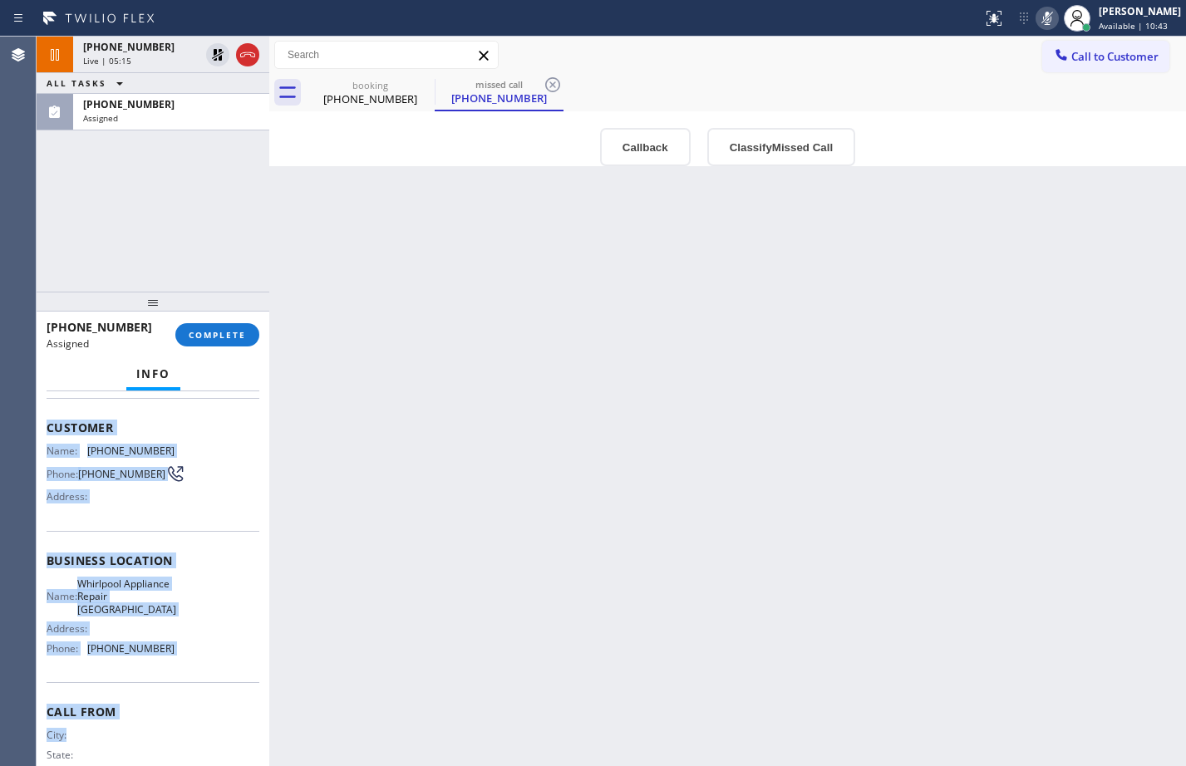
scroll to position [112, 0]
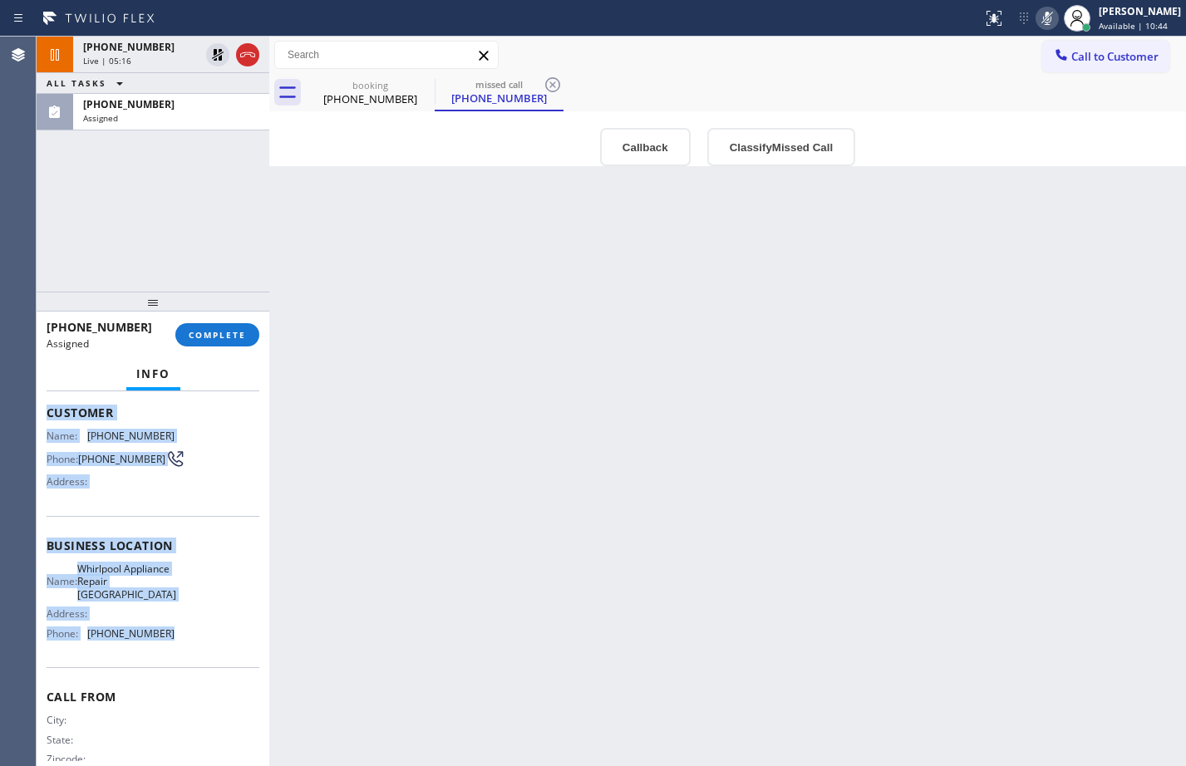
drag, startPoint x: 50, startPoint y: 522, endPoint x: 201, endPoint y: 657, distance: 203.0
click at [201, 657] on div "Context Queue: Appliance Repair High End Priority: 0 Task Age: 1 minute(s) Cust…" at bounding box center [153, 538] width 213 height 509
copy div "Customer Name: (928) 394-4290 Phone: (928) 394-4290 Address: Business location …"
click at [250, 343] on button "COMPLETE" at bounding box center [217, 334] width 84 height 23
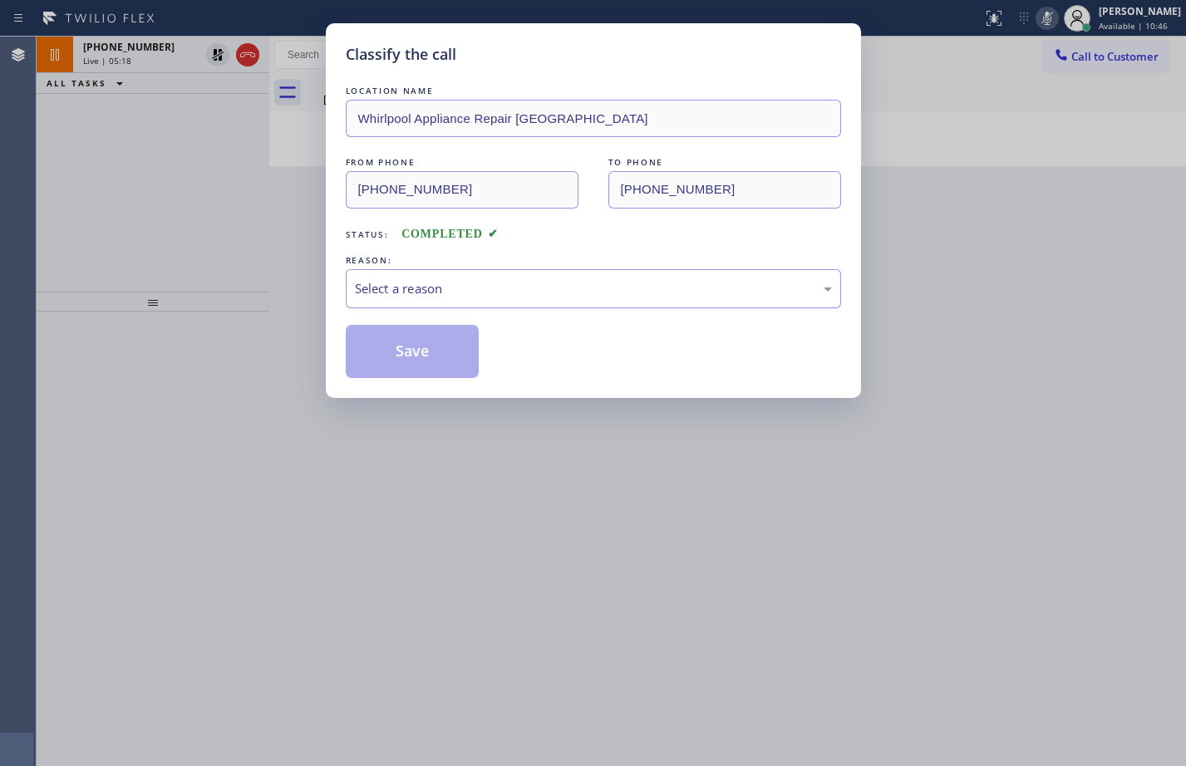
click at [558, 291] on div "Select a reason" at bounding box center [593, 288] width 477 height 19
click at [436, 362] on button "Save" at bounding box center [413, 351] width 134 height 53
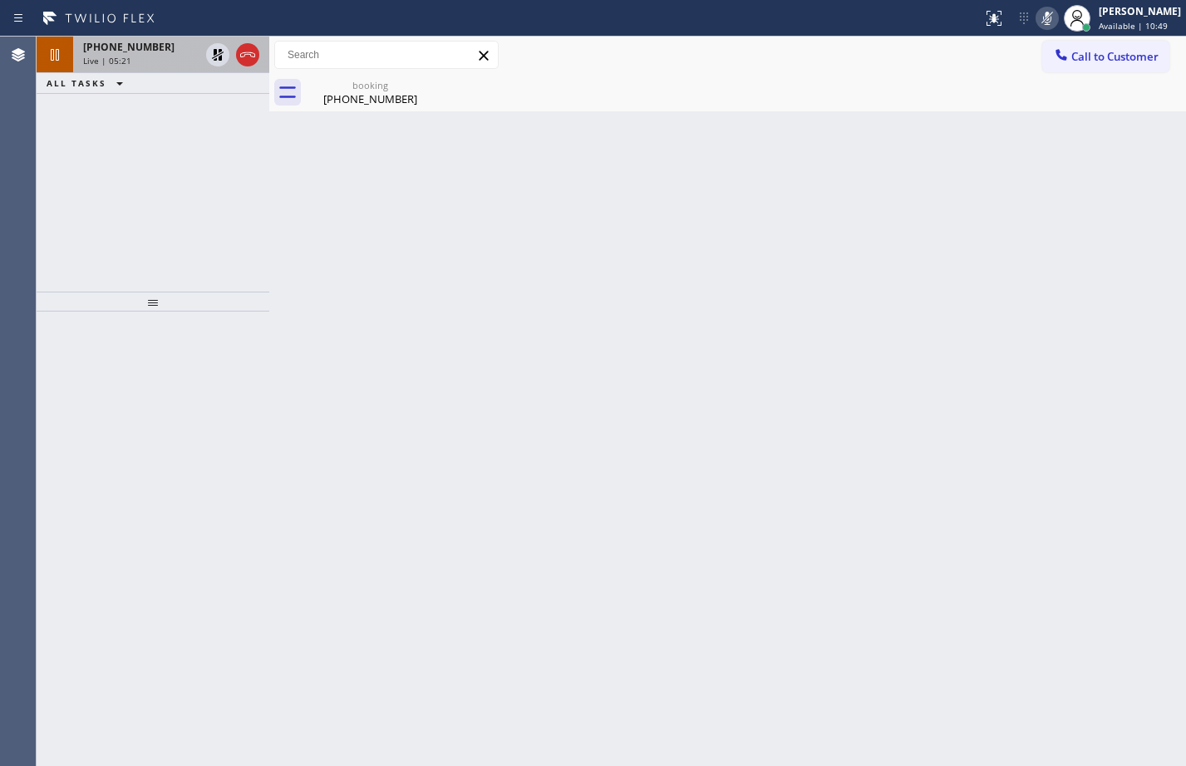
click at [93, 64] on span "Live | 05:21" at bounding box center [107, 61] width 48 height 12
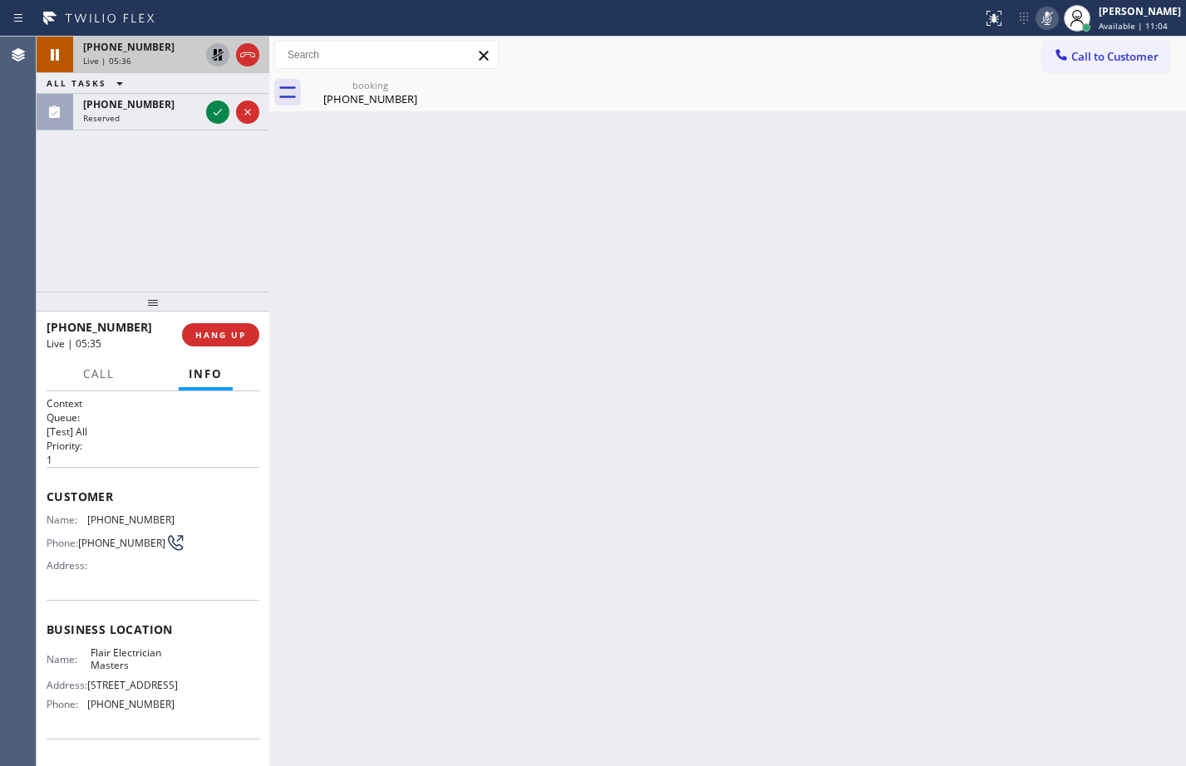
click at [219, 61] on icon at bounding box center [218, 55] width 20 height 20
click at [1037, 25] on icon at bounding box center [1047, 18] width 20 height 20
click at [212, 58] on icon at bounding box center [218, 55] width 20 height 20
click at [1037, 12] on icon at bounding box center [1047, 18] width 20 height 20
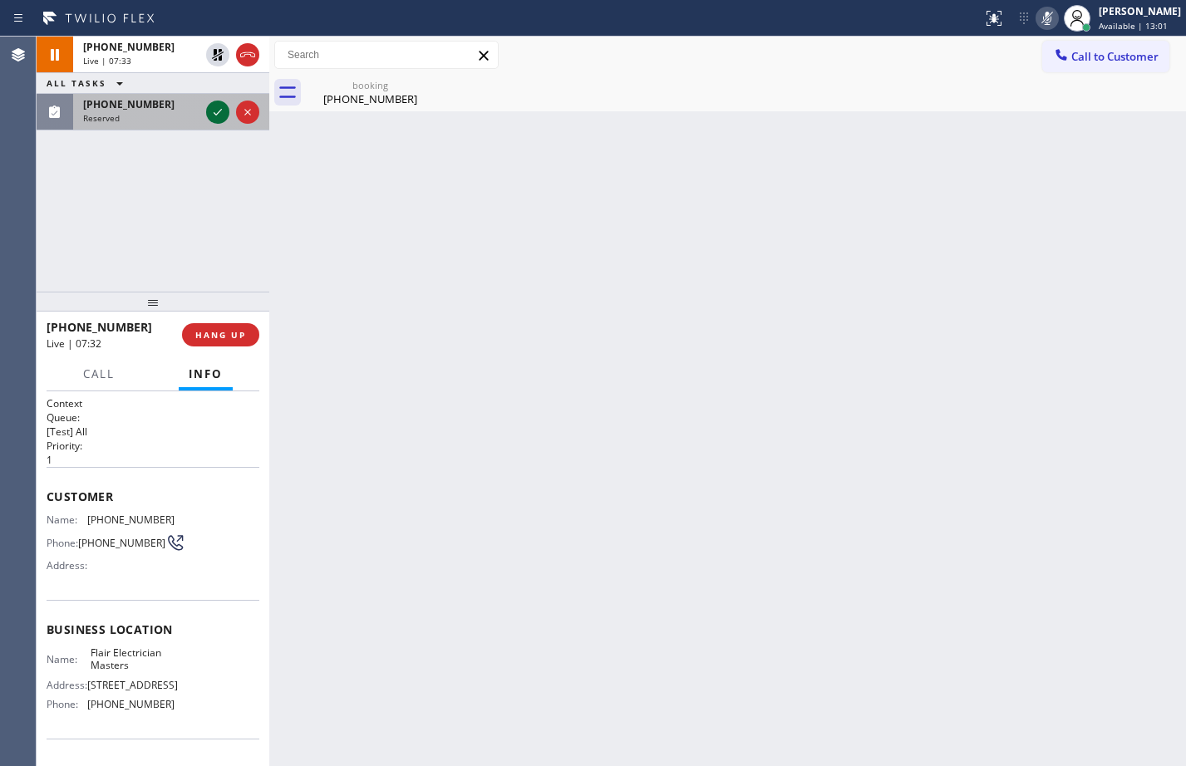
click at [220, 110] on icon at bounding box center [218, 112] width 20 height 20
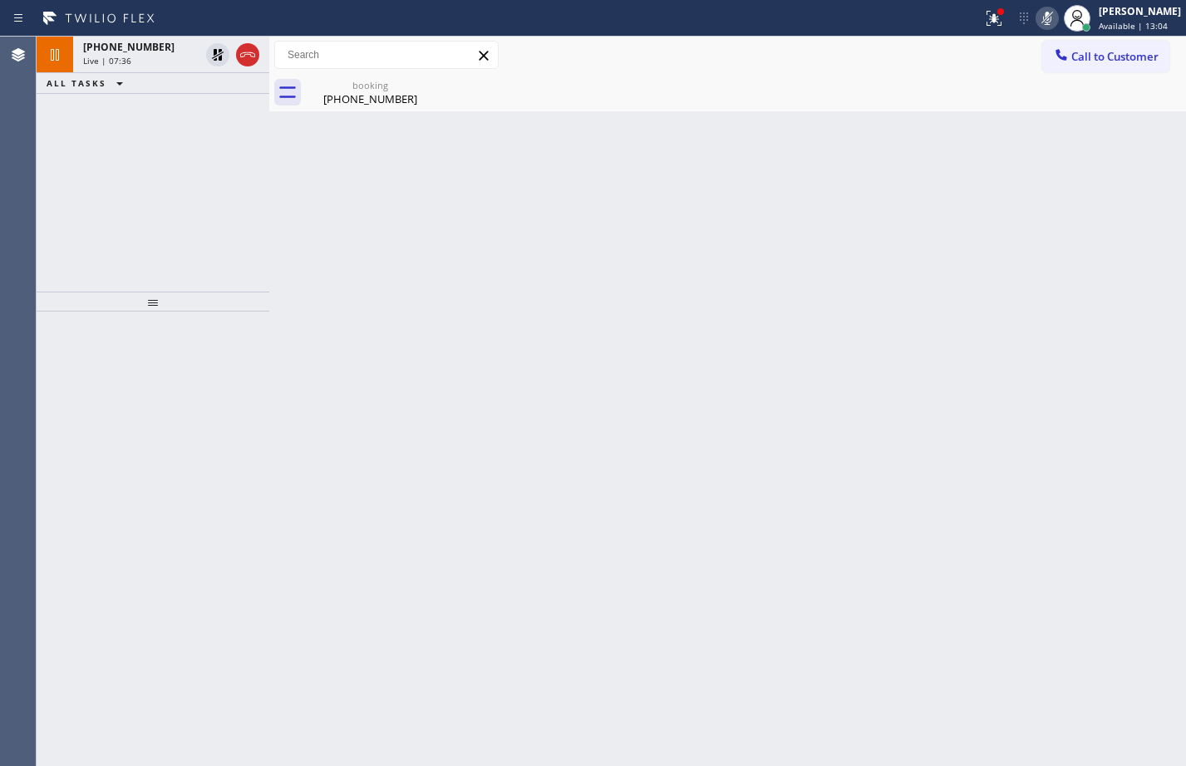
click at [170, 299] on div at bounding box center [153, 302] width 233 height 20
click at [128, 62] on span "Live | 07:37" at bounding box center [107, 61] width 48 height 12
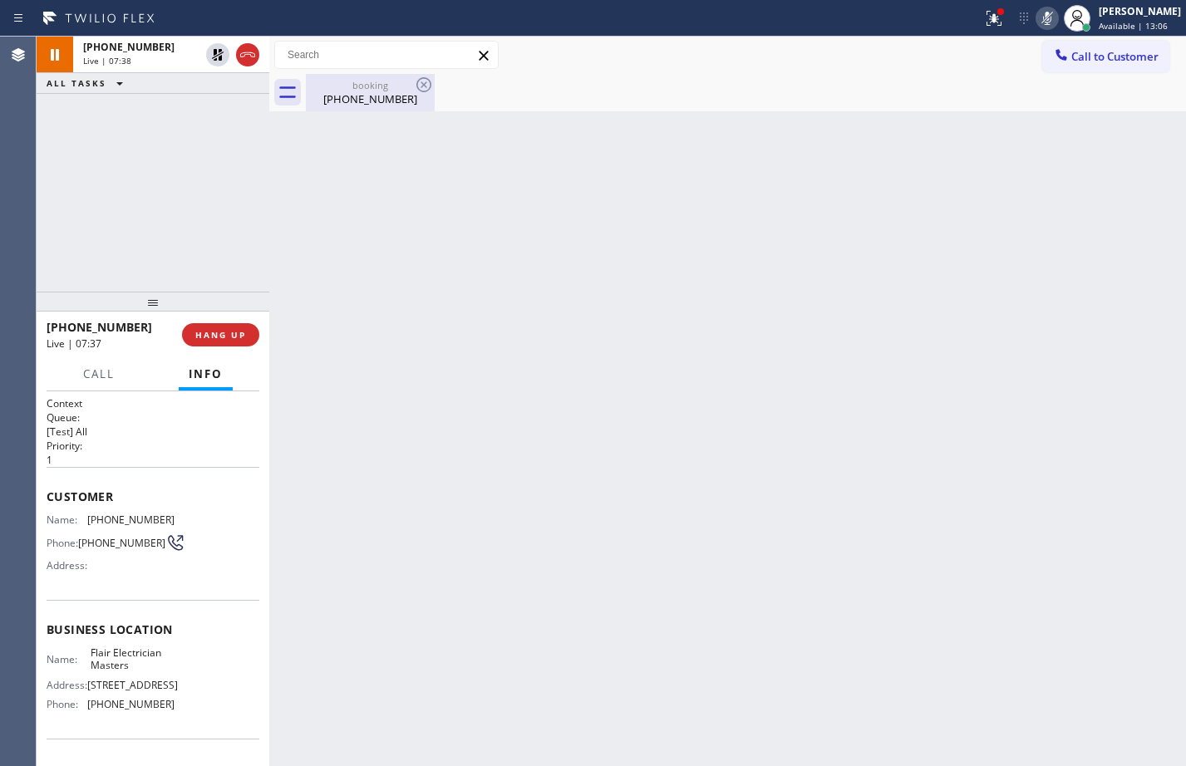
click at [347, 106] on div "(310) 808-5010" at bounding box center [369, 98] width 125 height 15
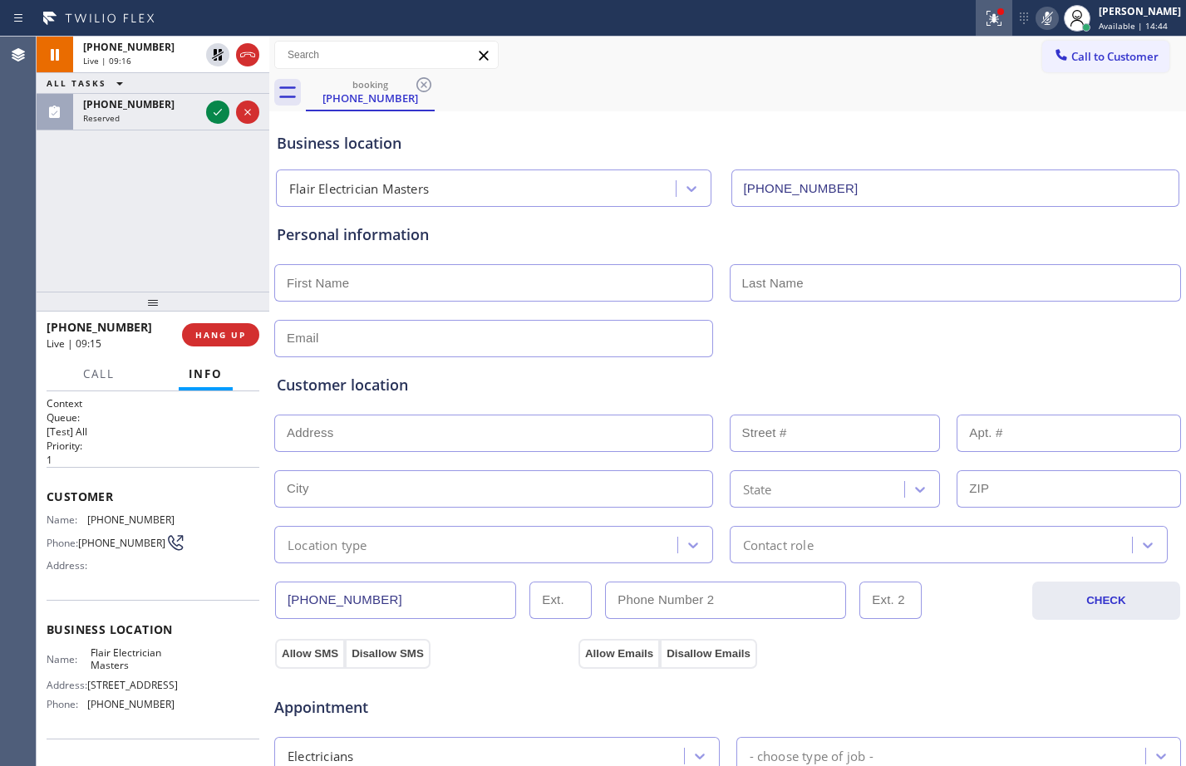
click at [994, 26] on div at bounding box center [994, 18] width 37 height 20
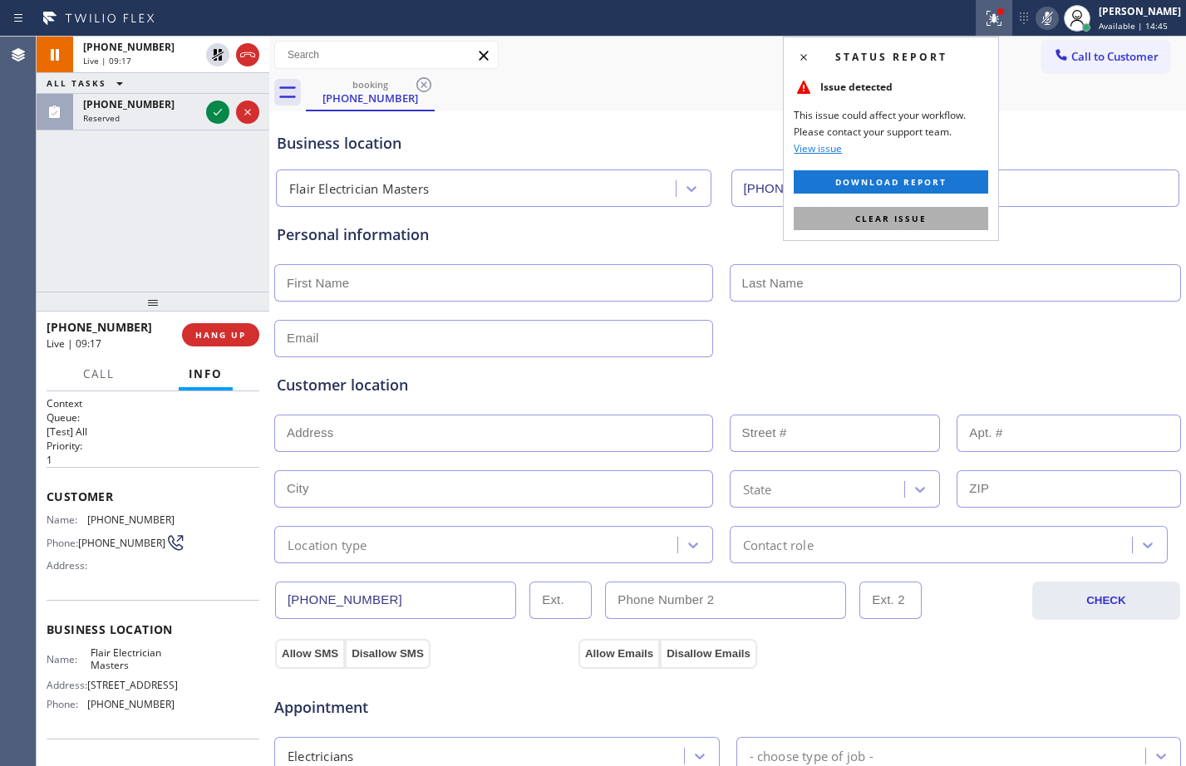
click at [918, 210] on button "Clear issue" at bounding box center [891, 218] width 194 height 23
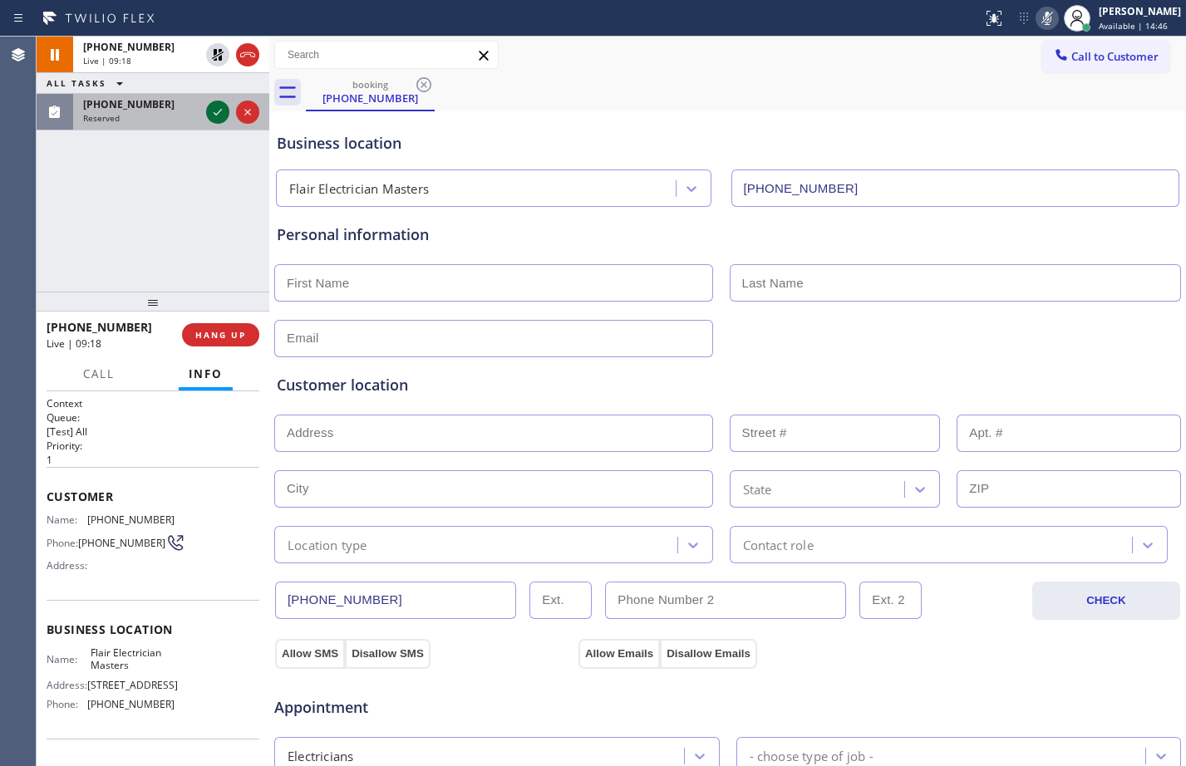
click at [214, 108] on icon at bounding box center [218, 112] width 20 height 20
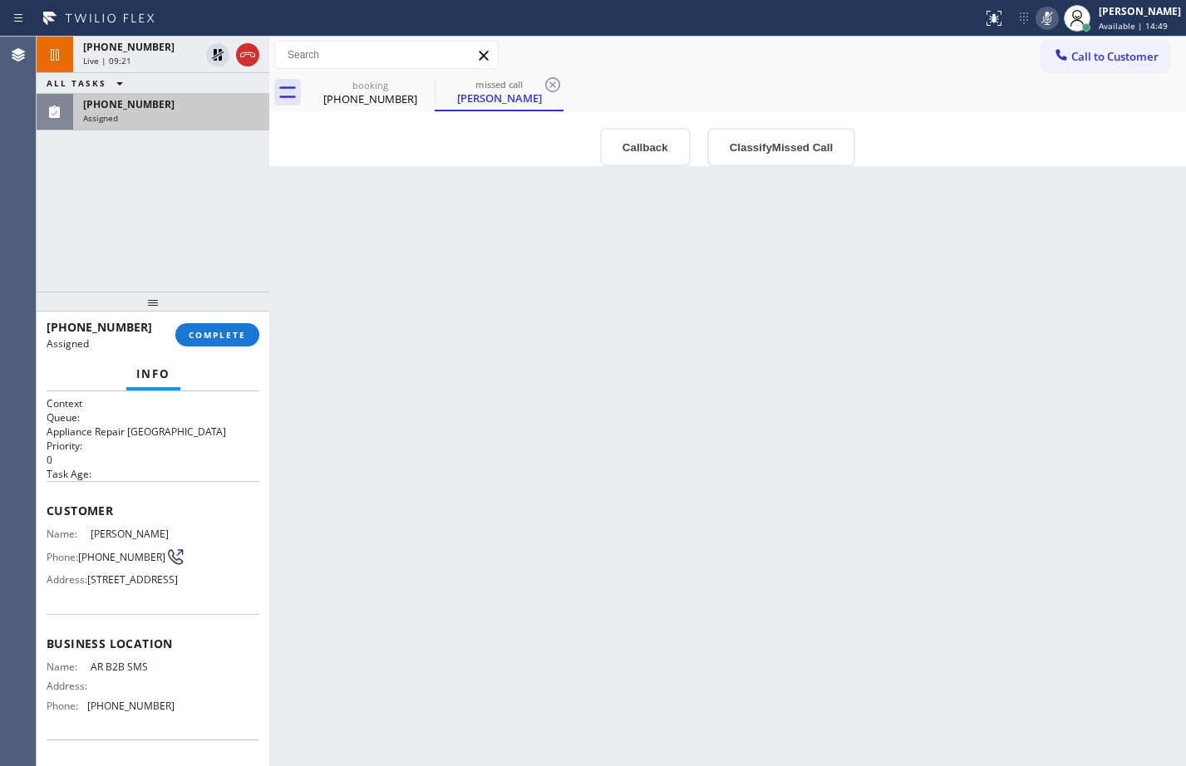
click at [162, 105] on div "(951) 453-2867" at bounding box center [171, 104] width 176 height 14
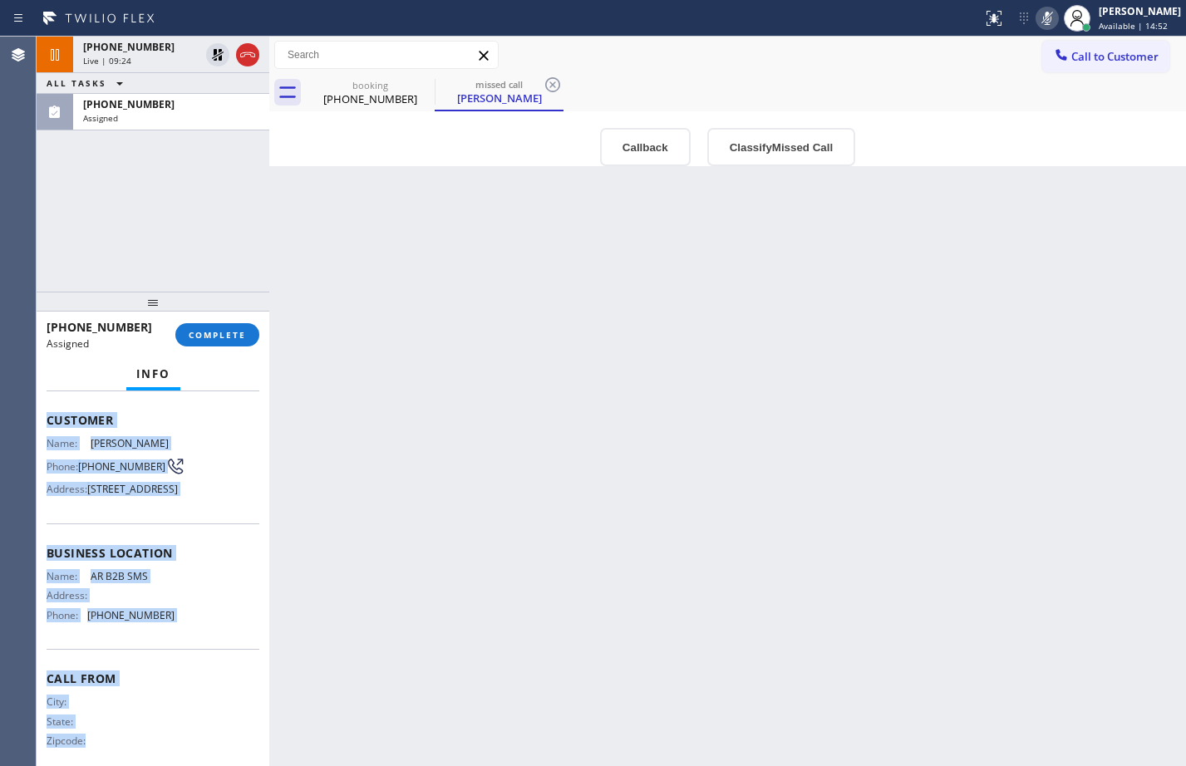
scroll to position [149, 0]
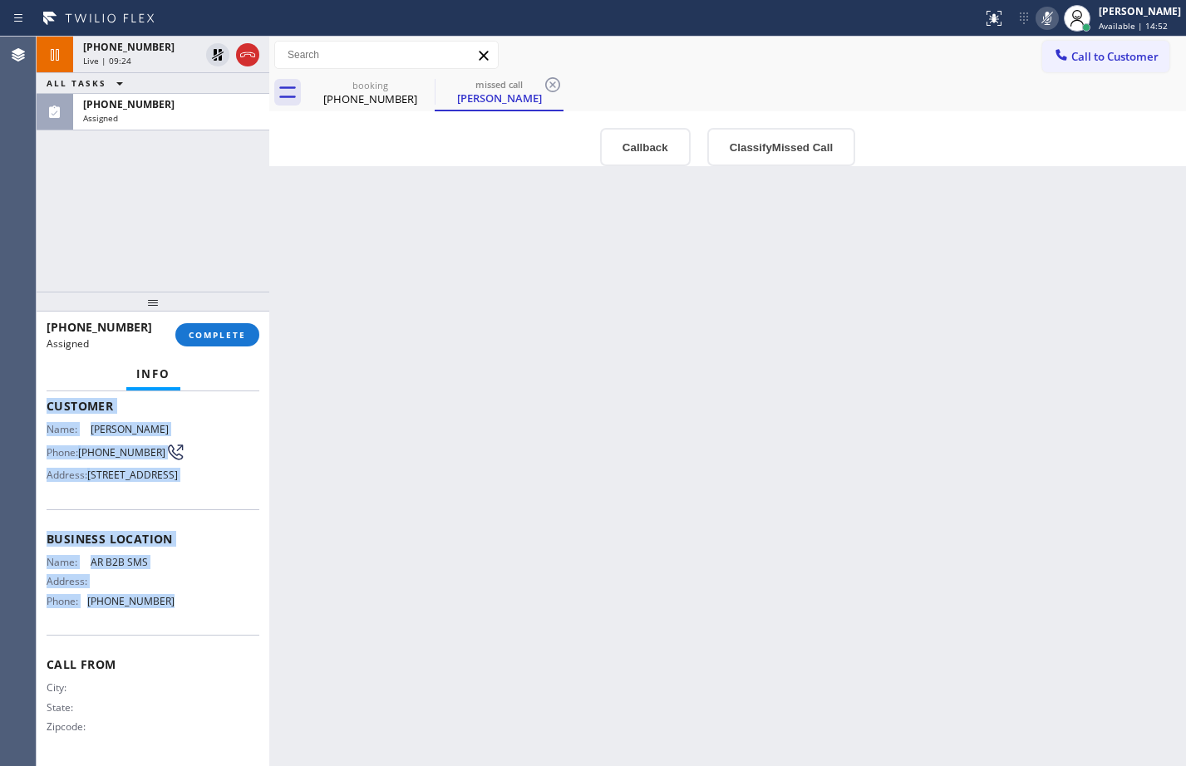
drag, startPoint x: 49, startPoint y: 512, endPoint x: 194, endPoint y: 614, distance: 177.8
click at [194, 614] on div "Context Queue: Appliance Repair High End Priority: 0 Task Age: Customer Name: K…" at bounding box center [153, 527] width 213 height 470
copy div "Customer Name: Kathy Miller Phone: (951) 453-2867 Address: 26622 White Oaks Dr,…"
click at [225, 342] on button "COMPLETE" at bounding box center [217, 334] width 84 height 23
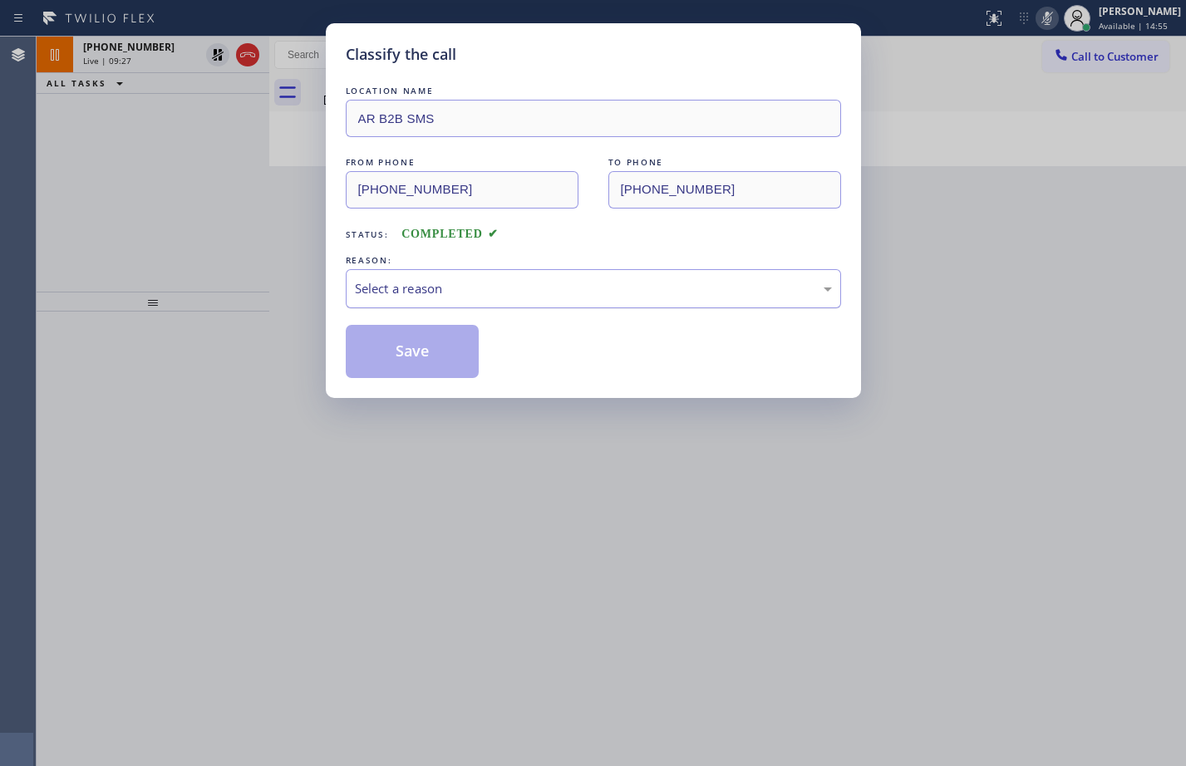
click at [525, 292] on div "Select a reason" at bounding box center [593, 288] width 477 height 19
click at [441, 342] on button "Save" at bounding box center [413, 351] width 134 height 53
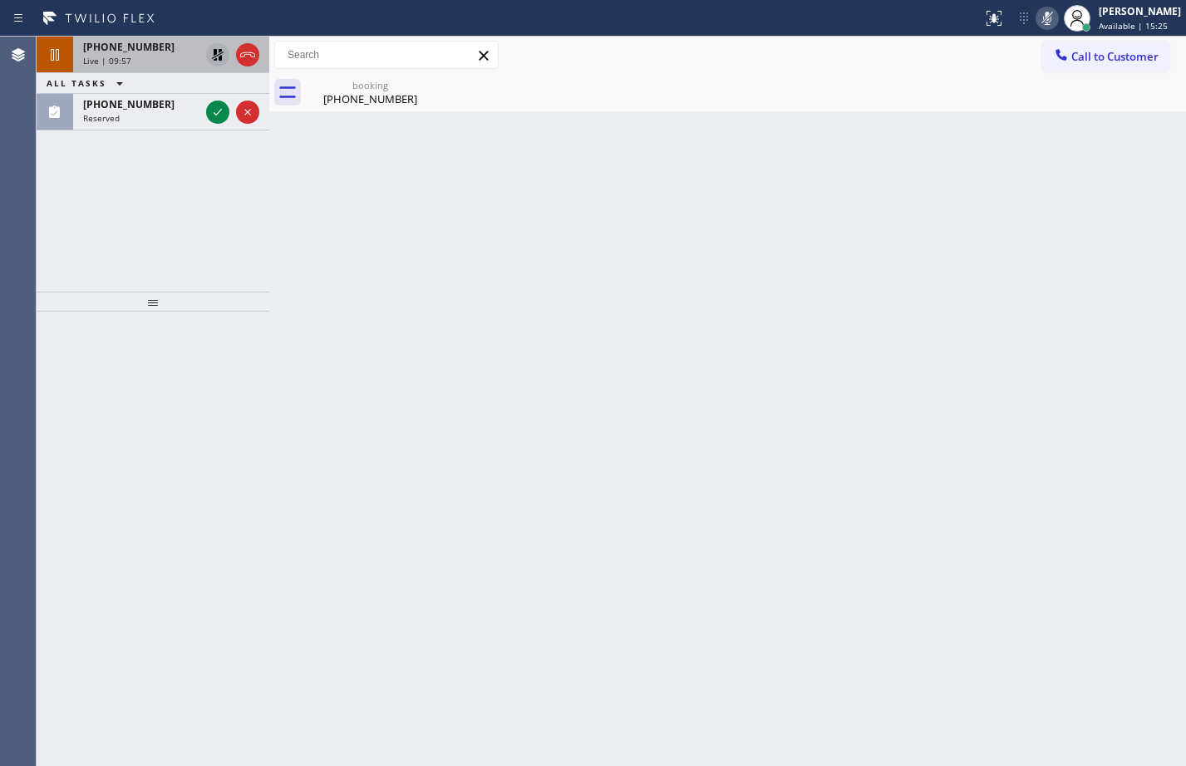
click at [220, 55] on icon at bounding box center [218, 55] width 20 height 20
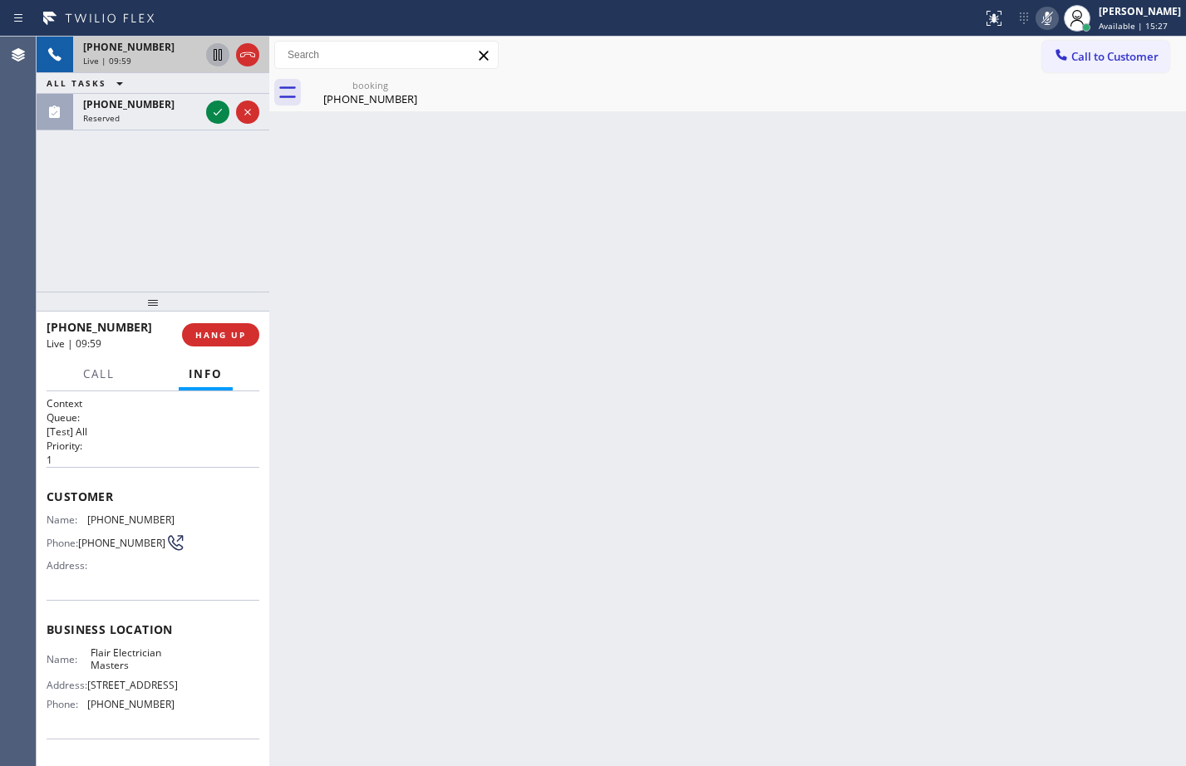
click at [1043, 19] on icon at bounding box center [1047, 18] width 8 height 13
click at [365, 101] on div "(310) 808-5010" at bounding box center [369, 98] width 125 height 15
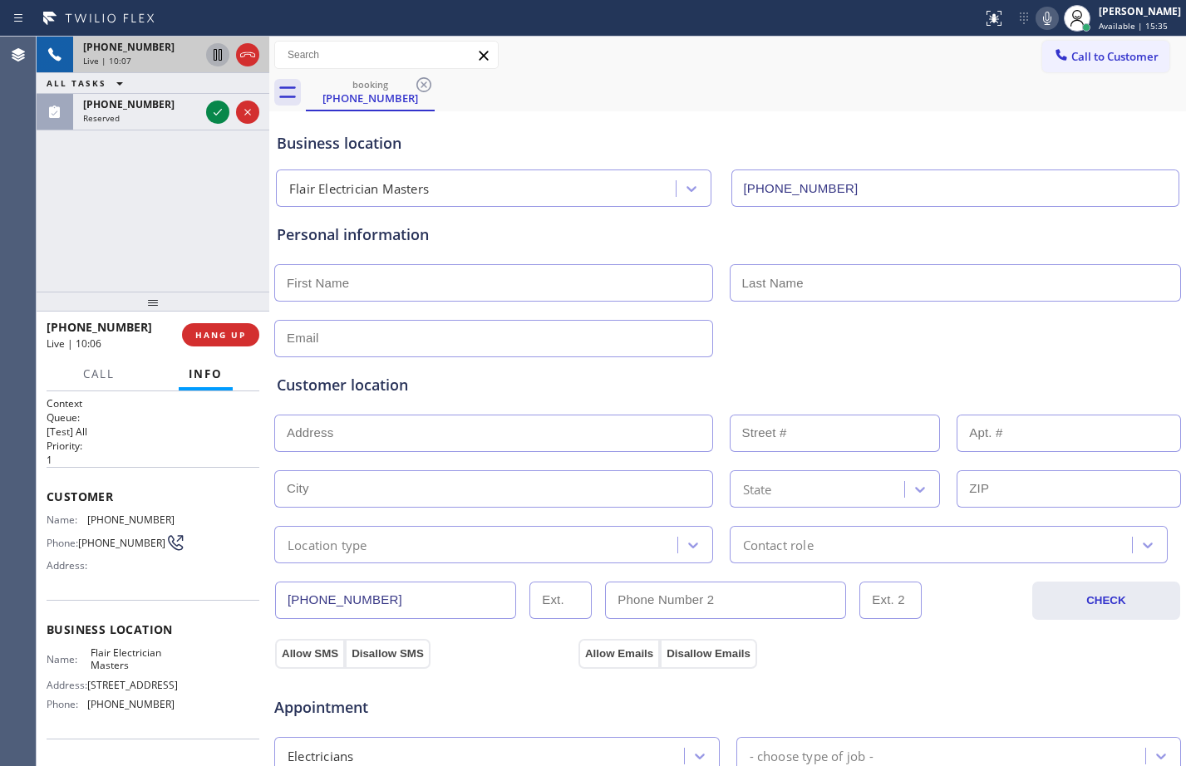
click at [126, 200] on div "+13108085010 Live | 10:07 ALL TASKS ALL TASKS ACTIVE TASKS TASKS IN WRAP UP (65…" at bounding box center [153, 164] width 233 height 255
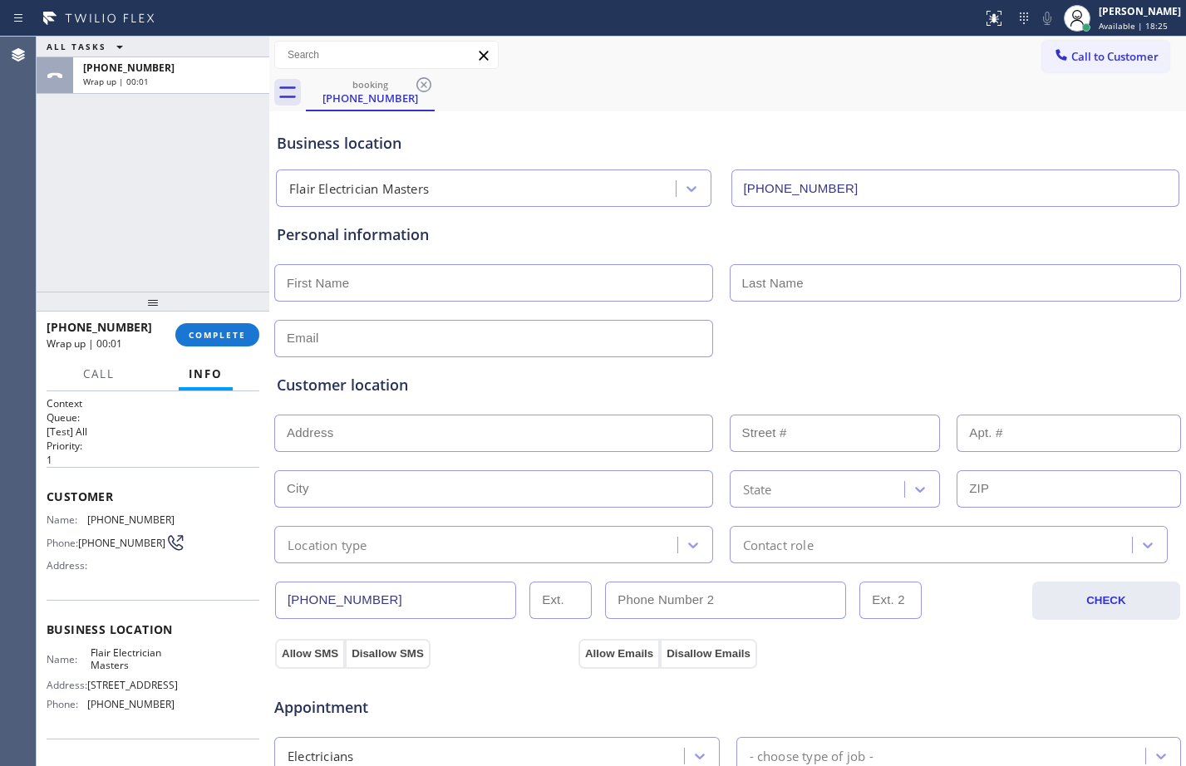
click at [184, 219] on div "ALL TASKS ALL TASKS ACTIVE TASKS TASKS IN WRAP UP +13108085010 Wrap up | 00:01" at bounding box center [153, 164] width 233 height 255
click at [406, 270] on input "text" at bounding box center [493, 282] width 439 height 37
drag, startPoint x: 1149, startPoint y: 21, endPoint x: 1129, endPoint y: 30, distance: 22.7
click at [1149, 21] on span "Available | 18:29" at bounding box center [1133, 26] width 69 height 12
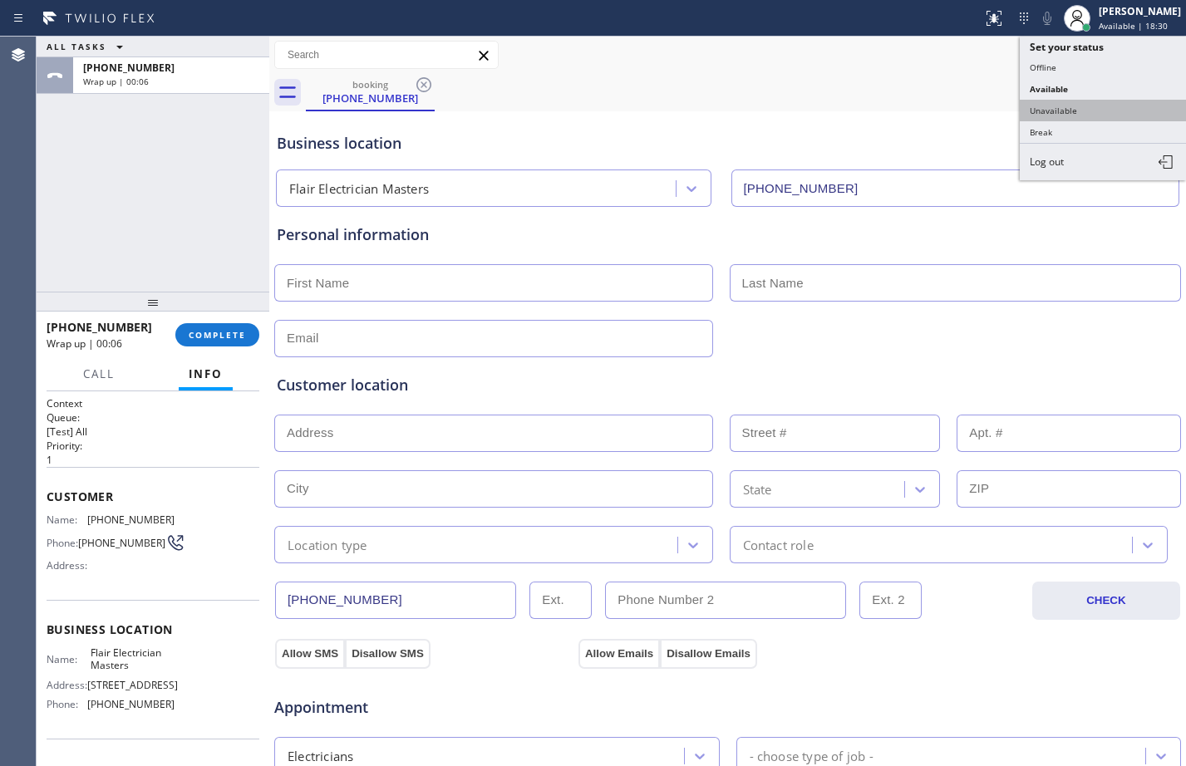
click at [1067, 117] on button "Unavailable" at bounding box center [1103, 111] width 166 height 22
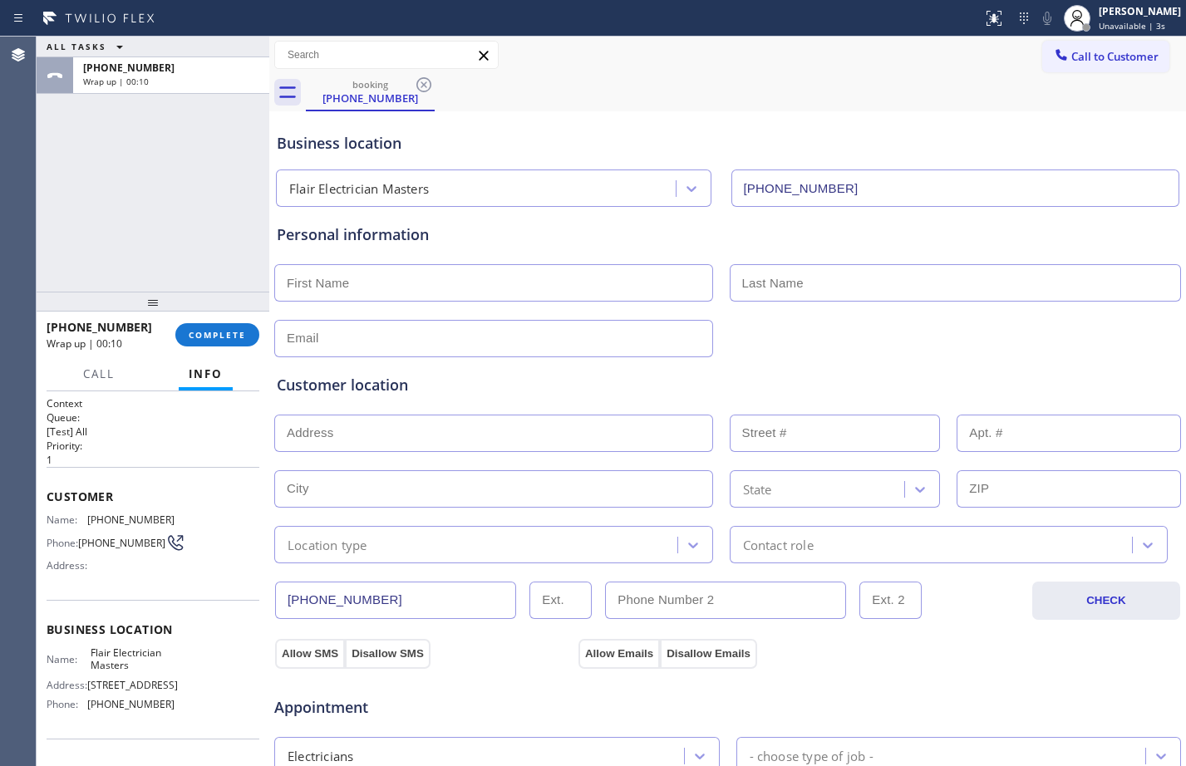
click at [362, 278] on input "text" at bounding box center [493, 282] width 439 height 37
paste input "Julie"
type input "Julie"
click at [783, 281] on input "text" at bounding box center [956, 282] width 452 height 37
paste input "Sinai"
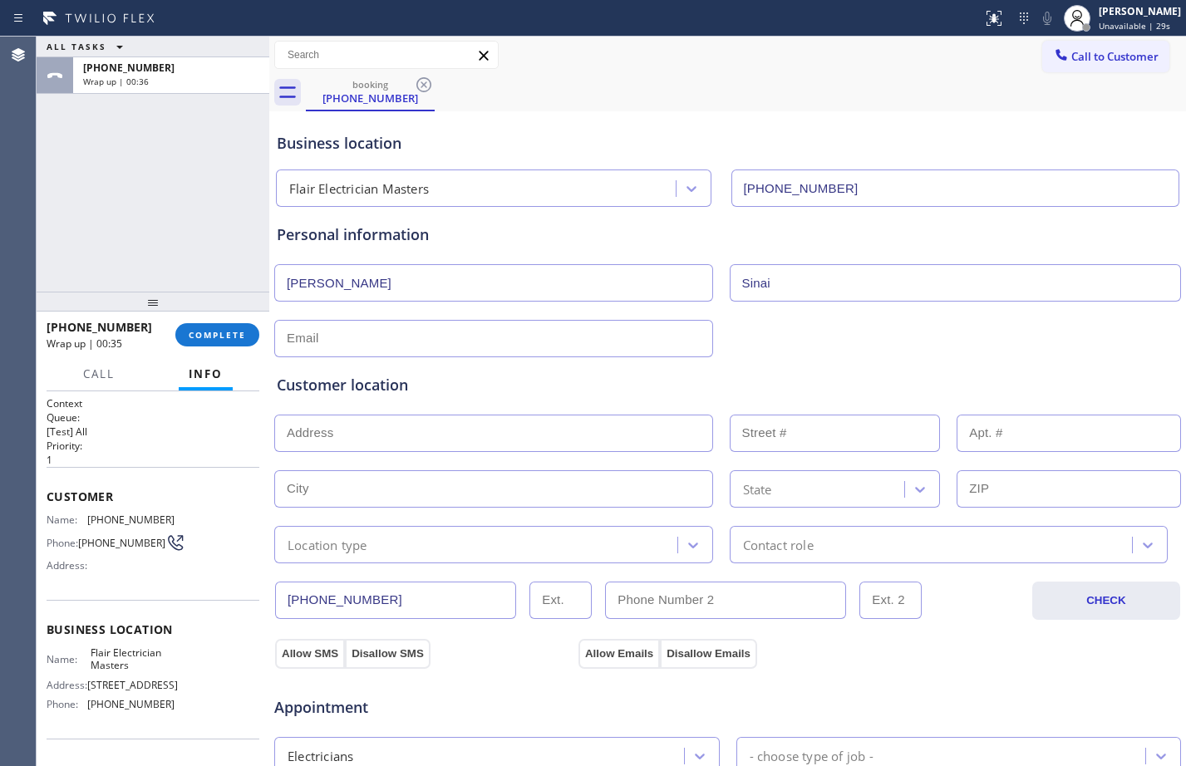
type input "Sinai"
click at [440, 347] on input "text" at bounding box center [493, 338] width 439 height 37
paste input "juliesinai@hotmail.com"
type input "juliesinai@hotmail.com"
click at [361, 430] on input "text" at bounding box center [493, 433] width 439 height 37
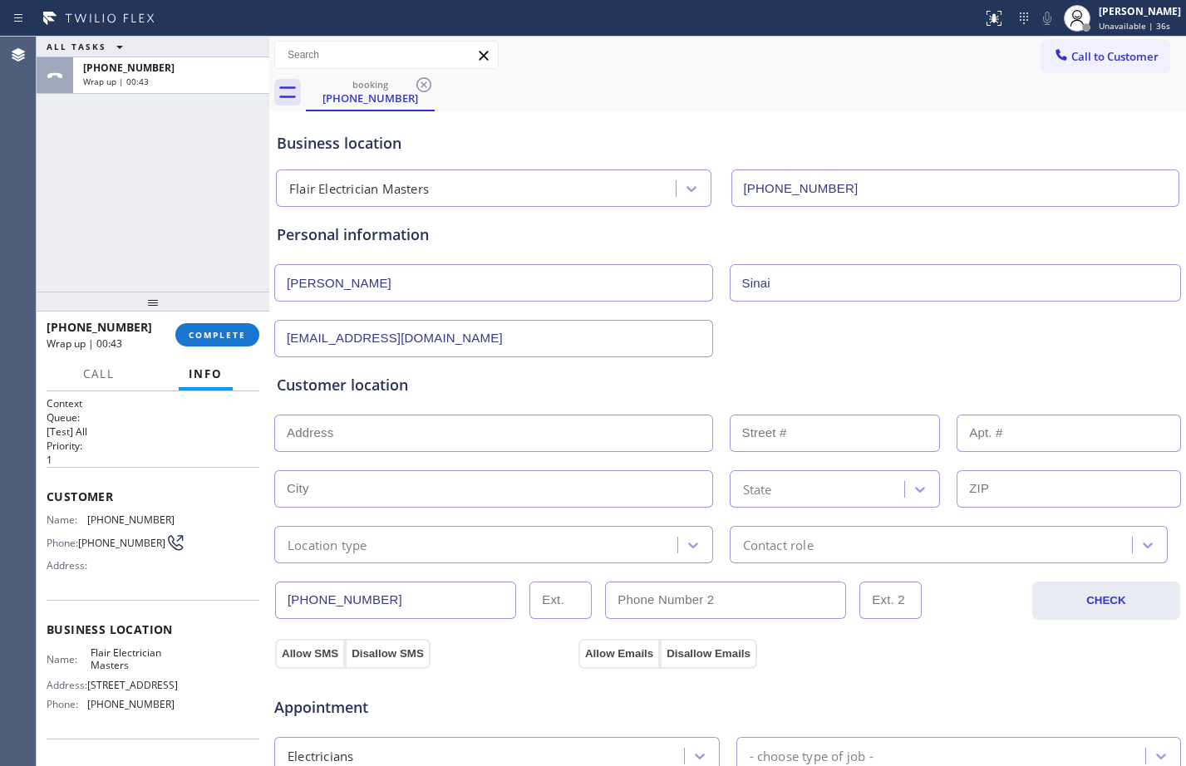
paste input "30522 Hamilton Trl, Trabuco Canyon, CA 92679"
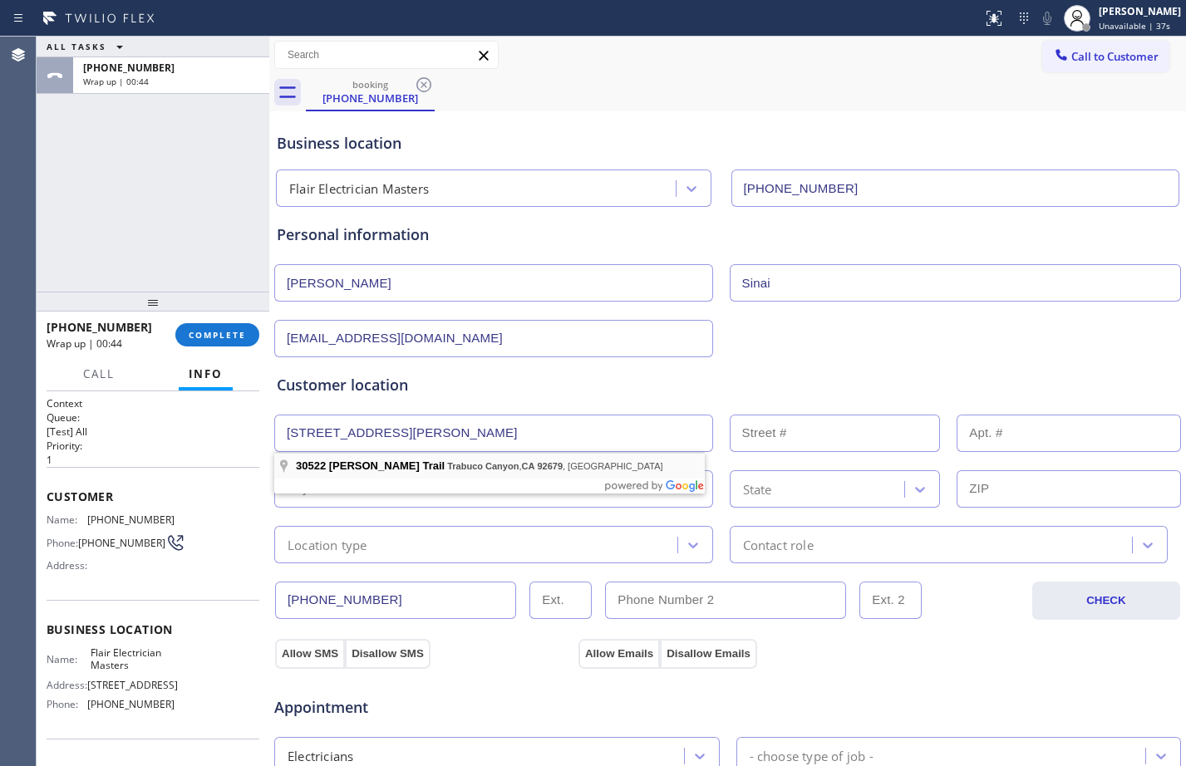
type input "30522 Hamilton Trail"
type input "30522"
type input "Trabuco Canyon"
type input "92679"
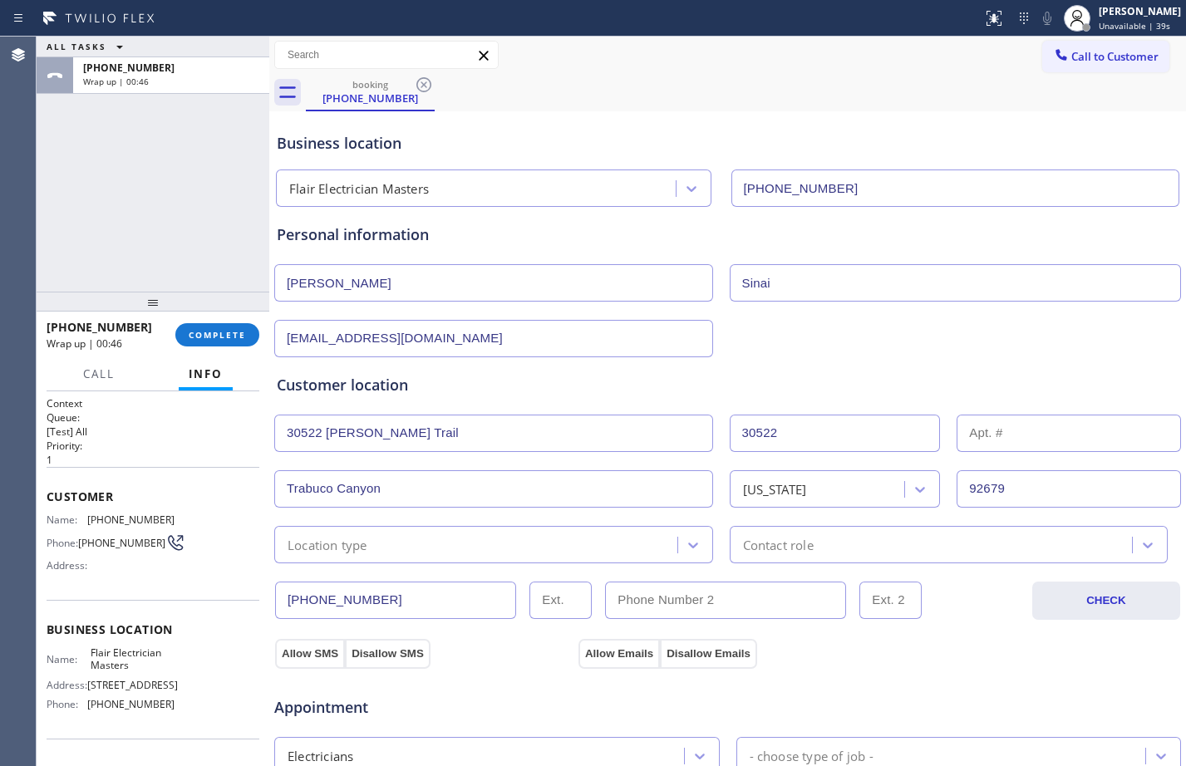
click at [594, 539] on div "Location type" at bounding box center [478, 544] width 398 height 29
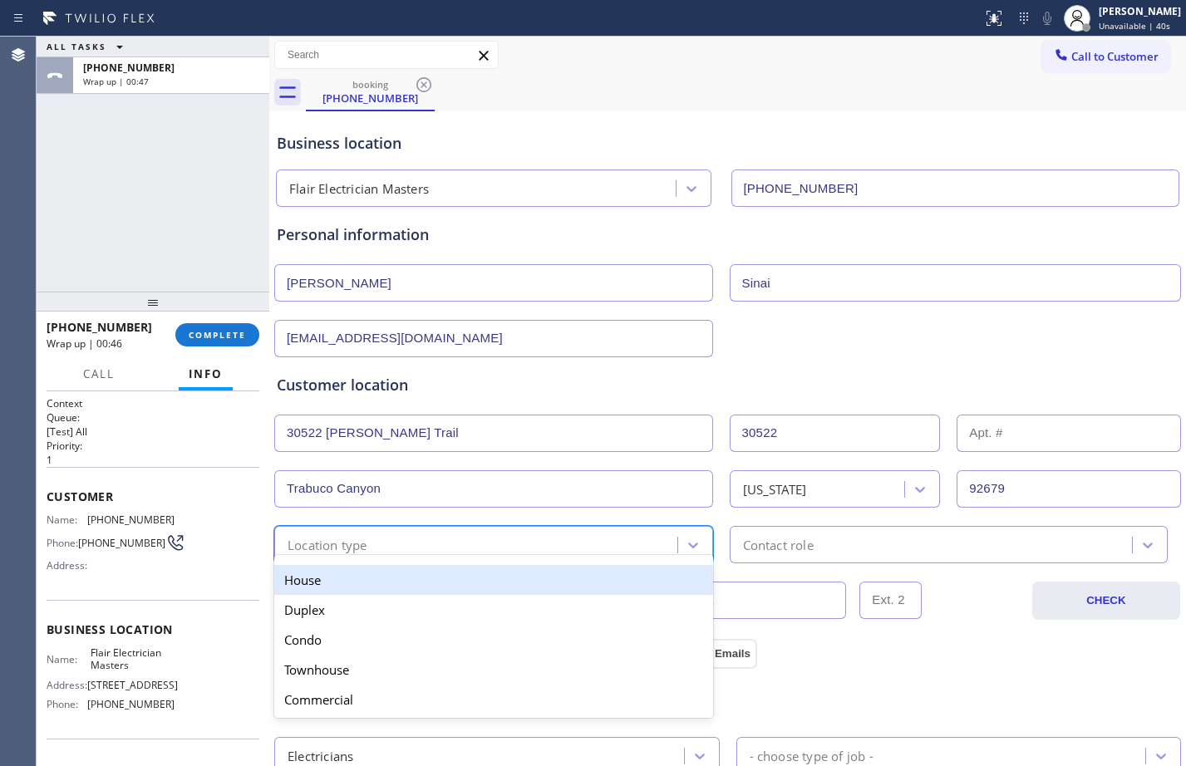
click at [472, 579] on div "House" at bounding box center [493, 580] width 439 height 30
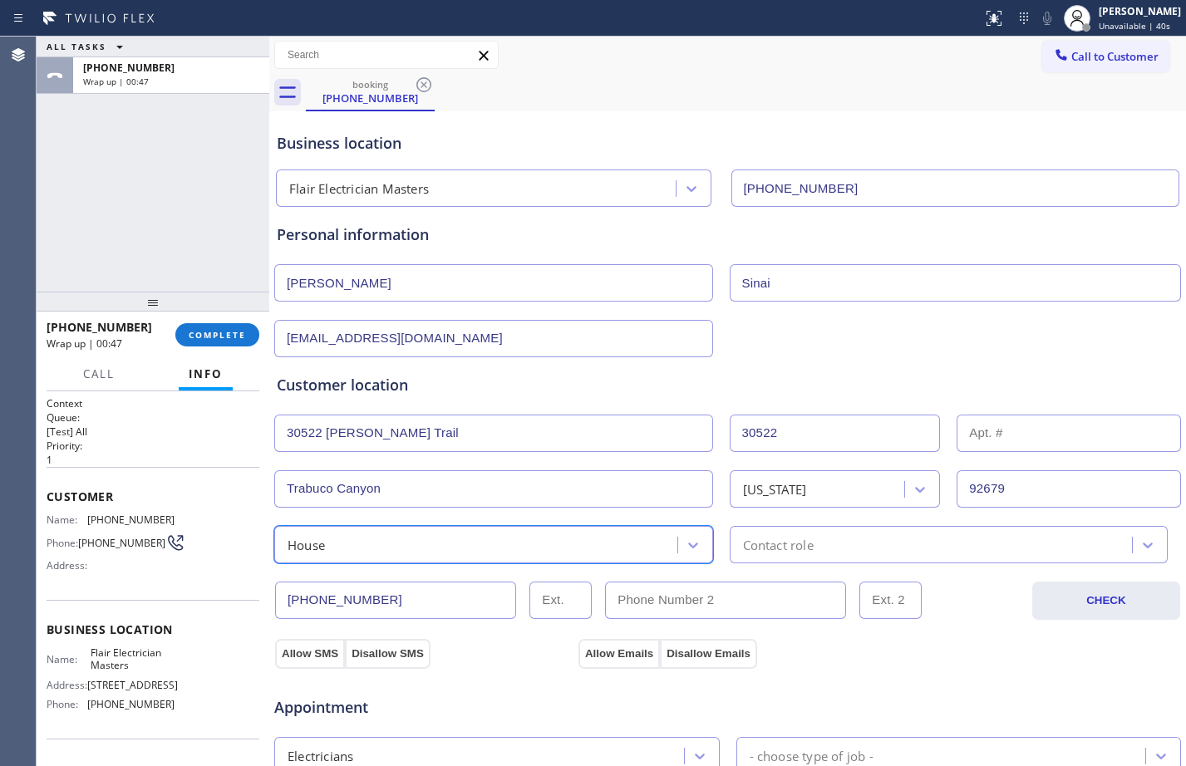
click at [770, 541] on div "Contact role" at bounding box center [778, 544] width 71 height 19
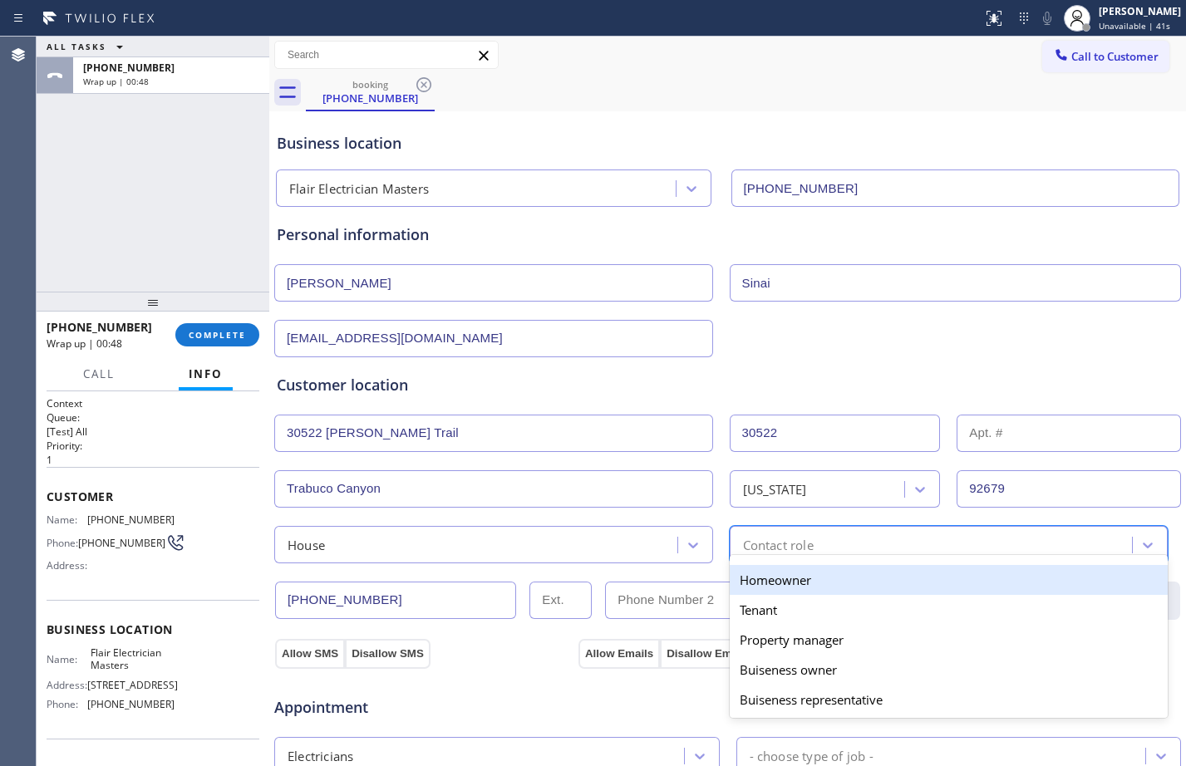
click at [774, 569] on div "Homeowner" at bounding box center [949, 580] width 439 height 30
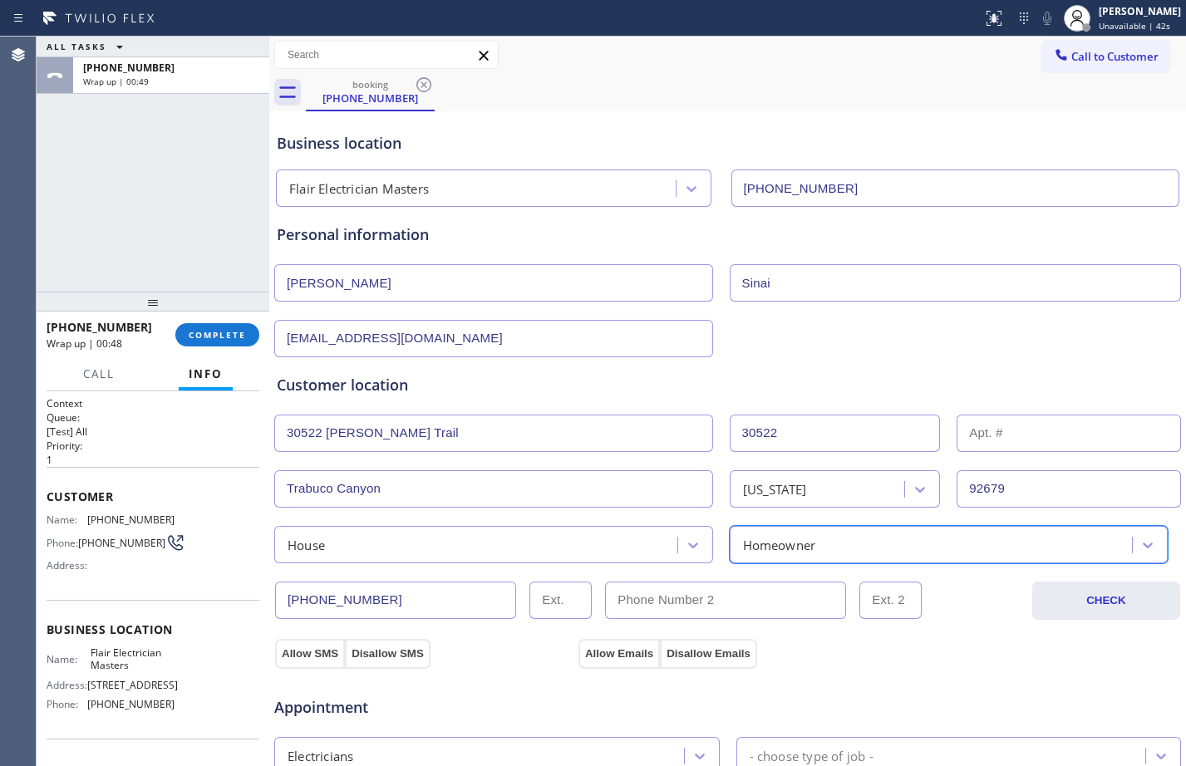
scroll to position [522, 0]
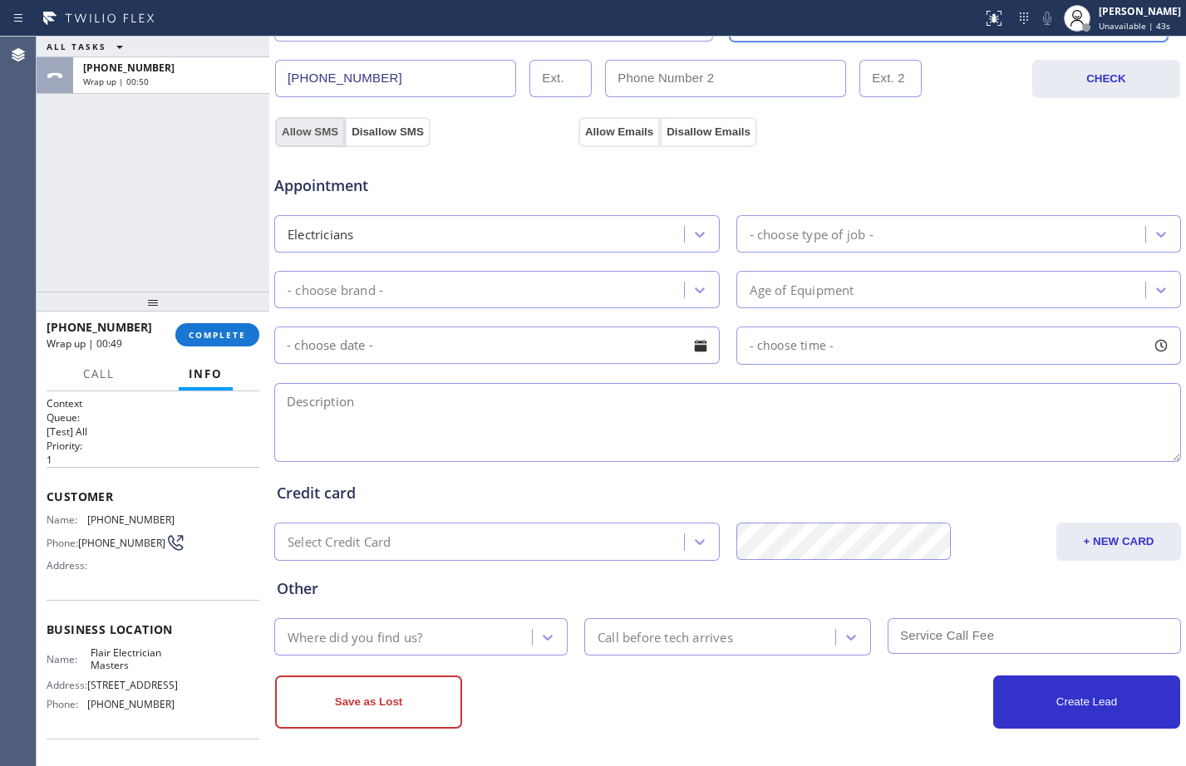
click at [304, 125] on button "Allow SMS" at bounding box center [310, 132] width 70 height 30
click at [605, 134] on button "Allow Emails" at bounding box center [618, 132] width 81 height 30
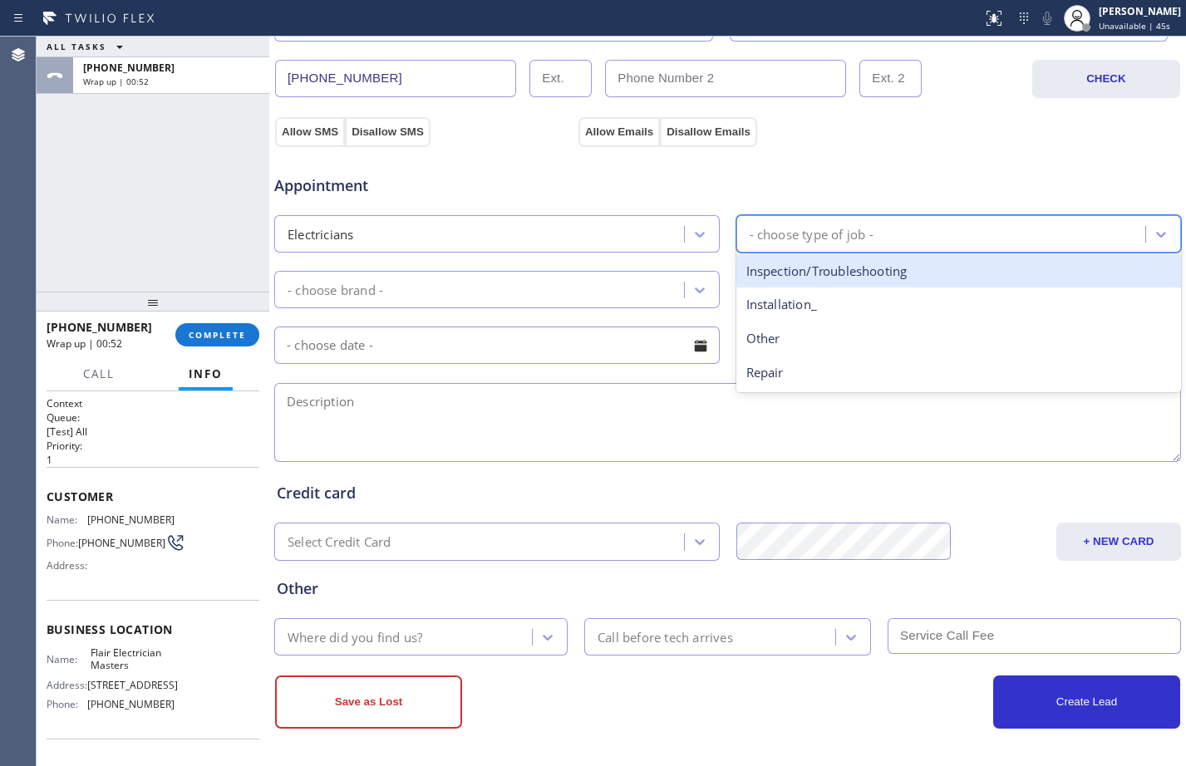
click at [911, 234] on div "- choose type of job -" at bounding box center [943, 233] width 405 height 29
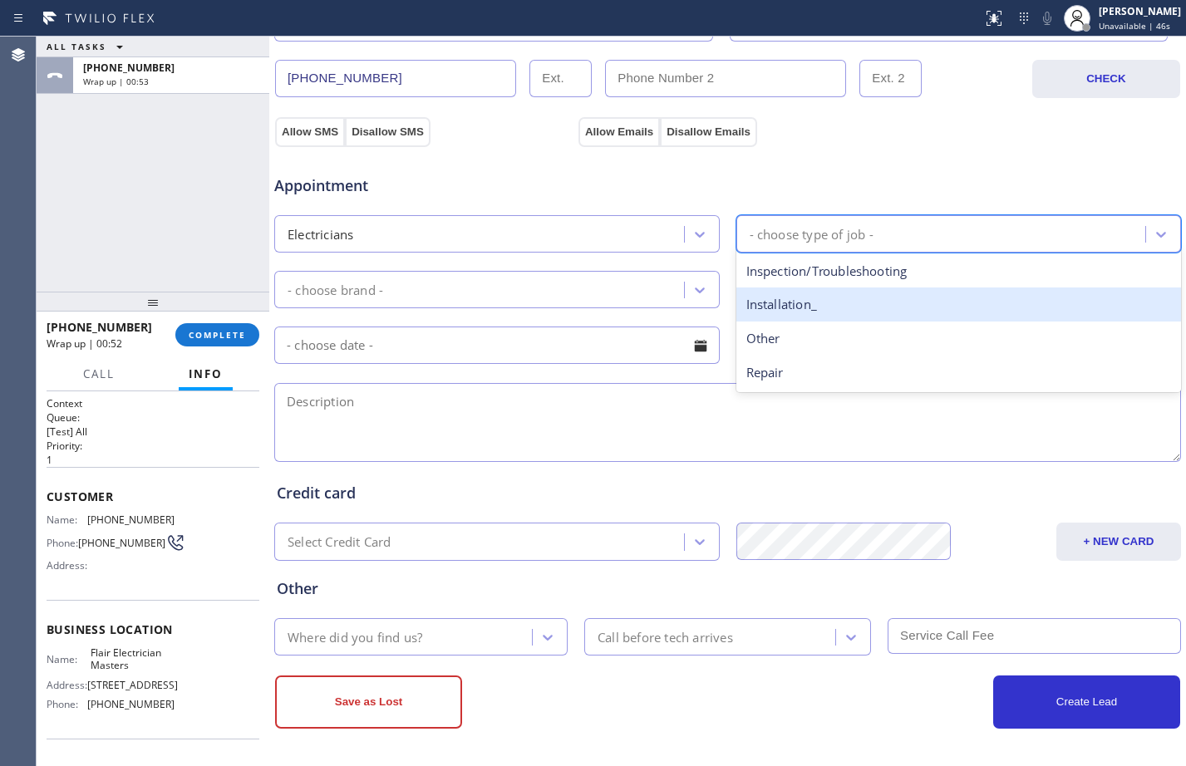
click at [809, 305] on div "Installation_" at bounding box center [958, 305] width 445 height 34
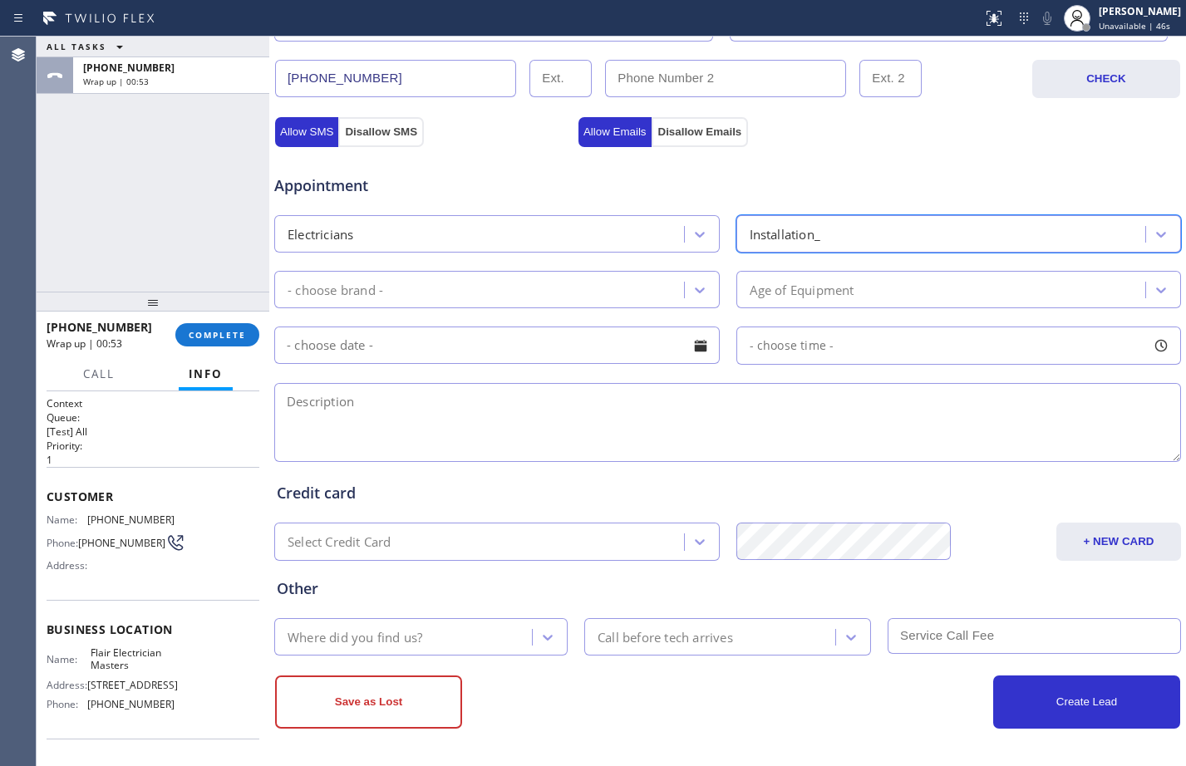
click at [458, 285] on div "- choose brand -" at bounding box center [481, 289] width 405 height 29
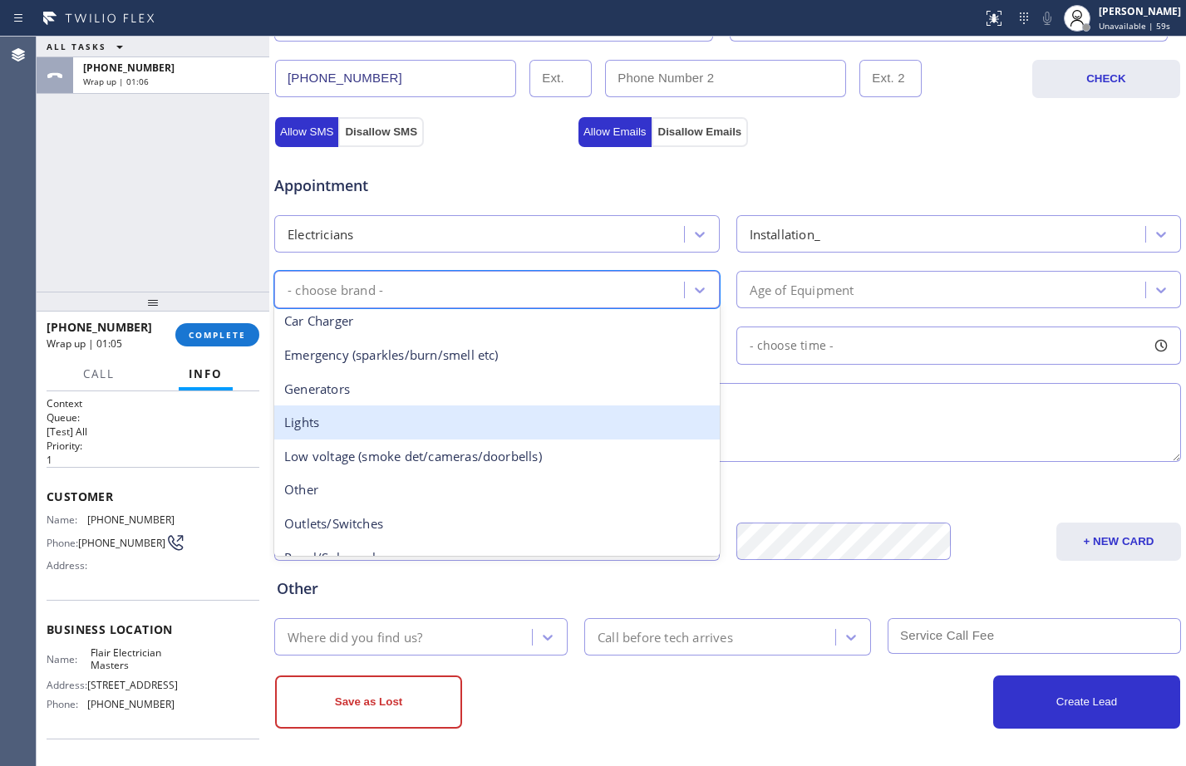
scroll to position [0, 0]
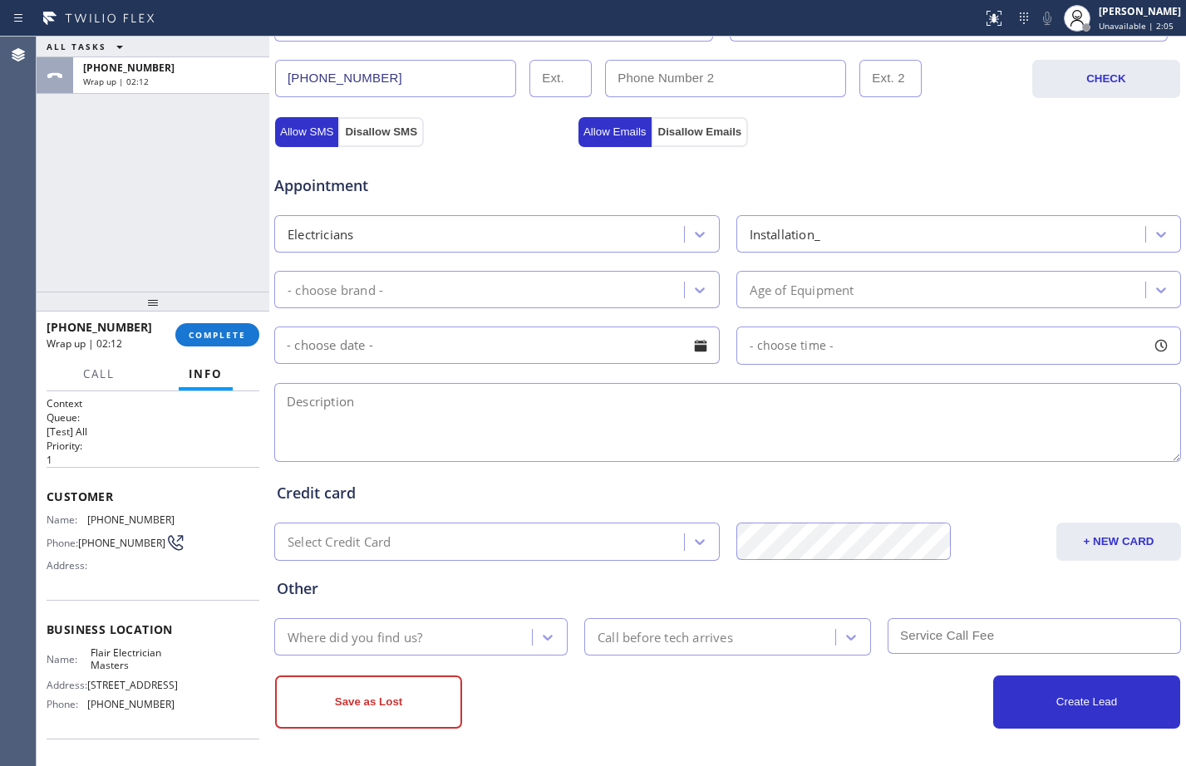
click at [146, 210] on div "ALL TASKS ALL TASKS ACTIVE TASKS TASKS IN WRAP UP +13108085010 Wrap up | 02:12" at bounding box center [153, 164] width 233 height 255
click at [362, 301] on div "- choose brand -" at bounding box center [481, 289] width 405 height 29
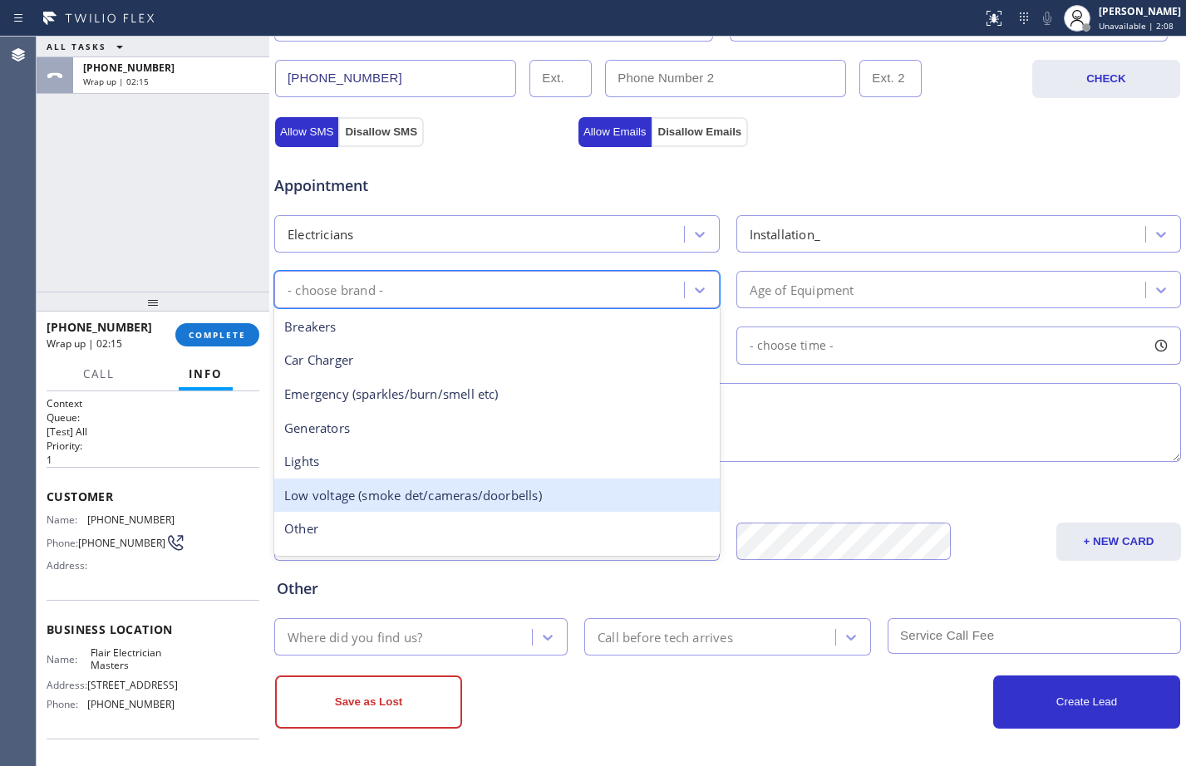
scroll to position [128, 0]
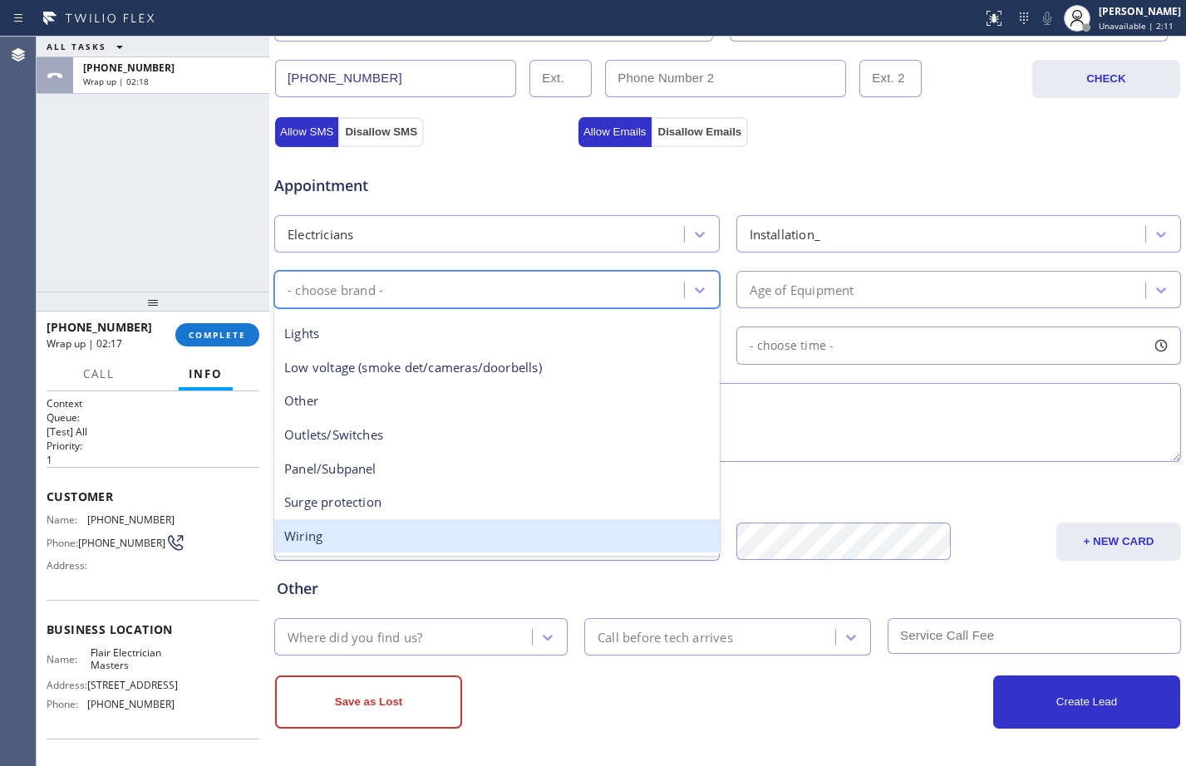
click at [902, 410] on textarea at bounding box center [727, 422] width 907 height 79
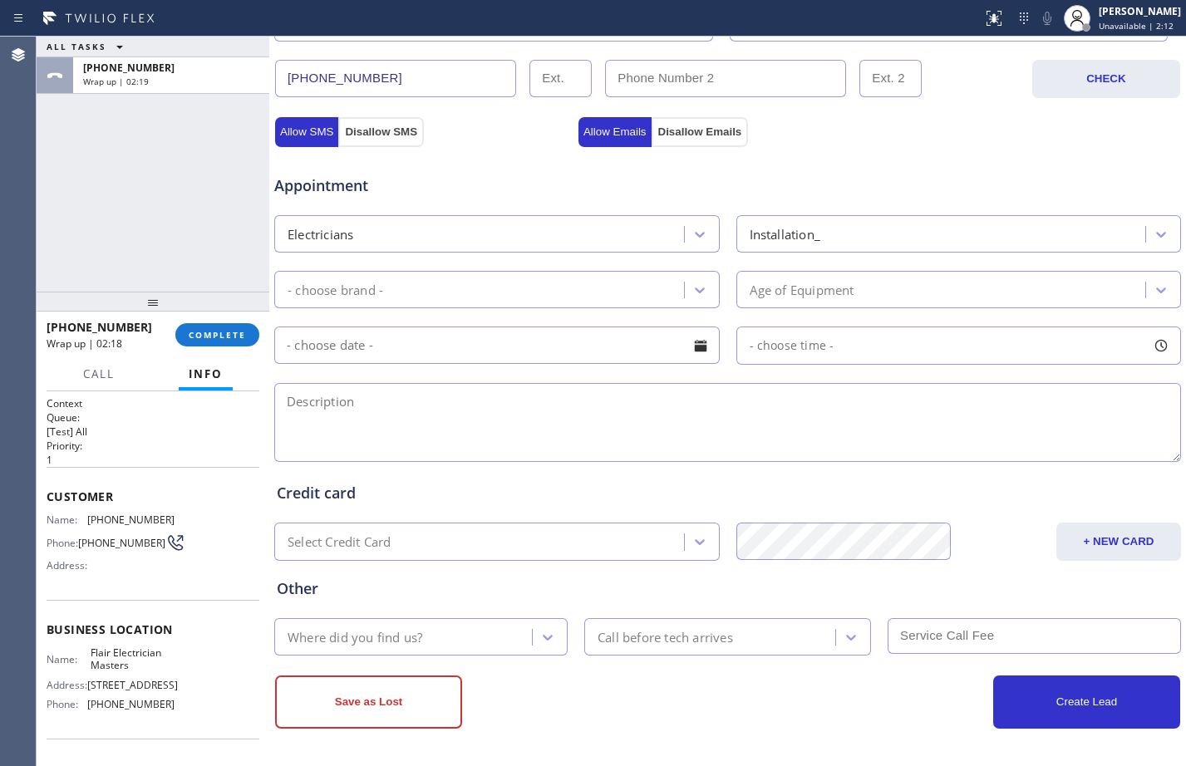
click at [821, 286] on div "Age of Equipment" at bounding box center [802, 289] width 105 height 19
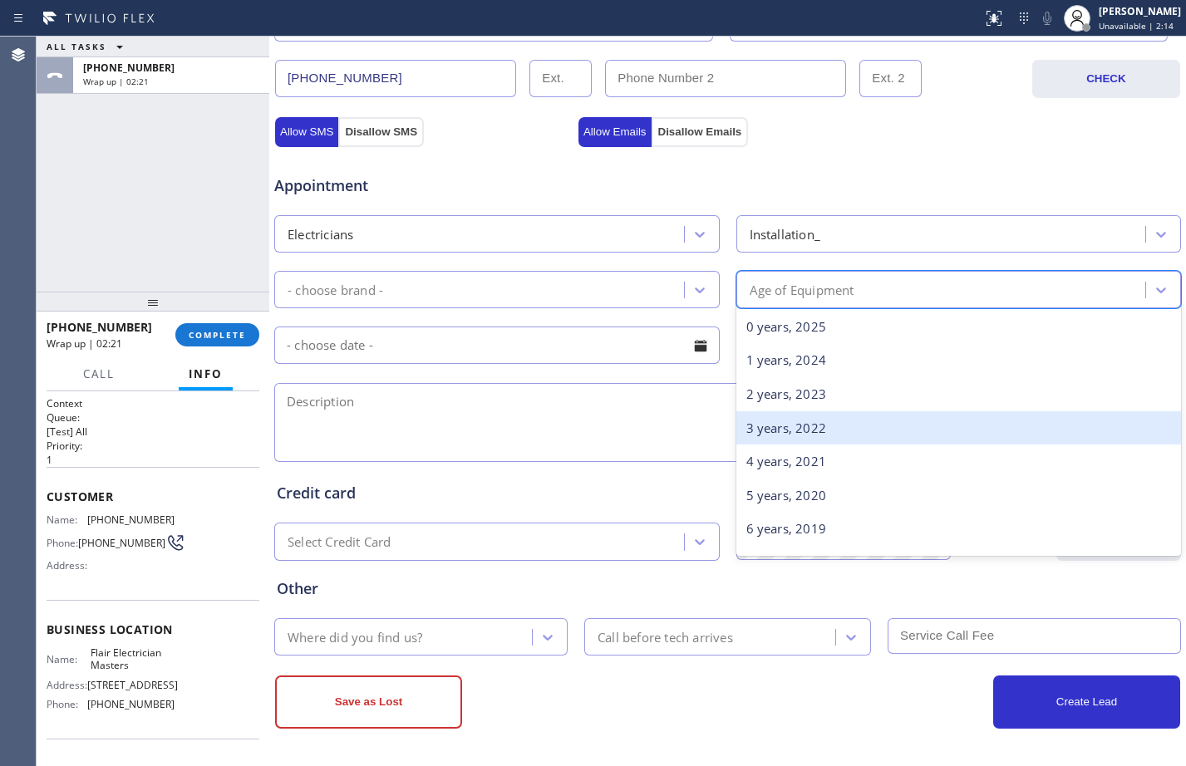
click at [818, 428] on div "3 years, 2022" at bounding box center [958, 428] width 445 height 34
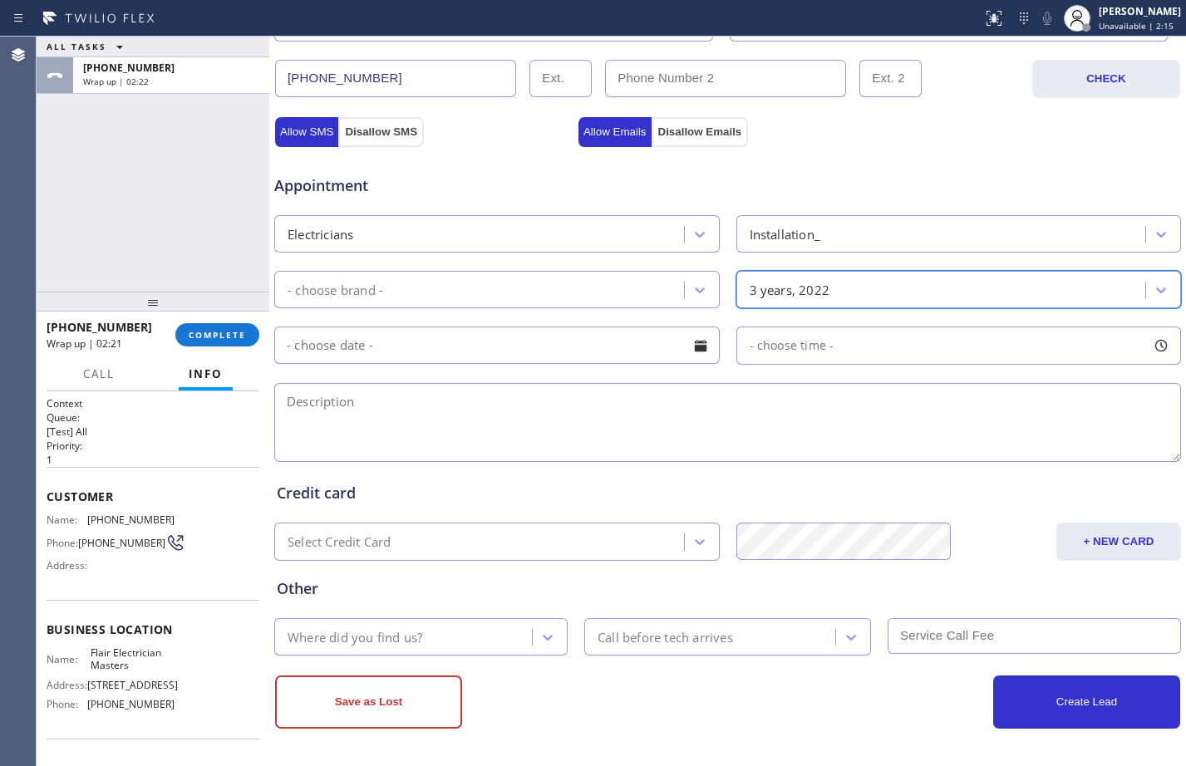
click at [806, 339] on span "- choose time -" at bounding box center [792, 345] width 85 height 16
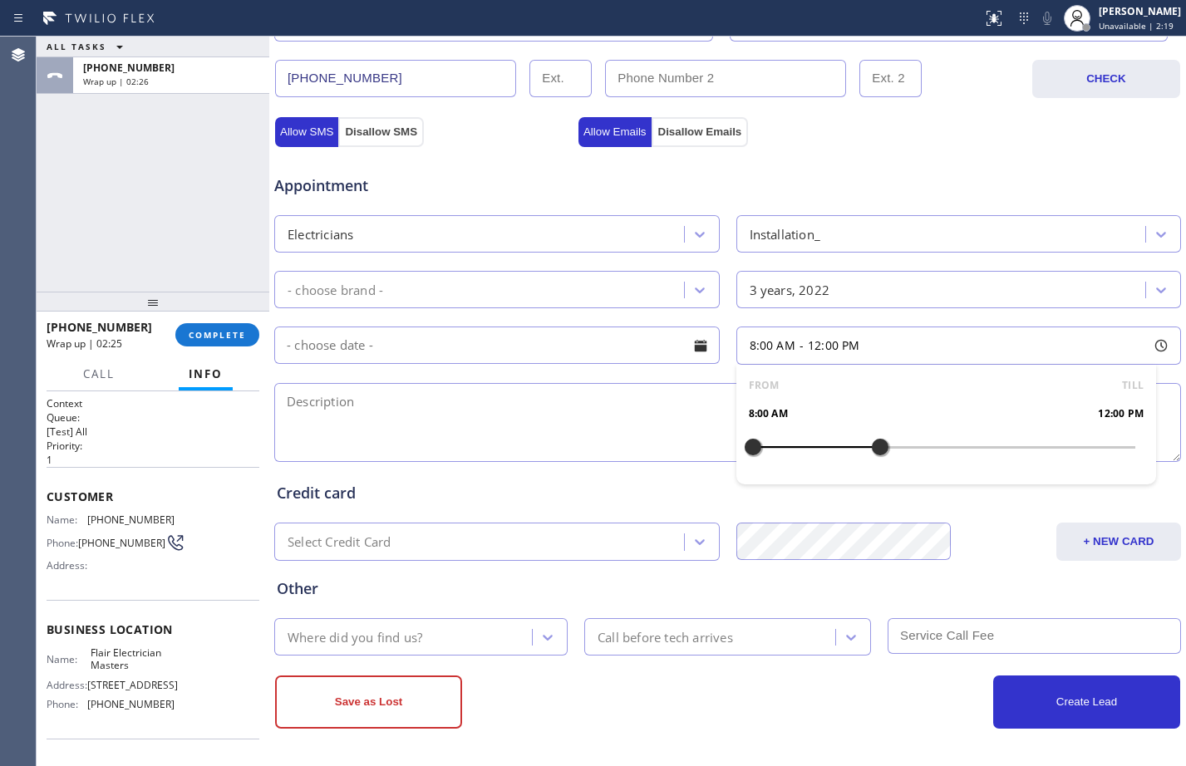
drag, startPoint x: 741, startPoint y: 454, endPoint x: 870, endPoint y: 445, distance: 129.1
click at [870, 445] on div at bounding box center [880, 447] width 20 height 35
click at [789, 288] on div "3 years, 2022" at bounding box center [790, 289] width 81 height 19
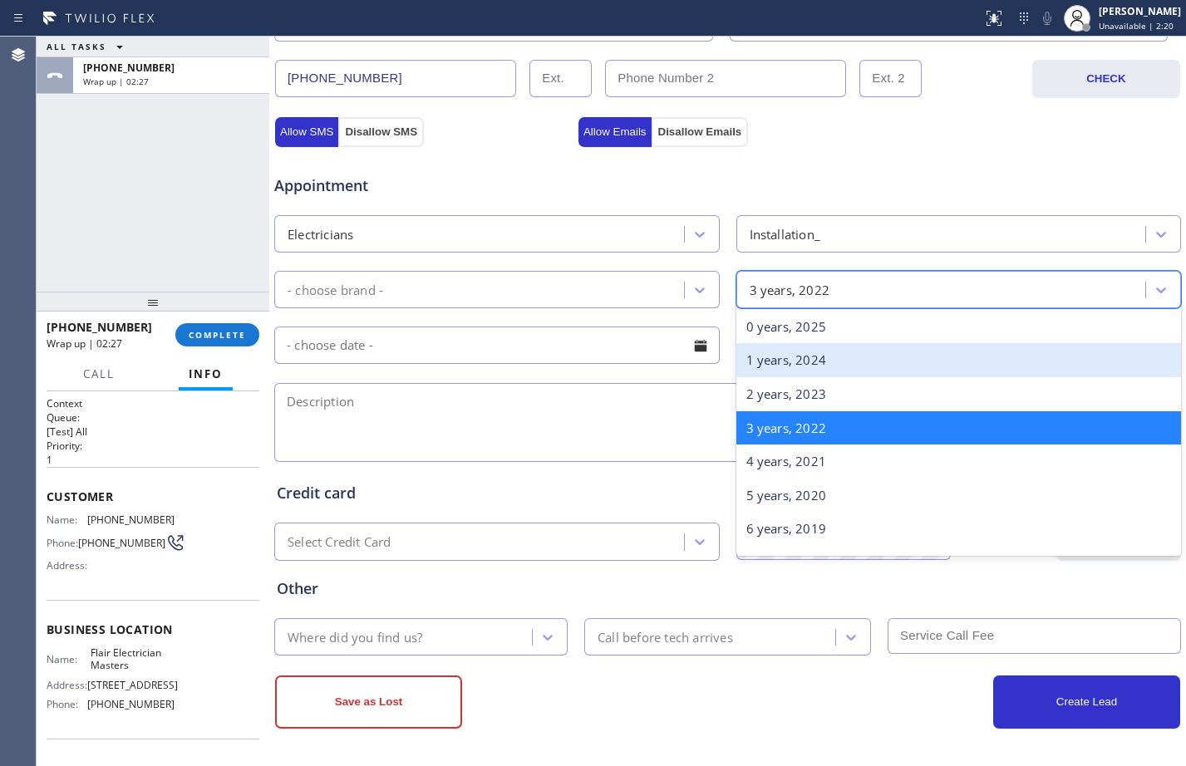
click at [793, 359] on div "1 years, 2024" at bounding box center [958, 360] width 445 height 34
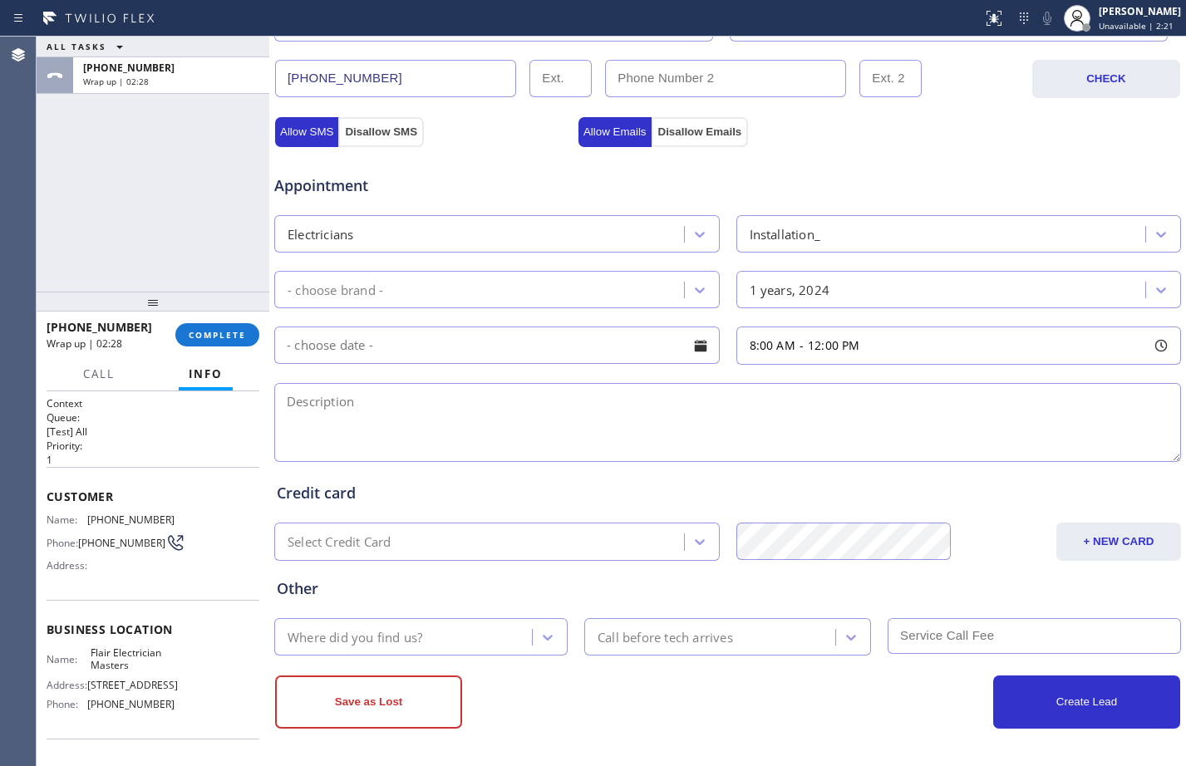
click at [789, 349] on div "8:00 AM - 12:00 PM" at bounding box center [798, 346] width 123 height 19
drag, startPoint x: 747, startPoint y: 450, endPoint x: 780, endPoint y: 450, distance: 33.3
click at [780, 450] on div at bounding box center [785, 447] width 20 height 35
click at [529, 346] on input "text" at bounding box center [496, 345] width 445 height 37
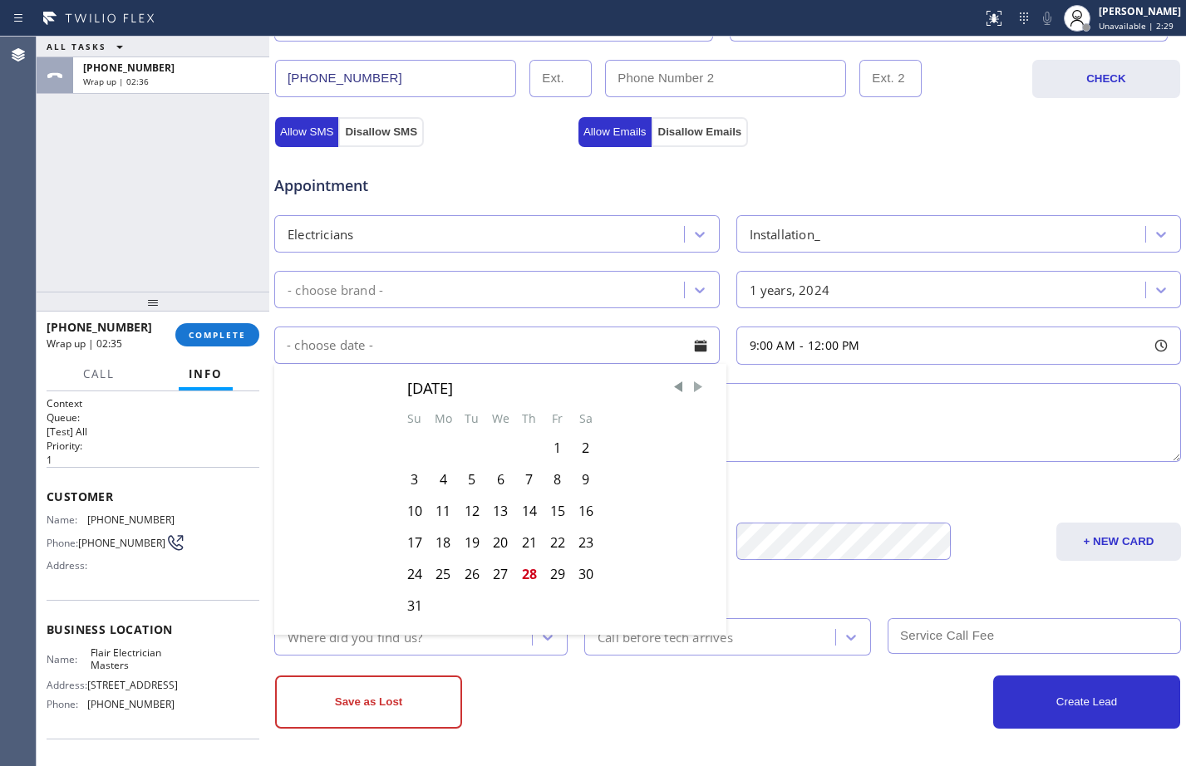
click at [690, 381] on span "Next Month" at bounding box center [698, 387] width 17 height 17
click at [465, 444] on div "2" at bounding box center [472, 448] width 28 height 32
type input "09/02/2025"
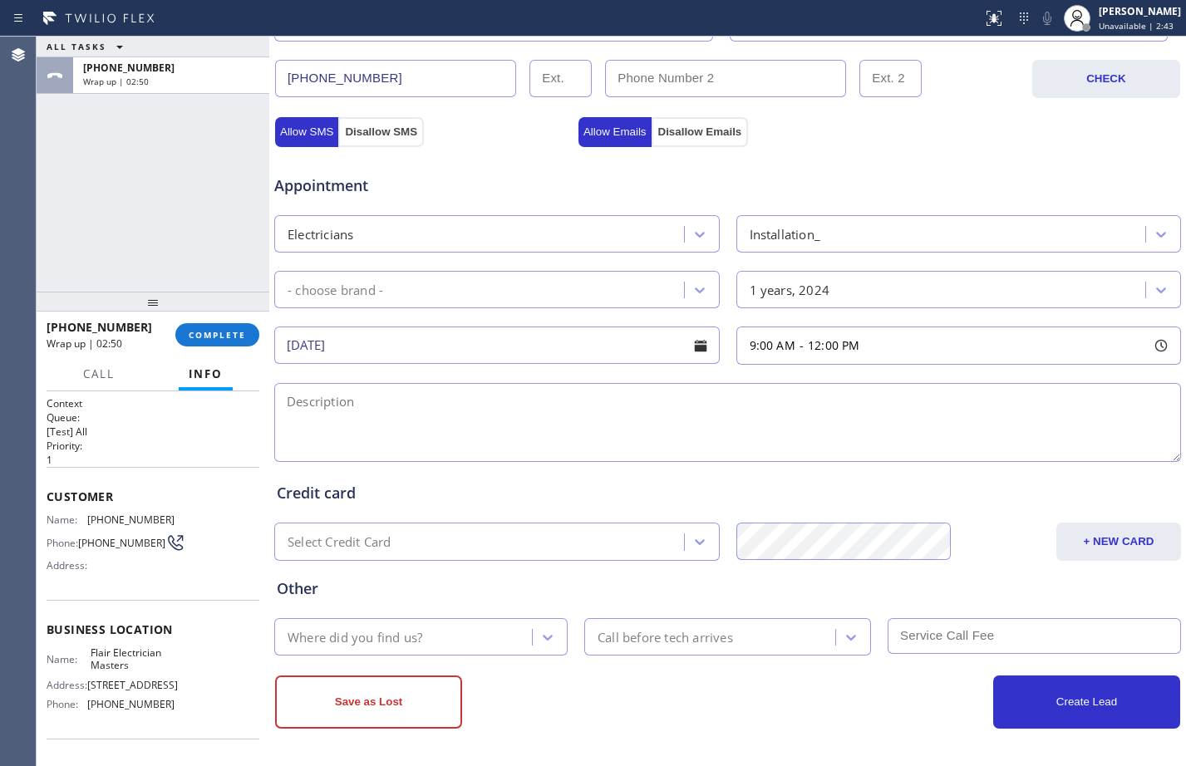
click at [287, 417] on textarea at bounding box center [727, 422] width 907 height 79
click at [308, 285] on div "- choose brand -" at bounding box center [336, 289] width 96 height 19
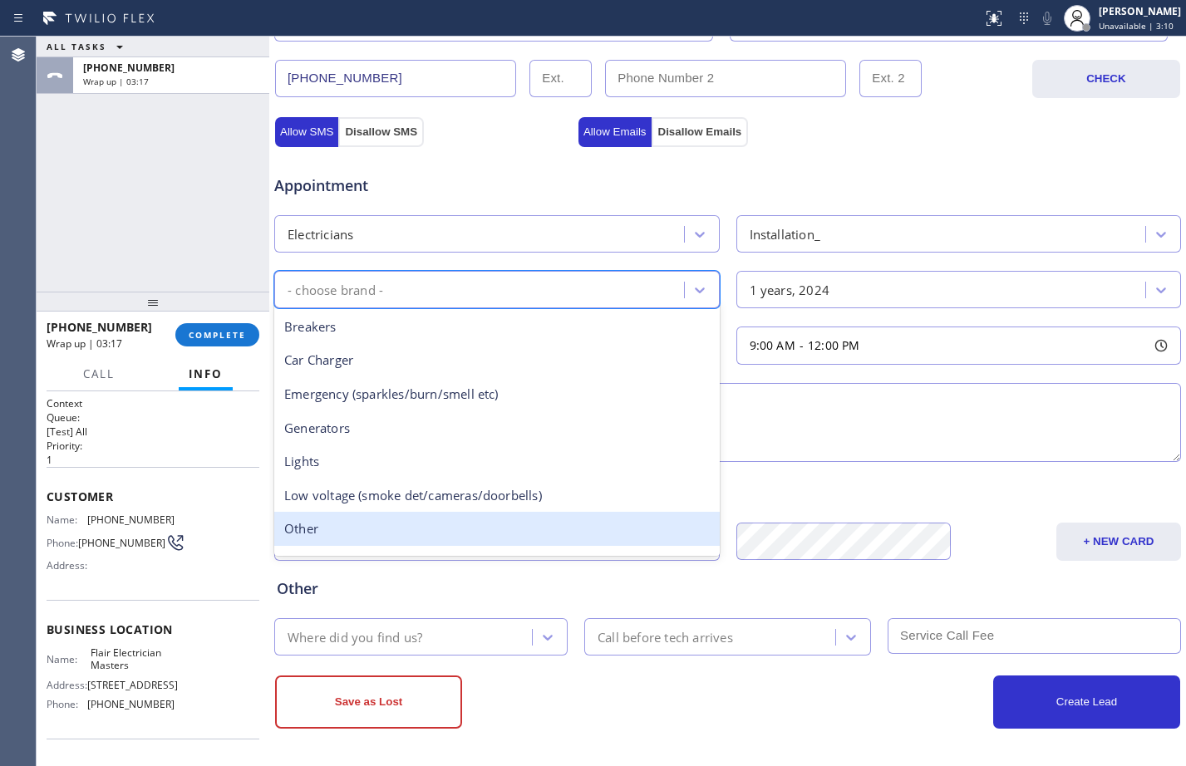
click at [328, 535] on div "Other" at bounding box center [496, 529] width 445 height 34
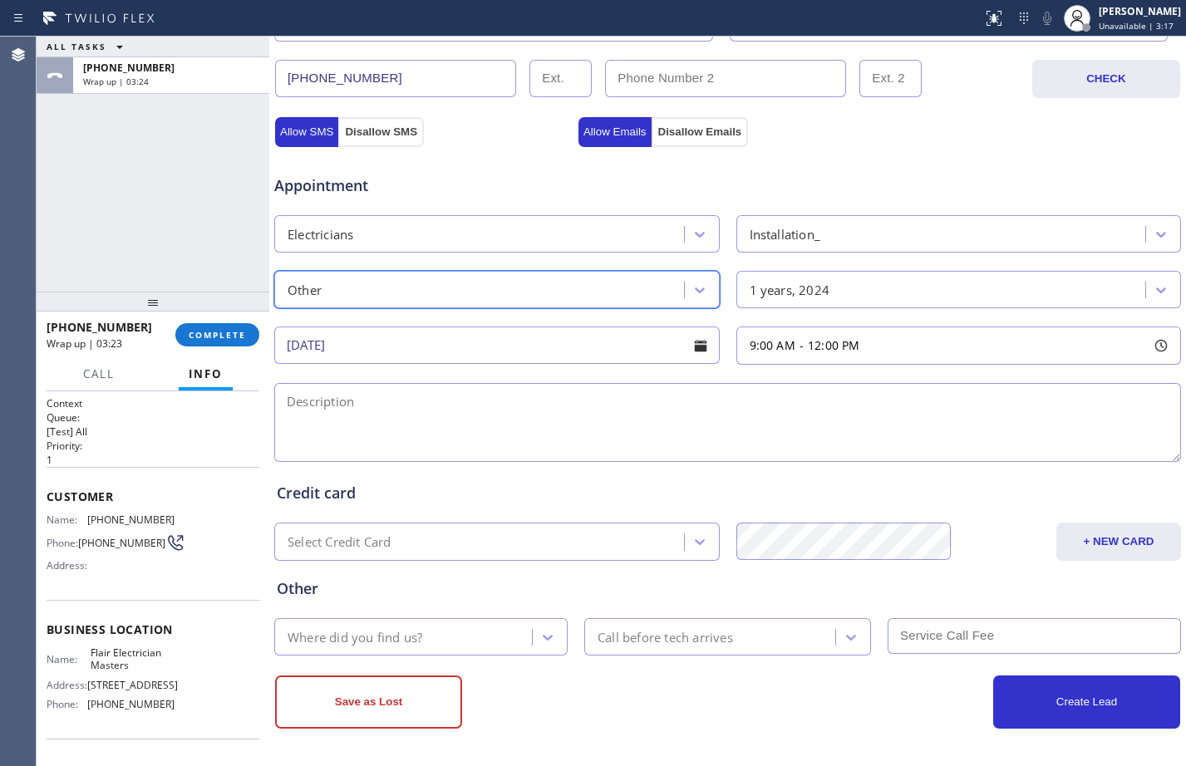
click at [526, 401] on textarea at bounding box center [727, 422] width 907 height 79
click at [393, 403] on textarea "9-12/$60/" at bounding box center [727, 422] width 907 height 79
paste textarea "cx wants to upgrade her electrical system/don't have the parts yet/also would l…"
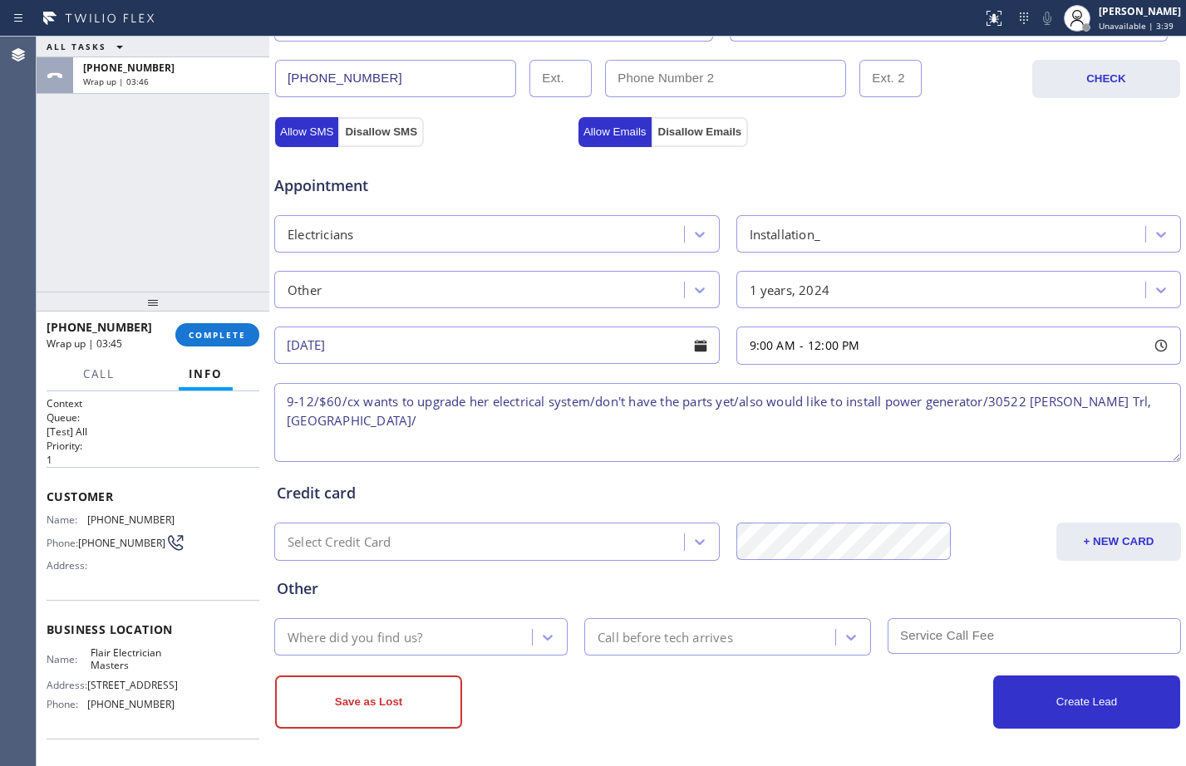
click at [992, 406] on textarea "9-12/$60/cx wants to upgrade her electrical system/don't have the parts yet/als…" at bounding box center [727, 422] width 907 height 79
click at [578, 428] on textarea "9-12/$60/cx wants to upgrade her electrical system/don't have the parts yet/als…" at bounding box center [727, 422] width 907 height 79
click at [517, 423] on textarea "9-12/$60/cx wants to upgrade her electrical system/don't have the parts yet/als…" at bounding box center [727, 422] width 907 height 79
paste textarea "Flair Electrician Masters"
paste textarea "Please call customer 30 minutes prior to arrival"
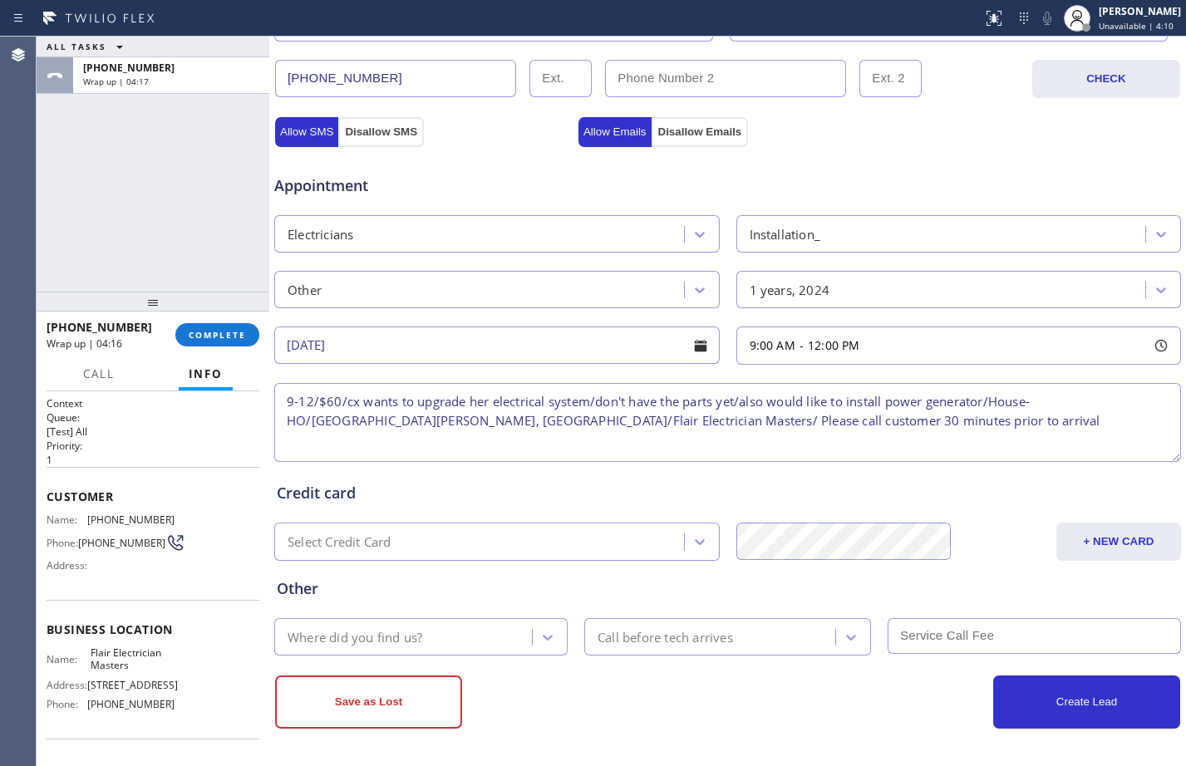
type textarea "9-12/$60/cx wants to upgrade her electrical system/don't have the parts yet/als…"
click at [922, 633] on input "text" at bounding box center [1034, 636] width 293 height 36
type input "60"
click at [398, 637] on div "Where did you find us?" at bounding box center [355, 636] width 135 height 19
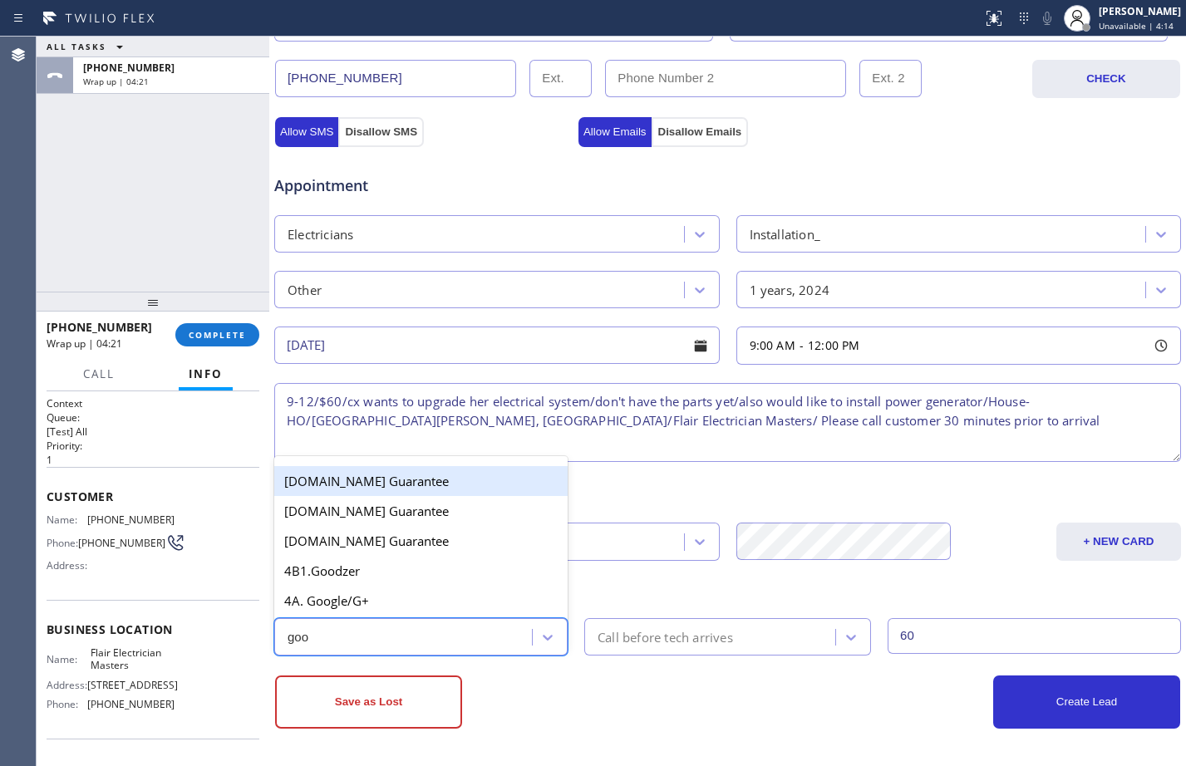
type input "goog"
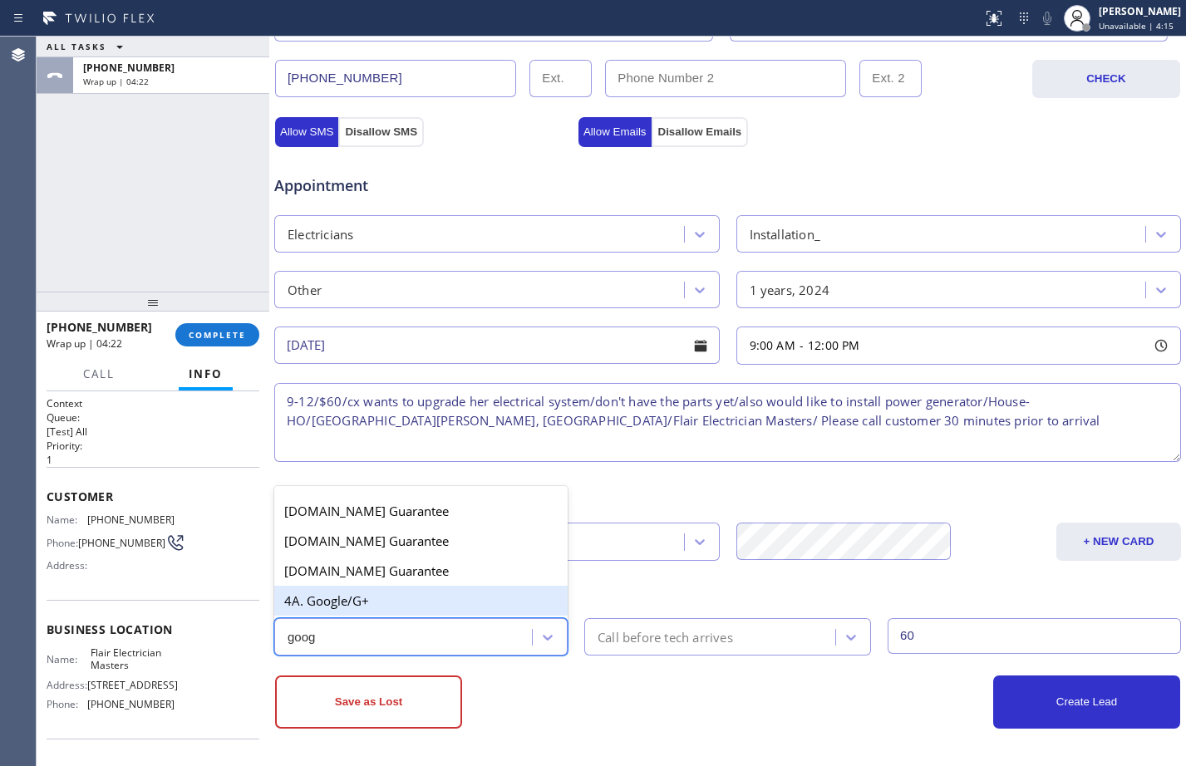
click at [401, 589] on div "4A. Google/G+" at bounding box center [420, 601] width 293 height 30
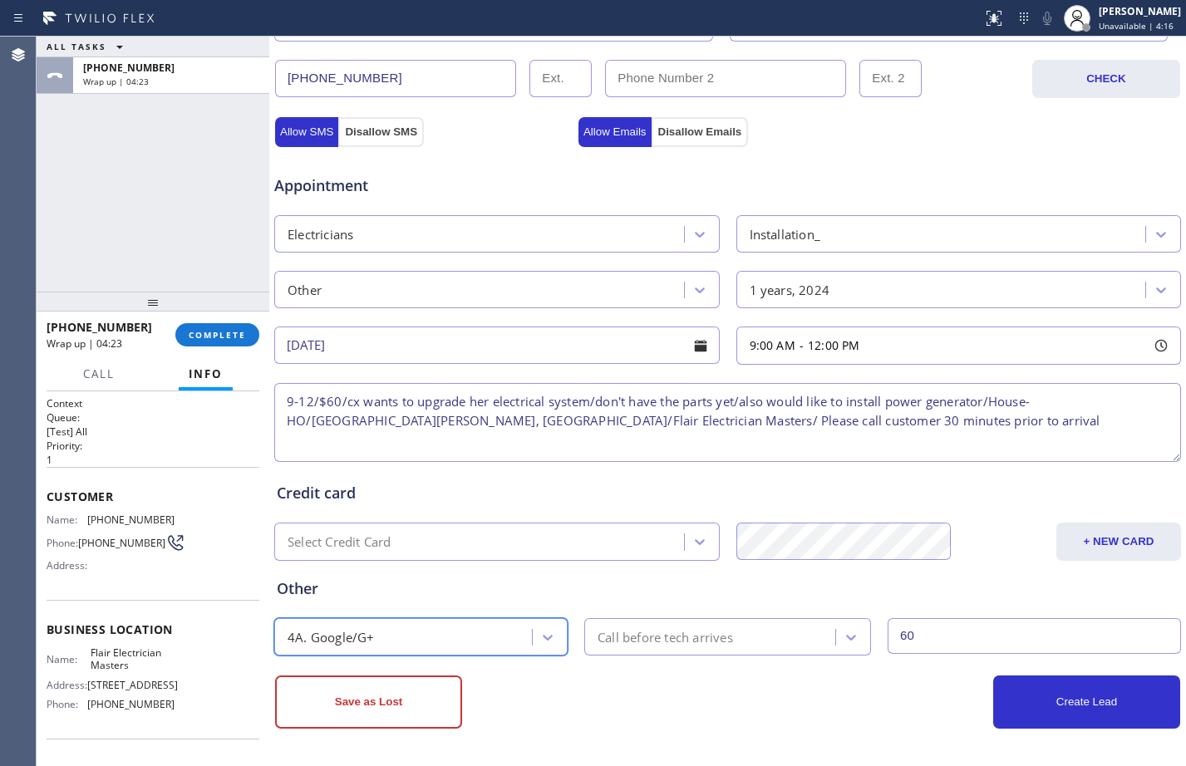
click at [633, 632] on div "Call before tech arrives" at bounding box center [665, 636] width 135 height 19
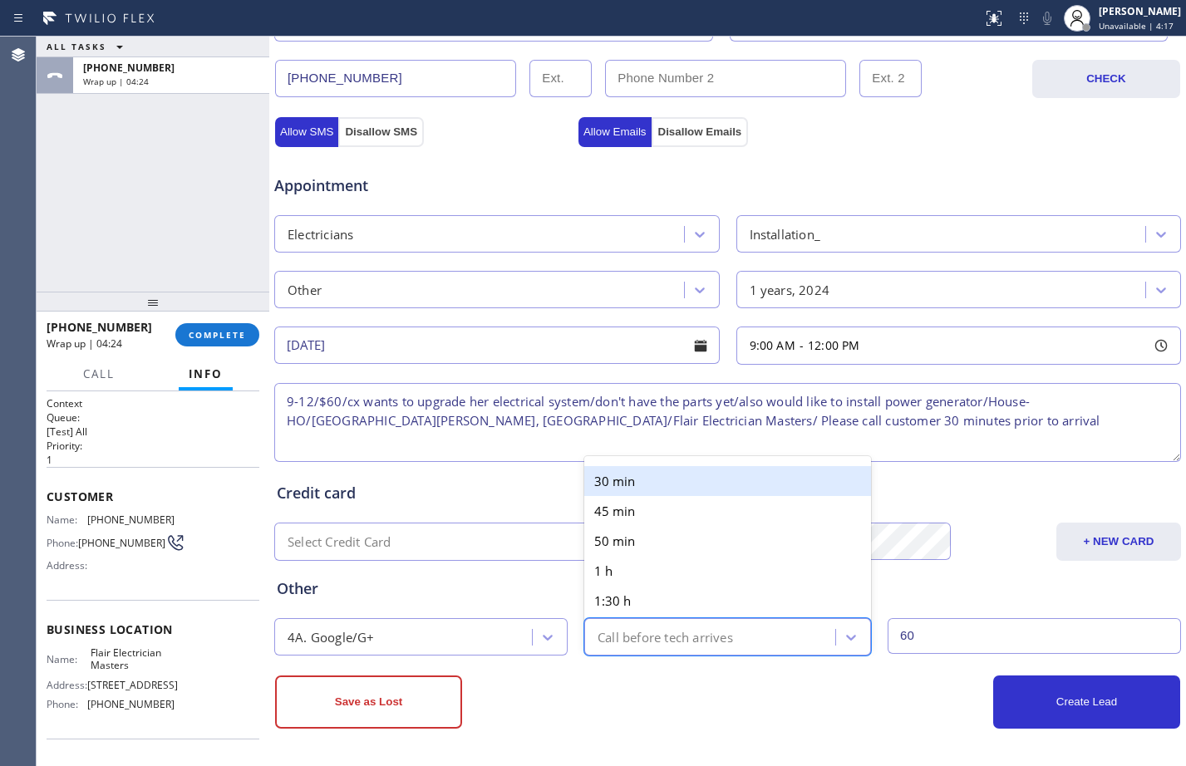
click at [641, 483] on div "30 min" at bounding box center [727, 481] width 287 height 30
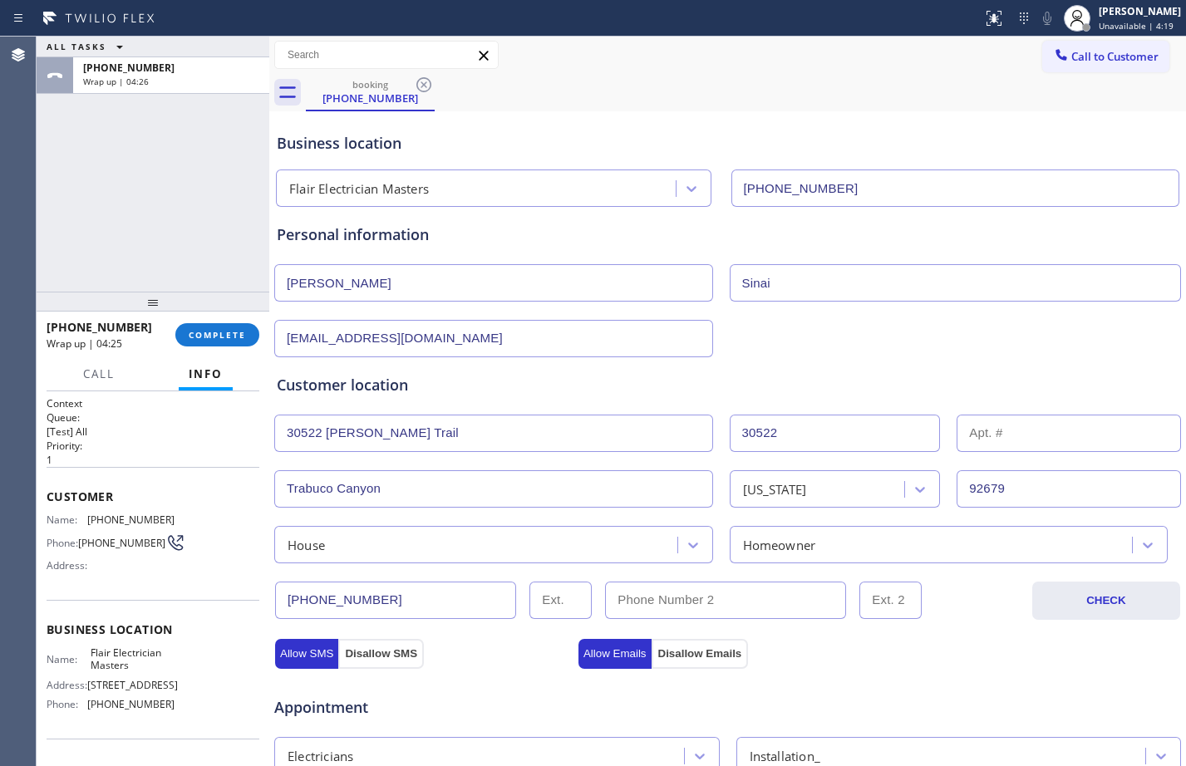
scroll to position [522, 0]
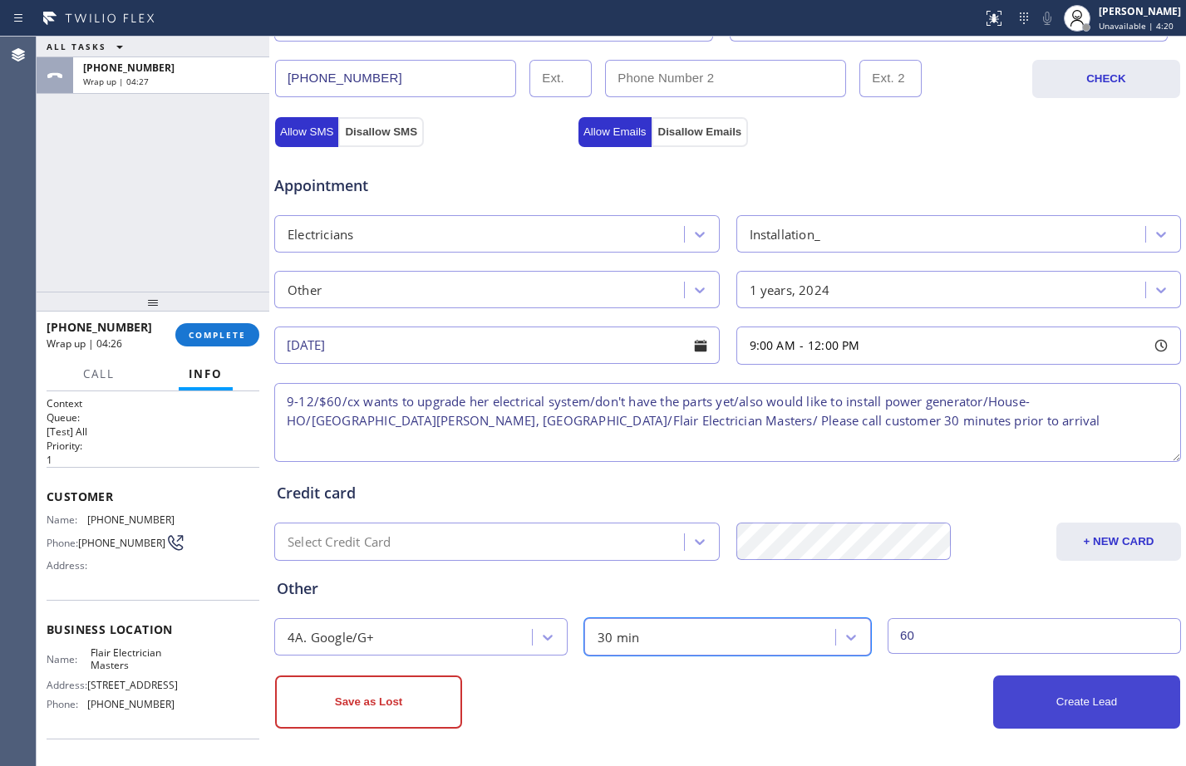
click at [1055, 715] on button "Create Lead" at bounding box center [1086, 702] width 187 height 53
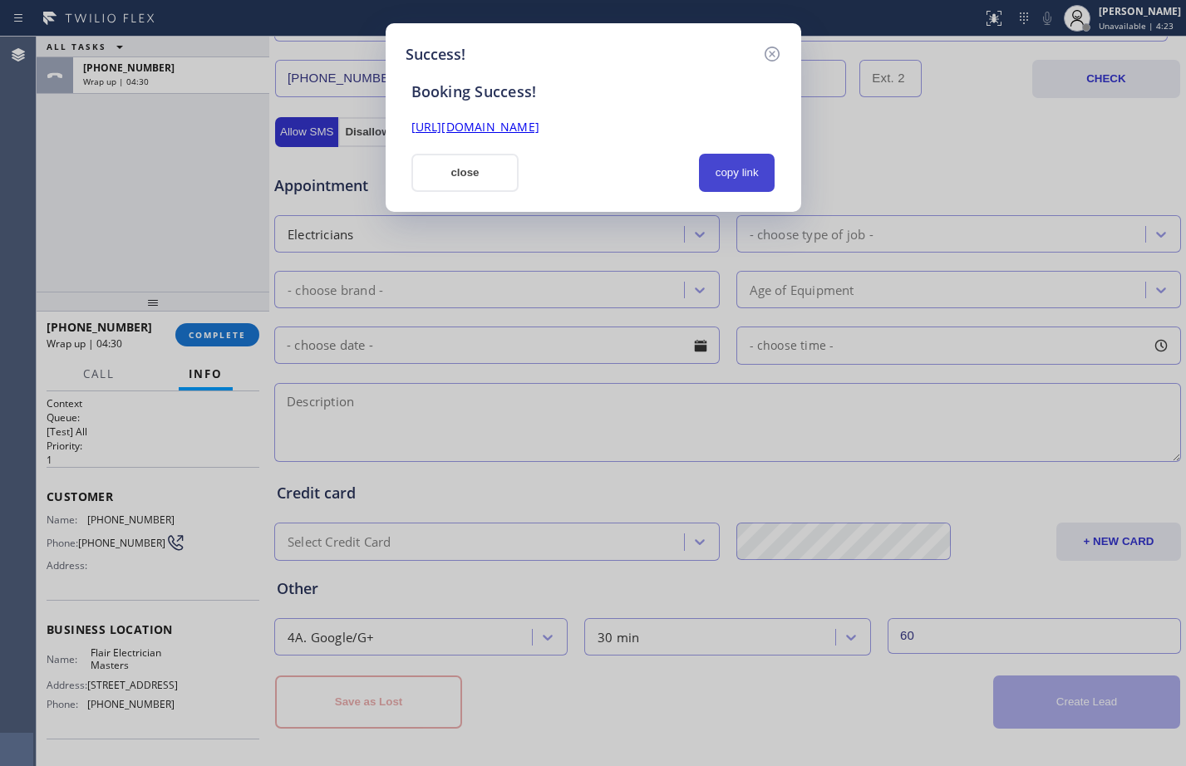
click at [711, 177] on button "copy link" at bounding box center [737, 173] width 76 height 38
click at [539, 125] on link "https://erp.apollosoft.co/customer/759837#portlet_lead" at bounding box center [475, 127] width 128 height 16
click at [417, 166] on button "close" at bounding box center [465, 173] width 108 height 38
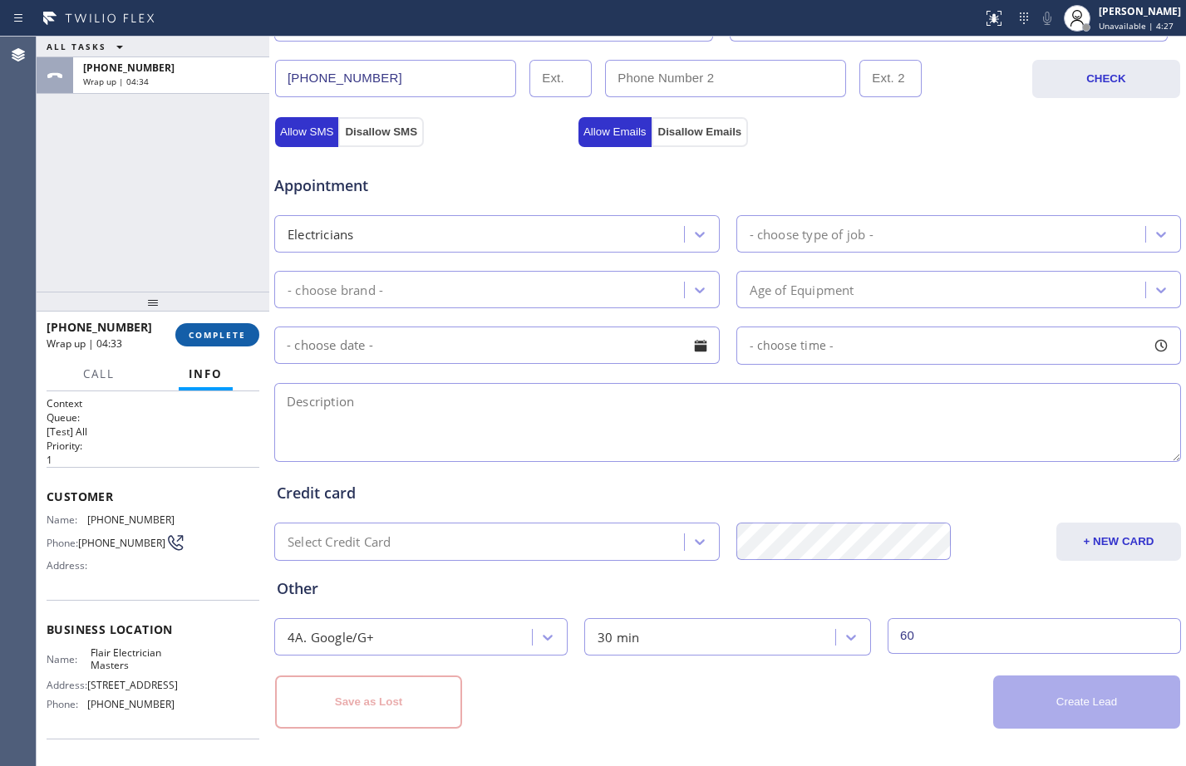
click at [196, 330] on span "COMPLETE" at bounding box center [217, 335] width 57 height 12
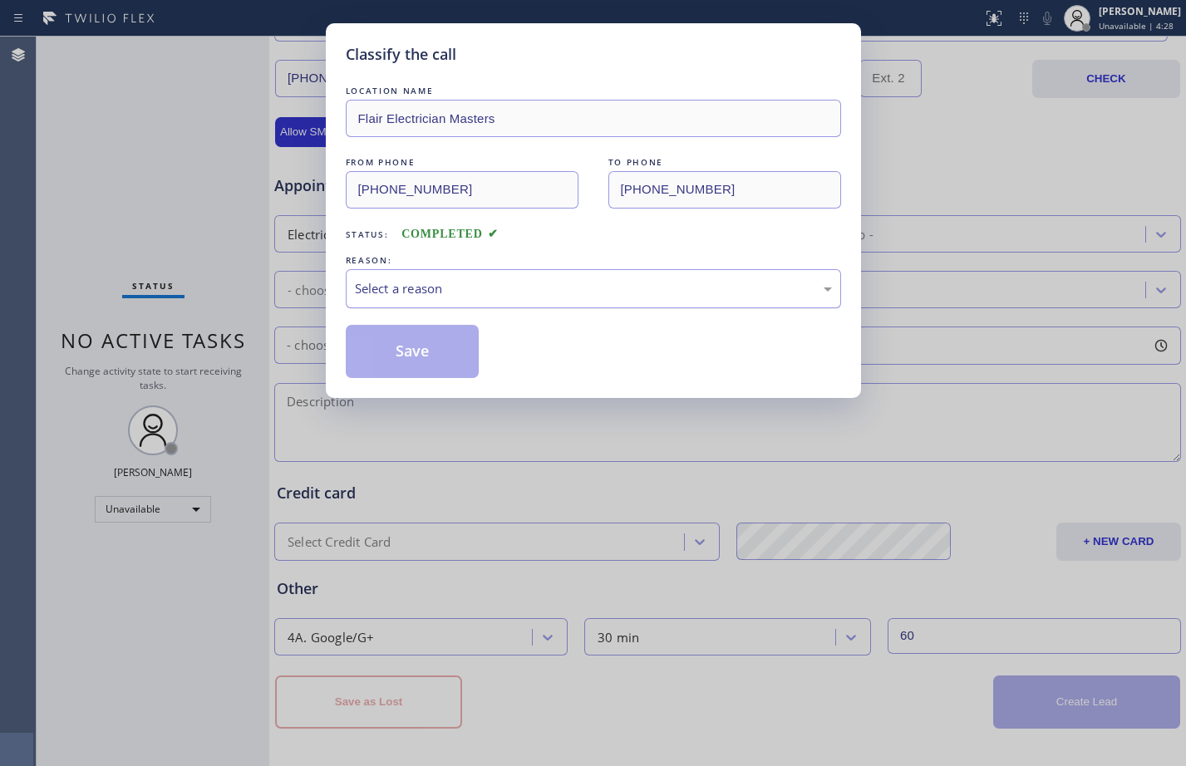
click at [518, 275] on div "Select a reason" at bounding box center [593, 288] width 495 height 39
click at [434, 350] on button "Save" at bounding box center [413, 351] width 134 height 53
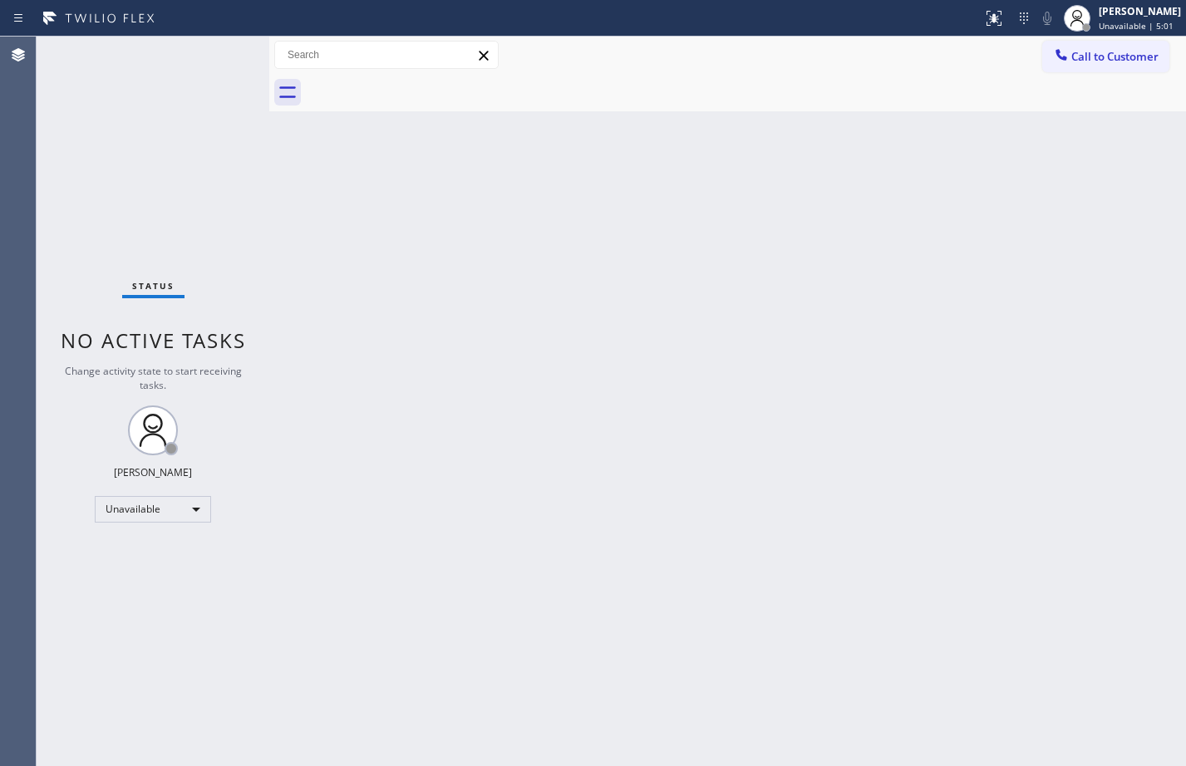
click at [189, 217] on div "Status No active tasks Change activity state to start receiving tasks. [PERSON_…" at bounding box center [153, 402] width 233 height 730
click at [202, 504] on div "Unavailable" at bounding box center [153, 509] width 116 height 27
click at [141, 548] on li "Available" at bounding box center [152, 554] width 113 height 20
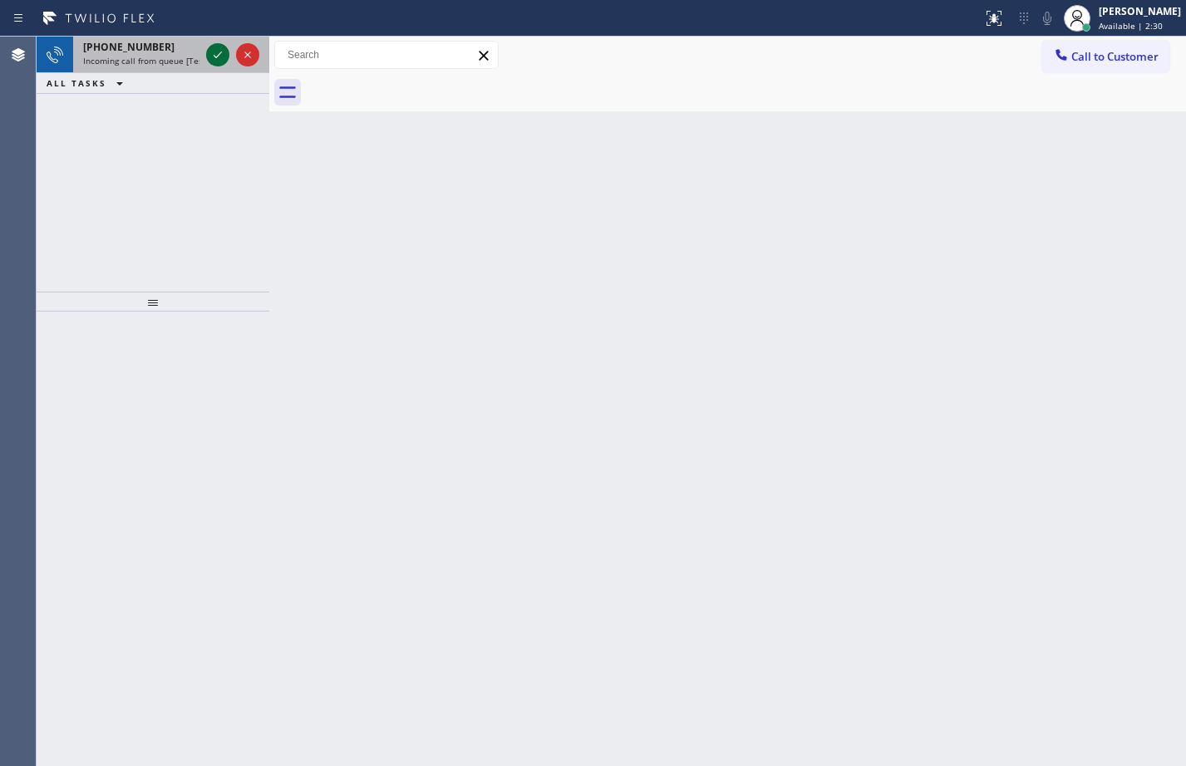
click at [215, 51] on icon at bounding box center [218, 55] width 20 height 20
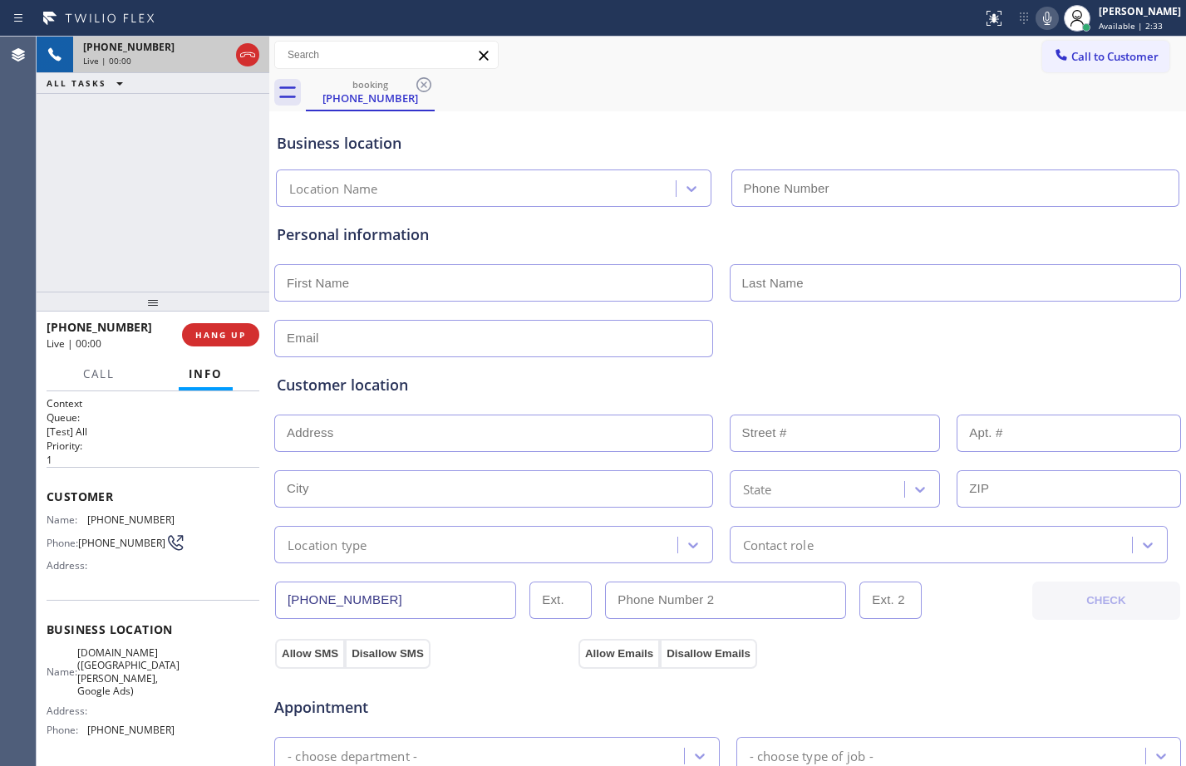
type input "(669) 208-7970"
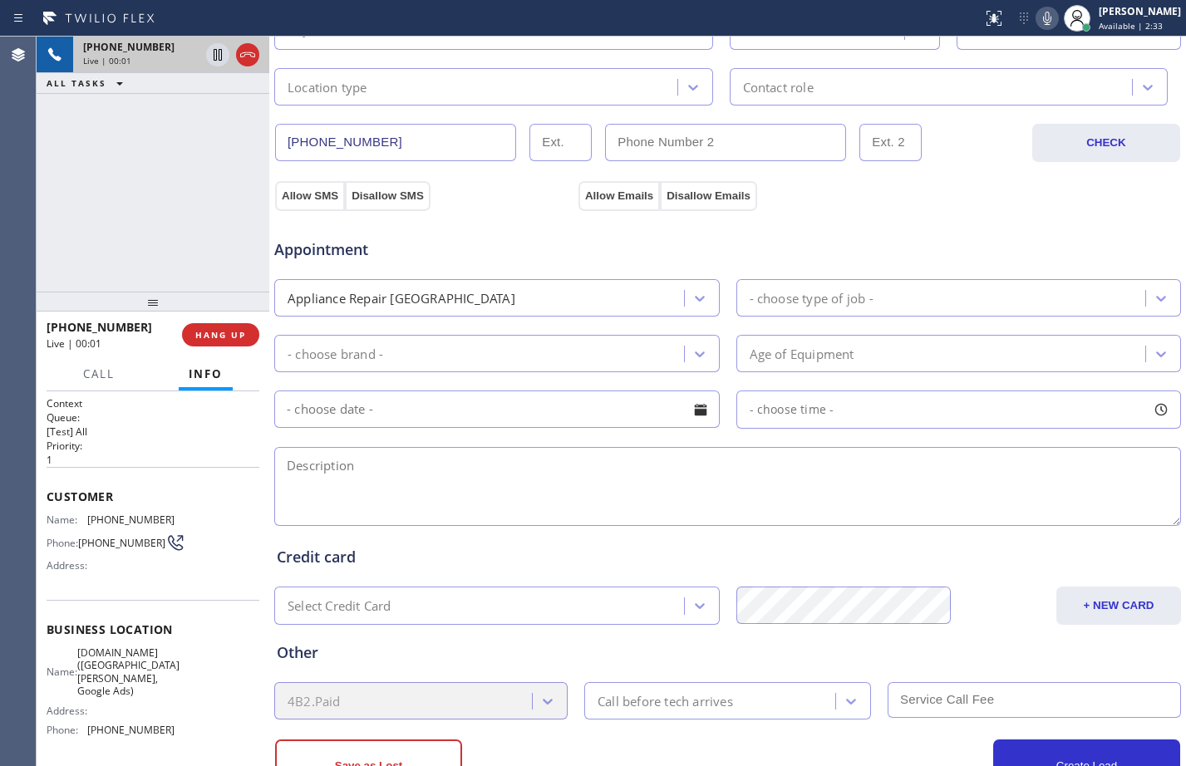
scroll to position [522, 0]
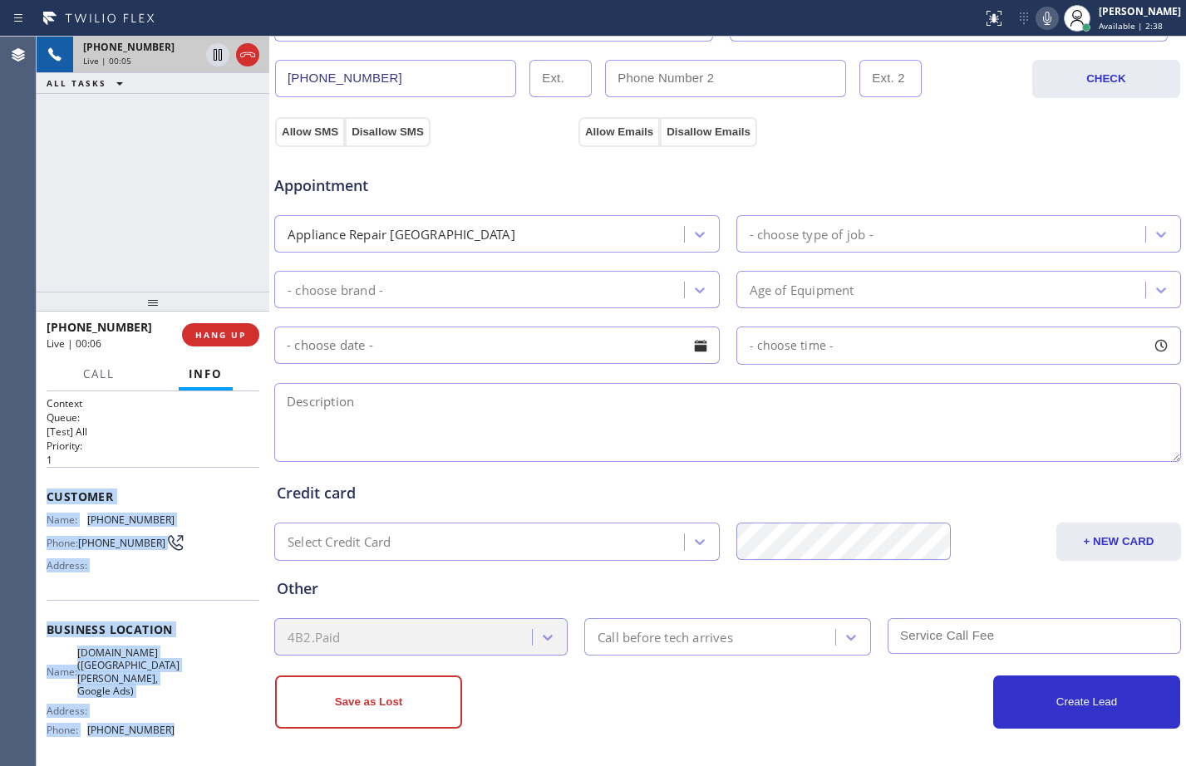
drag, startPoint x: 42, startPoint y: 500, endPoint x: 175, endPoint y: 722, distance: 258.7
click at [175, 722] on div "Context Queue: [Test] All Priority: 1 Customer Name: (408) 679-0586 Phone: (408…" at bounding box center [153, 578] width 233 height 375
copy div "Customer Name: (408) 679-0586 Phone: (408) 679-0586 Address: Business location …"
click at [210, 57] on icon at bounding box center [218, 55] width 20 height 20
click at [1038, 21] on icon at bounding box center [1047, 18] width 20 height 20
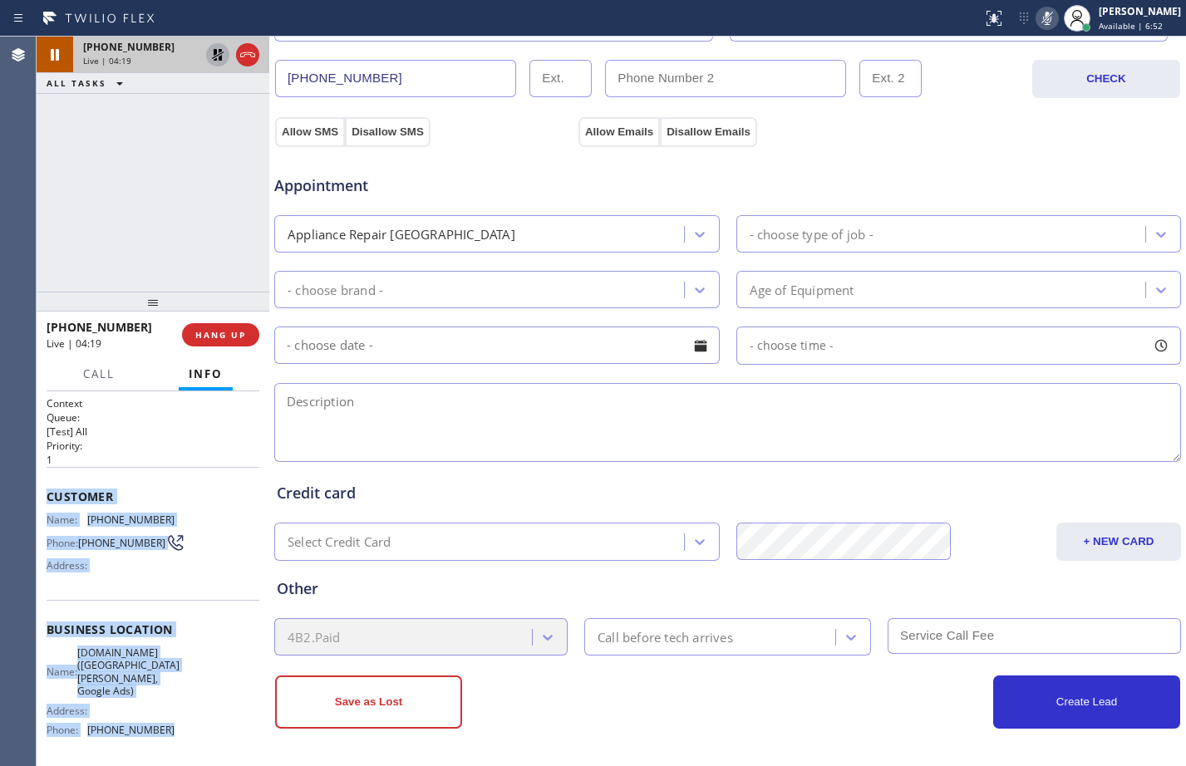
click at [216, 55] on icon at bounding box center [218, 55] width 20 height 20
click at [1038, 24] on icon at bounding box center [1047, 18] width 20 height 20
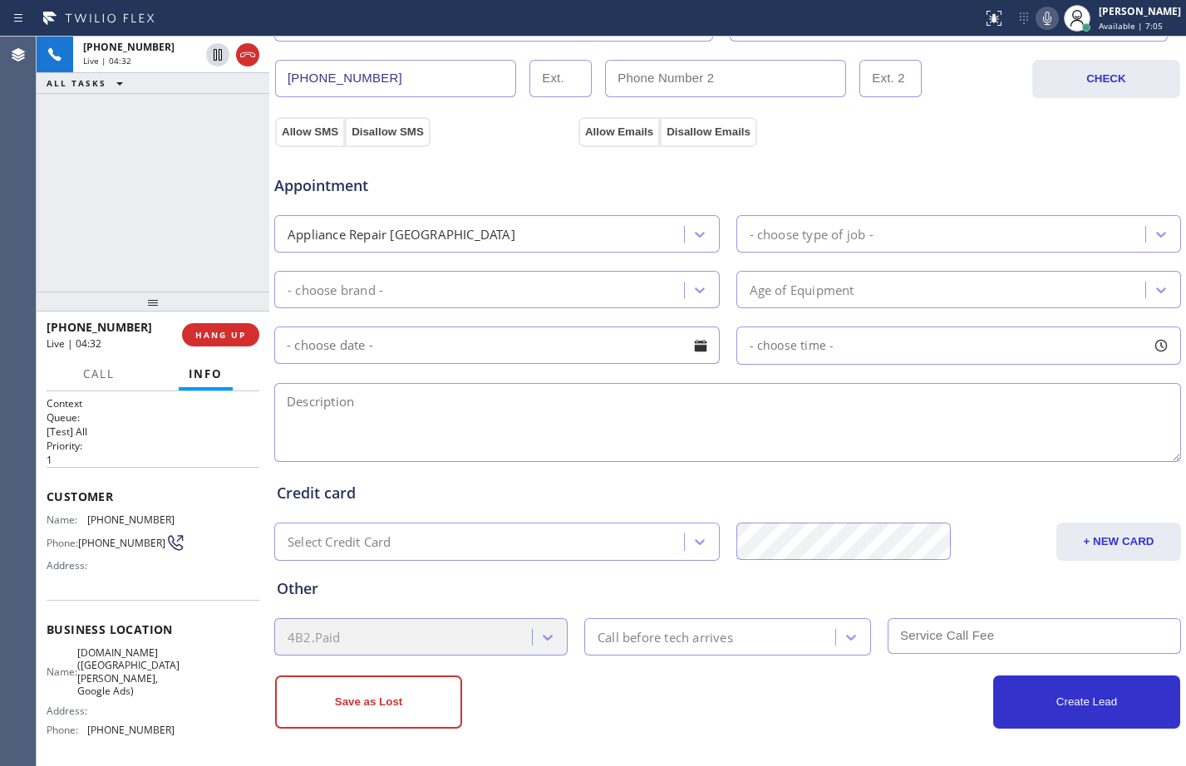
click at [99, 251] on div "+14086790586 Live | 04:32 ALL TASKS ALL TASKS ACTIVE TASKS TASKS IN WRAP UP" at bounding box center [153, 164] width 233 height 255
click at [169, 164] on div "+14086790586 Live | 04:44 ALL TASKS ALL TASKS ACTIVE TASKS TASKS IN WRAP UP" at bounding box center [153, 164] width 233 height 255
click at [172, 268] on div "+14086790586 Live | 04:59 ALL TASKS ALL TASKS ACTIVE TASKS TASKS IN WRAP UP" at bounding box center [153, 164] width 233 height 255
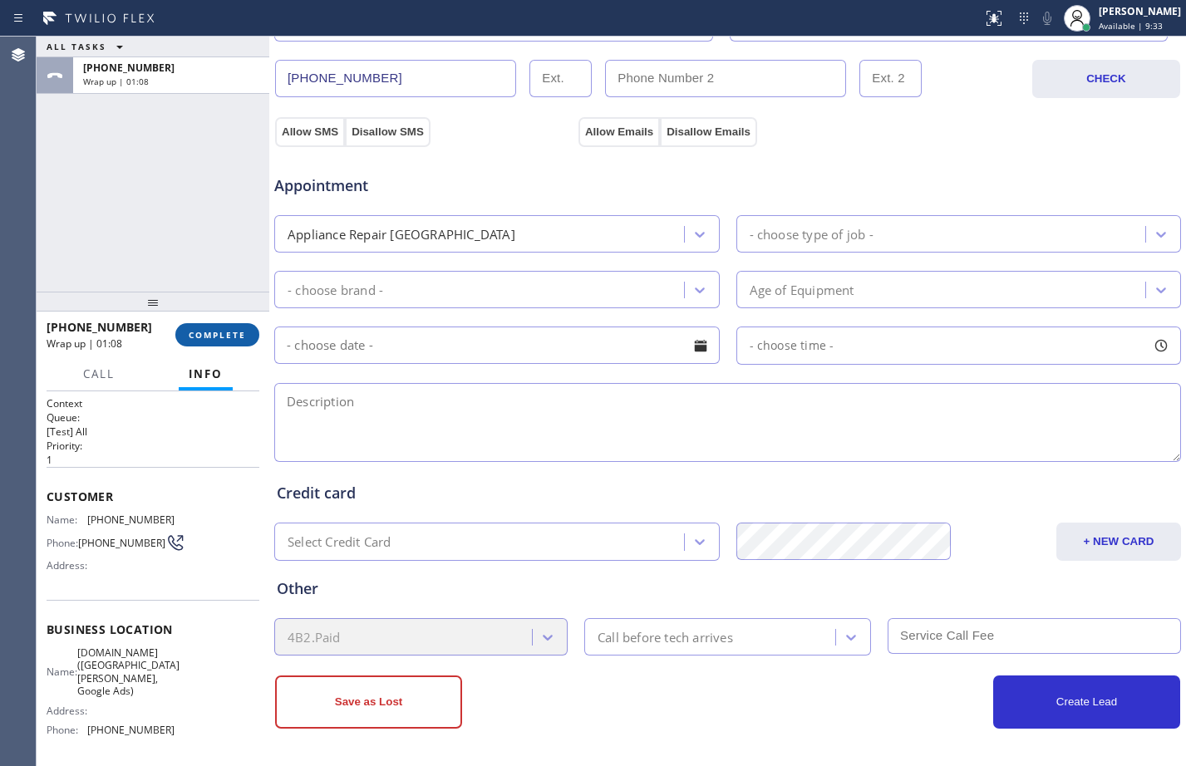
click at [202, 328] on button "COMPLETE" at bounding box center [217, 334] width 84 height 23
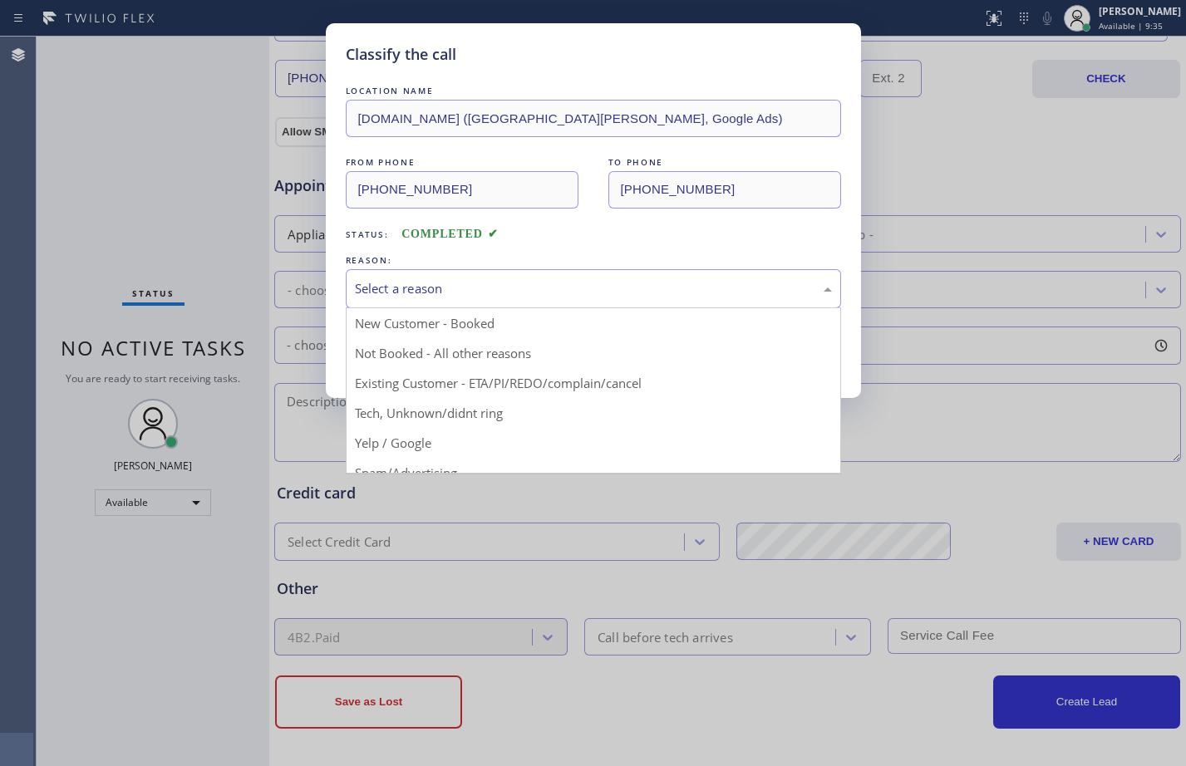
click at [432, 290] on div "Select a reason" at bounding box center [593, 288] width 477 height 19
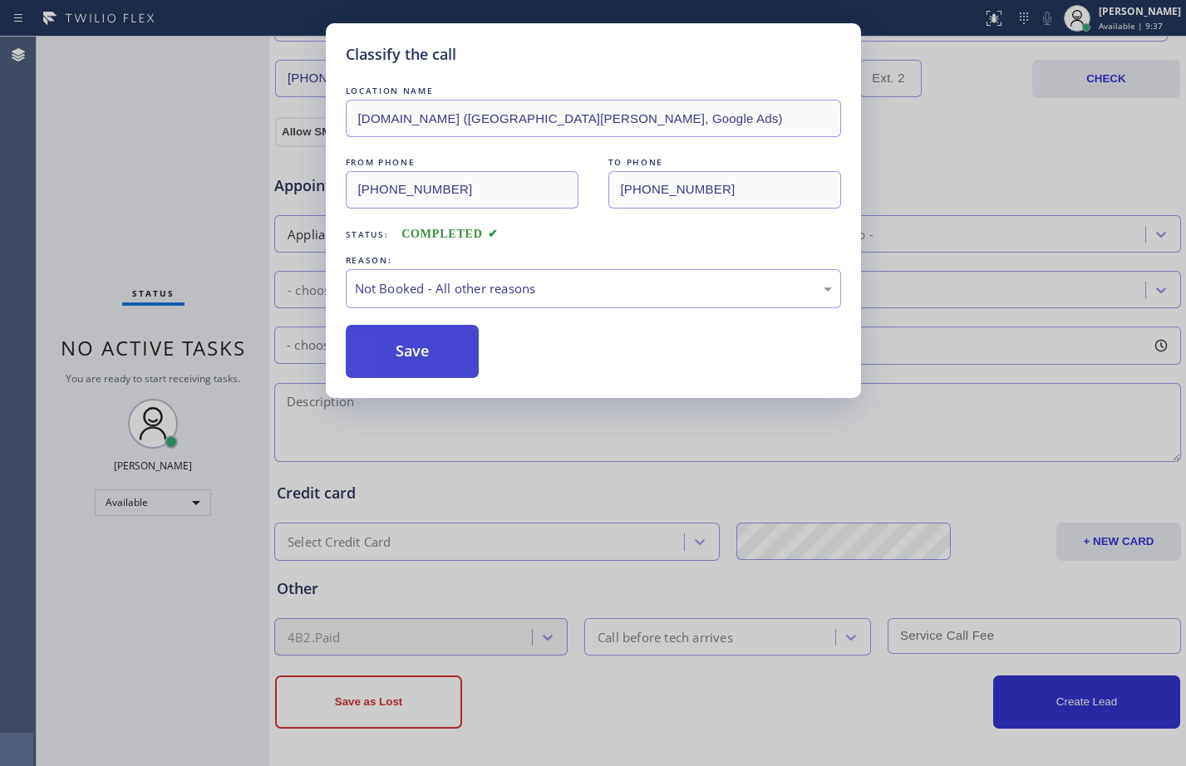
click at [441, 342] on button "Save" at bounding box center [413, 351] width 134 height 53
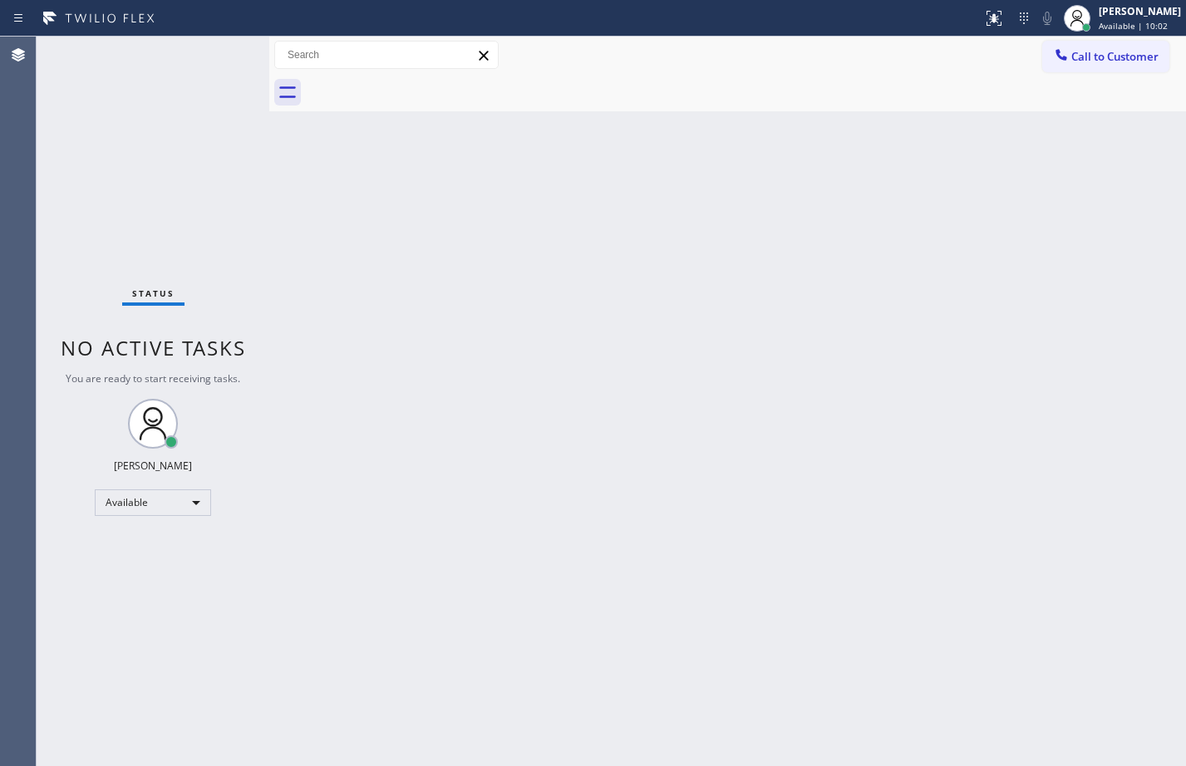
click at [307, 199] on div "Back to Dashboard Change Sender ID Customers Technicians Select a contact Outbo…" at bounding box center [727, 402] width 917 height 730
click at [291, 399] on div "Back to Dashboard Change Sender ID Customers Technicians Select a contact Outbo…" at bounding box center [727, 402] width 917 height 730
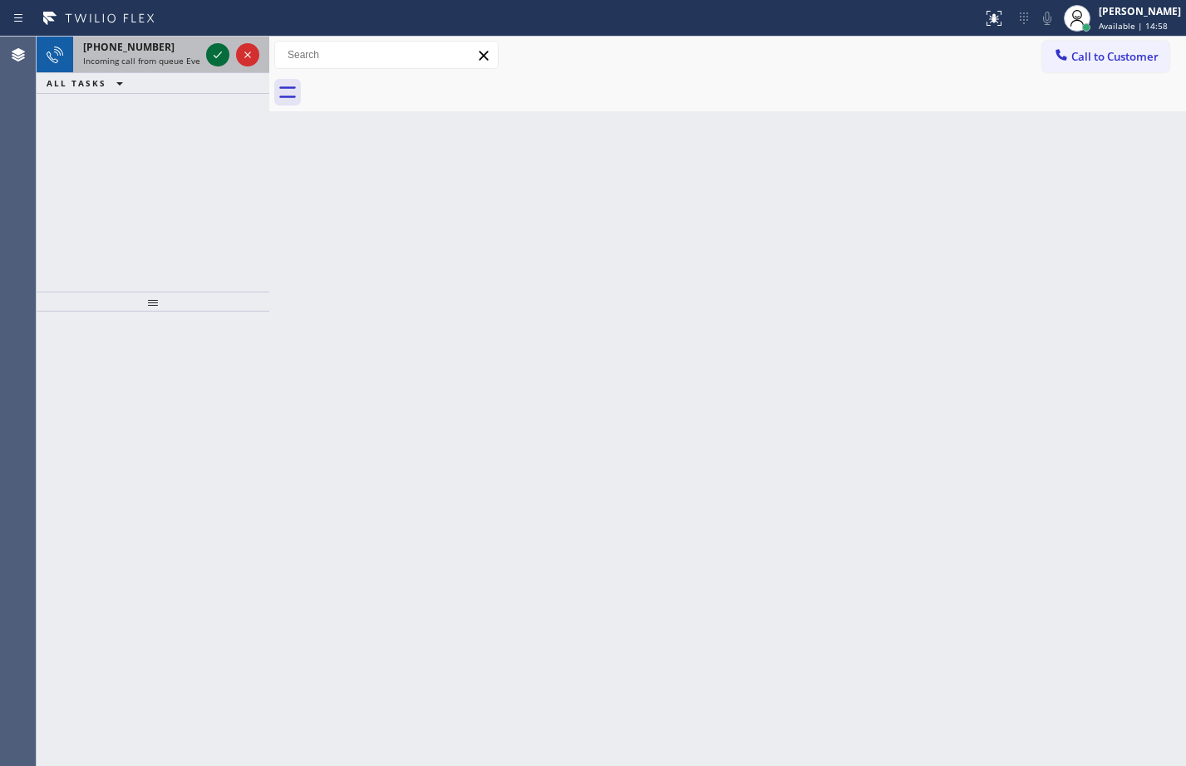
click at [211, 57] on icon at bounding box center [218, 55] width 20 height 20
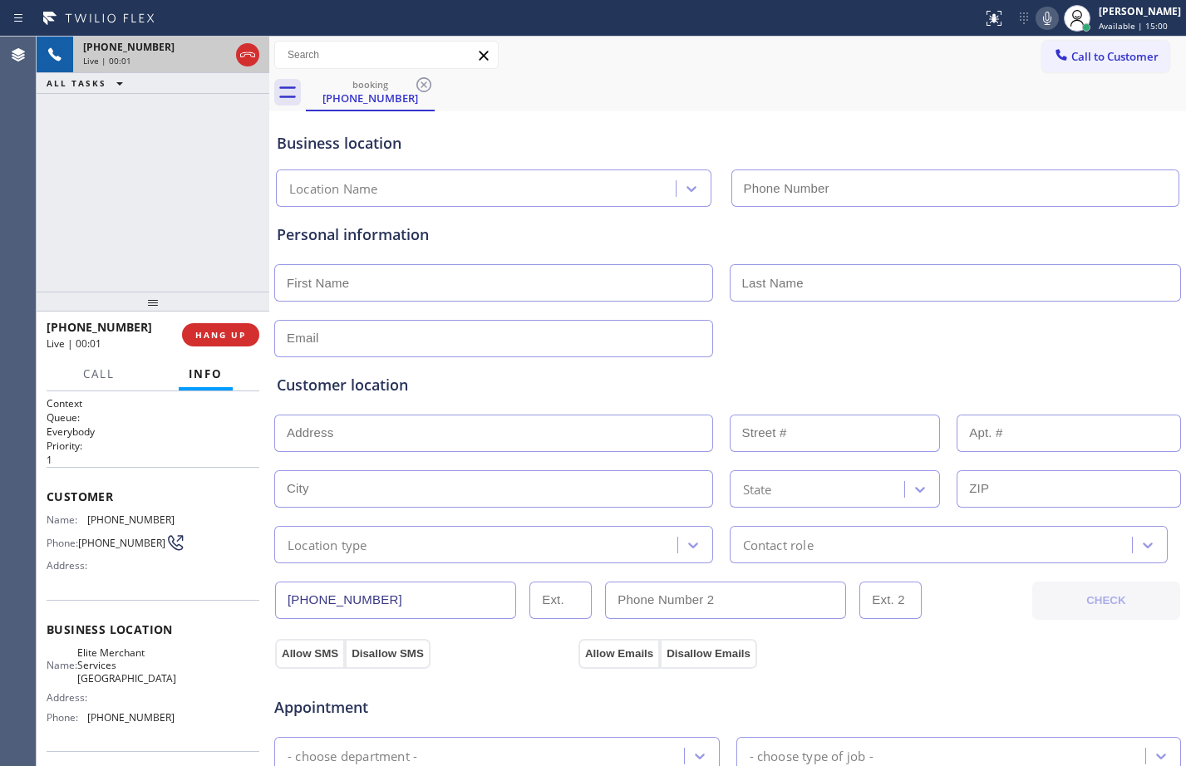
type input "(916) 823-8010"
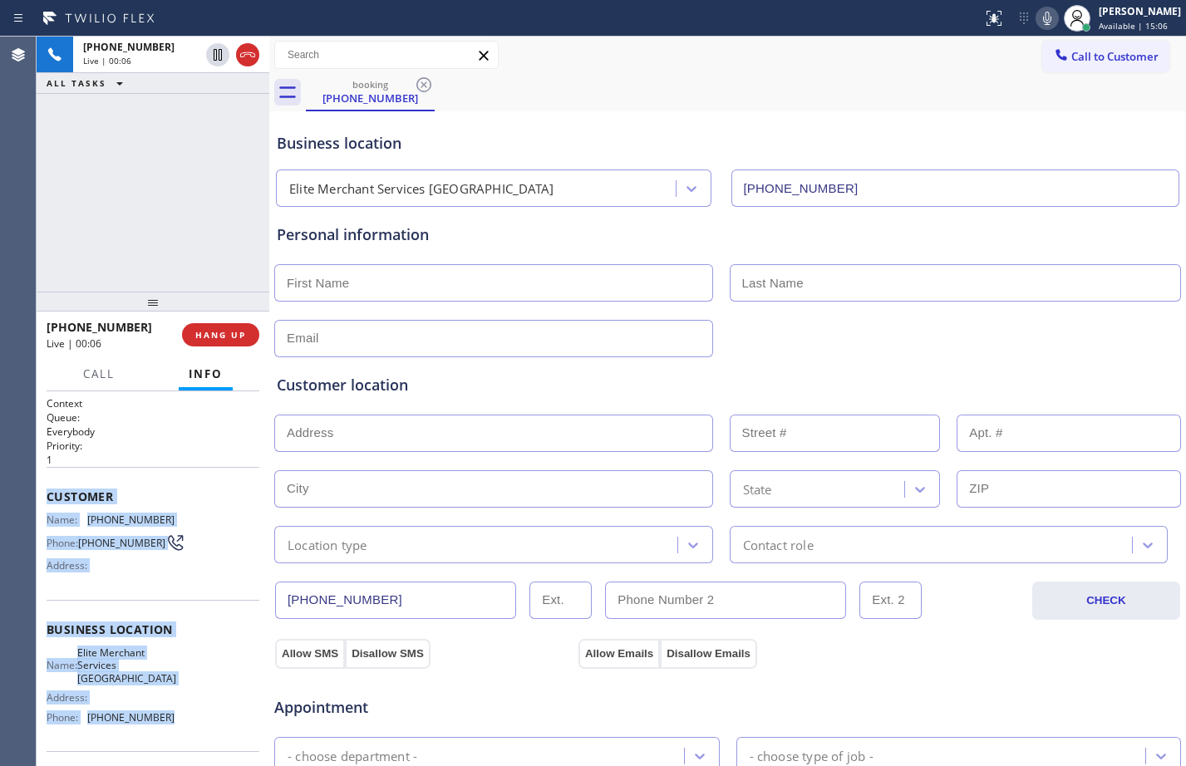
drag, startPoint x: 48, startPoint y: 501, endPoint x: 172, endPoint y: 717, distance: 249.0
click at [172, 717] on div "Context Queue: Everybody Priority: 1 Customer Name: (530) 344-3452 Phone: (530)…" at bounding box center [153, 636] width 213 height 481
copy div "Customer Name: (530) 344-3452 Phone: (530) 344-3452 Address: Business location …"
click at [233, 335] on span "HANG UP" at bounding box center [220, 335] width 51 height 12
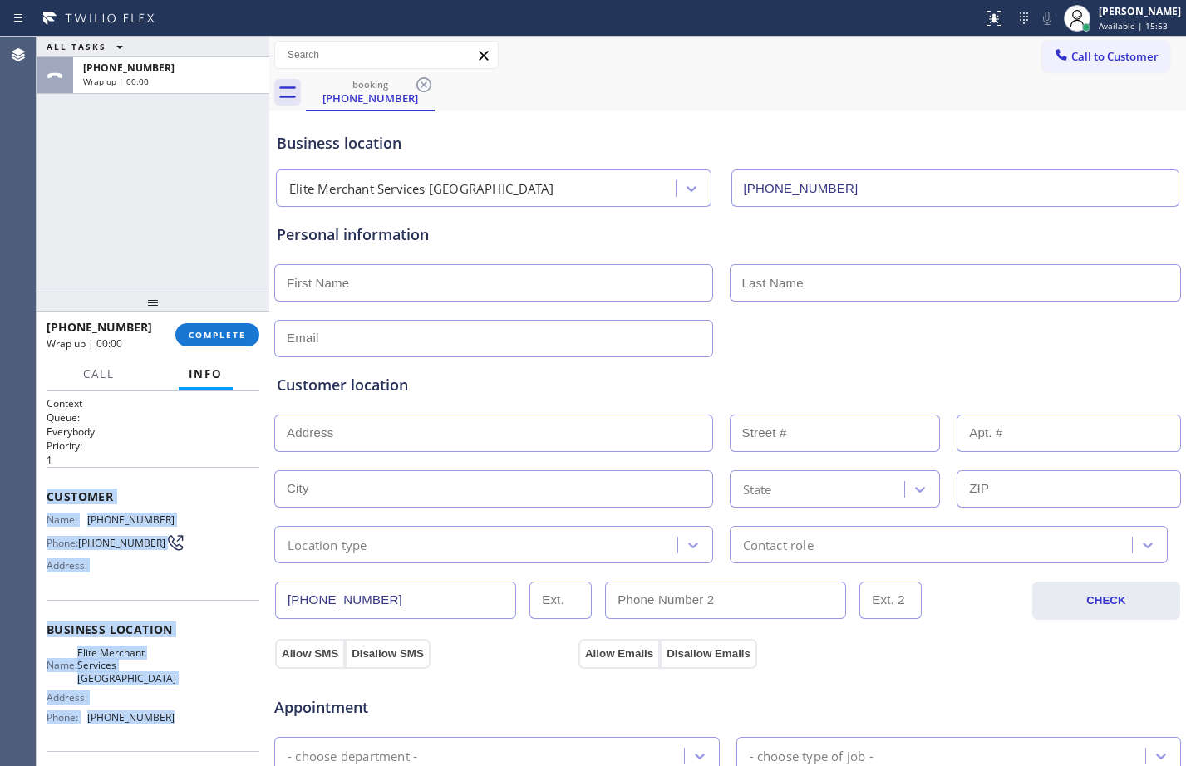
scroll to position [522, 0]
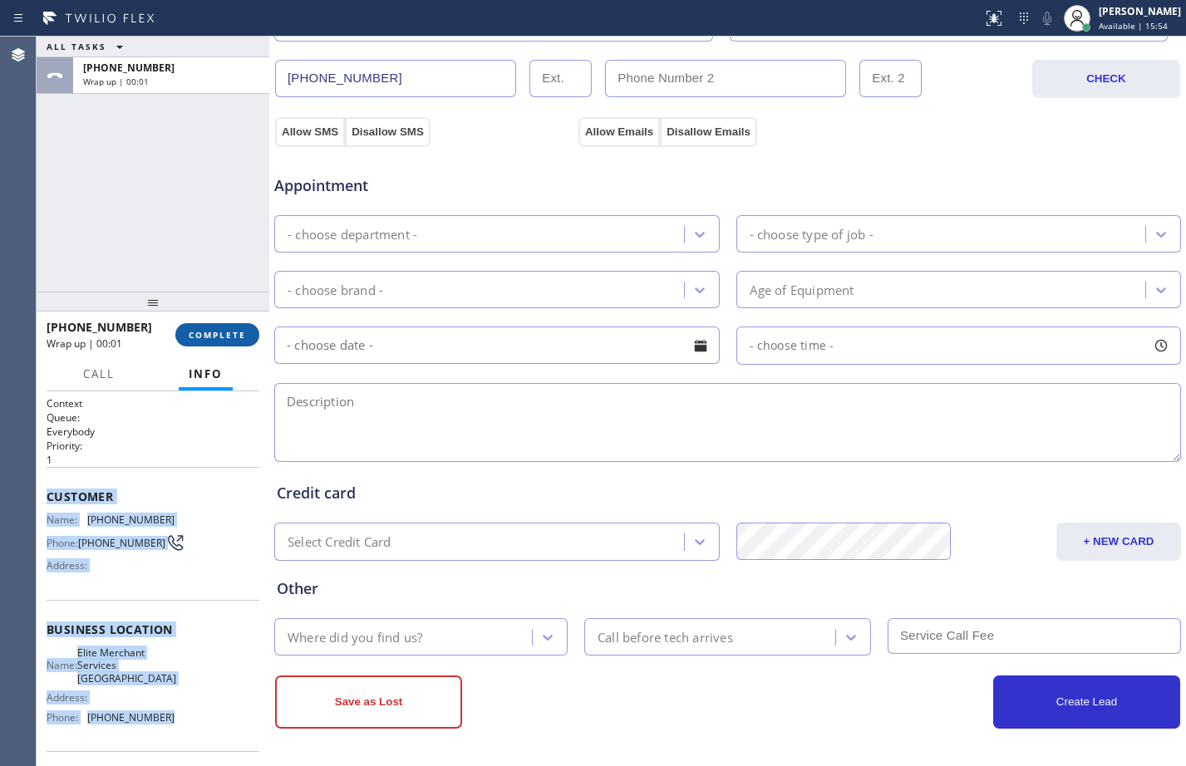
click at [224, 332] on span "COMPLETE" at bounding box center [217, 335] width 57 height 12
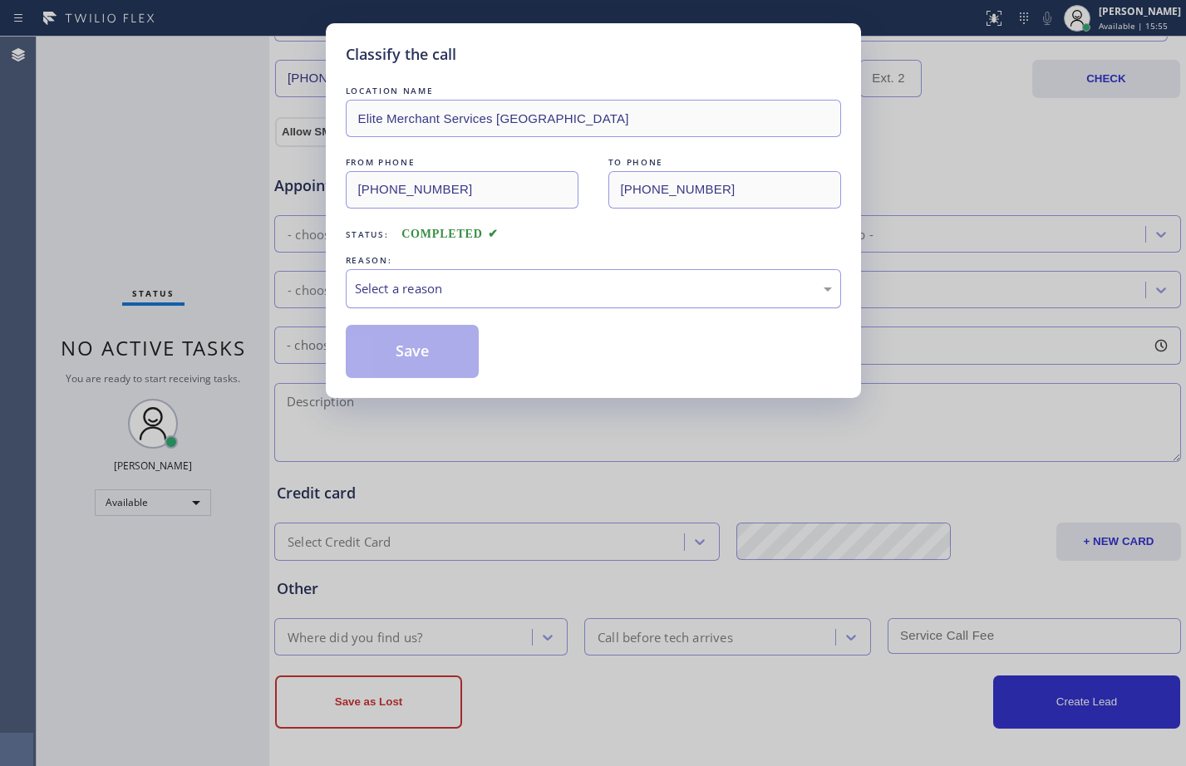
click at [390, 304] on div "Select a reason" at bounding box center [593, 288] width 495 height 39
click at [426, 355] on button "Save" at bounding box center [413, 351] width 134 height 53
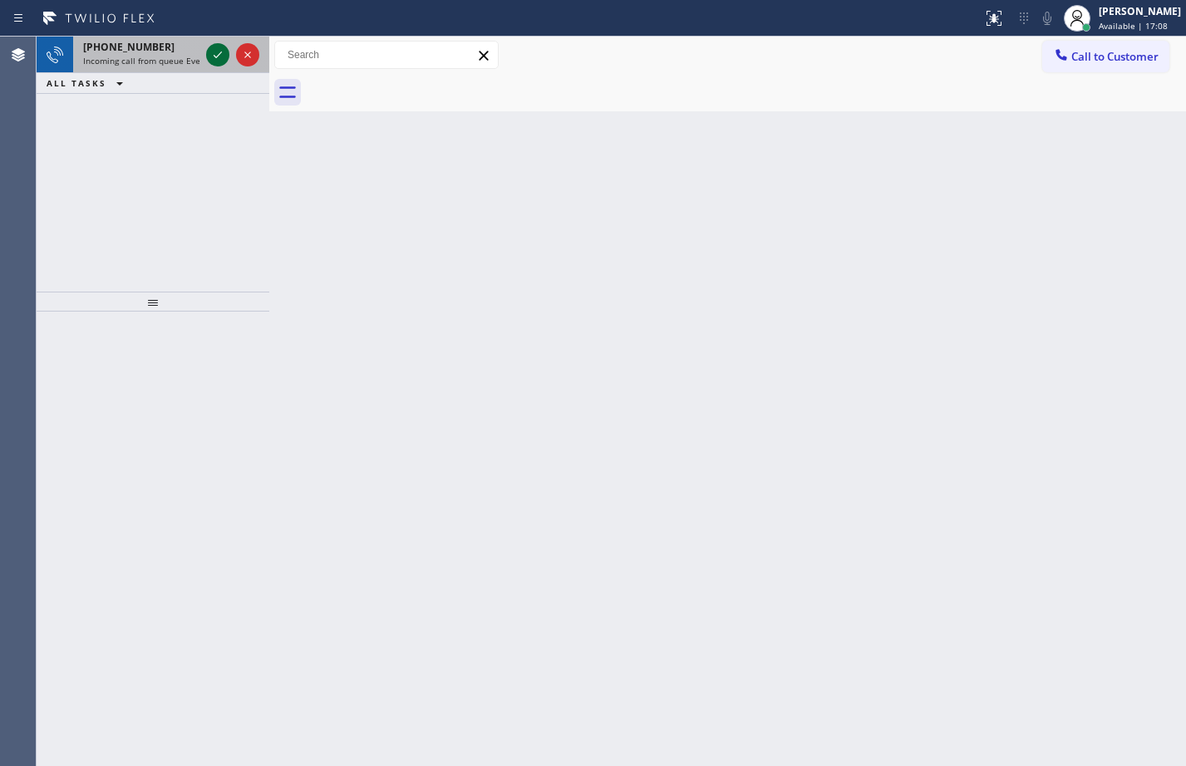
click at [224, 51] on icon at bounding box center [218, 55] width 20 height 20
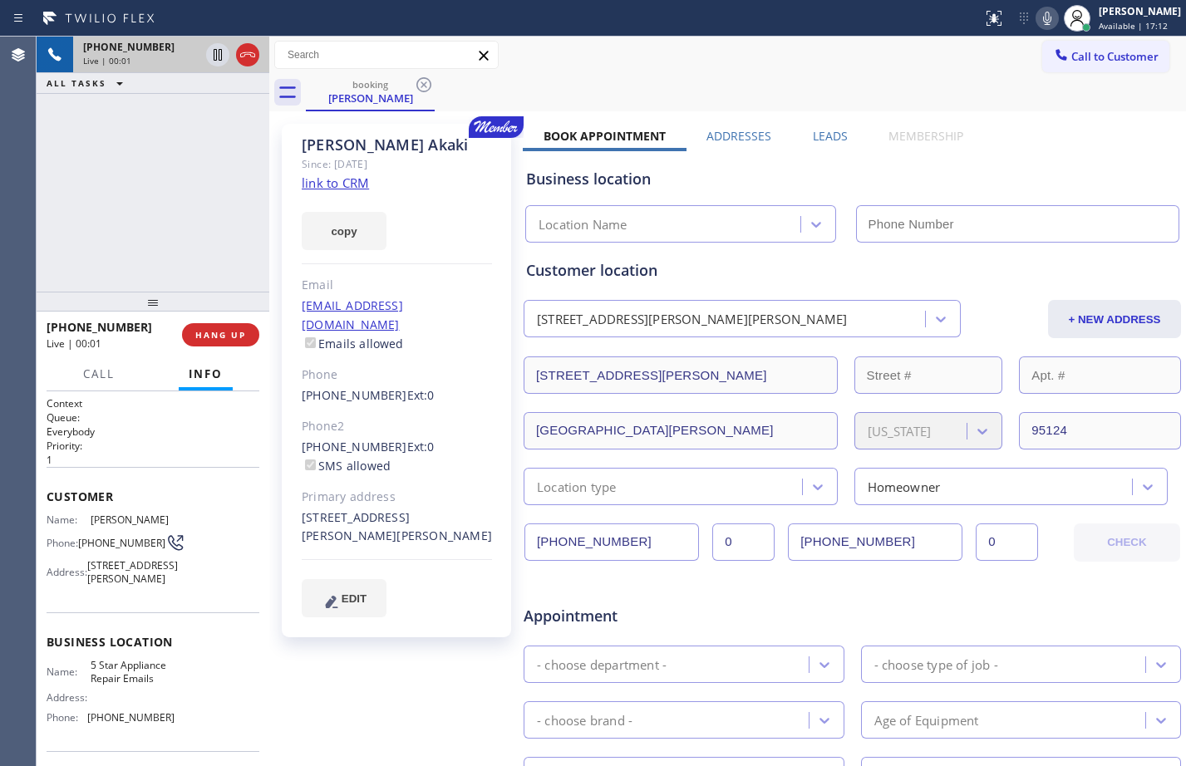
type input "(844) 735-4685"
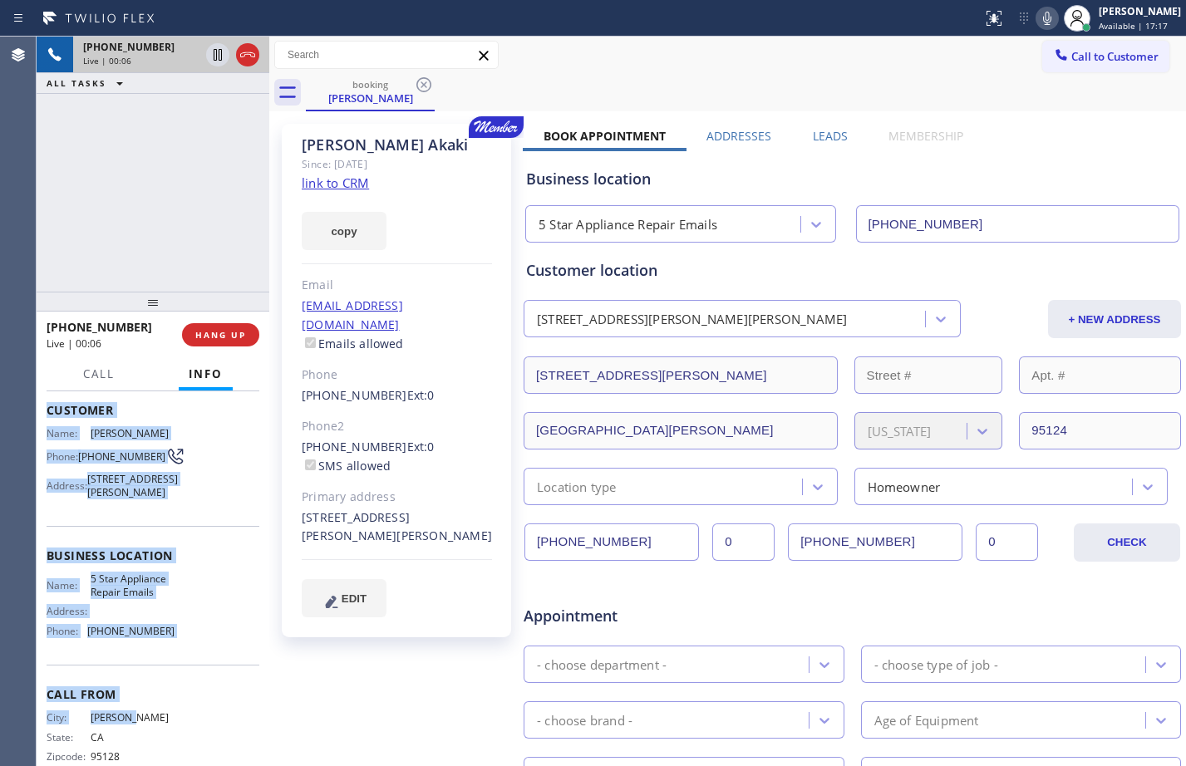
scroll to position [113, 0]
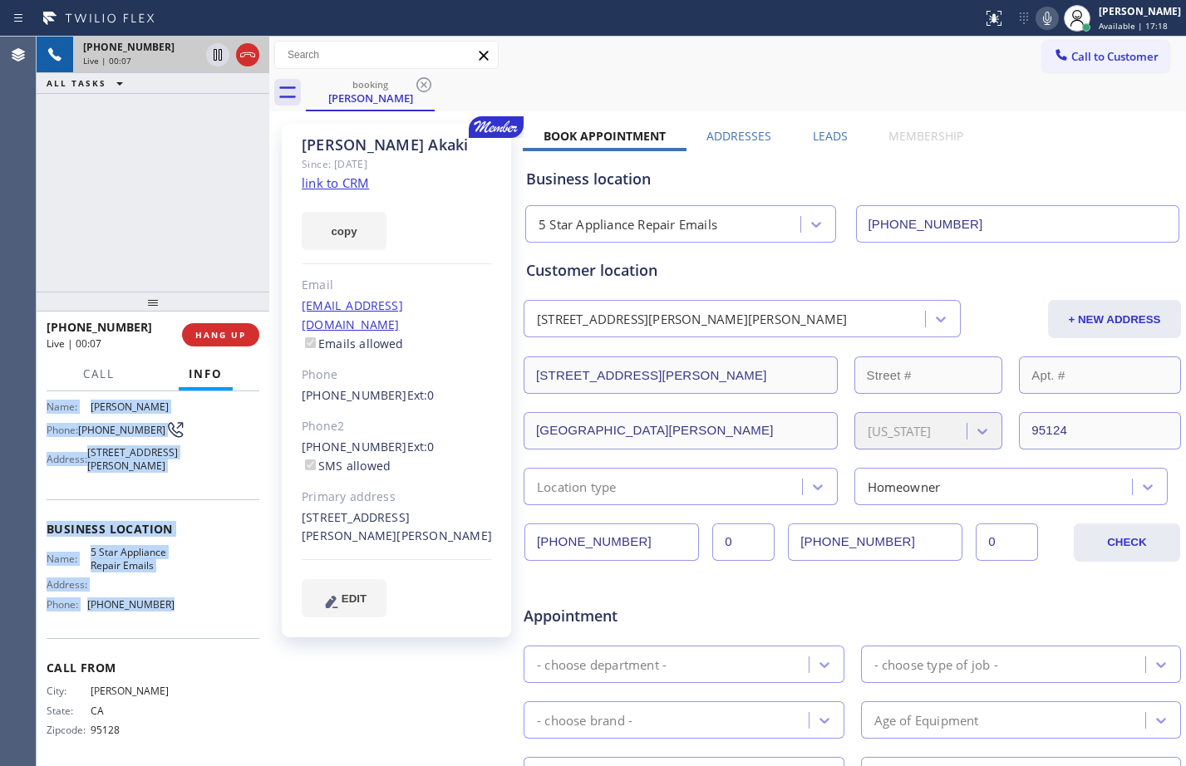
drag, startPoint x: 43, startPoint y: 498, endPoint x: 196, endPoint y: 625, distance: 198.9
click at [196, 625] on div "Context Queue: Everybody Priority: 1 Customer Name: Daniel Akaki Phone: (408) 3…" at bounding box center [153, 578] width 233 height 375
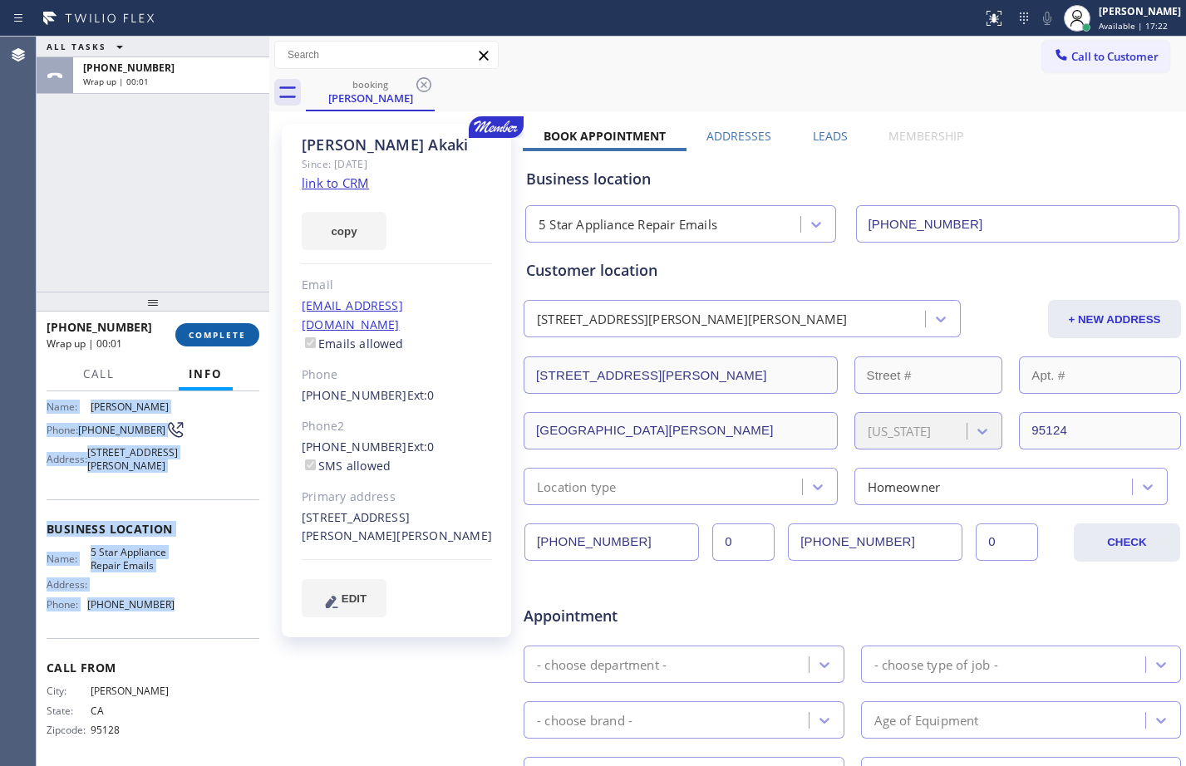
click at [224, 332] on span "COMPLETE" at bounding box center [217, 335] width 57 height 12
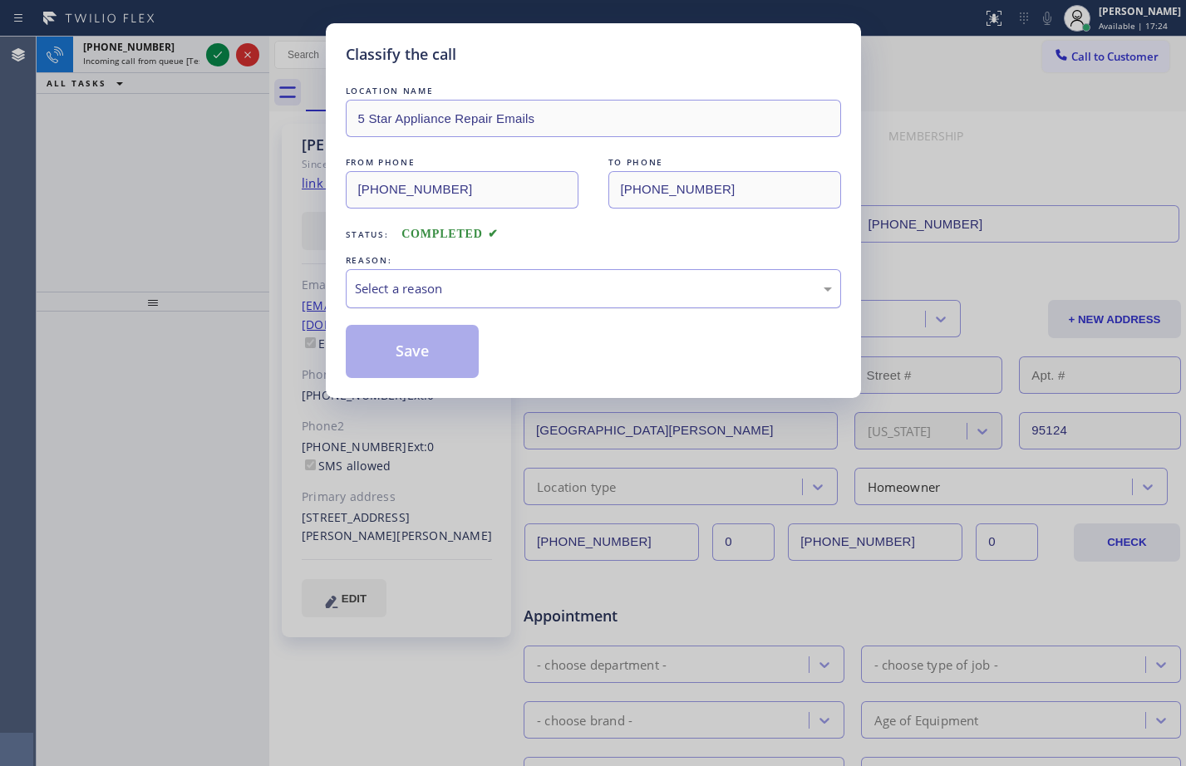
click at [598, 284] on div "Select a reason" at bounding box center [593, 288] width 477 height 19
click at [447, 353] on button "Save" at bounding box center [413, 351] width 134 height 53
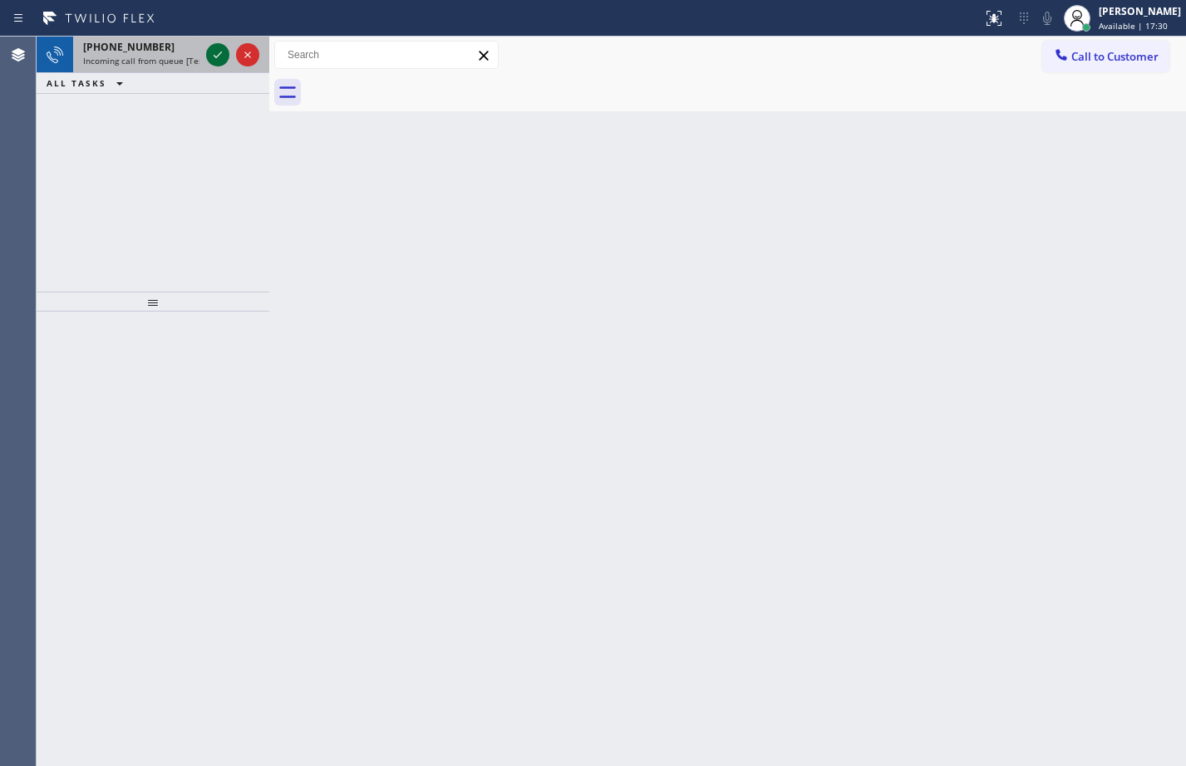
click at [218, 51] on icon at bounding box center [218, 55] width 20 height 20
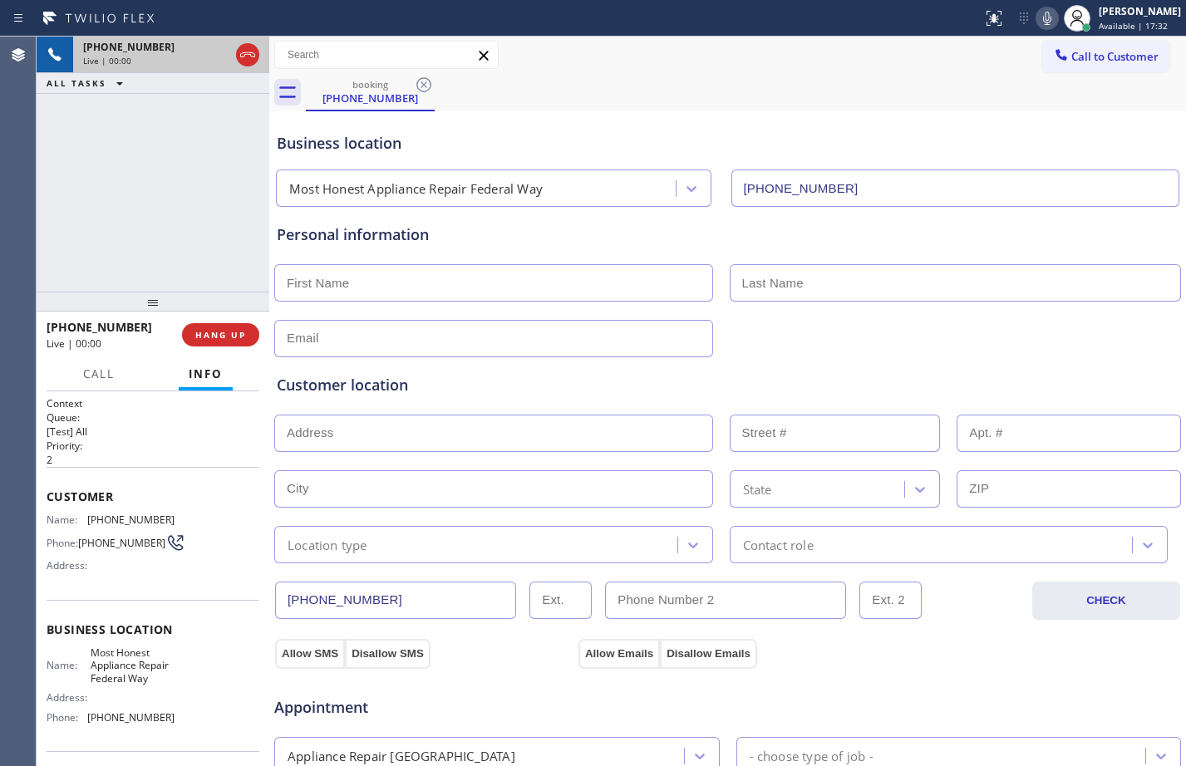
type input "(253) 303-5993"
click at [236, 341] on span "HANG UP" at bounding box center [220, 335] width 51 height 12
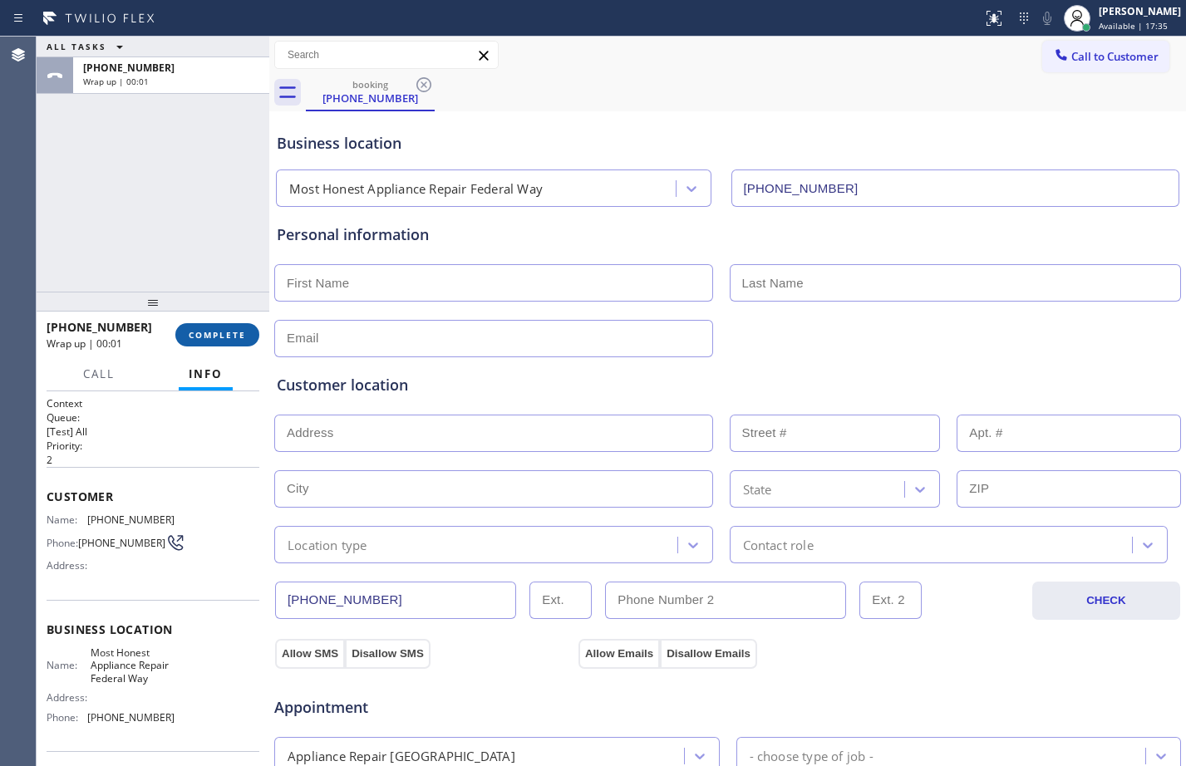
click at [219, 345] on button "COMPLETE" at bounding box center [217, 334] width 84 height 23
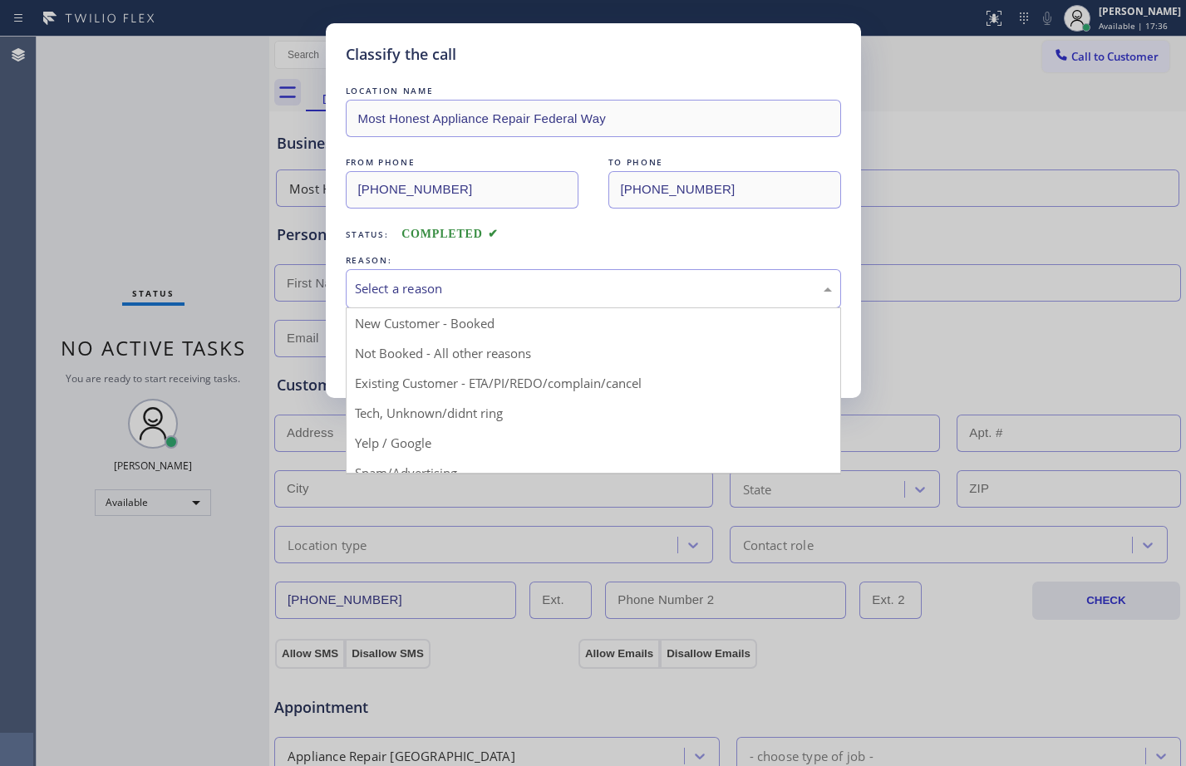
click at [506, 273] on div "Select a reason" at bounding box center [593, 288] width 495 height 39
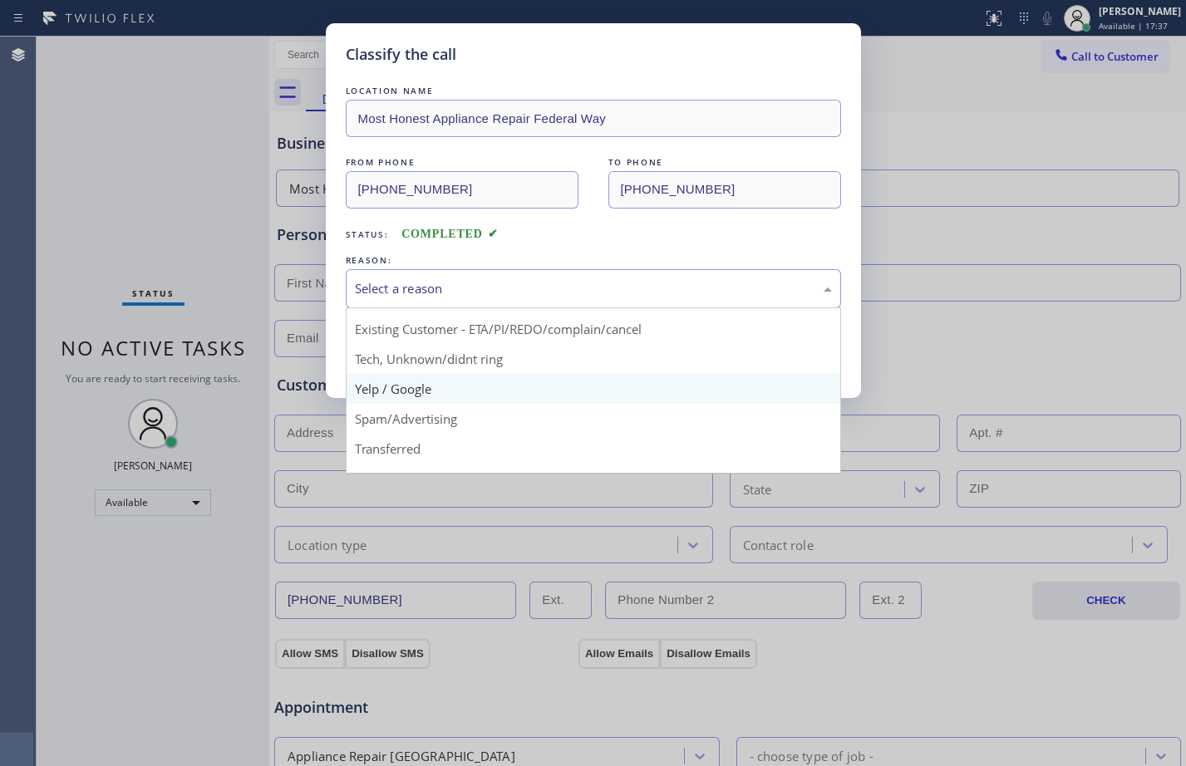
scroll to position [105, 0]
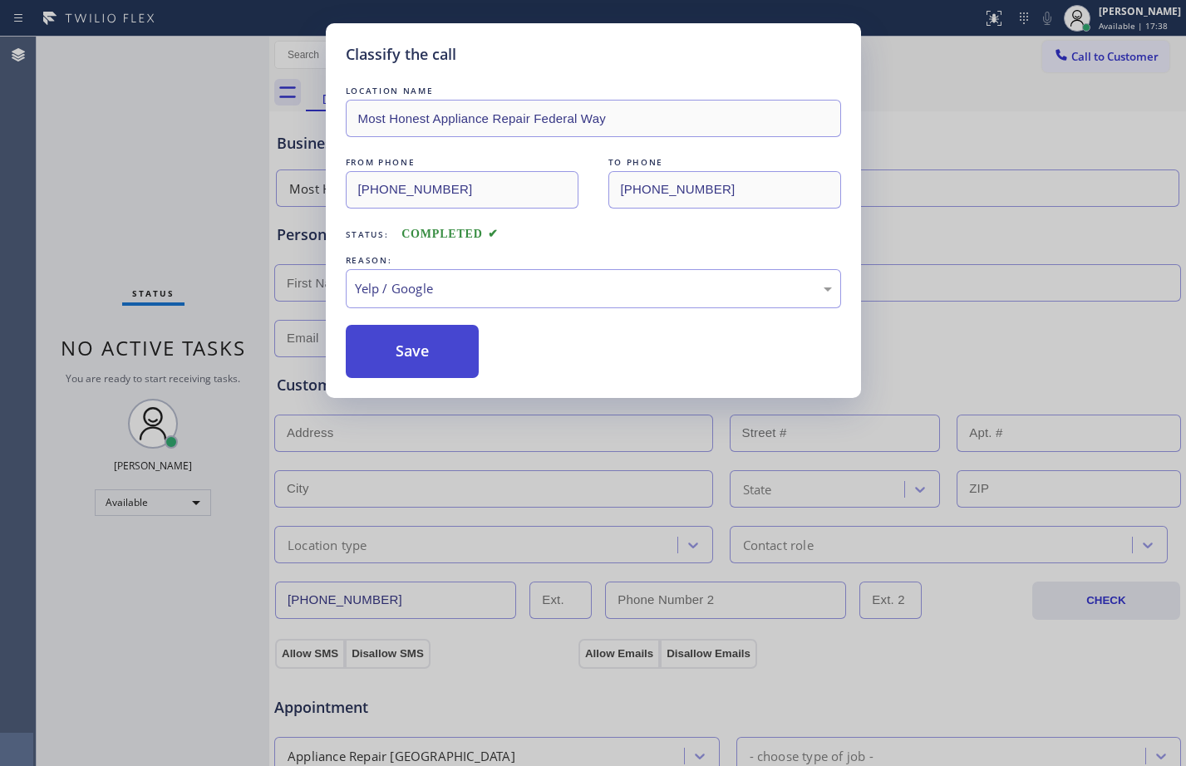
click at [410, 350] on button "Save" at bounding box center [413, 351] width 134 height 53
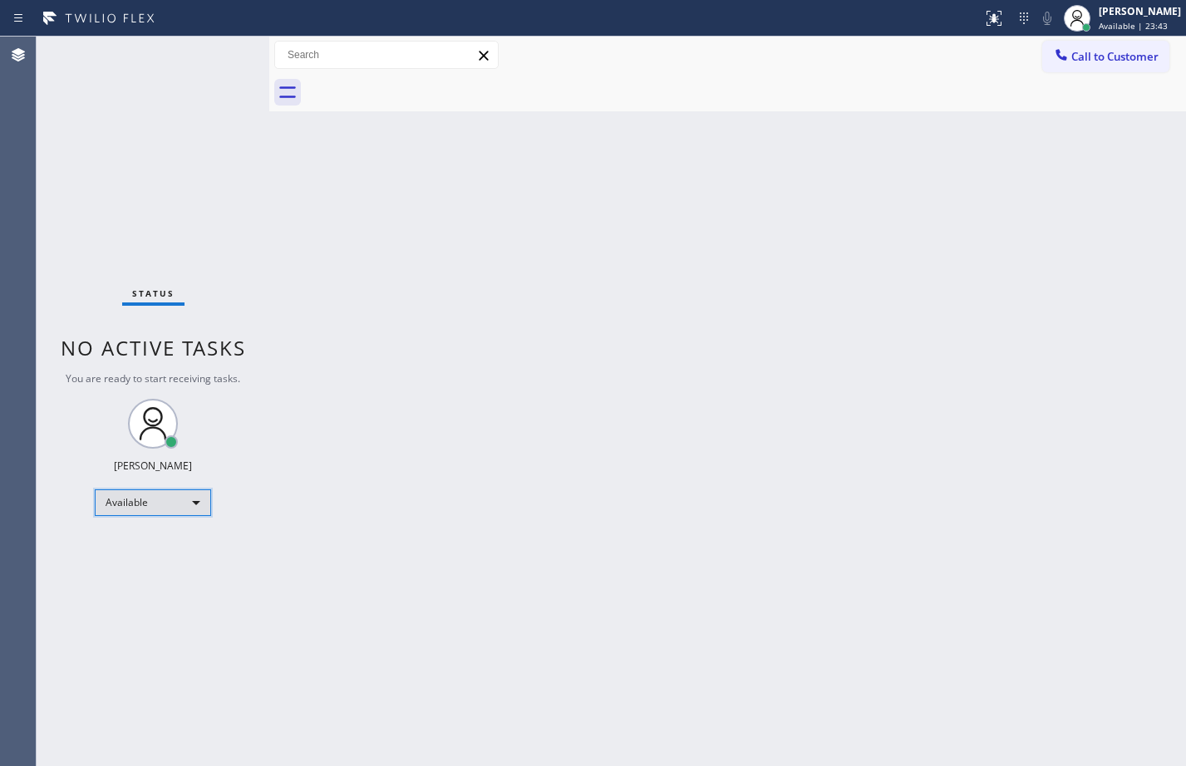
click at [199, 514] on div "Available" at bounding box center [153, 502] width 116 height 27
click at [157, 584] on li "Break" at bounding box center [152, 588] width 113 height 20
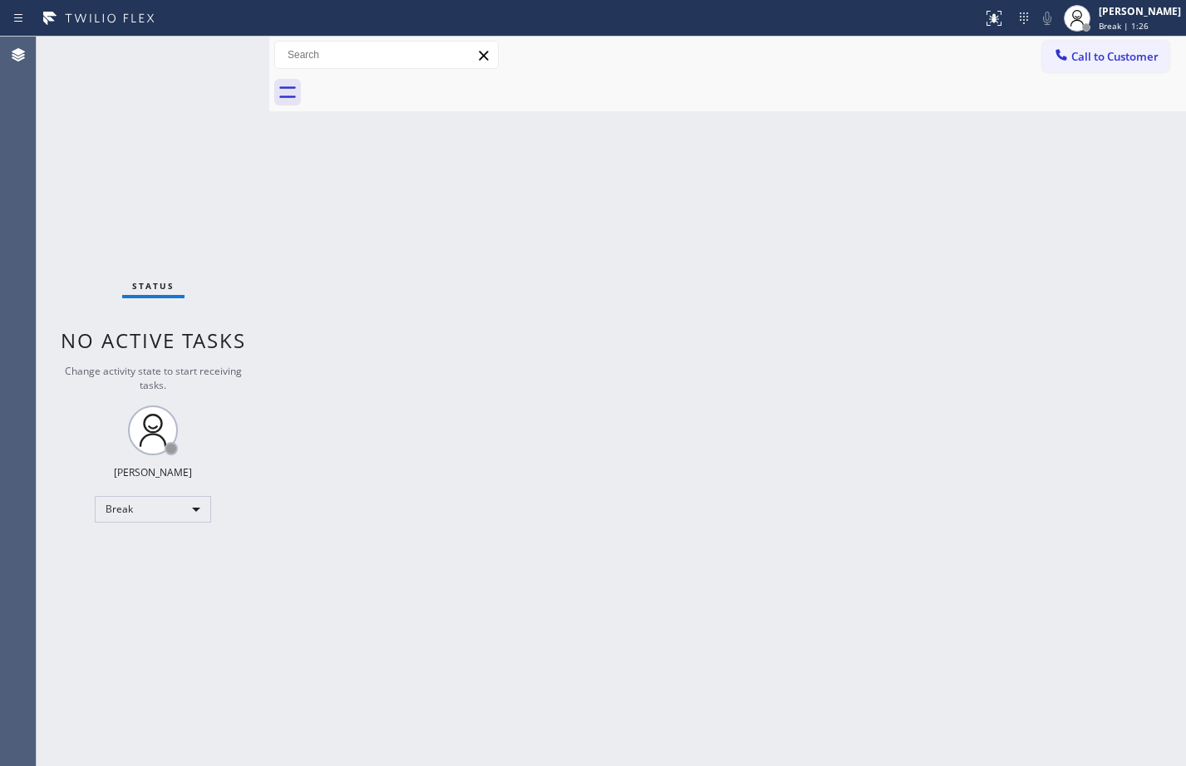
click at [326, 278] on div "Back to Dashboard Change Sender ID Customers Technicians Select a contact Outbo…" at bounding box center [727, 402] width 917 height 730
